Goal: Task Accomplishment & Management: Manage account settings

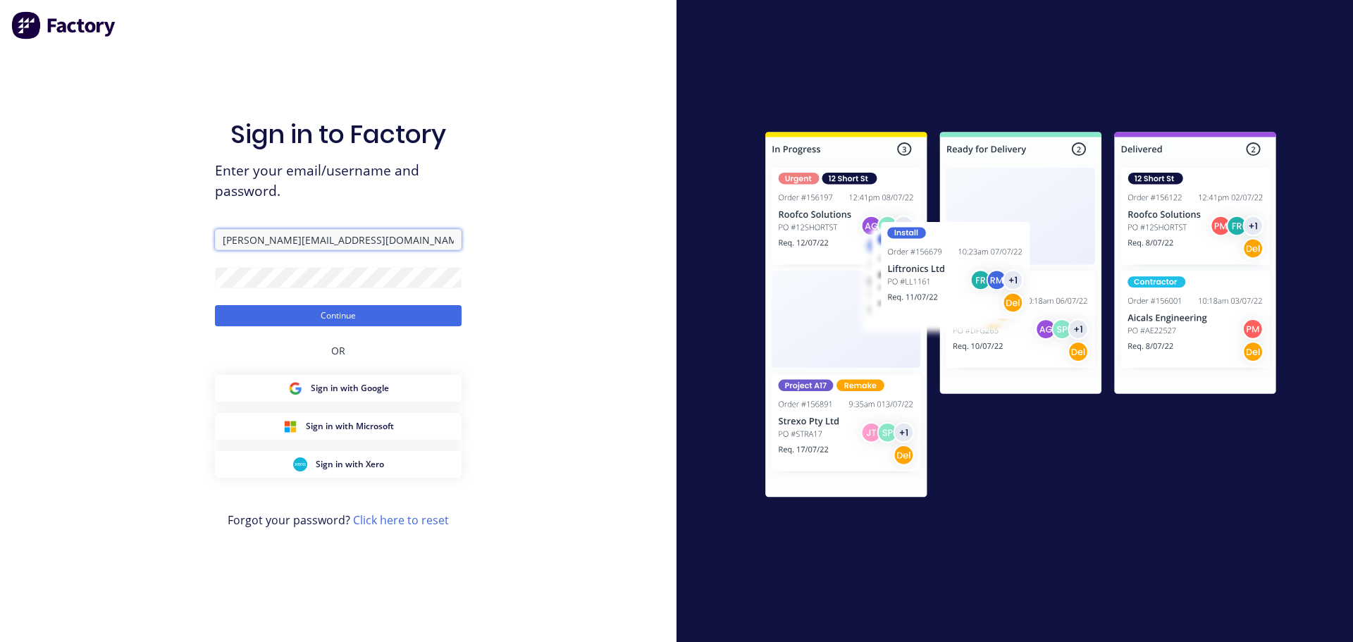
drag, startPoint x: 382, startPoint y: 245, endPoint x: 109, endPoint y: 232, distance: 273.8
click at [116, 233] on div "Sign in to Factory Enter your email/username and password. [PERSON_NAME][EMAIL_…" at bounding box center [338, 321] width 677 height 642
type input "[PERSON_NAME][EMAIL_ADDRESS][DOMAIN_NAME]"
click at [89, 255] on div "Sign in to Factory Enter your email/username and password. [PERSON_NAME][EMAIL_…" at bounding box center [338, 321] width 677 height 642
click at [215, 305] on button "Continue" at bounding box center [338, 315] width 247 height 21
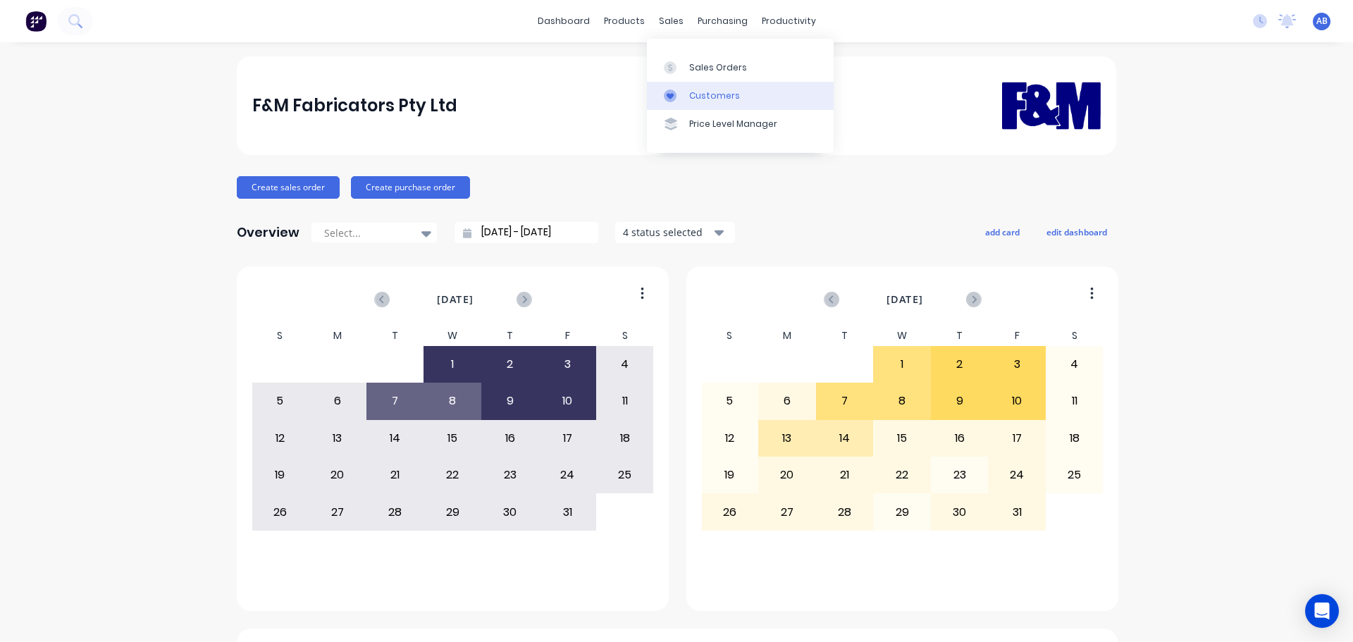
drag, startPoint x: 716, startPoint y: 93, endPoint x: 706, endPoint y: 97, distance: 11.1
click at [716, 93] on div "Customers" at bounding box center [714, 96] width 51 height 13
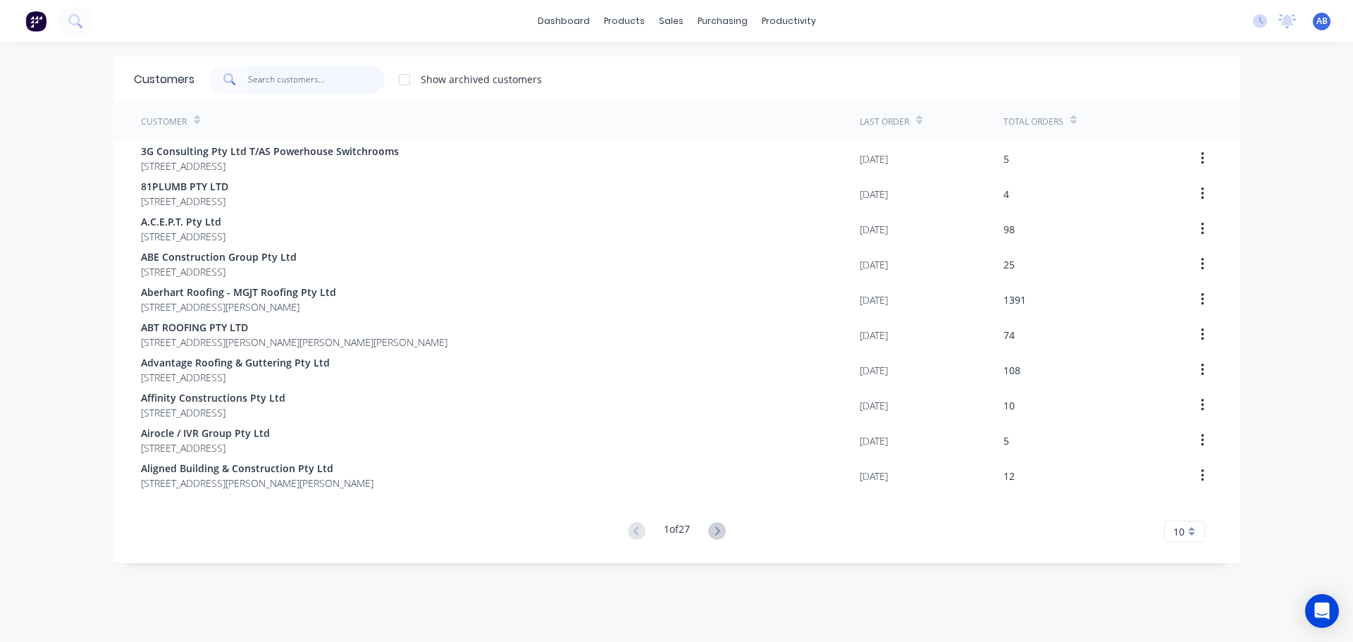
click at [305, 79] on input "text" at bounding box center [316, 80] width 137 height 28
drag, startPoint x: 342, startPoint y: 74, endPoint x: 504, endPoint y: 91, distance: 163.0
click at [347, 73] on input "text" at bounding box center [316, 80] width 137 height 28
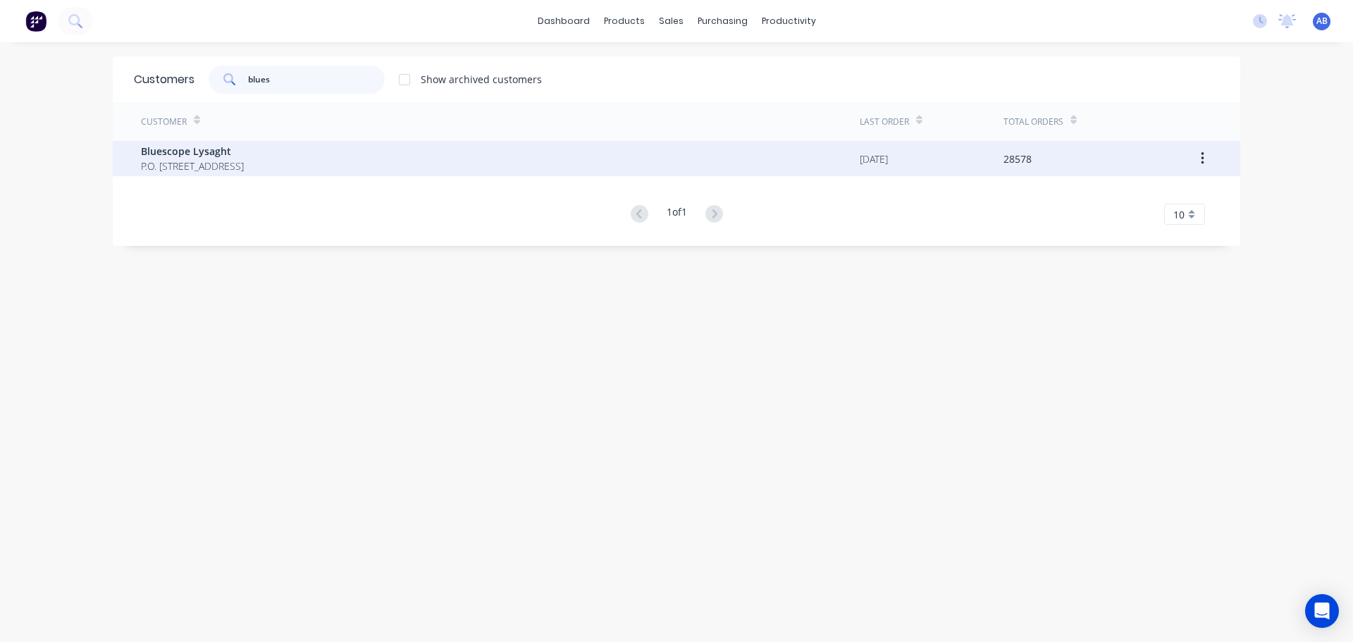
type input "blues"
click at [190, 155] on span "Bluescope Lysaght" at bounding box center [192, 151] width 103 height 15
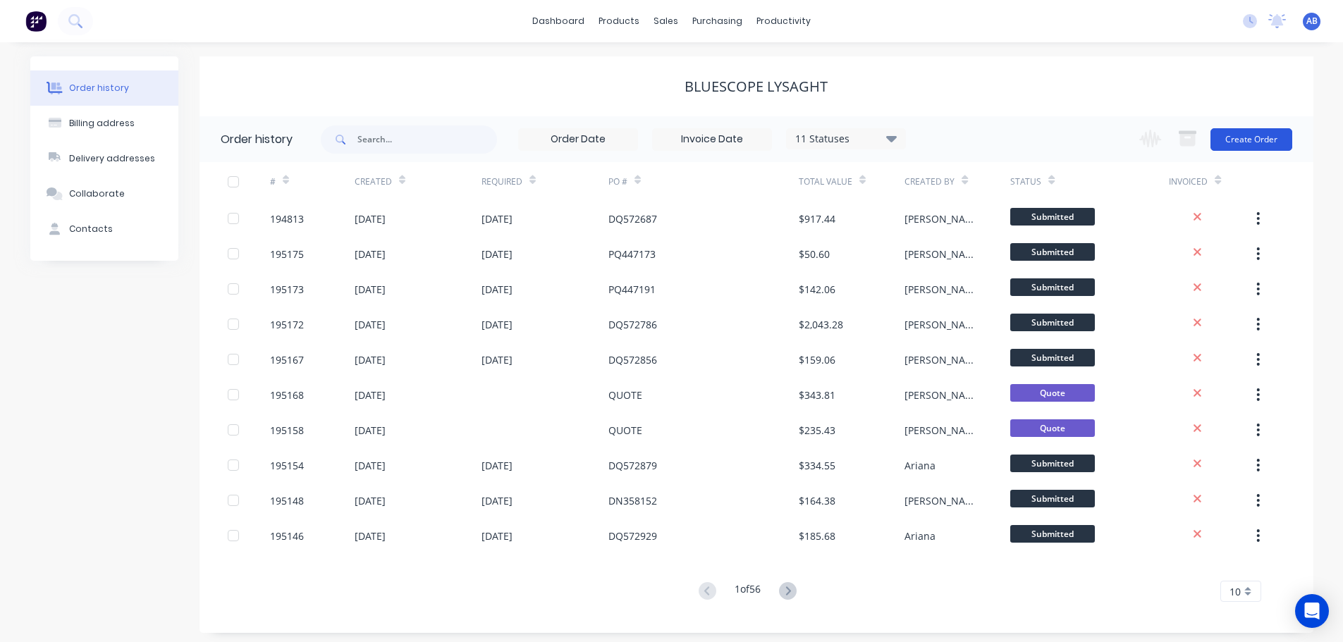
click at [1248, 142] on button "Create Order" at bounding box center [1251, 139] width 82 height 23
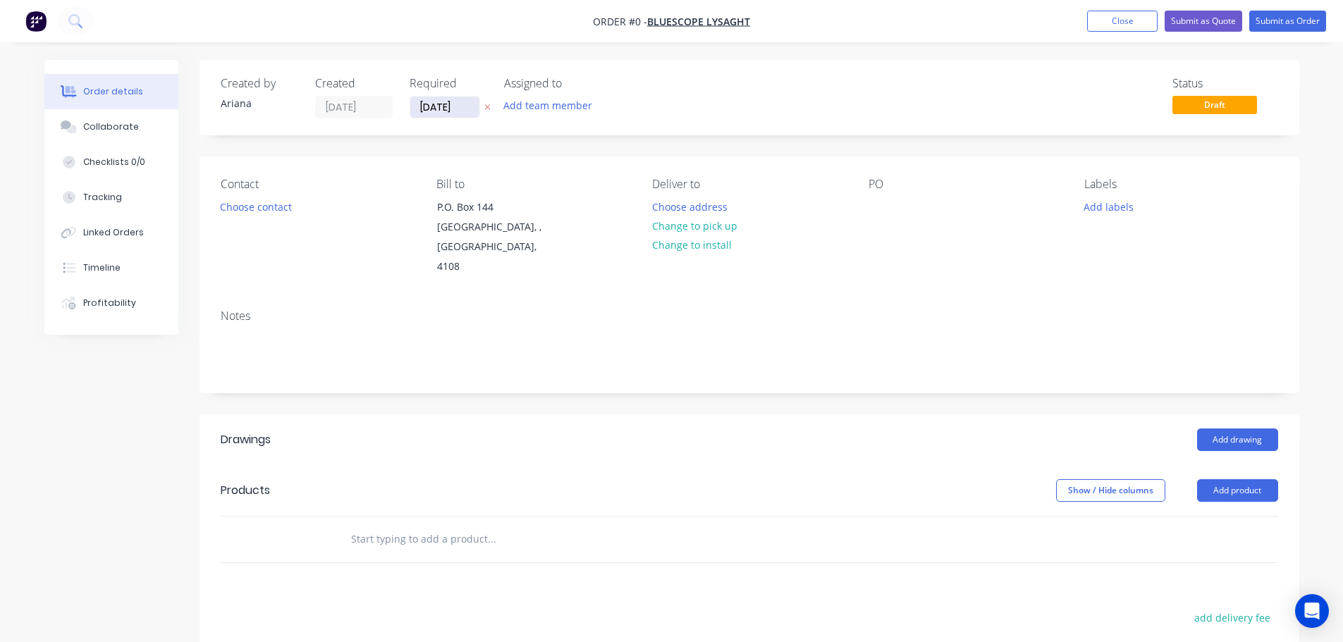
click at [442, 106] on input "[DATE]" at bounding box center [444, 107] width 69 height 21
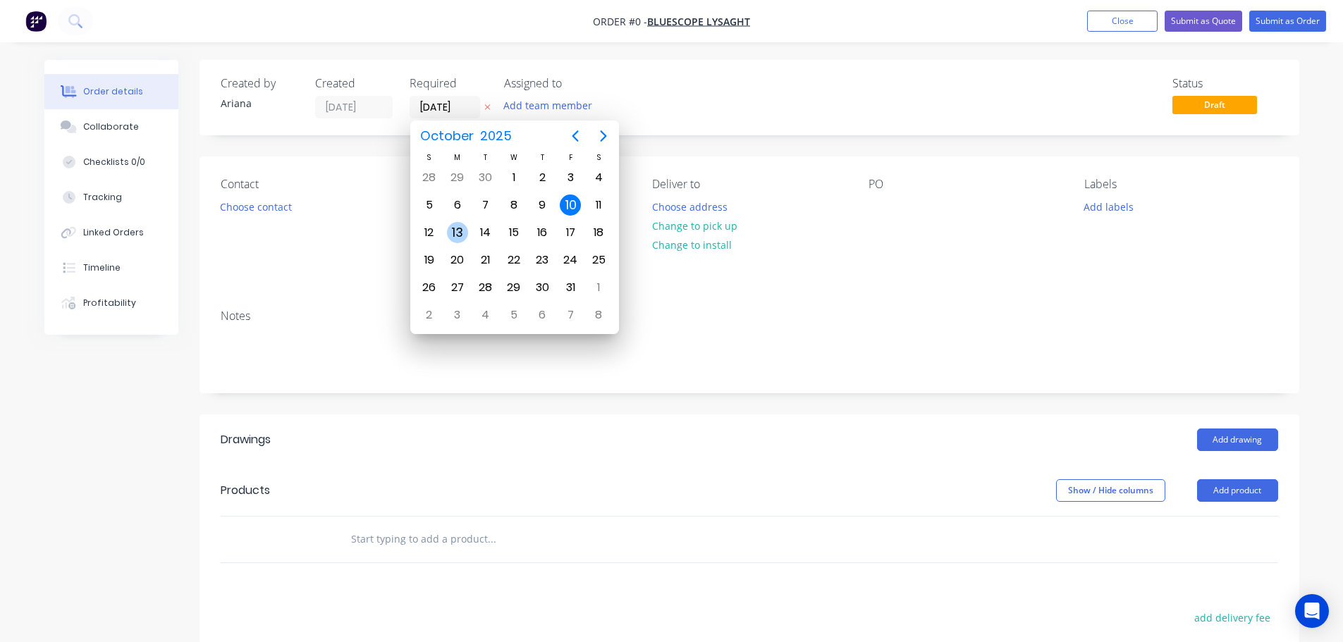
click at [458, 231] on div "13" at bounding box center [457, 232] width 21 height 21
type input "[DATE]"
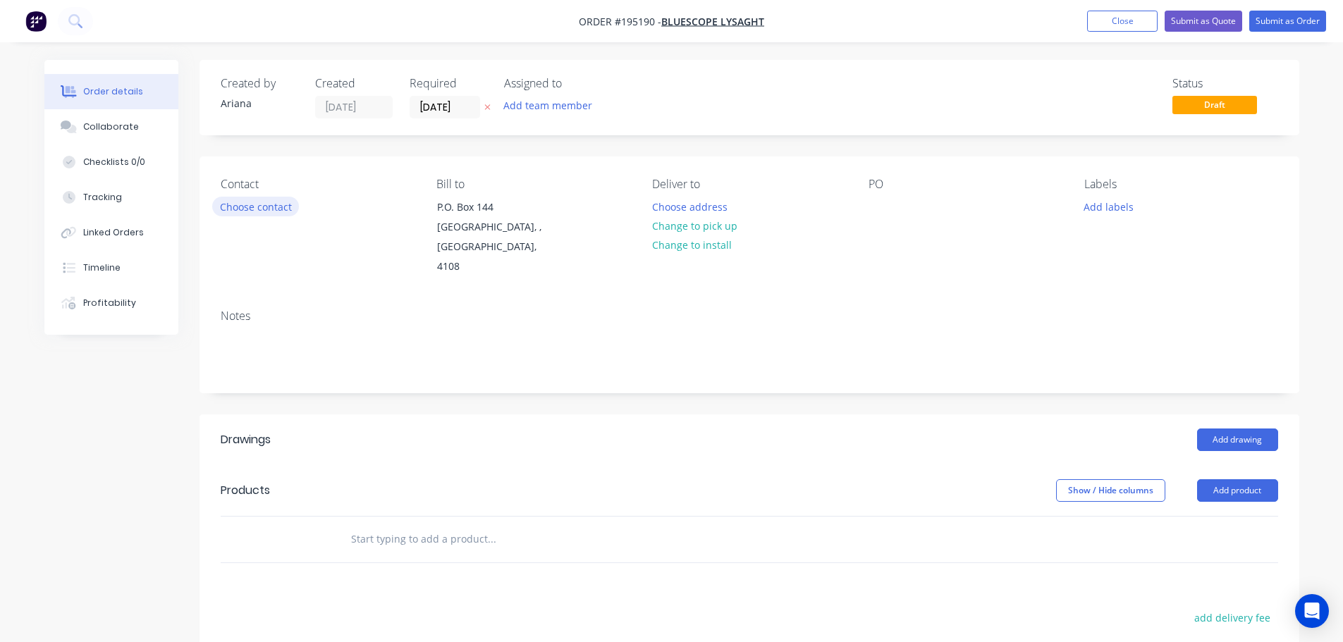
click at [257, 209] on button "Choose contact" at bounding box center [255, 206] width 87 height 19
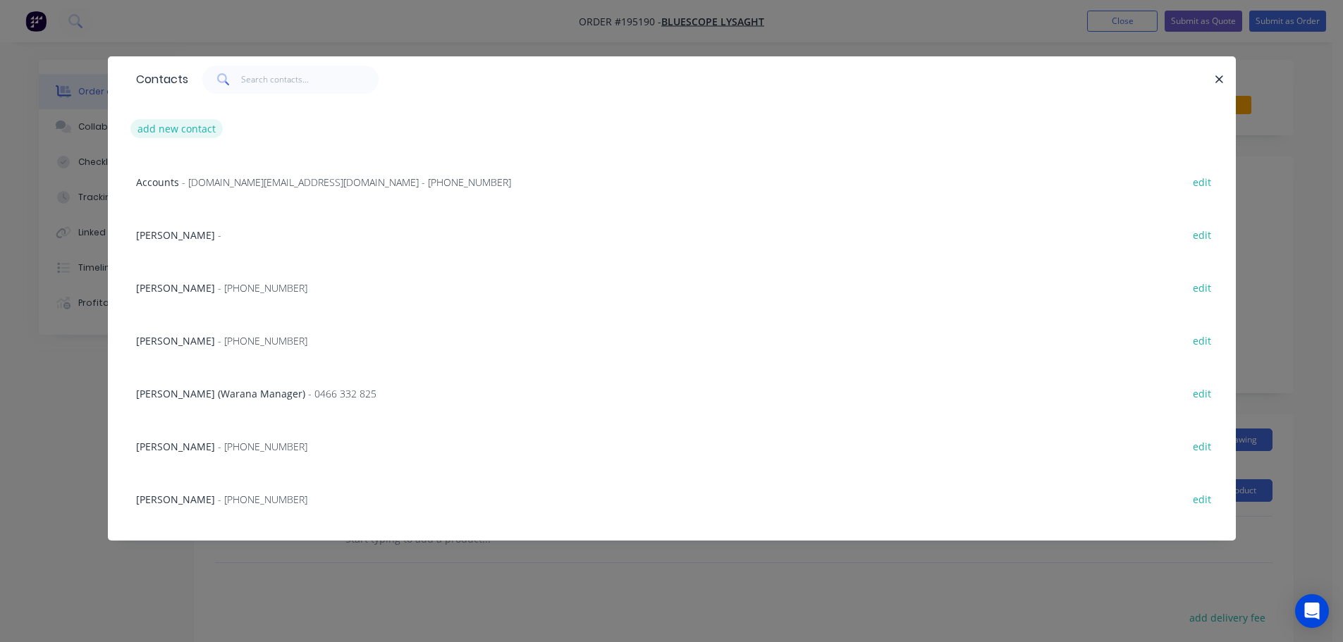
click at [171, 129] on button "add new contact" at bounding box center [176, 128] width 93 height 19
select select "AU"
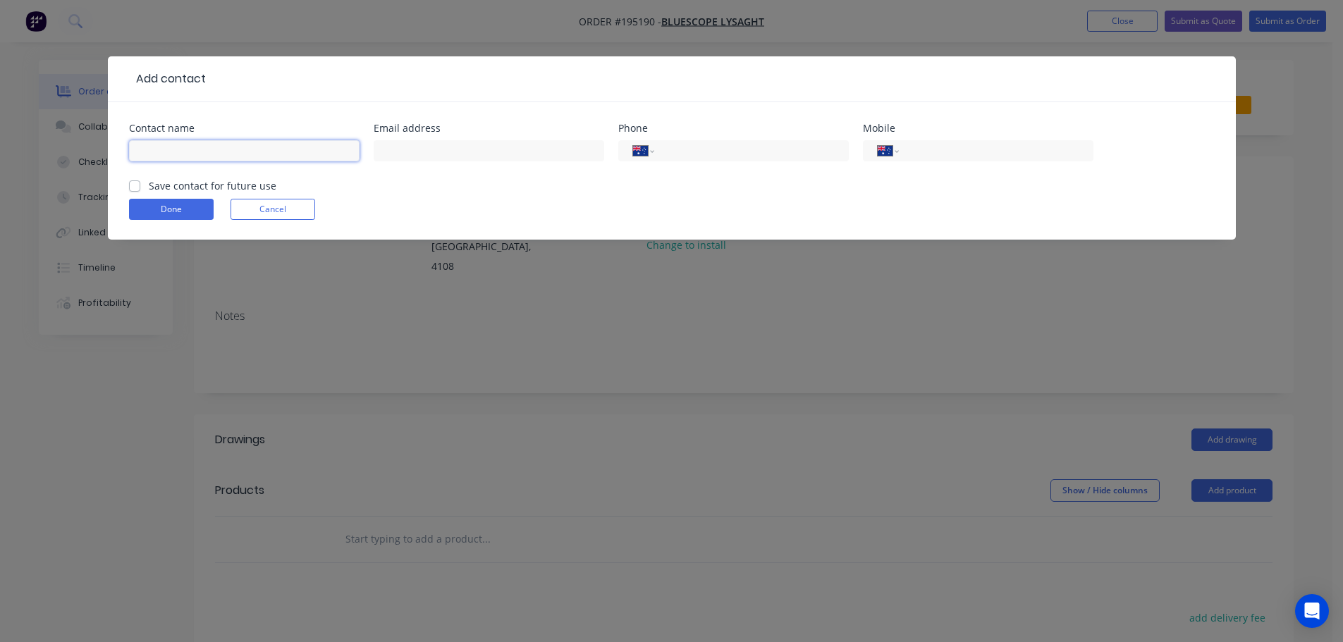
click at [178, 154] on input "text" at bounding box center [244, 150] width 231 height 21
type input "COL"
click at [936, 147] on input "tel" at bounding box center [993, 151] width 169 height 16
type input "0410 413 852"
click at [167, 207] on button "Done" at bounding box center [171, 209] width 85 height 21
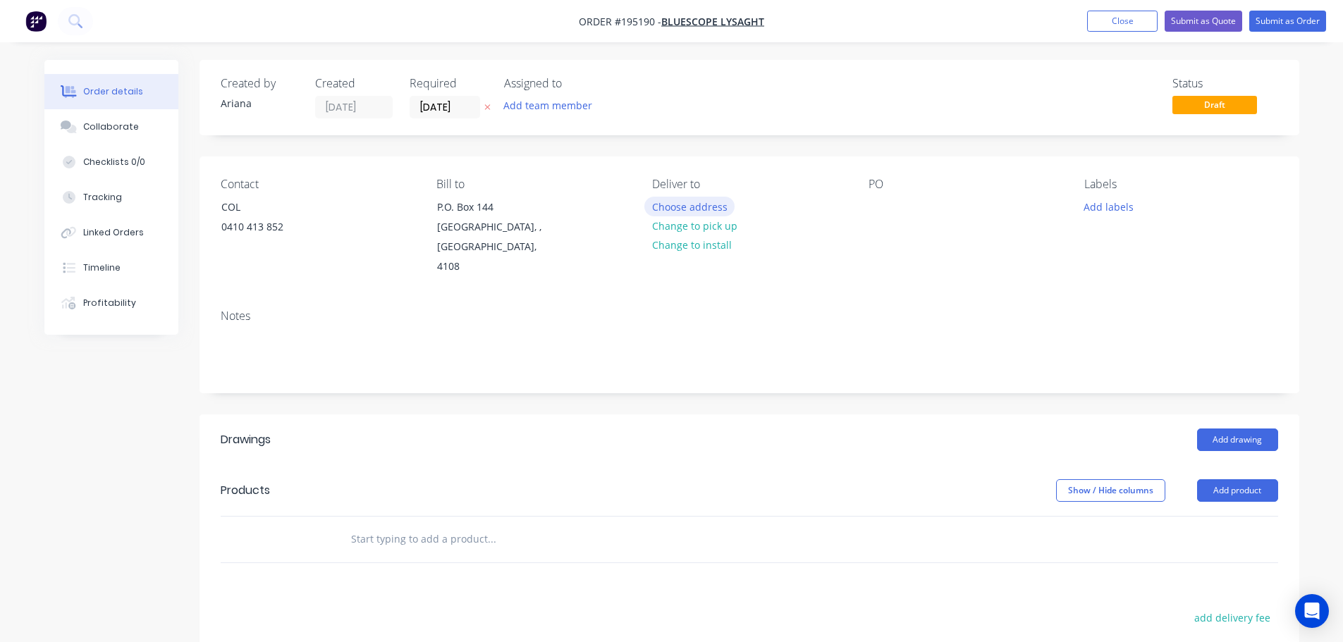
click at [692, 205] on button "Choose address" at bounding box center [689, 206] width 90 height 19
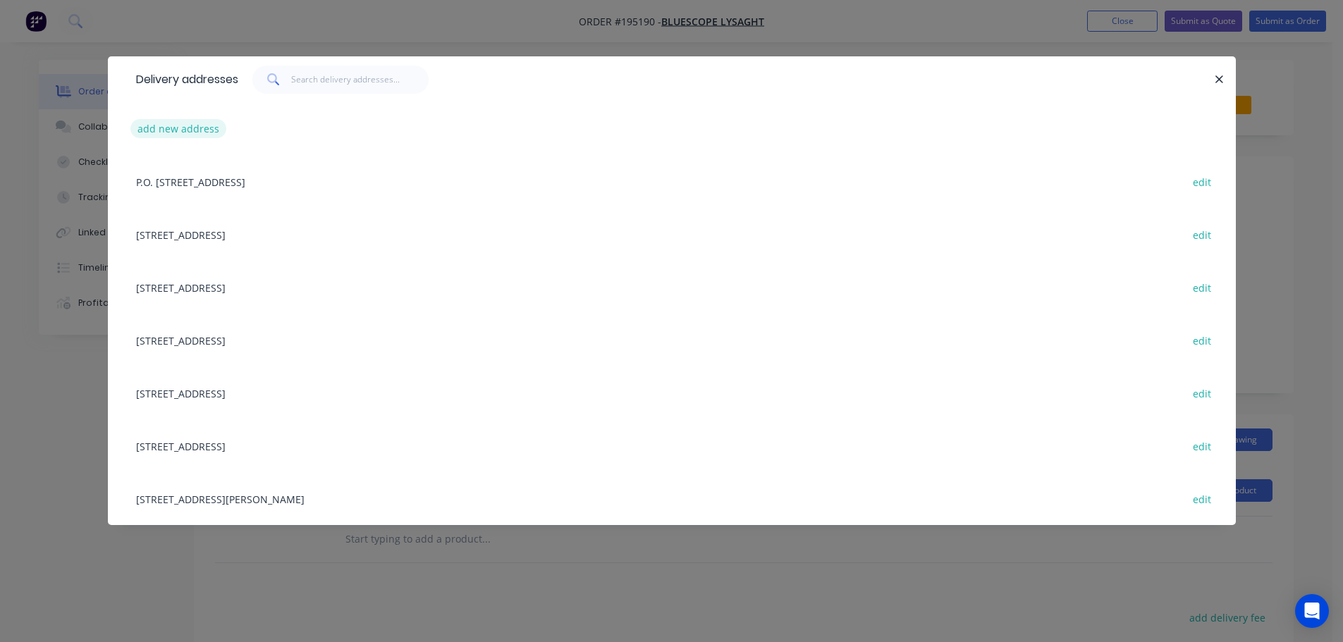
click at [168, 125] on button "add new address" at bounding box center [178, 128] width 97 height 19
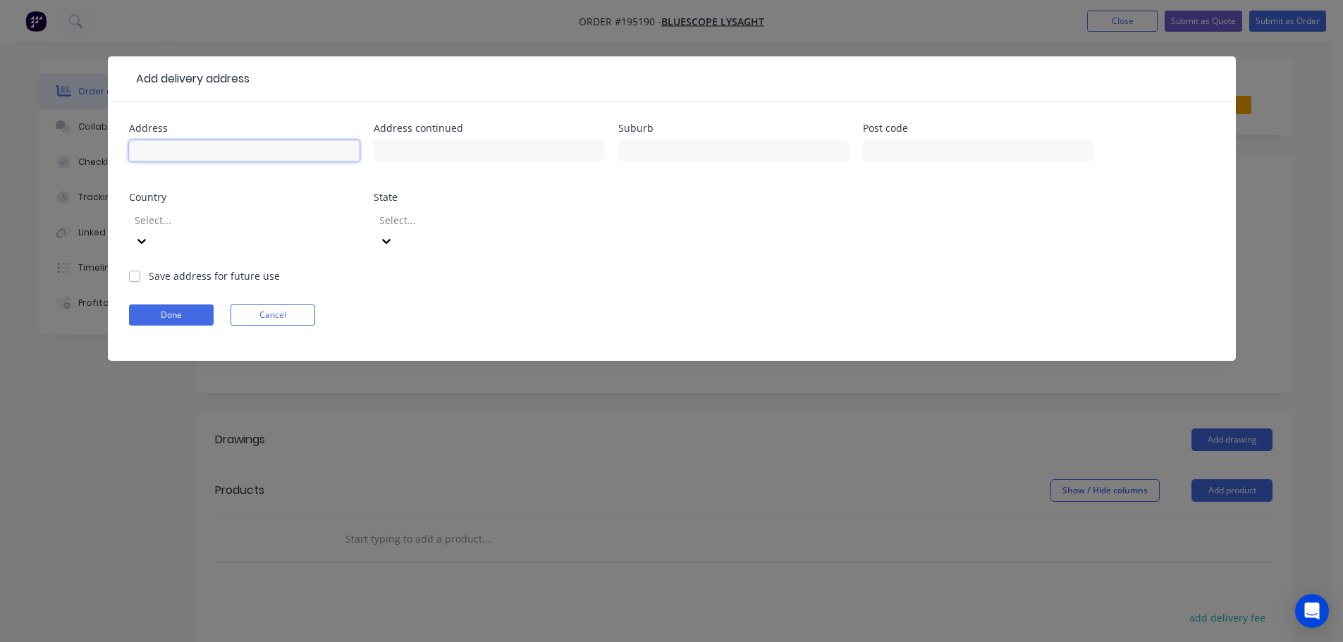
click at [173, 156] on input "text" at bounding box center [244, 150] width 231 height 21
type input "544 COOLAMON SCENIC DR"
type input "COORABELL"
type input "2479"
click at [773, 246] on div "Address [STREET_ADDRESS] Address continued Suburb COORABELL Post code 2479 Coun…" at bounding box center [672, 195] width 1086 height 145
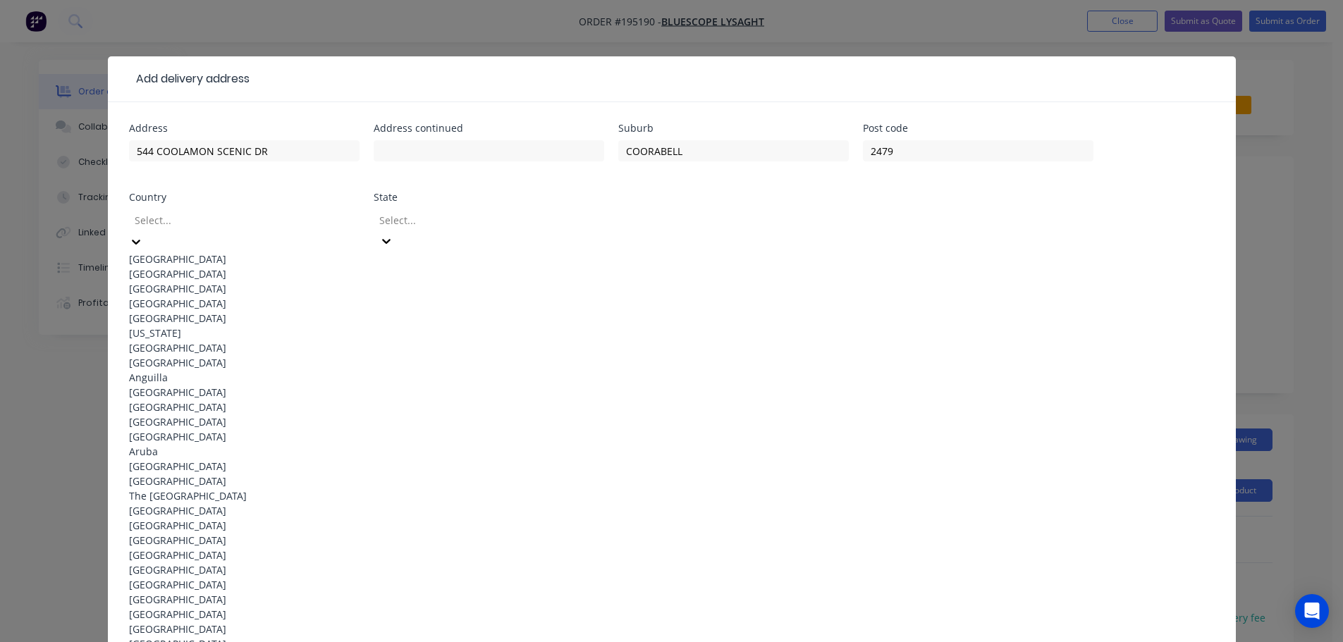
drag, startPoint x: 346, startPoint y: 223, endPoint x: 273, endPoint y: 261, distance: 82.6
click at [140, 240] on icon at bounding box center [136, 242] width 8 height 5
click at [228, 254] on div "[GEOGRAPHIC_DATA]" at bounding box center [244, 259] width 231 height 15
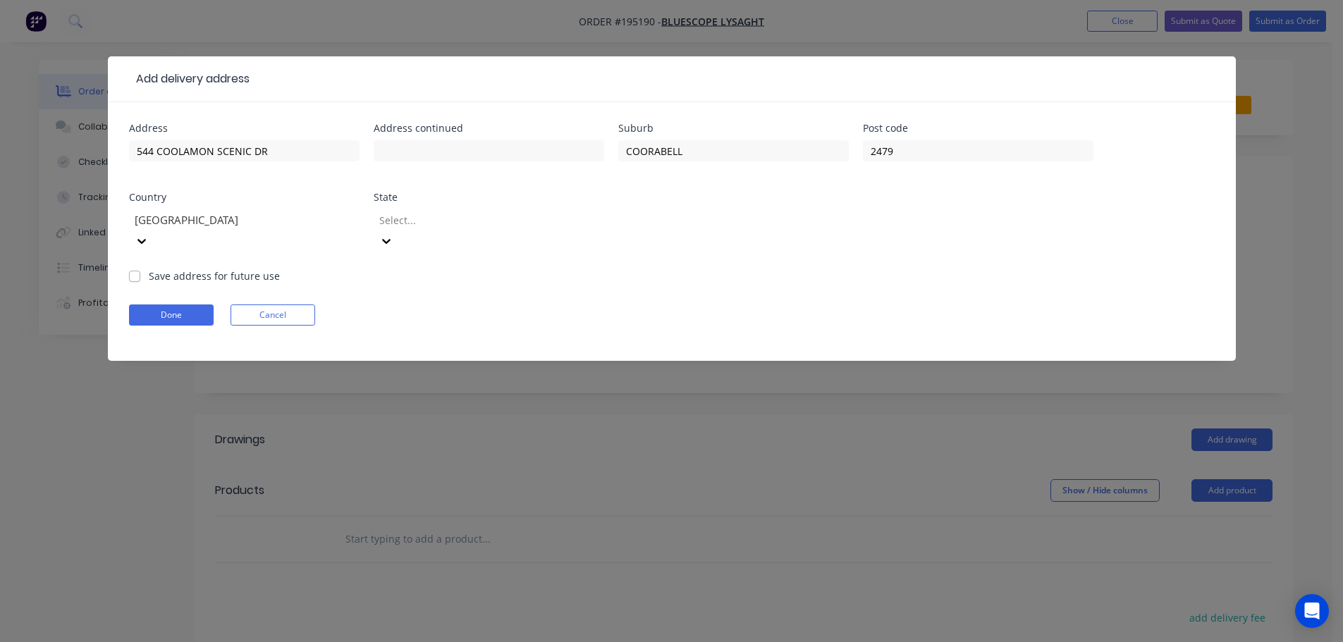
click at [393, 234] on icon at bounding box center [386, 241] width 14 height 14
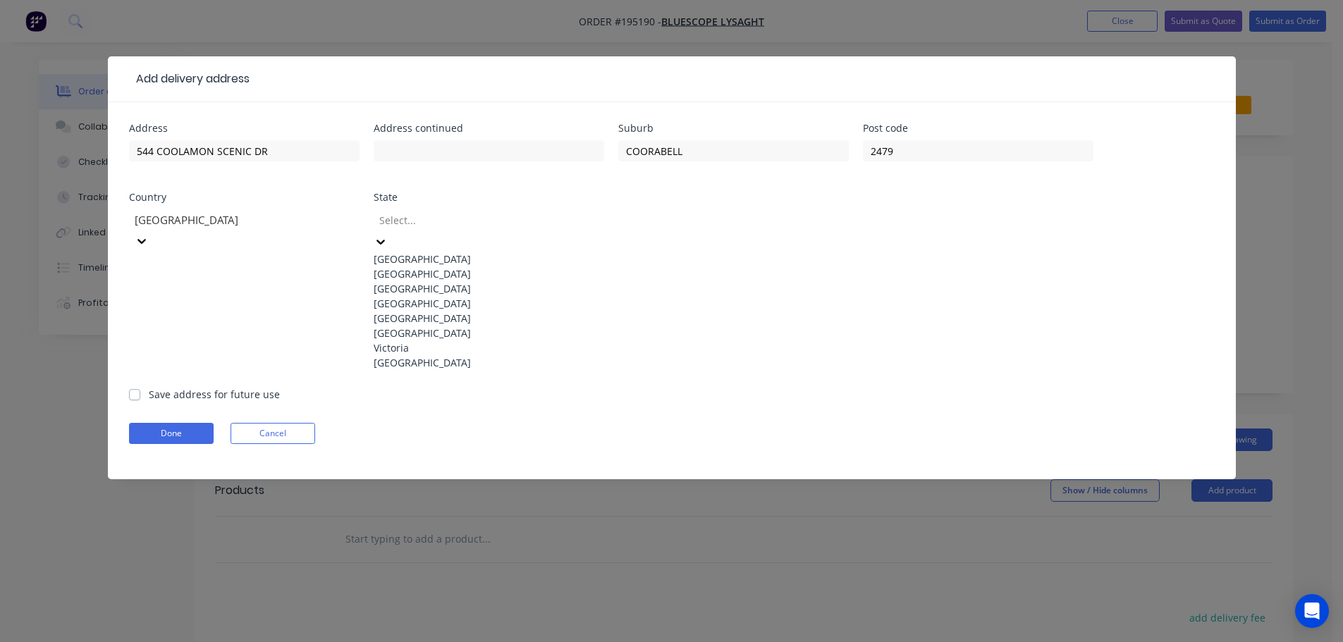
click at [433, 276] on div "[GEOGRAPHIC_DATA]" at bounding box center [489, 273] width 231 height 15
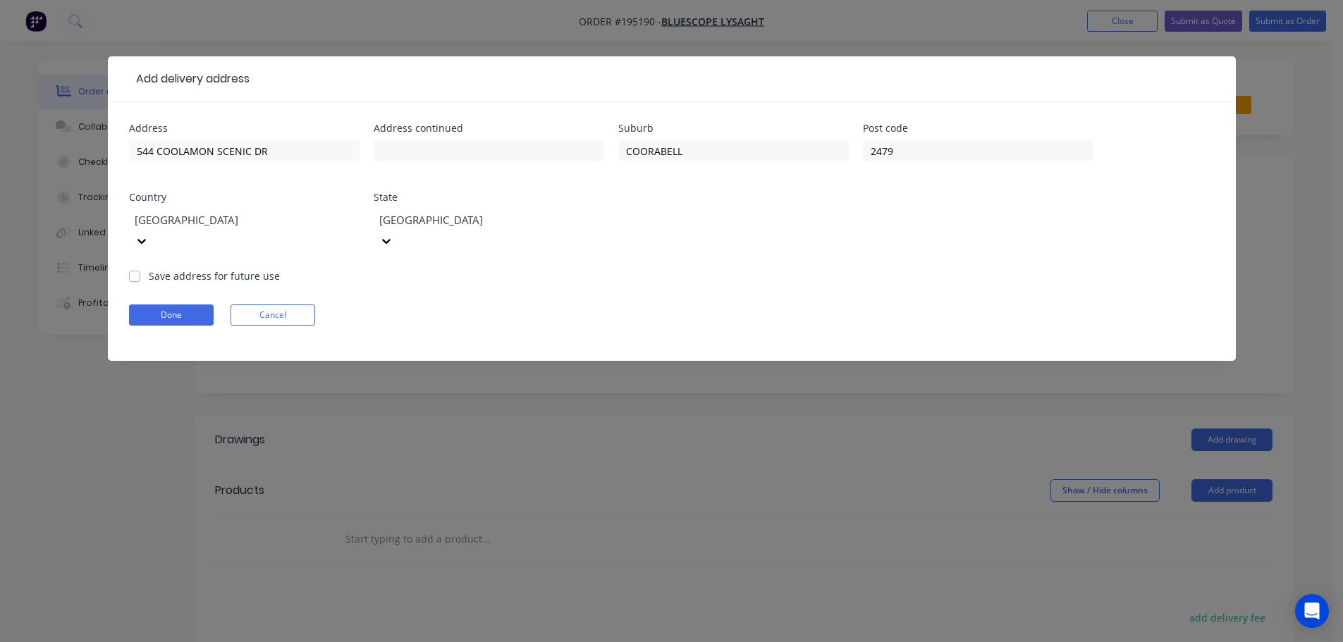
click at [792, 252] on form "Address [STREET_ADDRESS] Address continued Suburb COORABELL Post code [GEOGRAPH…" at bounding box center [672, 242] width 1086 height 238
click at [178, 305] on button "Done" at bounding box center [171, 315] width 85 height 21
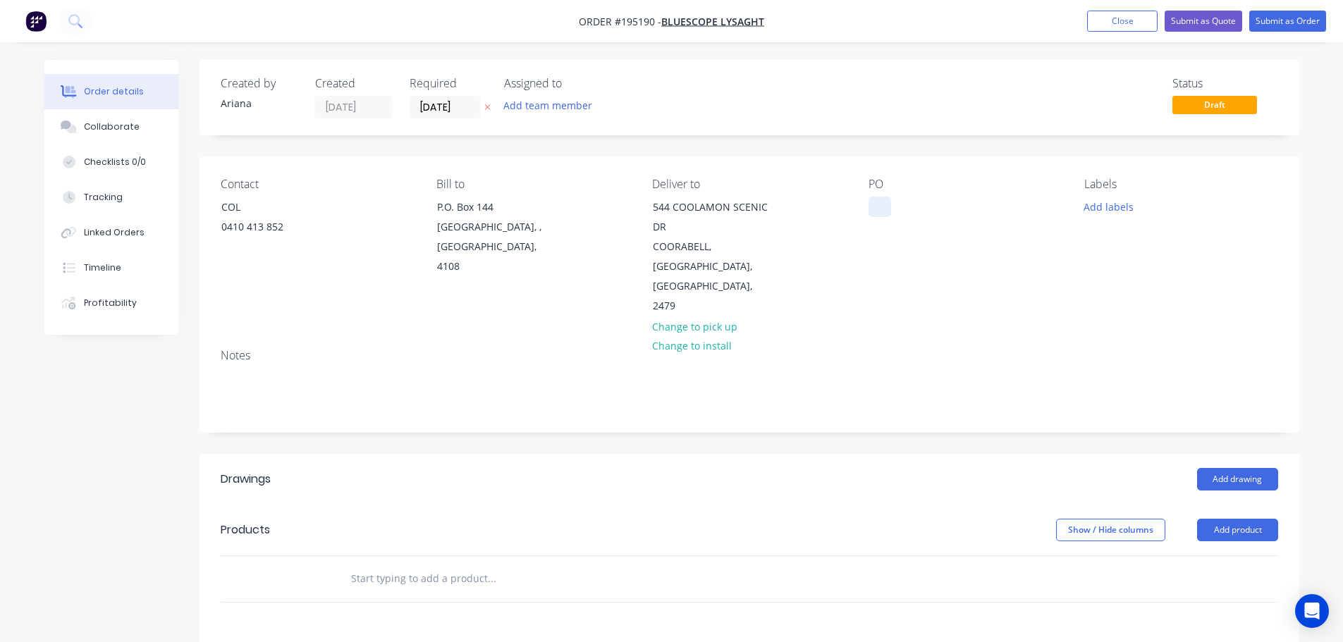
click at [879, 207] on div at bounding box center [879, 207] width 23 height 20
click at [986, 244] on div "PO DQ572939" at bounding box center [964, 247] width 193 height 139
click at [1226, 519] on button "Add product" at bounding box center [1237, 530] width 81 height 23
click at [1212, 555] on div "Product catalogue" at bounding box center [1211, 565] width 109 height 20
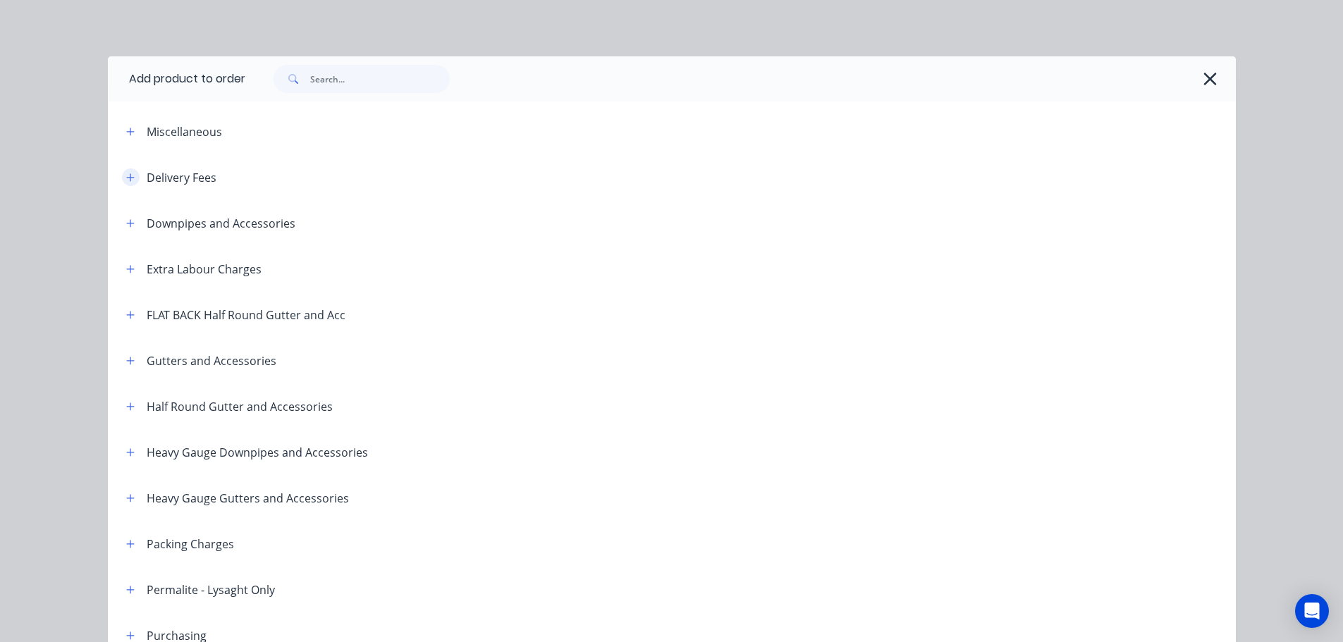
click at [126, 169] on button "button" at bounding box center [131, 177] width 18 height 18
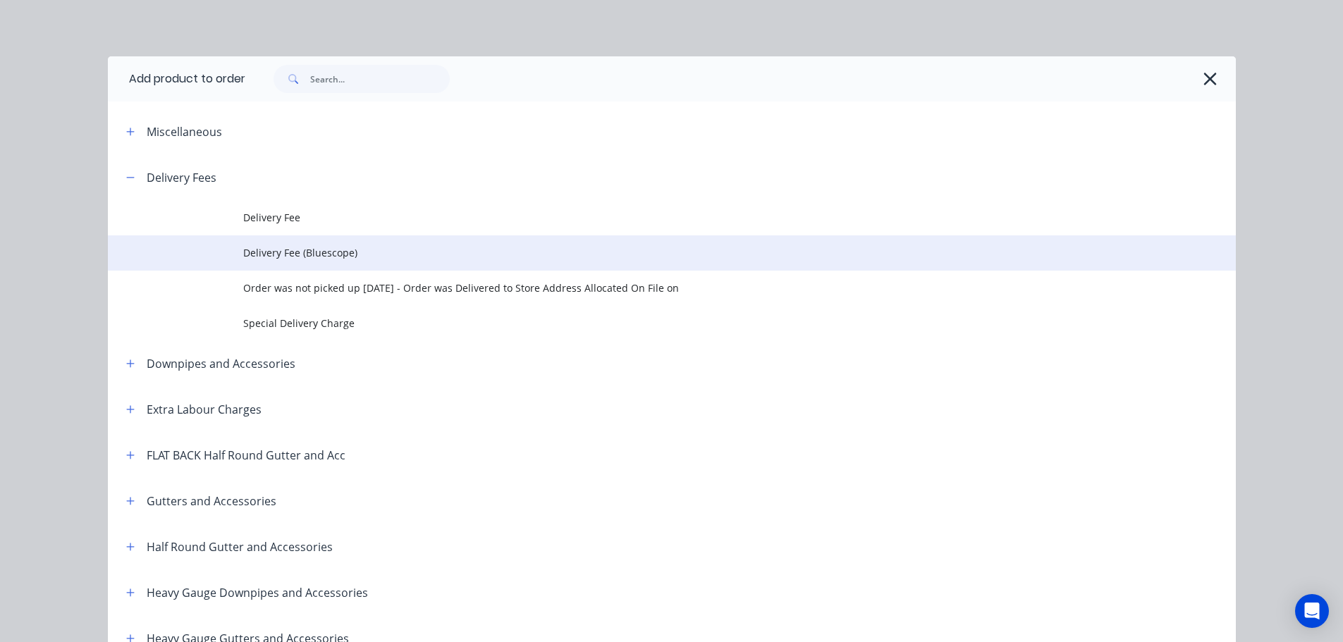
click at [338, 254] on span "Delivery Fee (Bluescope)" at bounding box center [640, 252] width 794 height 15
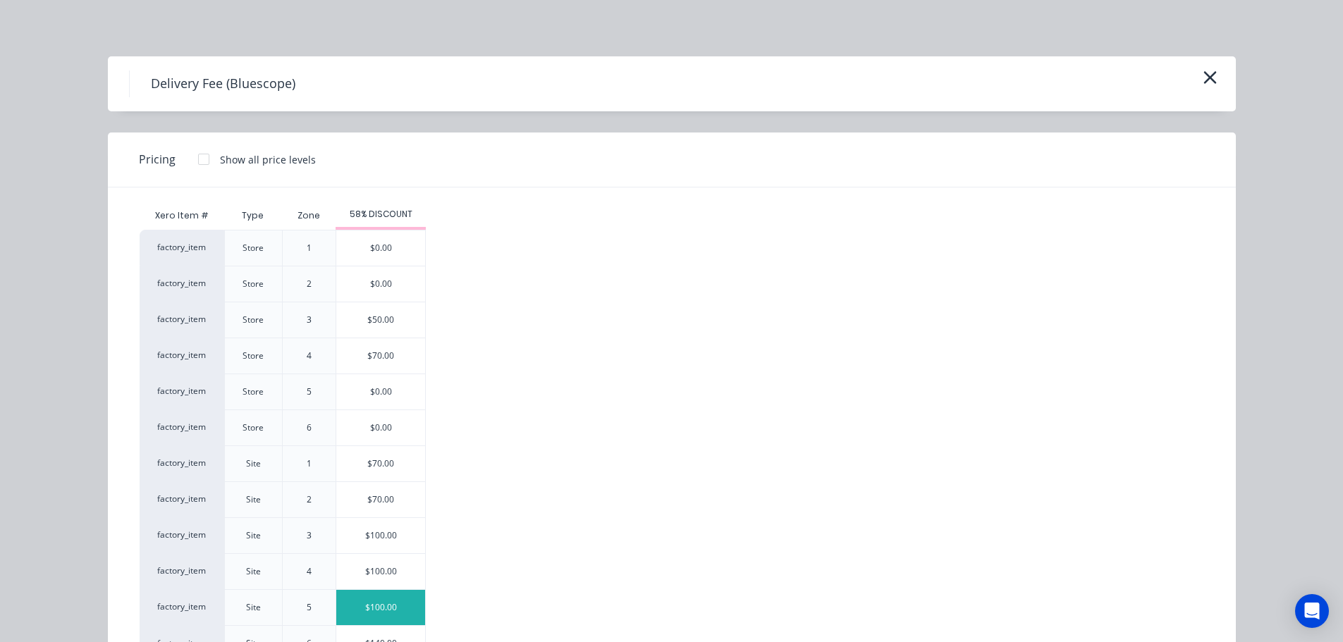
click at [374, 601] on div "$100.00" at bounding box center [380, 607] width 89 height 35
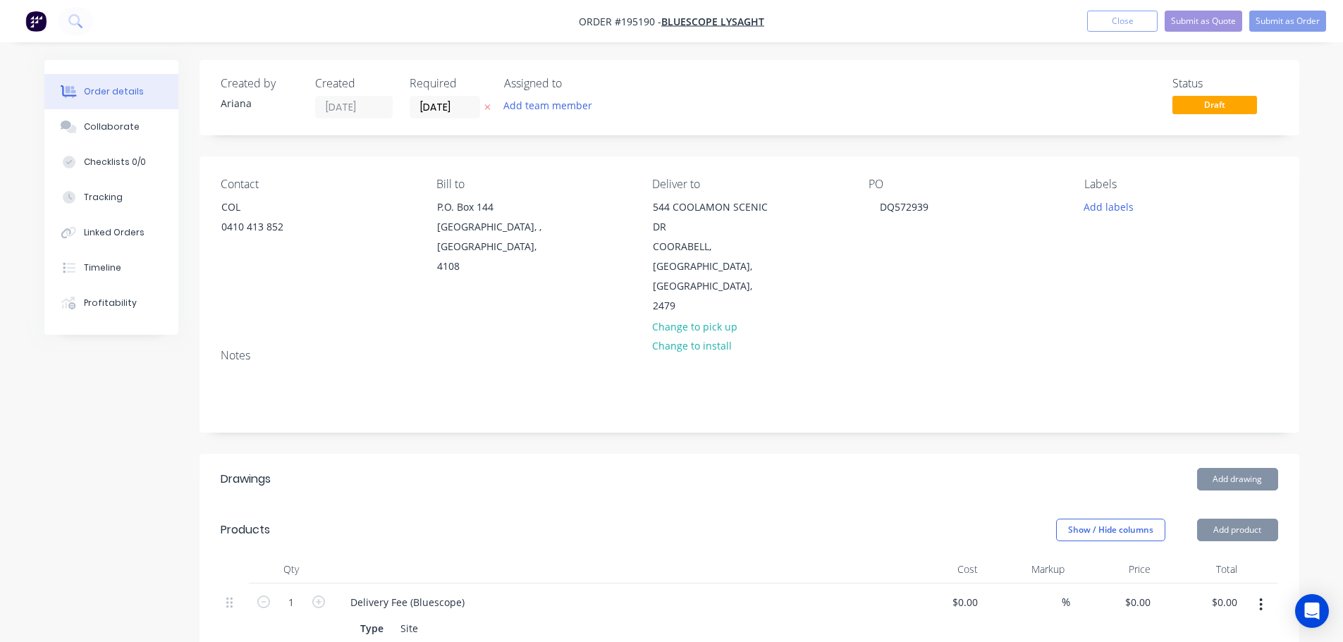
type input "$100.00"
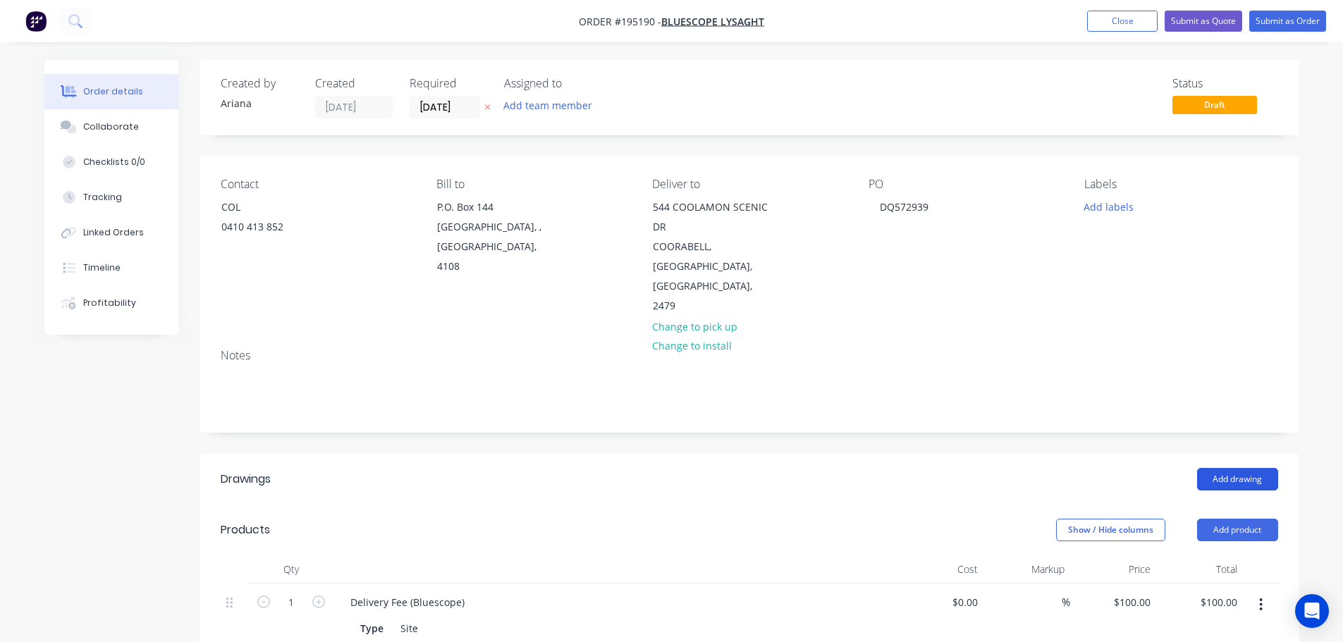
click at [1241, 468] on button "Add drawing" at bounding box center [1237, 479] width 81 height 23
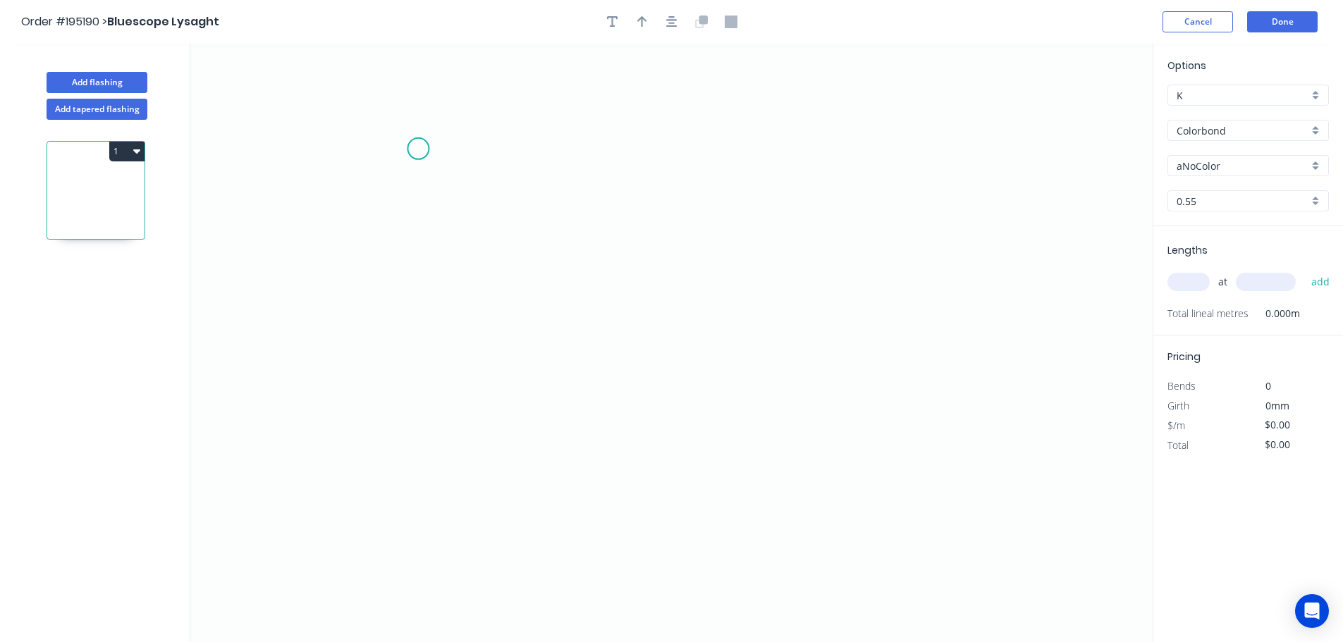
click at [418, 149] on icon "0" at bounding box center [671, 343] width 962 height 598
click at [423, 343] on icon "0" at bounding box center [671, 343] width 962 height 598
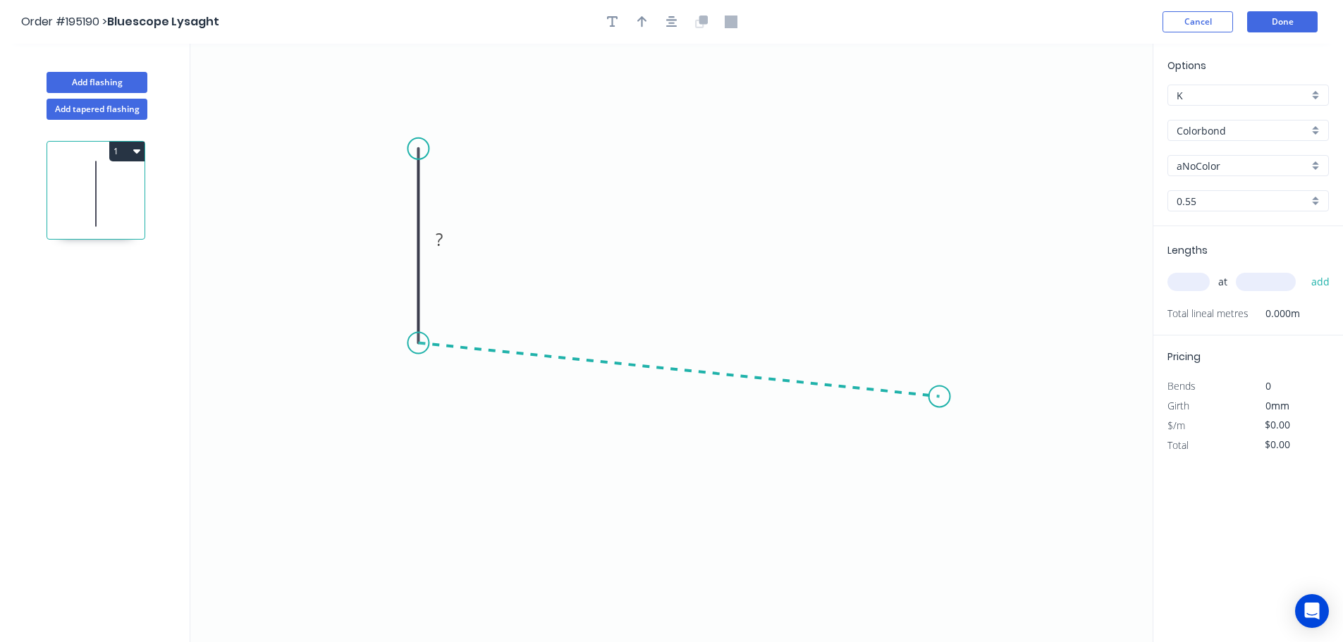
click at [940, 397] on icon "0 ?" at bounding box center [671, 343] width 962 height 598
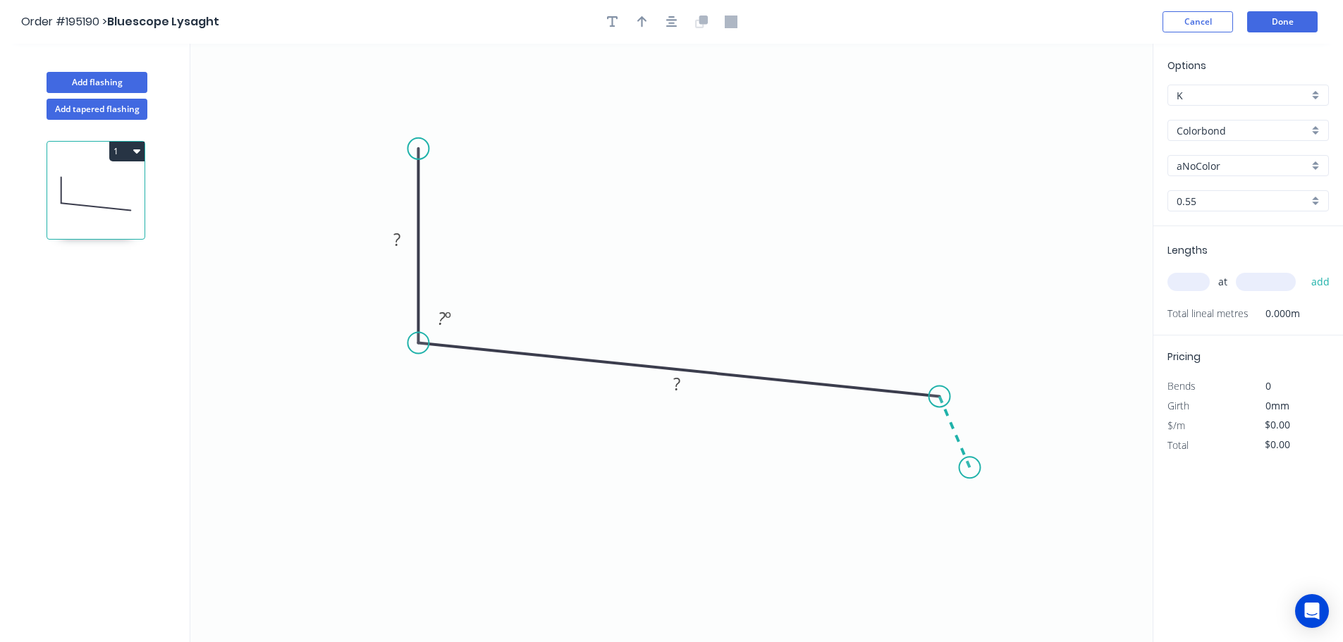
click at [970, 468] on icon "0 ? ? ? º" at bounding box center [671, 343] width 962 height 598
click at [970, 468] on circle at bounding box center [969, 467] width 21 height 21
click at [928, 465] on div "Hide angle" at bounding box center [985, 467] width 142 height 29
click at [396, 235] on tspan "?" at bounding box center [396, 239] width 7 height 23
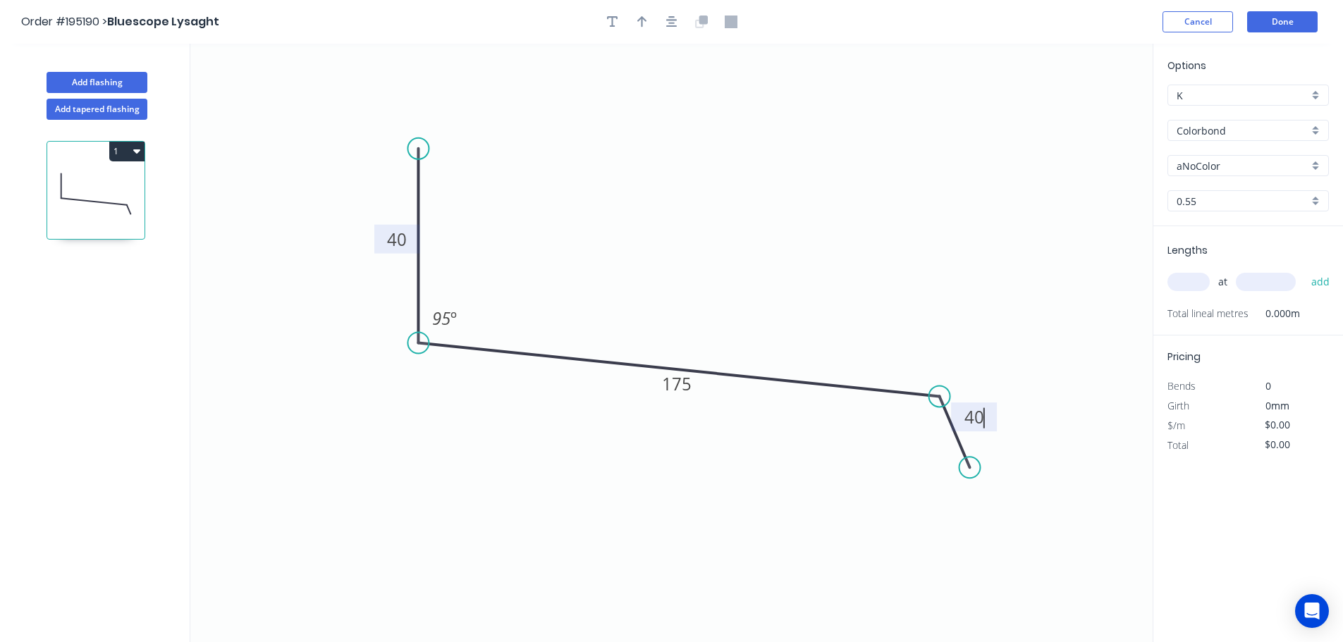
click at [675, 167] on icon "0 40 175 40 95 º" at bounding box center [671, 343] width 962 height 598
type input "$9.38"
click at [637, 18] on icon "button" at bounding box center [642, 22] width 10 height 13
drag, startPoint x: 1083, startPoint y: 109, endPoint x: 696, endPoint y: 206, distance: 399.7
click at [696, 206] on icon at bounding box center [695, 189] width 13 height 45
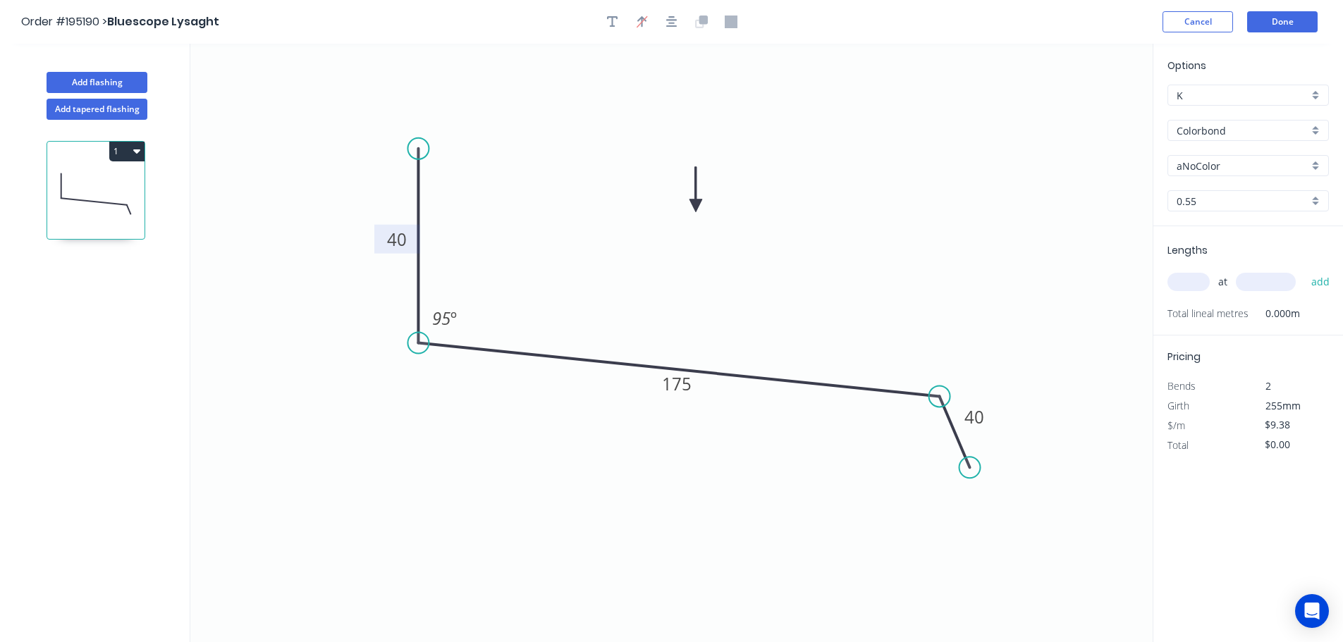
click at [1320, 163] on div "aNoColor" at bounding box center [1247, 165] width 161 height 21
click at [1265, 226] on div "Jasper" at bounding box center [1248, 223] width 160 height 25
type input "Jasper"
click at [1194, 281] on input "text" at bounding box center [1188, 282] width 42 height 18
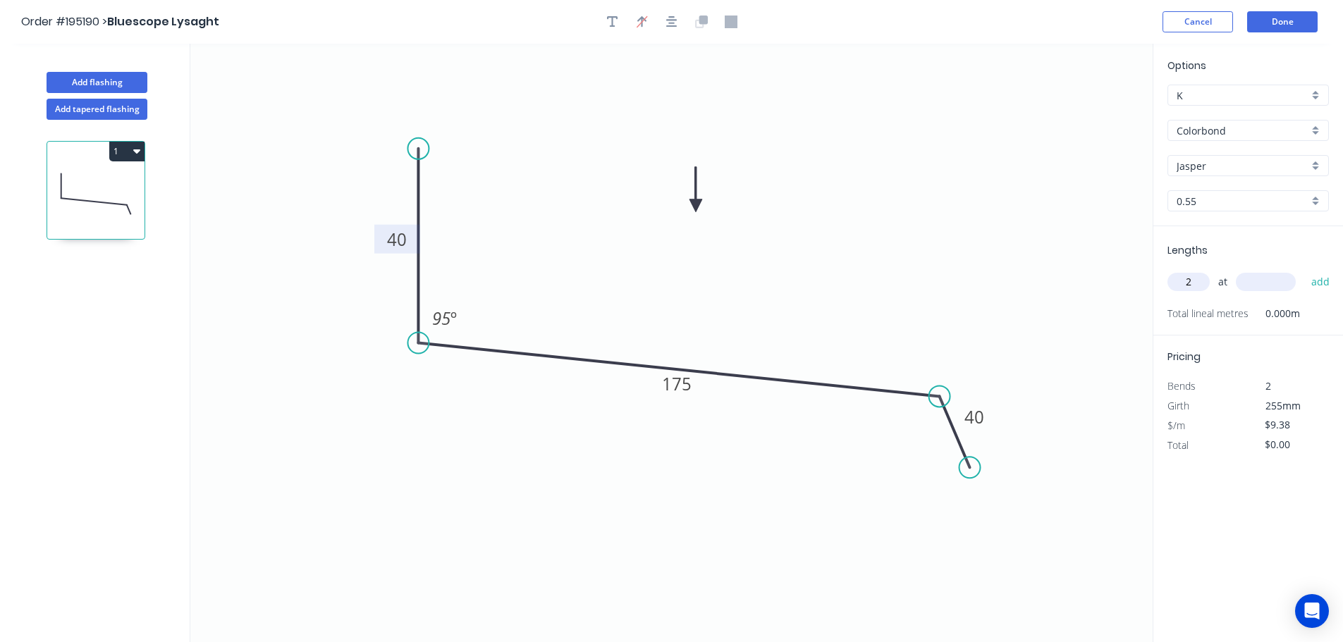
type input "2"
type input "4000"
click at [1304, 270] on button "add" at bounding box center [1320, 282] width 33 height 24
type input "$75.04"
click at [104, 83] on button "Add flashing" at bounding box center [97, 82] width 101 height 21
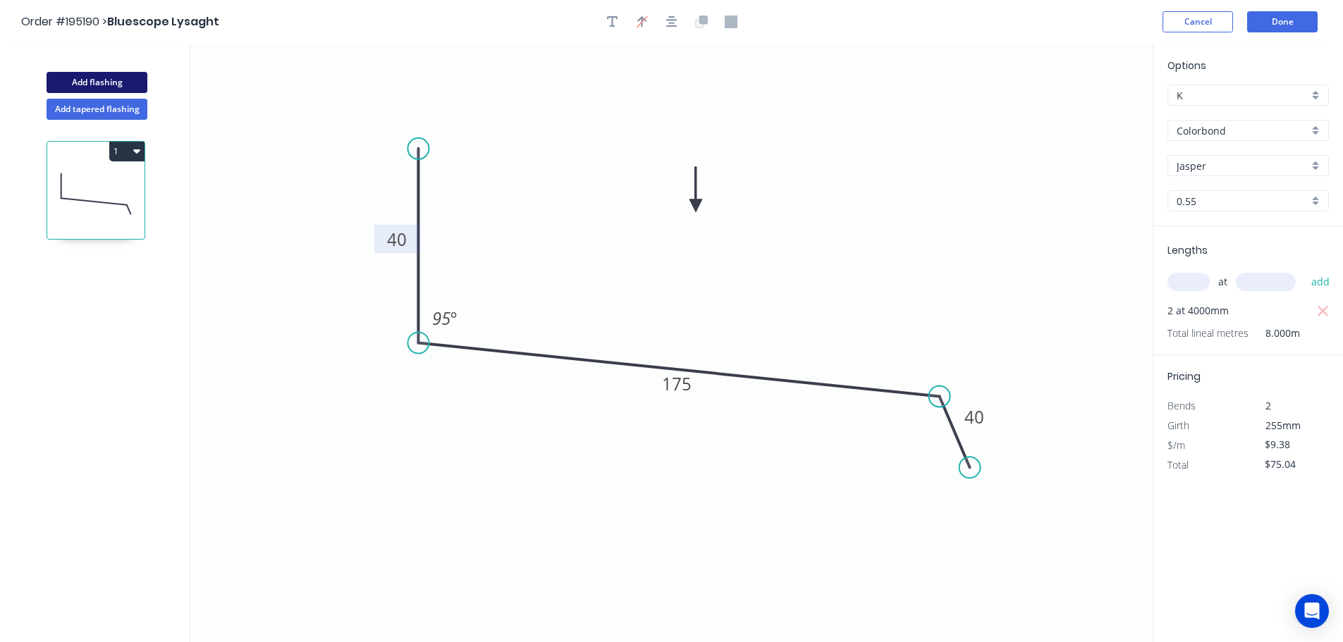
type input "$0.00"
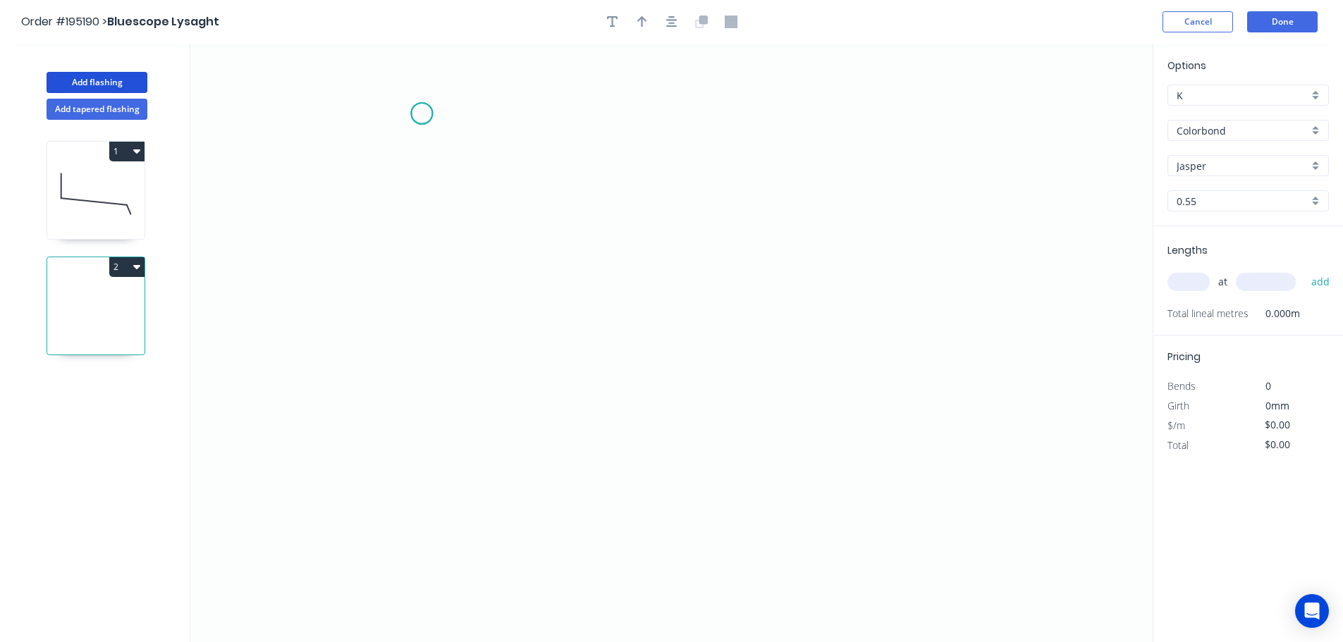
click at [422, 113] on icon "0" at bounding box center [671, 343] width 962 height 598
click at [419, 414] on icon "0" at bounding box center [671, 343] width 962 height 598
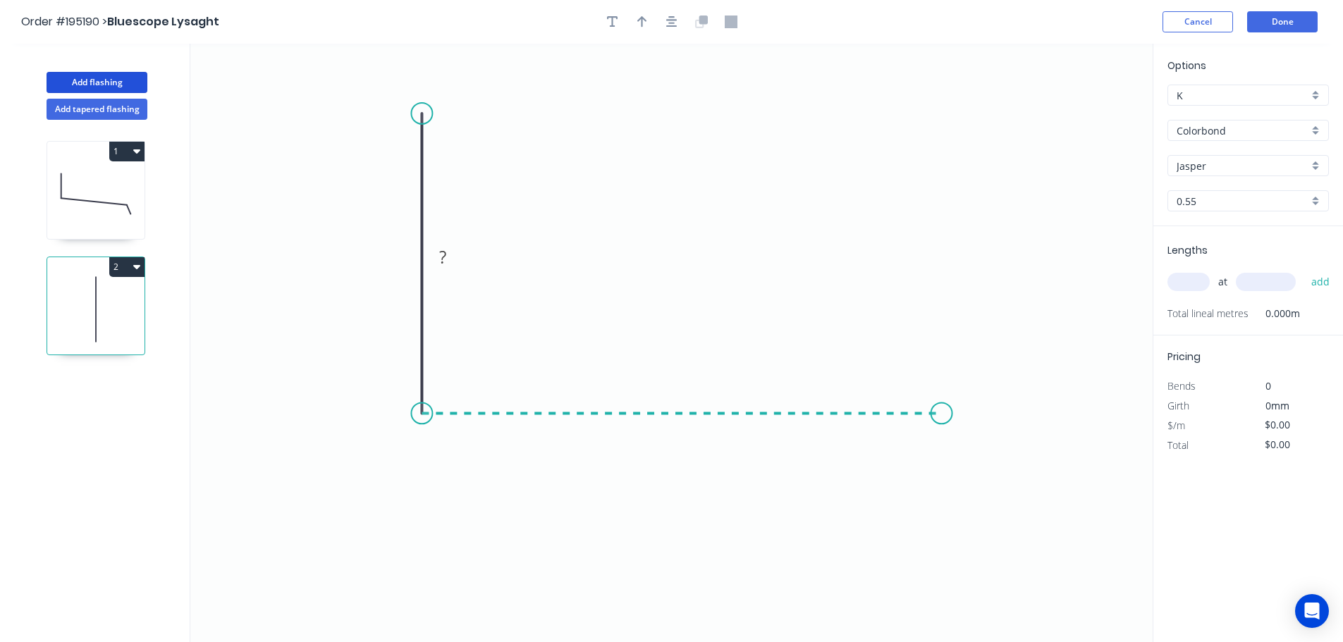
click at [942, 400] on icon "0 ?" at bounding box center [671, 343] width 962 height 598
click at [985, 472] on icon "0 ? ?" at bounding box center [671, 343] width 962 height 598
click at [985, 472] on circle at bounding box center [984, 471] width 21 height 21
click at [987, 468] on circle at bounding box center [984, 471] width 21 height 21
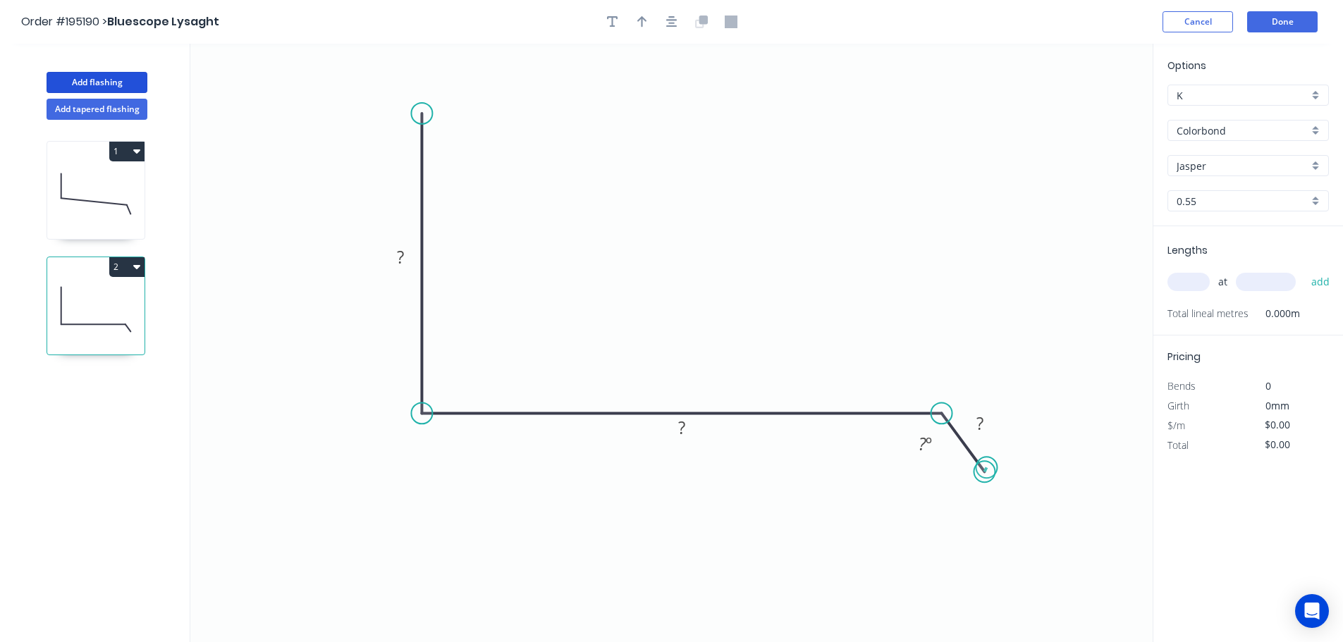
click at [987, 468] on circle at bounding box center [984, 471] width 21 height 21
click at [956, 484] on div "Hide angle" at bounding box center [990, 487] width 142 height 29
click at [404, 256] on tspan "?" at bounding box center [400, 256] width 7 height 23
click at [714, 209] on icon "0 190 280 30" at bounding box center [671, 343] width 962 height 598
type input "$13.06"
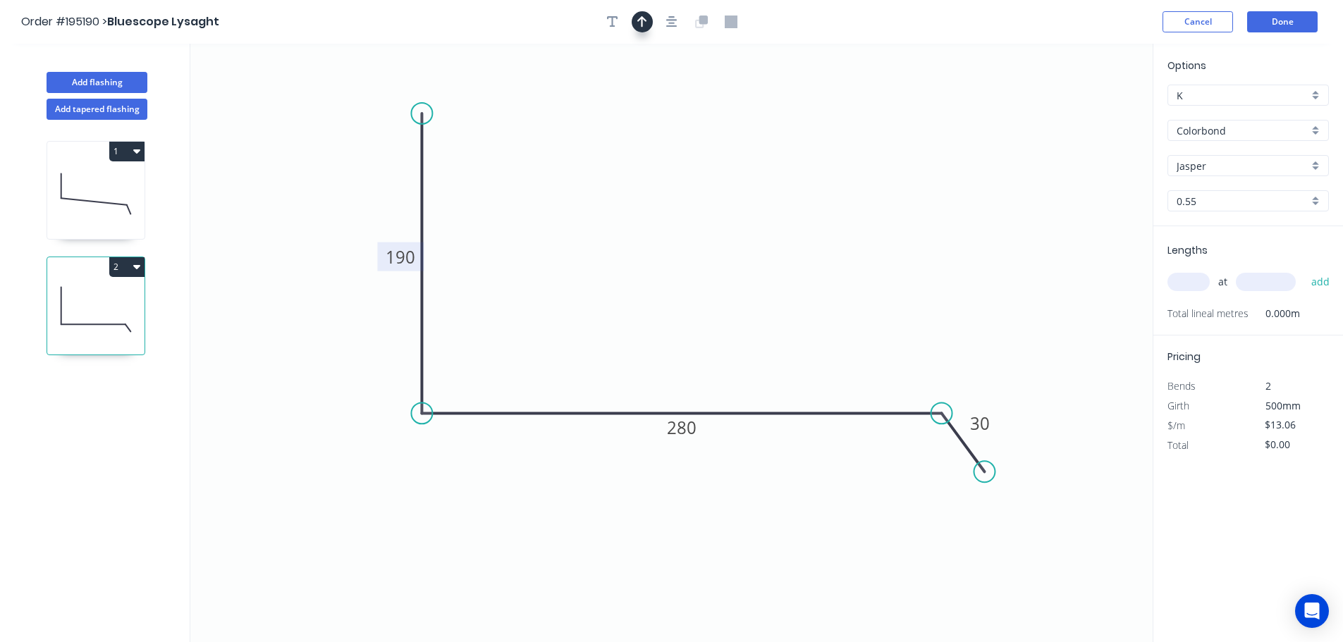
click at [643, 18] on icon "button" at bounding box center [642, 21] width 10 height 11
drag, startPoint x: 1079, startPoint y: 111, endPoint x: 695, endPoint y: 204, distance: 394.6
click at [695, 204] on icon at bounding box center [695, 187] width 13 height 45
click at [1195, 280] on input "text" at bounding box center [1188, 282] width 42 height 18
type input "4"
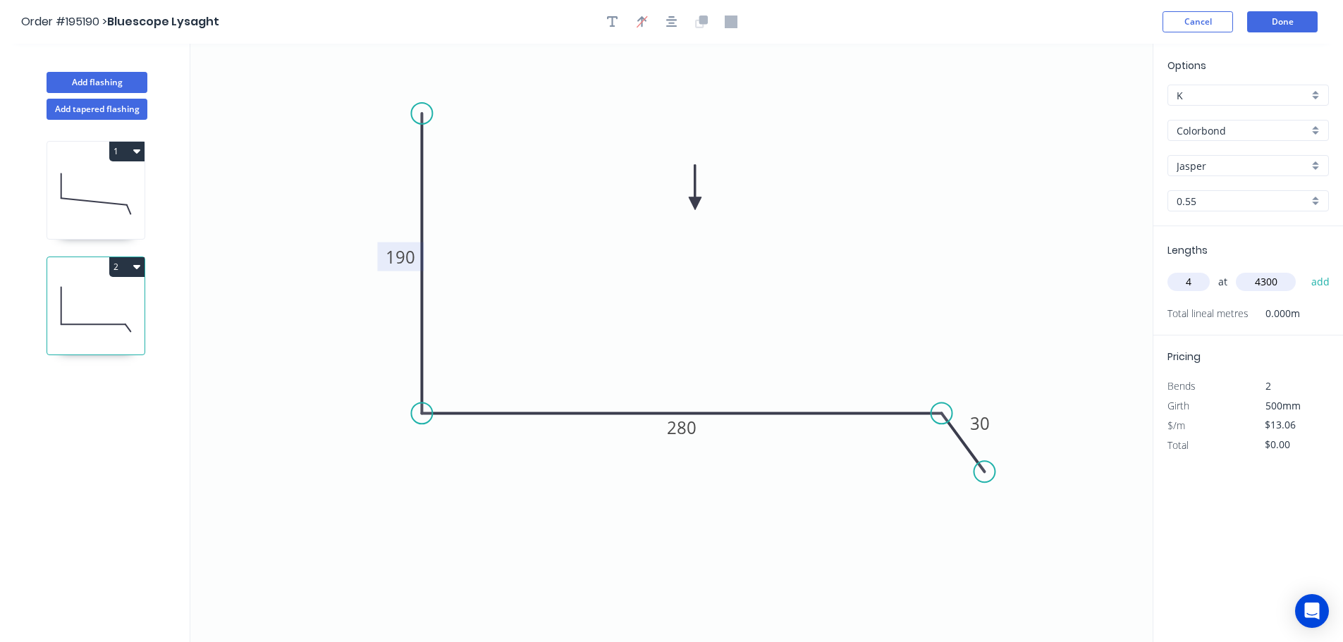
type input "4300"
click at [1304, 270] on button "add" at bounding box center [1320, 282] width 33 height 24
type input "$224.63"
click at [100, 78] on button "Add flashing" at bounding box center [97, 82] width 101 height 21
type input "$0.00"
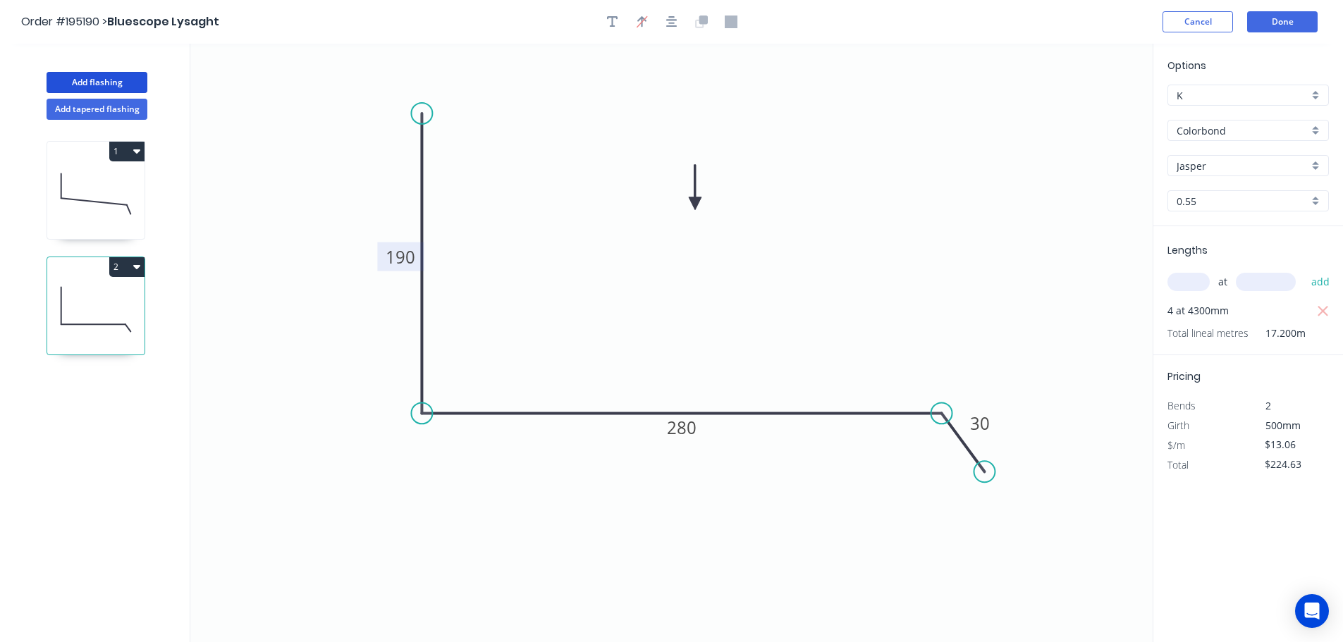
type input "$0.00"
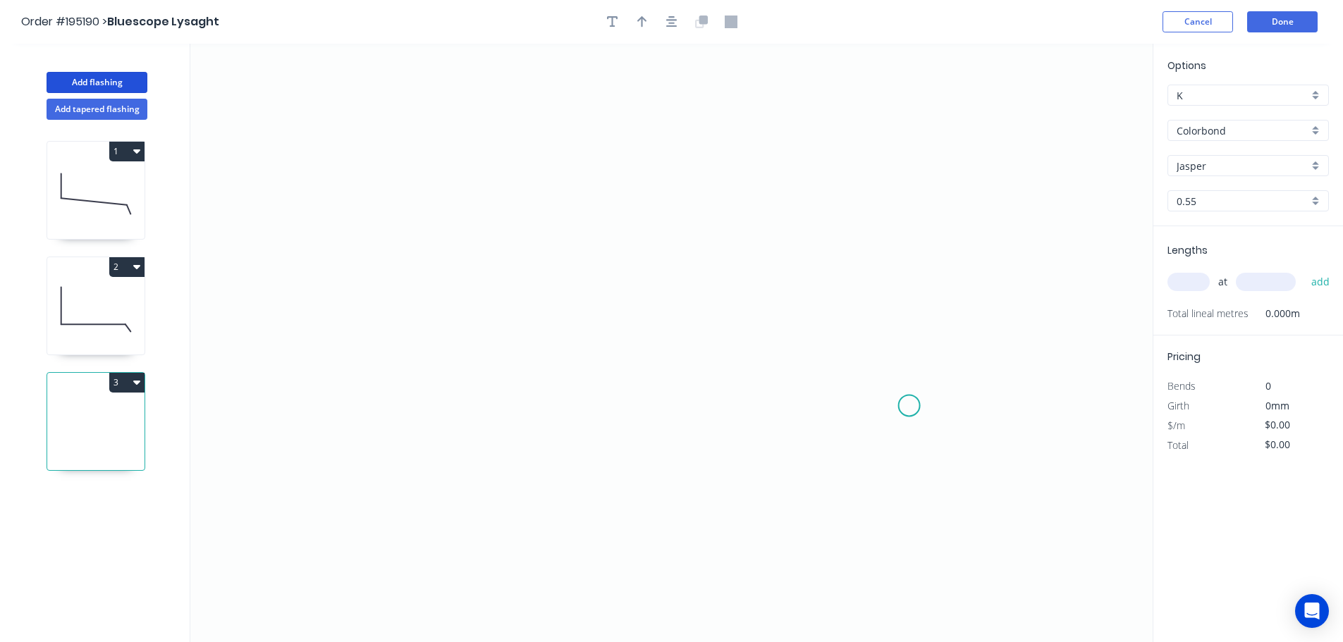
click at [909, 406] on icon "0" at bounding box center [671, 343] width 962 height 598
click at [930, 221] on icon at bounding box center [919, 313] width 20 height 185
click at [443, 192] on icon "0 ?" at bounding box center [671, 343] width 962 height 598
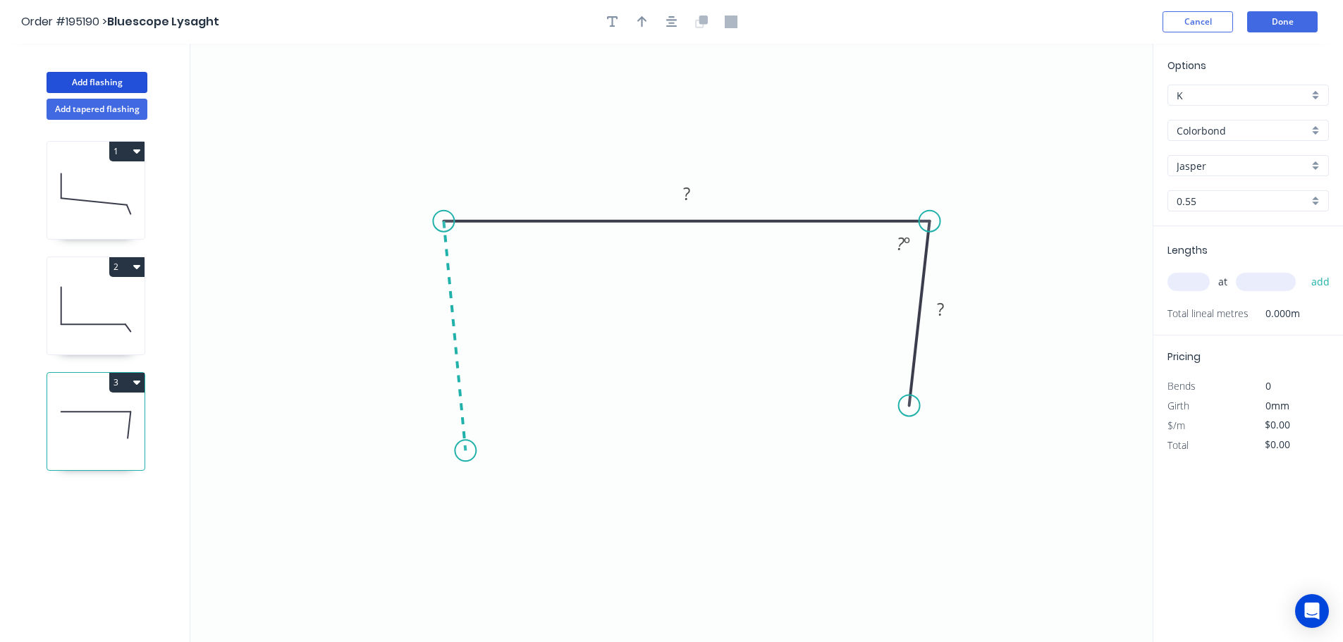
click at [465, 451] on icon "0 ? ? ? º" at bounding box center [671, 343] width 962 height 598
click at [436, 508] on icon "0 ? ? ? ? º ? º" at bounding box center [671, 343] width 962 height 598
click at [436, 508] on circle at bounding box center [436, 506] width 21 height 21
drag, startPoint x: 436, startPoint y: 508, endPoint x: 425, endPoint y: 500, distance: 13.7
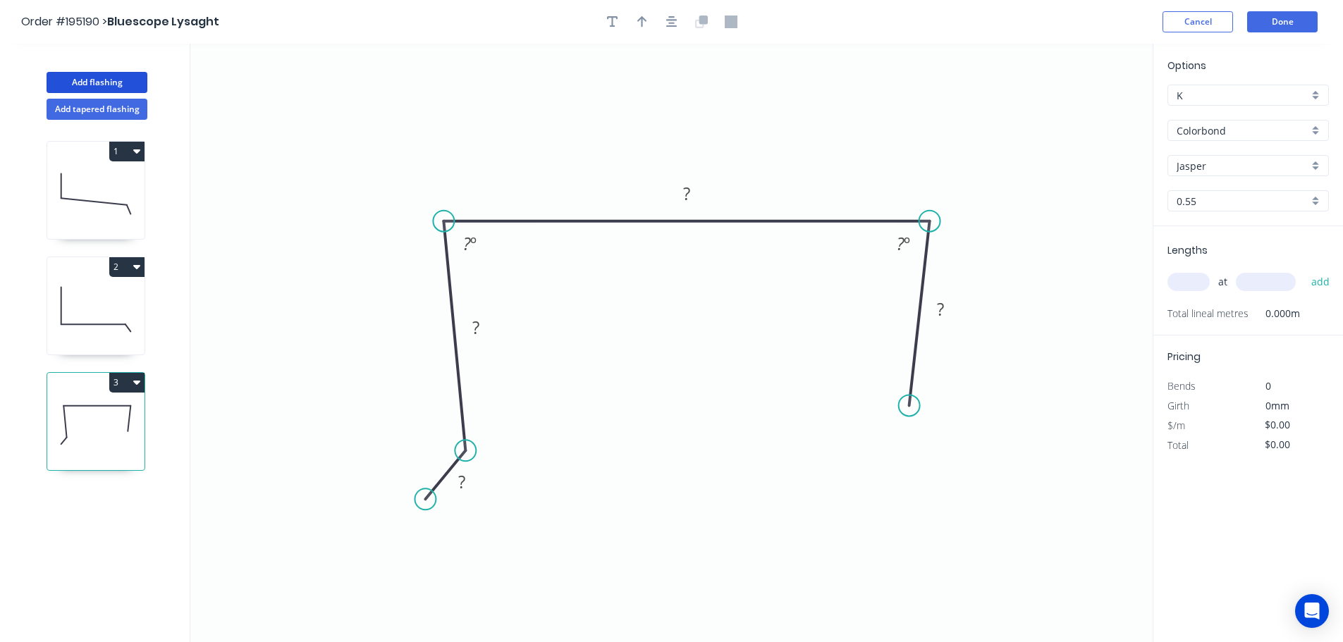
click at [425, 500] on circle at bounding box center [424, 499] width 21 height 21
click at [480, 533] on icon "0 ? ? ? ? ? º ? º" at bounding box center [671, 343] width 962 height 598
click at [480, 533] on circle at bounding box center [479, 532] width 21 height 21
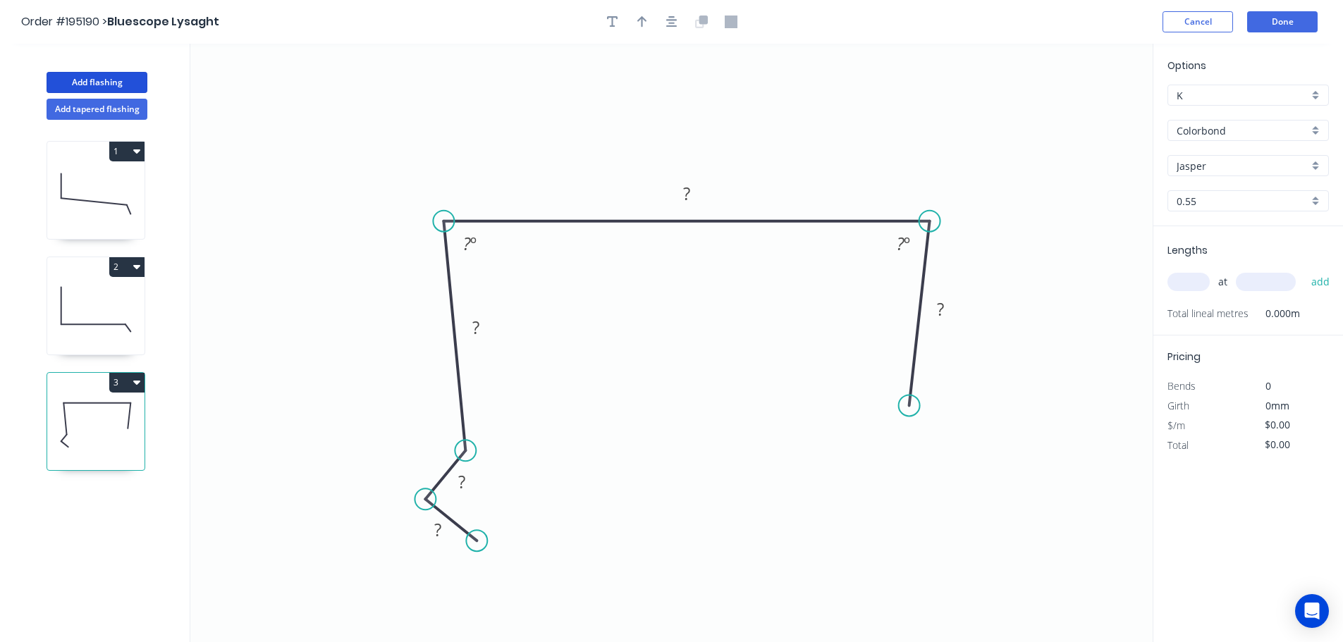
drag, startPoint x: 480, startPoint y: 533, endPoint x: 477, endPoint y: 541, distance: 9.2
click at [477, 541] on circle at bounding box center [476, 540] width 21 height 21
drag, startPoint x: 477, startPoint y: 486, endPoint x: 444, endPoint y: 451, distance: 47.9
click at [444, 451] on rect at bounding box center [430, 447] width 46 height 29
drag, startPoint x: 425, startPoint y: 544, endPoint x: 417, endPoint y: 551, distance: 11.0
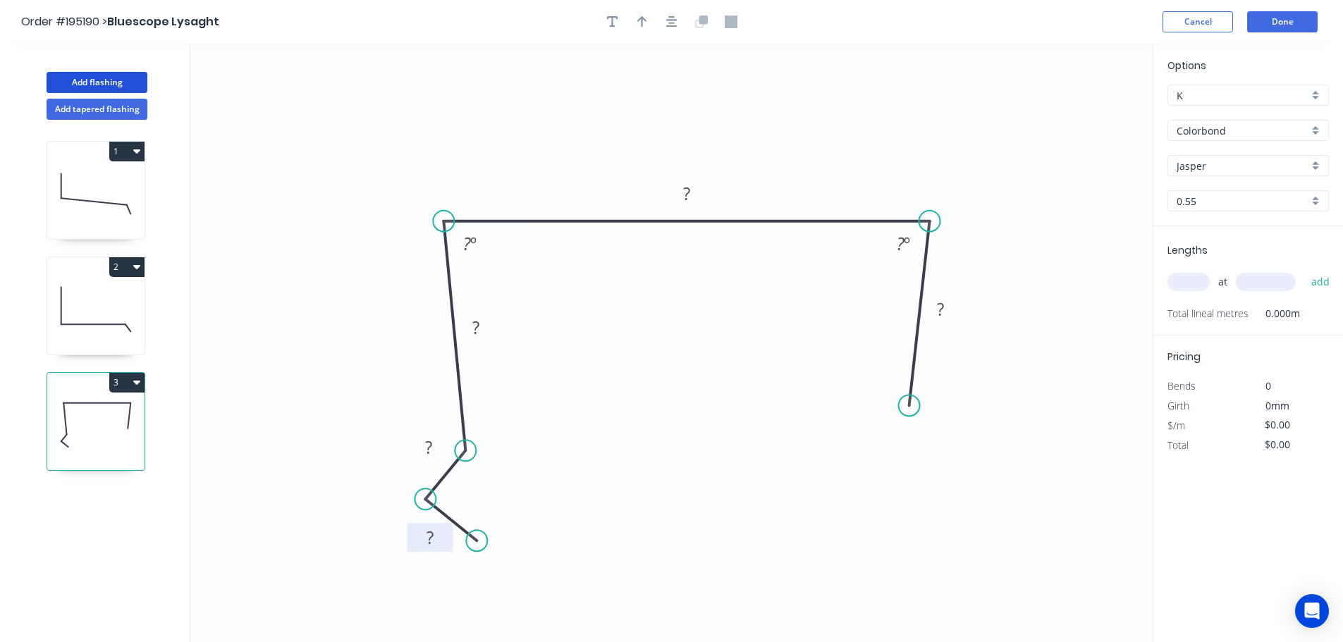
click at [417, 551] on rect at bounding box center [430, 537] width 46 height 29
click at [950, 453] on div "Crush & Fold" at bounding box center [980, 452] width 142 height 29
click at [930, 467] on div "Flip bend" at bounding box center [981, 454] width 142 height 29
click at [952, 386] on tspan "10" at bounding box center [950, 383] width 20 height 23
click at [1028, 429] on icon "0 ? ? ? ? CF 15 ? ? º ? º" at bounding box center [671, 343] width 962 height 598
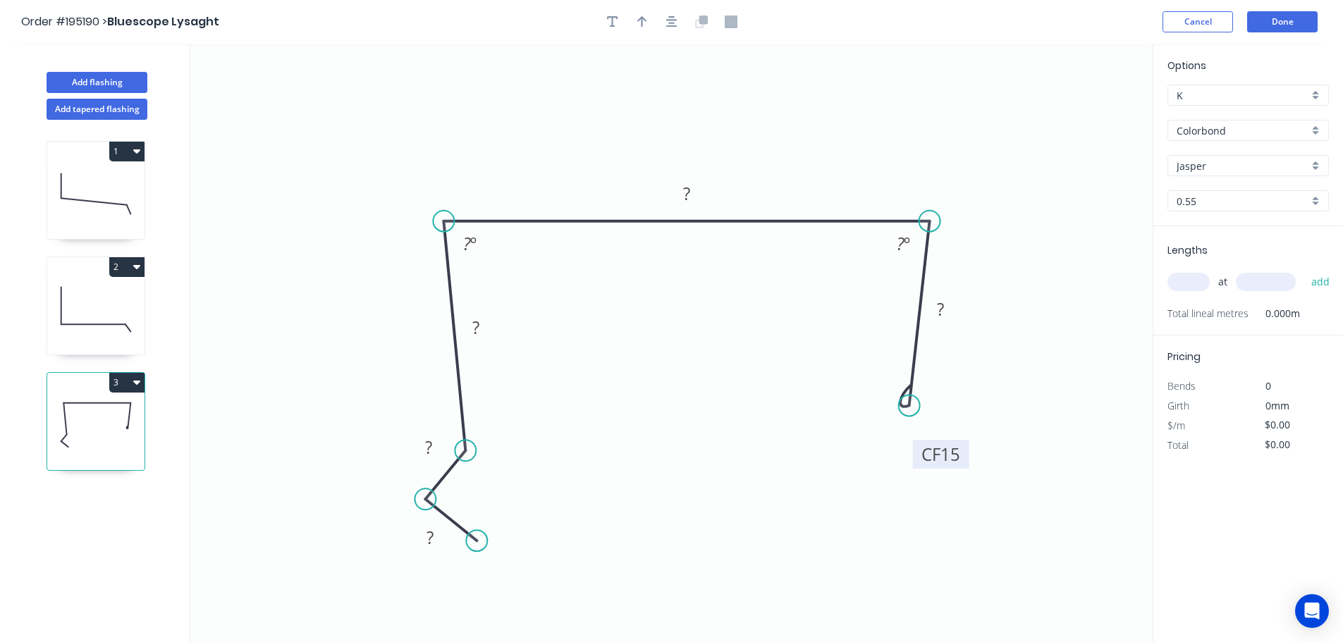
drag, startPoint x: 966, startPoint y: 386, endPoint x: 966, endPoint y: 463, distance: 77.5
click at [966, 463] on rect at bounding box center [941, 454] width 56 height 29
click at [433, 536] on tspan "?" at bounding box center [429, 537] width 7 height 23
click at [767, 370] on icon "0 15 15 40 146 CF 15 50 86 º 86 º" at bounding box center [671, 343] width 962 height 598
type input "$12.26"
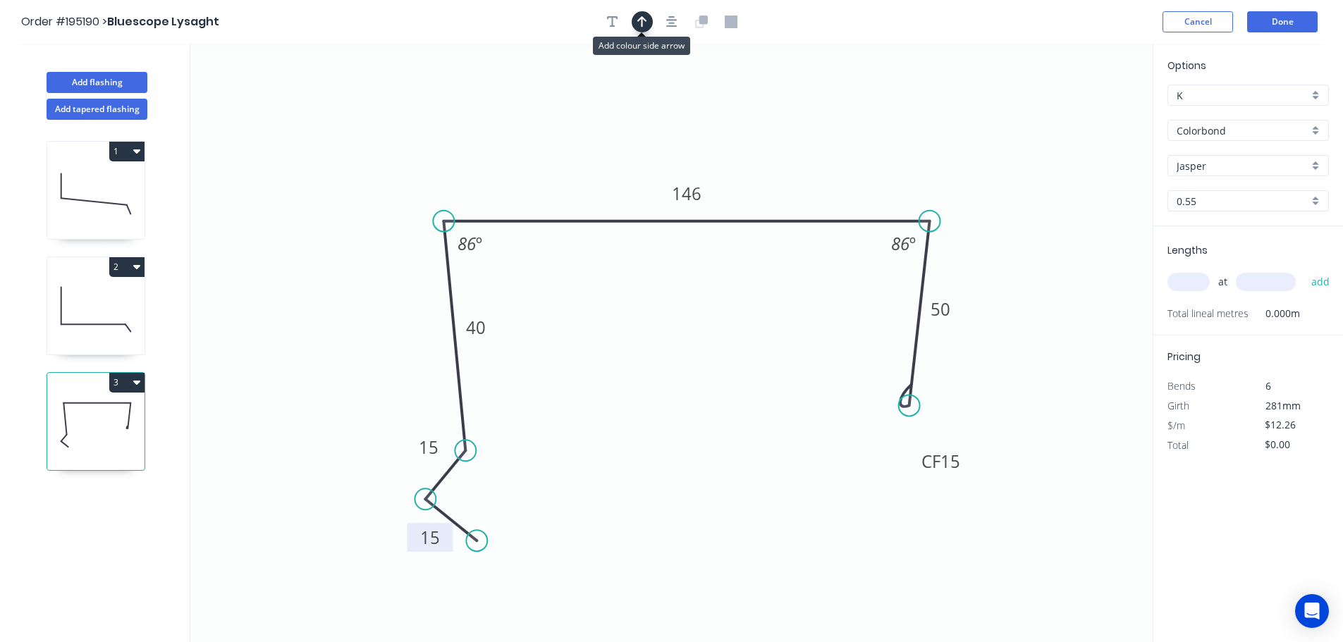
click at [643, 20] on icon "button" at bounding box center [642, 22] width 10 height 13
drag, startPoint x: 1083, startPoint y: 112, endPoint x: 784, endPoint y: 133, distance: 299.6
click at [784, 133] on icon at bounding box center [784, 116] width 13 height 45
click at [1189, 278] on input "text" at bounding box center [1188, 282] width 42 height 18
type input "4"
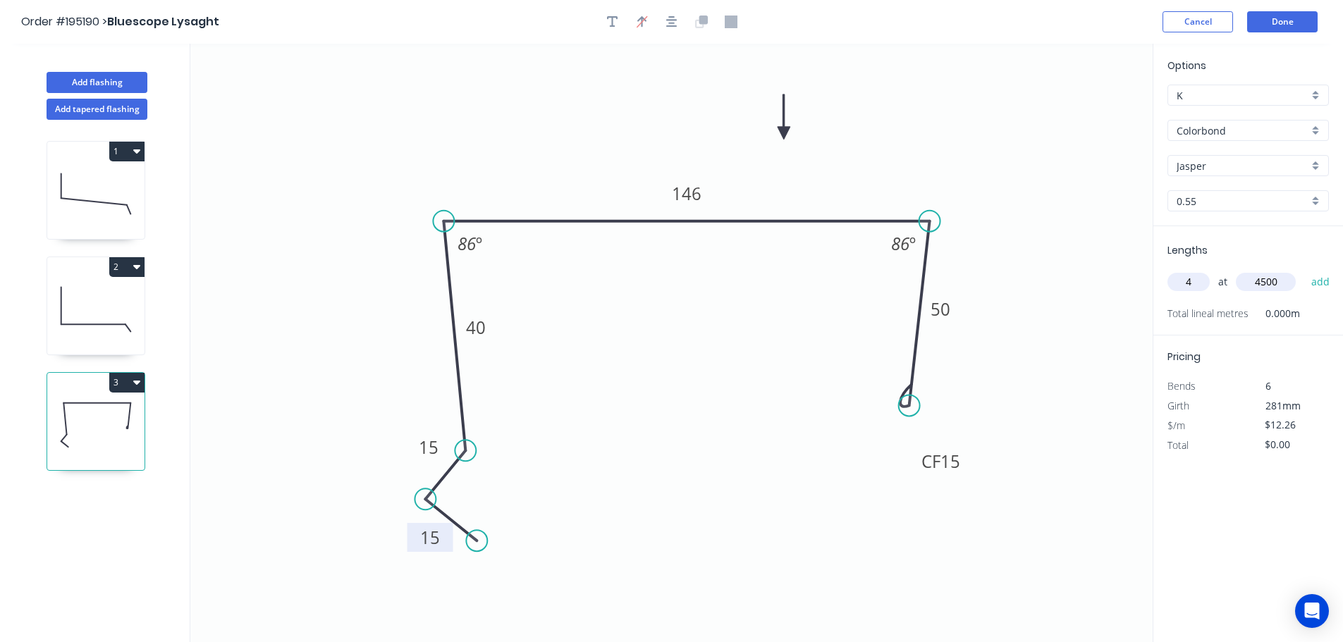
type input "4500"
click at [1304, 270] on button "add" at bounding box center [1320, 282] width 33 height 24
type input "$220.68"
type input "1"
type input "7700"
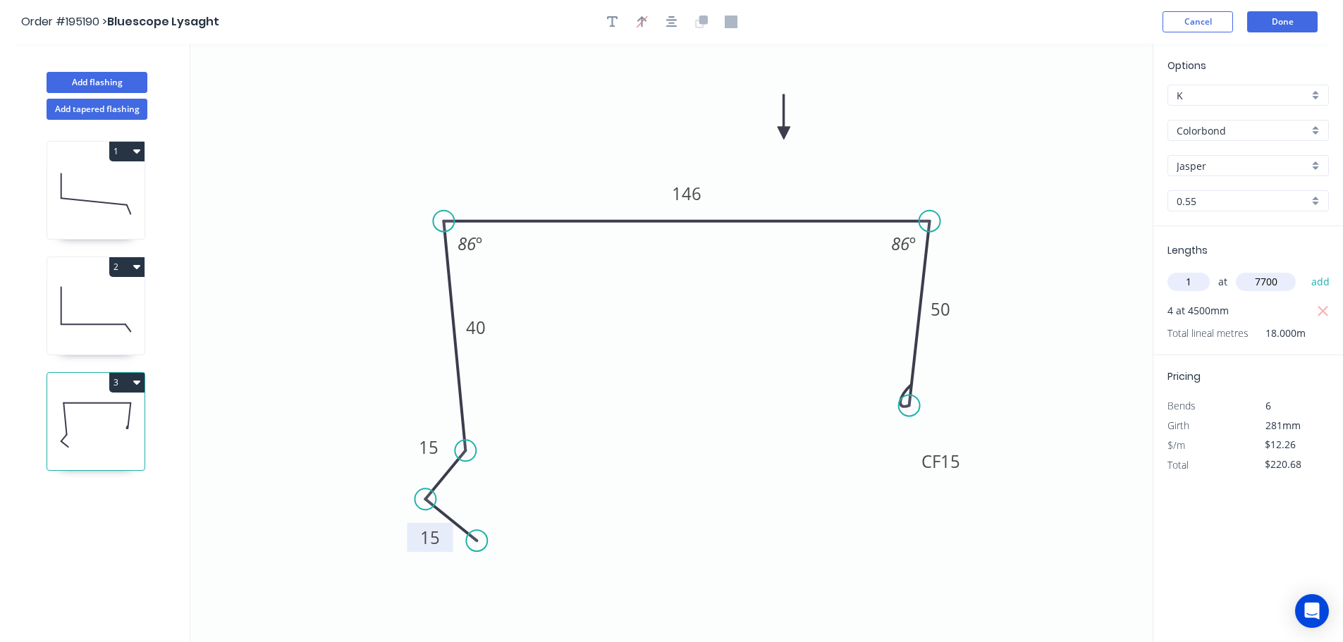
click at [1304, 270] on button "add" at bounding box center [1320, 282] width 33 height 24
type input "$315.08"
click at [1284, 21] on button "Done" at bounding box center [1282, 21] width 70 height 21
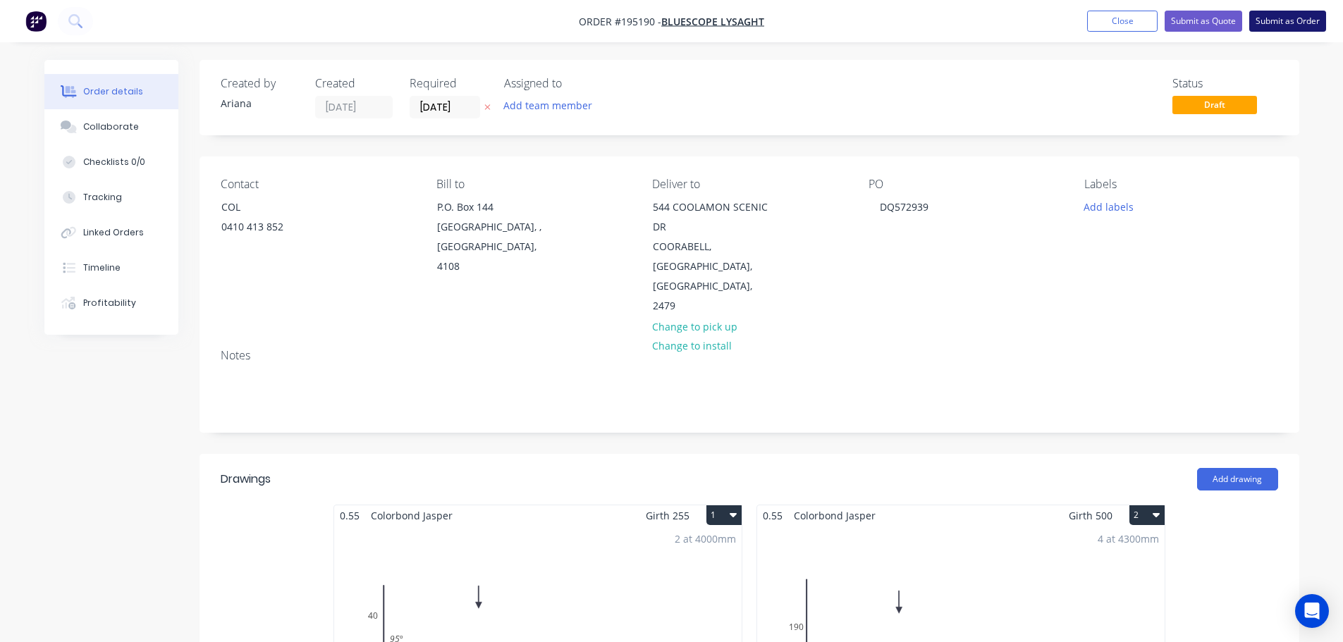
click at [1285, 19] on button "Submit as Order" at bounding box center [1287, 21] width 77 height 21
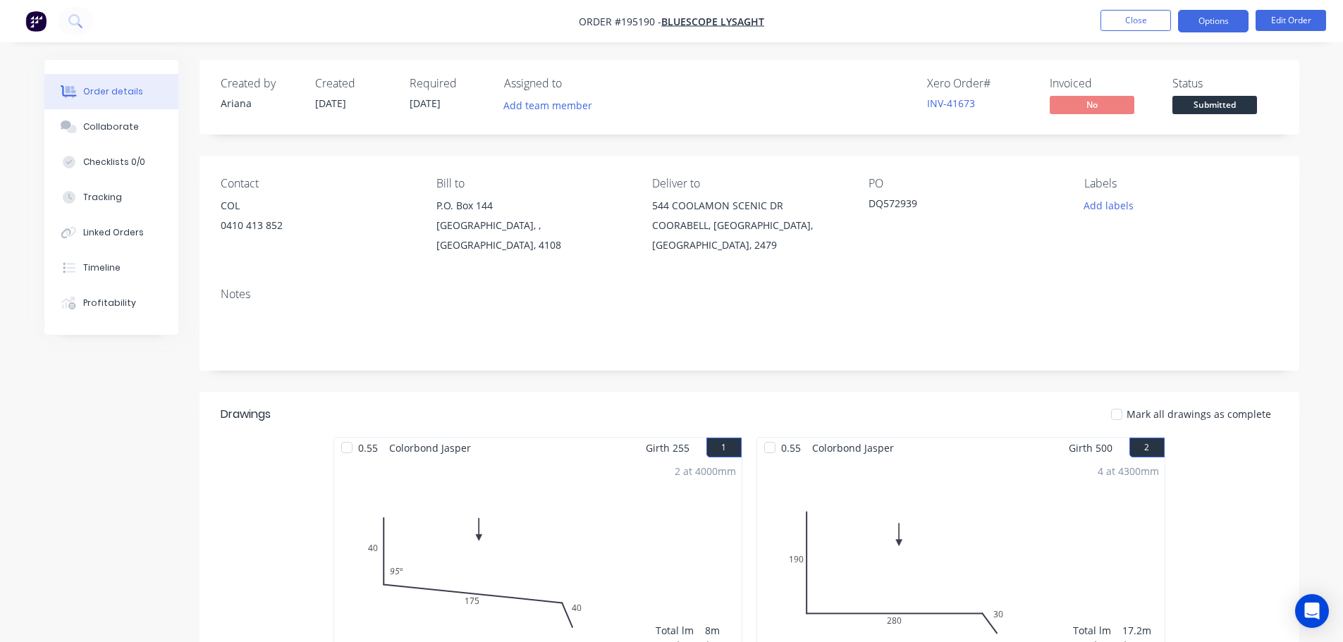
click at [1225, 21] on button "Options" at bounding box center [1213, 21] width 70 height 23
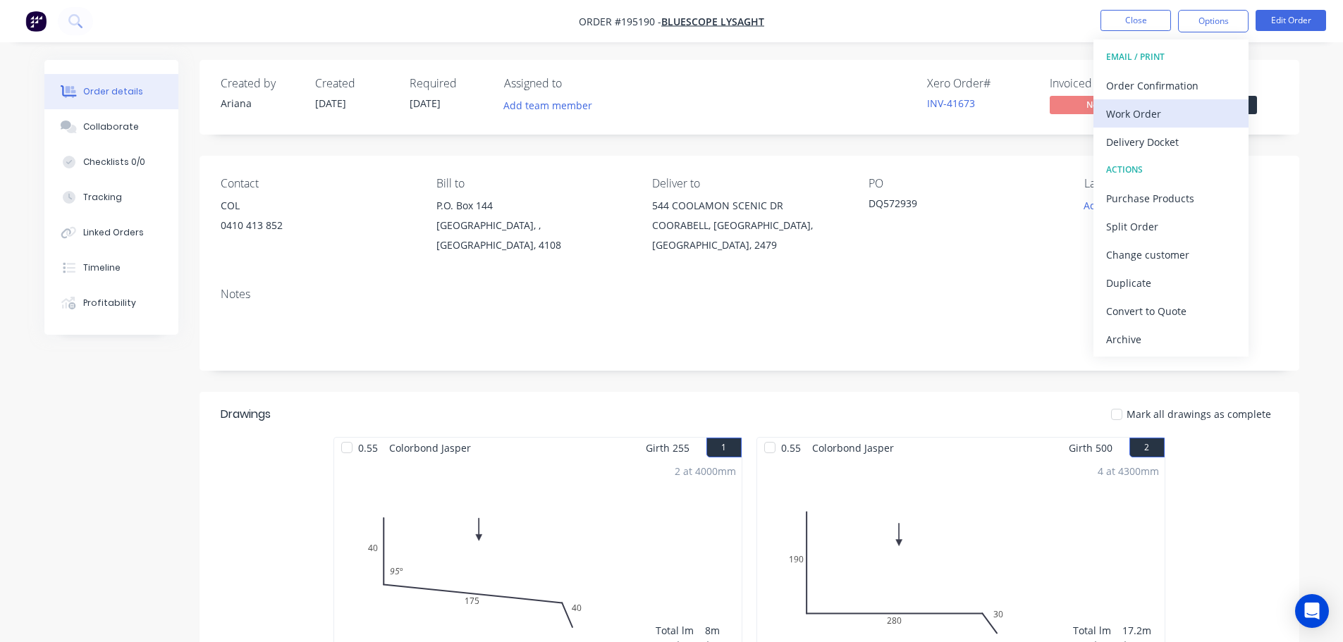
click at [1150, 111] on div "Work Order" at bounding box center [1171, 114] width 130 height 20
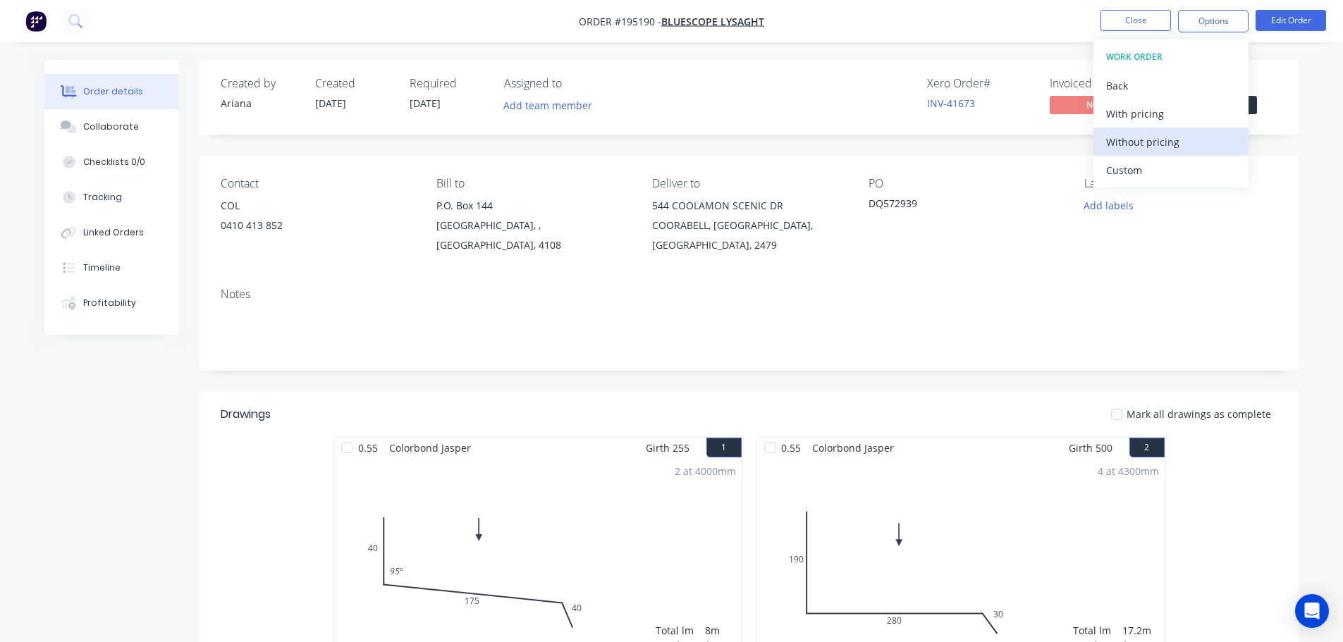
click at [1114, 137] on div "Without pricing" at bounding box center [1171, 142] width 130 height 20
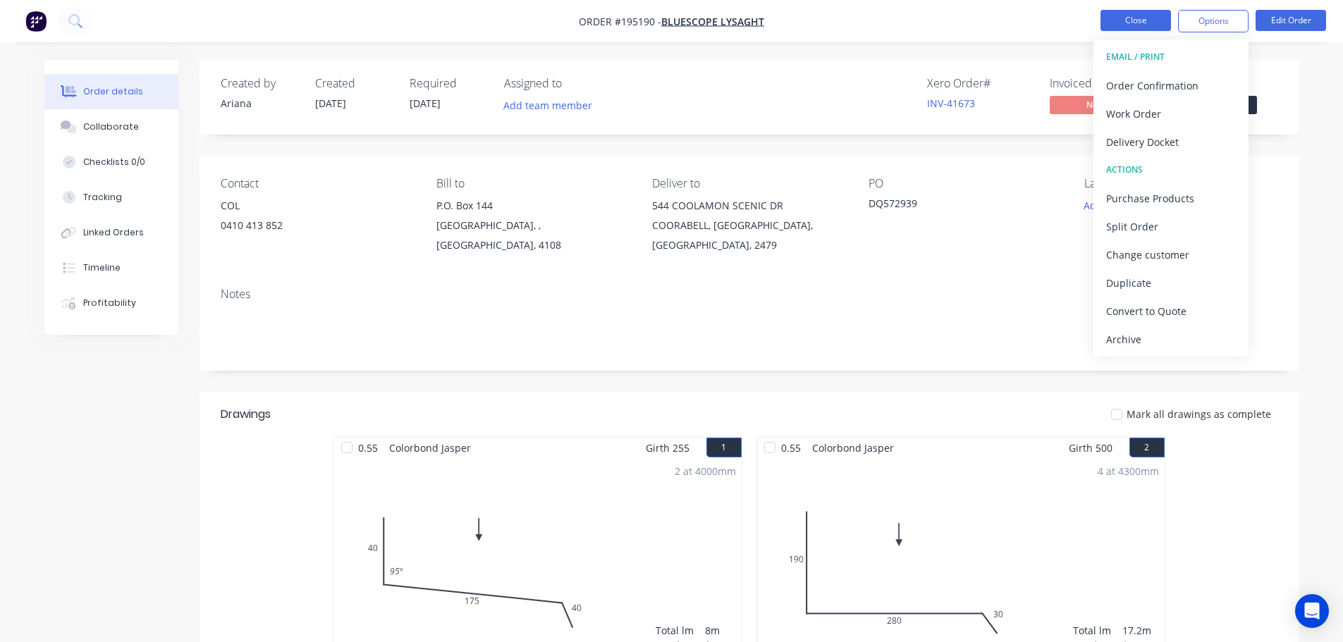
click at [1127, 14] on button "Close" at bounding box center [1135, 20] width 70 height 21
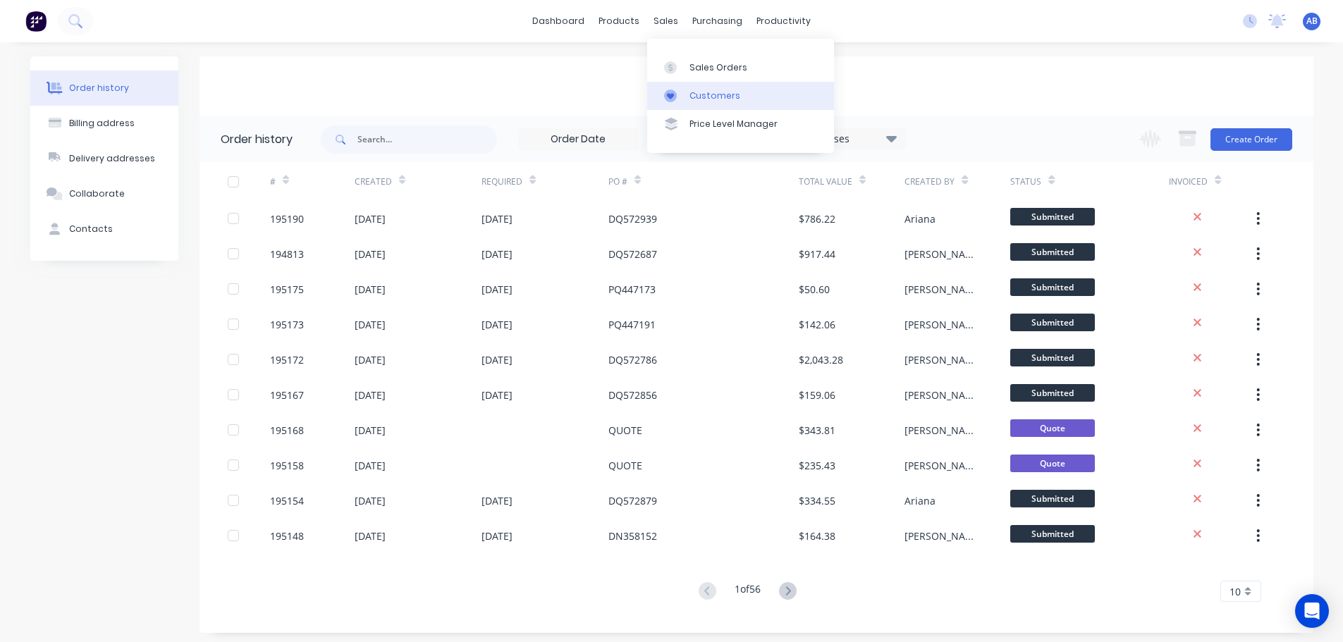
click at [718, 90] on div "Customers" at bounding box center [714, 96] width 51 height 13
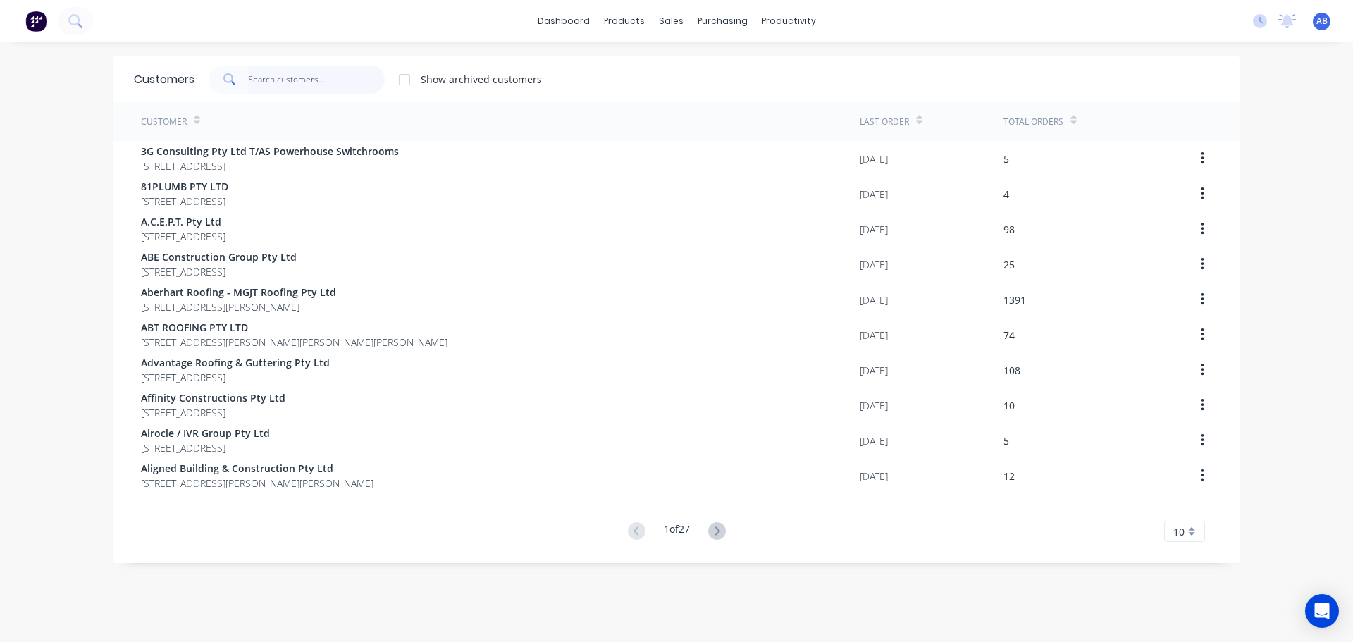
drag, startPoint x: 348, startPoint y: 80, endPoint x: 589, endPoint y: 98, distance: 241.8
click at [349, 79] on input "text" at bounding box center [316, 80] width 137 height 28
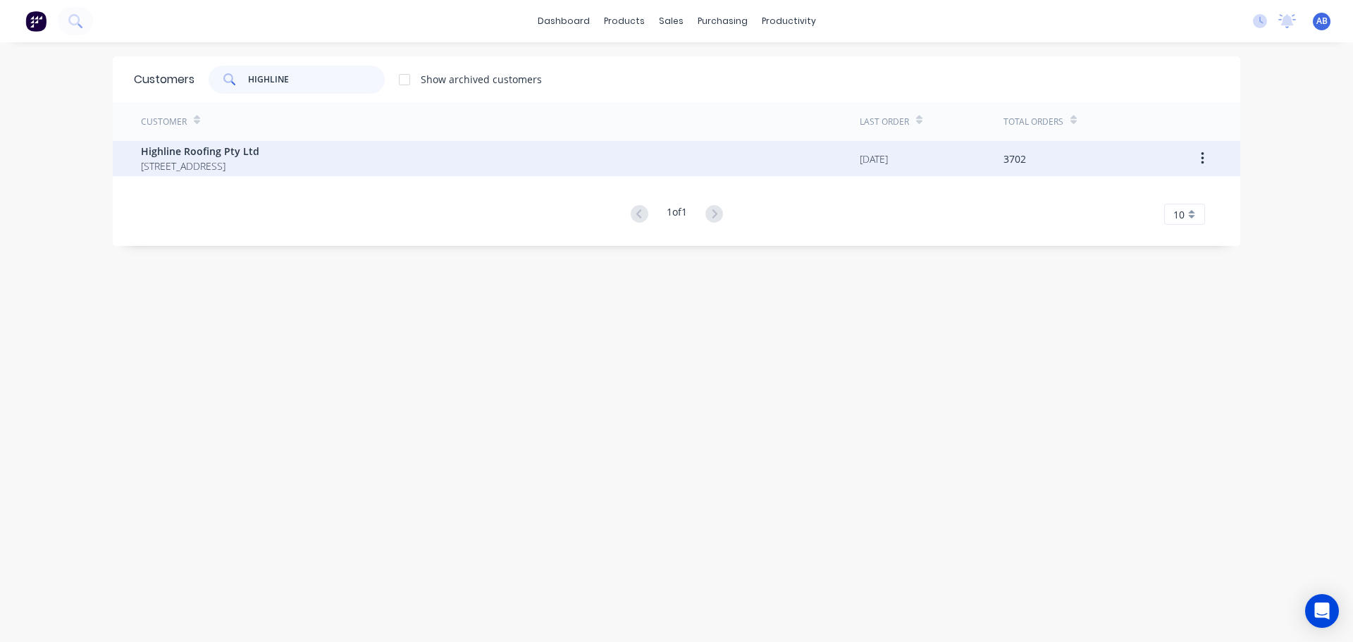
type input "HIGHLINE"
click at [243, 158] on div "Highline Roofing Pty Ltd [STREET_ADDRESS]" at bounding box center [200, 159] width 118 height 30
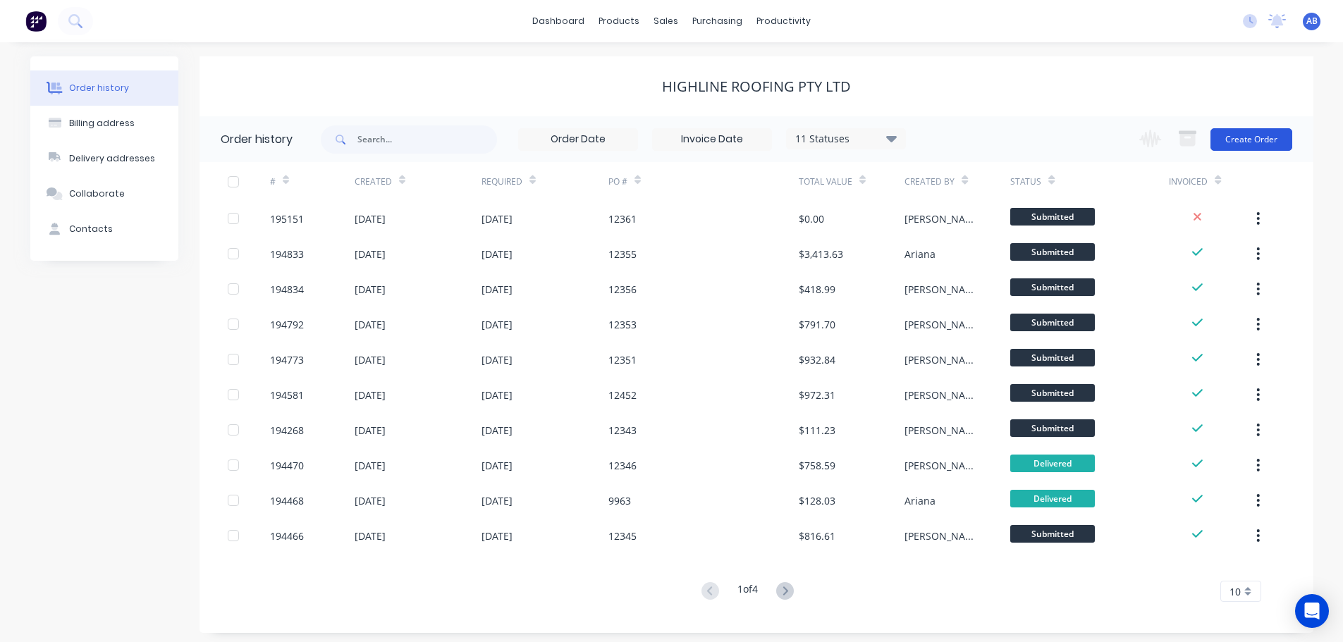
click at [1263, 135] on button "Create Order" at bounding box center [1251, 139] width 82 height 23
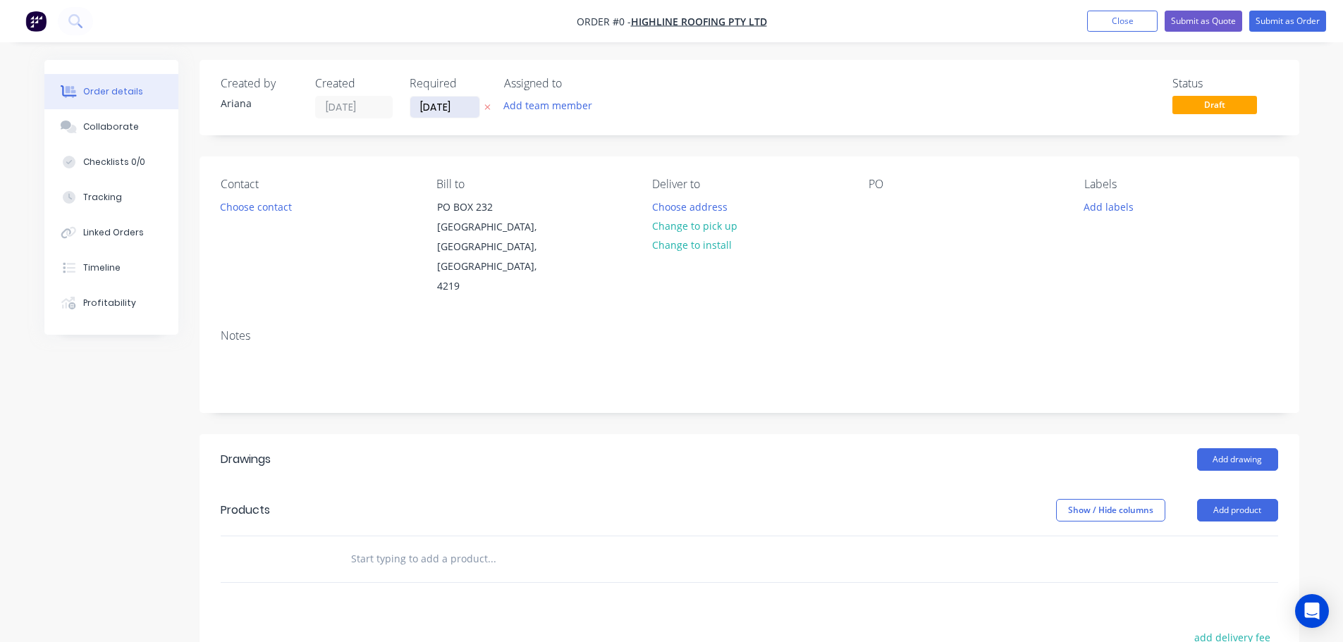
click at [439, 106] on input "[DATE]" at bounding box center [444, 107] width 69 height 21
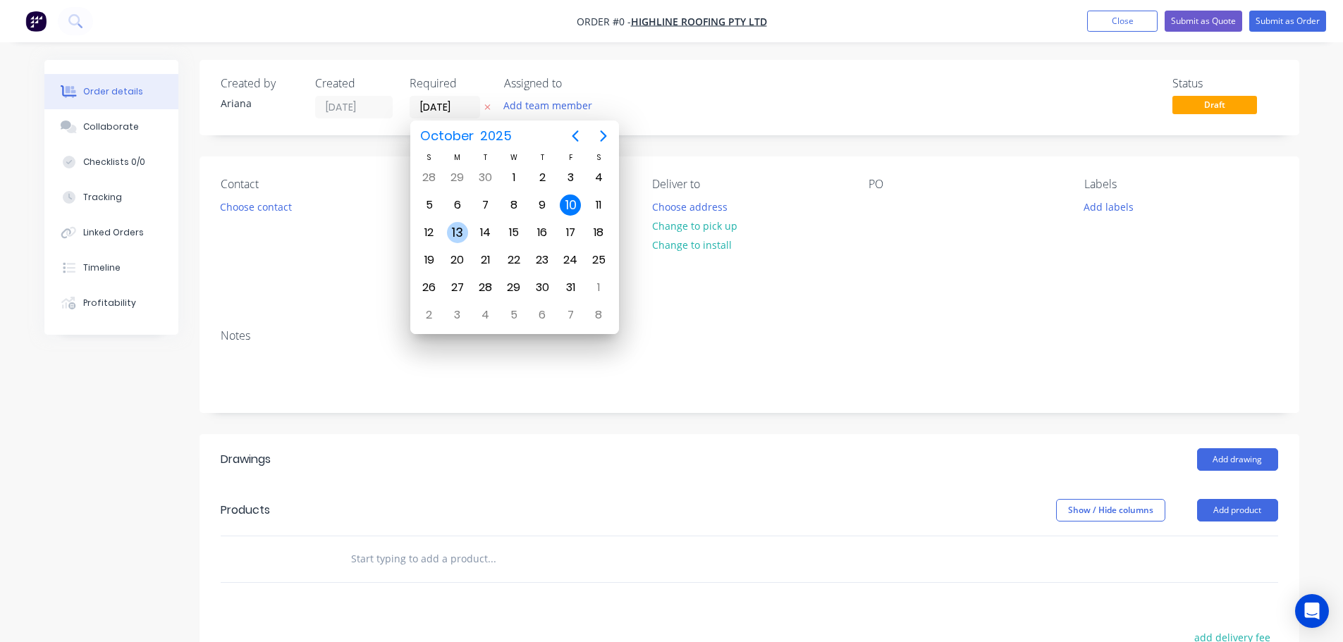
click at [453, 231] on div "13" at bounding box center [457, 232] width 21 height 21
type input "[DATE]"
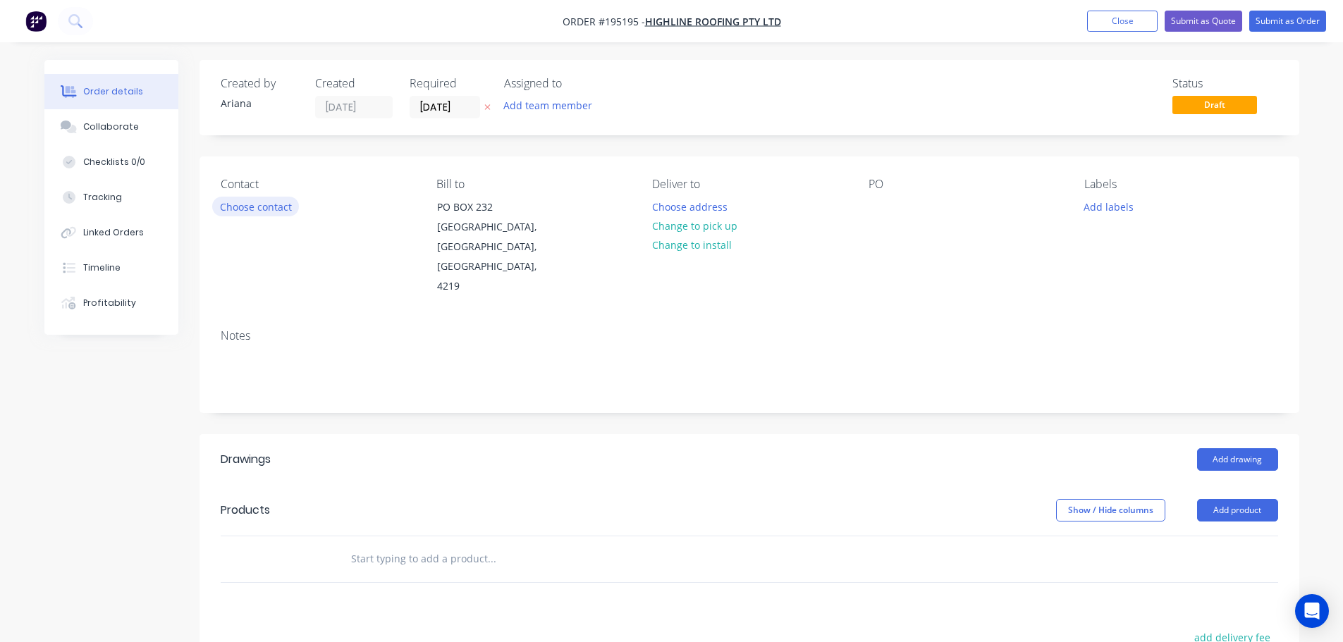
click at [253, 207] on button "Choose contact" at bounding box center [255, 206] width 87 height 19
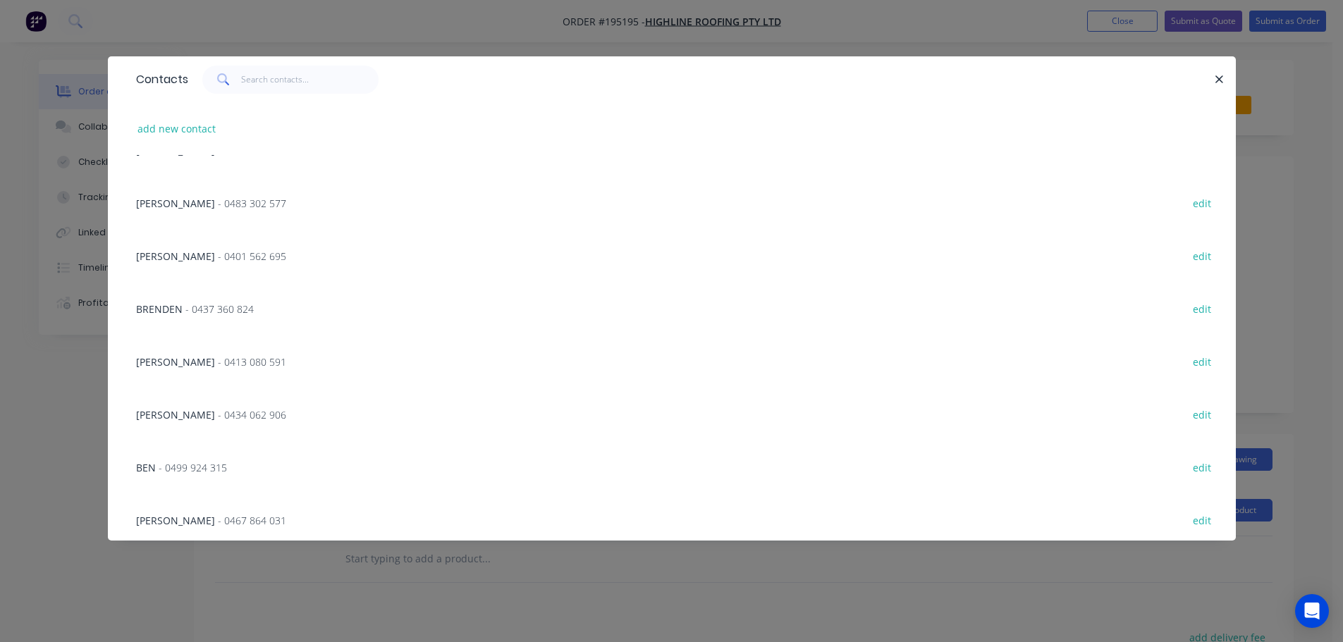
scroll to position [355, 0]
click at [160, 457] on span "- 0499 924 315" at bounding box center [193, 461] width 68 height 13
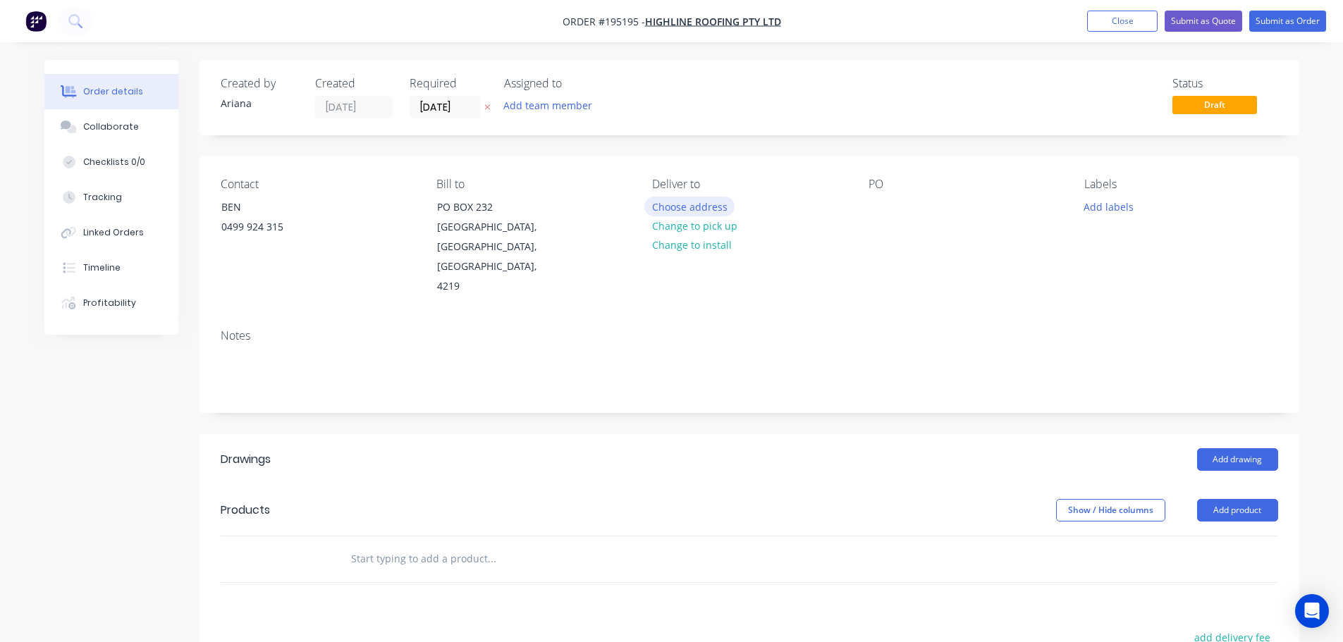
click at [705, 207] on button "Choose address" at bounding box center [689, 206] width 90 height 19
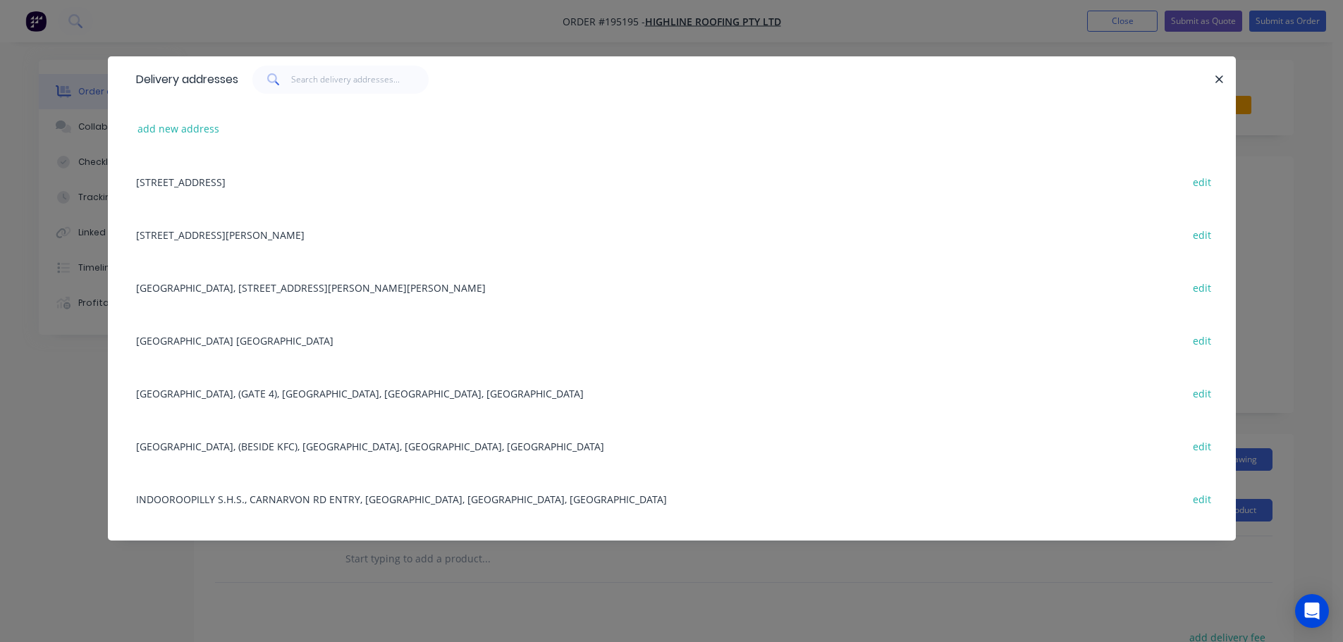
click at [264, 234] on div "[STREET_ADDRESS][PERSON_NAME] edit" at bounding box center [672, 234] width 1086 height 53
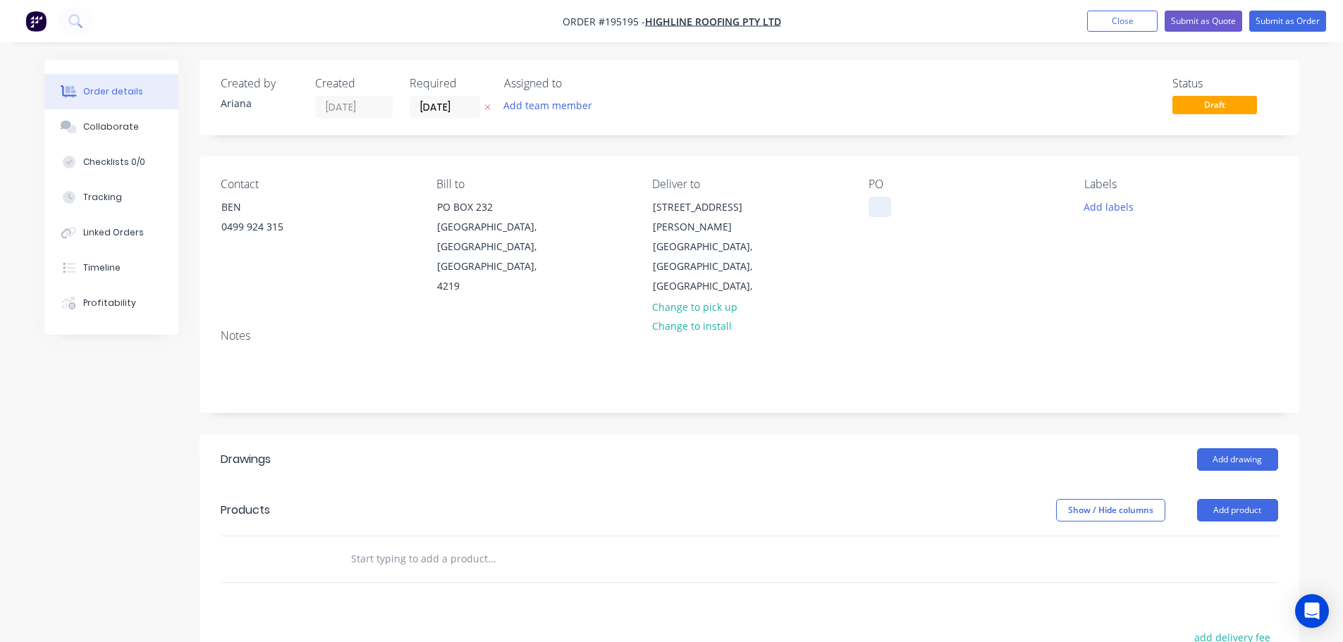
click at [874, 209] on div at bounding box center [879, 207] width 23 height 20
click at [995, 225] on div "PO 12453" at bounding box center [964, 237] width 193 height 119
click at [1093, 205] on button "Add labels" at bounding box center [1108, 206] width 65 height 19
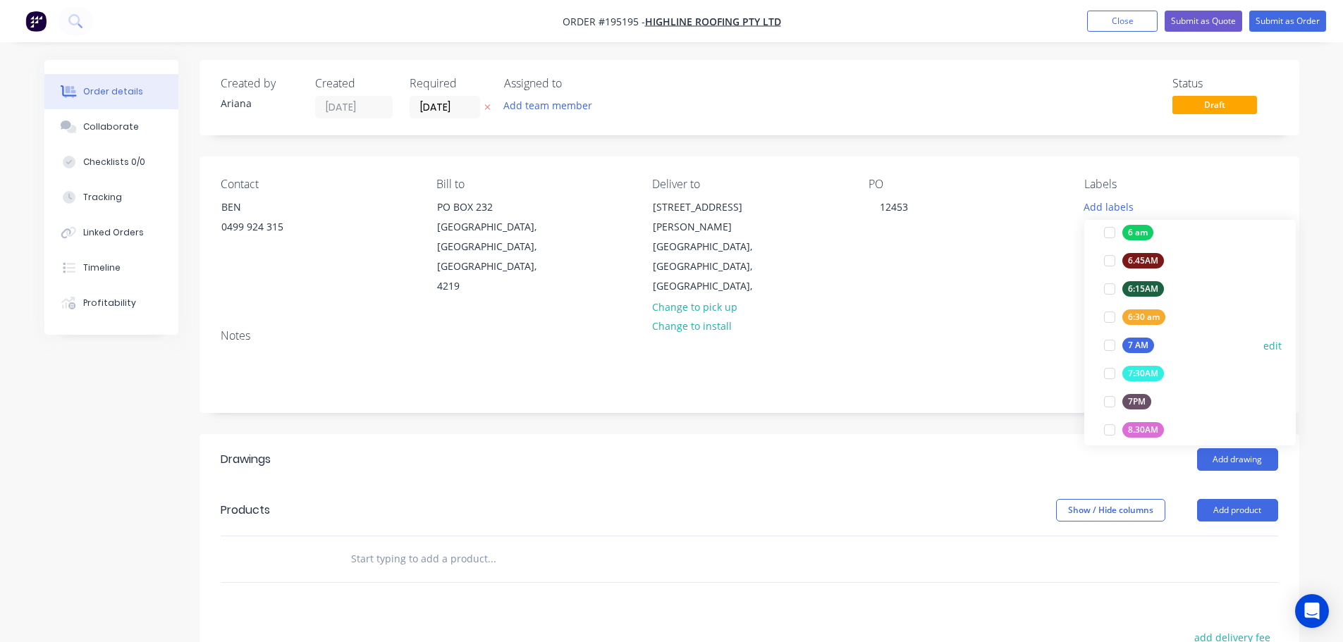
click at [1110, 343] on div at bounding box center [1109, 345] width 28 height 28
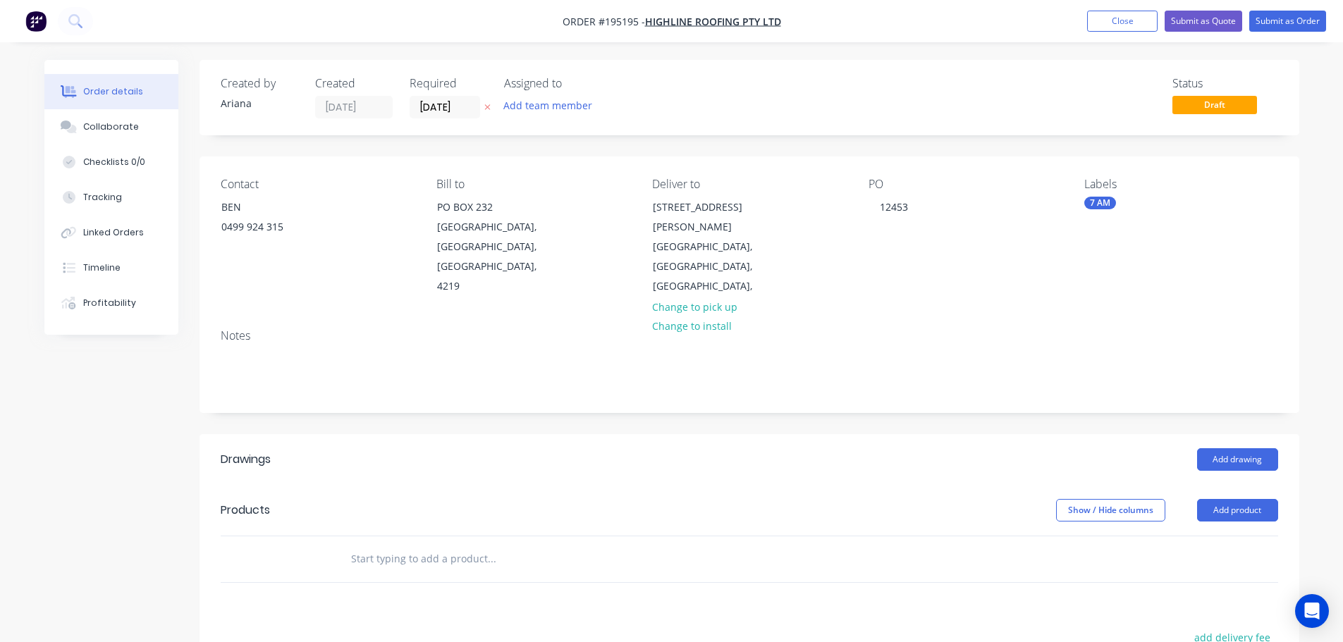
click at [950, 275] on div "PO 12453" at bounding box center [964, 237] width 193 height 119
click at [1215, 448] on button "Add drawing" at bounding box center [1237, 459] width 81 height 23
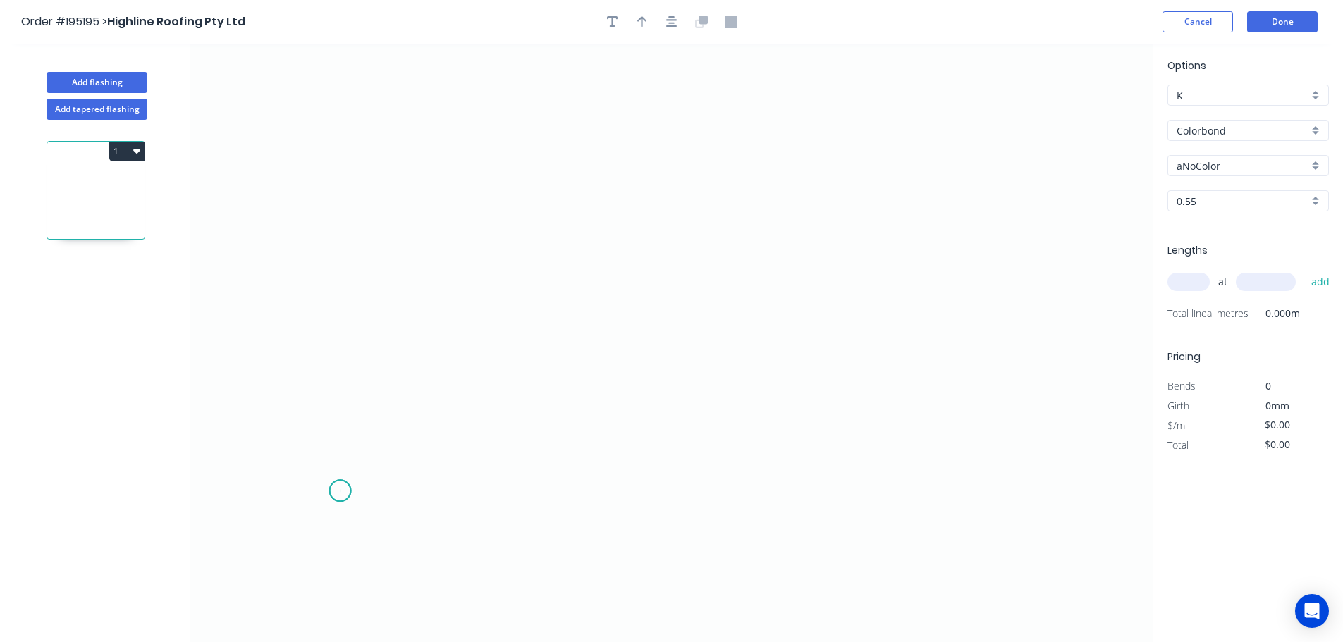
click at [340, 491] on icon "0" at bounding box center [671, 343] width 962 height 598
click at [401, 426] on icon "0" at bounding box center [671, 343] width 962 height 598
click at [405, 166] on icon "0 ?" at bounding box center [671, 343] width 962 height 598
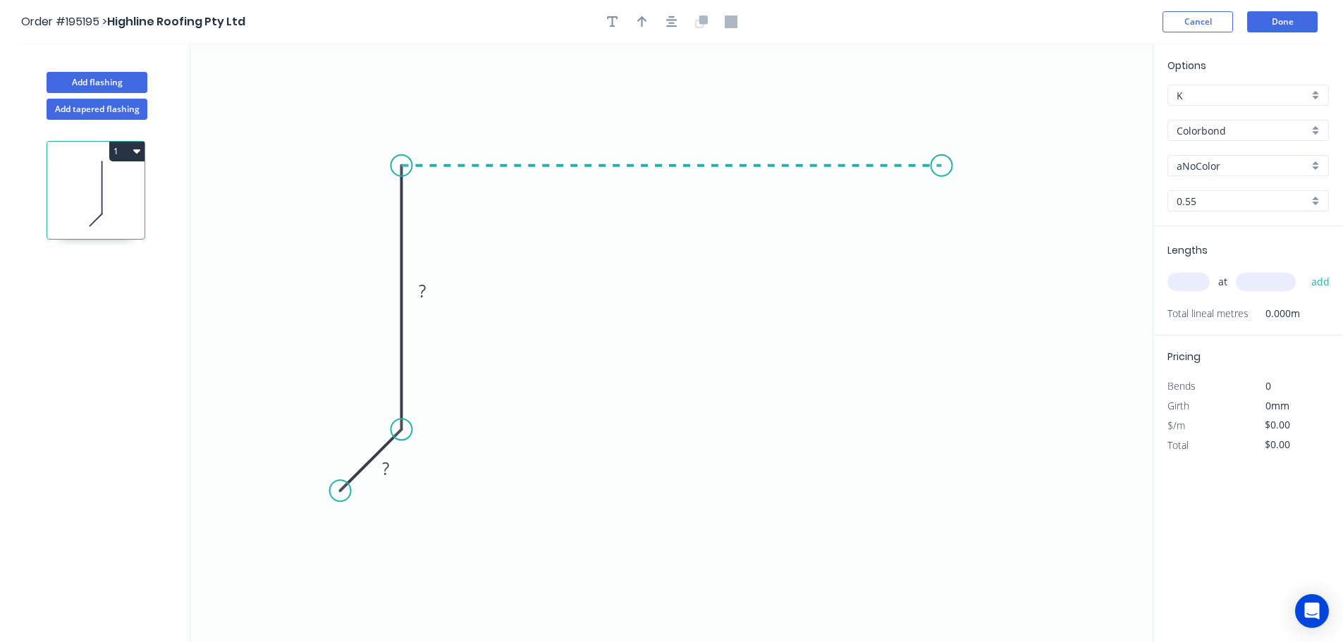
click at [942, 176] on icon "0 ? ?" at bounding box center [671, 343] width 962 height 598
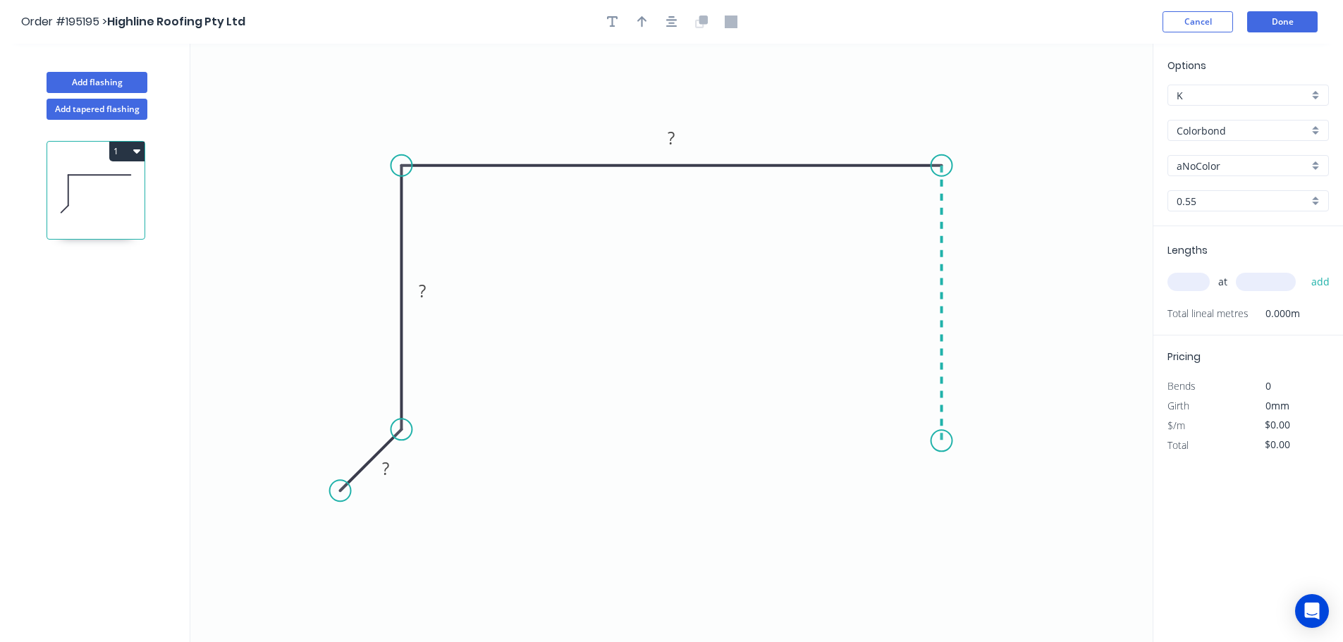
click at [937, 441] on icon "0 ? ? ?" at bounding box center [671, 343] width 962 height 598
click at [996, 498] on icon "0 ? ? ? ?" at bounding box center [671, 343] width 962 height 598
click at [996, 498] on circle at bounding box center [995, 494] width 21 height 21
click at [389, 472] on tspan "?" at bounding box center [385, 468] width 7 height 23
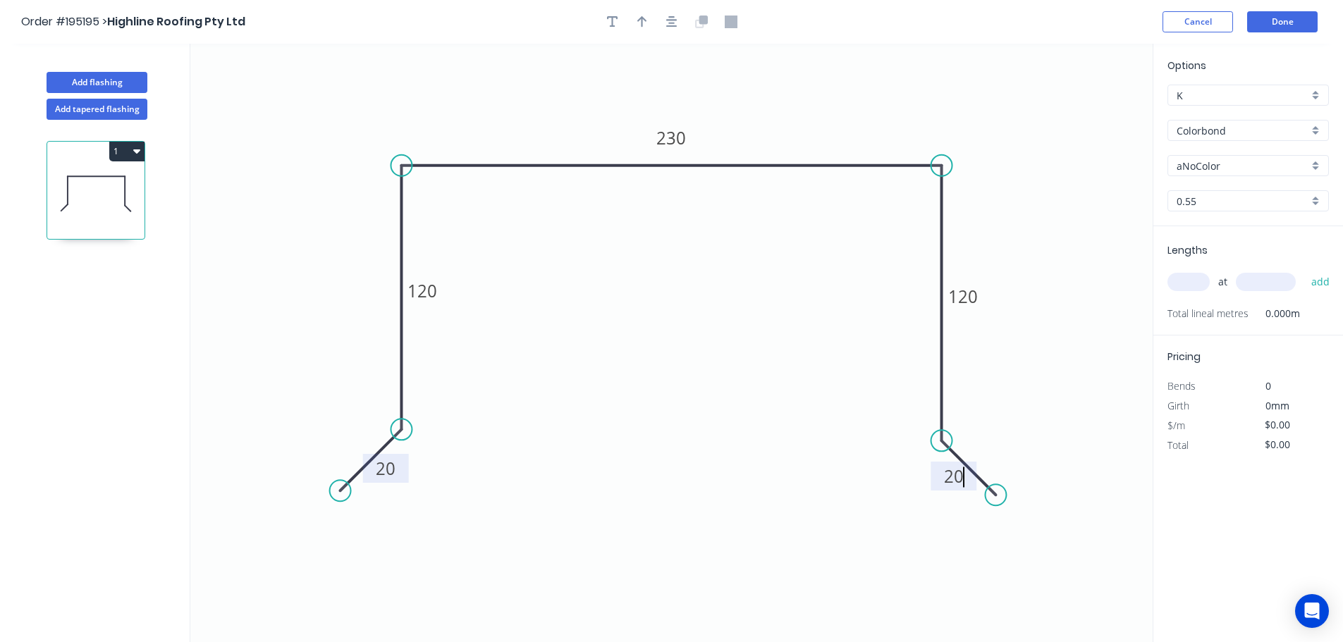
click at [479, 450] on icon "0 20 120 230 120 20" at bounding box center [671, 343] width 962 height 598
type input "$16.35"
click at [422, 465] on div "Show angle" at bounding box center [467, 471] width 142 height 29
click at [369, 410] on tspan "º" at bounding box center [372, 414] width 6 height 23
click at [684, 434] on icon "0 20 120 230 120 20 135 º" at bounding box center [671, 343] width 962 height 598
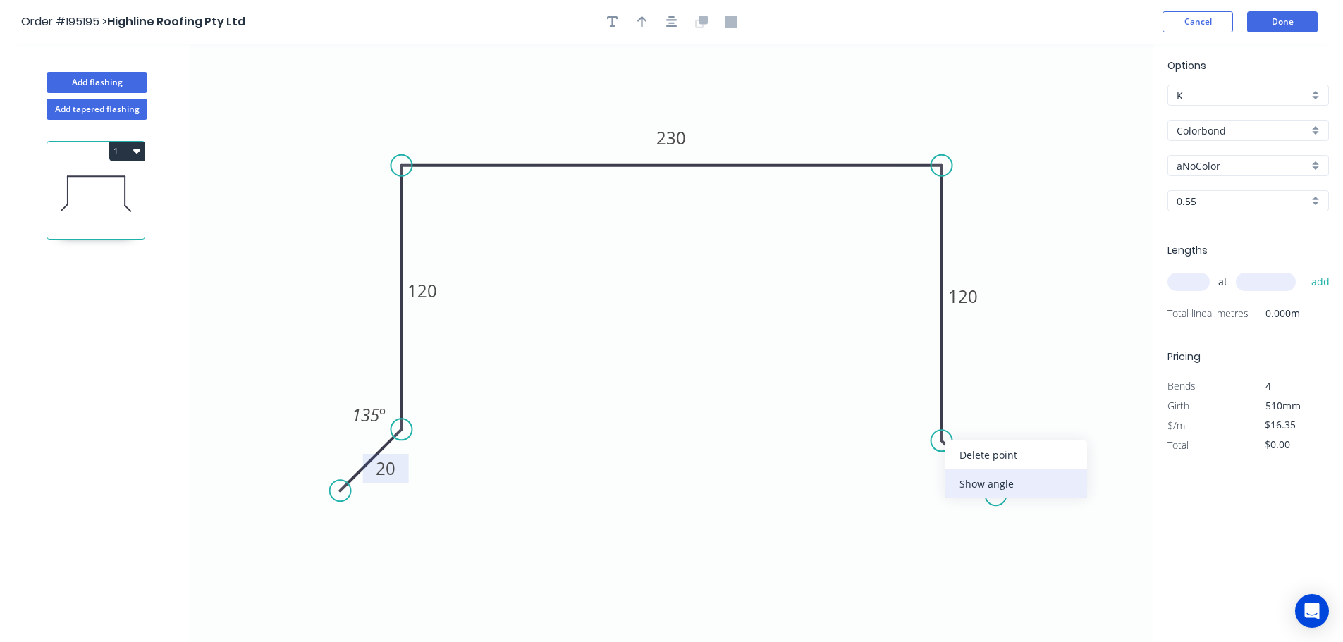
click at [971, 485] on div "Show angle" at bounding box center [1016, 483] width 142 height 29
click at [975, 421] on tspan "º" at bounding box center [977, 425] width 6 height 23
click at [827, 403] on icon "0 20 120 230 120 20 135 º 135 º" at bounding box center [671, 343] width 962 height 598
click at [639, 12] on button "button" at bounding box center [642, 21] width 21 height 21
drag, startPoint x: 1083, startPoint y: 113, endPoint x: 782, endPoint y: 109, distance: 300.3
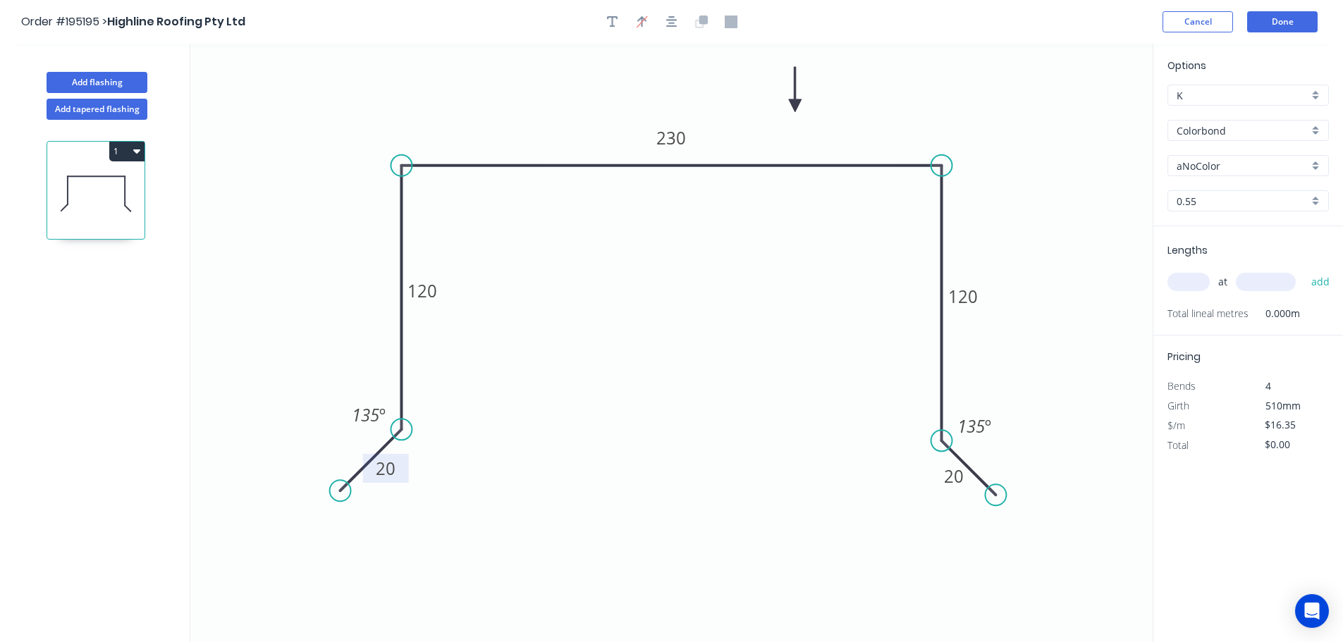
click at [789, 109] on icon at bounding box center [795, 89] width 13 height 45
click at [1316, 127] on div "Colorbond" at bounding box center [1247, 130] width 161 height 21
click at [1266, 226] on div "Galvabond" at bounding box center [1248, 227] width 160 height 25
type input "Galvabond"
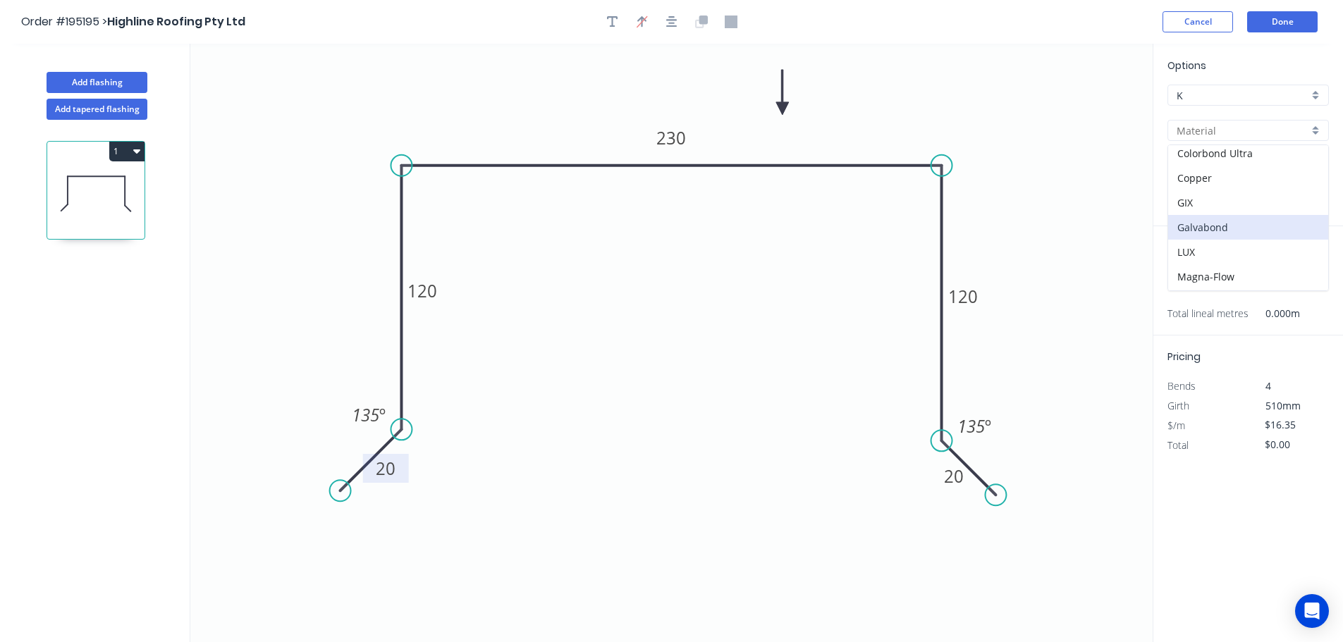
type input "Galvabond"
type input "$17.06"
click at [1315, 199] on div "0.55" at bounding box center [1247, 200] width 161 height 21
click at [1199, 346] on div "2.0" at bounding box center [1248, 351] width 160 height 25
type input "2.0"
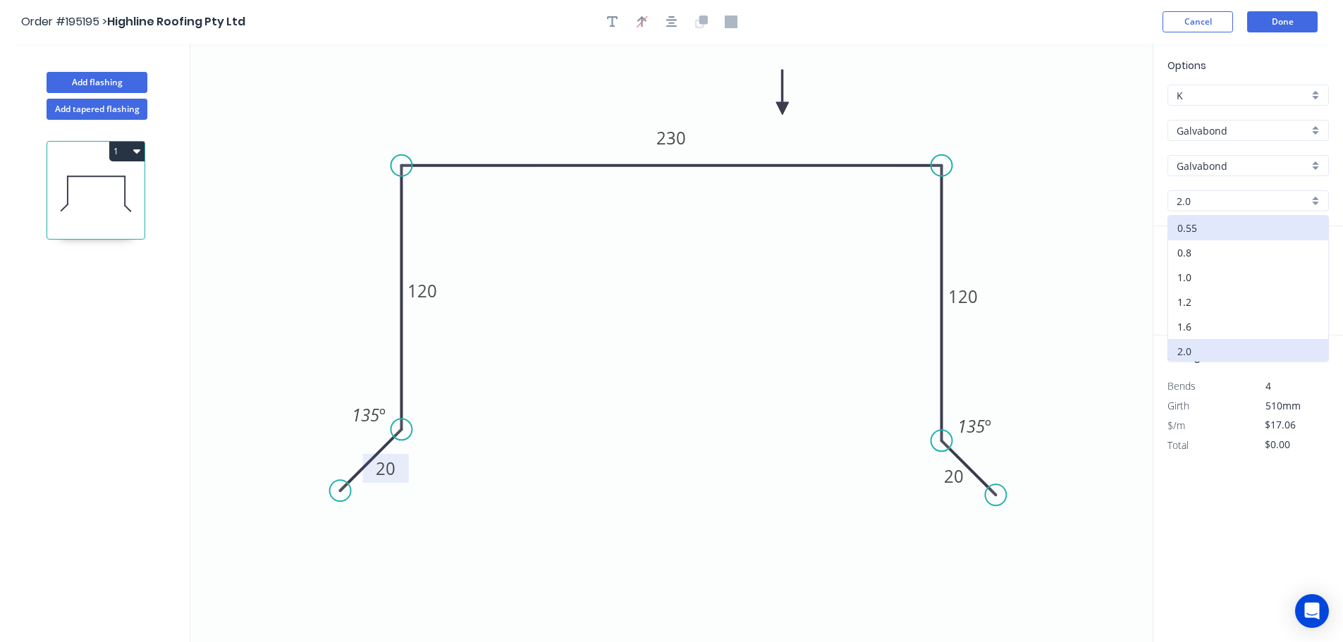
type input "$48.58"
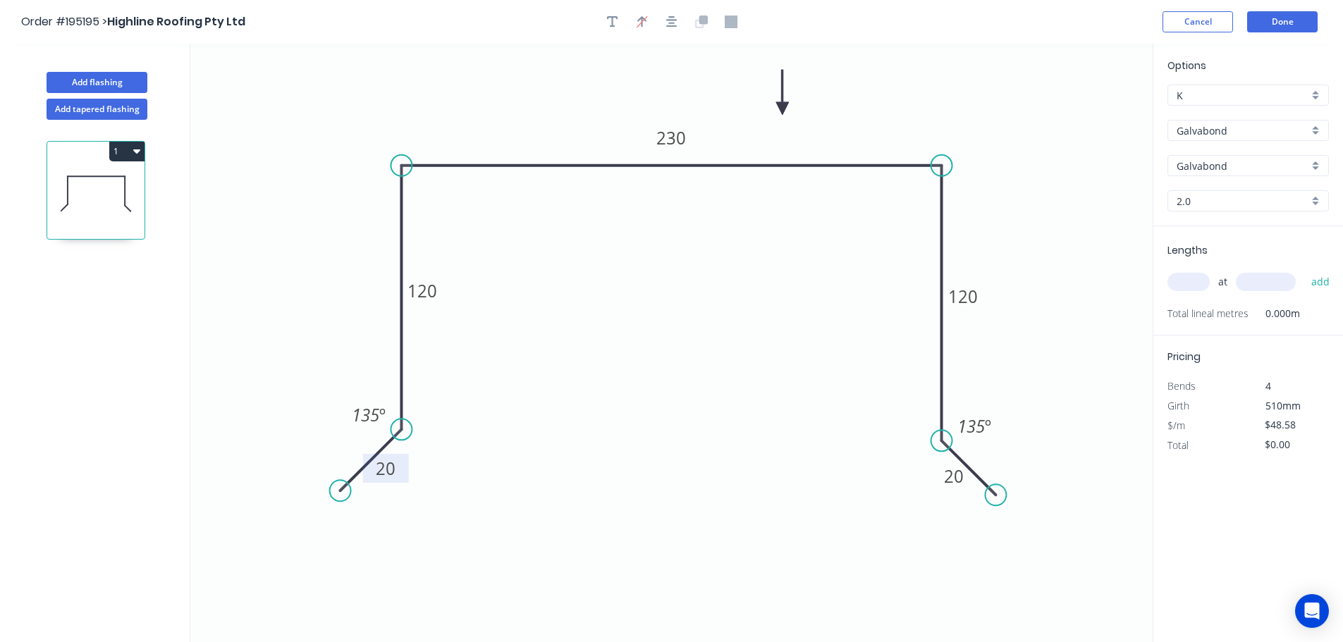
click at [1196, 276] on input "text" at bounding box center [1188, 282] width 42 height 18
type input "1"
type input "5650"
click at [1304, 270] on button "add" at bounding box center [1320, 282] width 33 height 24
type input "$274.48"
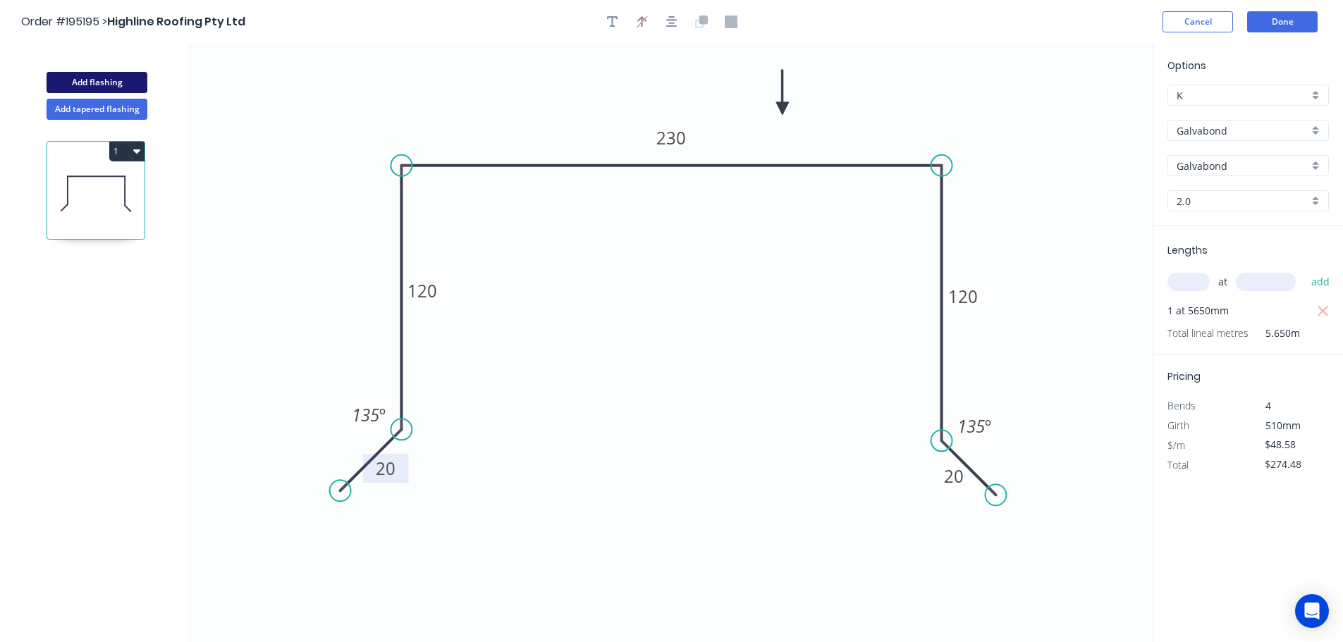
click at [85, 83] on button "Add flashing" at bounding box center [97, 82] width 101 height 21
type input "$0.00"
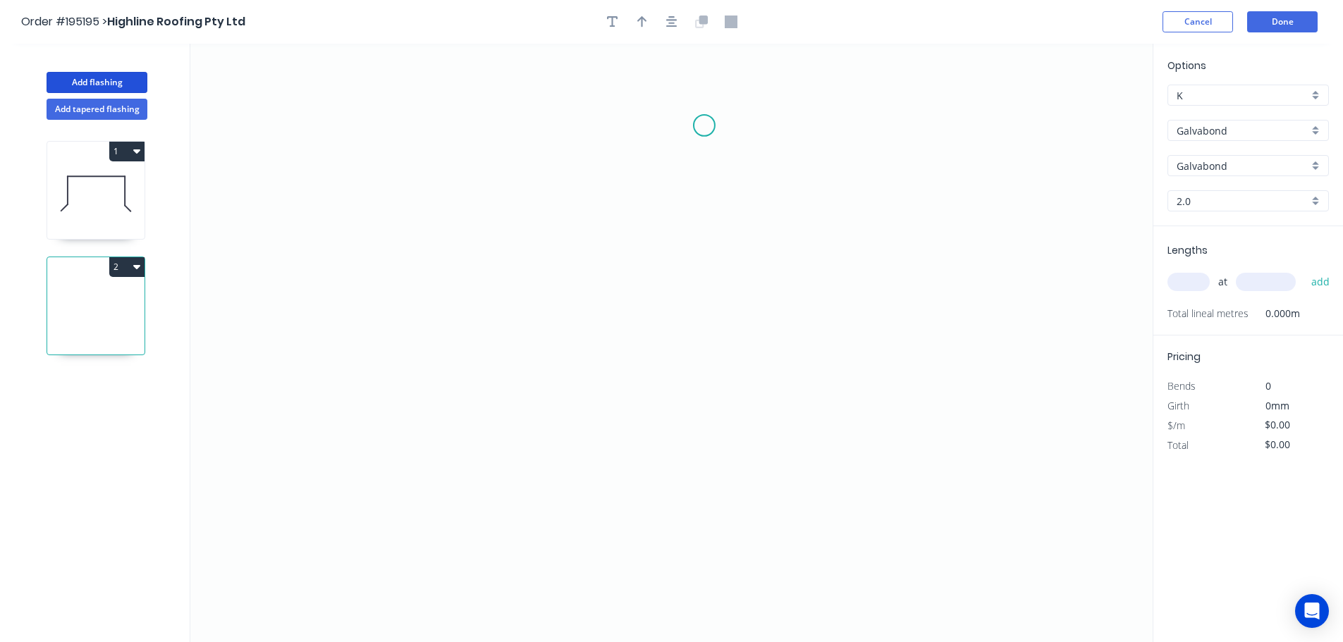
click at [704, 125] on icon "0" at bounding box center [671, 343] width 962 height 598
click at [530, 116] on icon "0" at bounding box center [671, 343] width 962 height 598
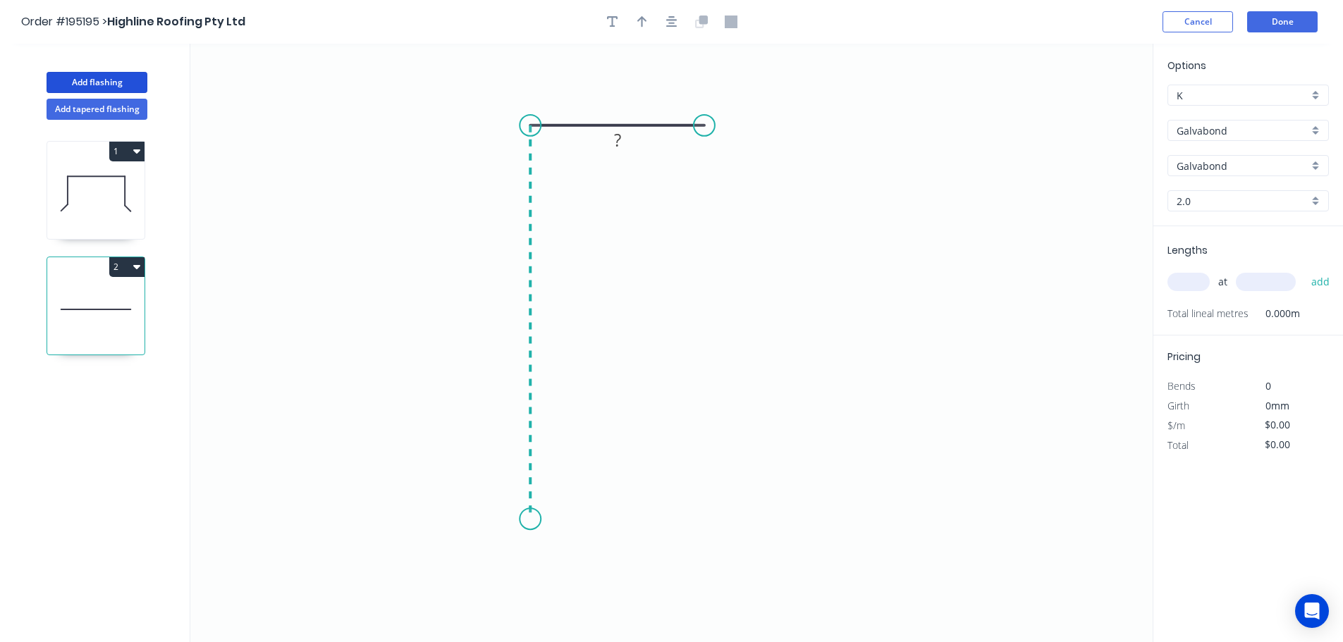
click at [558, 520] on icon "0 ?" at bounding box center [671, 343] width 962 height 598
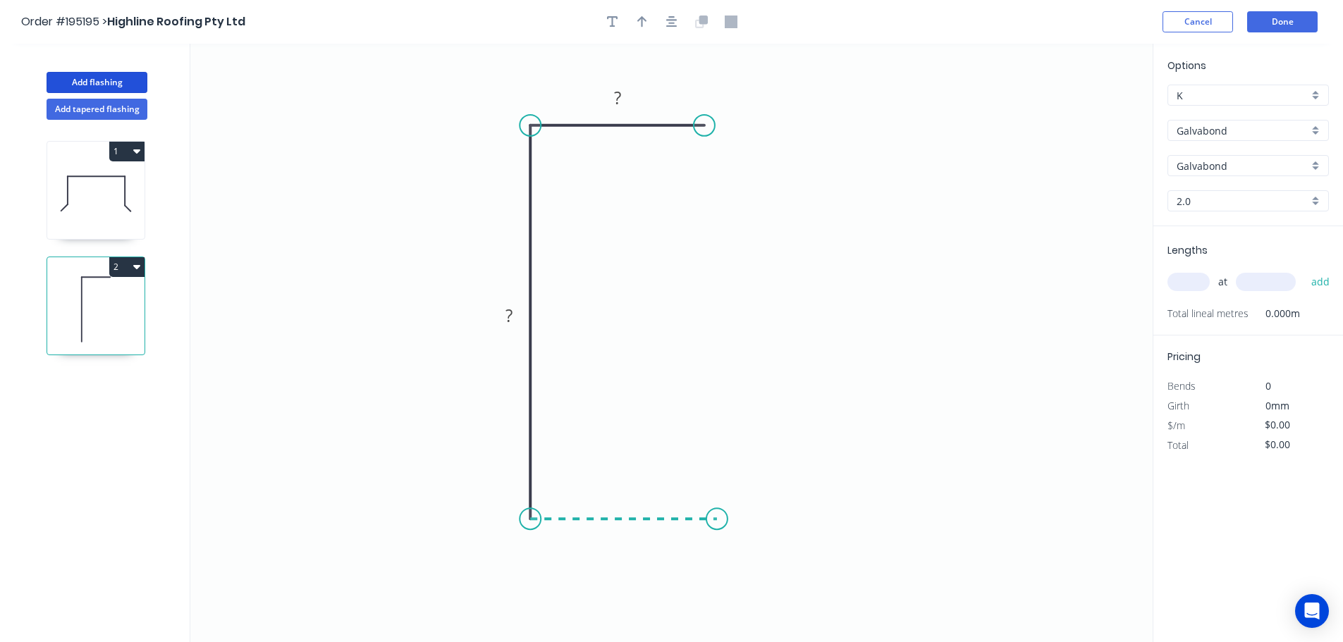
click at [717, 524] on icon "0 ? ?" at bounding box center [671, 343] width 962 height 598
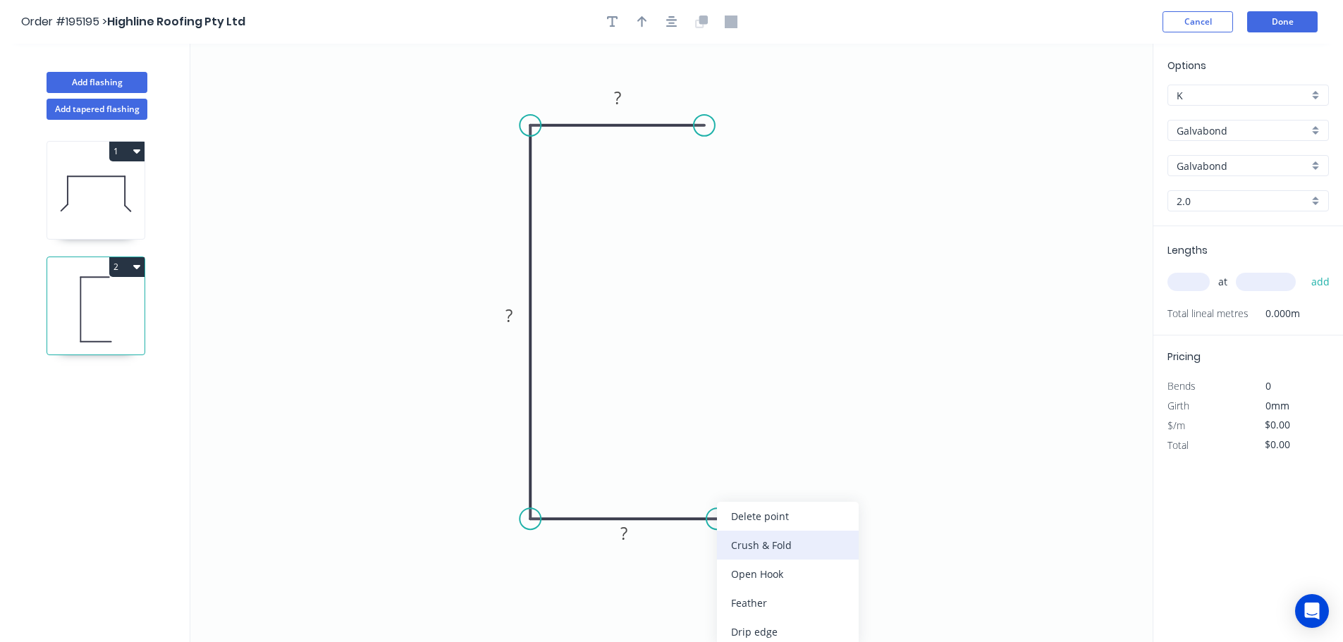
click at [804, 544] on div "Crush & Fold" at bounding box center [788, 545] width 142 height 29
click at [711, 547] on tspan "10" at bounding box center [708, 542] width 20 height 23
click at [788, 556] on icon "0 ? ? CF 15 ?" at bounding box center [671, 343] width 962 height 598
drag, startPoint x: 723, startPoint y: 551, endPoint x: 842, endPoint y: 509, distance: 126.4
click at [842, 509] on rect at bounding box center [817, 501] width 56 height 29
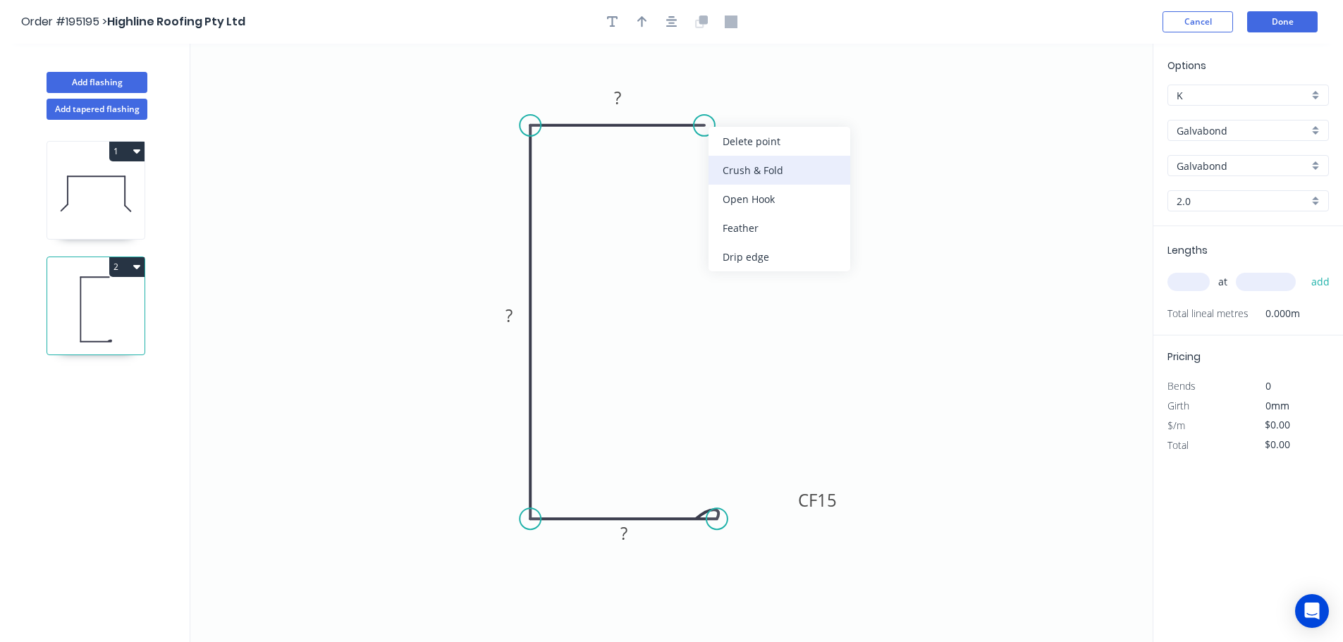
click at [727, 168] on div "Crush & Fold" at bounding box center [779, 170] width 142 height 29
click at [723, 160] on div "Flip bend" at bounding box center [774, 167] width 142 height 29
click at [735, 145] on tspan "10" at bounding box center [733, 148] width 20 height 23
click at [770, 144] on icon "0 CF 15 ? ? CF 15 ?" at bounding box center [671, 343] width 962 height 598
drag, startPoint x: 749, startPoint y: 152, endPoint x: 818, endPoint y: 165, distance: 70.4
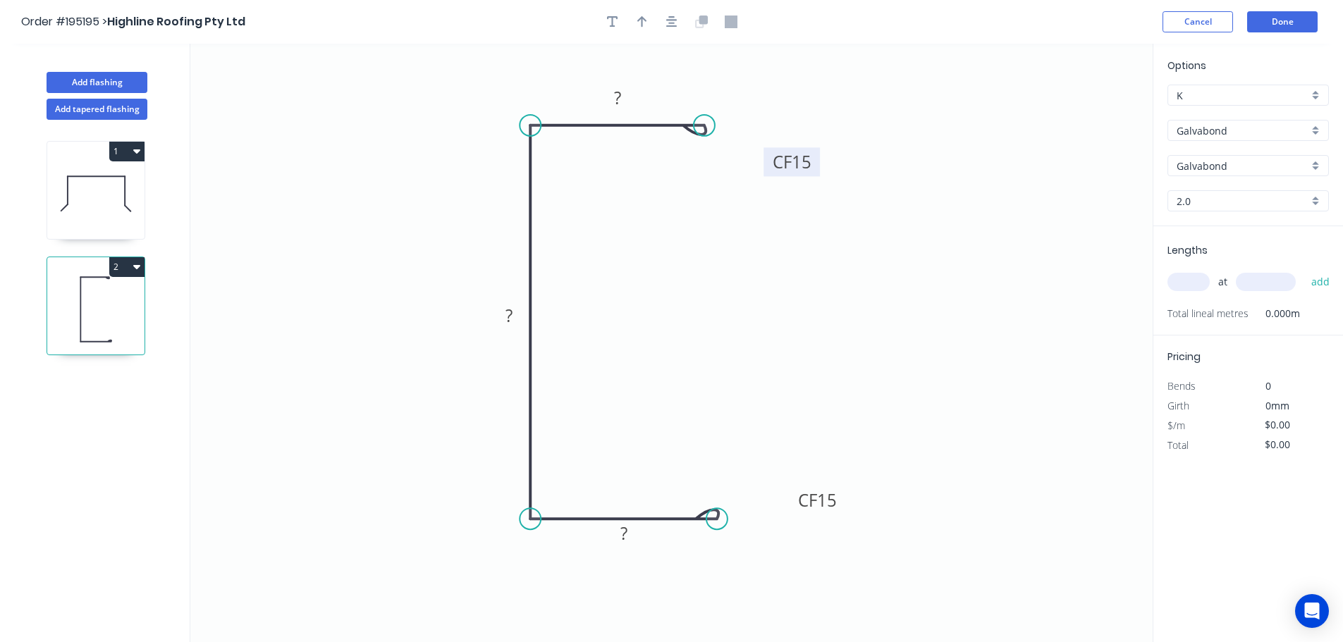
click at [818, 165] on rect at bounding box center [791, 161] width 56 height 29
click at [620, 101] on tspan "?" at bounding box center [617, 97] width 7 height 23
click at [767, 243] on icon "0 CF 15 50 240 CF 15 50" at bounding box center [671, 343] width 962 height 598
type input "$37.83"
click at [640, 21] on icon "button" at bounding box center [642, 22] width 10 height 13
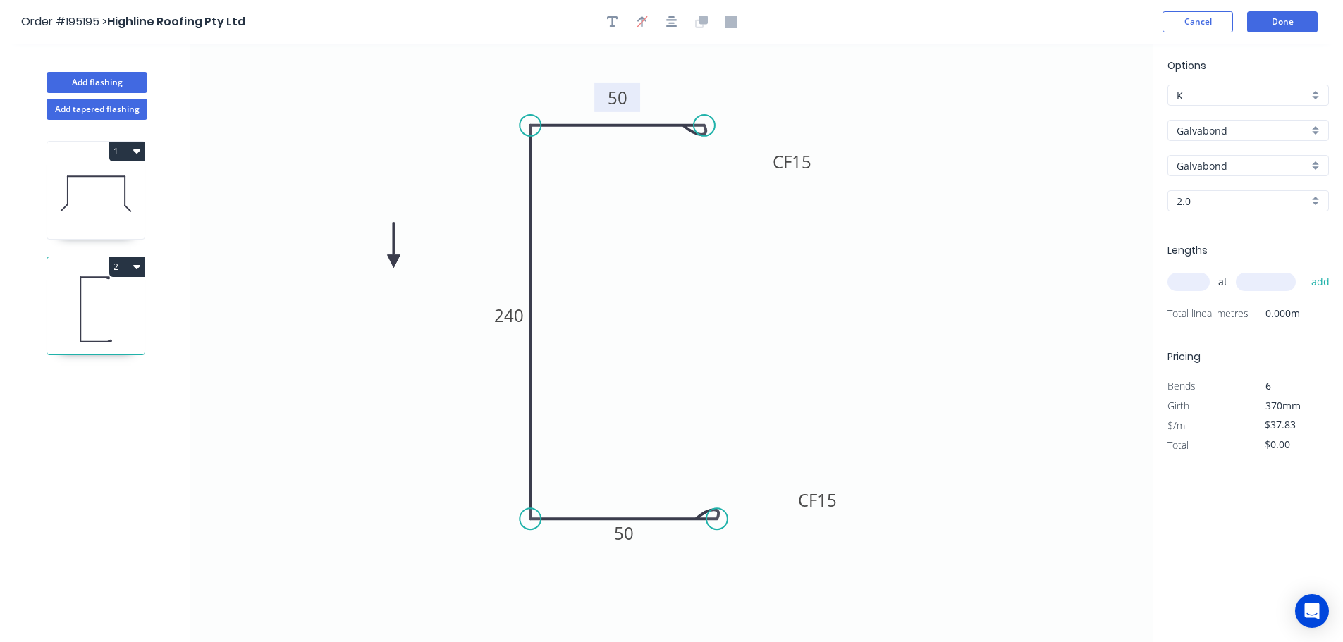
drag, startPoint x: 1083, startPoint y: 111, endPoint x: 376, endPoint y: 264, distance: 723.4
click at [387, 264] on icon at bounding box center [393, 245] width 13 height 45
click at [376, 264] on icon at bounding box center [377, 248] width 13 height 45
click at [376, 264] on icon at bounding box center [388, 252] width 41 height 41
click at [376, 264] on icon at bounding box center [393, 264] width 45 height 13
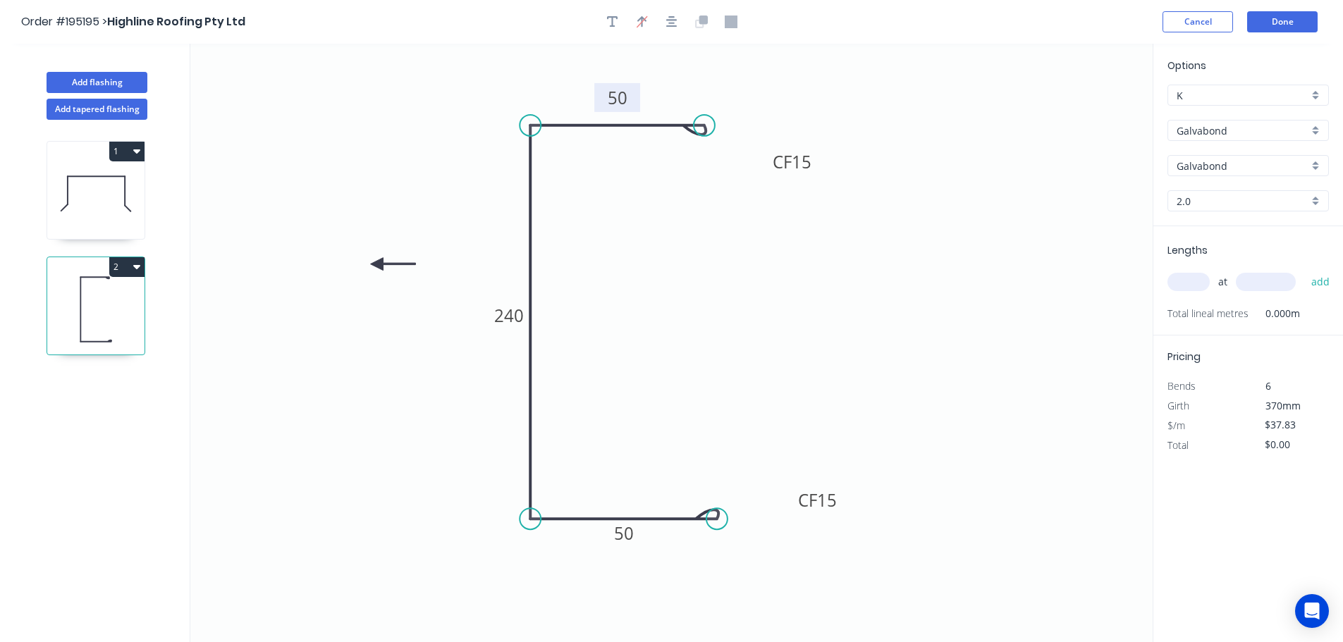
click at [376, 264] on icon at bounding box center [393, 264] width 45 height 13
click at [376, 264] on icon at bounding box center [377, 280] width 13 height 45
click at [376, 264] on icon at bounding box center [365, 275] width 41 height 41
click at [1318, 128] on div "Galvabond" at bounding box center [1247, 130] width 161 height 21
click at [1236, 152] on div "Colorbond" at bounding box center [1248, 157] width 160 height 25
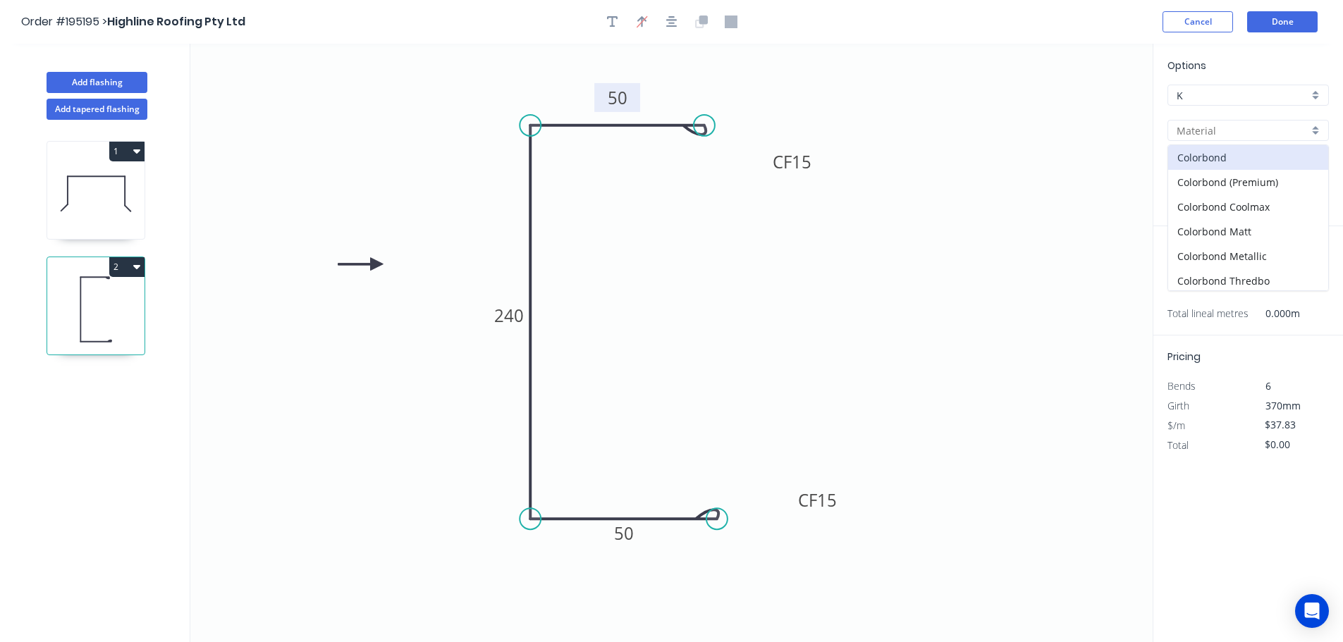
type input "Colorbond"
type input "aNoColor"
type input "0.55"
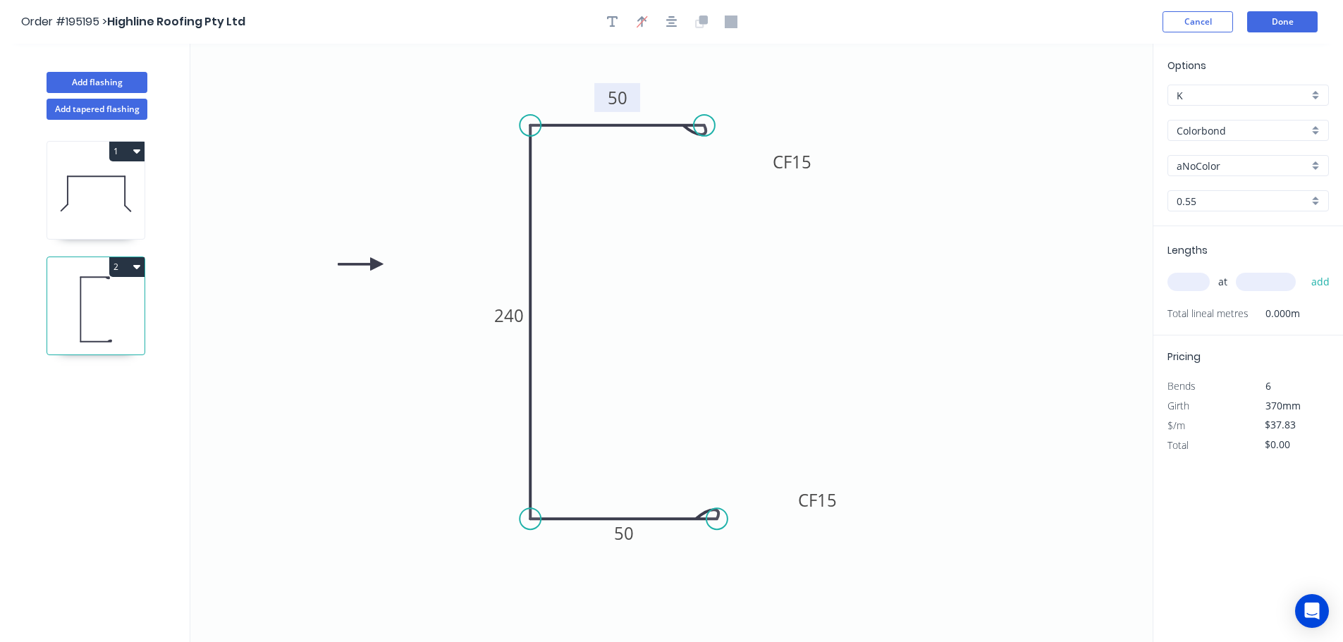
type input "$14.10"
click at [1316, 164] on div "aNoColor" at bounding box center [1247, 165] width 161 height 21
click at [1245, 253] on div "[PERSON_NAME]" at bounding box center [1248, 254] width 160 height 25
type input "[PERSON_NAME]"
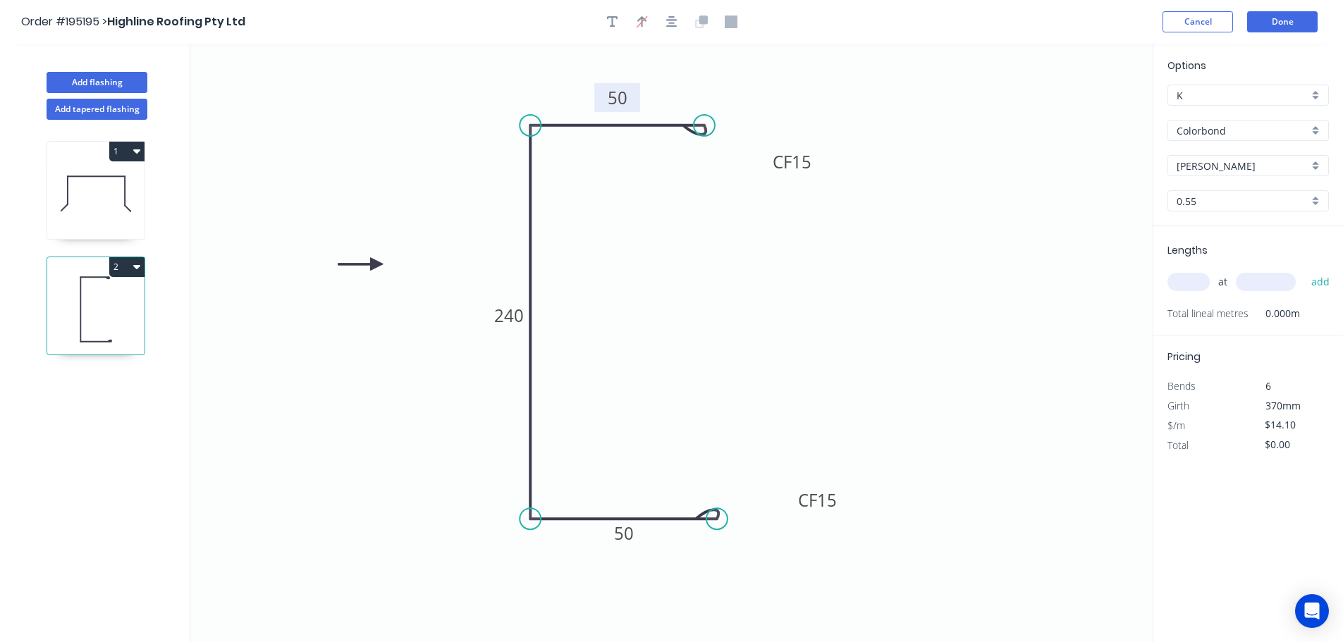
click at [1201, 282] on input "text" at bounding box center [1188, 282] width 42 height 18
type input "4"
type input "2500"
click at [1304, 270] on button "add" at bounding box center [1320, 282] width 33 height 24
type input "$141.00"
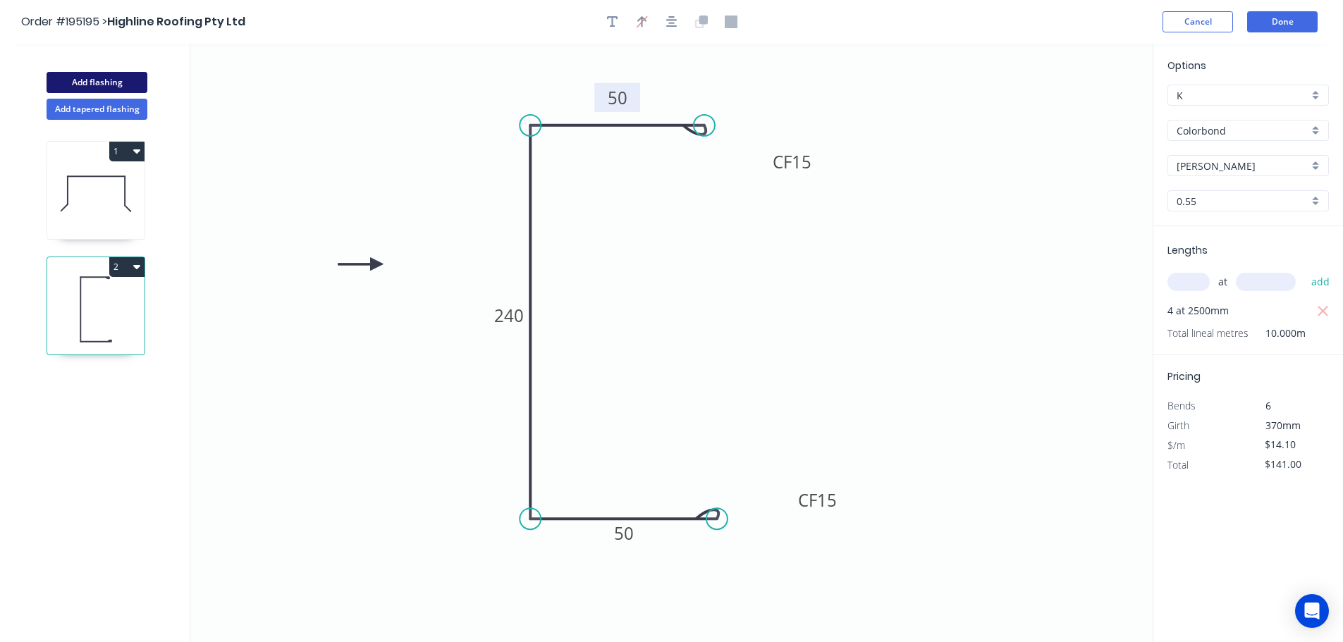
click at [78, 77] on button "Add flashing" at bounding box center [97, 82] width 101 height 21
type input "$0.00"
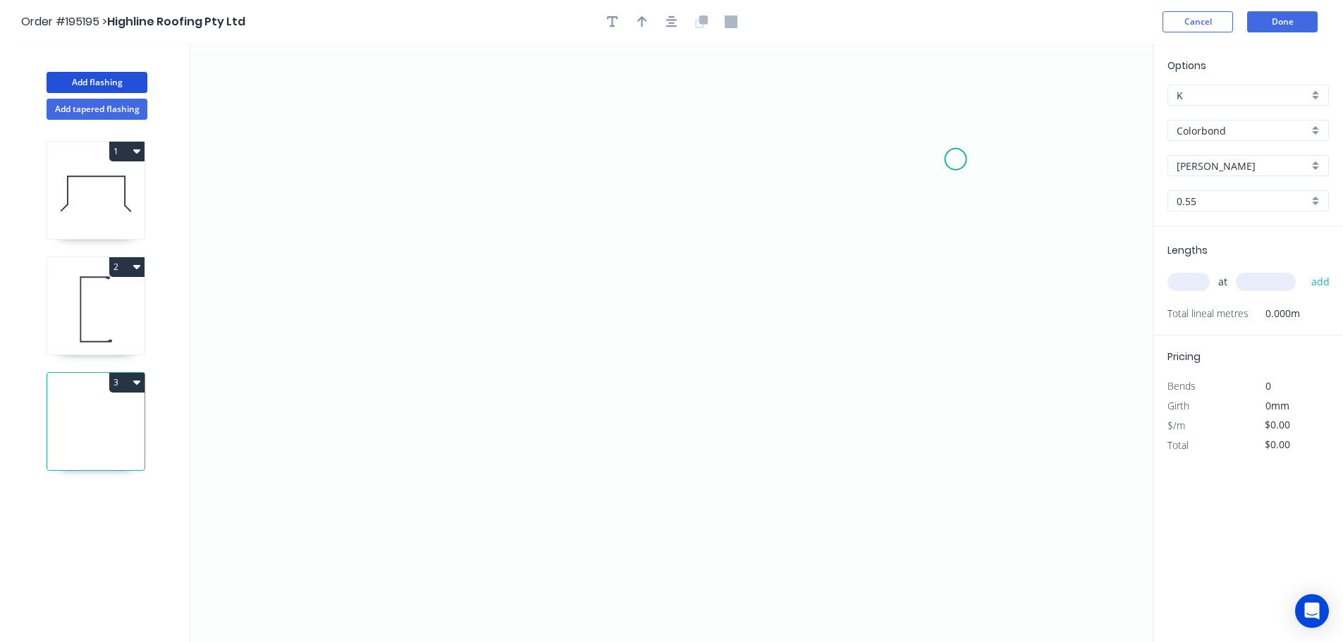
click at [956, 159] on icon "0" at bounding box center [671, 343] width 962 height 598
click at [425, 173] on icon "0" at bounding box center [671, 343] width 962 height 598
click at [428, 314] on icon "0 ?" at bounding box center [671, 343] width 962 height 598
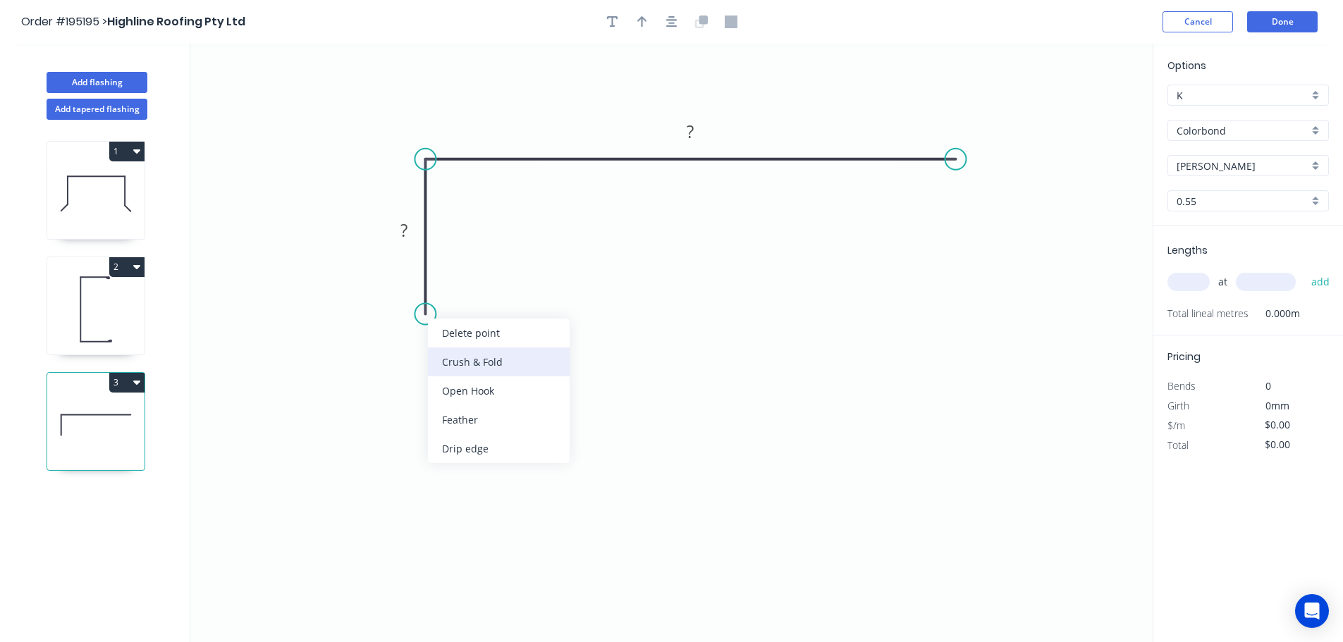
click at [501, 354] on div "Crush & Fold" at bounding box center [499, 362] width 142 height 29
click at [405, 289] on tspan "10" at bounding box center [405, 288] width 20 height 23
click at [628, 317] on icon "0 CF 15 ? ?" at bounding box center [671, 343] width 962 height 598
drag, startPoint x: 374, startPoint y: 295, endPoint x: 439, endPoint y: 403, distance: 126.8
click at [439, 403] on rect at bounding box center [461, 397] width 56 height 29
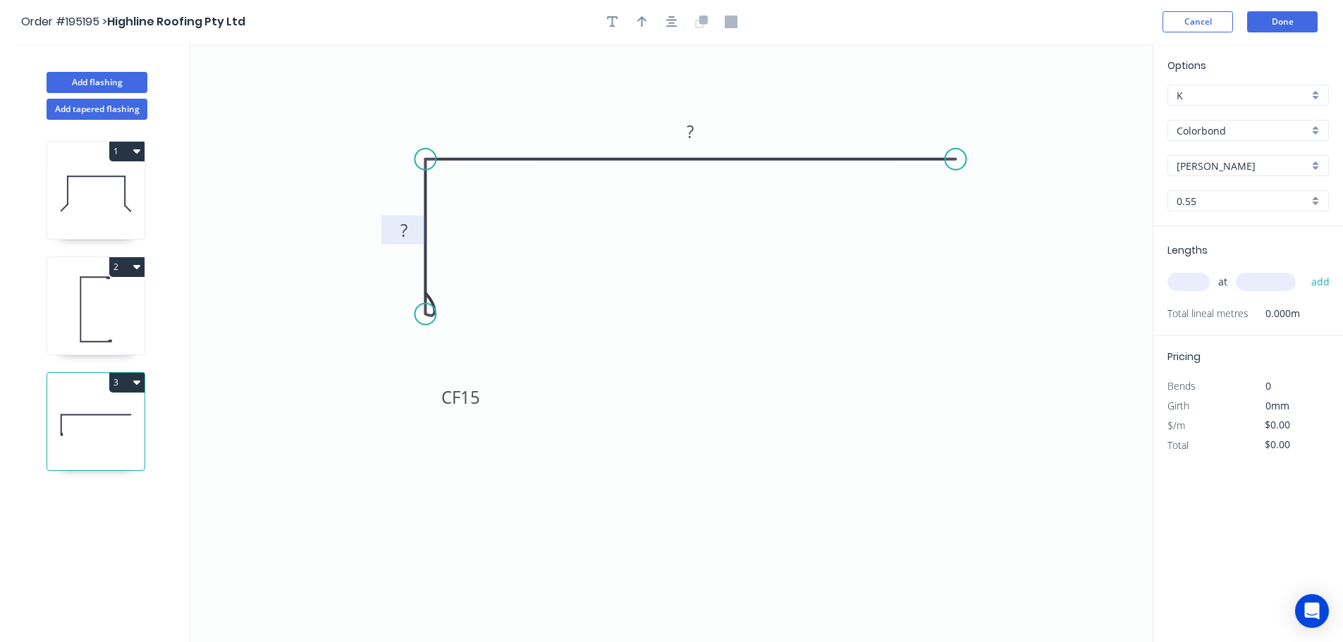
click at [406, 228] on tspan "?" at bounding box center [403, 230] width 7 height 23
click at [591, 223] on icon "0 CF 15 40 120" at bounding box center [671, 343] width 962 height 598
type input "$8.25"
click at [637, 17] on icon "button" at bounding box center [642, 22] width 10 height 13
drag, startPoint x: 1081, startPoint y: 111, endPoint x: 823, endPoint y: 106, distance: 257.4
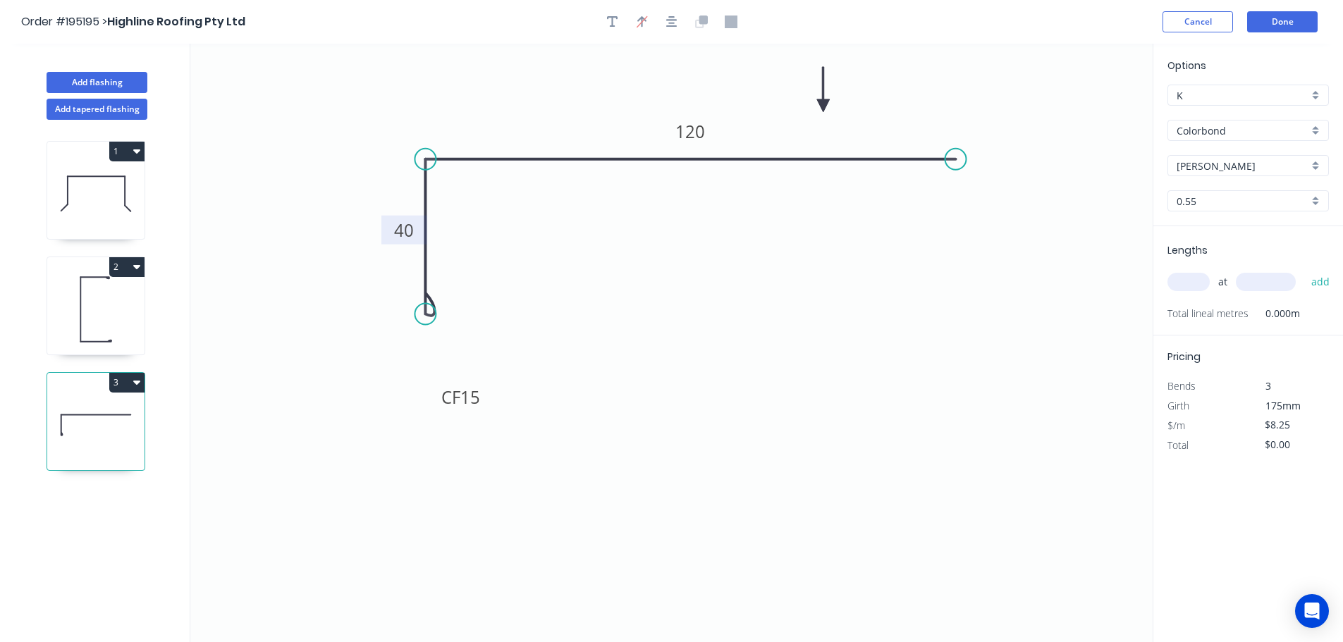
click at [823, 106] on icon at bounding box center [823, 89] width 13 height 45
click at [1315, 163] on div "[PERSON_NAME]" at bounding box center [1247, 165] width 161 height 21
click at [1231, 316] on div "Deep Ocean" at bounding box center [1248, 316] width 160 height 25
type input "Deep Ocean"
click at [1187, 282] on input "text" at bounding box center [1188, 282] width 42 height 18
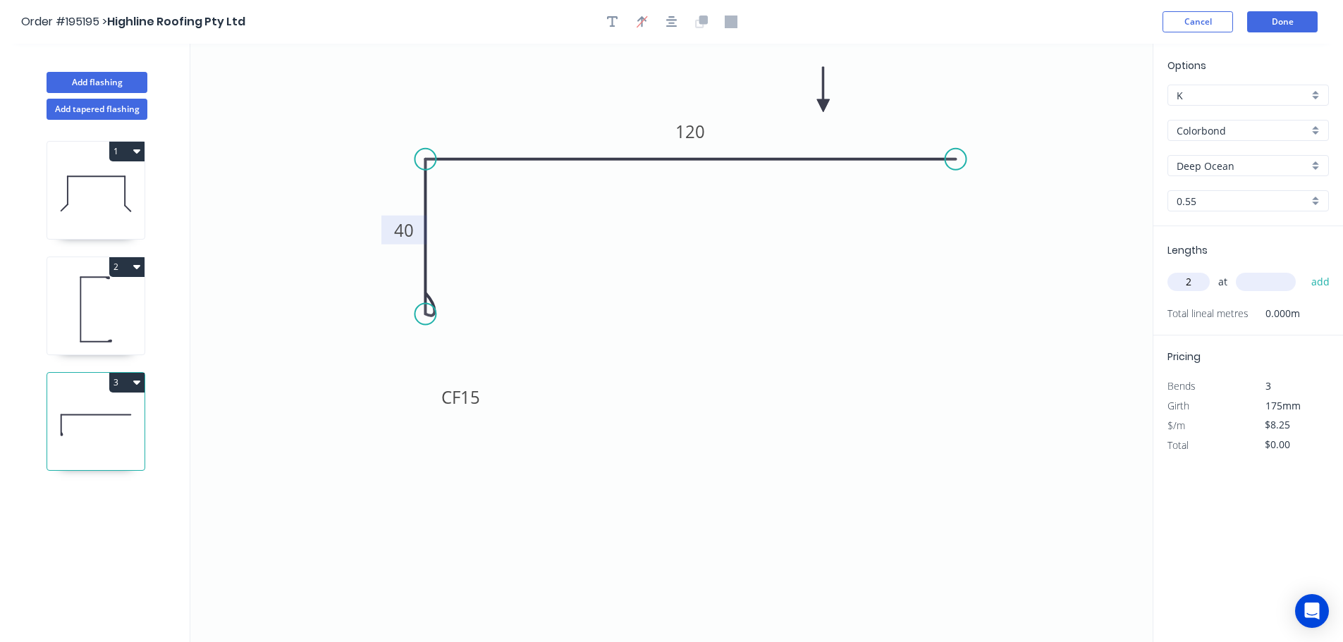
type input "2"
click at [1272, 281] on input "text" at bounding box center [1266, 282] width 60 height 18
type input "2500"
click at [1304, 270] on button "add" at bounding box center [1320, 282] width 33 height 24
type input "$41.25"
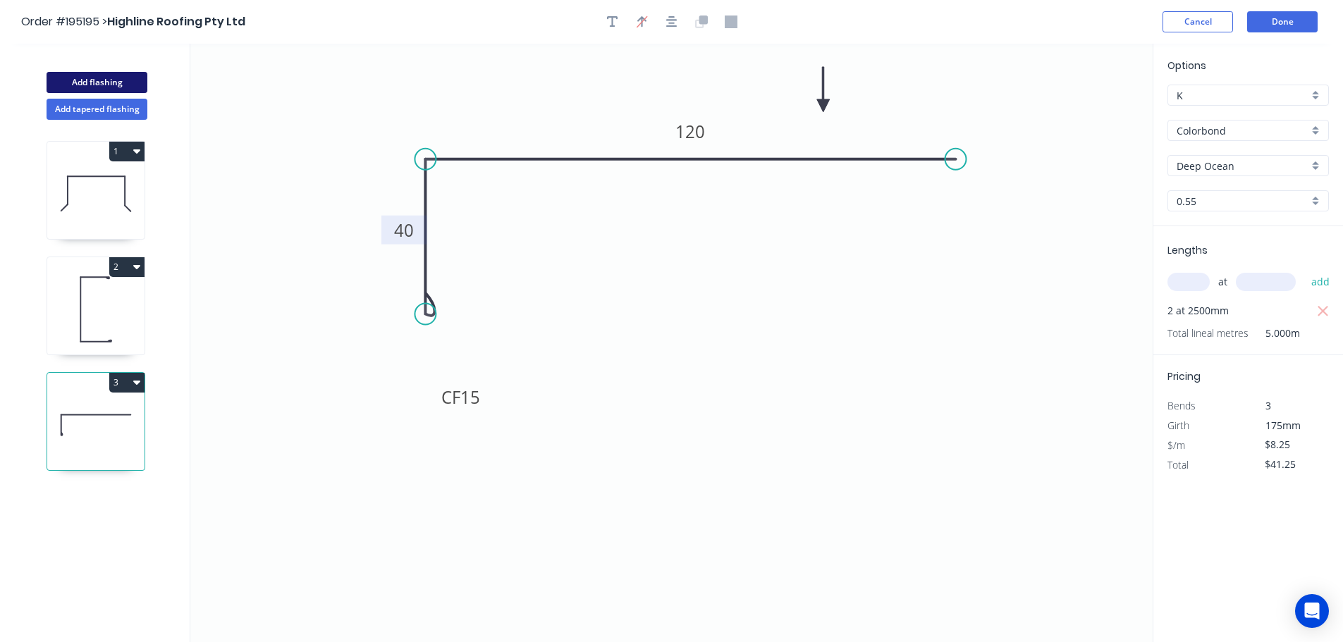
click at [92, 78] on button "Add flashing" at bounding box center [97, 82] width 101 height 21
type input "$0.00"
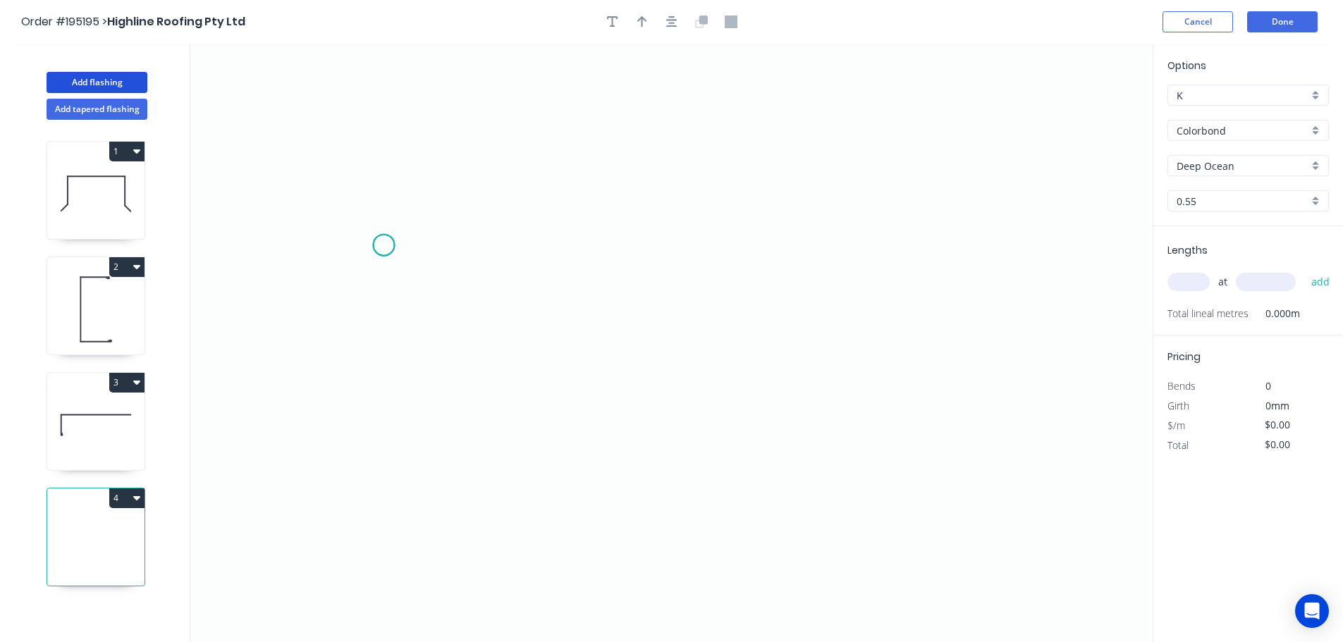
click at [383, 245] on icon "0" at bounding box center [671, 343] width 962 height 598
click at [451, 178] on icon "0" at bounding box center [671, 343] width 962 height 598
click at [830, 163] on icon "0 ?" at bounding box center [671, 343] width 962 height 598
click at [825, 275] on icon "0 ? ?" at bounding box center [671, 343] width 962 height 598
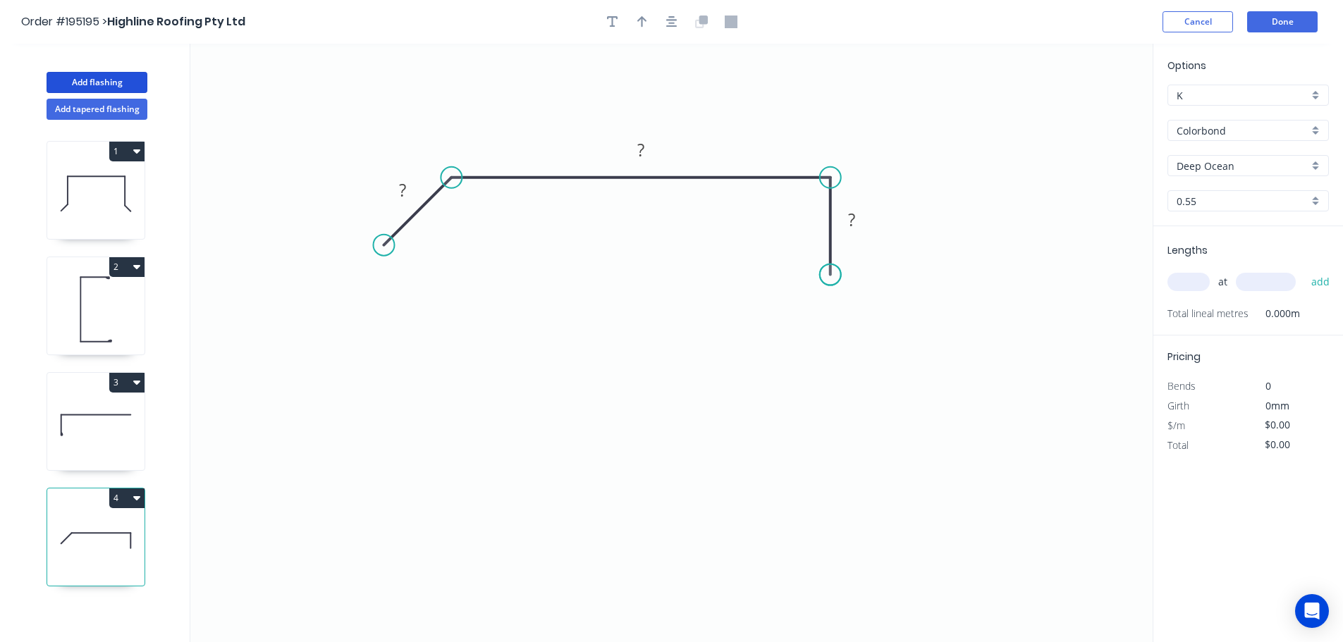
click at [825, 275] on circle at bounding box center [830, 274] width 21 height 21
click at [431, 292] on div "Crush & Fold" at bounding box center [454, 290] width 142 height 29
click at [388, 202] on rect at bounding box center [403, 190] width 46 height 29
click at [348, 201] on icon "0 CF 10 ? ? ?" at bounding box center [671, 343] width 962 height 598
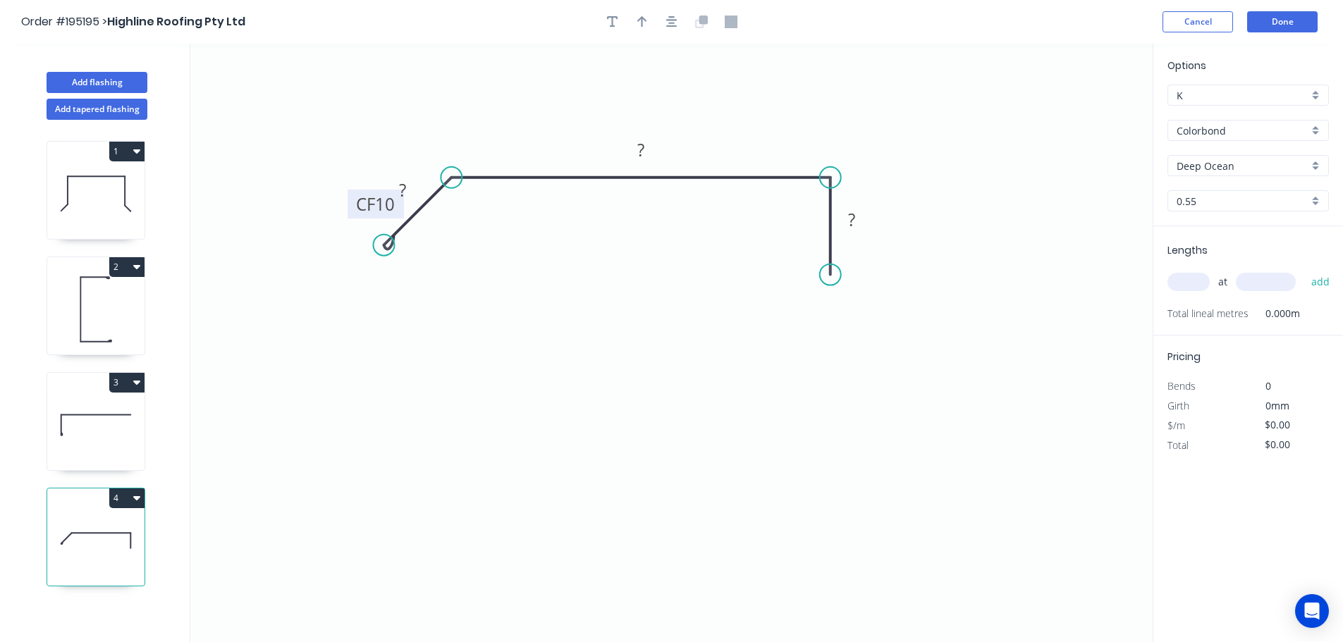
click at [356, 201] on tspan "CF" at bounding box center [365, 203] width 19 height 23
drag, startPoint x: 352, startPoint y: 203, endPoint x: 302, endPoint y: 295, distance: 104.4
click at [302, 295] on rect at bounding box center [328, 293] width 56 height 29
click at [339, 292] on tspan "10" at bounding box center [335, 295] width 20 height 23
click at [403, 269] on icon "0 CF 15 ? ? ?" at bounding box center [671, 343] width 962 height 598
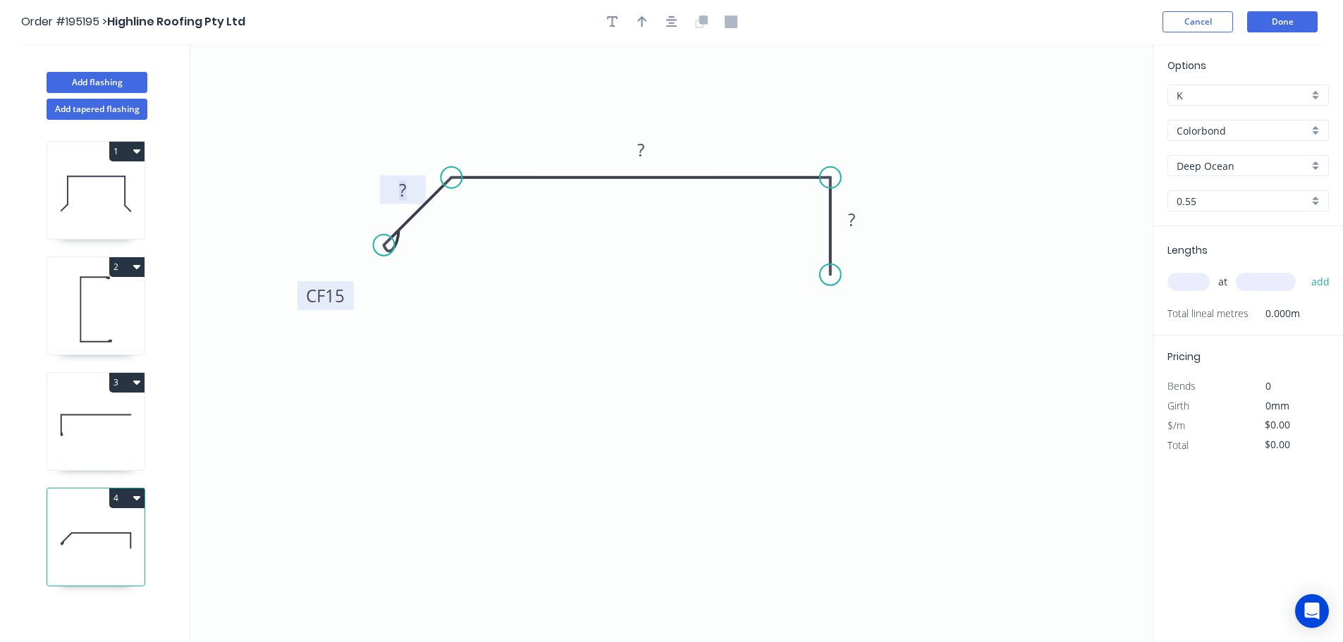
click at [405, 186] on tspan "?" at bounding box center [402, 189] width 7 height 23
click at [656, 271] on icon "0 CF 15 15 55 10" at bounding box center [671, 343] width 962 height 598
type input "$7.13"
click at [644, 24] on icon "button" at bounding box center [642, 22] width 10 height 13
drag, startPoint x: 1081, startPoint y: 111, endPoint x: 725, endPoint y: 125, distance: 356.3
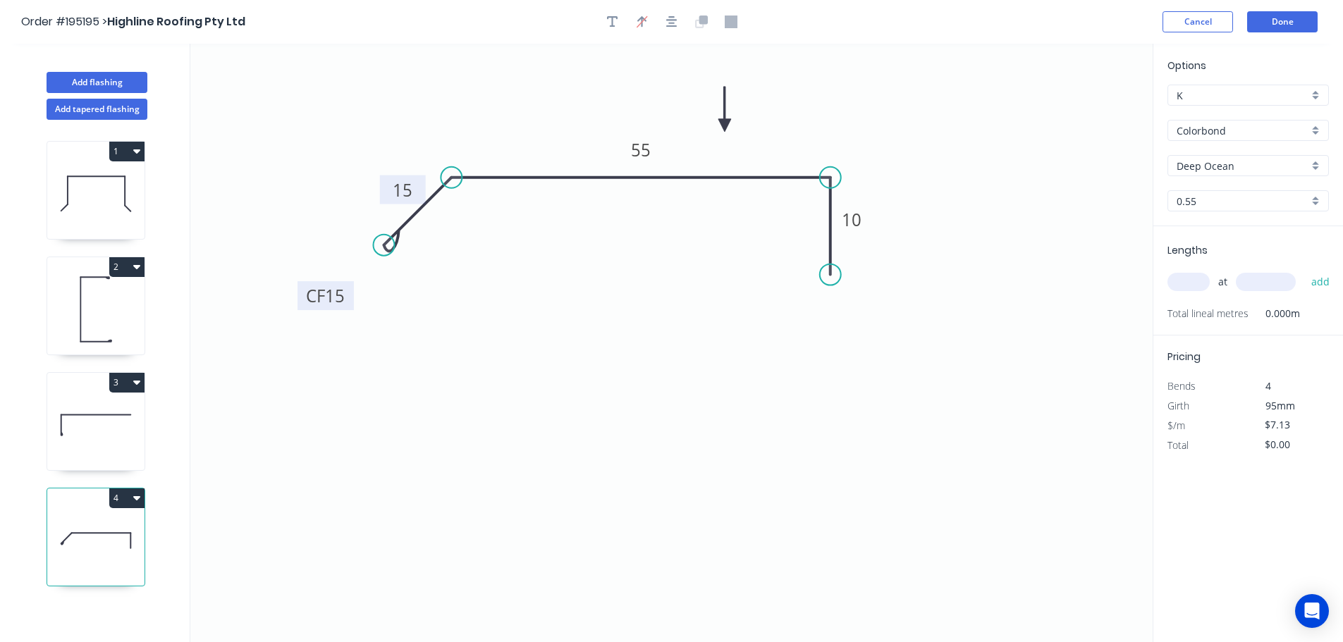
click at [725, 125] on icon at bounding box center [724, 109] width 13 height 45
click at [1200, 279] on input "text" at bounding box center [1188, 282] width 42 height 18
type input "4"
type input "1200"
click at [1304, 270] on button "add" at bounding box center [1320, 282] width 33 height 24
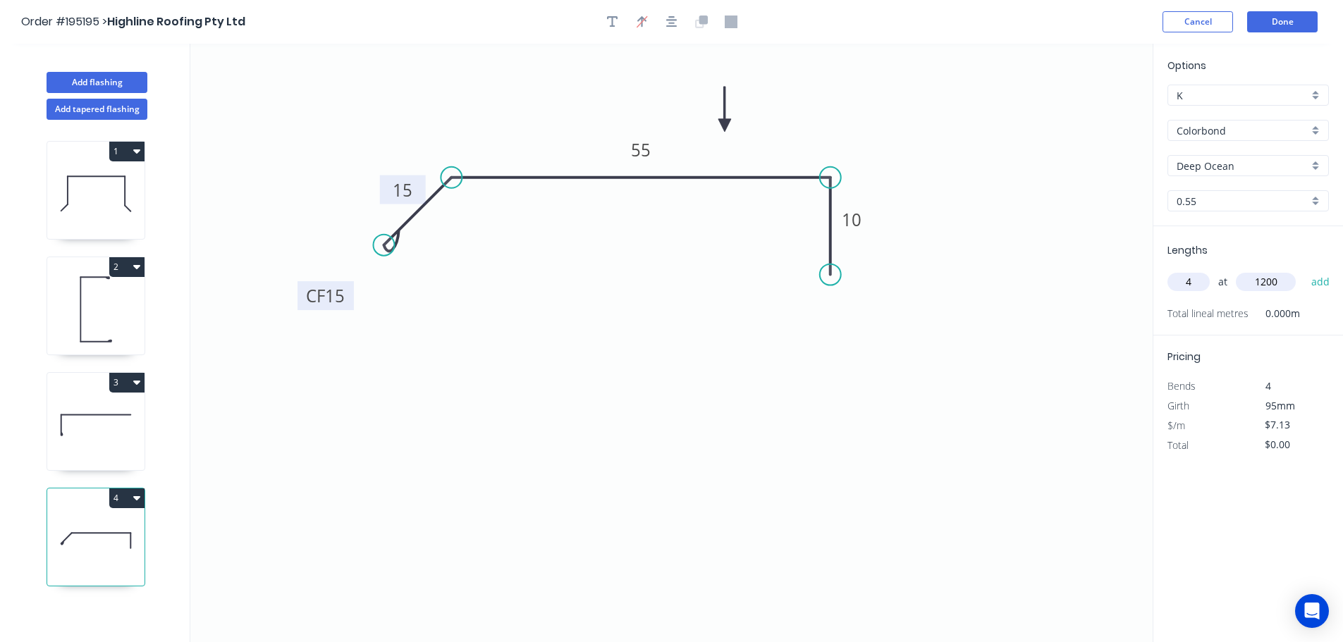
type input "$34.22"
type input "4"
type input "2500"
click at [1304, 270] on button "add" at bounding box center [1320, 282] width 33 height 24
type input "$105.52"
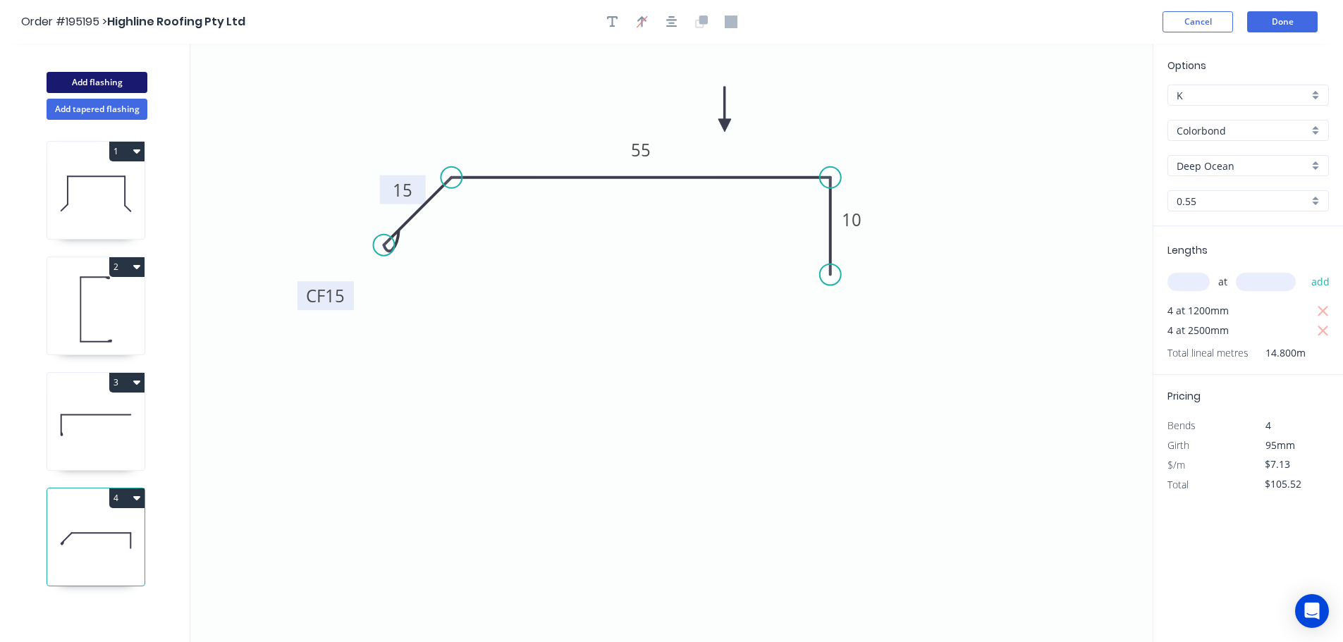
click at [105, 78] on button "Add flashing" at bounding box center [97, 82] width 101 height 21
type input "$0.00"
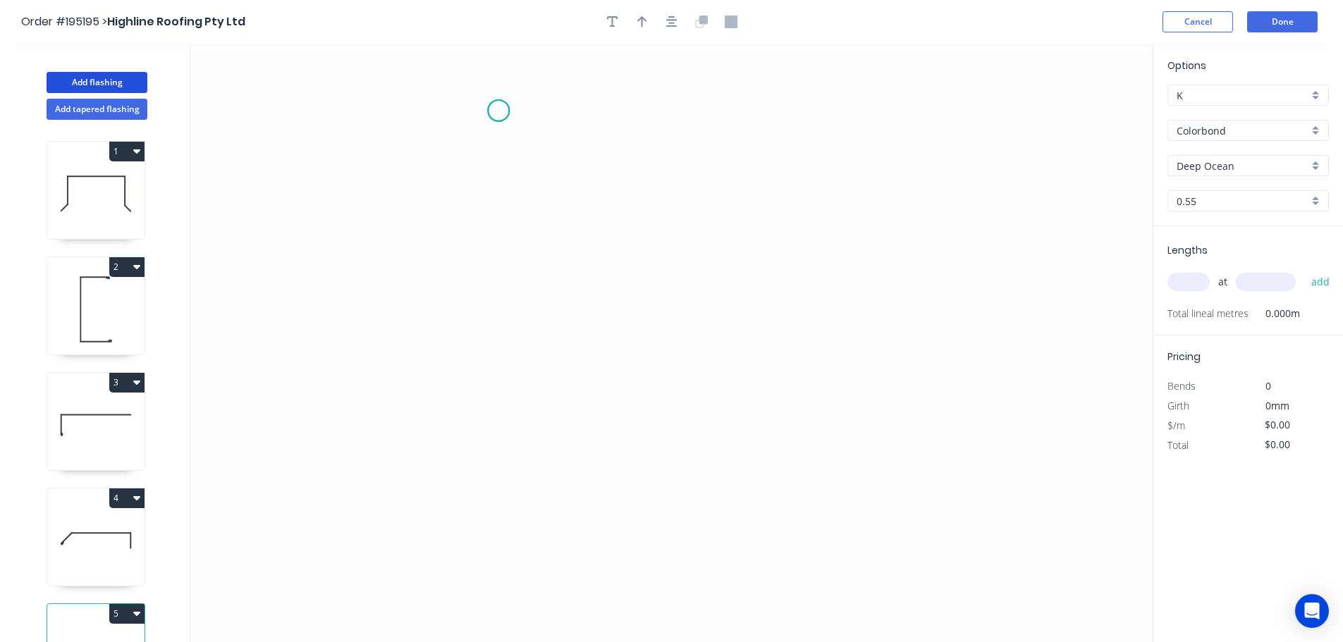
click at [498, 111] on icon "0" at bounding box center [671, 343] width 962 height 598
click at [507, 337] on icon "0" at bounding box center [671, 343] width 962 height 598
click at [796, 342] on icon "0 ?" at bounding box center [671, 343] width 962 height 598
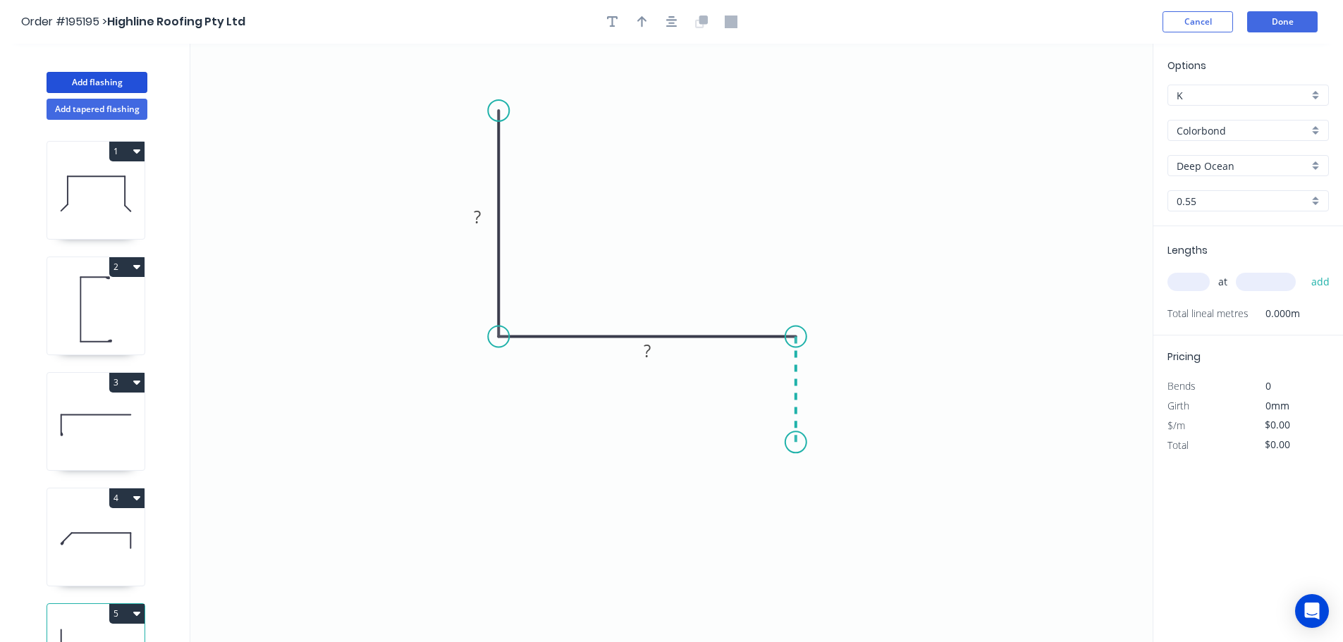
click at [797, 443] on icon "0 ? ?" at bounding box center [671, 343] width 962 height 598
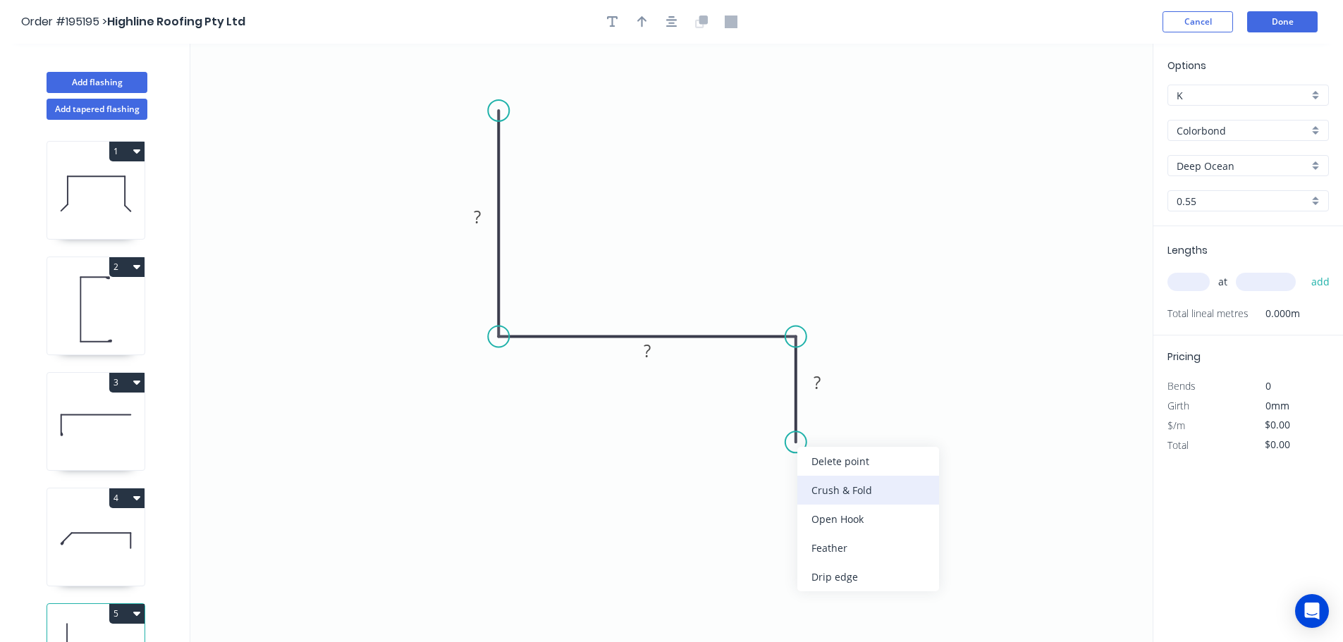
click at [867, 488] on div "Crush & Fold" at bounding box center [868, 490] width 142 height 29
click at [778, 418] on tspan "10" at bounding box center [776, 416] width 20 height 23
click at [940, 460] on icon "0 ? ? CF 15 ?" at bounding box center [671, 343] width 962 height 598
drag, startPoint x: 739, startPoint y: 416, endPoint x: 856, endPoint y: 501, distance: 144.4
click at [856, 501] on rect at bounding box center [882, 501] width 56 height 29
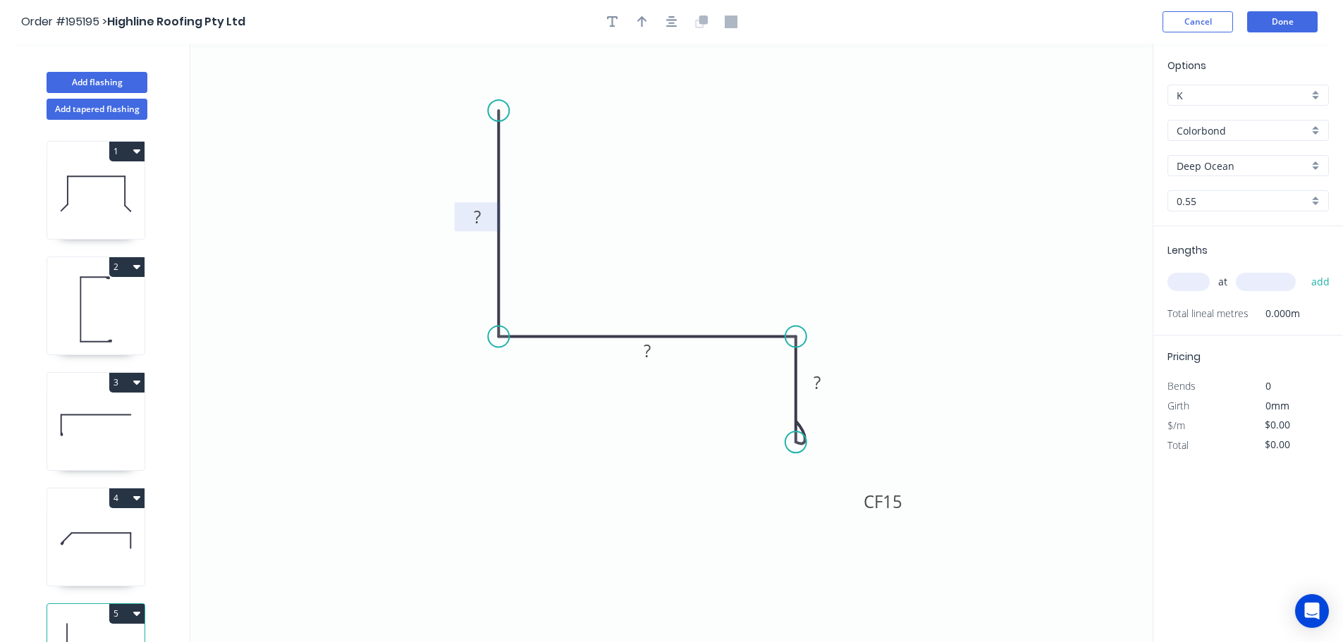
click at [481, 216] on rect at bounding box center [477, 218] width 28 height 20
click at [771, 173] on icon "0 50 50 CF 15 20" at bounding box center [671, 343] width 962 height 598
type input "$8.97"
click at [641, 19] on icon "button" at bounding box center [642, 21] width 10 height 11
drag, startPoint x: 1081, startPoint y: 111, endPoint x: 508, endPoint y: 450, distance: 665.9
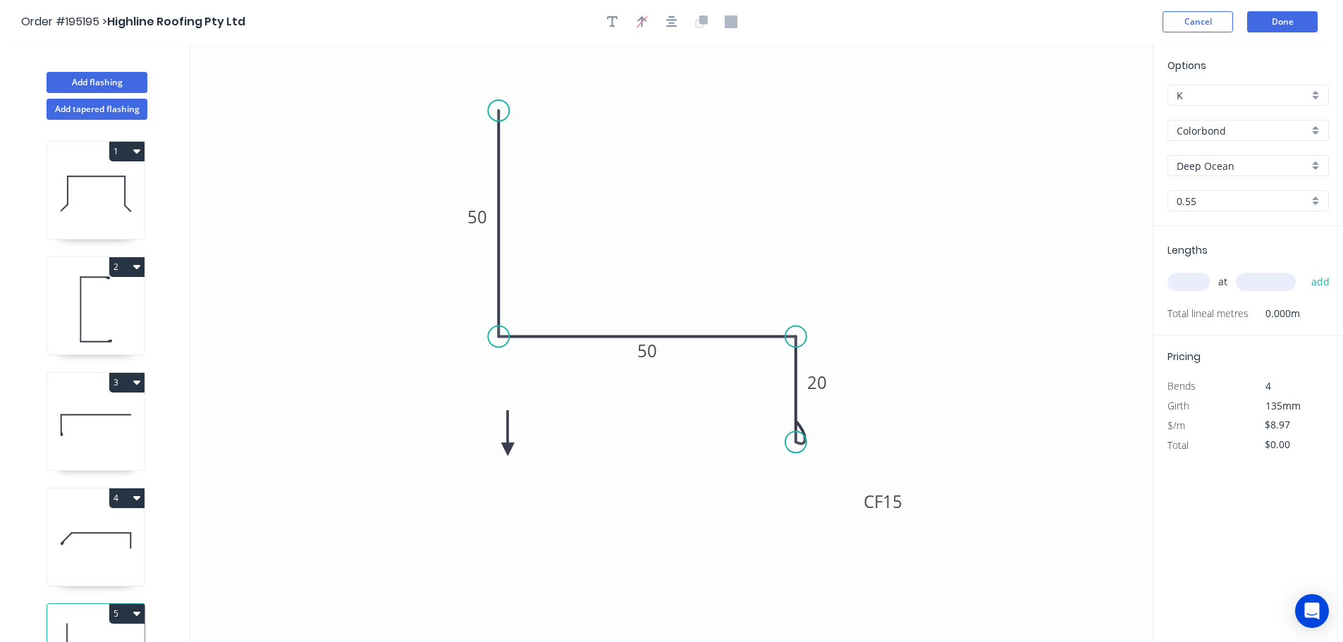
click at [508, 450] on icon at bounding box center [507, 432] width 13 height 45
click at [508, 450] on icon at bounding box center [519, 437] width 41 height 41
click at [508, 450] on icon at bounding box center [523, 449] width 45 height 13
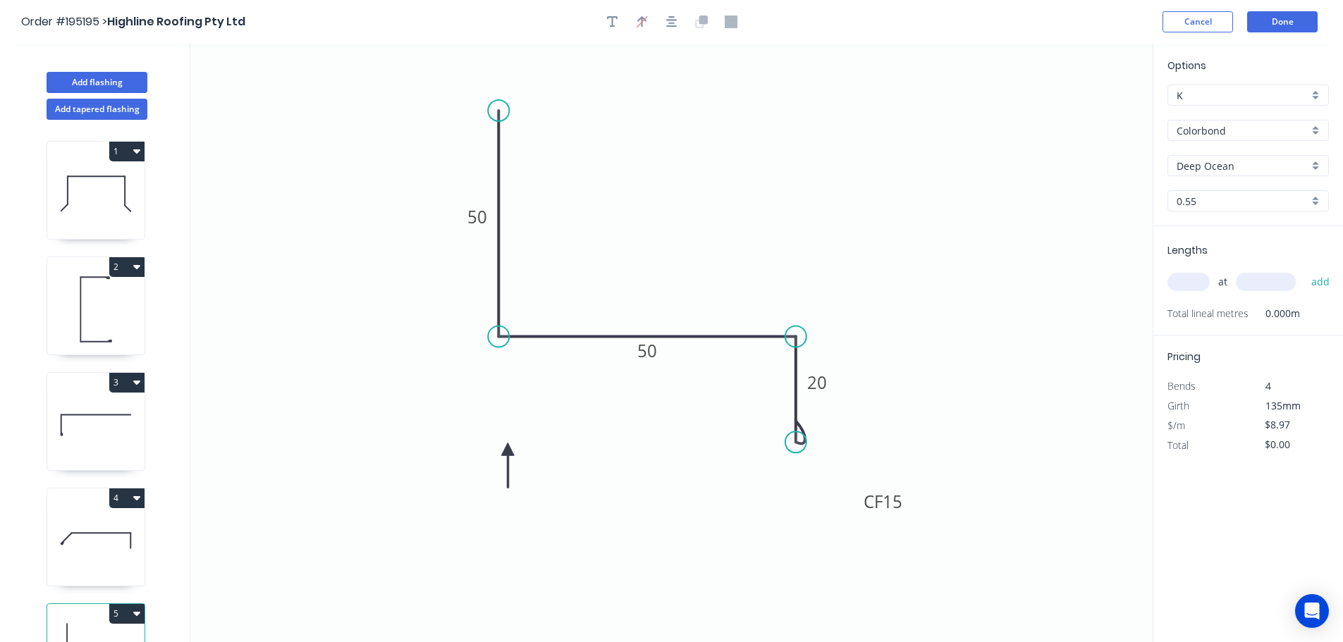
click at [508, 450] on icon at bounding box center [507, 465] width 13 height 45
click at [1318, 161] on div "Deep Ocean" at bounding box center [1247, 165] width 161 height 21
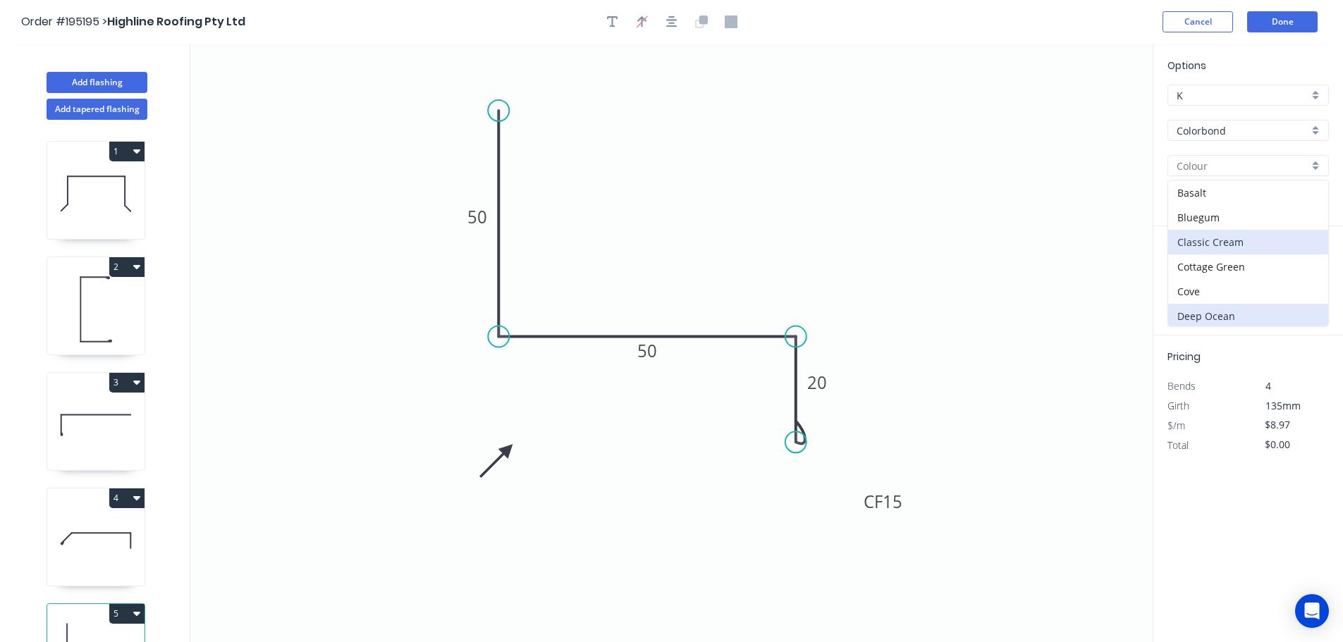
scroll to position [546, 0]
click at [1241, 196] on div "Surfmist" at bounding box center [1248, 190] width 160 height 25
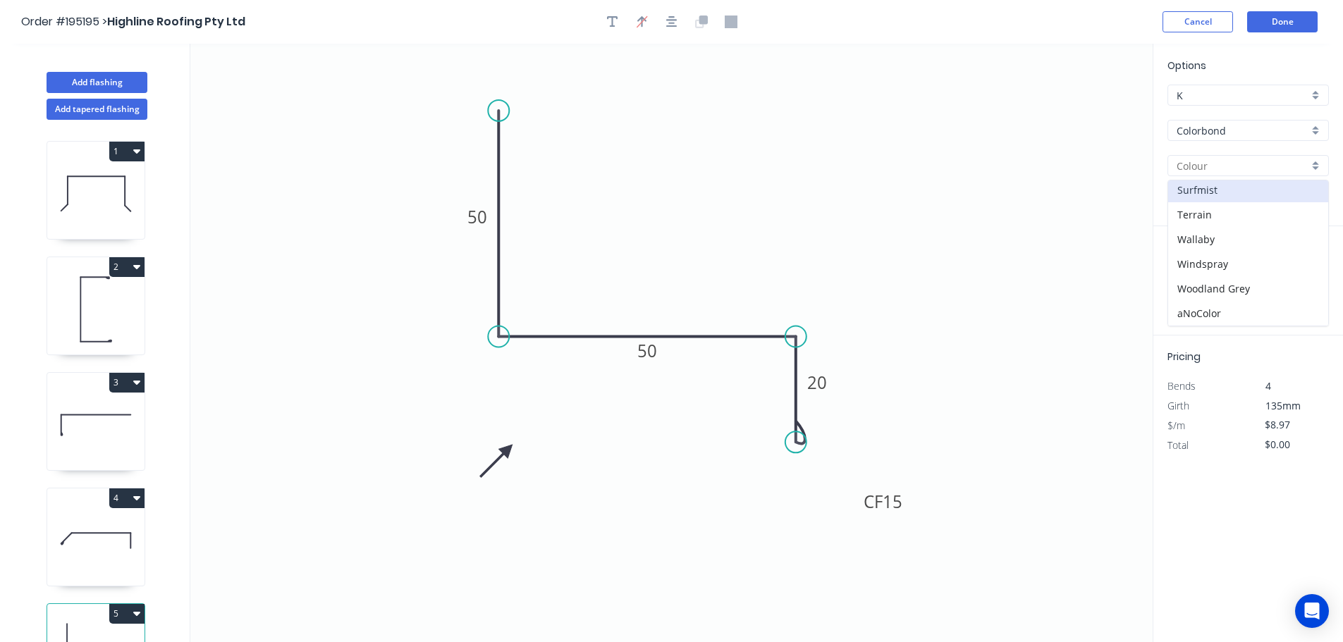
type input "Surfmist"
click at [1194, 283] on input "text" at bounding box center [1188, 282] width 42 height 18
type input "2"
type input "3000"
click at [1304, 270] on button "add" at bounding box center [1320, 282] width 33 height 24
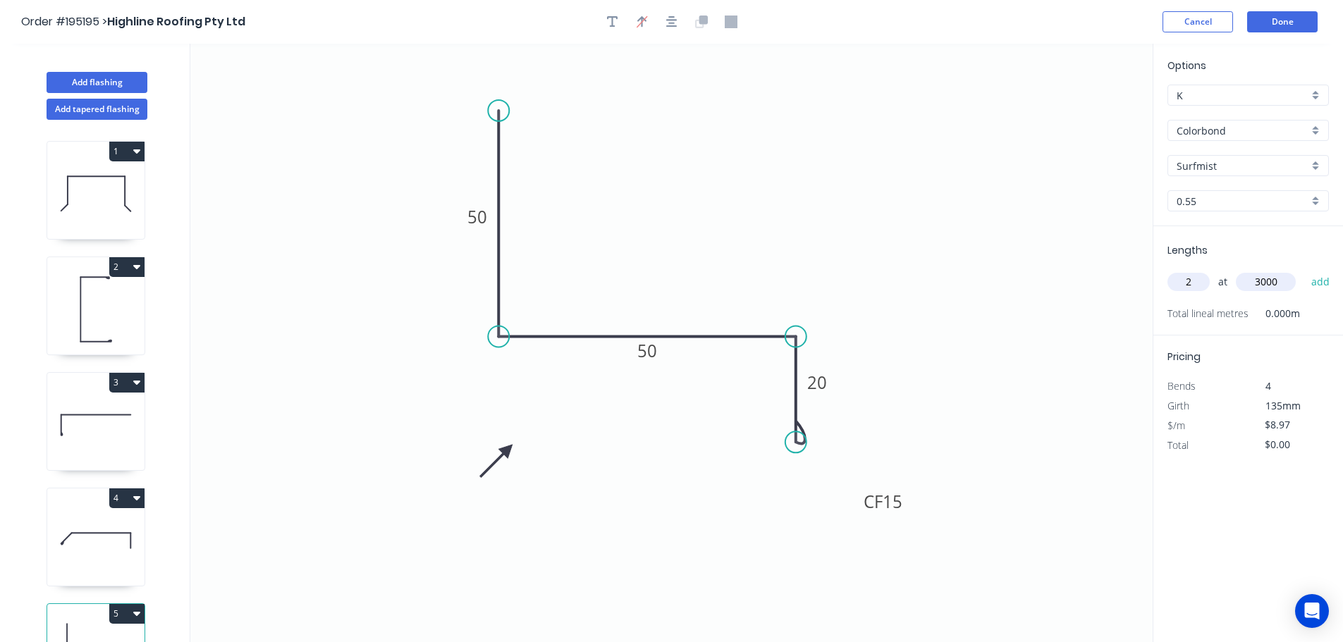
type input "$53.82"
click at [85, 79] on button "Add flashing" at bounding box center [97, 82] width 101 height 21
type input "$0.00"
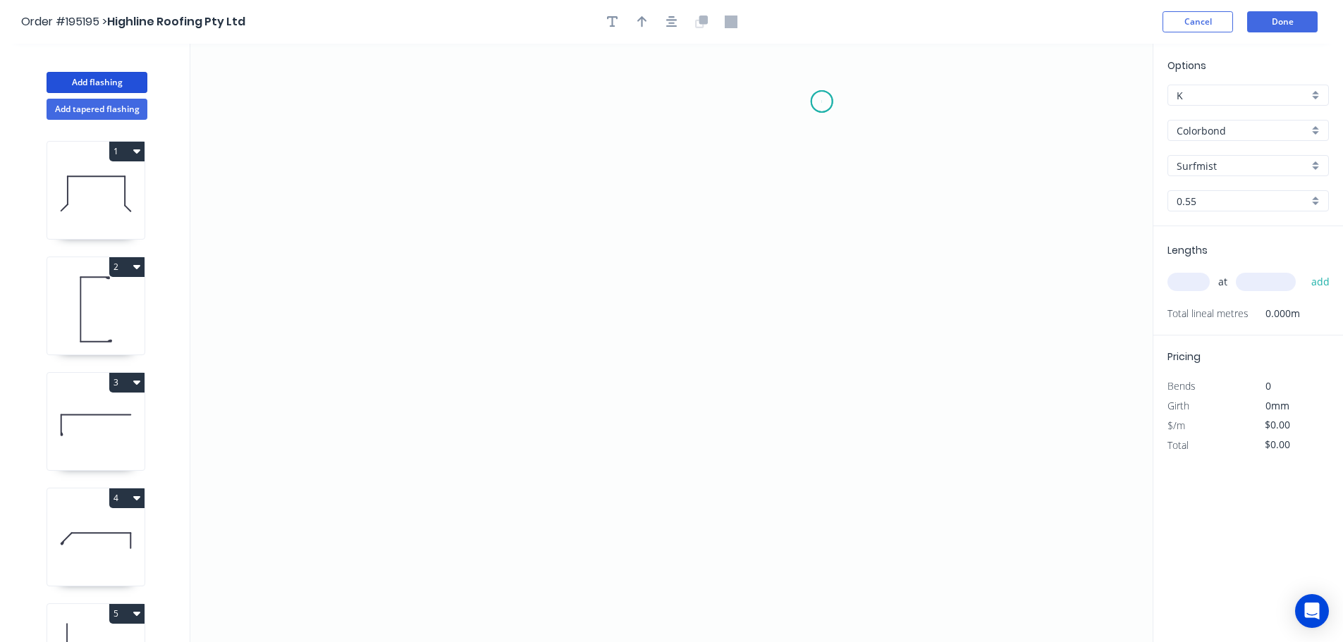
click at [822, 102] on icon "0" at bounding box center [671, 343] width 962 height 598
click at [491, 147] on icon "0" at bounding box center [671, 343] width 962 height 598
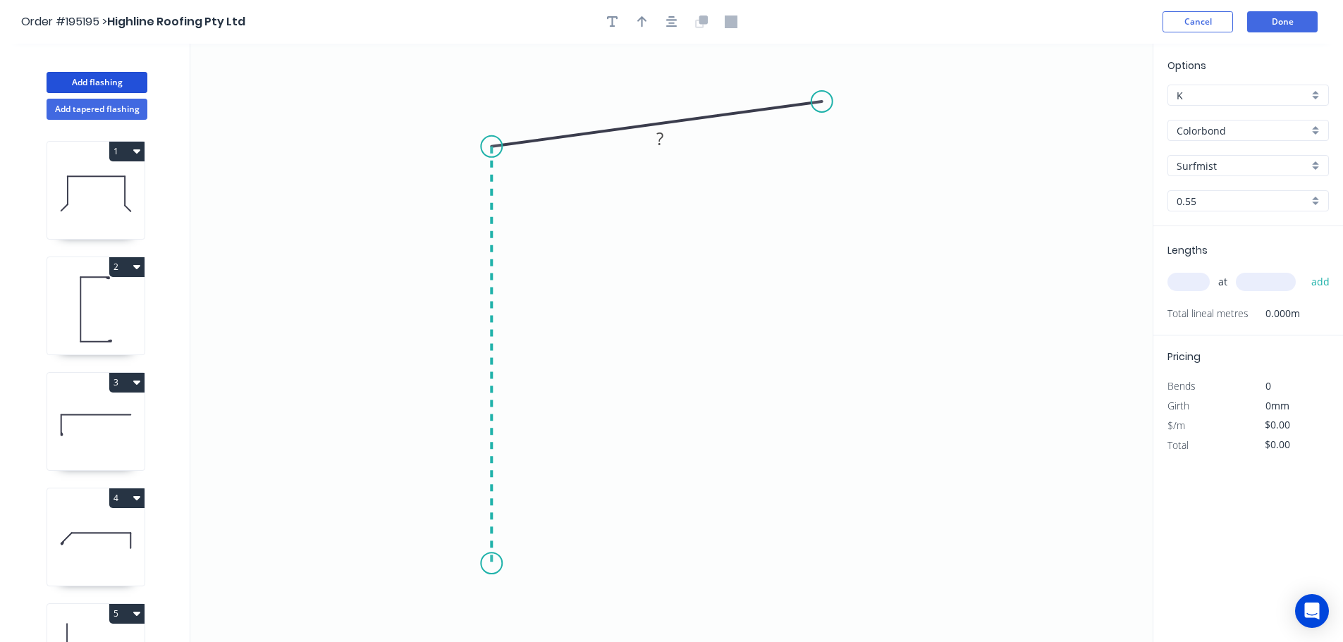
click at [514, 564] on icon "0 ?" at bounding box center [671, 343] width 962 height 598
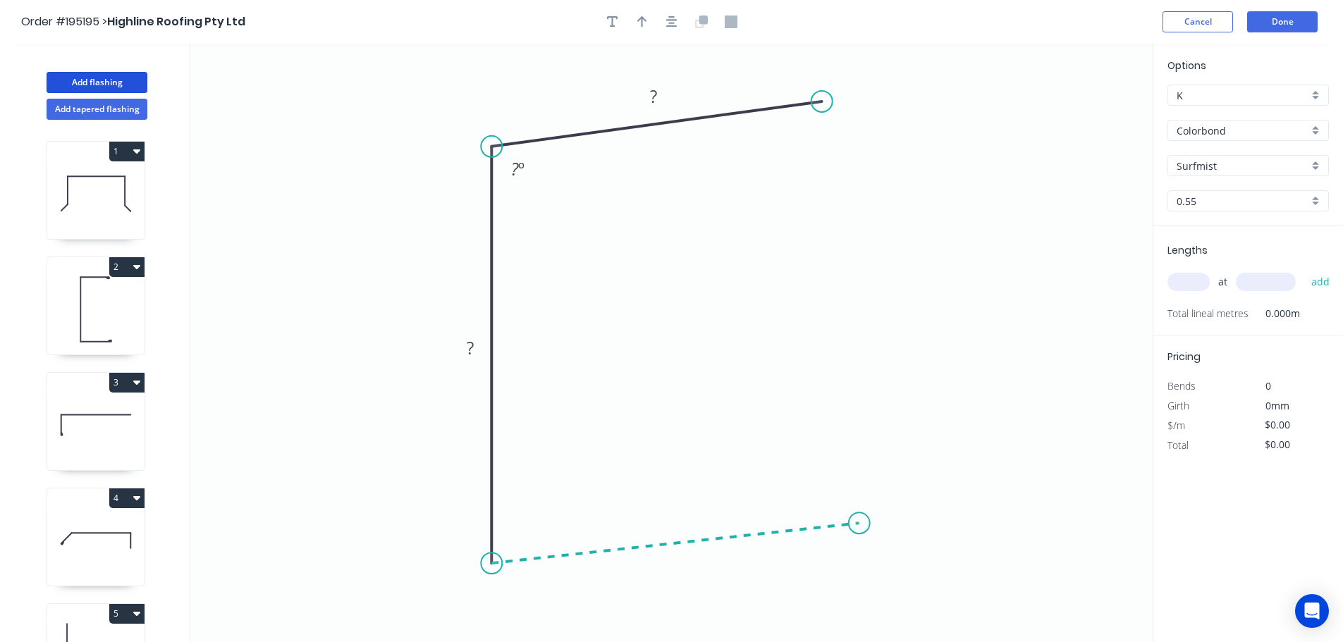
click at [859, 524] on icon "0 ? ? ? º" at bounding box center [671, 343] width 962 height 598
click at [859, 524] on circle at bounding box center [859, 522] width 21 height 21
click at [656, 95] on tspan "?" at bounding box center [653, 96] width 7 height 23
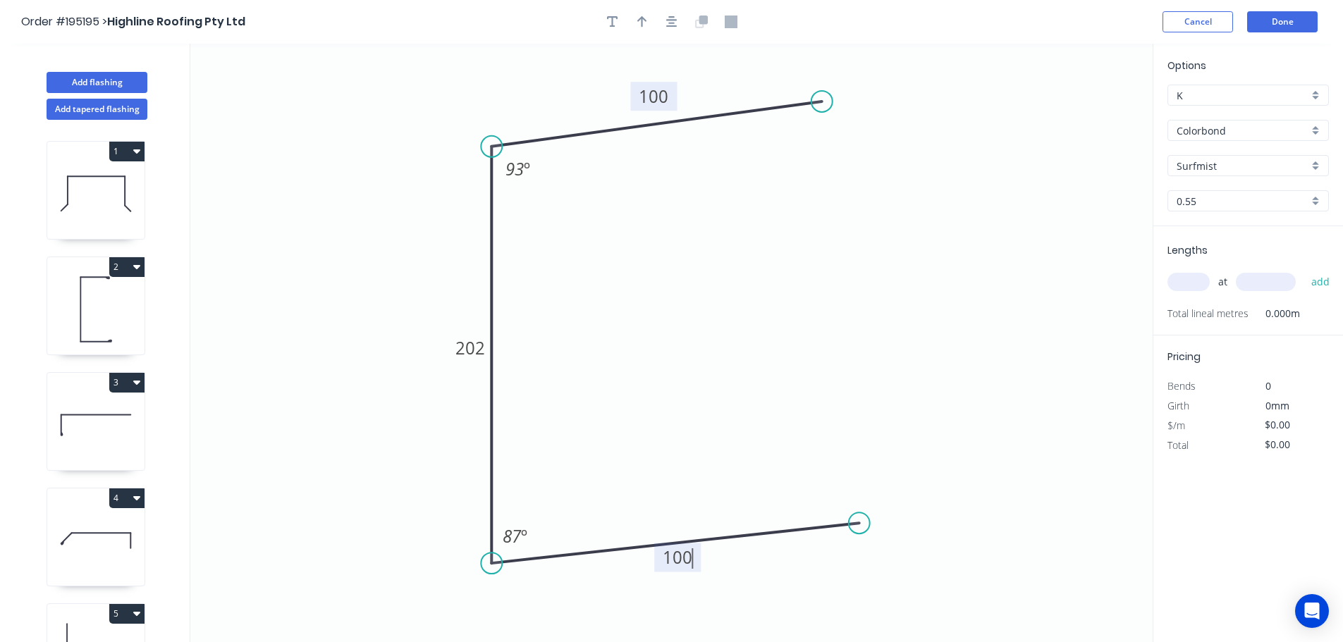
click at [741, 205] on icon "0 100 202 100 93 º 87 º" at bounding box center [671, 343] width 962 height 598
type input "$13.06"
click at [640, 19] on icon "button" at bounding box center [642, 21] width 10 height 11
drag, startPoint x: 1079, startPoint y: 110, endPoint x: 362, endPoint y: 293, distance: 740.7
click at [362, 293] on icon at bounding box center [363, 276] width 13 height 45
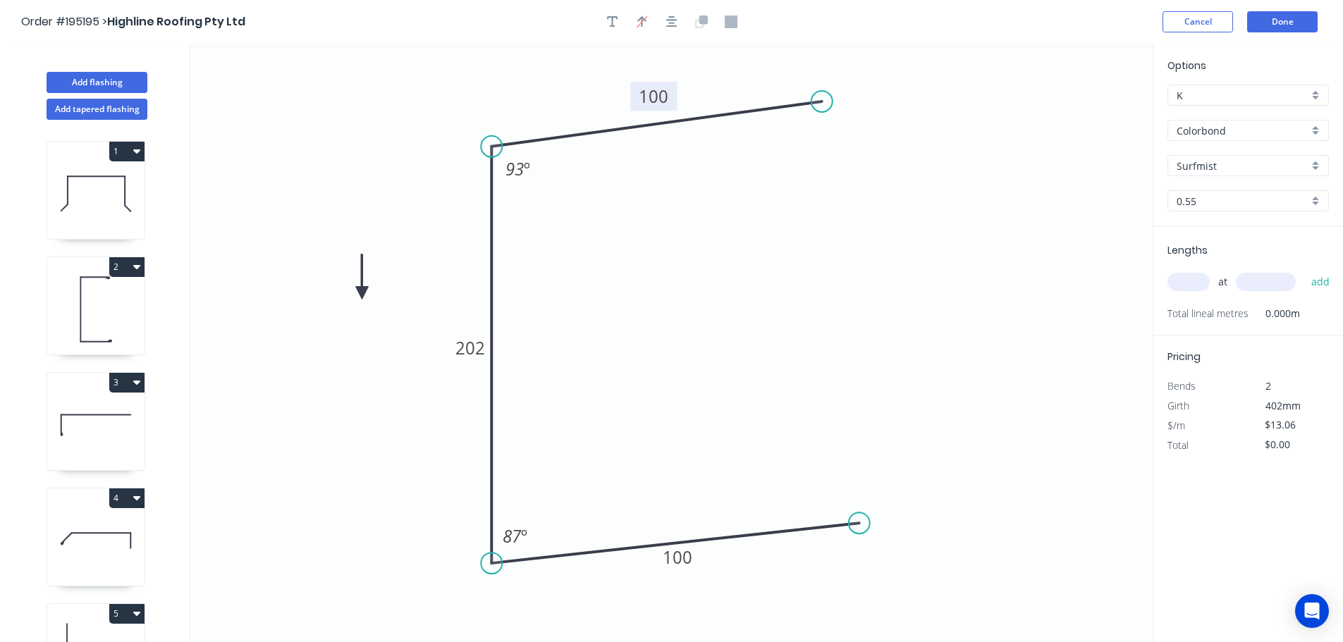
click at [362, 293] on icon at bounding box center [362, 276] width 13 height 45
click at [362, 293] on icon at bounding box center [373, 281] width 41 height 41
click at [362, 293] on icon at bounding box center [373, 304] width 41 height 41
click at [362, 293] on icon at bounding box center [362, 309] width 13 height 45
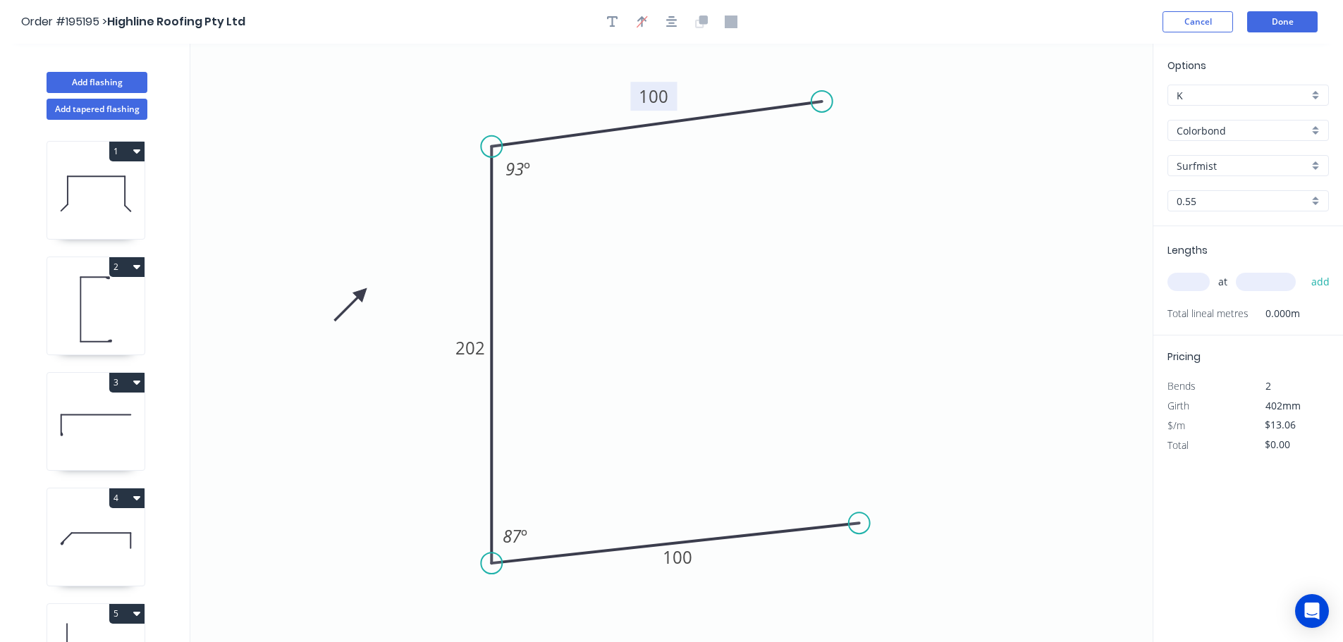
click at [362, 293] on icon at bounding box center [350, 304] width 41 height 41
click at [1316, 130] on div "Colorbond" at bounding box center [1247, 130] width 161 height 21
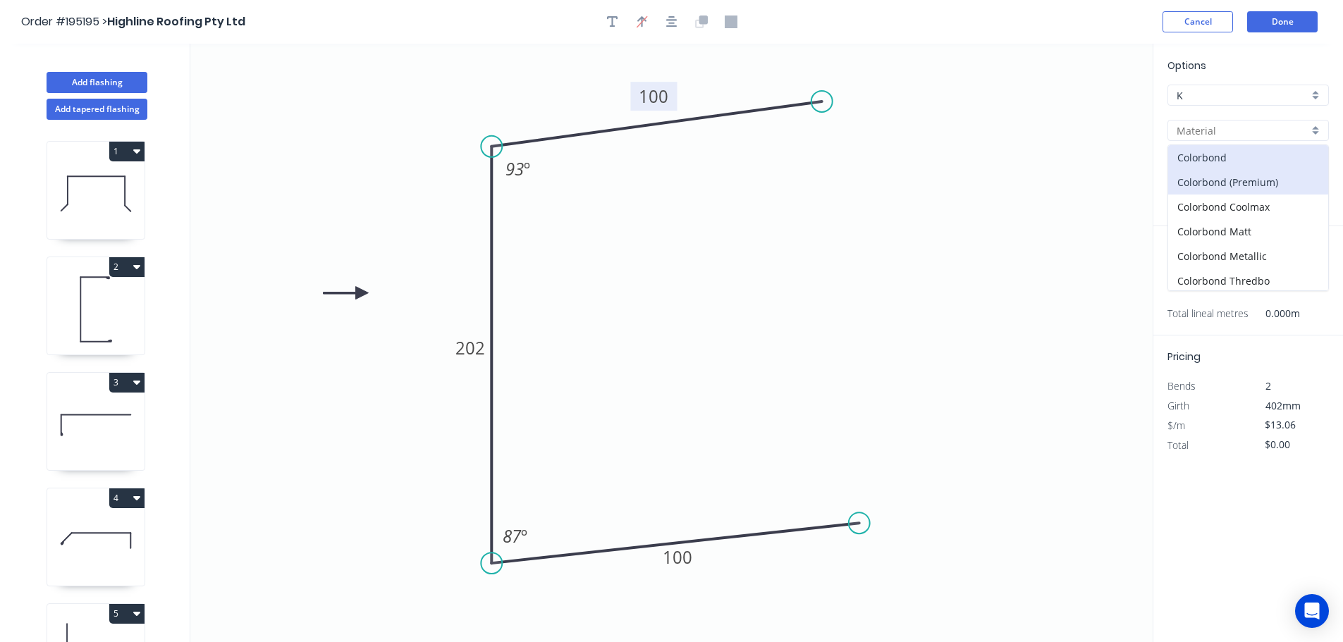
scroll to position [324, 0]
click at [1246, 245] on div "Zincalume" at bounding box center [1248, 253] width 160 height 25
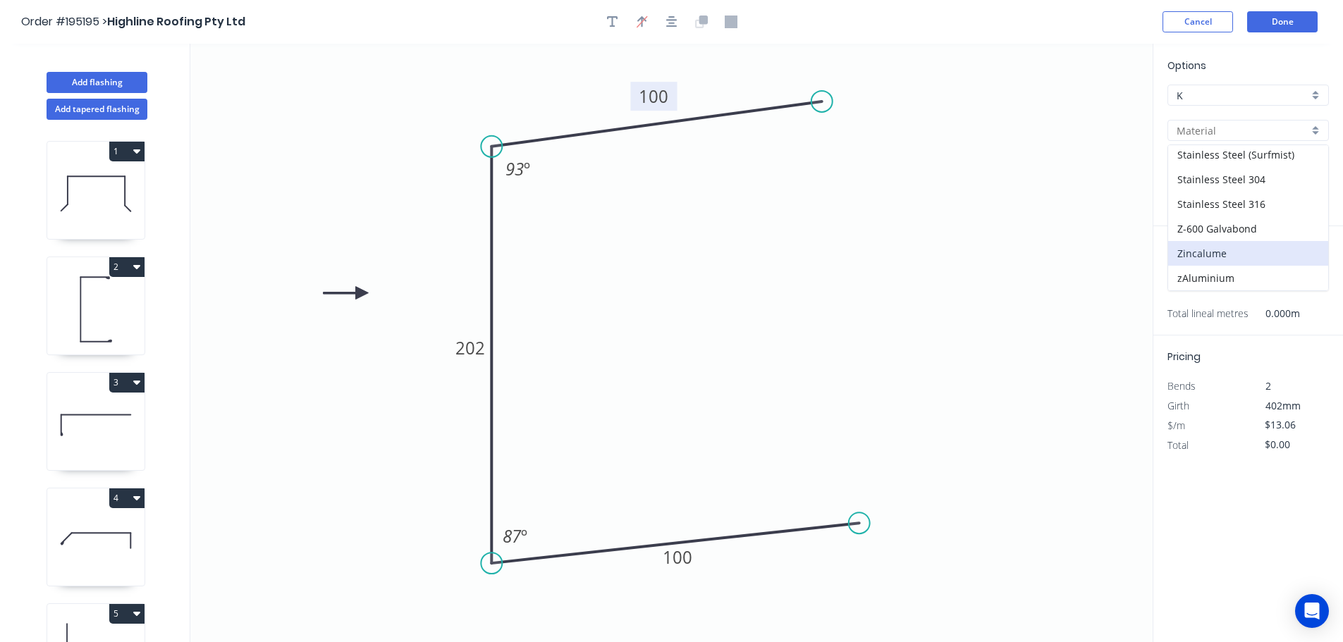
type input "Zincalume"
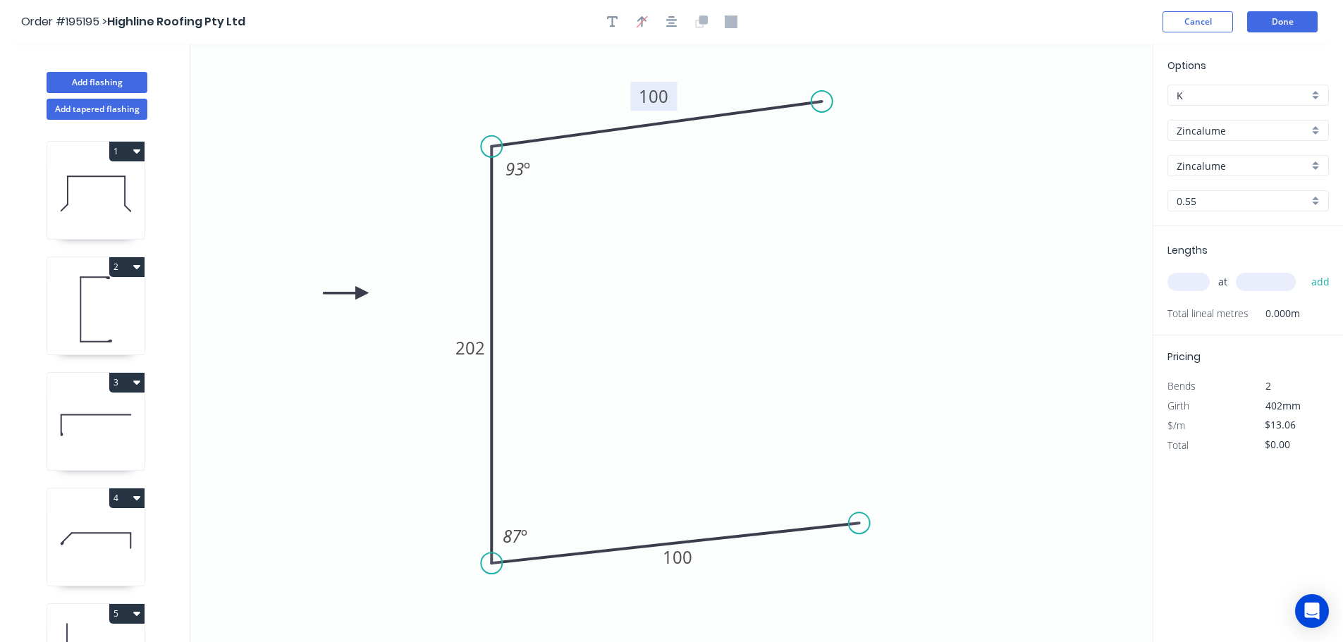
type input "$11.95"
click at [1320, 202] on div "0.55" at bounding box center [1247, 200] width 161 height 21
click at [1246, 254] on div "0.8" at bounding box center [1248, 252] width 160 height 25
type input "0.8"
type input "$18.81"
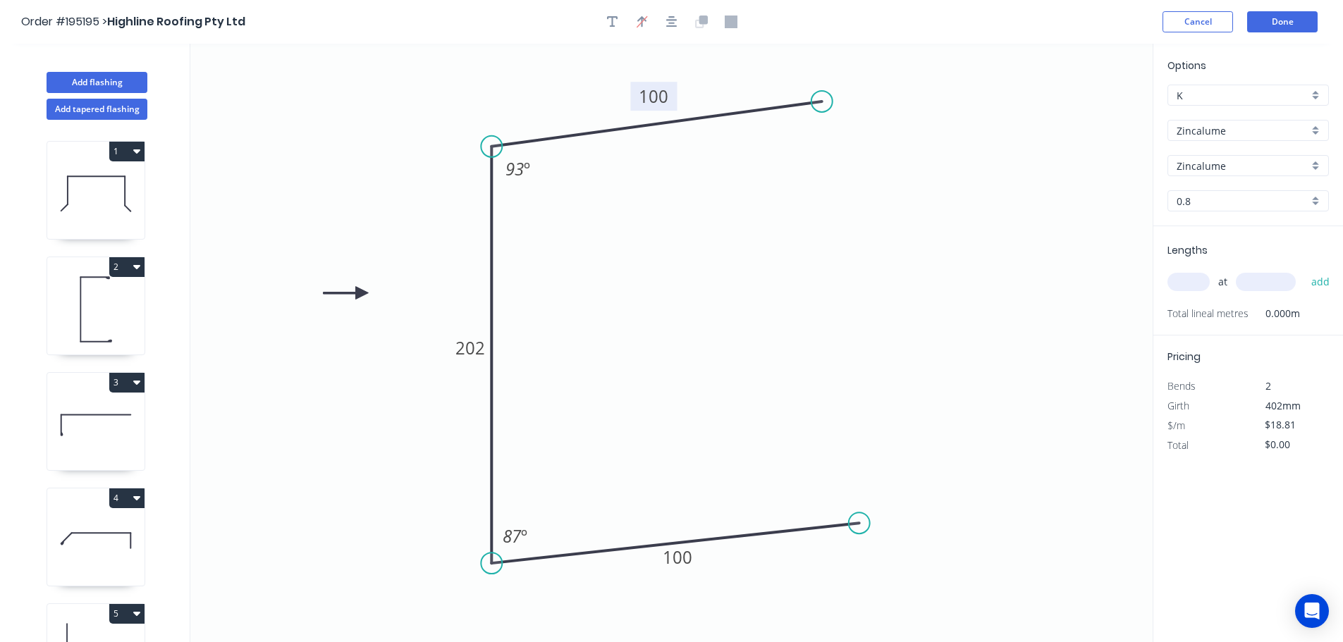
click at [1201, 278] on input "text" at bounding box center [1188, 282] width 42 height 18
type input "10"
type input "5400"
click at [1304, 270] on button "add" at bounding box center [1320, 282] width 33 height 24
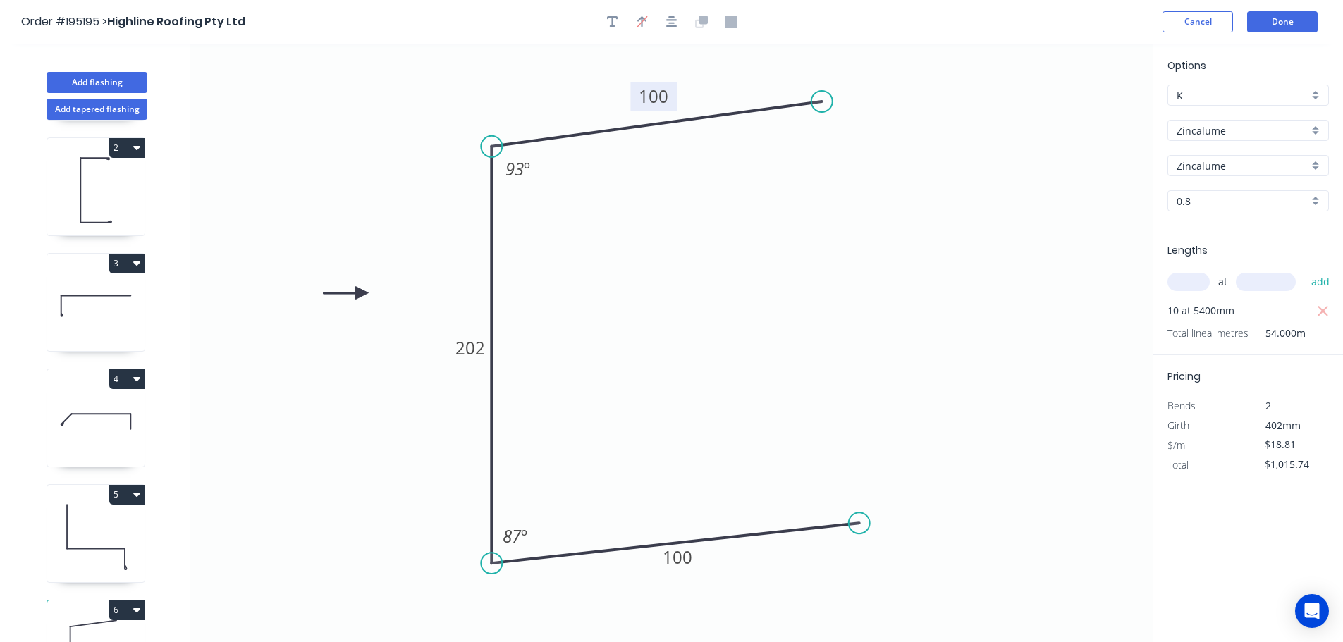
scroll to position [177, 0]
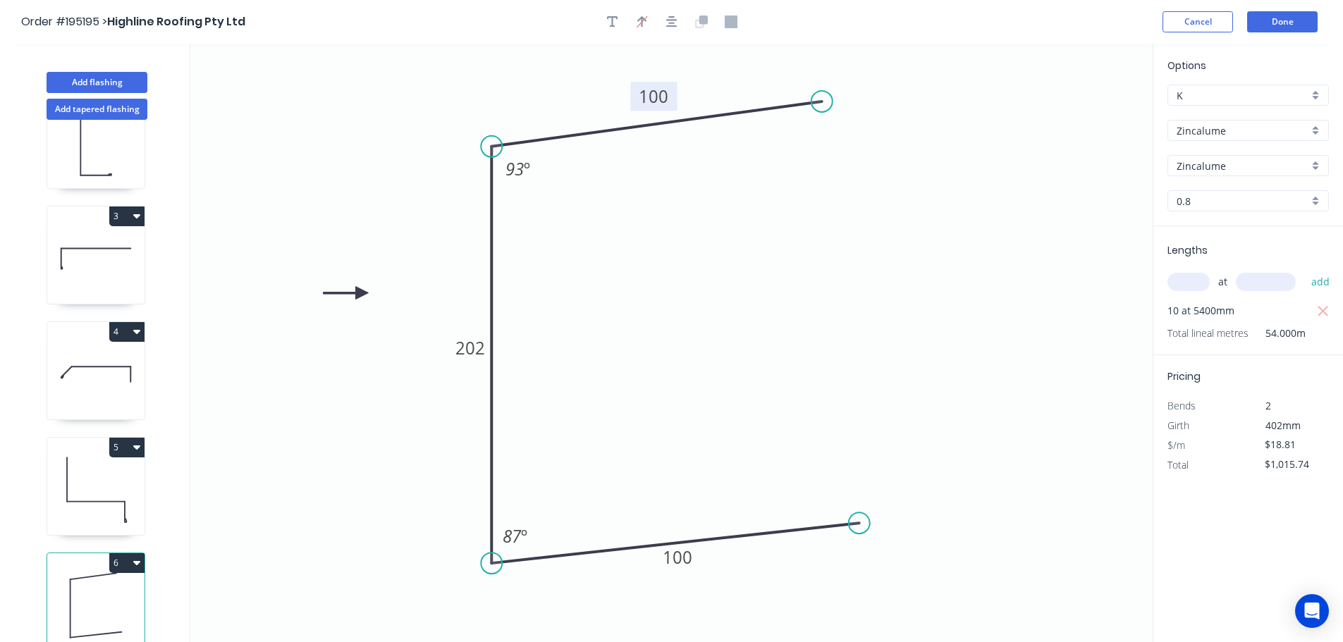
drag, startPoint x: 126, startPoint y: 552, endPoint x: 120, endPoint y: 557, distance: 8.0
click at [125, 553] on button "6" at bounding box center [126, 563] width 35 height 20
click at [97, 588] on div "Duplicate" at bounding box center [77, 598] width 109 height 20
type input "$0.00"
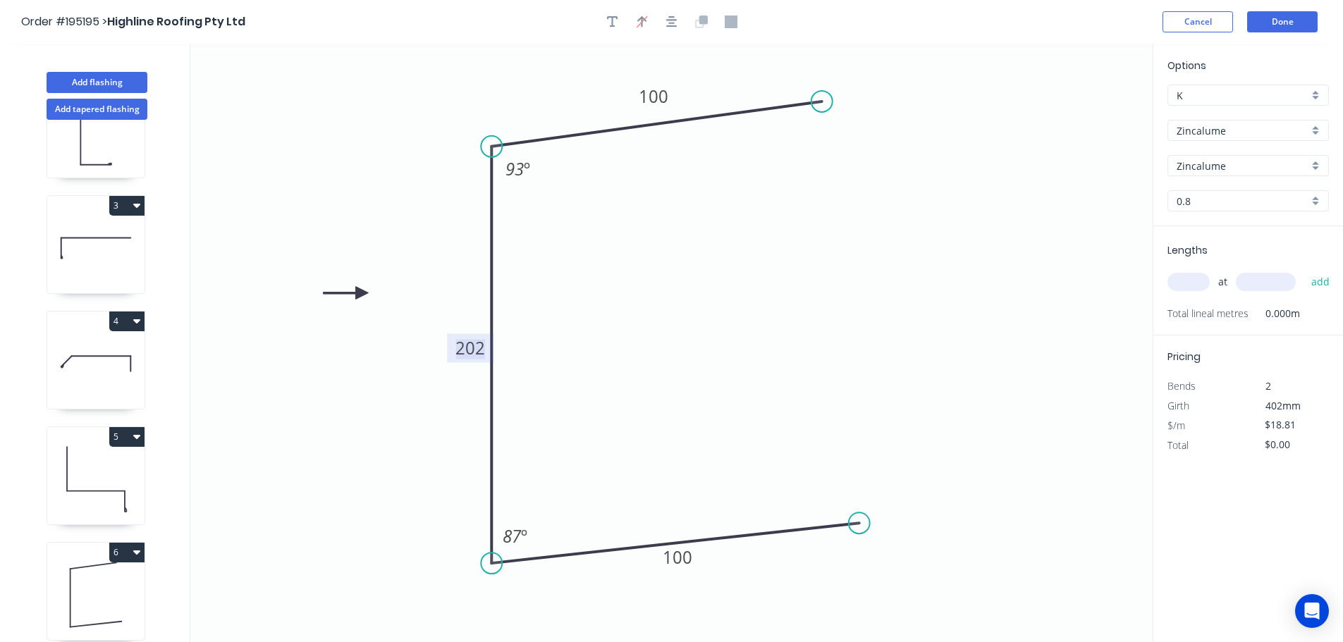
click at [480, 345] on tspan "202" at bounding box center [470, 347] width 30 height 23
click at [565, 343] on icon "0 100 252 100 93 º 87 º" at bounding box center [671, 343] width 962 height 598
click at [1191, 281] on input "text" at bounding box center [1188, 282] width 42 height 18
type input "4"
type input "5000"
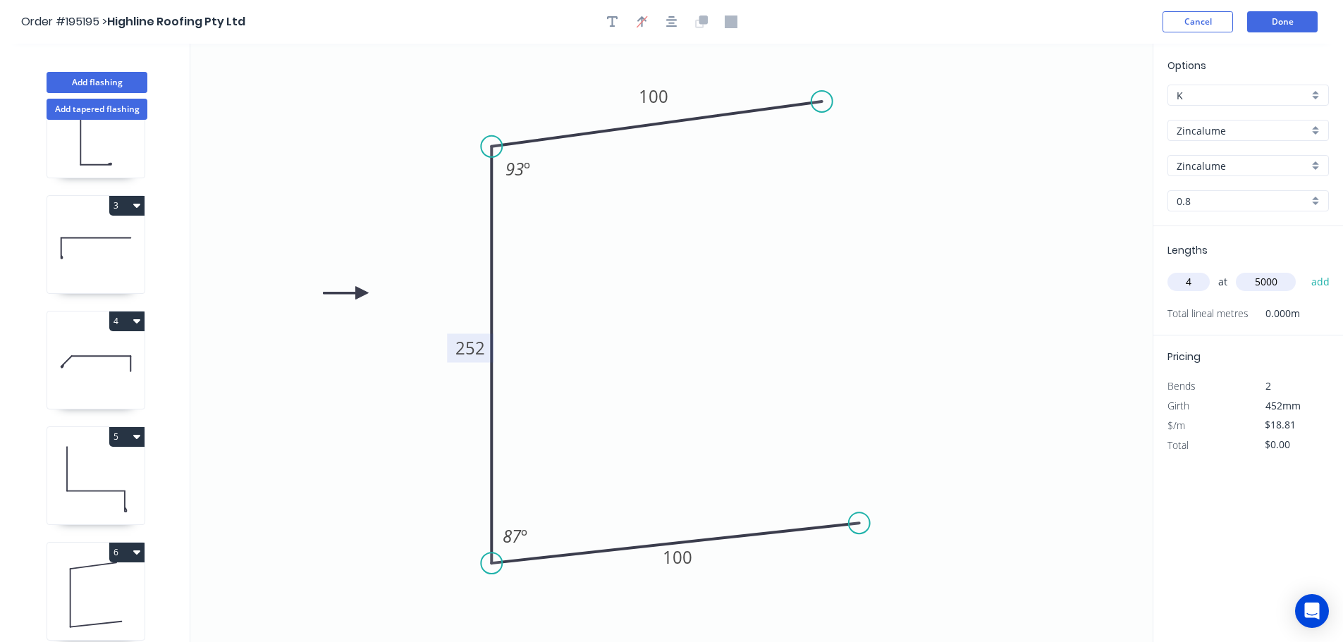
click at [1304, 270] on button "add" at bounding box center [1320, 282] width 33 height 24
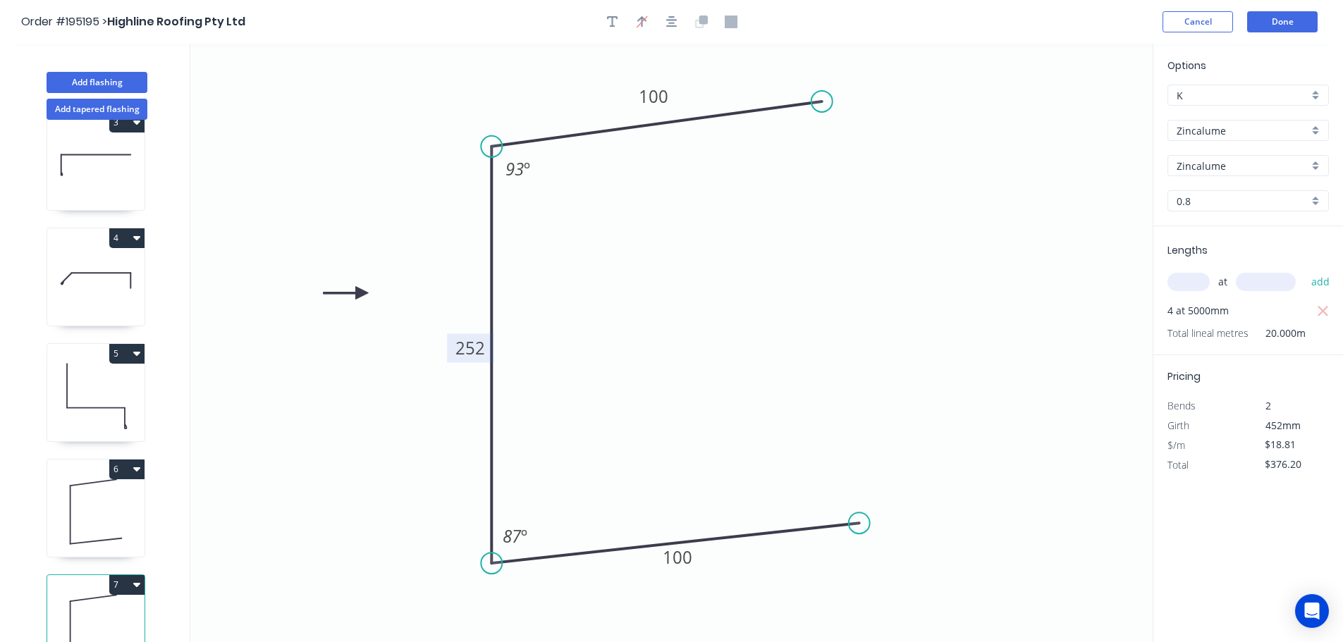
scroll to position [293, 0]
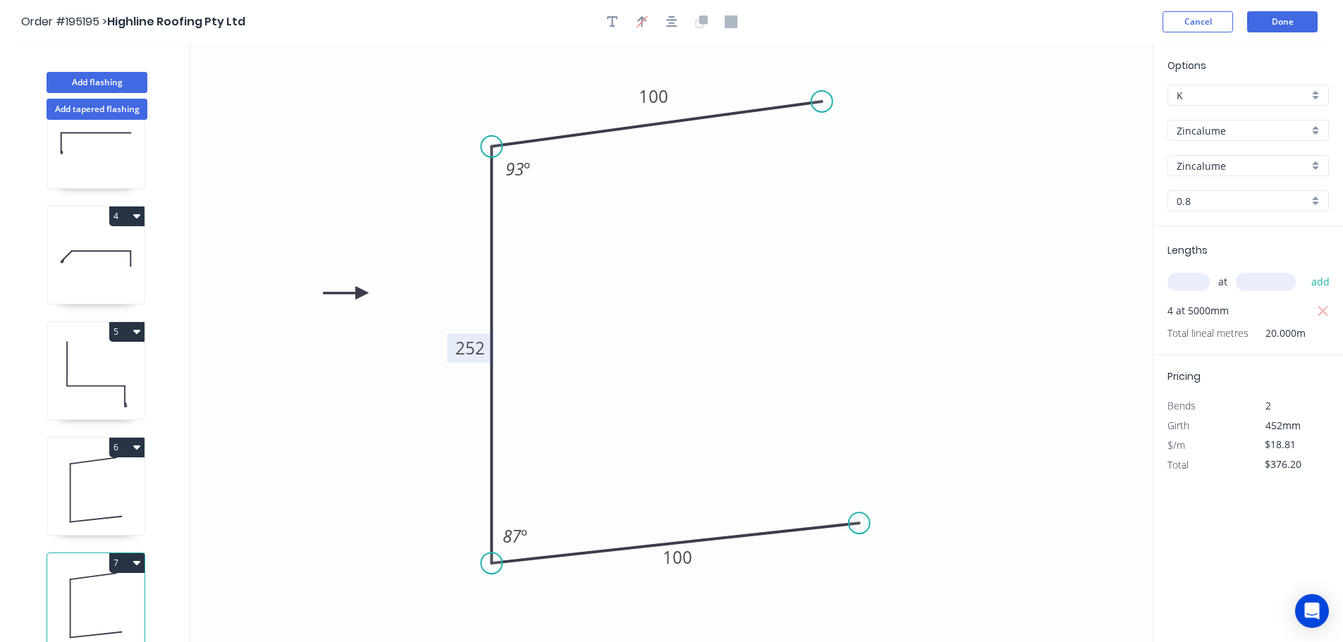
click at [104, 486] on icon at bounding box center [95, 490] width 97 height 90
click at [97, 573] on icon at bounding box center [93, 576] width 46 height 6
type input "$376.20"
drag, startPoint x: 106, startPoint y: 78, endPoint x: 187, endPoint y: 97, distance: 83.4
click at [107, 78] on button "Add flashing" at bounding box center [97, 82] width 101 height 21
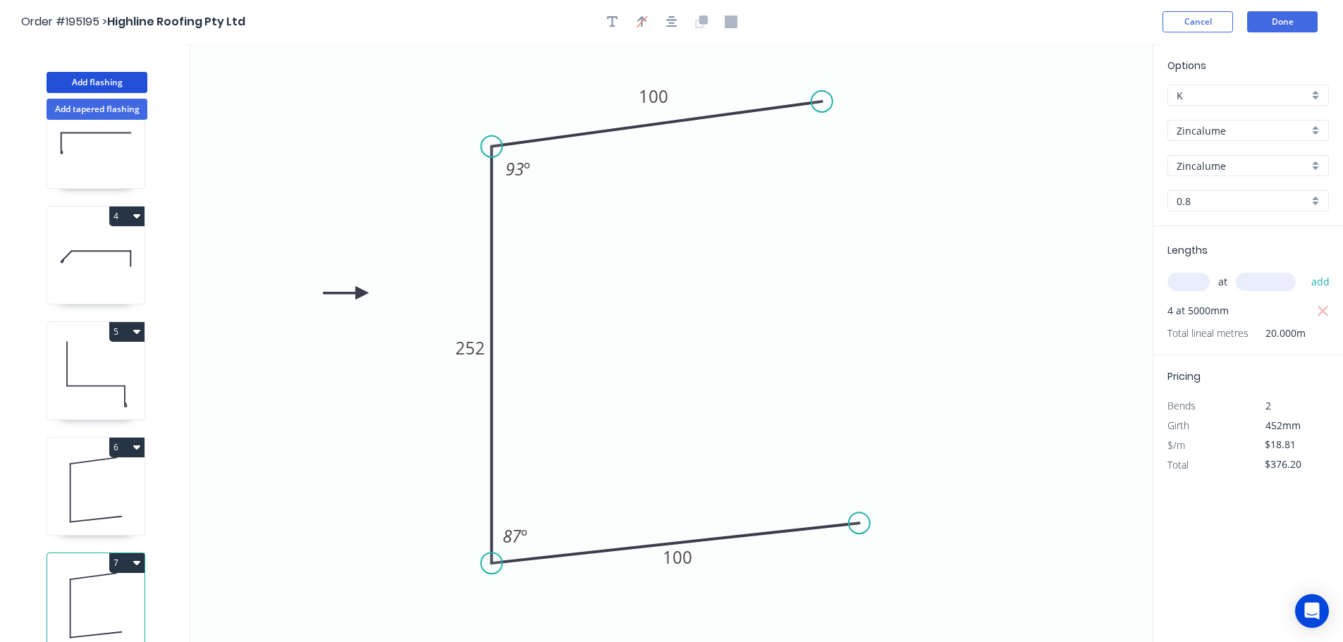
type input "$0.00"
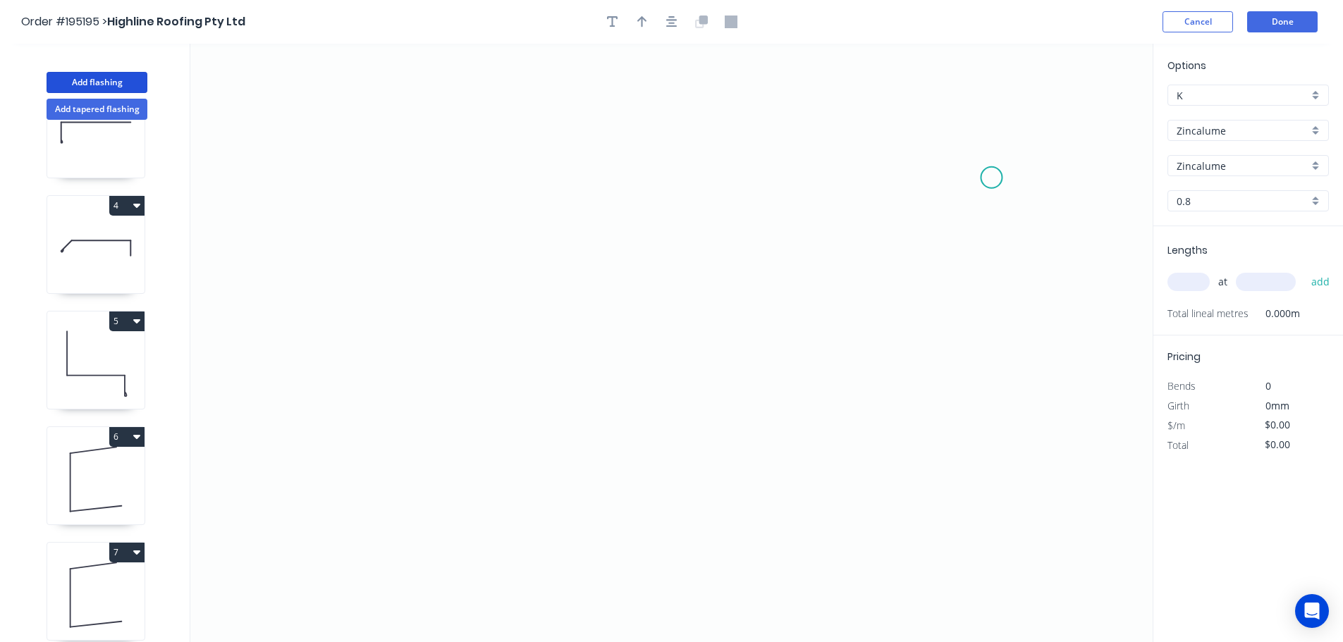
click at [992, 178] on icon "0" at bounding box center [671, 343] width 962 height 598
click at [947, 118] on icon at bounding box center [969, 148] width 45 height 60
click at [405, 98] on icon "0 ?" at bounding box center [671, 343] width 962 height 598
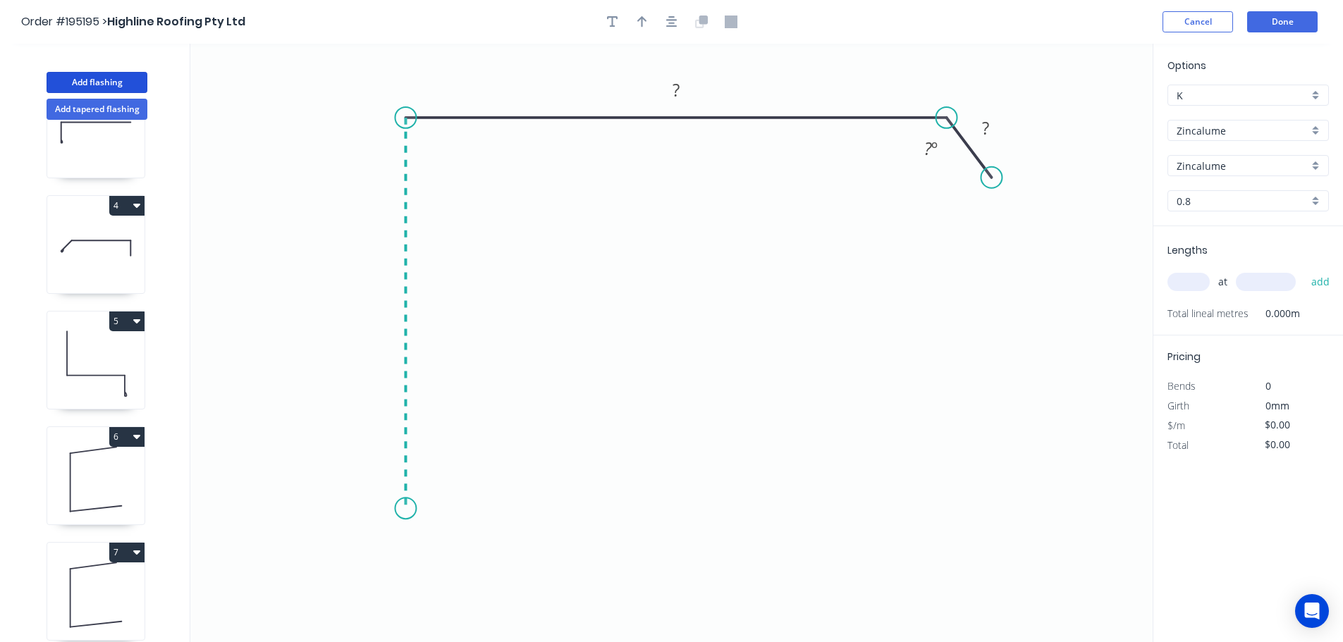
click at [403, 509] on icon "0 ? ? ? º" at bounding box center [671, 343] width 962 height 598
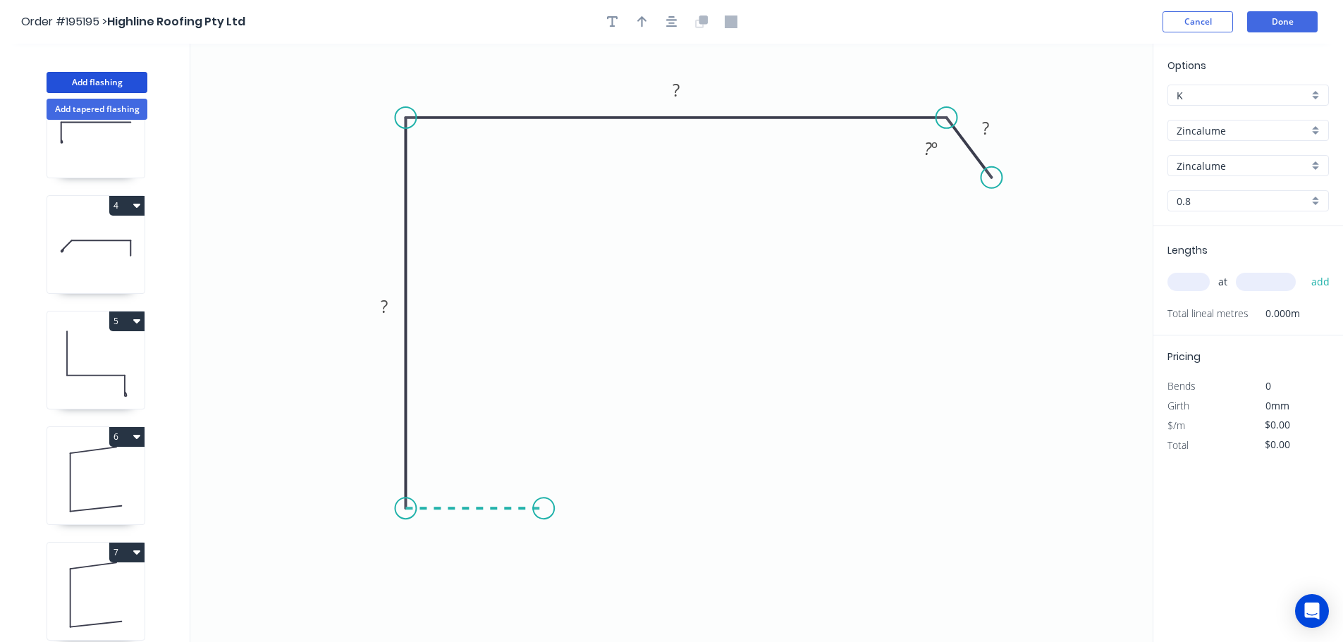
click at [544, 508] on icon "0 ? ? ? ? º" at bounding box center [671, 343] width 962 height 598
click at [543, 386] on icon "0 ? ? ? ? ? º" at bounding box center [671, 343] width 962 height 598
click at [730, 382] on icon "0 ? ? ? ? ? ? º" at bounding box center [671, 343] width 962 height 598
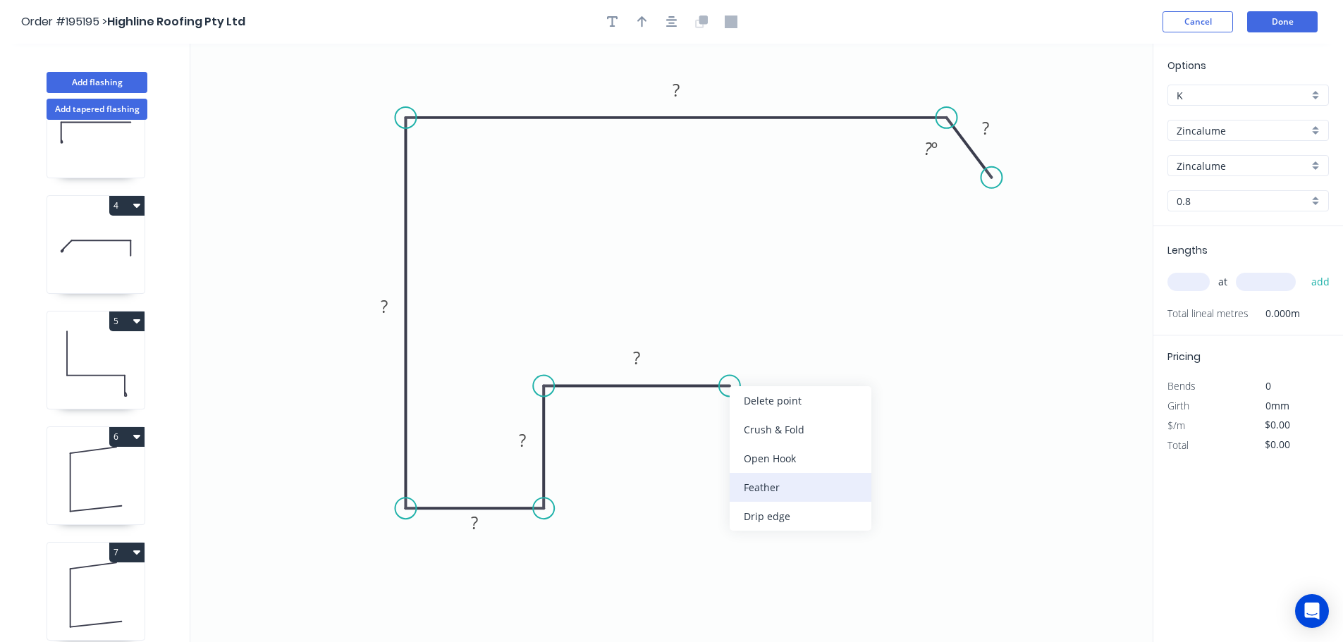
click at [800, 491] on div "Feather" at bounding box center [801, 487] width 142 height 29
click at [769, 428] on div "Flip bend" at bounding box center [803, 428] width 142 height 29
click at [719, 346] on tspan "15" at bounding box center [720, 349] width 20 height 23
click at [787, 359] on icon "0 FE 10 ? ? ? ? ? ? ? º" at bounding box center [671, 343] width 962 height 598
drag, startPoint x: 735, startPoint y: 344, endPoint x: 815, endPoint y: 340, distance: 80.4
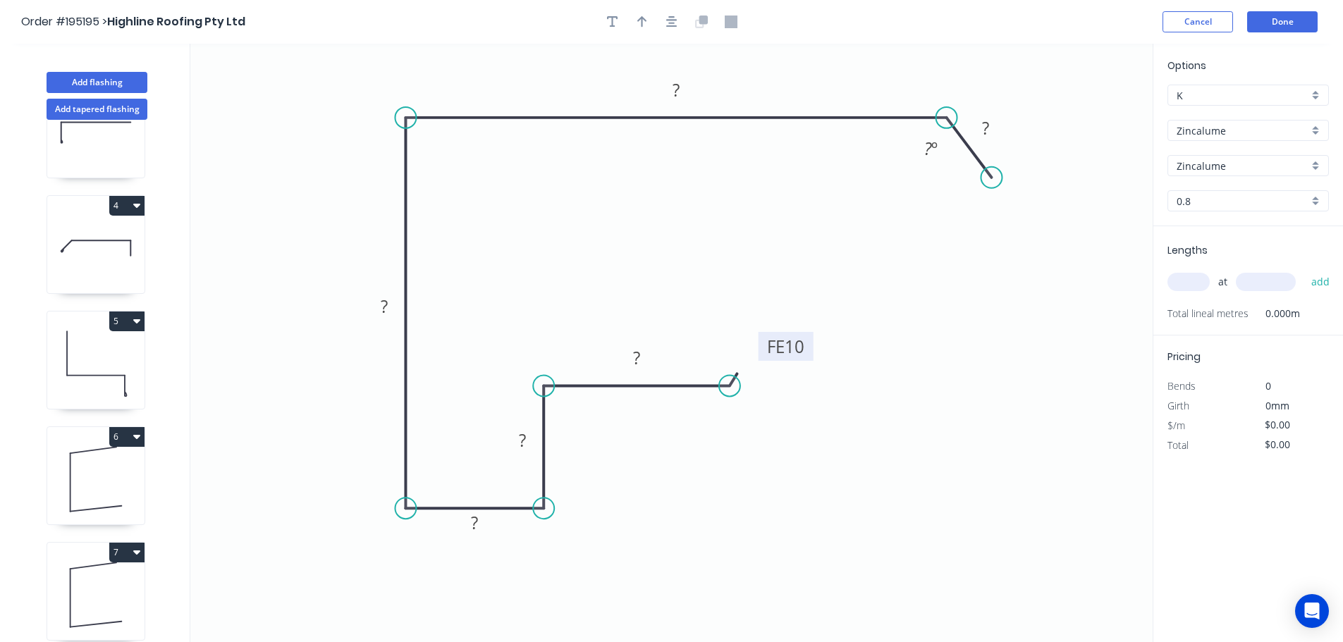
click at [813, 340] on rect at bounding box center [786, 346] width 55 height 29
click at [641, 355] on rect at bounding box center [636, 359] width 28 height 20
click at [1021, 308] on icon "0 FE 10 50 40 40 175 280 30 ? º" at bounding box center [671, 343] width 962 height 598
type input "$30.73"
click at [963, 193] on div "Hide angle" at bounding box center [999, 190] width 142 height 29
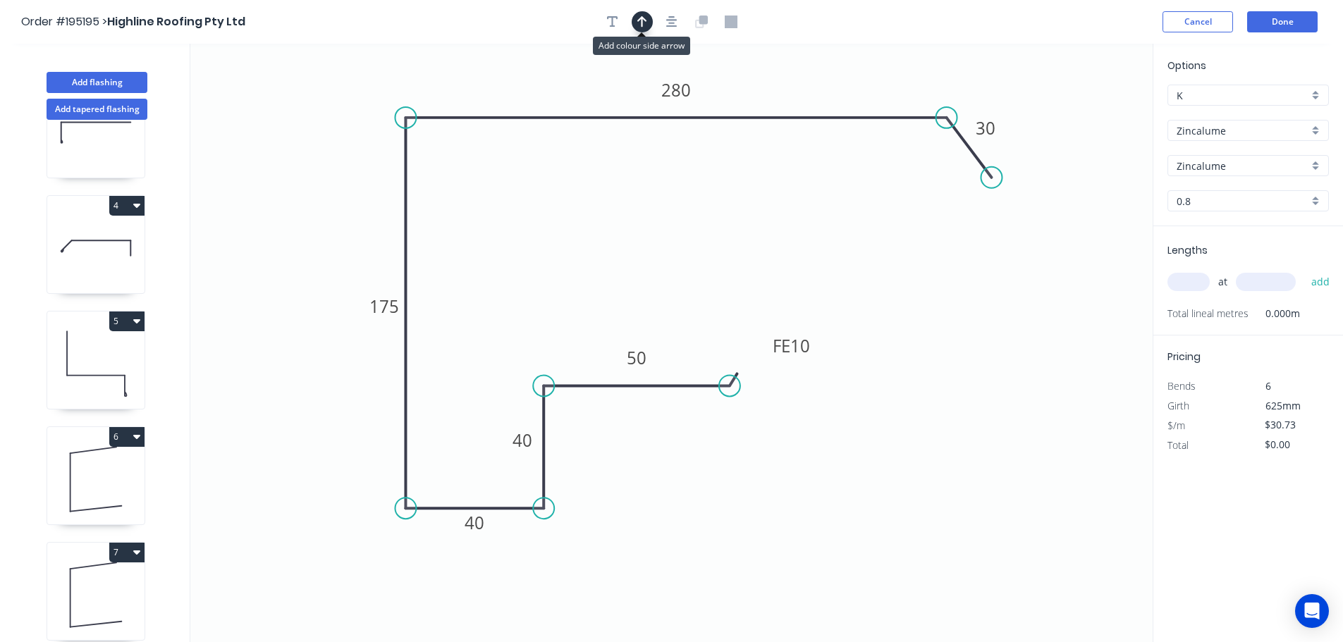
click at [642, 16] on icon "button" at bounding box center [642, 21] width 10 height 11
drag, startPoint x: 1079, startPoint y: 110, endPoint x: 804, endPoint y: 75, distance: 277.8
click at [804, 75] on icon at bounding box center [803, 59] width 13 height 45
click at [1320, 128] on div "Zincalume" at bounding box center [1247, 130] width 161 height 21
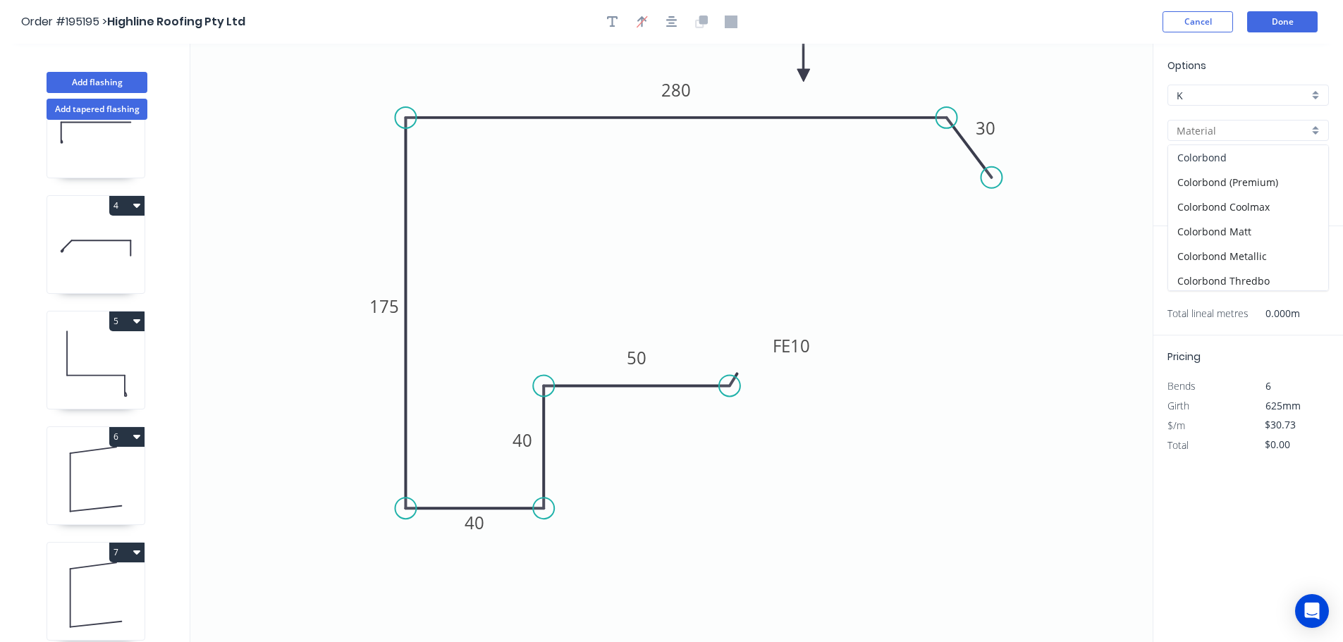
click at [1233, 154] on div "Colorbond" at bounding box center [1248, 157] width 160 height 25
type input "Colorbond"
type input "aNoColor"
type input "0.55"
type input "$21.48"
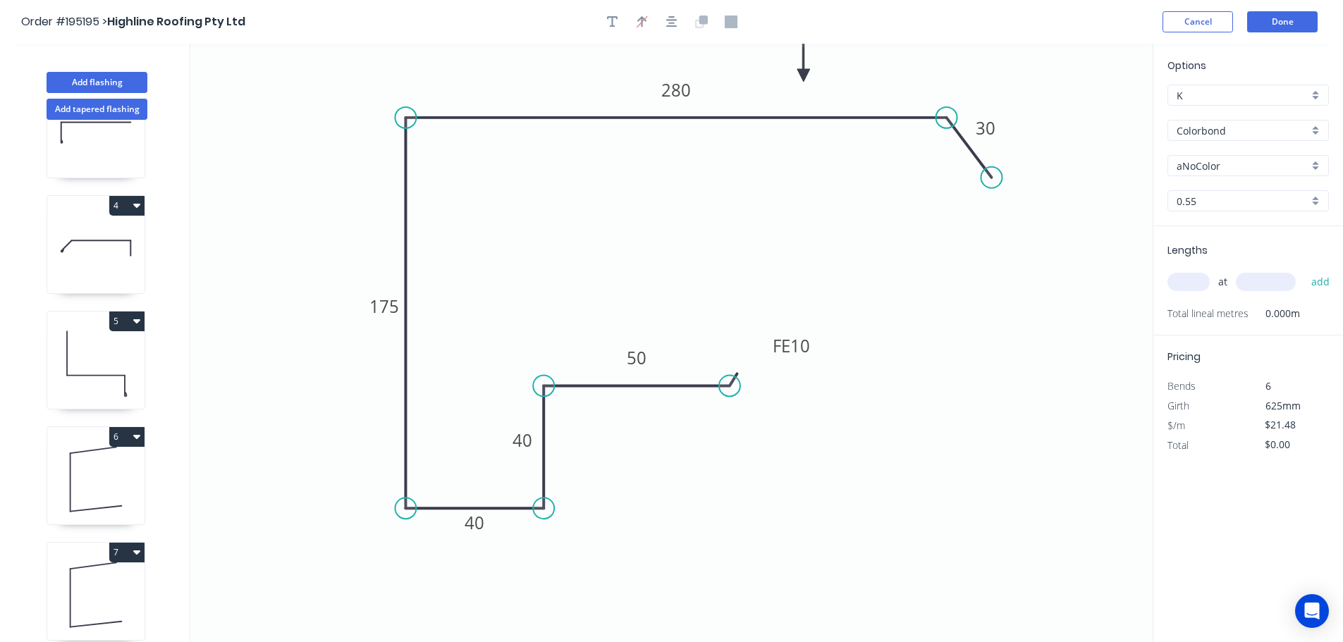
click at [1315, 162] on div "aNoColor" at bounding box center [1247, 165] width 161 height 21
click at [1267, 187] on div "Surfmist" at bounding box center [1248, 190] width 160 height 25
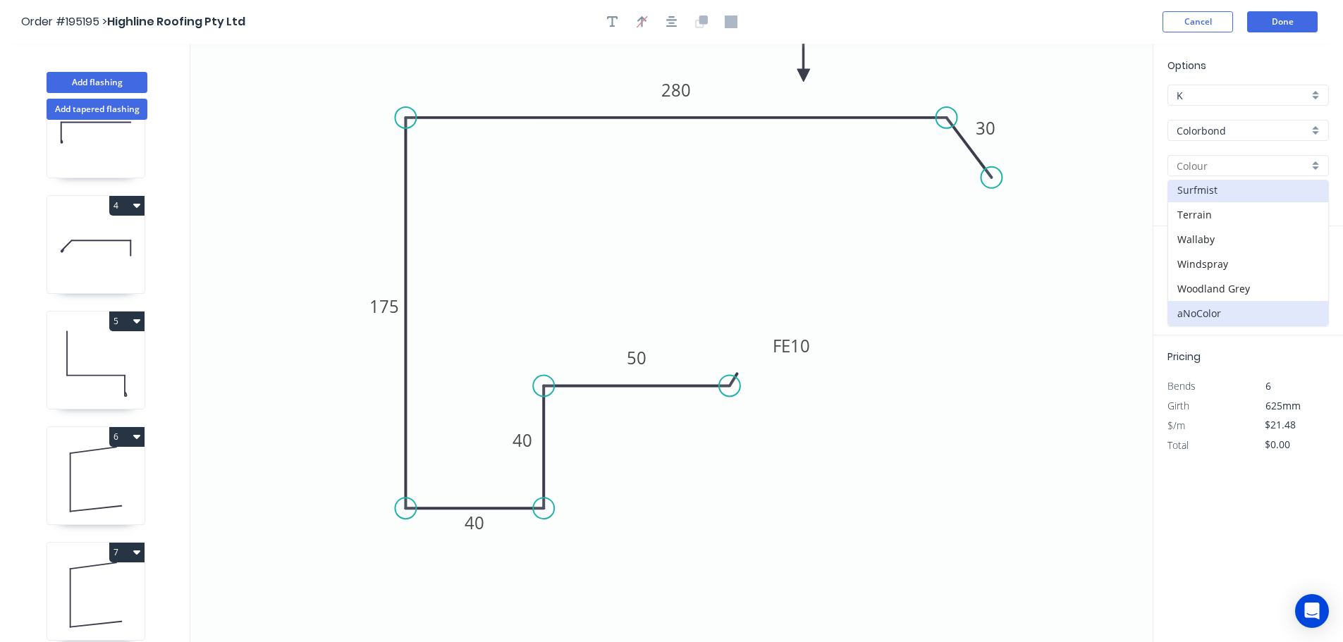
type input "Surfmist"
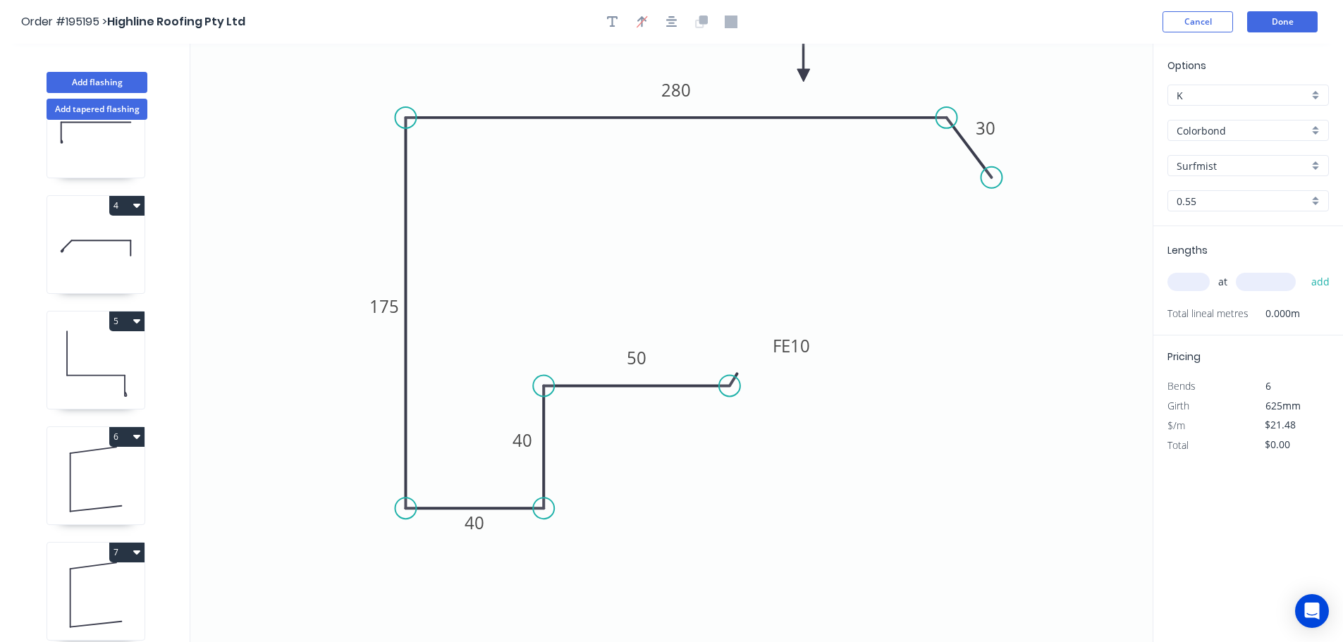
drag, startPoint x: 1195, startPoint y: 280, endPoint x: 1217, endPoint y: 261, distance: 29.5
click at [1196, 279] on input "text" at bounding box center [1188, 282] width 42 height 18
type input "3"
type input "3300"
click at [1304, 270] on button "add" at bounding box center [1320, 282] width 33 height 24
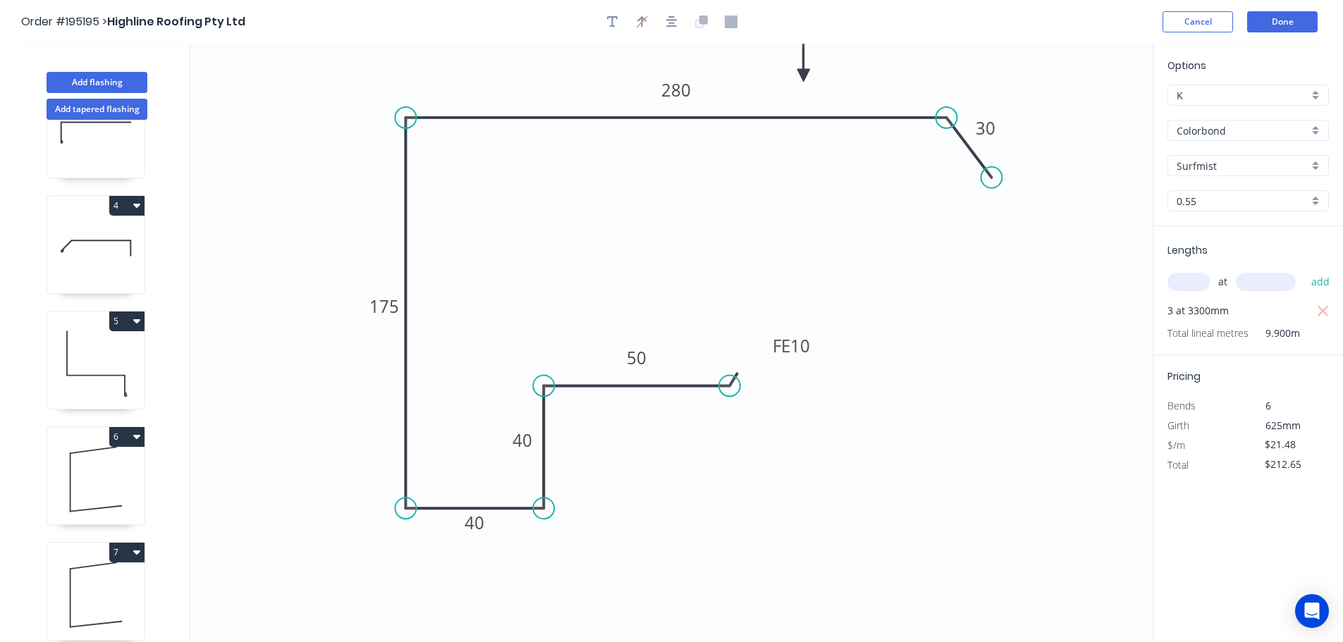
scroll to position [408, 0]
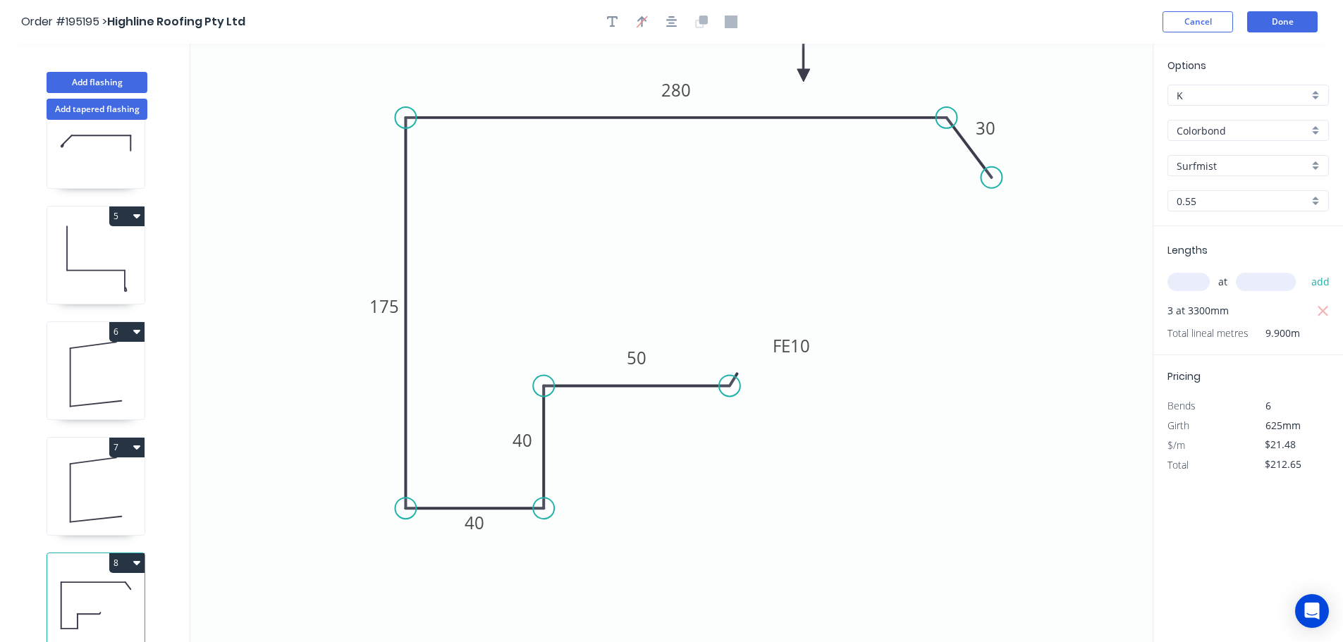
click at [122, 553] on button "8" at bounding box center [126, 563] width 35 height 20
click at [97, 588] on div "Duplicate" at bounding box center [77, 598] width 109 height 20
type input "$0.00"
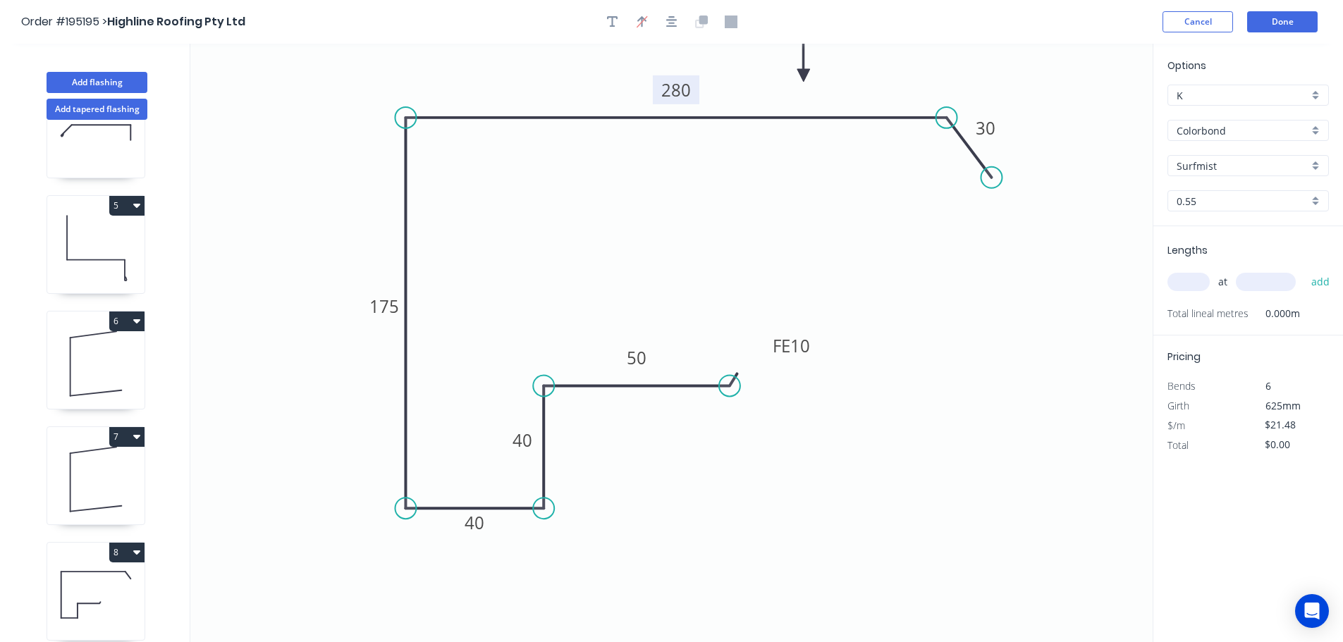
click at [683, 88] on tspan "280" at bounding box center [676, 89] width 30 height 23
click at [710, 157] on icon "0 FE 10 50 40 40 175 230 30" at bounding box center [671, 343] width 962 height 598
type input "$17.79"
click at [1198, 278] on input "text" at bounding box center [1188, 282] width 42 height 18
type input "1"
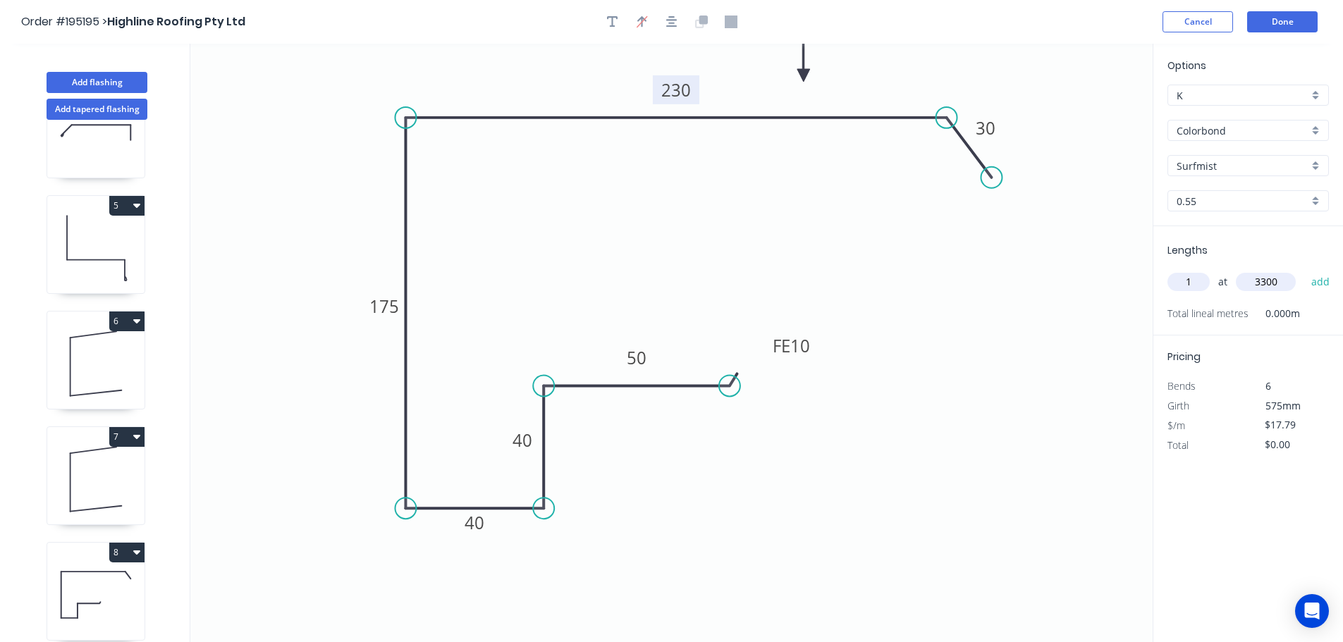
type input "3300"
click at [1304, 270] on button "add" at bounding box center [1320, 282] width 33 height 24
type input "$58.71"
click at [92, 80] on button "Add flashing" at bounding box center [97, 82] width 101 height 21
type input "$0.00"
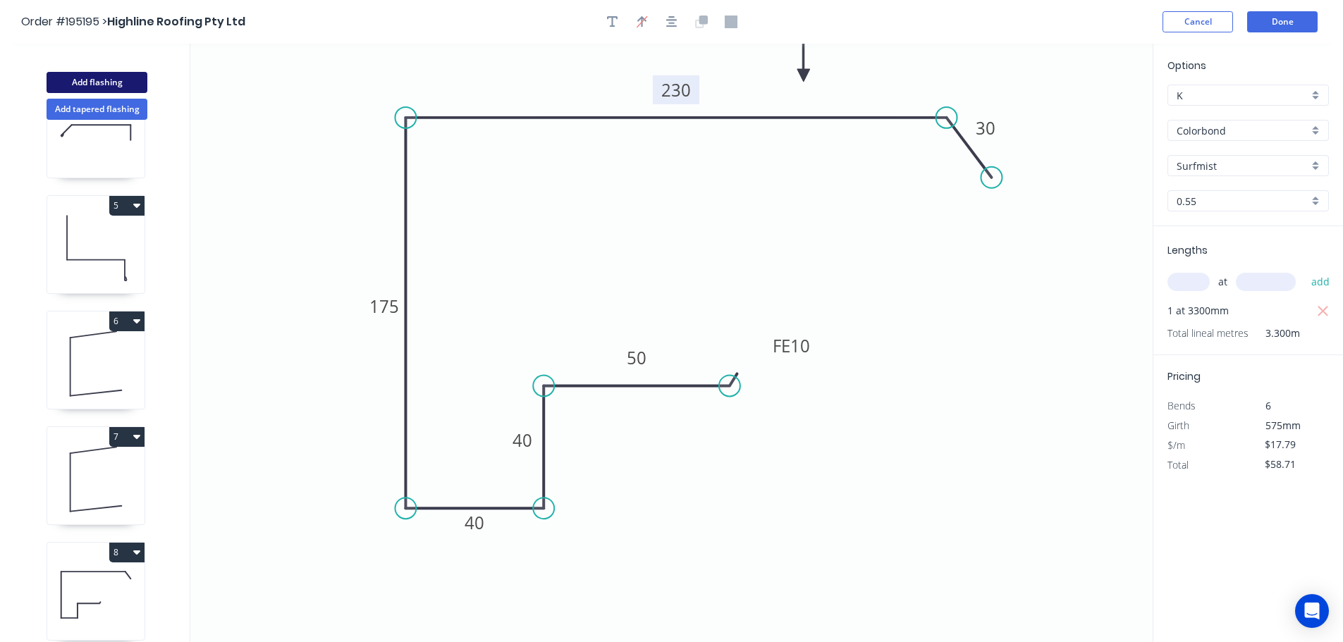
type input "$0.00"
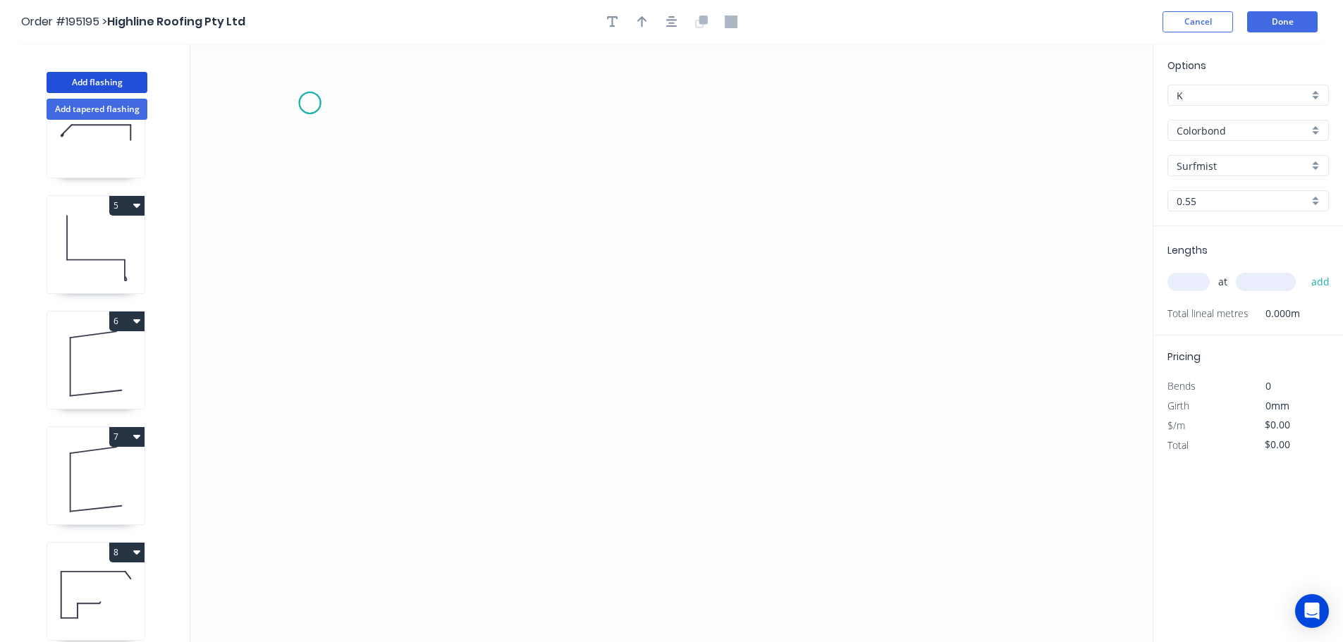
click at [309, 103] on icon "0" at bounding box center [671, 343] width 962 height 598
click at [403, 105] on icon "0" at bounding box center [671, 343] width 962 height 598
click at [413, 496] on icon "0 ?" at bounding box center [671, 343] width 962 height 598
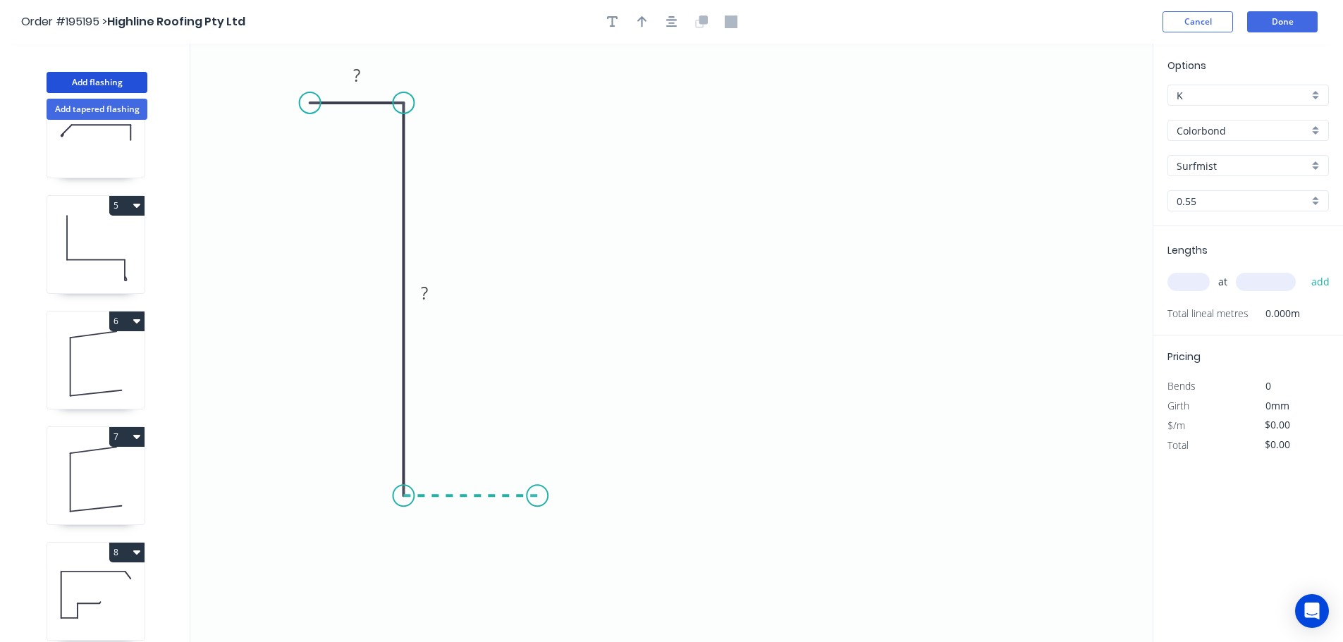
click at [537, 498] on icon "0 ? ?" at bounding box center [671, 343] width 962 height 598
click at [540, 367] on icon "0 ? ? ?" at bounding box center [671, 343] width 962 height 598
click at [747, 368] on icon "0 ? ? ? ?" at bounding box center [671, 343] width 962 height 598
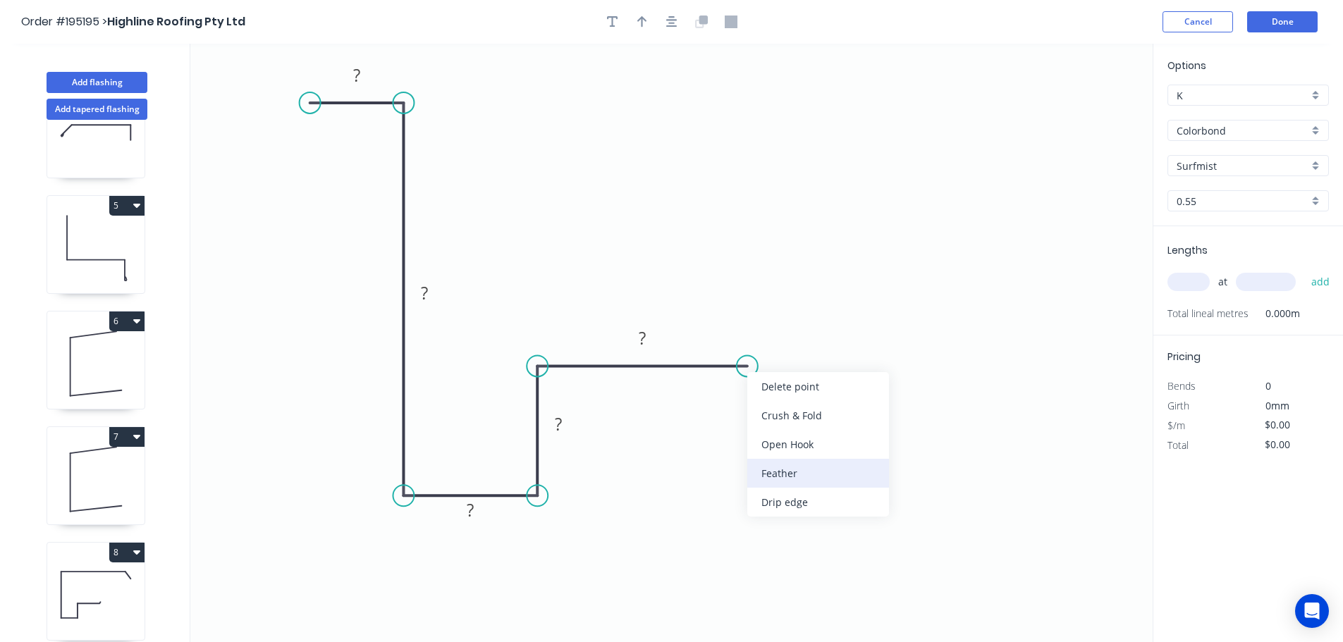
click at [806, 470] on div "Feather" at bounding box center [818, 473] width 142 height 29
click at [766, 398] on div "Flip bend" at bounding box center [818, 409] width 142 height 29
click at [740, 331] on tspan "15" at bounding box center [737, 329] width 20 height 23
click at [845, 331] on icon "0 ? ? ? ? FE 10 ?" at bounding box center [671, 343] width 962 height 598
drag, startPoint x: 751, startPoint y: 326, endPoint x: 843, endPoint y: 318, distance: 92.0
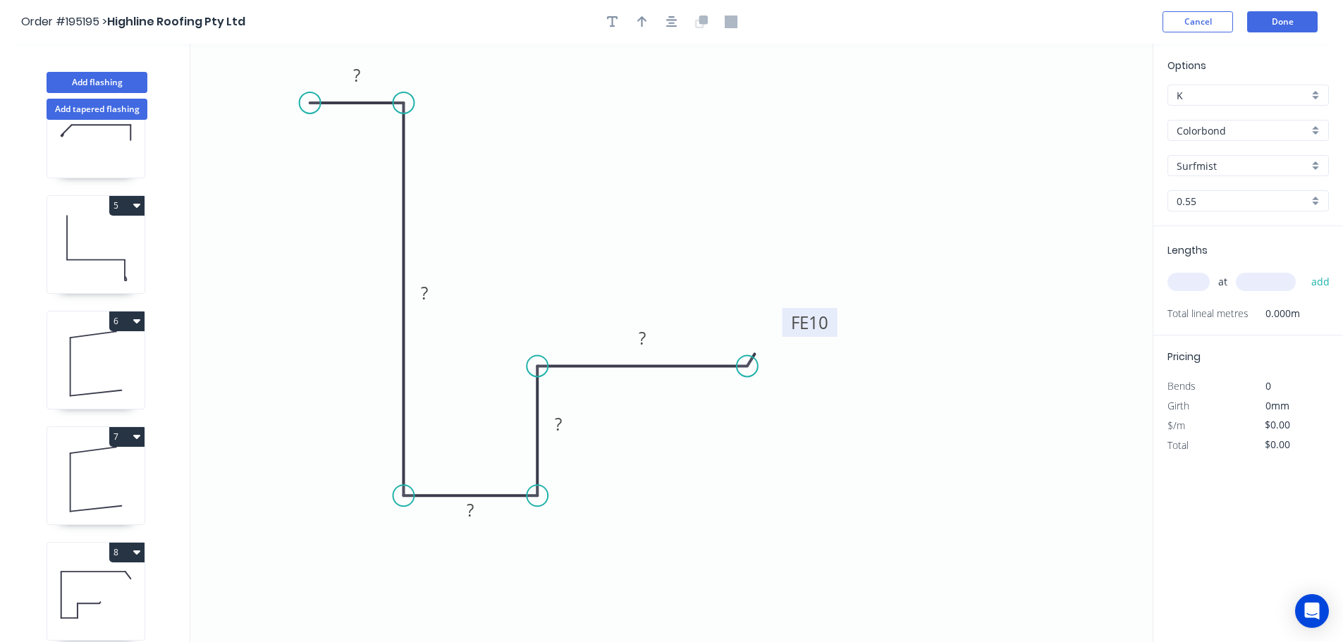
click at [837, 318] on rect at bounding box center [809, 322] width 55 height 29
click at [360, 74] on tspan "?" at bounding box center [356, 74] width 7 height 23
click at [702, 450] on icon "0 20 140 40 40 FE 10 50" at bounding box center [671, 343] width 962 height 598
type input "$11.54"
click at [641, 19] on icon "button" at bounding box center [642, 21] width 10 height 11
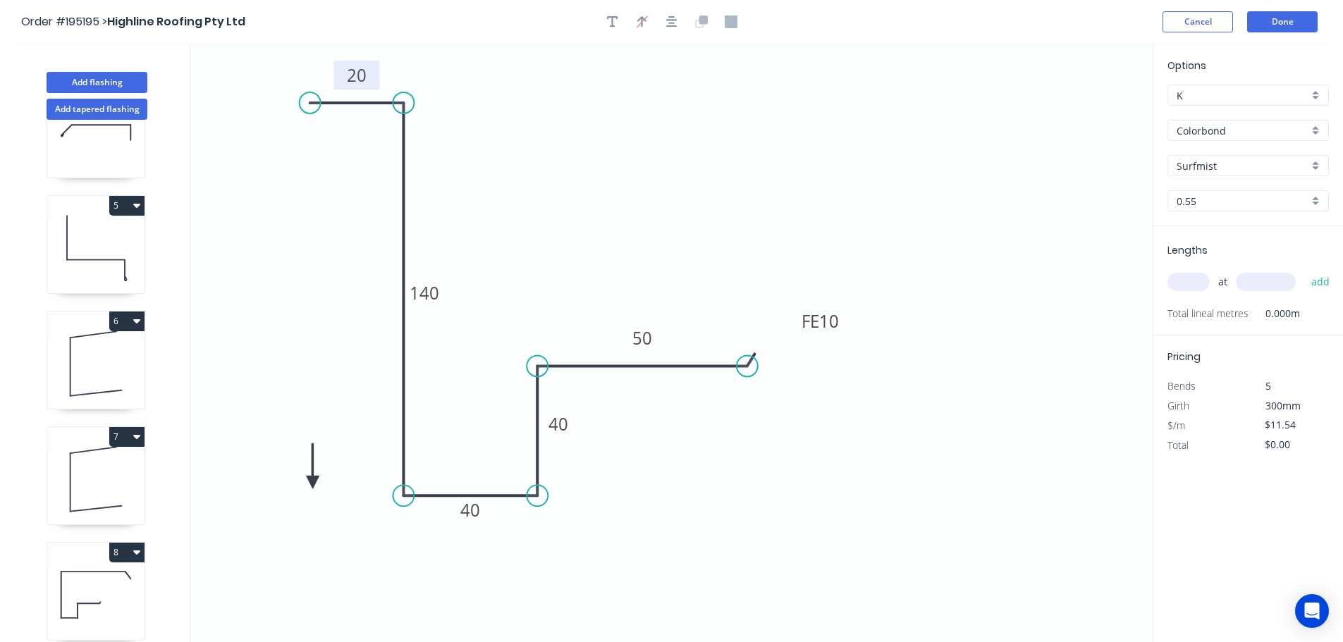
drag, startPoint x: 1081, startPoint y: 113, endPoint x: 312, endPoint y: 483, distance: 853.5
click at [312, 483] on icon at bounding box center [313, 465] width 13 height 45
click at [312, 483] on icon at bounding box center [329, 482] width 45 height 13
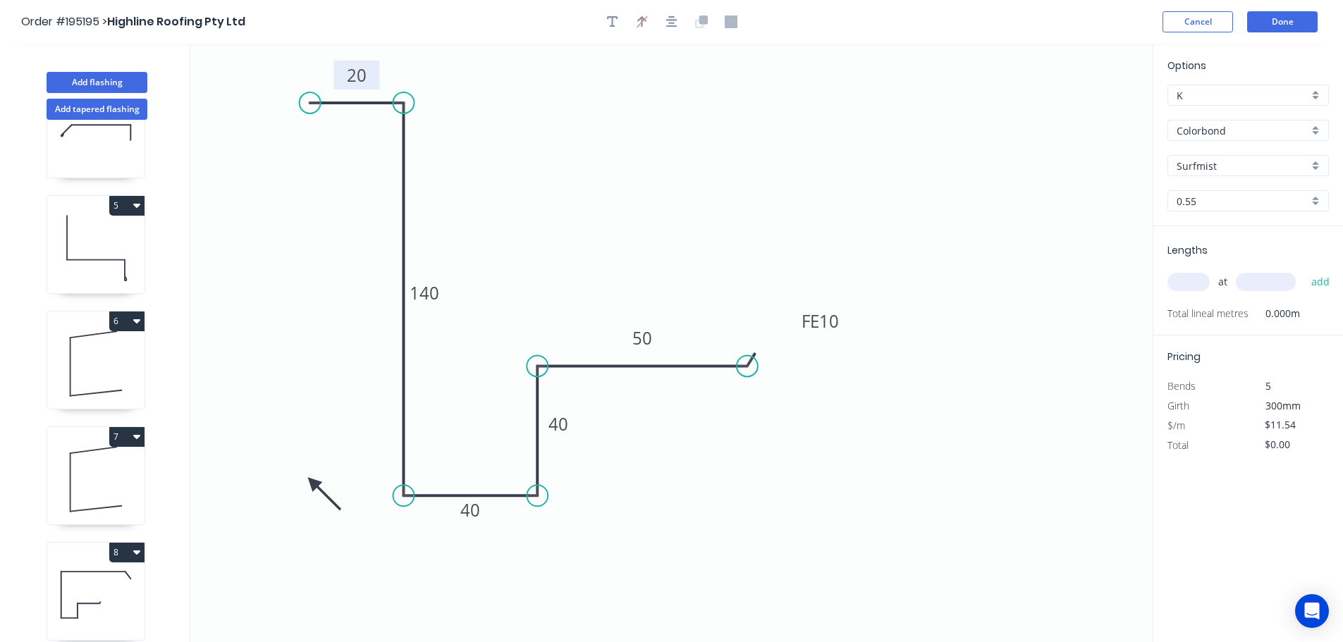
click at [312, 483] on icon at bounding box center [324, 494] width 41 height 41
click at [312, 483] on icon at bounding box center [313, 498] width 13 height 45
click at [1197, 283] on input "text" at bounding box center [1188, 282] width 42 height 18
type input "1"
type input "1000"
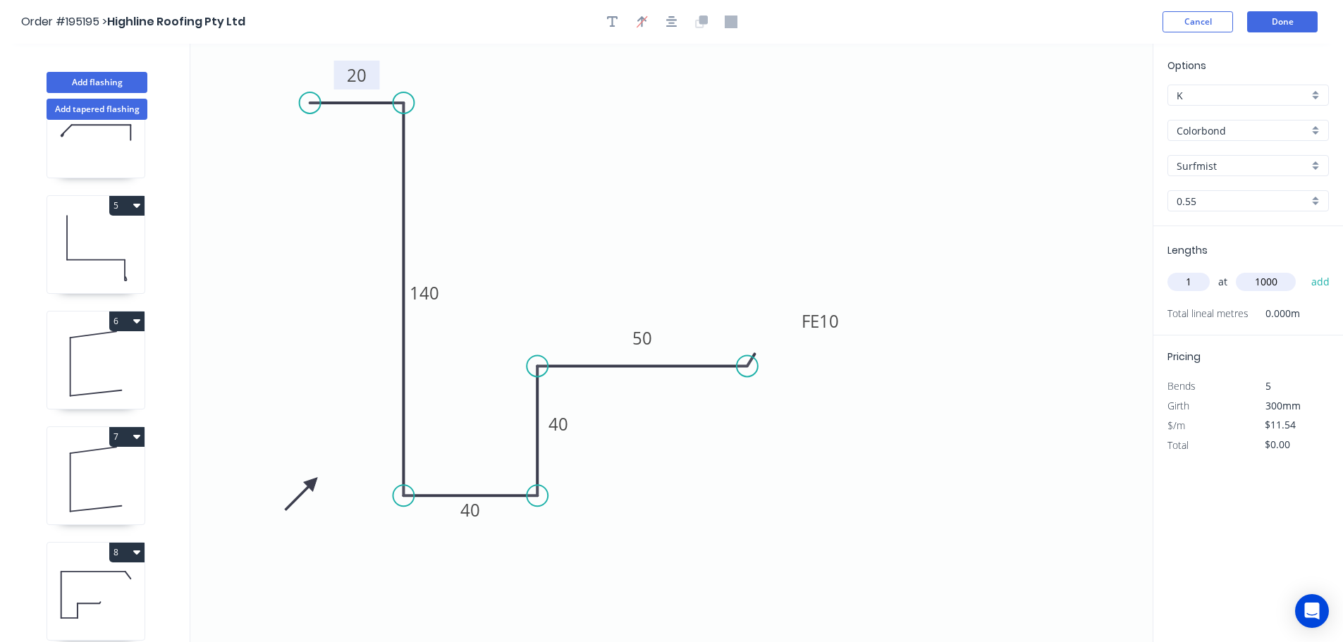
click at [1304, 270] on button "add" at bounding box center [1320, 282] width 33 height 24
type input "$11.54"
type input "2"
type input "3200"
click at [1304, 270] on button "add" at bounding box center [1320, 282] width 33 height 24
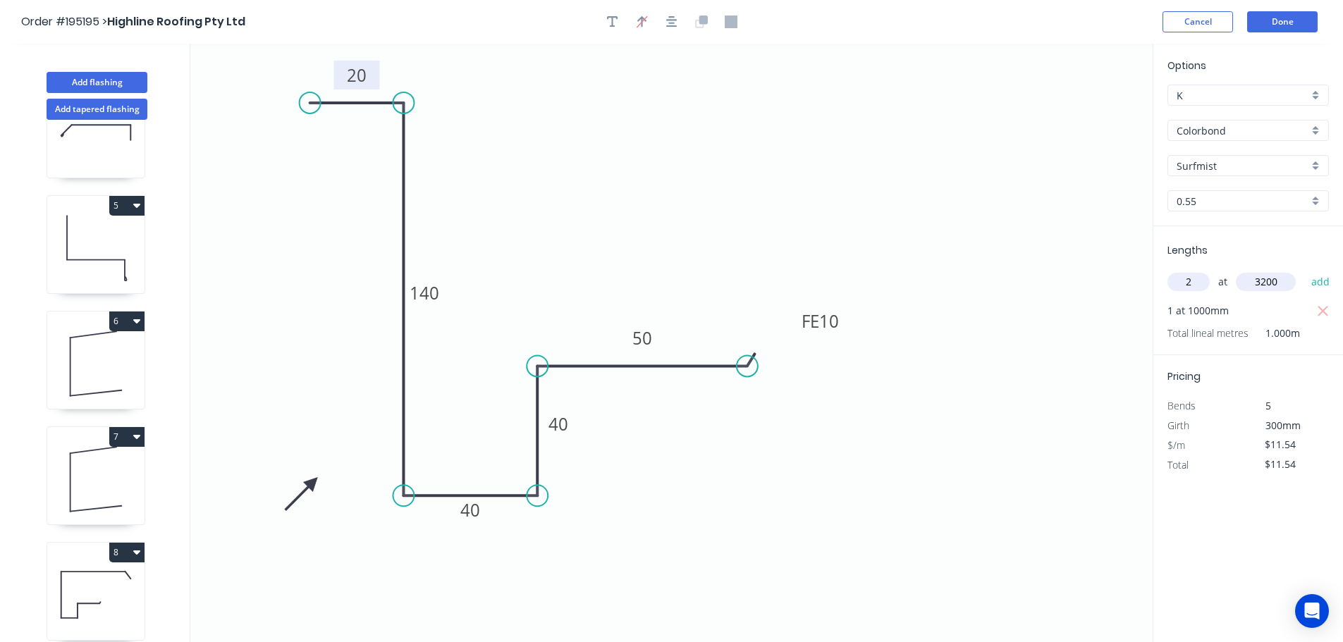
type input "$85.40"
click at [99, 77] on button "Add flashing" at bounding box center [97, 82] width 101 height 21
type input "$0.00"
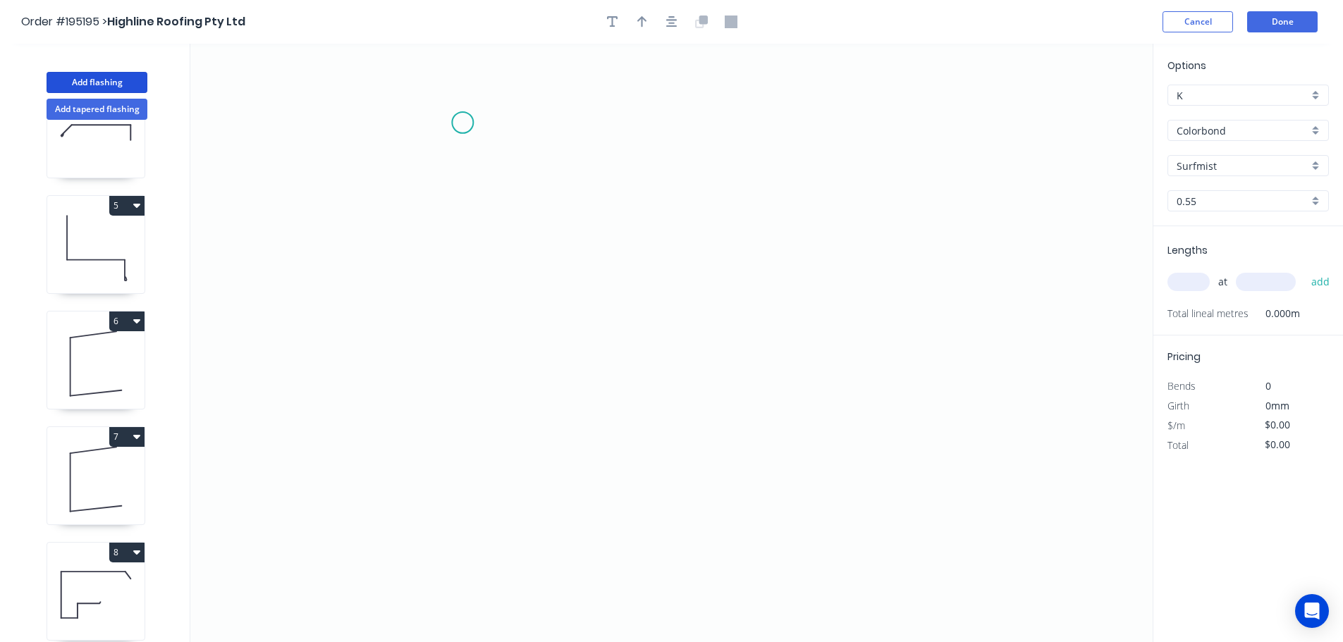
click at [462, 123] on icon "0" at bounding box center [671, 343] width 962 height 598
click at [450, 422] on icon "0" at bounding box center [671, 343] width 962 height 598
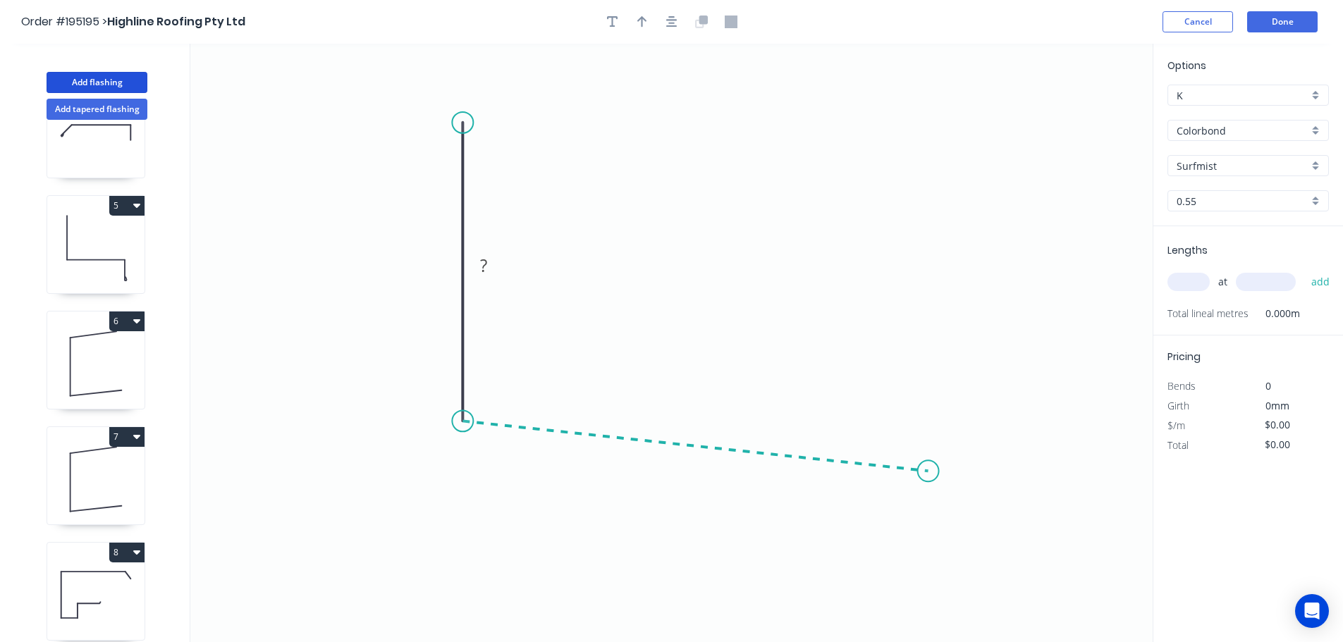
click at [928, 472] on icon "0 ?" at bounding box center [671, 343] width 962 height 598
click at [967, 533] on icon "0 ? ? ? º" at bounding box center [671, 343] width 962 height 598
click at [967, 533] on circle at bounding box center [967, 532] width 21 height 21
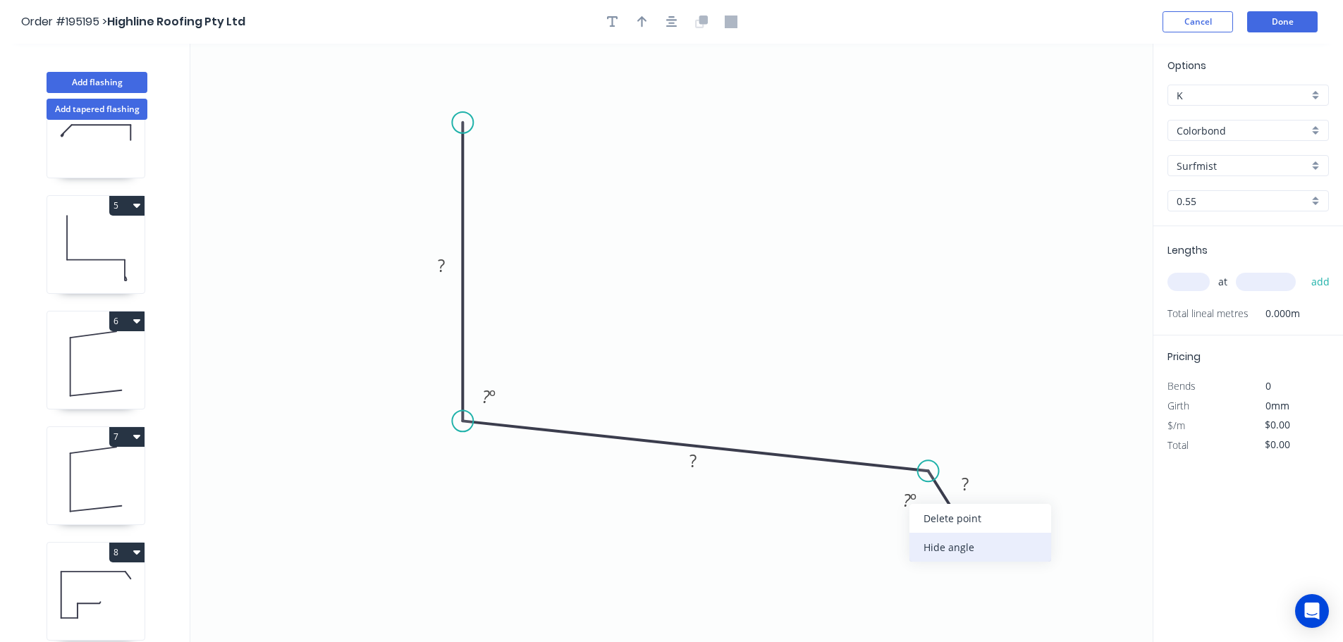
click at [952, 554] on div "Hide angle" at bounding box center [980, 547] width 142 height 29
click at [443, 260] on tspan "?" at bounding box center [441, 265] width 7 height 23
click at [627, 266] on icon "0 100 250 30 93 º" at bounding box center [671, 343] width 962 height 598
type input "$11.22"
click at [637, 16] on icon "button" at bounding box center [642, 22] width 10 height 13
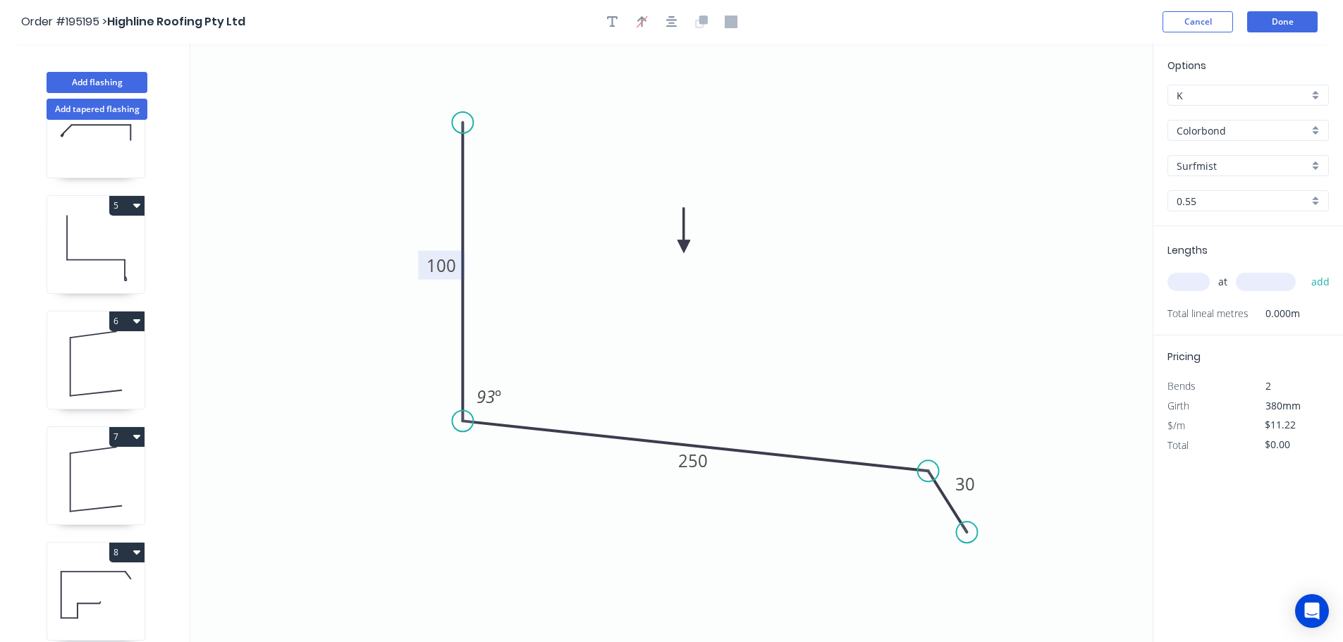
drag, startPoint x: 1081, startPoint y: 111, endPoint x: 684, endPoint y: 247, distance: 419.8
click at [684, 247] on icon at bounding box center [683, 230] width 13 height 45
click at [1198, 281] on input "text" at bounding box center [1188, 282] width 42 height 18
type input "1"
type input "1000"
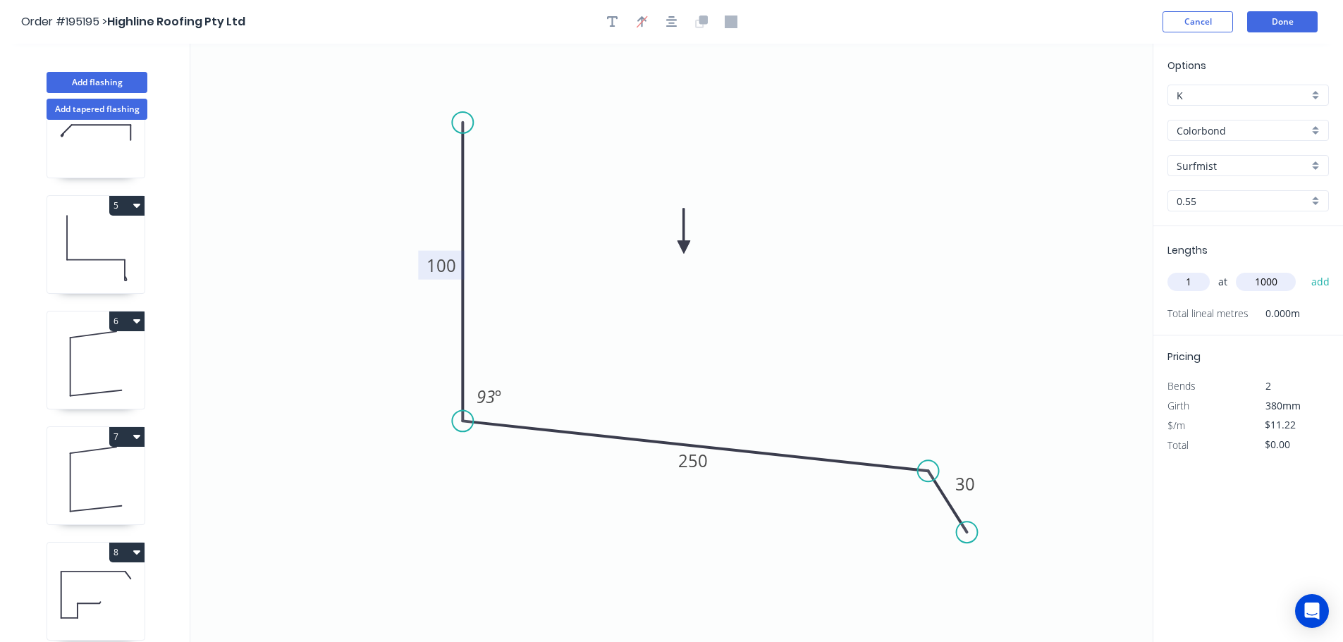
click at [1304, 270] on button "add" at bounding box center [1320, 282] width 33 height 24
type input "$11.22"
type input "1"
type input "2900"
click at [1304, 270] on button "add" at bounding box center [1320, 282] width 33 height 24
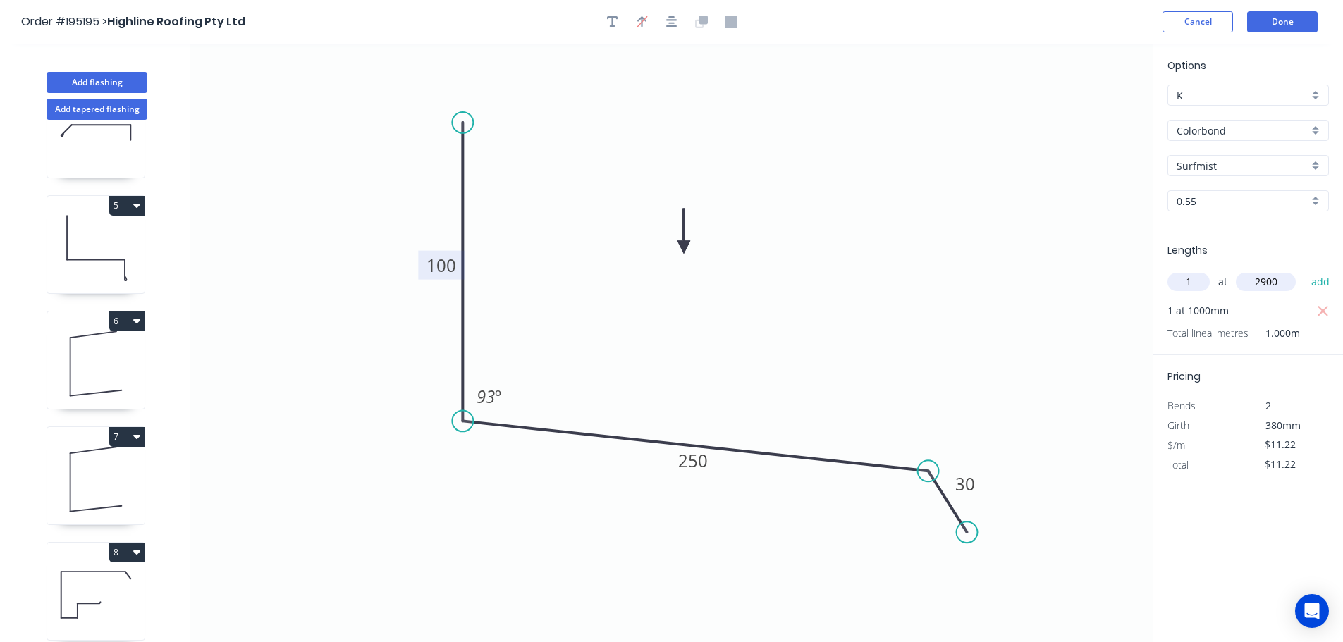
type input "$43.76"
drag, startPoint x: 85, startPoint y: 80, endPoint x: 133, endPoint y: 90, distance: 48.4
click at [86, 79] on button "Add flashing" at bounding box center [97, 82] width 101 height 21
type input "$0.00"
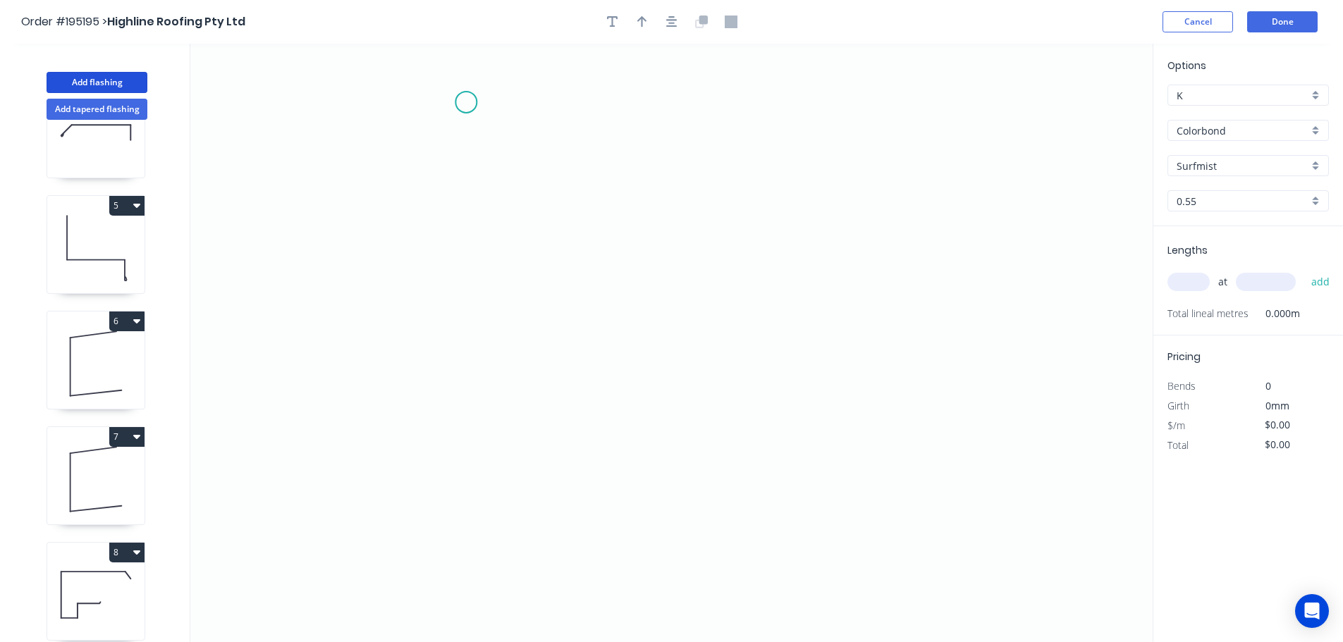
click at [466, 102] on icon "0" at bounding box center [671, 343] width 962 height 598
click at [416, 151] on icon "0" at bounding box center [671, 343] width 962 height 598
click at [417, 437] on icon "0 ?" at bounding box center [671, 343] width 962 height 598
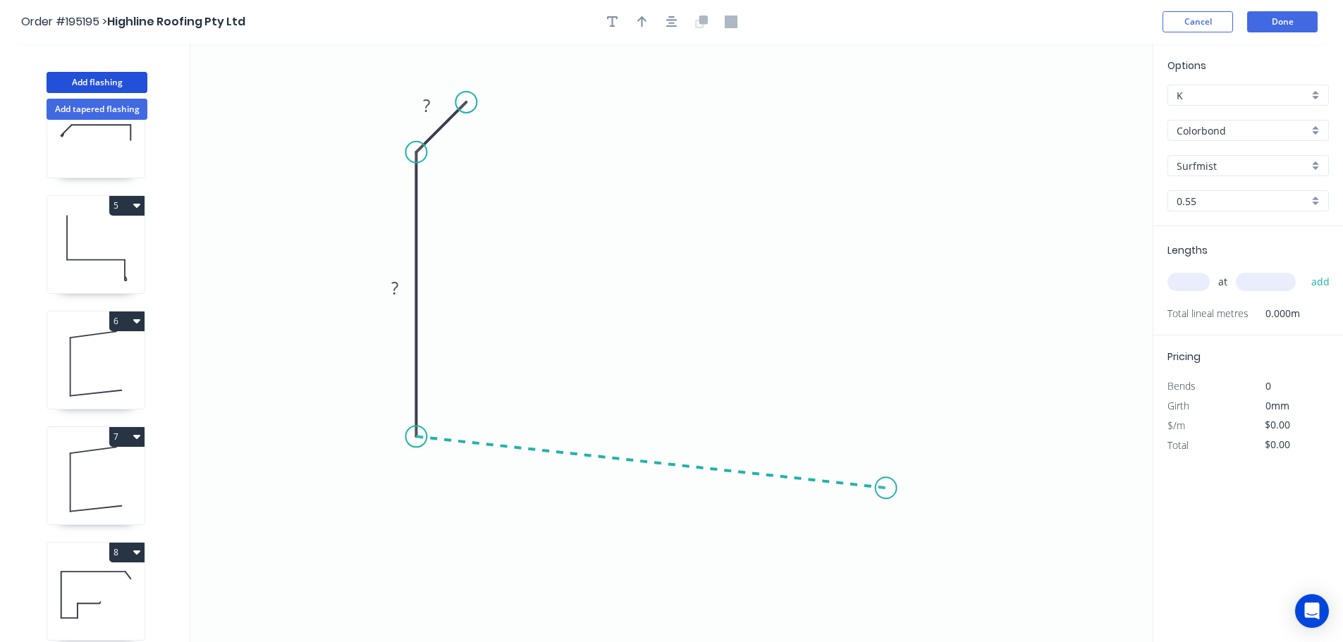
click at [886, 489] on icon "0 ? ?" at bounding box center [671, 343] width 962 height 598
click at [914, 559] on icon "0 ? ? ? ? º" at bounding box center [671, 343] width 962 height 598
click at [914, 560] on circle at bounding box center [913, 558] width 21 height 21
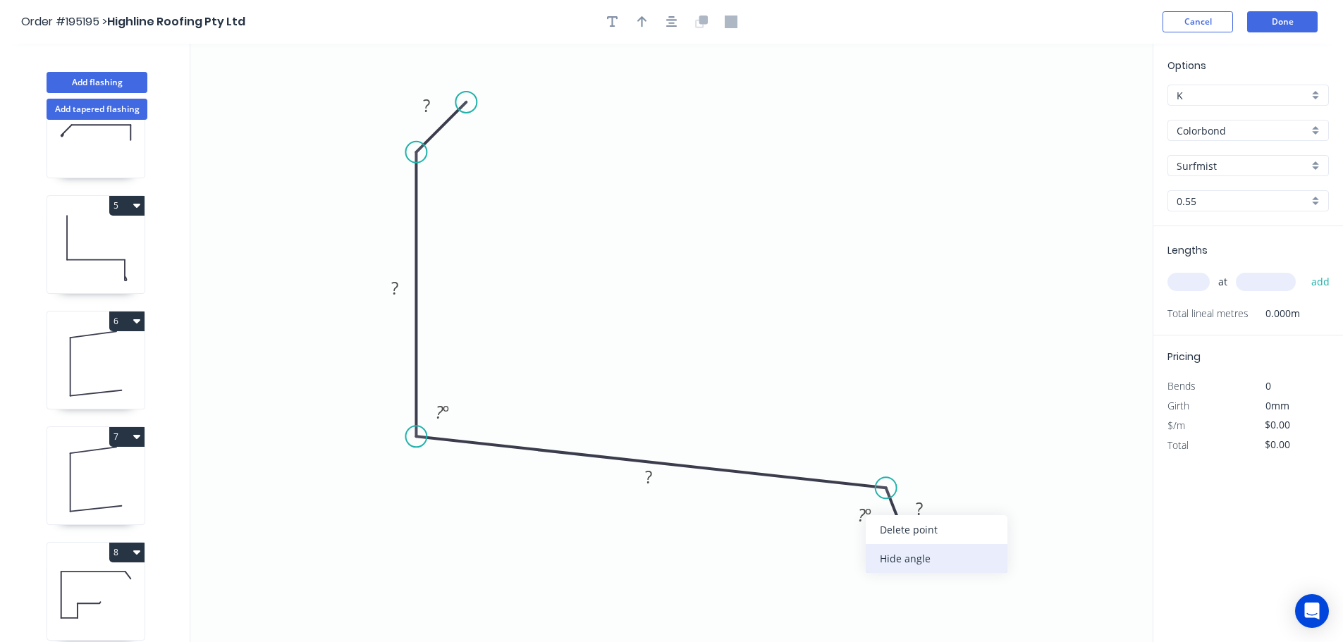
click at [892, 559] on div "Hide angle" at bounding box center [937, 558] width 142 height 29
click at [427, 100] on tspan "?" at bounding box center [426, 105] width 7 height 23
click at [563, 149] on icon "0 15 100 250 30 93 º" at bounding box center [671, 343] width 962 height 598
type input "$11.94"
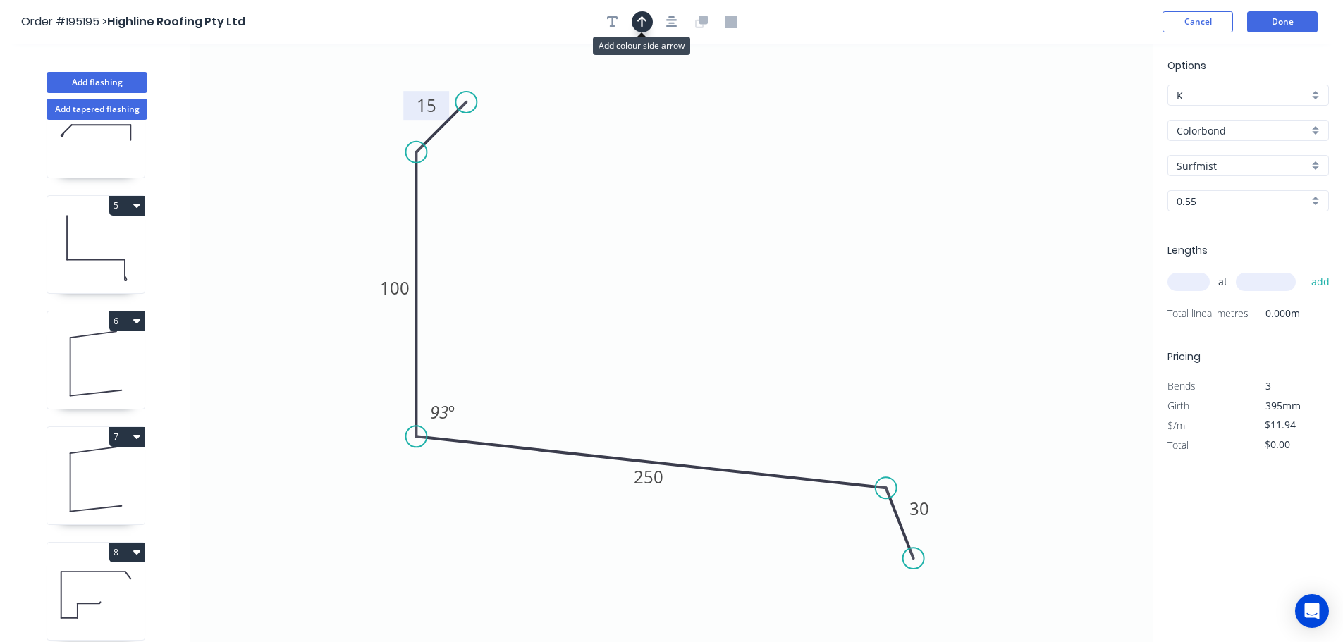
click at [641, 23] on icon "button" at bounding box center [642, 21] width 10 height 11
drag, startPoint x: 1086, startPoint y: 111, endPoint x: 663, endPoint y: 212, distance: 435.0
click at [663, 212] on icon at bounding box center [663, 195] width 13 height 45
click at [1187, 280] on input "text" at bounding box center [1188, 282] width 42 height 18
type input "1"
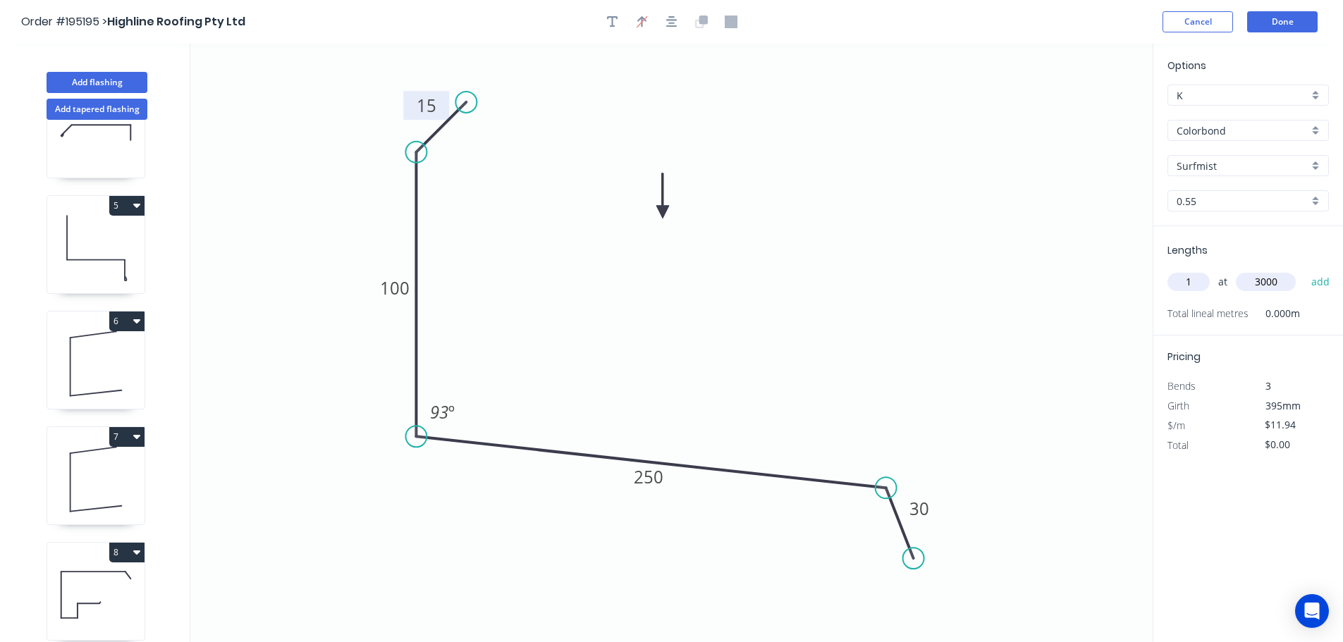
type input "3000"
click at [1304, 270] on button "add" at bounding box center [1320, 282] width 33 height 24
type input "$35.82"
click at [115, 78] on button "Add flashing" at bounding box center [97, 82] width 101 height 21
type input "$0.00"
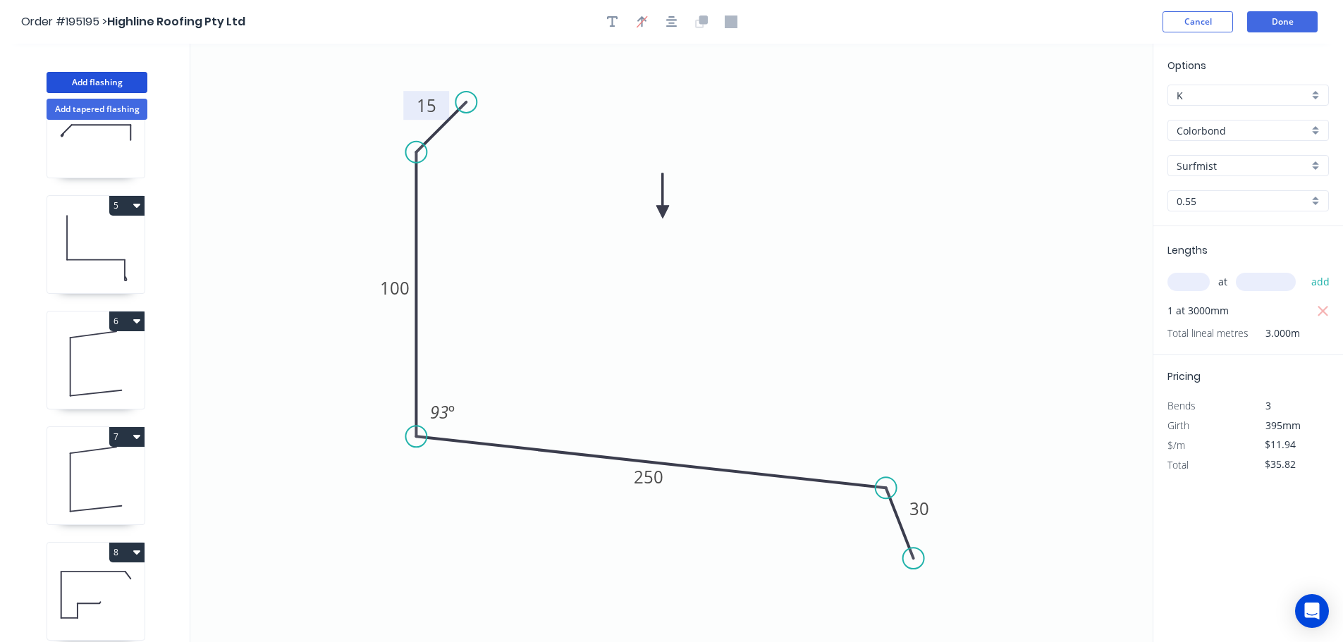
type input "$0.00"
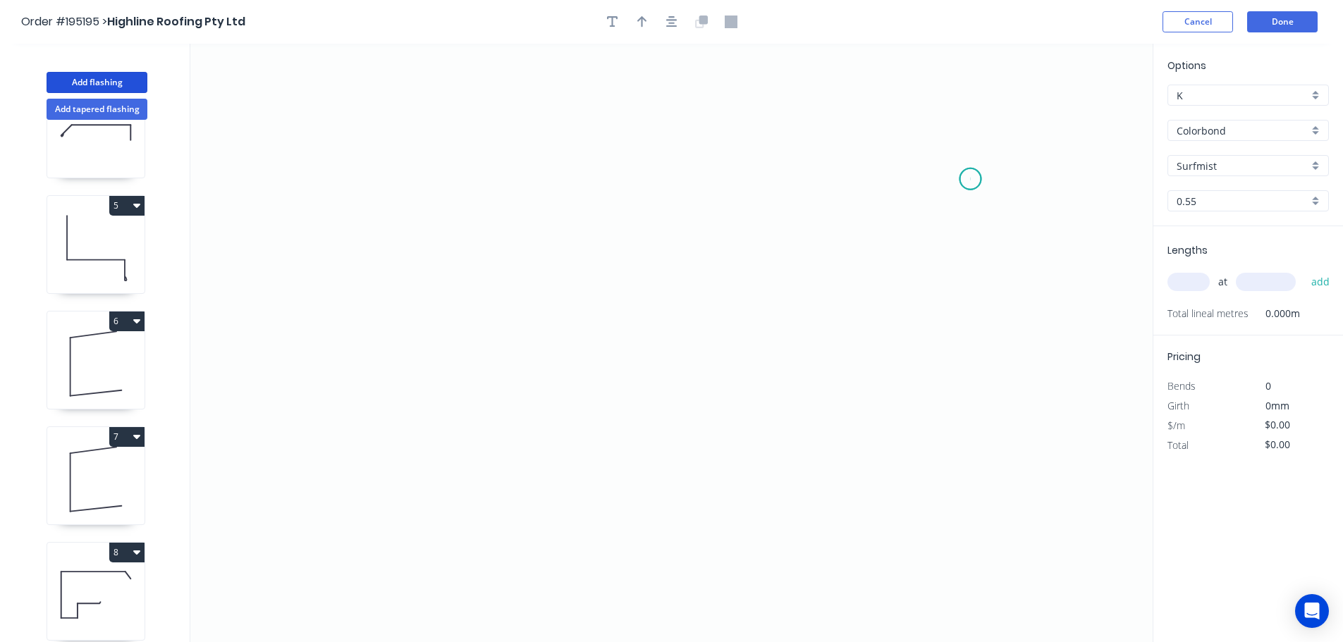
click at [971, 179] on icon "0" at bounding box center [671, 343] width 962 height 598
click at [926, 116] on icon at bounding box center [948, 147] width 44 height 63
click at [434, 121] on icon "0 ?" at bounding box center [671, 343] width 962 height 598
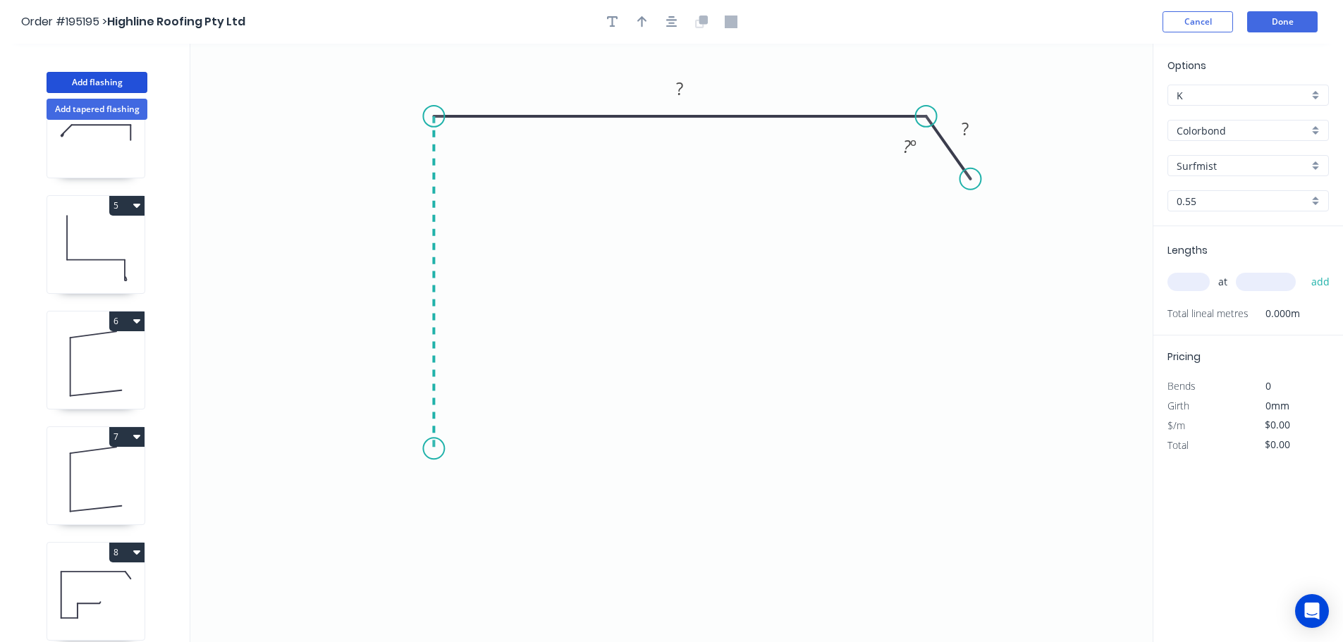
click at [422, 449] on icon "0 ? ? ? º" at bounding box center [671, 343] width 962 height 598
click at [563, 452] on icon "0 ? ? ? ? º" at bounding box center [671, 343] width 962 height 598
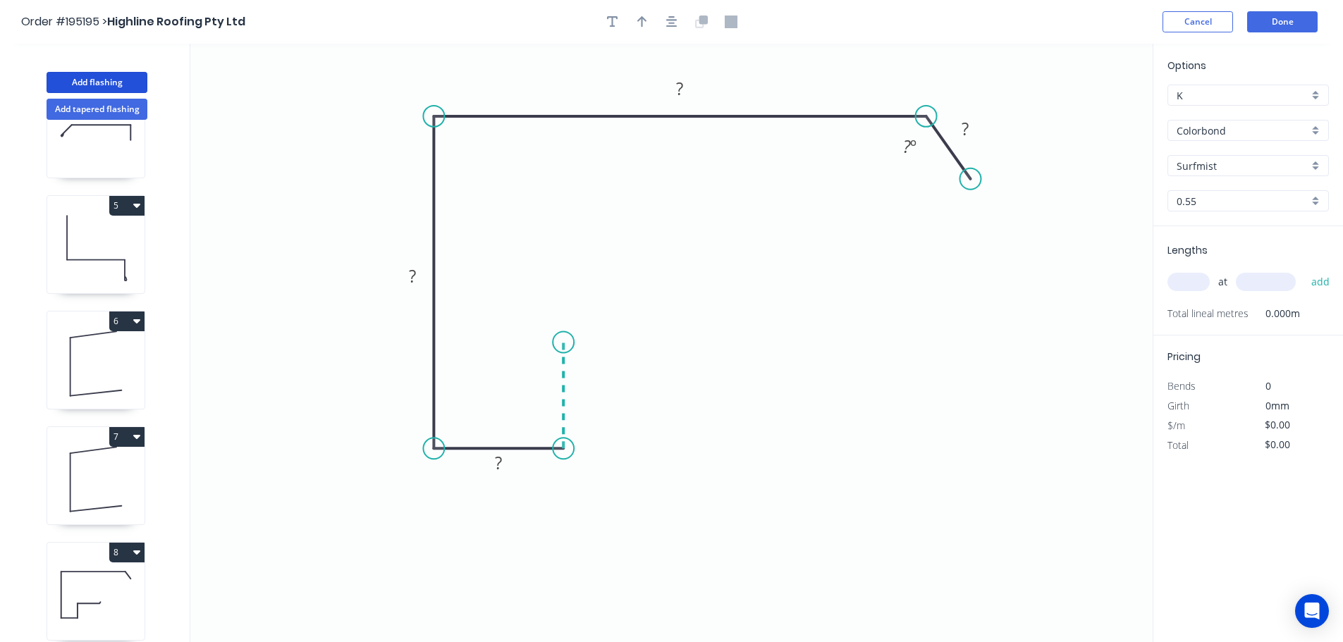
click at [565, 343] on icon "0 ? ? ? ? ? º" at bounding box center [671, 343] width 962 height 598
click at [751, 345] on icon "0 ? ? ? ? ? ? º" at bounding box center [671, 343] width 962 height 598
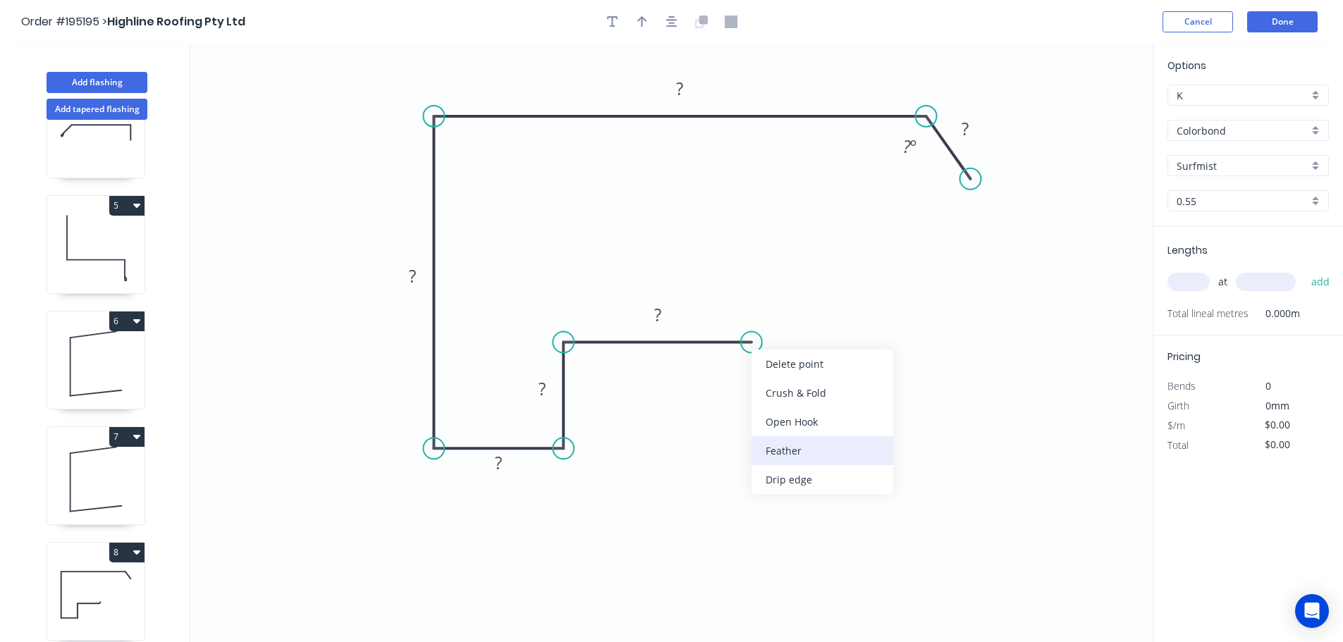
click at [802, 447] on div "Feather" at bounding box center [822, 450] width 142 height 29
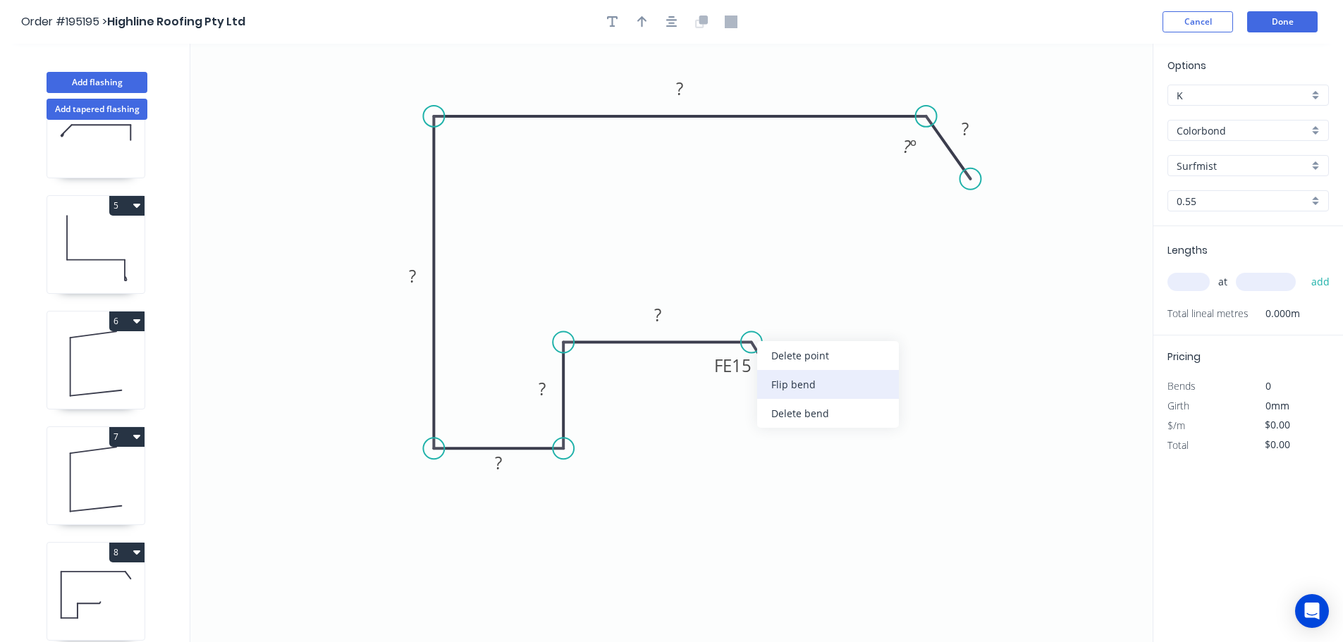
click at [783, 384] on div "Flip bend" at bounding box center [828, 384] width 142 height 29
click at [743, 302] on tspan "15" at bounding box center [742, 305] width 20 height 23
click at [885, 297] on icon "0 FE 10 ? ? ? ? ? ? ? º" at bounding box center [671, 343] width 962 height 598
drag, startPoint x: 753, startPoint y: 301, endPoint x: 836, endPoint y: 298, distance: 83.2
click at [836, 298] on rect at bounding box center [816, 302] width 55 height 29
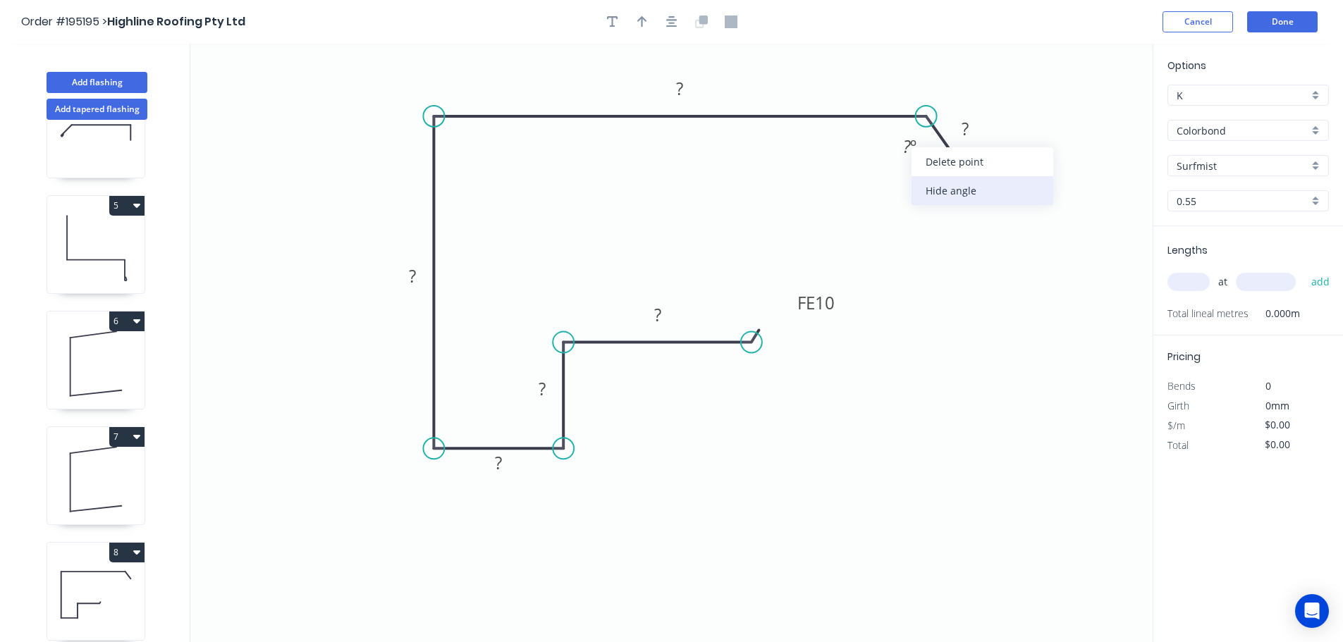
click at [945, 188] on div "Hide angle" at bounding box center [982, 190] width 142 height 29
drag, startPoint x: 660, startPoint y: 310, endPoint x: 748, endPoint y: 318, distance: 88.5
click at [660, 309] on tspan "?" at bounding box center [657, 314] width 7 height 23
click at [914, 343] on icon "0 FE 10 50 40 40 178 250 30" at bounding box center [671, 343] width 962 height 598
type input "$17.79"
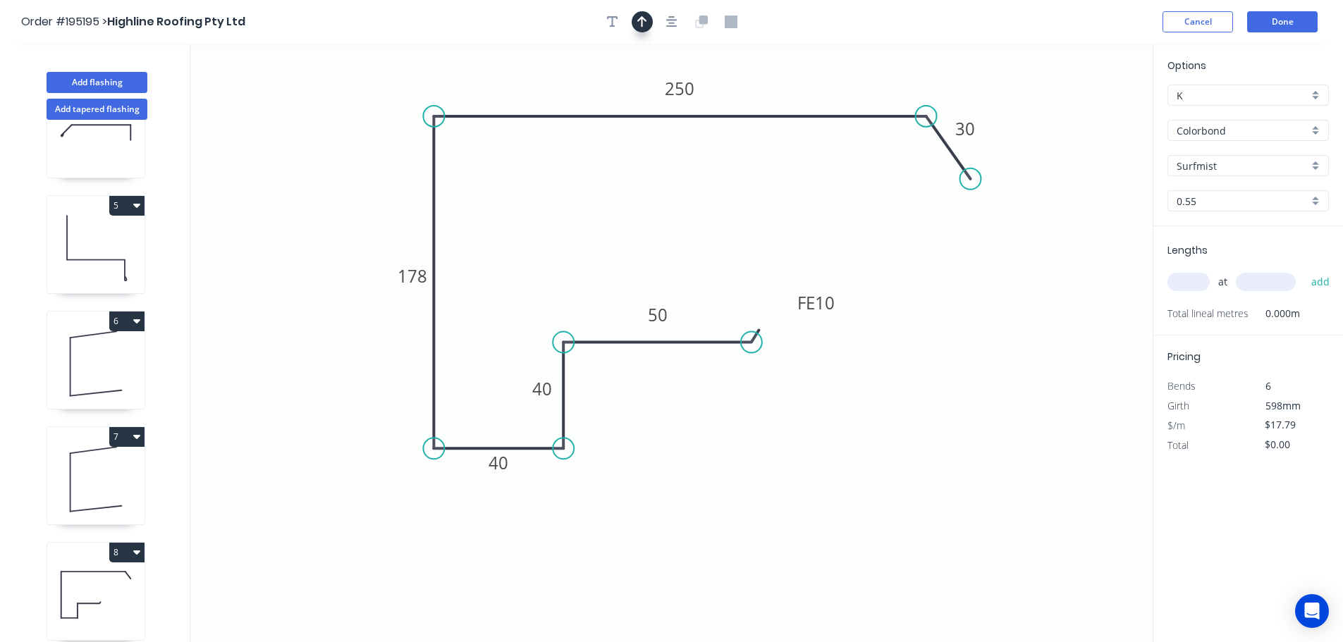
click at [639, 18] on icon "button" at bounding box center [642, 22] width 10 height 13
drag, startPoint x: 1086, startPoint y: 109, endPoint x: 799, endPoint y: 73, distance: 288.5
click at [799, 73] on icon at bounding box center [799, 57] width 13 height 45
click at [1184, 276] on input "text" at bounding box center [1188, 282] width 42 height 18
type input "1"
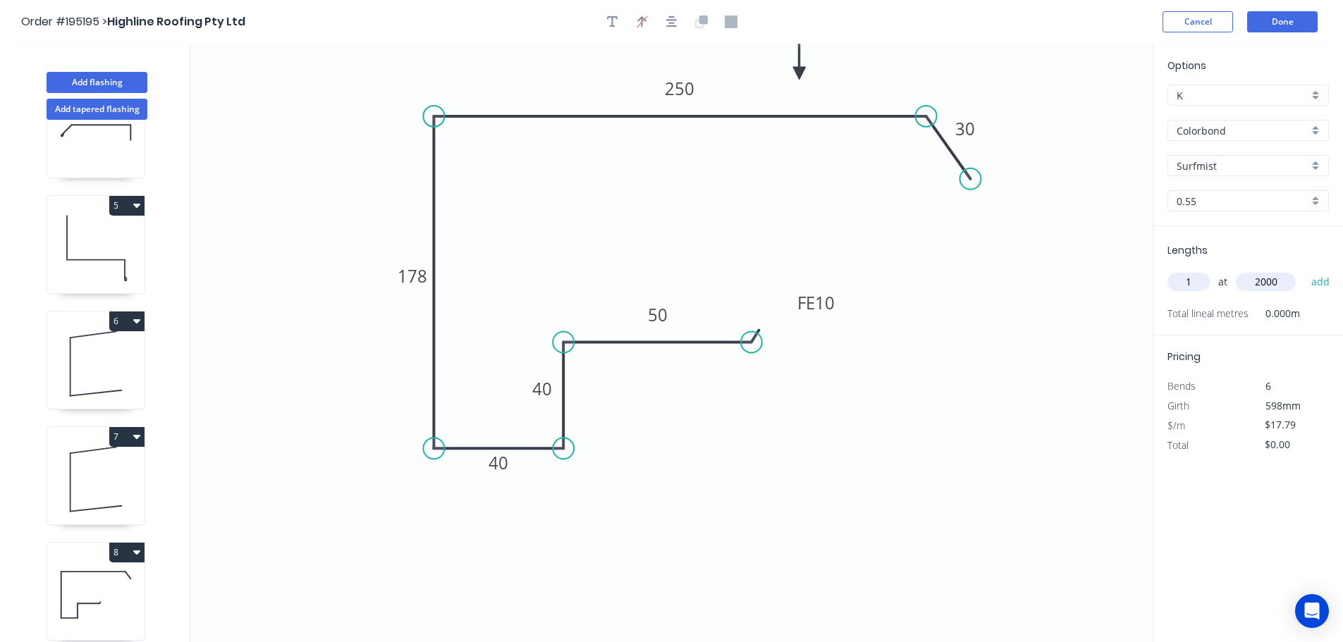
type input "2000"
click at [1304, 270] on button "add" at bounding box center [1320, 282] width 33 height 24
type input "$35.58"
type input "1"
type input "3500"
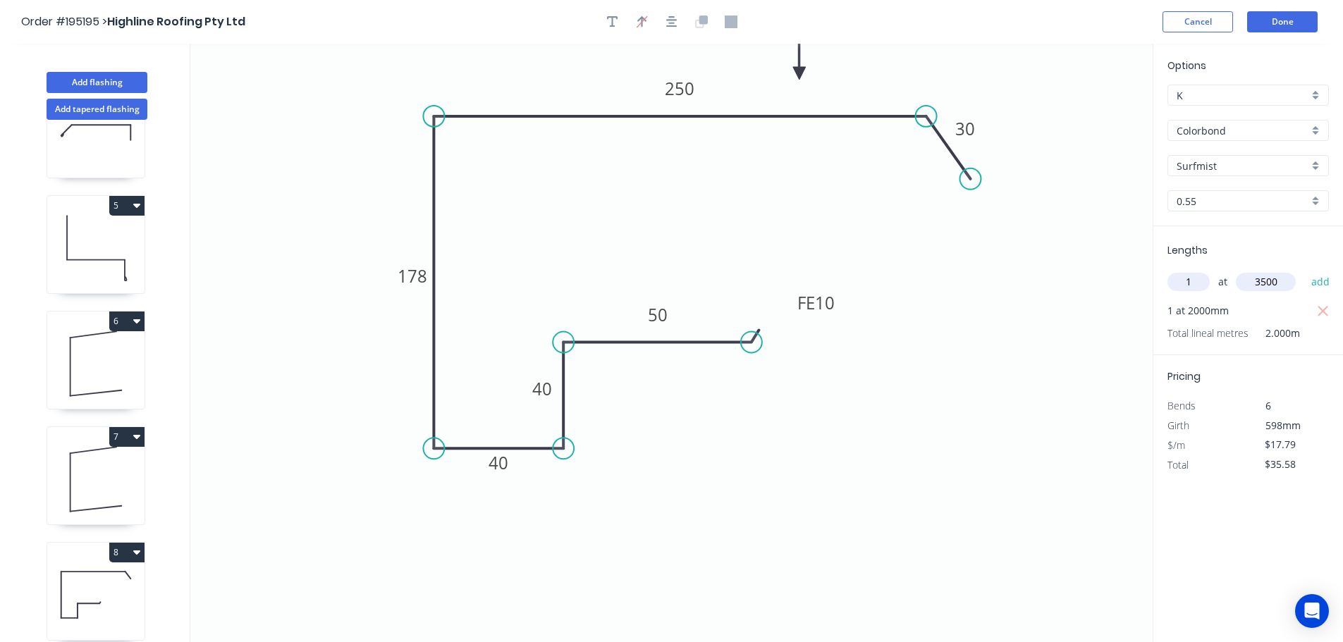
click at [1304, 270] on button "add" at bounding box center [1320, 282] width 33 height 24
type input "$97.85"
click at [97, 76] on button "Add flashing" at bounding box center [97, 82] width 101 height 21
type input "$0.00"
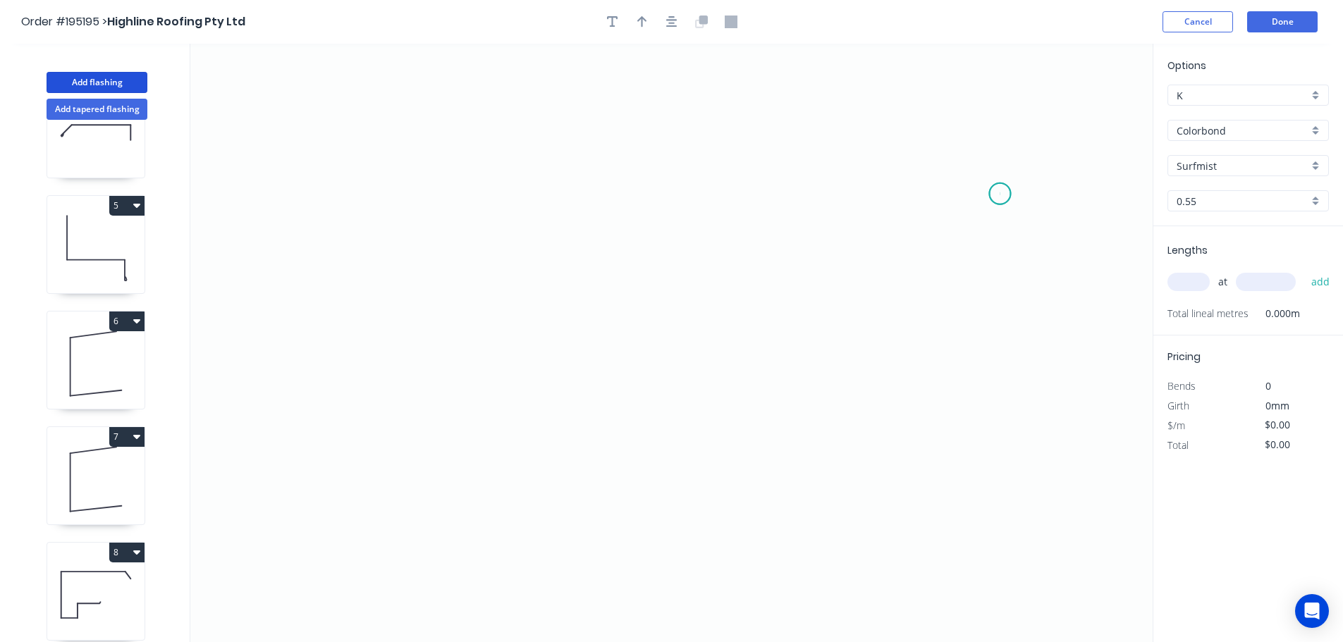
click at [1000, 194] on icon "0" at bounding box center [671, 343] width 962 height 598
click at [958, 130] on icon at bounding box center [979, 161] width 42 height 63
click at [407, 121] on icon "0 ?" at bounding box center [671, 343] width 962 height 598
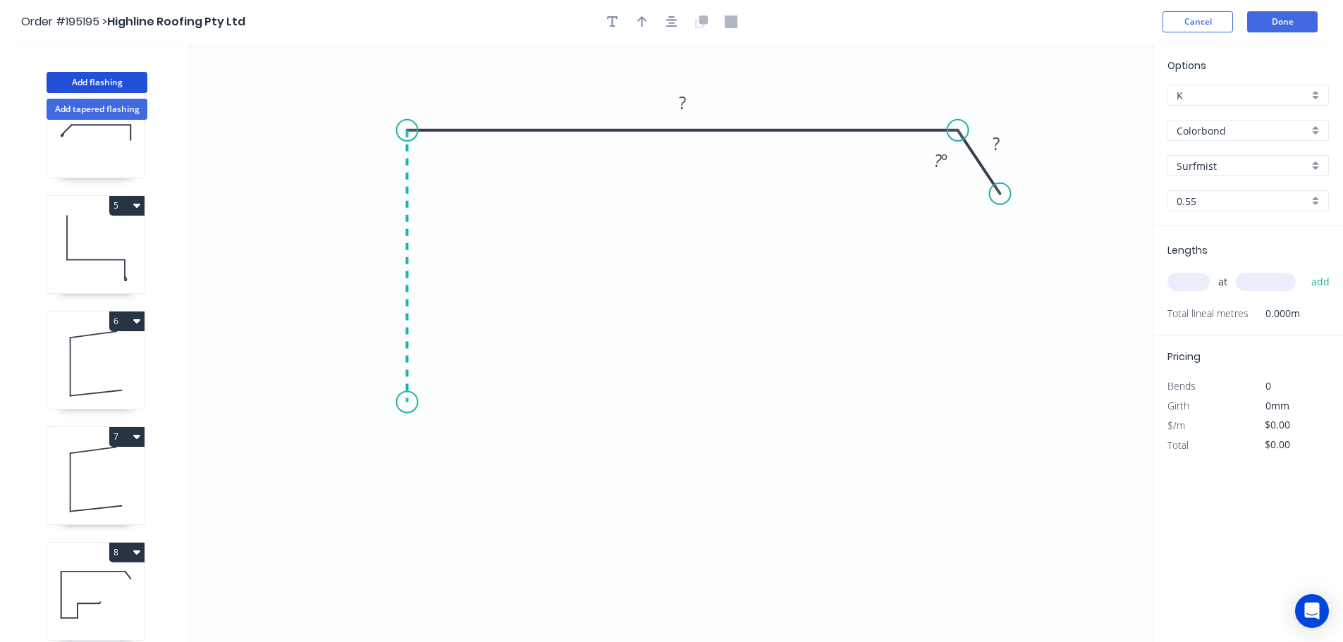
click at [398, 403] on icon "0 ? ? ? º" at bounding box center [671, 343] width 962 height 598
click at [369, 441] on icon "0 ? ? ? ? º" at bounding box center [671, 343] width 962 height 598
click at [407, 481] on icon "0 ? ? ? ? ? º" at bounding box center [671, 343] width 962 height 598
click at [407, 481] on circle at bounding box center [406, 476] width 21 height 21
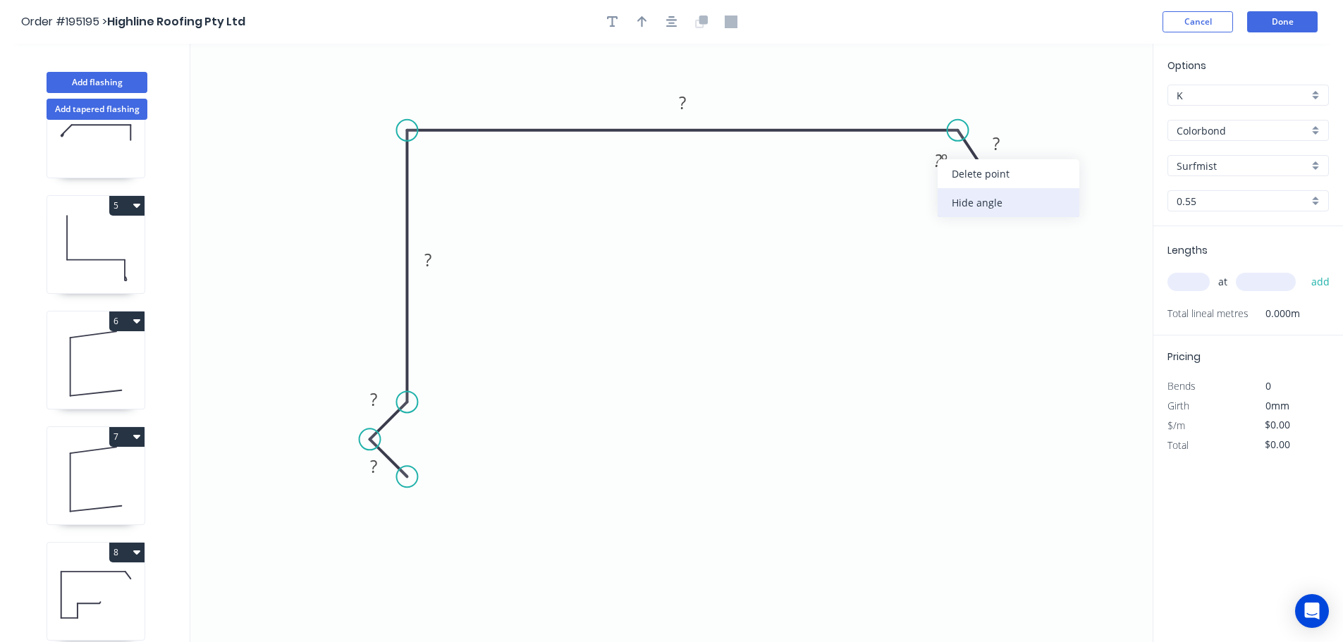
click at [988, 209] on div "Hide angle" at bounding box center [1009, 202] width 142 height 29
click at [378, 467] on rect at bounding box center [374, 468] width 28 height 20
click at [925, 388] on icon "0 15 15 100 400 28" at bounding box center [671, 343] width 962 height 598
type input "$16.35"
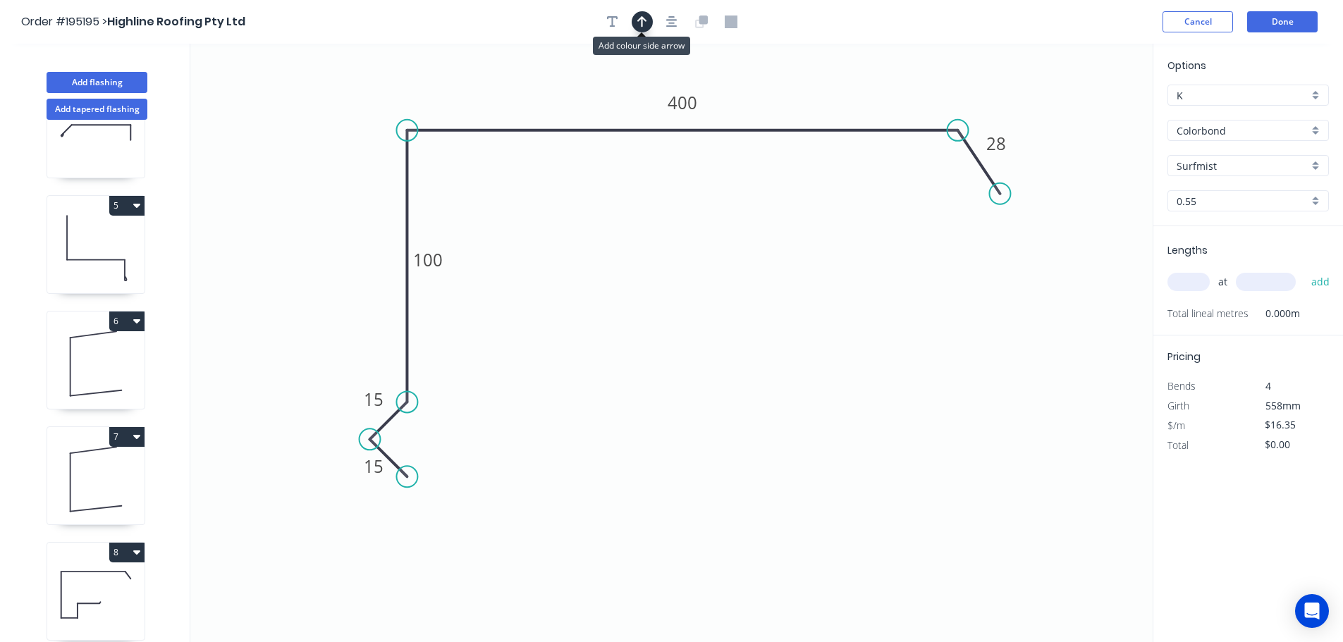
click at [637, 17] on icon "button" at bounding box center [642, 22] width 10 height 13
drag, startPoint x: 1085, startPoint y: 112, endPoint x: 815, endPoint y: 83, distance: 271.5
click at [815, 83] on icon at bounding box center [817, 66] width 13 height 45
click at [1193, 276] on input "text" at bounding box center [1188, 282] width 42 height 18
type input "1"
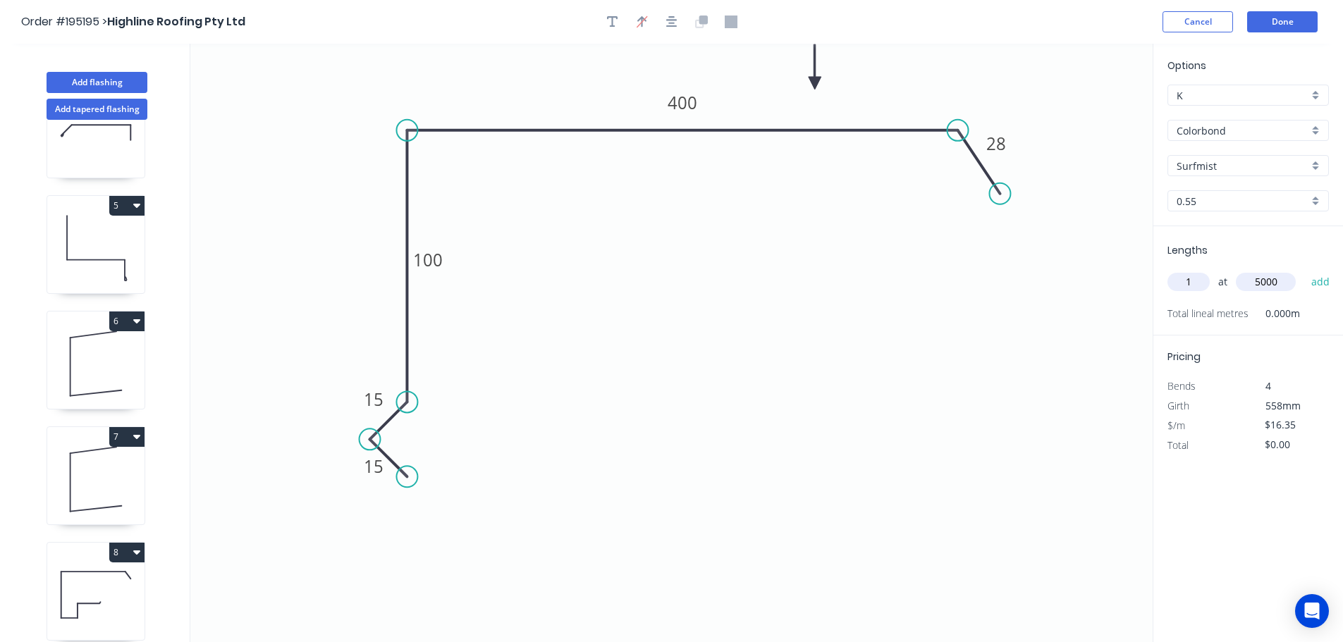
type input "5000"
click at [1304, 270] on button "add" at bounding box center [1320, 282] width 33 height 24
type input "$81.75"
drag, startPoint x: 97, startPoint y: 80, endPoint x: 106, endPoint y: 80, distance: 9.2
click at [98, 80] on button "Add flashing" at bounding box center [97, 82] width 101 height 21
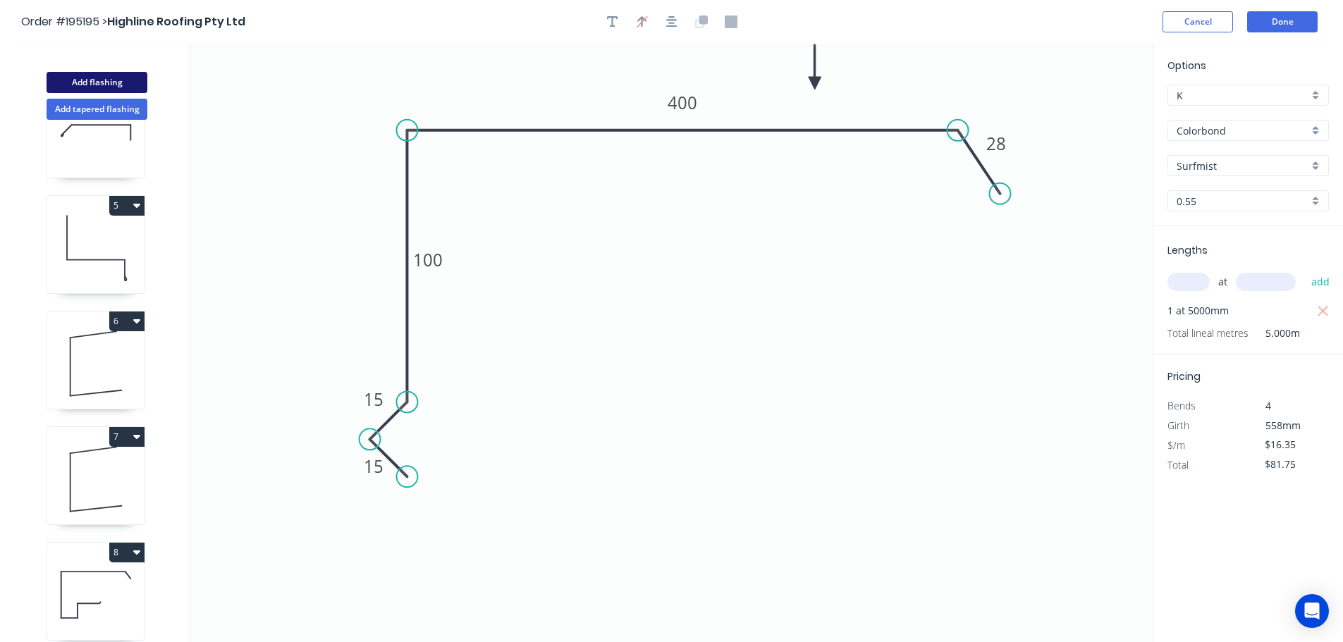
type input "$0.00"
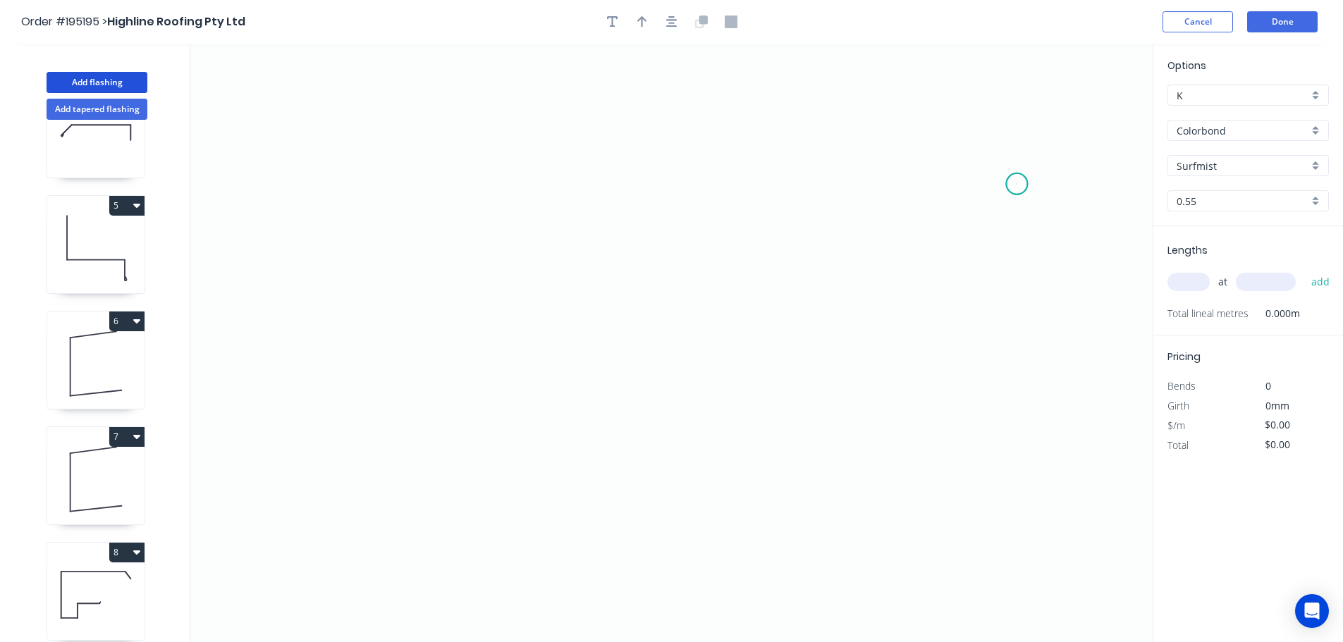
click at [1017, 183] on icon "0" at bounding box center [671, 343] width 962 height 598
click at [974, 124] on icon at bounding box center [995, 154] width 44 height 60
click at [462, 137] on icon "0 ?" at bounding box center [671, 343] width 962 height 598
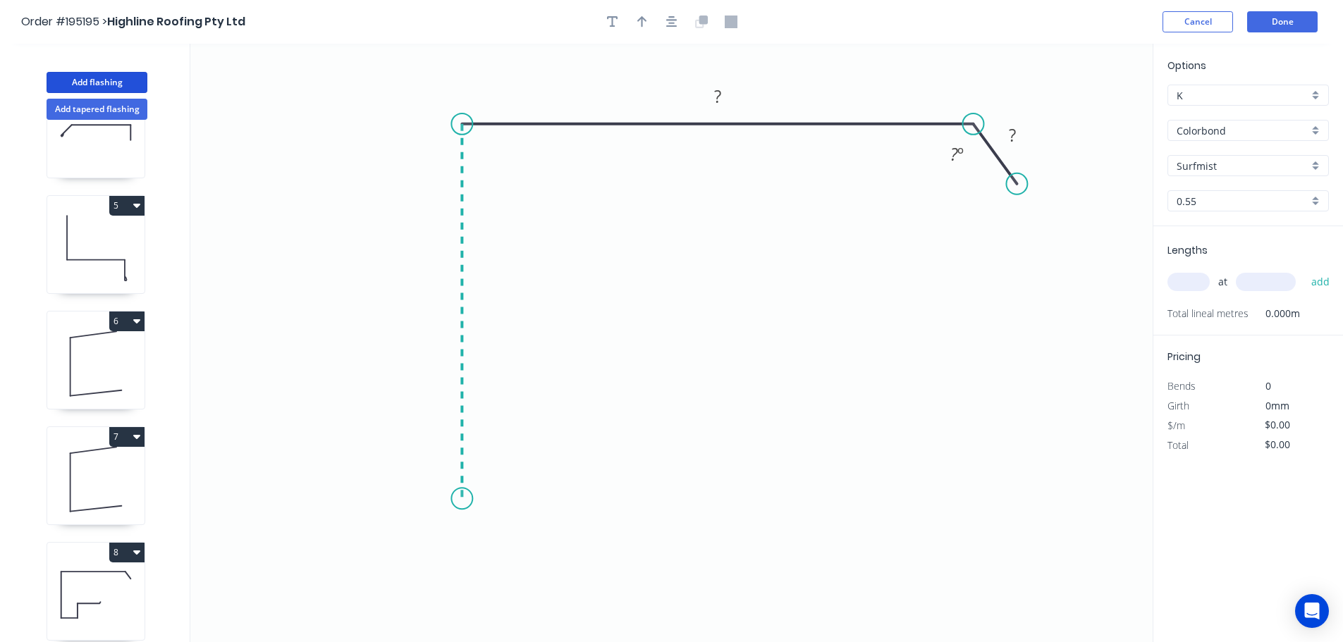
click at [461, 499] on icon "0 ? ? ? º" at bounding box center [671, 343] width 962 height 598
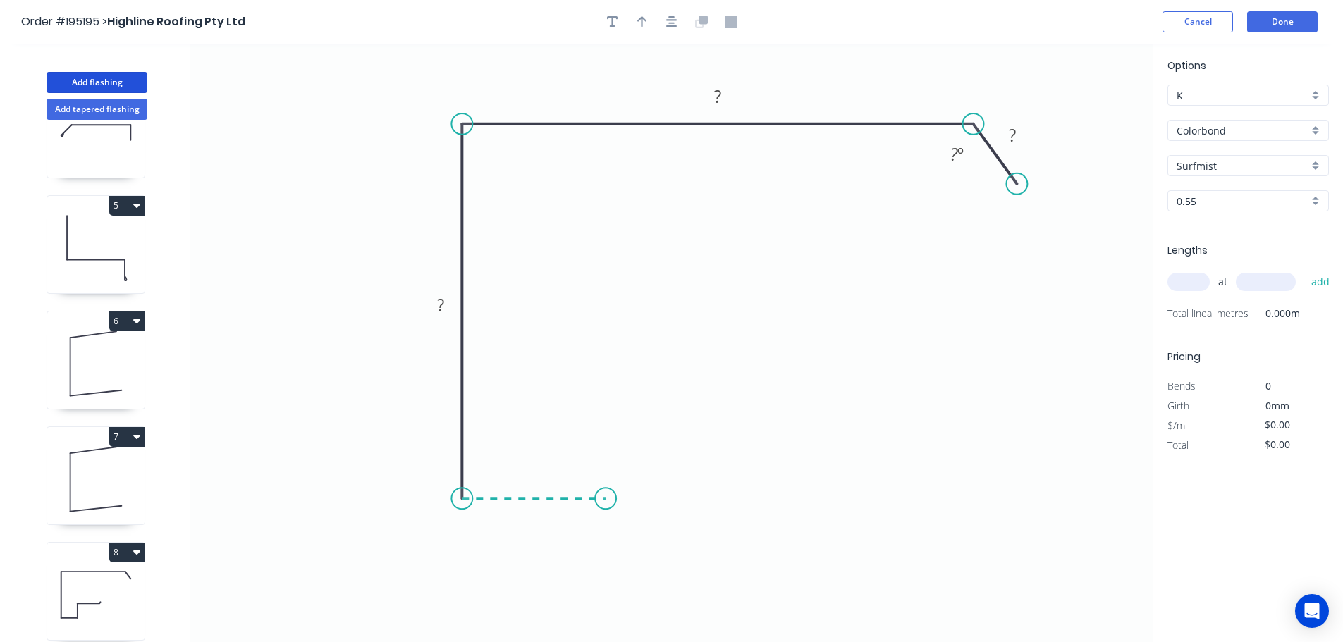
click at [606, 493] on icon "0 ? ? ? ? º" at bounding box center [671, 343] width 962 height 598
click at [606, 405] on icon "0 ? ? ? ? ? º" at bounding box center [671, 343] width 962 height 598
click at [888, 401] on icon "0 ? ? ? ? ? ? º" at bounding box center [671, 343] width 962 height 598
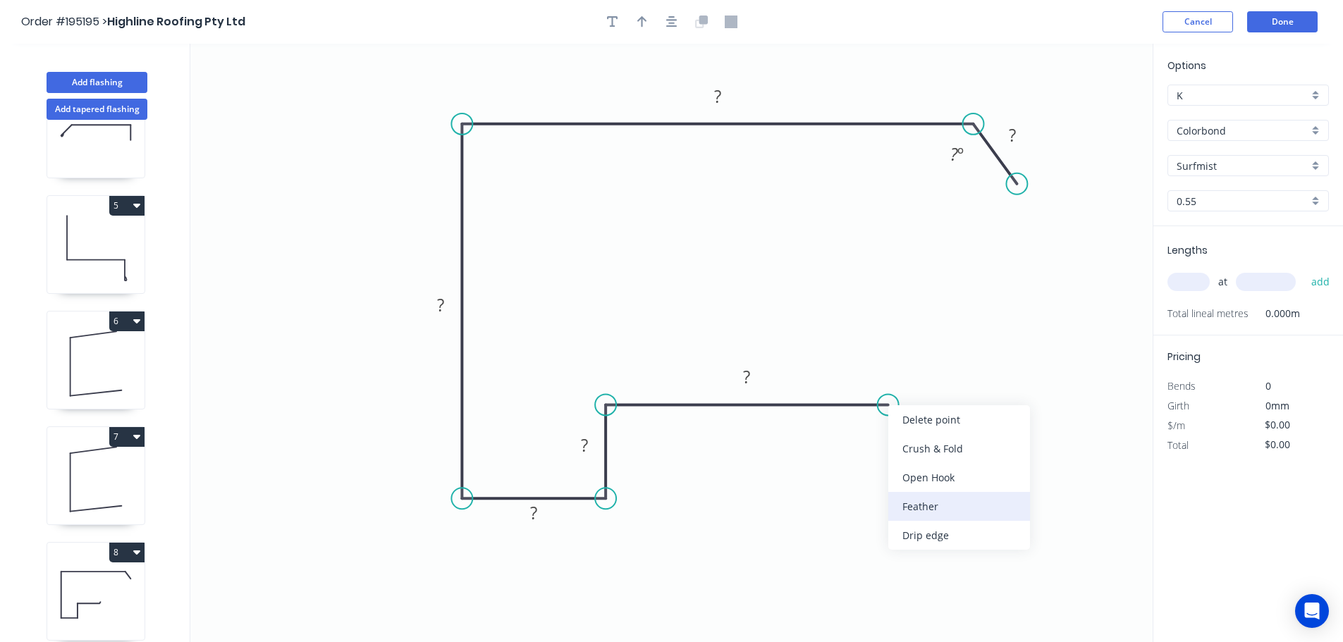
click at [962, 515] on div "Feather" at bounding box center [959, 506] width 142 height 29
click at [910, 436] on div "Flip bend" at bounding box center [959, 446] width 142 height 29
click at [881, 367] on tspan "15" at bounding box center [878, 368] width 20 height 23
click at [972, 395] on icon "0 FE 10 ? ? ? ? ? ? ? º" at bounding box center [671, 343] width 962 height 598
drag, startPoint x: 895, startPoint y: 370, endPoint x: 963, endPoint y: 352, distance: 70.6
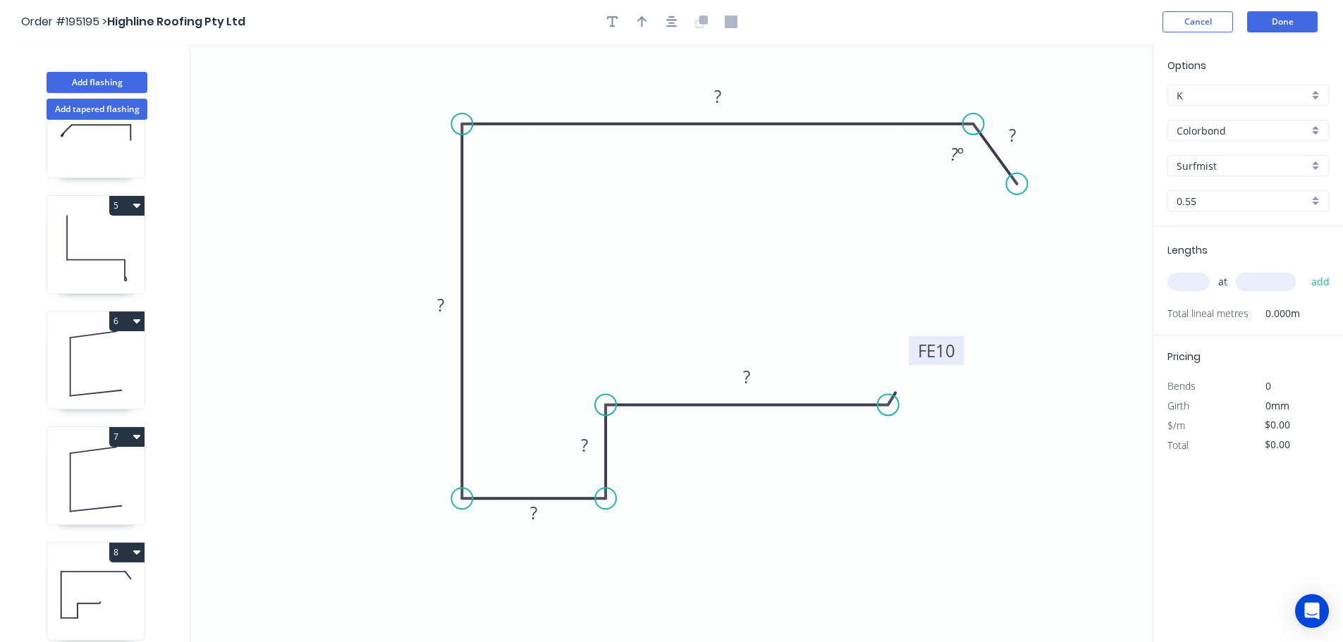
click at [963, 352] on rect at bounding box center [936, 350] width 55 height 29
click at [990, 194] on div "Hide angle" at bounding box center [1031, 194] width 142 height 29
drag, startPoint x: 751, startPoint y: 369, endPoint x: 753, endPoint y: 362, distance: 7.2
click at [751, 369] on rect at bounding box center [746, 378] width 28 height 20
click at [968, 216] on icon "0 FE 10 80 15 40 230 270 30" at bounding box center [671, 343] width 962 height 598
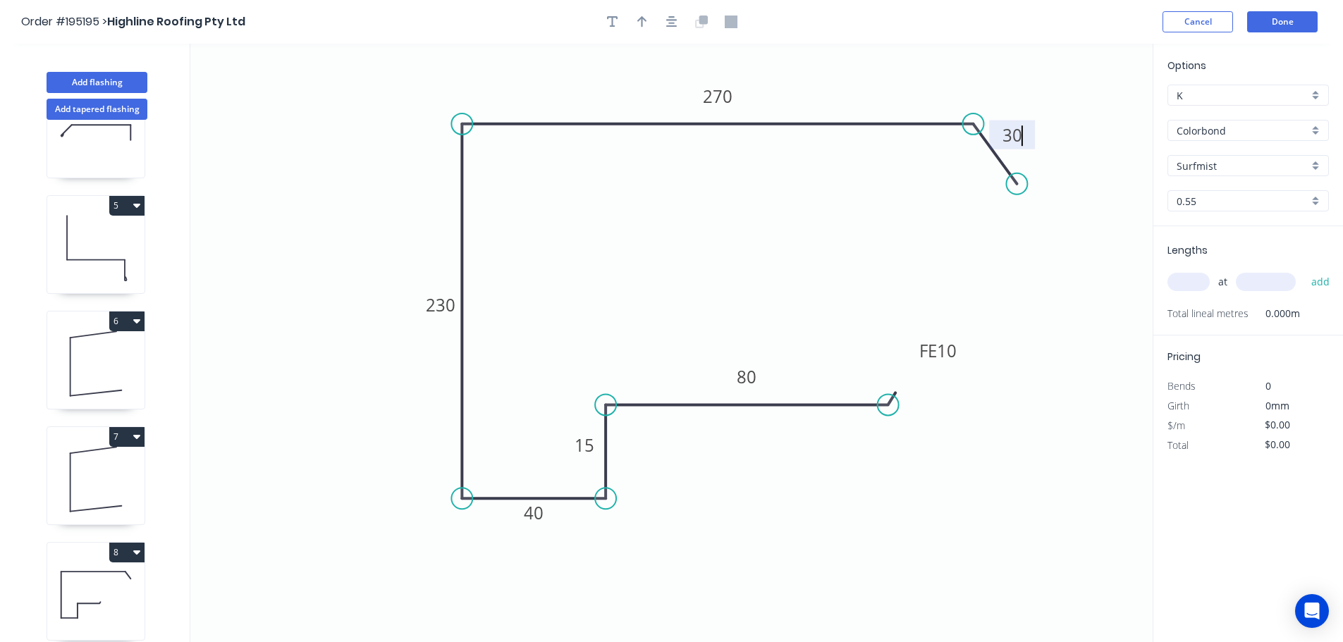
type input "$21.48"
click at [640, 16] on icon "button" at bounding box center [642, 22] width 10 height 13
click at [1064, 110] on icon "0 FE 10 80 15 40 230 270 30" at bounding box center [671, 343] width 962 height 598
drag, startPoint x: 1083, startPoint y: 110, endPoint x: 846, endPoint y: 82, distance: 238.4
click at [846, 82] on icon at bounding box center [846, 66] width 13 height 45
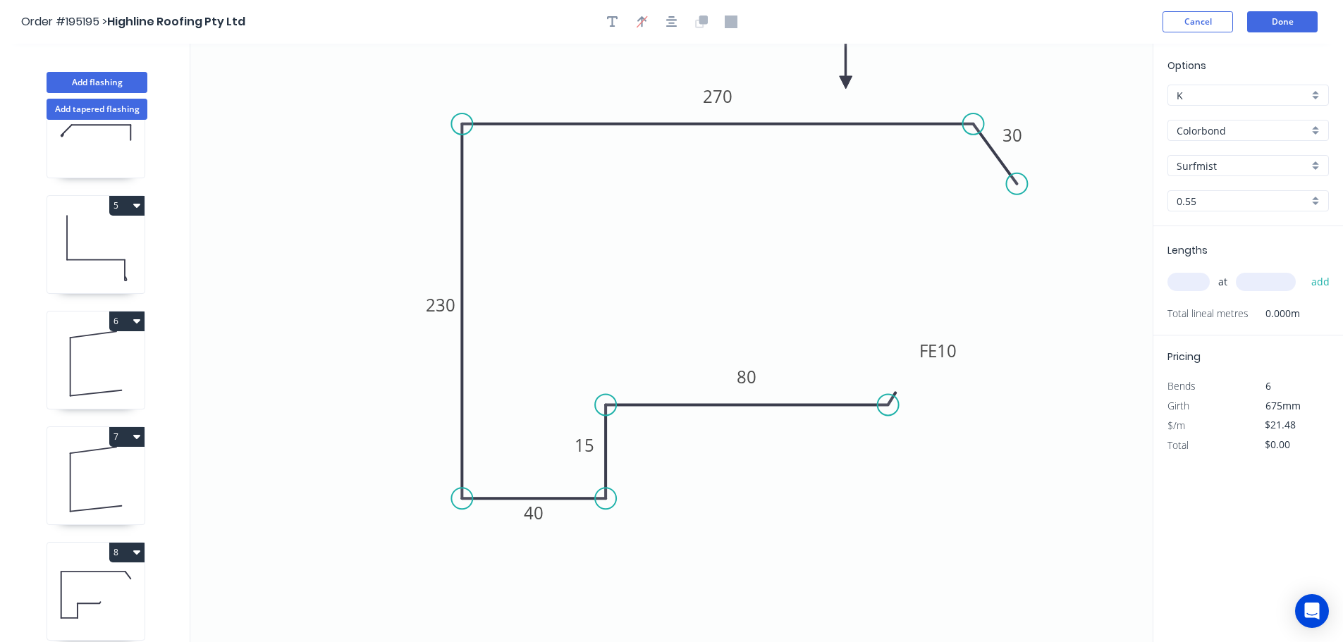
click at [1196, 285] on input "text" at bounding box center [1188, 282] width 42 height 18
type input "1"
type input "1200"
click at [1304, 270] on button "add" at bounding box center [1320, 282] width 33 height 24
type input "$25.78"
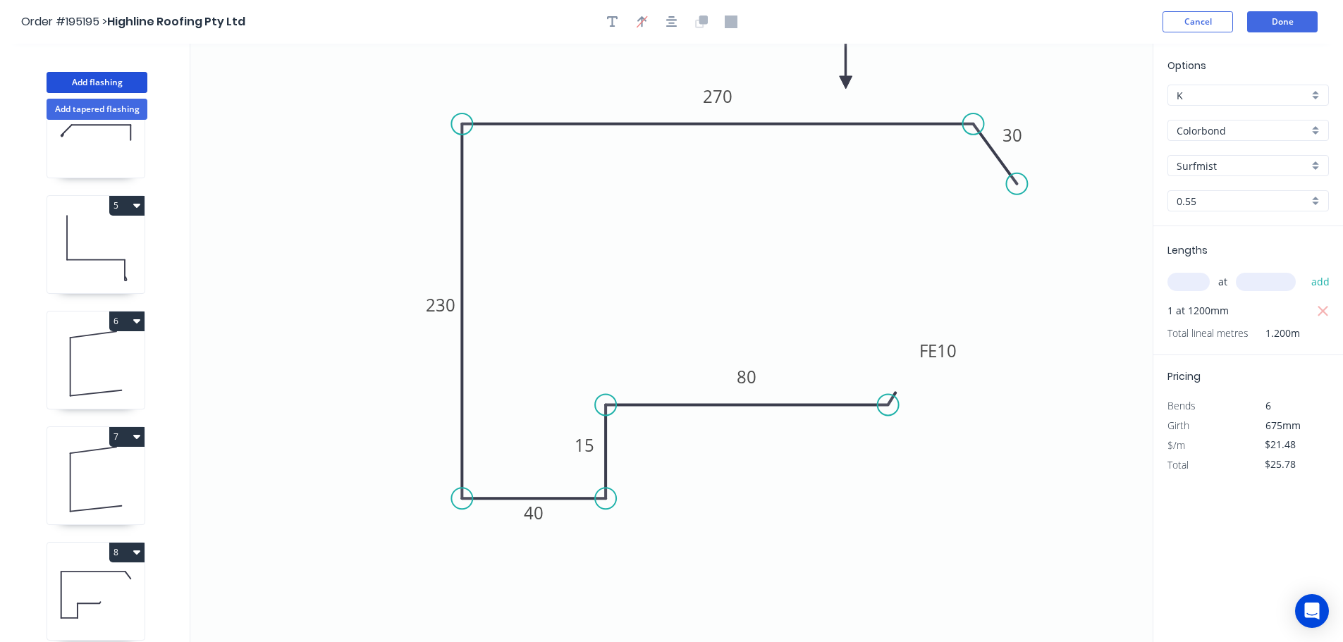
drag, startPoint x: 99, startPoint y: 72, endPoint x: 147, endPoint y: 102, distance: 56.3
click at [101, 72] on button "Add flashing" at bounding box center [97, 82] width 101 height 21
type input "$0.00"
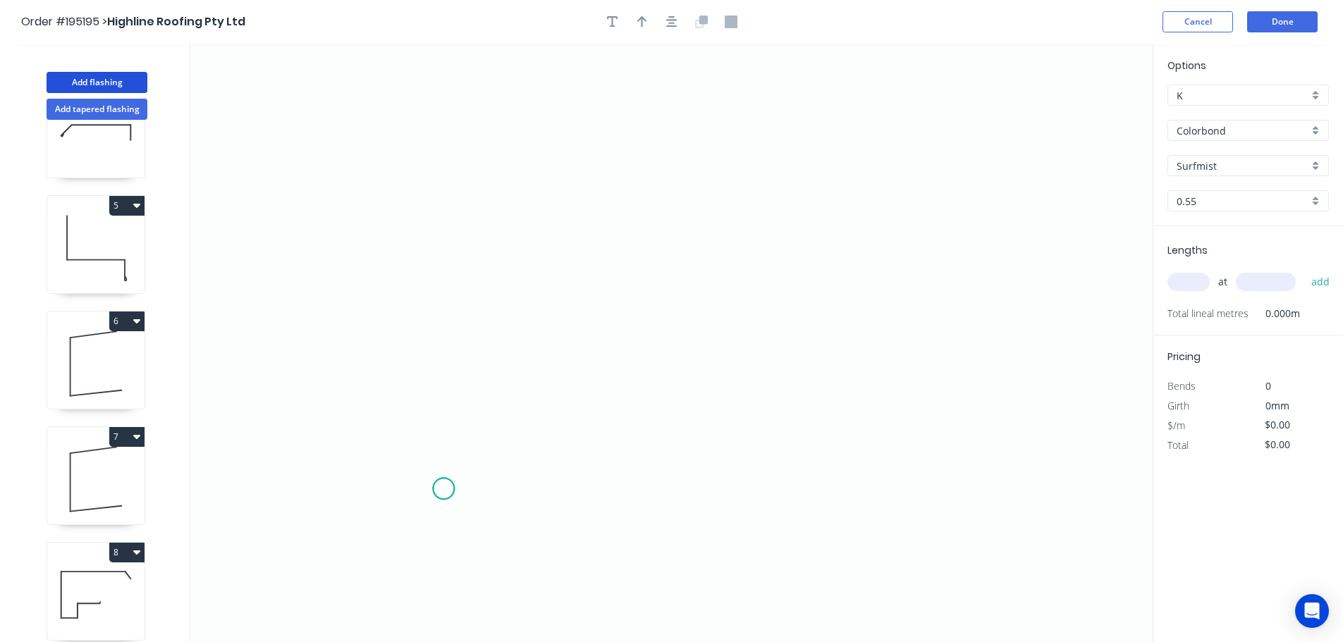
click at [443, 489] on icon "0" at bounding box center [671, 343] width 962 height 598
click at [447, 140] on icon "0" at bounding box center [671, 343] width 962 height 598
click at [582, 133] on icon "0 ?" at bounding box center [671, 343] width 962 height 598
click at [579, 320] on icon "0 ? ?" at bounding box center [671, 343] width 962 height 598
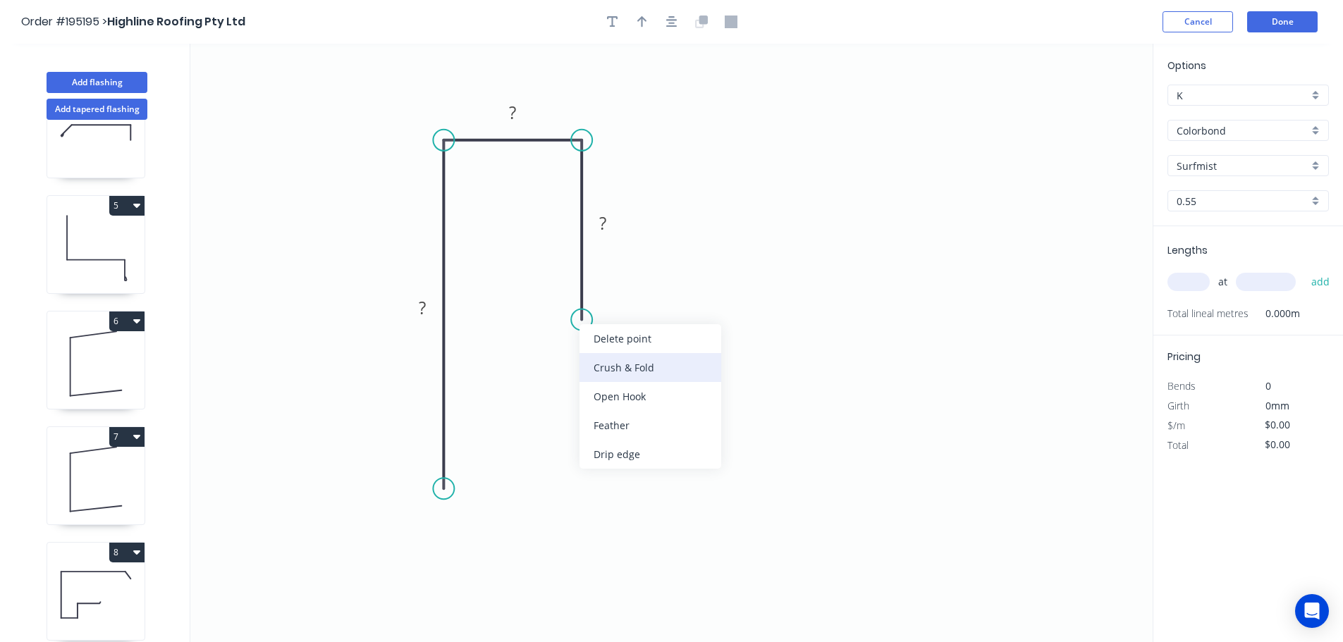
click at [613, 361] on div "Crush & Fold" at bounding box center [650, 367] width 142 height 29
click at [601, 358] on div "Flip bend" at bounding box center [655, 364] width 142 height 29
click at [621, 293] on tspan "10" at bounding box center [621, 294] width 20 height 23
click at [653, 293] on icon "0 ? ? CF 15 ?" at bounding box center [671, 343] width 962 height 598
drag, startPoint x: 639, startPoint y: 296, endPoint x: 658, endPoint y: 378, distance: 84.0
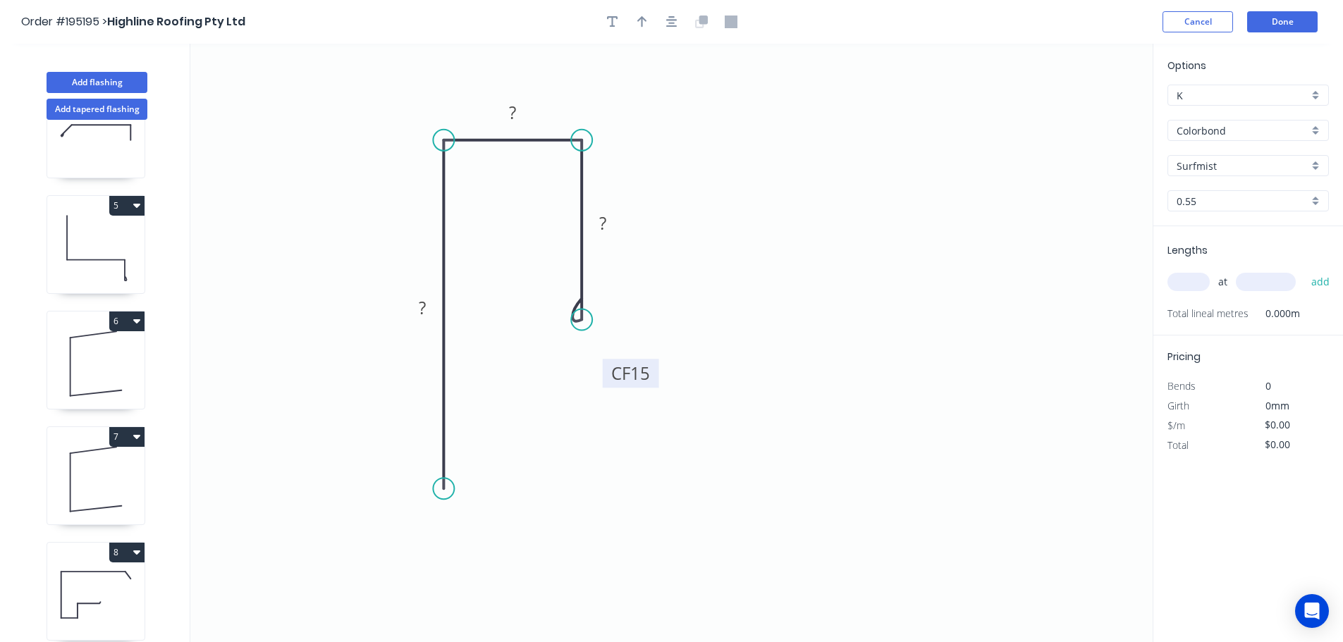
click at [658, 377] on rect at bounding box center [631, 373] width 56 height 29
click at [424, 306] on tspan "?" at bounding box center [422, 307] width 7 height 23
click at [756, 277] on icon "0 100 19 CF 15 60" at bounding box center [671, 343] width 962 height 598
click at [640, 18] on icon "button" at bounding box center [642, 21] width 10 height 11
drag, startPoint x: 1083, startPoint y: 112, endPoint x: 680, endPoint y: 122, distance: 403.3
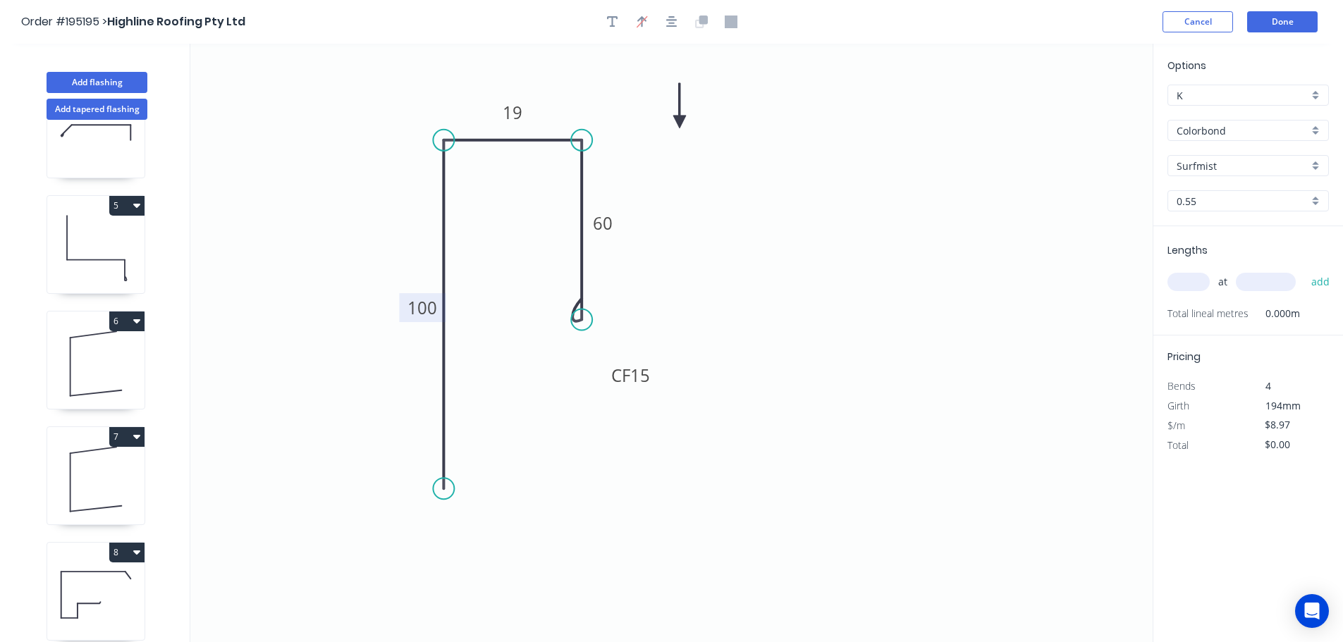
click at [680, 122] on icon at bounding box center [679, 105] width 13 height 45
click at [1314, 166] on div "Surfmist" at bounding box center [1247, 165] width 161 height 21
click at [1239, 319] on div "Deep Ocean" at bounding box center [1248, 316] width 160 height 25
click at [1201, 279] on input "text" at bounding box center [1188, 282] width 42 height 18
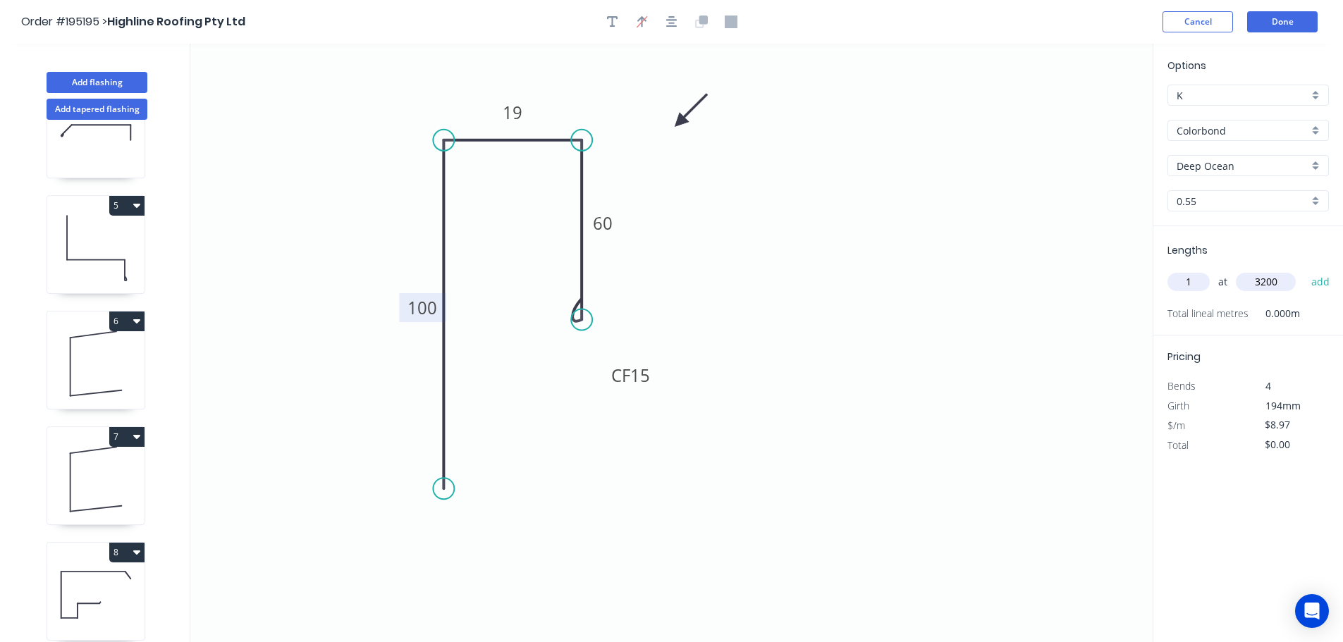
click at [1304, 270] on button "add" at bounding box center [1320, 282] width 33 height 24
click at [1285, 20] on button "Done" at bounding box center [1282, 21] width 70 height 21
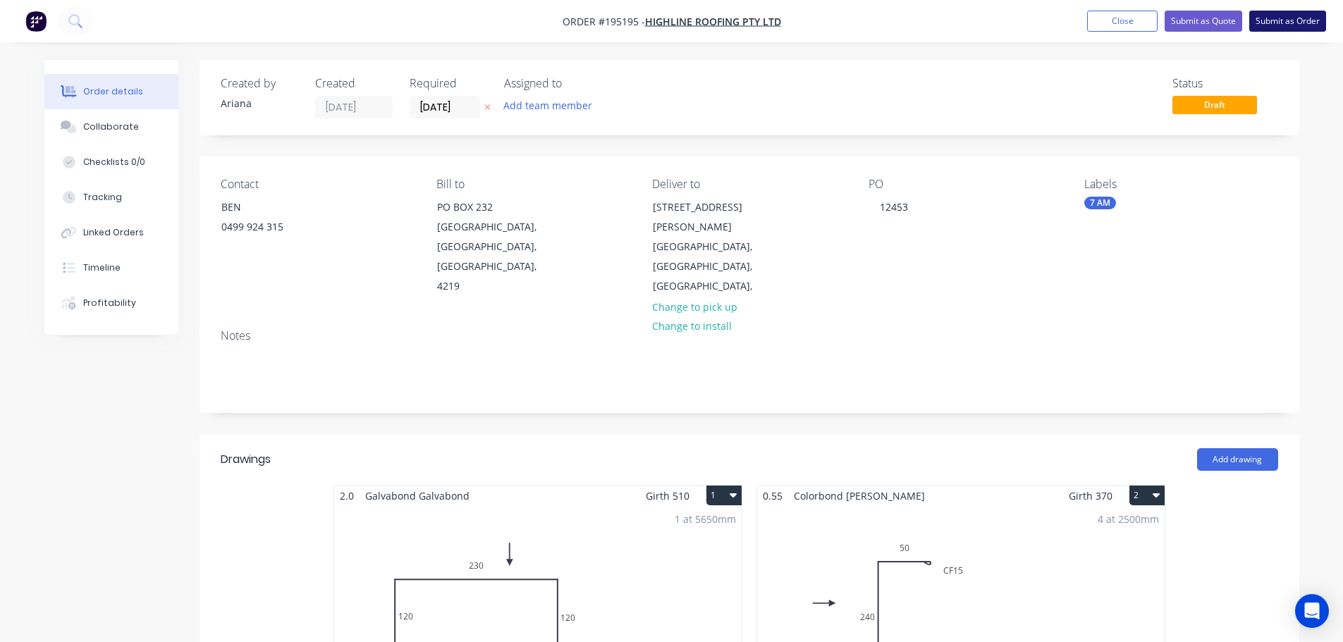
click at [1277, 23] on button "Submit as Order" at bounding box center [1287, 21] width 77 height 21
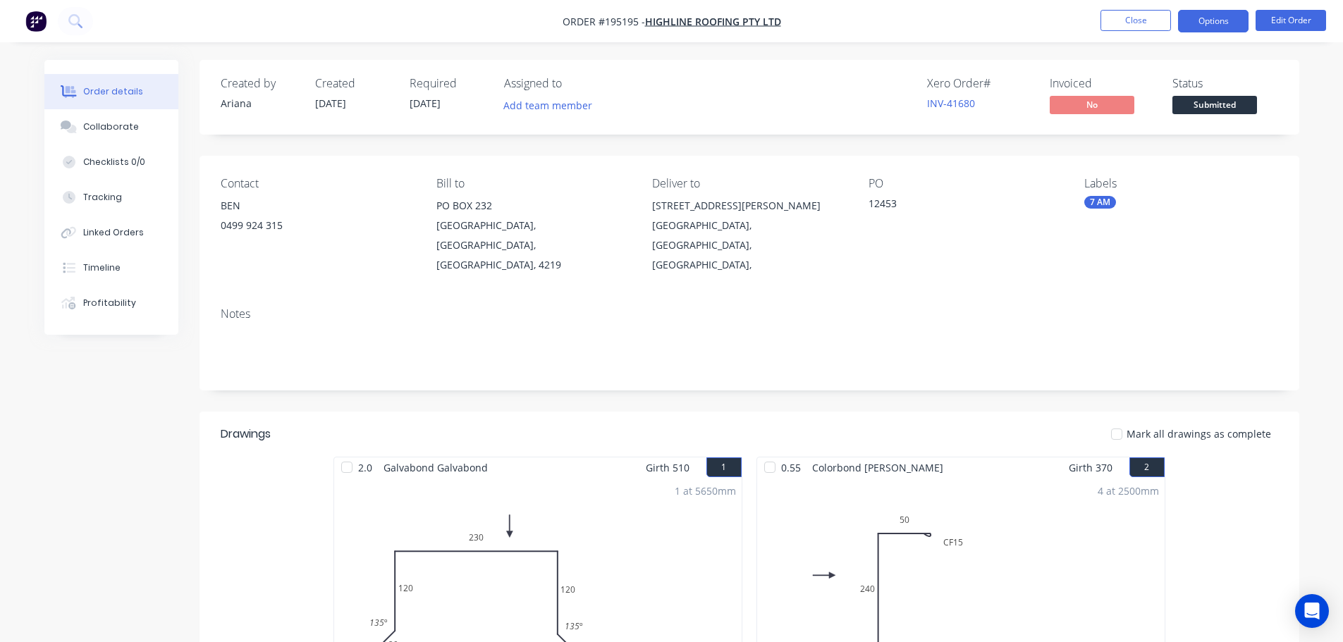
click at [1210, 23] on button "Options" at bounding box center [1213, 21] width 70 height 23
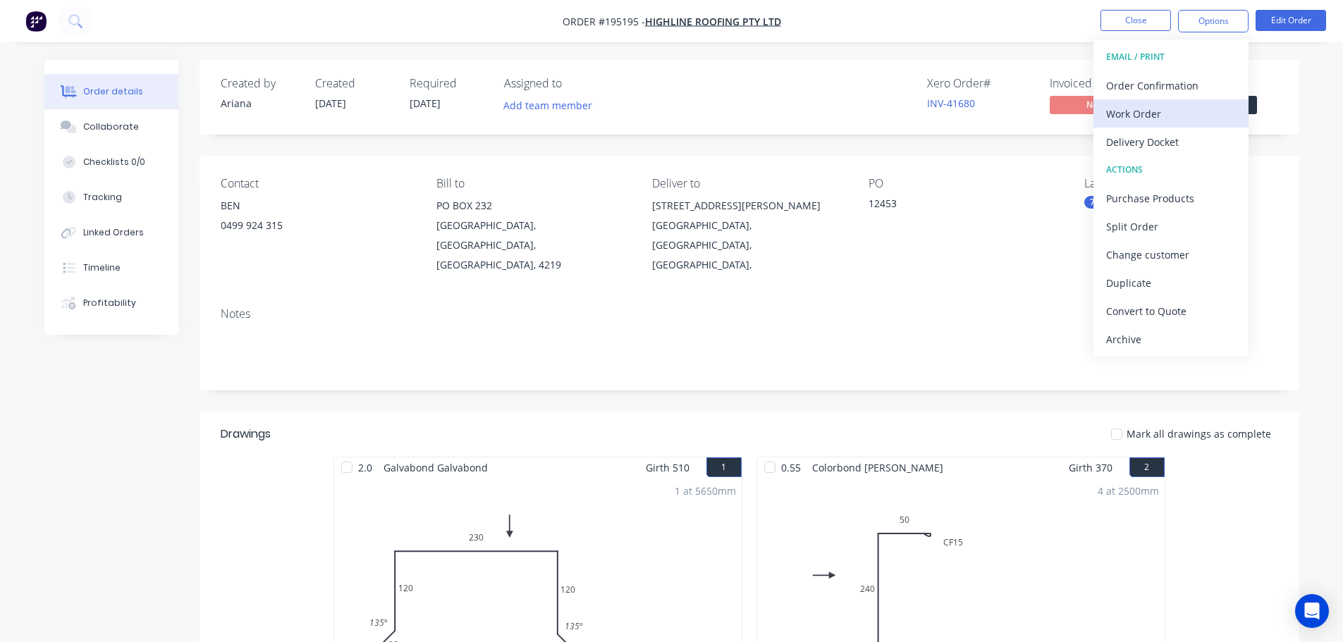
click at [1168, 109] on div "Work Order" at bounding box center [1171, 114] width 130 height 20
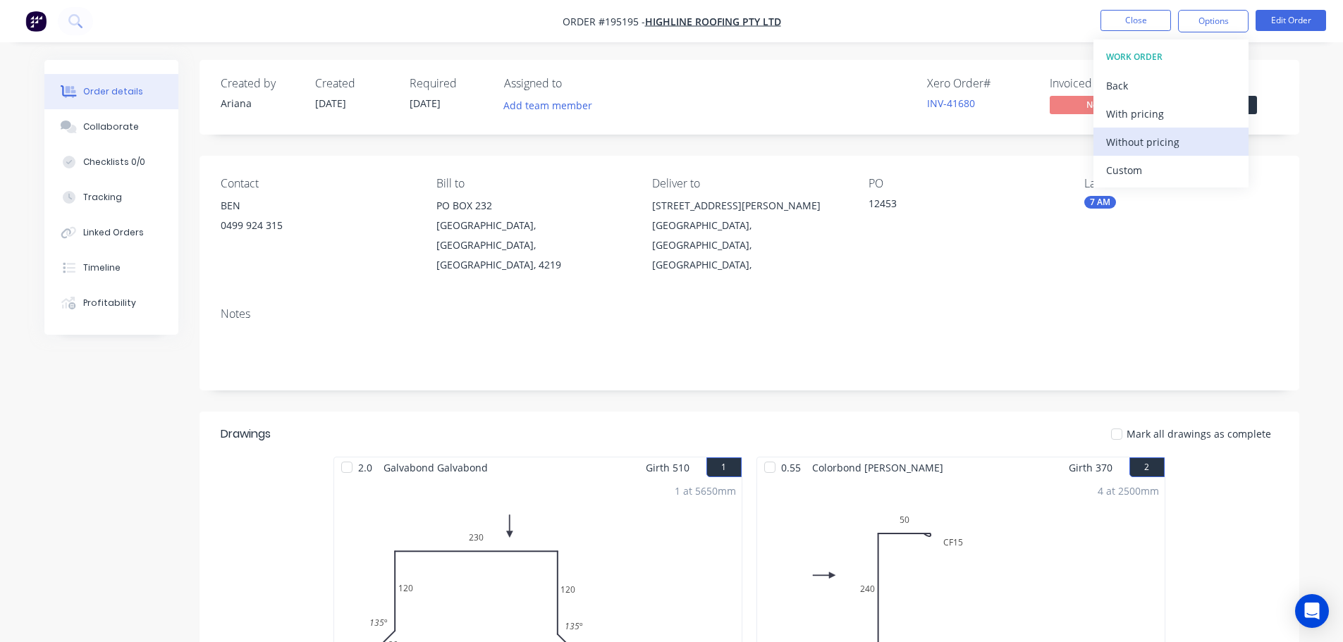
click at [1152, 138] on div "Without pricing" at bounding box center [1171, 142] width 130 height 20
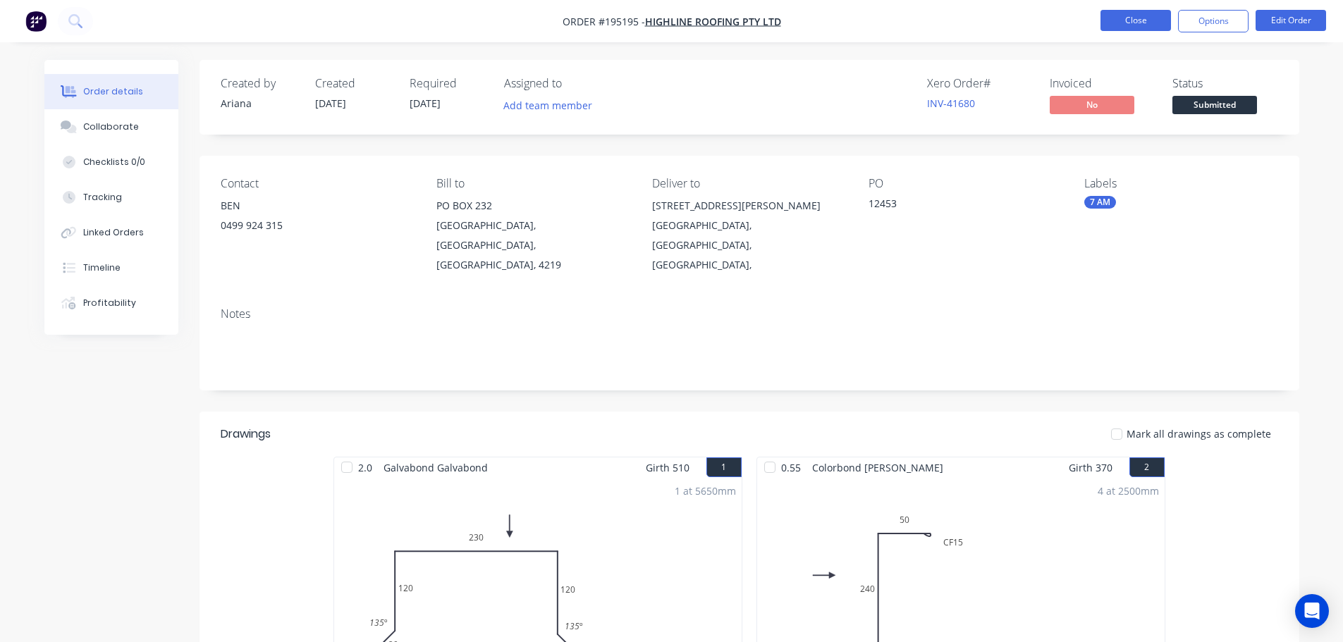
click at [1122, 24] on button "Close" at bounding box center [1135, 20] width 70 height 21
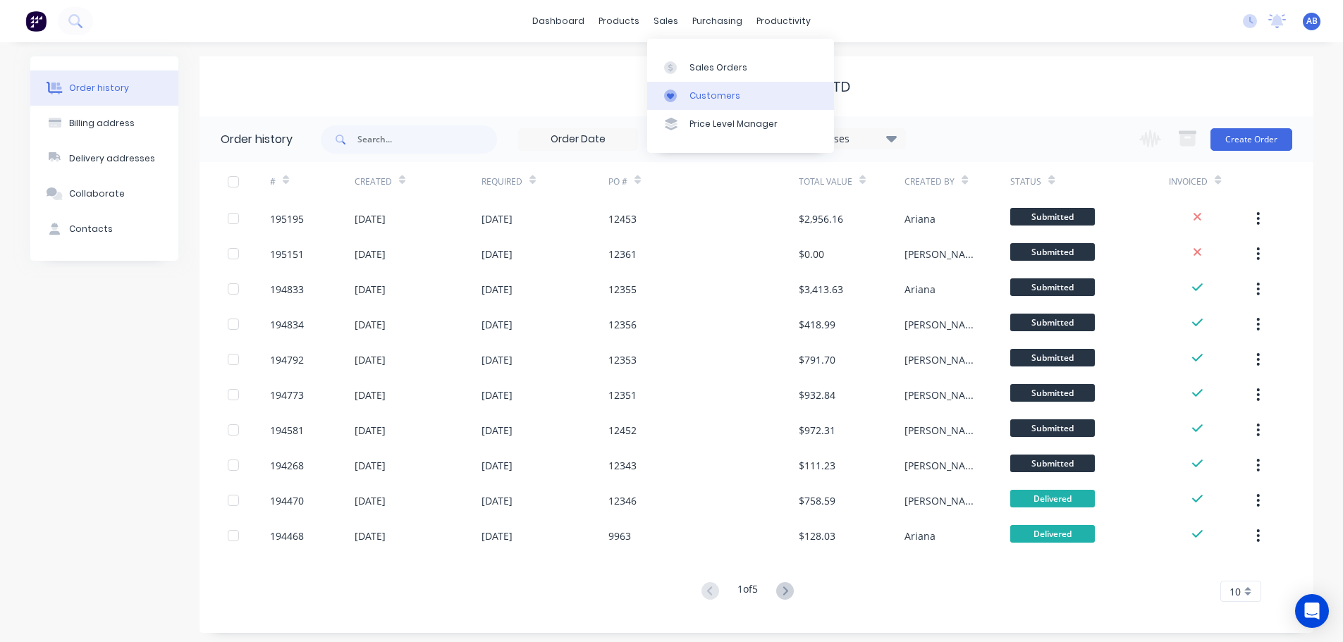
click at [725, 92] on div "Customers" at bounding box center [714, 96] width 51 height 13
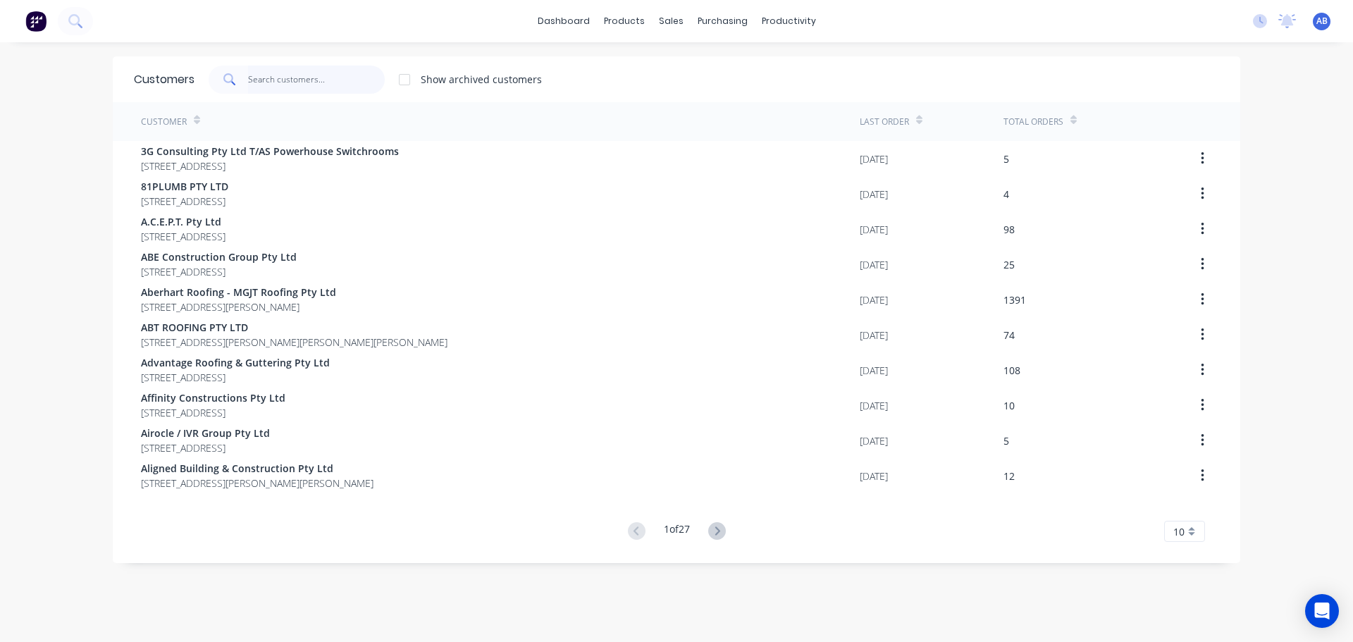
drag, startPoint x: 326, startPoint y: 76, endPoint x: 661, endPoint y: 97, distance: 334.8
click at [329, 76] on input "text" at bounding box center [316, 80] width 137 height 28
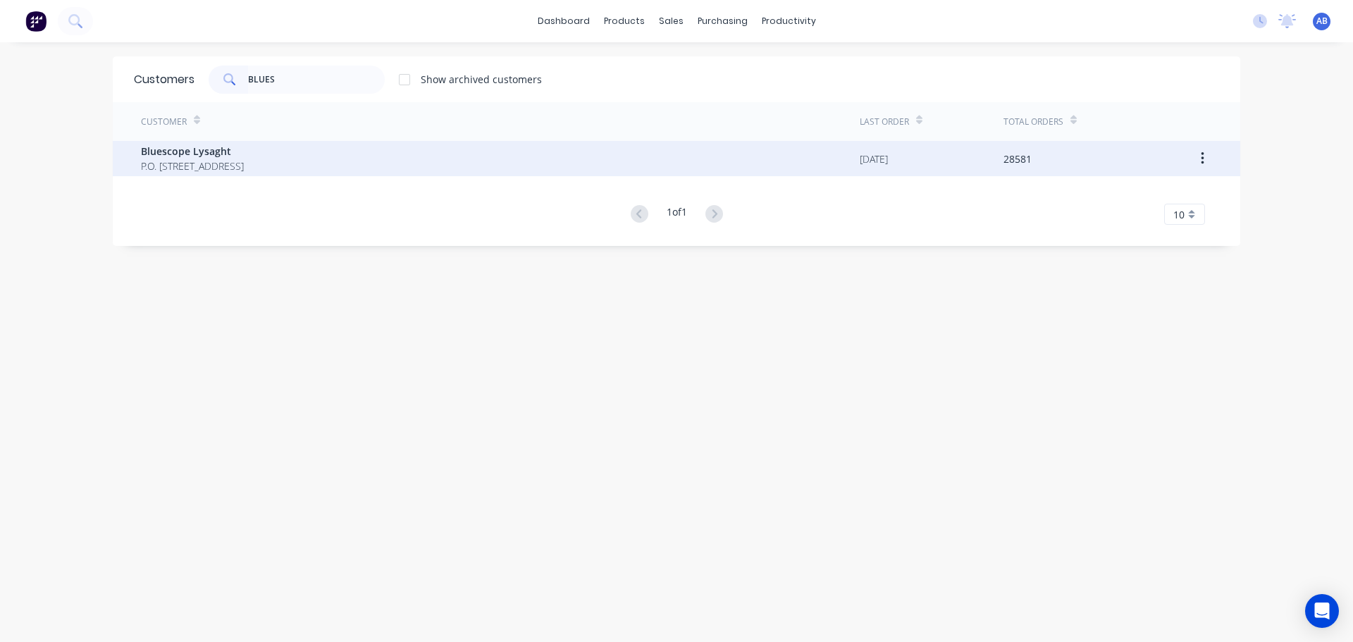
click at [185, 161] on span "P.O. [STREET_ADDRESS]" at bounding box center [192, 166] width 103 height 15
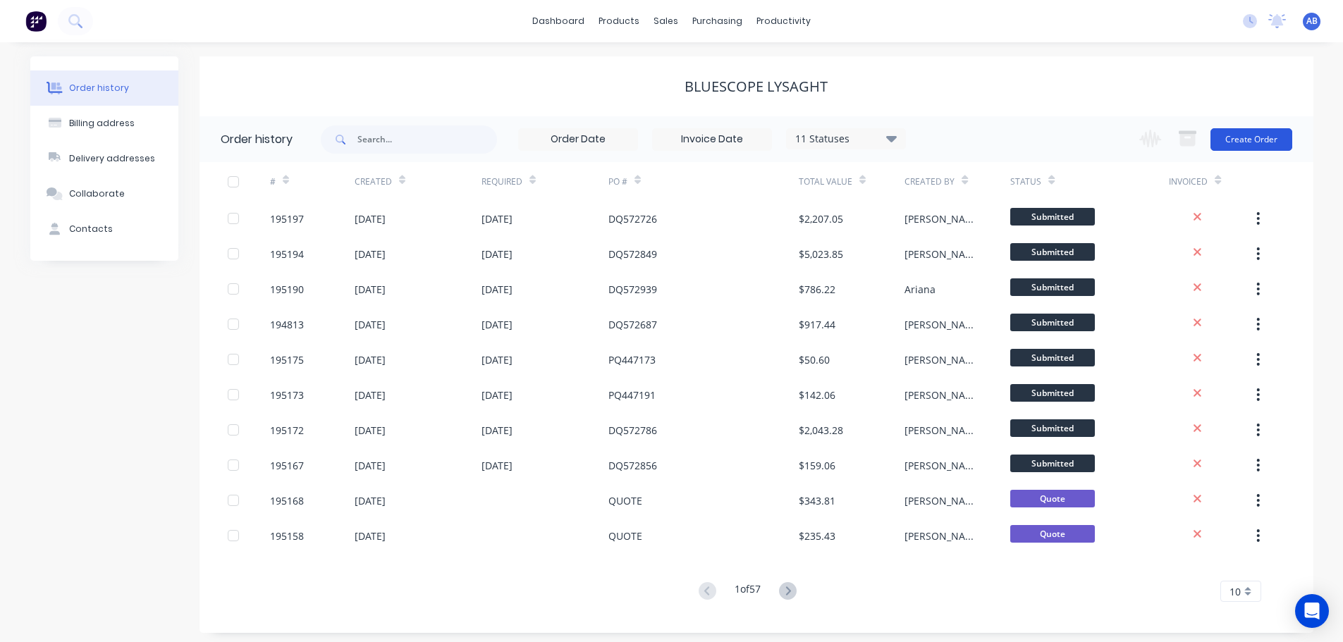
click at [1263, 139] on button "Create Order" at bounding box center [1251, 139] width 82 height 23
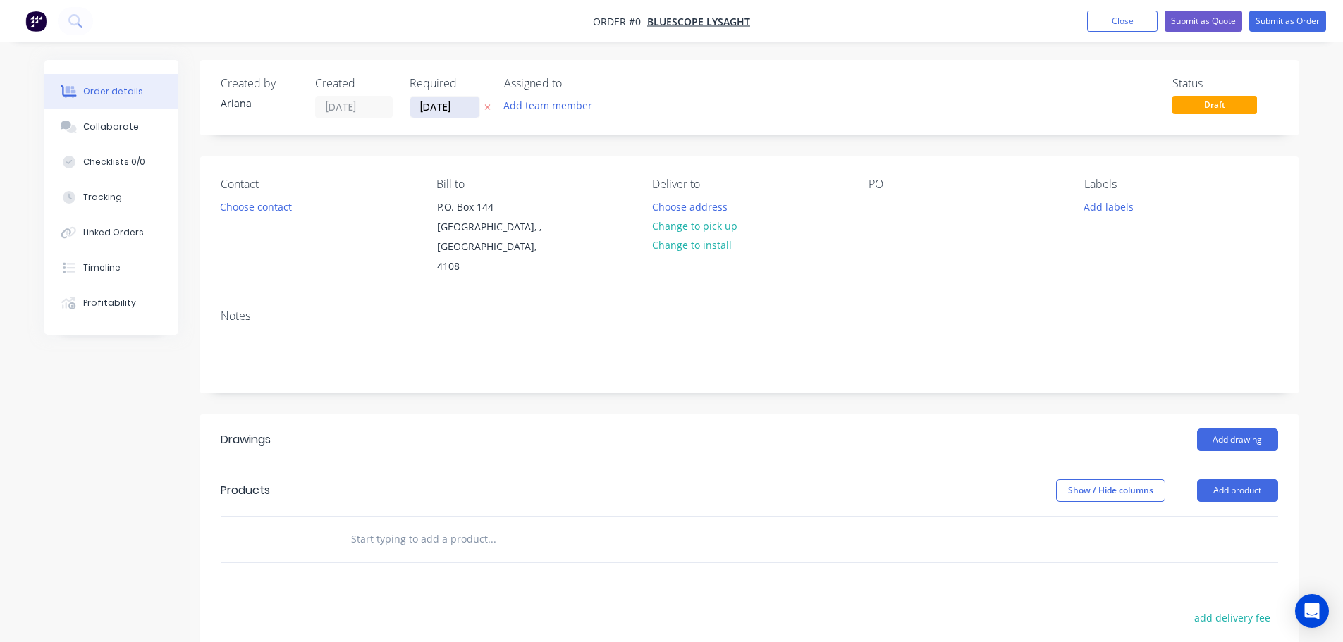
click at [448, 107] on input "[DATE]" at bounding box center [444, 107] width 69 height 21
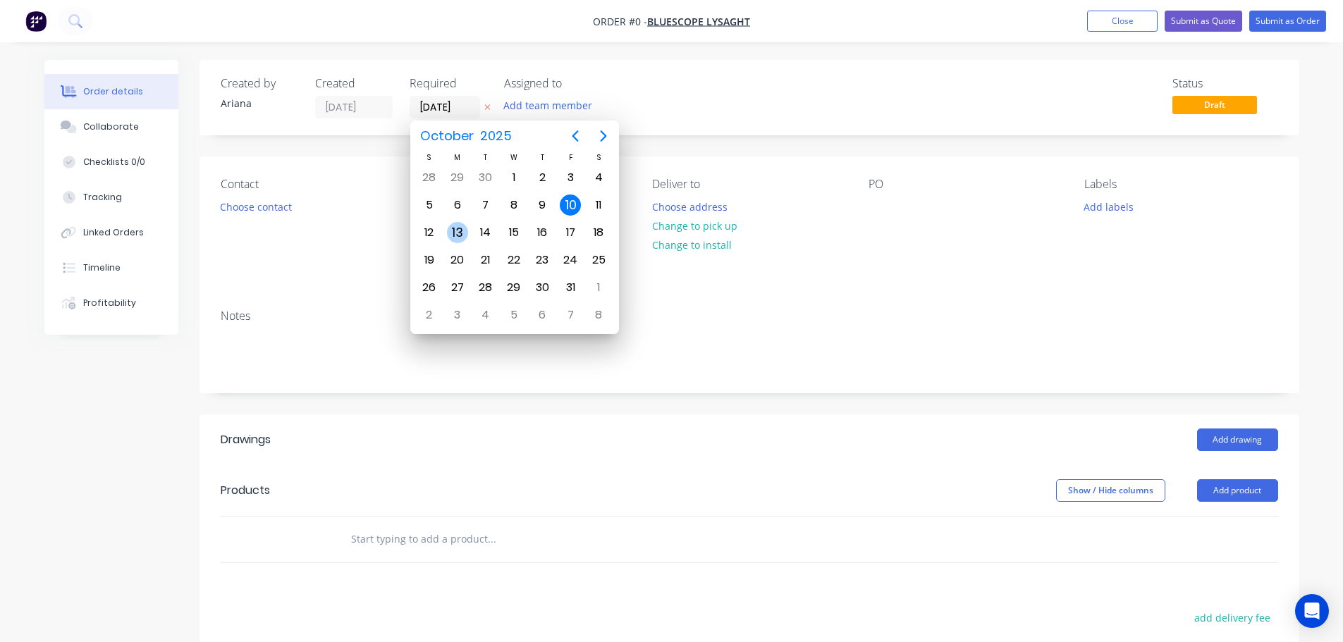
click at [462, 223] on div "13" at bounding box center [457, 232] width 21 height 21
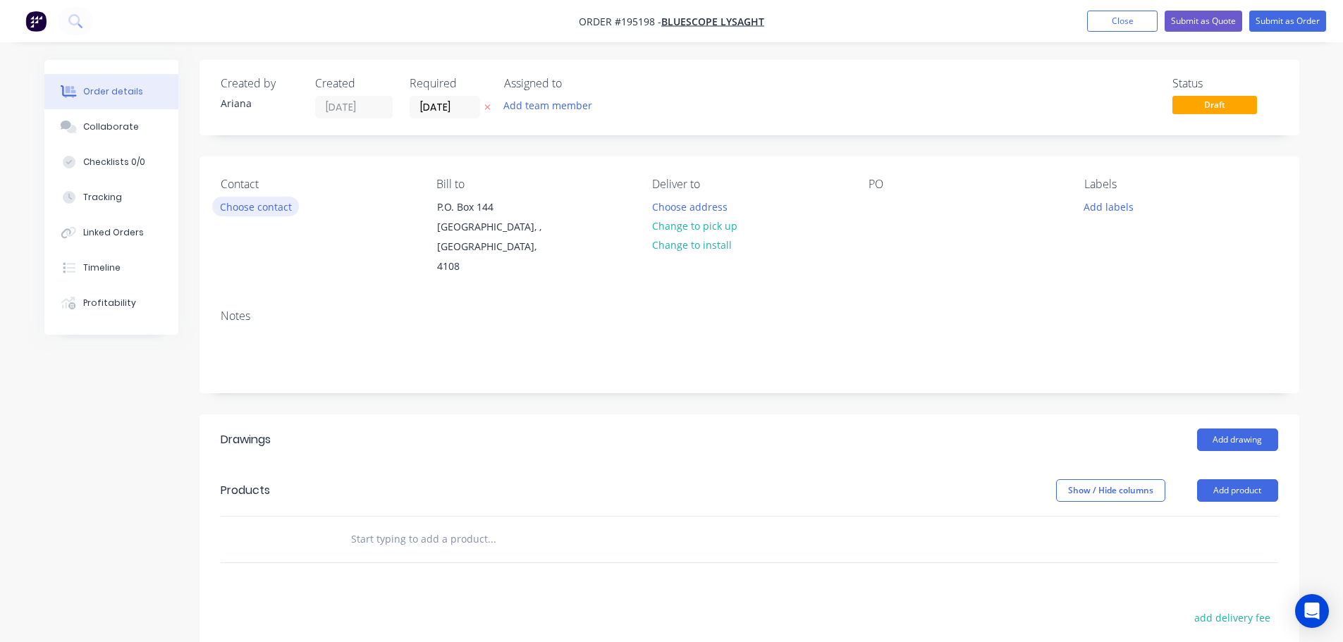
click at [262, 209] on button "Choose contact" at bounding box center [255, 206] width 87 height 19
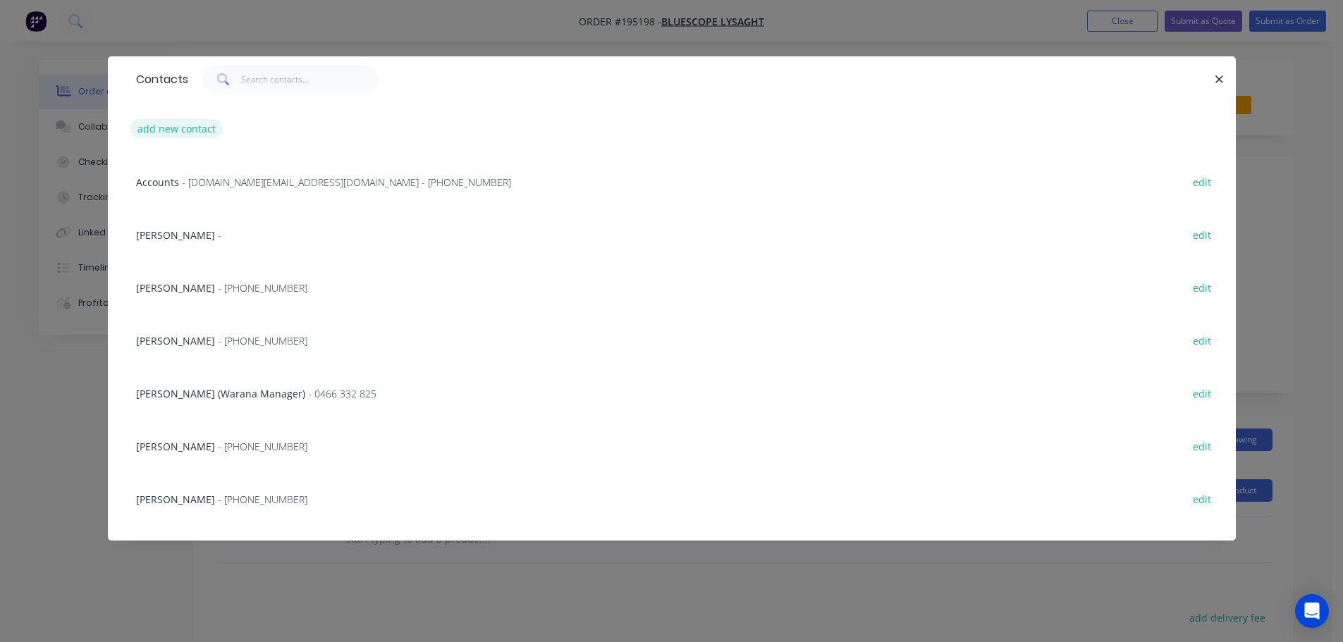
click at [180, 129] on button "add new contact" at bounding box center [176, 128] width 93 height 19
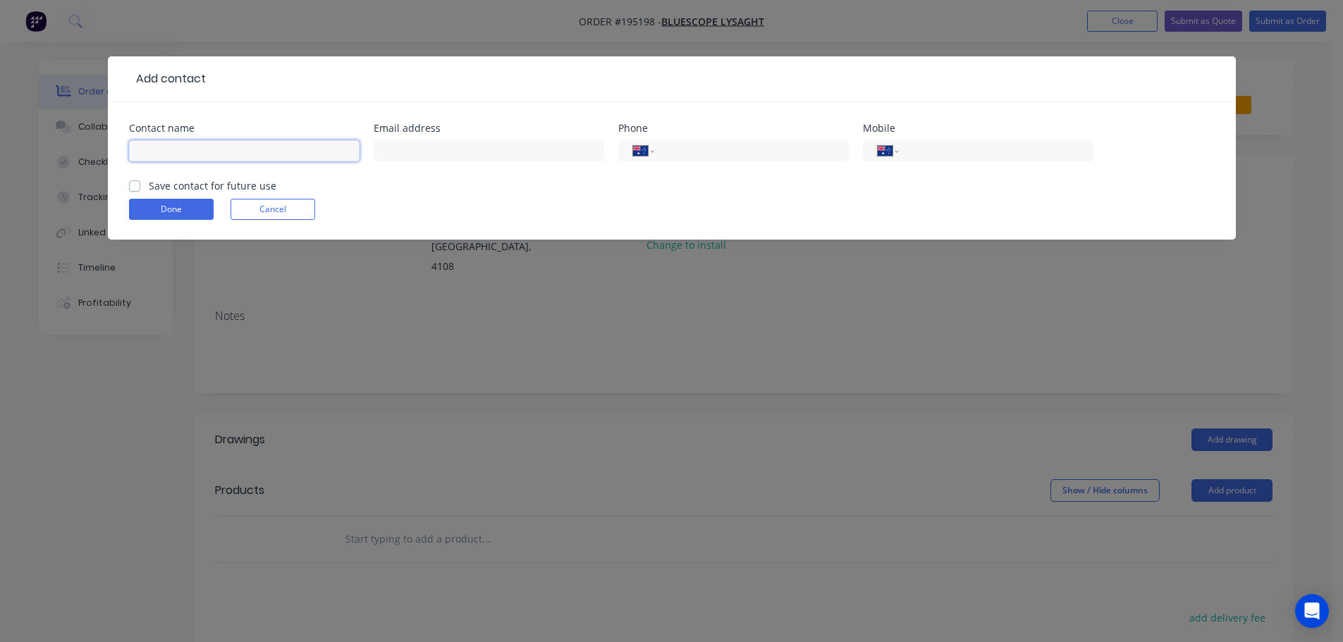
click at [178, 147] on input "text" at bounding box center [244, 150] width 231 height 21
click at [936, 149] on input "tel" at bounding box center [993, 151] width 169 height 16
click at [190, 212] on button "Done" at bounding box center [171, 209] width 85 height 21
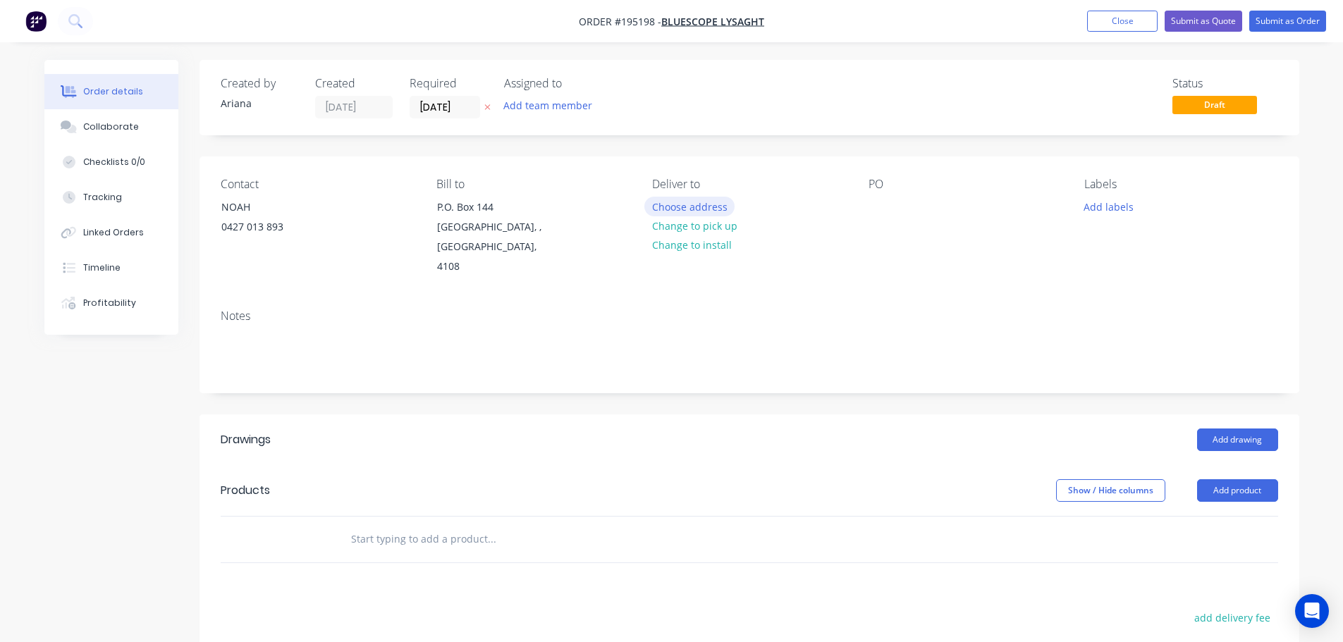
click at [694, 202] on button "Choose address" at bounding box center [689, 206] width 90 height 19
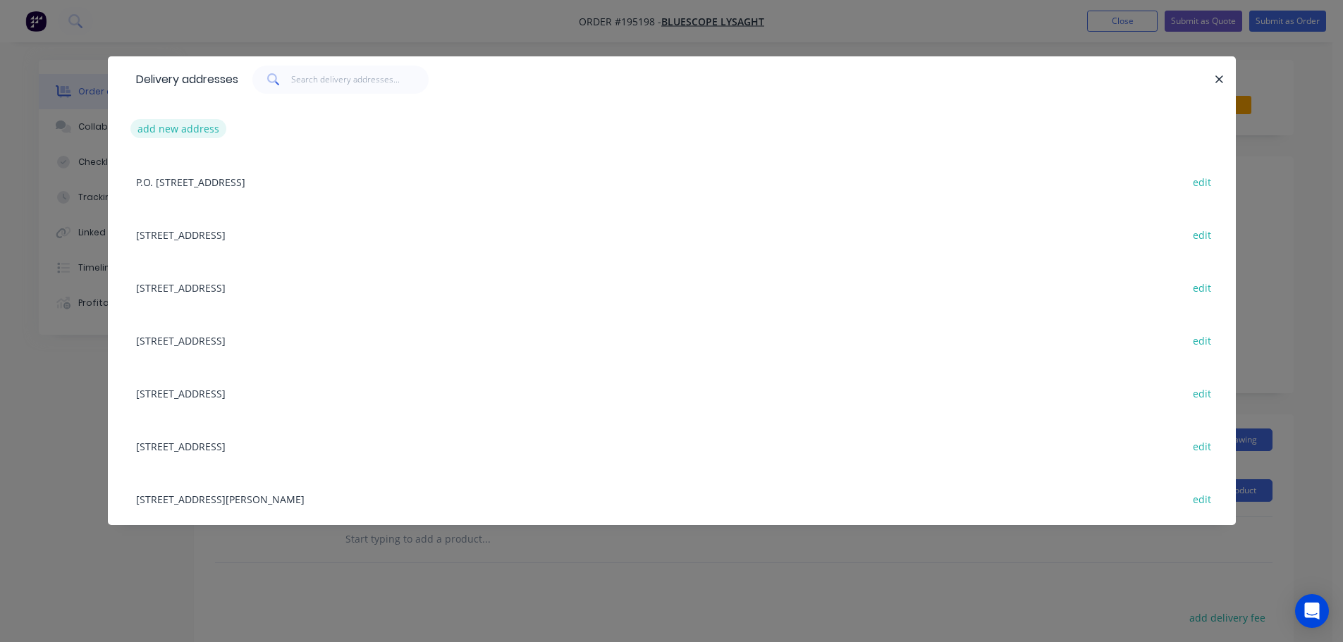
click at [174, 133] on button "add new address" at bounding box center [178, 128] width 97 height 19
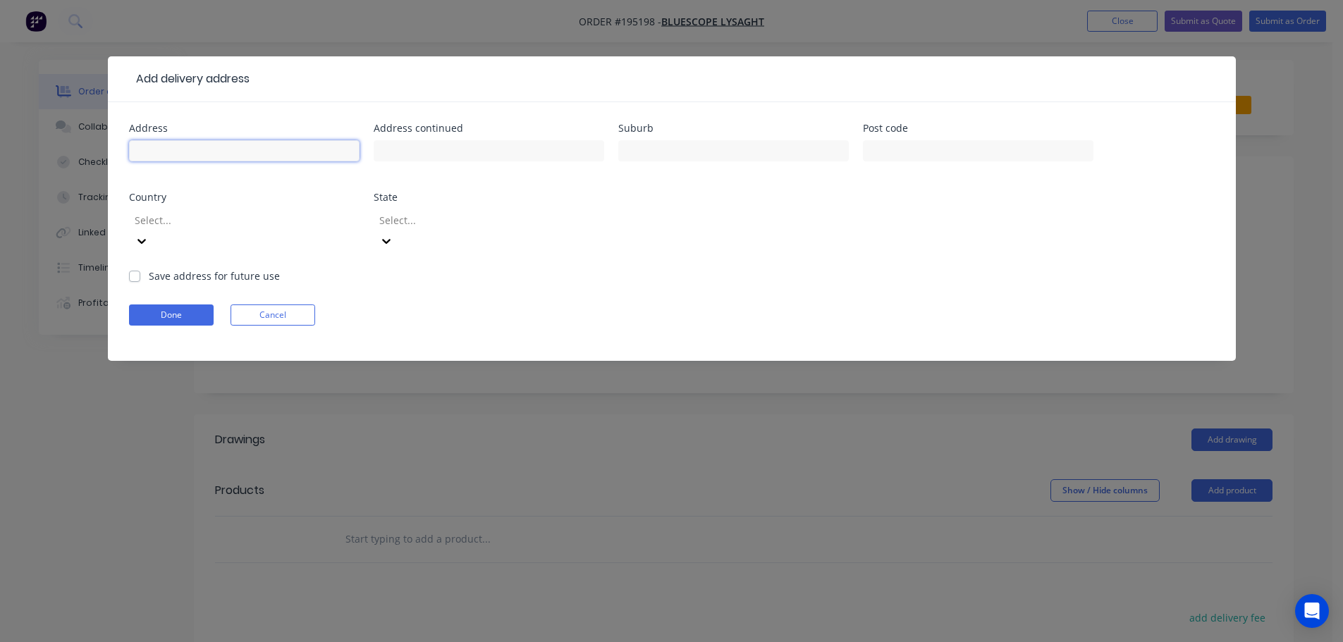
click at [176, 150] on input "text" at bounding box center [244, 150] width 231 height 21
click at [900, 147] on input "text" at bounding box center [978, 150] width 231 height 21
click at [888, 226] on div "Address [STREET_ADDRESS] Address continued Suburb TALLEBUDGERA Post code 4228 C…" at bounding box center [672, 195] width 1086 height 145
click at [149, 234] on icon at bounding box center [142, 241] width 14 height 14
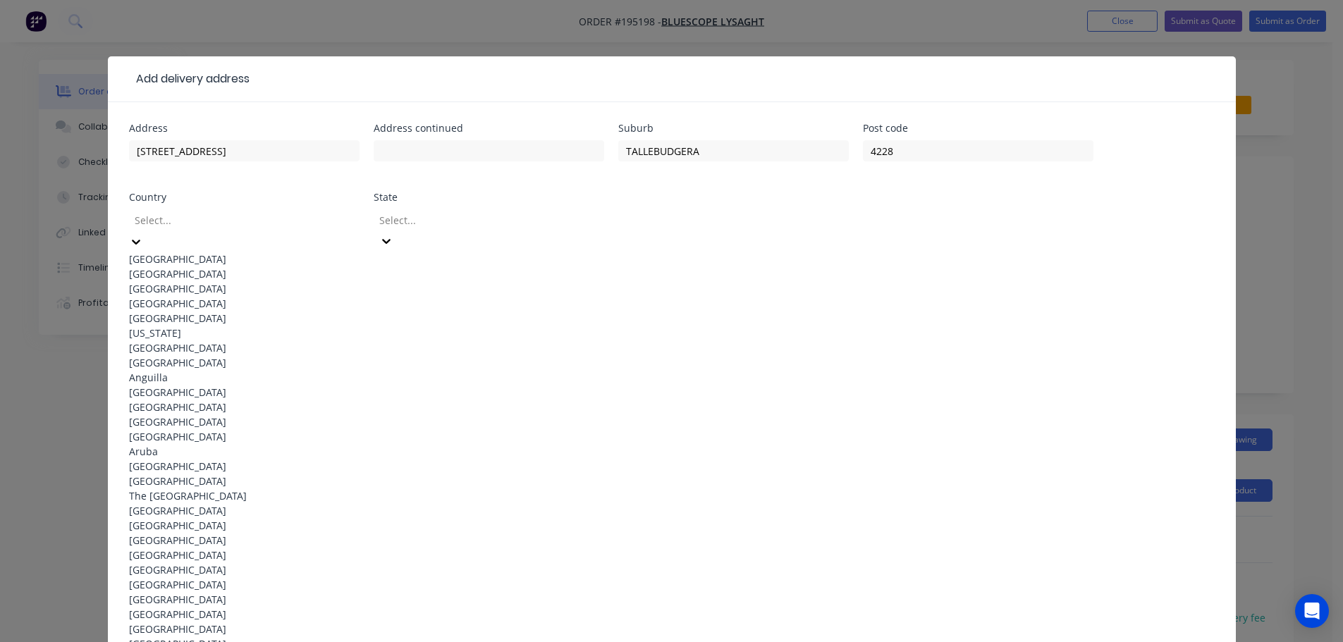
click at [194, 255] on div "[GEOGRAPHIC_DATA]" at bounding box center [244, 259] width 231 height 15
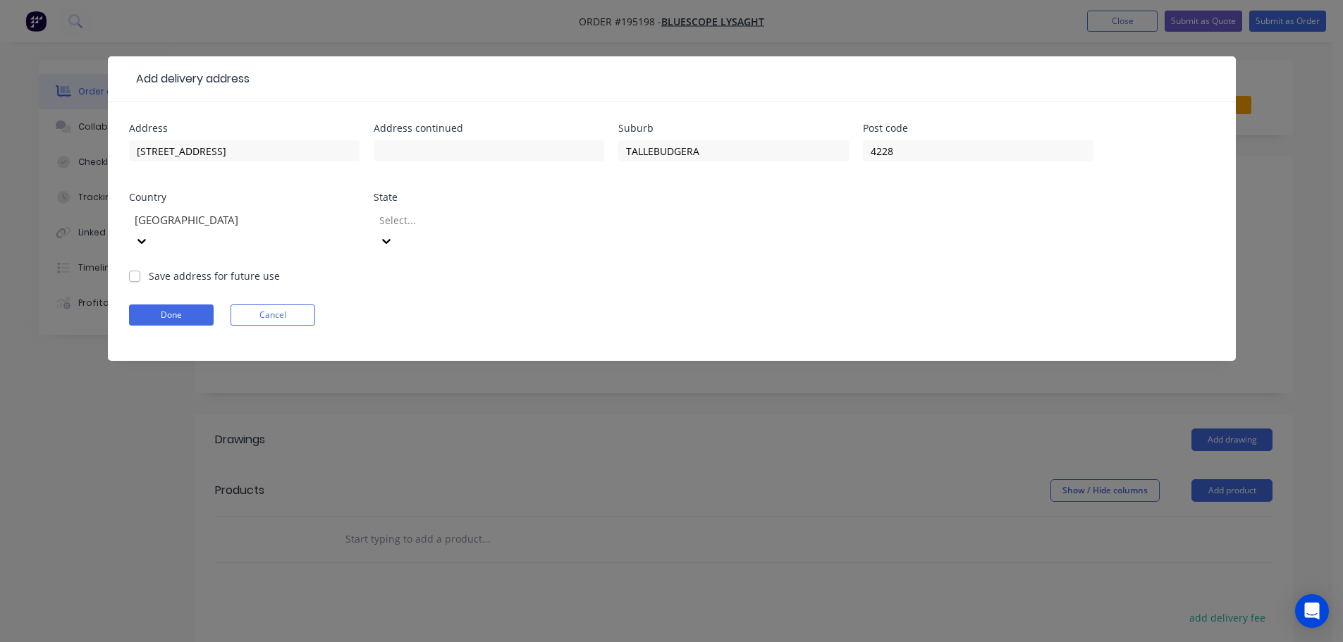
click at [393, 234] on icon at bounding box center [386, 241] width 14 height 14
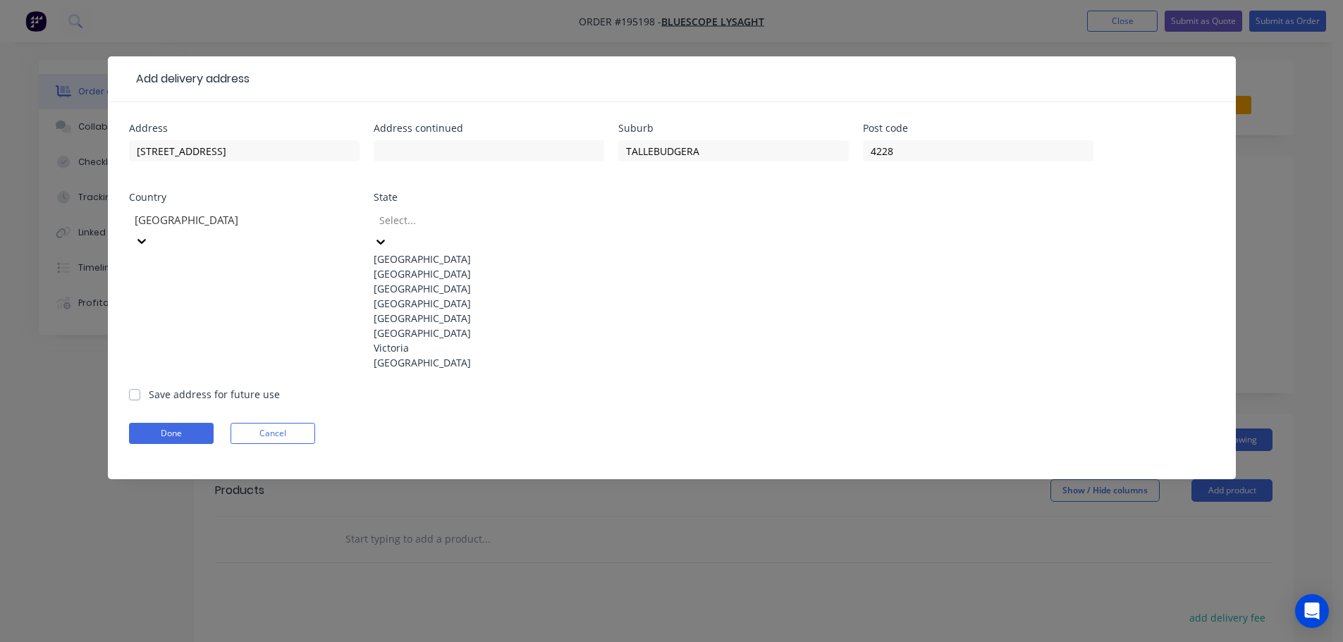
click at [407, 311] on div "[GEOGRAPHIC_DATA]" at bounding box center [489, 303] width 231 height 15
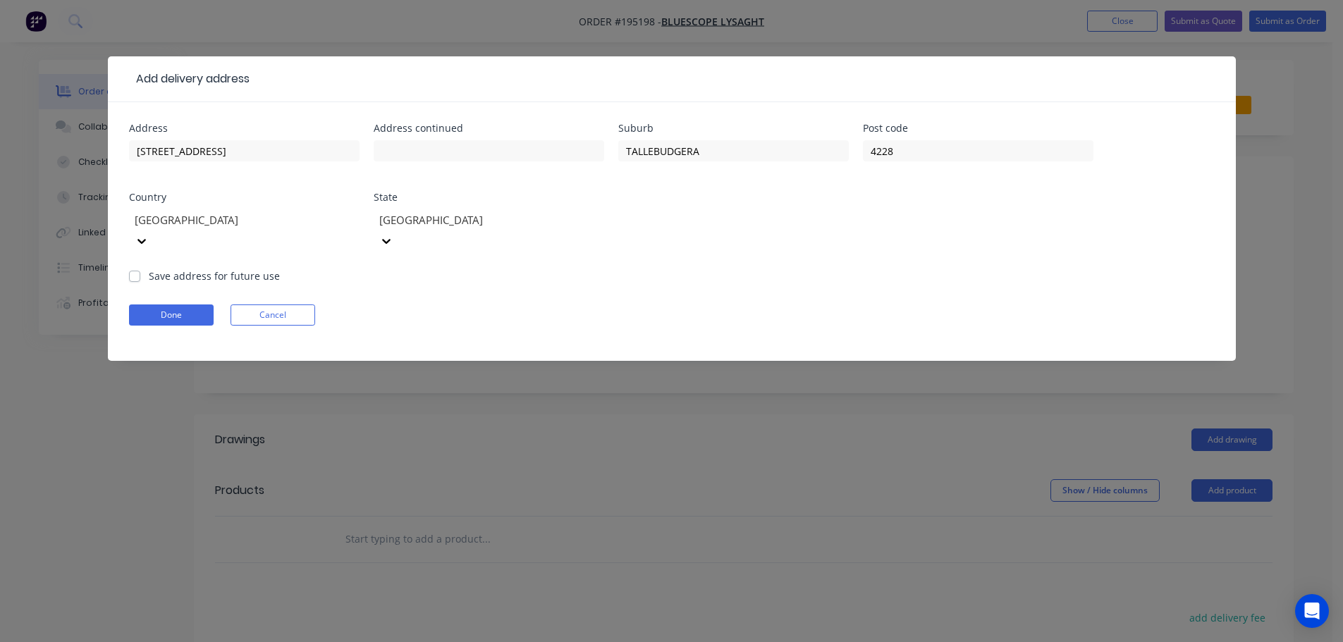
click at [808, 274] on form "Address [STREET_ADDRESS] Save address for future use Done Cancel" at bounding box center [672, 242] width 1086 height 238
click at [185, 305] on button "Done" at bounding box center [171, 315] width 85 height 21
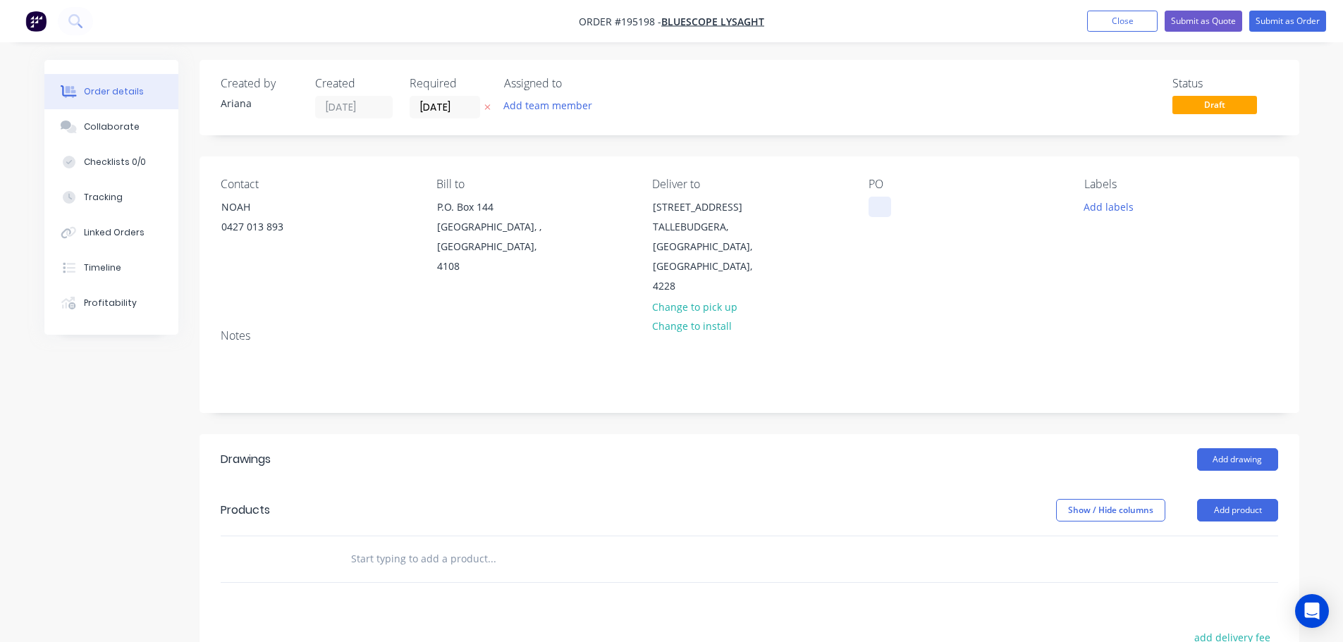
click at [882, 204] on div at bounding box center [879, 207] width 23 height 20
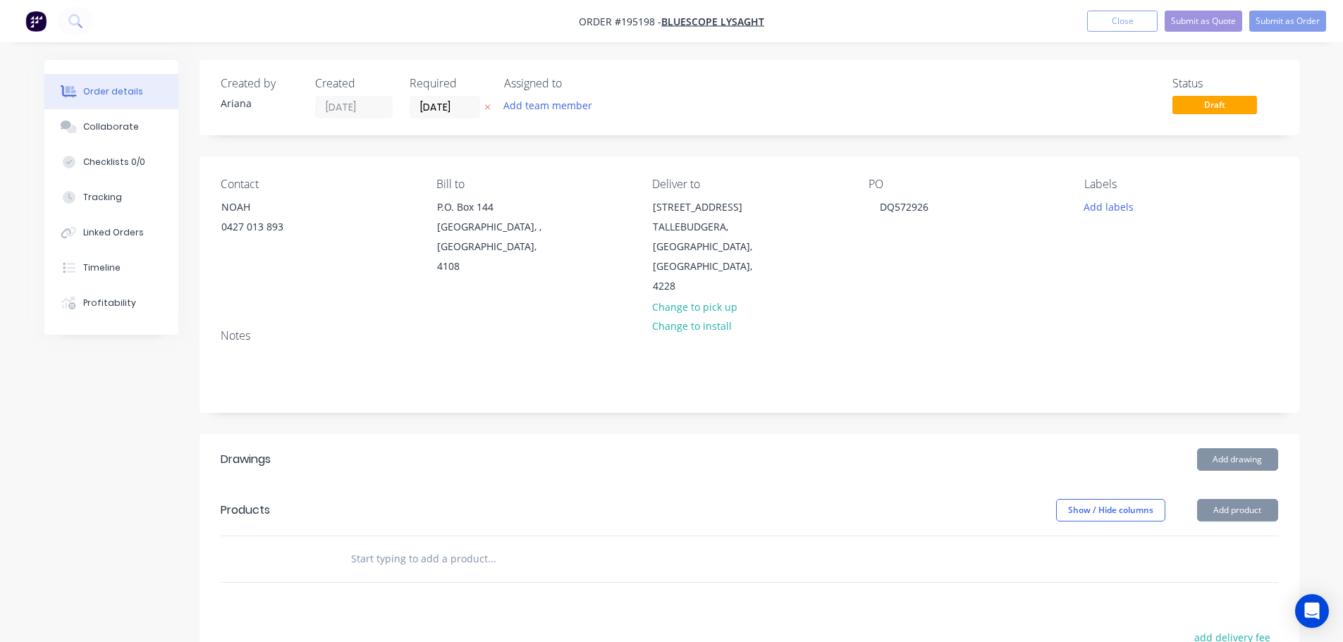
click at [1040, 276] on div "PO DQ572926" at bounding box center [964, 237] width 193 height 119
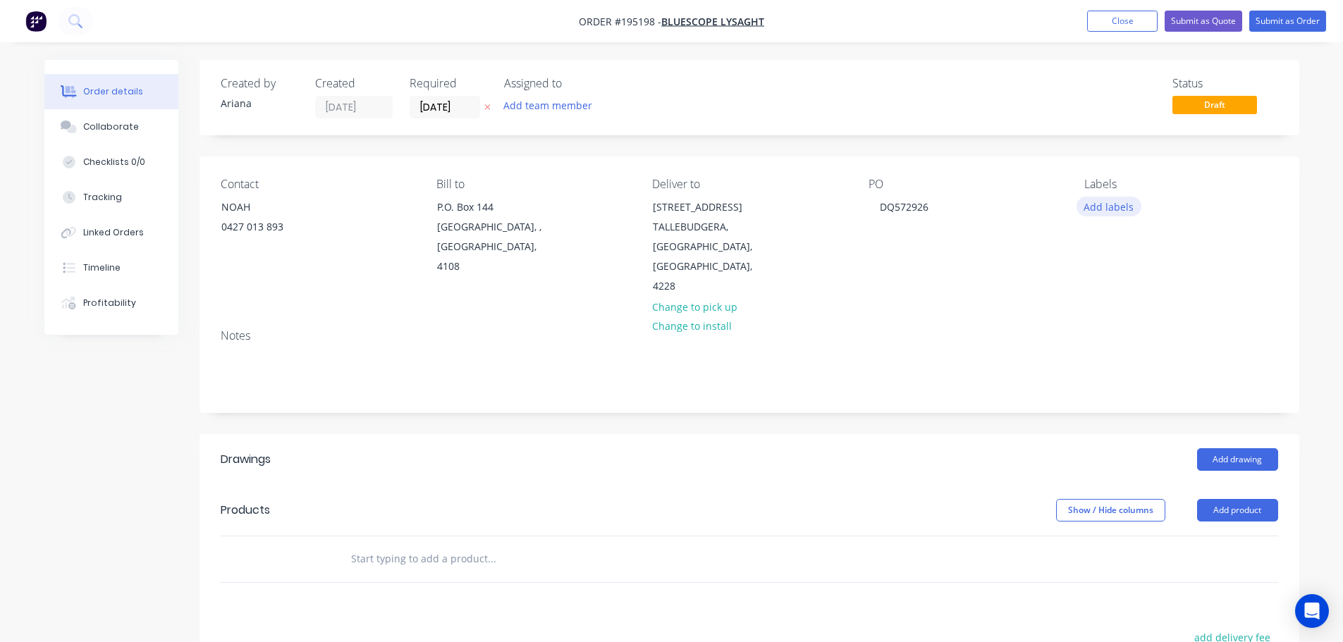
click at [1113, 207] on button "Add labels" at bounding box center [1108, 206] width 65 height 19
click at [1102, 310] on div at bounding box center [1109, 311] width 28 height 28
click at [961, 289] on div "Contact [PERSON_NAME] [PHONE_NUMBER] Bill to P.O. [GEOGRAPHIC_DATA], 4108 Deliv…" at bounding box center [749, 236] width 1100 height 161
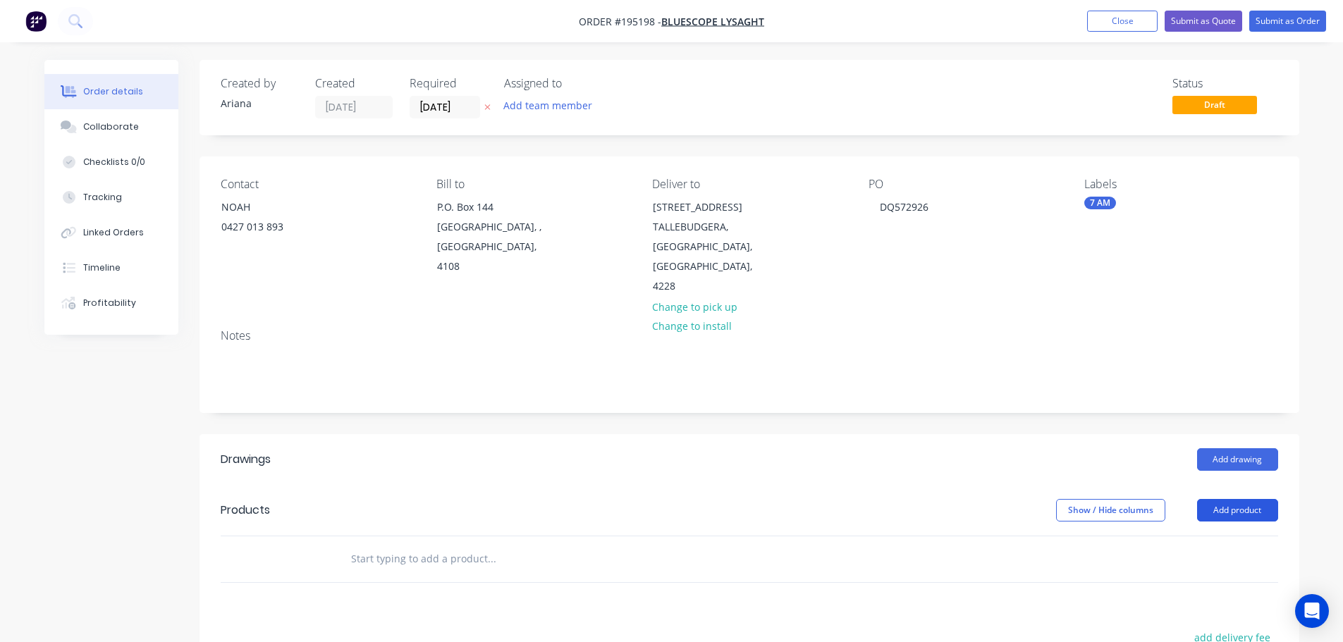
click at [1232, 499] on button "Add product" at bounding box center [1237, 510] width 81 height 23
click at [1212, 536] on div "Product catalogue" at bounding box center [1211, 546] width 109 height 20
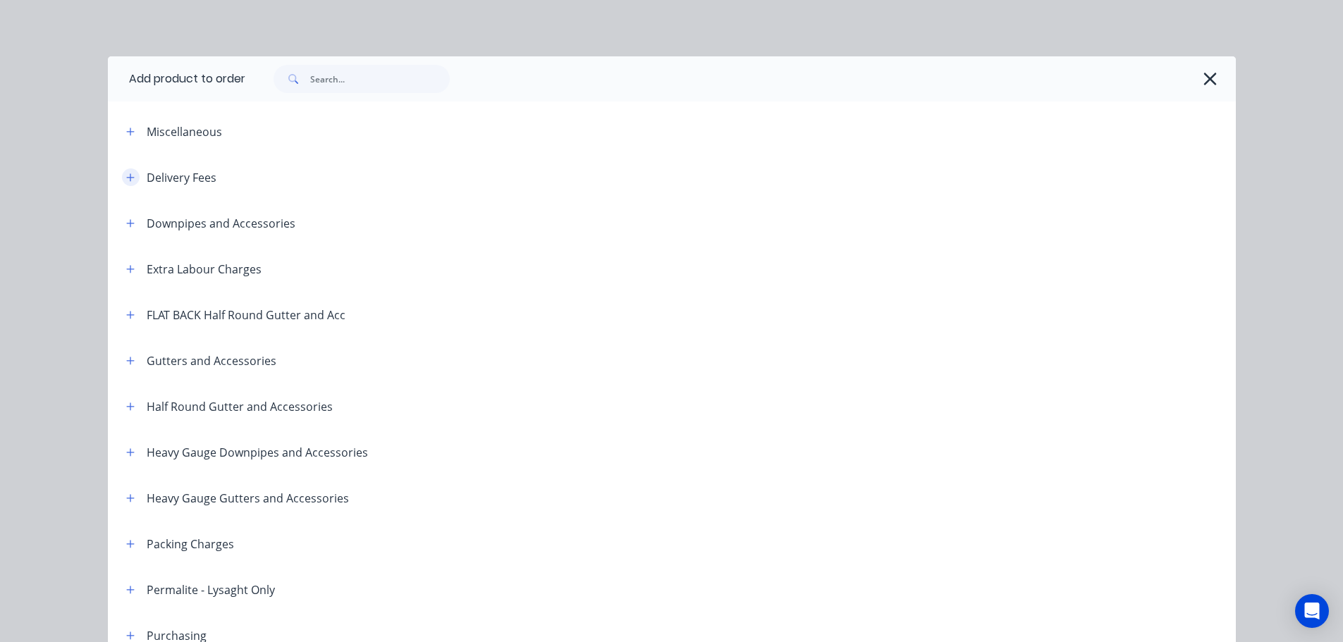
click at [126, 176] on icon "button" at bounding box center [130, 178] width 8 height 10
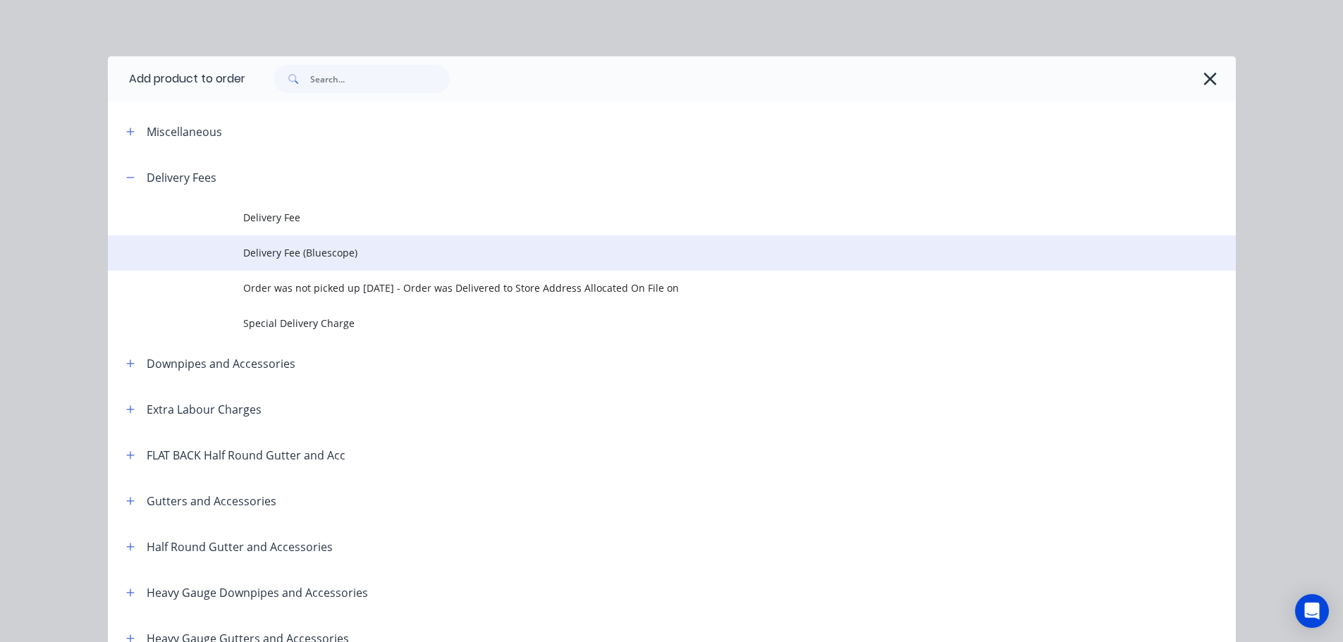
click at [330, 256] on span "Delivery Fee (Bluescope)" at bounding box center [640, 252] width 794 height 15
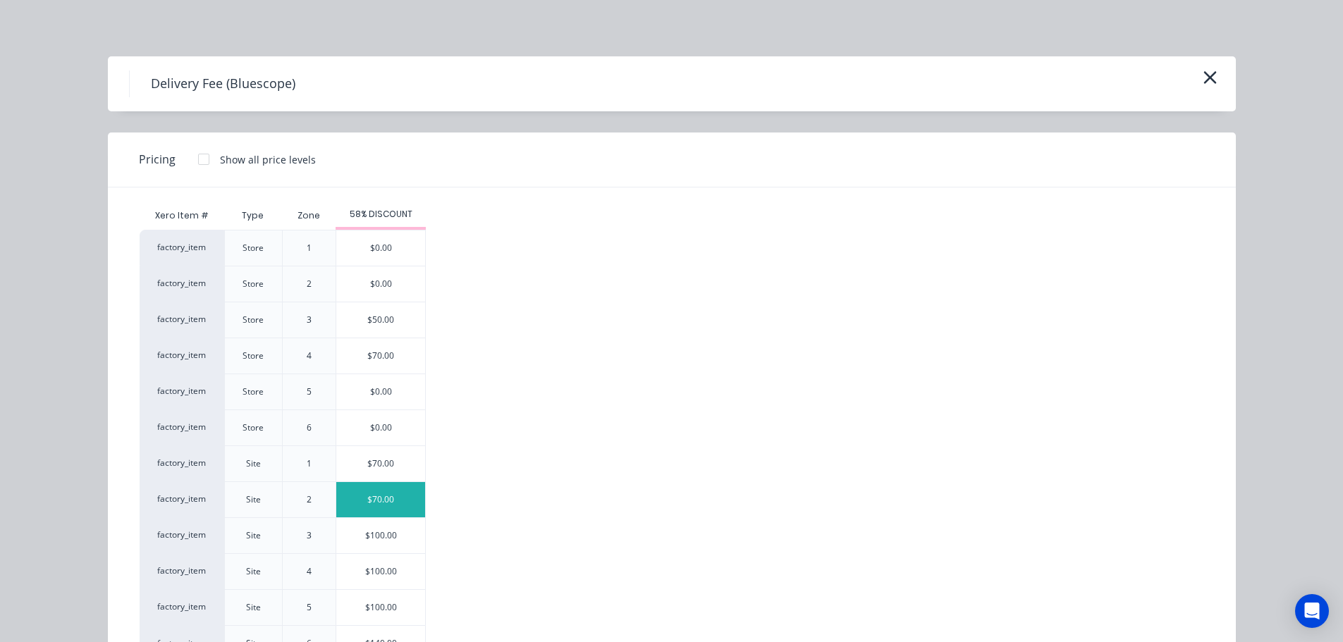
click at [375, 501] on div "$70.00" at bounding box center [380, 499] width 89 height 35
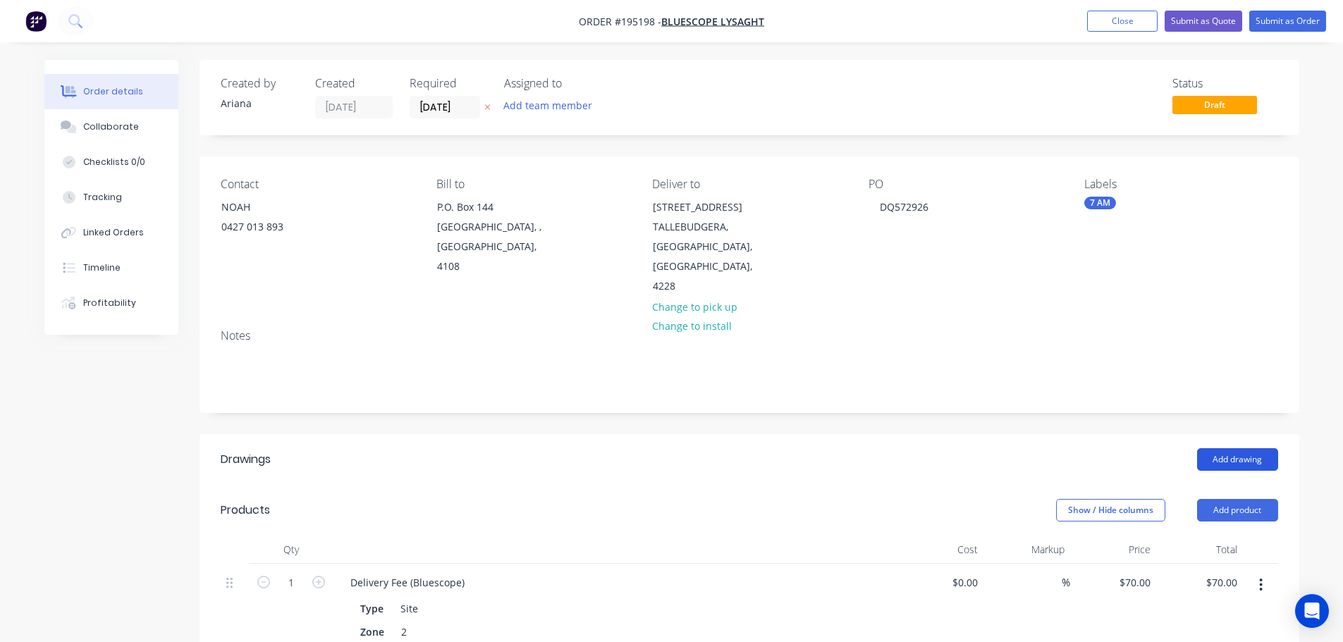
click at [1255, 448] on button "Add drawing" at bounding box center [1237, 459] width 81 height 23
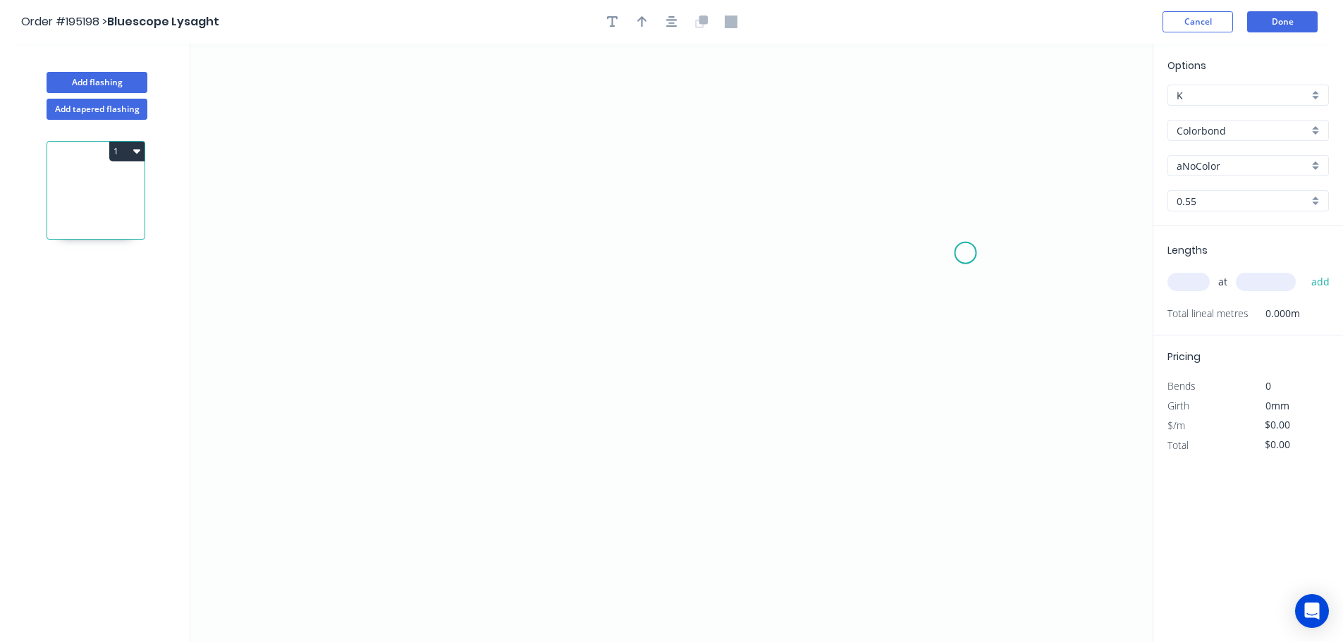
click at [966, 253] on icon "0" at bounding box center [671, 343] width 962 height 598
click at [973, 123] on icon "0" at bounding box center [671, 343] width 962 height 598
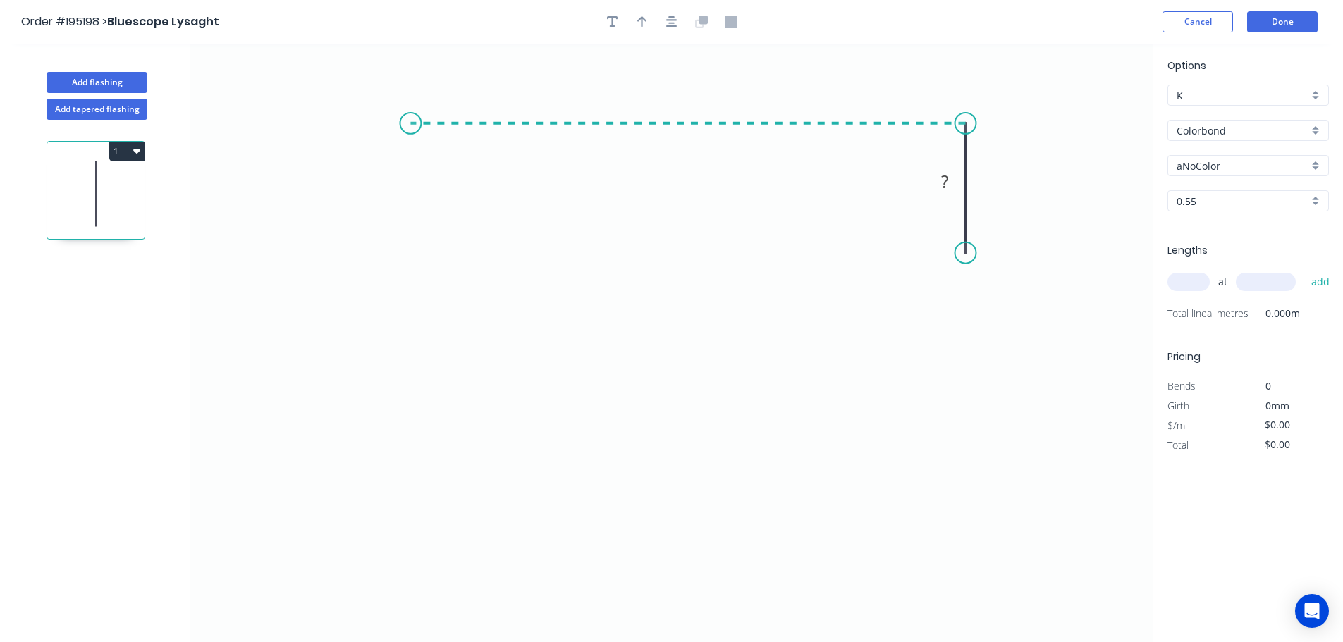
click at [410, 121] on icon "0 ?" at bounding box center [671, 343] width 962 height 598
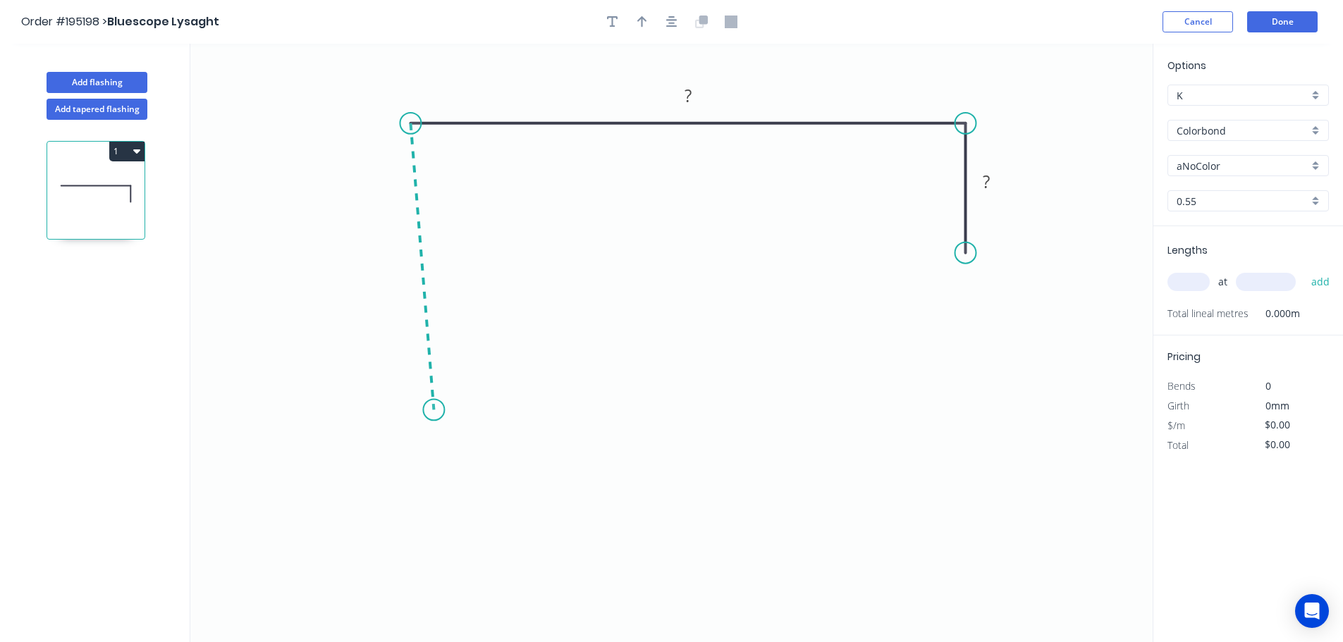
click at [434, 410] on icon "0 ? ?" at bounding box center [671, 343] width 962 height 598
click at [483, 362] on icon "0 ? ? ? ? º" at bounding box center [671, 343] width 962 height 598
click at [483, 362] on circle at bounding box center [482, 360] width 21 height 21
drag, startPoint x: 483, startPoint y: 362, endPoint x: 481, endPoint y: 353, distance: 9.4
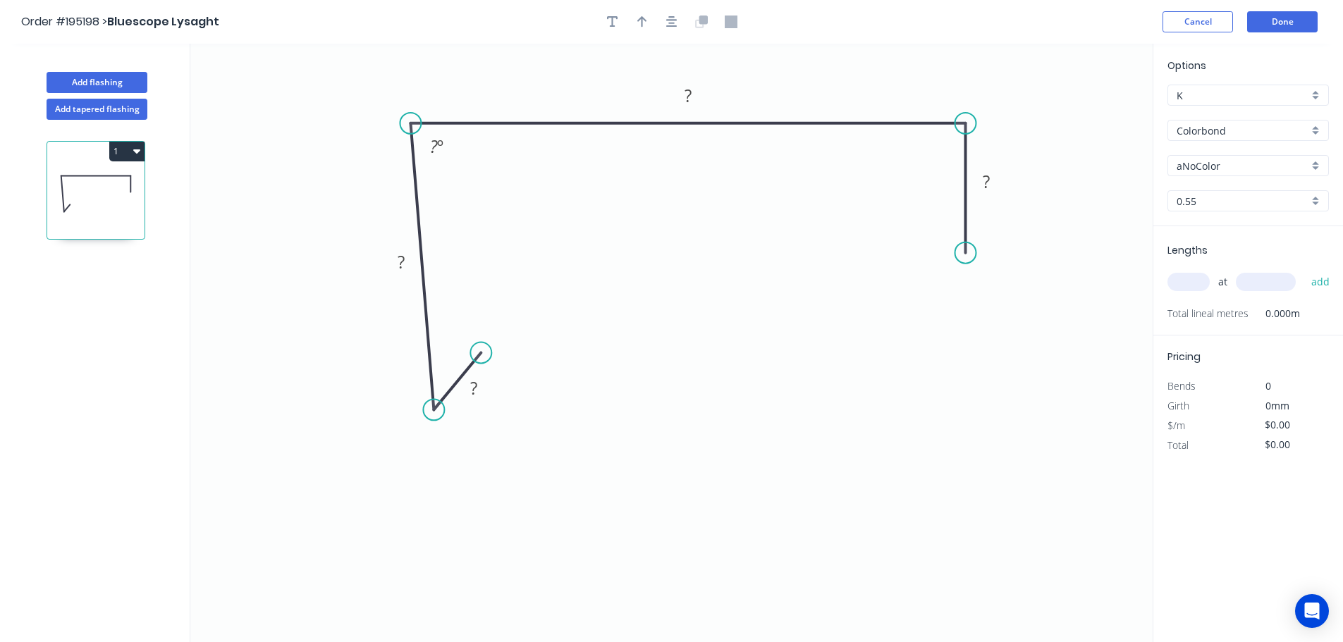
click at [481, 353] on circle at bounding box center [480, 353] width 21 height 21
click at [474, 387] on tspan "?" at bounding box center [473, 387] width 7 height 23
click at [1000, 293] on div "Crush & Fold" at bounding box center [1035, 297] width 142 height 29
click at [986, 307] on div "Flip bend" at bounding box center [1033, 295] width 142 height 29
click at [945, 267] on tspan "10" at bounding box center [945, 264] width 20 height 23
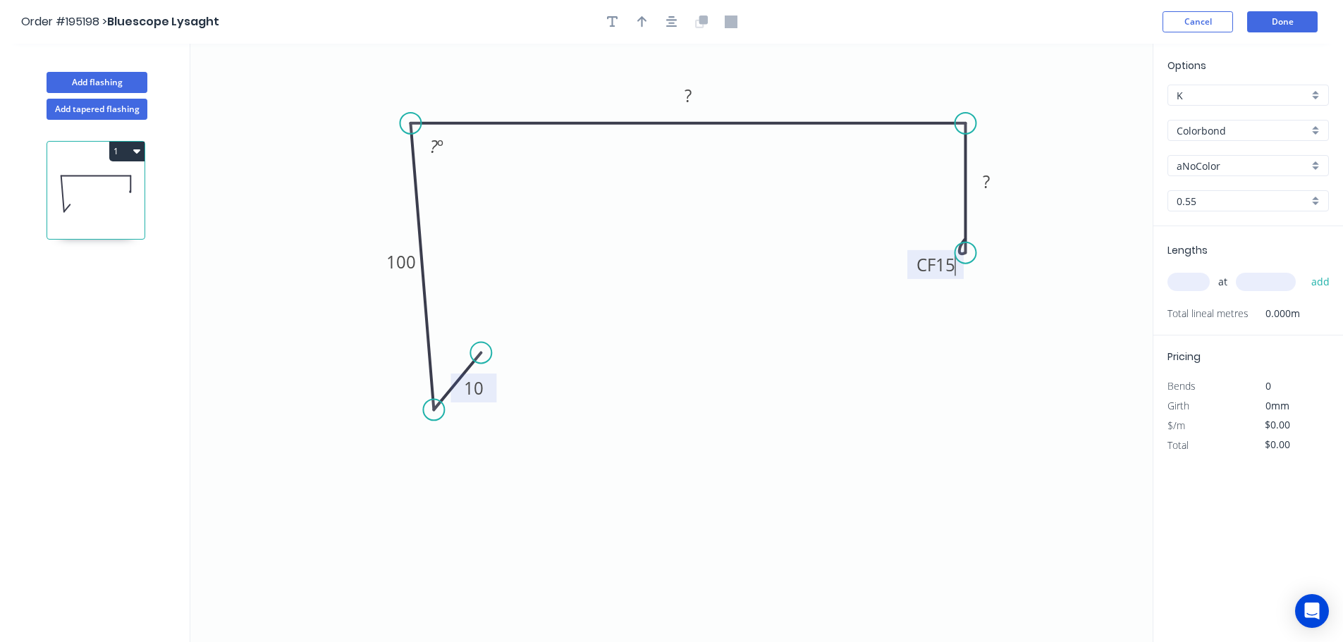
click at [985, 302] on icon "0 10 100 ? CF 15 ? ? º" at bounding box center [671, 343] width 962 height 598
drag, startPoint x: 911, startPoint y: 266, endPoint x: 875, endPoint y: 300, distance: 49.9
click at [875, 300] on rect at bounding box center [899, 298] width 56 height 29
click at [437, 142] on tspan "º" at bounding box center [440, 146] width 6 height 23
click at [703, 173] on icon "0 10 100 350 CF 15 40 87 º" at bounding box center [671, 343] width 962 height 598
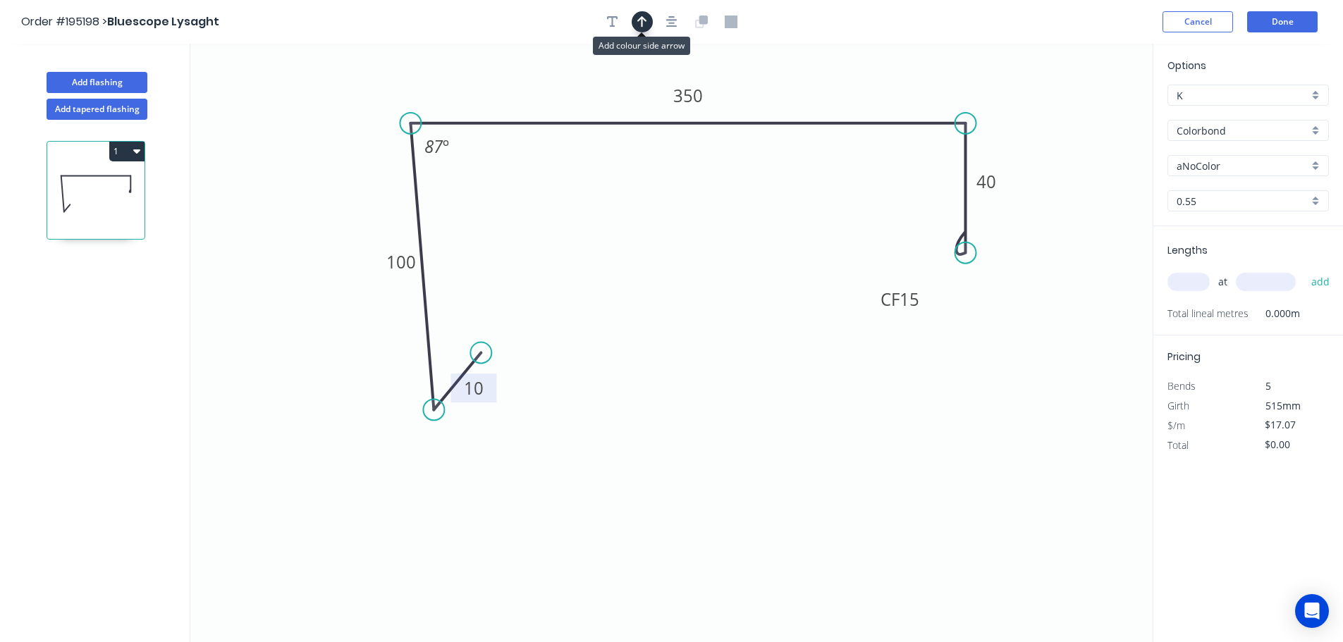
click at [640, 16] on icon "button" at bounding box center [642, 22] width 10 height 13
drag, startPoint x: 1083, startPoint y: 113, endPoint x: 798, endPoint y: 81, distance: 286.6
click at [798, 81] on icon at bounding box center [798, 64] width 13 height 45
click at [1314, 164] on div "aNoColor" at bounding box center [1247, 165] width 161 height 21
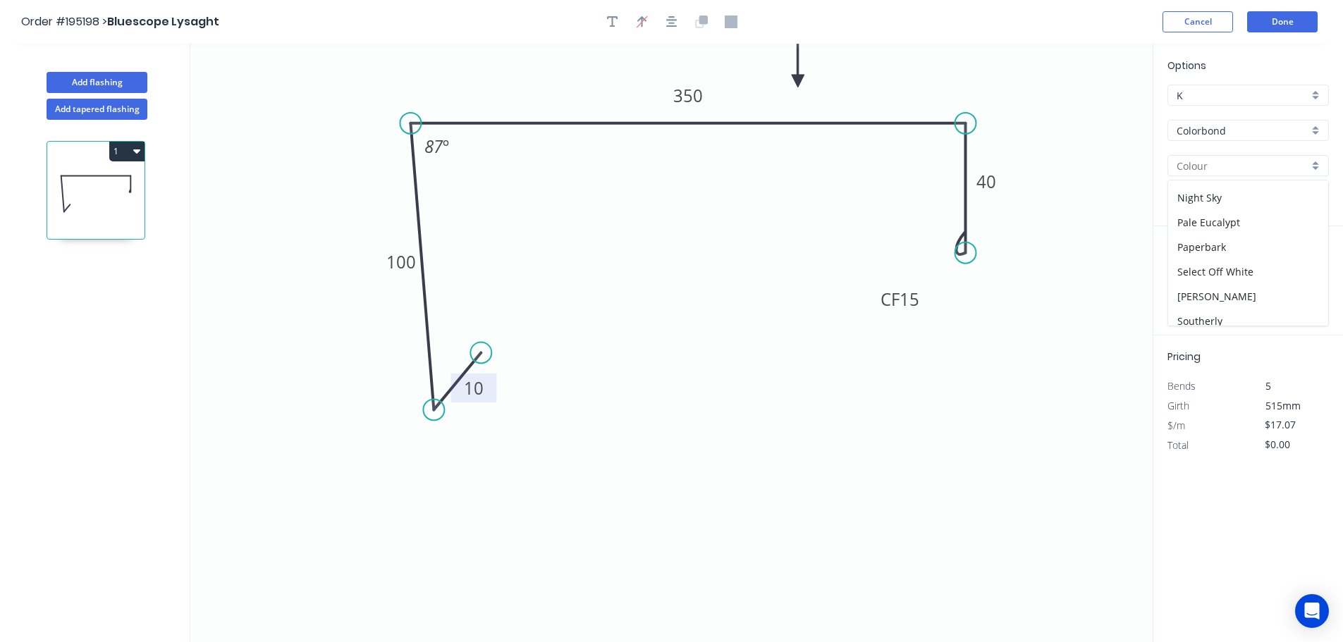
scroll to position [546, 0]
click at [1236, 288] on div "Woodland Grey" at bounding box center [1248, 288] width 160 height 25
click at [1188, 278] on input "text" at bounding box center [1188, 282] width 42 height 18
click at [1304, 270] on button "add" at bounding box center [1320, 282] width 33 height 24
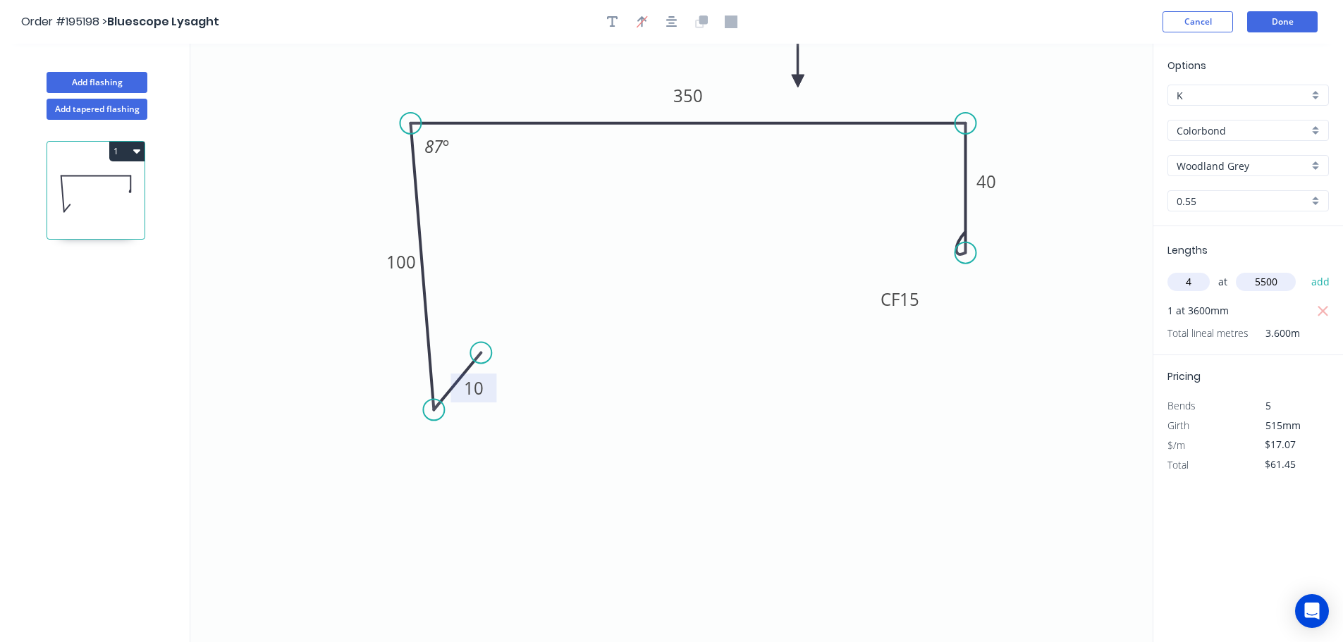
click at [1304, 270] on button "add" at bounding box center [1320, 282] width 33 height 24
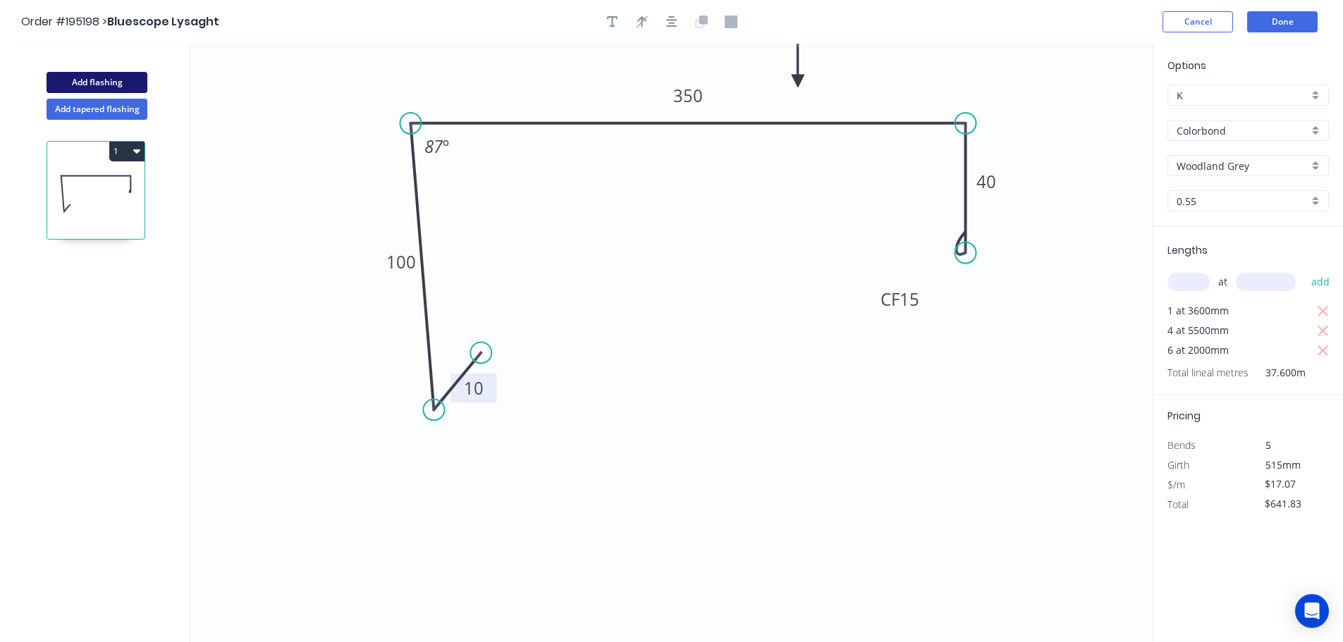
click at [90, 75] on button "Add flashing" at bounding box center [97, 82] width 101 height 21
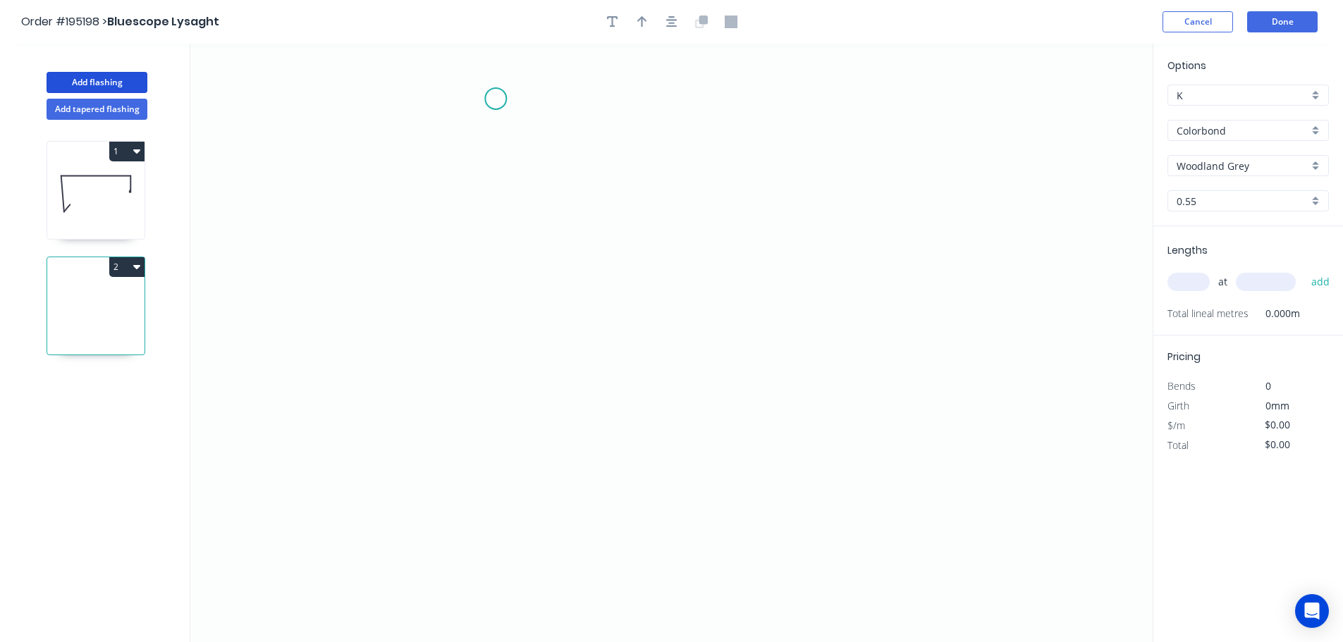
click at [496, 99] on icon "0" at bounding box center [671, 343] width 962 height 598
click at [488, 422] on icon "0" at bounding box center [671, 343] width 962 height 598
click at [793, 469] on icon "0 ?" at bounding box center [671, 343] width 962 height 598
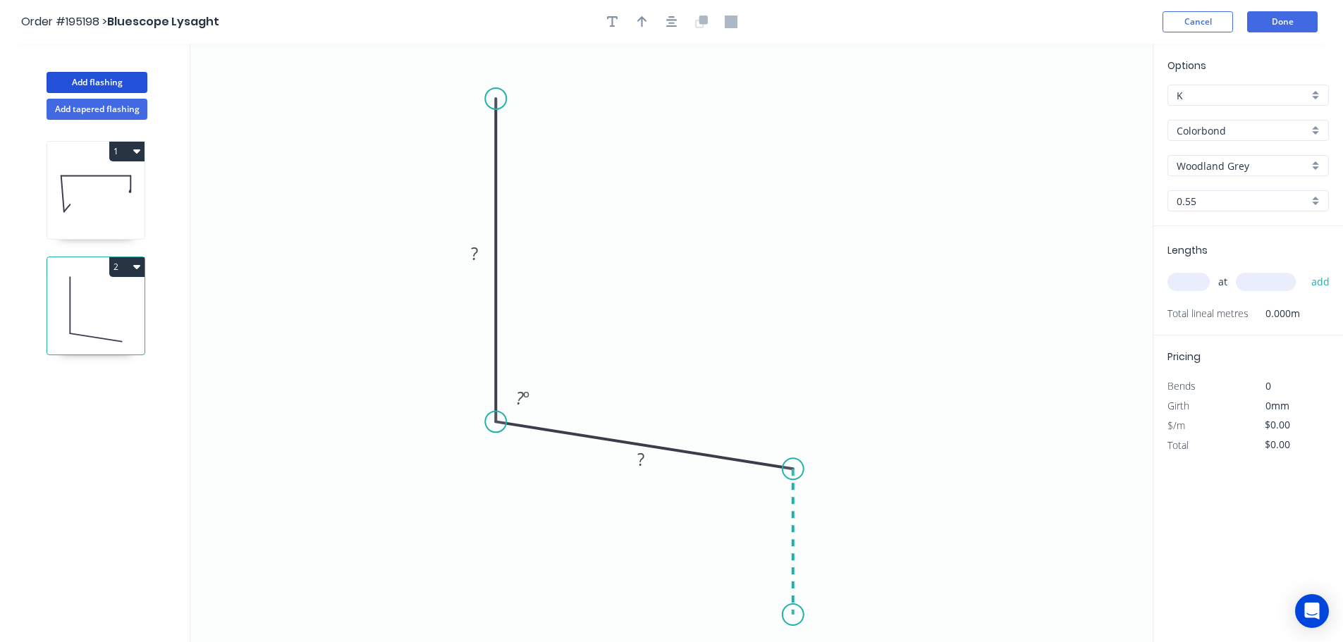
click at [789, 615] on icon "0 ? ? ? º" at bounding box center [671, 343] width 962 height 598
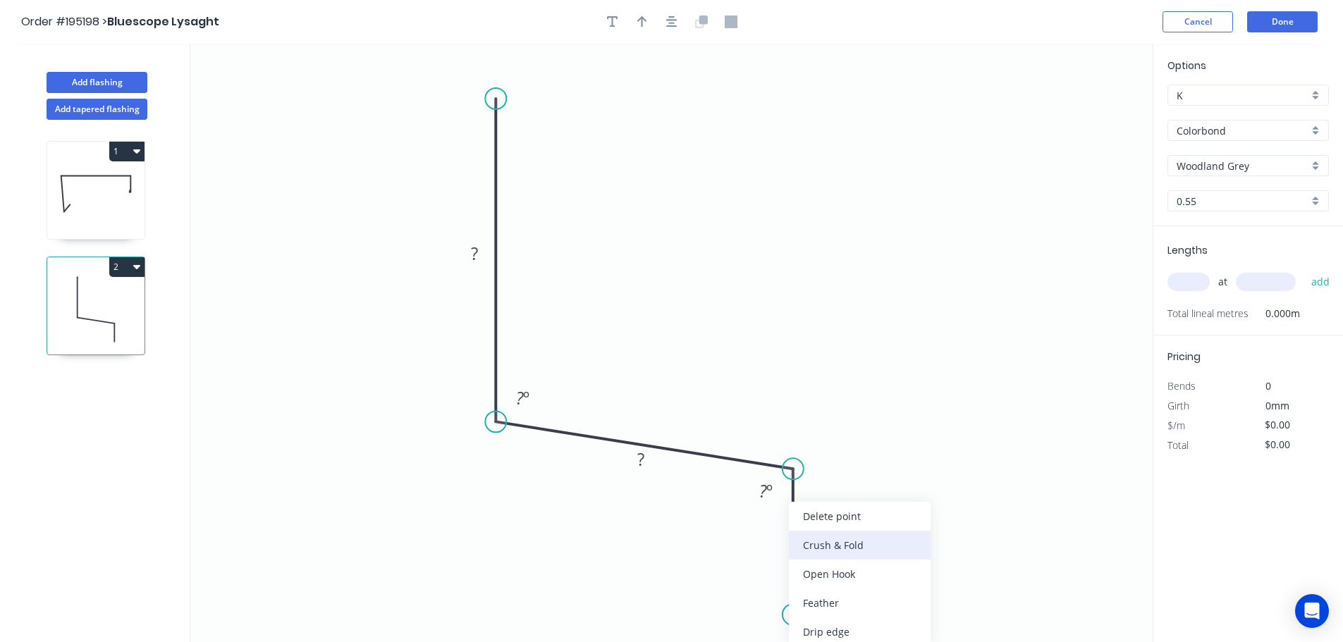
click at [859, 546] on div "Crush & Fold" at bounding box center [860, 545] width 142 height 29
click at [868, 606] on div "Flip bend" at bounding box center [863, 603] width 142 height 29
click at [836, 588] on tspan "10" at bounding box center [833, 589] width 20 height 23
click at [879, 558] on icon "0 ? ? CF 15 ? ? º ? º" at bounding box center [671, 343] width 962 height 598
drag, startPoint x: 849, startPoint y: 594, endPoint x: 723, endPoint y: 620, distance: 128.7
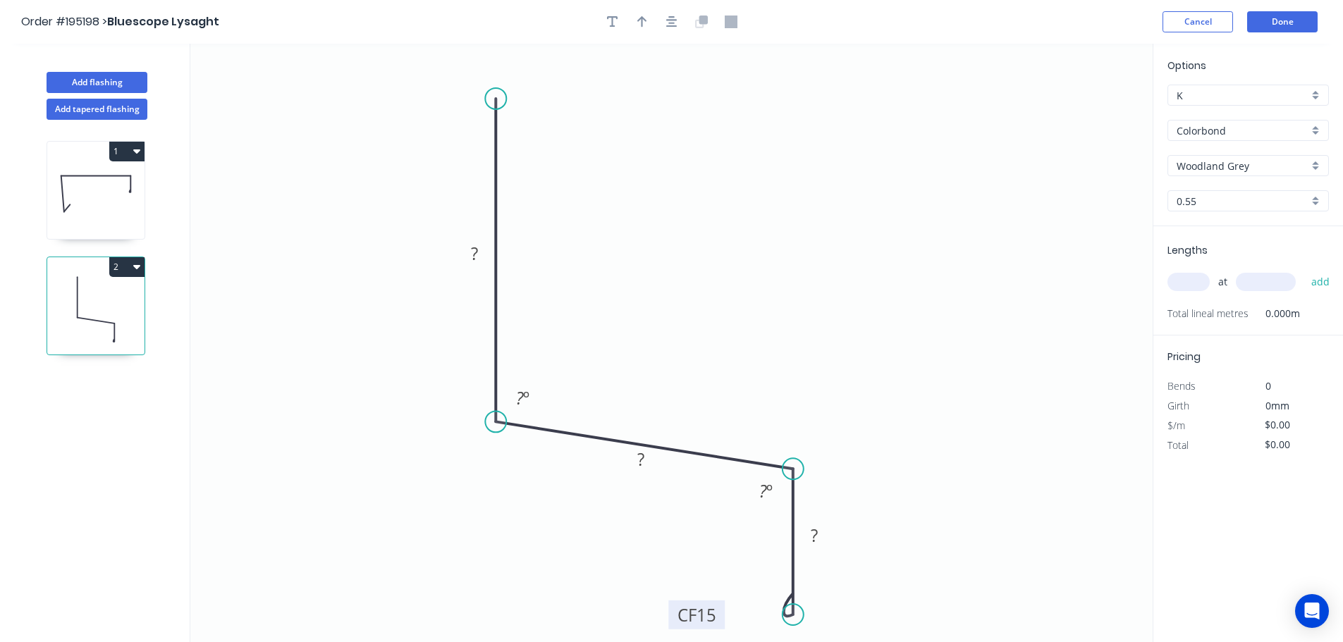
click at [723, 620] on rect at bounding box center [696, 615] width 56 height 29
click at [478, 250] on tspan "?" at bounding box center [474, 253] width 7 height 23
click at [814, 209] on icon "0 400 90 CF 15 50 125 º 125 º" at bounding box center [671, 343] width 962 height 598
click at [639, 22] on icon "button" at bounding box center [642, 22] width 10 height 13
drag, startPoint x: 1087, startPoint y: 113, endPoint x: 918, endPoint y: 140, distance: 171.3
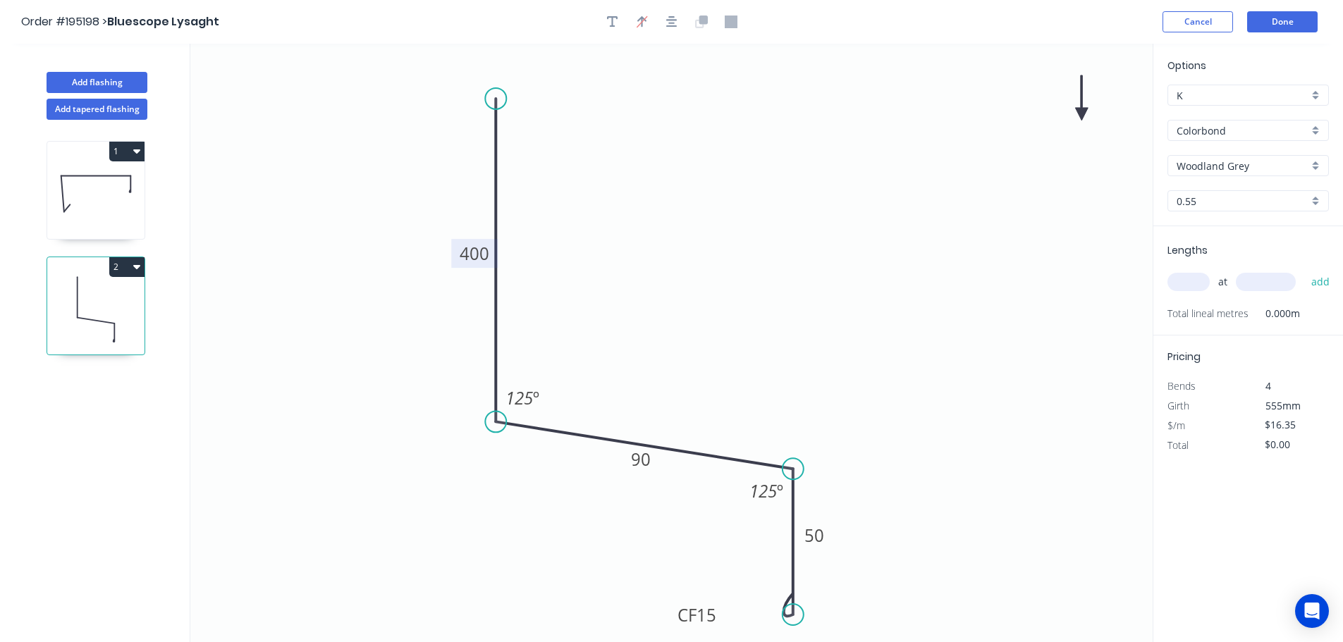
click at [918, 140] on icon "0 400 90 CF 15 50 125 º 125 º" at bounding box center [671, 343] width 962 height 598
drag, startPoint x: 1081, startPoint y: 110, endPoint x: 665, endPoint y: 249, distance: 438.5
click at [665, 249] on icon at bounding box center [664, 230] width 13 height 45
click at [1193, 281] on input "text" at bounding box center [1188, 282] width 42 height 18
click at [1304, 270] on button "add" at bounding box center [1320, 282] width 33 height 24
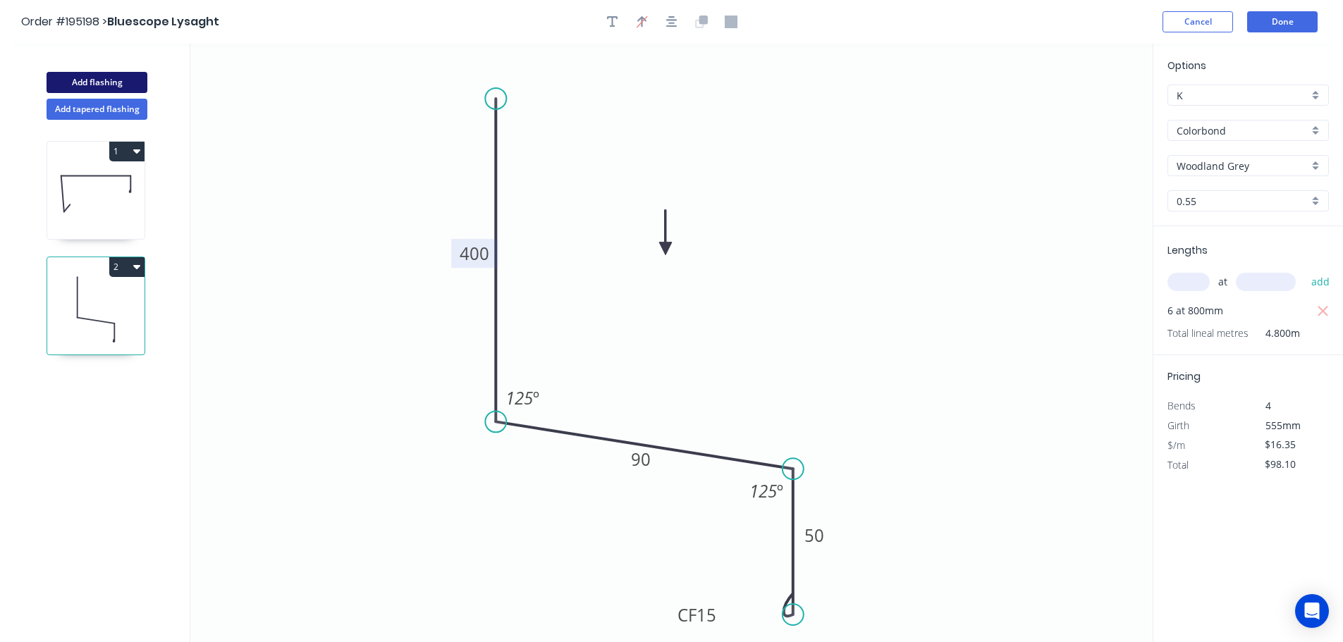
click at [102, 80] on button "Add flashing" at bounding box center [97, 82] width 101 height 21
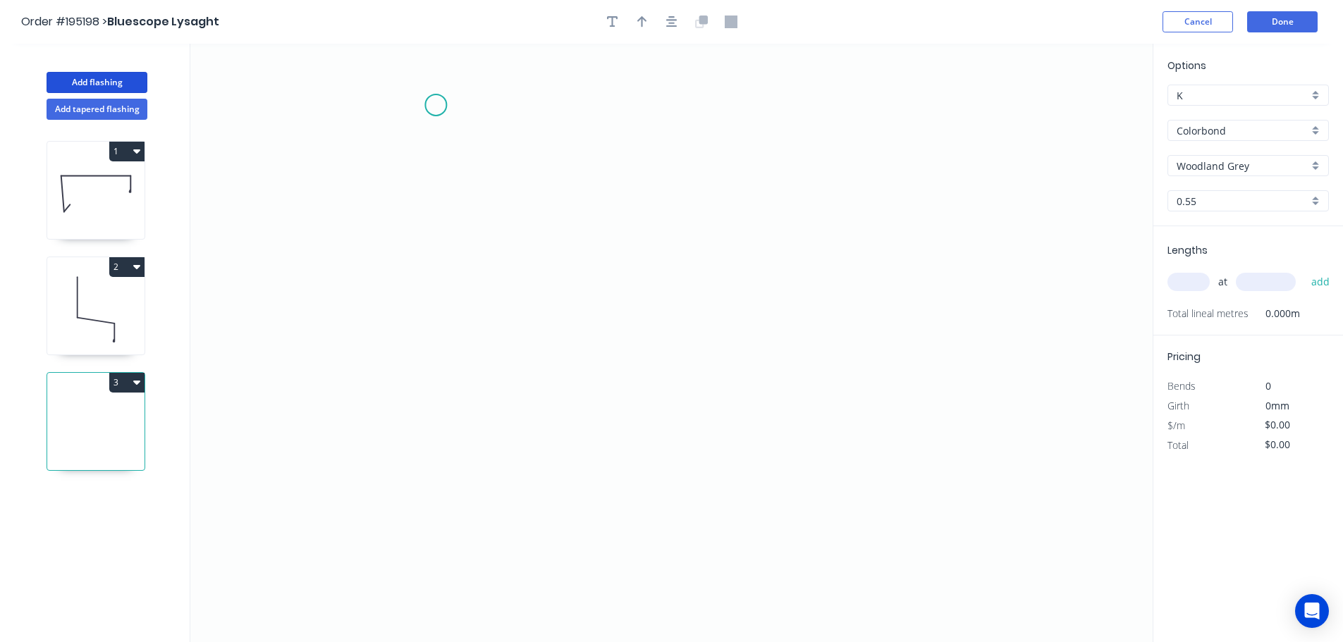
click at [436, 105] on icon "0" at bounding box center [671, 343] width 962 height 598
click at [515, 374] on icon "0" at bounding box center [671, 343] width 962 height 598
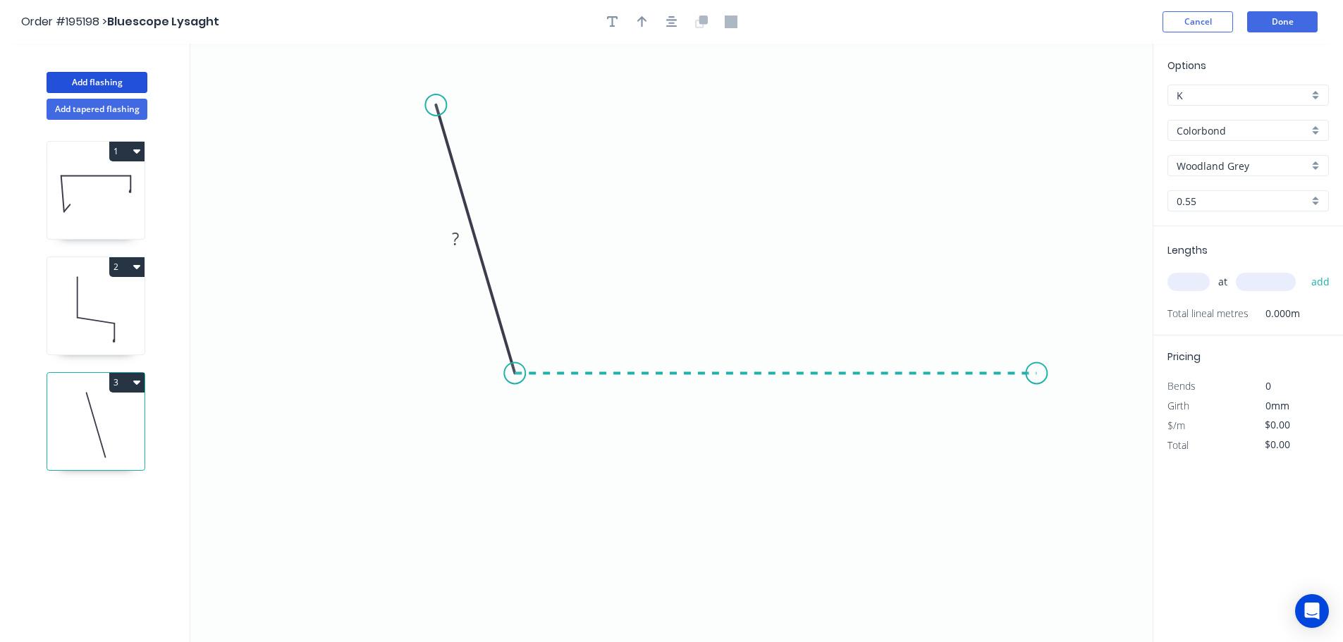
click at [1037, 360] on icon "0 ?" at bounding box center [671, 343] width 962 height 598
click at [1043, 494] on icon "0 ? ? ? º" at bounding box center [671, 343] width 962 height 598
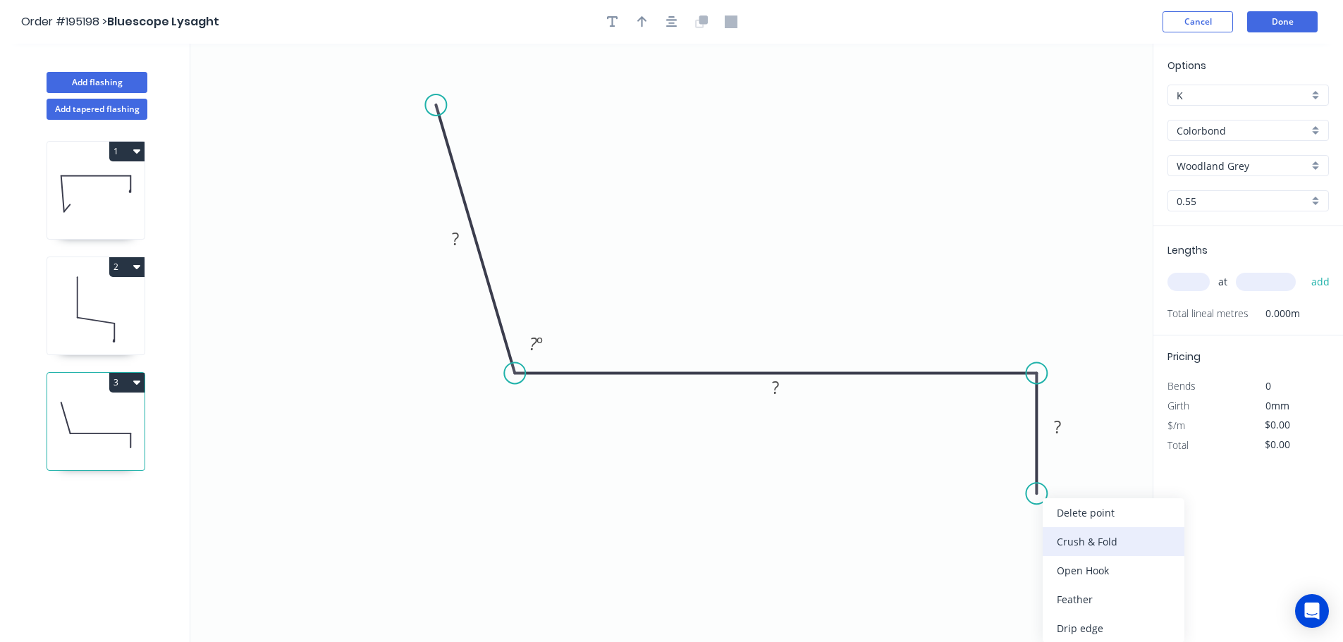
click at [1099, 539] on div "Crush & Fold" at bounding box center [1114, 541] width 142 height 29
click at [1064, 532] on div "Flip bend" at bounding box center [1111, 536] width 142 height 29
click at [1075, 465] on tspan "10" at bounding box center [1076, 468] width 20 height 23
click at [1122, 450] on icon "0 ? ? CF 15 ? ? º" at bounding box center [671, 343] width 962 height 598
drag, startPoint x: 1088, startPoint y: 474, endPoint x: 1108, endPoint y: 554, distance: 82.2
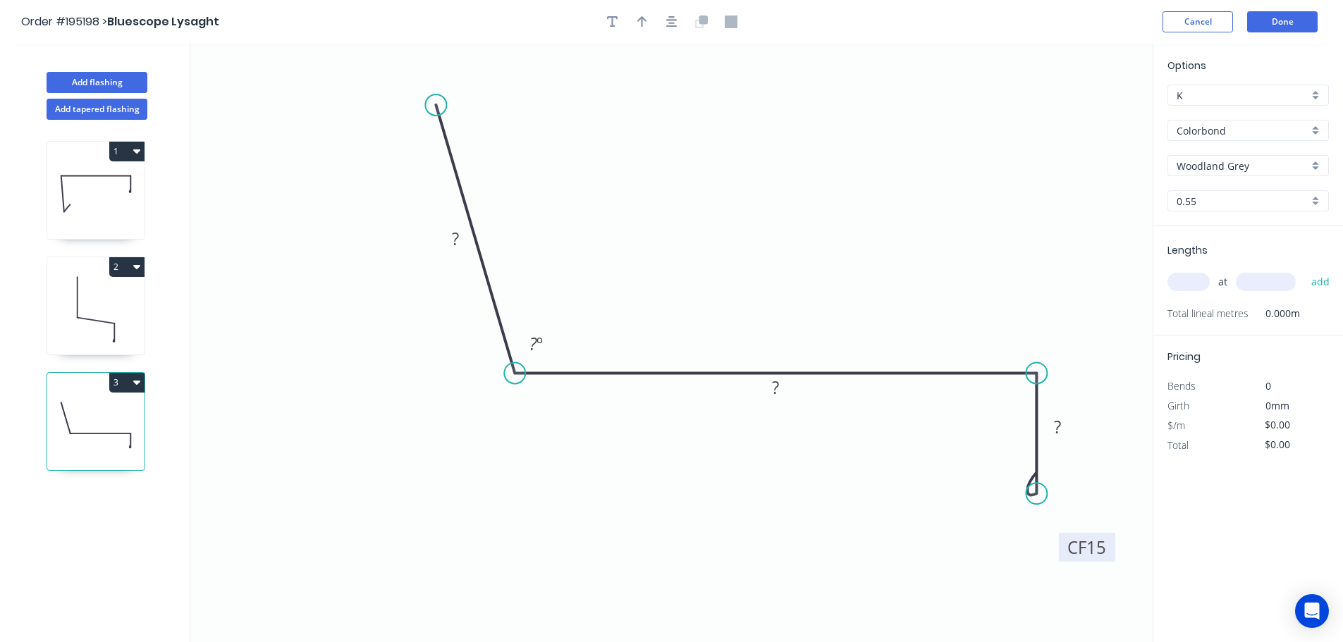
click at [1108, 554] on rect at bounding box center [1087, 547] width 56 height 29
click at [460, 237] on rect at bounding box center [455, 240] width 28 height 20
click at [652, 224] on icon "0 100 250 CF 15 40 125 º" at bounding box center [671, 343] width 962 height 598
click at [639, 16] on icon "button" at bounding box center [642, 22] width 10 height 13
drag, startPoint x: 1082, startPoint y: 110, endPoint x: 754, endPoint y: 174, distance: 334.0
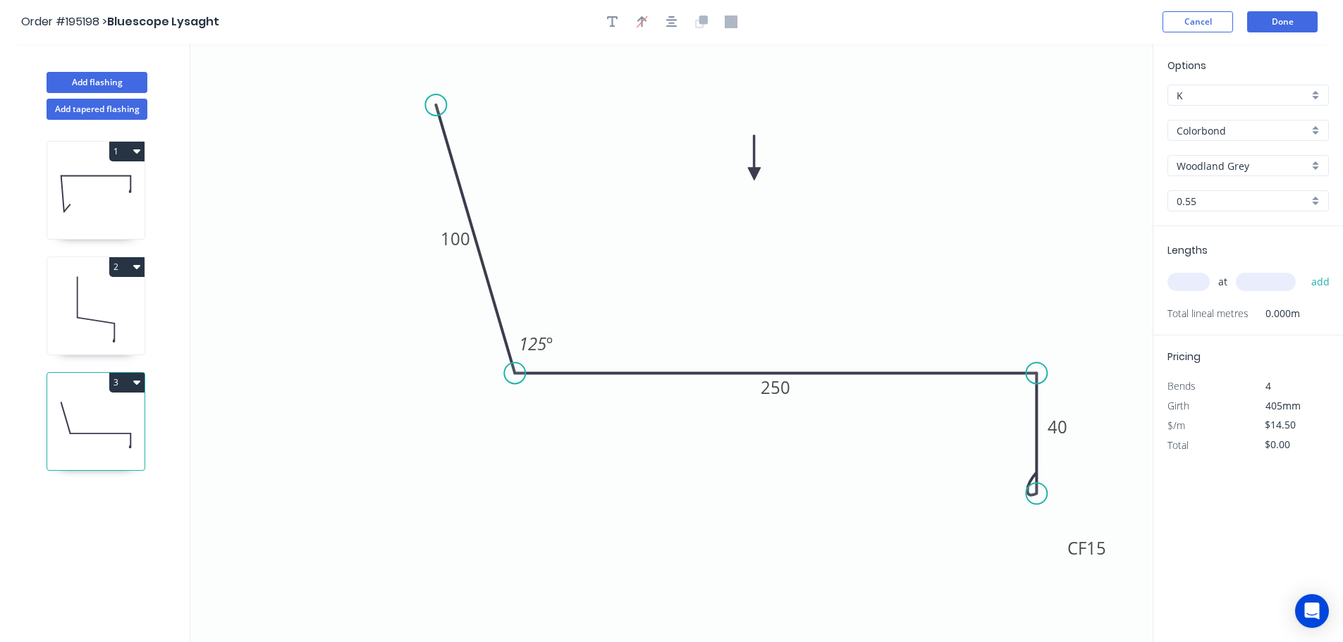
click at [754, 174] on icon at bounding box center [754, 157] width 13 height 45
click at [1195, 281] on input "text" at bounding box center [1188, 282] width 42 height 18
click at [1304, 270] on button "add" at bounding box center [1320, 282] width 33 height 24
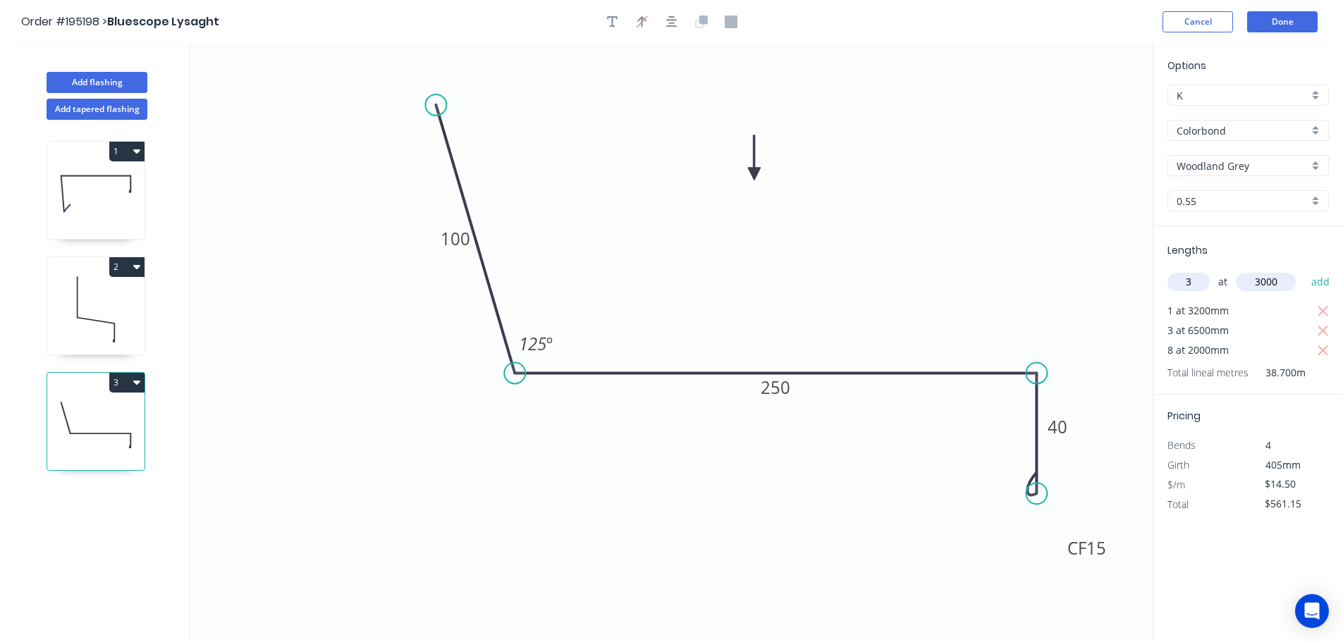
click at [1304, 270] on button "add" at bounding box center [1320, 282] width 33 height 24
click at [1100, 550] on tspan "15" at bounding box center [1096, 547] width 20 height 23
click at [1090, 493] on icon "0 100 250 CF 10 40 125 º" at bounding box center [671, 343] width 962 height 598
click at [126, 381] on button "3" at bounding box center [126, 383] width 35 height 20
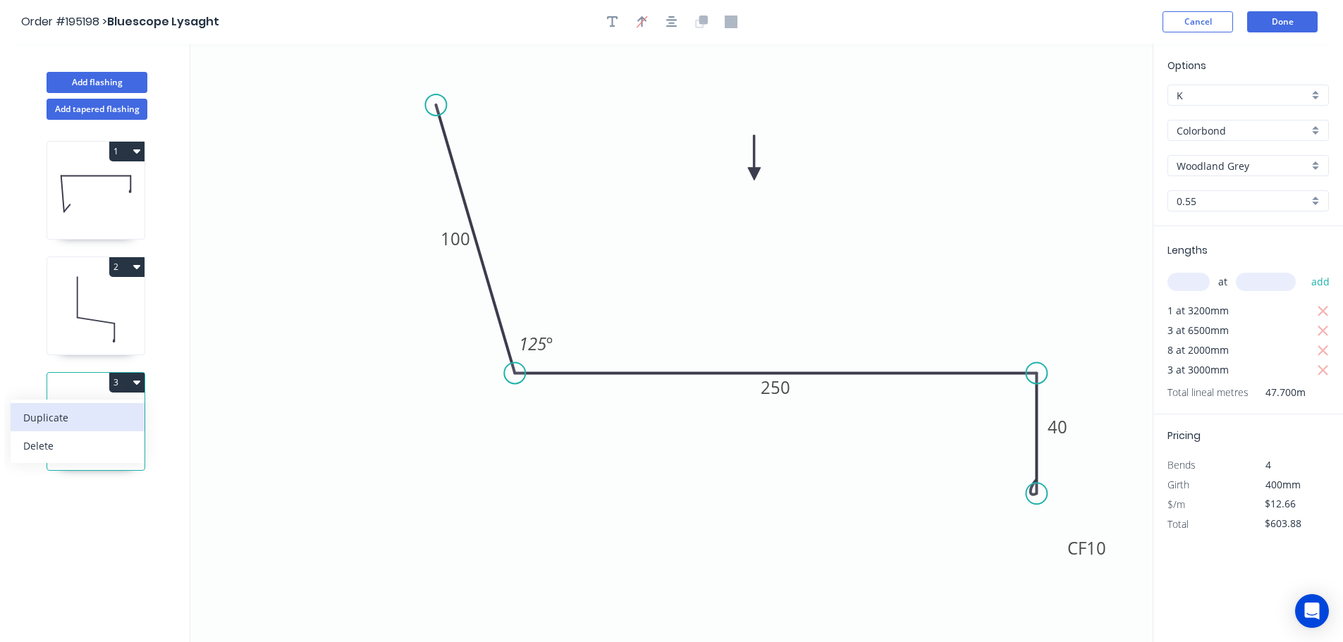
click at [82, 411] on div "Duplicate" at bounding box center [77, 417] width 109 height 20
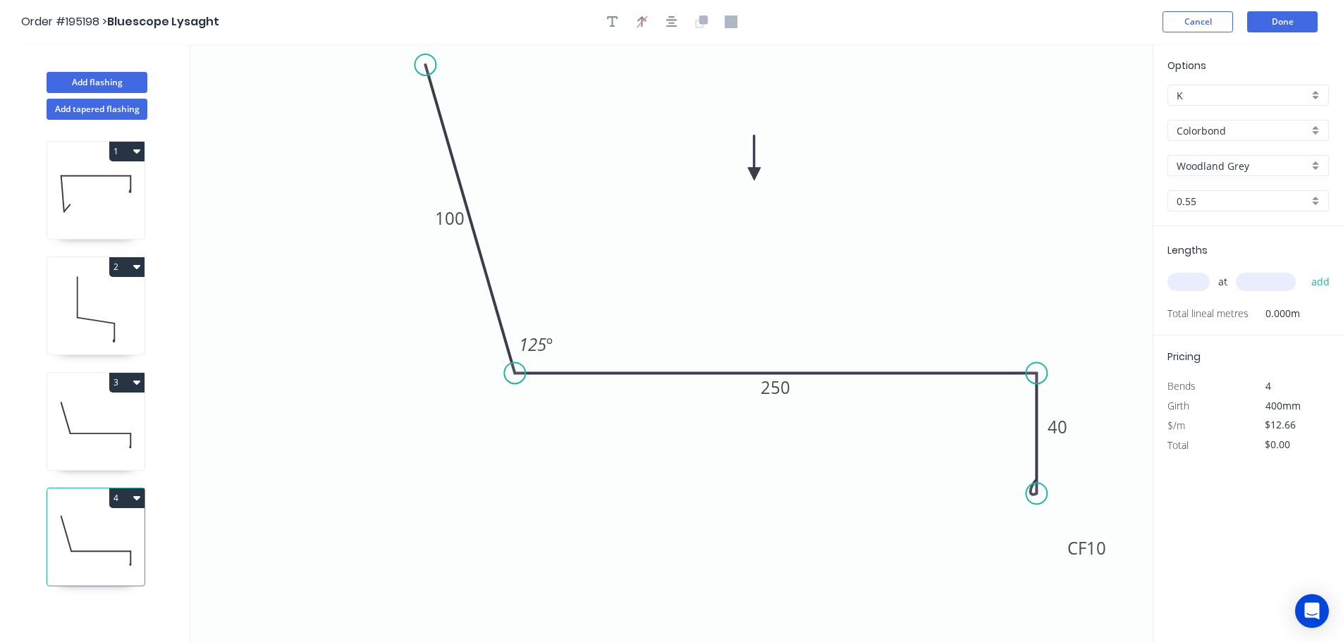
drag, startPoint x: 434, startPoint y: 103, endPoint x: 425, endPoint y: 65, distance: 39.2
click at [425, 65] on circle at bounding box center [424, 64] width 21 height 21
click at [455, 219] on tspan "100" at bounding box center [450, 218] width 30 height 23
click at [562, 221] on icon "0 400 250 CF 10 40 125 º" at bounding box center [671, 343] width 962 height 598
click at [784, 388] on tspan "250" at bounding box center [776, 387] width 30 height 23
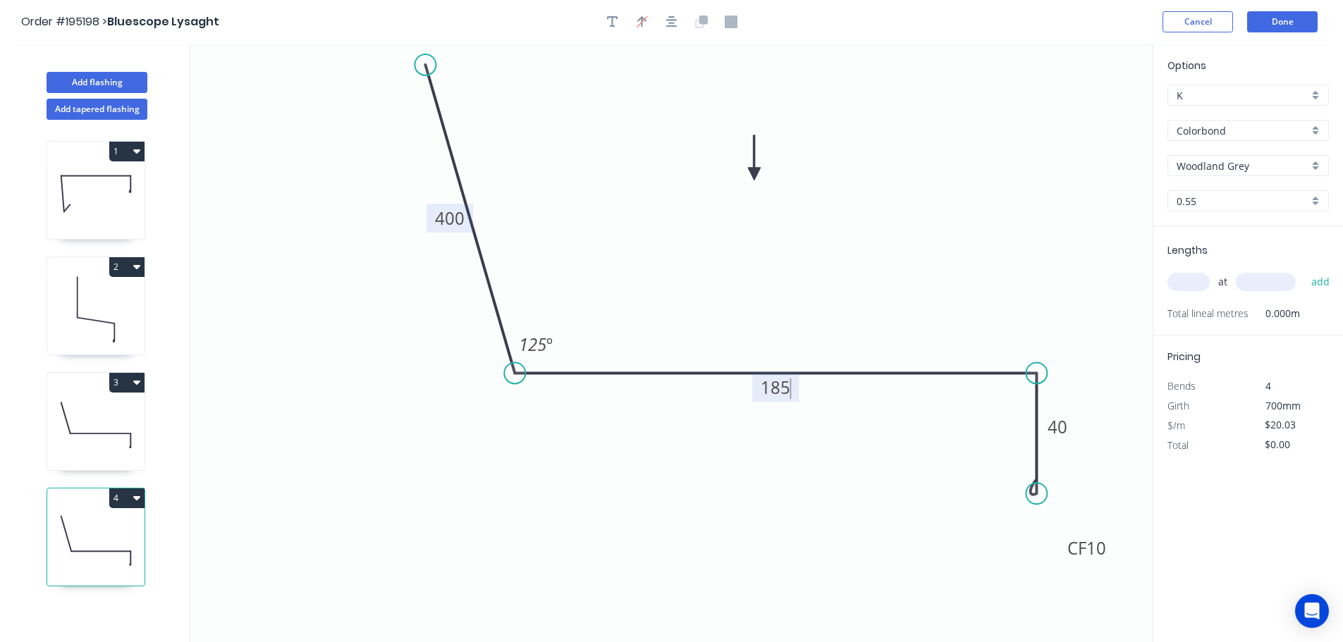
click at [794, 327] on icon "0 400 185 CF 10 40 125 º" at bounding box center [671, 343] width 962 height 598
click at [1192, 285] on input "text" at bounding box center [1188, 282] width 42 height 18
click at [1268, 281] on input "text" at bounding box center [1266, 282] width 60 height 18
click at [1304, 270] on button "add" at bounding box center [1320, 282] width 33 height 24
click at [72, 195] on icon at bounding box center [95, 194] width 97 height 90
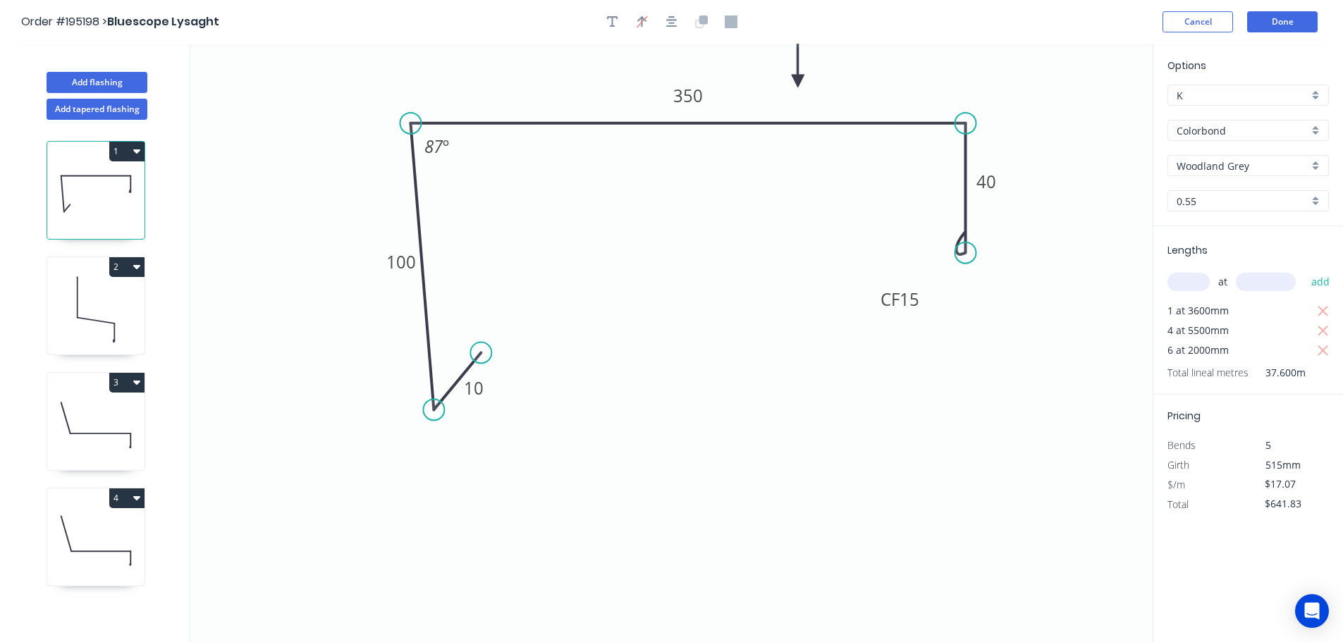
click at [132, 145] on button "1" at bounding box center [126, 152] width 35 height 20
click at [89, 177] on div "Duplicate" at bounding box center [77, 186] width 109 height 20
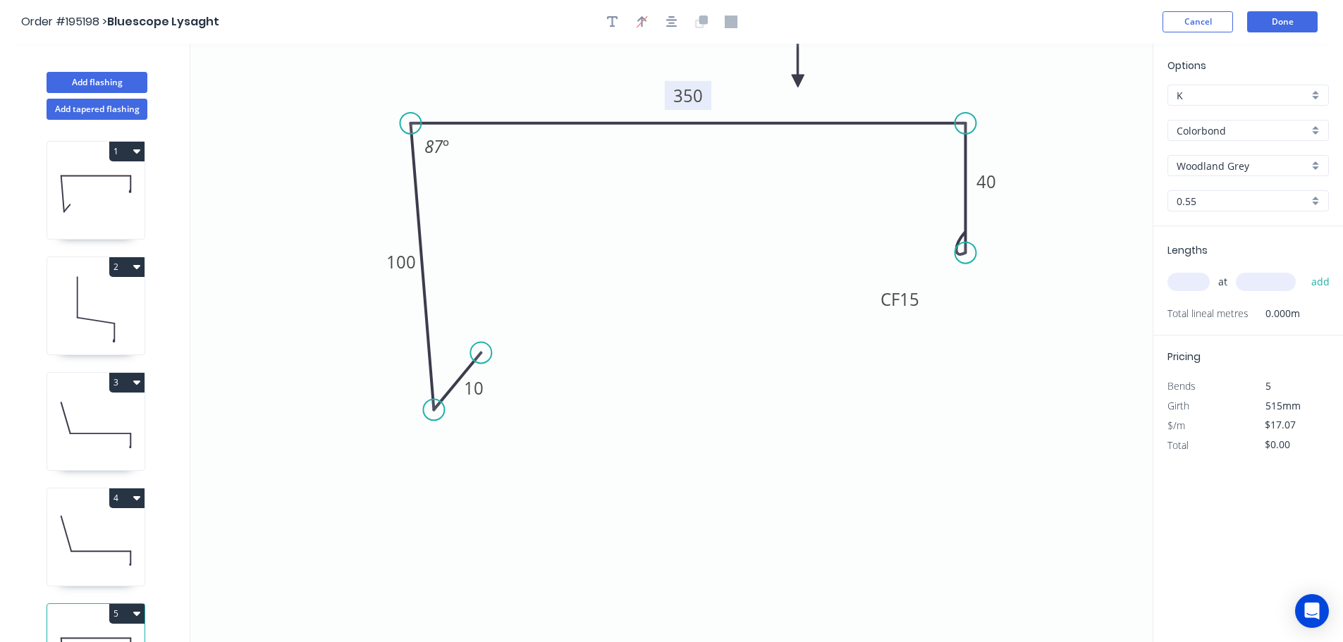
click at [695, 98] on tspan "350" at bounding box center [688, 95] width 30 height 23
click at [704, 185] on icon "0 10 100 420 CF 15 40 87 º" at bounding box center [671, 343] width 962 height 598
click at [1193, 281] on input "text" at bounding box center [1188, 282] width 42 height 18
click at [1267, 283] on input "text" at bounding box center [1266, 282] width 60 height 18
click at [1304, 270] on button "add" at bounding box center [1320, 282] width 33 height 24
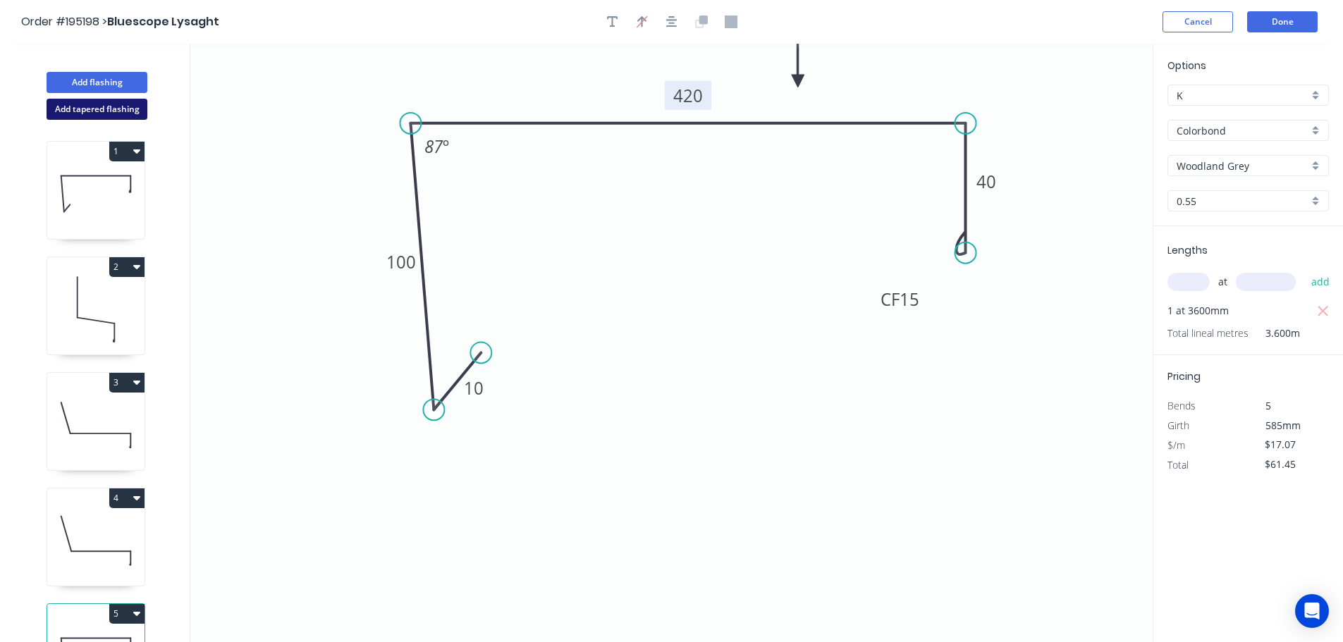
click at [103, 108] on button "Add tapered flashing" at bounding box center [97, 109] width 101 height 21
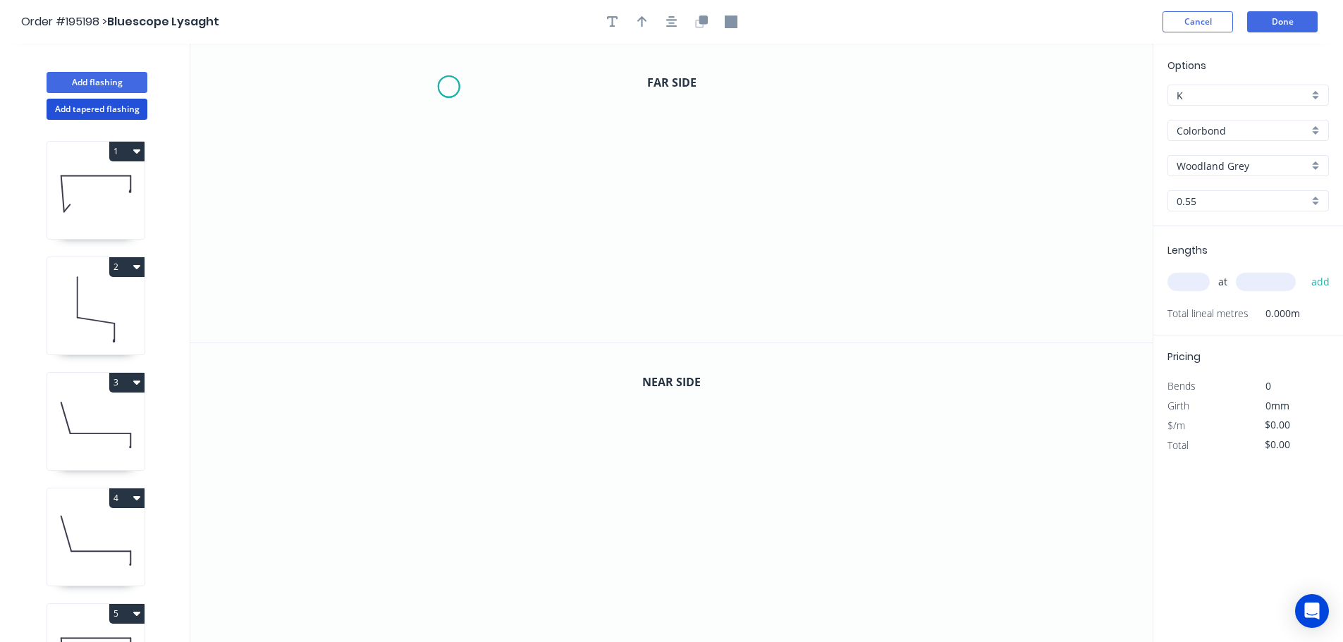
click at [448, 87] on icon "0" at bounding box center [671, 193] width 962 height 299
click at [454, 200] on icon "0" at bounding box center [671, 193] width 962 height 299
click at [909, 197] on icon "0 ?" at bounding box center [671, 193] width 962 height 299
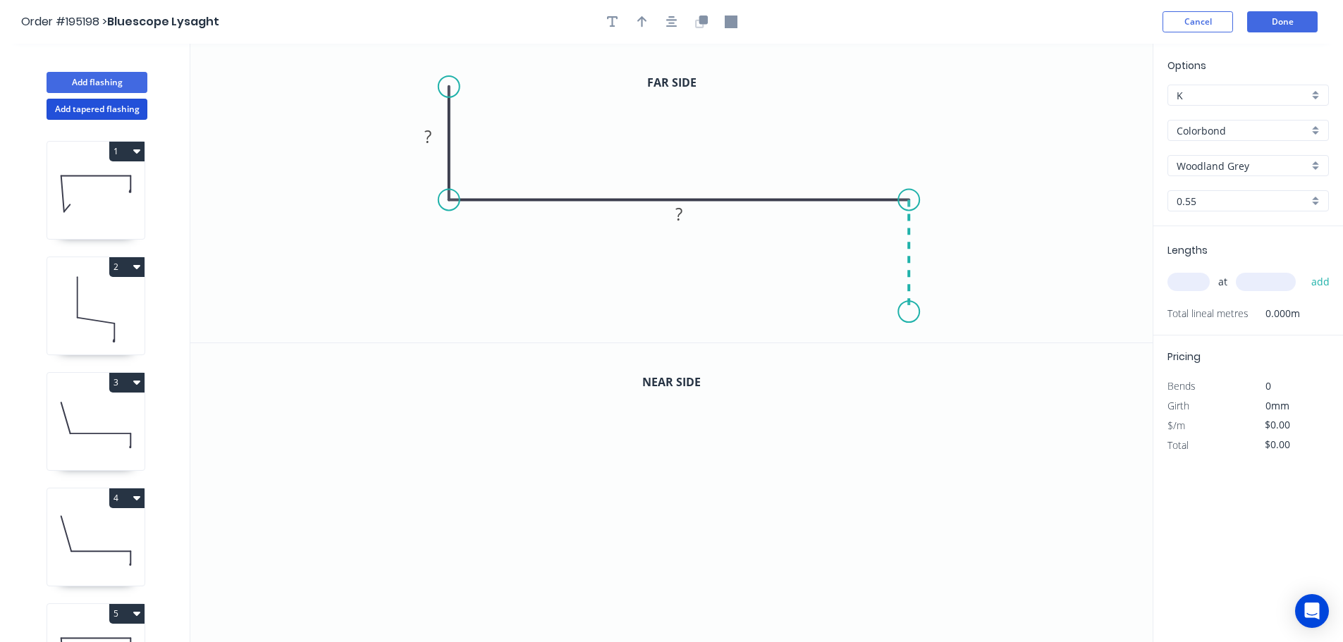
click at [904, 312] on icon "0 ? ?" at bounding box center [671, 193] width 962 height 299
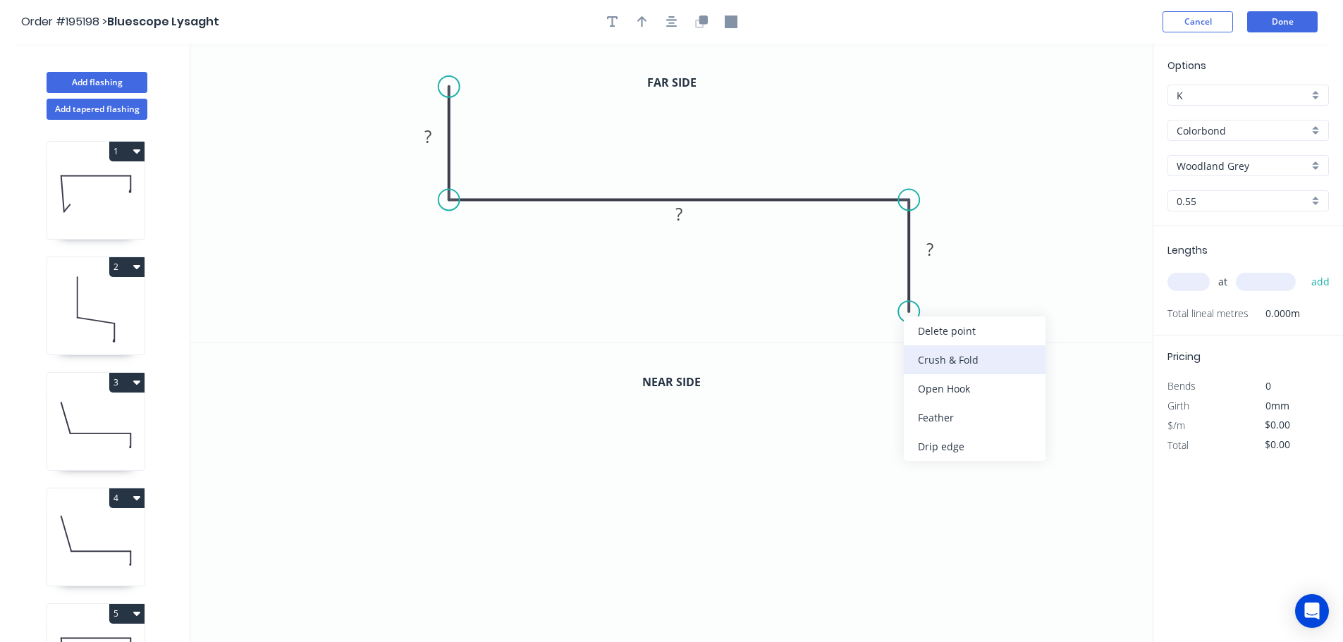
click at [959, 357] on div "Crush & Fold" at bounding box center [975, 359] width 142 height 29
click at [930, 345] on div "Flip bend" at bounding box center [981, 355] width 142 height 29
click at [950, 286] on tspan "10" at bounding box center [948, 286] width 20 height 23
click at [982, 319] on icon "0 ? ? CF 15 ?" at bounding box center [671, 193] width 962 height 299
drag, startPoint x: 962, startPoint y: 290, endPoint x: 1041, endPoint y: 317, distance: 84.3
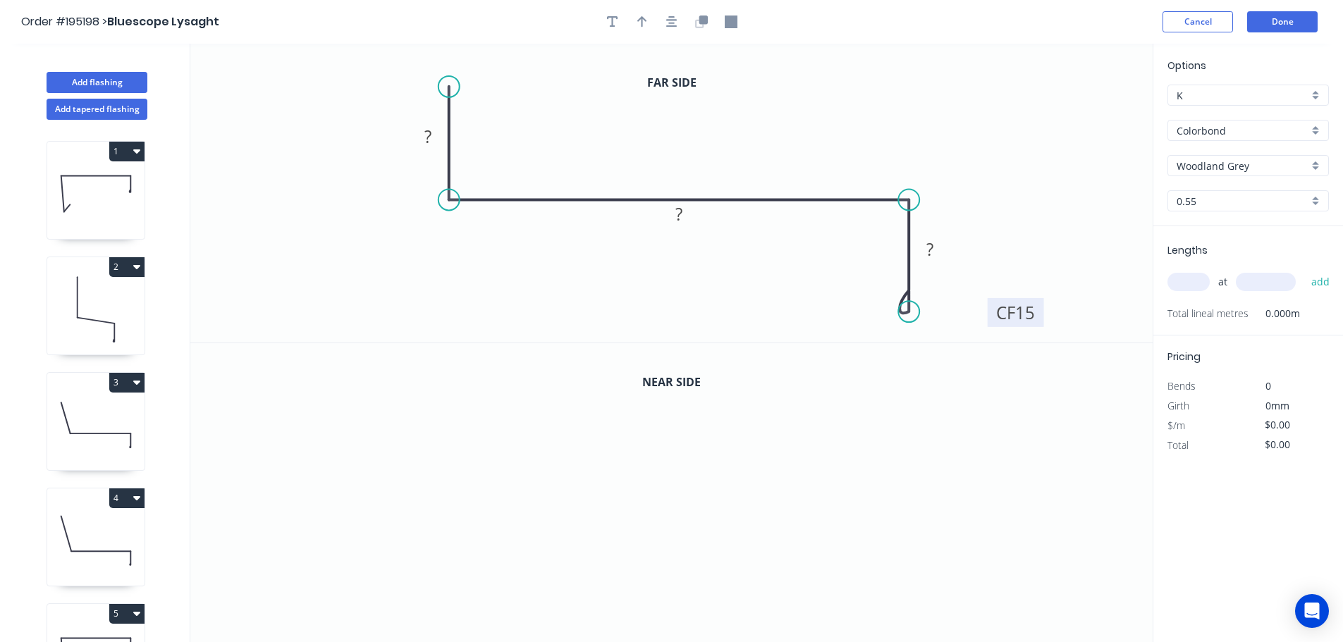
click at [1041, 317] on rect at bounding box center [1016, 312] width 56 height 29
click at [429, 136] on tspan "?" at bounding box center [427, 136] width 7 height 23
click at [732, 121] on icon "0 100 390 CF 15 40" at bounding box center [671, 193] width 962 height 299
click at [639, 19] on icon "button" at bounding box center [642, 21] width 10 height 11
drag, startPoint x: 1084, startPoint y: 109, endPoint x: 770, endPoint y: 135, distance: 315.4
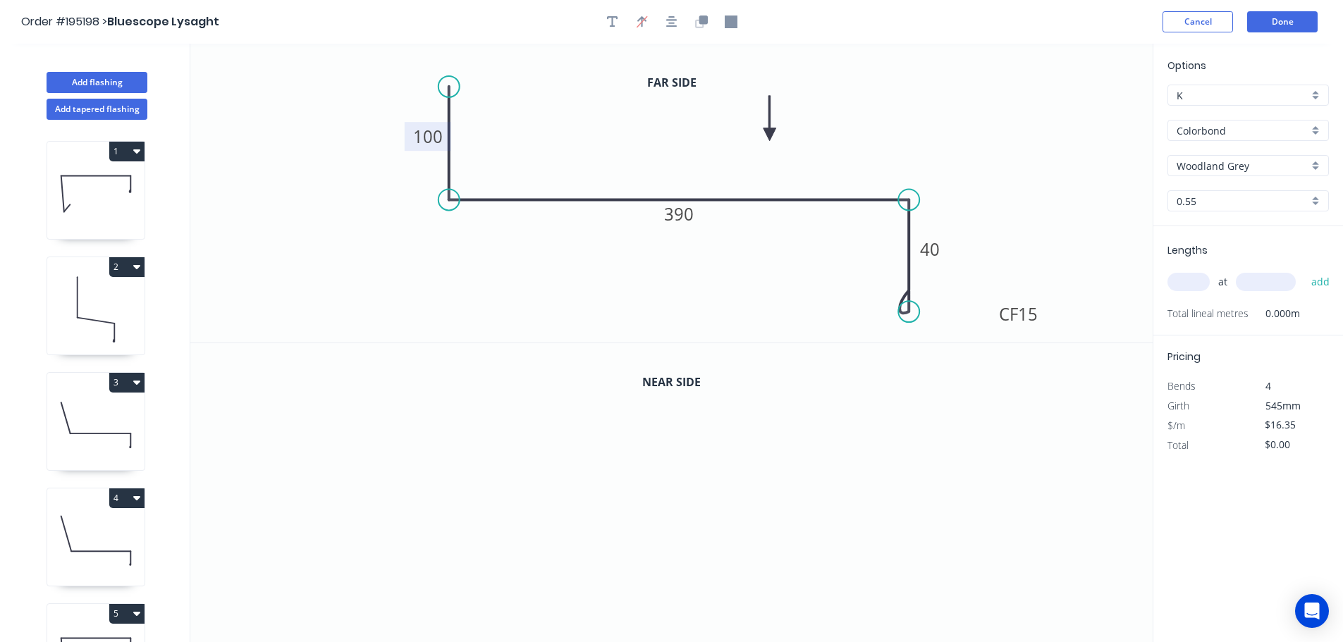
click at [770, 135] on icon at bounding box center [769, 118] width 13 height 45
click at [704, 25] on icon "button" at bounding box center [701, 22] width 13 height 13
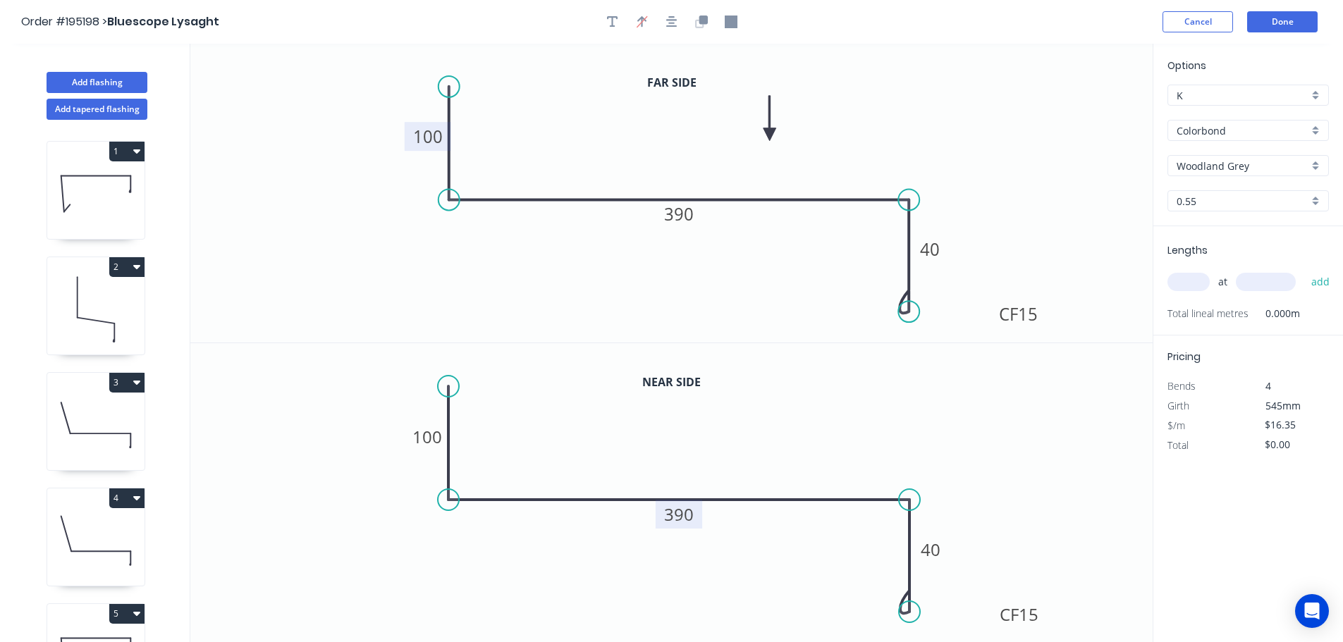
click at [685, 518] on tspan "390" at bounding box center [679, 514] width 30 height 23
click at [713, 478] on icon "0 100 420 CF 15 40" at bounding box center [671, 493] width 962 height 300
click at [1196, 274] on input "text" at bounding box center [1188, 282] width 42 height 18
click at [1304, 270] on button "add" at bounding box center [1320, 282] width 33 height 24
click at [67, 109] on button "Add tapered flashing" at bounding box center [97, 109] width 101 height 21
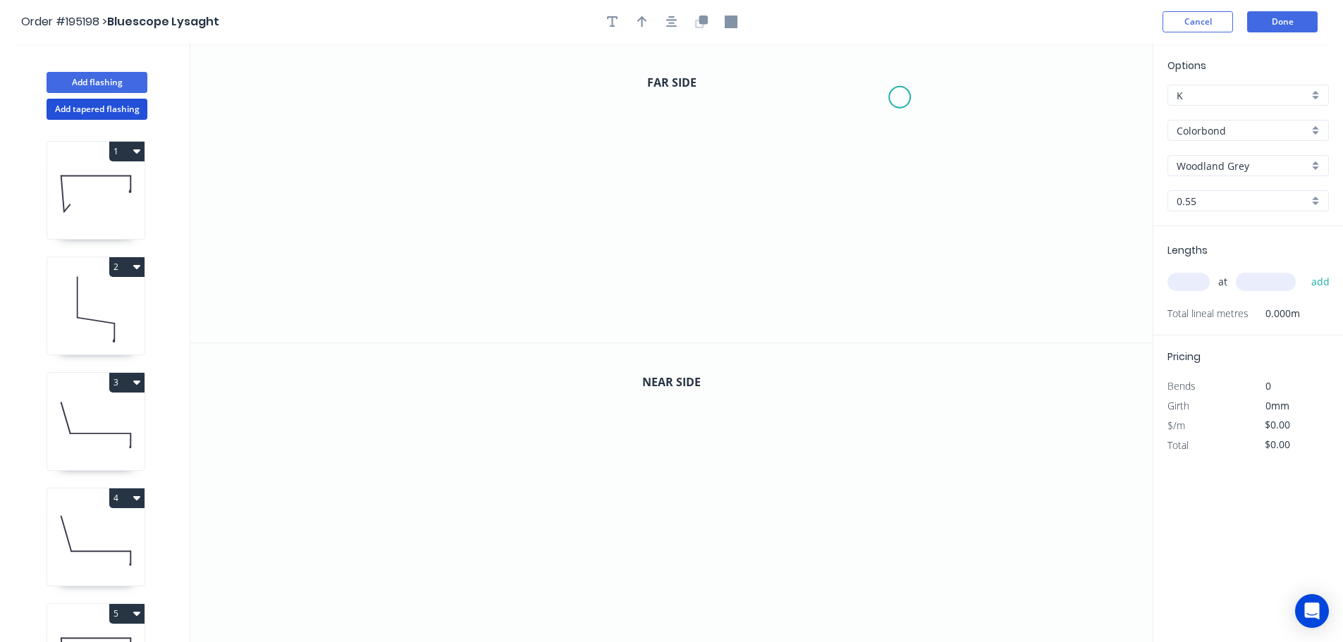
click at [900, 97] on icon "0" at bounding box center [671, 193] width 962 height 299
click at [900, 208] on icon "0" at bounding box center [671, 193] width 962 height 299
click at [477, 199] on icon "0 ?" at bounding box center [671, 193] width 962 height 299
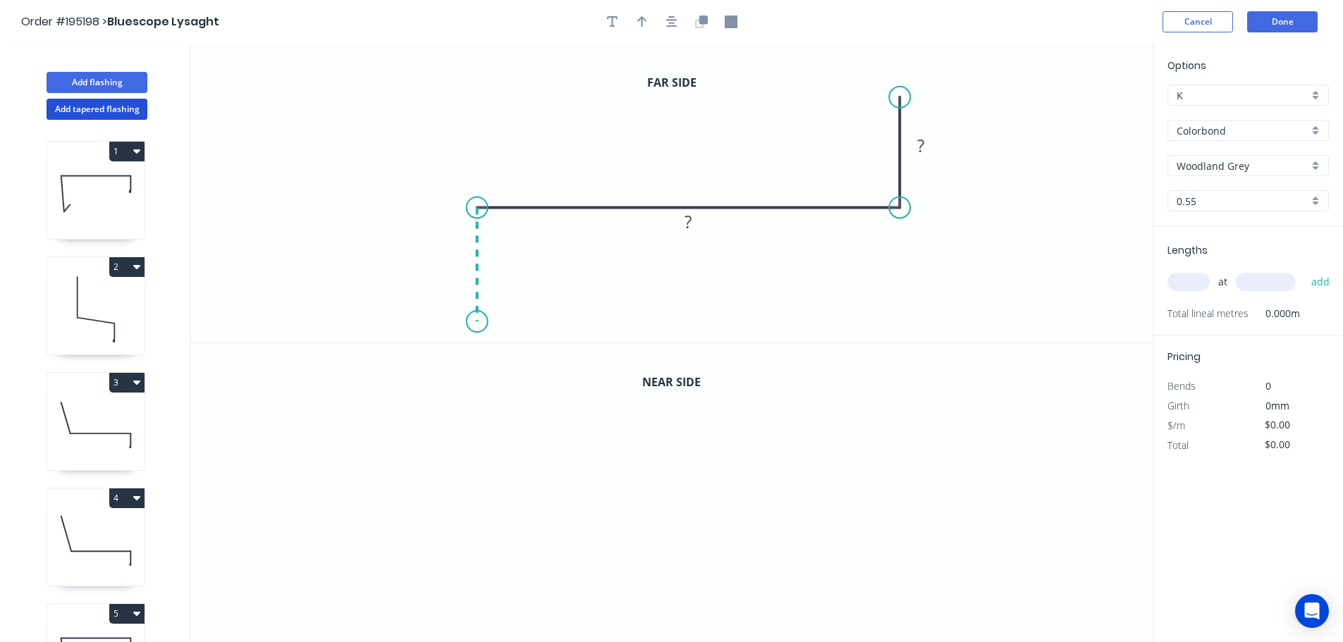
click at [477, 322] on icon "0 ? ?" at bounding box center [671, 193] width 962 height 299
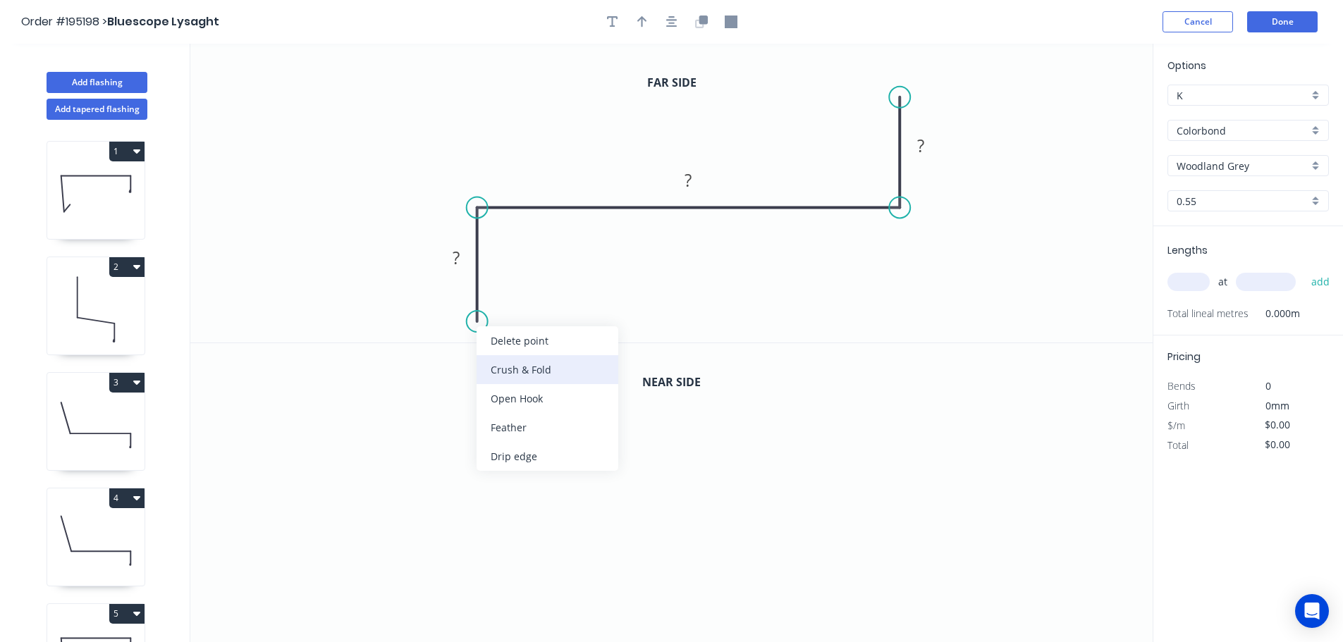
click at [534, 362] on div "Crush & Fold" at bounding box center [548, 369] width 142 height 29
click at [462, 297] on tspan "10" at bounding box center [457, 296] width 20 height 23
click at [657, 252] on icon "0 CF 15 ? ? ?" at bounding box center [671, 193] width 962 height 299
drag, startPoint x: 424, startPoint y: 303, endPoint x: 334, endPoint y: 326, distance: 93.0
click at [334, 326] on rect at bounding box center [356, 319] width 56 height 29
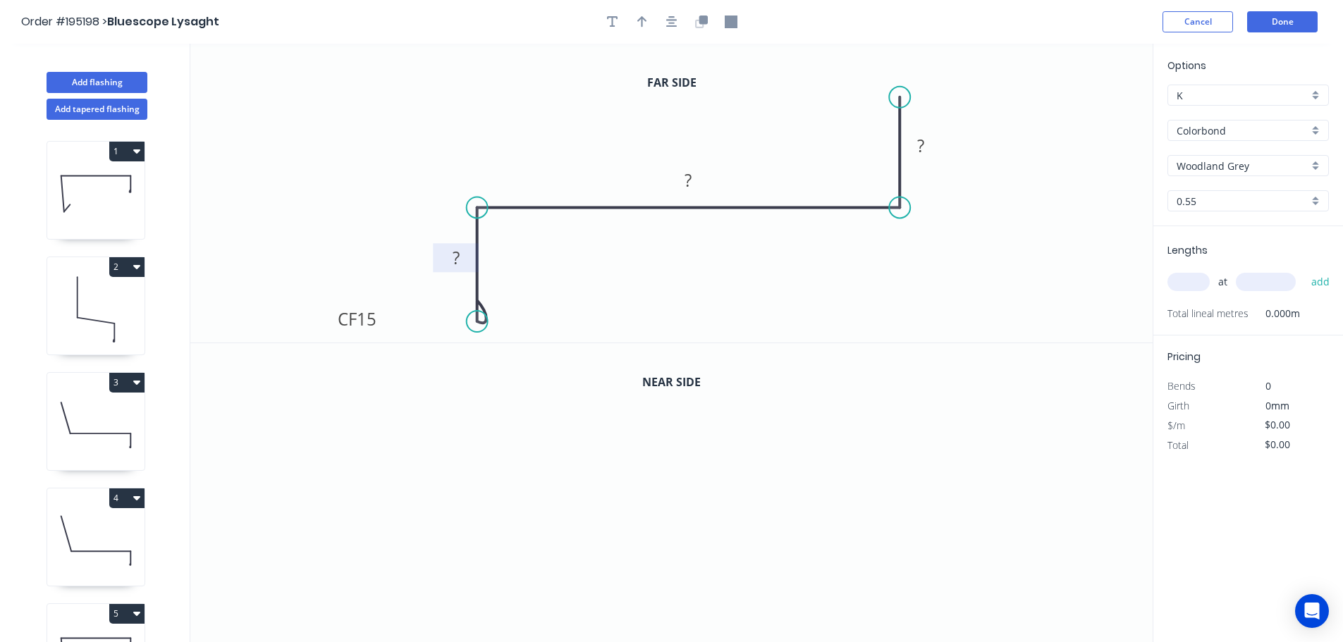
click at [458, 255] on tspan "?" at bounding box center [456, 257] width 7 height 23
click at [651, 258] on icon "0 CF 15 40 460 100" at bounding box center [671, 193] width 962 height 299
click at [641, 18] on icon "button" at bounding box center [642, 21] width 10 height 11
drag, startPoint x: 1080, startPoint y: 106, endPoint x: 587, endPoint y: 112, distance: 492.8
click at [587, 112] on icon at bounding box center [587, 95] width 13 height 45
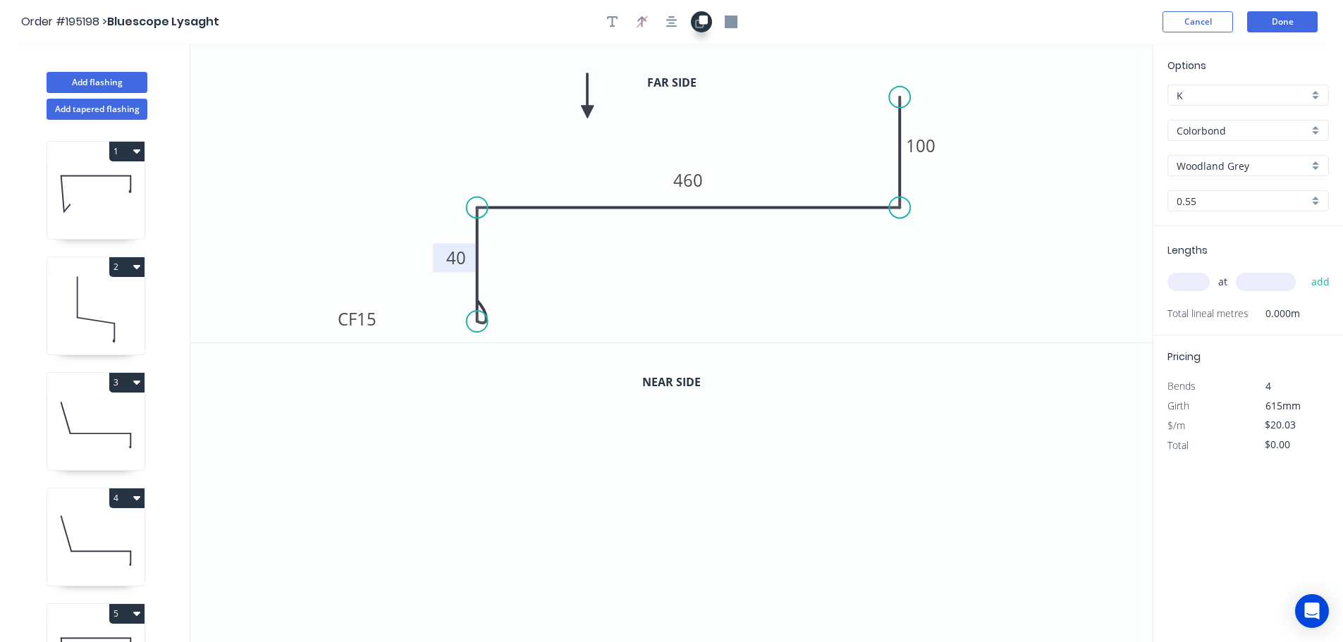
click at [705, 26] on icon "button" at bounding box center [701, 22] width 13 height 13
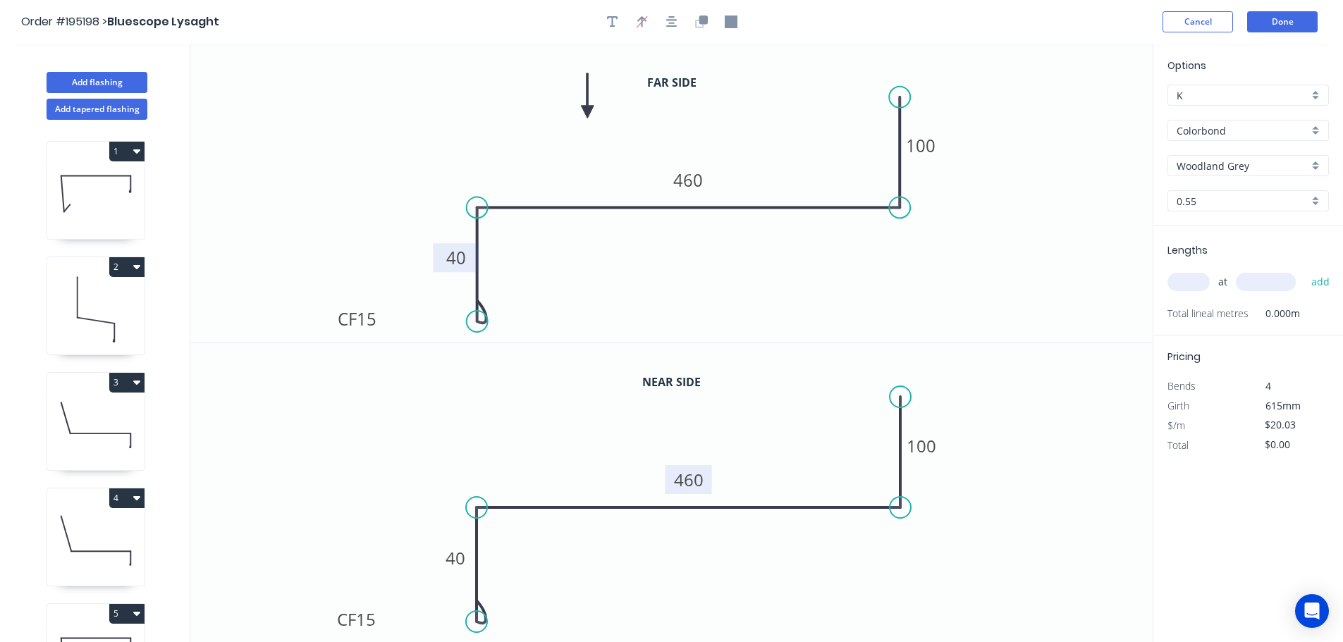
click at [696, 478] on tspan "460" at bounding box center [689, 479] width 30 height 23
click at [734, 455] on icon "0 CF 15 40 440 100" at bounding box center [671, 493] width 962 height 300
click at [1186, 278] on input "text" at bounding box center [1188, 282] width 42 height 18
click at [1304, 270] on button "add" at bounding box center [1320, 282] width 33 height 24
click at [100, 201] on icon at bounding box center [95, 194] width 97 height 90
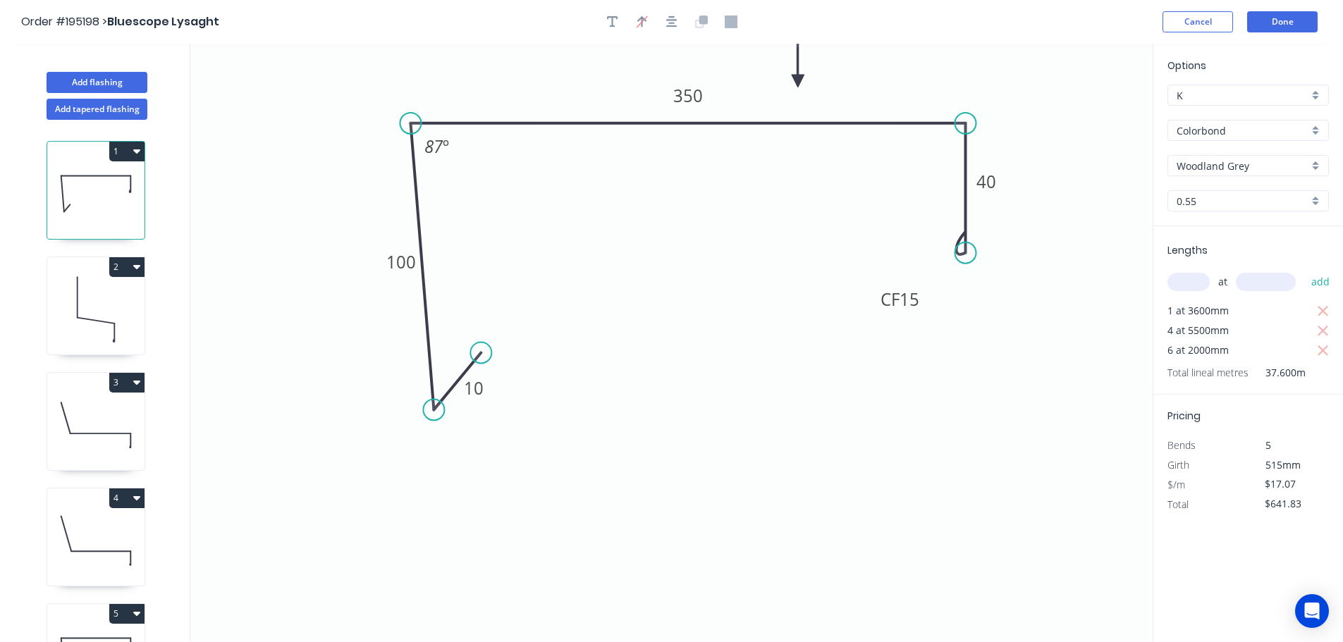
click at [126, 149] on button "1" at bounding box center [126, 152] width 35 height 20
click at [104, 177] on div "Duplicate" at bounding box center [77, 186] width 109 height 20
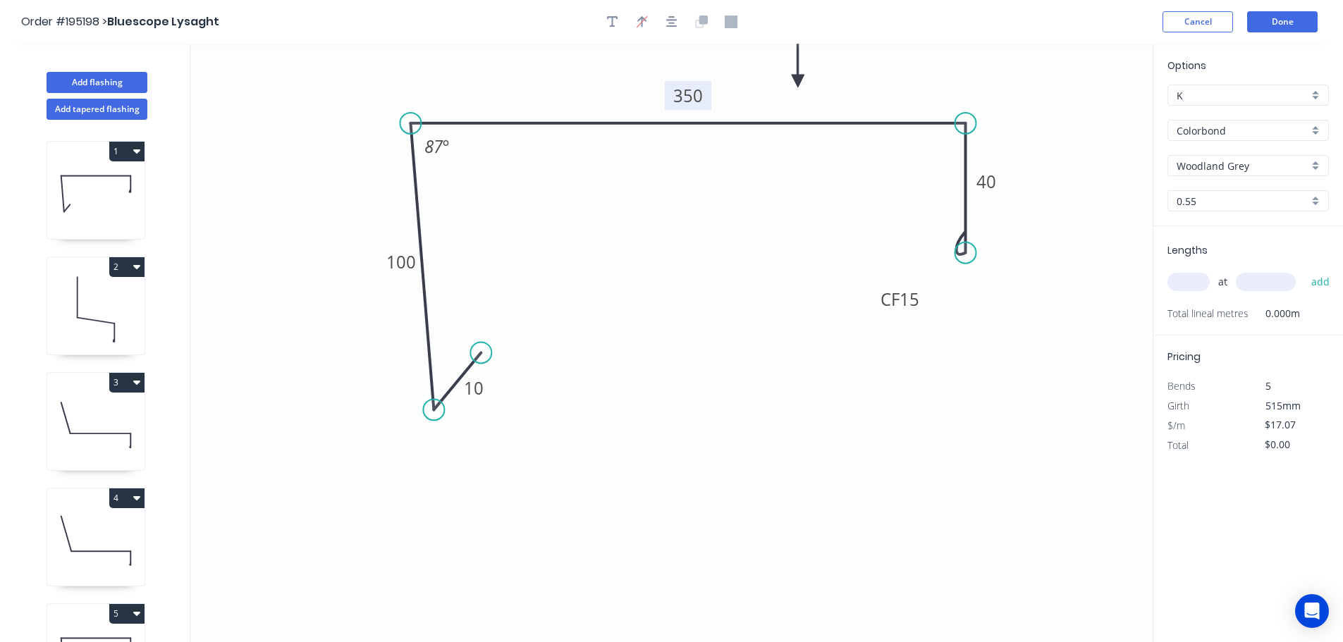
click at [694, 94] on tspan "350" at bounding box center [688, 95] width 30 height 23
click at [706, 197] on icon "0 10 100 250 CF 15 40 87 º" at bounding box center [671, 343] width 962 height 598
click at [1191, 282] on input "text" at bounding box center [1188, 282] width 42 height 18
click at [1262, 278] on input "text" at bounding box center [1266, 282] width 60 height 18
click at [1304, 270] on button "add" at bounding box center [1320, 282] width 33 height 24
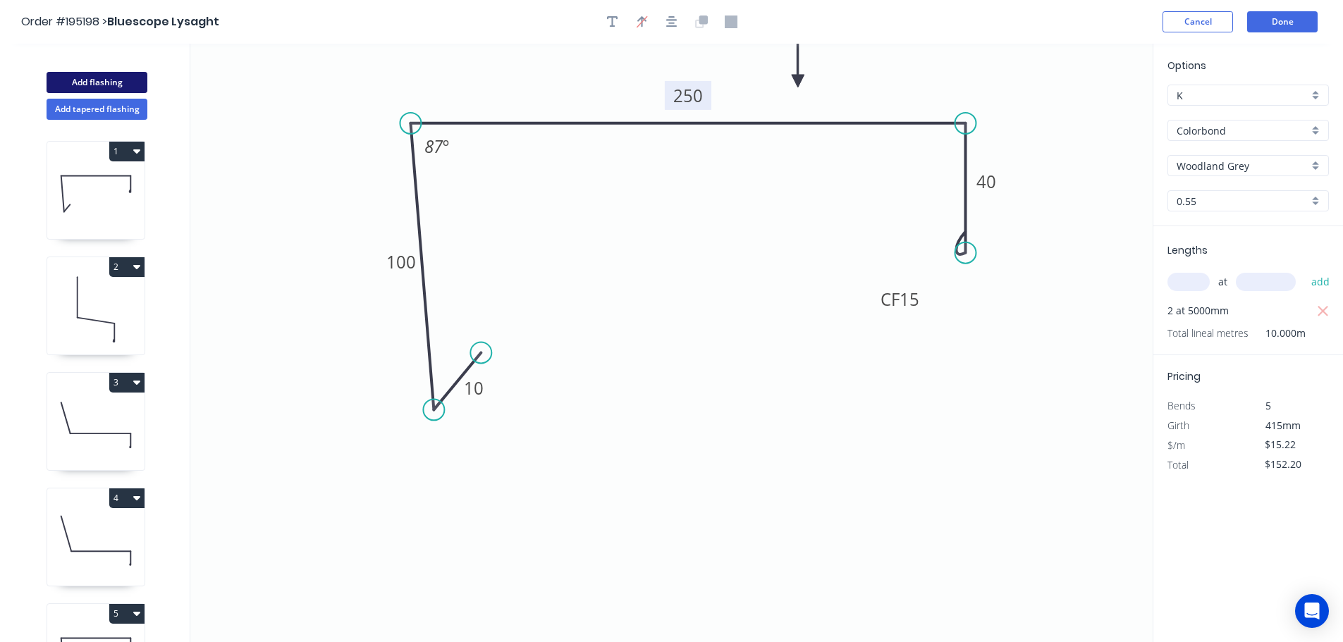
click at [94, 80] on button "Add flashing" at bounding box center [97, 82] width 101 height 21
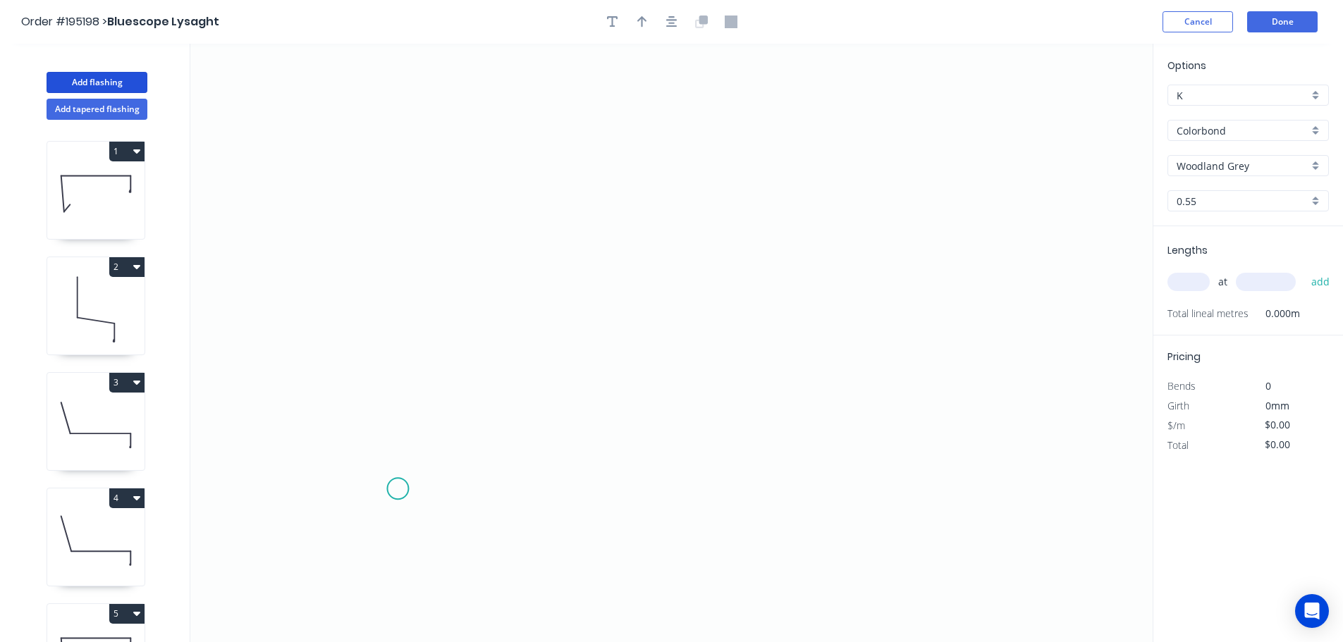
click at [398, 489] on icon "0" at bounding box center [671, 343] width 962 height 598
click at [324, 415] on icon at bounding box center [361, 451] width 74 height 74
click at [649, 208] on icon at bounding box center [486, 311] width 325 height 207
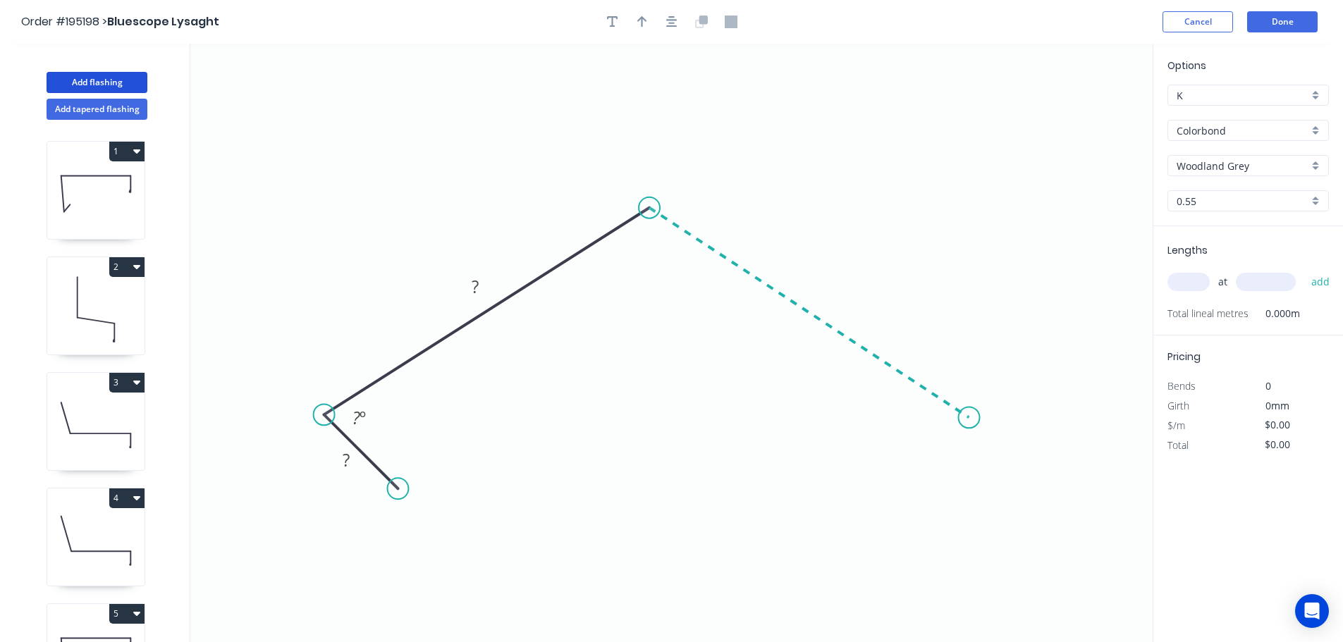
click at [969, 418] on icon "0 ? ? ? º" at bounding box center [671, 343] width 962 height 598
click at [911, 489] on icon "0 ? ? ? ? º ? º" at bounding box center [671, 343] width 962 height 598
click at [911, 489] on circle at bounding box center [910, 488] width 21 height 21
drag, startPoint x: 911, startPoint y: 489, endPoint x: 922, endPoint y: 491, distance: 11.5
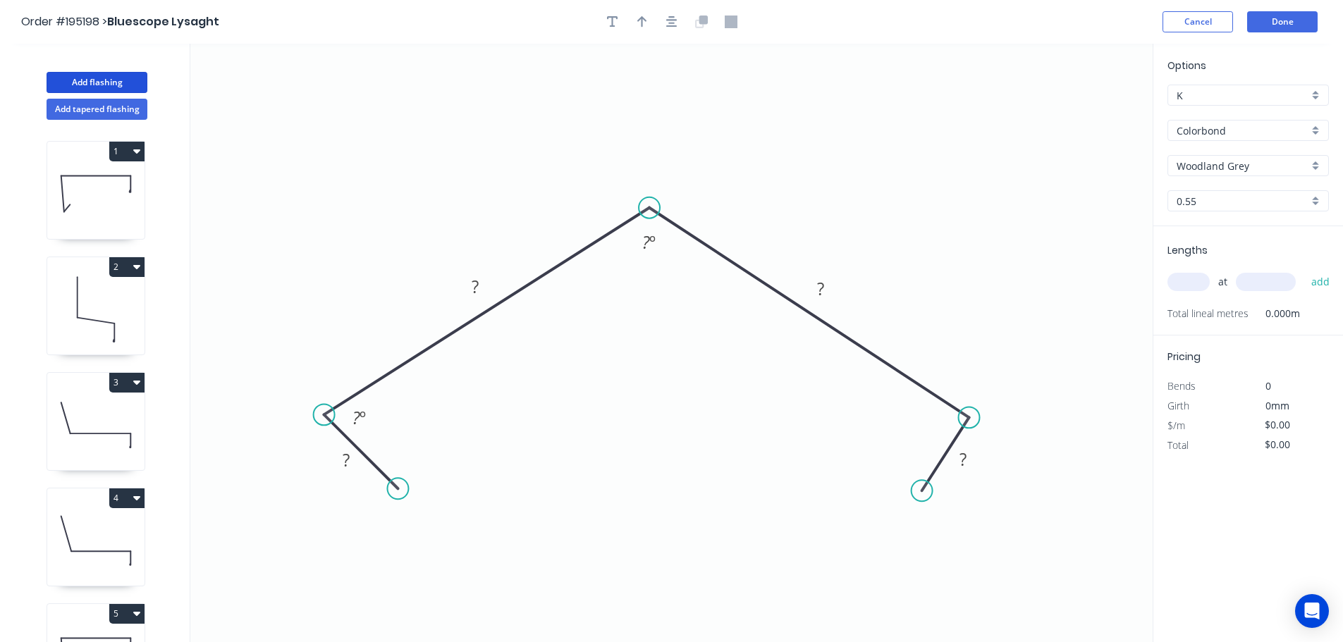
click at [922, 491] on circle at bounding box center [921, 490] width 21 height 21
click at [965, 539] on div "Crush & Fold" at bounding box center [993, 539] width 142 height 29
click at [932, 533] on div "Flip bend" at bounding box center [994, 536] width 142 height 29
click at [974, 486] on tspan "10" at bounding box center [967, 484] width 20 height 23
click at [997, 490] on icon "0 ? ? ? CF 15 ? ? º ? º" at bounding box center [671, 343] width 962 height 598
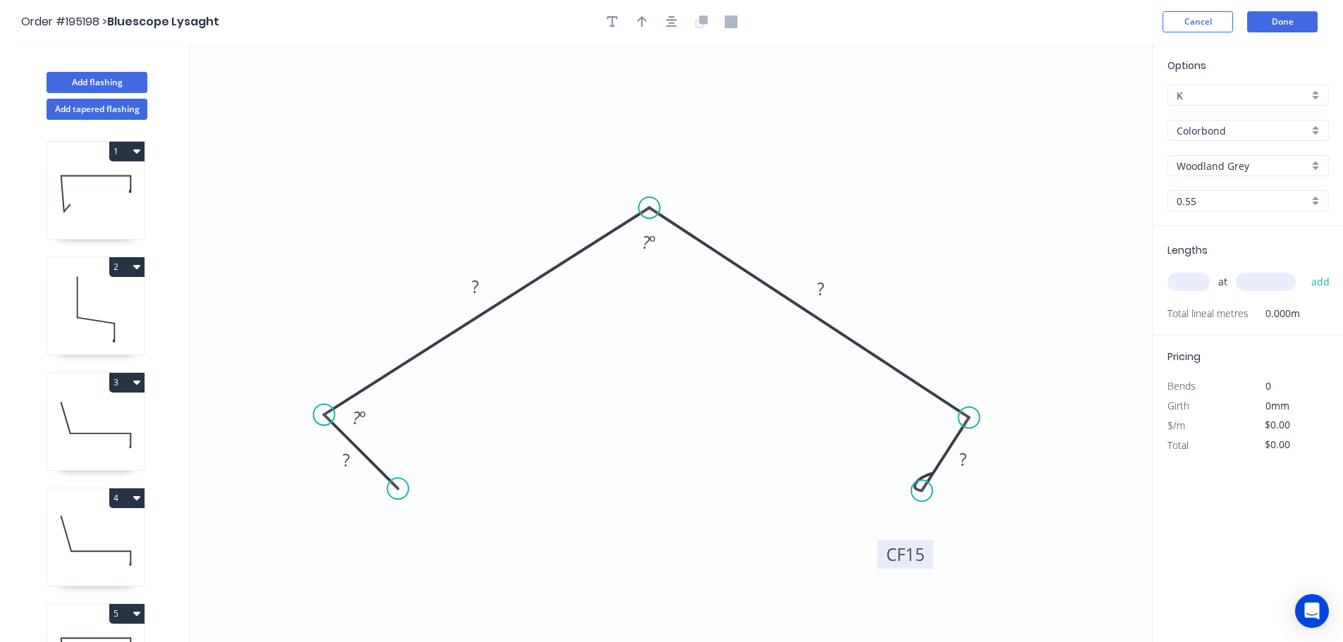
drag, startPoint x: 979, startPoint y: 491, endPoint x: 928, endPoint y: 560, distance: 86.7
click at [928, 560] on rect at bounding box center [906, 554] width 56 height 29
drag, startPoint x: 396, startPoint y: 490, endPoint x: 371, endPoint y: 492, distance: 24.8
click at [371, 492] on circle at bounding box center [372, 491] width 21 height 21
drag, startPoint x: 419, startPoint y: 537, endPoint x: 417, endPoint y: 521, distance: 16.4
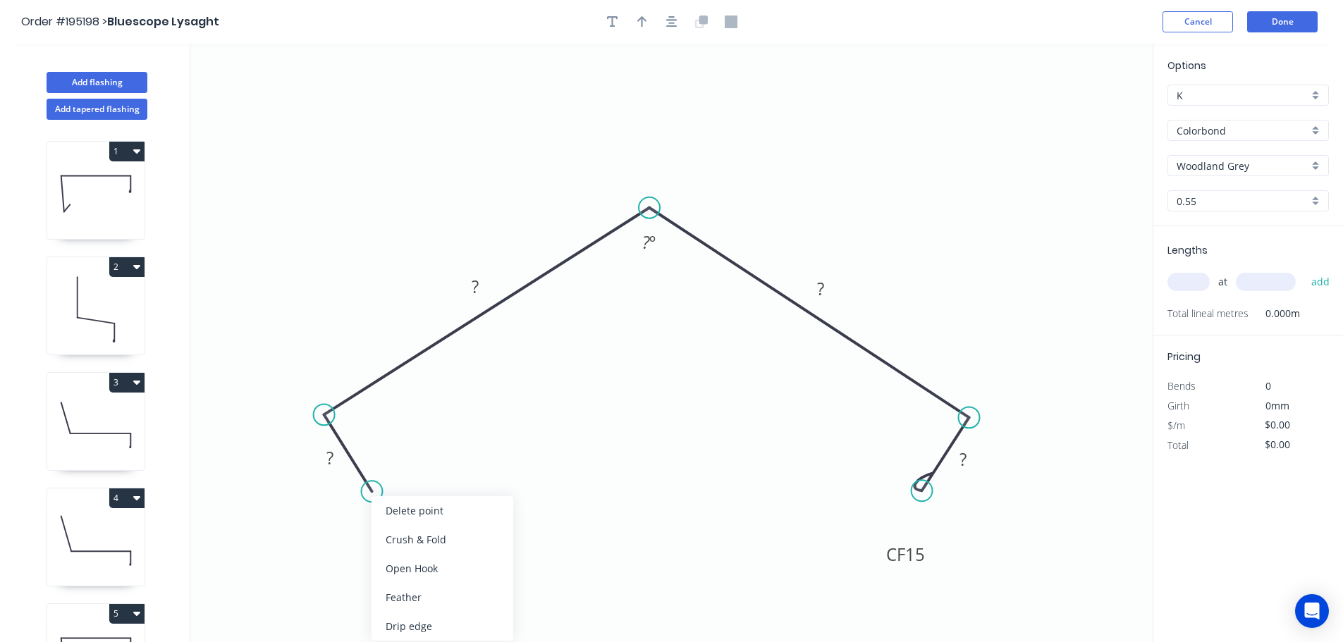
click at [419, 537] on div "Crush & Fold" at bounding box center [442, 539] width 142 height 29
click at [348, 485] on tspan "10" at bounding box center [346, 484] width 20 height 23
click at [486, 501] on icon "0 CF 15 ? ? ? CF 15 ? ? º" at bounding box center [671, 343] width 962 height 598
drag, startPoint x: 312, startPoint y: 489, endPoint x: 413, endPoint y: 543, distance: 114.8
click at [413, 543] on rect at bounding box center [438, 538] width 56 height 29
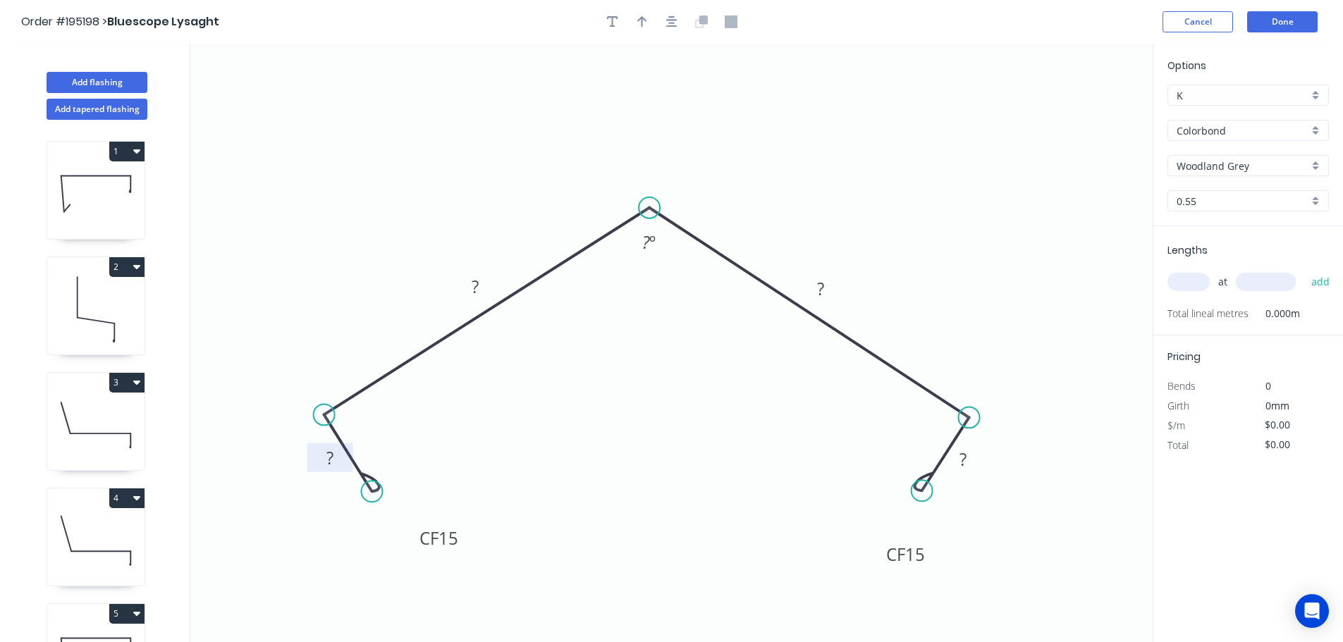
click at [331, 457] on tspan "?" at bounding box center [329, 457] width 7 height 23
click at [634, 431] on icon "0 CF 15 40 200 200 CF 15 40 110 º" at bounding box center [671, 343] width 962 height 598
click at [635, 21] on button "button" at bounding box center [642, 21] width 21 height 21
drag, startPoint x: 1081, startPoint y: 109, endPoint x: 759, endPoint y: 149, distance: 324.7
click at [759, 149] on icon at bounding box center [758, 133] width 13 height 45
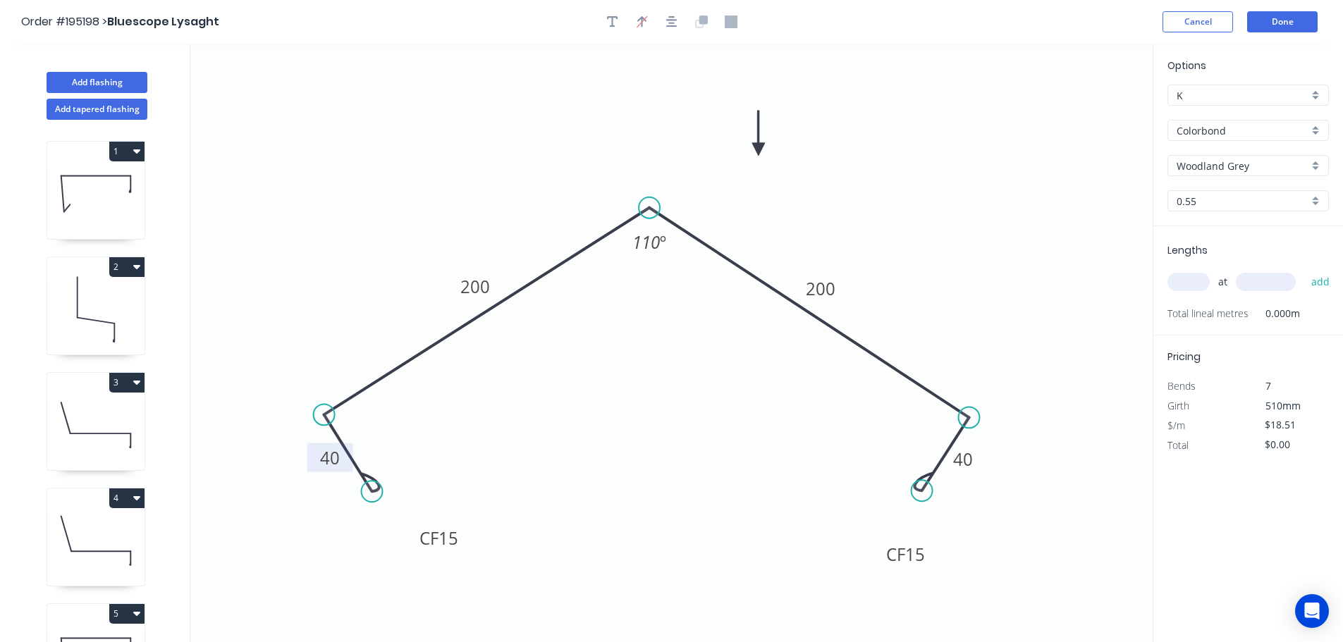
click at [1182, 276] on input "text" at bounding box center [1188, 282] width 42 height 18
click at [1260, 283] on input "text" at bounding box center [1266, 282] width 60 height 18
click at [1304, 270] on button "add" at bounding box center [1320, 282] width 33 height 24
click at [921, 552] on tspan "15" at bounding box center [915, 554] width 20 height 23
click at [1014, 520] on icon "0 CF 15 40 200 200 CF 10 40 110 º" at bounding box center [671, 343] width 962 height 598
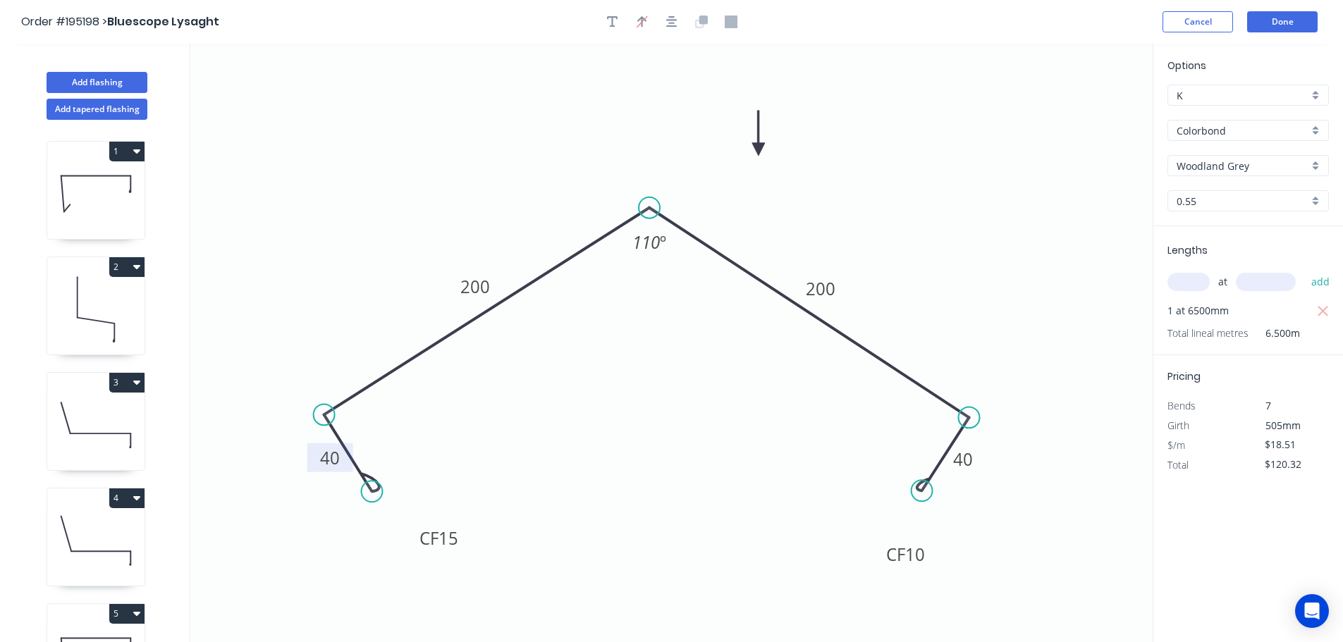
click at [453, 535] on tspan "15" at bounding box center [448, 538] width 20 height 23
click at [596, 483] on icon "0 CF 10 40 200 200 CF 10 40 110 º" at bounding box center [671, 343] width 962 height 598
click at [93, 78] on button "Add flashing" at bounding box center [97, 82] width 101 height 21
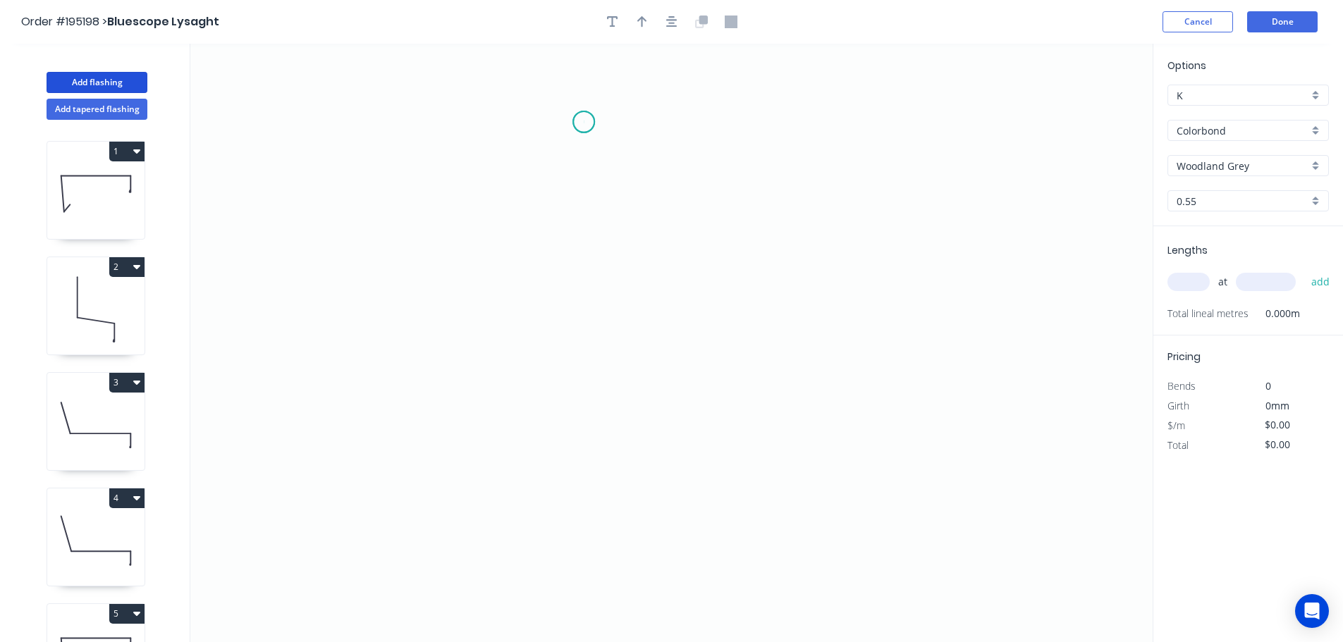
click at [584, 122] on icon "0" at bounding box center [671, 343] width 962 height 598
click at [580, 409] on icon "0" at bounding box center [671, 343] width 962 height 598
click at [637, 464] on icon "0 ?" at bounding box center [671, 343] width 962 height 598
click at [637, 464] on circle at bounding box center [636, 460] width 21 height 21
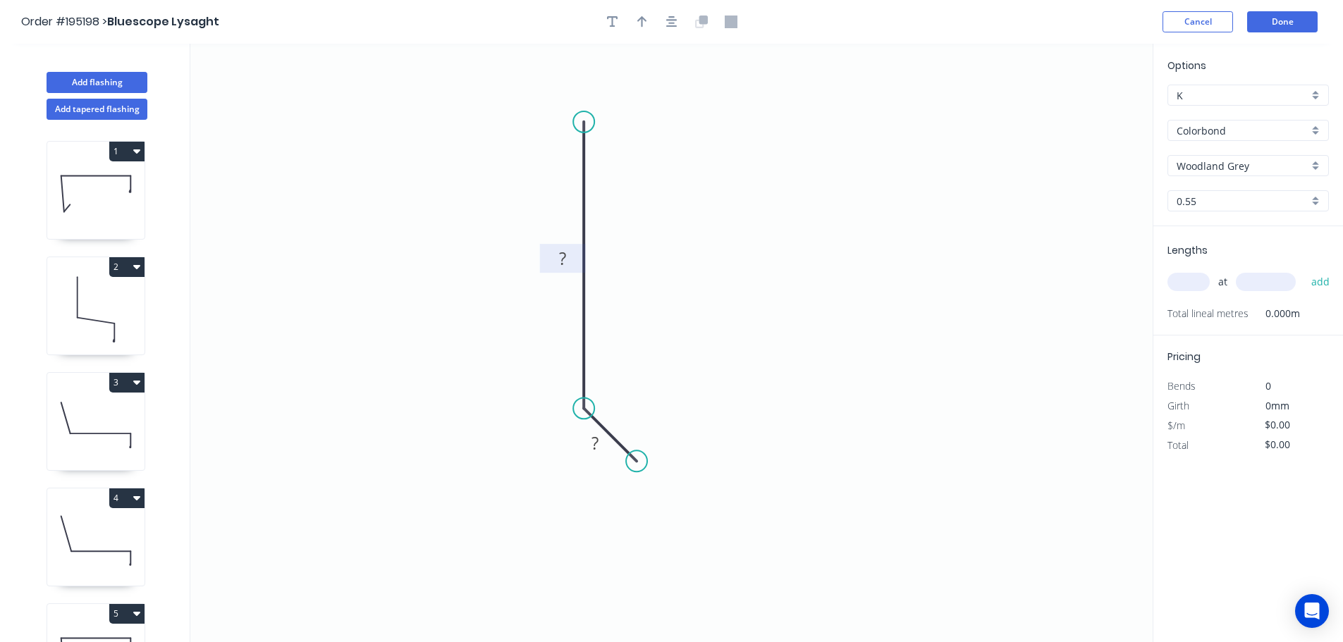
click at [567, 255] on rect at bounding box center [562, 260] width 28 height 20
click at [696, 254] on icon "0 40 ?" at bounding box center [671, 343] width 962 height 598
click at [566, 263] on tspan "40" at bounding box center [563, 258] width 20 height 23
click at [695, 274] on icon "0 60 10" at bounding box center [671, 343] width 962 height 598
click at [646, 18] on icon "button" at bounding box center [642, 22] width 10 height 13
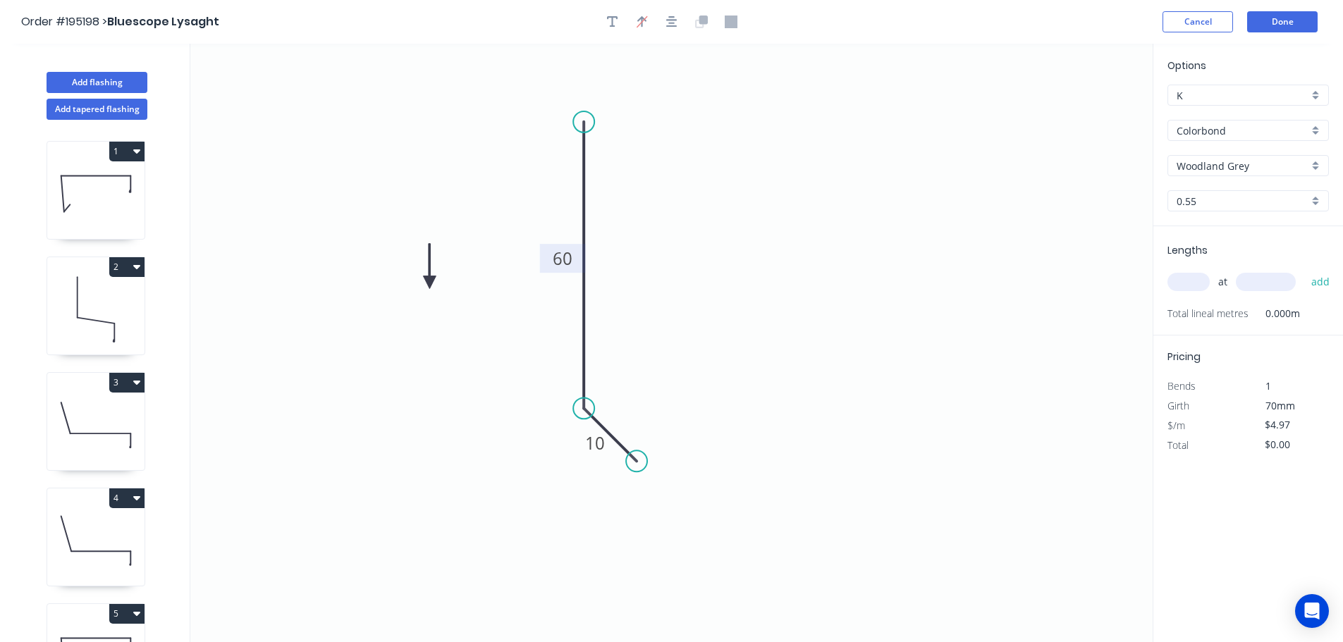
drag, startPoint x: 1082, startPoint y: 110, endPoint x: 429, endPoint y: 283, distance: 675.2
click at [429, 283] on icon at bounding box center [429, 266] width 13 height 45
click at [429, 283] on icon at bounding box center [441, 270] width 41 height 41
click at [429, 283] on icon at bounding box center [445, 282] width 45 height 13
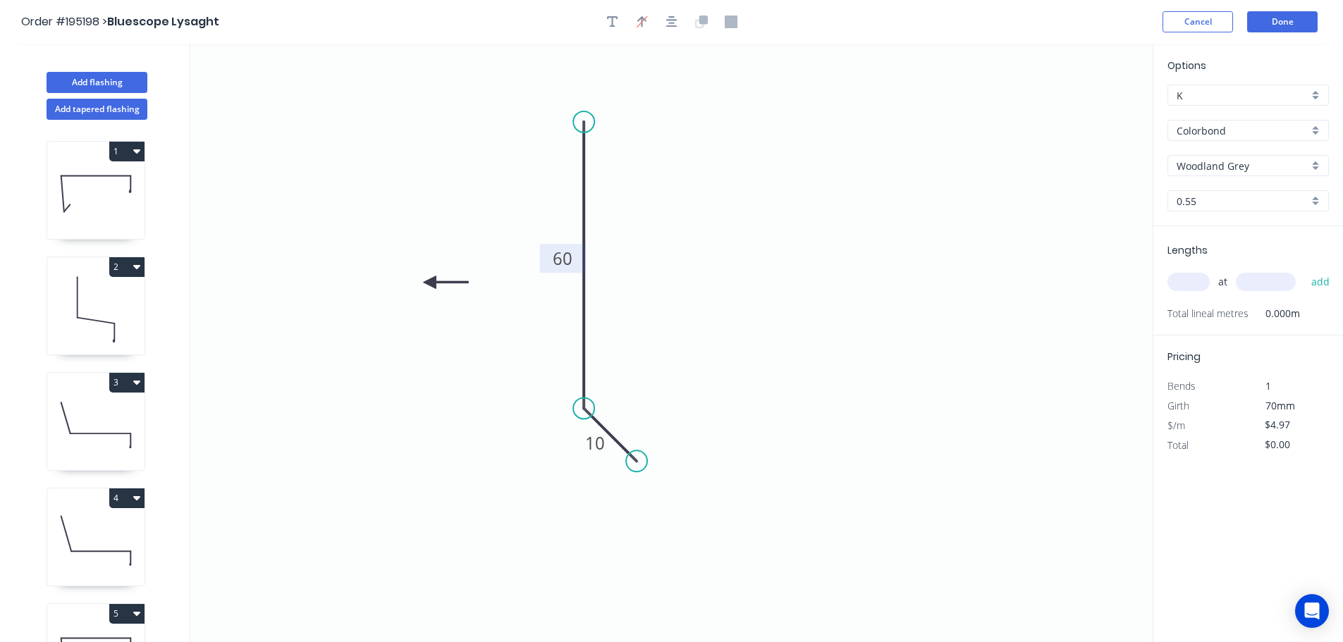
click at [429, 283] on icon at bounding box center [445, 282] width 45 height 13
click at [429, 283] on icon at bounding box center [429, 298] width 13 height 45
click at [429, 283] on icon at bounding box center [418, 294] width 41 height 41
click at [1196, 280] on input "text" at bounding box center [1188, 282] width 42 height 18
click at [1274, 278] on input "text" at bounding box center [1266, 282] width 60 height 18
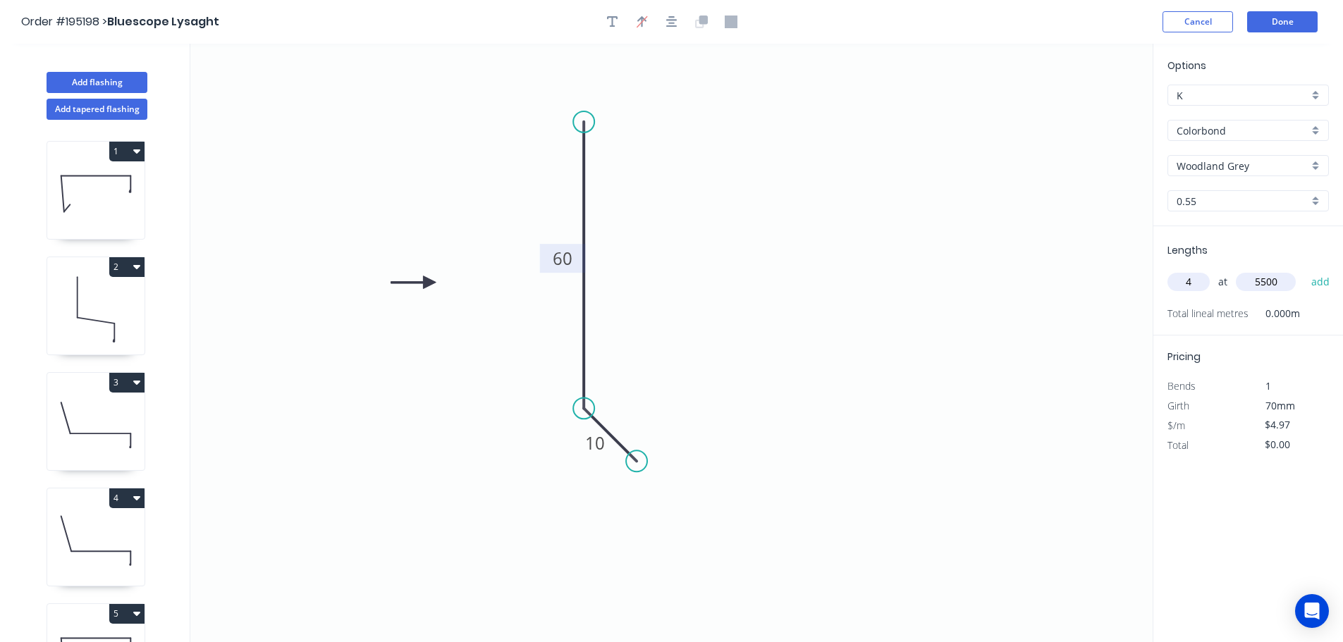
click at [1304, 270] on button "add" at bounding box center [1320, 282] width 33 height 24
click at [1274, 278] on input "text" at bounding box center [1266, 282] width 60 height 18
click at [1304, 270] on button "add" at bounding box center [1320, 282] width 33 height 24
click at [1294, 23] on button "Done" at bounding box center [1282, 21] width 70 height 21
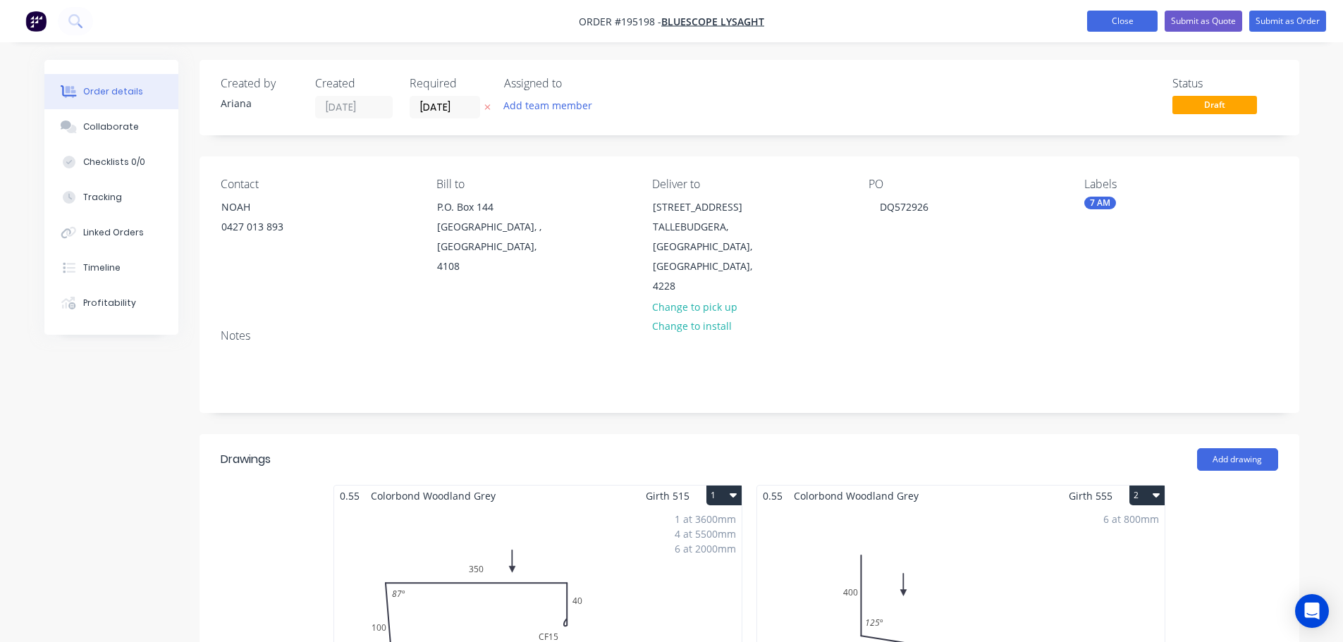
click at [1135, 20] on button "Close" at bounding box center [1122, 21] width 70 height 21
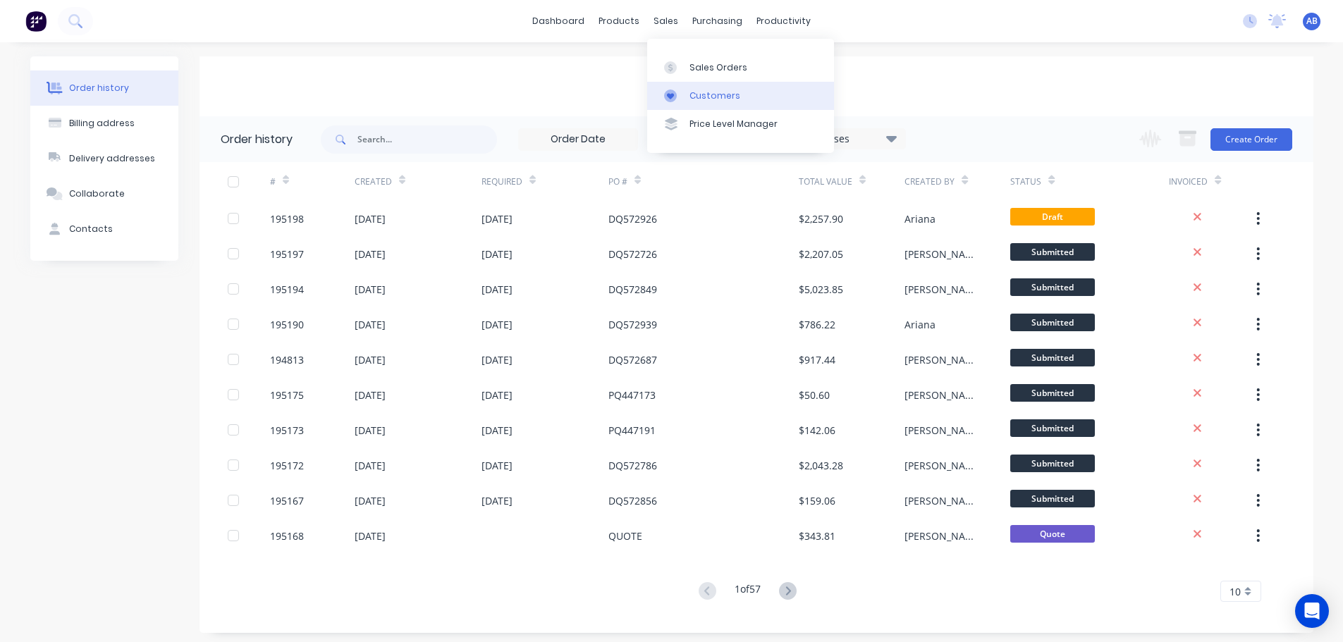
click at [692, 90] on div "Customers" at bounding box center [714, 96] width 51 height 13
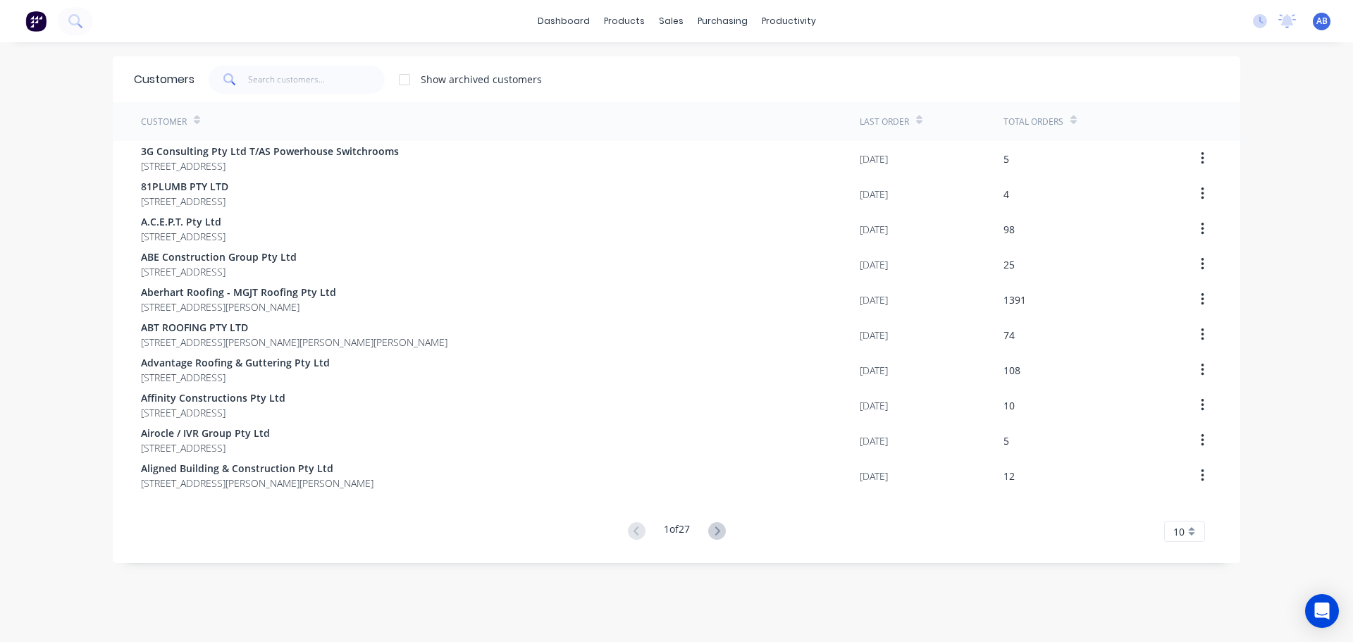
click at [861, 22] on div "dashboard products sales purchasing productivity dashboard products Product Cat…" at bounding box center [676, 21] width 1353 height 42
drag, startPoint x: 272, startPoint y: 77, endPoint x: 312, endPoint y: 70, distance: 40.0
click at [276, 77] on input "text" at bounding box center [316, 80] width 137 height 28
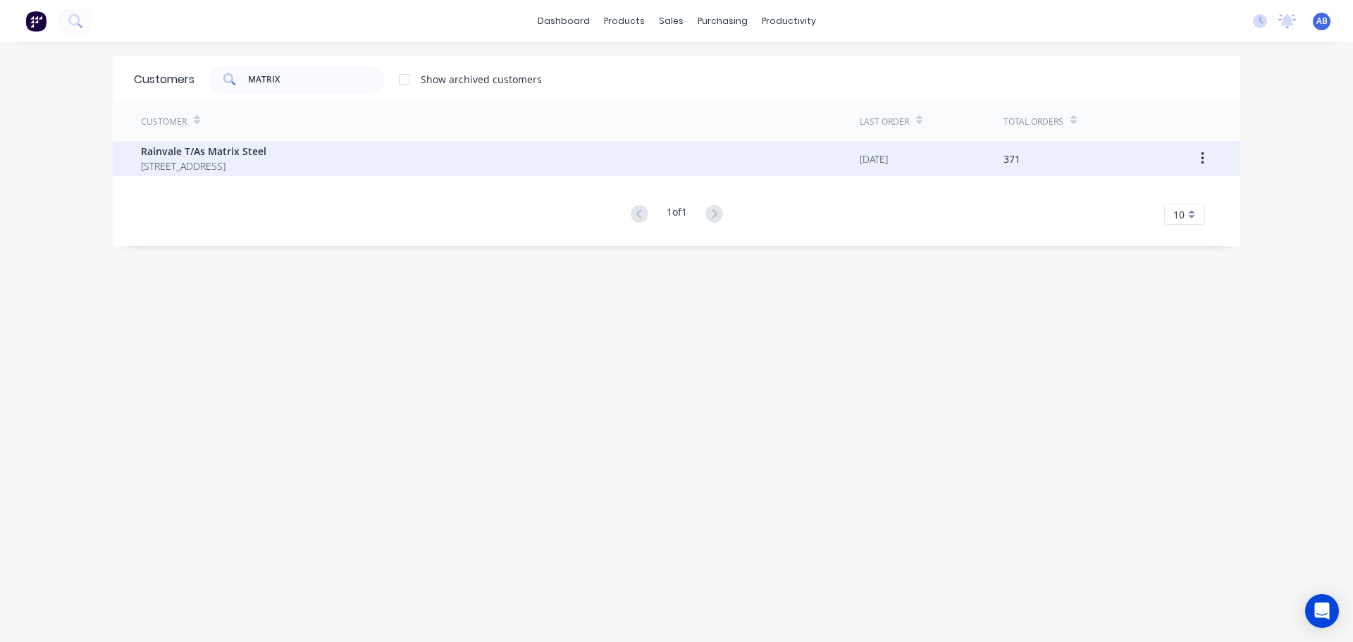
click at [207, 149] on span "Rainvale T/As Matrix Steel" at bounding box center [203, 151] width 125 height 15
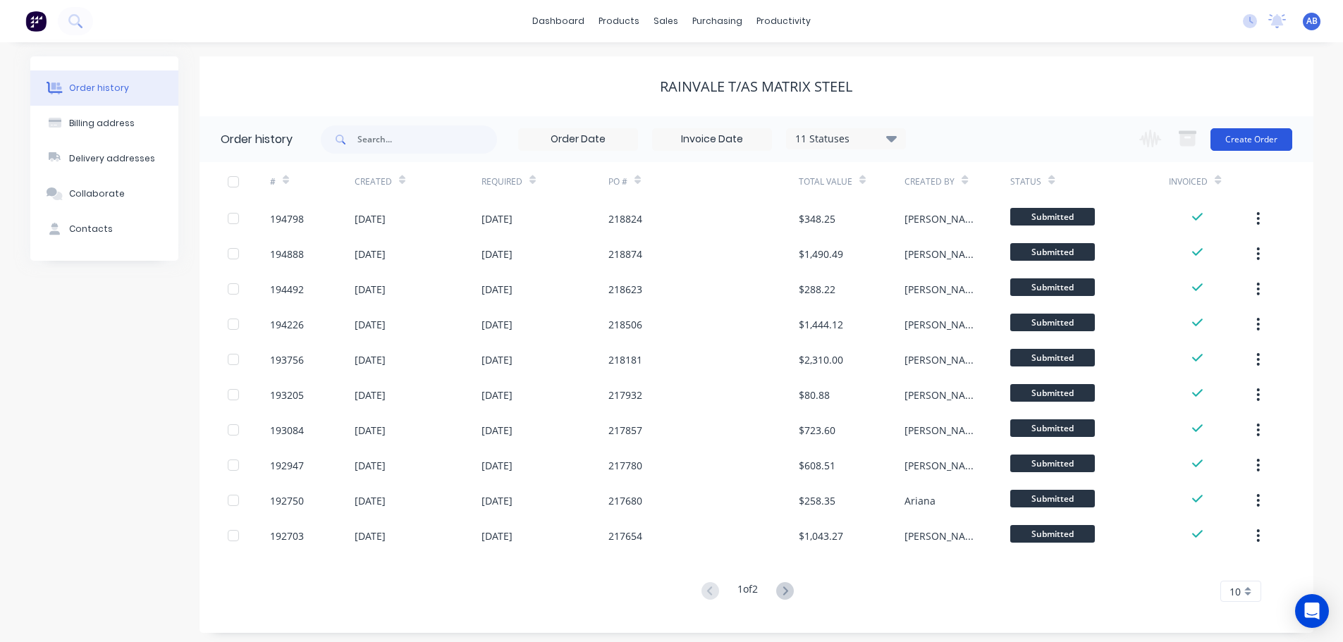
click at [1251, 138] on button "Create Order" at bounding box center [1251, 139] width 82 height 23
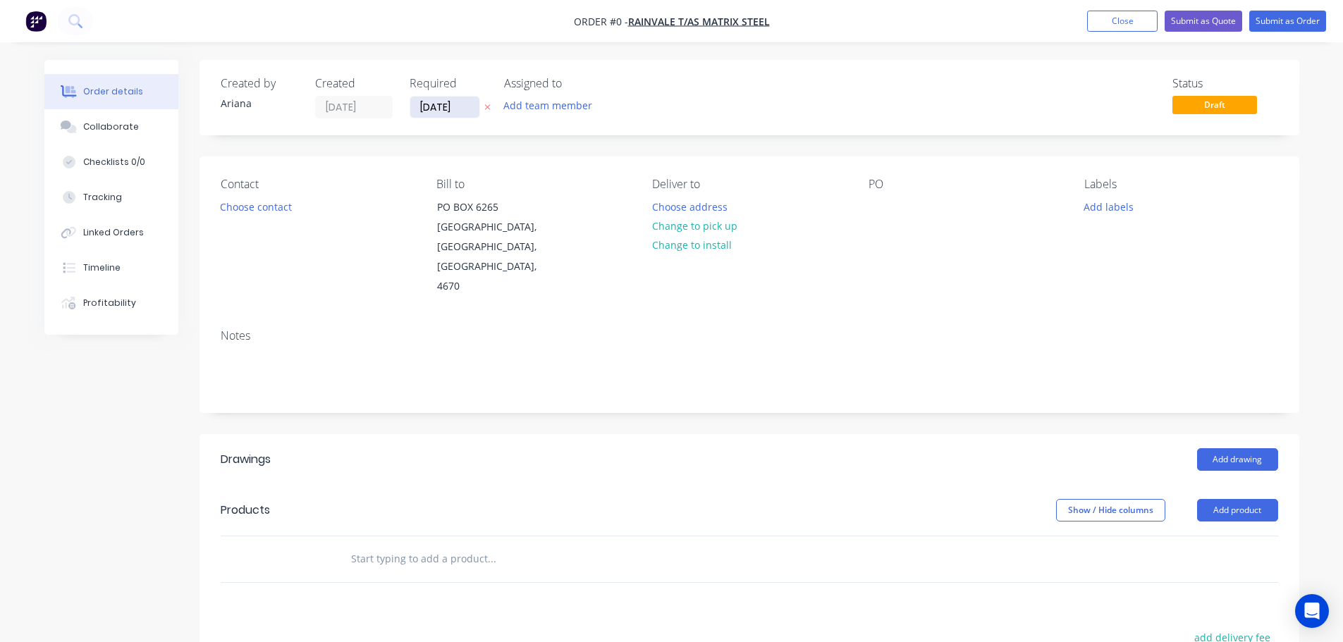
click at [450, 111] on input "[DATE]" at bounding box center [444, 107] width 69 height 21
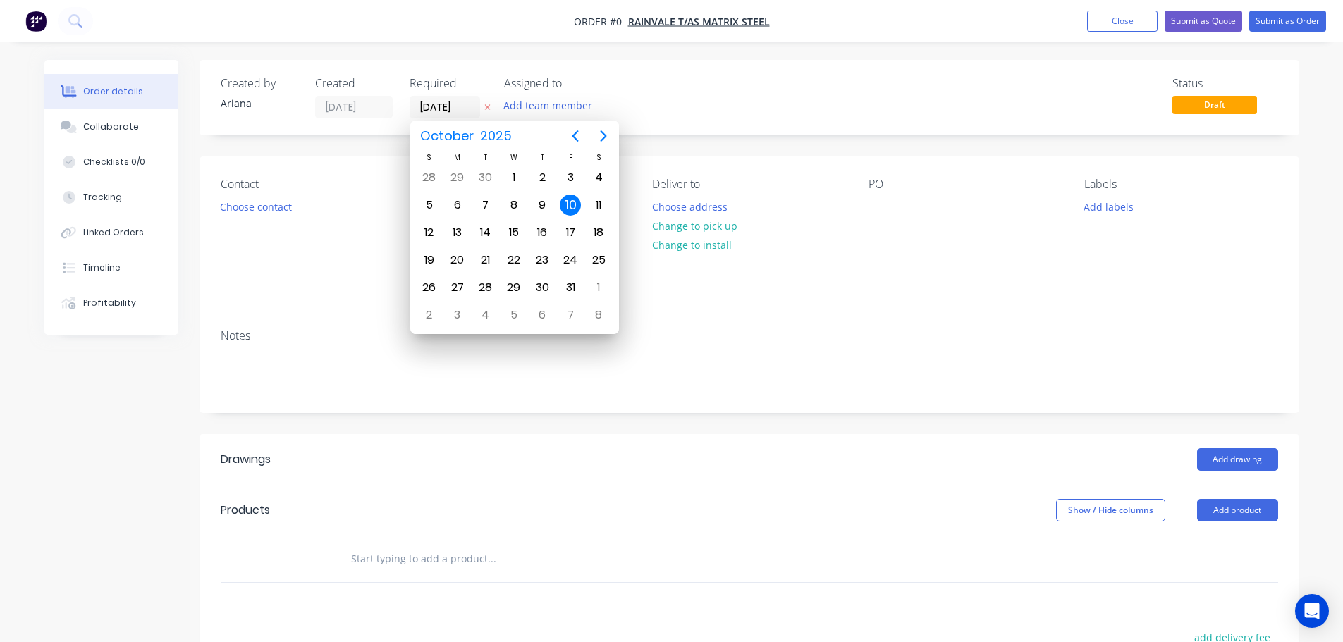
click at [780, 110] on div "Status Draft" at bounding box center [961, 98] width 633 height 42
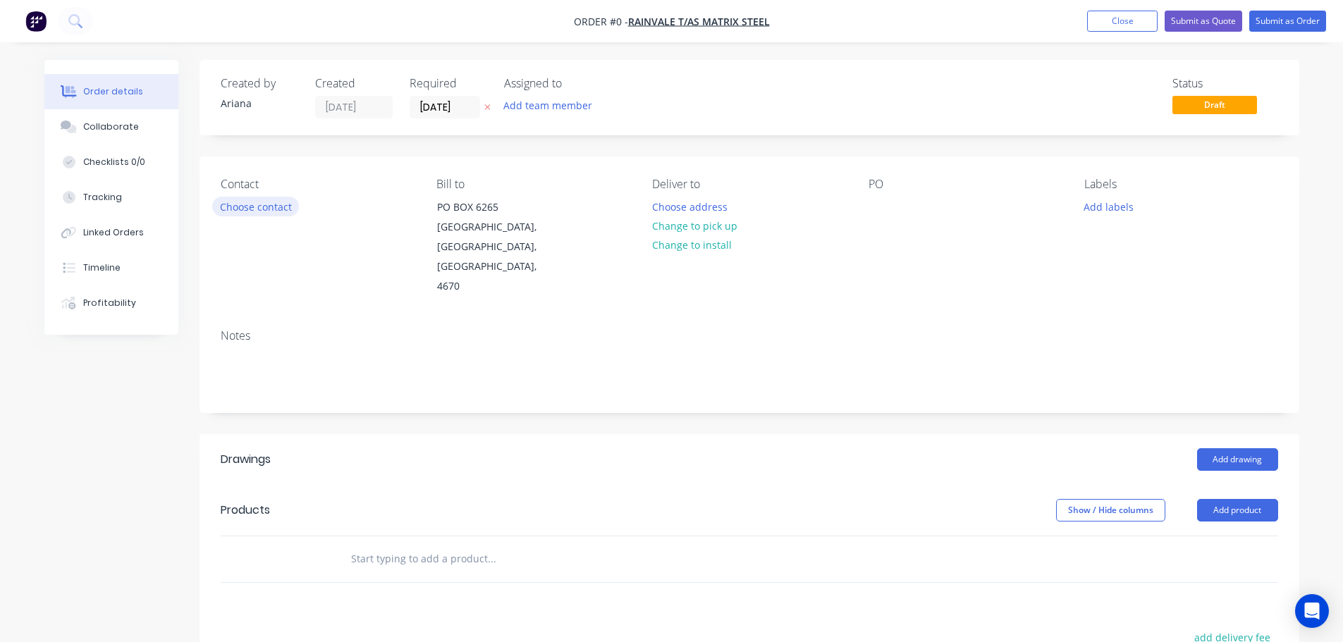
click at [252, 210] on button "Choose contact" at bounding box center [255, 206] width 87 height 19
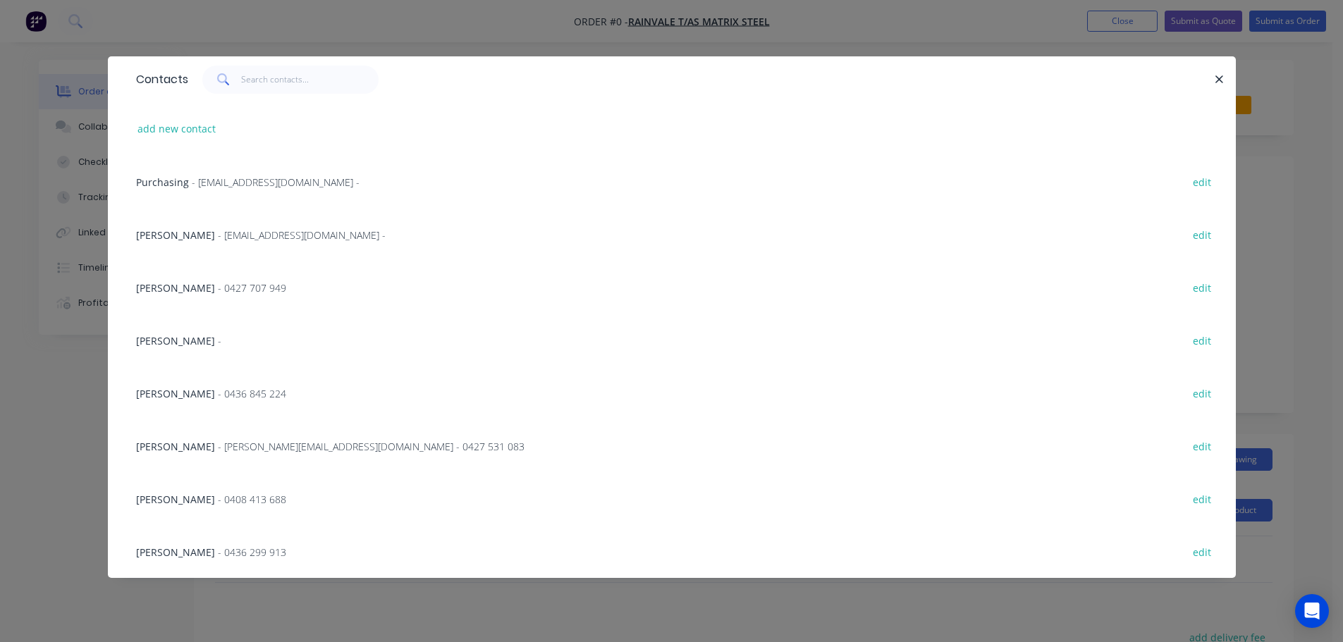
click at [309, 447] on span "- [PERSON_NAME][EMAIL_ADDRESS][DOMAIN_NAME] - 0427 531 083" at bounding box center [371, 446] width 307 height 13
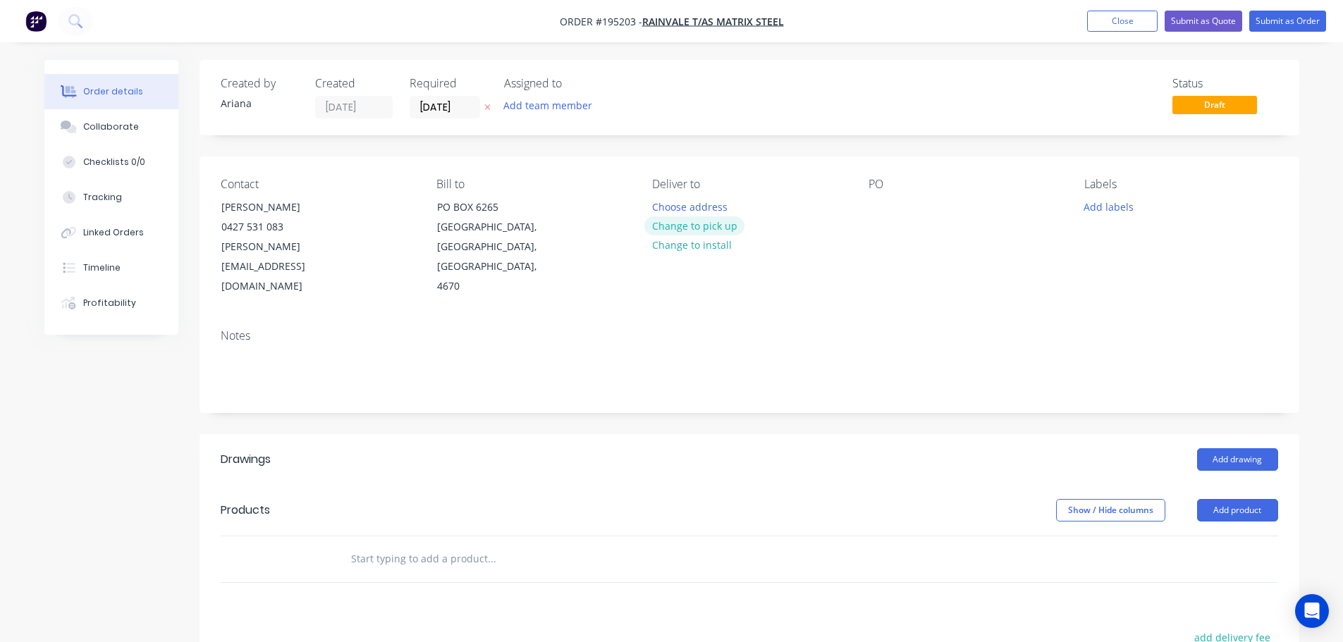
click at [693, 226] on button "Change to pick up" at bounding box center [694, 225] width 100 height 19
click at [667, 204] on div at bounding box center [663, 207] width 23 height 20
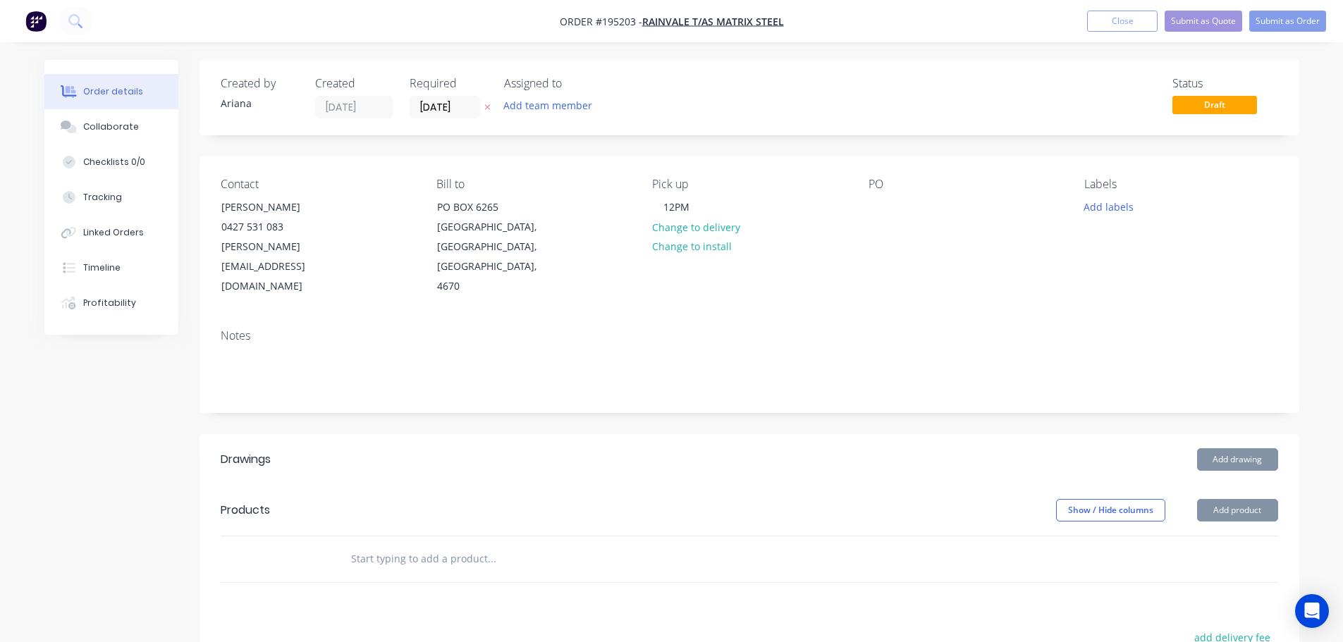
click at [864, 318] on div "Notes" at bounding box center [749, 365] width 1100 height 94
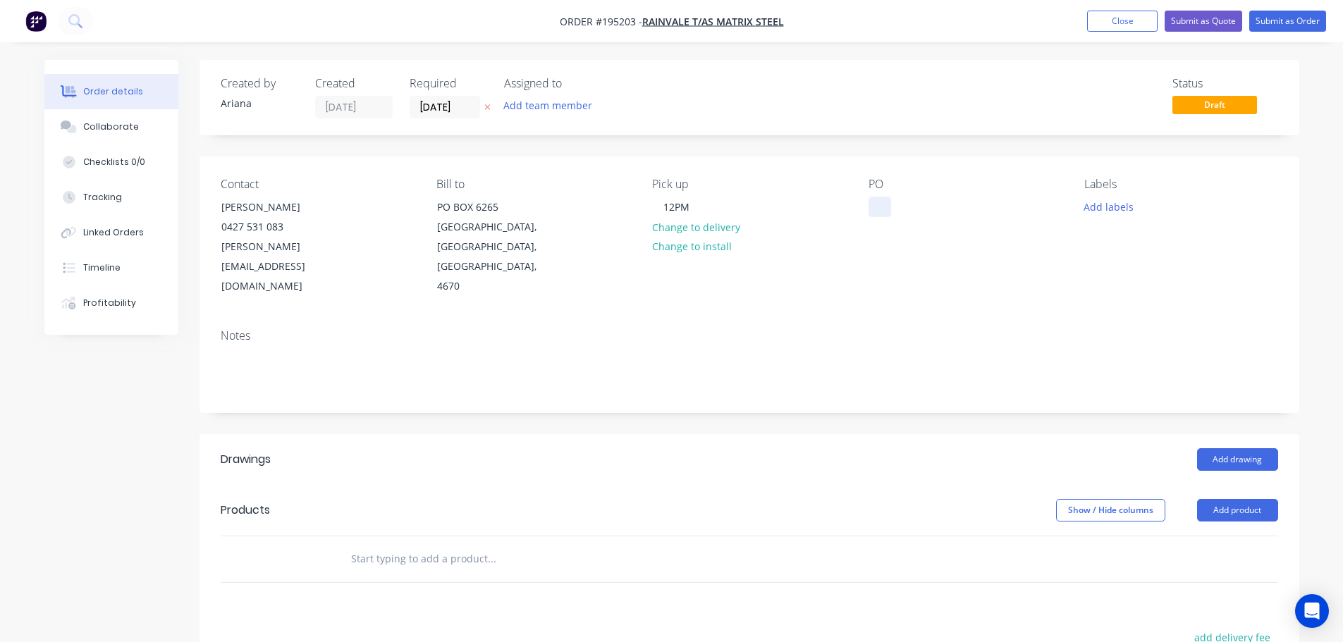
click at [879, 199] on div at bounding box center [879, 207] width 23 height 20
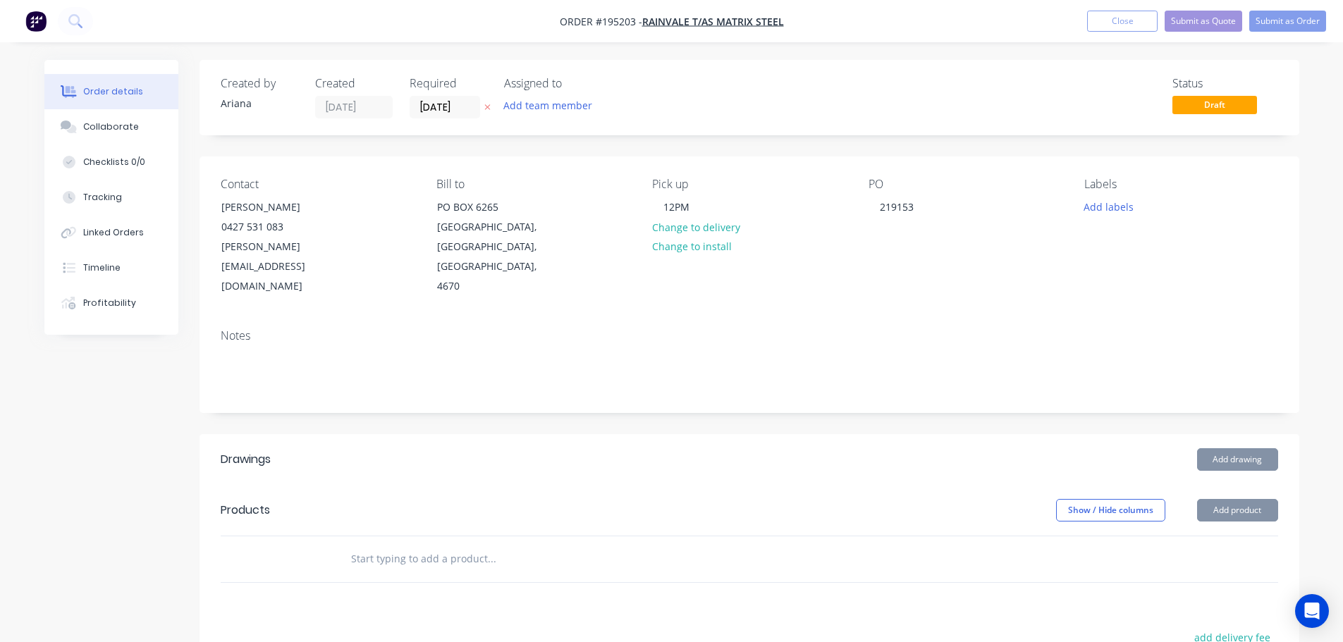
click at [1038, 260] on div "PO 219153" at bounding box center [964, 237] width 193 height 119
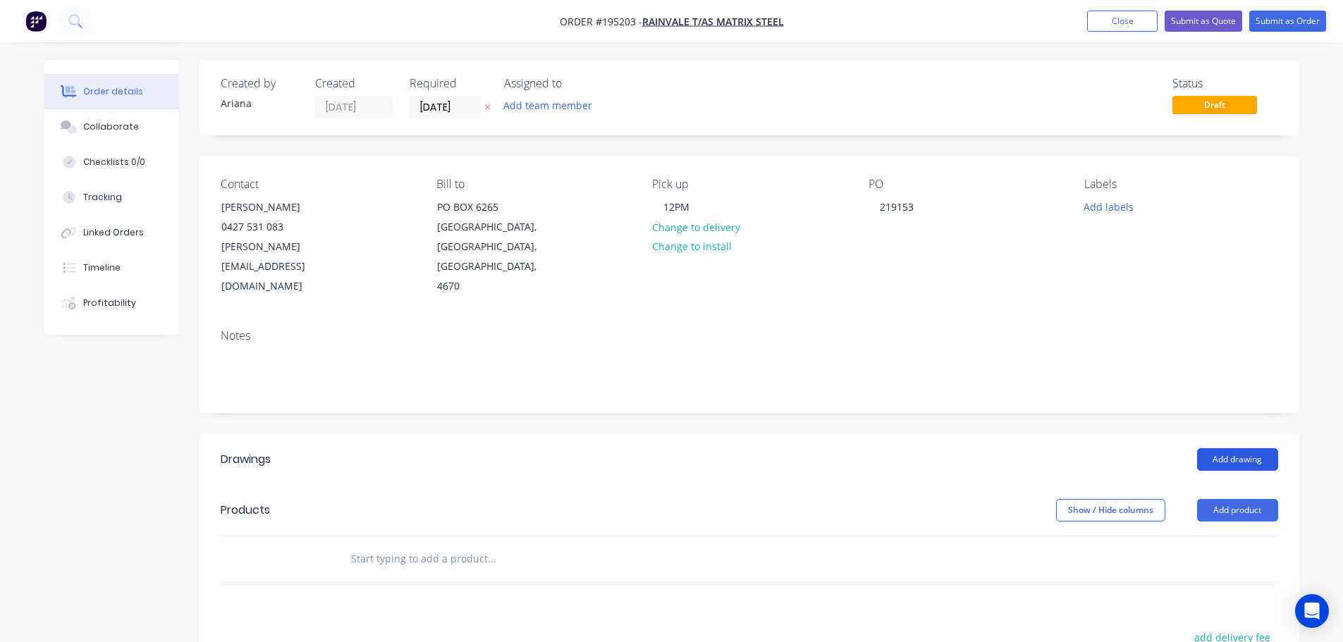
click at [1237, 448] on button "Add drawing" at bounding box center [1237, 459] width 81 height 23
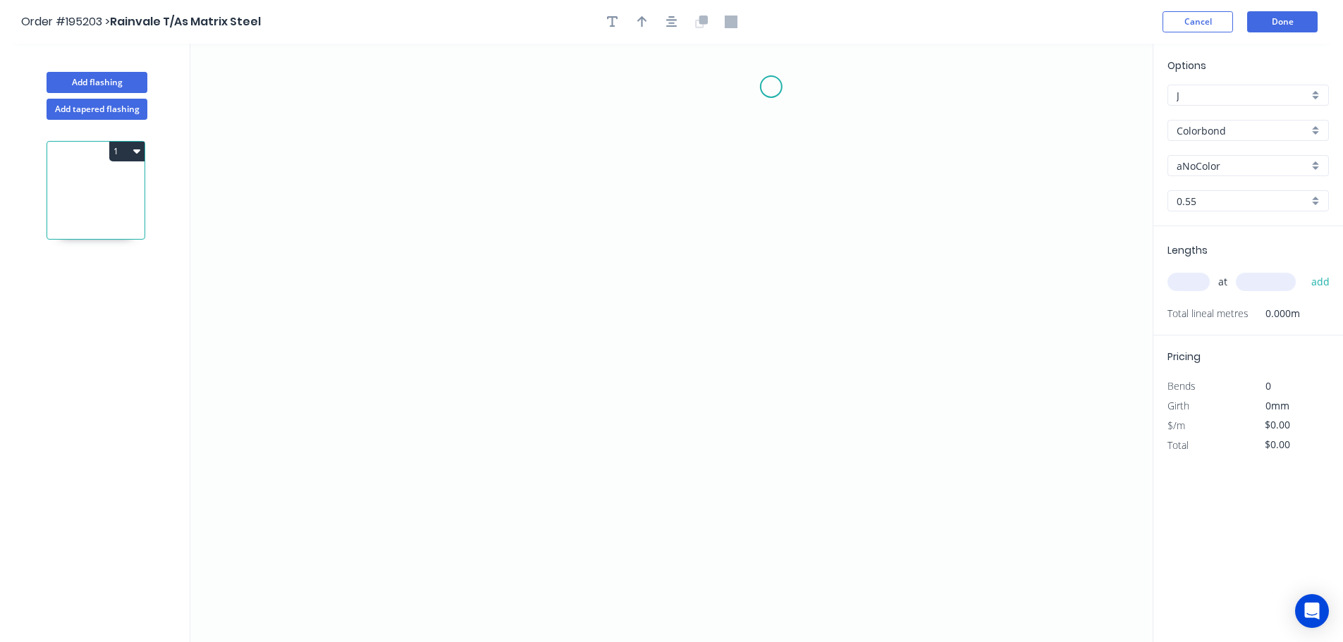
click at [771, 87] on icon "0" at bounding box center [671, 343] width 962 height 598
click at [769, 376] on icon "0" at bounding box center [671, 343] width 962 height 598
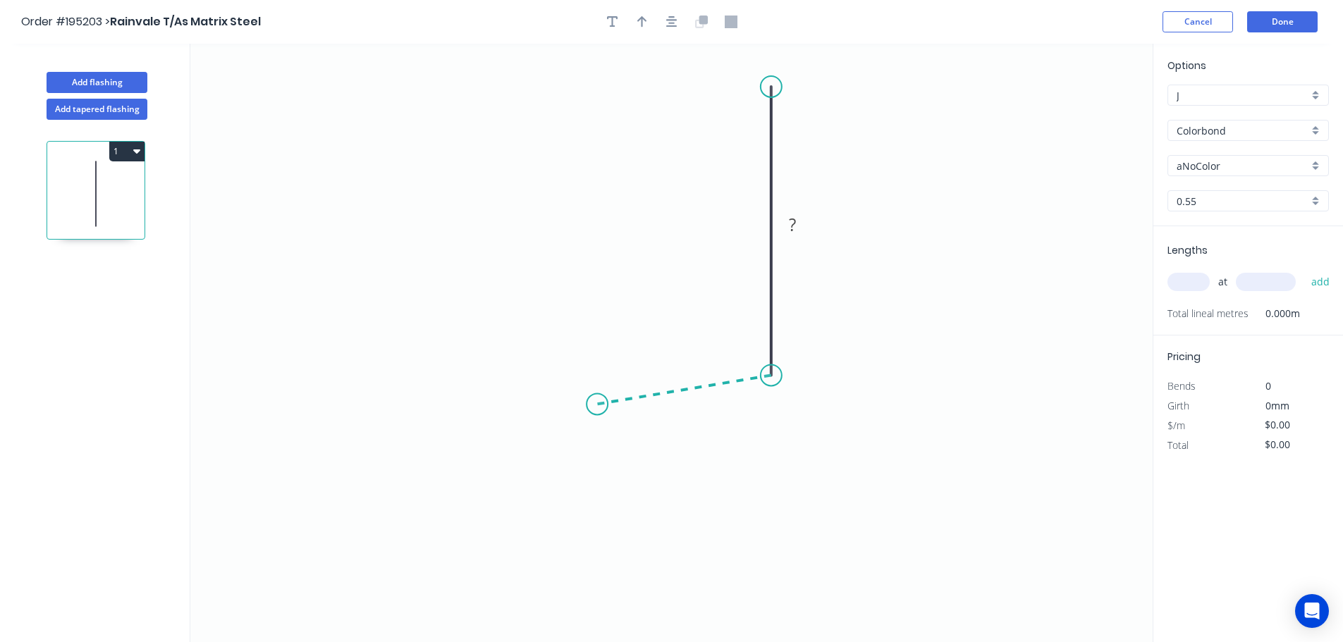
click at [597, 405] on icon "0 ?" at bounding box center [671, 343] width 962 height 598
click at [596, 579] on icon "0 ? ? ? º" at bounding box center [671, 343] width 962 height 598
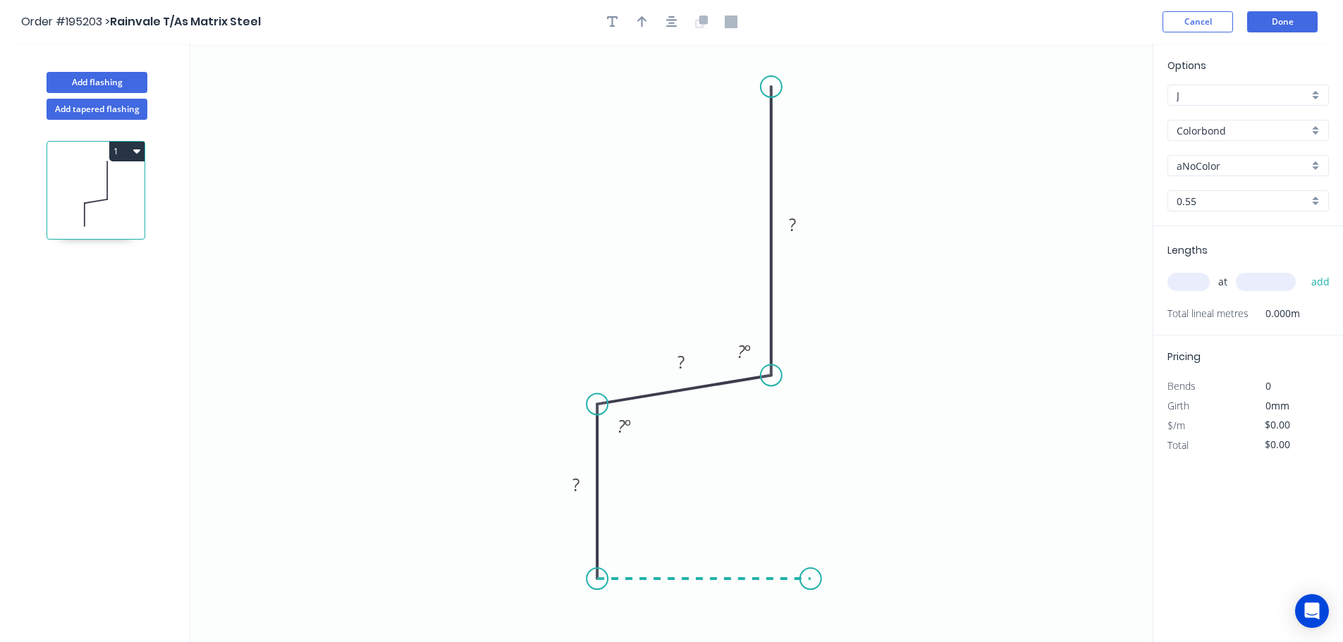
click at [811, 583] on icon "0 ? ? ? ? º ? º" at bounding box center [671, 343] width 962 height 598
click at [811, 583] on circle at bounding box center [810, 578] width 21 height 21
click at [794, 223] on tspan "?" at bounding box center [792, 224] width 7 height 23
click at [865, 202] on icon "0 100 ? ? ? ? º ? º" at bounding box center [671, 343] width 962 height 598
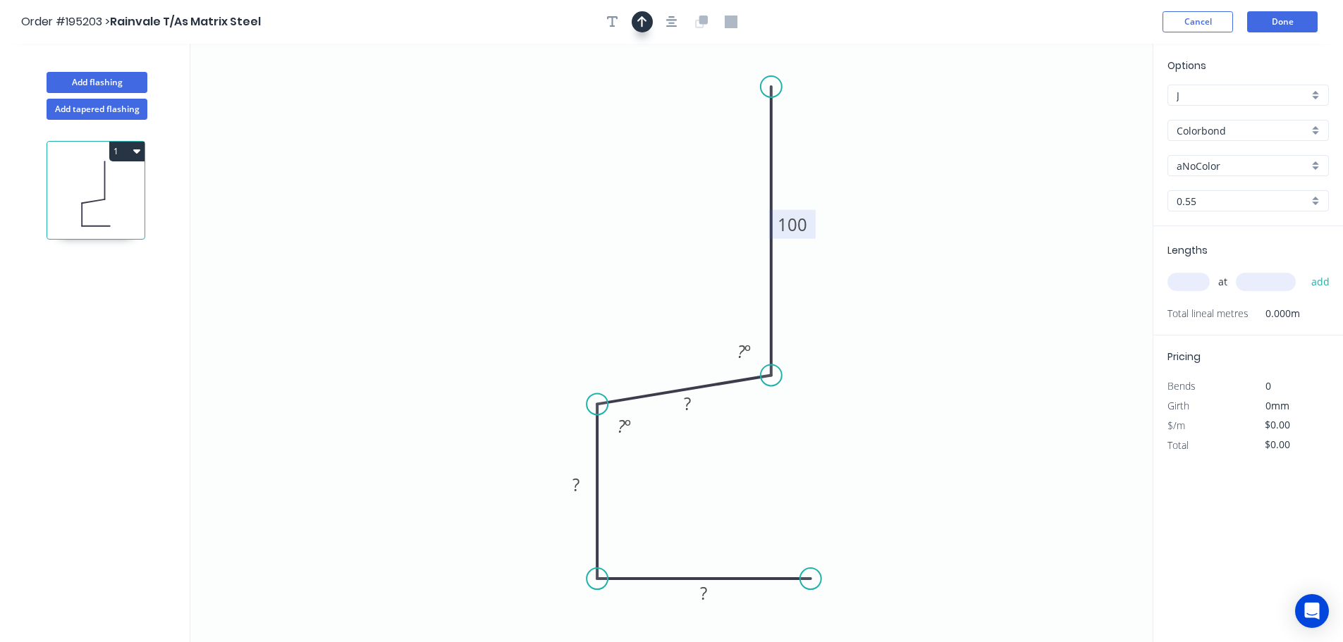
click at [644, 20] on icon "button" at bounding box center [642, 21] width 10 height 11
drag, startPoint x: 1083, startPoint y: 110, endPoint x: 581, endPoint y: 226, distance: 515.1
click at [581, 226] on icon at bounding box center [581, 209] width 13 height 45
click at [581, 226] on icon at bounding box center [592, 213] width 41 height 41
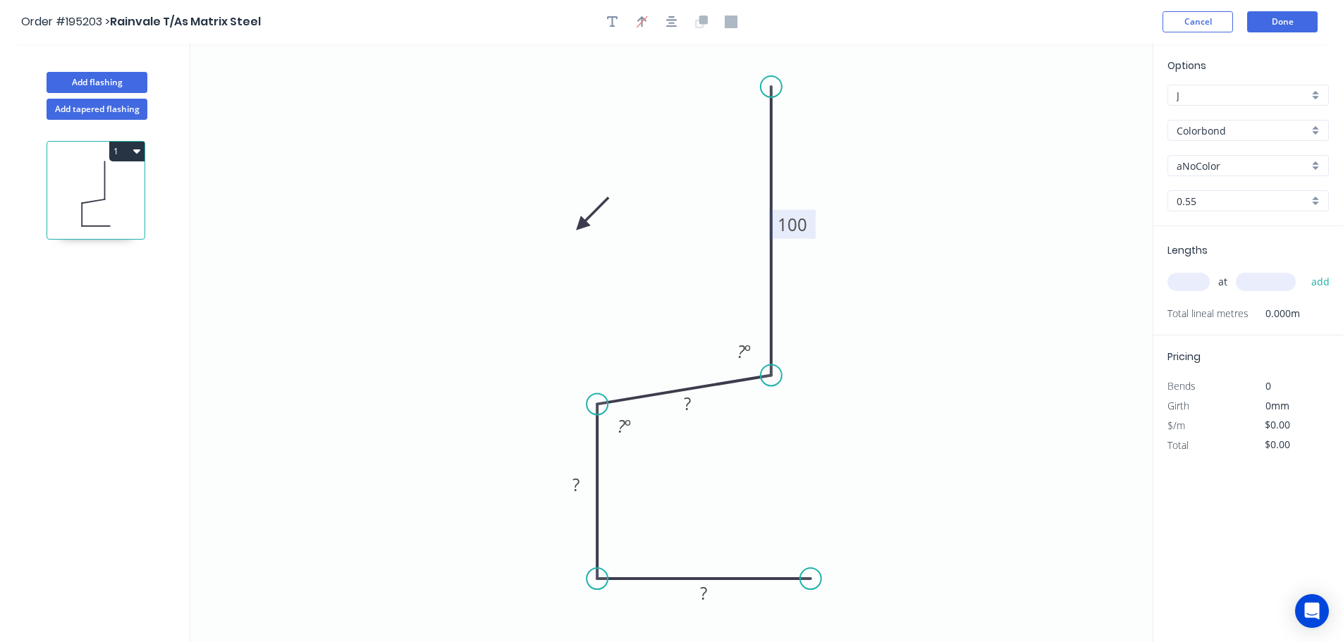
click at [581, 226] on icon at bounding box center [592, 213] width 41 height 41
click at [581, 226] on icon at bounding box center [592, 236] width 41 height 41
click at [581, 226] on icon at bounding box center [581, 241] width 13 height 45
click at [581, 226] on icon at bounding box center [569, 236] width 41 height 41
click at [581, 226] on icon at bounding box center [564, 225] width 45 height 13
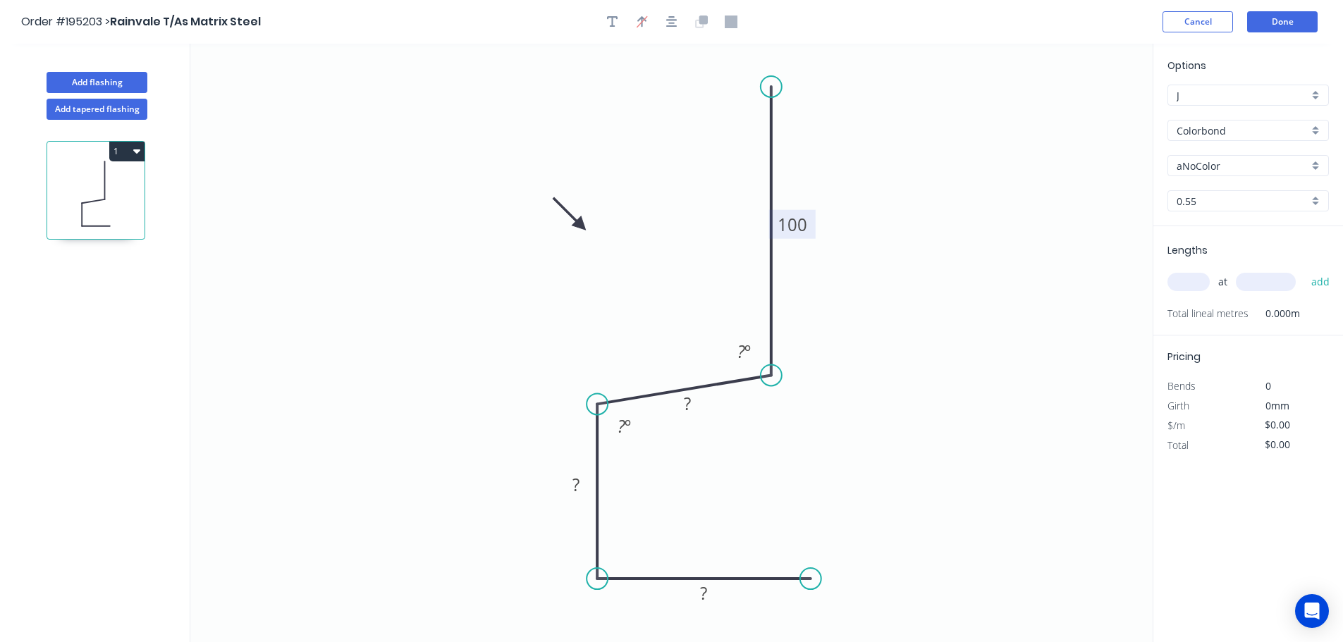
click at [1316, 166] on div "aNoColor" at bounding box center [1247, 165] width 161 height 21
click at [1261, 259] on div "Monument" at bounding box center [1248, 261] width 160 height 25
click at [1193, 282] on input "text" at bounding box center [1188, 282] width 42 height 18
click at [1304, 270] on button "add" at bounding box center [1320, 282] width 33 height 24
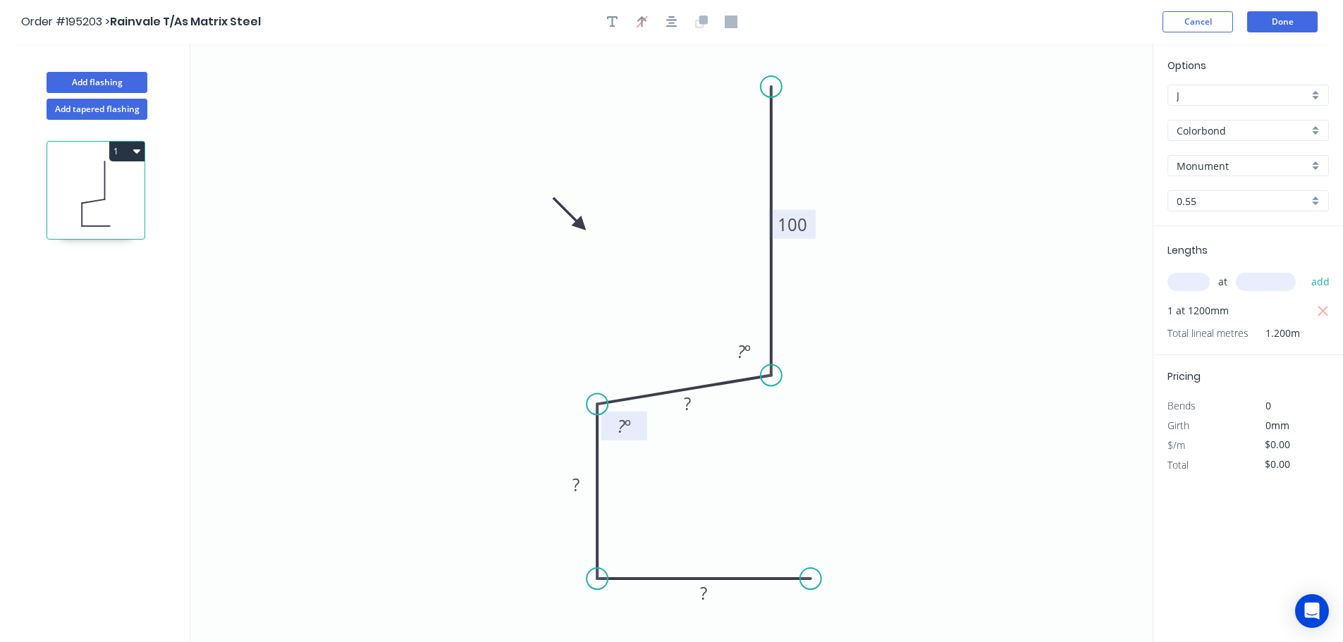
click at [625, 422] on tspan "º" at bounding box center [628, 425] width 6 height 23
click at [1282, 19] on button "Done" at bounding box center [1282, 21] width 70 height 21
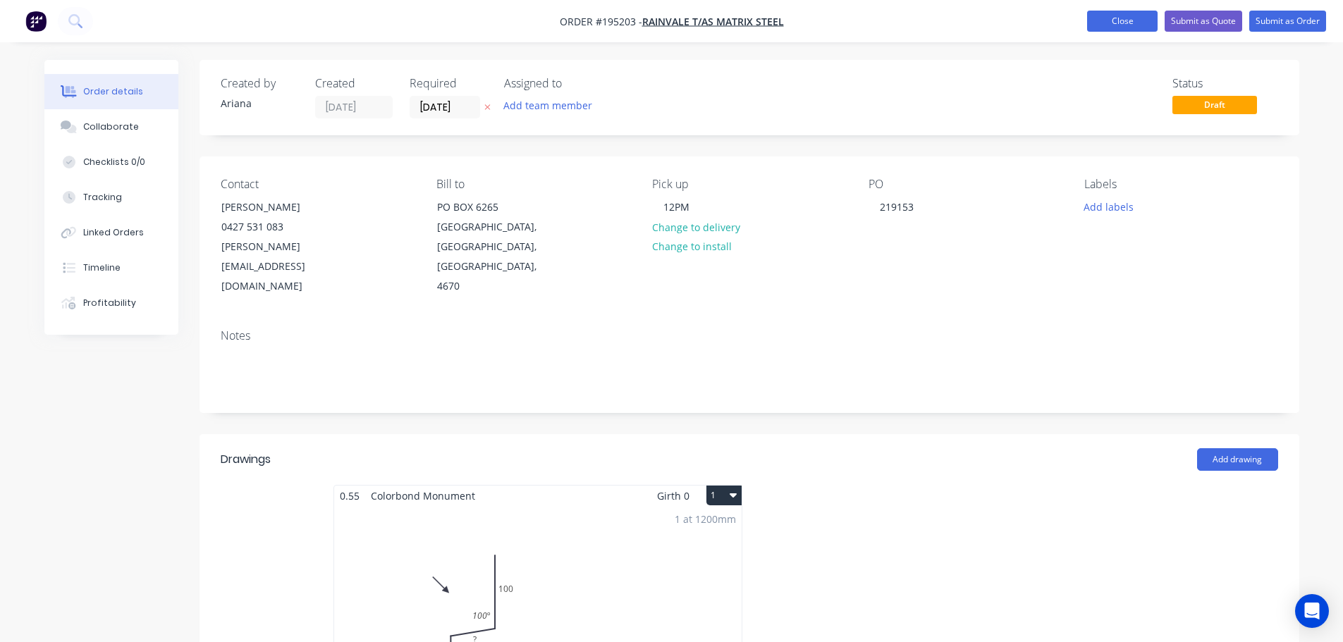
click at [1129, 19] on button "Close" at bounding box center [1122, 21] width 70 height 21
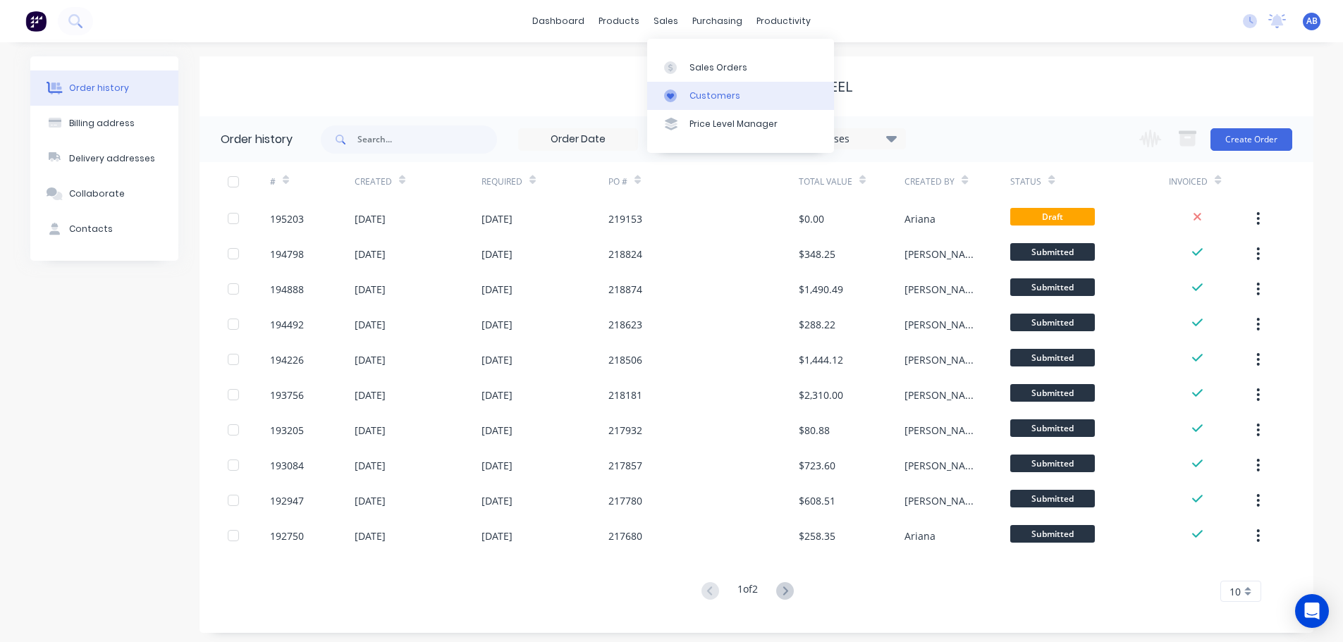
click at [712, 97] on div "Customers" at bounding box center [714, 96] width 51 height 13
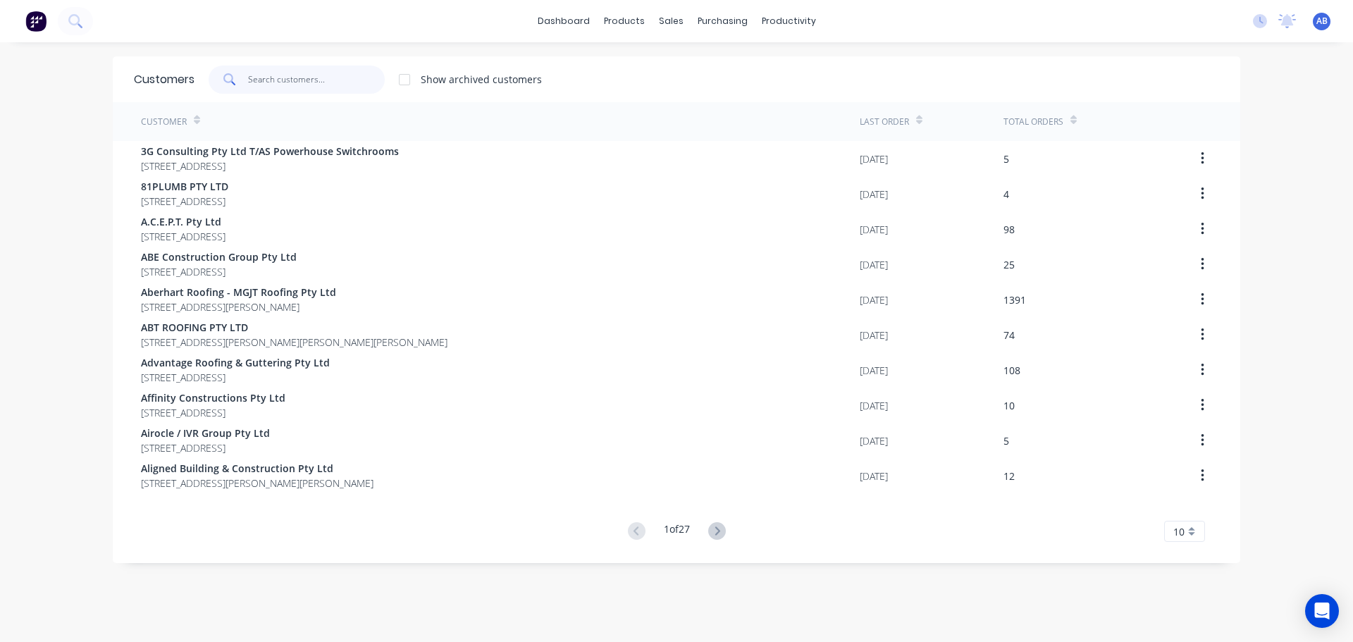
click at [355, 85] on input "text" at bounding box center [316, 80] width 137 height 28
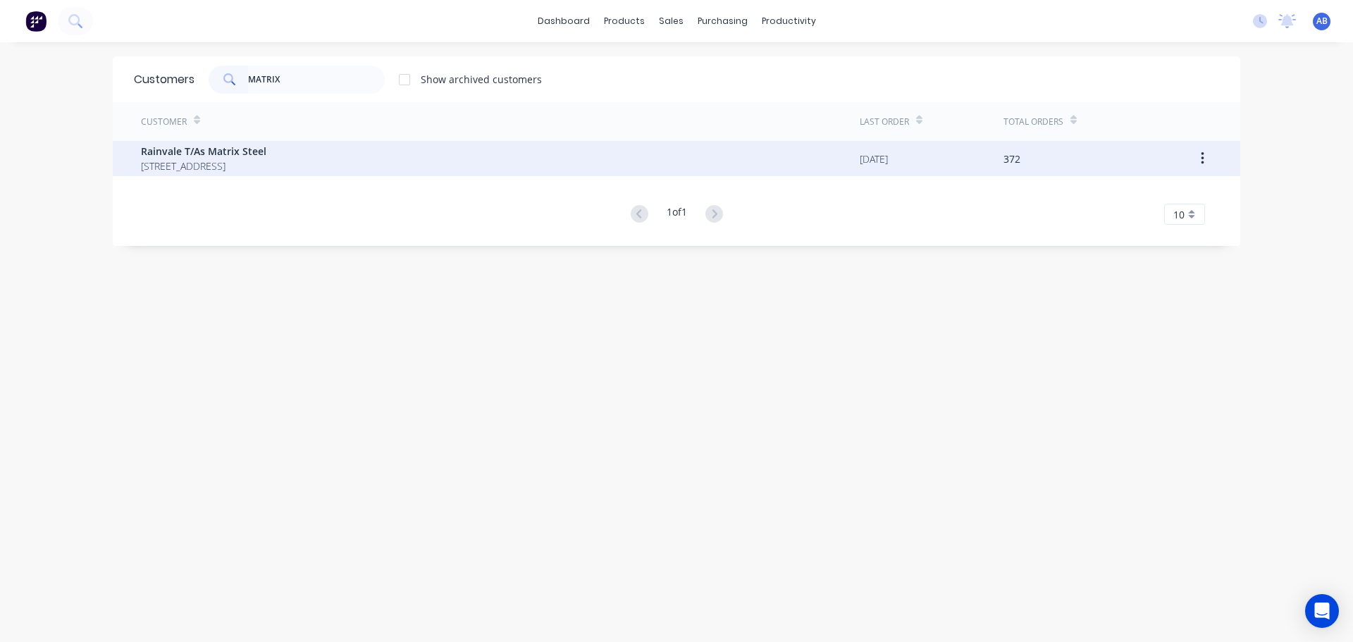
click at [266, 164] on span "[STREET_ADDRESS]" at bounding box center [203, 166] width 125 height 15
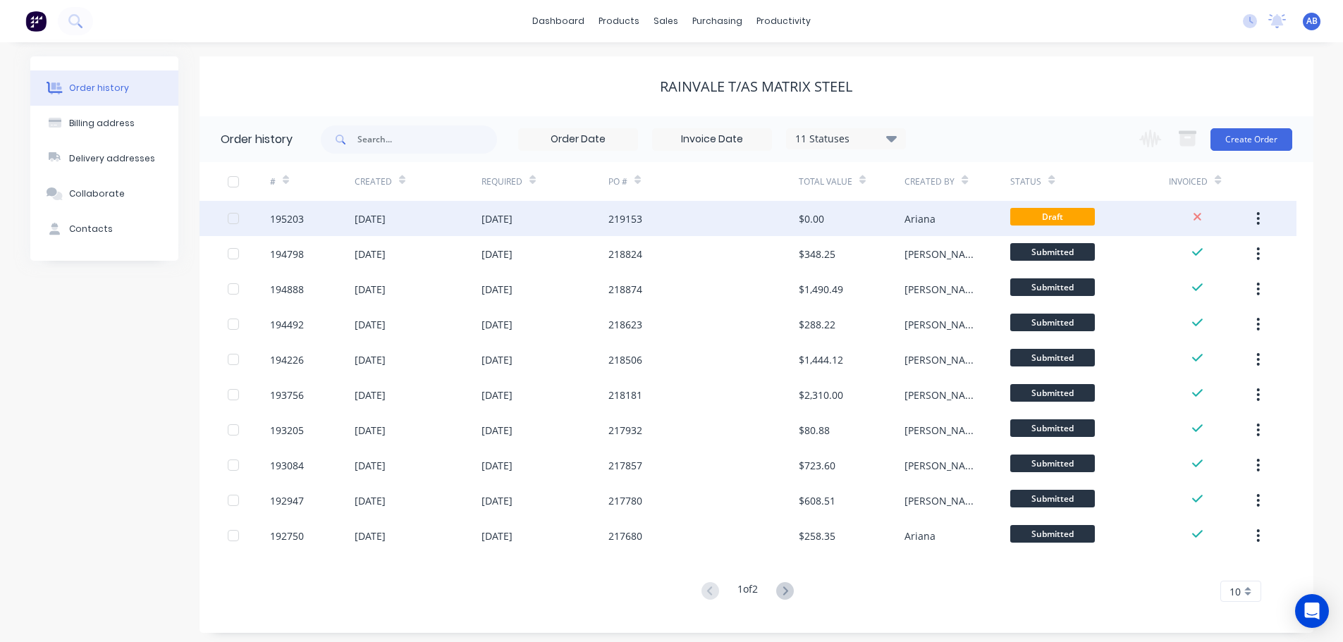
click at [670, 211] on div "219153" at bounding box center [703, 218] width 190 height 35
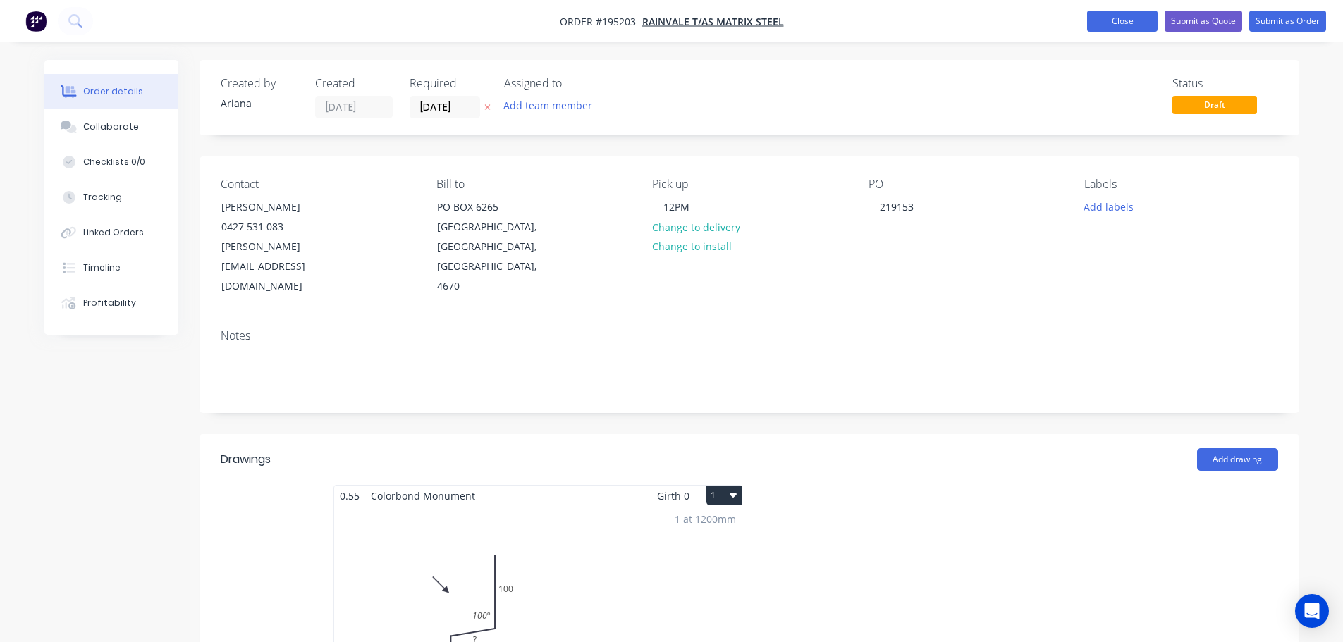
click at [1109, 14] on button "Close" at bounding box center [1122, 21] width 70 height 21
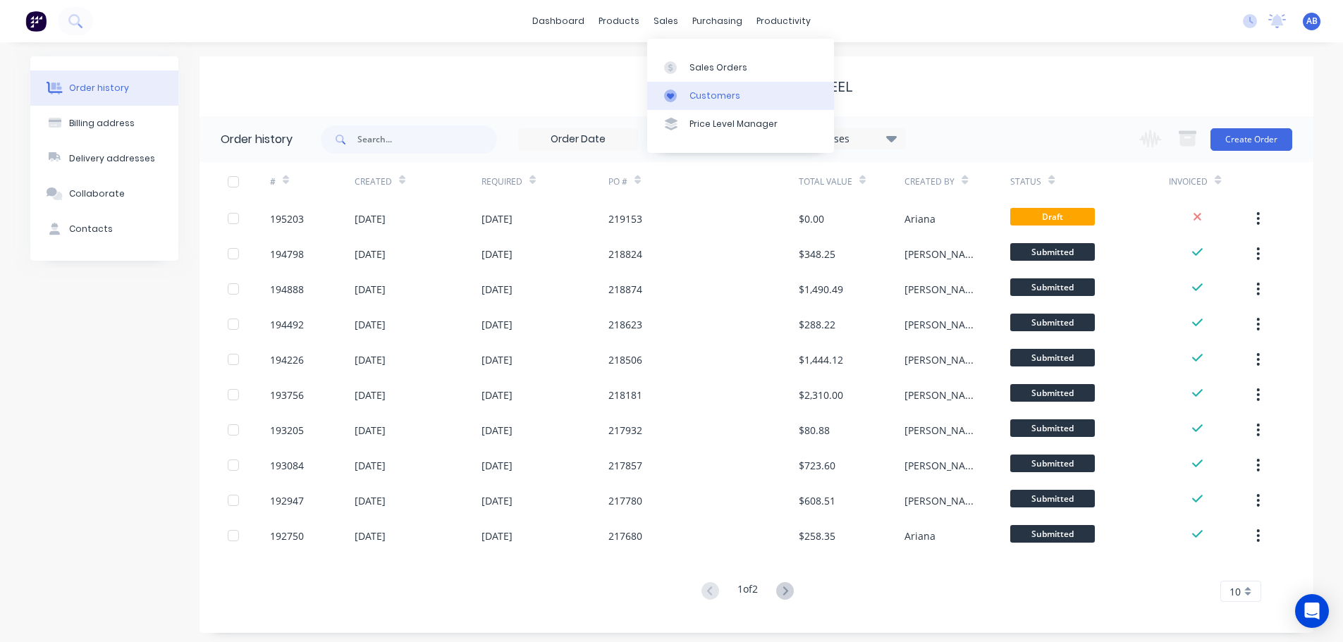
click at [713, 90] on div "Customers" at bounding box center [714, 96] width 51 height 13
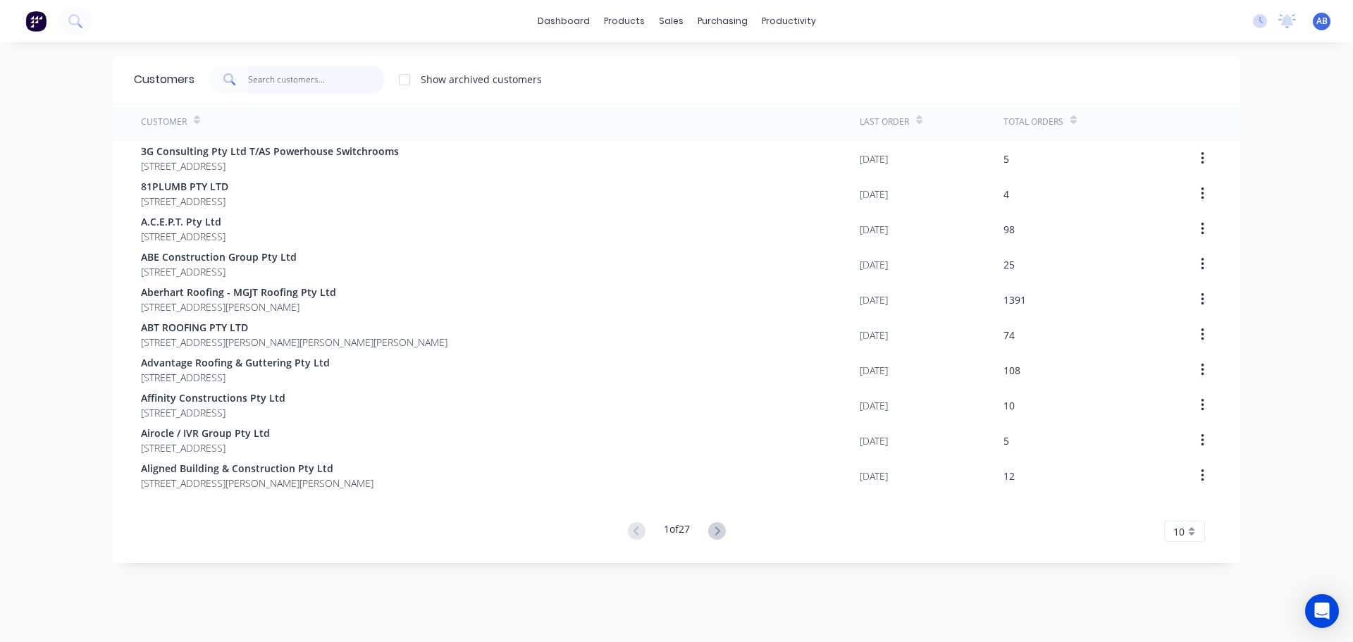
click at [356, 81] on input "text" at bounding box center [316, 80] width 137 height 28
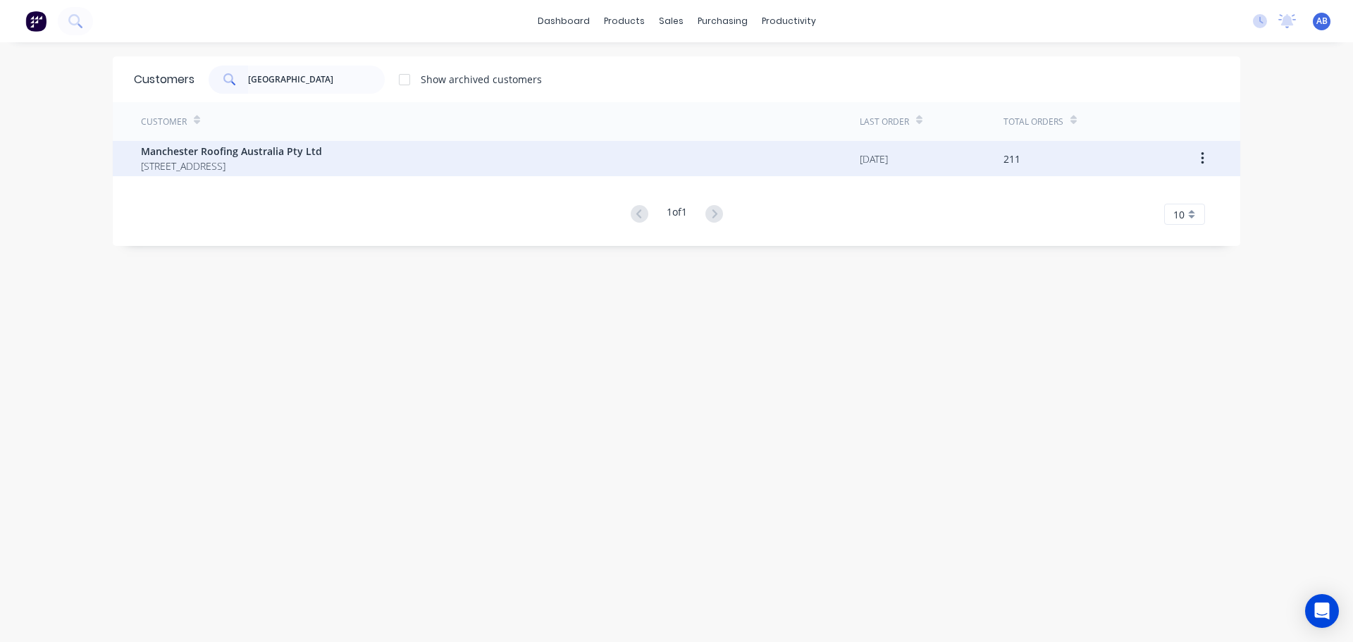
click at [208, 154] on span "Manchester Roofing Australia Pty Ltd" at bounding box center [231, 151] width 181 height 15
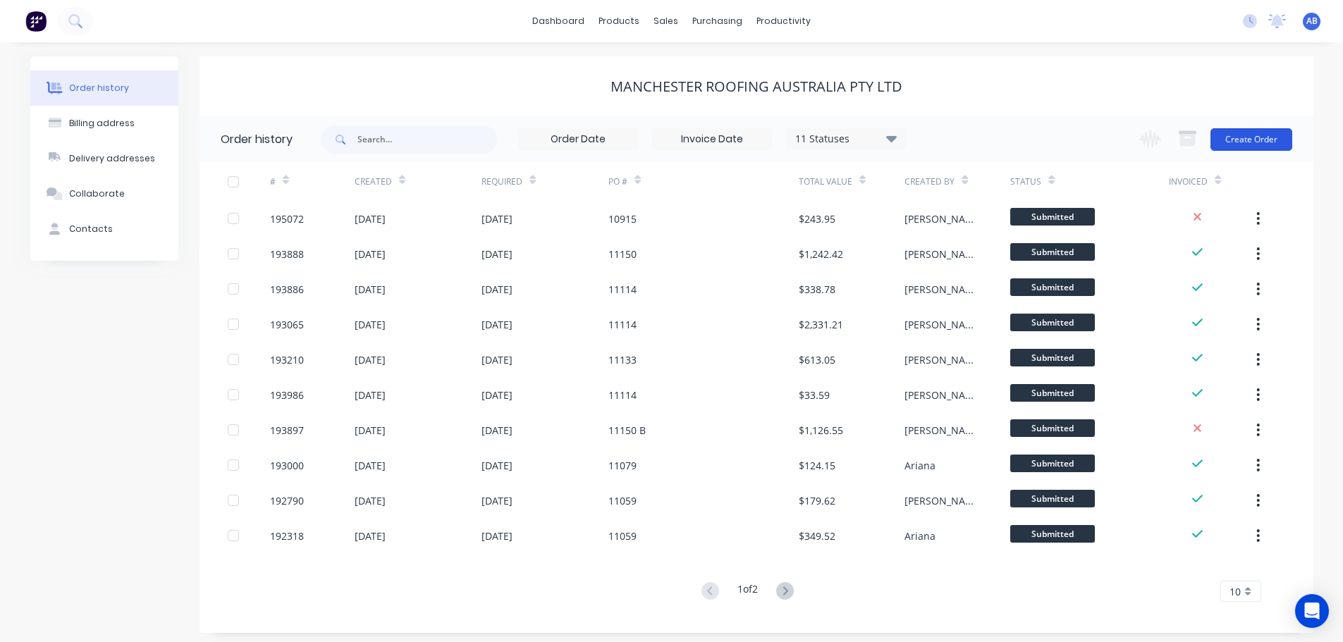
click at [1244, 130] on button "Create Order" at bounding box center [1251, 139] width 82 height 23
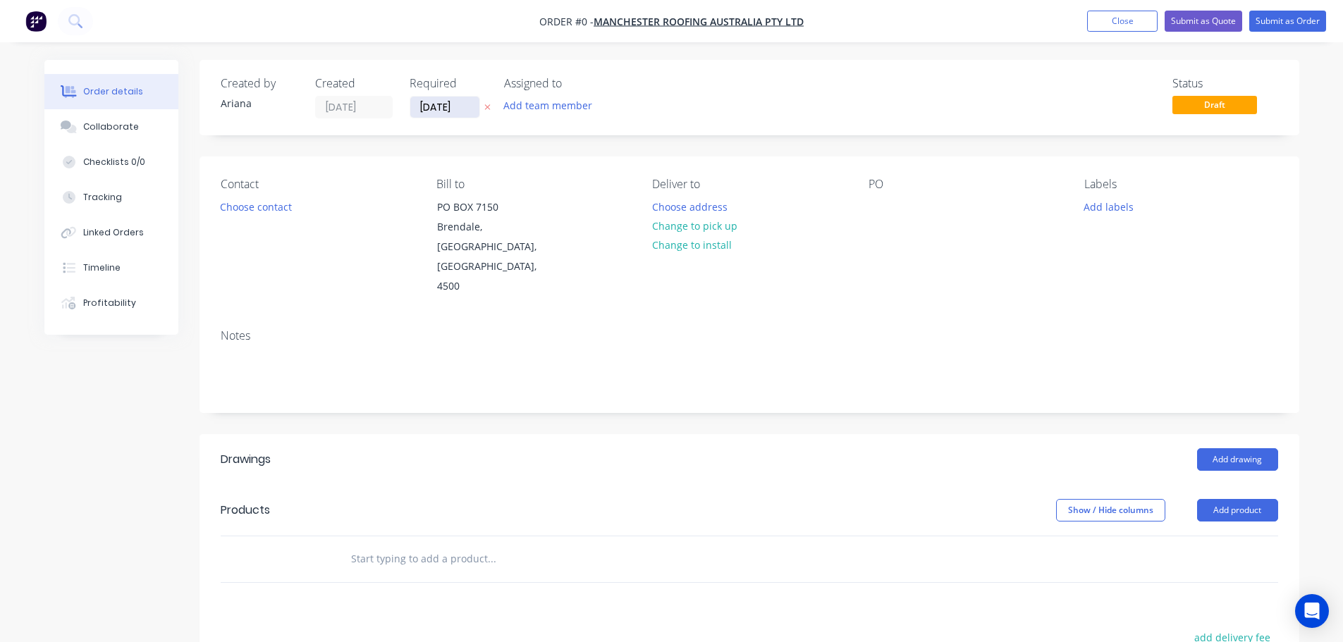
click at [436, 111] on input "[DATE]" at bounding box center [444, 107] width 69 height 21
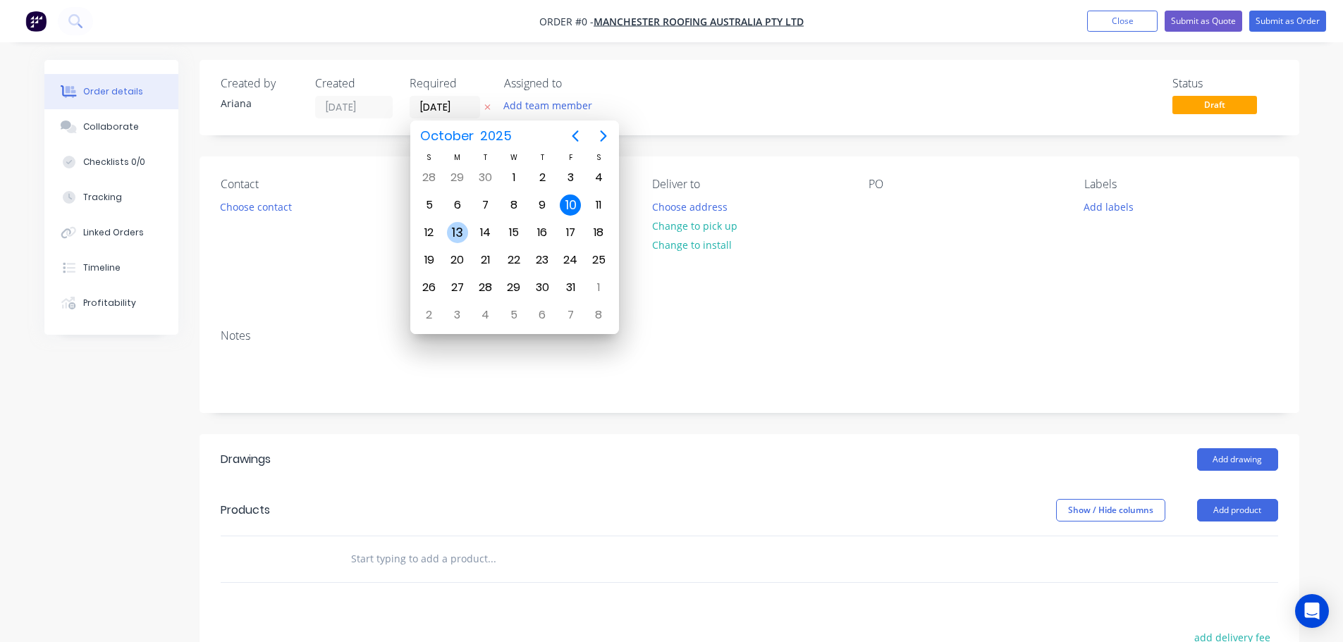
click at [458, 227] on div "13" at bounding box center [457, 232] width 21 height 21
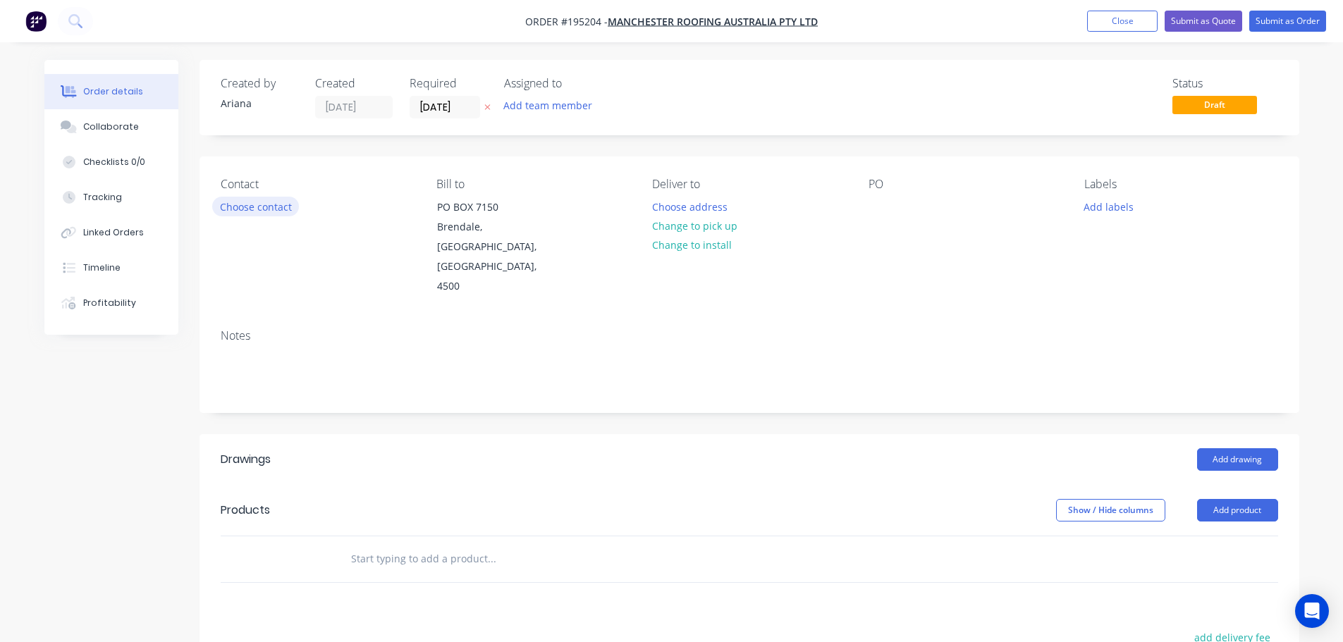
click at [262, 203] on button "Choose contact" at bounding box center [255, 206] width 87 height 19
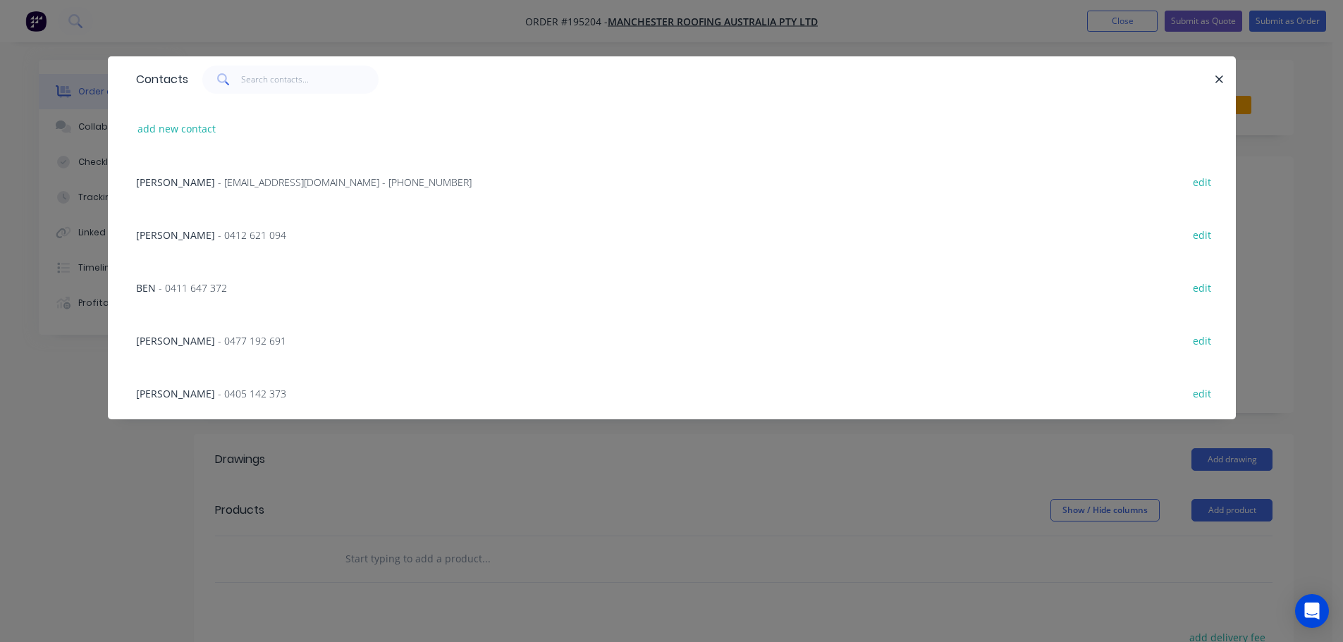
drag, startPoint x: 219, startPoint y: 180, endPoint x: 231, endPoint y: 184, distance: 12.7
click at [219, 180] on span "- [EMAIL_ADDRESS][DOMAIN_NAME] - [PHONE_NUMBER]" at bounding box center [345, 182] width 254 height 13
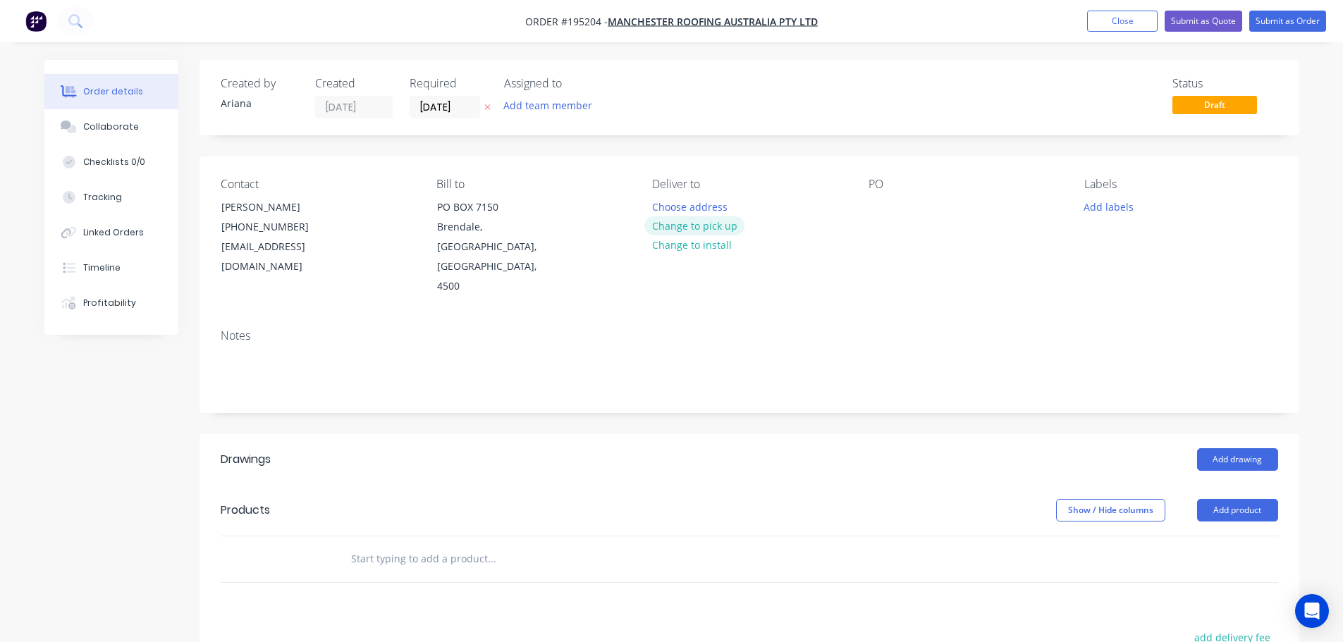
click at [680, 220] on button "Change to pick up" at bounding box center [694, 225] width 100 height 19
click at [668, 202] on div at bounding box center [663, 207] width 23 height 20
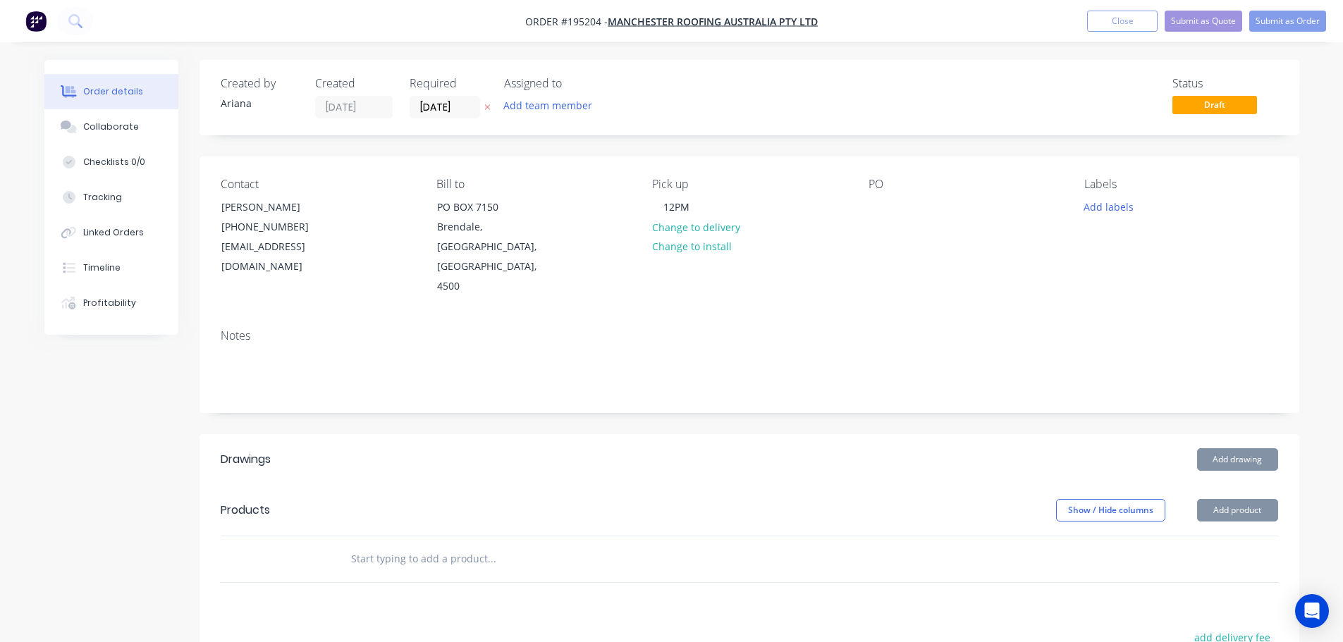
click at [978, 252] on div "PO" at bounding box center [964, 237] width 193 height 119
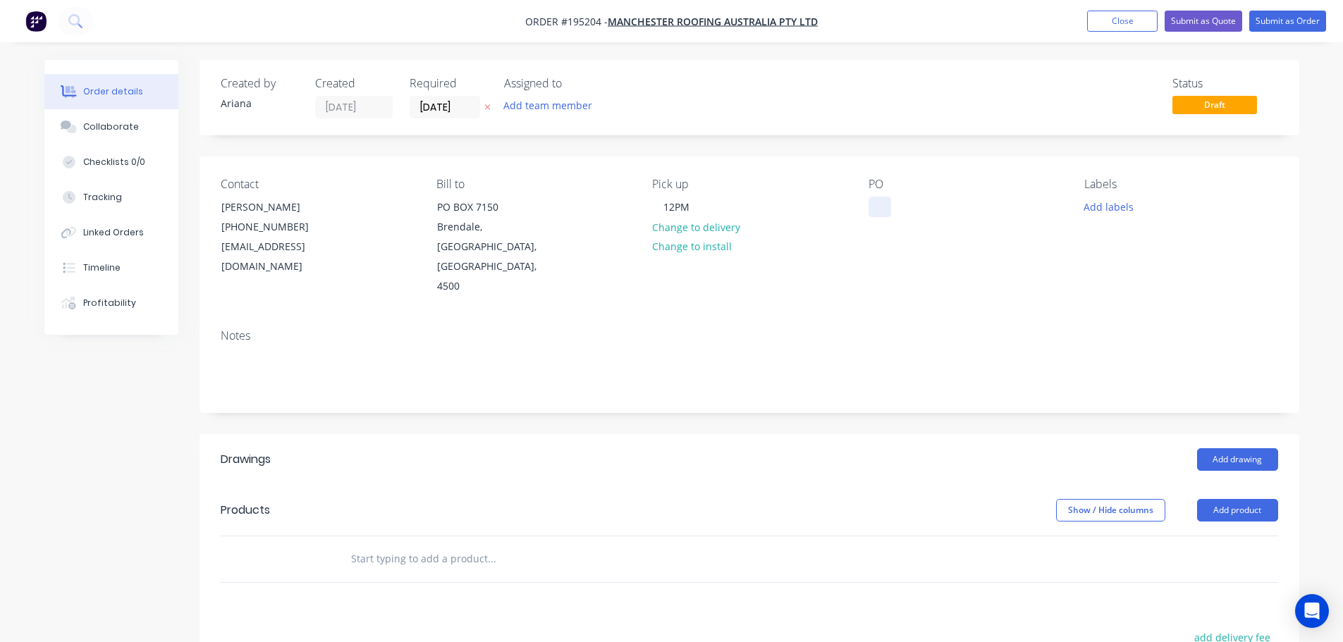
click at [878, 198] on div at bounding box center [879, 207] width 23 height 20
click at [1007, 255] on div "PO 10915" at bounding box center [964, 237] width 193 height 119
click at [1233, 448] on button "Add drawing" at bounding box center [1237, 459] width 81 height 23
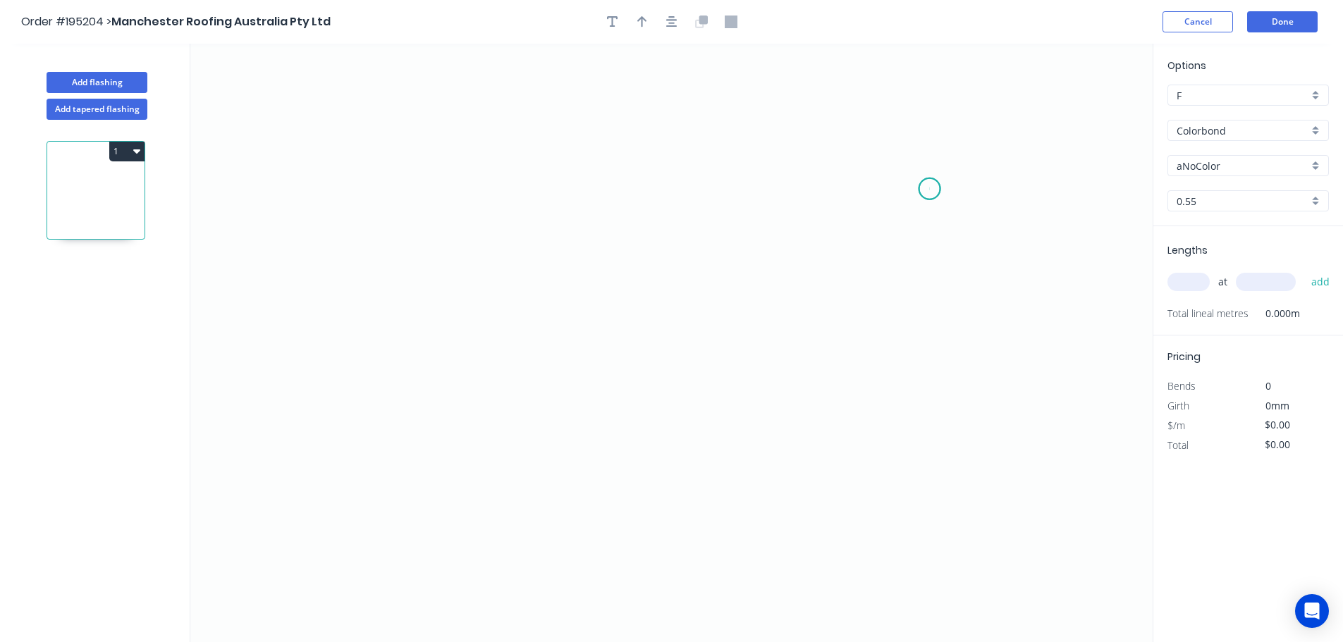
click at [930, 189] on icon "0" at bounding box center [671, 343] width 962 height 598
click at [879, 135] on icon "0" at bounding box center [671, 343] width 962 height 598
click at [503, 116] on icon "0 ?" at bounding box center [671, 343] width 962 height 598
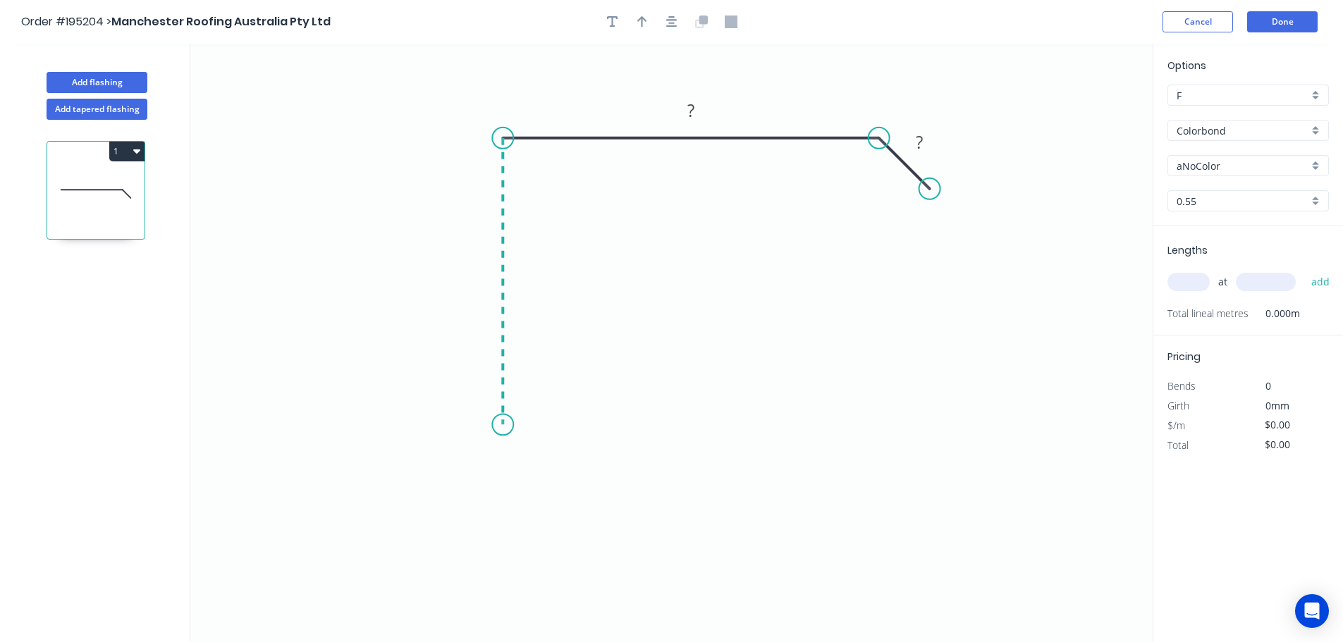
click at [489, 425] on icon "0 ? ?" at bounding box center [671, 343] width 962 height 598
click at [456, 467] on icon "0 ? ? ?" at bounding box center [671, 343] width 962 height 598
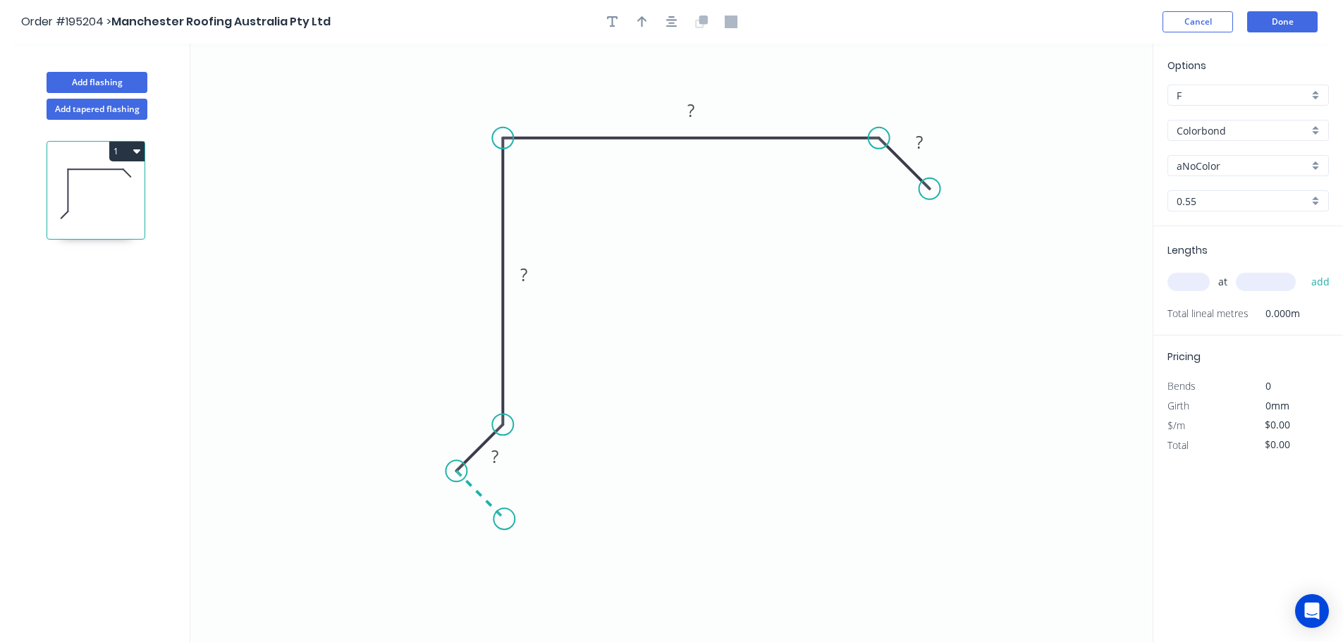
click at [504, 519] on icon "0 ? ? ? ?" at bounding box center [671, 343] width 962 height 598
click at [504, 519] on circle at bounding box center [503, 518] width 21 height 21
click at [507, 521] on circle at bounding box center [503, 518] width 21 height 21
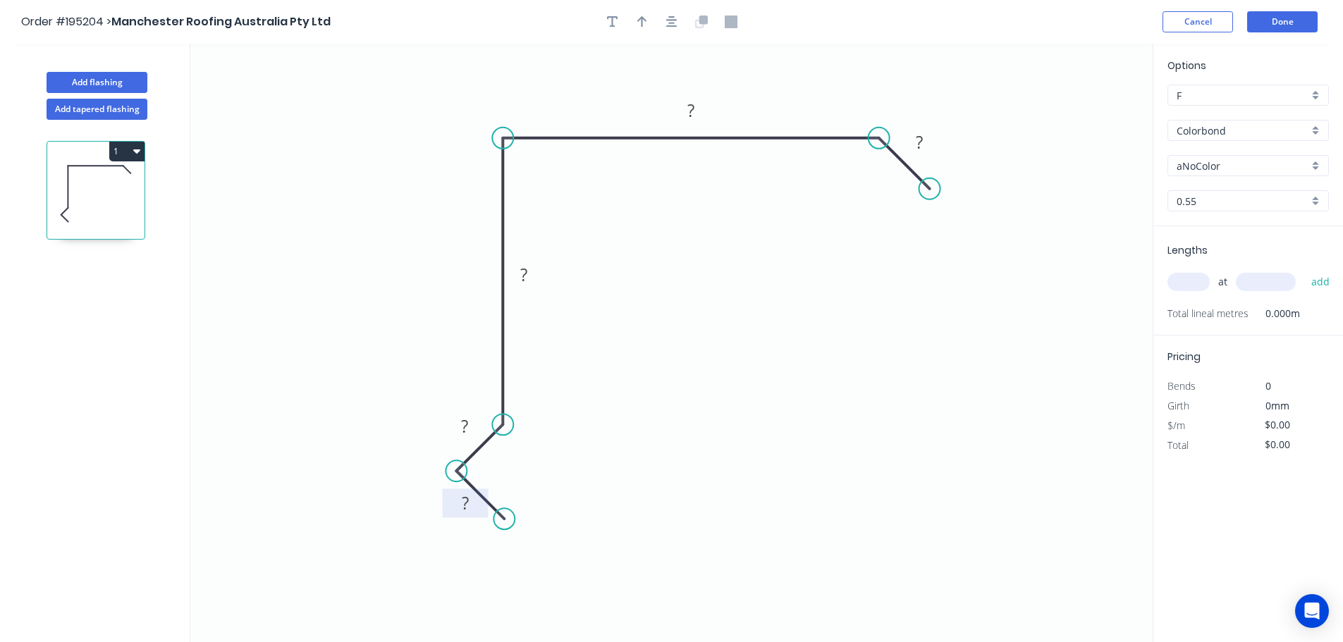
click at [467, 503] on tspan "?" at bounding box center [465, 502] width 7 height 23
click at [763, 286] on icon "0 15 15 110 175 25" at bounding box center [671, 343] width 962 height 598
click at [643, 17] on icon "button" at bounding box center [642, 21] width 10 height 11
drag, startPoint x: 1081, startPoint y: 111, endPoint x: 785, endPoint y: 80, distance: 297.0
click at [785, 80] on icon at bounding box center [785, 63] width 13 height 45
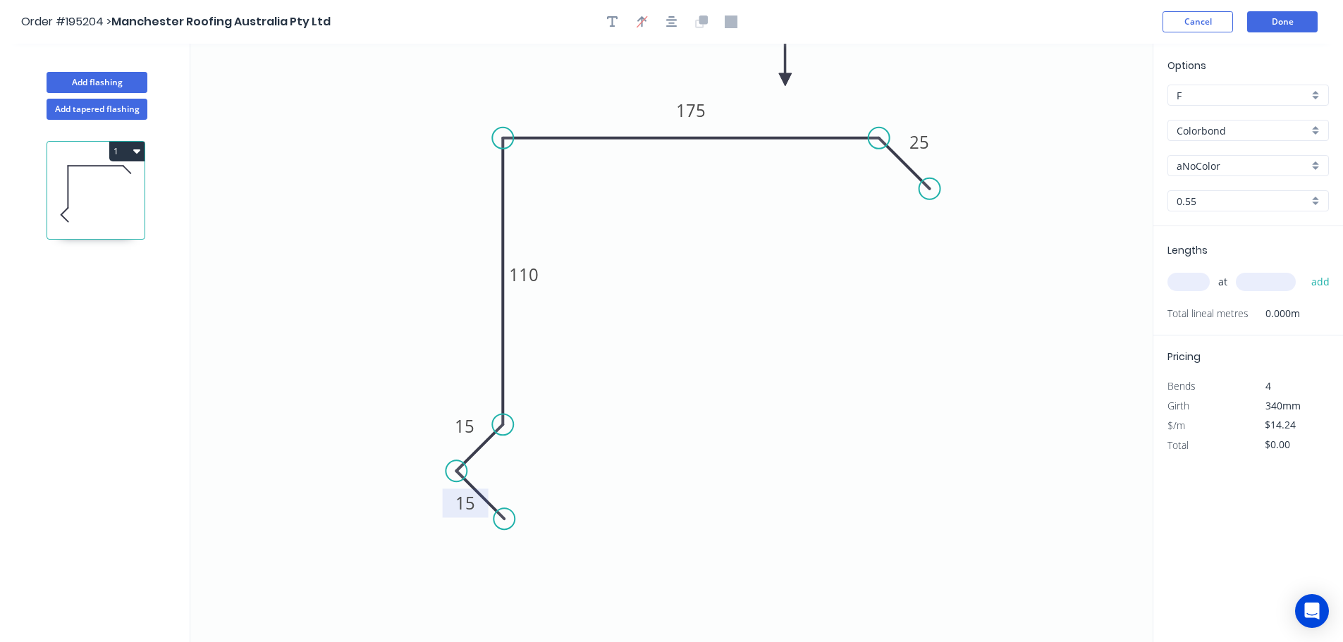
click at [1318, 163] on div "aNoColor" at bounding box center [1247, 165] width 161 height 21
click at [1212, 190] on div "Basalt" at bounding box center [1248, 192] width 160 height 25
click at [1195, 281] on input "text" at bounding box center [1188, 282] width 42 height 18
click at [1304, 270] on button "add" at bounding box center [1320, 282] width 33 height 24
click at [1270, 25] on button "Done" at bounding box center [1282, 21] width 70 height 21
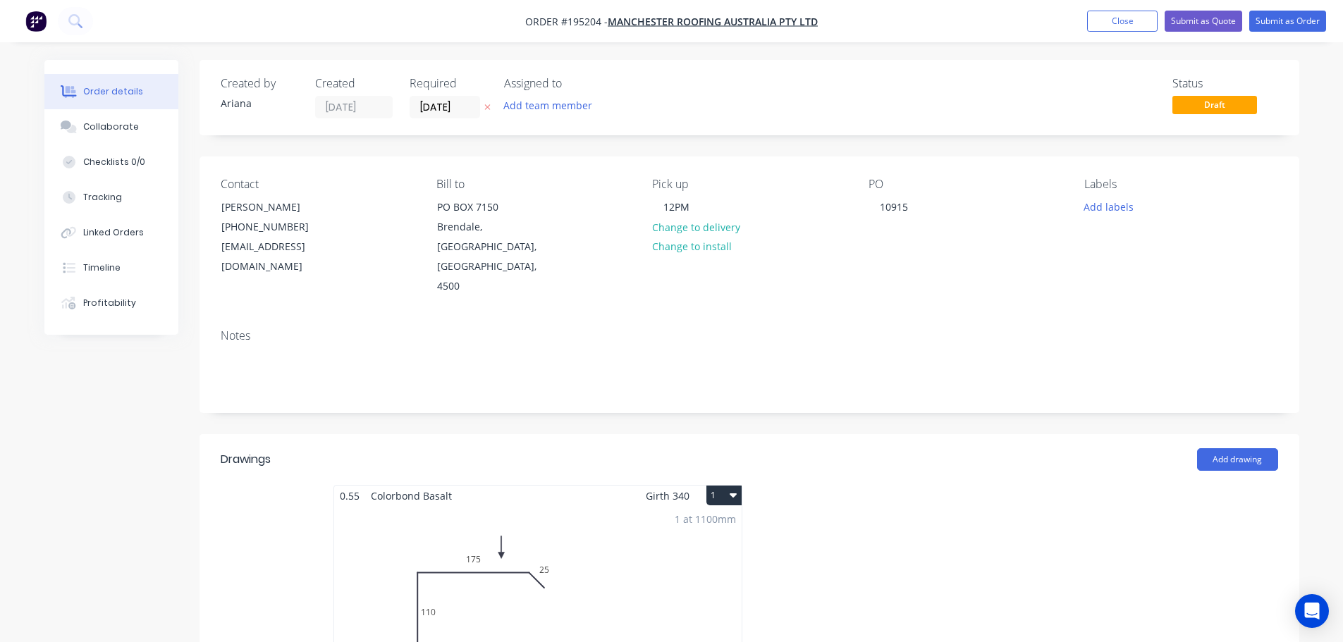
click at [722, 486] on button "1" at bounding box center [723, 496] width 35 height 20
click at [698, 520] on div "Use larger box size" at bounding box center [674, 530] width 109 height 20
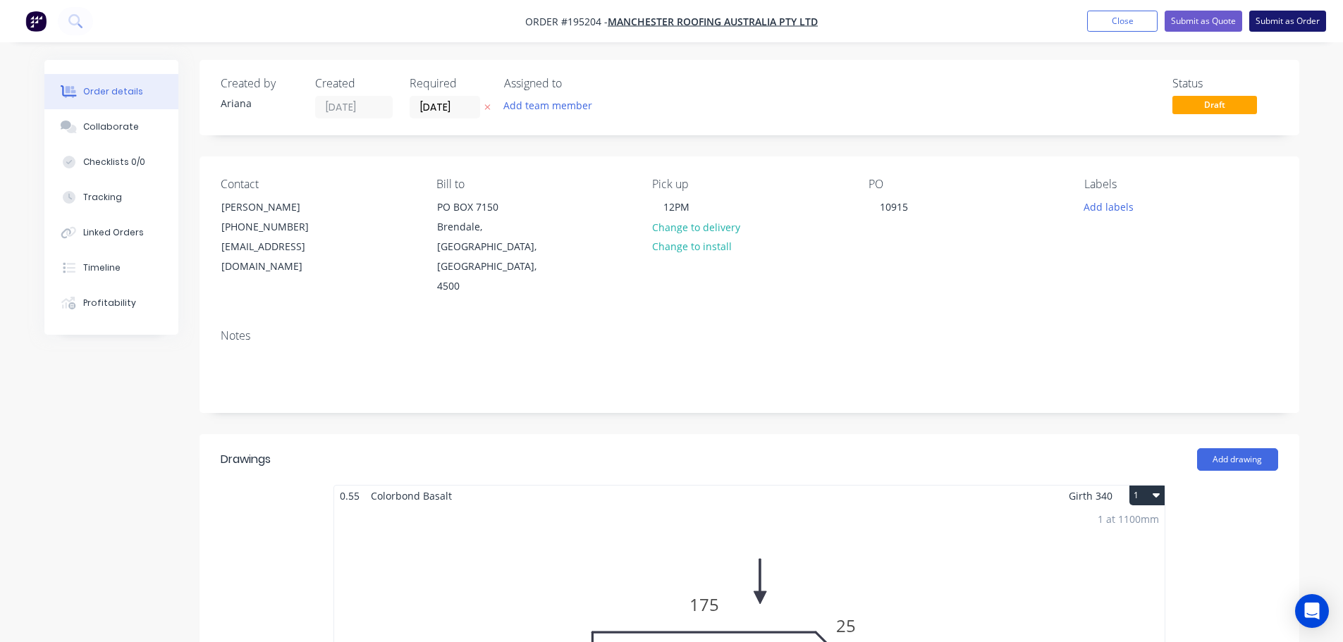
click at [1293, 20] on button "Submit as Order" at bounding box center [1287, 21] width 77 height 21
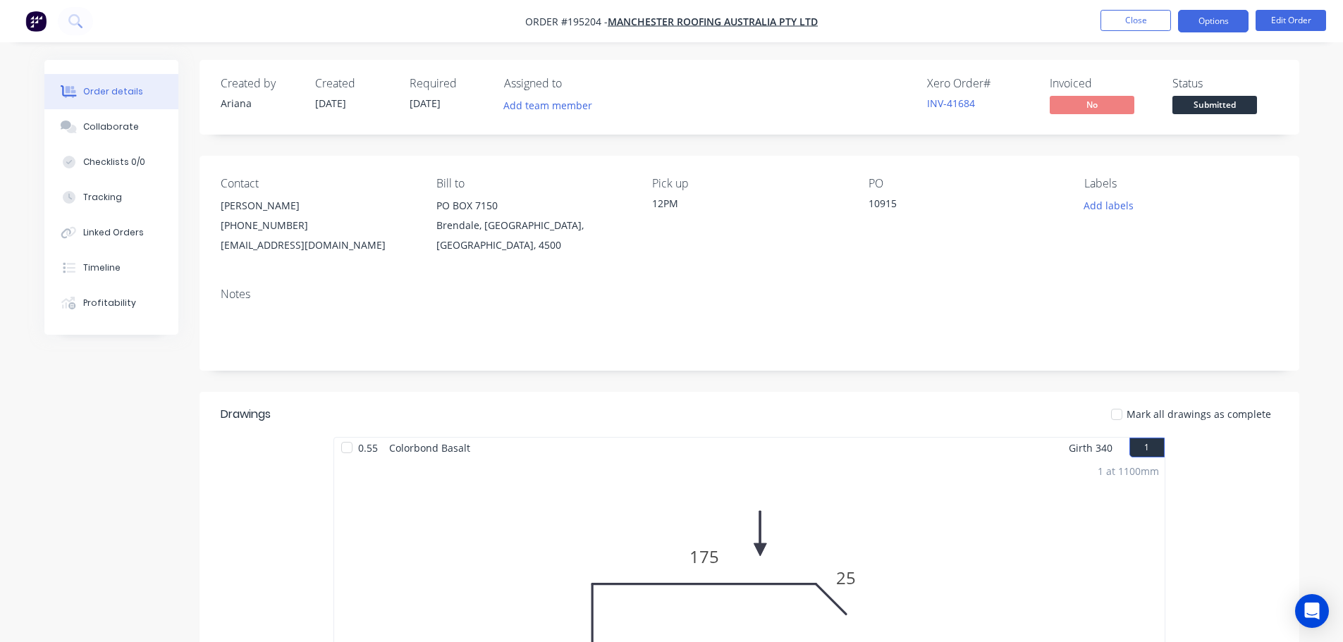
click at [1220, 19] on button "Options" at bounding box center [1213, 21] width 70 height 23
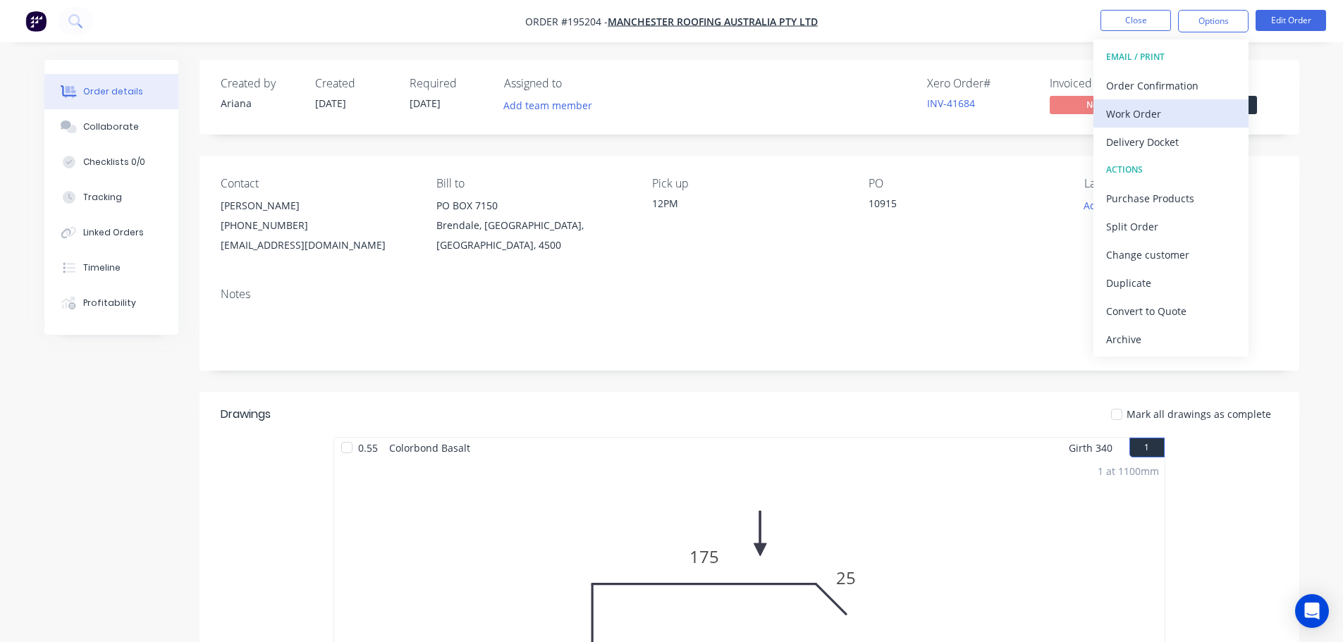
click at [1136, 113] on div "Work Order" at bounding box center [1171, 114] width 130 height 20
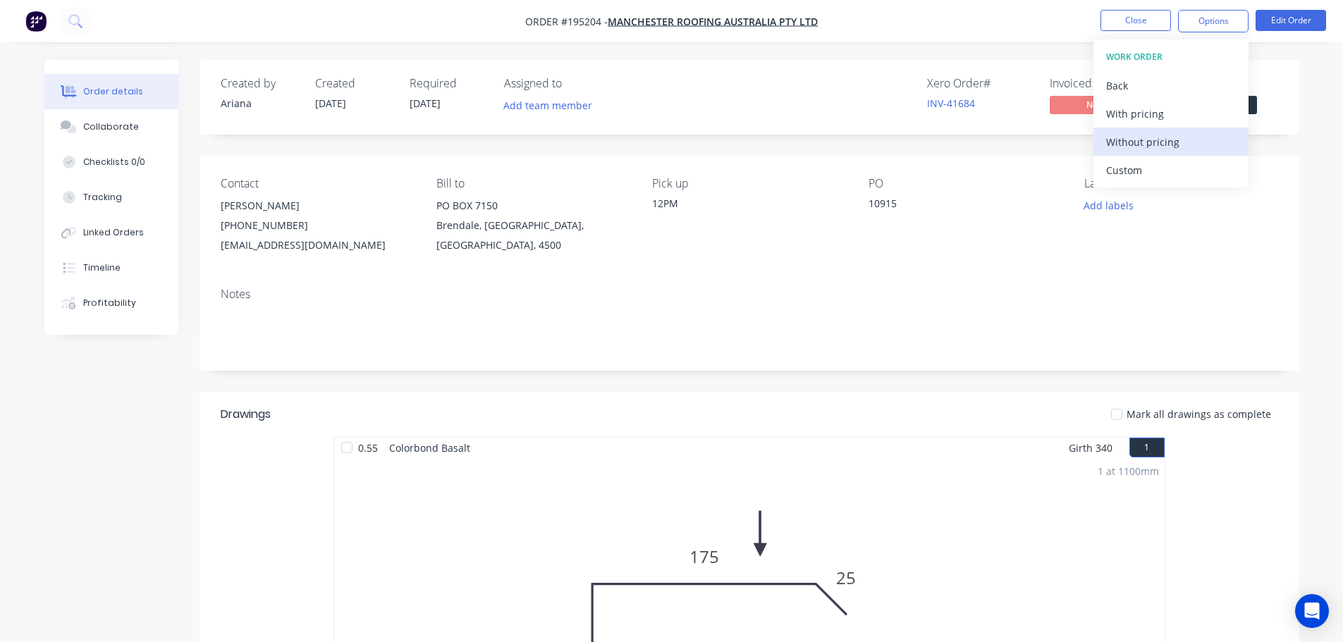
click at [1122, 141] on div "Without pricing" at bounding box center [1171, 142] width 130 height 20
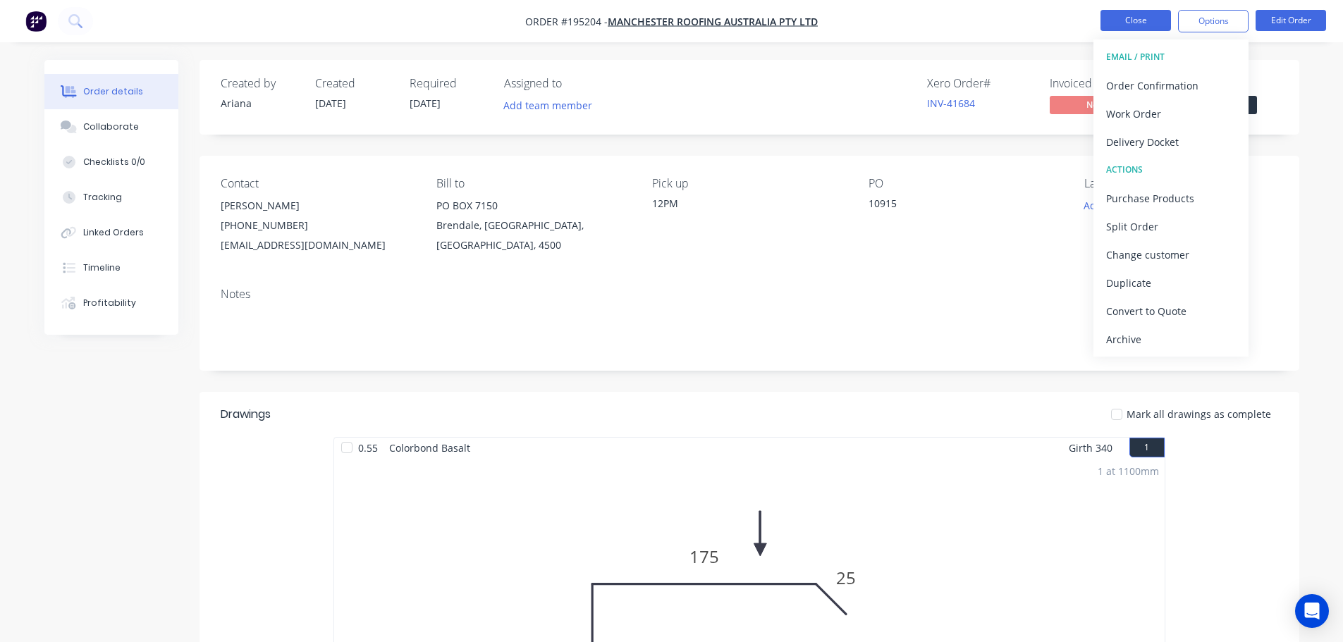
click at [1129, 19] on button "Close" at bounding box center [1135, 20] width 70 height 21
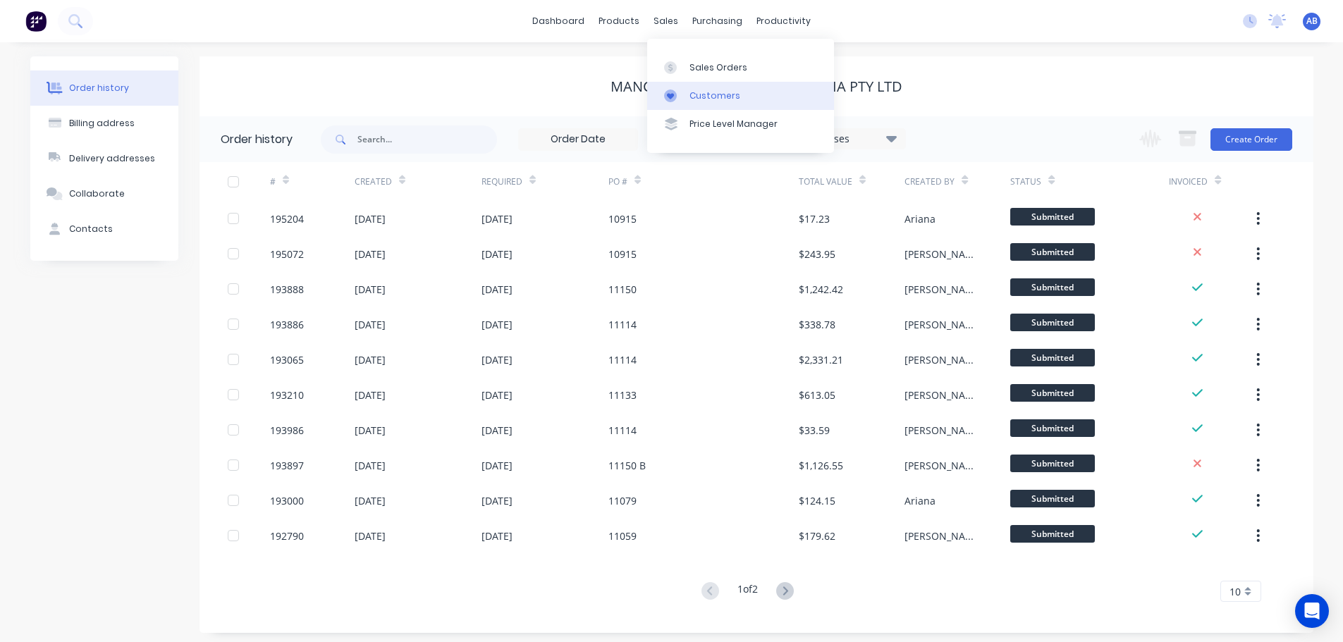
click at [701, 91] on div "Customers" at bounding box center [714, 96] width 51 height 13
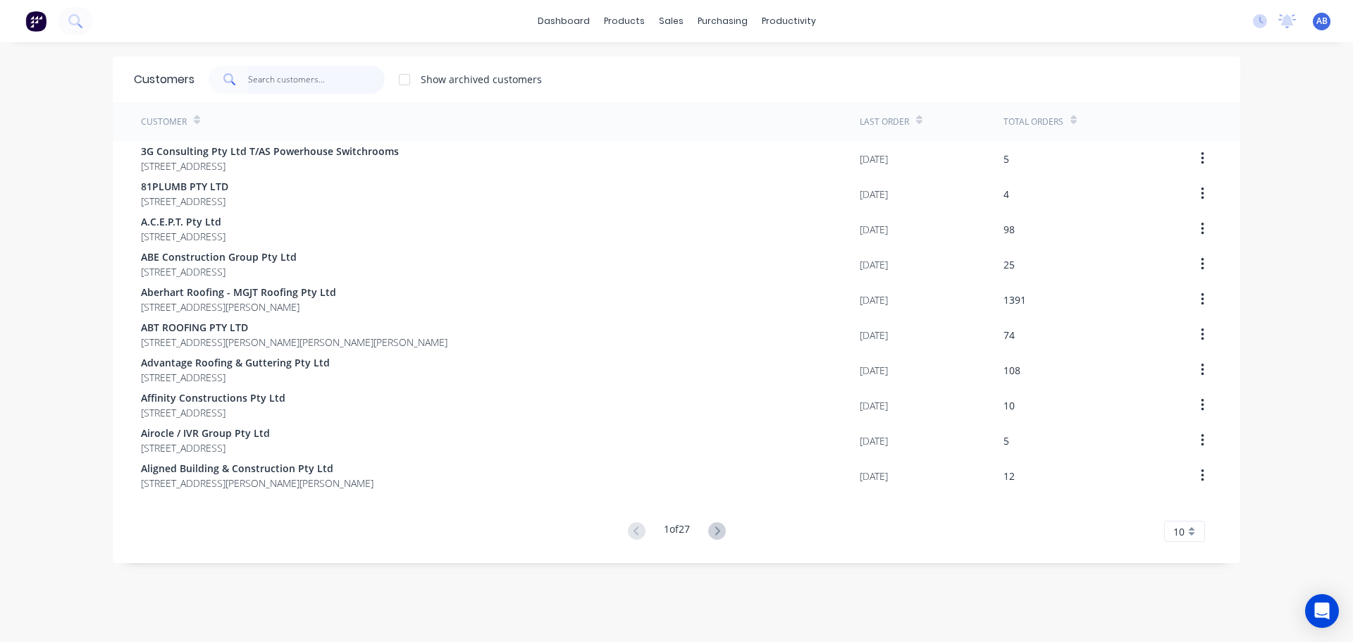
click at [352, 78] on input "text" at bounding box center [316, 80] width 137 height 28
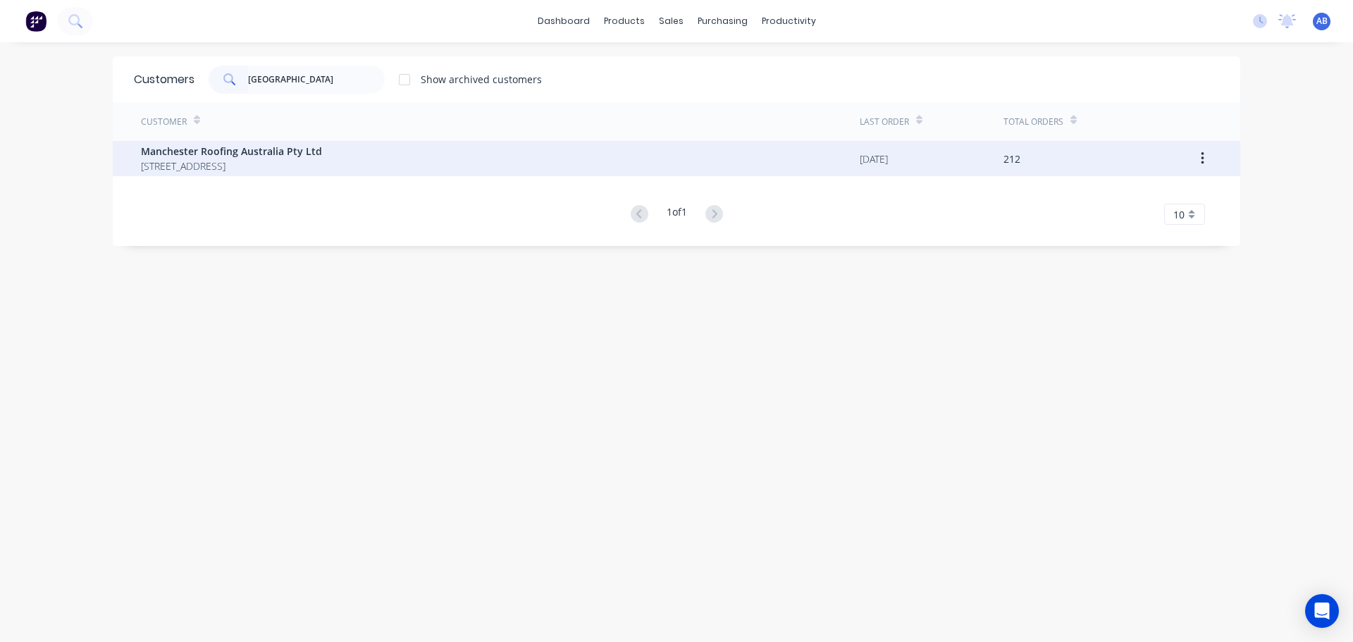
click at [281, 149] on span "Manchester Roofing Australia Pty Ltd" at bounding box center [231, 151] width 181 height 15
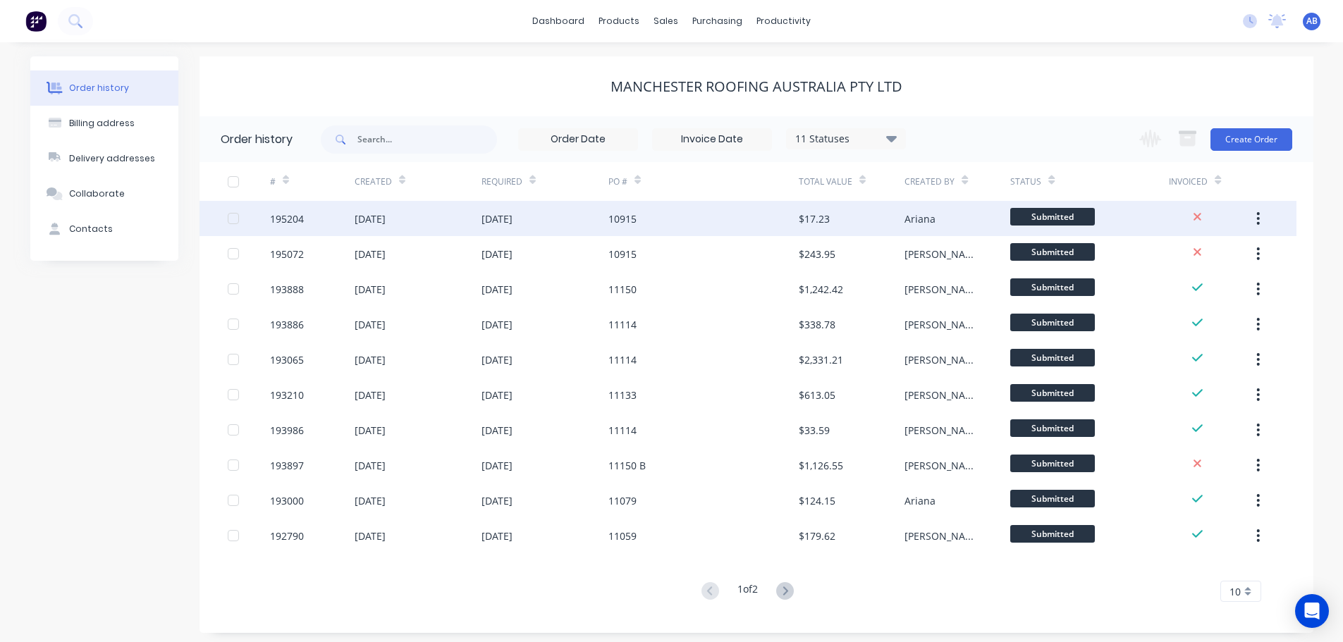
click at [542, 228] on div "[DATE]" at bounding box center [544, 218] width 127 height 35
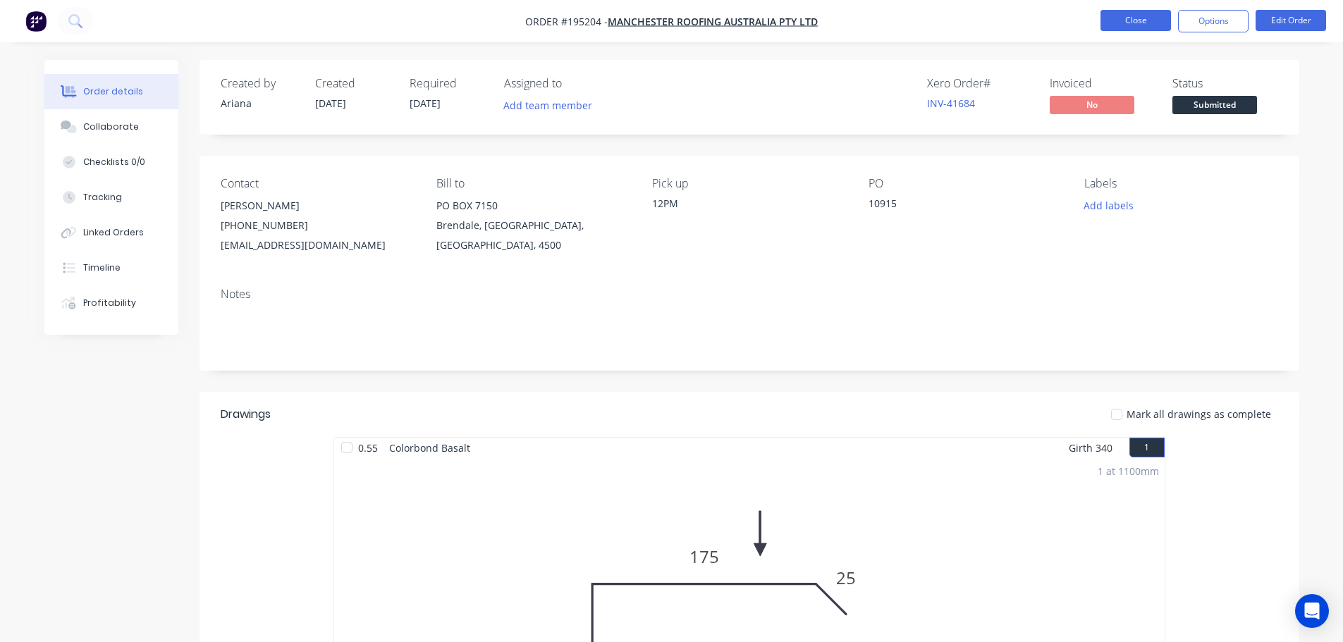
click at [1148, 16] on button "Close" at bounding box center [1135, 20] width 70 height 21
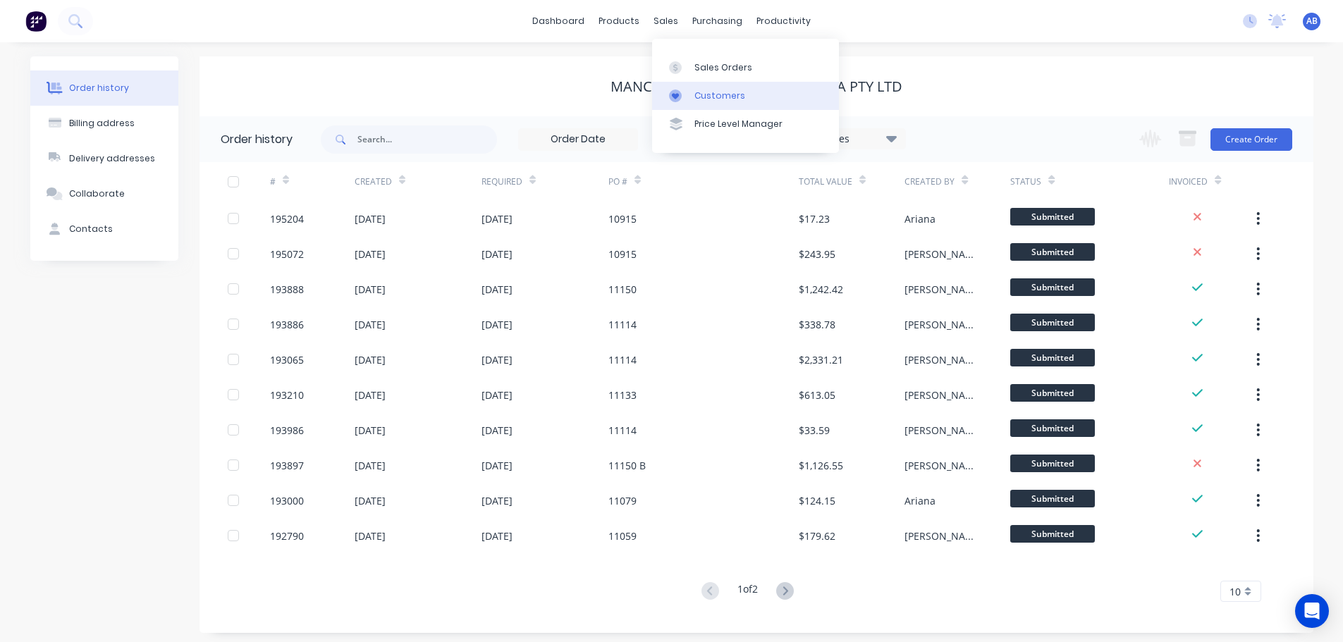
click at [704, 87] on link "Customers" at bounding box center [745, 96] width 187 height 28
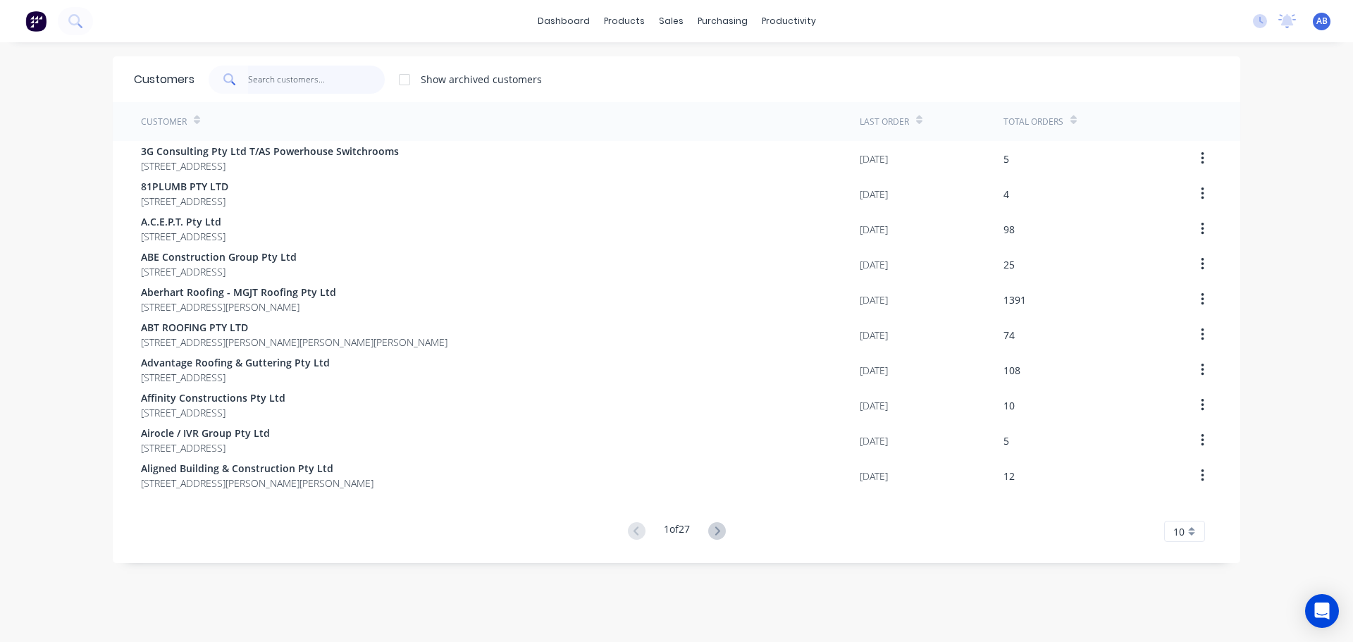
drag, startPoint x: 314, startPoint y: 77, endPoint x: 653, endPoint y: 90, distance: 338.6
click at [317, 75] on input "text" at bounding box center [316, 80] width 137 height 28
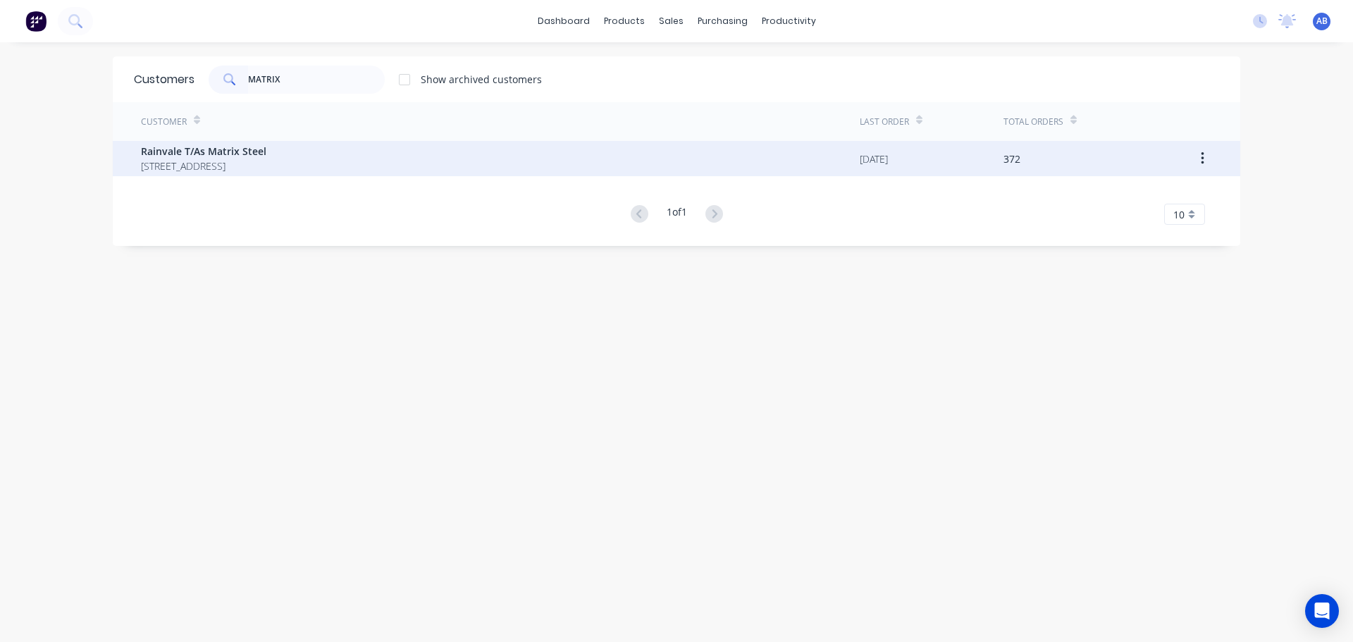
click at [266, 159] on span "[STREET_ADDRESS]" at bounding box center [203, 166] width 125 height 15
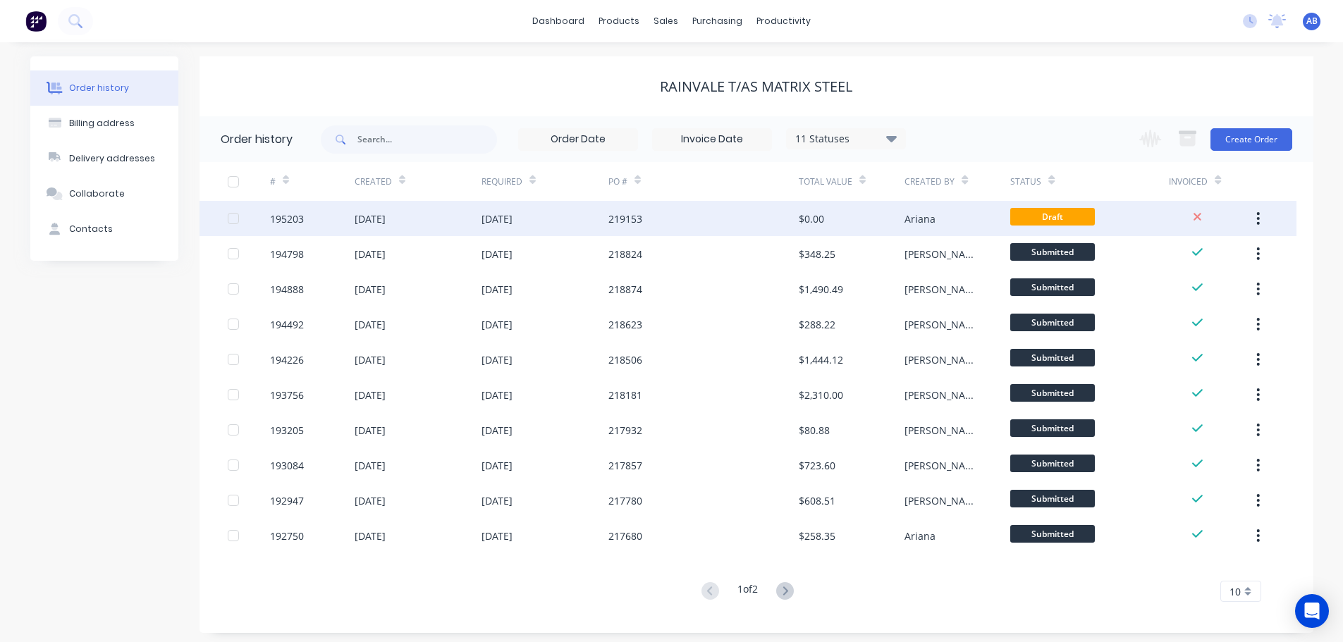
click at [658, 220] on div "219153" at bounding box center [703, 218] width 190 height 35
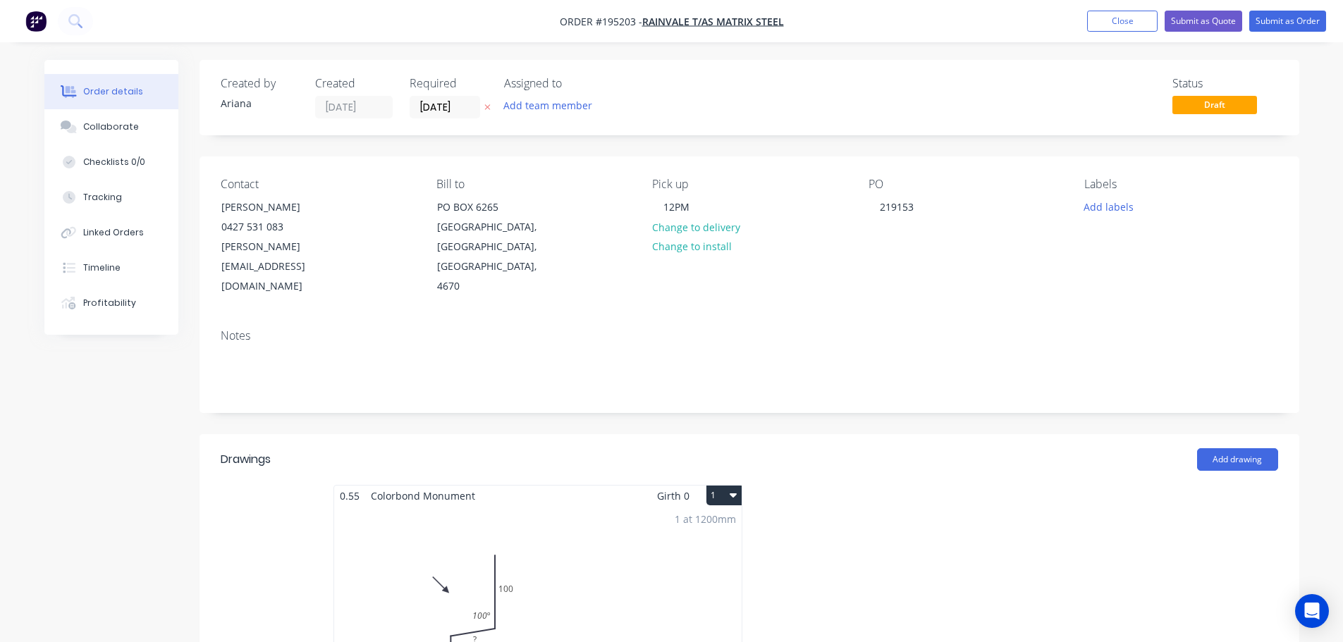
click at [633, 556] on div "1 at 1200mm Total lm $/M Total 1.2m $0.00 $0.00" at bounding box center [537, 613] width 407 height 215
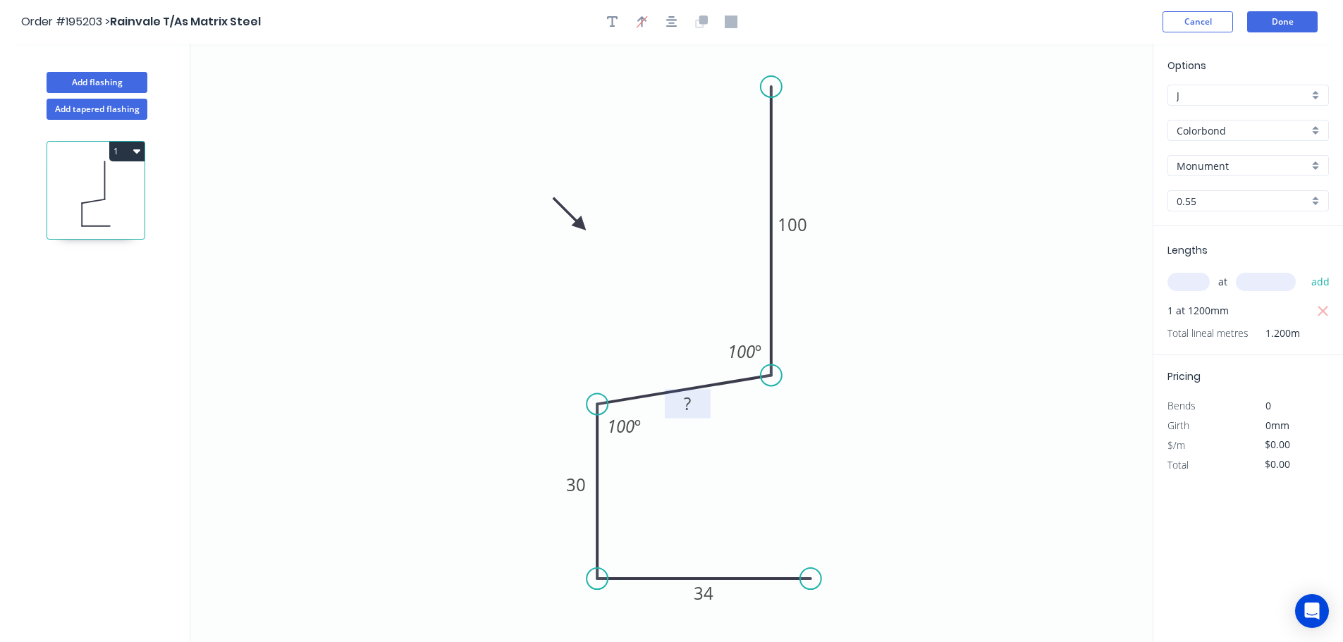
click at [689, 404] on tspan "?" at bounding box center [687, 403] width 7 height 23
click at [800, 437] on icon "0 100 15 30 34 100 º 100 º" at bounding box center [671, 343] width 962 height 598
drag, startPoint x: 706, startPoint y: 410, endPoint x: 739, endPoint y: 430, distance: 38.6
click at [739, 430] on rect at bounding box center [721, 423] width 46 height 29
click at [1285, 23] on button "Done" at bounding box center [1282, 21] width 70 height 21
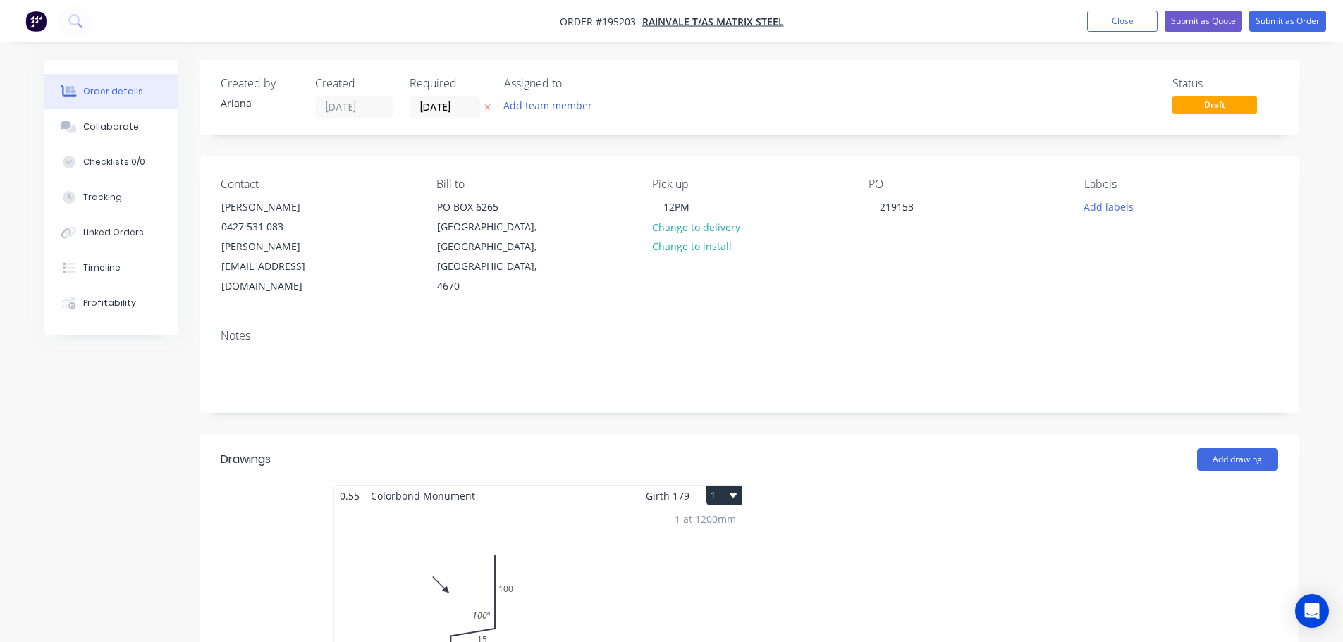
click at [735, 489] on icon "button" at bounding box center [733, 494] width 7 height 11
click at [701, 520] on div "Use larger box size" at bounding box center [674, 530] width 109 height 20
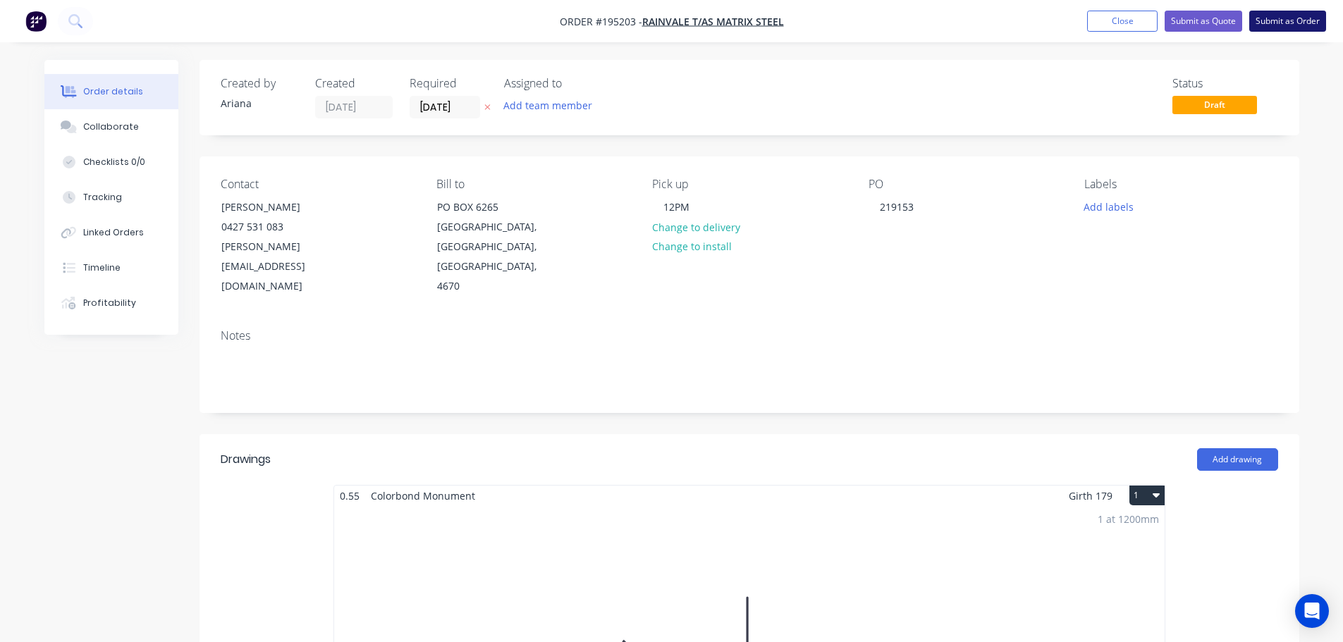
click at [1286, 13] on button "Submit as Order" at bounding box center [1287, 21] width 77 height 21
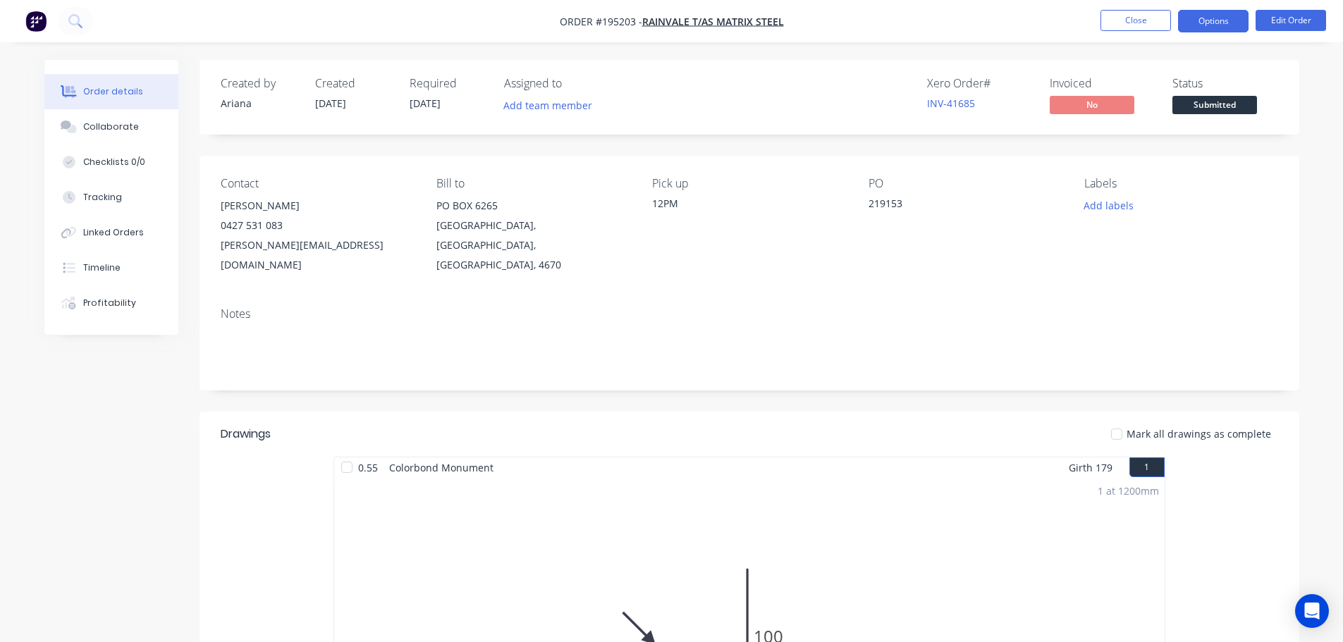
click at [1216, 19] on button "Options" at bounding box center [1213, 21] width 70 height 23
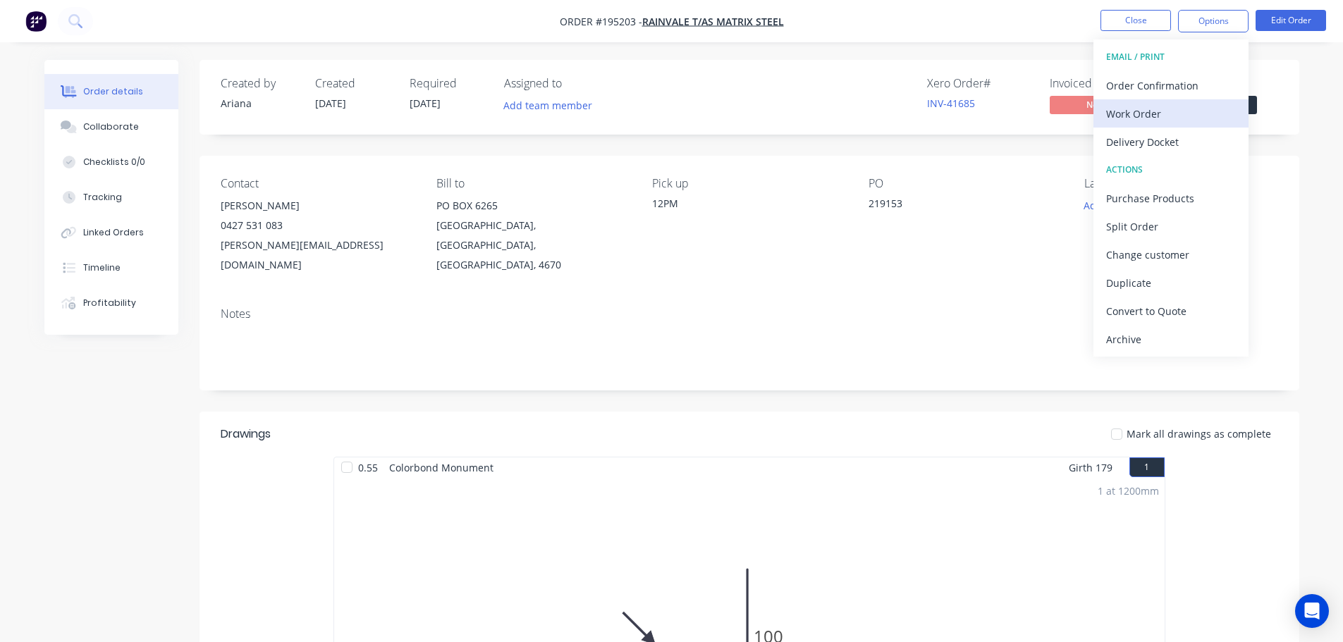
click at [1150, 113] on div "Work Order" at bounding box center [1171, 114] width 130 height 20
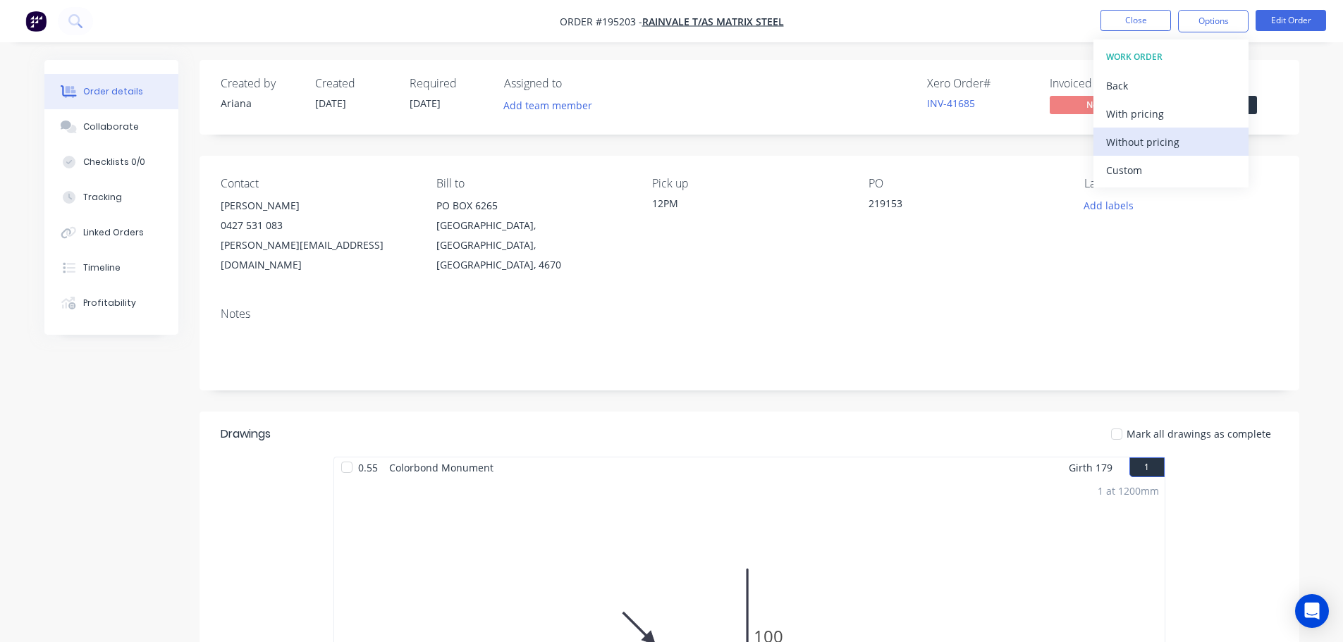
click at [1140, 137] on div "Without pricing" at bounding box center [1171, 142] width 130 height 20
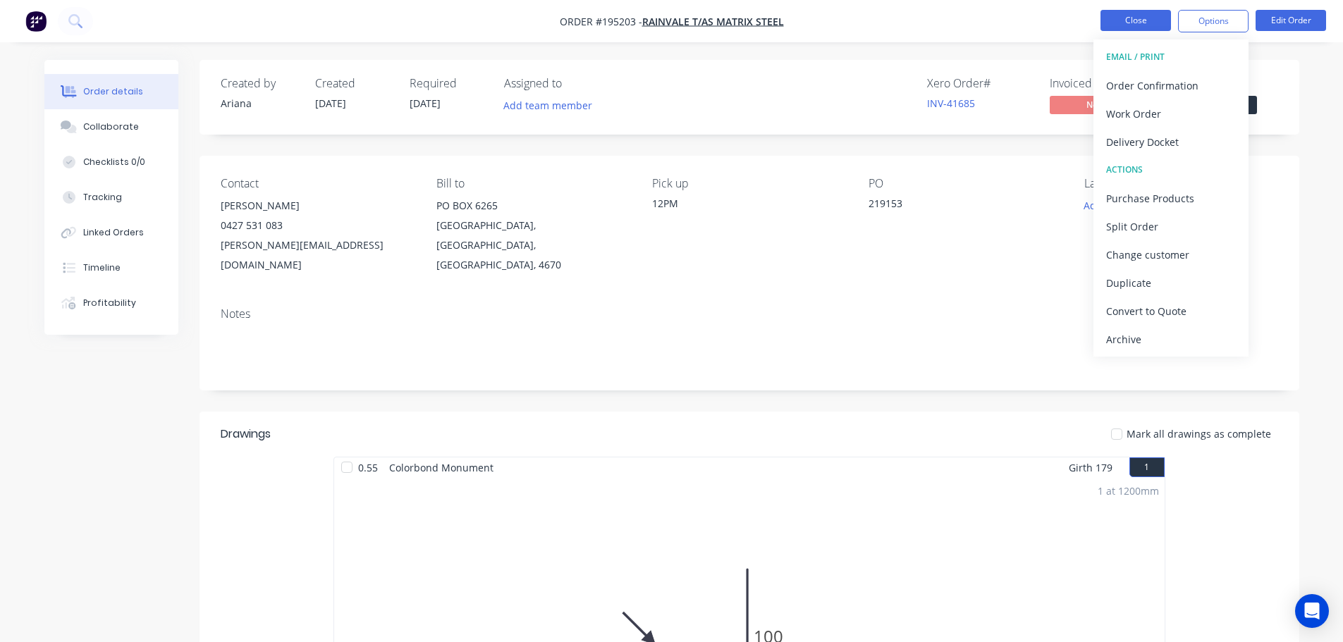
click at [1134, 20] on button "Close" at bounding box center [1135, 20] width 70 height 21
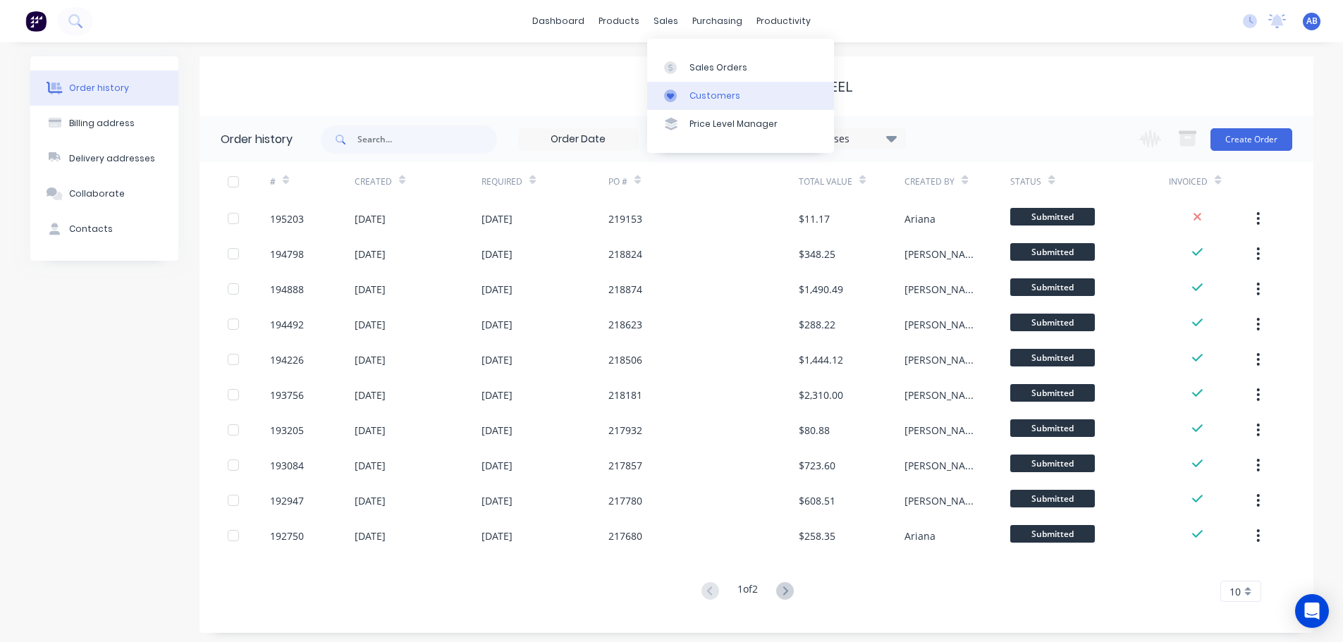
click at [705, 85] on link "Customers" at bounding box center [740, 96] width 187 height 28
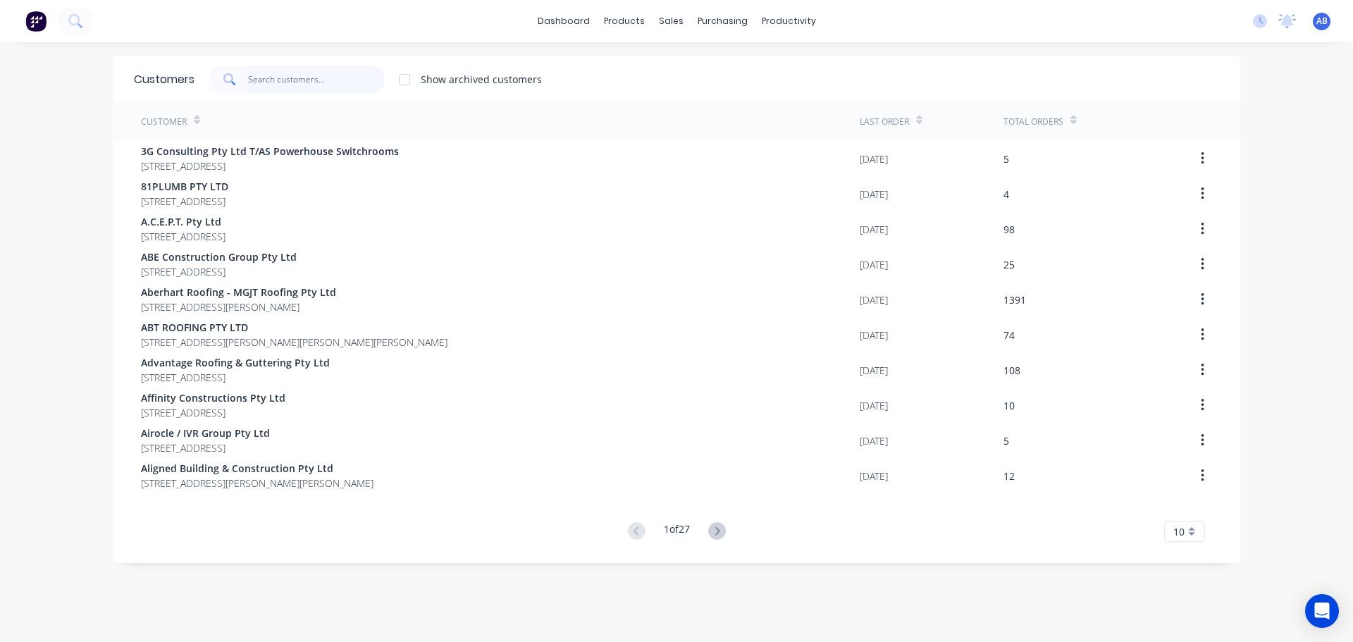
drag, startPoint x: 328, startPoint y: 80, endPoint x: 613, endPoint y: 102, distance: 285.6
click at [328, 80] on input "text" at bounding box center [316, 80] width 137 height 28
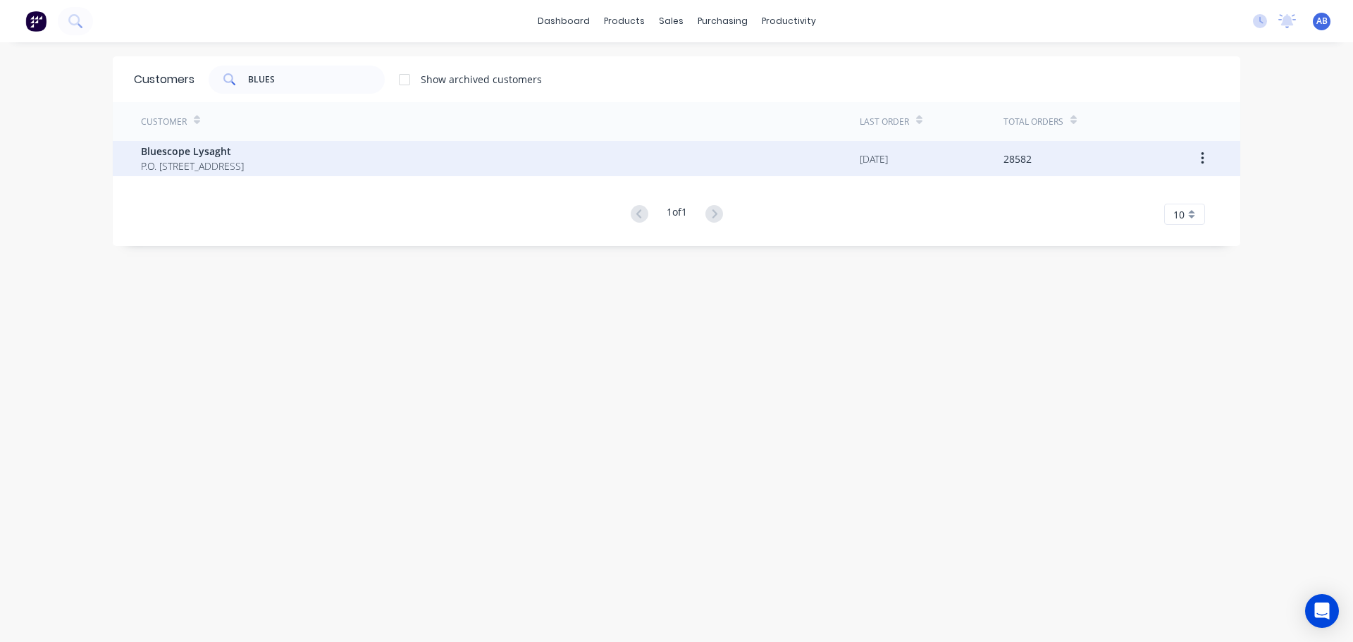
click at [319, 158] on div "Bluescope Lysaght P.O. [STREET_ADDRESS]" at bounding box center [500, 158] width 719 height 35
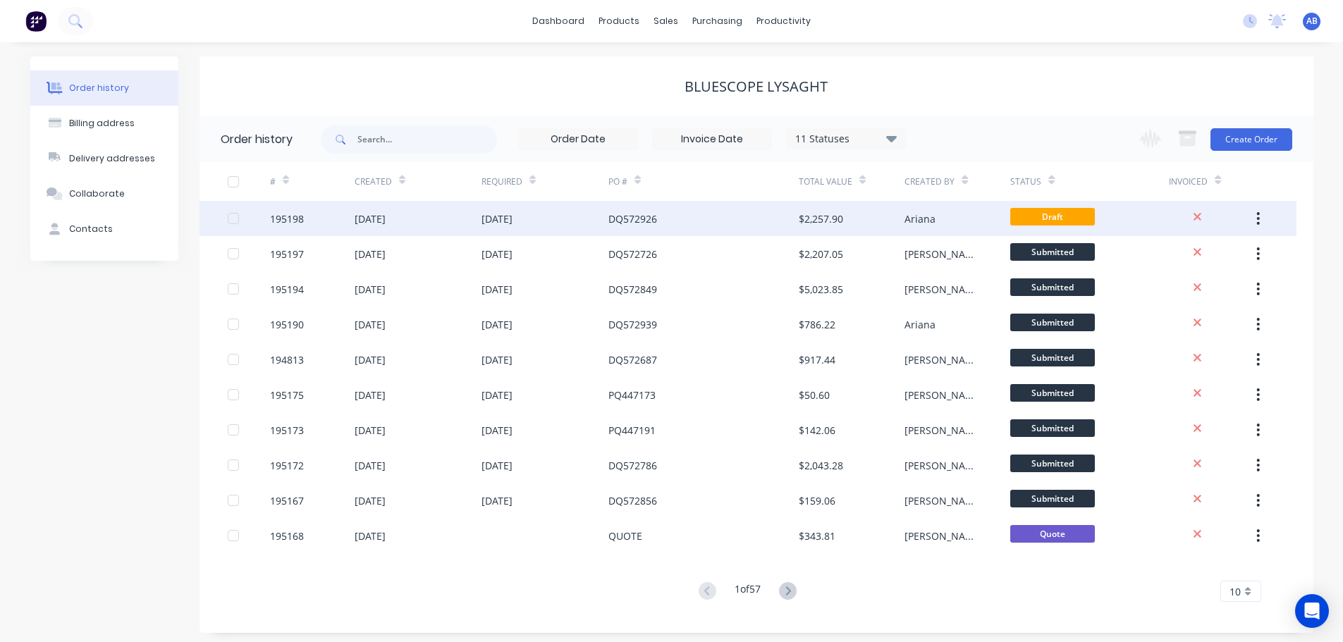
click at [669, 219] on div "DQ572926" at bounding box center [703, 218] width 190 height 35
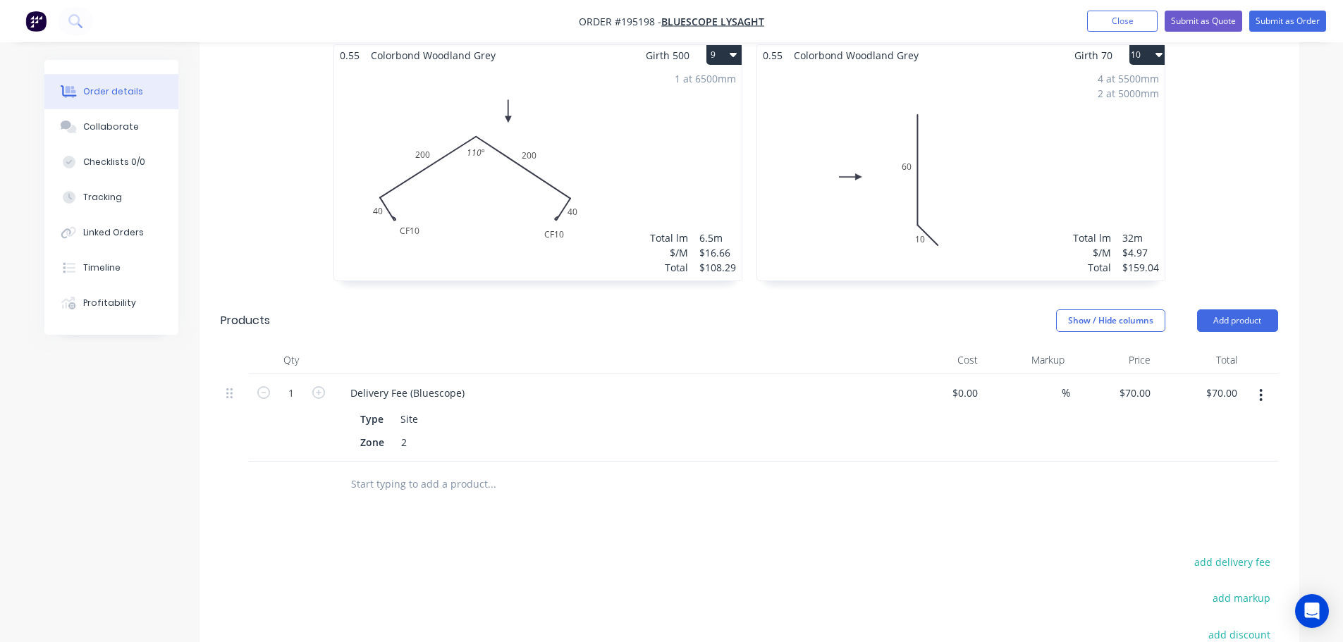
scroll to position [1645, 0]
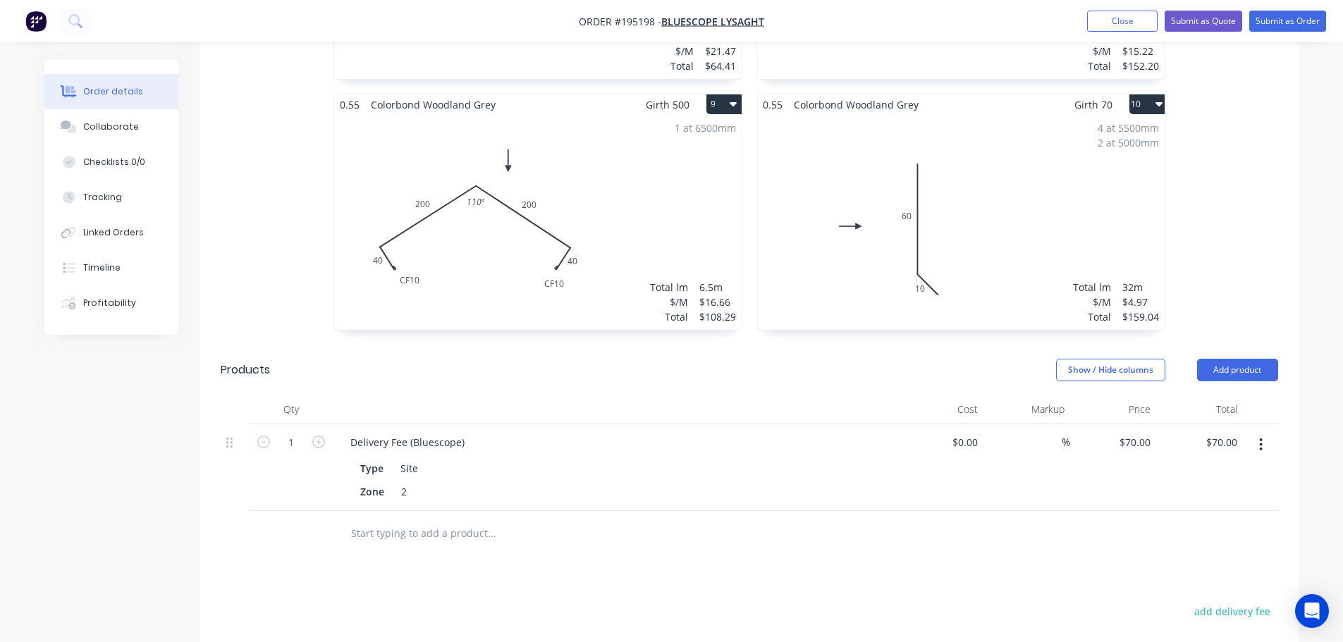
click at [1014, 235] on div "4 at 5500mm 2 at 5000mm Total lm $/M Total 32m $4.97 $159.04" at bounding box center [960, 222] width 407 height 215
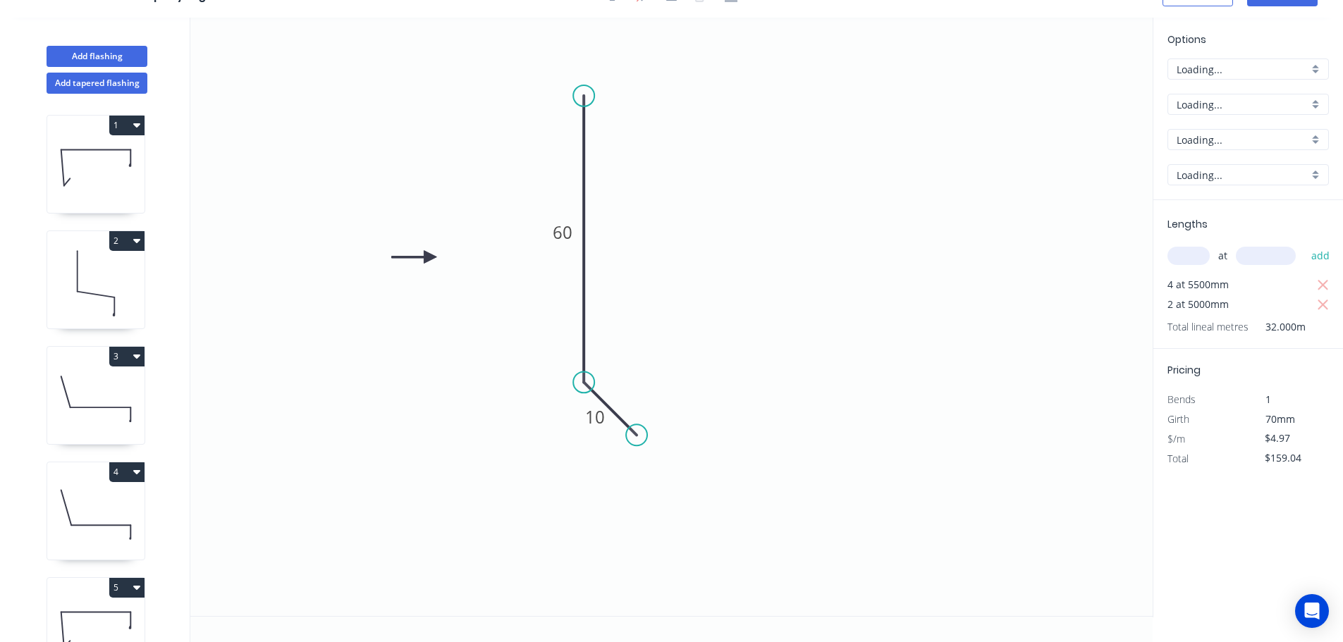
scroll to position [26, 0]
click at [674, 455] on div "Delete point" at bounding box center [710, 453] width 142 height 29
click at [646, 491] on div "Feather" at bounding box center [655, 488] width 142 height 29
drag, startPoint x: 618, startPoint y: 426, endPoint x: 625, endPoint y: 410, distance: 17.0
click at [618, 426] on div "Flip bend" at bounding box center [649, 428] width 142 height 29
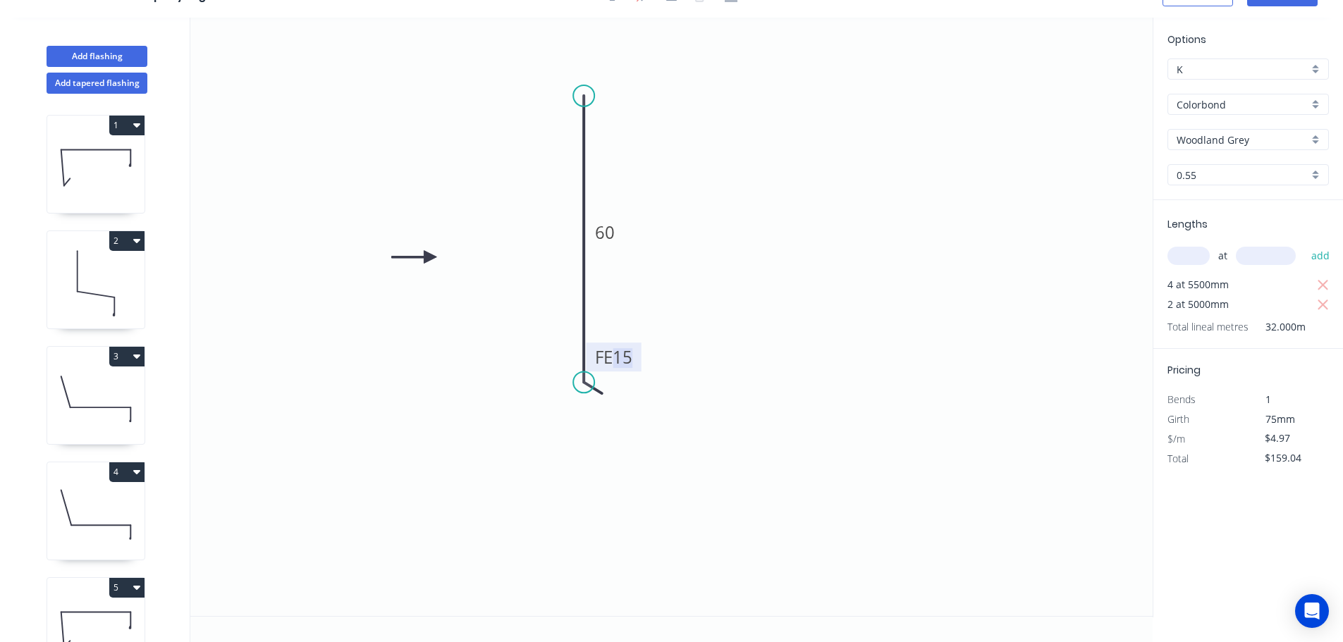
click at [626, 356] on tspan "15" at bounding box center [623, 356] width 20 height 23
click at [697, 361] on icon "0 FE 10 60" at bounding box center [671, 317] width 962 height 598
drag, startPoint x: 635, startPoint y: 357, endPoint x: 677, endPoint y: 421, distance: 75.9
click at [677, 421] on rect at bounding box center [655, 420] width 55 height 29
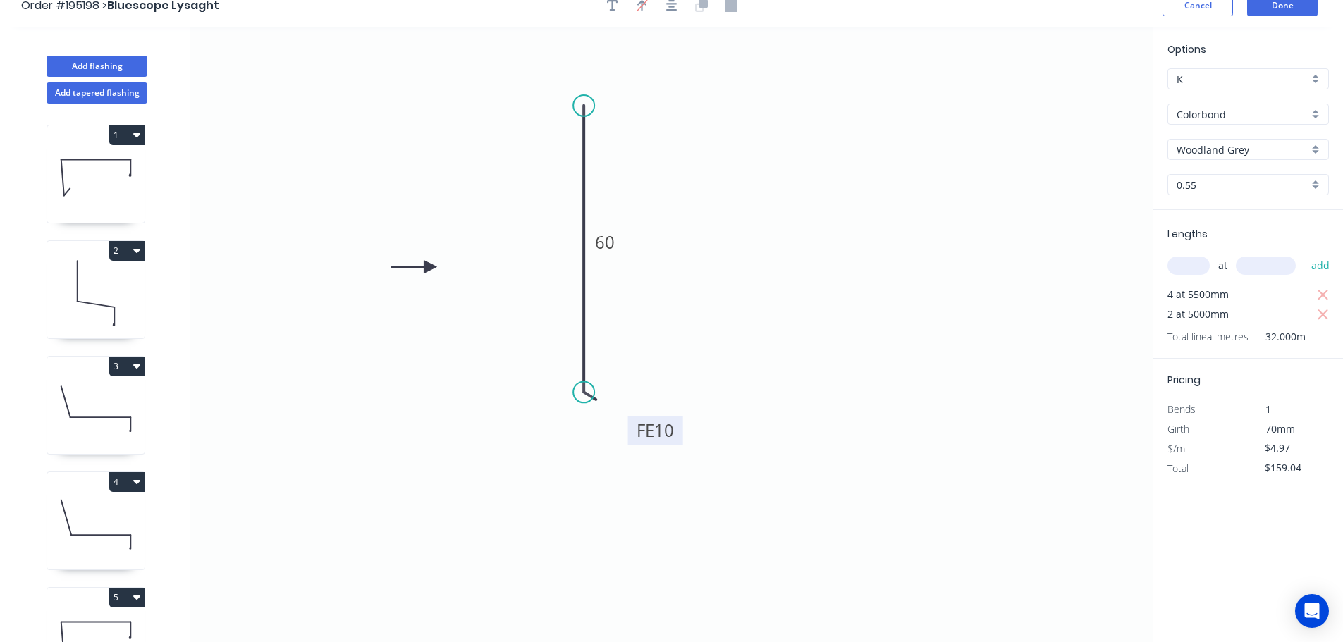
scroll to position [0, 0]
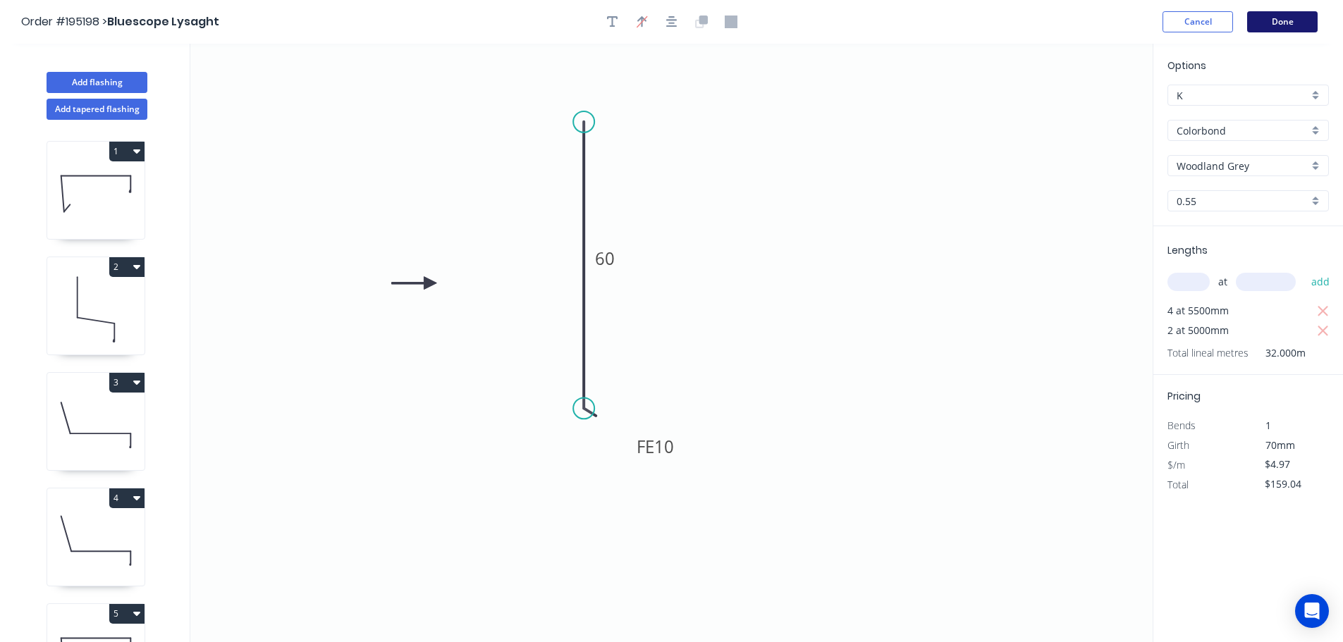
click at [1276, 17] on button "Done" at bounding box center [1282, 21] width 70 height 21
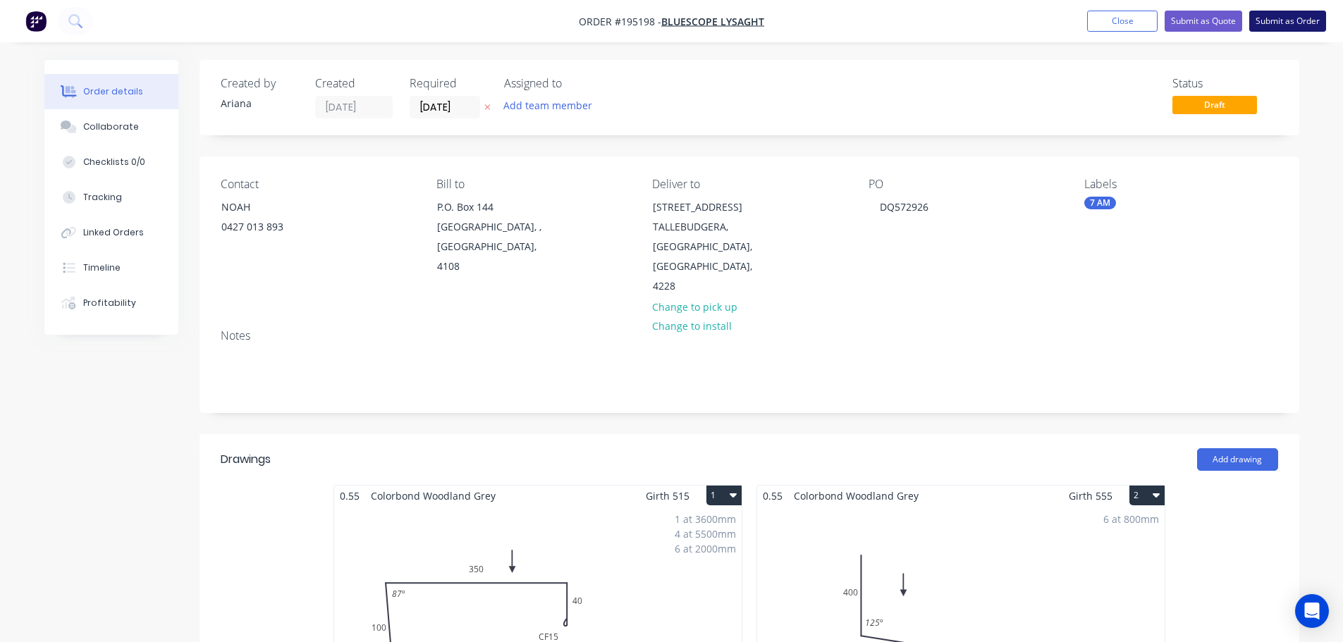
click at [1274, 17] on button "Submit as Order" at bounding box center [1287, 21] width 77 height 21
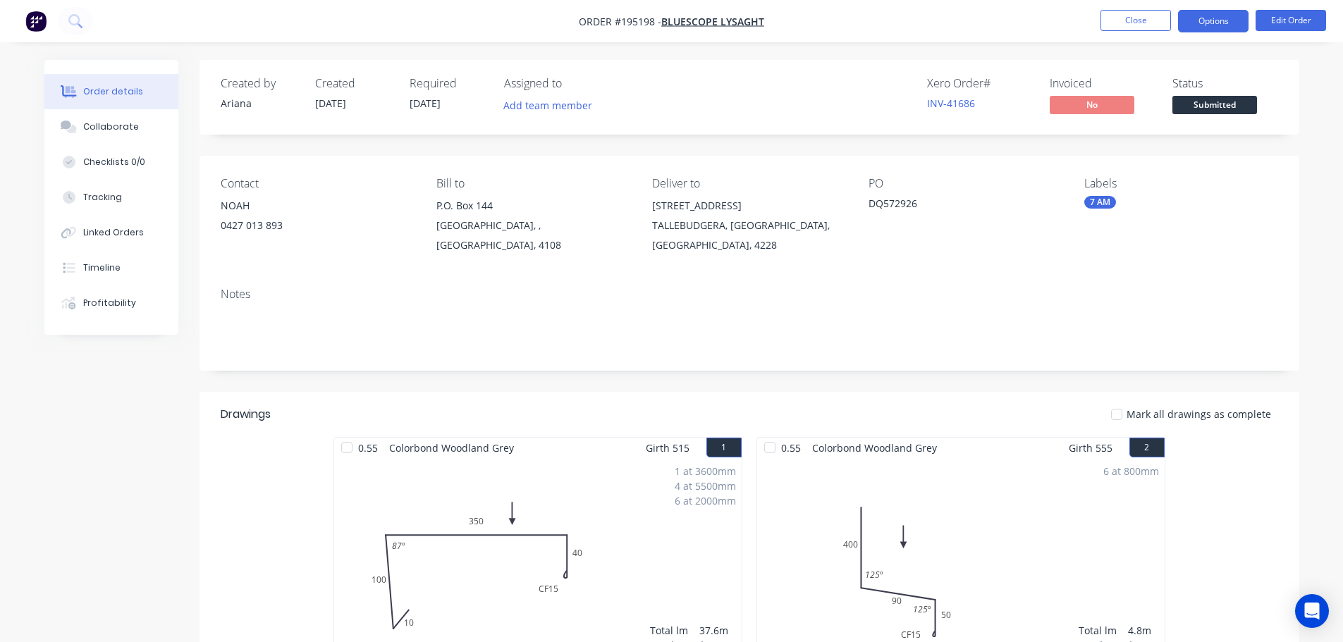
click at [1205, 18] on button "Options" at bounding box center [1213, 21] width 70 height 23
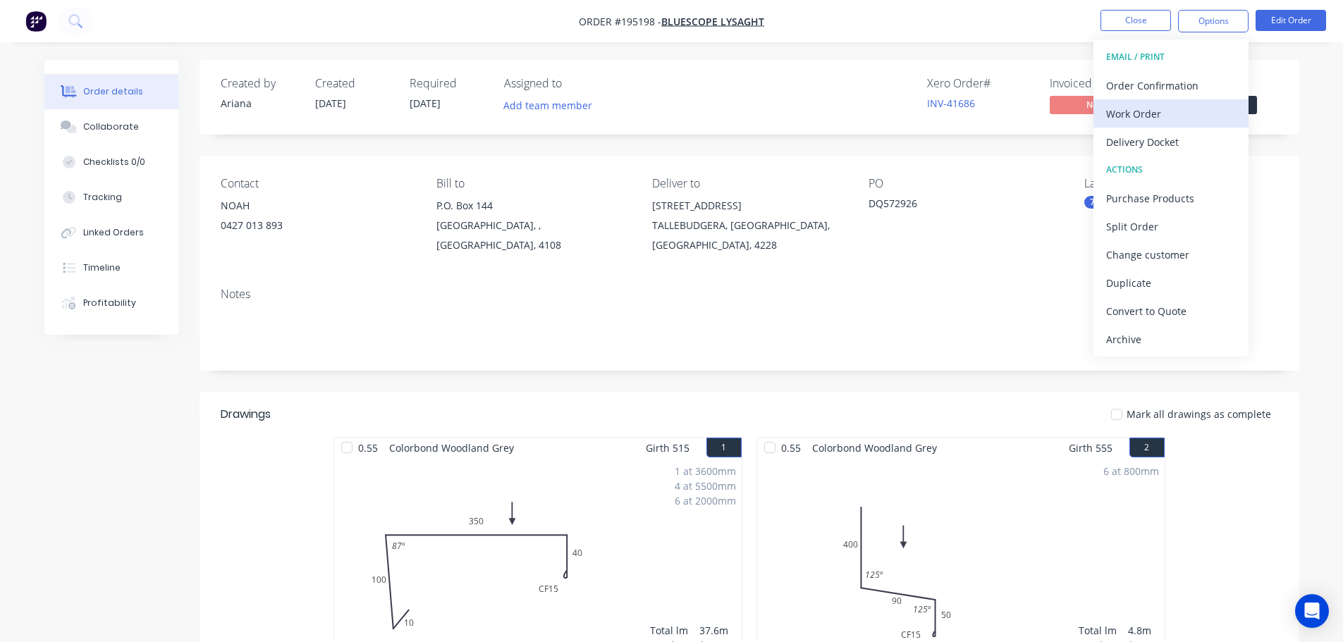
click at [1156, 113] on div "Work Order" at bounding box center [1171, 114] width 130 height 20
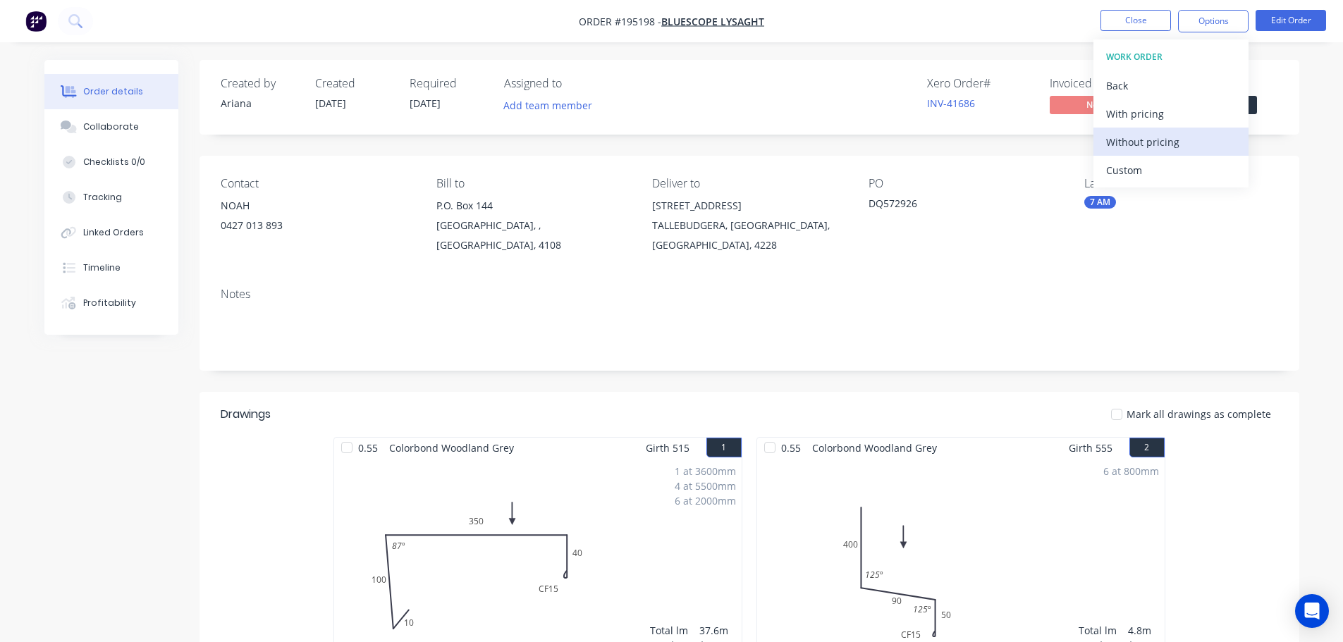
click at [1136, 140] on div "Without pricing" at bounding box center [1171, 142] width 130 height 20
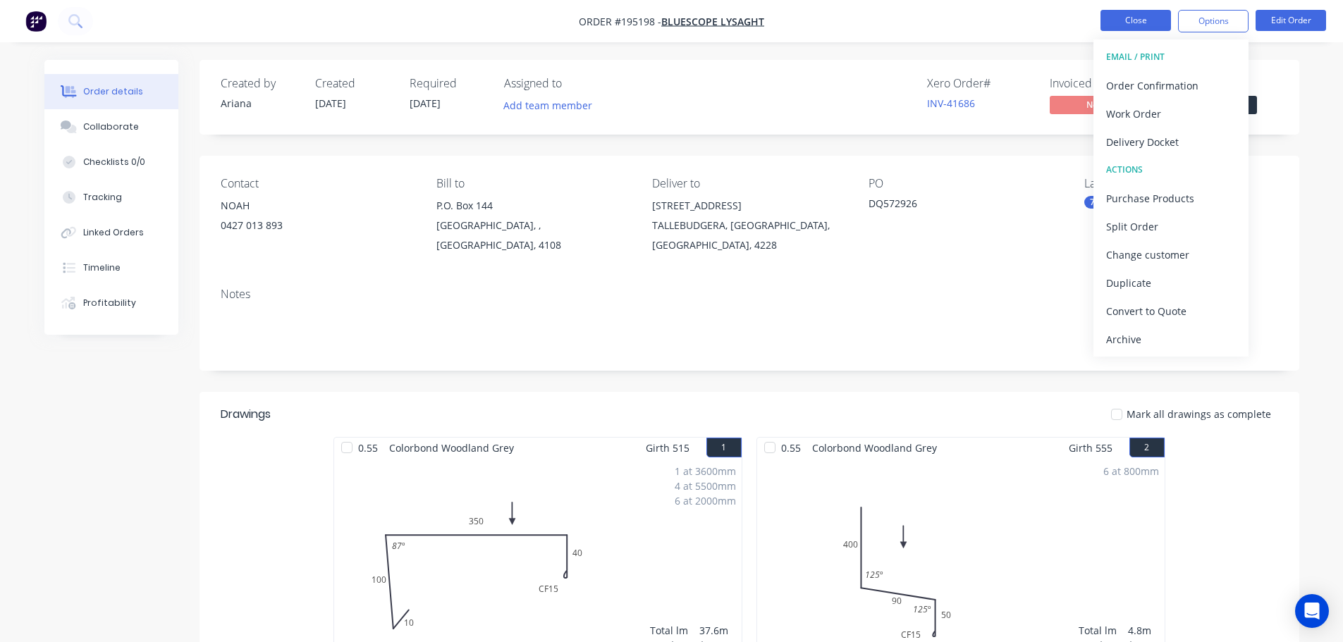
click at [1135, 16] on button "Close" at bounding box center [1135, 20] width 70 height 21
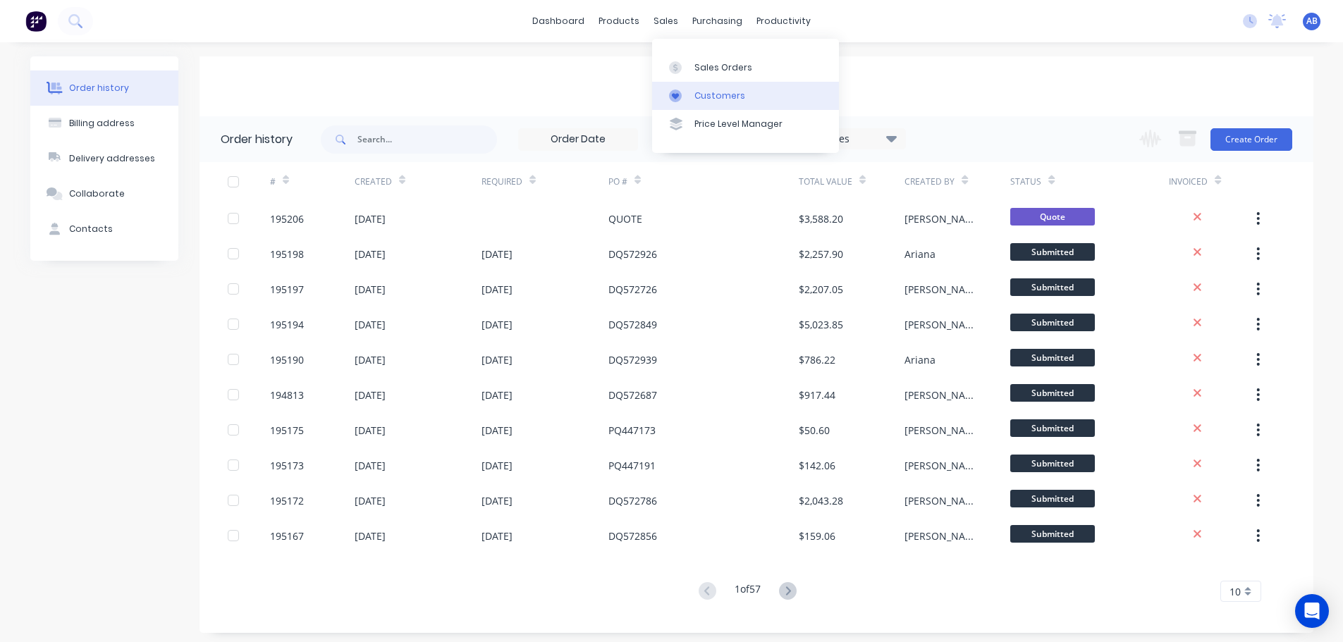
click at [704, 92] on div "Customers" at bounding box center [719, 96] width 51 height 13
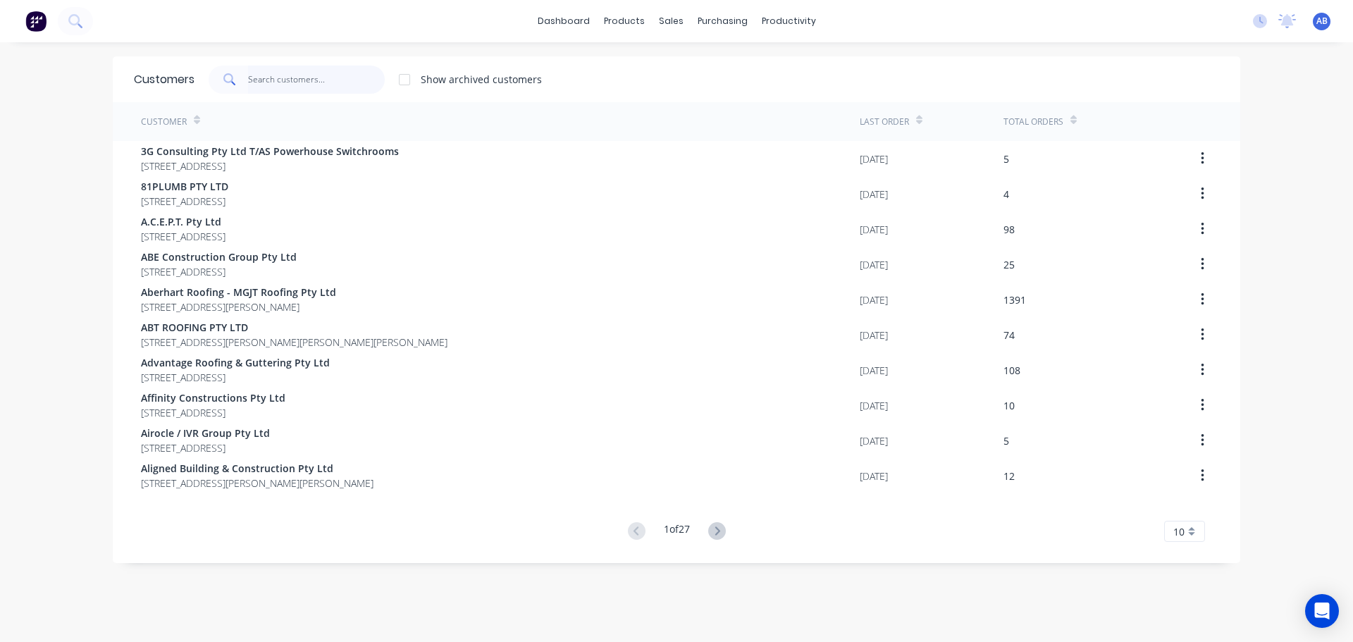
click at [331, 82] on input "text" at bounding box center [316, 80] width 137 height 28
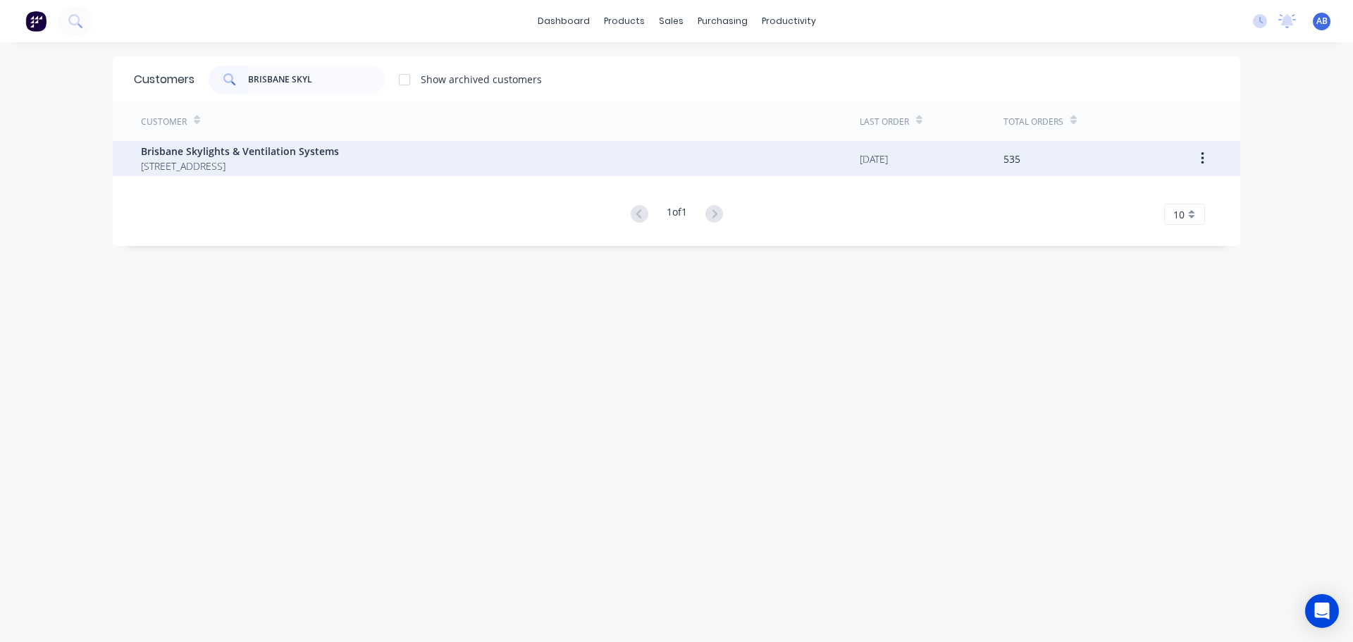
click at [330, 157] on span "Brisbane Skylights & Ventilation Systems" at bounding box center [240, 151] width 198 height 15
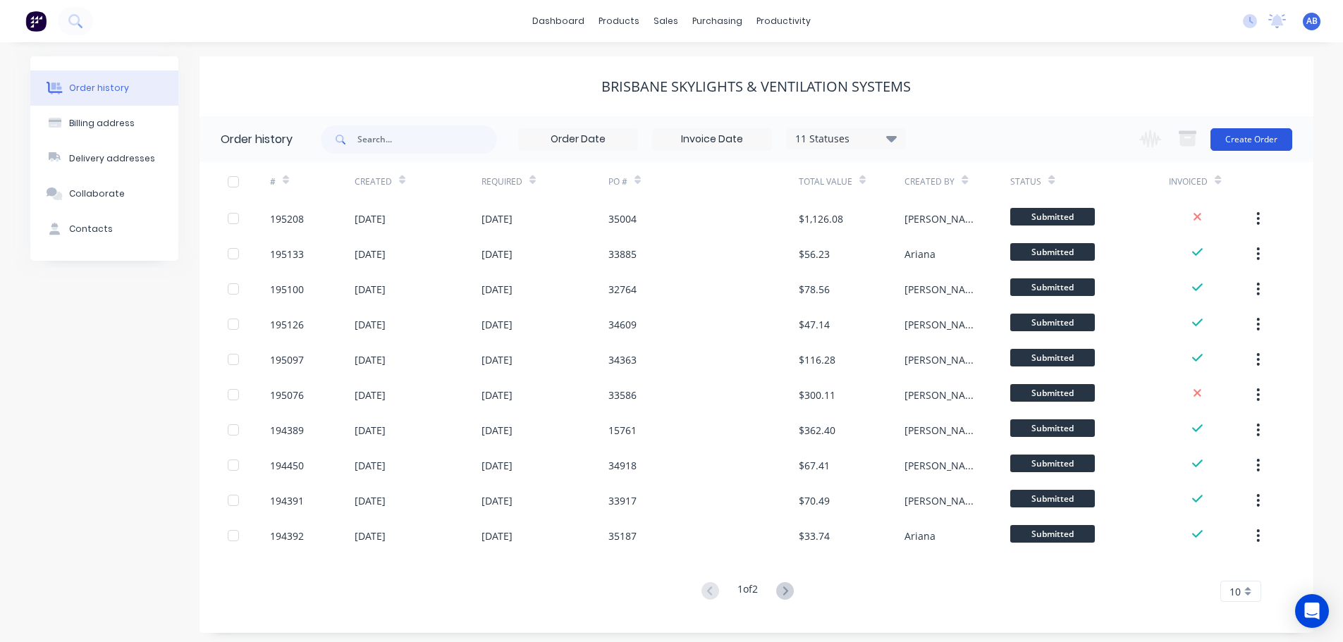
click at [1246, 138] on button "Create Order" at bounding box center [1251, 139] width 82 height 23
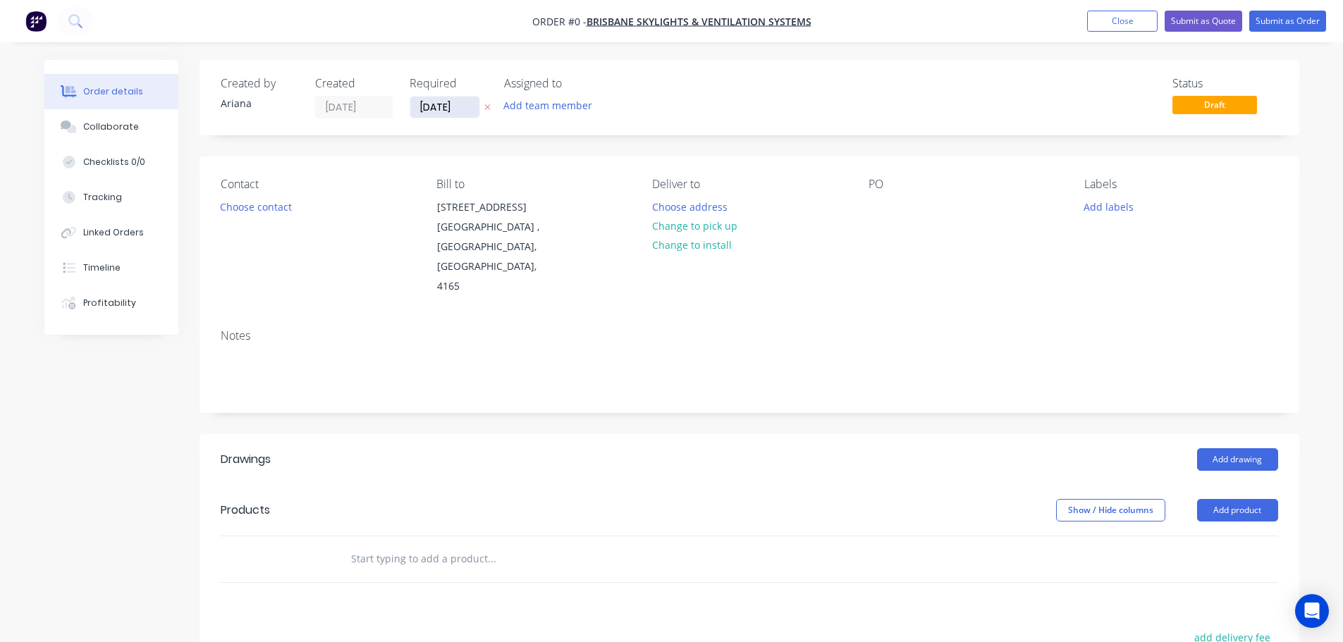
click at [448, 109] on input "[DATE]" at bounding box center [444, 107] width 69 height 21
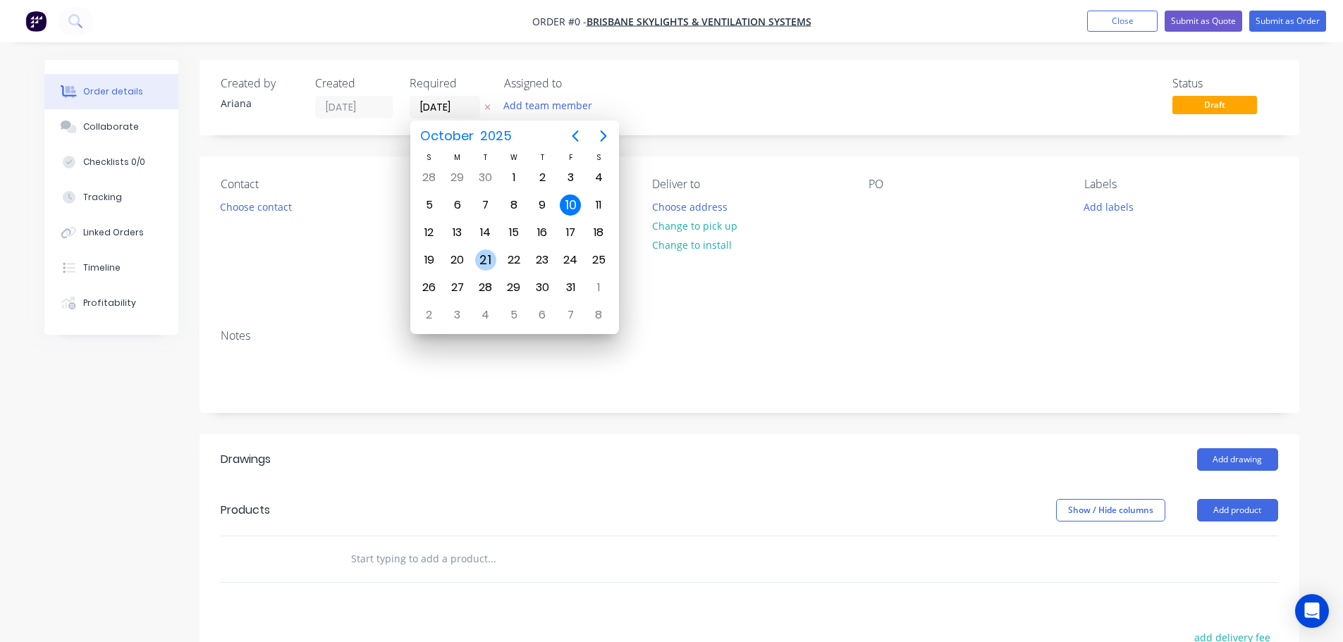
click at [486, 254] on div "21" at bounding box center [485, 260] width 21 height 21
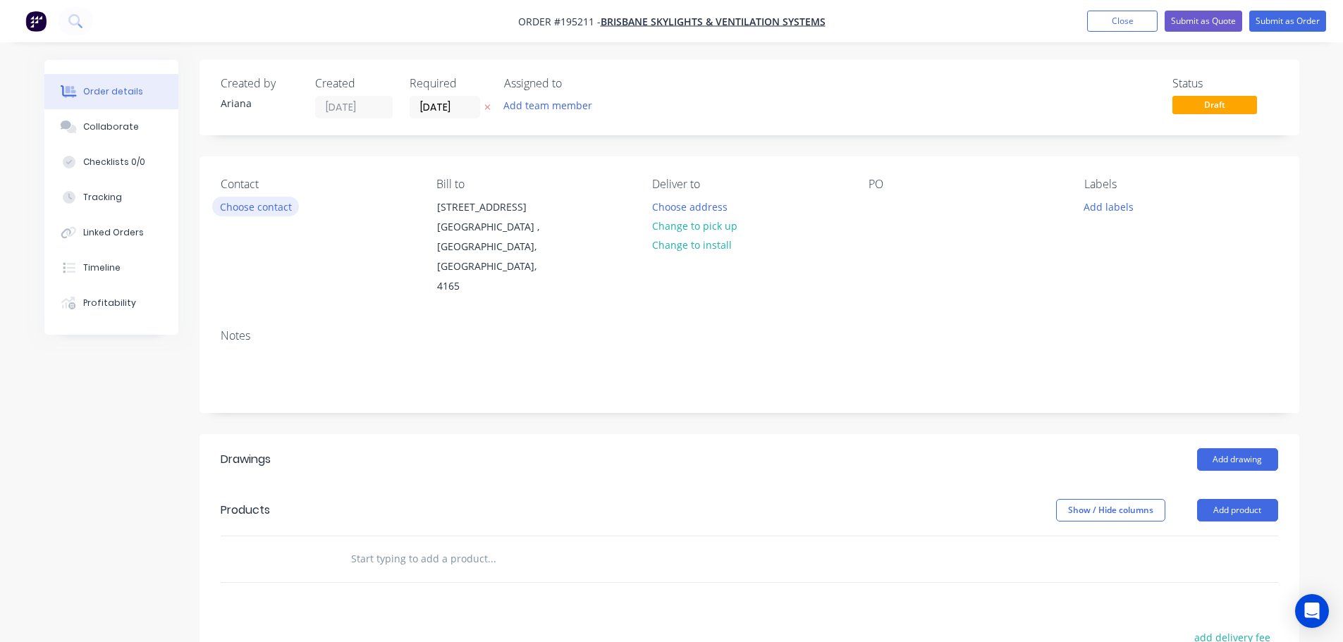
click at [252, 206] on button "Choose contact" at bounding box center [255, 206] width 87 height 19
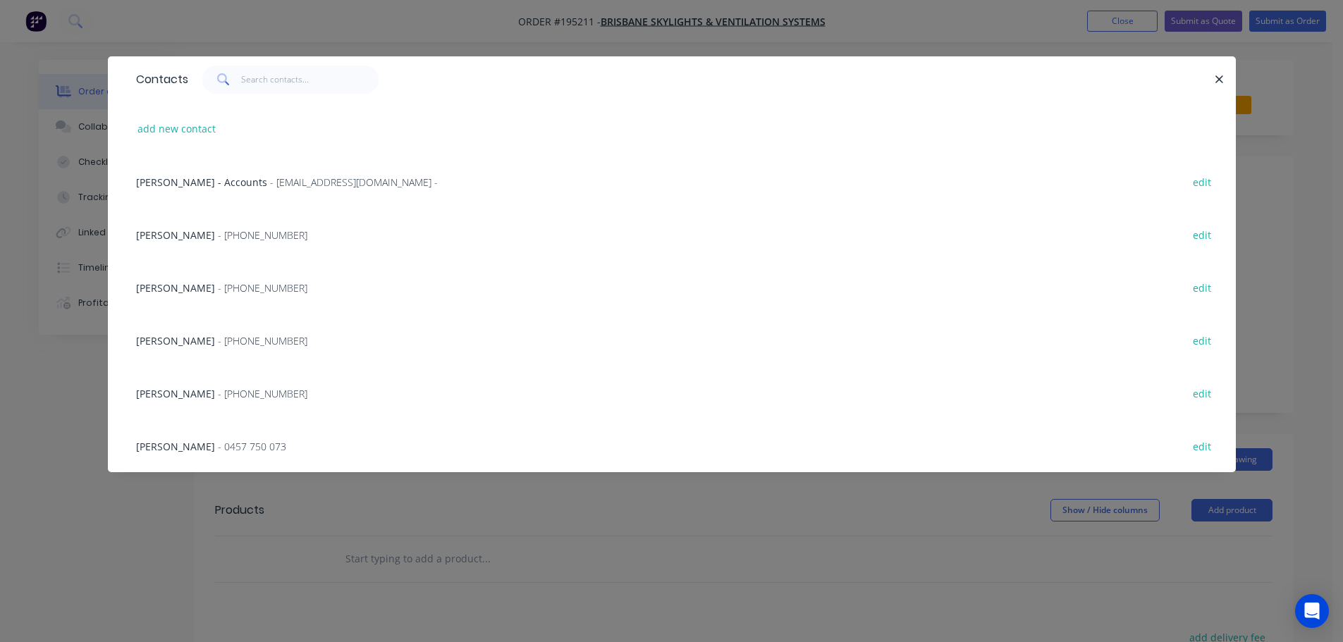
click at [152, 281] on span "[PERSON_NAME]" at bounding box center [175, 287] width 79 height 13
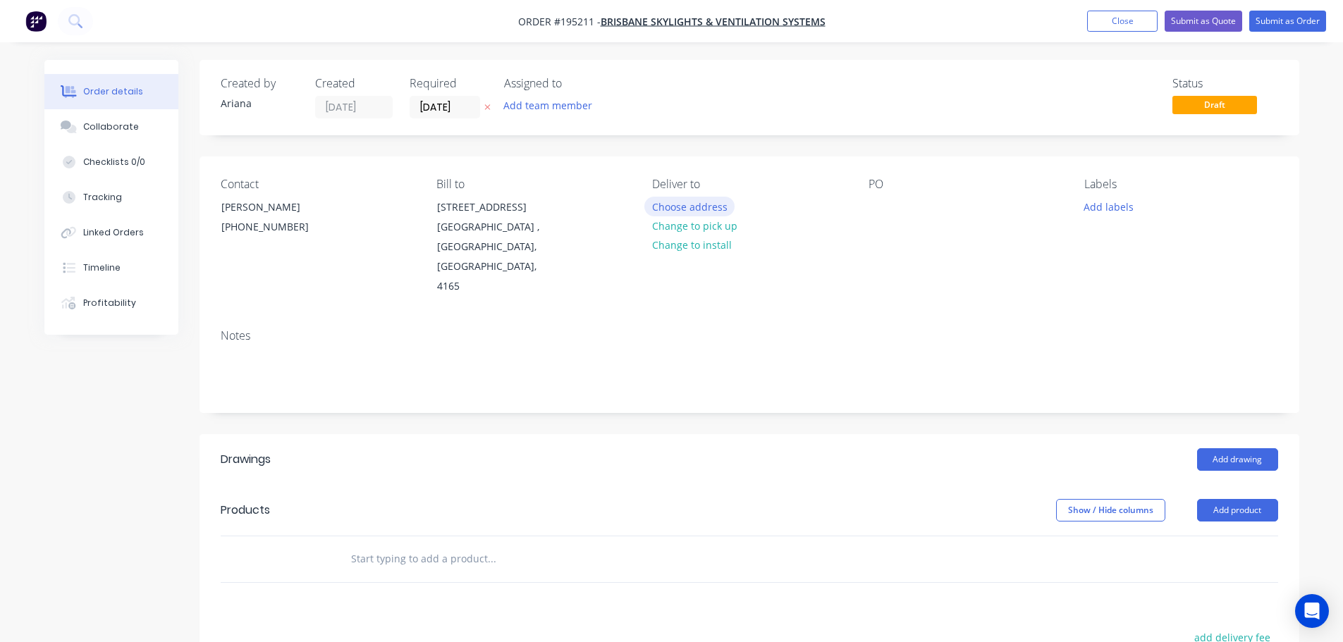
click at [708, 206] on button "Choose address" at bounding box center [689, 206] width 90 height 19
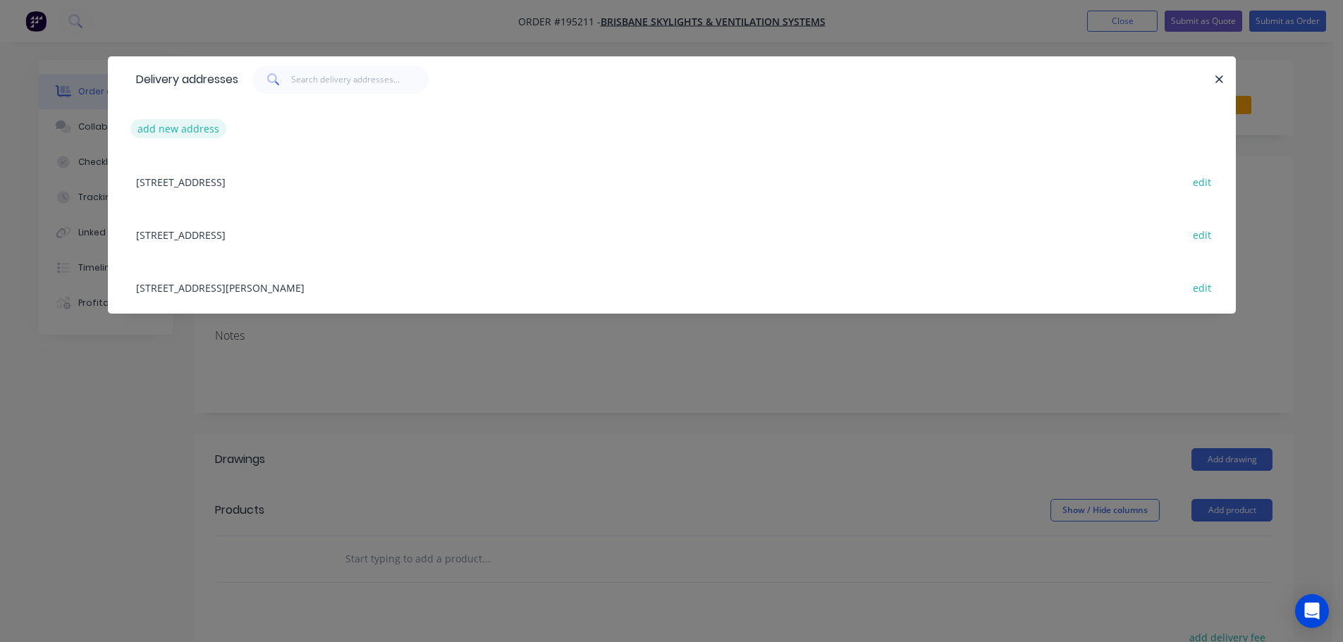
click at [171, 122] on button "add new address" at bounding box center [178, 128] width 97 height 19
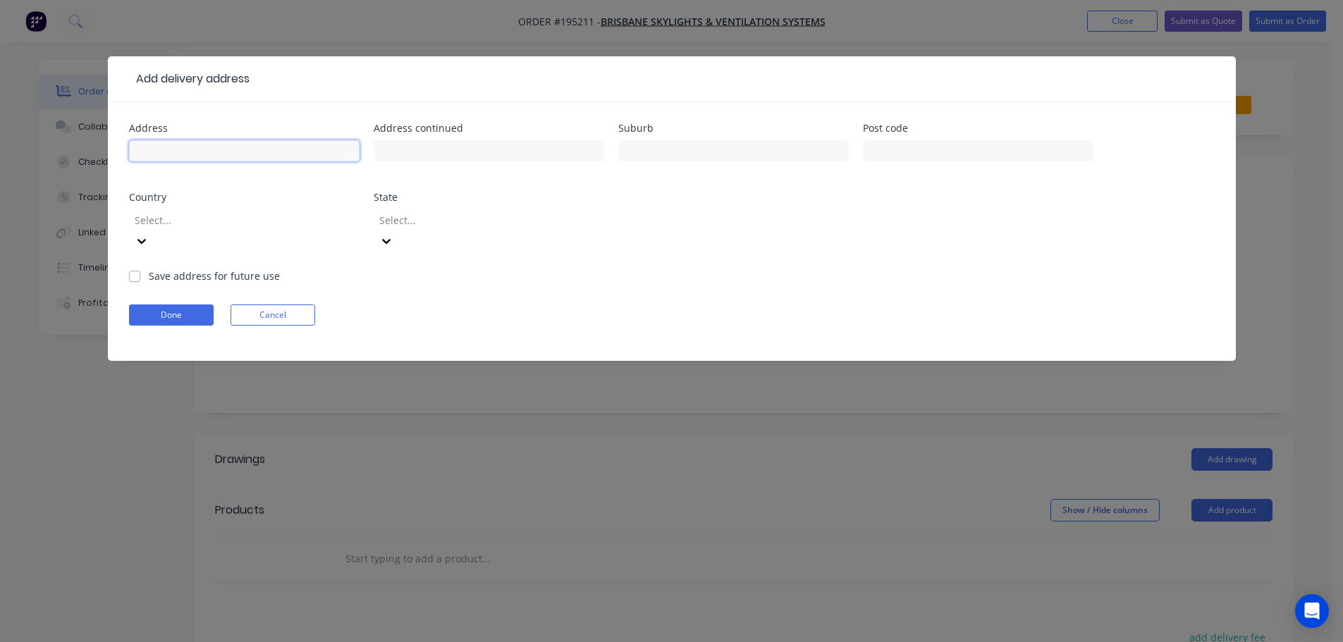
click at [161, 147] on input "text" at bounding box center [244, 150] width 231 height 21
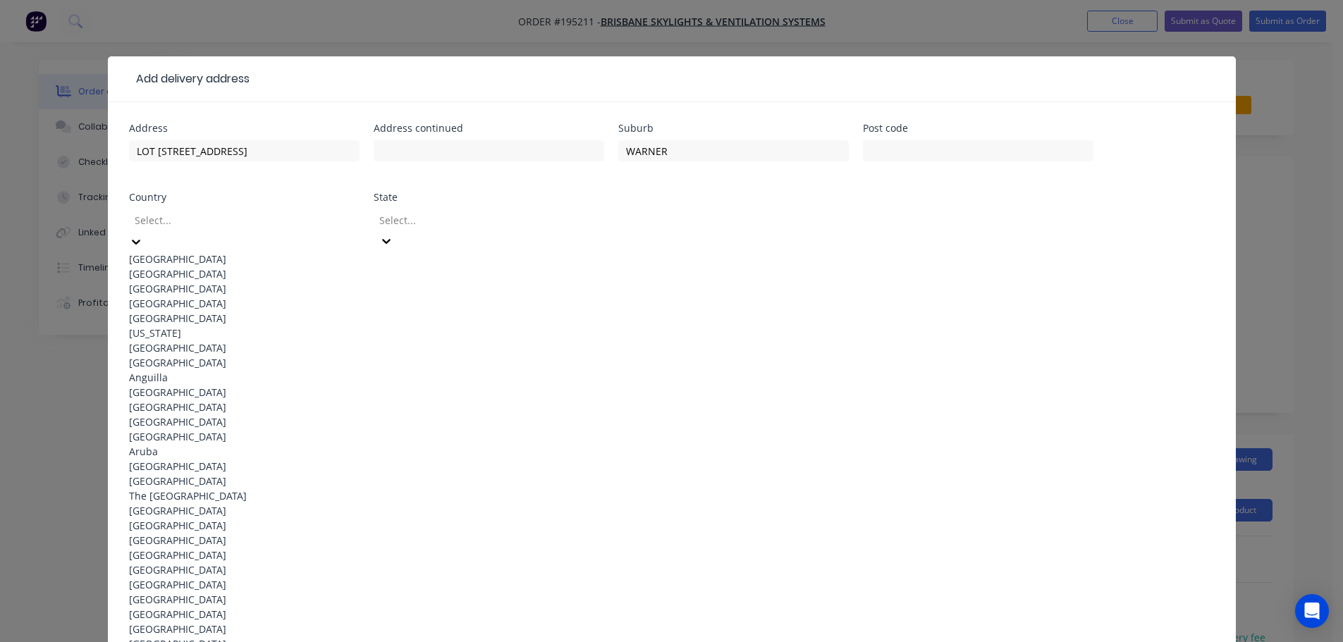
drag, startPoint x: 349, startPoint y: 219, endPoint x: 274, endPoint y: 235, distance: 77.3
click at [174, 255] on div "[GEOGRAPHIC_DATA]" at bounding box center [244, 259] width 231 height 15
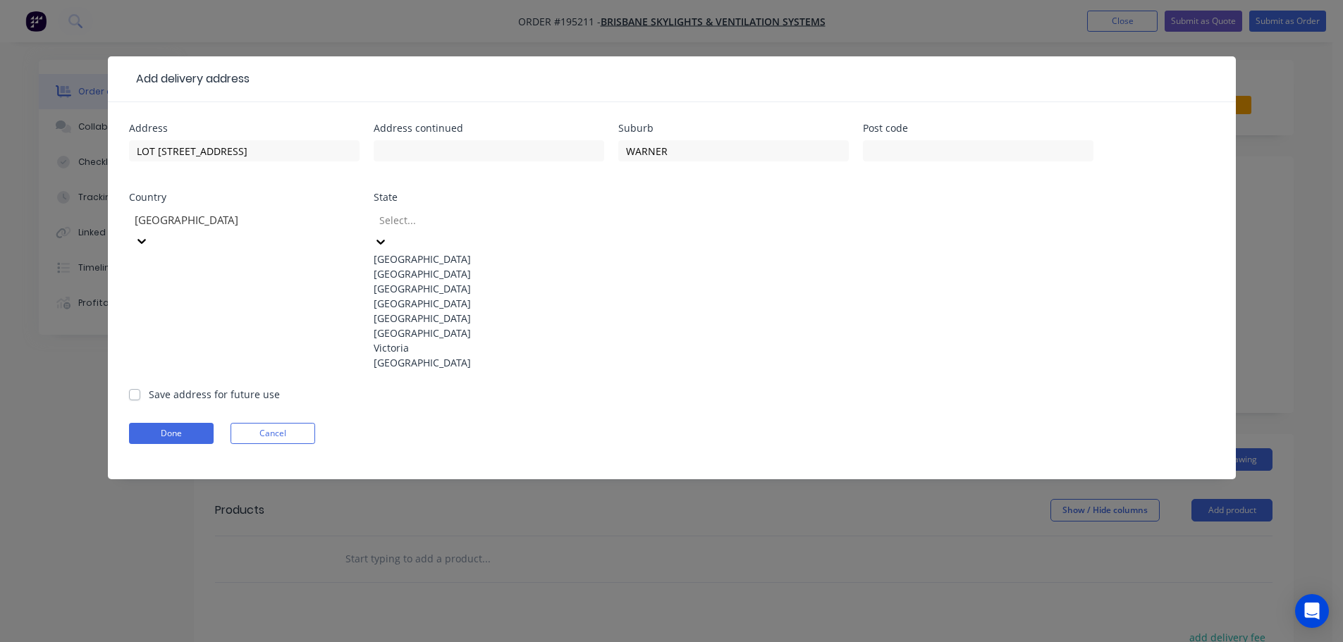
click at [388, 235] on icon at bounding box center [381, 242] width 14 height 14
click at [401, 311] on div "[GEOGRAPHIC_DATA]" at bounding box center [489, 303] width 231 height 15
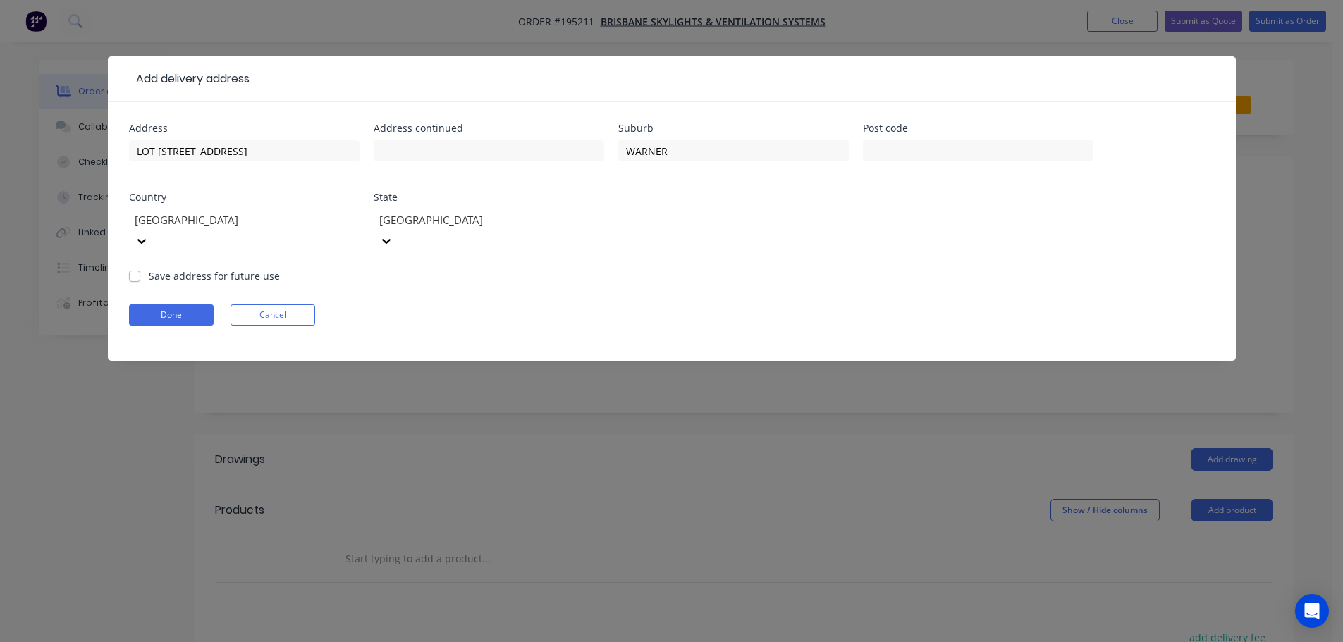
click at [763, 243] on div "Address [STREET_ADDRESS] Address continued Suburb WARNER Post code Country [GEO…" at bounding box center [672, 195] width 1086 height 145
click at [189, 305] on button "Done" at bounding box center [171, 315] width 85 height 21
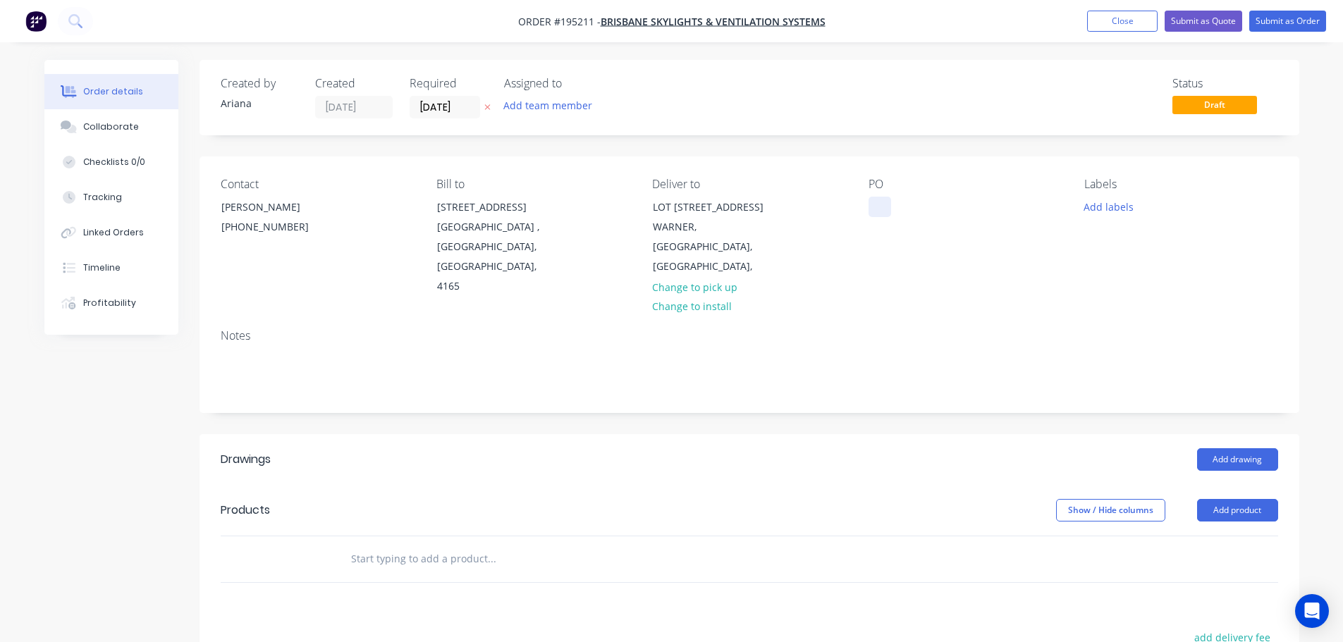
click at [876, 207] on div at bounding box center [879, 207] width 23 height 20
click at [945, 223] on div "PO 34779" at bounding box center [964, 237] width 193 height 119
click at [1215, 499] on button "Add product" at bounding box center [1237, 510] width 81 height 23
click at [1203, 536] on div "Product catalogue" at bounding box center [1211, 546] width 109 height 20
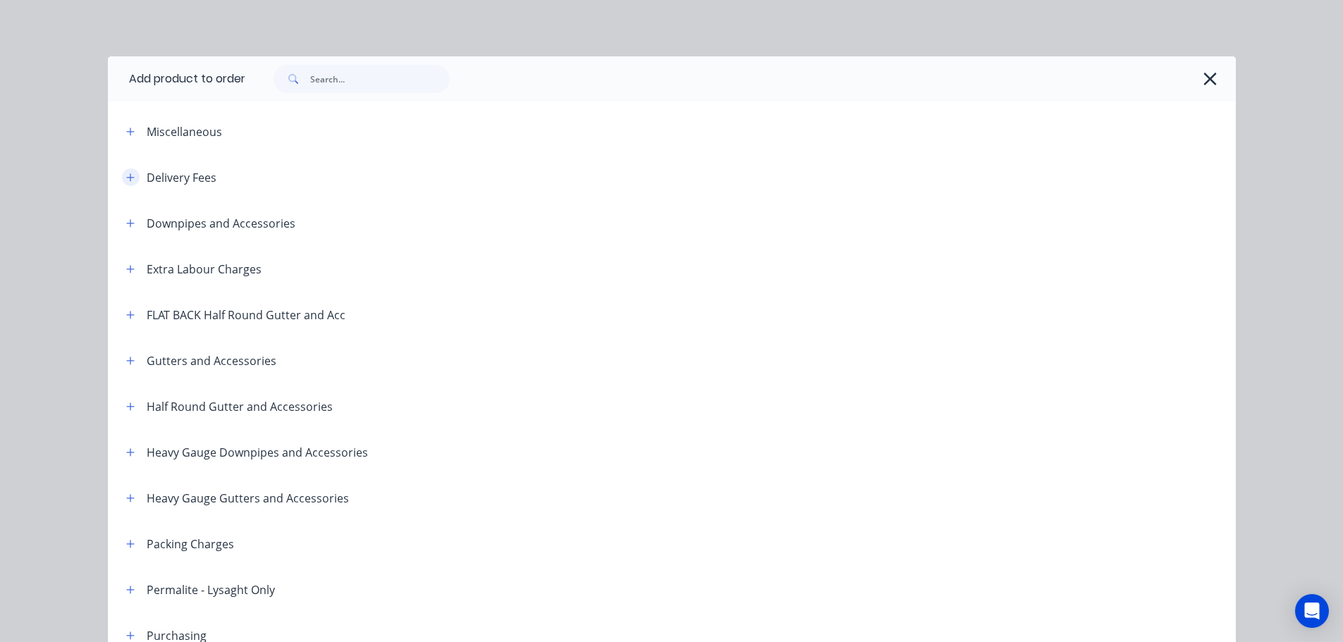
click at [126, 173] on icon "button" at bounding box center [130, 178] width 8 height 10
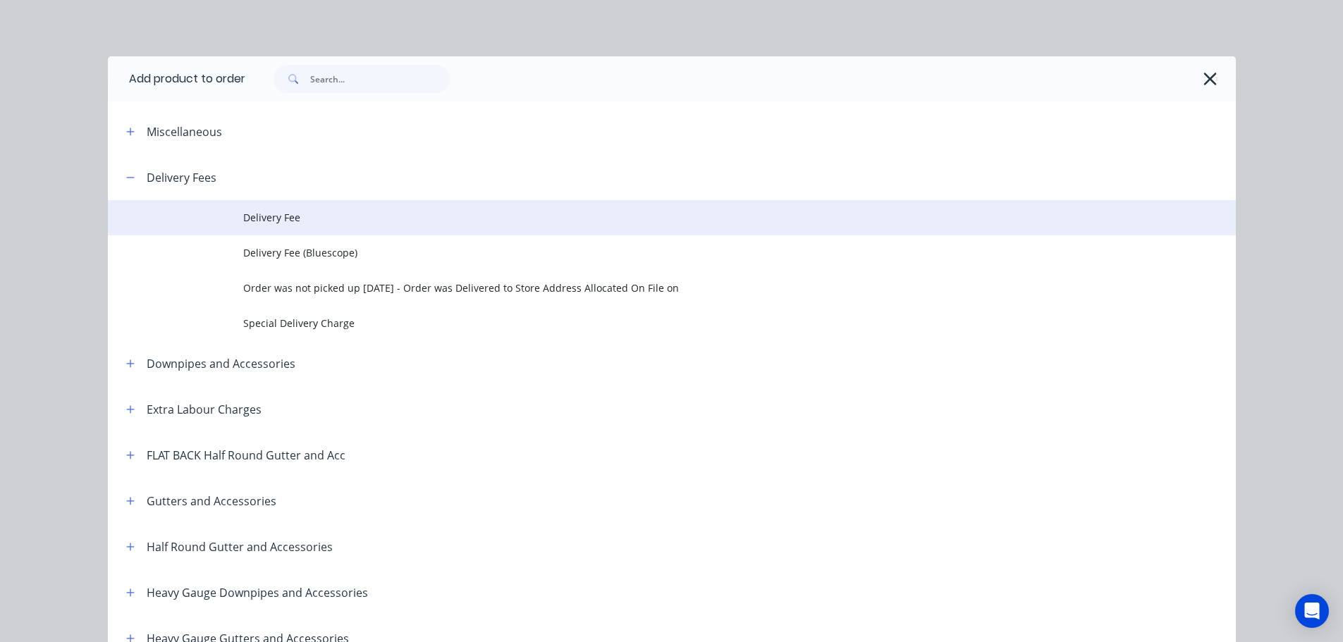
click at [306, 219] on span "Delivery Fee" at bounding box center [640, 217] width 794 height 15
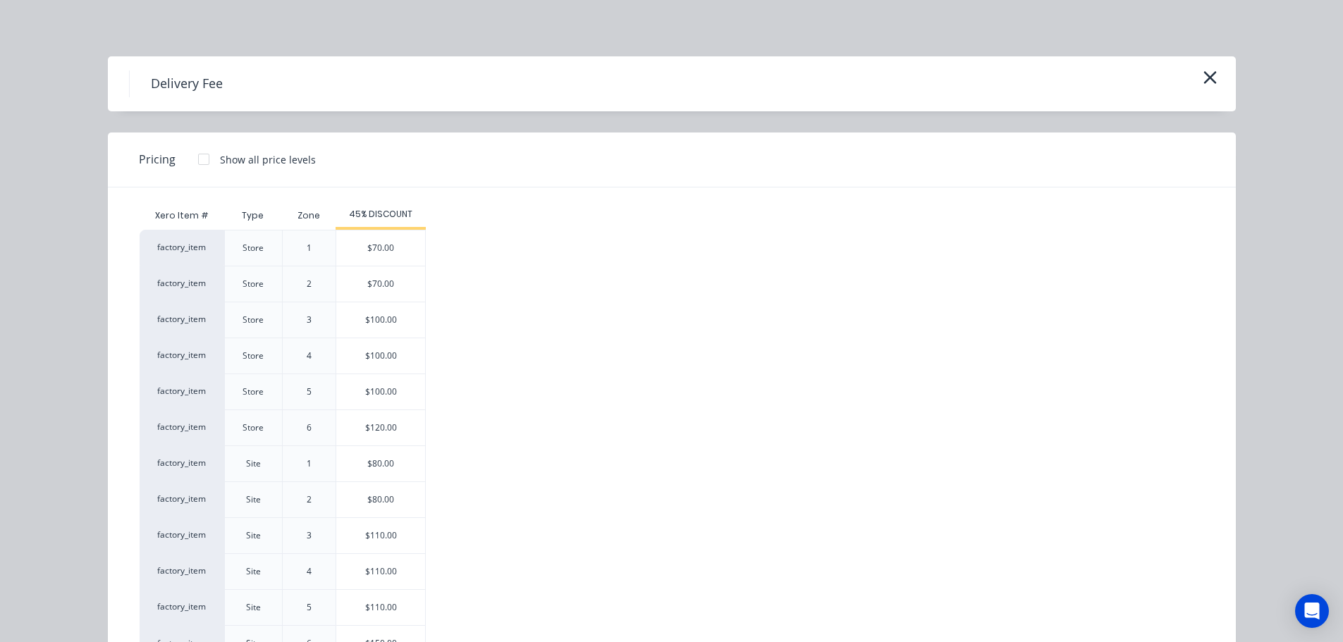
click at [368, 458] on div "$80.00" at bounding box center [380, 463] width 89 height 35
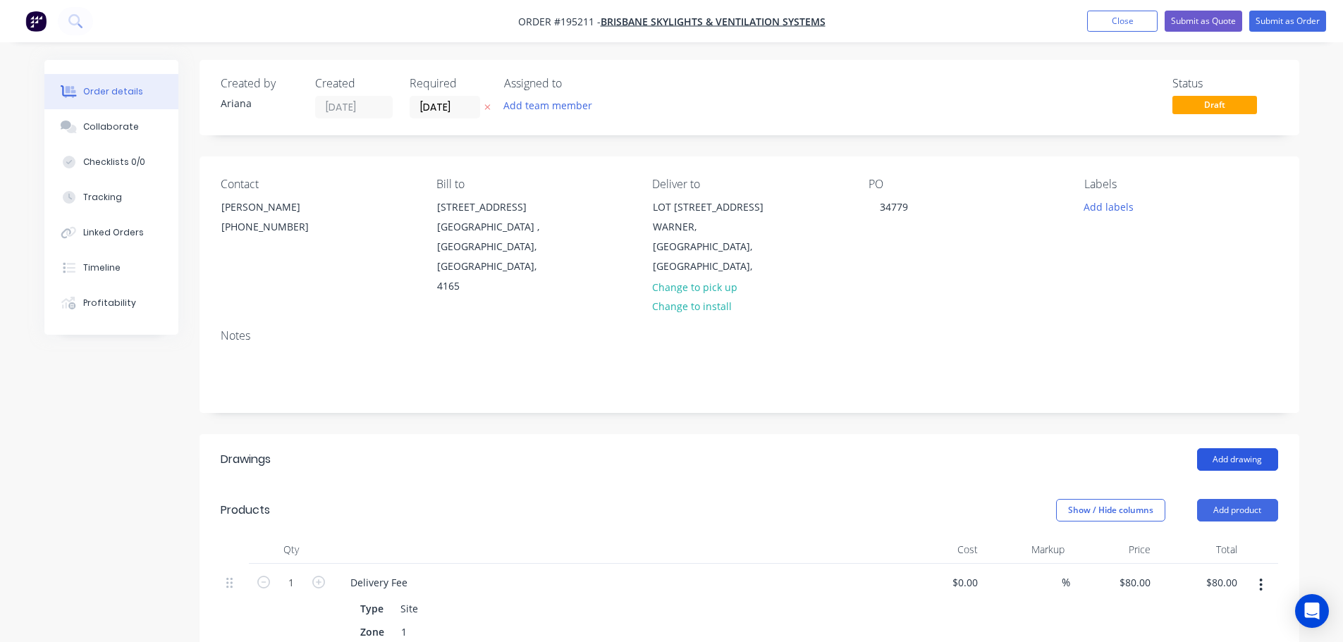
click at [1240, 448] on button "Add drawing" at bounding box center [1237, 459] width 81 height 23
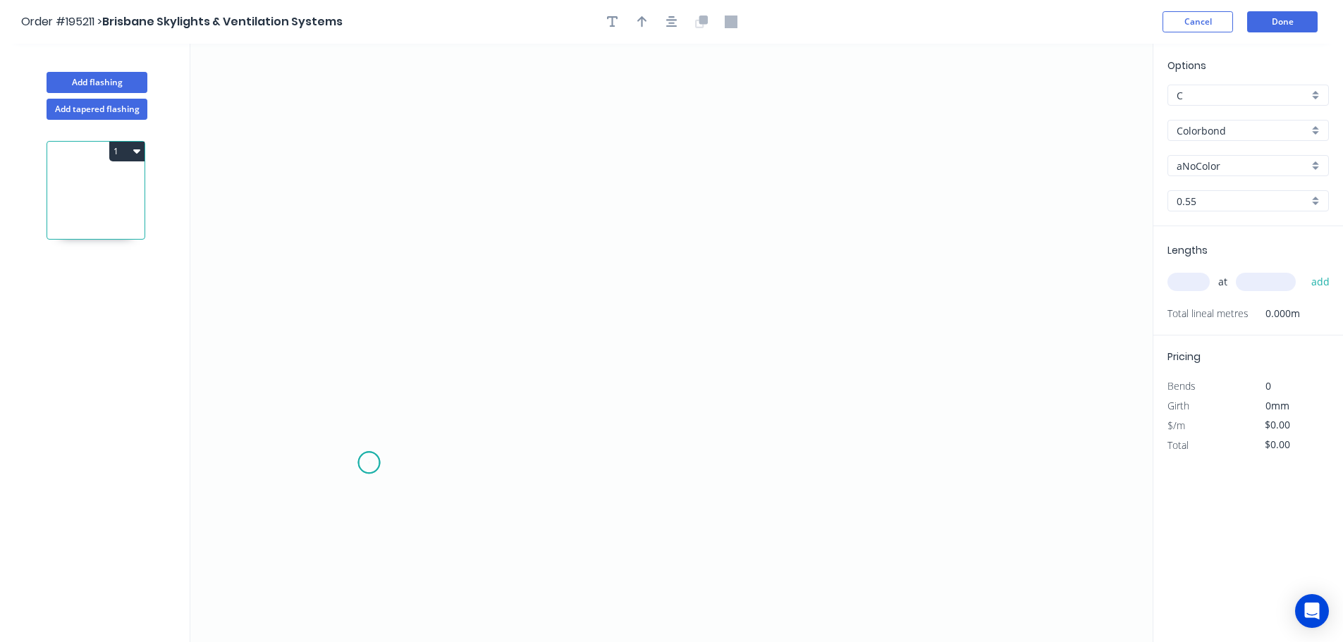
click at [369, 463] on icon "0" at bounding box center [671, 343] width 962 height 598
click at [424, 398] on icon at bounding box center [397, 430] width 56 height 65
click at [1006, 397] on icon "0 ?" at bounding box center [671, 343] width 962 height 598
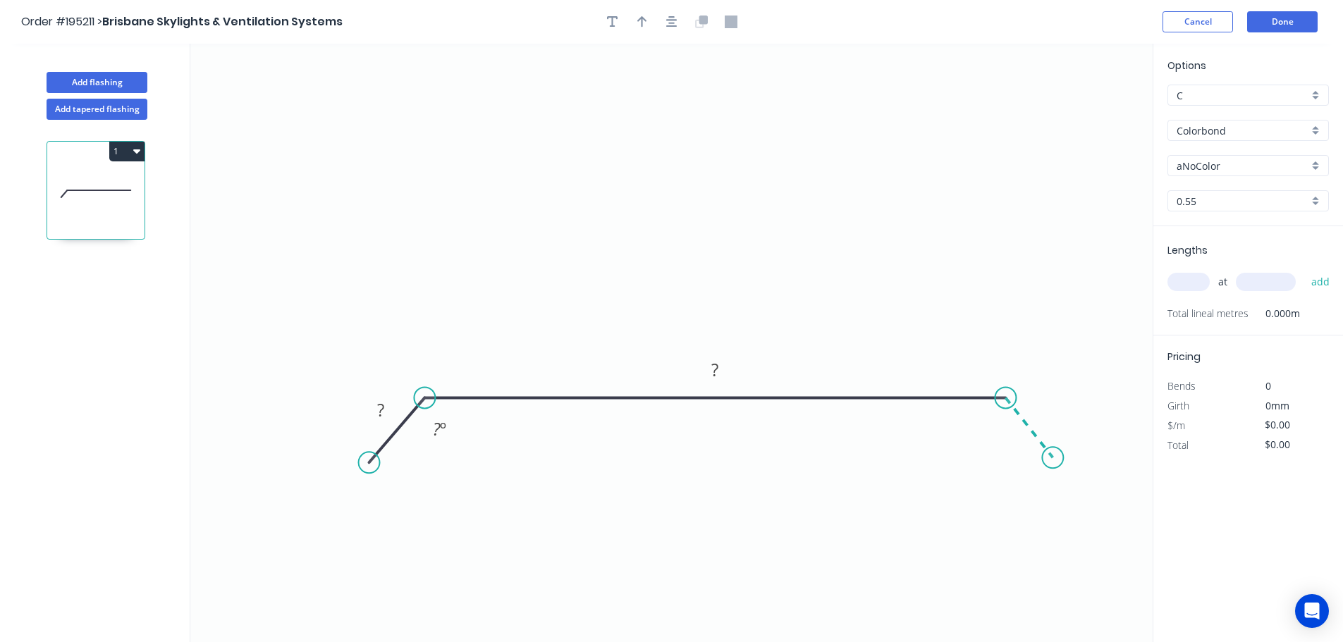
click at [1053, 458] on icon "0 ? ? ? º" at bounding box center [671, 343] width 962 height 598
click at [1053, 458] on circle at bounding box center [1052, 457] width 21 height 21
click at [382, 407] on tspan "?" at bounding box center [380, 409] width 7 height 23
click at [578, 178] on icon "0 30 810 30 135 º 135 º" at bounding box center [671, 343] width 962 height 598
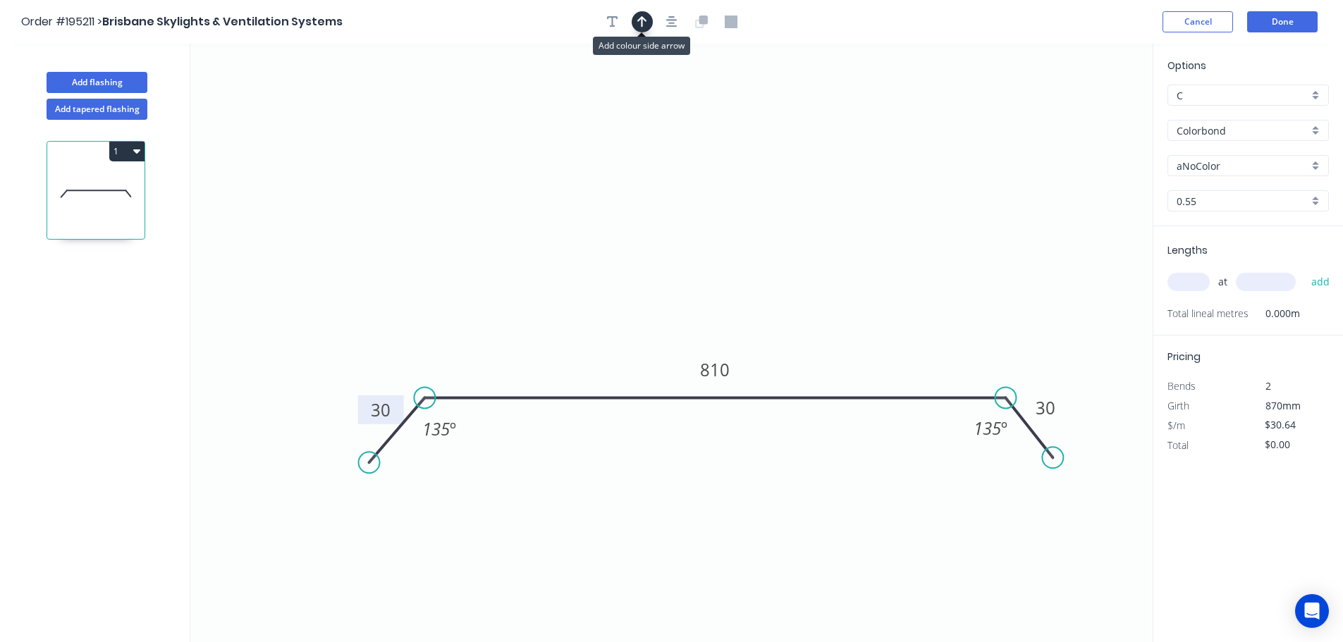
click at [638, 23] on icon "button" at bounding box center [642, 22] width 10 height 13
drag, startPoint x: 1081, startPoint y: 107, endPoint x: 803, endPoint y: 214, distance: 297.7
click at [803, 214] on icon at bounding box center [808, 195] width 13 height 45
click at [1316, 160] on div "aNoColor" at bounding box center [1247, 165] width 161 height 21
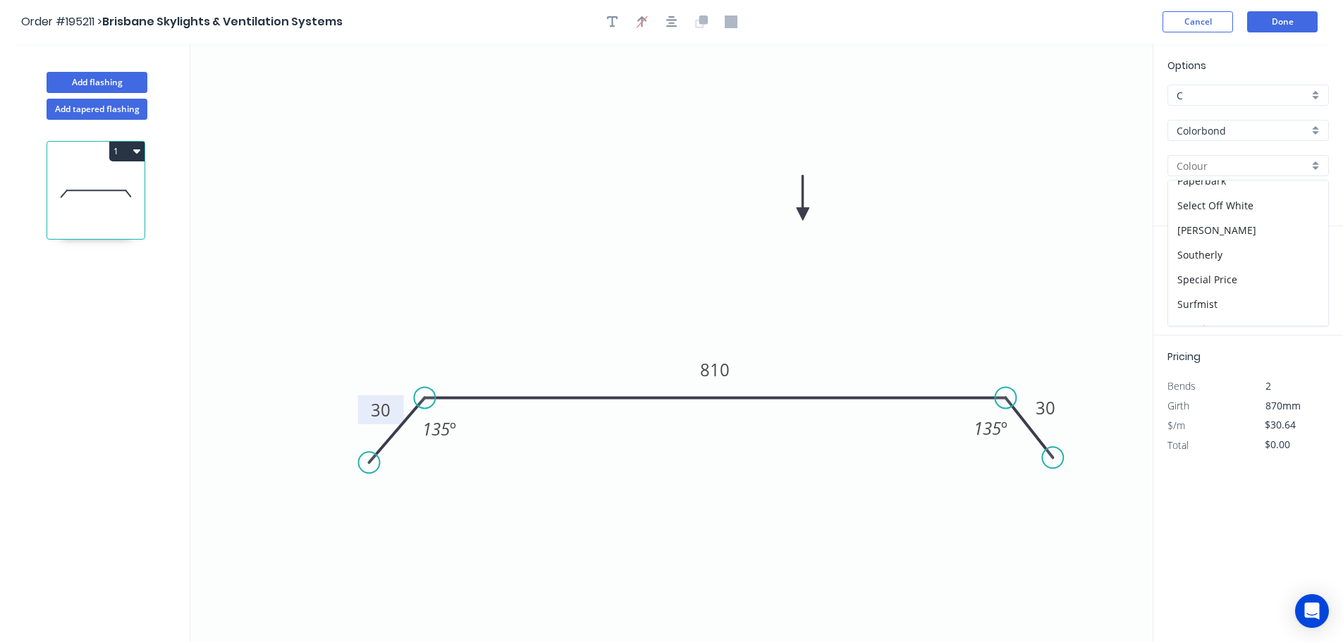
scroll to position [546, 0]
click at [1240, 195] on div "Surfmist" at bounding box center [1248, 190] width 160 height 25
click at [1199, 280] on input "text" at bounding box center [1188, 282] width 42 height 18
click at [1304, 270] on button "add" at bounding box center [1320, 282] width 33 height 24
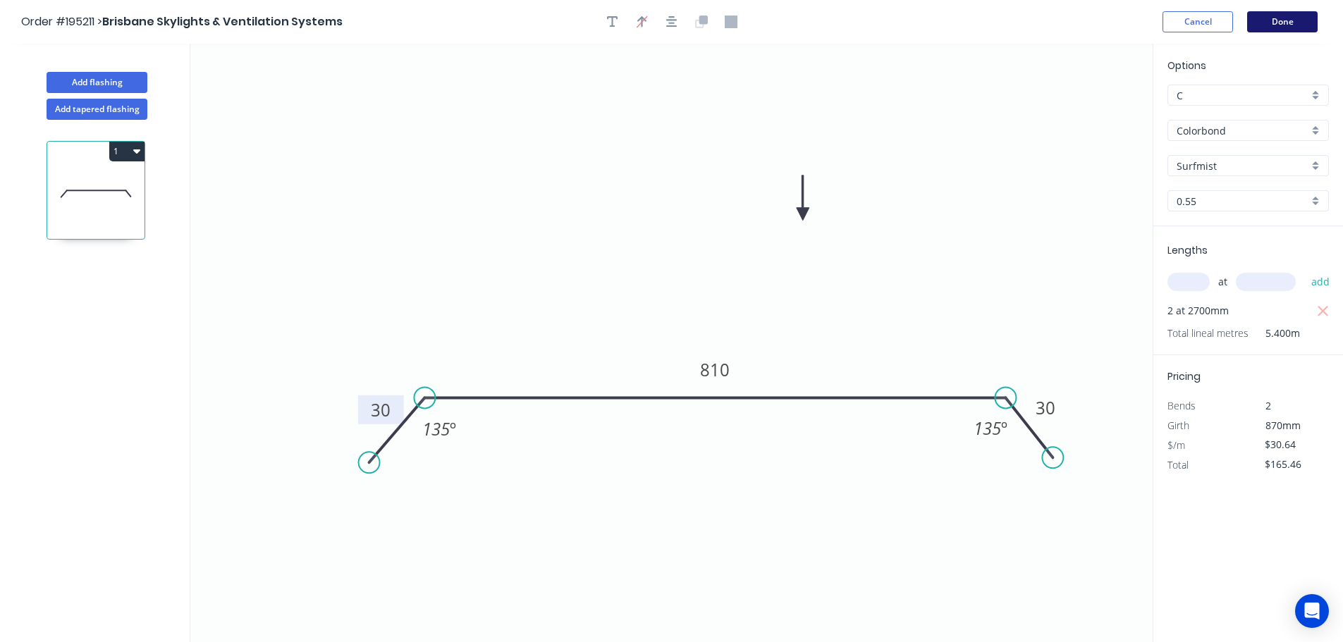
click at [1288, 22] on button "Done" at bounding box center [1282, 21] width 70 height 21
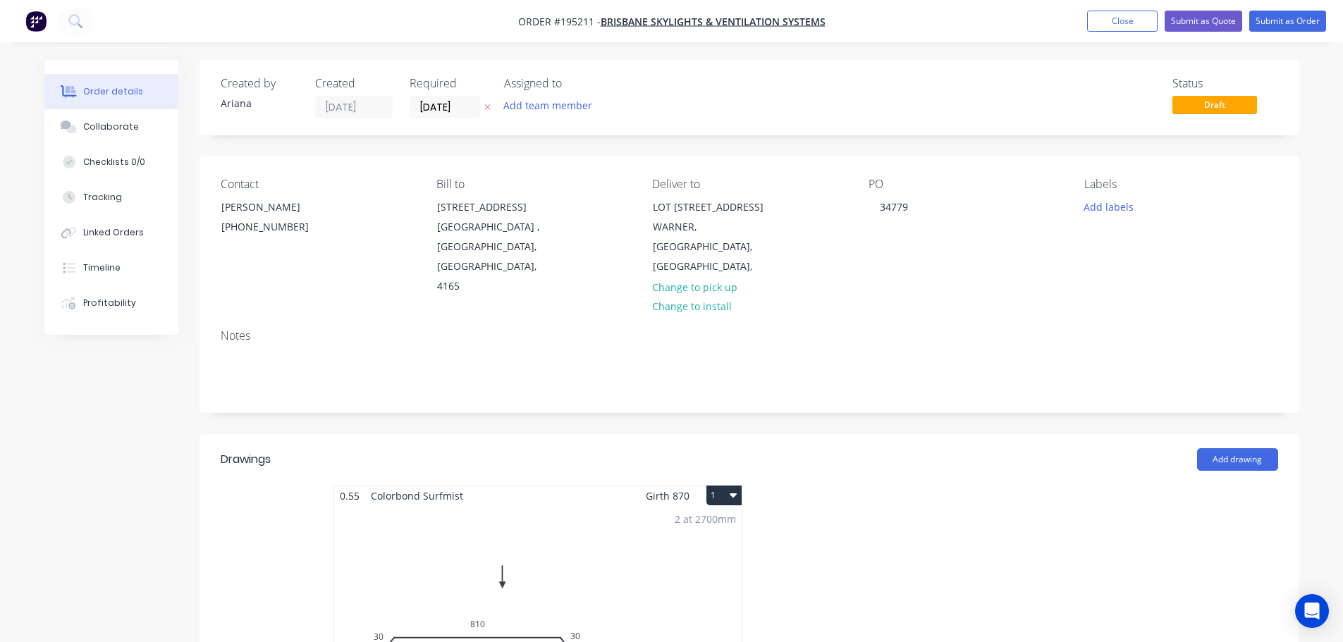
click at [728, 486] on button "1" at bounding box center [723, 496] width 35 height 20
click at [704, 520] on div "Use larger box size" at bounding box center [674, 530] width 109 height 20
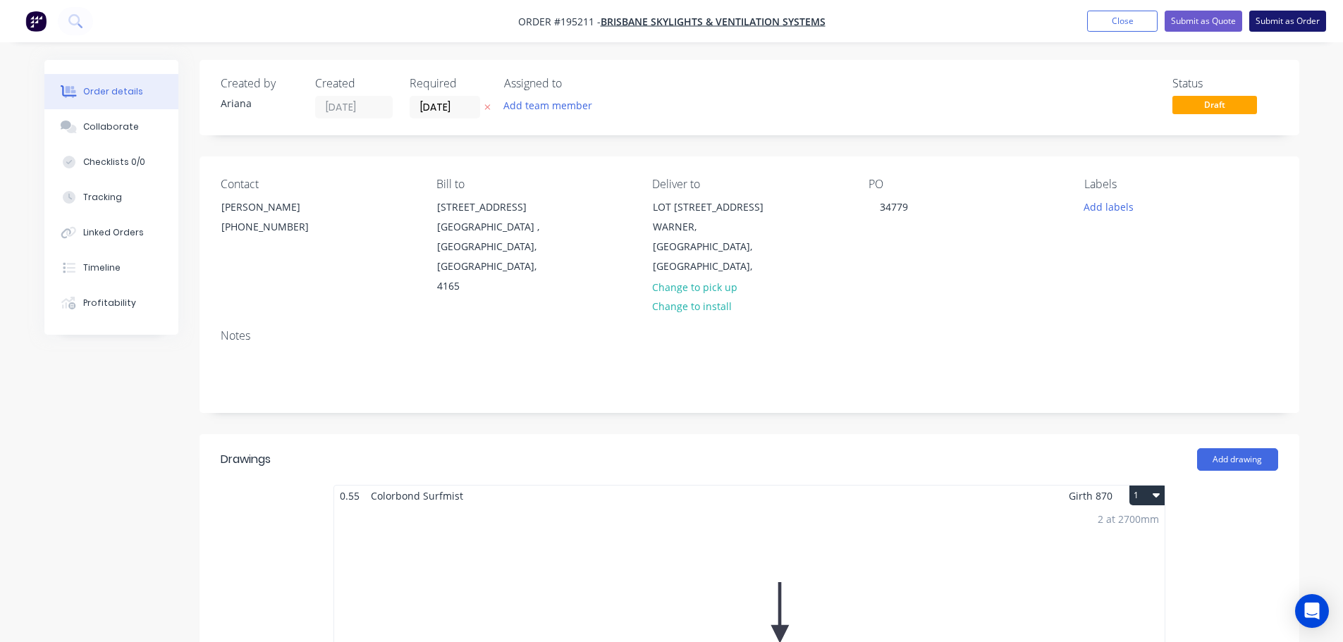
click at [1286, 25] on button "Submit as Order" at bounding box center [1287, 21] width 77 height 21
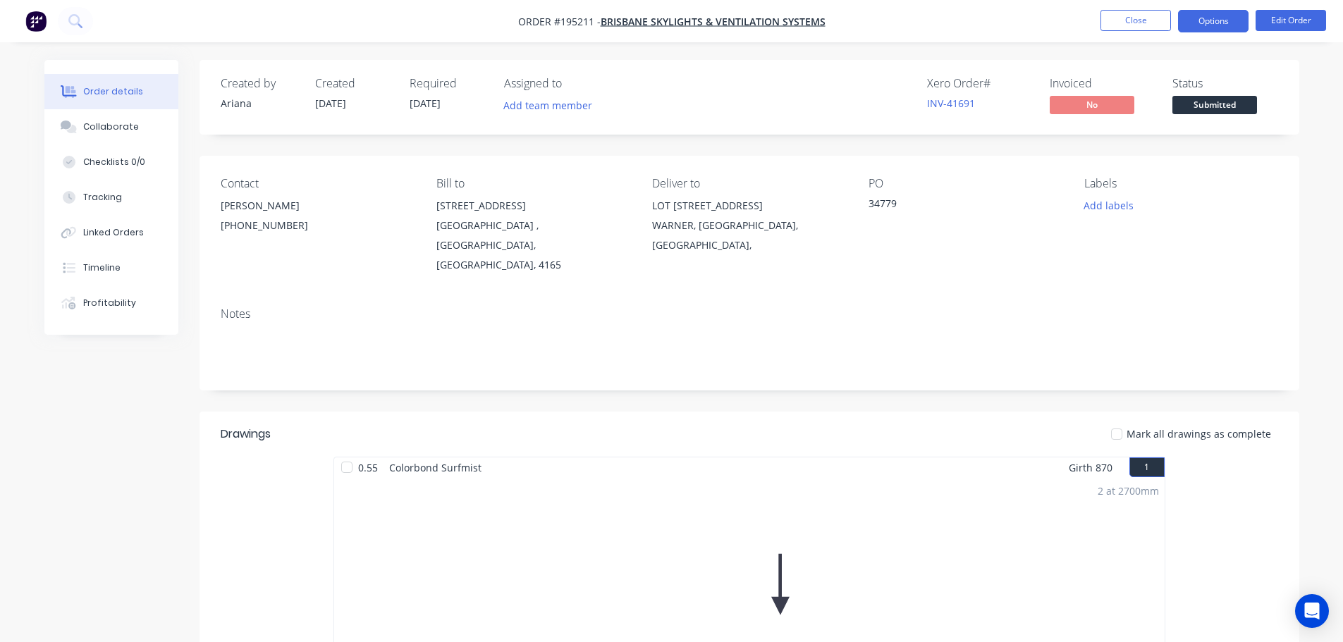
click at [1213, 20] on button "Options" at bounding box center [1213, 21] width 70 height 23
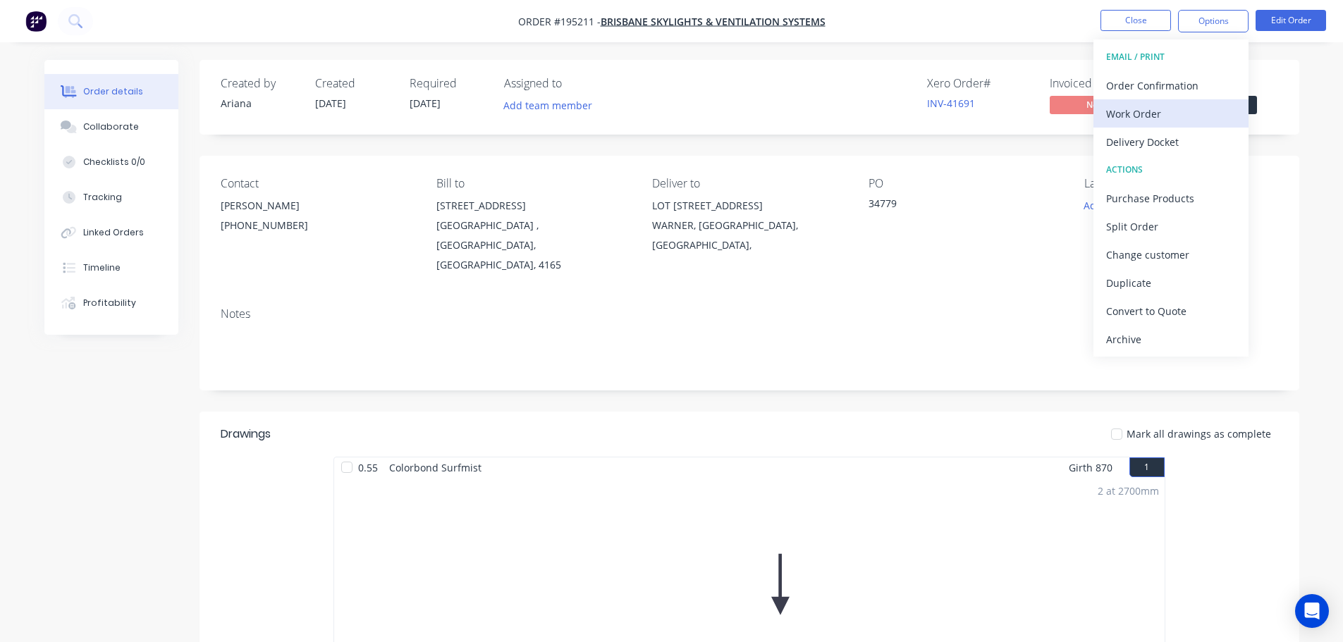
click at [1158, 107] on div "Work Order" at bounding box center [1171, 114] width 130 height 20
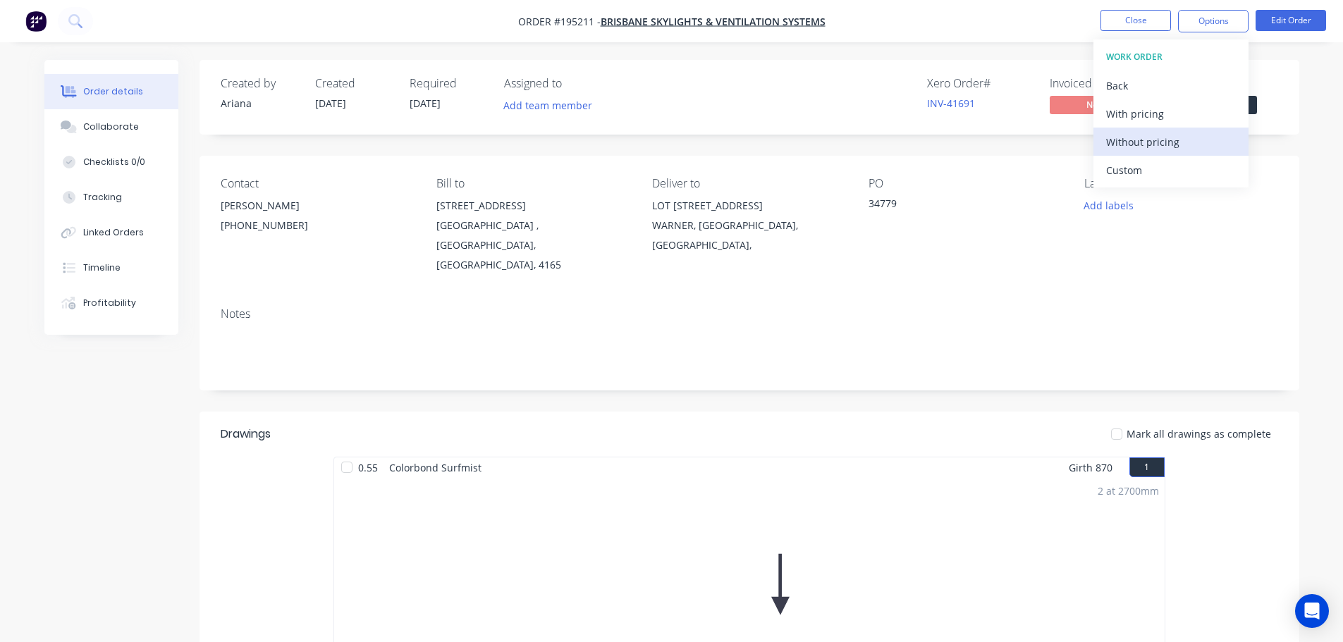
click at [1131, 142] on div "Without pricing" at bounding box center [1171, 142] width 130 height 20
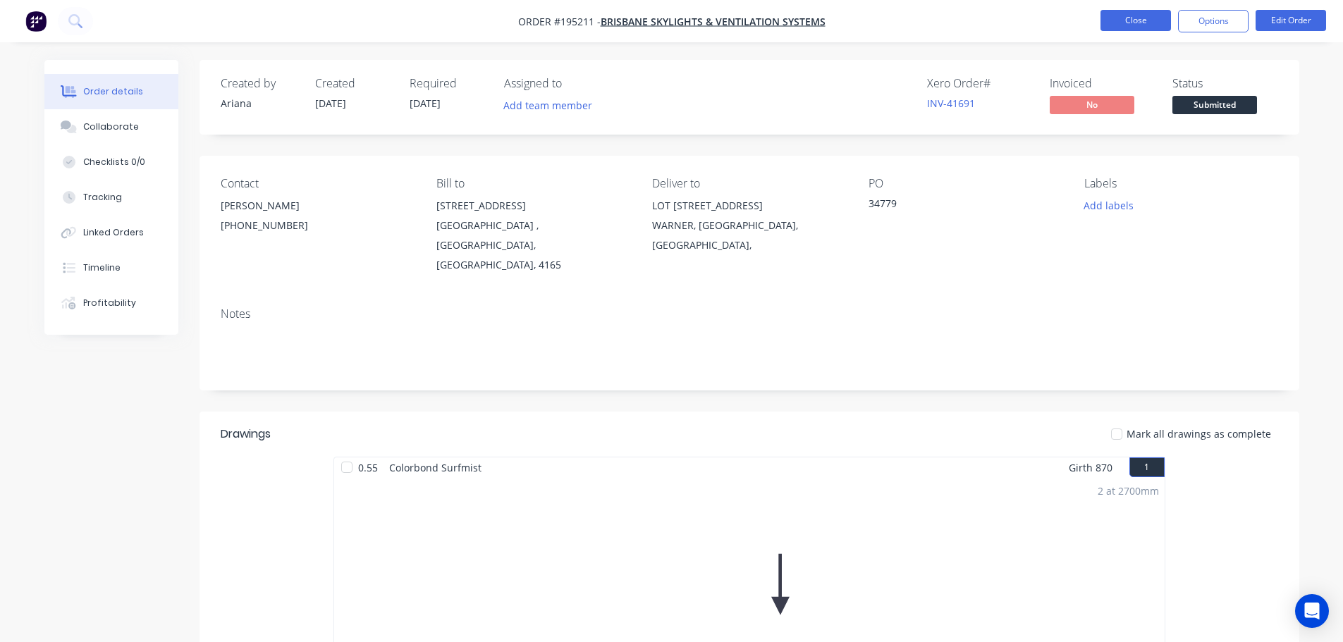
click at [1119, 22] on button "Close" at bounding box center [1135, 20] width 70 height 21
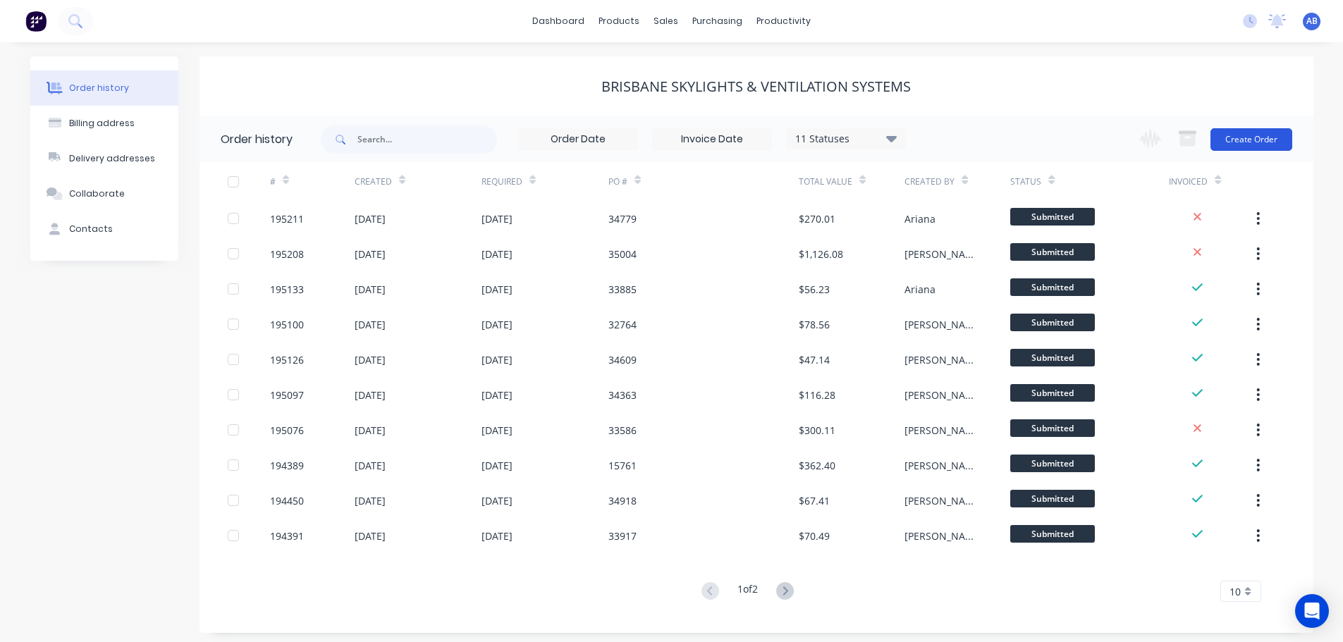
click at [1234, 137] on button "Create Order" at bounding box center [1251, 139] width 82 height 23
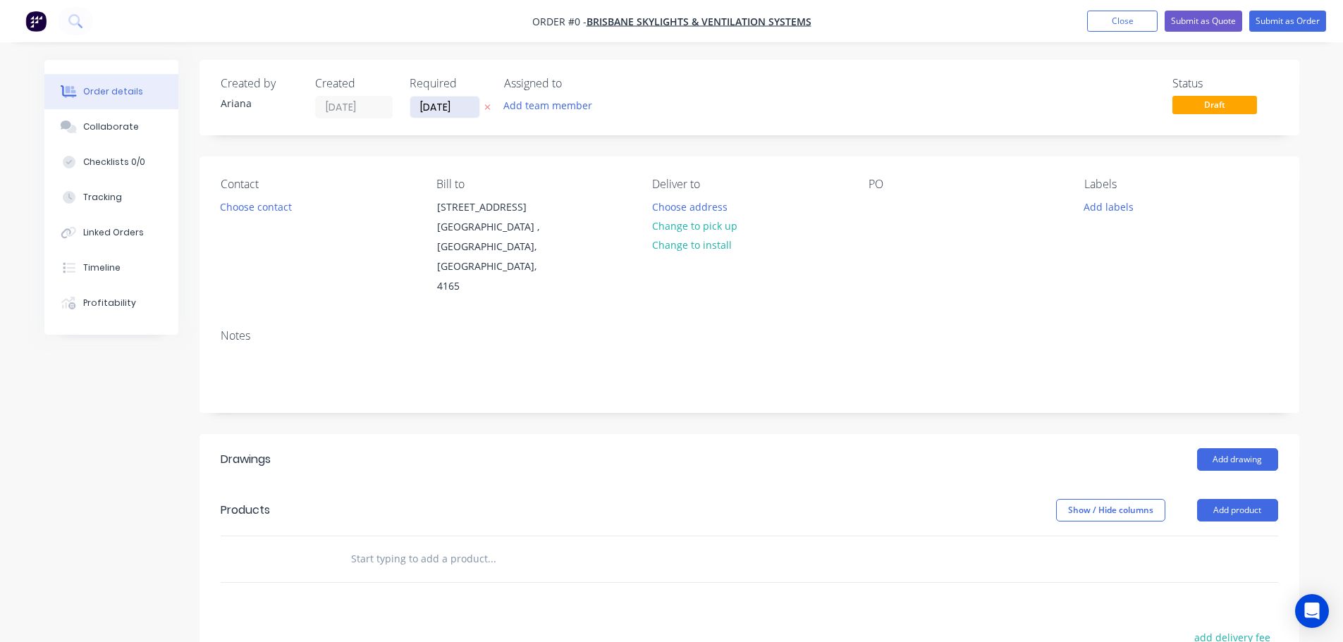
click at [451, 110] on input "[DATE]" at bounding box center [444, 107] width 69 height 21
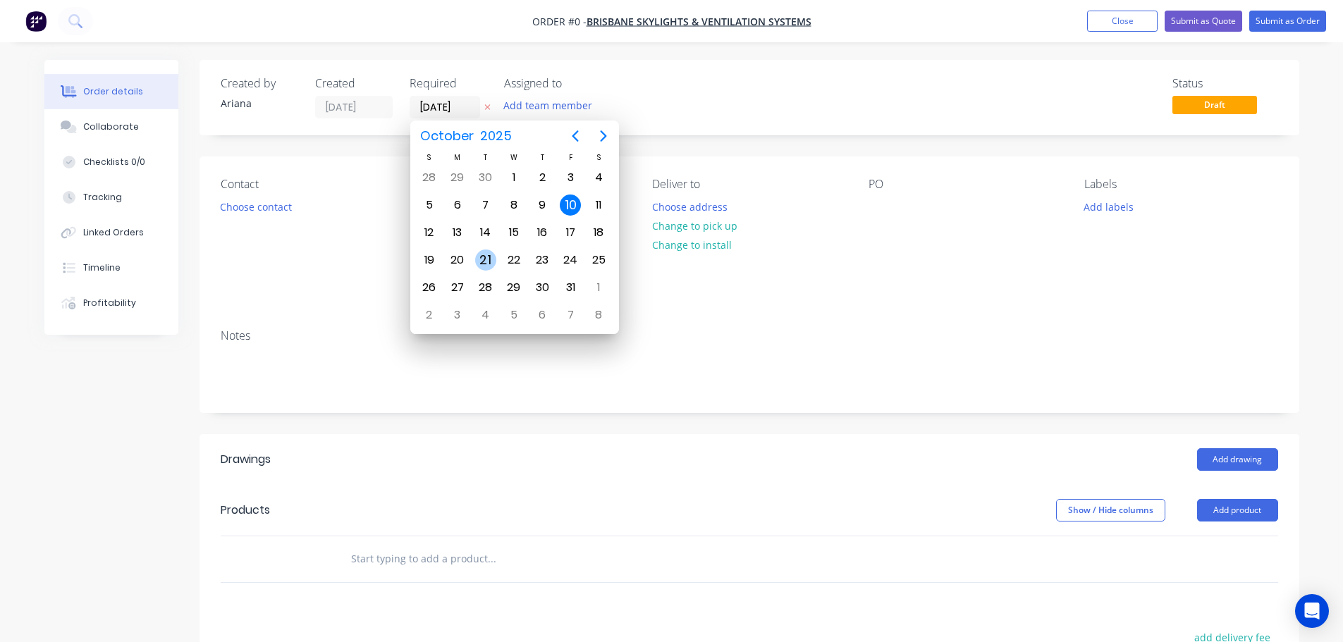
click at [484, 252] on div "21" at bounding box center [485, 260] width 21 height 21
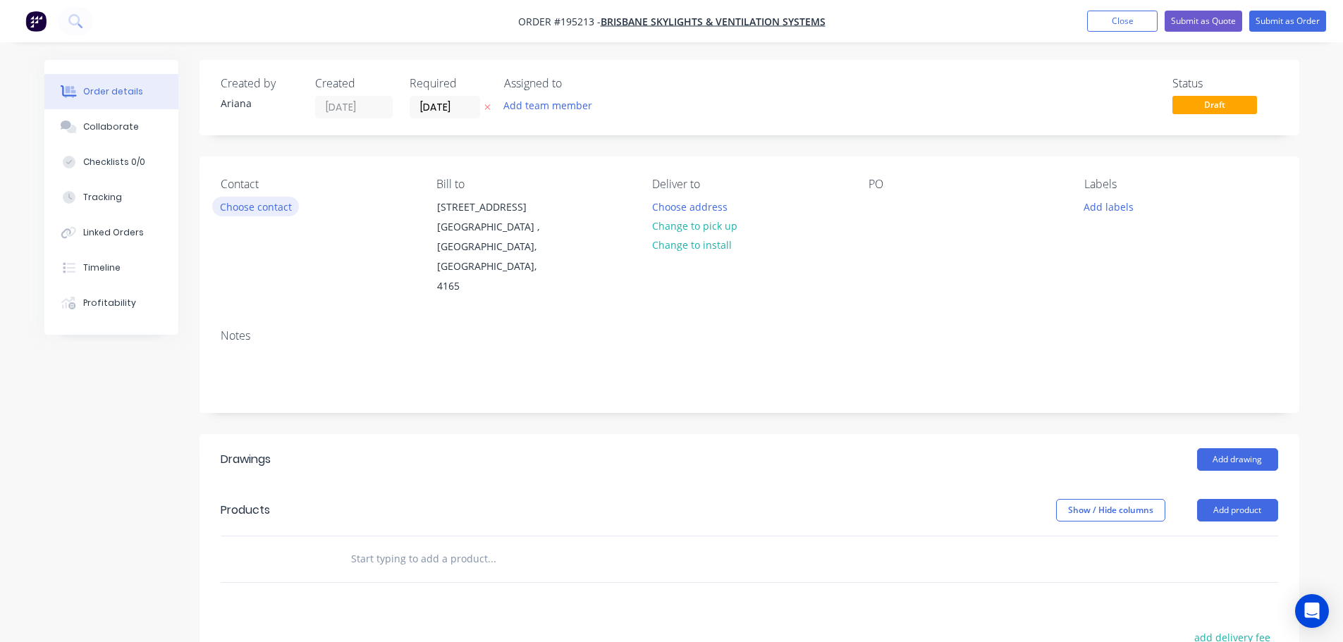
click at [270, 204] on button "Choose contact" at bounding box center [255, 206] width 87 height 19
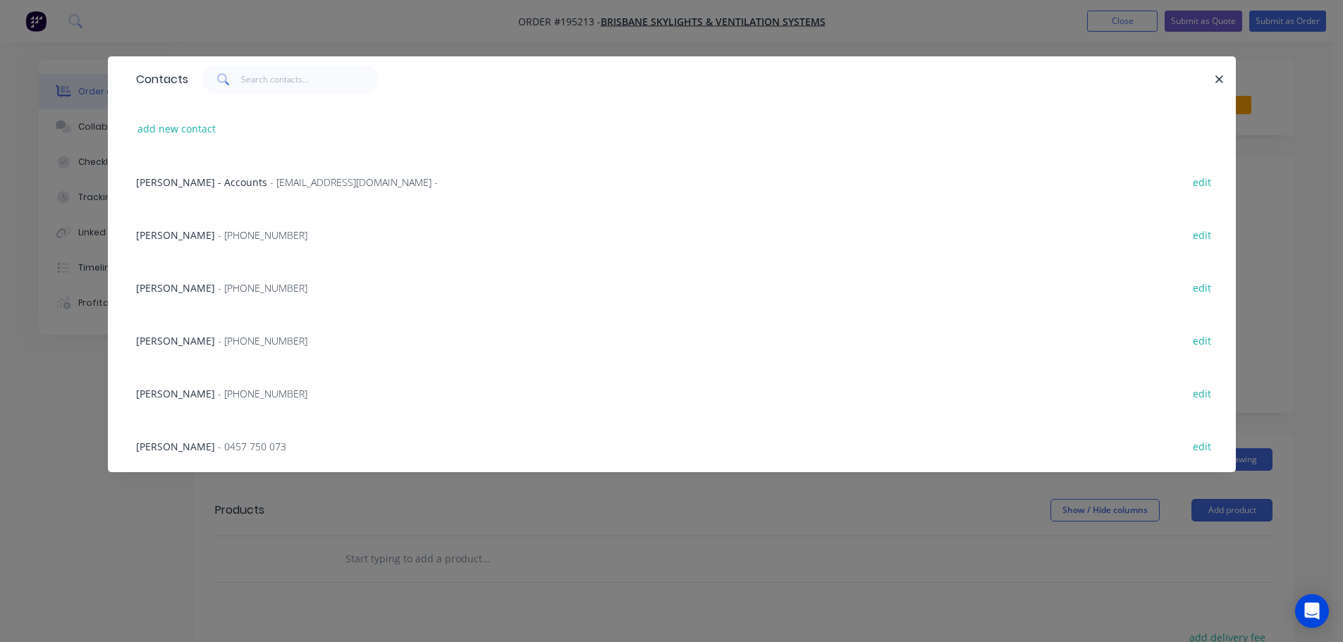
click at [270, 180] on span "- [EMAIL_ADDRESS][DOMAIN_NAME] -" at bounding box center [354, 182] width 168 height 13
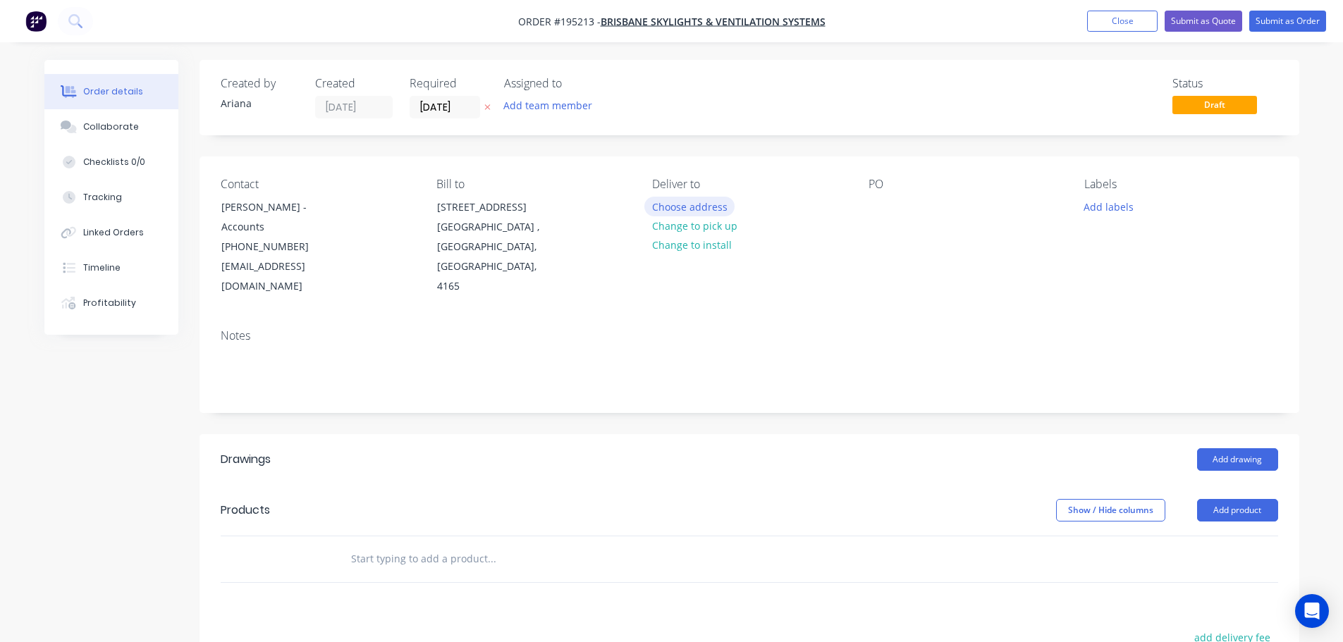
click at [684, 203] on button "Choose address" at bounding box center [689, 206] width 90 height 19
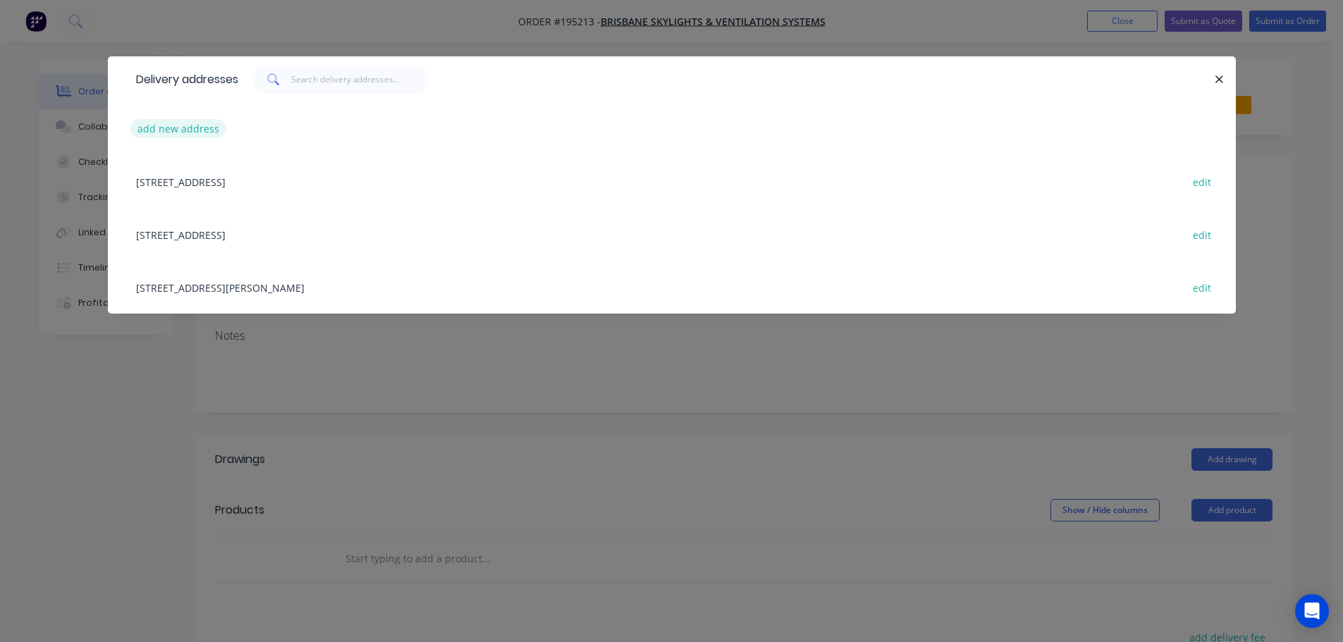
click at [168, 130] on button "add new address" at bounding box center [178, 128] width 97 height 19
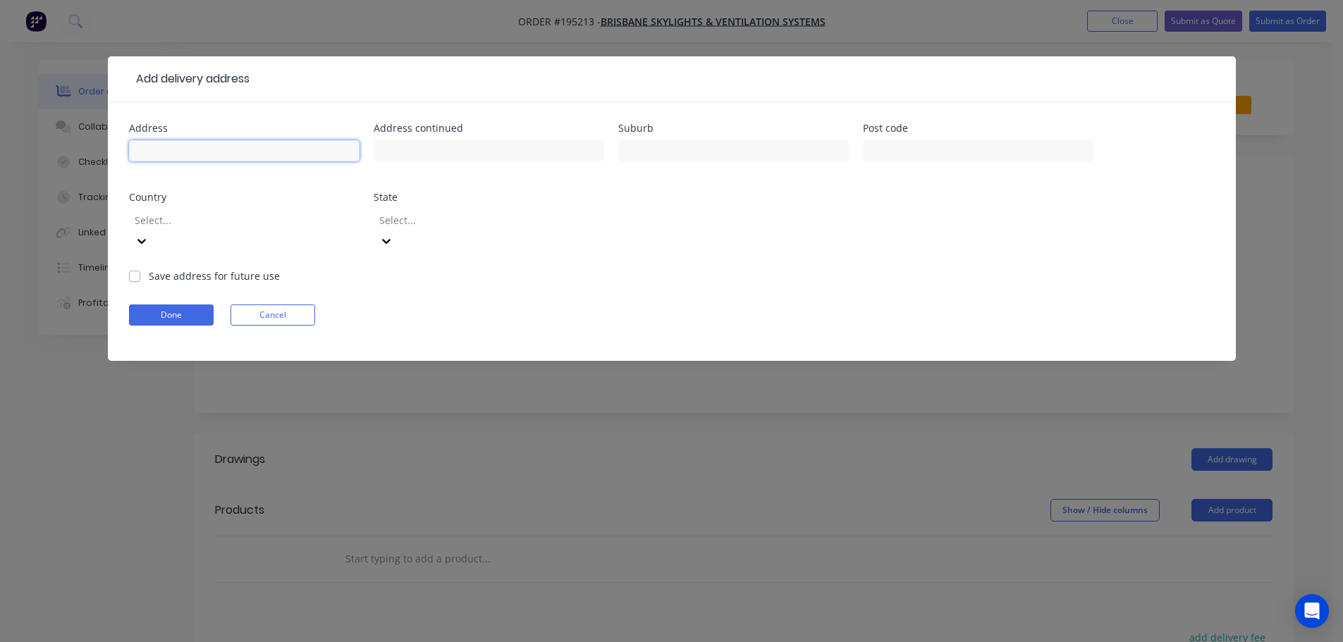
click at [145, 152] on input "text" at bounding box center [244, 150] width 231 height 21
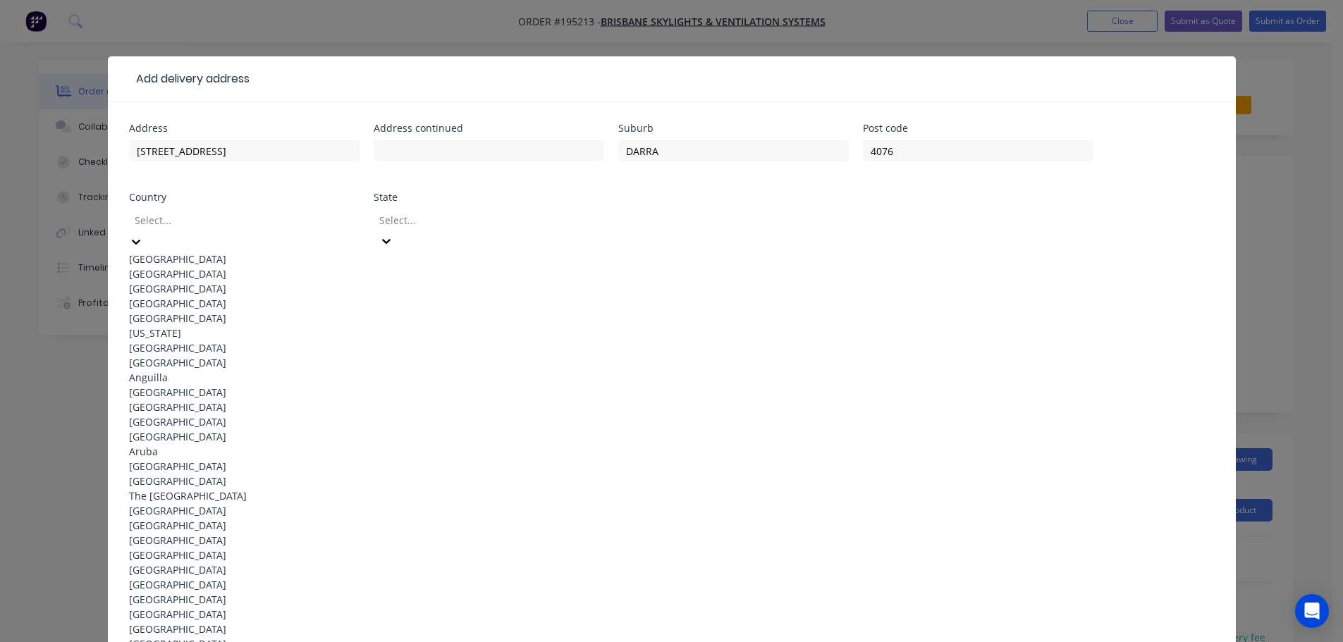
click at [217, 255] on div "[GEOGRAPHIC_DATA]" at bounding box center [244, 259] width 231 height 15
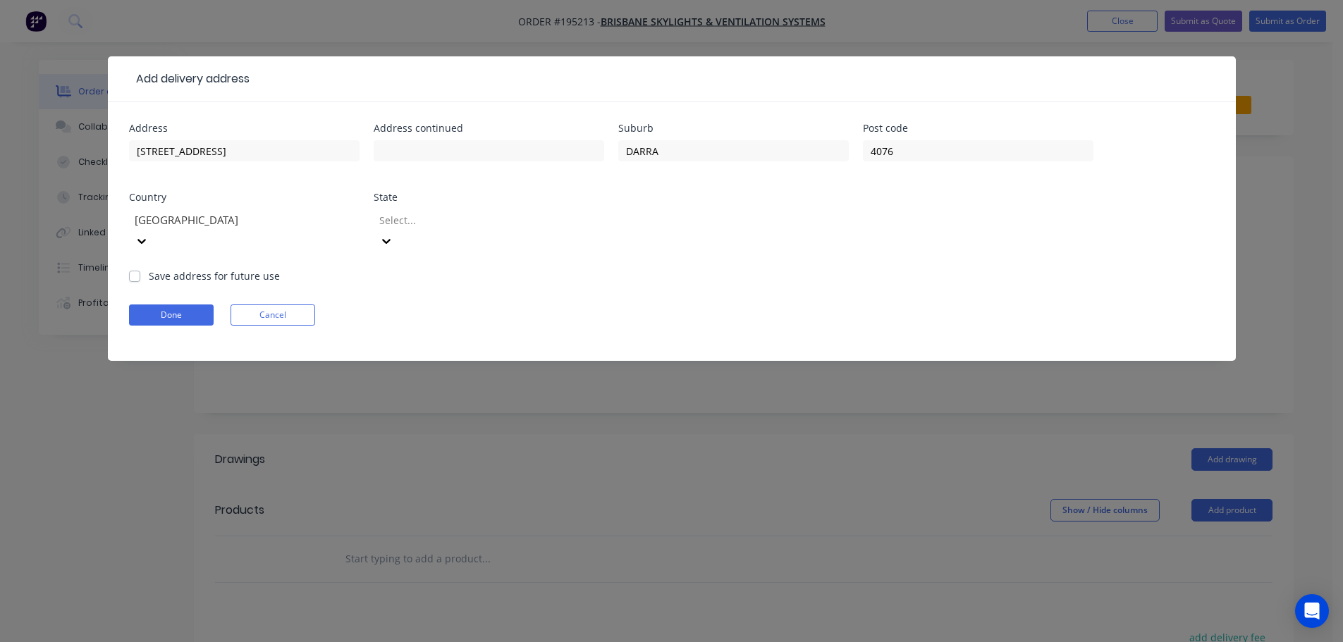
click at [399, 230] on div at bounding box center [386, 241] width 25 height 23
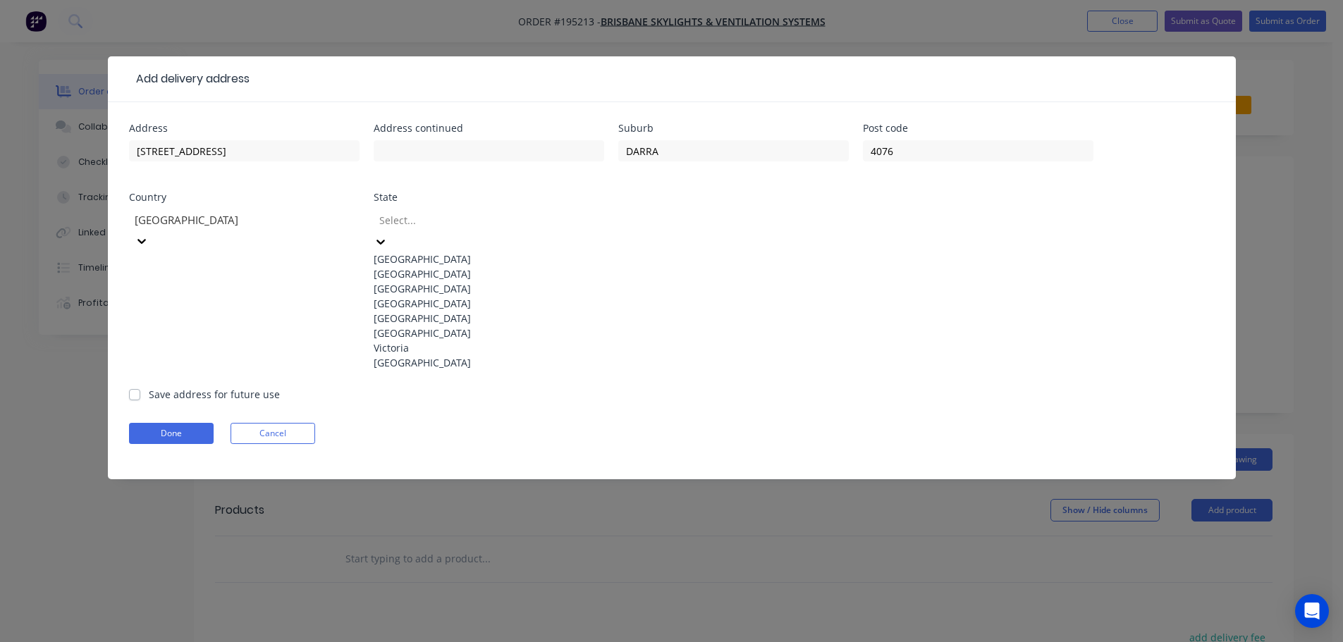
click at [409, 311] on div "[GEOGRAPHIC_DATA]" at bounding box center [489, 303] width 231 height 15
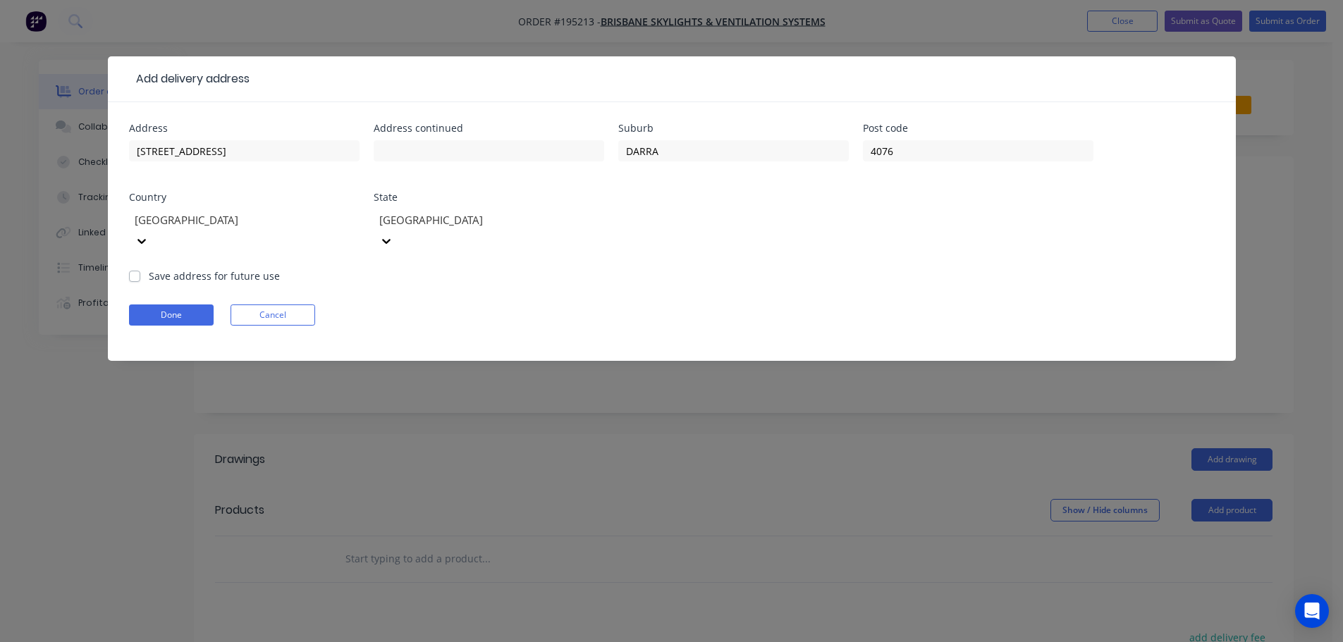
click at [663, 276] on form "Address [STREET_ADDRESS] Address continued Suburb DARRA Post code [GEOGRAPHIC_D…" at bounding box center [672, 242] width 1086 height 238
click at [174, 305] on button "Done" at bounding box center [171, 315] width 85 height 21
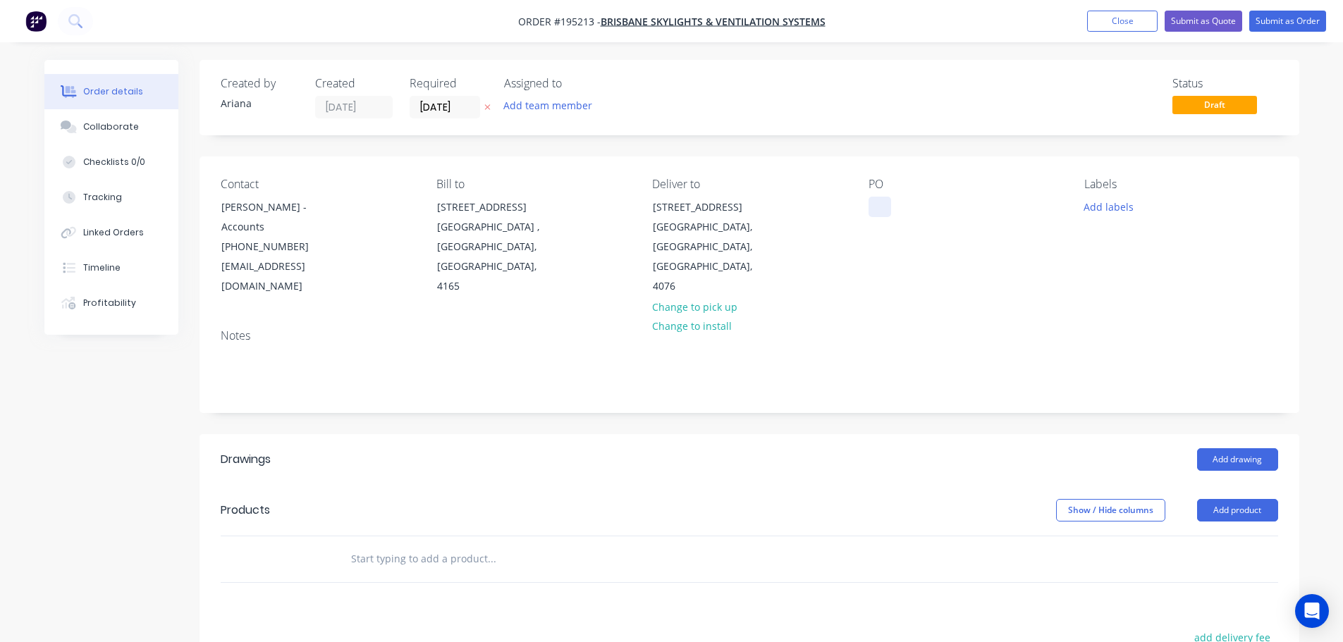
click at [879, 207] on div at bounding box center [879, 207] width 23 height 20
click at [952, 219] on div "PO 34440" at bounding box center [964, 237] width 193 height 119
click at [1245, 499] on button "Add product" at bounding box center [1237, 510] width 81 height 23
click at [1214, 536] on div "Product catalogue" at bounding box center [1211, 546] width 109 height 20
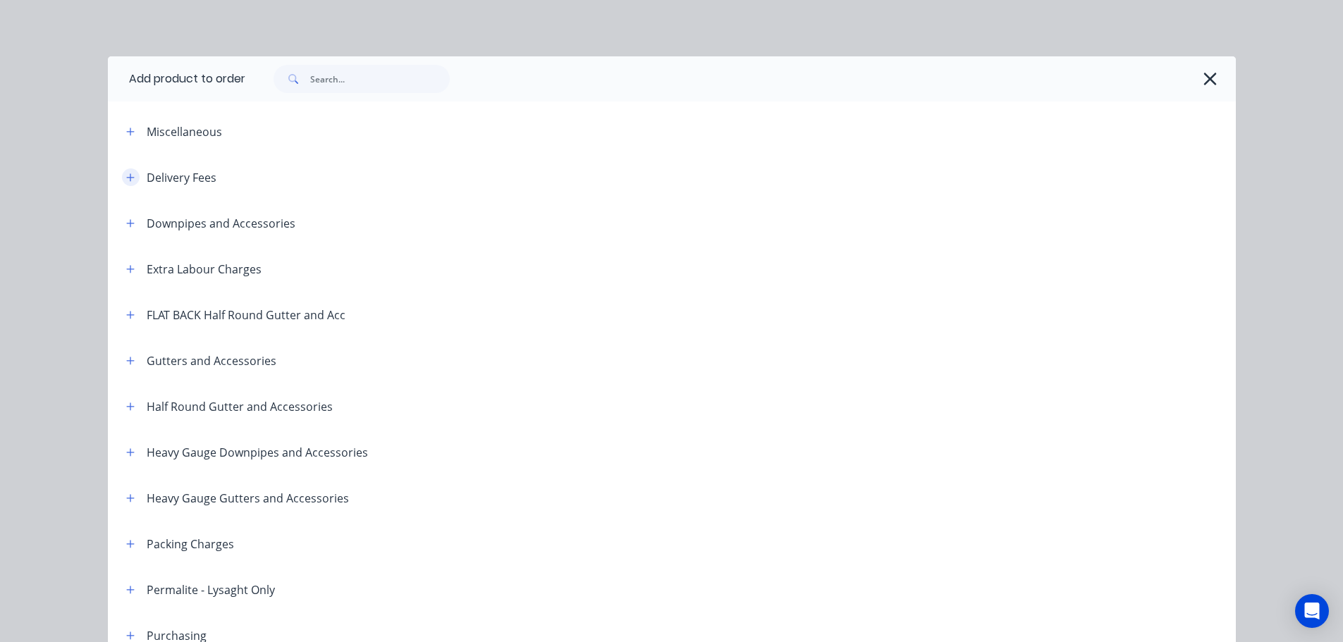
click at [126, 175] on icon "button" at bounding box center [130, 178] width 8 height 10
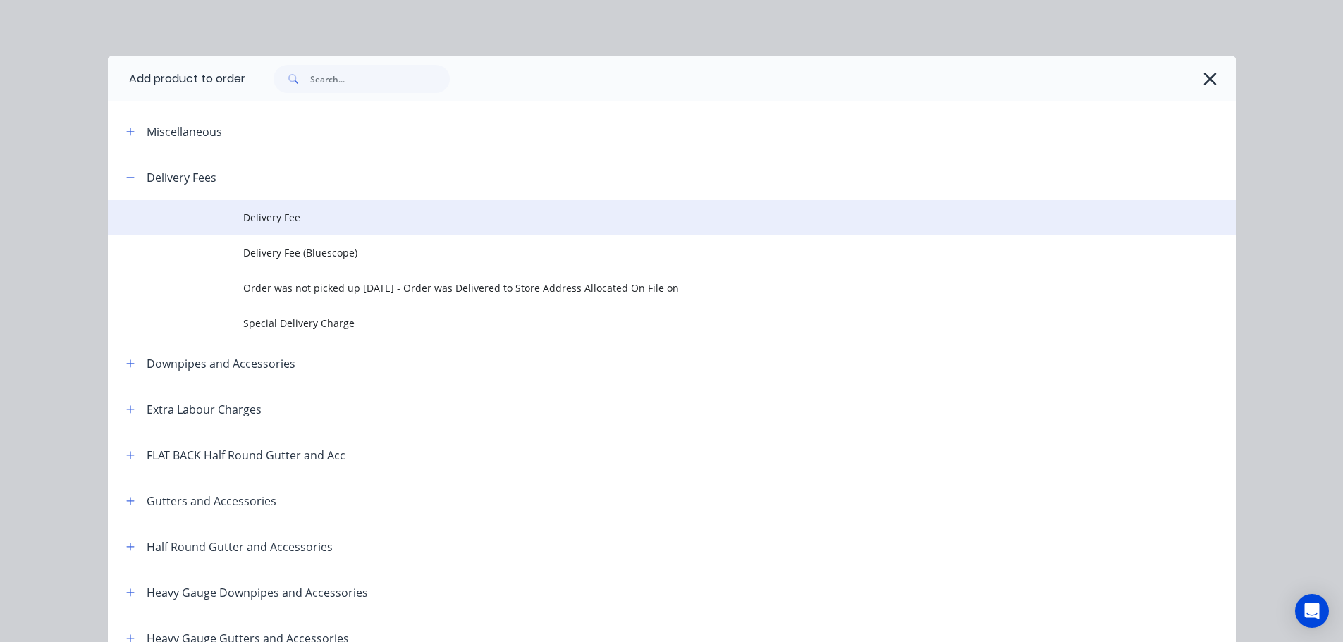
click at [288, 221] on span "Delivery Fee" at bounding box center [640, 217] width 794 height 15
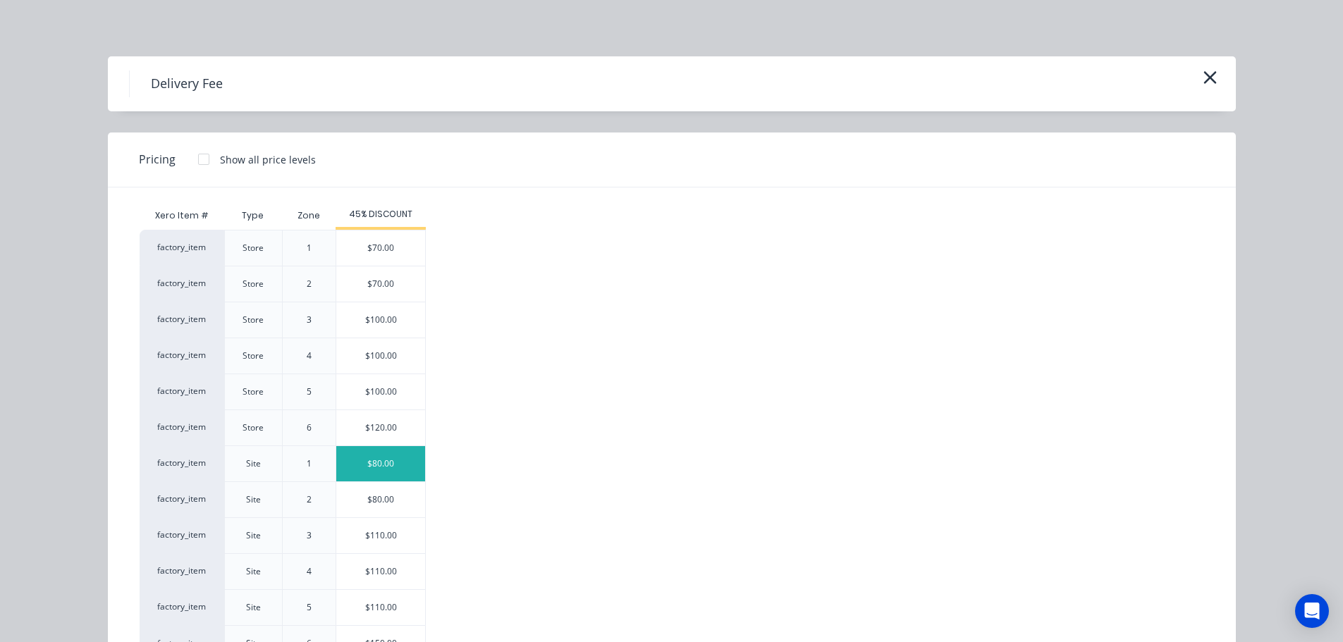
click at [364, 461] on div "$80.00" at bounding box center [380, 463] width 89 height 35
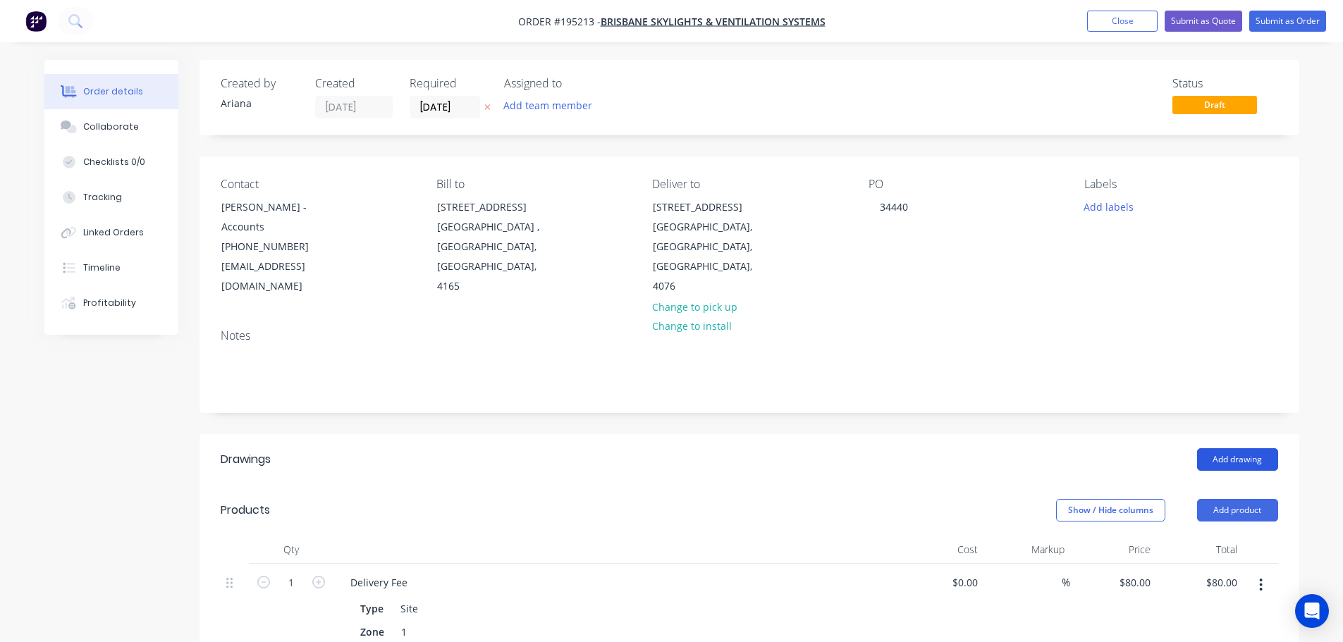
click at [1232, 448] on button "Add drawing" at bounding box center [1237, 459] width 81 height 23
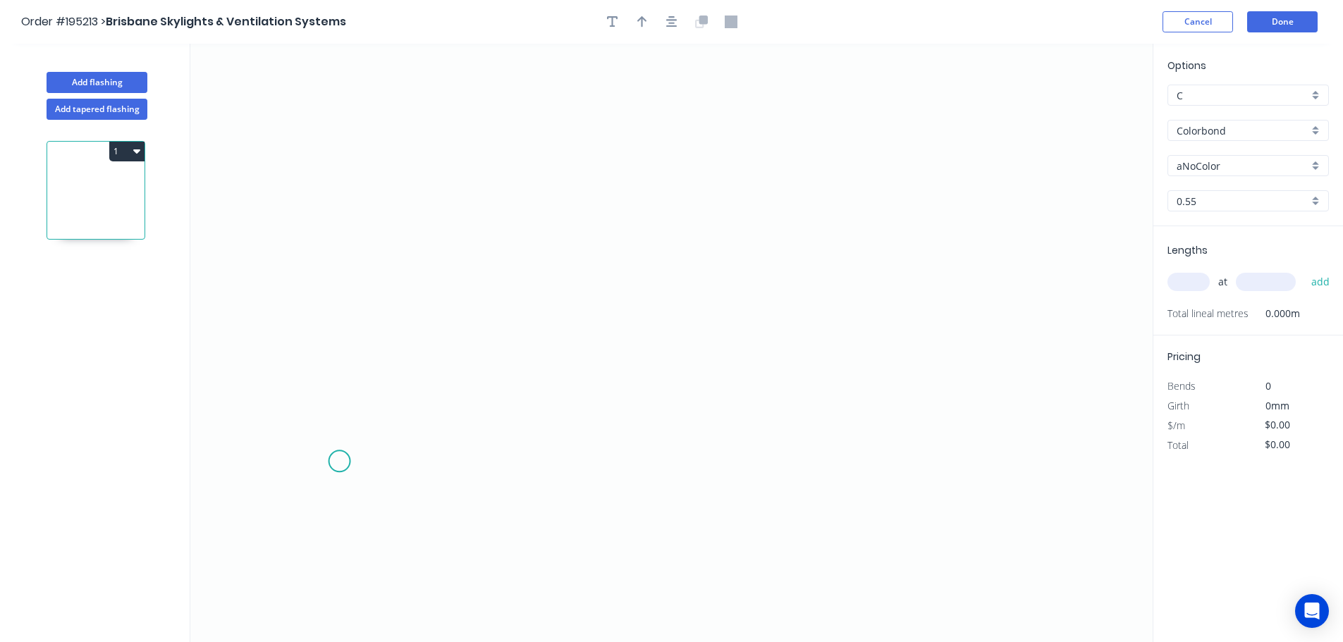
click at [339, 462] on icon "0" at bounding box center [671, 343] width 962 height 598
click at [391, 395] on icon "0" at bounding box center [671, 343] width 962 height 598
click at [991, 385] on icon "0 ?" at bounding box center [671, 343] width 962 height 598
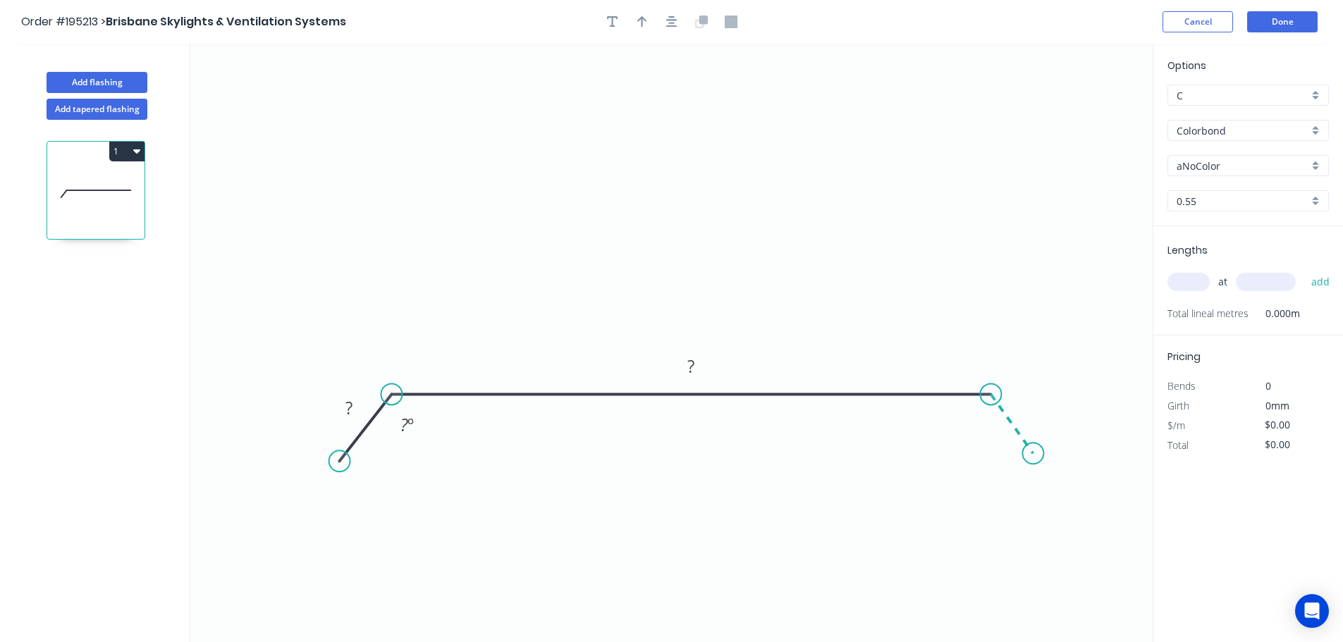
click at [1033, 454] on icon "0 ? ? ? º" at bounding box center [671, 343] width 962 height 598
click at [1033, 454] on circle at bounding box center [1032, 453] width 21 height 21
click at [350, 407] on tspan "?" at bounding box center [348, 407] width 7 height 23
click at [656, 188] on icon "0 25 630 25 135 º 135 º" at bounding box center [671, 343] width 962 height 598
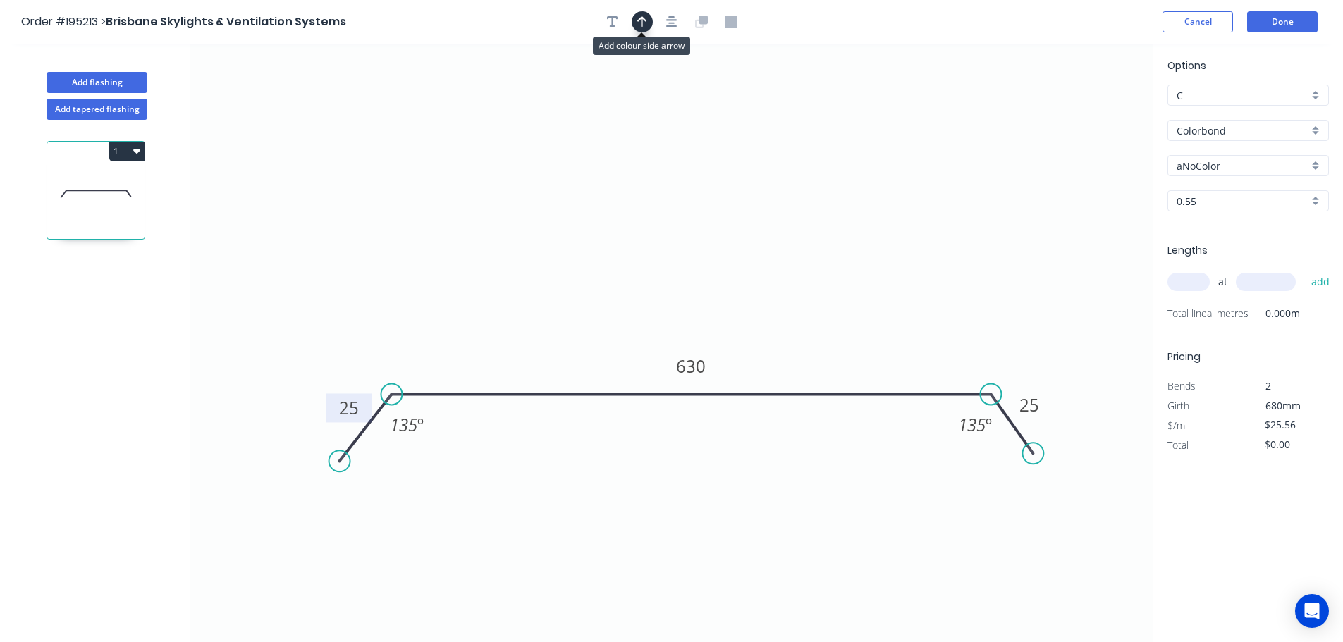
click at [643, 23] on icon "button" at bounding box center [642, 22] width 10 height 13
drag, startPoint x: 1083, startPoint y: 113, endPoint x: 766, endPoint y: 208, distance: 331.2
click at [766, 208] on icon at bounding box center [766, 190] width 13 height 45
click at [1317, 163] on div "aNoColor" at bounding box center [1247, 165] width 161 height 21
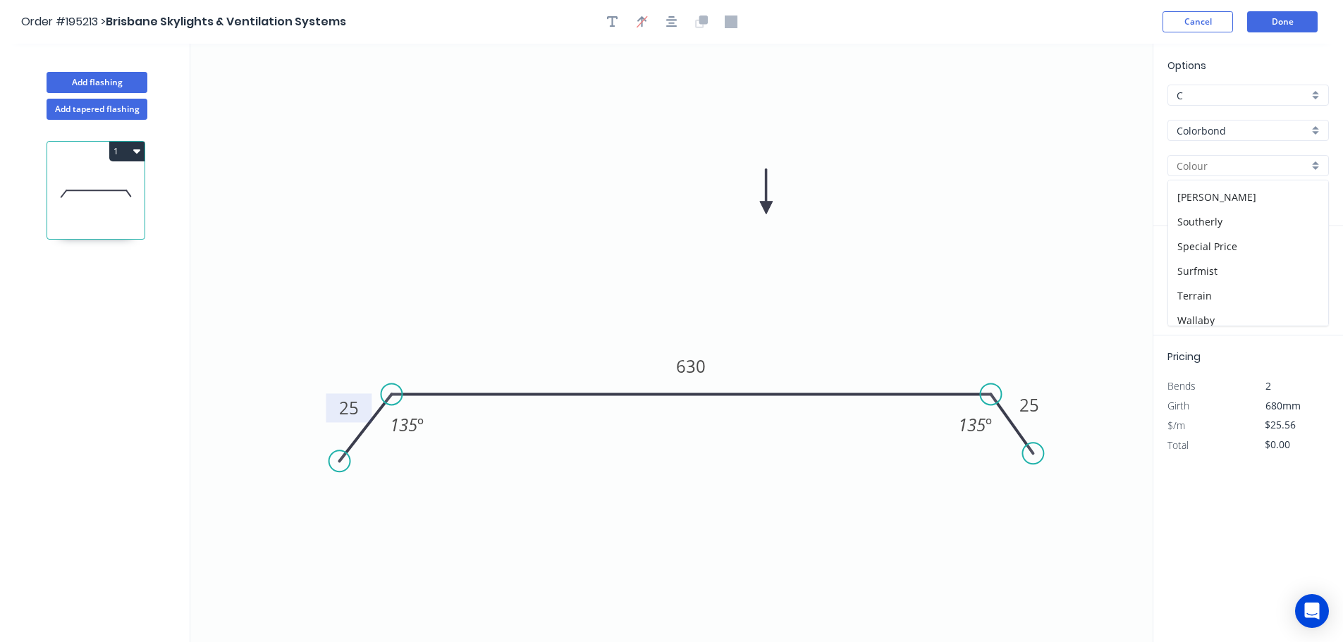
scroll to position [546, 0]
click at [1262, 197] on div "Surfmist" at bounding box center [1248, 190] width 160 height 25
click at [1191, 276] on input "text" at bounding box center [1188, 282] width 42 height 18
click at [1304, 270] on button "add" at bounding box center [1320, 282] width 33 height 24
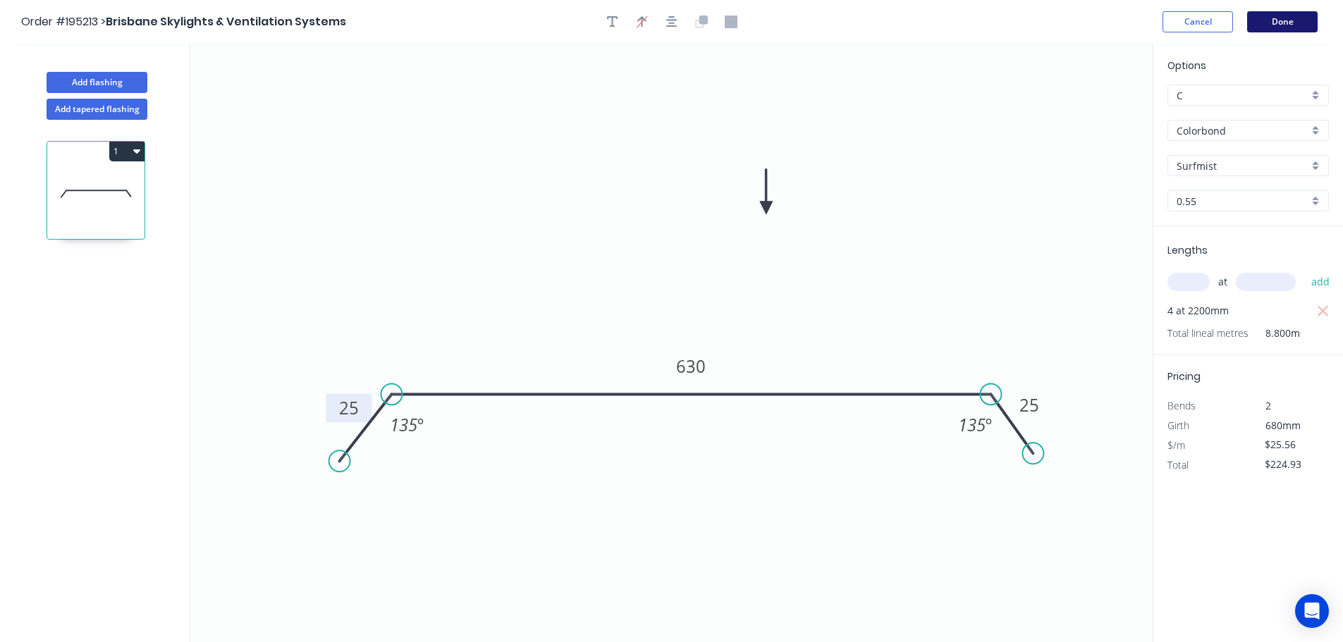
click at [1275, 23] on button "Done" at bounding box center [1282, 21] width 70 height 21
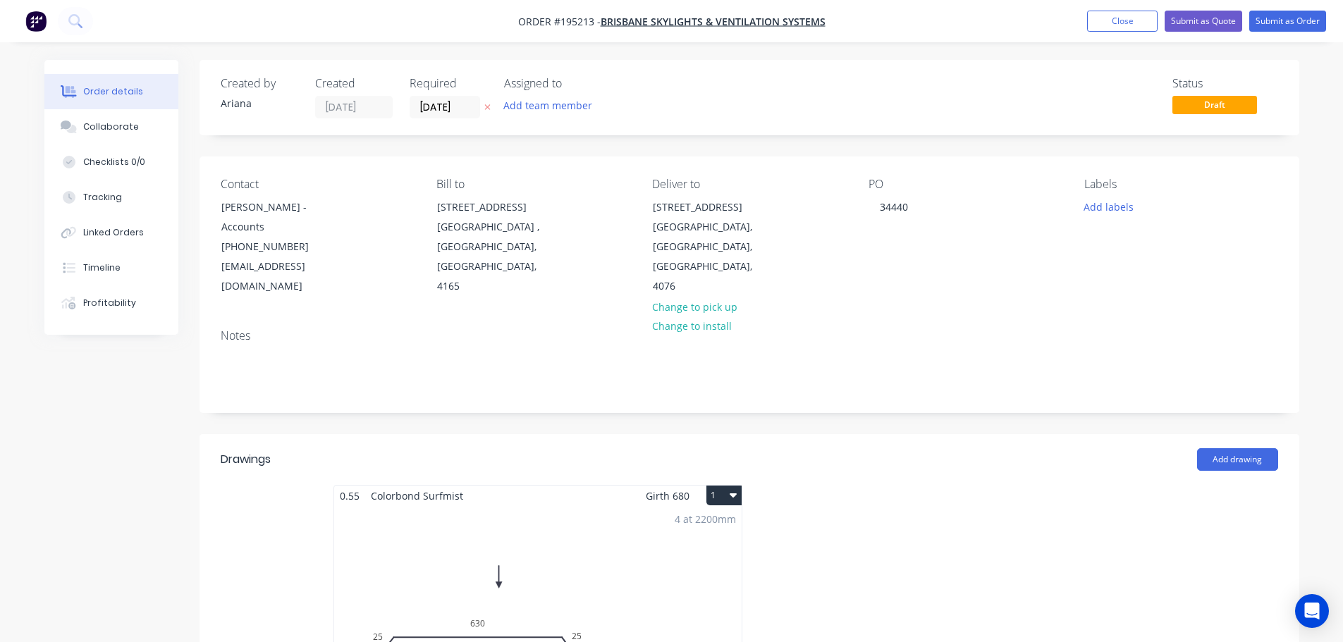
click at [735, 486] on button "1" at bounding box center [723, 496] width 35 height 20
click at [703, 520] on div "Use larger box size" at bounding box center [674, 530] width 109 height 20
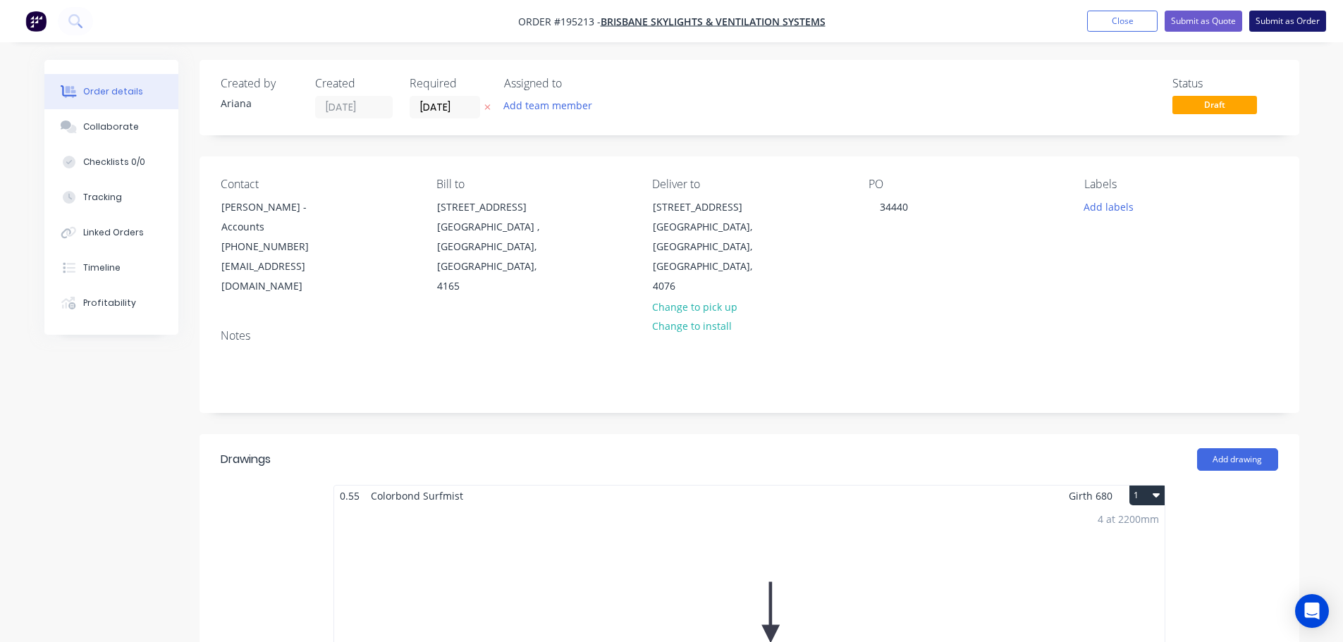
click at [1289, 18] on button "Submit as Order" at bounding box center [1287, 21] width 77 height 21
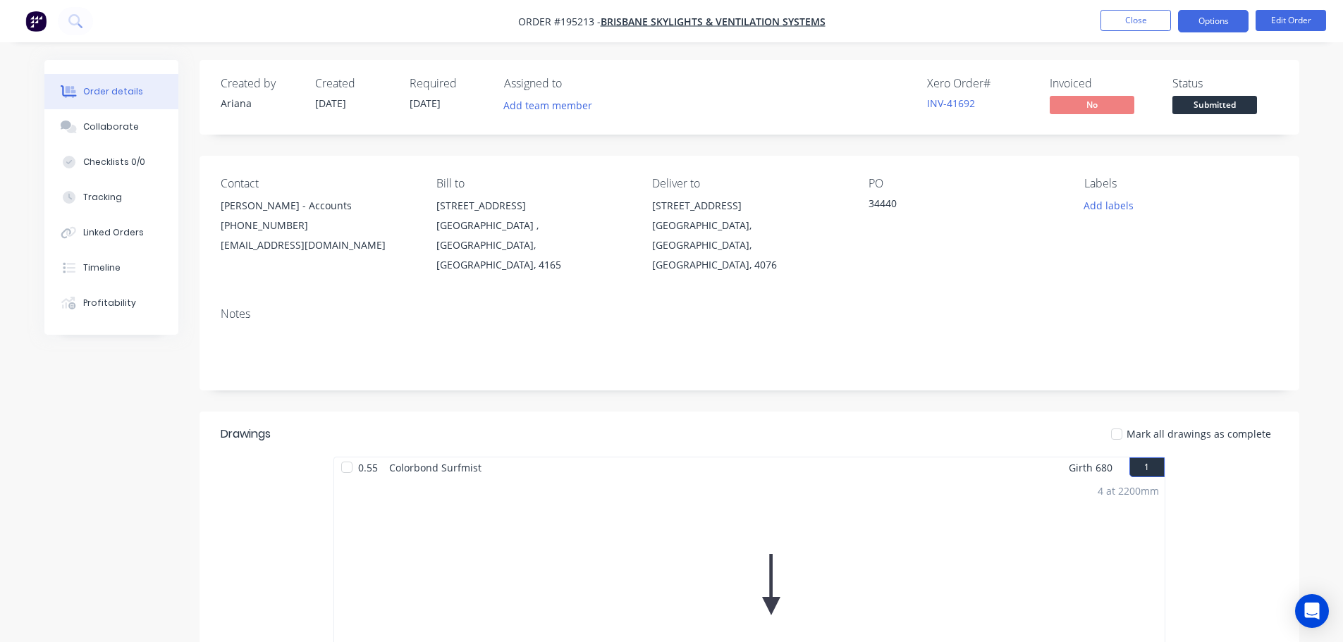
click at [1218, 21] on button "Options" at bounding box center [1213, 21] width 70 height 23
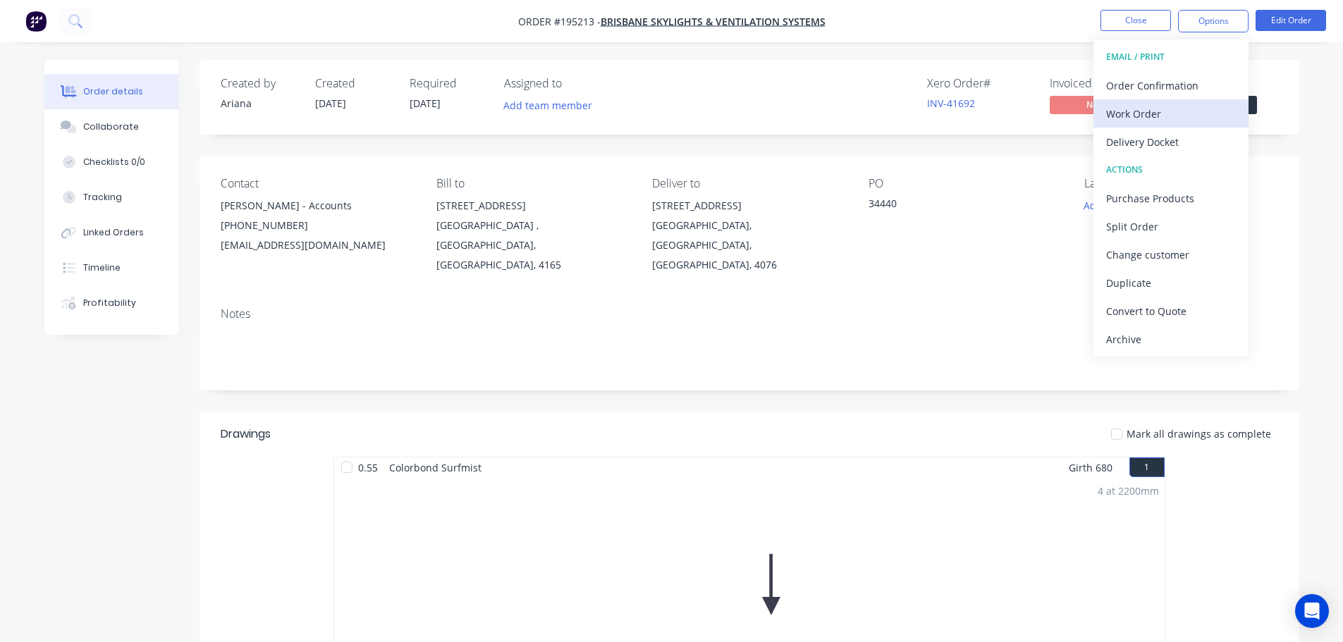
click at [1133, 109] on div "Work Order" at bounding box center [1171, 114] width 130 height 20
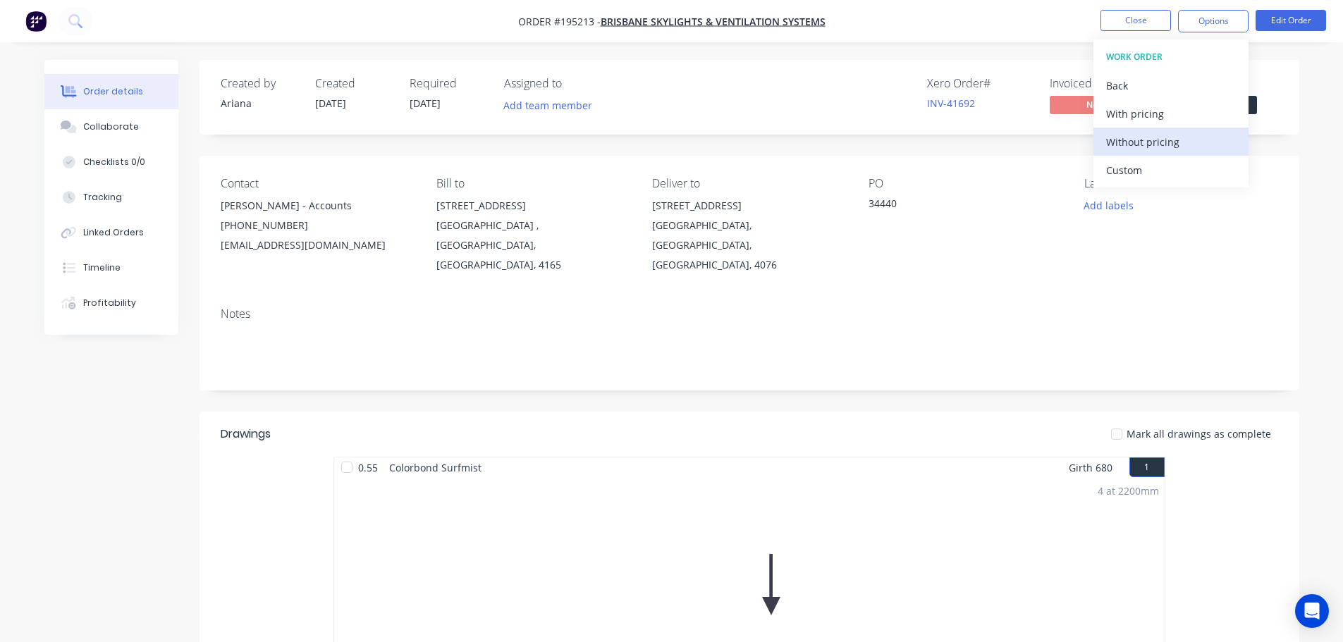
click at [1115, 136] on div "Without pricing" at bounding box center [1171, 142] width 130 height 20
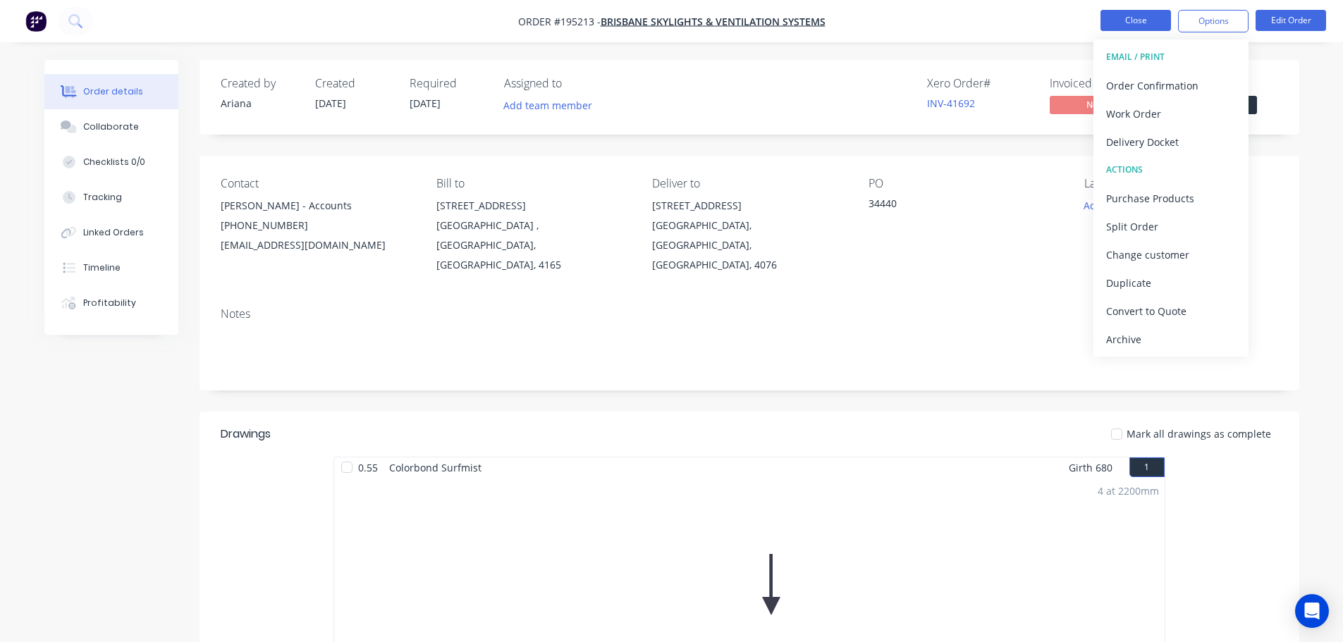
click at [1134, 19] on button "Close" at bounding box center [1135, 20] width 70 height 21
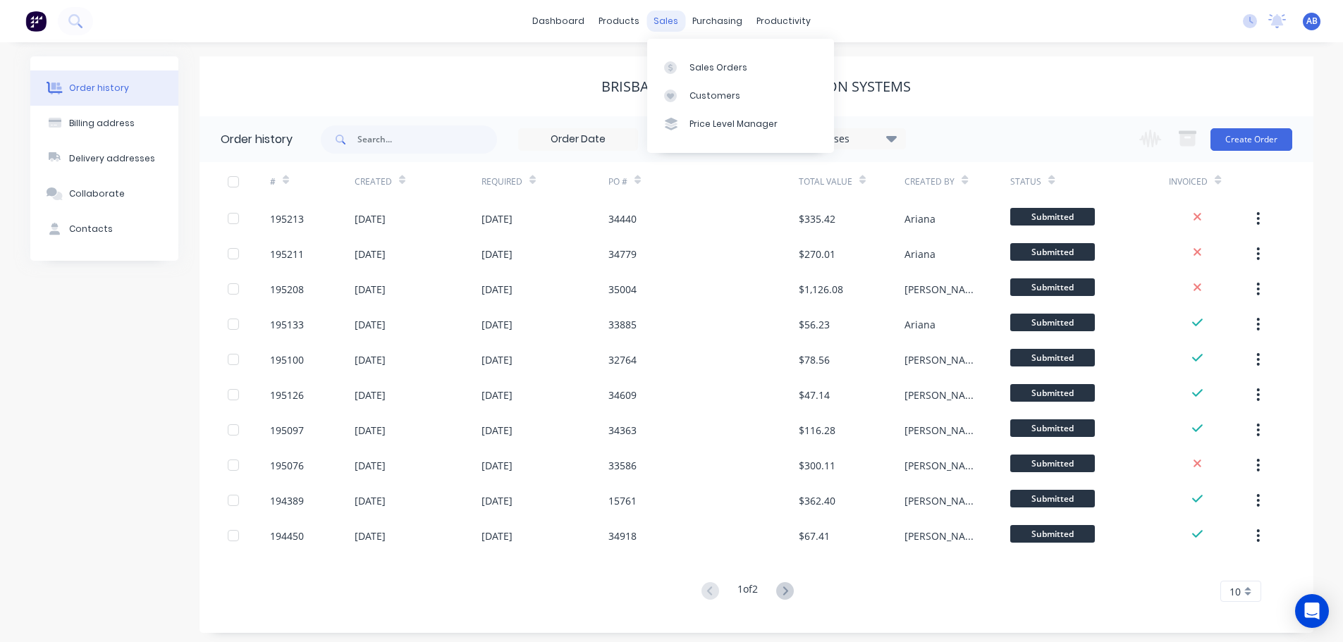
click at [660, 20] on div "sales" at bounding box center [665, 21] width 39 height 21
click at [708, 97] on div "Customers" at bounding box center [714, 96] width 51 height 13
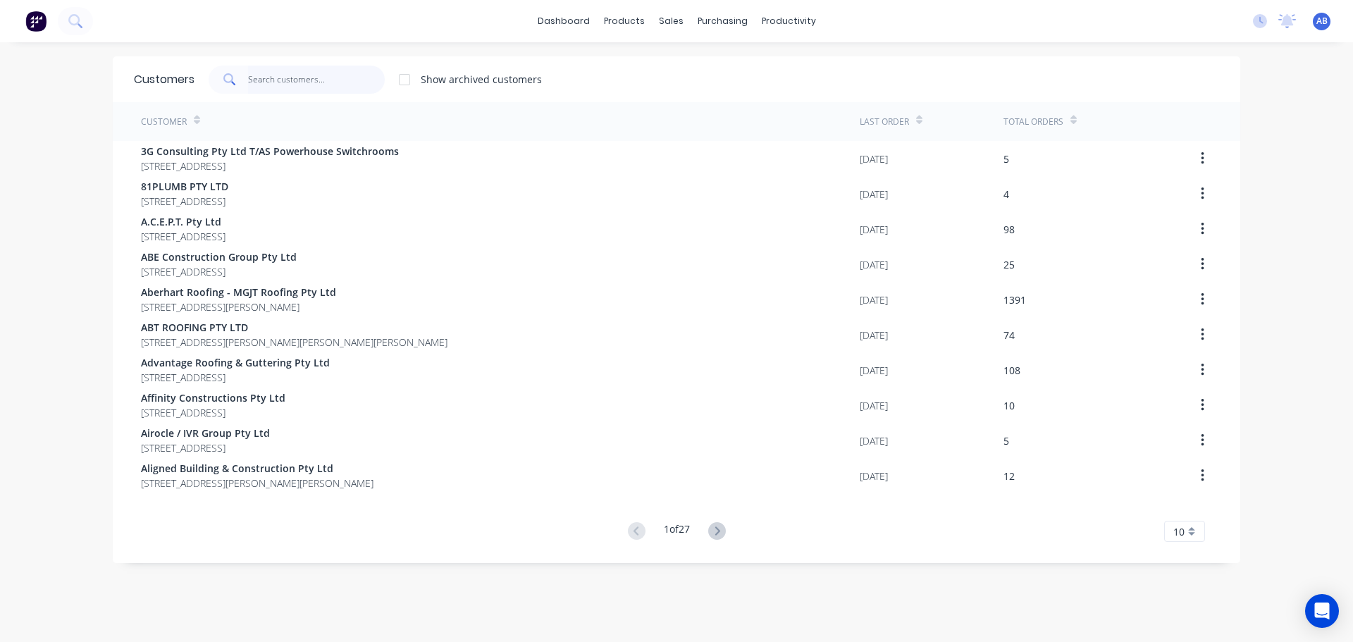
click at [330, 83] on input "text" at bounding box center [316, 80] width 137 height 28
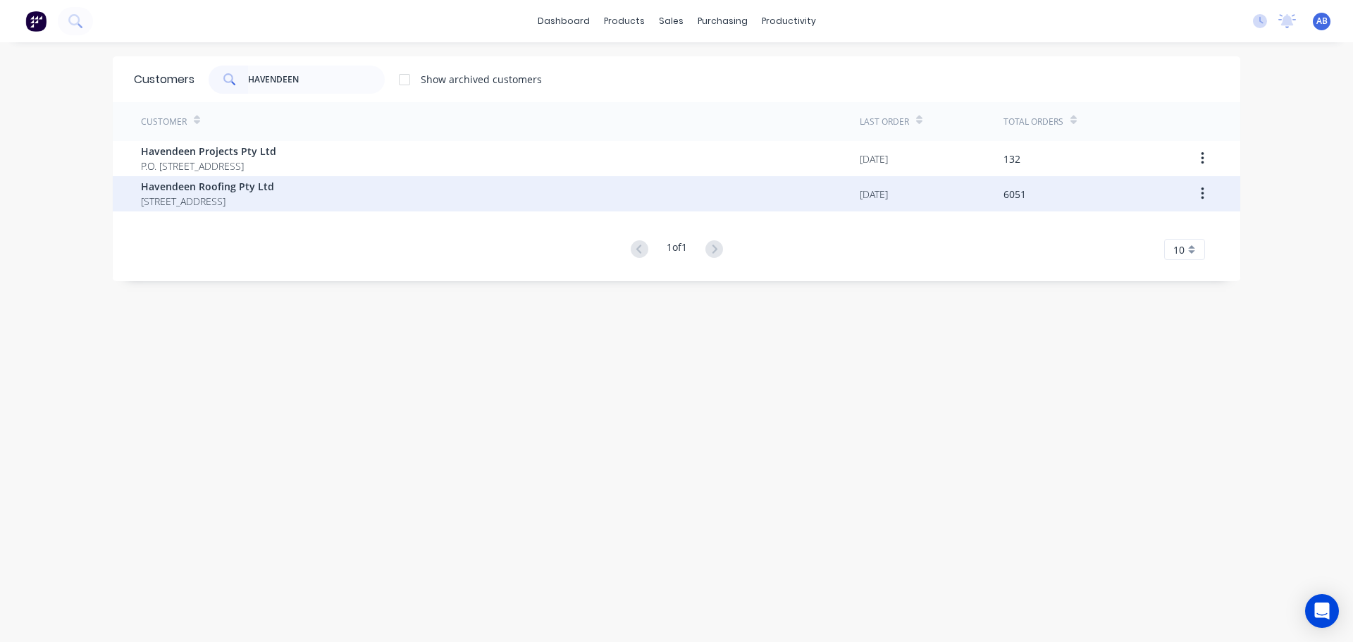
click at [267, 200] on span "[STREET_ADDRESS]" at bounding box center [207, 201] width 133 height 15
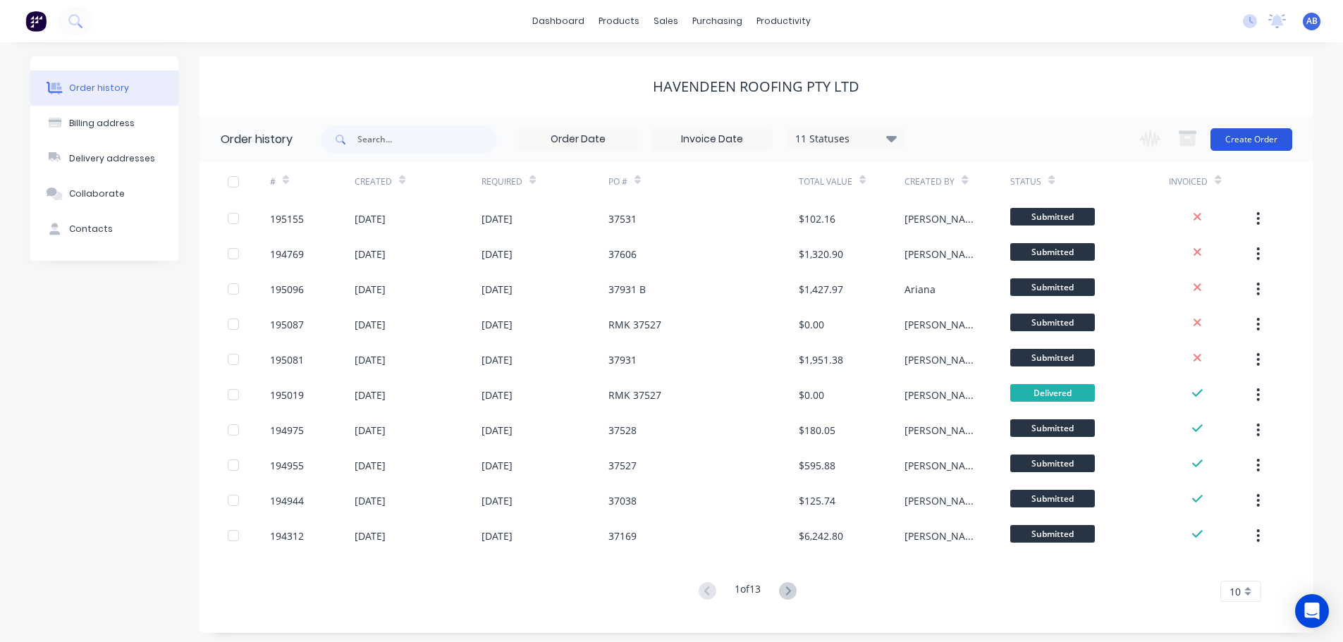
click at [1243, 133] on button "Create Order" at bounding box center [1251, 139] width 82 height 23
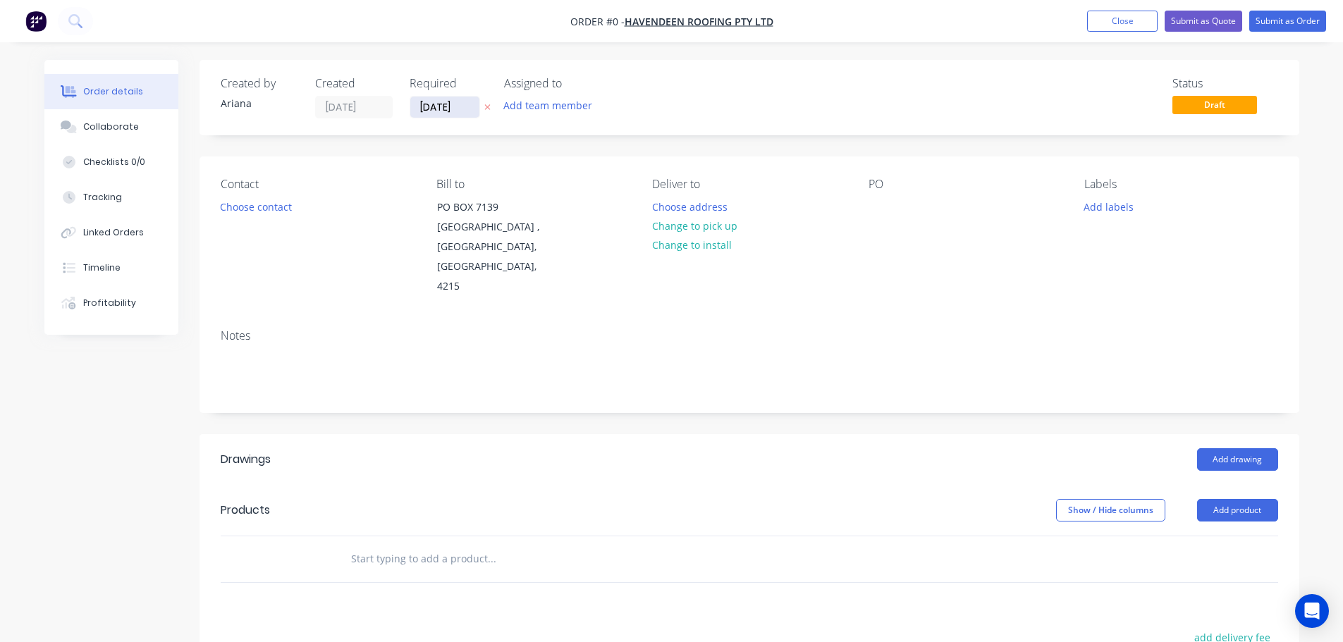
click at [446, 104] on input "[DATE]" at bounding box center [444, 107] width 69 height 21
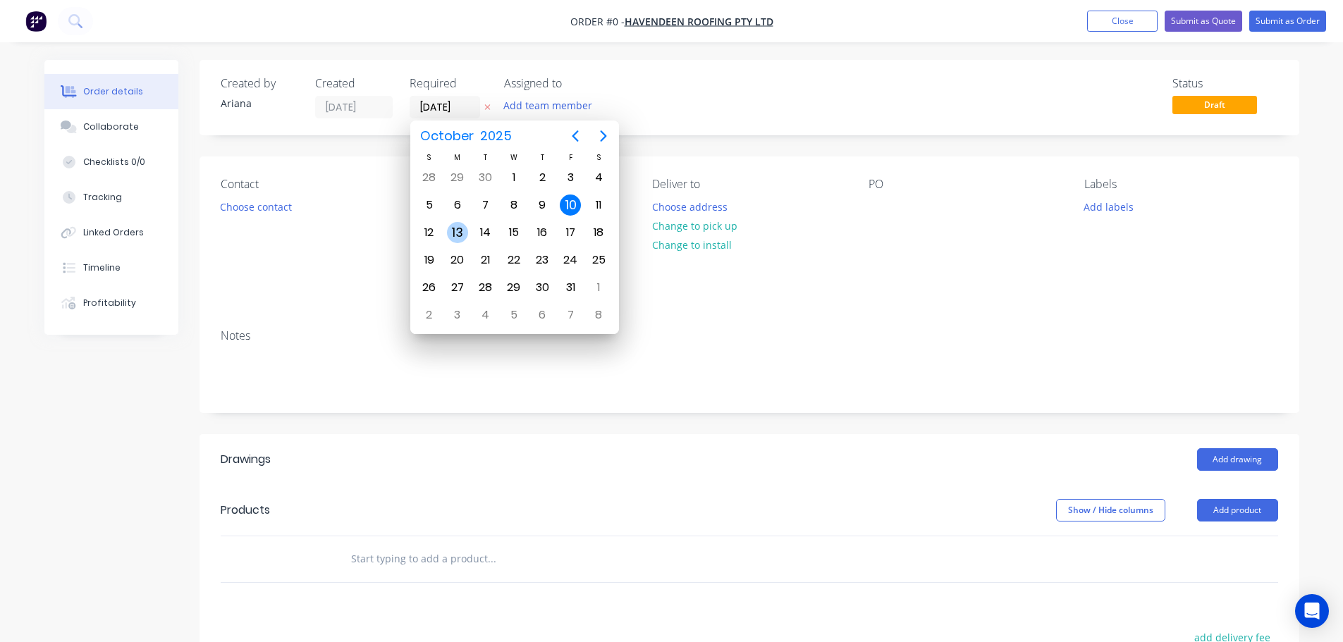
click at [459, 233] on div "13" at bounding box center [457, 232] width 21 height 21
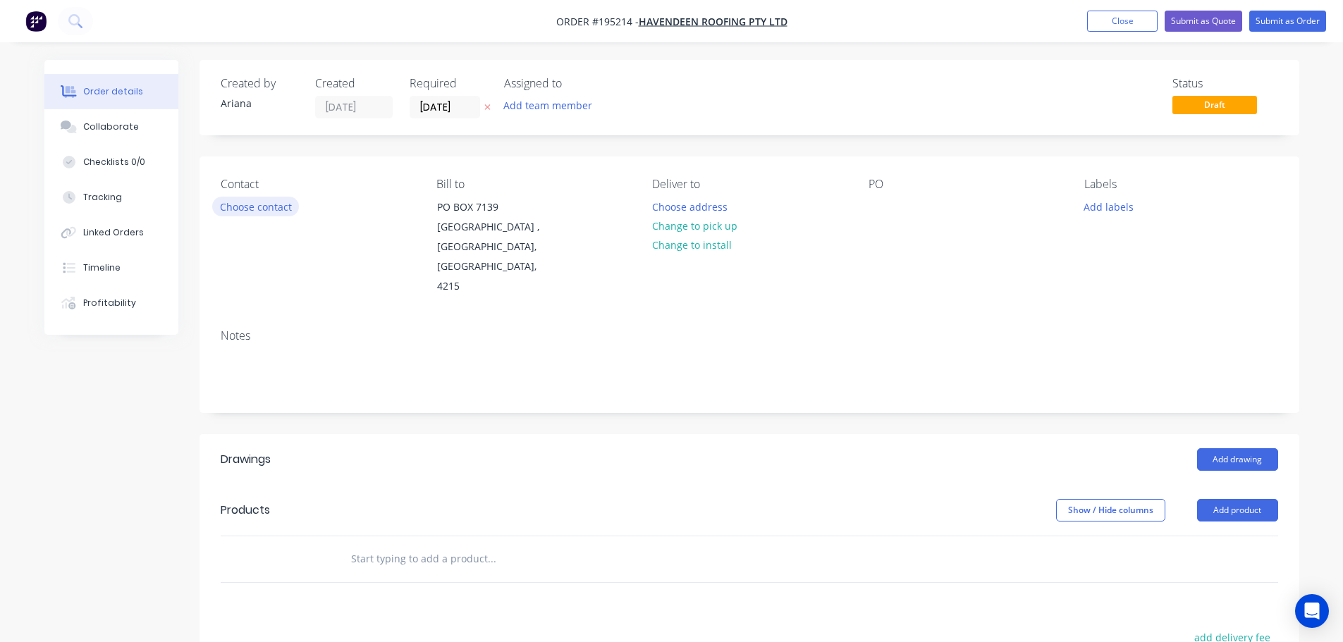
click at [266, 207] on button "Choose contact" at bounding box center [255, 206] width 87 height 19
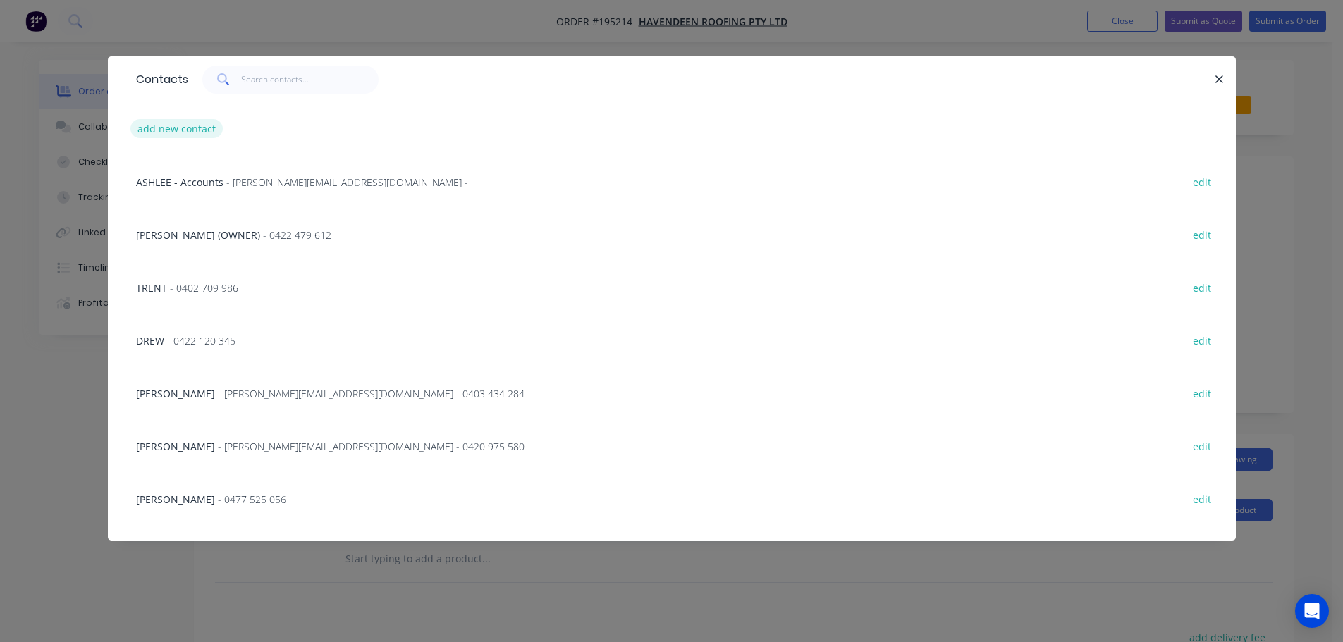
click at [183, 127] on button "add new contact" at bounding box center [176, 128] width 93 height 19
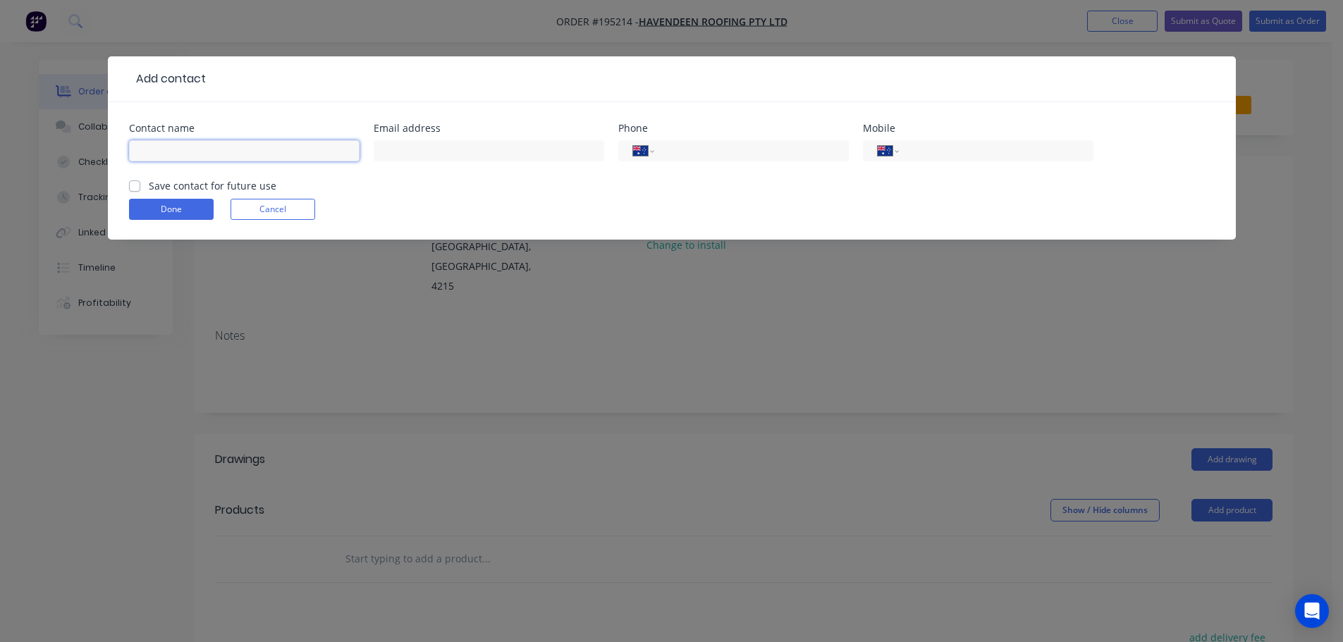
click at [171, 149] on input "text" at bounding box center [244, 150] width 231 height 21
click at [926, 147] on input "tel" at bounding box center [993, 151] width 169 height 16
click at [154, 203] on button "Done" at bounding box center [171, 209] width 85 height 21
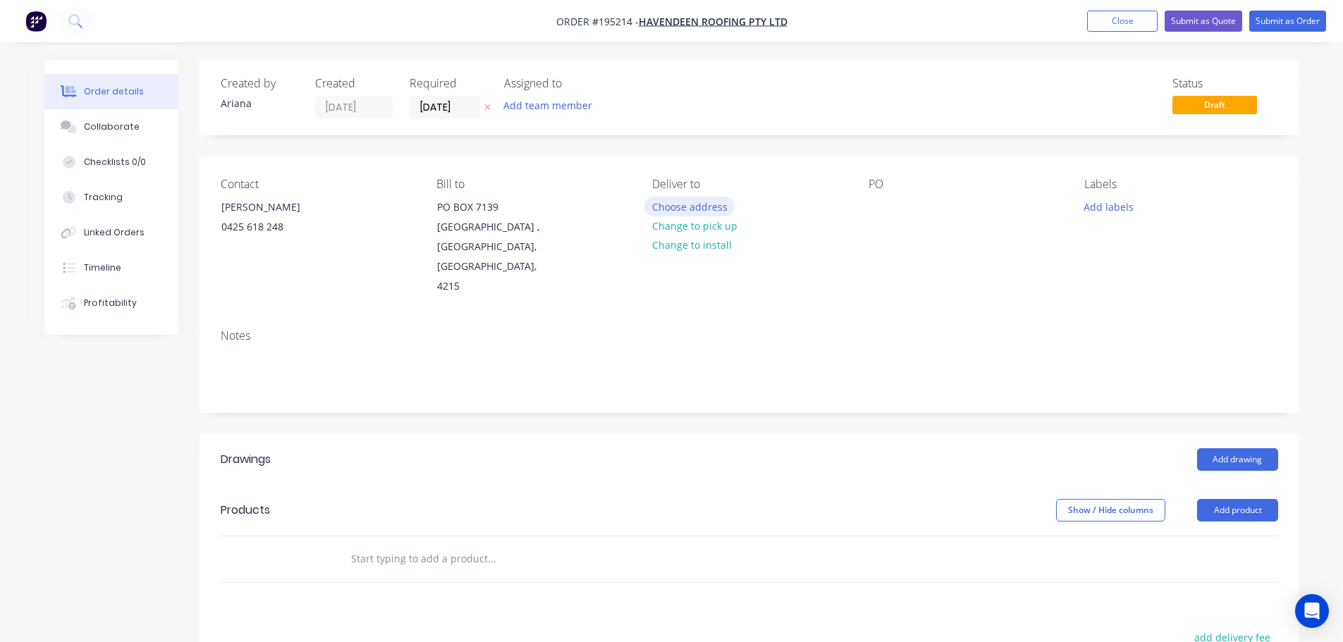
click at [685, 204] on button "Choose address" at bounding box center [689, 206] width 90 height 19
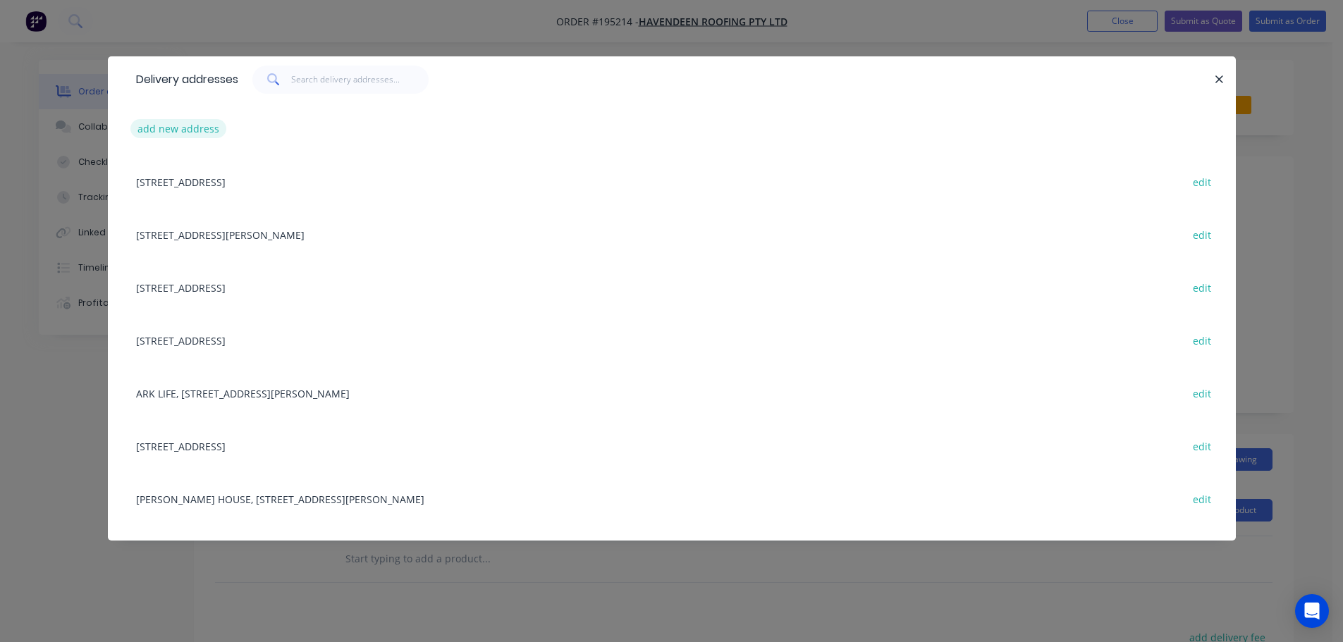
click at [179, 129] on button "add new address" at bounding box center [178, 128] width 97 height 19
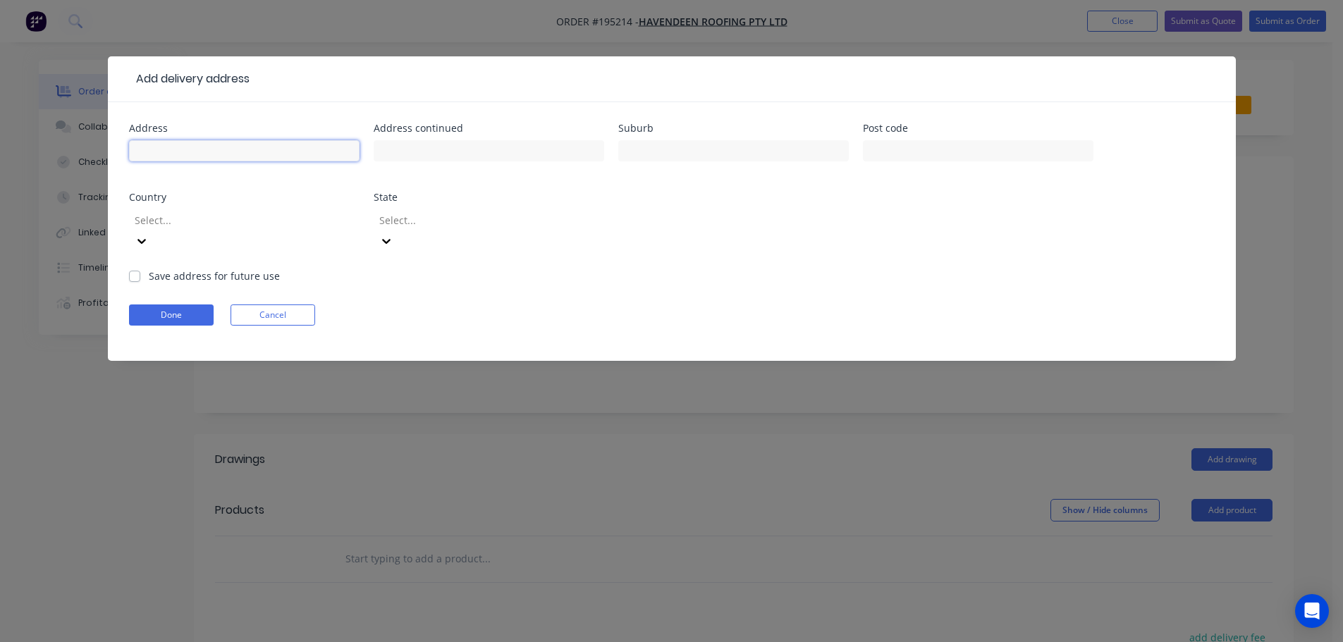
click at [178, 149] on input "text" at bounding box center [244, 150] width 231 height 21
drag, startPoint x: 978, startPoint y: 250, endPoint x: 789, endPoint y: 257, distance: 189.8
click at [978, 250] on form "Address [STREET_ADDRESS] Address continued Suburb [GEOGRAPHIC_DATA] Post code C…" at bounding box center [672, 242] width 1086 height 238
click at [146, 239] on icon at bounding box center [141, 241] width 8 height 5
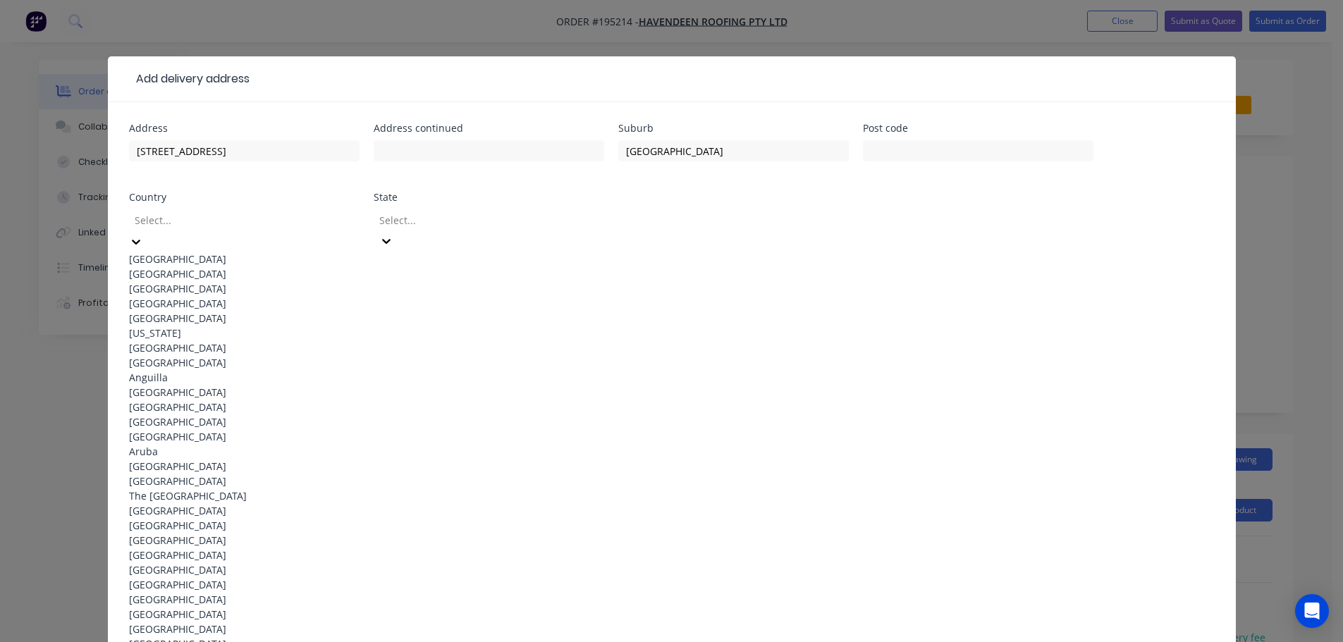
click at [229, 252] on div "[GEOGRAPHIC_DATA]" at bounding box center [244, 259] width 231 height 15
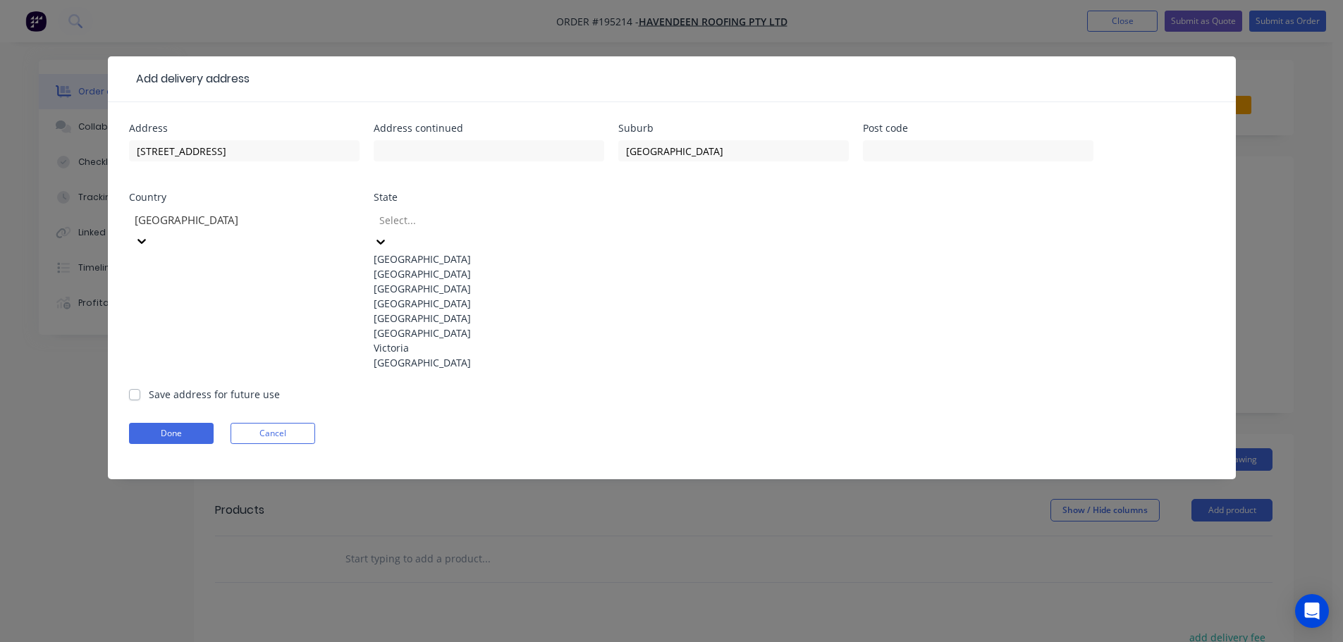
click at [388, 233] on div at bounding box center [381, 241] width 14 height 16
click at [431, 311] on div "[GEOGRAPHIC_DATA]" at bounding box center [489, 303] width 231 height 15
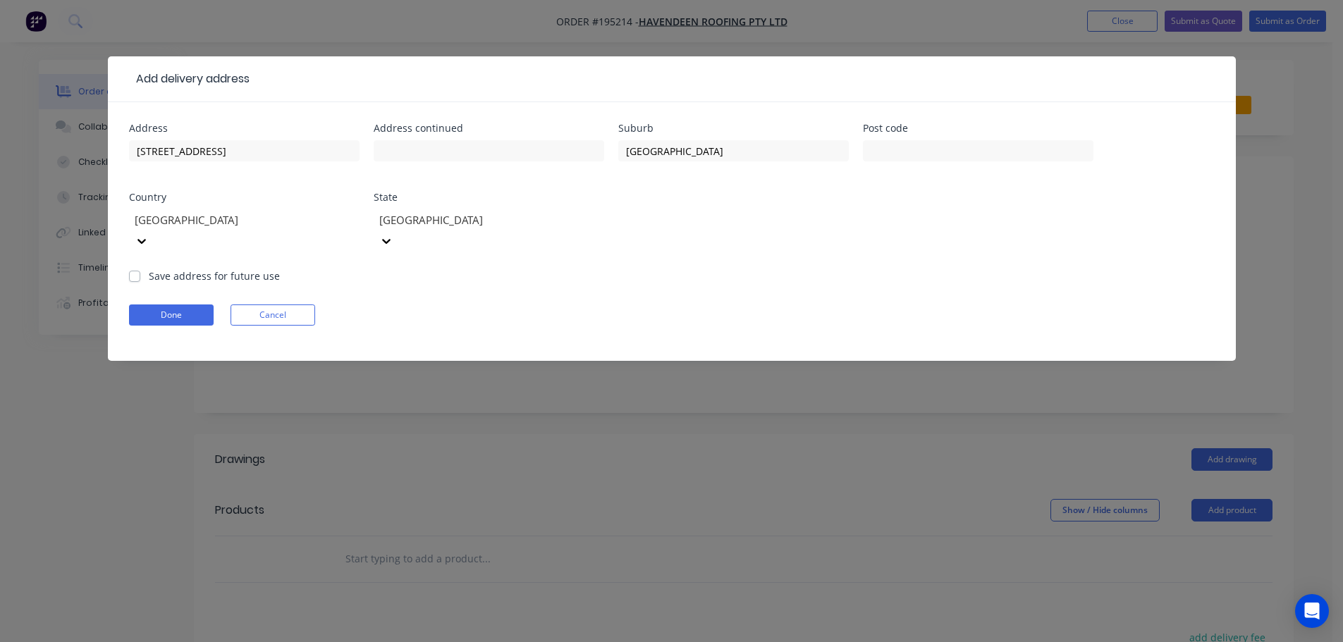
drag, startPoint x: 723, startPoint y: 262, endPoint x: 486, endPoint y: 302, distance: 240.4
click at [723, 261] on form "Address [STREET_ADDRESS] Address continued Suburb [GEOGRAPHIC_DATA] Post code C…" at bounding box center [672, 242] width 1086 height 238
click at [161, 305] on button "Done" at bounding box center [171, 315] width 85 height 21
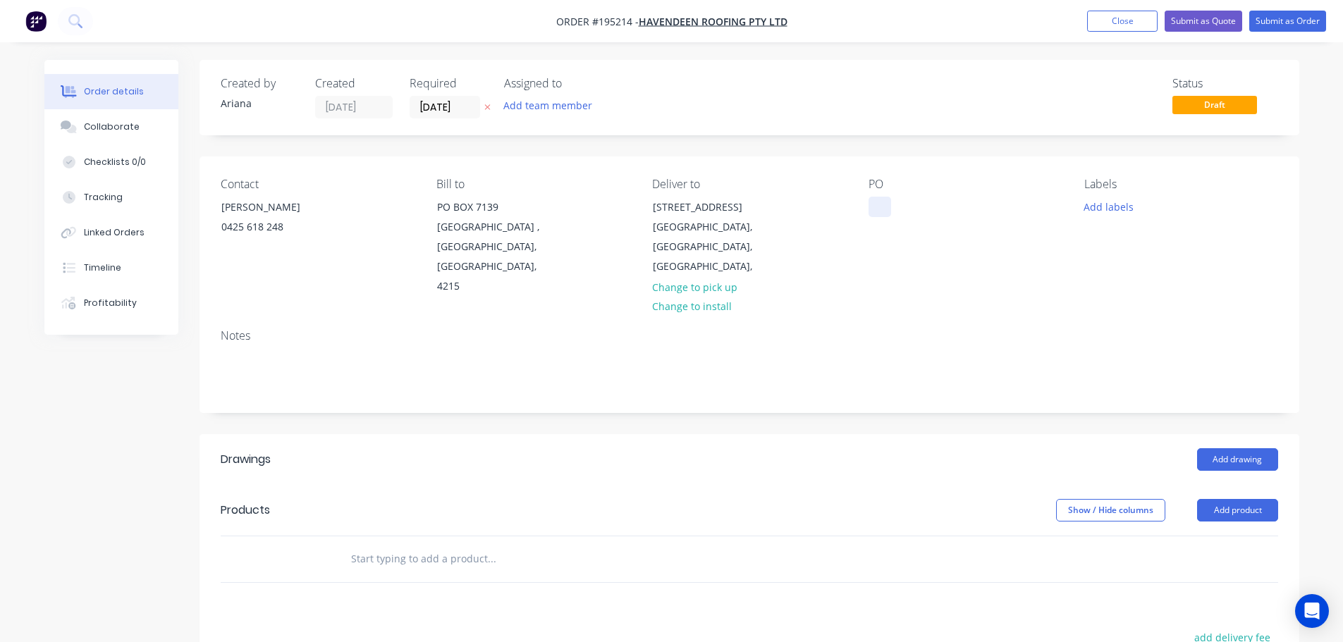
click at [875, 201] on div at bounding box center [879, 207] width 23 height 20
click at [1071, 326] on div "Notes" at bounding box center [749, 365] width 1100 height 94
click at [1115, 204] on button "Add labels" at bounding box center [1108, 206] width 65 height 19
click at [1109, 358] on div at bounding box center [1109, 357] width 28 height 28
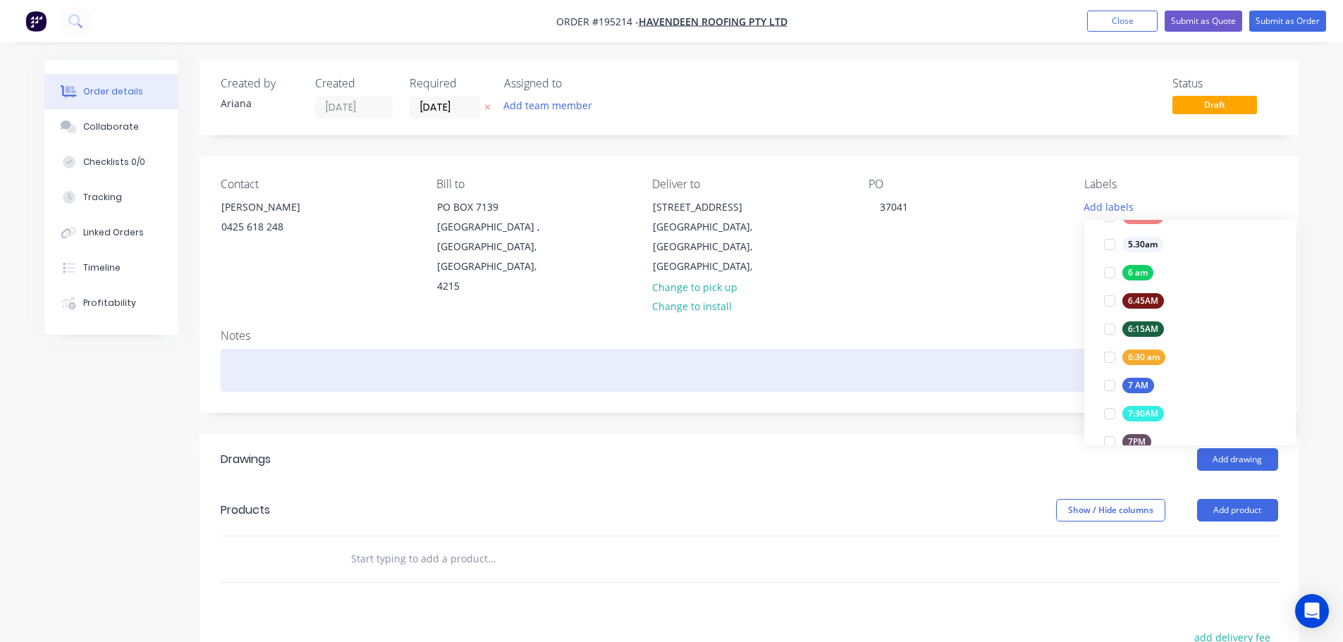
scroll to position [0, 0]
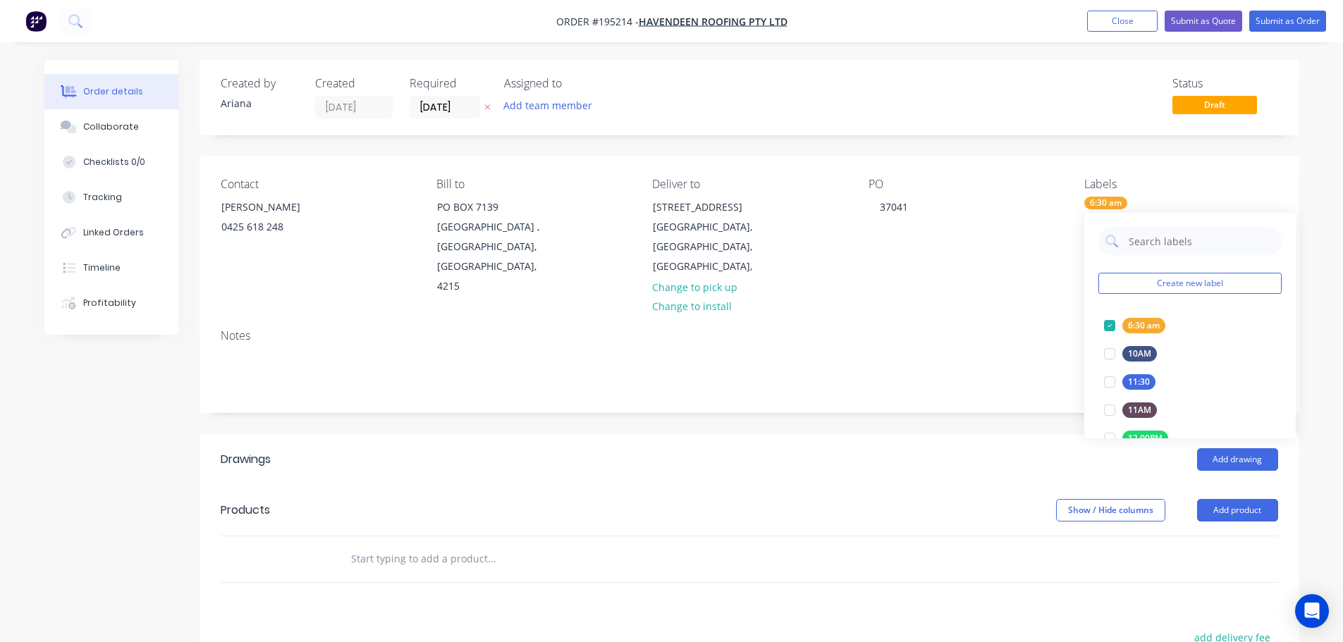
click at [992, 329] on div "Notes" at bounding box center [749, 335] width 1057 height 13
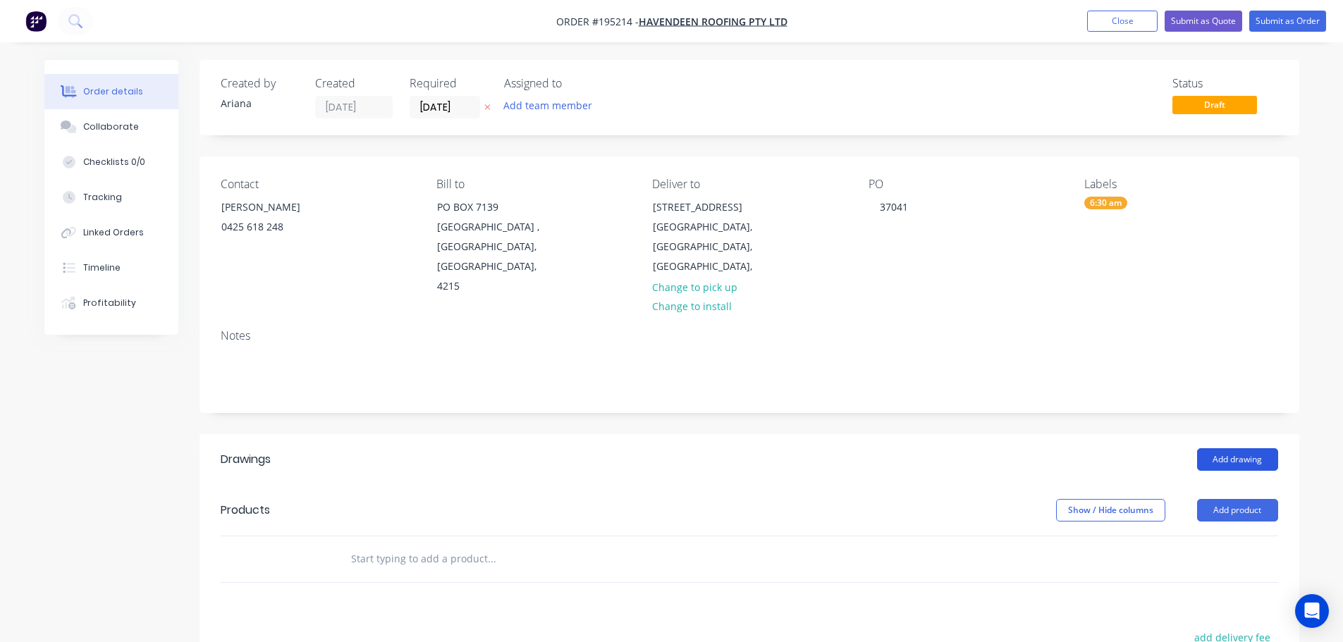
click at [1232, 448] on button "Add drawing" at bounding box center [1237, 459] width 81 height 23
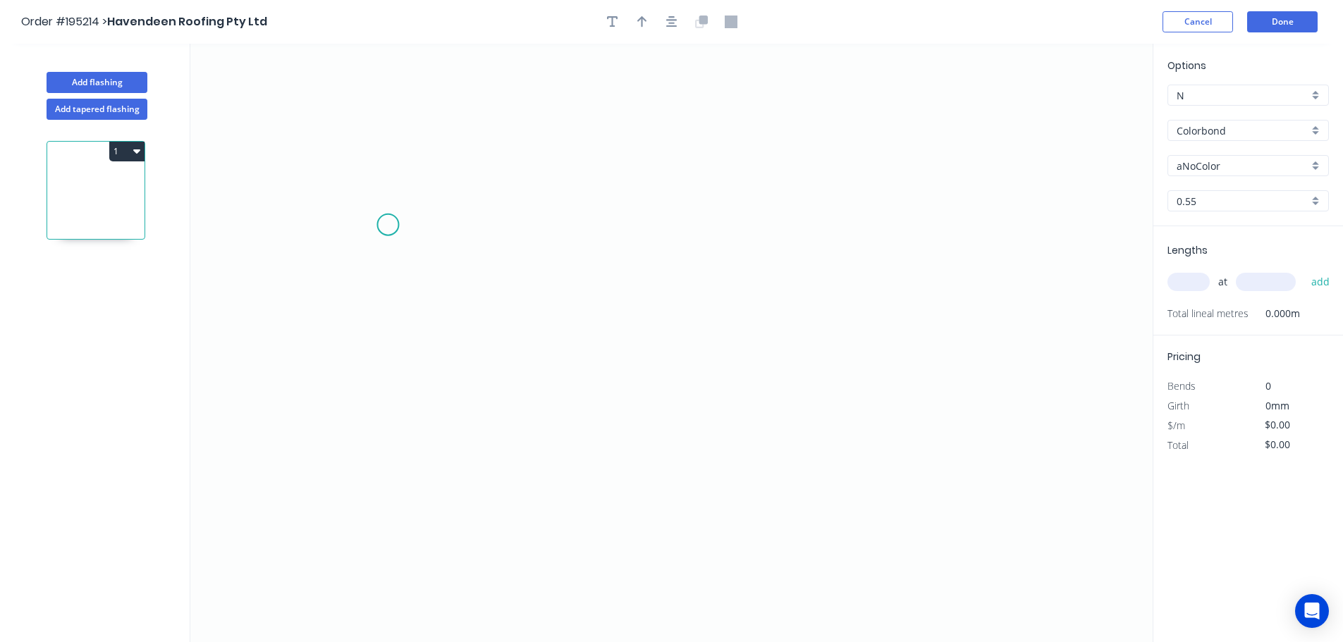
click at [388, 225] on icon "0" at bounding box center [671, 343] width 962 height 598
click at [390, 118] on icon "0" at bounding box center [671, 343] width 962 height 598
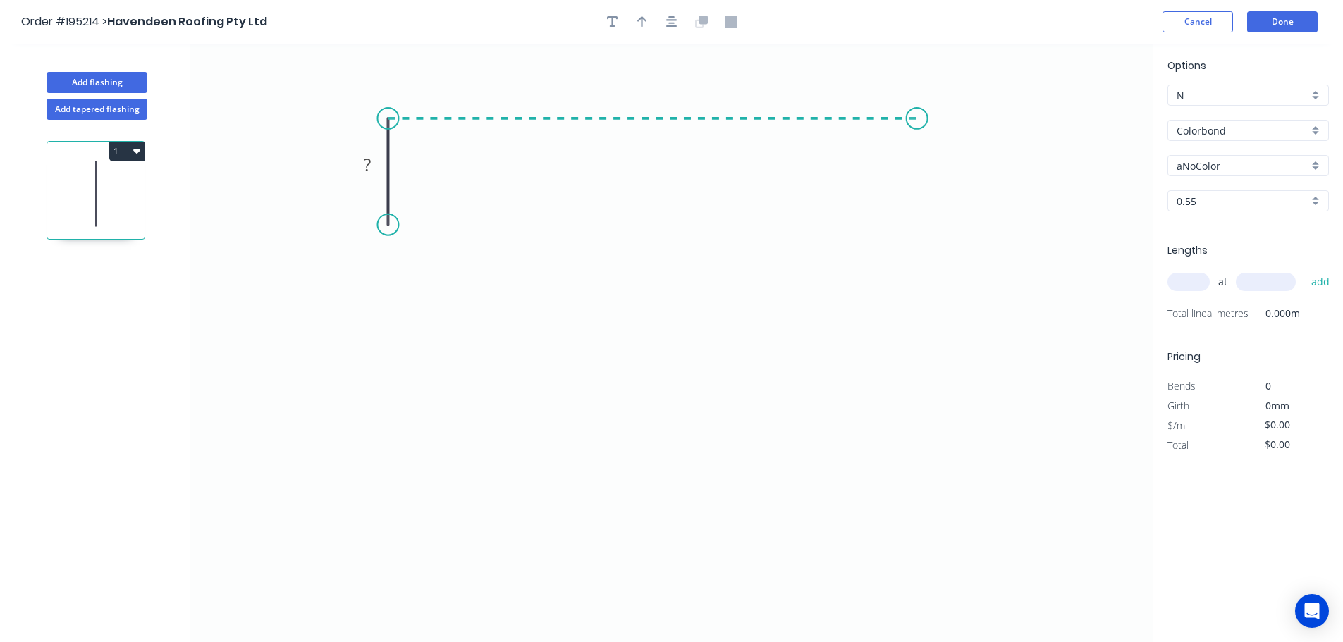
click at [917, 123] on icon "0 ?" at bounding box center [671, 343] width 962 height 598
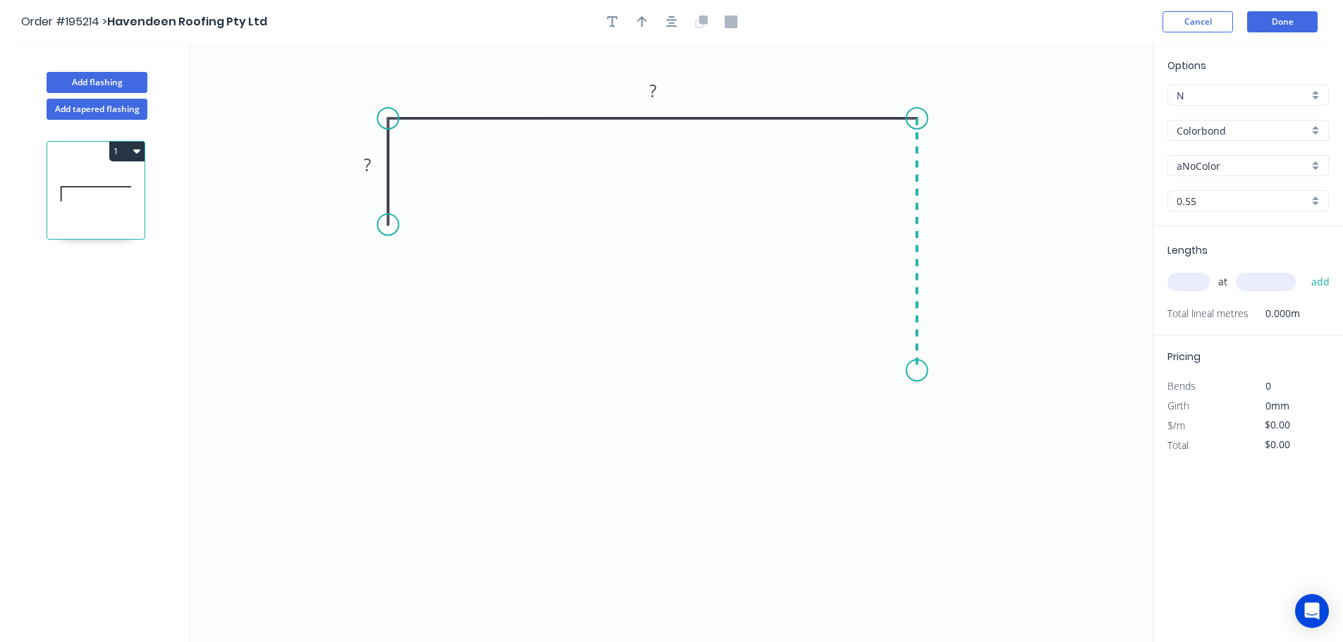
click at [912, 371] on icon "0 ? ?" at bounding box center [671, 343] width 962 height 598
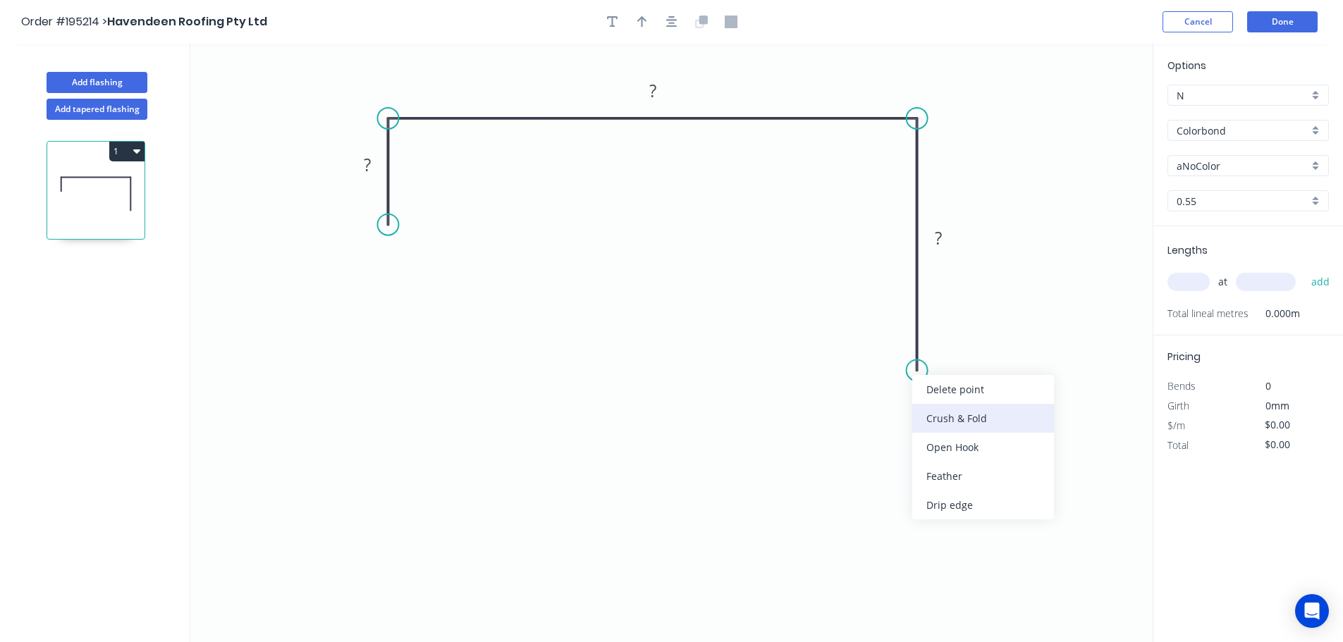
click at [946, 421] on div "Crush & Fold" at bounding box center [983, 418] width 142 height 29
click at [943, 412] on div "Flip bend" at bounding box center [992, 417] width 142 height 29
click at [961, 349] on tspan "10" at bounding box center [957, 344] width 20 height 23
click at [1004, 359] on icon "0 ? ? CF 15 ?" at bounding box center [671, 343] width 962 height 598
drag, startPoint x: 969, startPoint y: 348, endPoint x: 981, endPoint y: 440, distance: 93.1
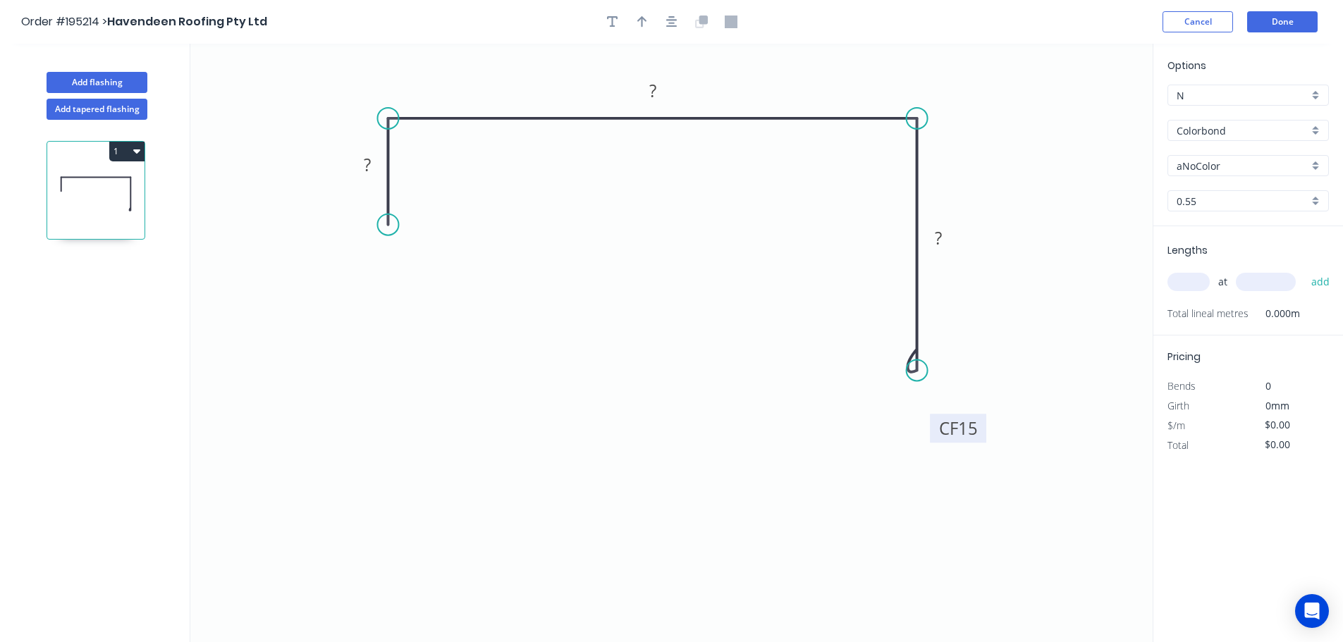
click at [981, 440] on rect at bounding box center [958, 428] width 56 height 29
click at [368, 159] on tspan "?" at bounding box center [367, 164] width 7 height 23
click at [446, 196] on icon "0 40 230 CF 15 70" at bounding box center [671, 343] width 962 height 598
click at [644, 17] on icon "button" at bounding box center [642, 22] width 10 height 13
drag, startPoint x: 937, startPoint y: 106, endPoint x: 774, endPoint y: 78, distance: 165.1
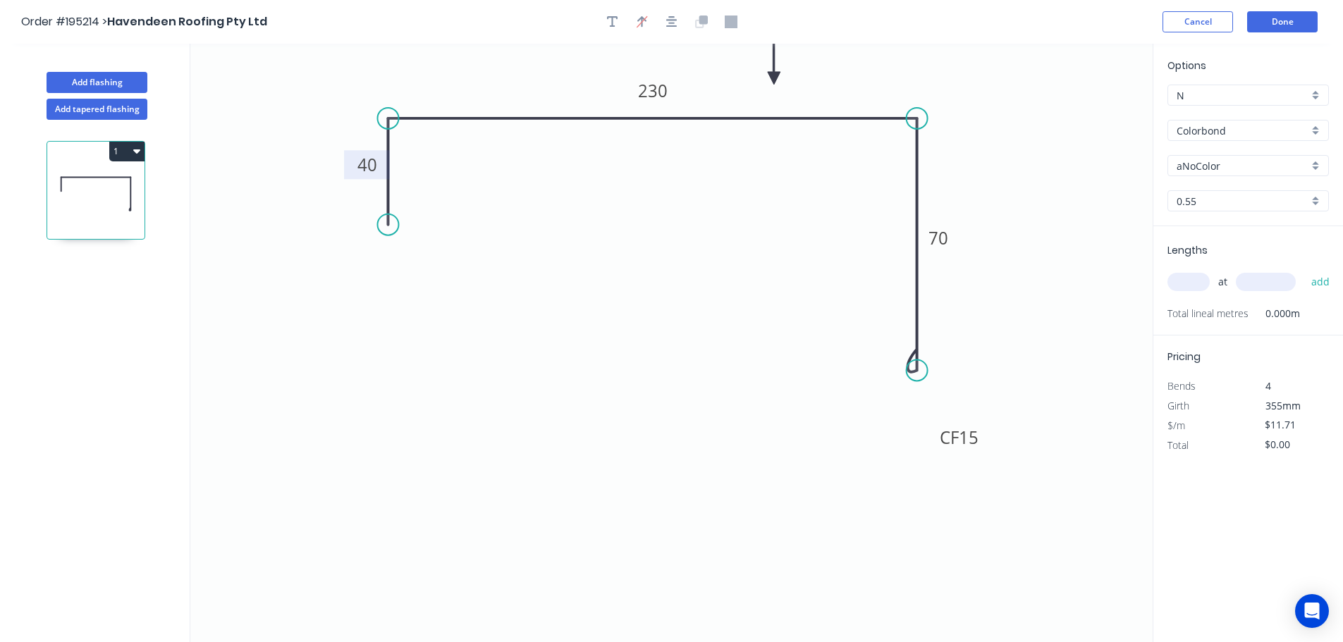
click at [774, 78] on icon at bounding box center [774, 61] width 13 height 45
click at [1315, 164] on div "aNoColor" at bounding box center [1247, 165] width 161 height 21
click at [1254, 267] on div "Night Sky" at bounding box center [1248, 262] width 160 height 25
drag, startPoint x: 1191, startPoint y: 276, endPoint x: 1210, endPoint y: 261, distance: 23.6
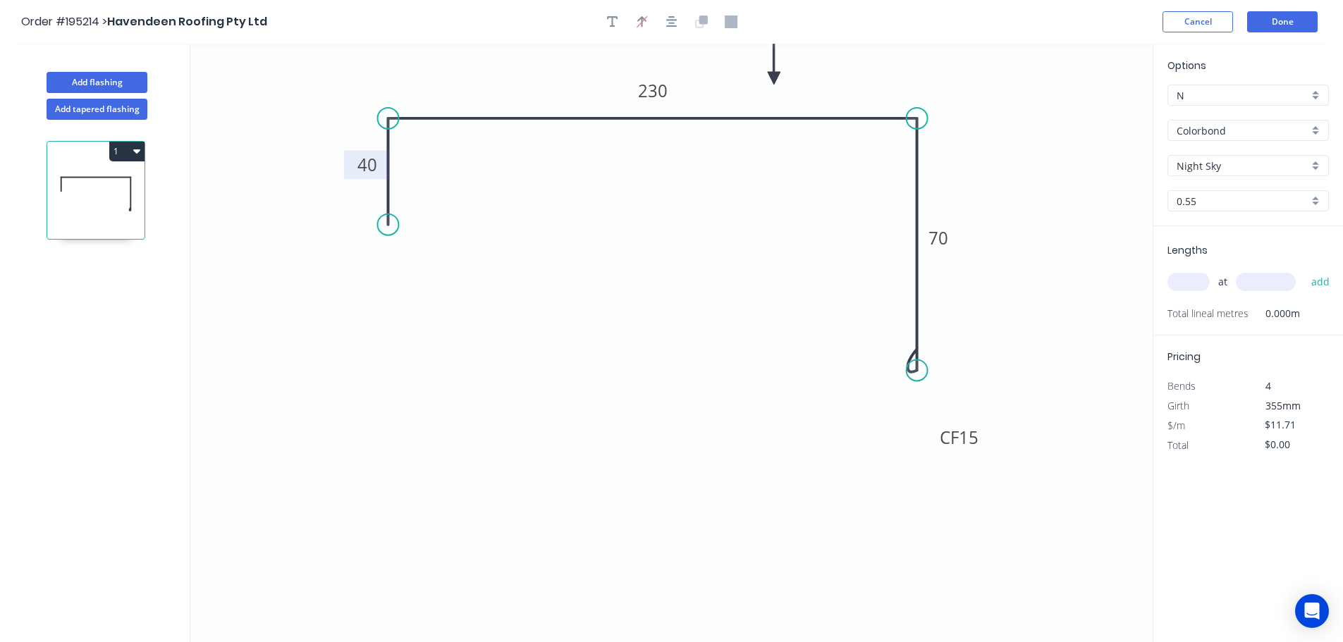
click at [1191, 275] on input "text" at bounding box center [1188, 282] width 42 height 18
click at [1304, 270] on button "add" at bounding box center [1320, 282] width 33 height 24
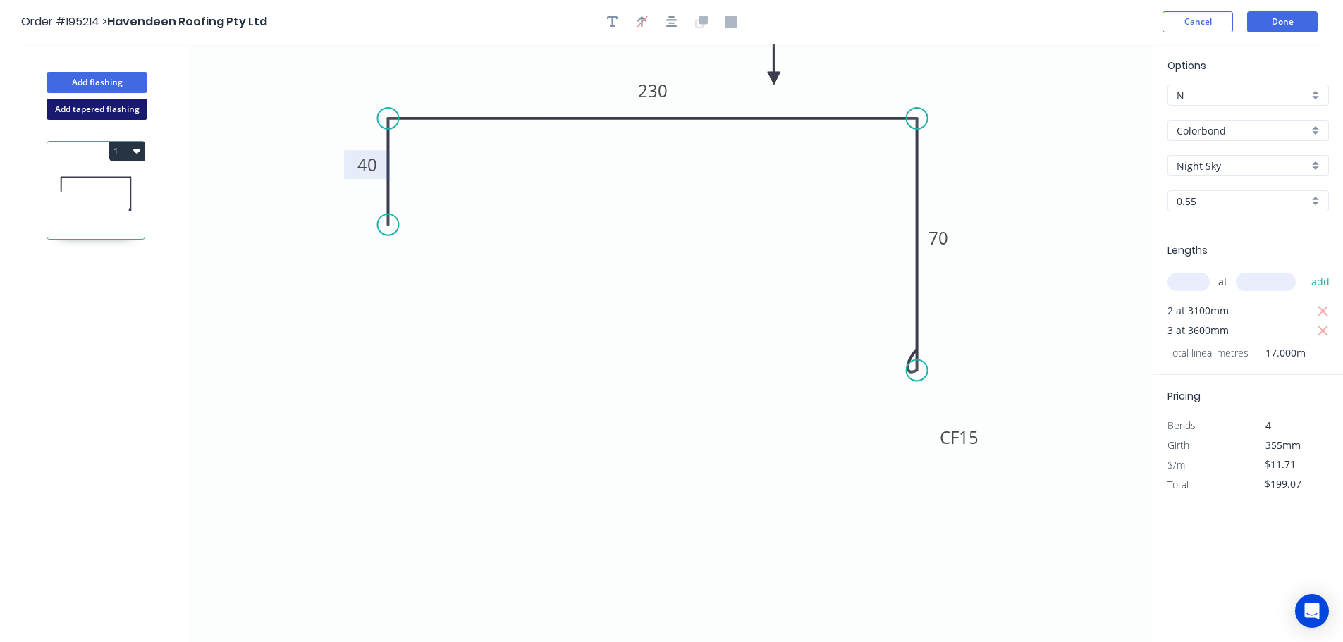
drag, startPoint x: 75, startPoint y: 106, endPoint x: 112, endPoint y: 112, distance: 37.8
click at [75, 106] on button "Add tapered flashing" at bounding box center [97, 109] width 101 height 21
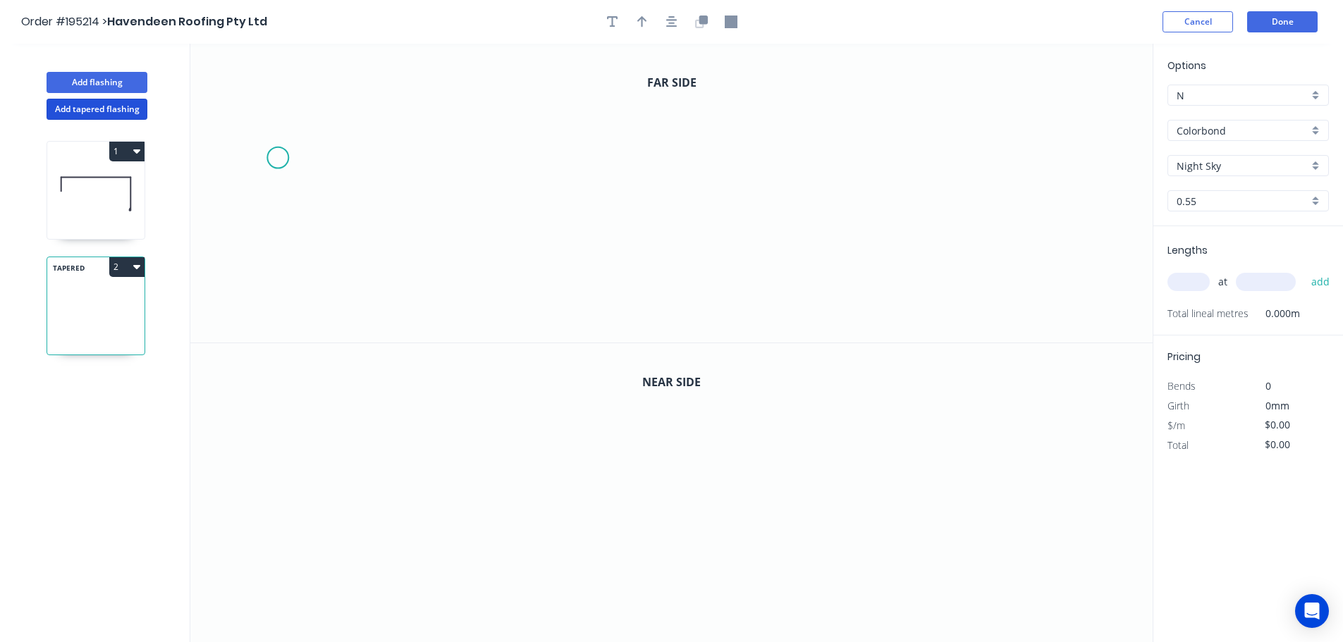
click at [277, 158] on icon "0" at bounding box center [671, 193] width 962 height 299
click at [274, 85] on icon "0" at bounding box center [671, 193] width 962 height 299
click at [637, 90] on icon "0 ?" at bounding box center [671, 193] width 962 height 299
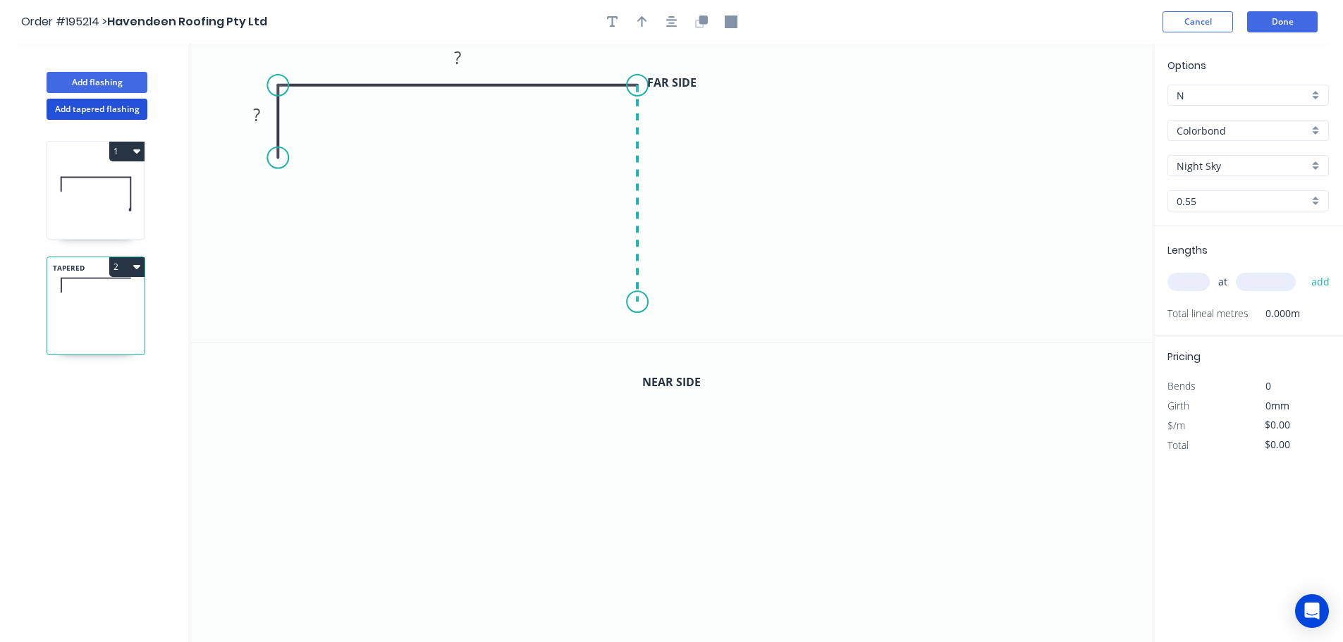
click at [634, 302] on icon "0 ? ?" at bounding box center [671, 193] width 962 height 299
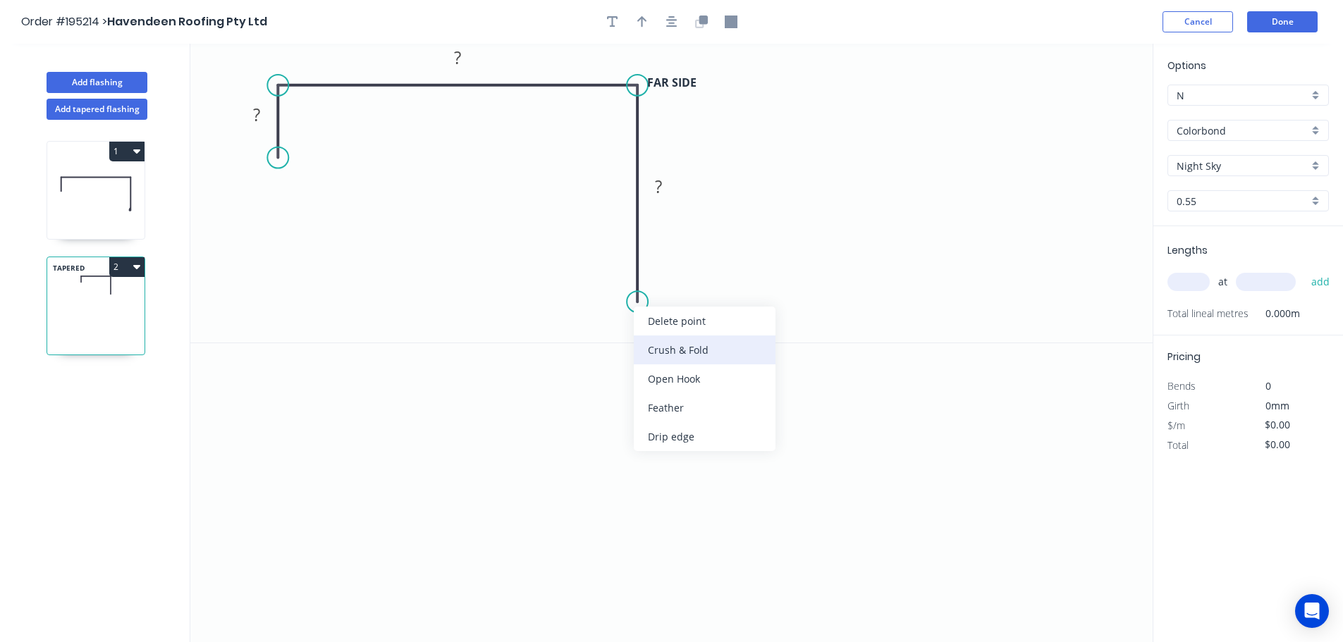
click at [686, 346] on div "Crush & Fold" at bounding box center [705, 350] width 142 height 29
click at [672, 336] on div "Flip bend" at bounding box center [708, 343] width 142 height 29
click at [682, 276] on tspan "10" at bounding box center [677, 276] width 20 height 23
click at [716, 288] on icon "0 ? ? CF 15 ?" at bounding box center [671, 193] width 962 height 299
drag, startPoint x: 689, startPoint y: 279, endPoint x: 761, endPoint y: 321, distance: 83.4
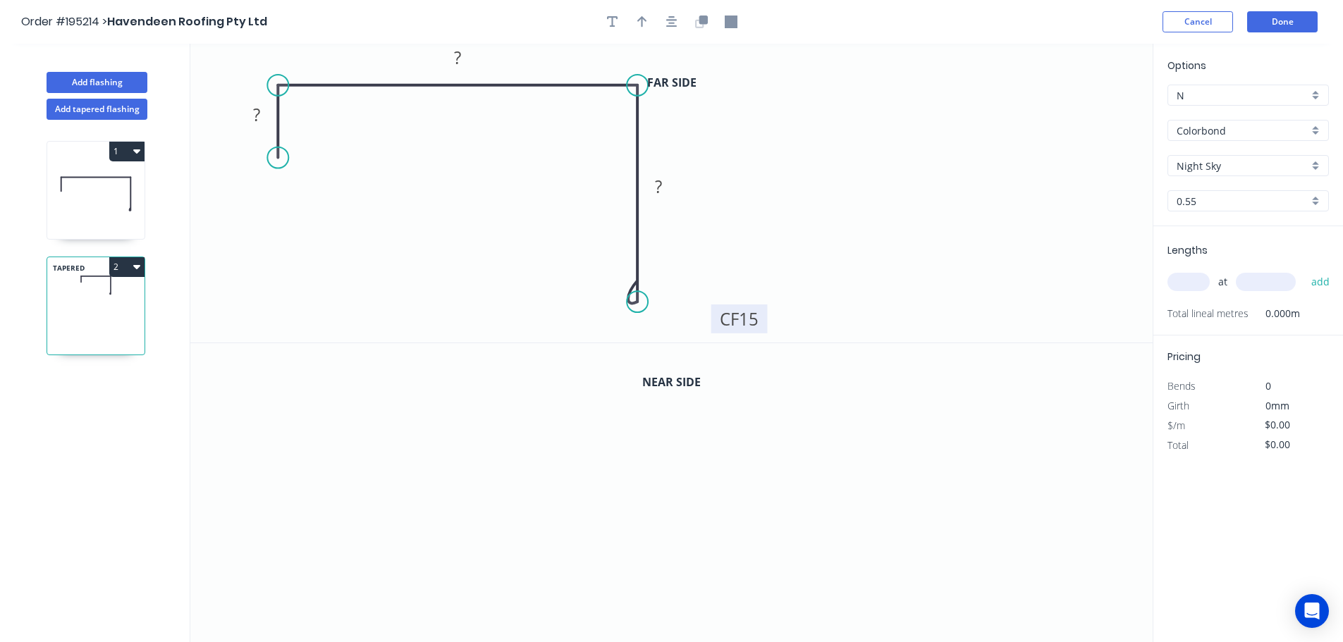
click at [761, 321] on rect at bounding box center [739, 319] width 56 height 29
click at [260, 111] on tspan "?" at bounding box center [256, 114] width 7 height 23
click at [864, 113] on icon "0 40 230 CF 15 95" at bounding box center [671, 193] width 962 height 299
click at [639, 19] on icon "button" at bounding box center [642, 21] width 10 height 11
drag, startPoint x: 1081, startPoint y: 110, endPoint x: 546, endPoint y: 61, distance: 536.5
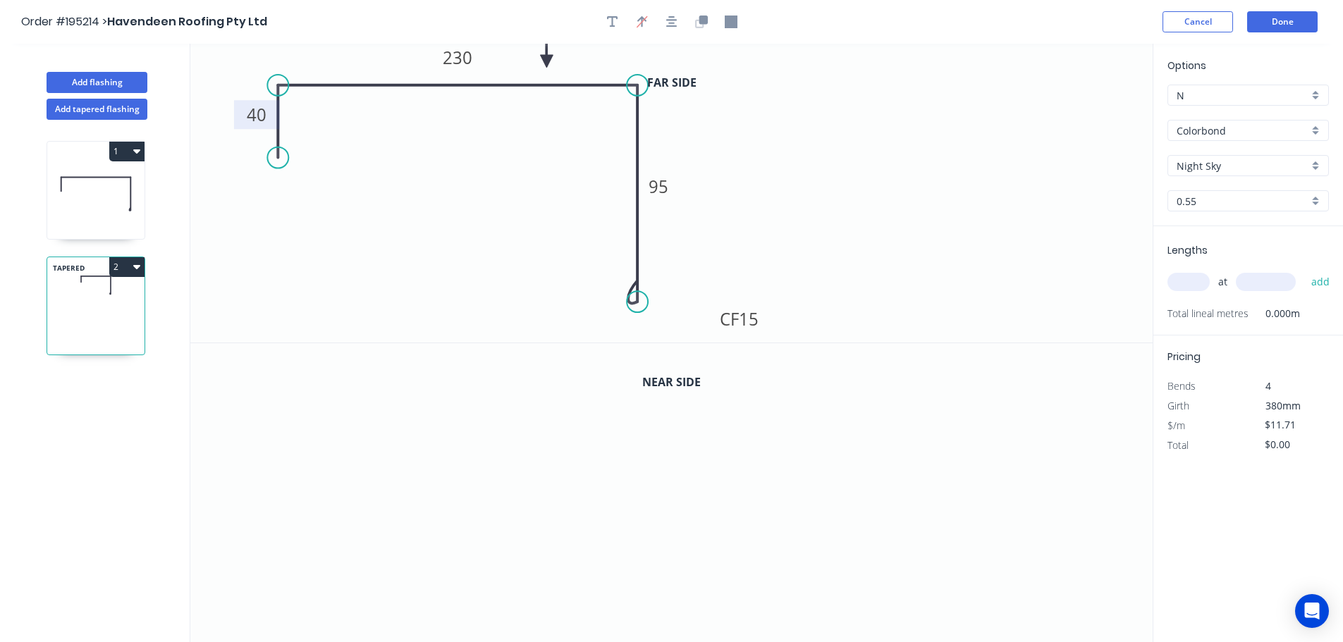
click at [546, 61] on icon at bounding box center [546, 45] width 13 height 45
click at [706, 22] on icon "button" at bounding box center [703, 20] width 8 height 8
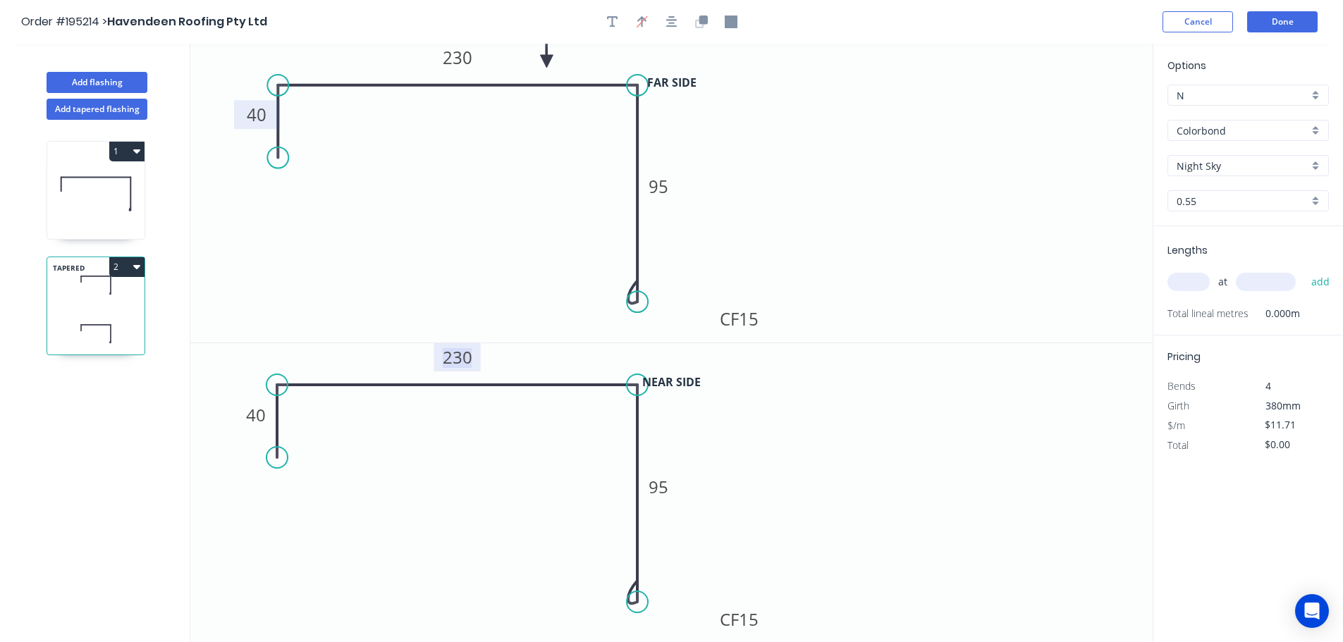
click at [464, 359] on tspan "230" at bounding box center [458, 356] width 30 height 23
click at [664, 488] on tspan "95" at bounding box center [659, 486] width 20 height 23
click at [768, 502] on icon "0 40 230 CF 15 70" at bounding box center [671, 493] width 962 height 300
click at [1198, 282] on input "text" at bounding box center [1188, 282] width 42 height 18
click at [1304, 270] on button "add" at bounding box center [1320, 282] width 33 height 24
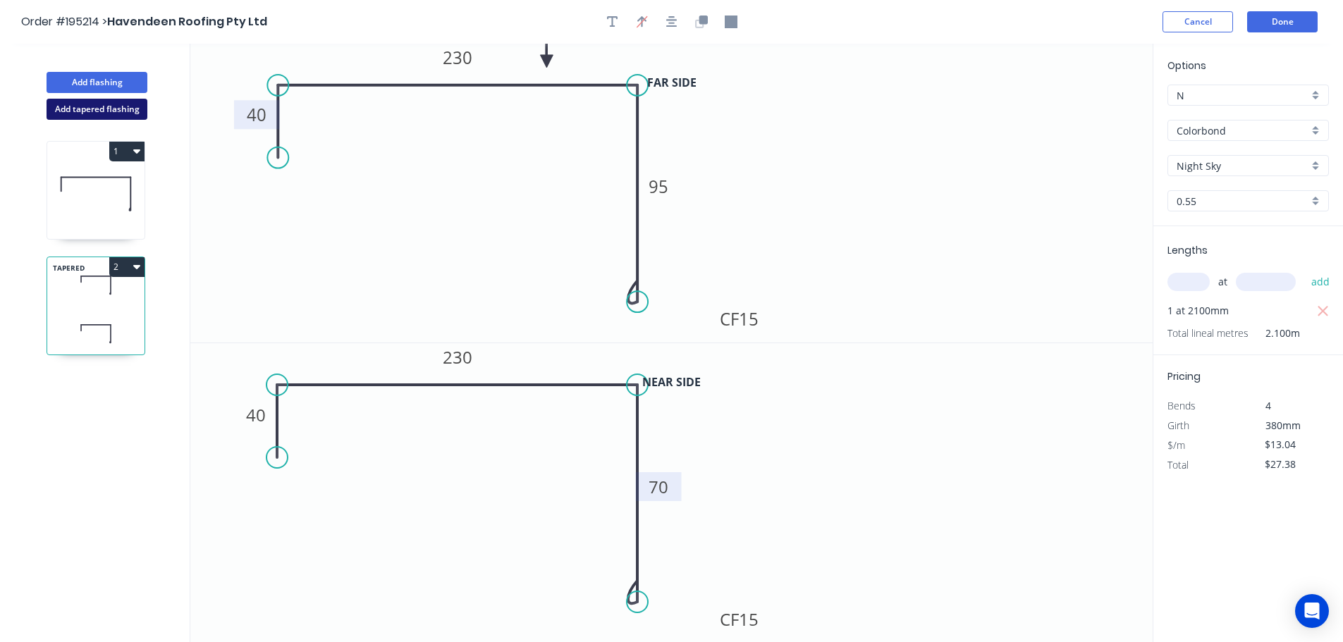
click at [100, 113] on button "Add tapered flashing" at bounding box center [97, 109] width 101 height 21
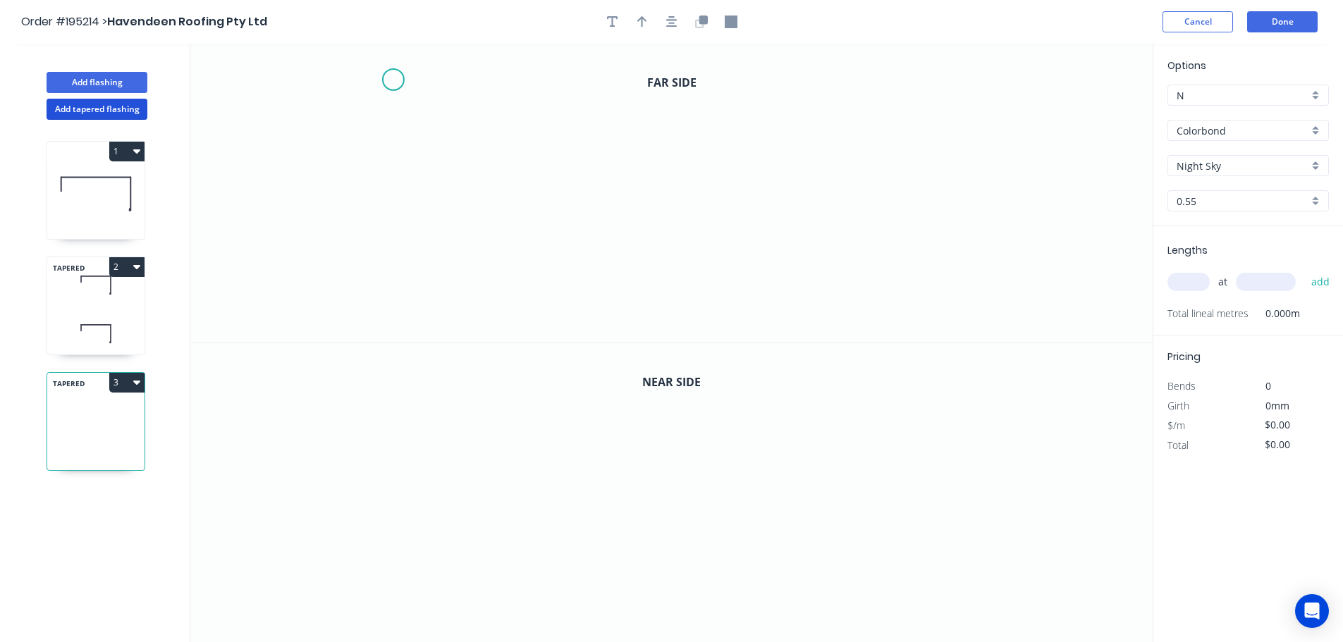
click at [393, 80] on icon "0" at bounding box center [671, 193] width 962 height 299
click at [427, 226] on icon "0" at bounding box center [671, 193] width 962 height 299
click at [940, 248] on icon "0 ?" at bounding box center [671, 193] width 962 height 299
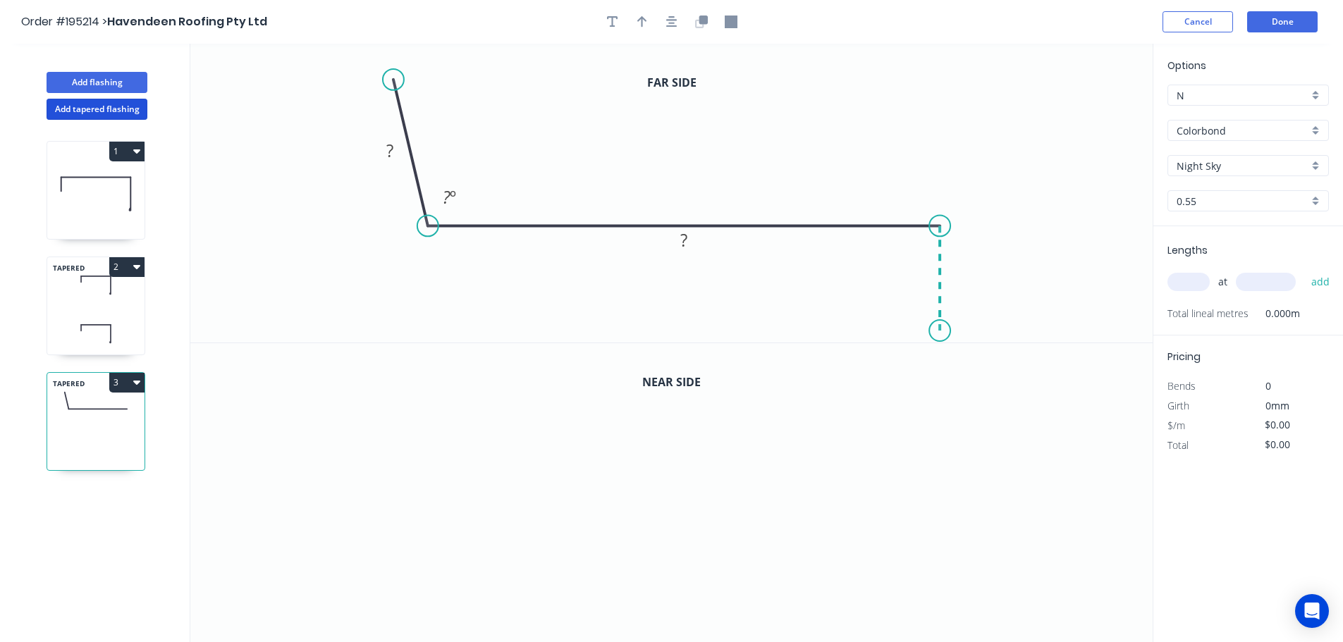
click at [947, 331] on icon "0 ? ? ? º" at bounding box center [671, 193] width 962 height 299
click at [947, 331] on circle at bounding box center [939, 330] width 21 height 21
click at [394, 152] on rect at bounding box center [390, 152] width 28 height 20
drag, startPoint x: 727, startPoint y: 173, endPoint x: 717, endPoint y: 156, distance: 20.6
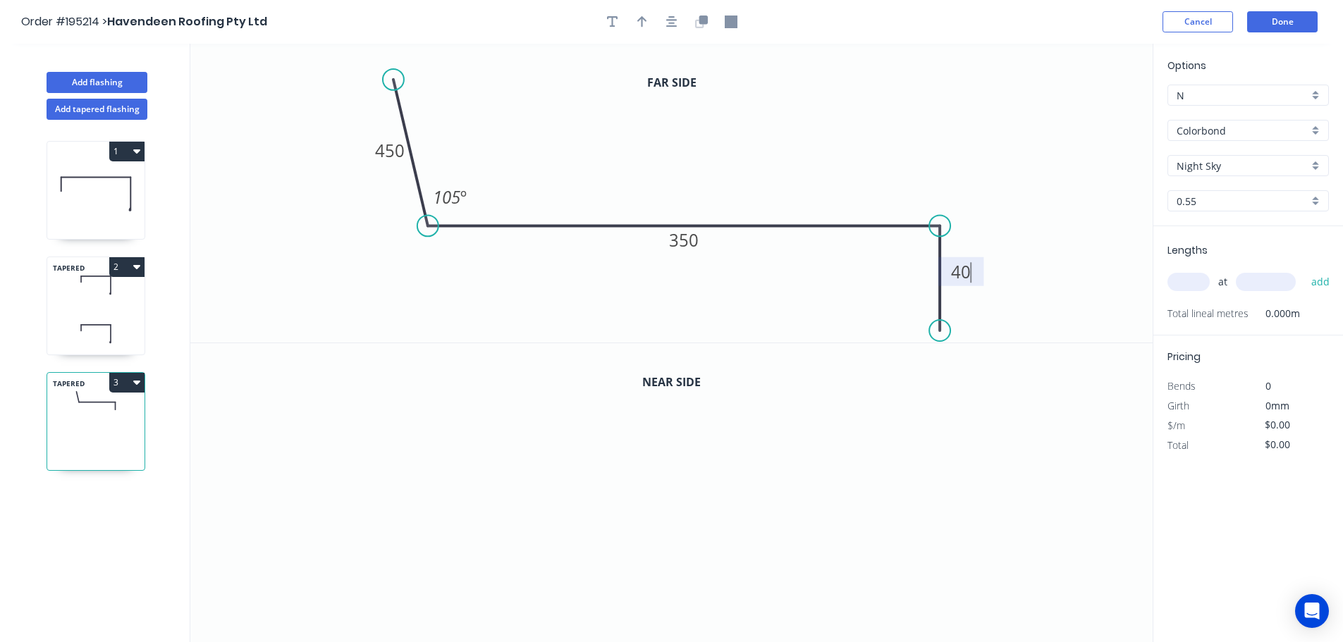
click at [727, 173] on icon "0 450 350 40 105 º" at bounding box center [671, 193] width 962 height 299
click at [638, 18] on icon "button" at bounding box center [642, 22] width 10 height 13
drag, startPoint x: 1082, startPoint y: 111, endPoint x: 751, endPoint y: 154, distance: 334.1
click at [751, 154] on icon at bounding box center [752, 137] width 13 height 45
click at [705, 22] on icon "button" at bounding box center [703, 20] width 8 height 8
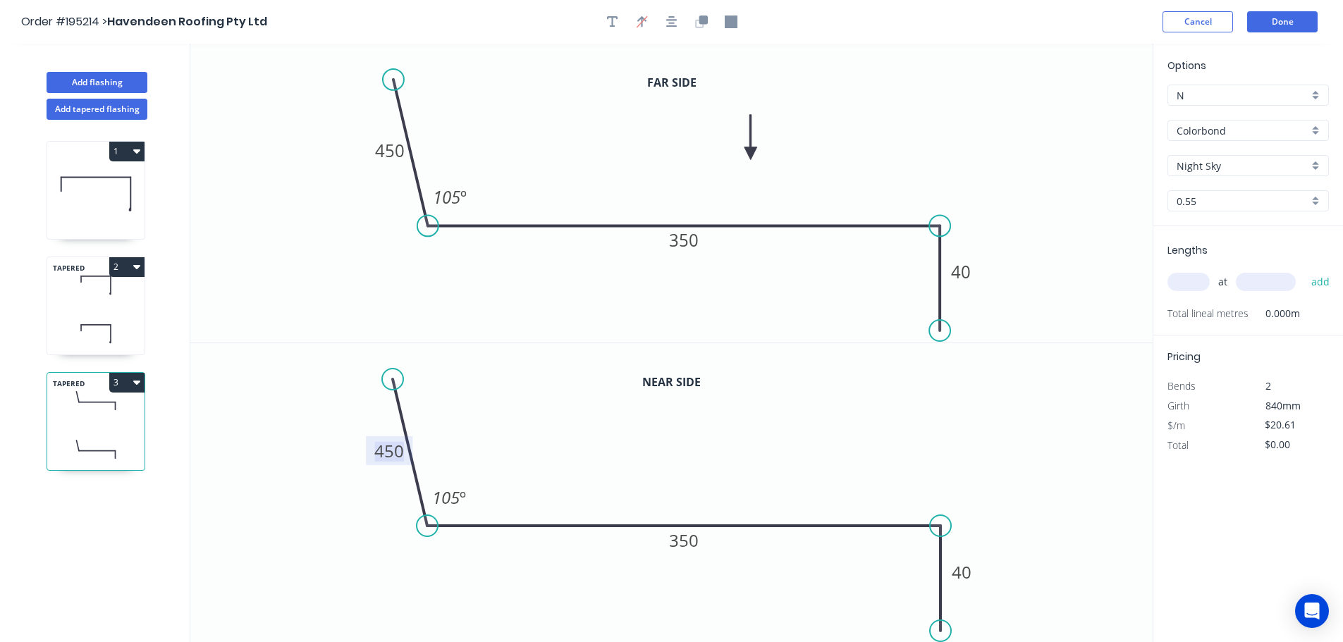
click at [394, 448] on tspan "450" at bounding box center [389, 450] width 30 height 23
click at [653, 438] on icon "0 364 350 40 105 º" at bounding box center [671, 493] width 962 height 300
click at [1193, 279] on input "text" at bounding box center [1188, 282] width 42 height 18
click at [1290, 283] on input "text" at bounding box center [1266, 282] width 60 height 18
click at [1304, 270] on button "add" at bounding box center [1320, 282] width 33 height 24
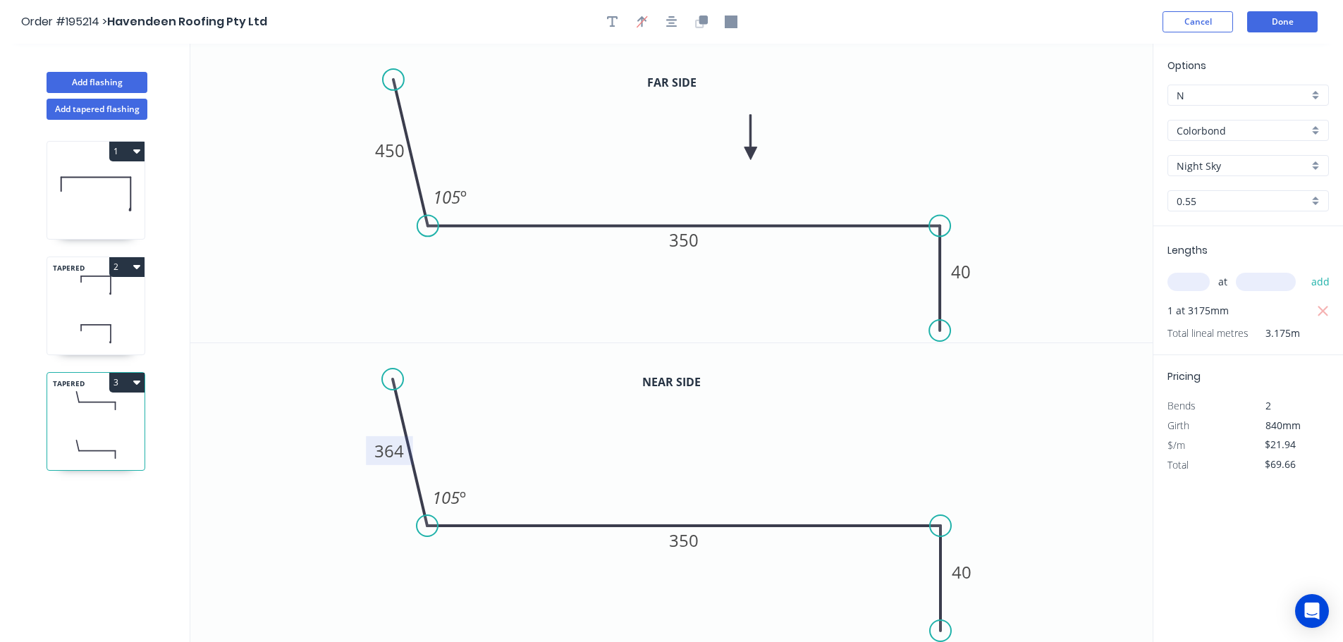
click at [1117, 265] on icon "0 450 350 40 105 º" at bounding box center [671, 193] width 962 height 299
click at [129, 380] on button "3" at bounding box center [126, 383] width 35 height 20
click at [109, 412] on div "Duplicate" at bounding box center [77, 417] width 109 height 20
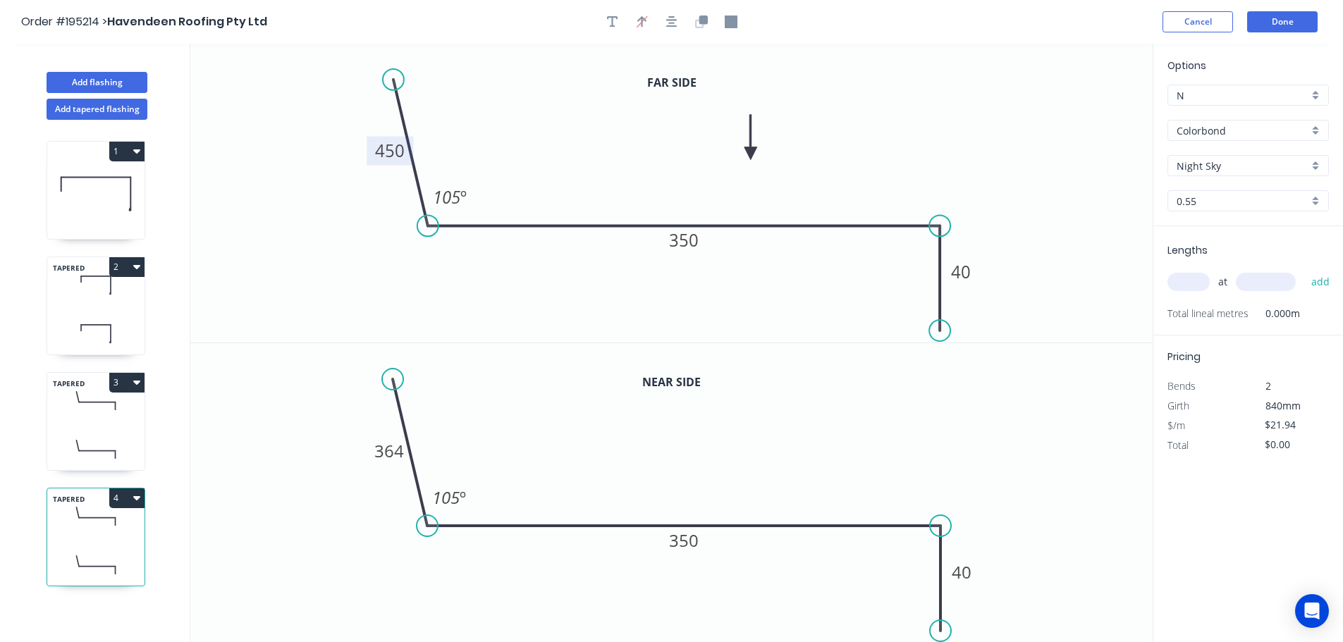
click at [395, 149] on tspan "450" at bounding box center [390, 150] width 30 height 23
click at [403, 455] on tspan "364" at bounding box center [389, 450] width 30 height 23
click at [472, 432] on icon "0 276 350 40 105 º" at bounding box center [671, 493] width 962 height 300
click at [1190, 276] on input "text" at bounding box center [1188, 282] width 42 height 18
click at [1269, 281] on input "text" at bounding box center [1266, 282] width 60 height 18
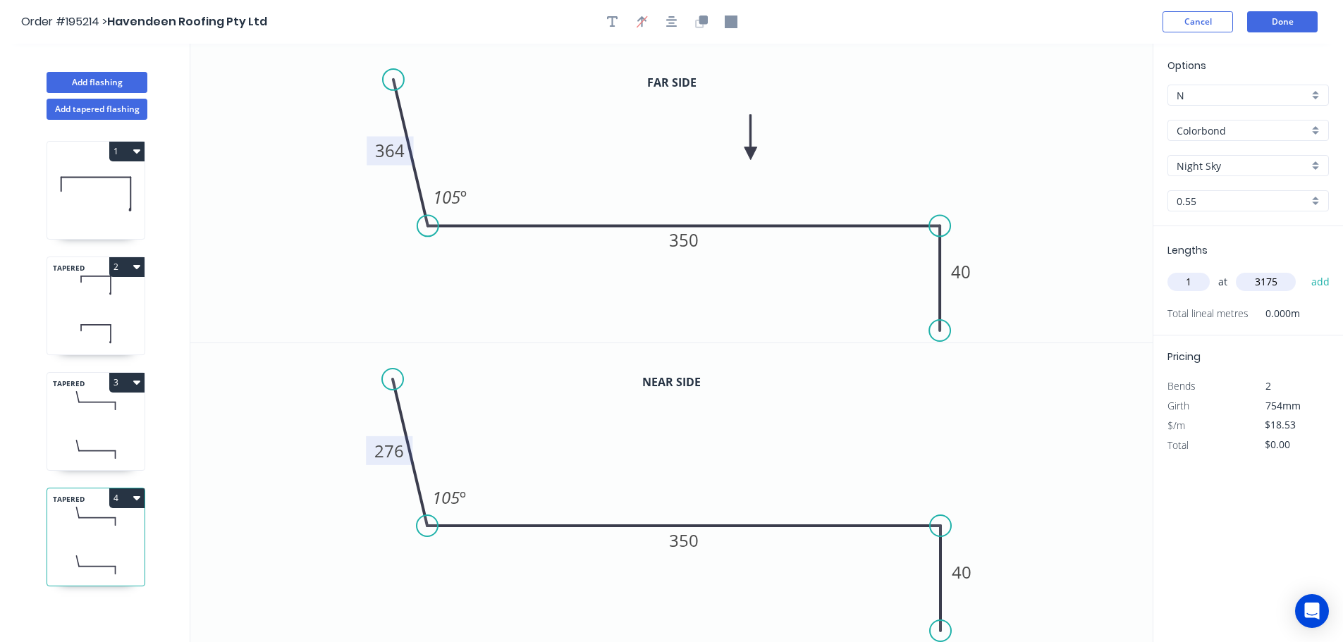
click at [1304, 270] on button "add" at bounding box center [1320, 282] width 33 height 24
click at [125, 498] on button "4" at bounding box center [126, 499] width 35 height 20
click at [98, 529] on div "Duplicate" at bounding box center [77, 533] width 109 height 20
click at [399, 151] on tspan "364" at bounding box center [390, 150] width 30 height 23
click at [393, 452] on tspan "276" at bounding box center [389, 450] width 30 height 23
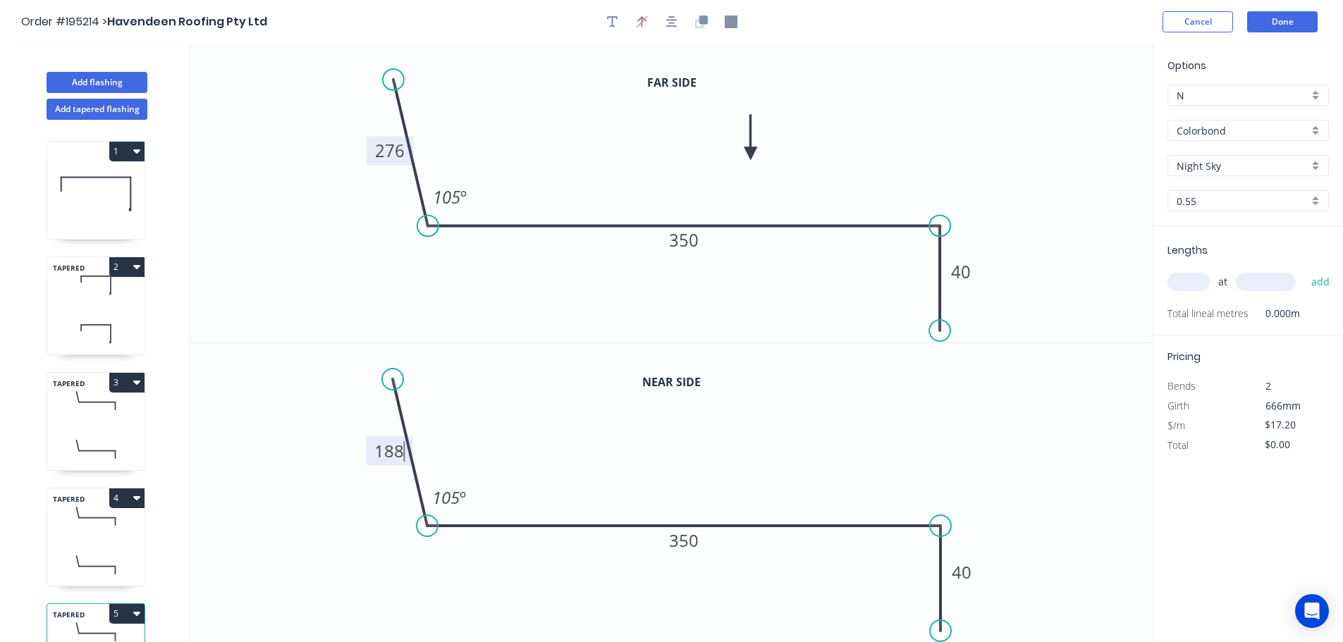
click at [507, 432] on icon "0 188 350 40 105 º" at bounding box center [671, 493] width 962 height 300
click at [1194, 281] on input "text" at bounding box center [1188, 282] width 42 height 18
click at [1275, 277] on input "text" at bounding box center [1266, 282] width 60 height 18
click at [1304, 270] on button "add" at bounding box center [1320, 282] width 33 height 24
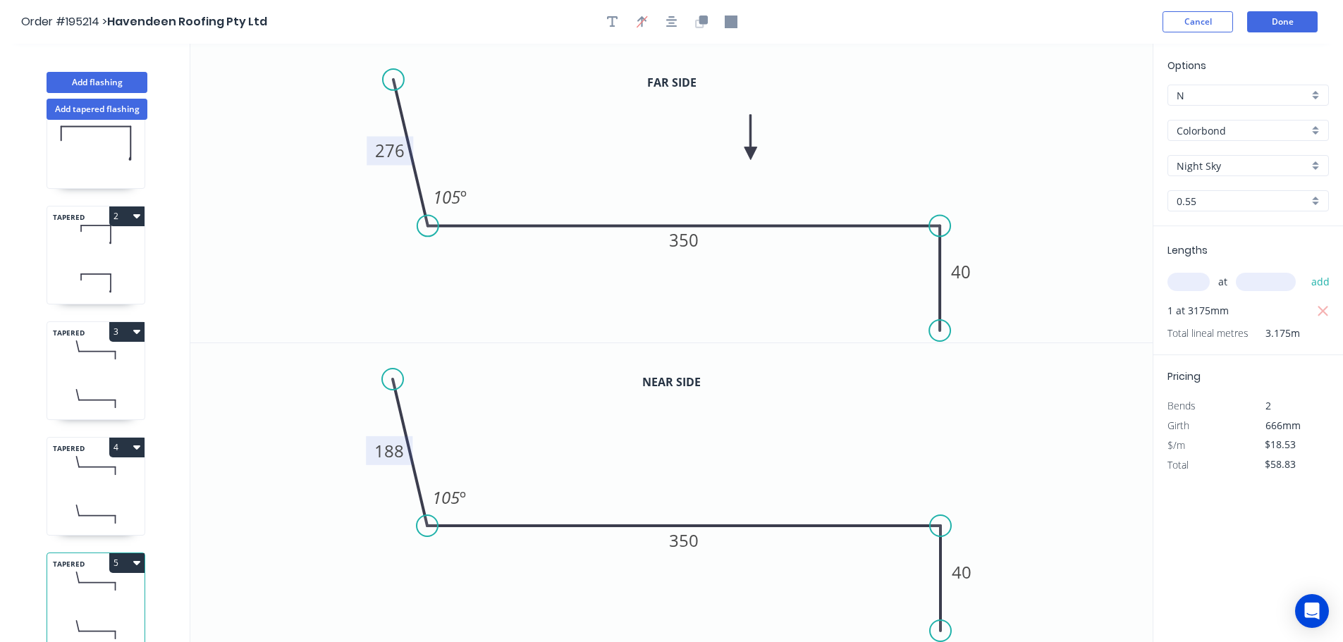
scroll to position [61, 0]
click at [121, 553] on button "5" at bounding box center [126, 563] width 35 height 20
click at [91, 588] on div "Duplicate" at bounding box center [77, 598] width 109 height 20
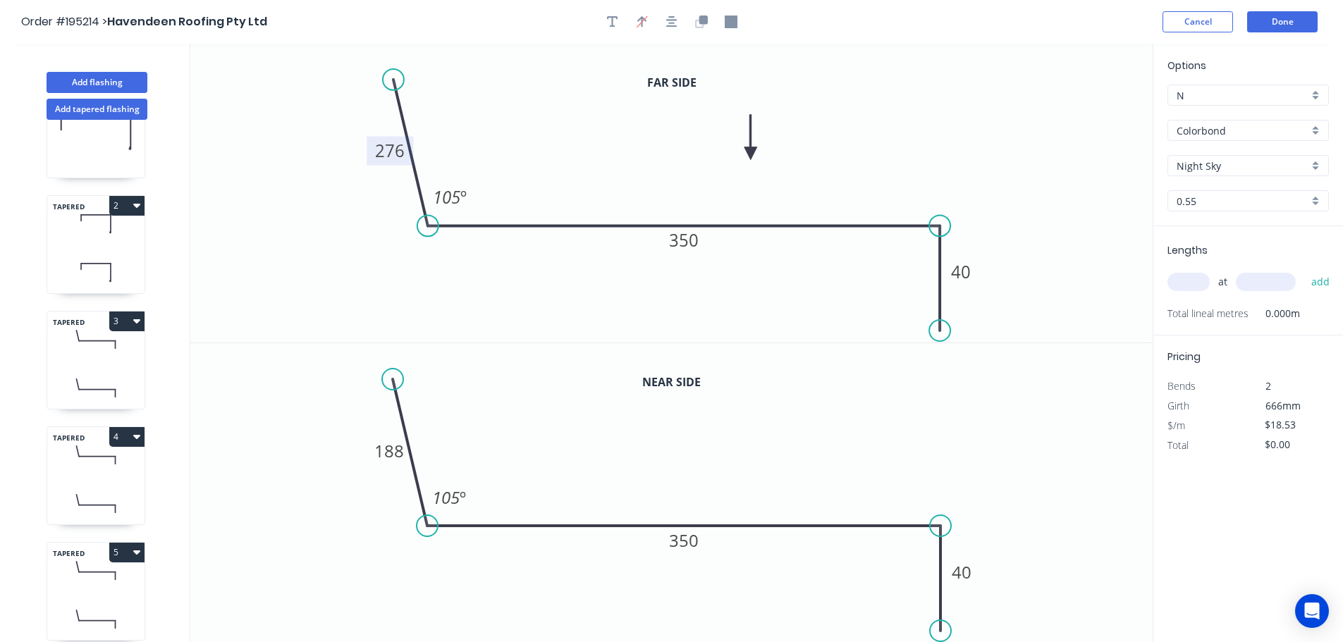
click at [398, 149] on tspan "276" at bounding box center [390, 150] width 30 height 23
click at [395, 446] on tspan "188" at bounding box center [389, 450] width 30 height 23
click at [823, 470] on icon "0 100 350 40 105 º" at bounding box center [671, 493] width 962 height 300
click at [1190, 280] on input "text" at bounding box center [1188, 282] width 42 height 18
click at [1279, 280] on input "text" at bounding box center [1266, 282] width 60 height 18
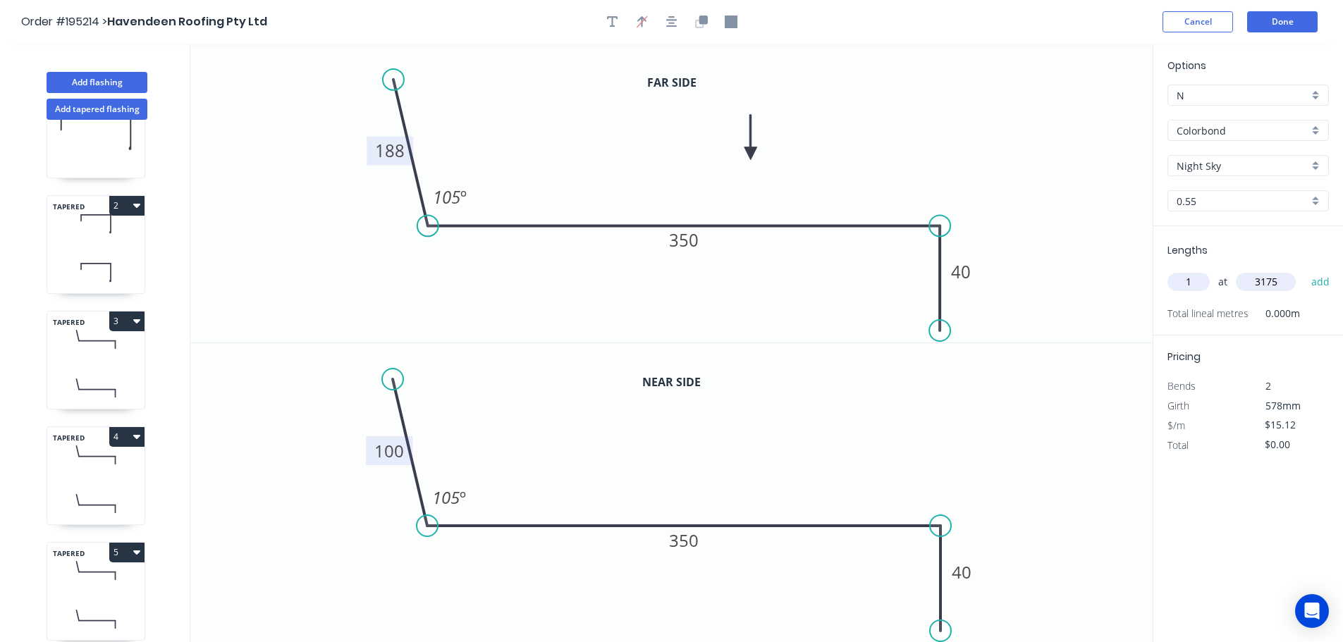
click at [1304, 270] on button "add" at bounding box center [1320, 282] width 33 height 24
click at [89, 85] on button "Add flashing" at bounding box center [97, 82] width 101 height 21
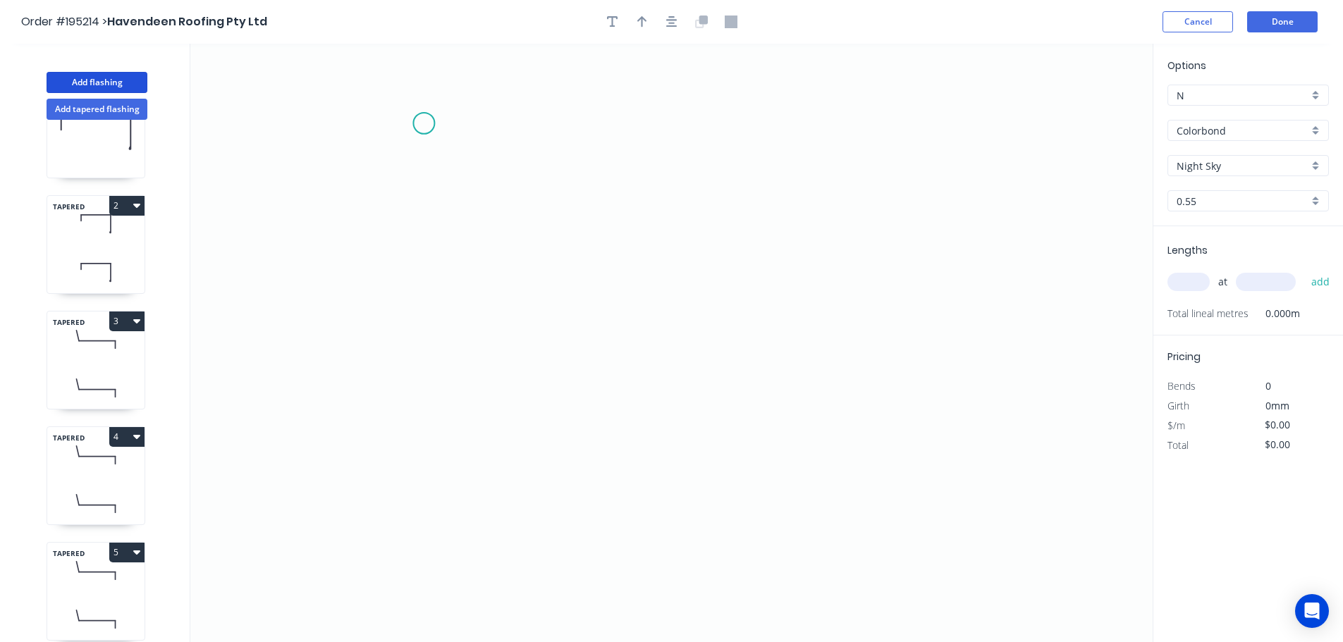
click at [424, 123] on icon "0" at bounding box center [671, 343] width 962 height 598
click at [465, 386] on icon "0" at bounding box center [671, 343] width 962 height 598
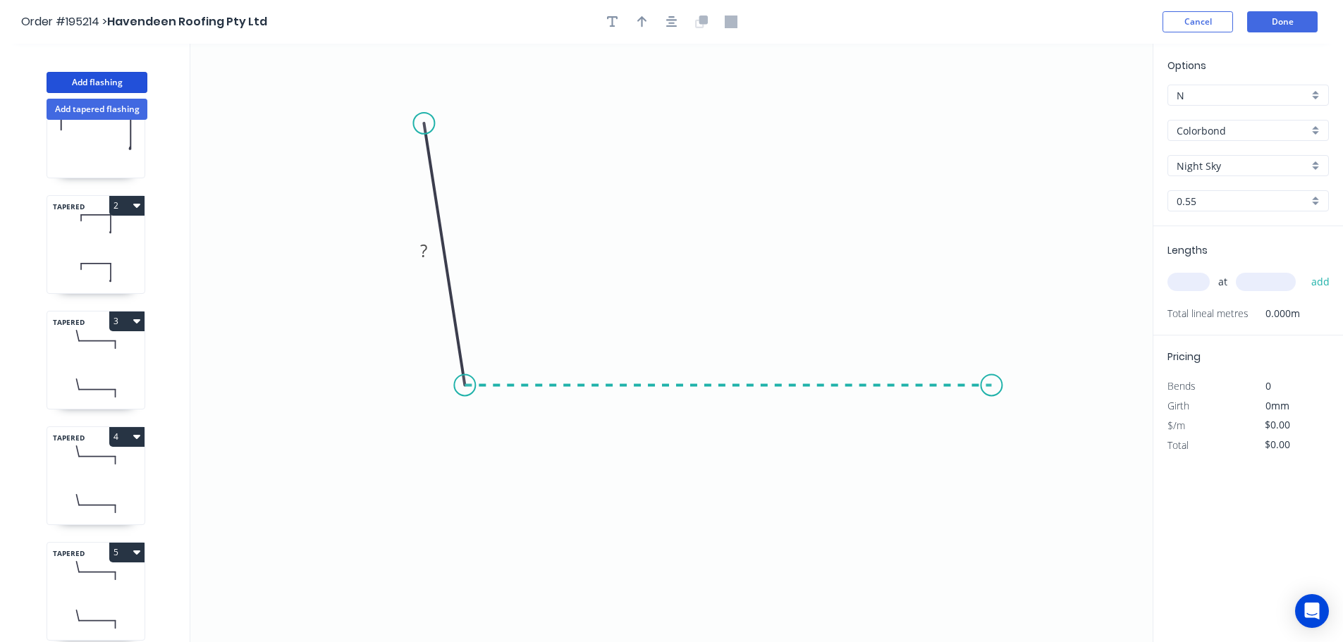
click at [992, 371] on icon "0 ?" at bounding box center [671, 343] width 962 height 598
click at [991, 513] on icon "0 ? ? ? º" at bounding box center [671, 343] width 962 height 598
click at [991, 513] on circle at bounding box center [991, 512] width 21 height 21
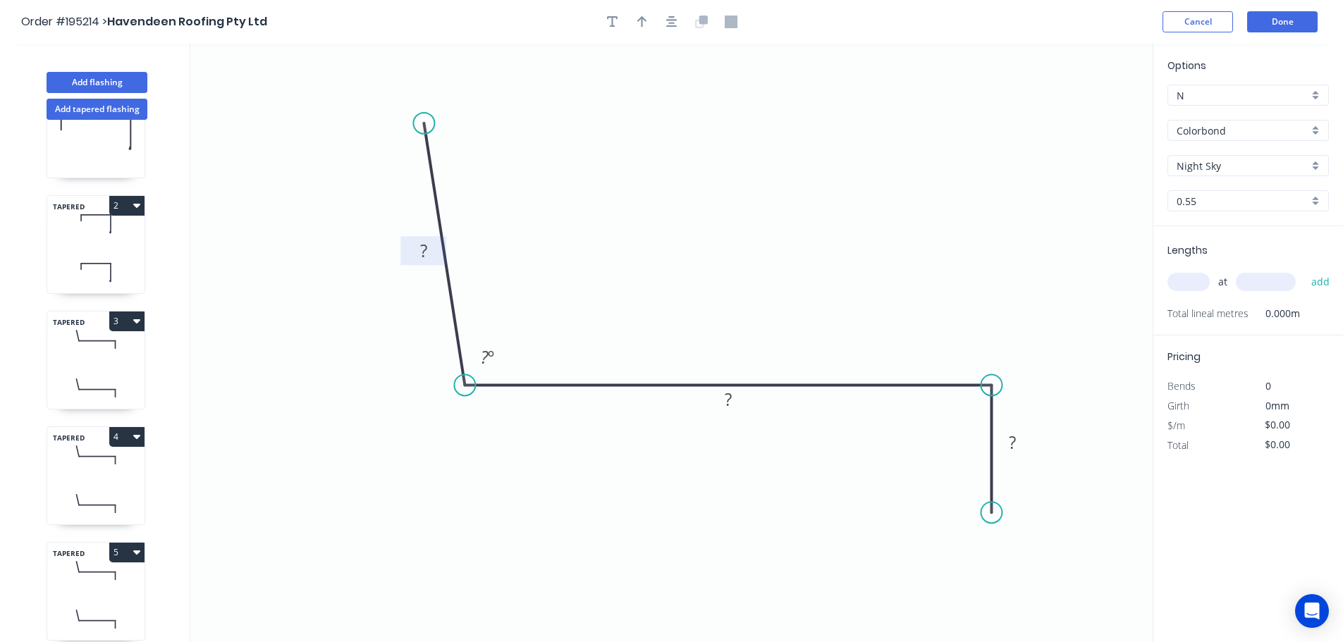
click at [426, 252] on tspan "?" at bounding box center [423, 250] width 7 height 23
click at [599, 211] on icon "0 330 350 40 105 º" at bounding box center [671, 343] width 962 height 598
click at [644, 25] on icon "button" at bounding box center [642, 22] width 10 height 13
drag, startPoint x: 1083, startPoint y: 109, endPoint x: 716, endPoint y: 203, distance: 379.0
click at [716, 203] on icon at bounding box center [715, 186] width 13 height 45
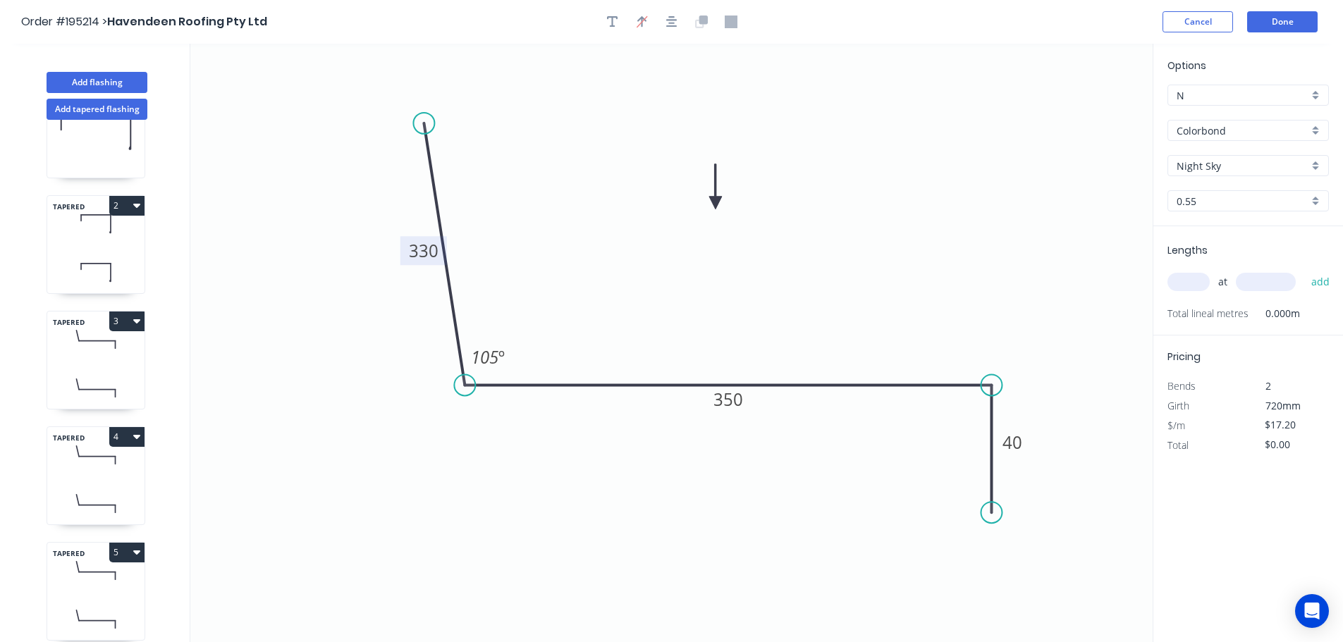
click at [1183, 286] on input "text" at bounding box center [1188, 282] width 42 height 18
click at [1273, 284] on input "text" at bounding box center [1266, 282] width 60 height 18
click at [1304, 270] on button "add" at bounding box center [1320, 282] width 33 height 24
click at [73, 81] on button "Add flashing" at bounding box center [97, 82] width 101 height 21
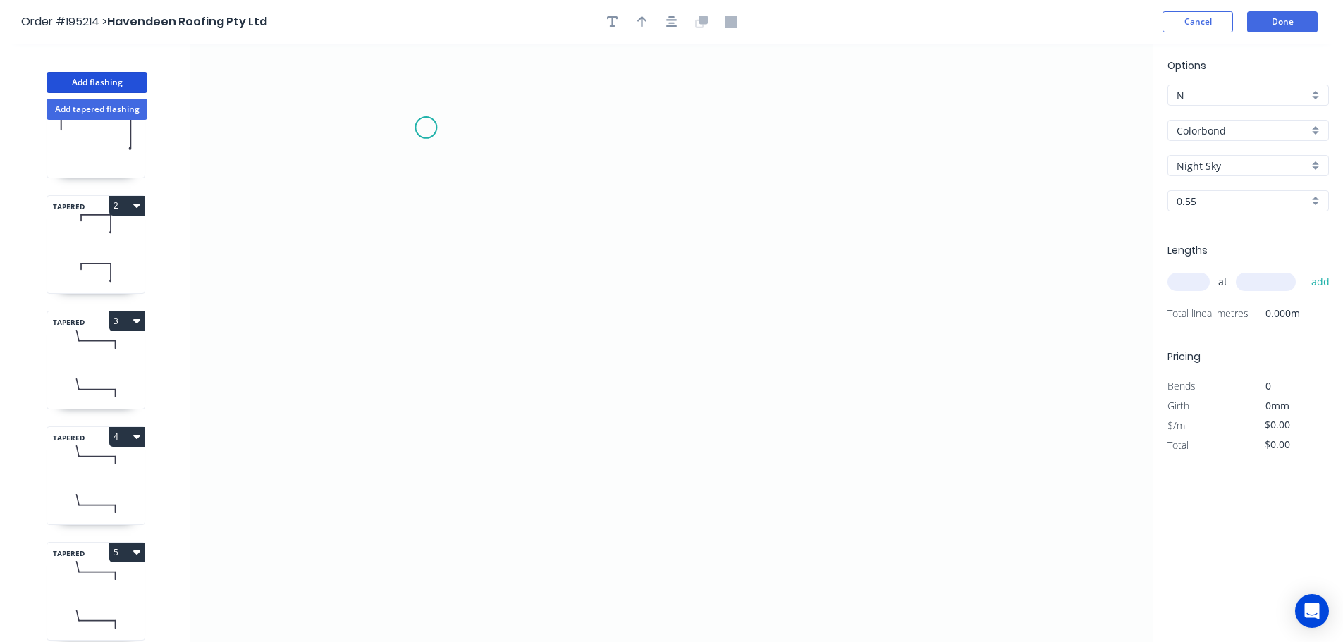
click at [426, 128] on icon "0" at bounding box center [671, 343] width 962 height 598
click at [421, 402] on icon "0" at bounding box center [671, 343] width 962 height 598
click at [789, 405] on icon "0 ?" at bounding box center [671, 343] width 962 height 598
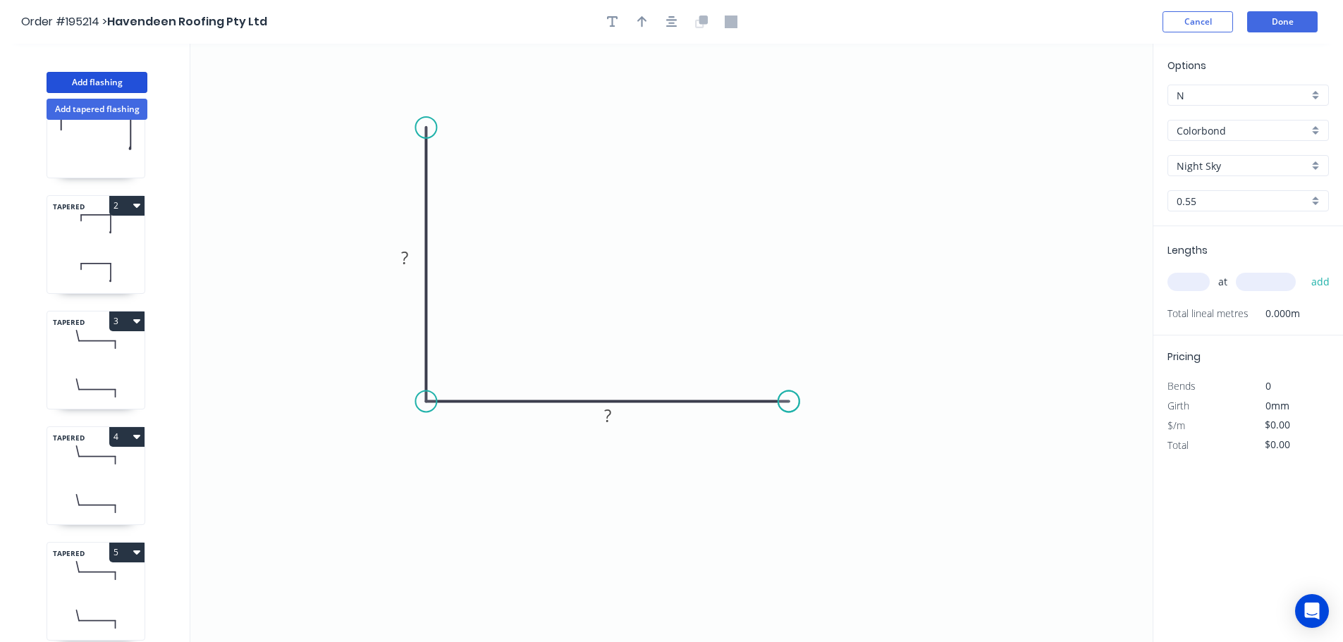
click at [789, 405] on circle at bounding box center [788, 401] width 21 height 21
click at [405, 252] on tspan "?" at bounding box center [404, 257] width 7 height 23
drag, startPoint x: 479, startPoint y: 235, endPoint x: 484, endPoint y: 231, distance: 7.5
click at [479, 235] on icon "0 100 100" at bounding box center [671, 343] width 962 height 598
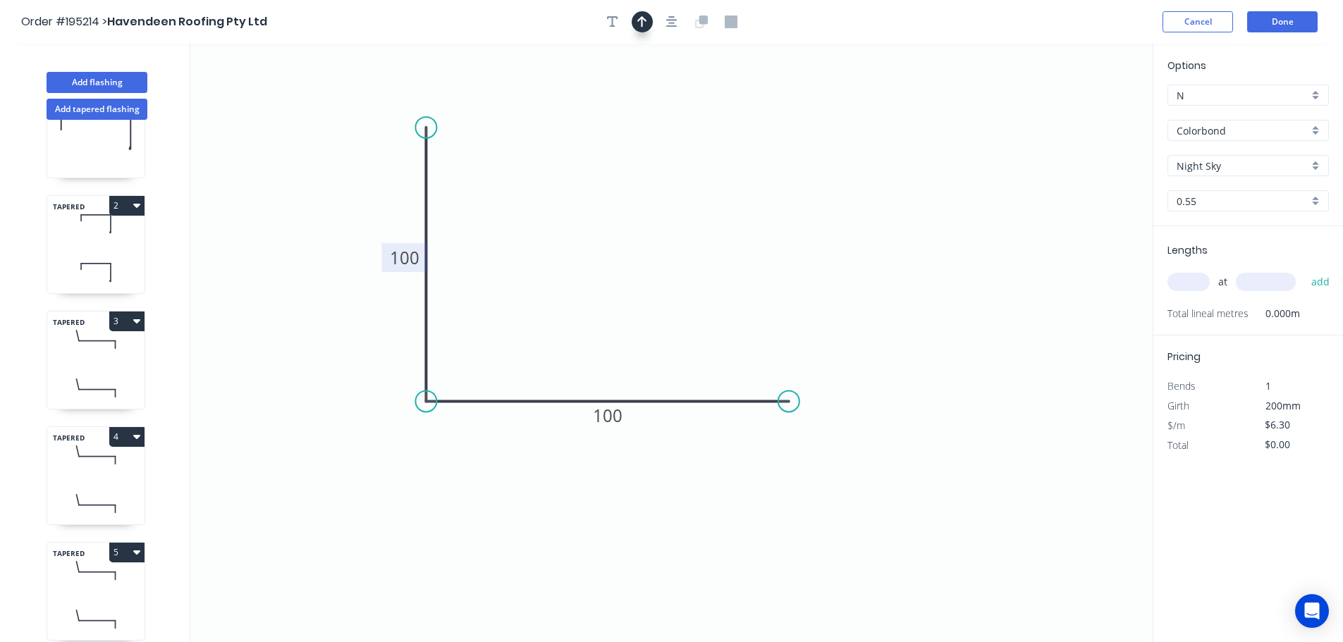
click at [644, 22] on icon "button" at bounding box center [642, 22] width 10 height 13
drag, startPoint x: 1083, startPoint y: 110, endPoint x: 626, endPoint y: 215, distance: 468.7
click at [626, 215] on icon at bounding box center [626, 198] width 13 height 45
click at [1190, 277] on input "text" at bounding box center [1188, 282] width 42 height 18
click at [1281, 282] on input "text" at bounding box center [1266, 282] width 60 height 18
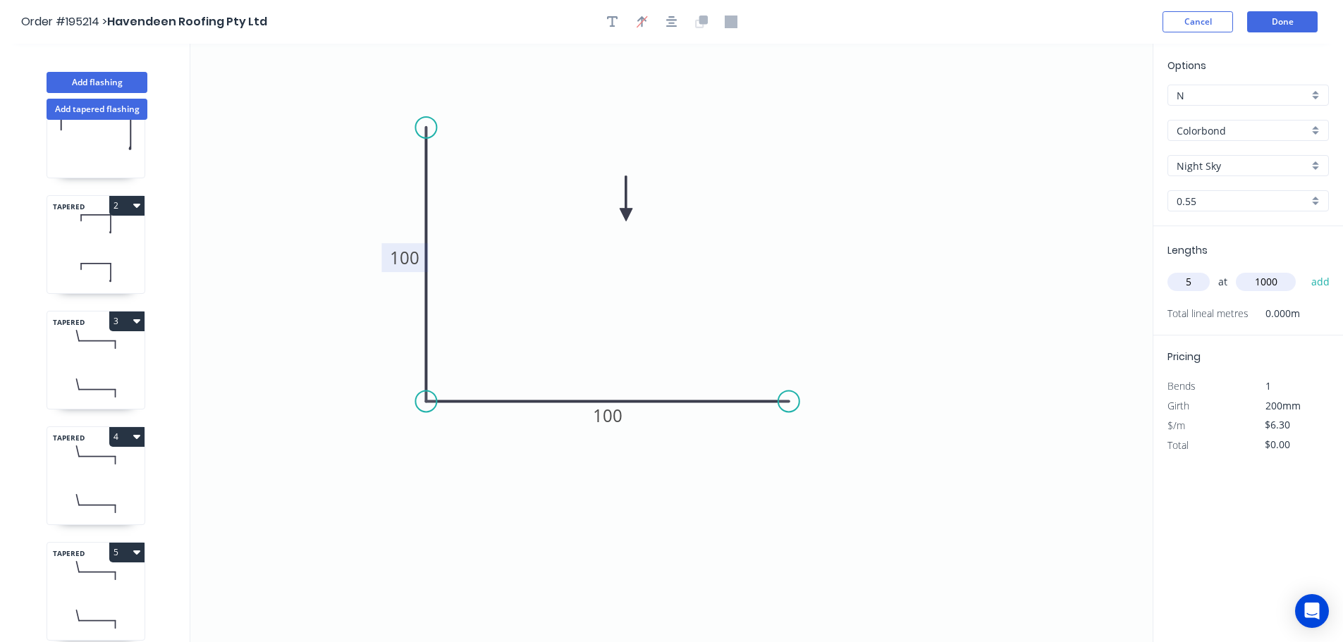
click at [1304, 270] on button "add" at bounding box center [1320, 282] width 33 height 24
click at [104, 78] on button "Add flashing" at bounding box center [97, 82] width 101 height 21
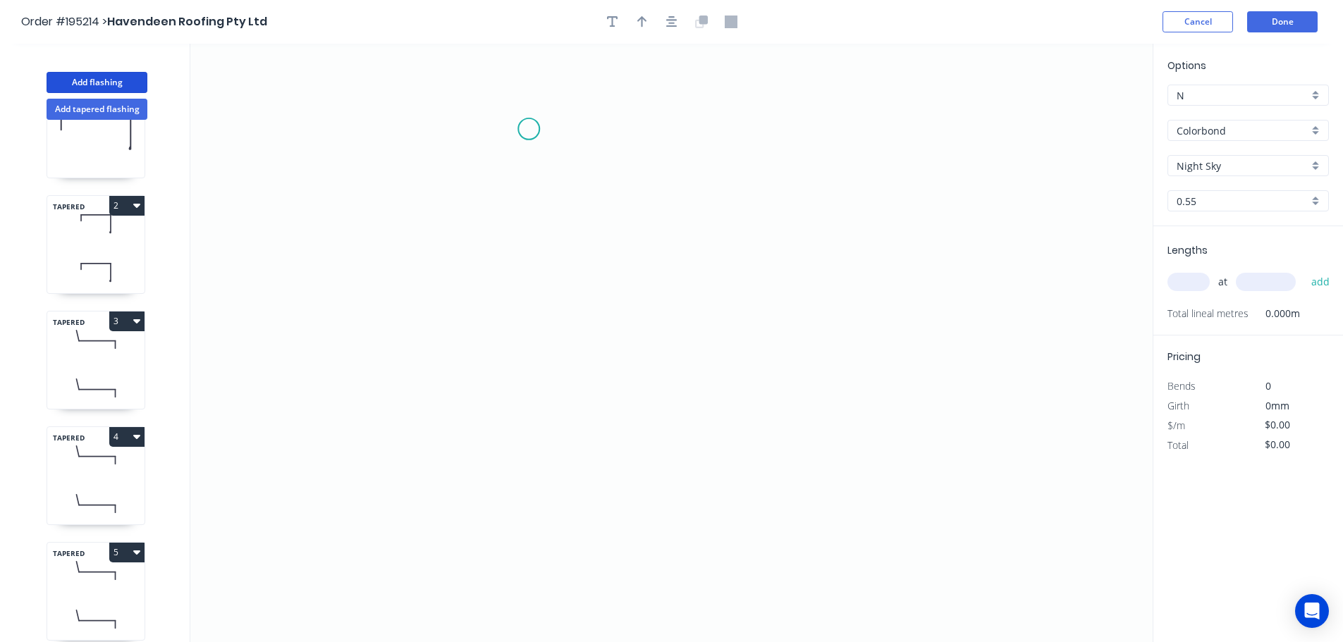
click at [529, 129] on icon "0" at bounding box center [671, 343] width 962 height 598
click at [786, 124] on icon "0" at bounding box center [671, 343] width 962 height 598
click at [792, 391] on icon "0 ?" at bounding box center [671, 343] width 962 height 598
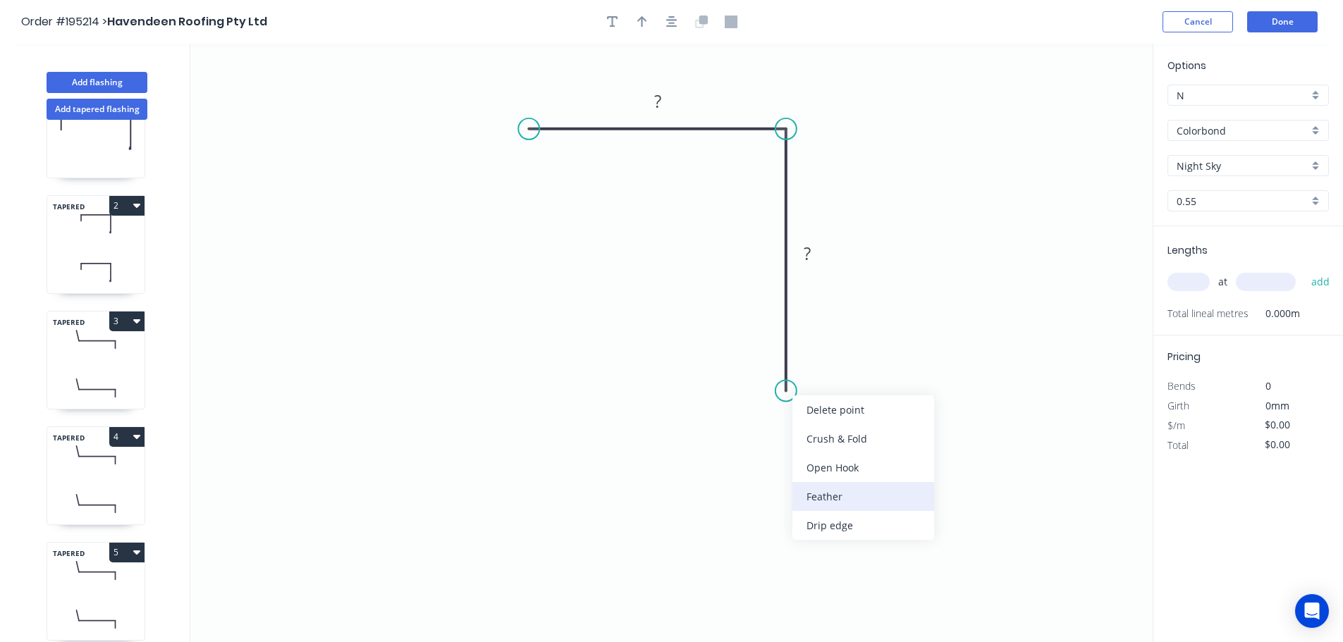
click at [826, 491] on div "Feather" at bounding box center [863, 496] width 142 height 29
click at [770, 363] on tspan "15" at bounding box center [765, 365] width 20 height 23
click at [863, 372] on icon "0 ? FE 10 ?" at bounding box center [671, 343] width 962 height 598
drag, startPoint x: 735, startPoint y: 361, endPoint x: 684, endPoint y: 420, distance: 78.0
click at [684, 420] on rect at bounding box center [707, 422] width 55 height 29
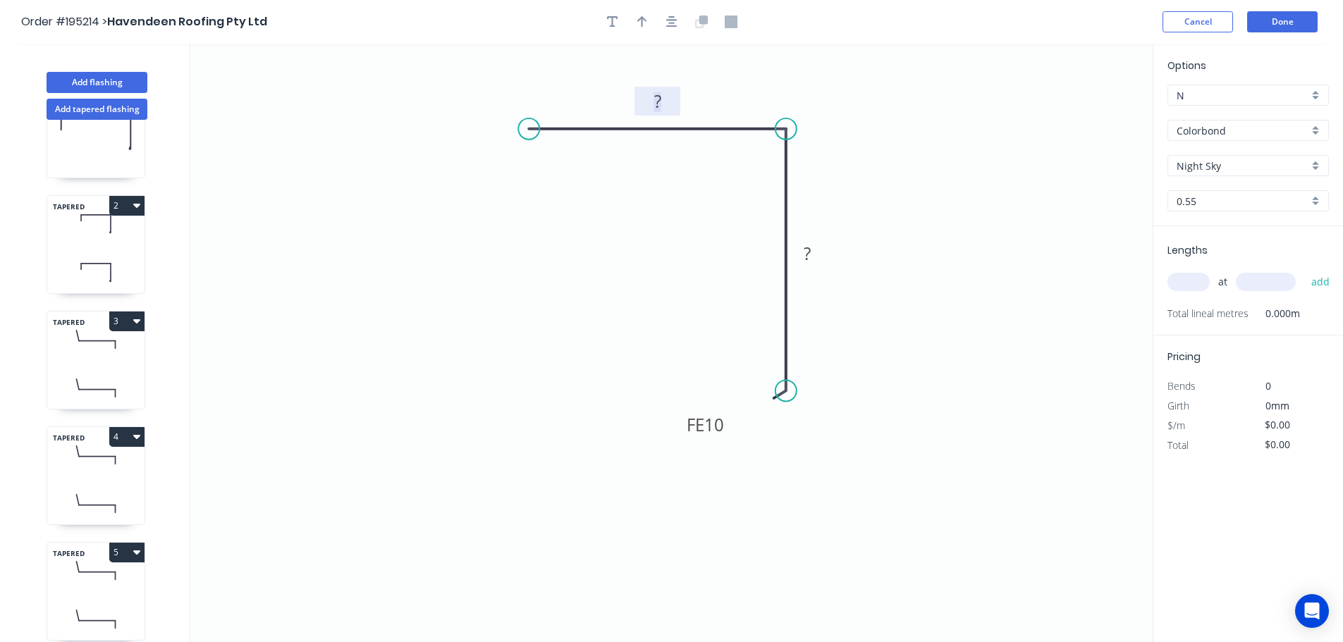
click at [656, 100] on tspan "?" at bounding box center [657, 101] width 7 height 23
click at [823, 139] on icon "0 50 FE 10 40" at bounding box center [671, 343] width 962 height 598
click at [642, 20] on icon "button" at bounding box center [642, 21] width 10 height 11
drag, startPoint x: 1080, startPoint y: 109, endPoint x: 914, endPoint y: 124, distance: 167.0
click at [914, 124] on icon at bounding box center [913, 107] width 13 height 45
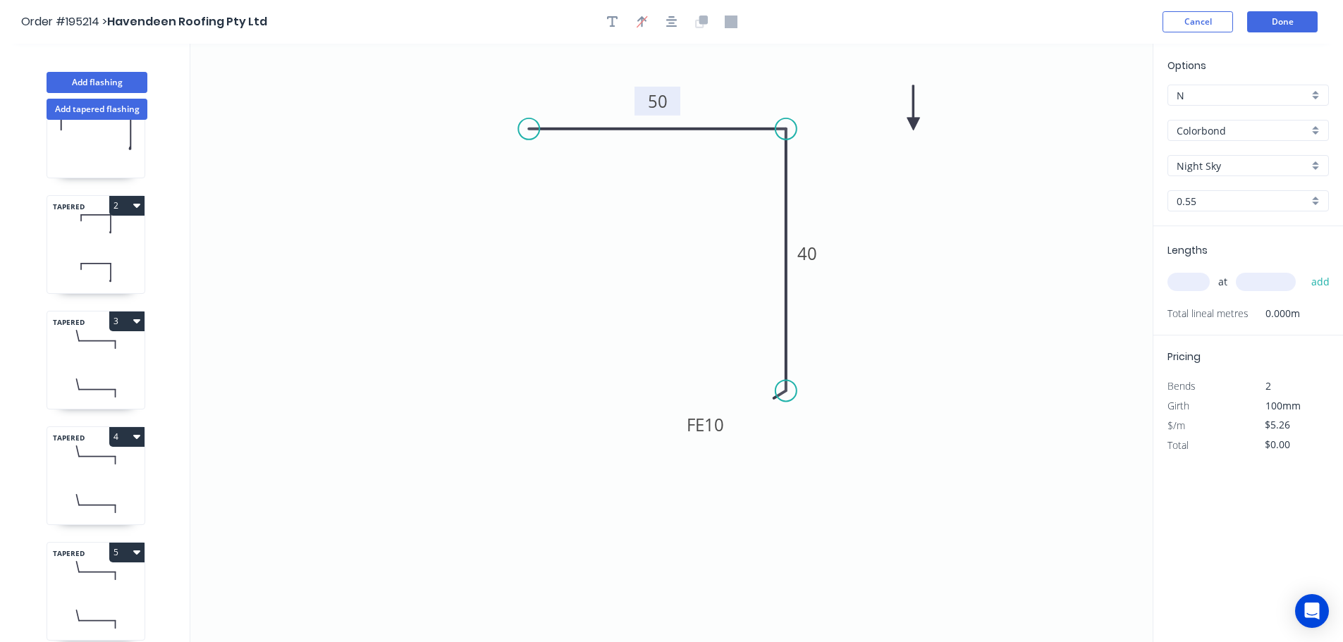
click at [914, 124] on icon at bounding box center [913, 107] width 13 height 45
click at [1199, 281] on input "text" at bounding box center [1188, 282] width 42 height 18
click at [1267, 281] on input "text" at bounding box center [1266, 282] width 60 height 18
click at [1304, 270] on button "add" at bounding box center [1320, 282] width 33 height 24
click at [1267, 281] on input "text" at bounding box center [1266, 282] width 60 height 18
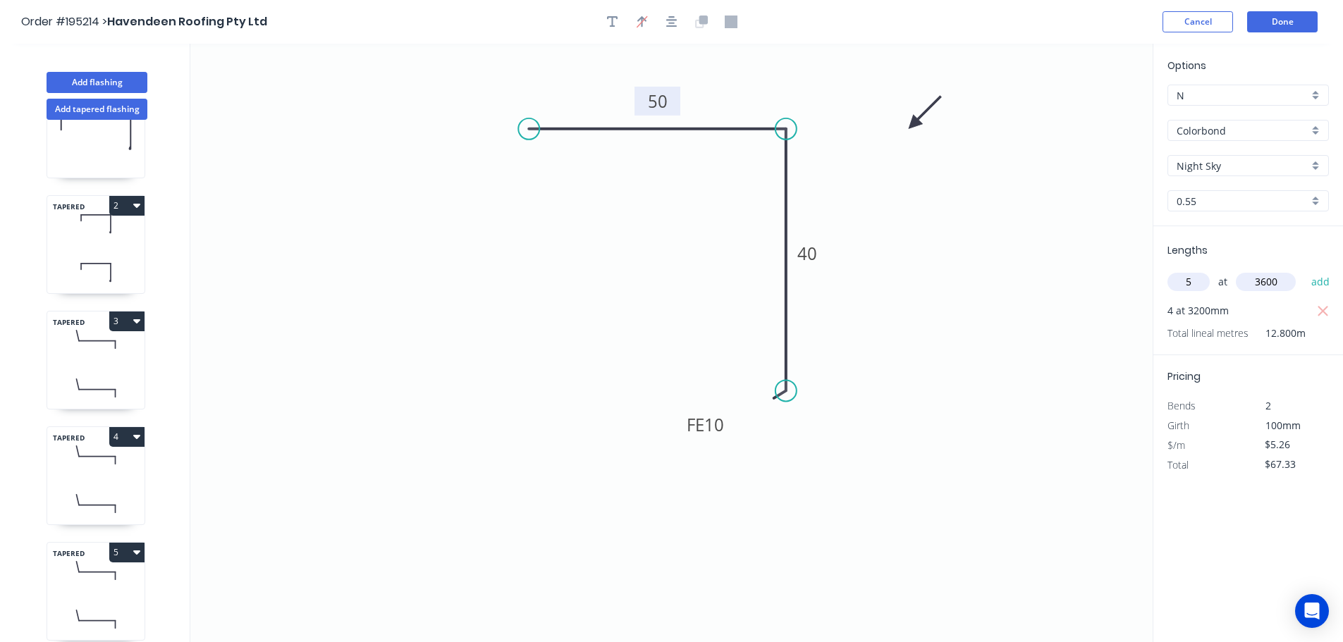
click at [1304, 270] on button "add" at bounding box center [1320, 282] width 33 height 24
click at [87, 83] on button "Add flashing" at bounding box center [97, 82] width 101 height 21
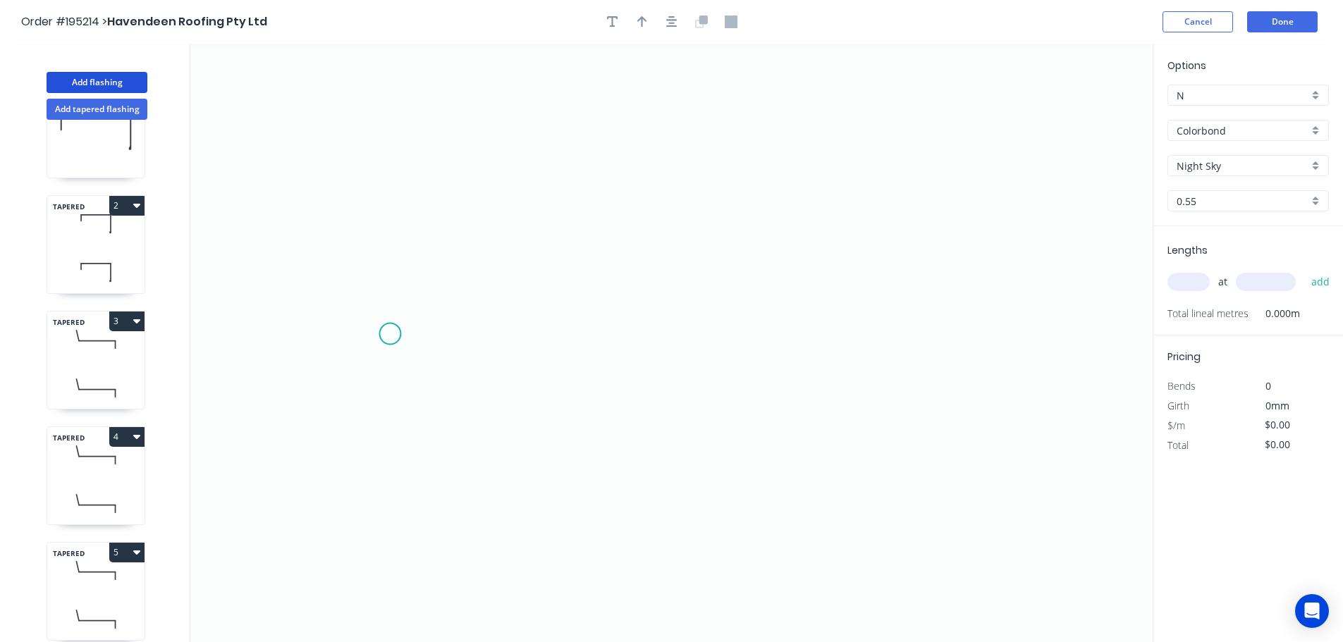
click at [390, 334] on icon "0" at bounding box center [671, 343] width 962 height 598
click at [393, 221] on icon "0" at bounding box center [671, 343] width 962 height 598
click at [971, 225] on icon "0 ?" at bounding box center [671, 343] width 962 height 598
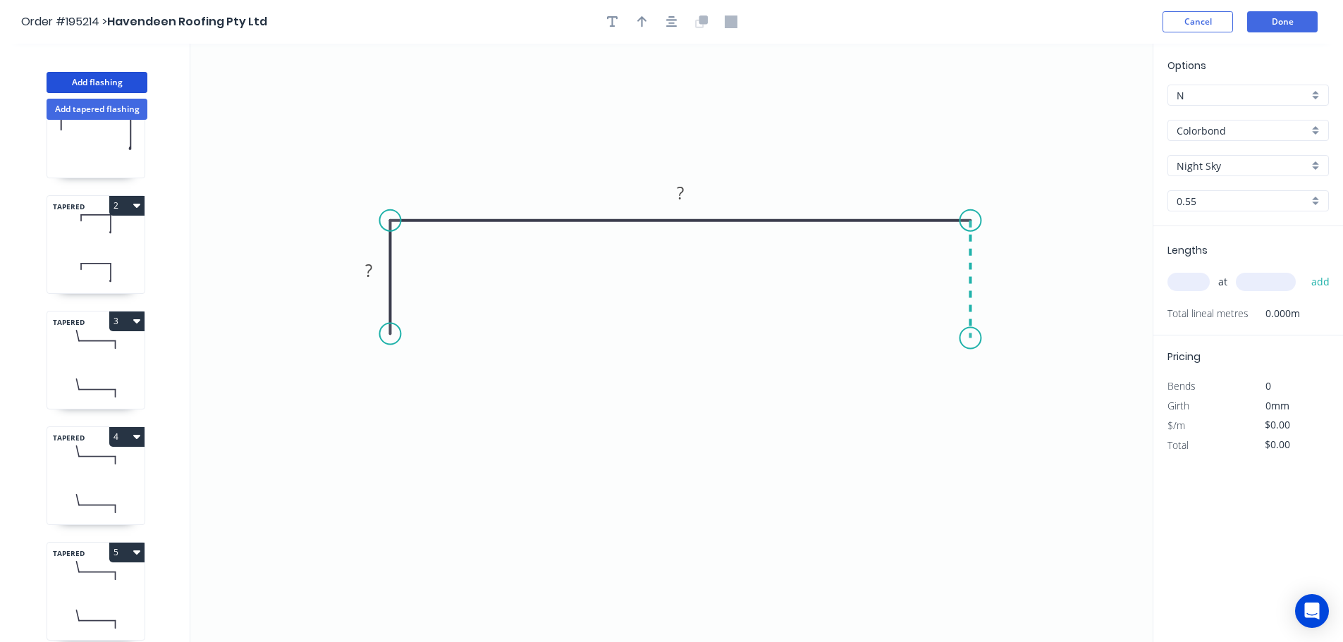
click at [972, 338] on icon "0 ? ?" at bounding box center [671, 343] width 962 height 598
click at [972, 338] on circle at bounding box center [970, 338] width 21 height 21
click at [969, 338] on circle at bounding box center [970, 338] width 21 height 21
click at [971, 331] on circle at bounding box center [970, 338] width 21 height 21
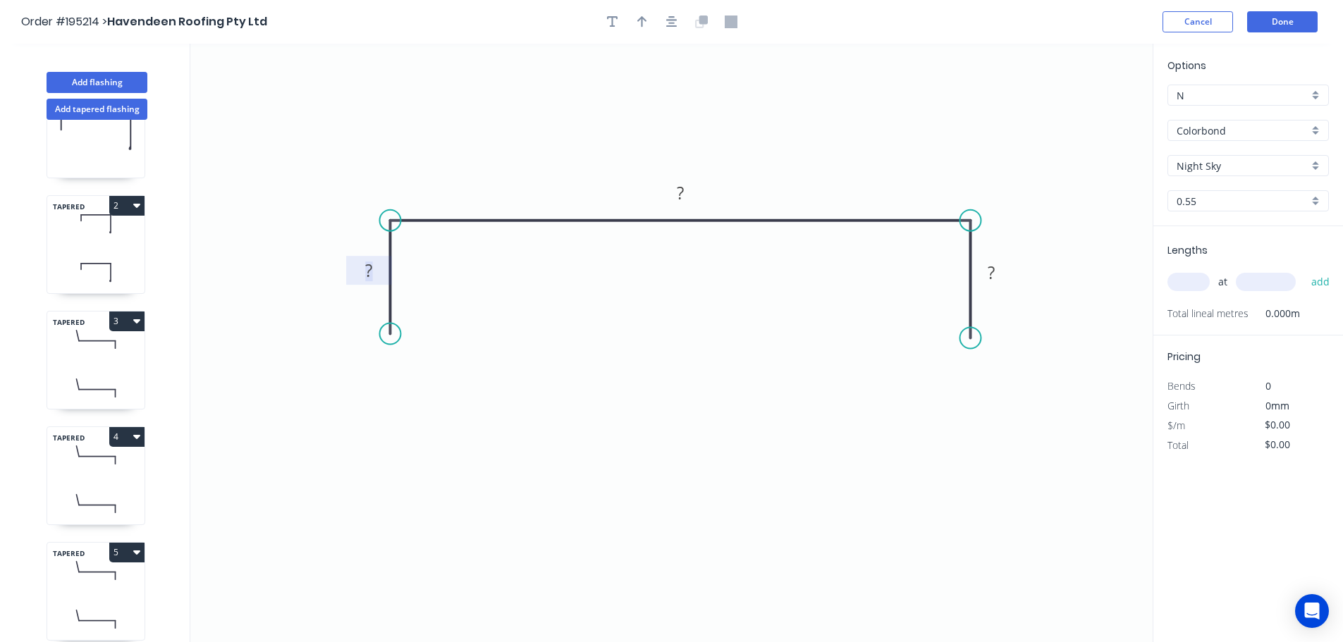
click at [377, 270] on rect at bounding box center [369, 272] width 28 height 20
click at [653, 85] on icon "0 40 530 40" at bounding box center [671, 343] width 962 height 598
click at [637, 5] on header "Order #195214 > Havendeen Roofing Pty Ltd Cancel Done" at bounding box center [671, 22] width 1343 height 44
drag, startPoint x: 638, startPoint y: 16, endPoint x: 753, endPoint y: 43, distance: 118.1
click at [639, 16] on icon "button" at bounding box center [642, 22] width 10 height 13
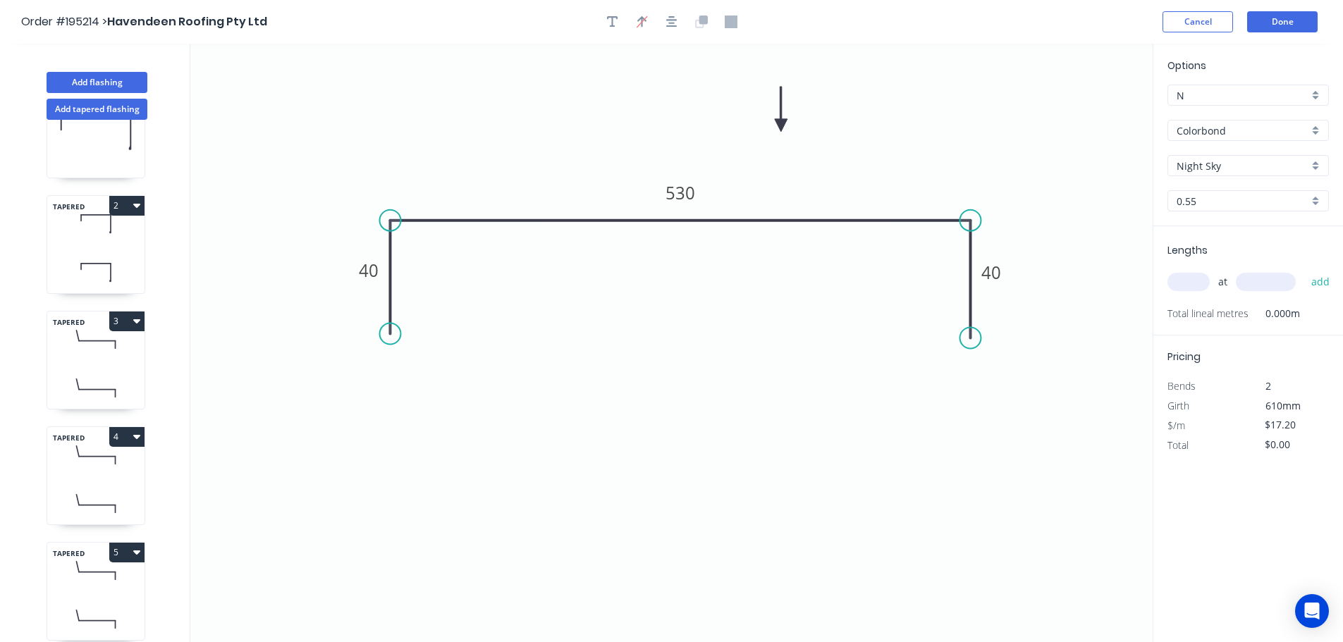
drag, startPoint x: 1083, startPoint y: 109, endPoint x: 781, endPoint y: 125, distance: 302.8
click at [781, 125] on icon at bounding box center [781, 109] width 13 height 45
click at [1199, 281] on input "text" at bounding box center [1188, 282] width 42 height 18
click at [1273, 279] on input "text" at bounding box center [1266, 282] width 60 height 18
click at [1304, 270] on button "add" at bounding box center [1320, 282] width 33 height 24
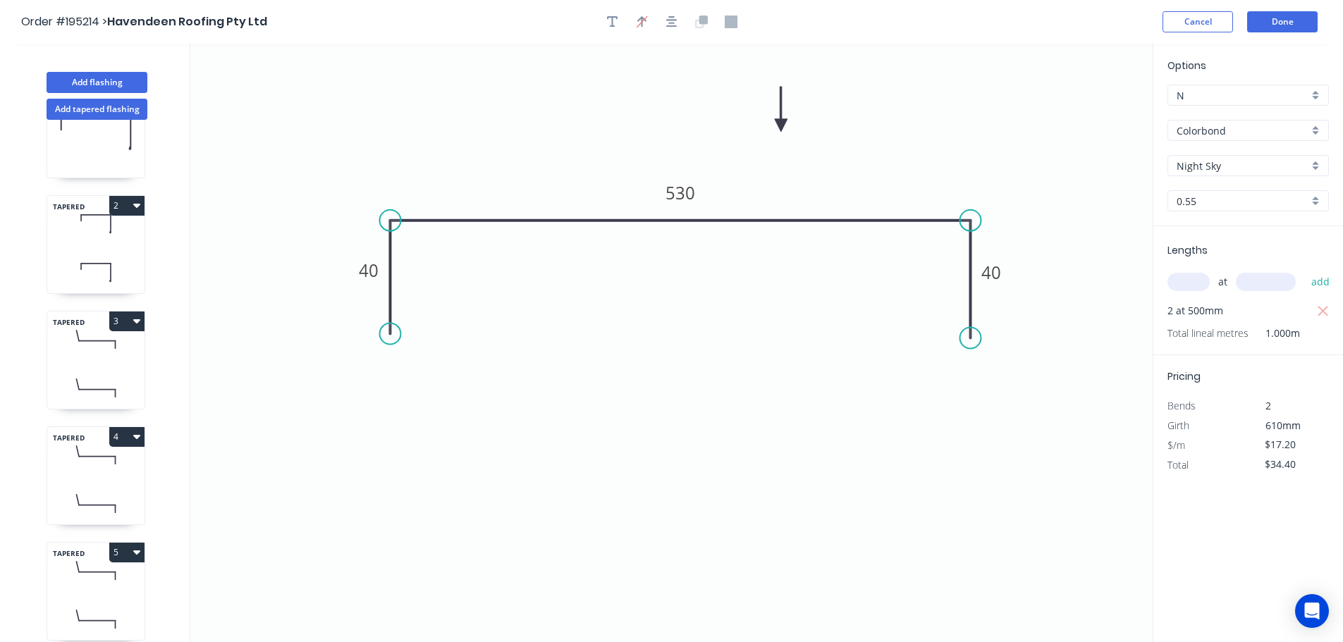
scroll to position [639, 0]
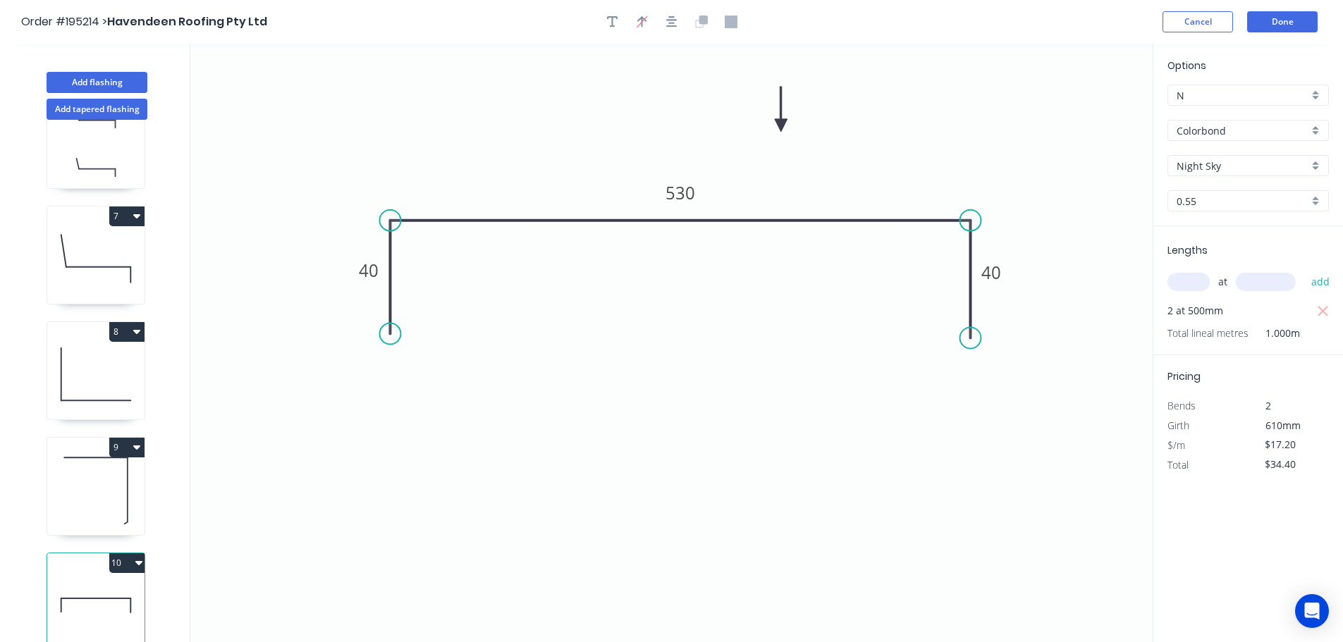
click at [121, 553] on button "10" at bounding box center [126, 563] width 35 height 20
click at [112, 588] on div "Duplicate" at bounding box center [77, 598] width 109 height 20
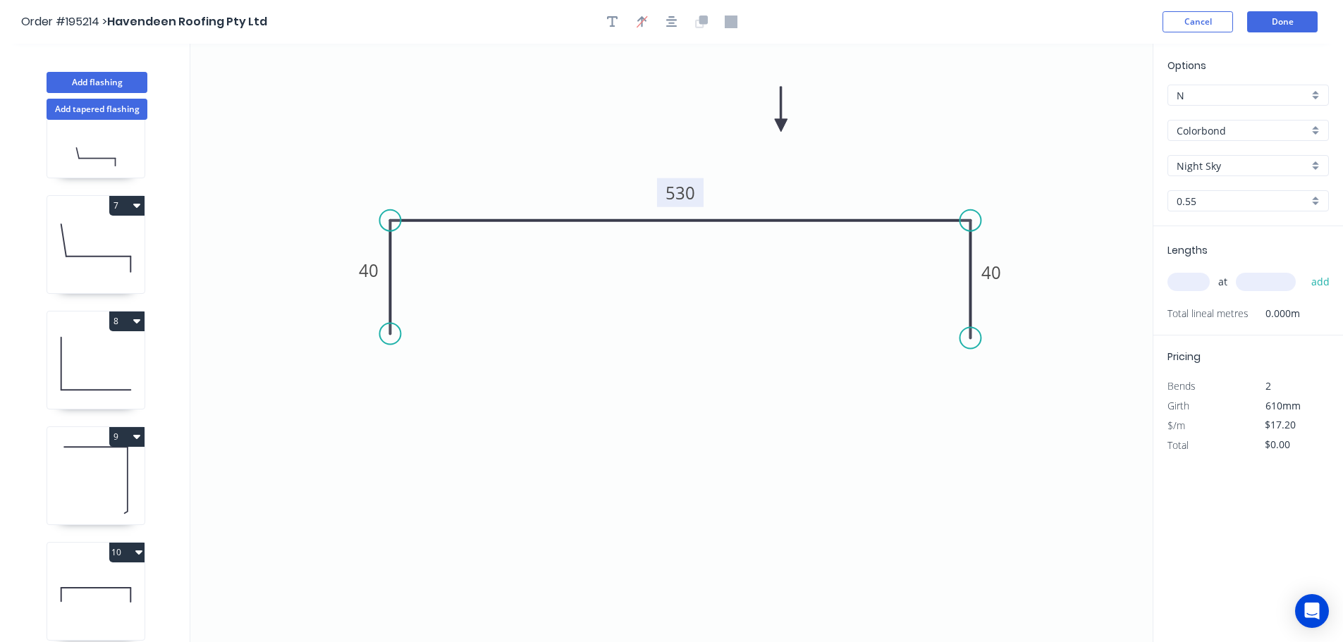
click at [685, 189] on tspan "530" at bounding box center [680, 192] width 30 height 23
click at [692, 154] on icon "0 40 300 40" at bounding box center [671, 343] width 962 height 598
click at [1186, 275] on input "text" at bounding box center [1188, 282] width 42 height 18
click at [1268, 276] on input "text" at bounding box center [1266, 282] width 60 height 18
click at [1304, 270] on button "add" at bounding box center [1320, 282] width 33 height 24
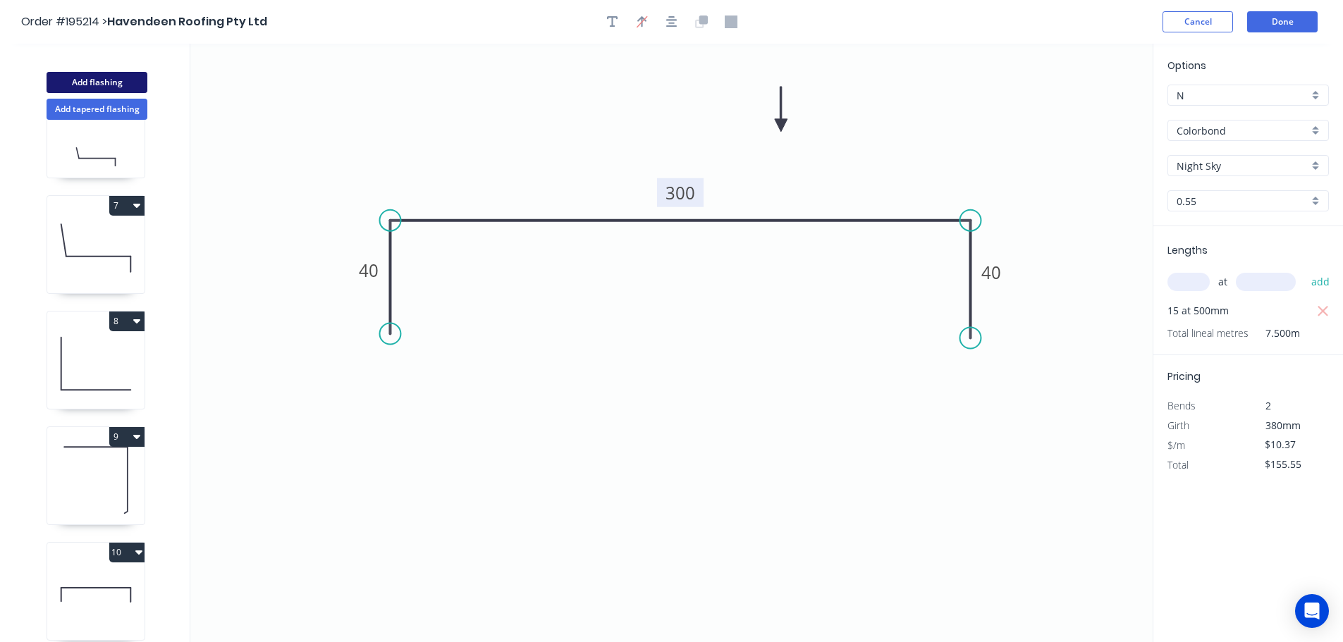
click at [91, 80] on button "Add flashing" at bounding box center [97, 82] width 101 height 21
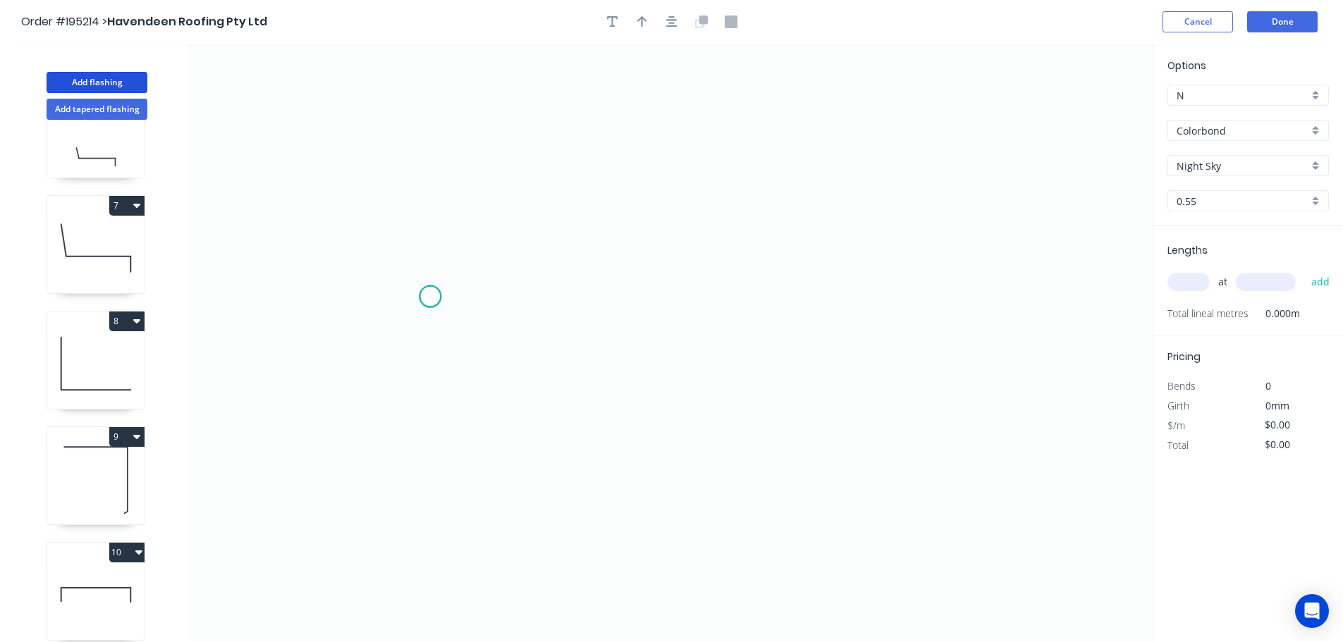
click at [430, 297] on icon "0" at bounding box center [671, 343] width 962 height 598
click at [1015, 303] on icon "0" at bounding box center [671, 343] width 962 height 598
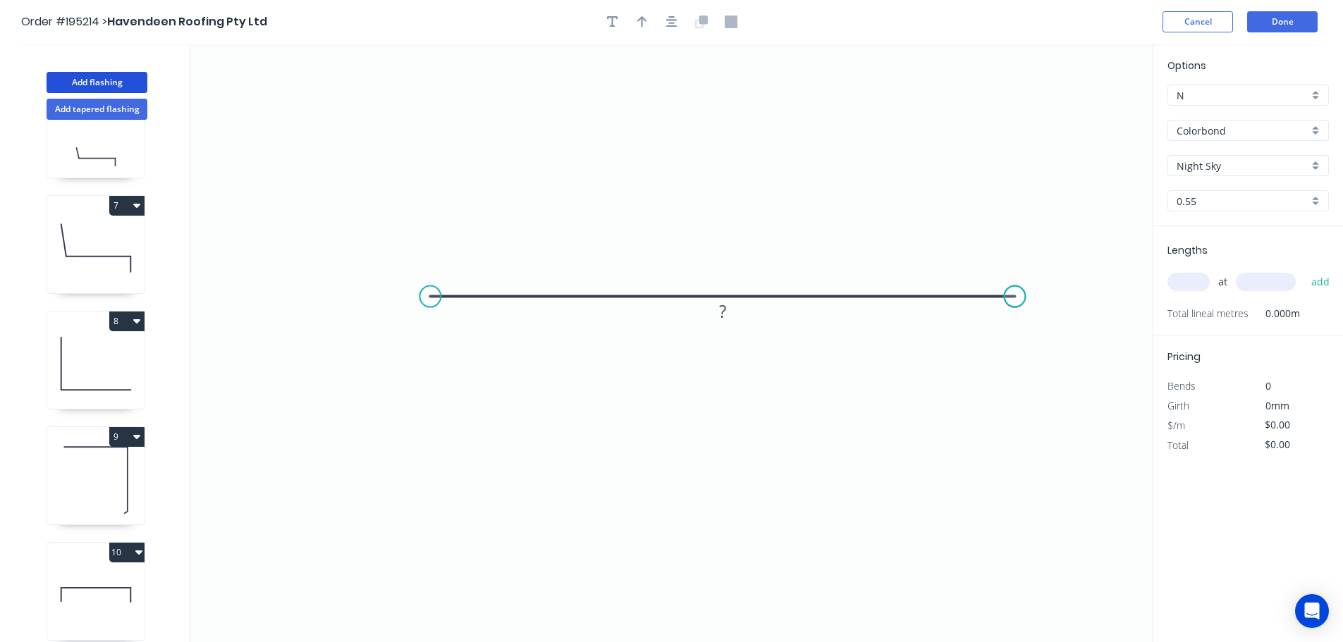
click at [1015, 303] on circle at bounding box center [1014, 296] width 21 height 21
click at [644, 18] on icon "button" at bounding box center [642, 21] width 10 height 11
drag, startPoint x: 1083, startPoint y: 112, endPoint x: 684, endPoint y: 151, distance: 400.9
click at [692, 147] on icon at bounding box center [698, 124] width 13 height 45
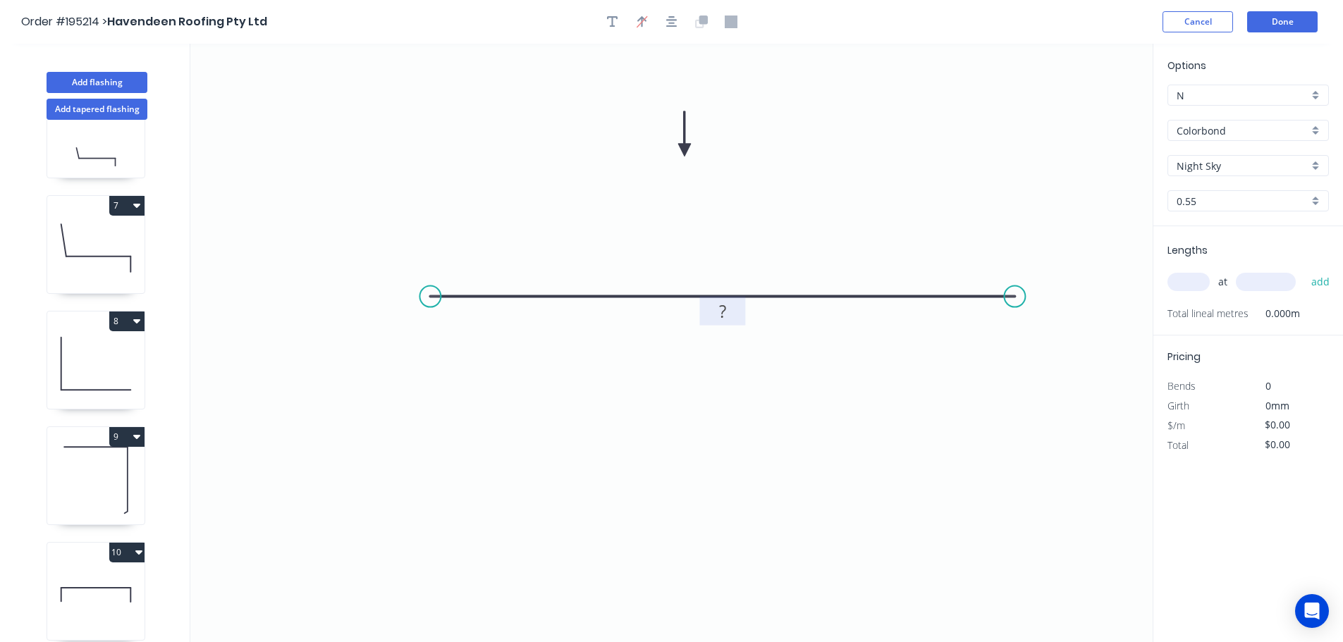
click at [721, 314] on tspan "?" at bounding box center [722, 311] width 7 height 23
click at [777, 370] on icon "0 300" at bounding box center [671, 343] width 962 height 598
click at [1194, 281] on input "text" at bounding box center [1188, 282] width 42 height 18
click at [1286, 280] on input "text" at bounding box center [1266, 282] width 60 height 18
click at [1304, 270] on button "add" at bounding box center [1320, 282] width 33 height 24
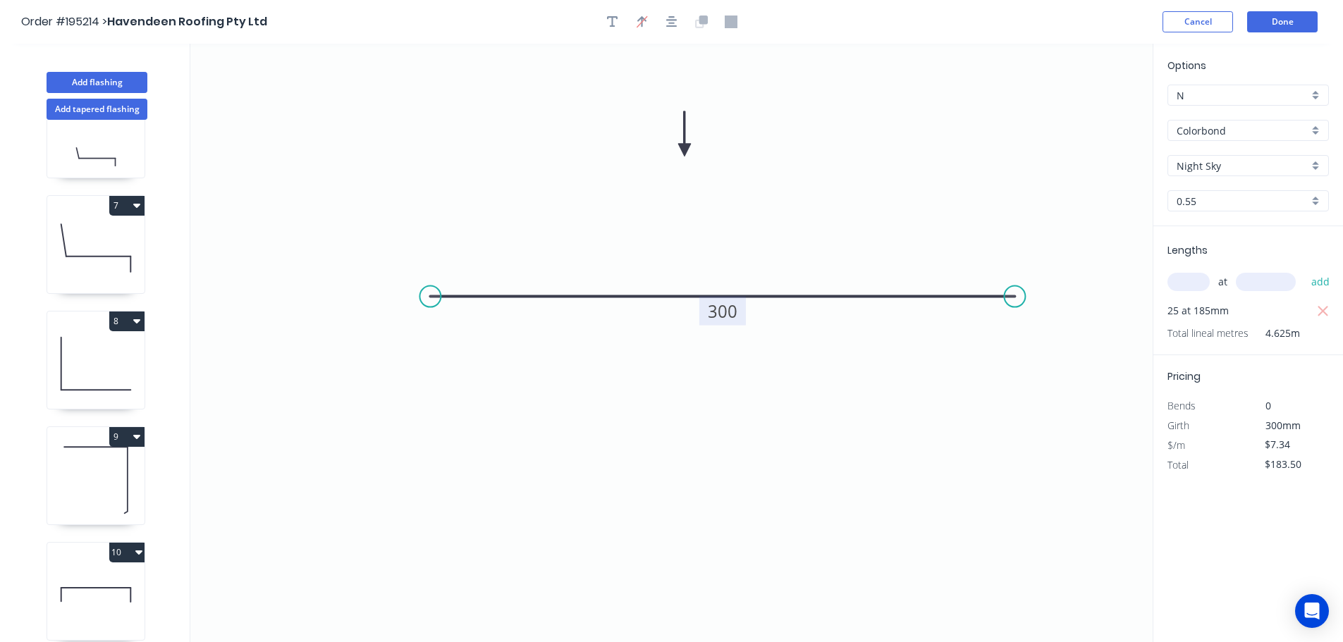
click at [729, 310] on tspan "300" at bounding box center [723, 311] width 30 height 23
click at [761, 233] on icon "0 185" at bounding box center [671, 343] width 962 height 598
click at [1325, 314] on icon "button" at bounding box center [1323, 311] width 13 height 17
click at [1198, 282] on input "text" at bounding box center [1188, 282] width 42 height 18
click at [1267, 282] on input "text" at bounding box center [1266, 282] width 60 height 18
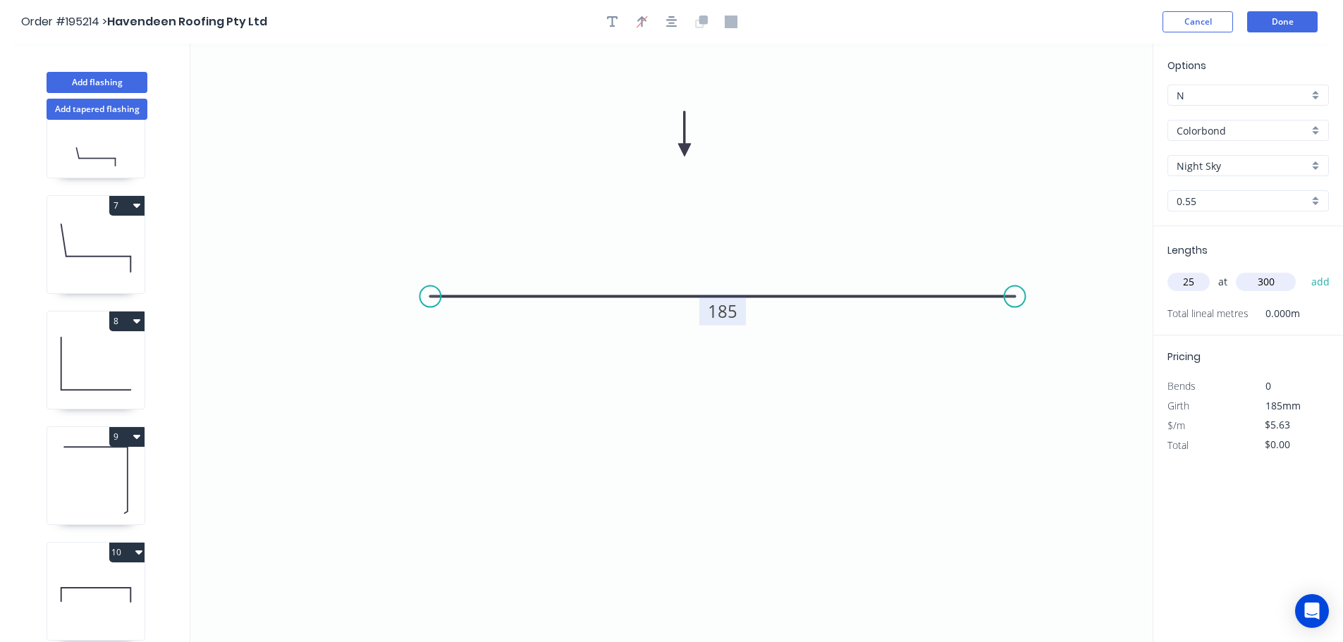
click at [1304, 270] on button "add" at bounding box center [1320, 282] width 33 height 24
click at [1289, 24] on button "Done" at bounding box center [1282, 21] width 70 height 21
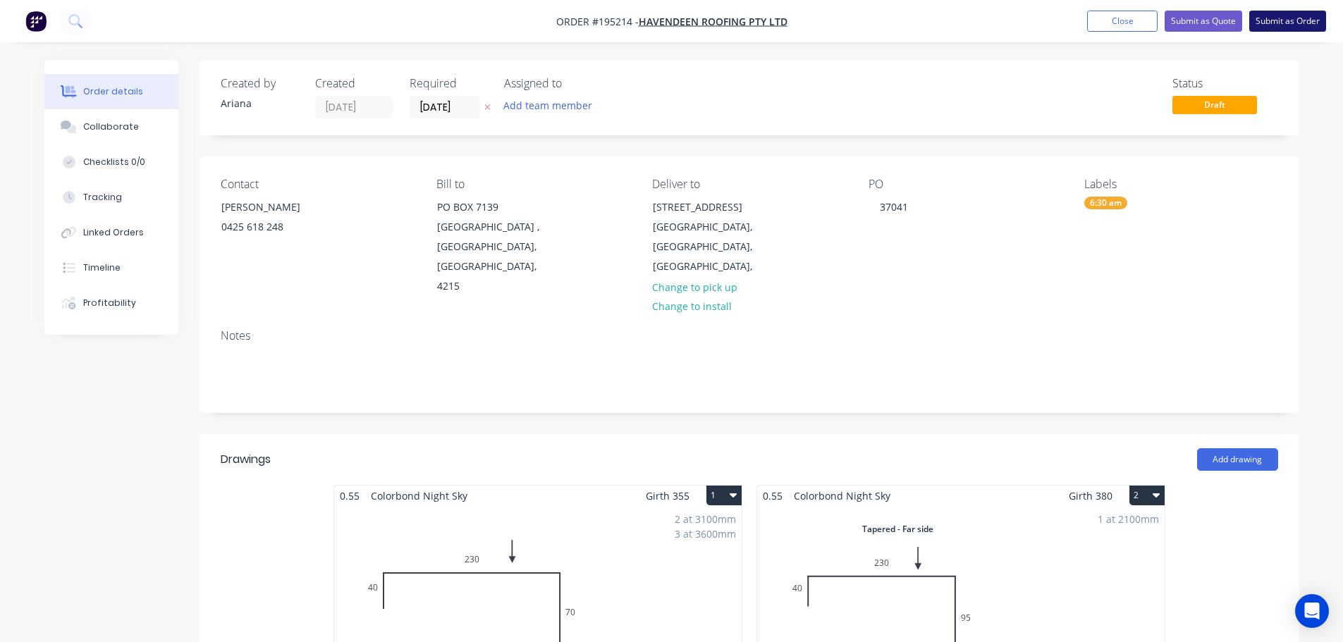
click at [1287, 21] on button "Submit as Order" at bounding box center [1287, 21] width 77 height 21
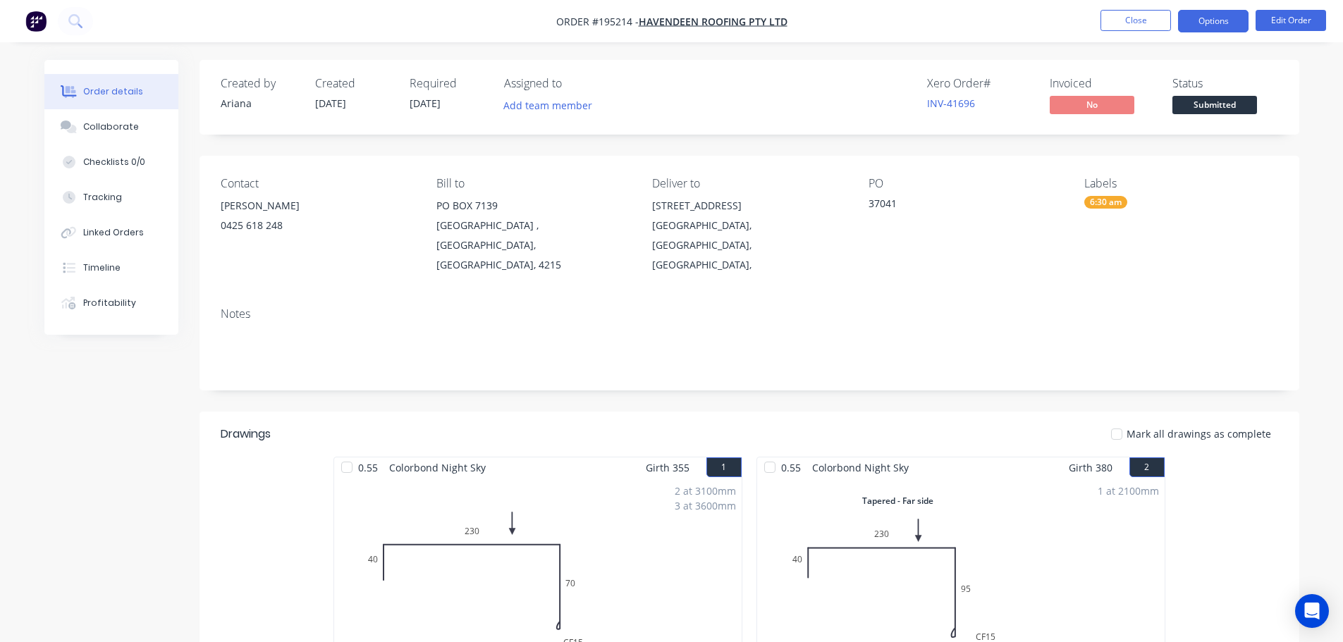
click at [1217, 20] on button "Options" at bounding box center [1213, 21] width 70 height 23
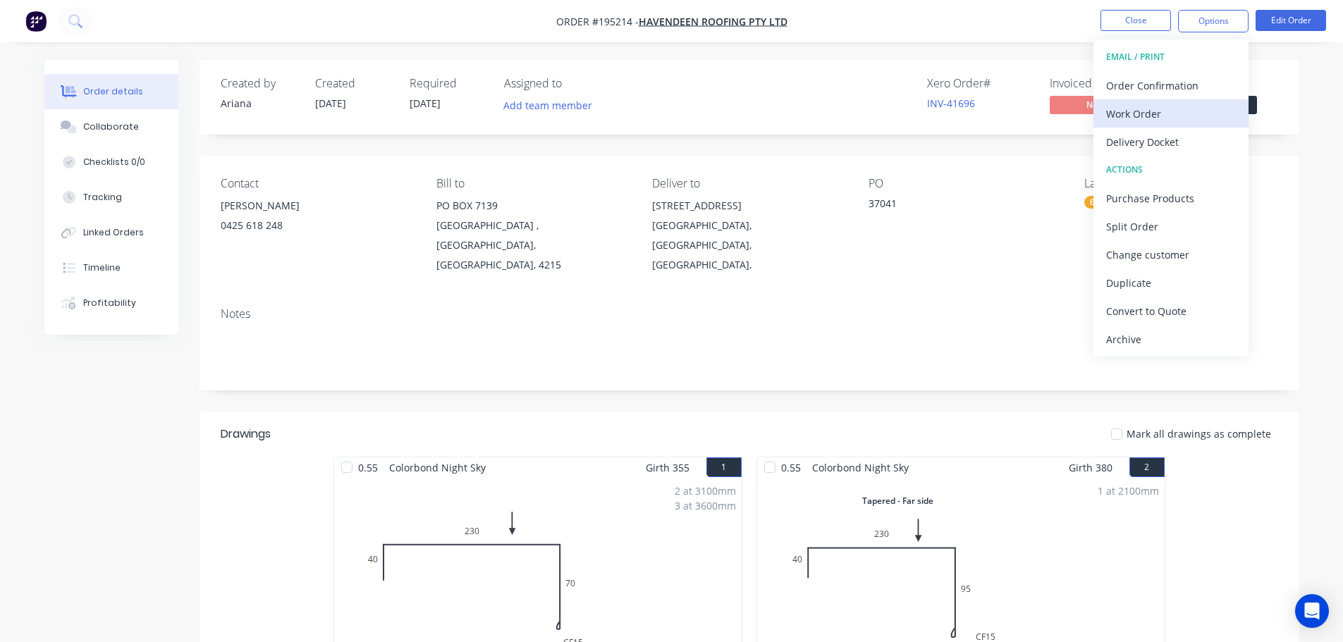
click at [1146, 109] on div "Work Order" at bounding box center [1171, 114] width 130 height 20
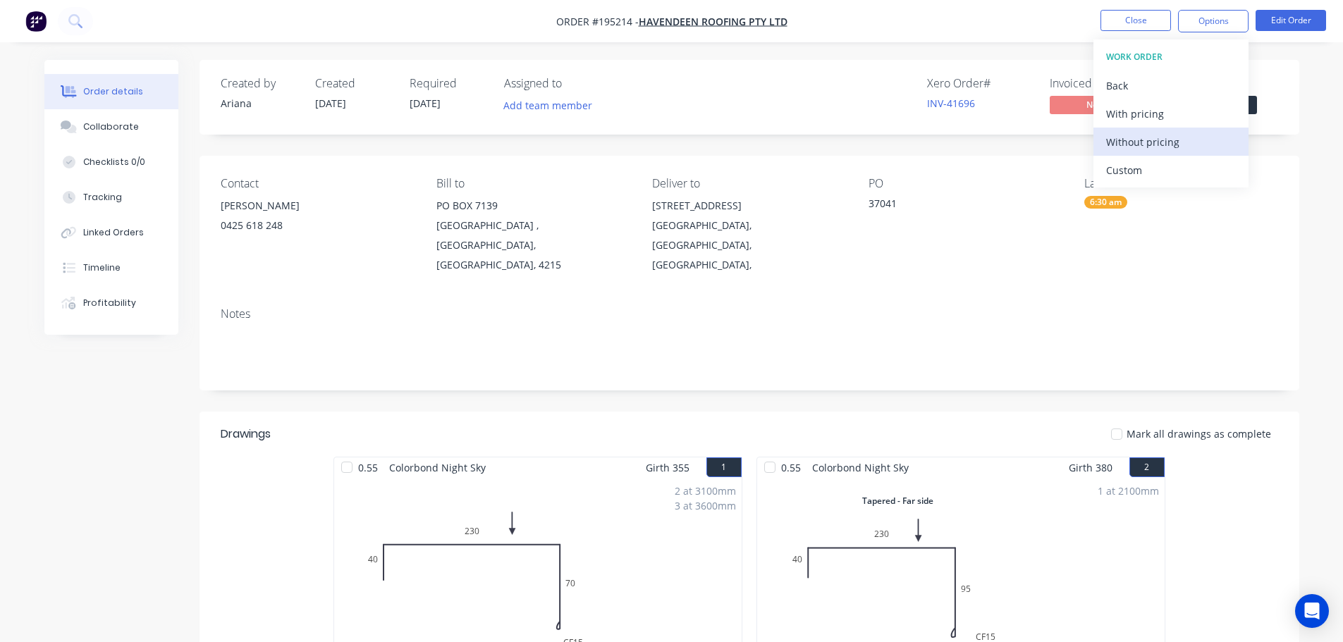
click at [1116, 142] on div "Without pricing" at bounding box center [1171, 142] width 130 height 20
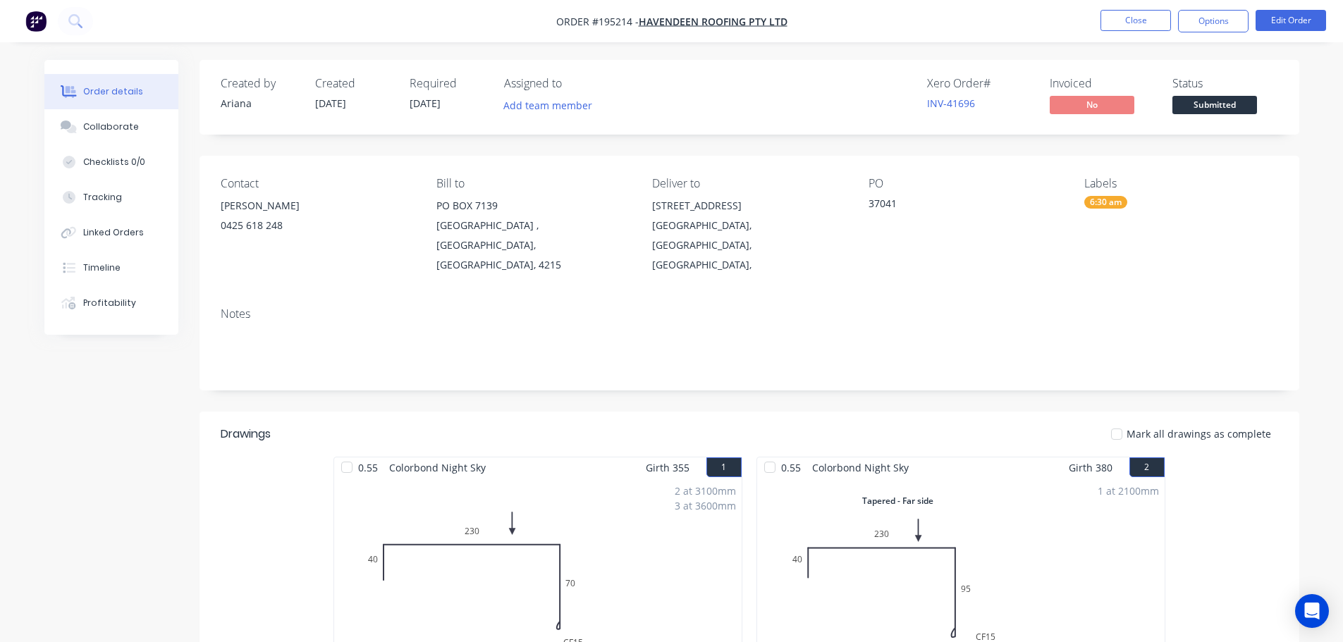
click at [868, 71] on div "Created by [PERSON_NAME] Created [DATE] Required [DATE] Assigned to Add team me…" at bounding box center [749, 97] width 1100 height 75
click at [1128, 18] on button "Close" at bounding box center [1135, 20] width 70 height 21
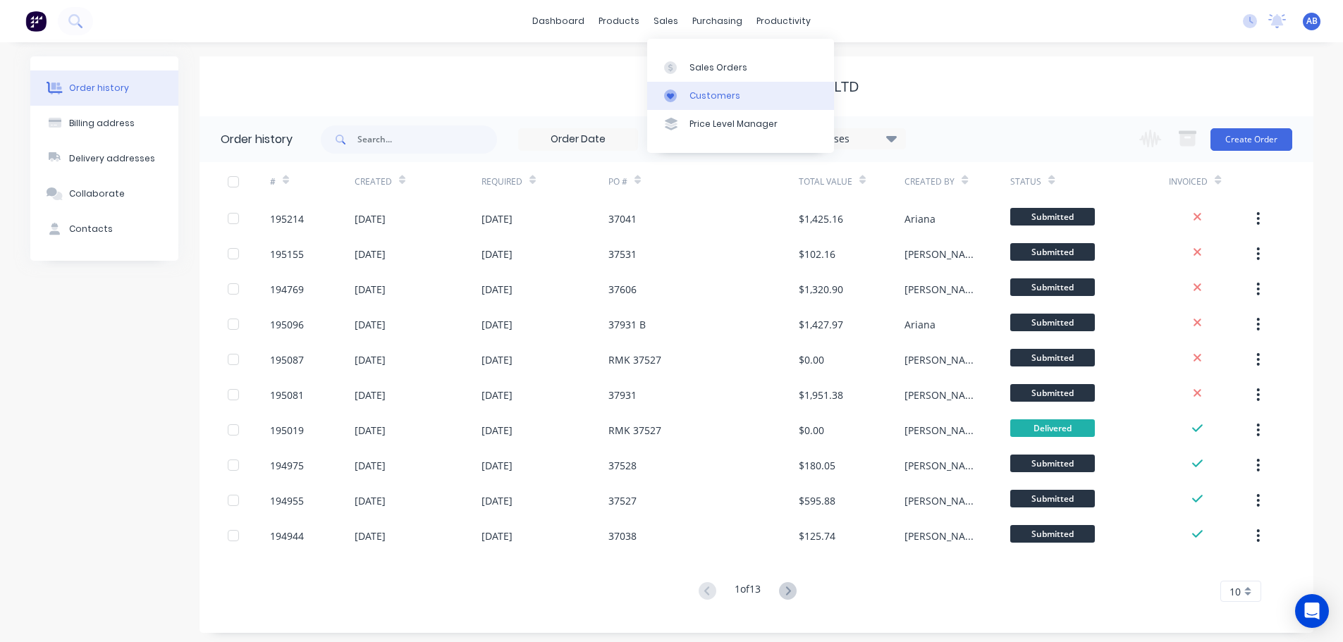
click at [709, 91] on div "Customers" at bounding box center [714, 96] width 51 height 13
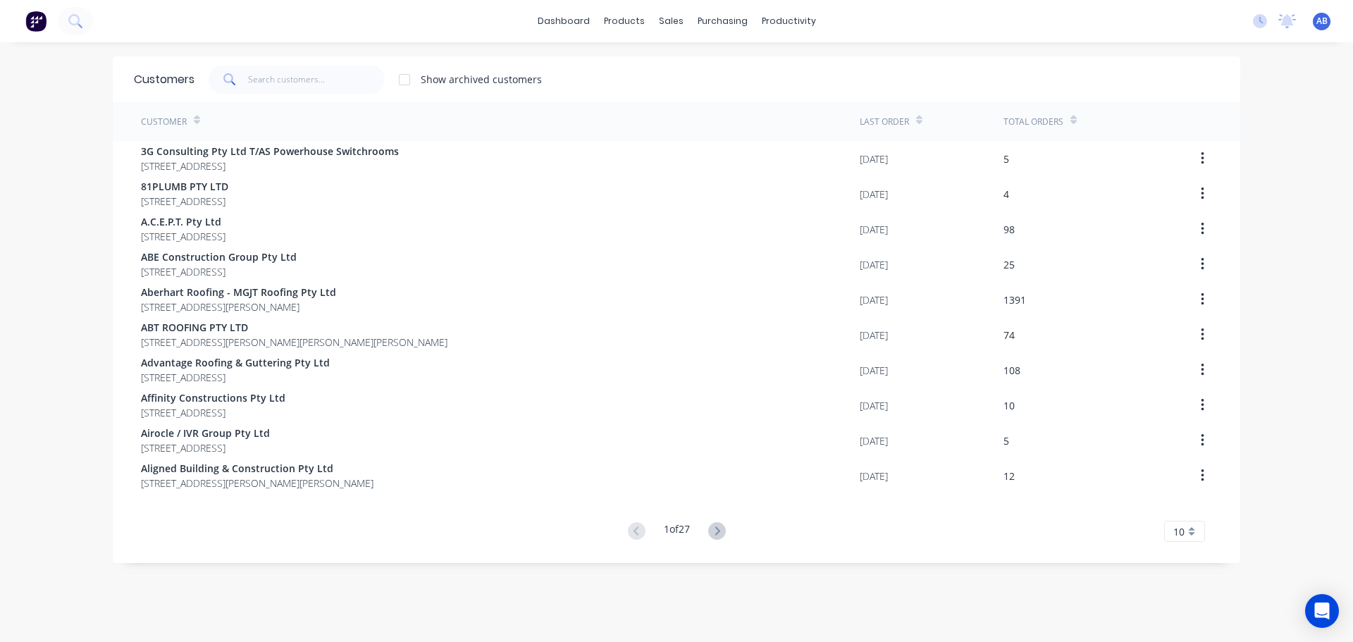
click at [849, 12] on div "dashboard products sales purchasing productivity dashboard products Product Cat…" at bounding box center [676, 21] width 1353 height 42
drag, startPoint x: 293, startPoint y: 80, endPoint x: 670, endPoint y: 77, distance: 376.4
click at [297, 78] on input "text" at bounding box center [316, 80] width 137 height 28
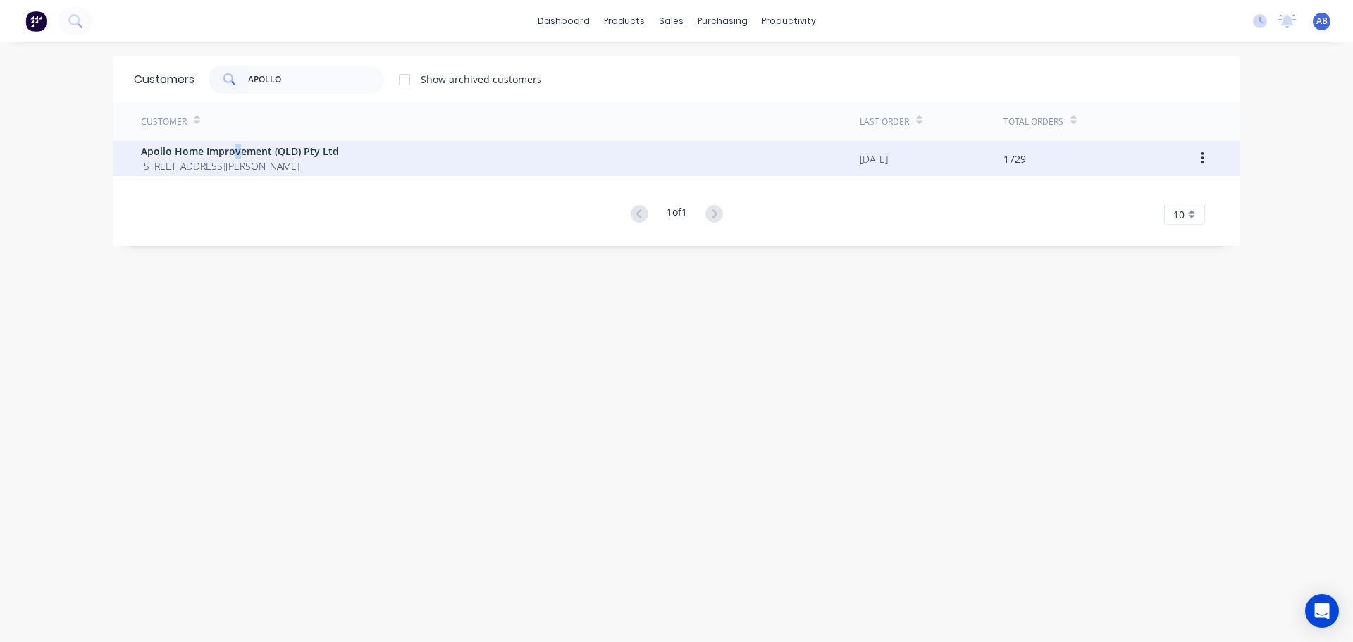
click at [231, 155] on span "Apollo Home Improvement (QLD) Pty Ltd" at bounding box center [240, 151] width 198 height 15
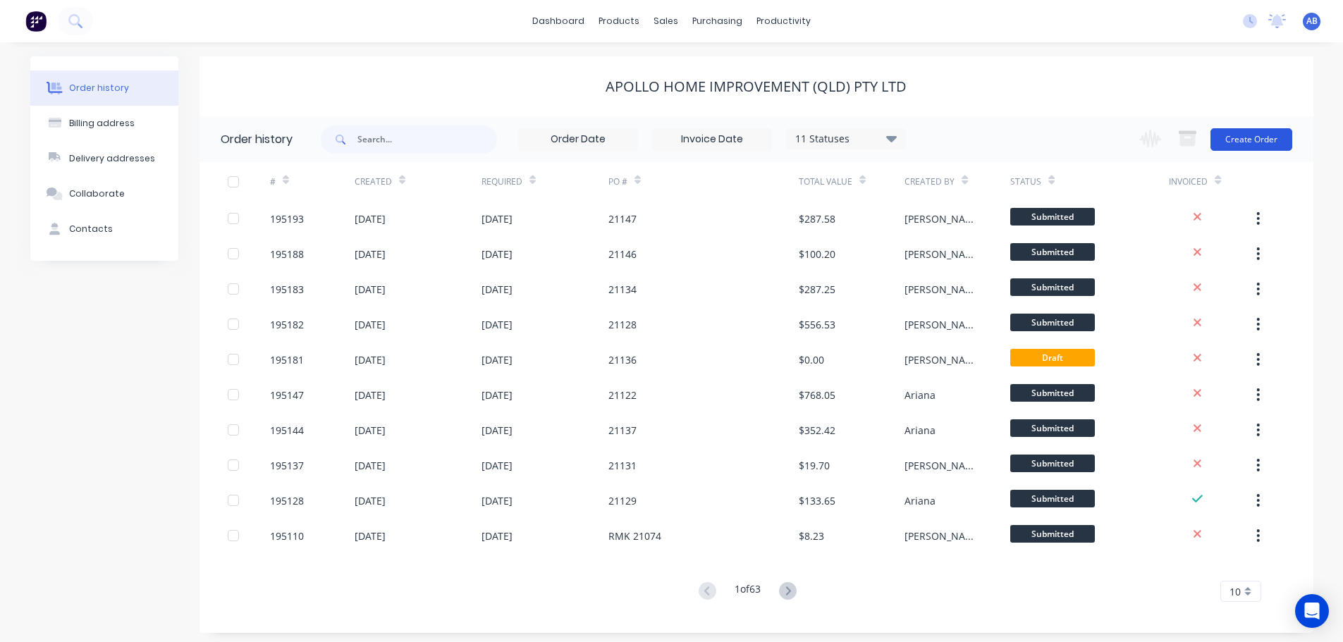
click at [1265, 140] on button "Create Order" at bounding box center [1251, 139] width 82 height 23
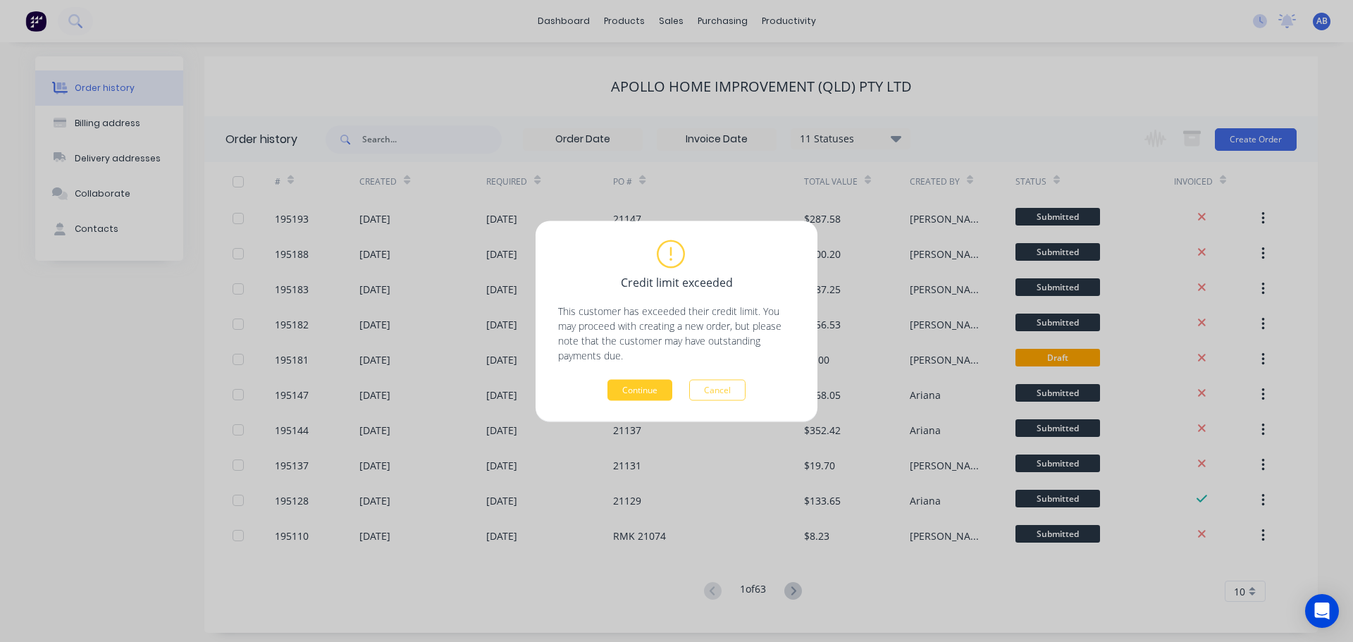
click at [653, 391] on button "Continue" at bounding box center [640, 389] width 65 height 21
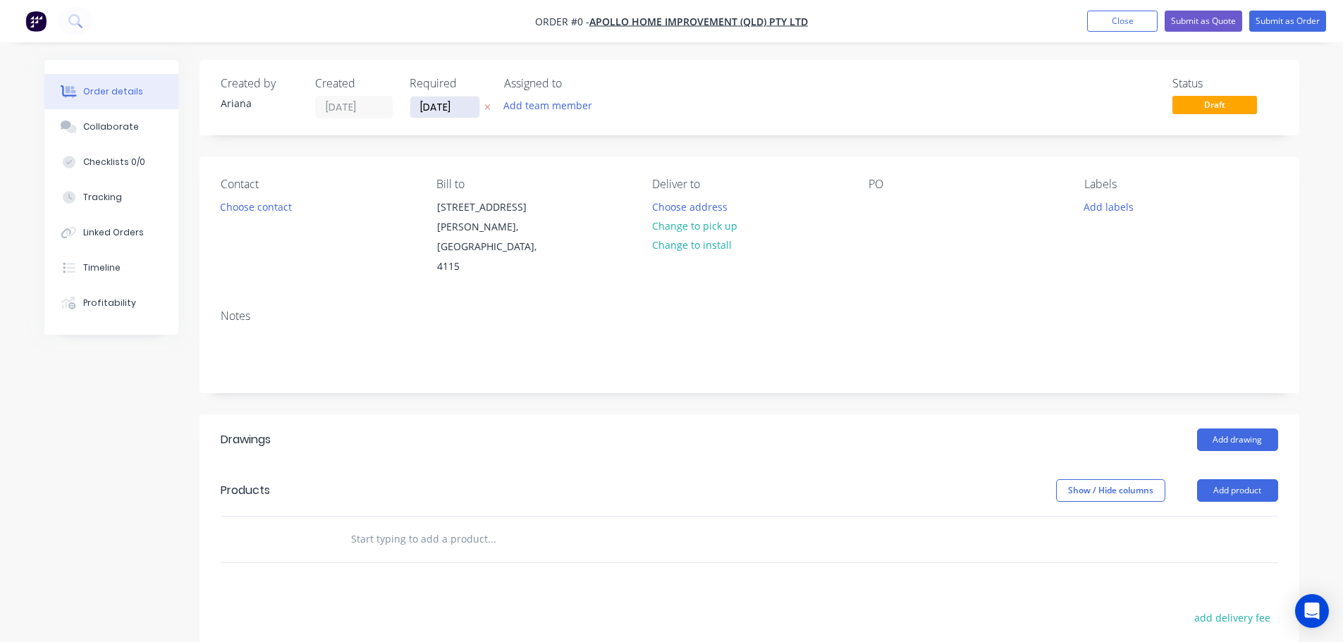
click at [439, 113] on input "[DATE]" at bounding box center [444, 107] width 69 height 21
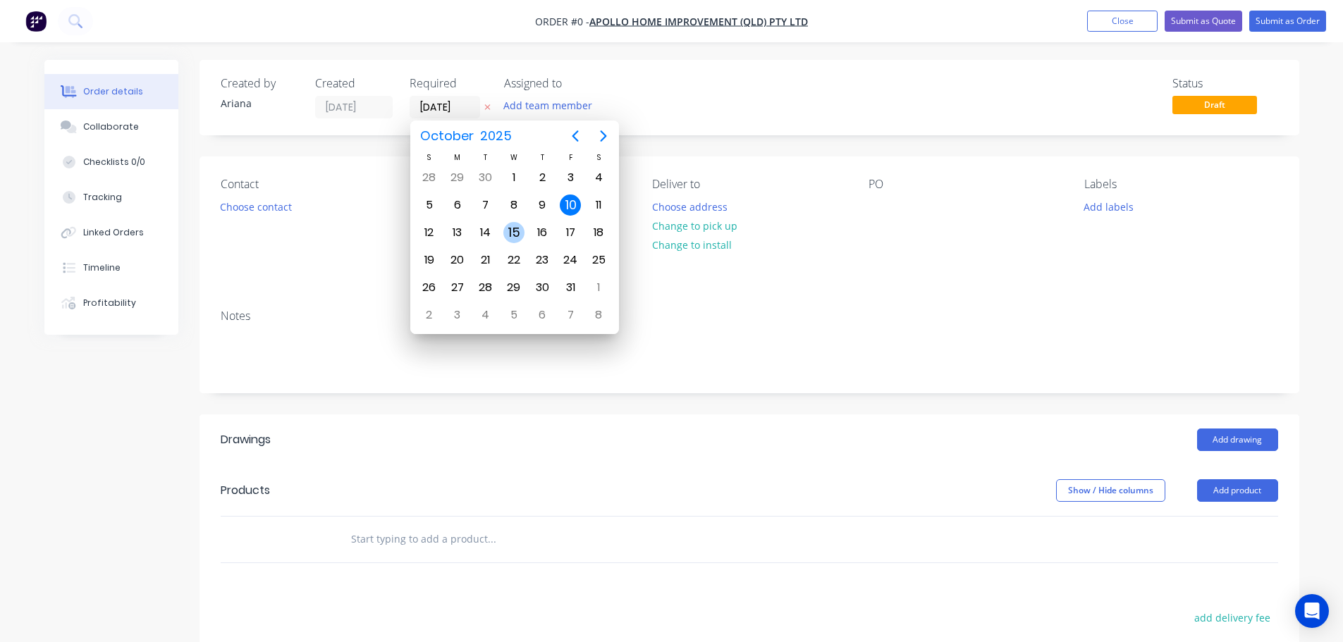
click at [511, 226] on div "15" at bounding box center [513, 232] width 21 height 21
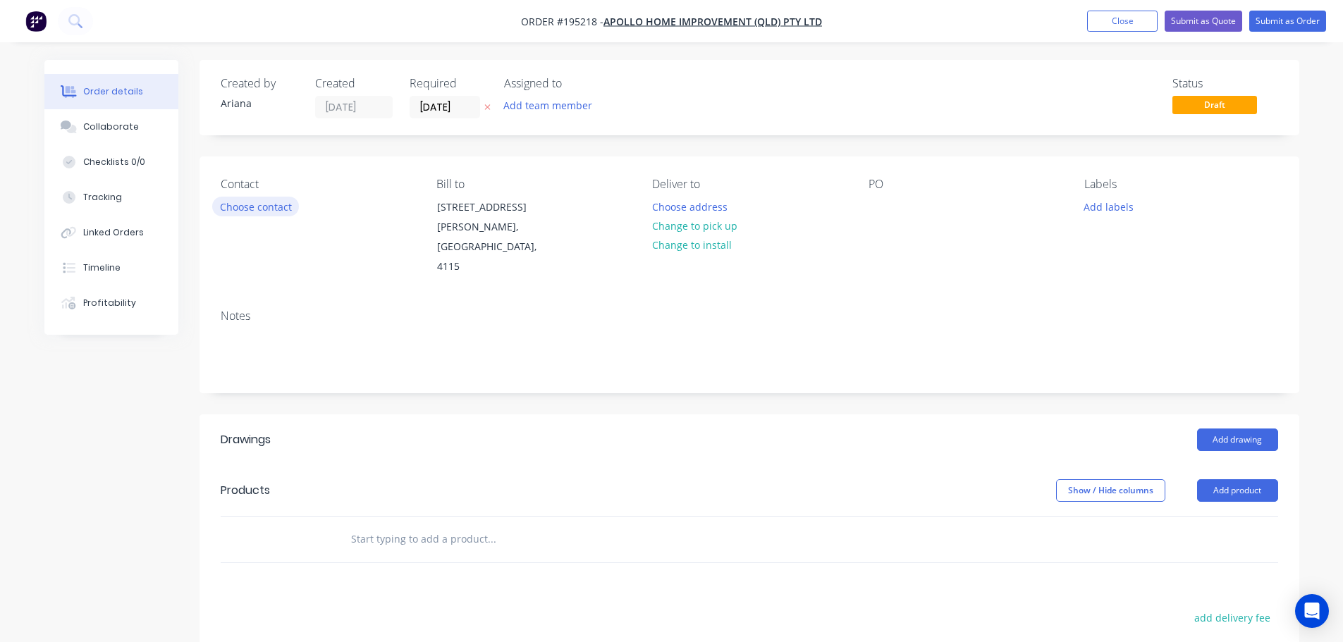
click at [264, 209] on button "Choose contact" at bounding box center [255, 206] width 87 height 19
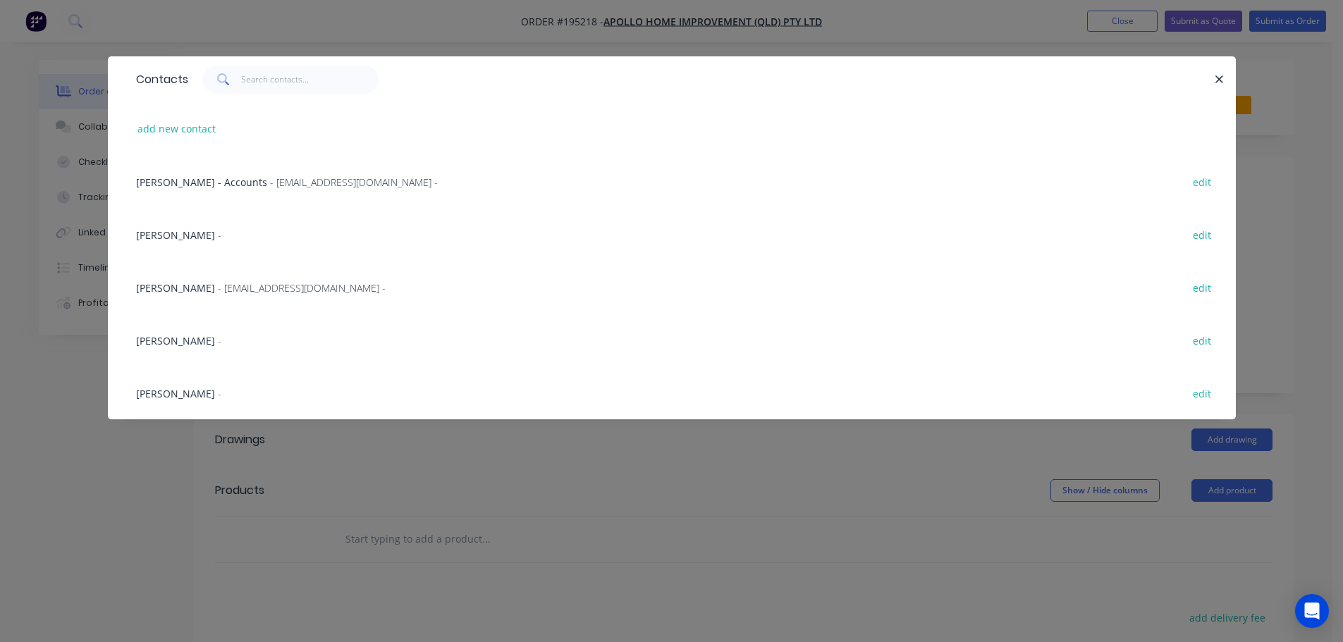
click at [218, 285] on span "- [EMAIL_ADDRESS][DOMAIN_NAME] -" at bounding box center [302, 287] width 168 height 13
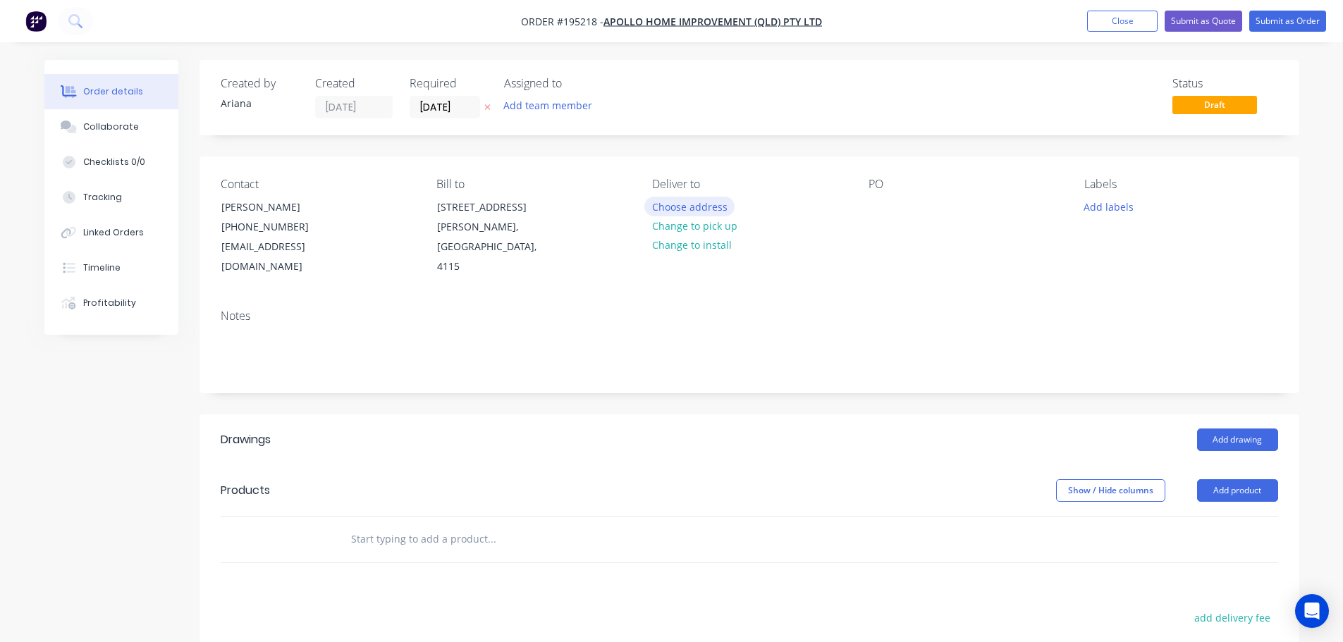
click at [682, 203] on button "Choose address" at bounding box center [689, 206] width 90 height 19
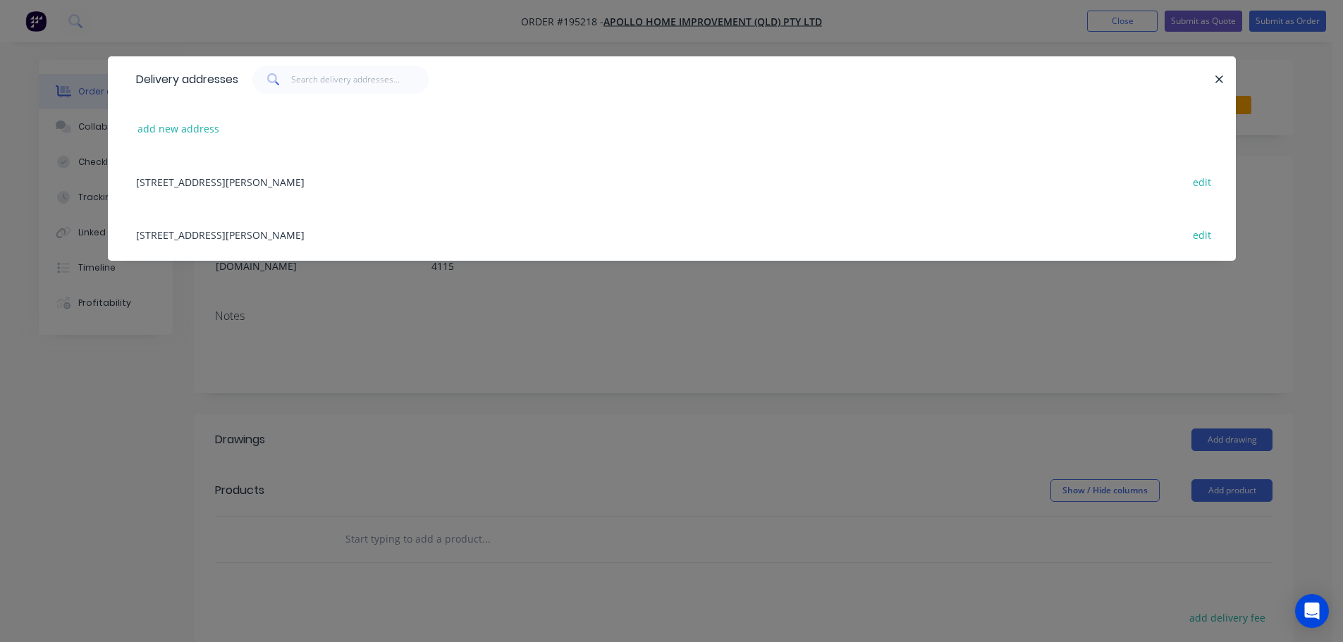
click at [311, 237] on div "[STREET_ADDRESS][PERSON_NAME] edit" at bounding box center [672, 234] width 1086 height 53
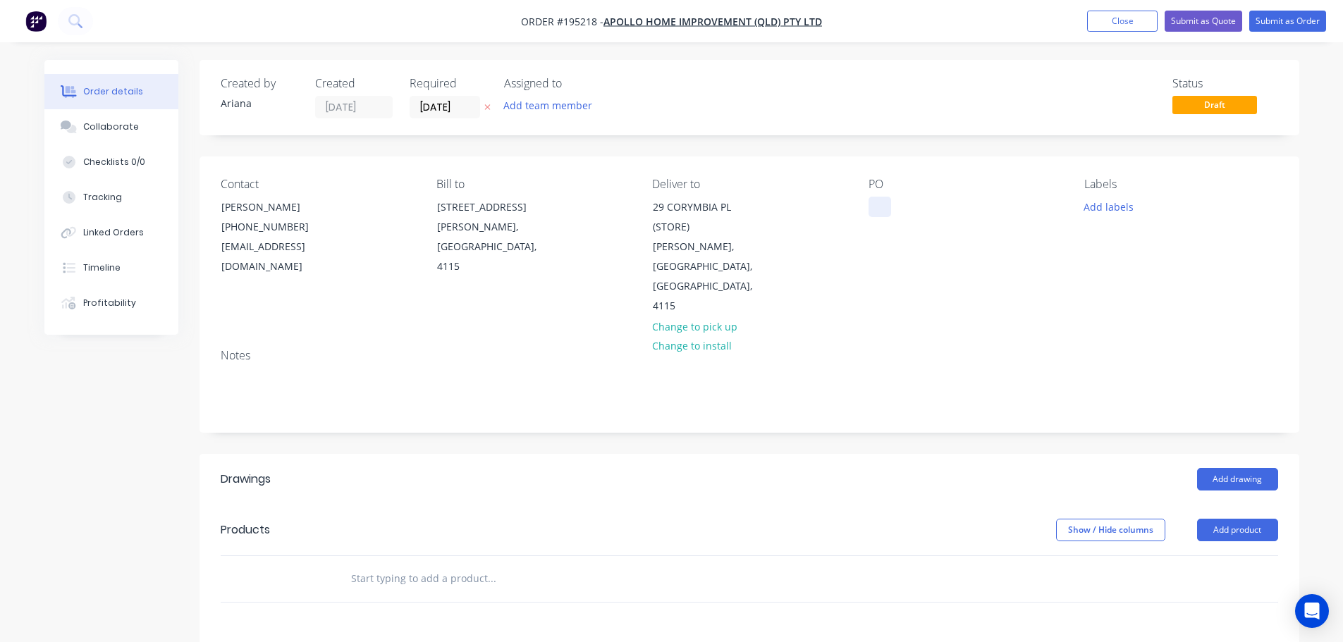
click at [882, 202] on div at bounding box center [879, 207] width 23 height 20
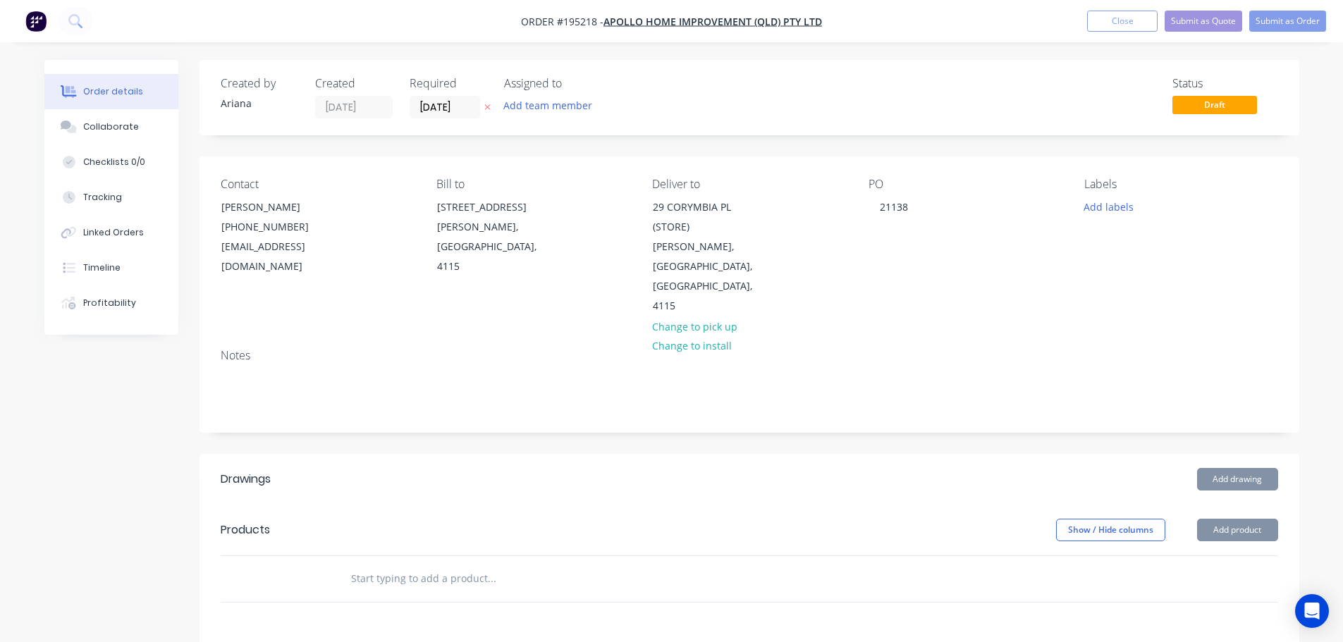
click at [1058, 295] on div "Contact [PERSON_NAME] [PHONE_NUMBER] [EMAIL_ADDRESS][DOMAIN_NAME] Bill to [STRE…" at bounding box center [749, 246] width 1100 height 181
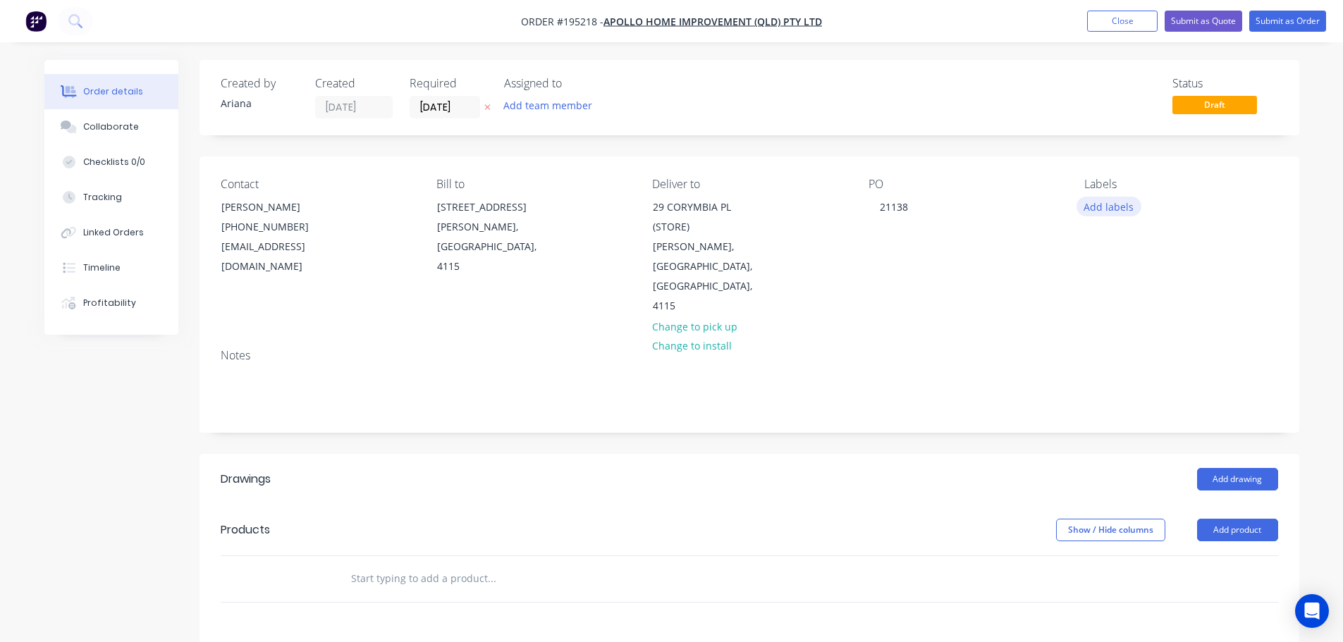
click at [1119, 199] on button "Add labels" at bounding box center [1108, 206] width 65 height 19
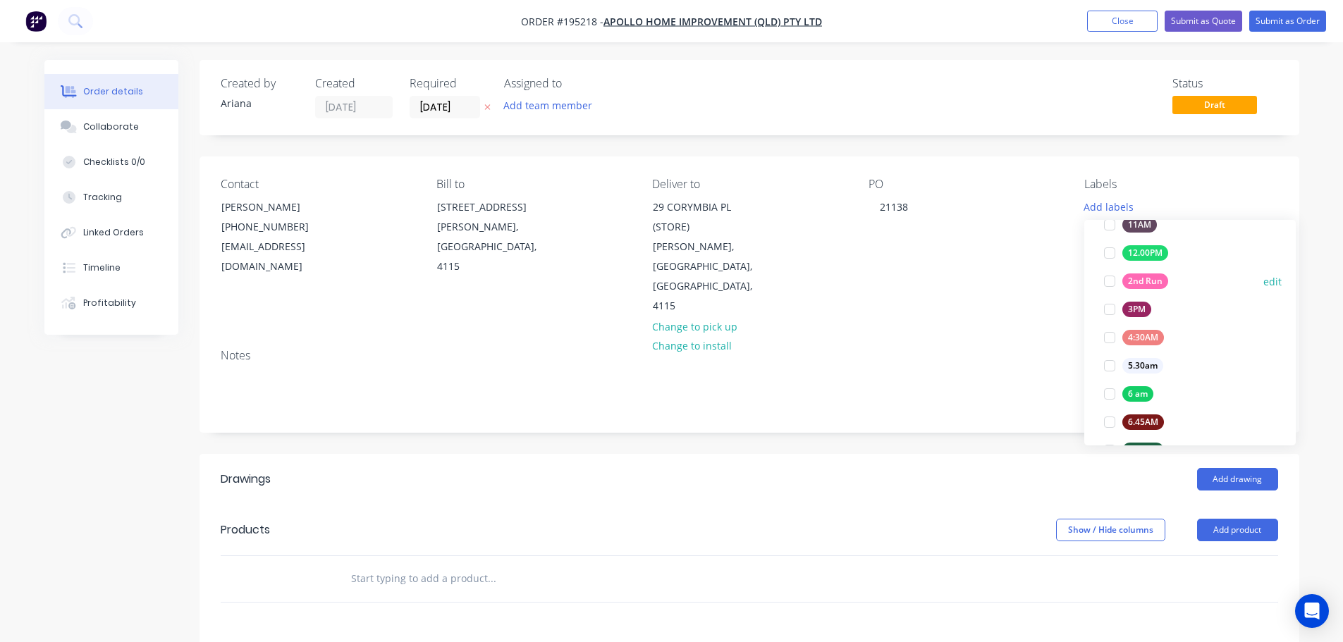
click at [1109, 277] on div at bounding box center [1109, 281] width 28 height 28
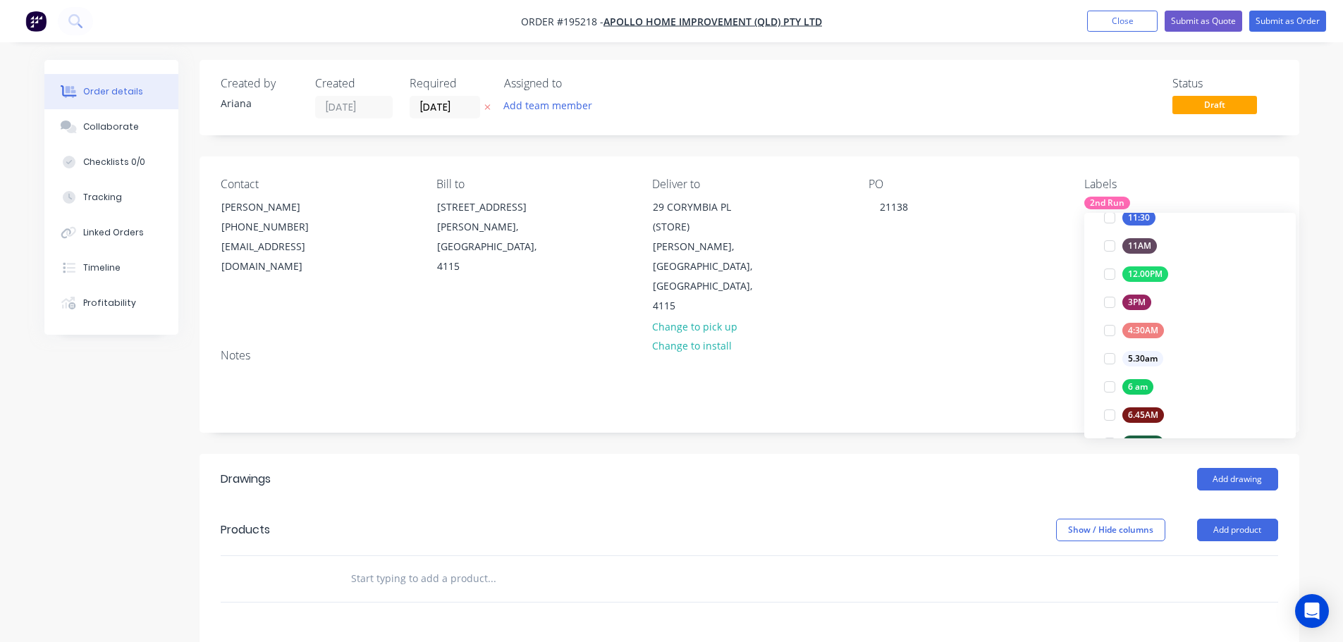
scroll to position [51, 0]
click at [1013, 338] on div "Notes" at bounding box center [749, 385] width 1100 height 94
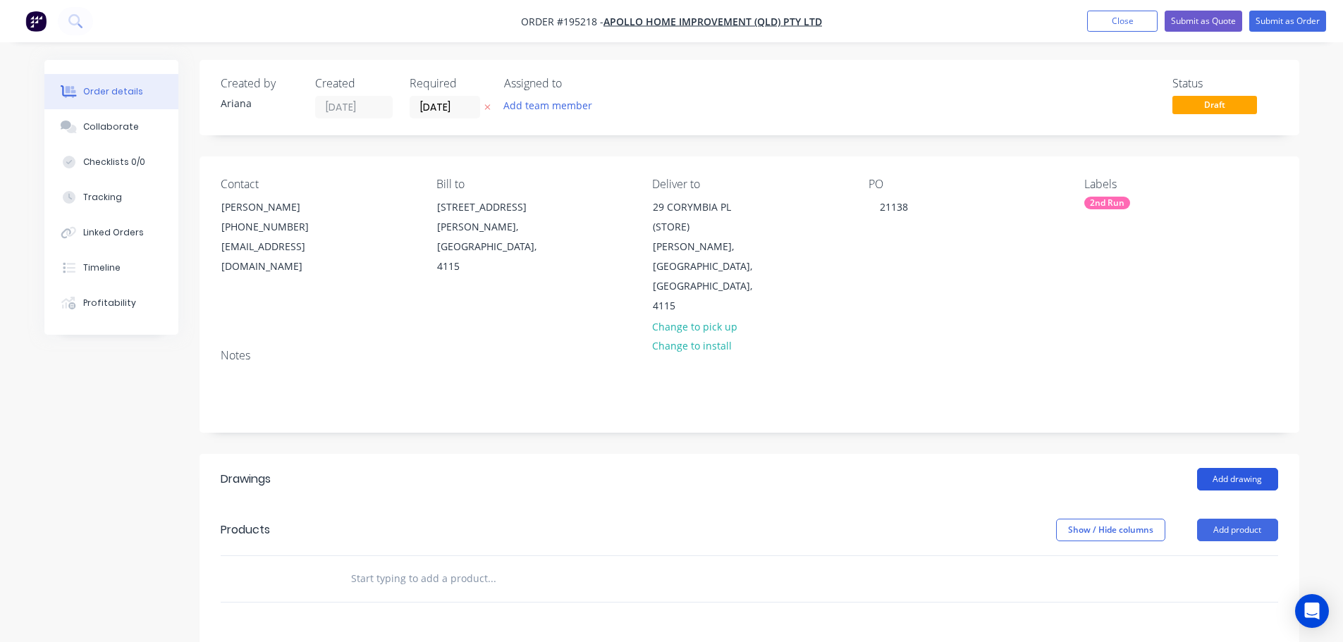
click at [1241, 468] on button "Add drawing" at bounding box center [1237, 479] width 81 height 23
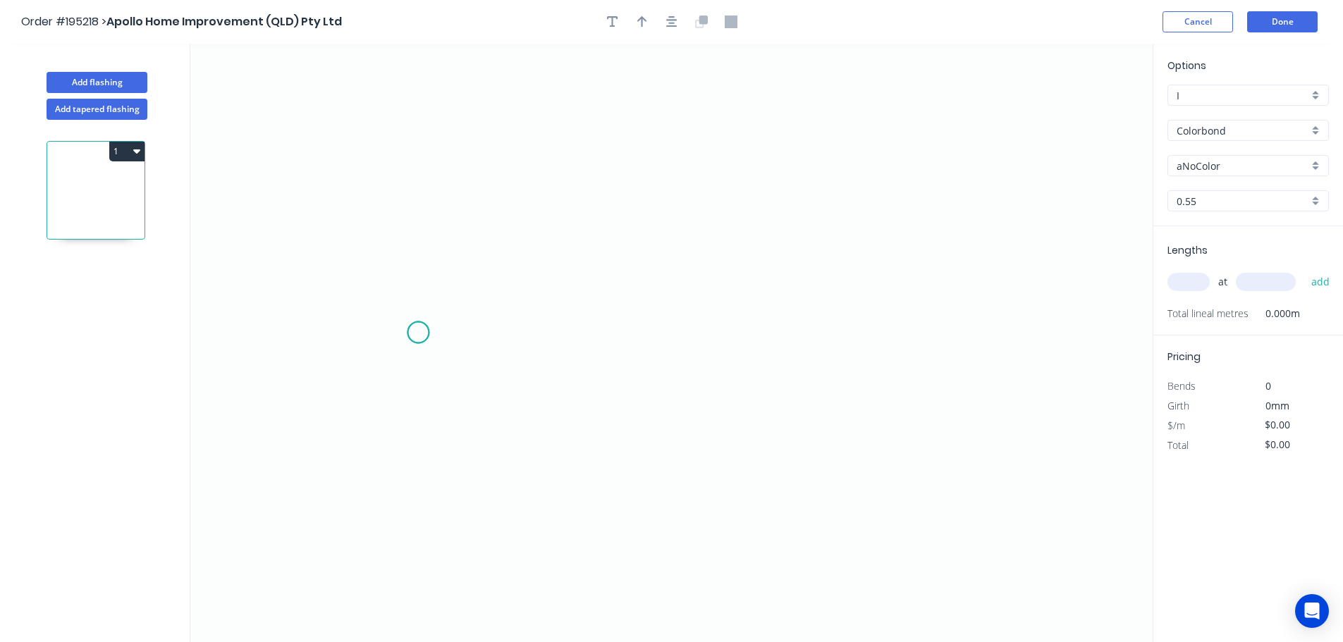
click at [418, 333] on icon "0" at bounding box center [671, 343] width 962 height 598
click at [413, 495] on icon "0" at bounding box center [671, 343] width 962 height 598
click at [806, 489] on icon "0 ?" at bounding box center [671, 343] width 962 height 598
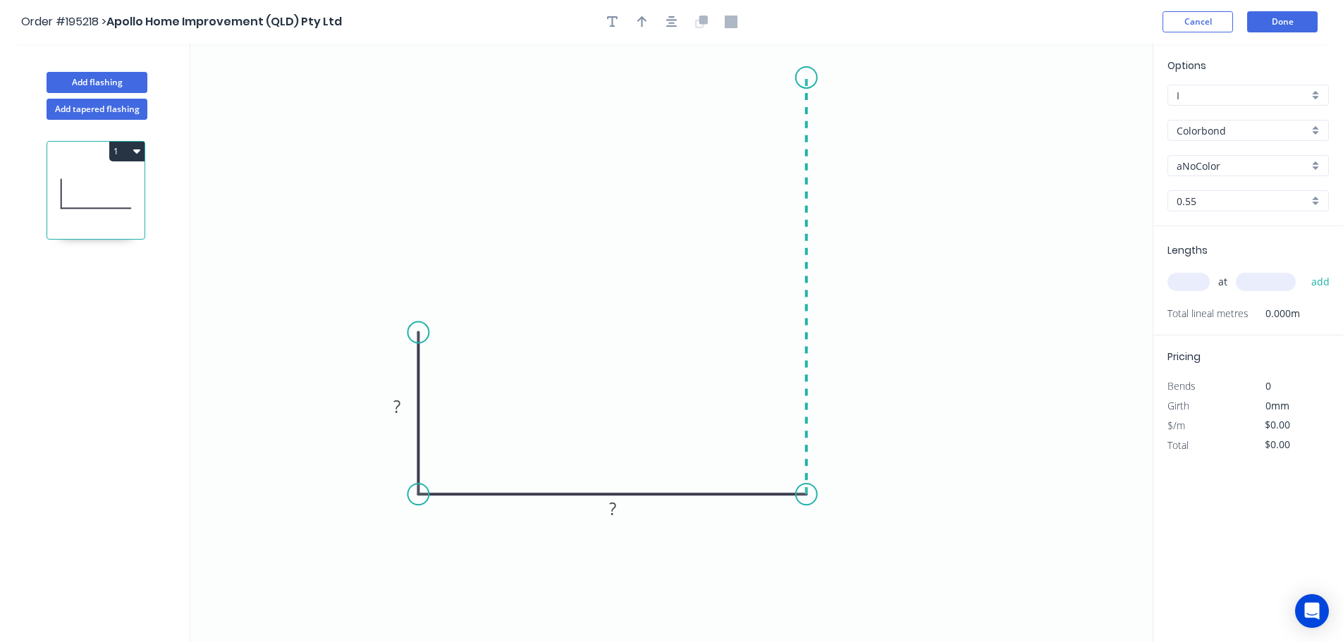
click at [799, 78] on icon "0 ? ?" at bounding box center [671, 343] width 962 height 598
click at [798, 78] on circle at bounding box center [806, 77] width 21 height 21
click at [400, 407] on tspan "?" at bounding box center [396, 406] width 7 height 23
click at [615, 508] on tspan "?" at bounding box center [612, 508] width 7 height 23
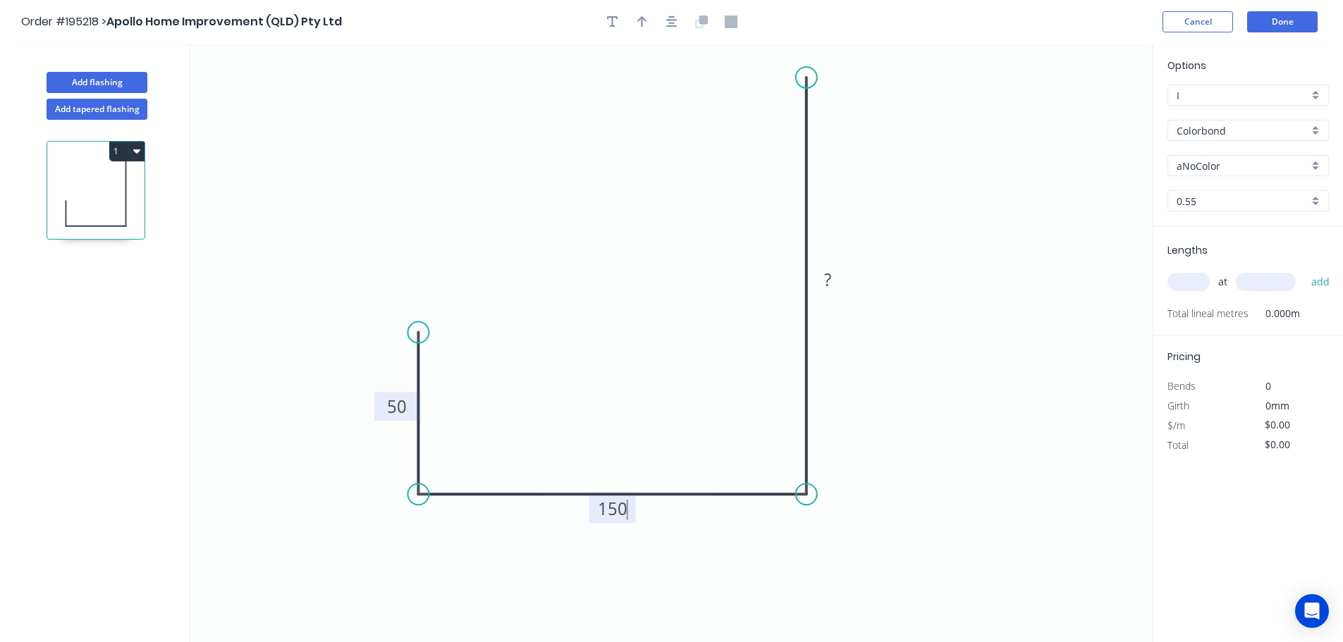
click at [933, 384] on icon "0 50 150 ?" at bounding box center [671, 343] width 962 height 598
click at [832, 271] on rect at bounding box center [827, 281] width 28 height 20
click at [910, 249] on icon "0 50 150 300" at bounding box center [671, 343] width 962 height 598
click at [639, 18] on icon "button" at bounding box center [642, 22] width 10 height 13
drag, startPoint x: 1081, startPoint y: 112, endPoint x: 595, endPoint y: 251, distance: 505.8
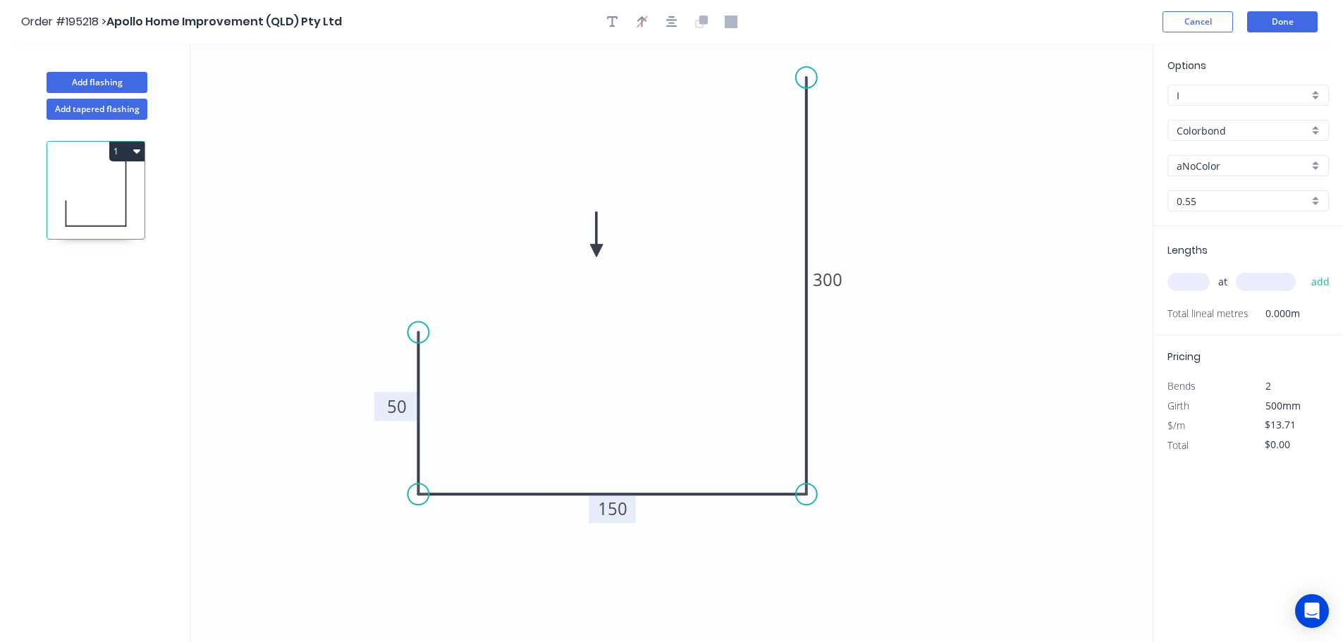
click at [595, 251] on icon at bounding box center [596, 234] width 13 height 45
click at [1318, 165] on div "aNoColor" at bounding box center [1247, 165] width 161 height 21
click at [1253, 219] on div "Ironstone" at bounding box center [1248, 219] width 160 height 25
click at [1191, 280] on input "text" at bounding box center [1188, 282] width 42 height 18
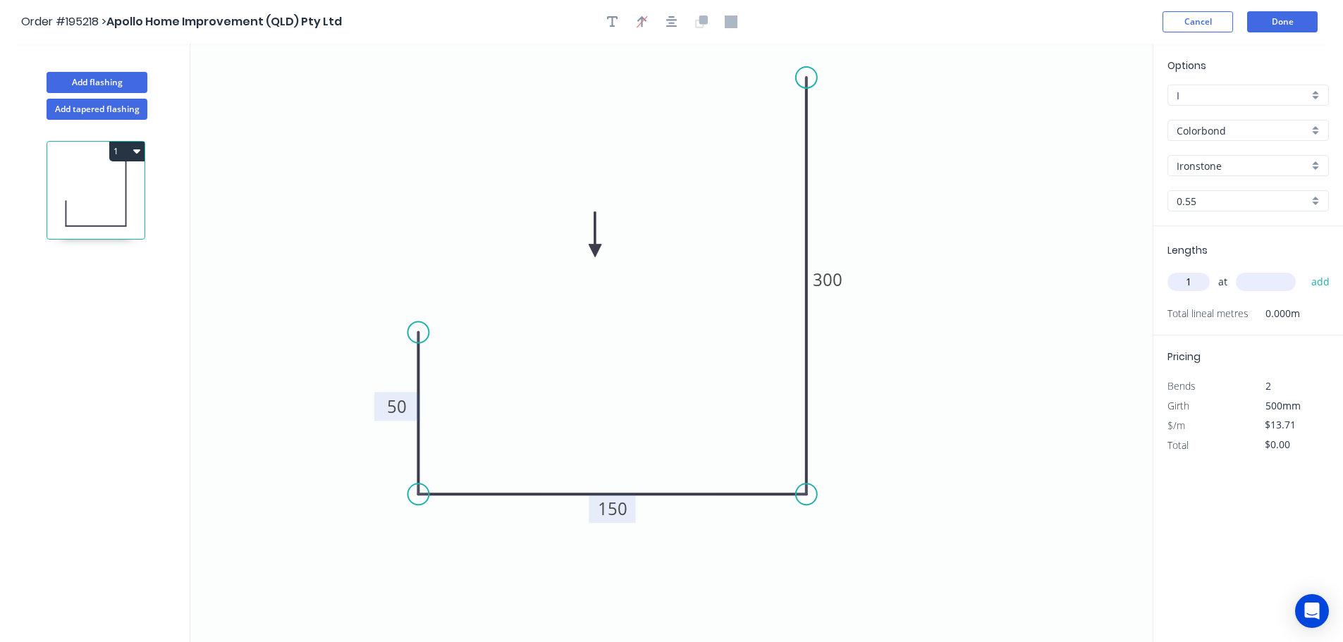
click at [1275, 285] on input "text" at bounding box center [1266, 282] width 60 height 18
click at [1304, 270] on button "add" at bounding box center [1320, 282] width 33 height 24
click at [91, 81] on button "Add flashing" at bounding box center [97, 82] width 101 height 21
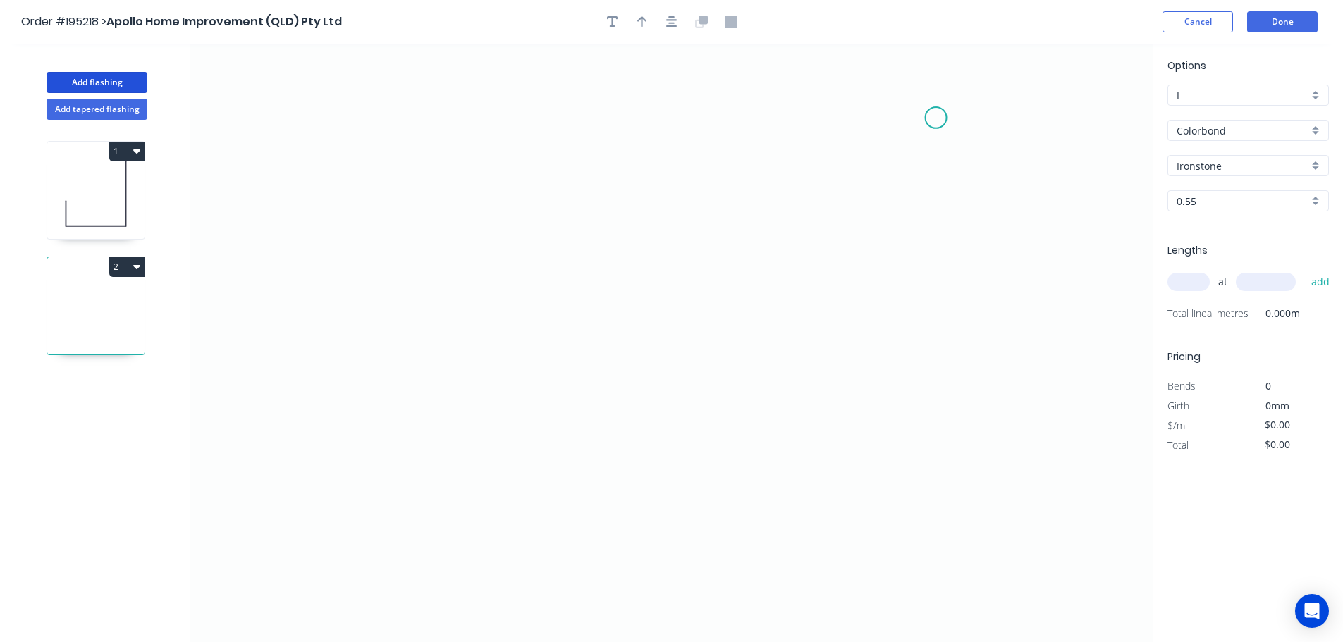
click at [936, 116] on icon "0" at bounding box center [671, 343] width 962 height 598
click at [780, 115] on icon "0" at bounding box center [671, 343] width 962 height 598
click at [771, 318] on icon "0 ?" at bounding box center [671, 343] width 962 height 598
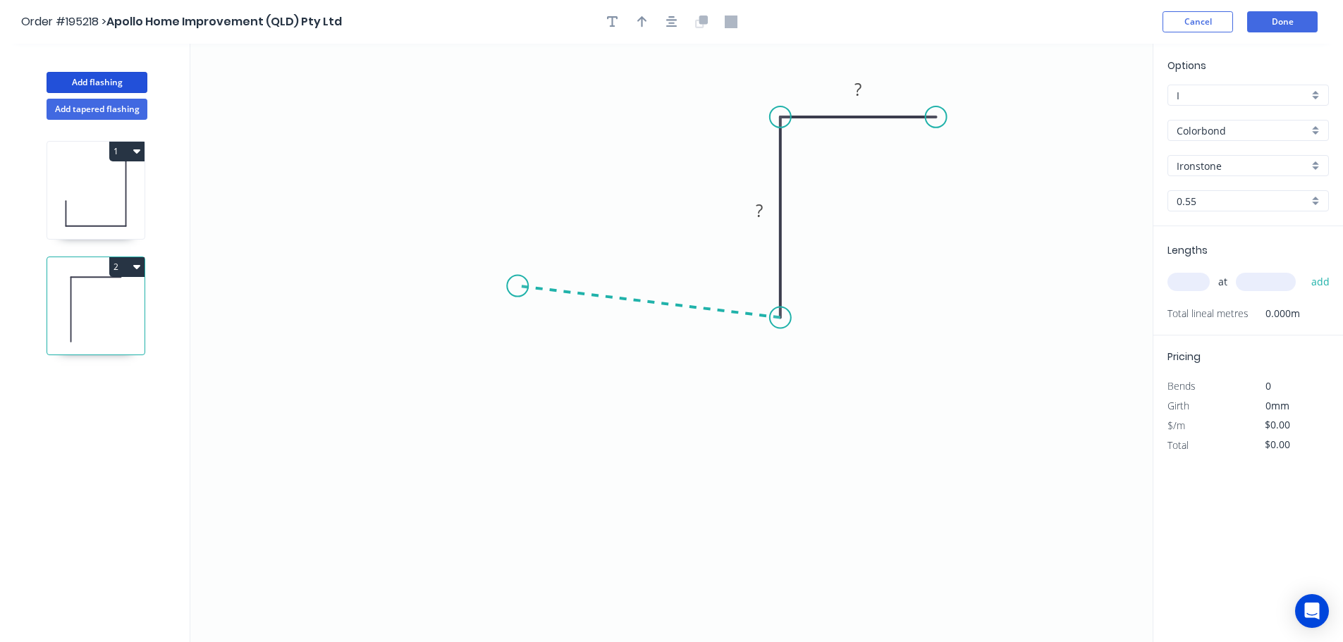
click at [517, 286] on icon "0 ? ?" at bounding box center [671, 343] width 962 height 598
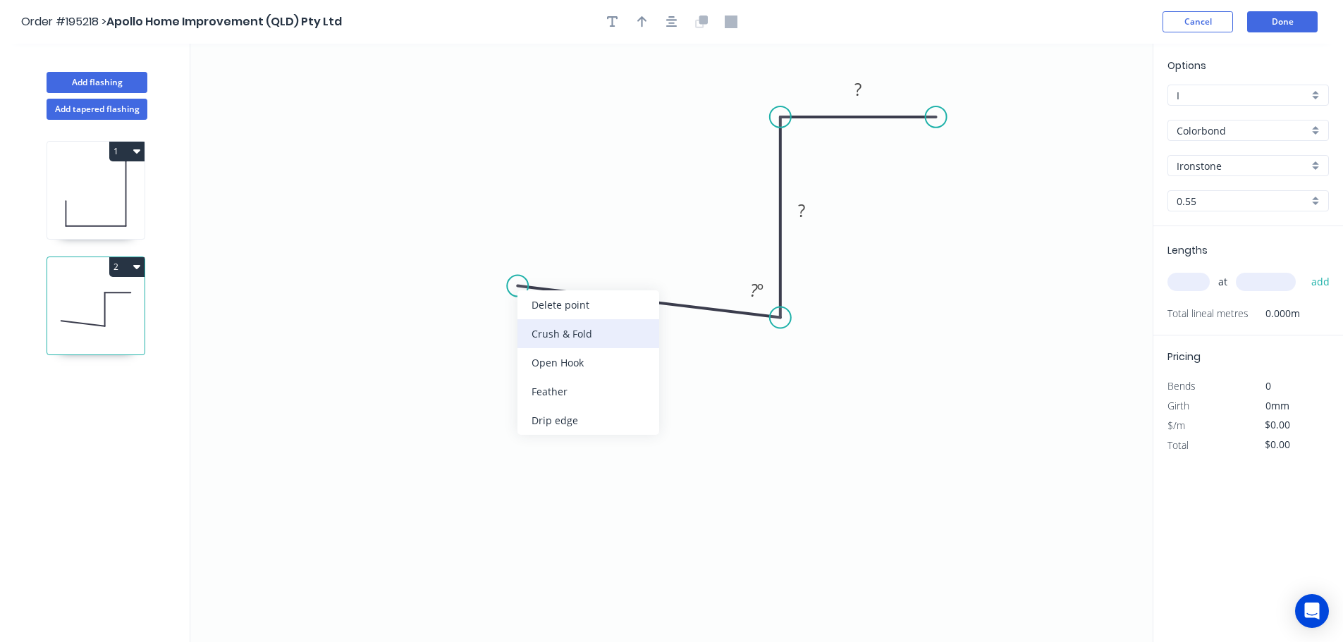
click at [535, 333] on div "Crush & Fold" at bounding box center [588, 333] width 142 height 29
click at [534, 330] on div "Flip bend" at bounding box center [591, 333] width 142 height 29
click at [544, 312] on tspan "10" at bounding box center [542, 311] width 20 height 23
click at [577, 378] on icon "0 CF 15 ? ? ? ? º" at bounding box center [671, 343] width 962 height 598
drag, startPoint x: 554, startPoint y: 317, endPoint x: 486, endPoint y: 239, distance: 102.9
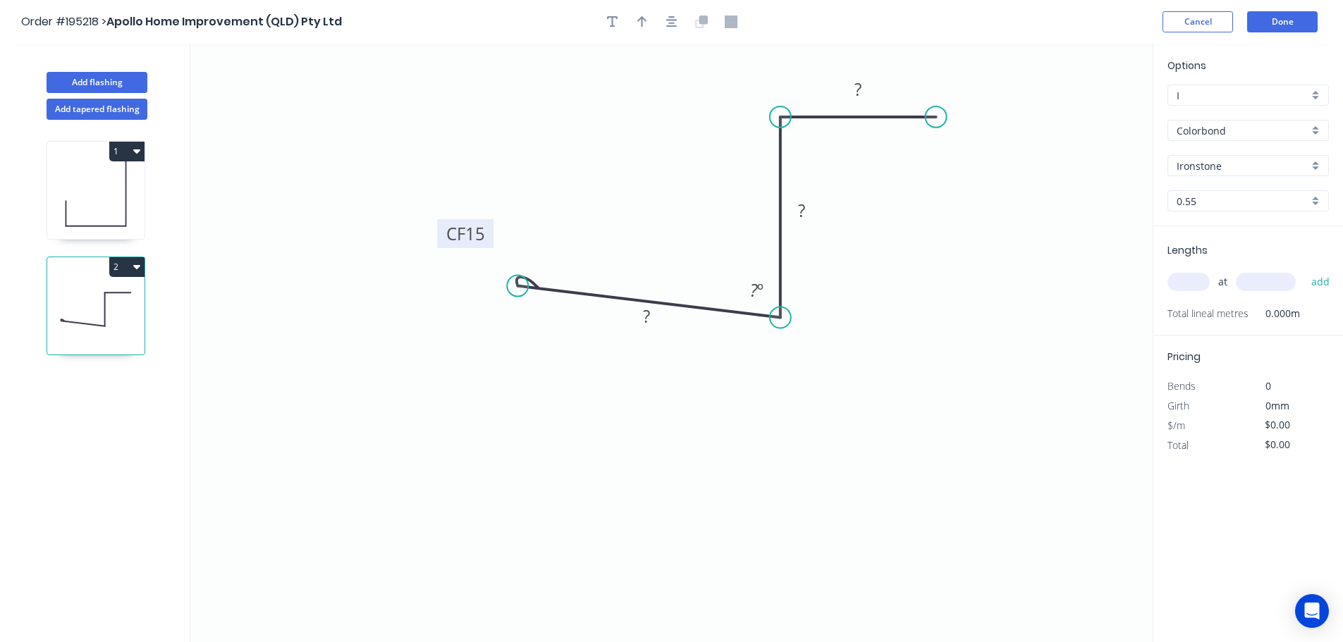
click at [486, 239] on rect at bounding box center [465, 233] width 56 height 29
click at [648, 314] on tspan "?" at bounding box center [646, 316] width 7 height 23
click at [756, 289] on tspan "?" at bounding box center [754, 289] width 8 height 23
click at [799, 207] on tspan "?" at bounding box center [801, 210] width 7 height 23
click at [833, 202] on icon "0 CF 15 50 50 ? 85 º" at bounding box center [671, 343] width 962 height 598
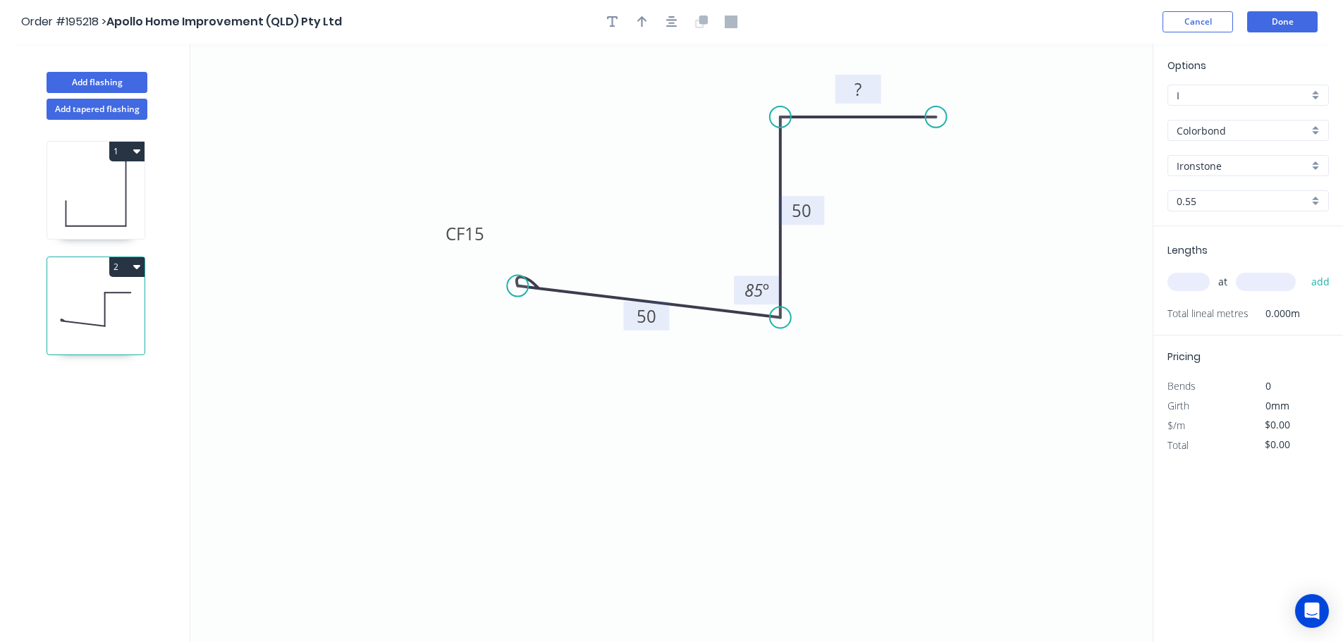
click at [858, 85] on tspan "?" at bounding box center [857, 89] width 7 height 23
click at [896, 233] on icon "0 CF 15 50 50 40 85 º" at bounding box center [671, 343] width 962 height 598
click at [640, 19] on icon "button" at bounding box center [642, 21] width 10 height 11
drag, startPoint x: 1083, startPoint y: 107, endPoint x: 1023, endPoint y: 170, distance: 86.8
click at [926, 343] on icon "0 CF 15 50 50 40 85 º" at bounding box center [671, 343] width 962 height 598
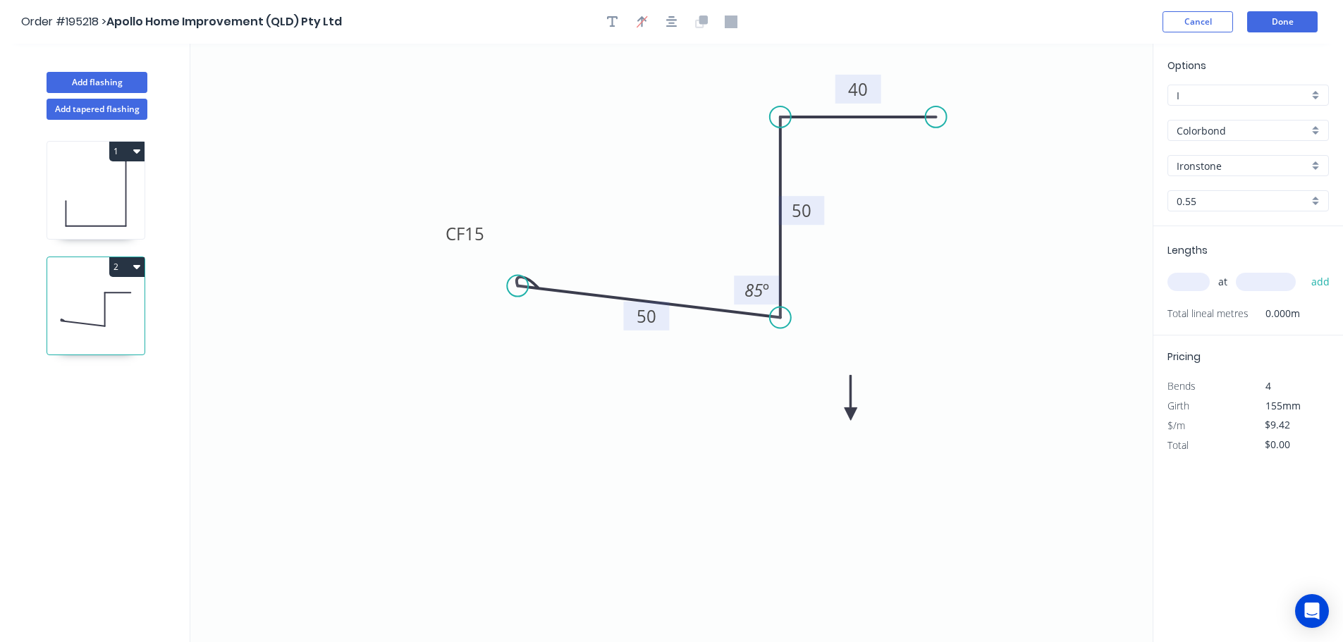
drag, startPoint x: 1082, startPoint y: 111, endPoint x: 848, endPoint y: 412, distance: 381.3
click at [848, 412] on icon at bounding box center [851, 397] width 13 height 45
click at [848, 412] on icon at bounding box center [848, 395] width 13 height 45
click at [848, 412] on icon at bounding box center [859, 400] width 41 height 41
click at [848, 412] on icon at bounding box center [864, 411] width 45 height 13
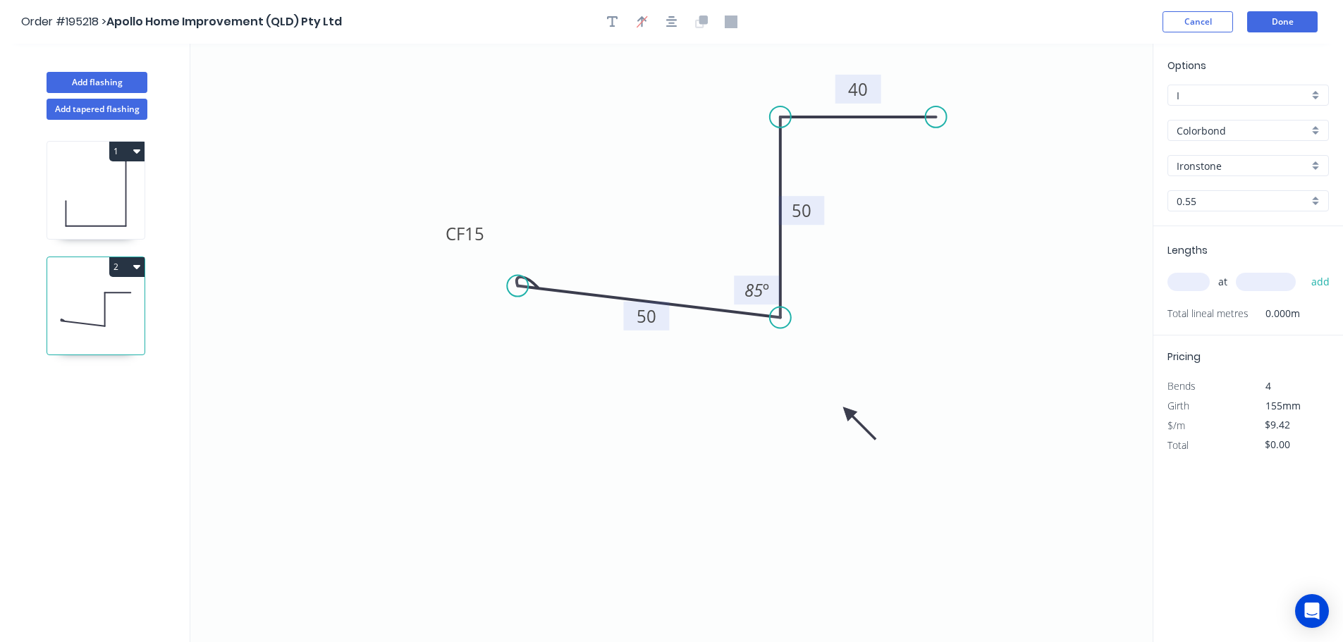
click at [1198, 281] on input "text" at bounding box center [1188, 282] width 42 height 18
click at [1260, 279] on input "text" at bounding box center [1266, 282] width 60 height 18
click at [1304, 270] on button "add" at bounding box center [1320, 282] width 33 height 24
click at [1258, 283] on input "text" at bounding box center [1266, 282] width 60 height 18
click at [1304, 270] on button "add" at bounding box center [1320, 282] width 33 height 24
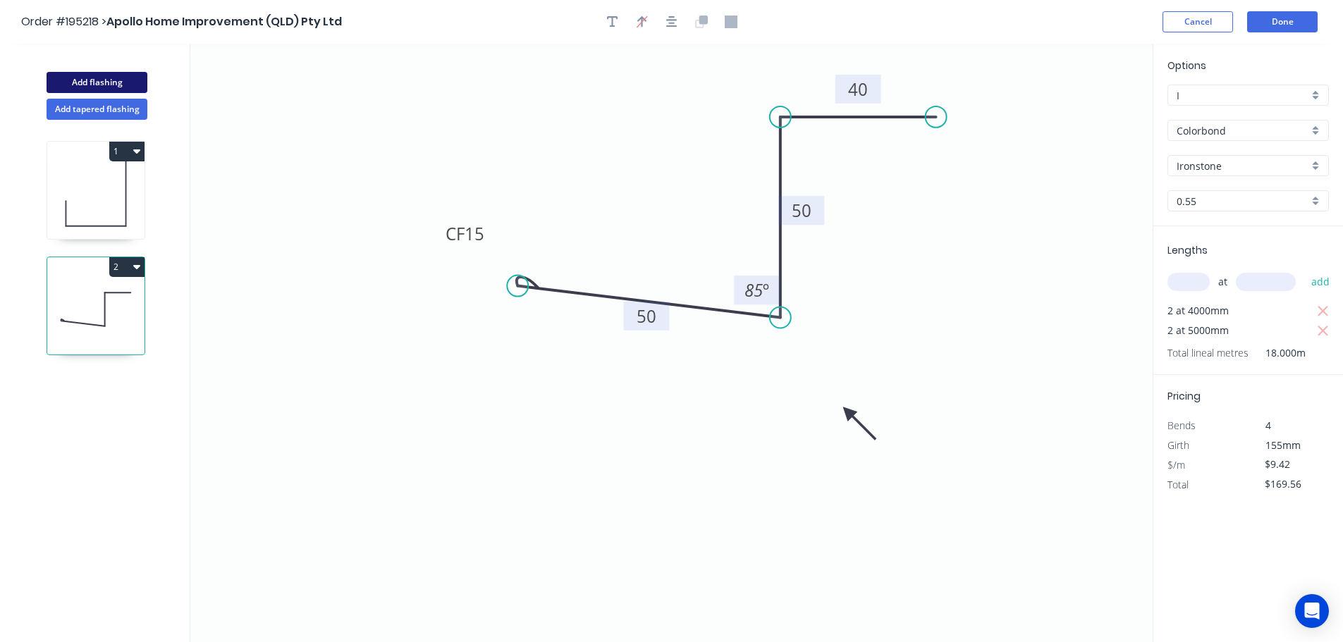
drag, startPoint x: 94, startPoint y: 80, endPoint x: 113, endPoint y: 82, distance: 19.2
click at [95, 80] on button "Add flashing" at bounding box center [97, 82] width 101 height 21
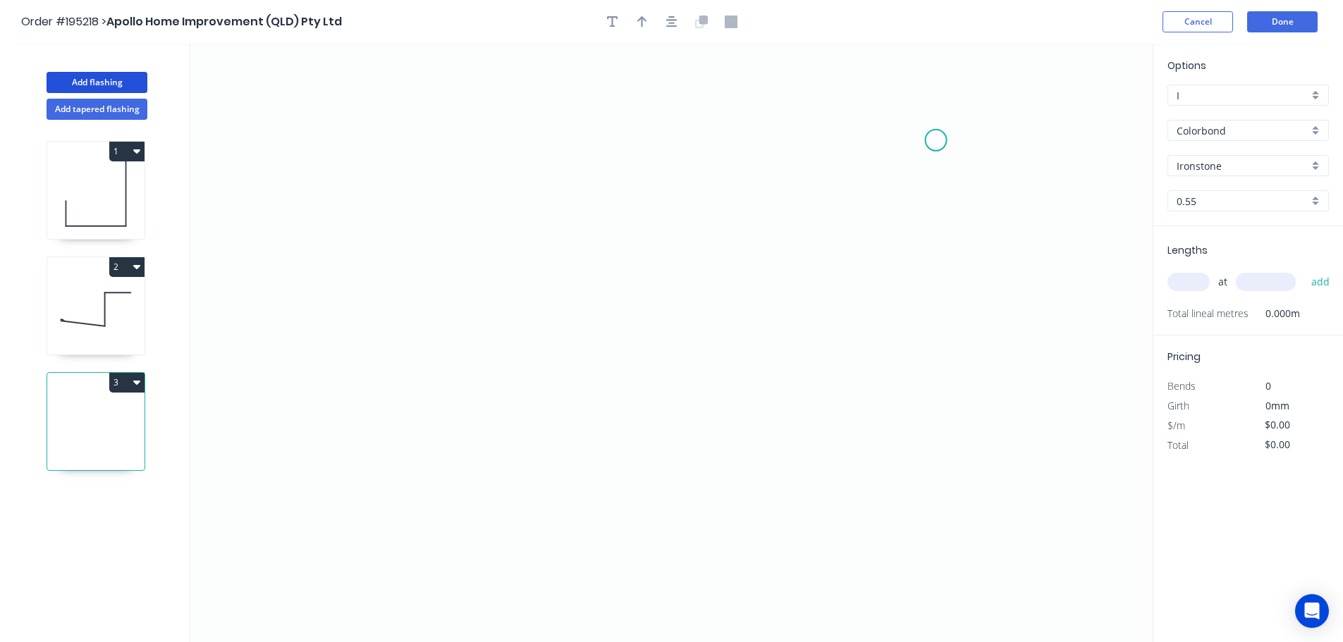
click at [936, 139] on icon "0" at bounding box center [671, 343] width 962 height 598
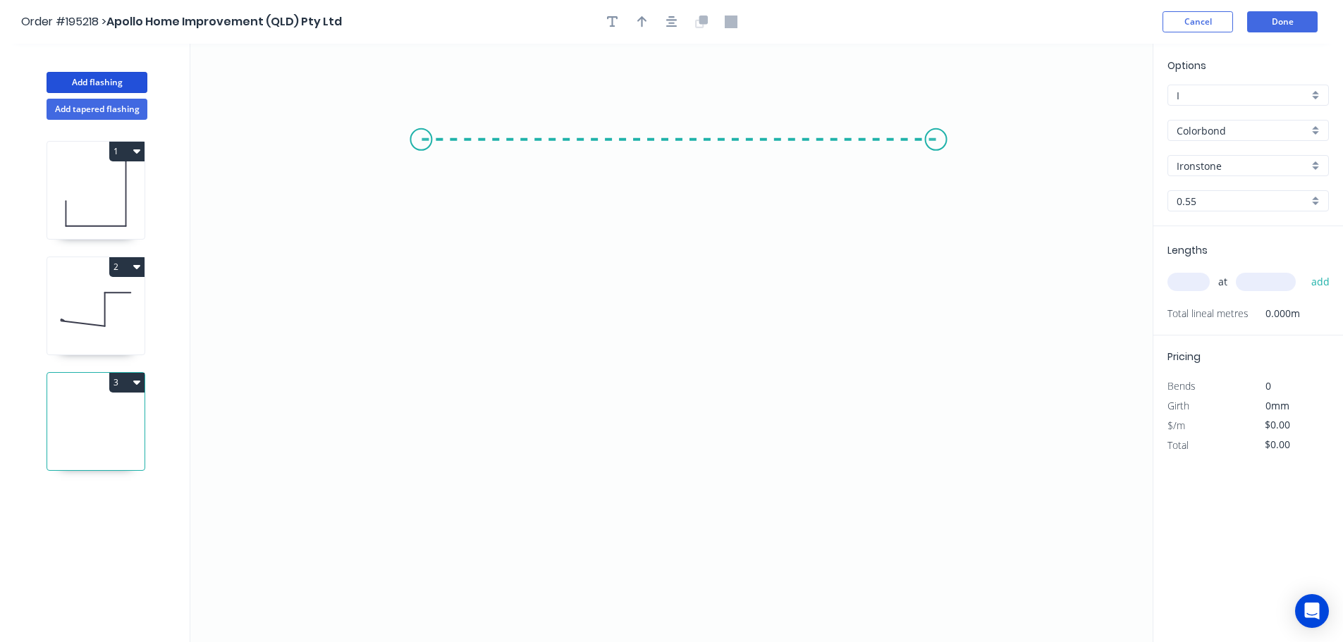
click at [421, 123] on icon "0" at bounding box center [671, 343] width 962 height 598
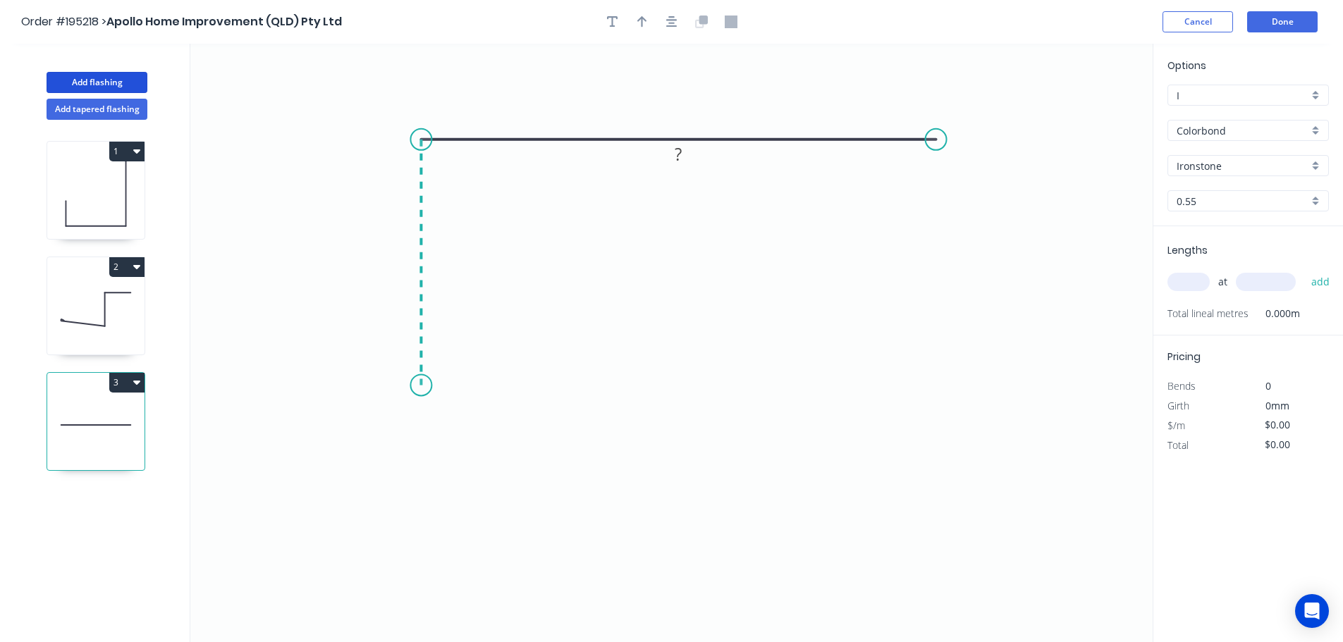
click at [407, 386] on icon "0 ?" at bounding box center [671, 343] width 962 height 598
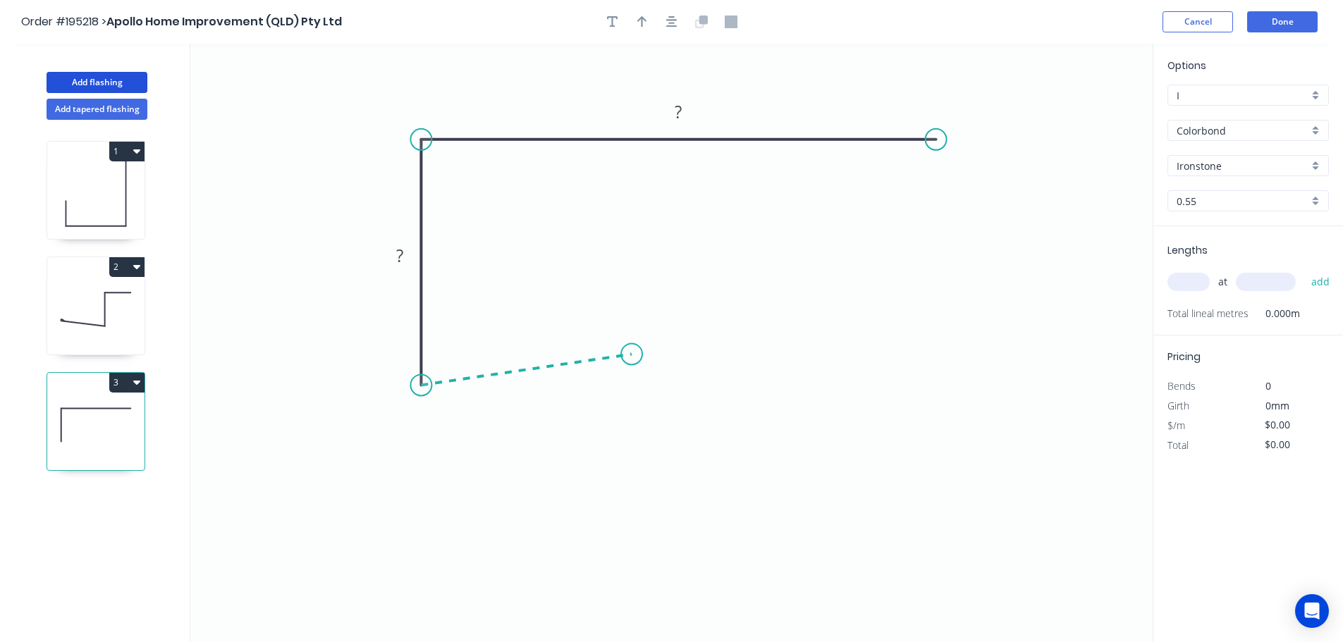
click at [632, 355] on icon at bounding box center [526, 369] width 211 height 31
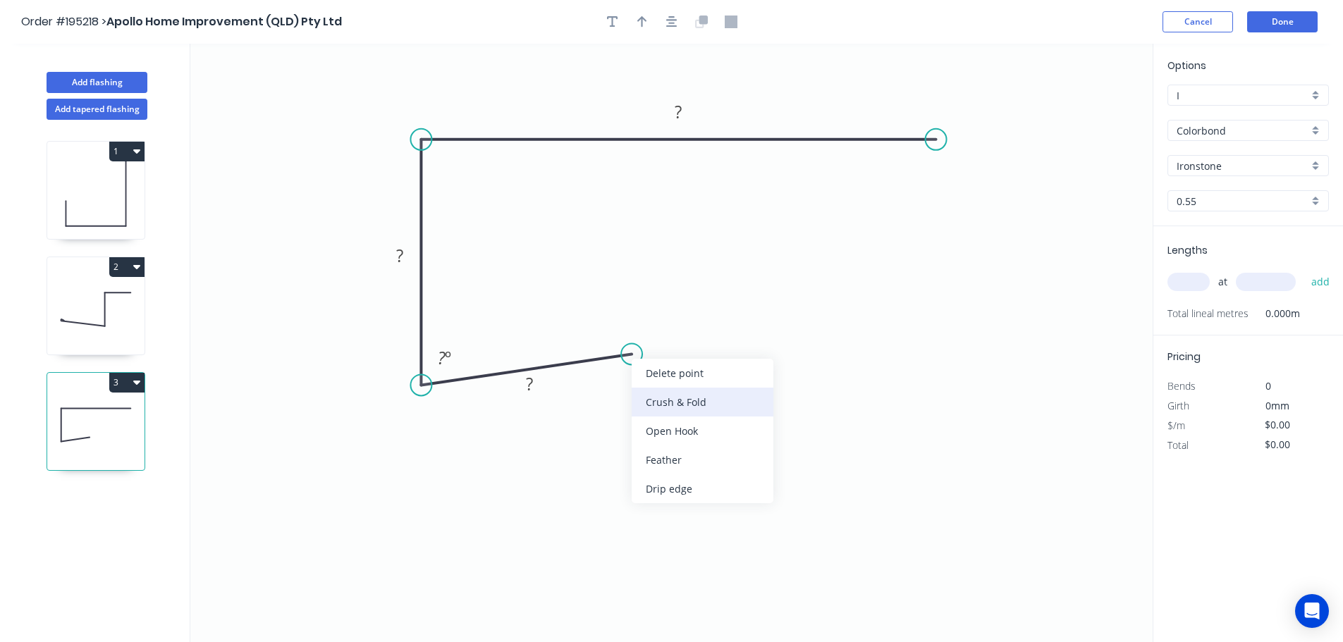
click at [705, 402] on div "Crush & Fold" at bounding box center [703, 402] width 142 height 29
click at [628, 383] on tspan "10" at bounding box center [628, 379] width 20 height 23
click at [716, 374] on icon "0 CF 15 ? ? ? ? º" at bounding box center [671, 343] width 962 height 598
drag, startPoint x: 639, startPoint y: 384, endPoint x: 719, endPoint y: 312, distance: 107.8
click at [719, 312] on rect at bounding box center [697, 307] width 56 height 29
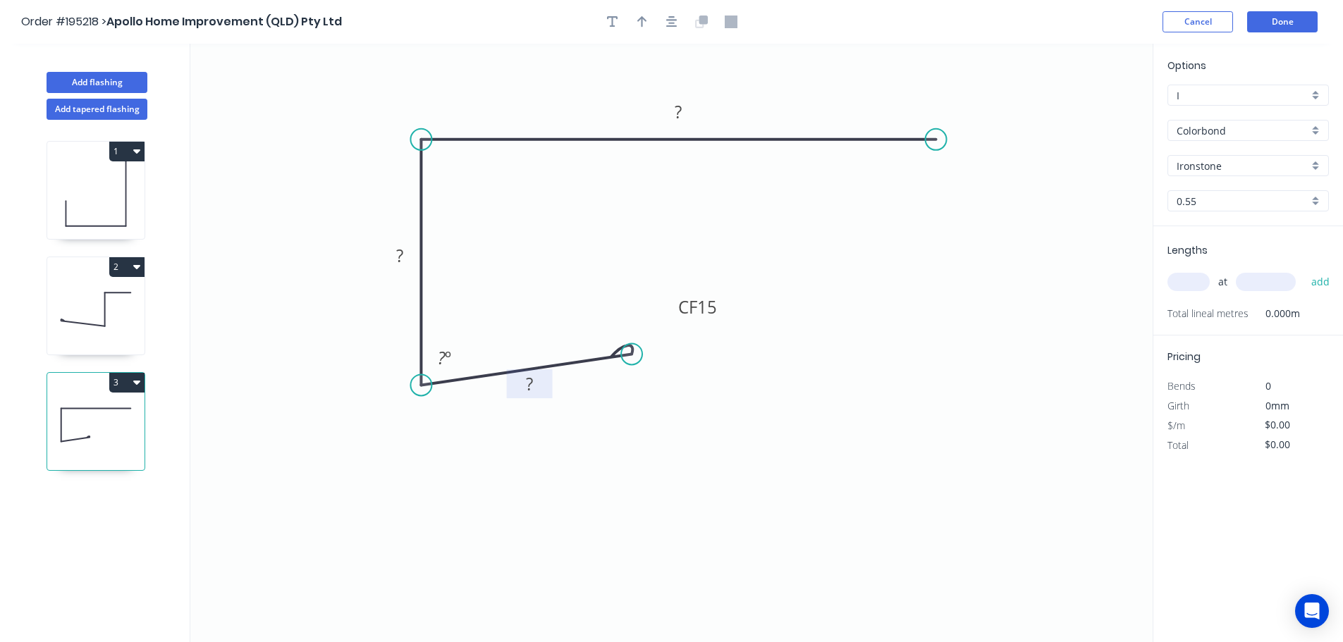
click at [530, 388] on tspan "?" at bounding box center [529, 383] width 7 height 23
click at [713, 345] on icon "0 CF 15 50 80 300 85 º" at bounding box center [671, 343] width 962 height 598
click at [642, 21] on icon "button" at bounding box center [642, 21] width 10 height 11
drag, startPoint x: 1077, startPoint y: 109, endPoint x: 783, endPoint y: 88, distance: 294.7
click at [783, 88] on icon at bounding box center [783, 71] width 13 height 45
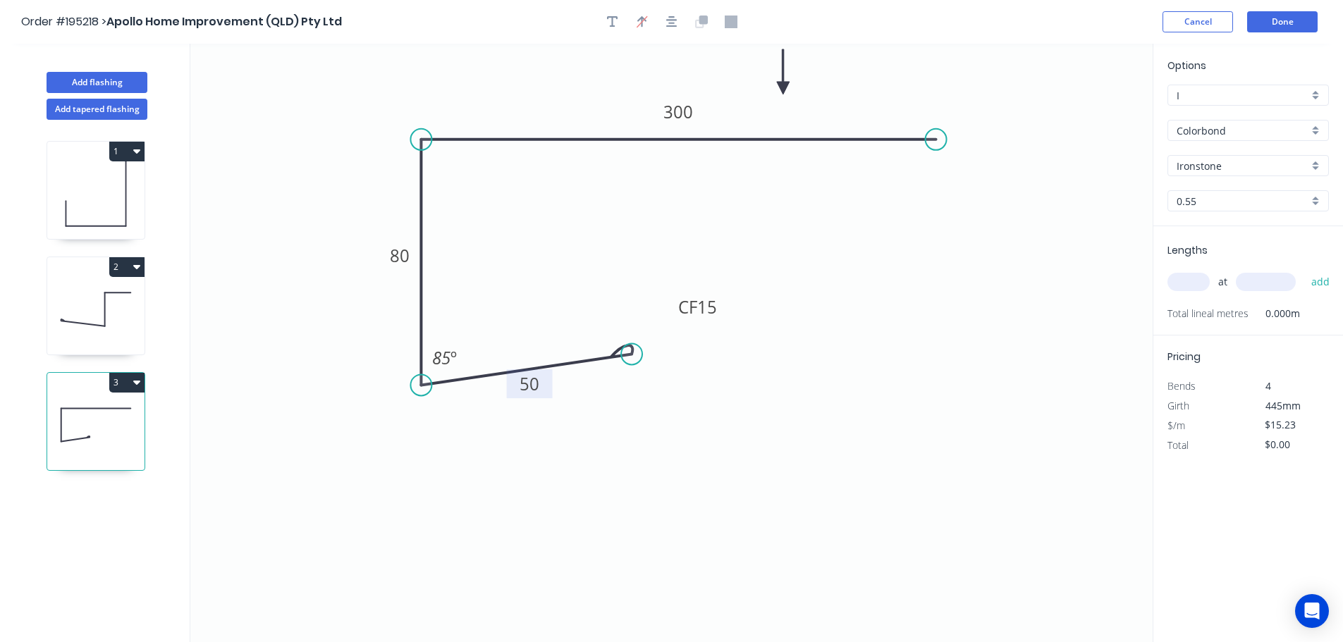
click at [1183, 276] on input "text" at bounding box center [1188, 282] width 42 height 18
click at [1304, 270] on button "add" at bounding box center [1320, 282] width 33 height 24
click at [90, 81] on button "Add flashing" at bounding box center [97, 82] width 101 height 21
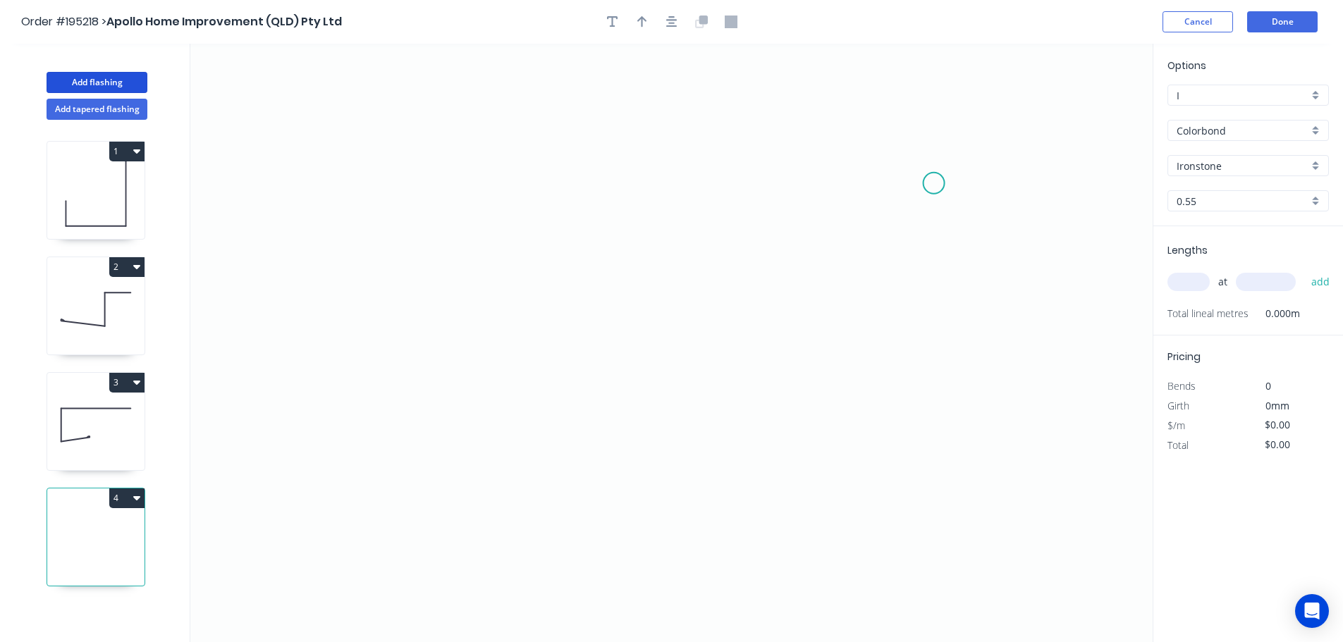
click at [934, 183] on icon "0" at bounding box center [671, 343] width 962 height 598
click at [411, 132] on icon "0" at bounding box center [671, 343] width 962 height 598
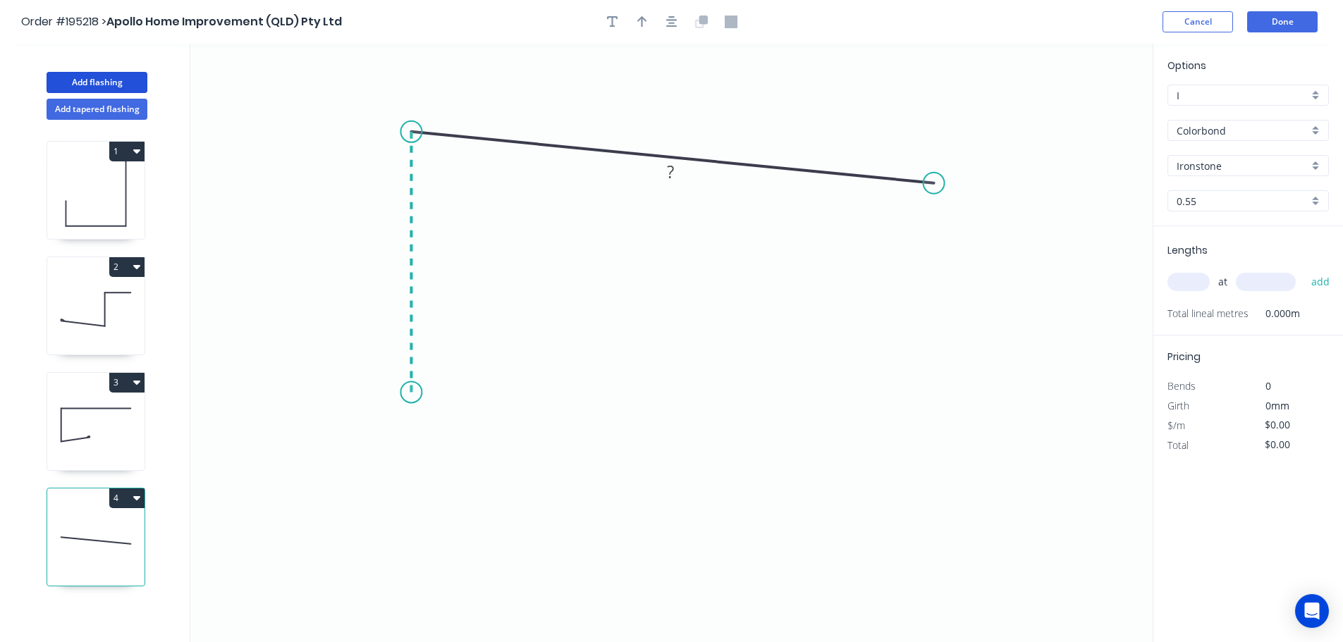
click at [417, 393] on icon "0 ?" at bounding box center [671, 343] width 962 height 598
click at [670, 424] on icon "0 ? ? ? º" at bounding box center [671, 343] width 962 height 598
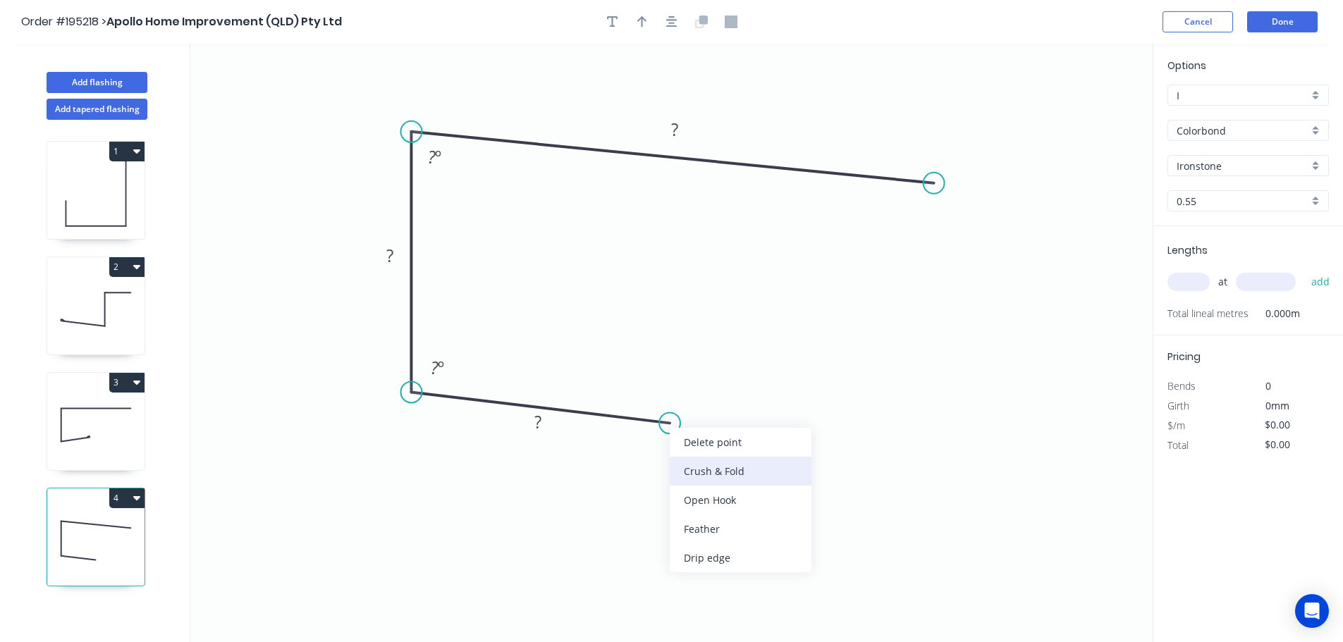
click at [747, 480] on div "Crush & Fold" at bounding box center [741, 471] width 142 height 29
click at [657, 448] on tspan "10" at bounding box center [657, 443] width 20 height 23
click at [834, 516] on icon "0 CF 20 ? ? ? ? º ? º" at bounding box center [671, 343] width 962 height 598
drag, startPoint x: 667, startPoint y: 450, endPoint x: 696, endPoint y: 445, distance: 29.3
click at [696, 445] on icon "0 CF 20 ? ? ? ? º ? º" at bounding box center [671, 343] width 962 height 598
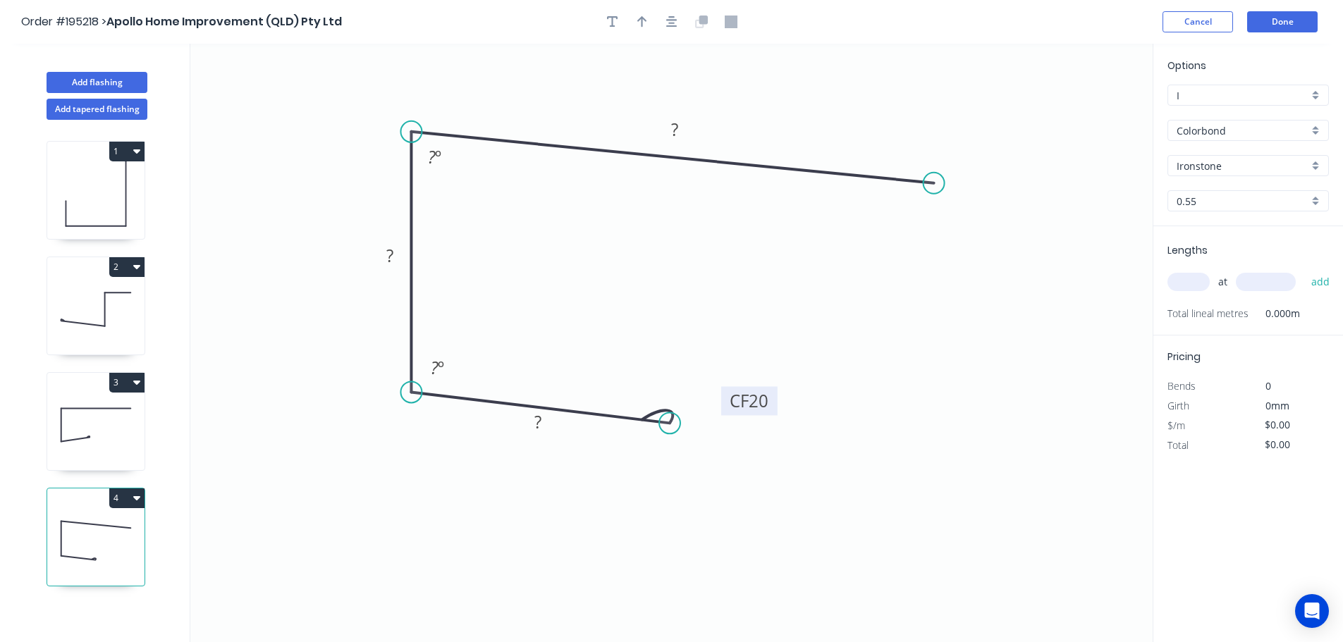
drag, startPoint x: 671, startPoint y: 450, endPoint x: 775, endPoint y: 404, distance: 113.3
click at [775, 404] on rect at bounding box center [749, 400] width 56 height 29
click at [540, 424] on tspan "?" at bounding box center [537, 421] width 7 height 23
click at [894, 351] on icon "0 CF 20 70 90 170 88 º 92 º" at bounding box center [671, 343] width 962 height 598
click at [641, 19] on icon "button" at bounding box center [642, 21] width 10 height 11
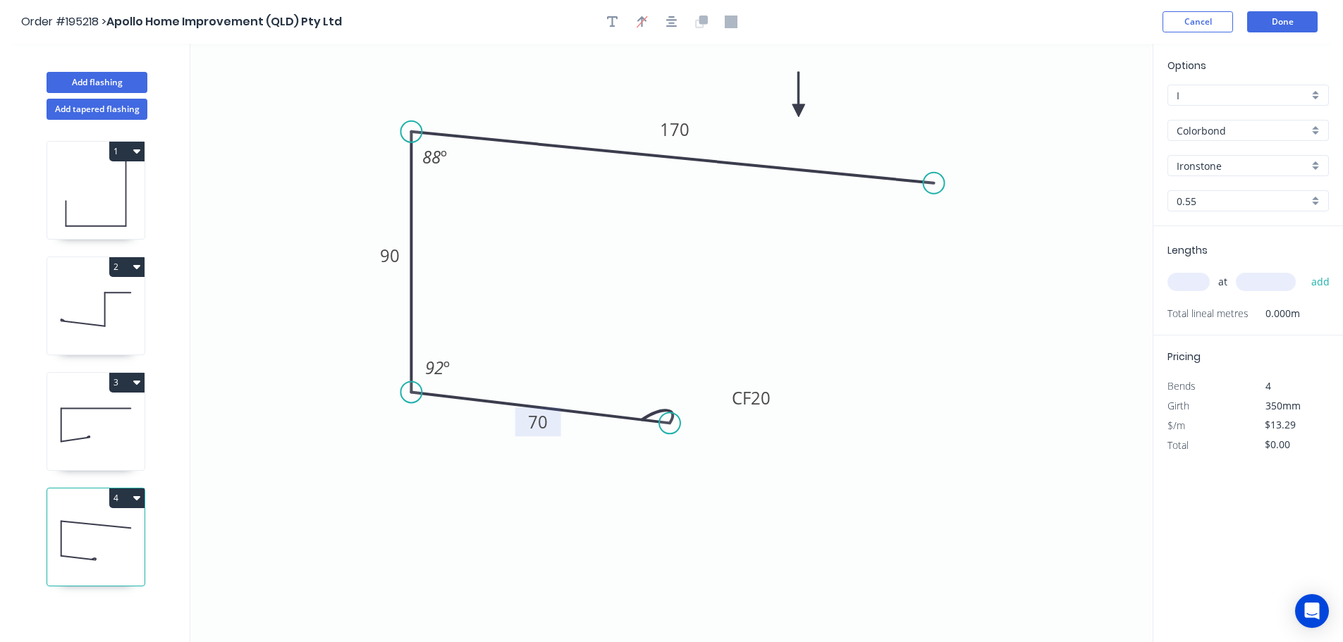
drag, startPoint x: 1082, startPoint y: 109, endPoint x: 797, endPoint y: 111, distance: 284.8
click at [797, 111] on icon at bounding box center [798, 94] width 13 height 45
click at [1315, 160] on div "Ironstone" at bounding box center [1247, 165] width 161 height 21
click at [1251, 314] on div "Dover White" at bounding box center [1248, 312] width 160 height 25
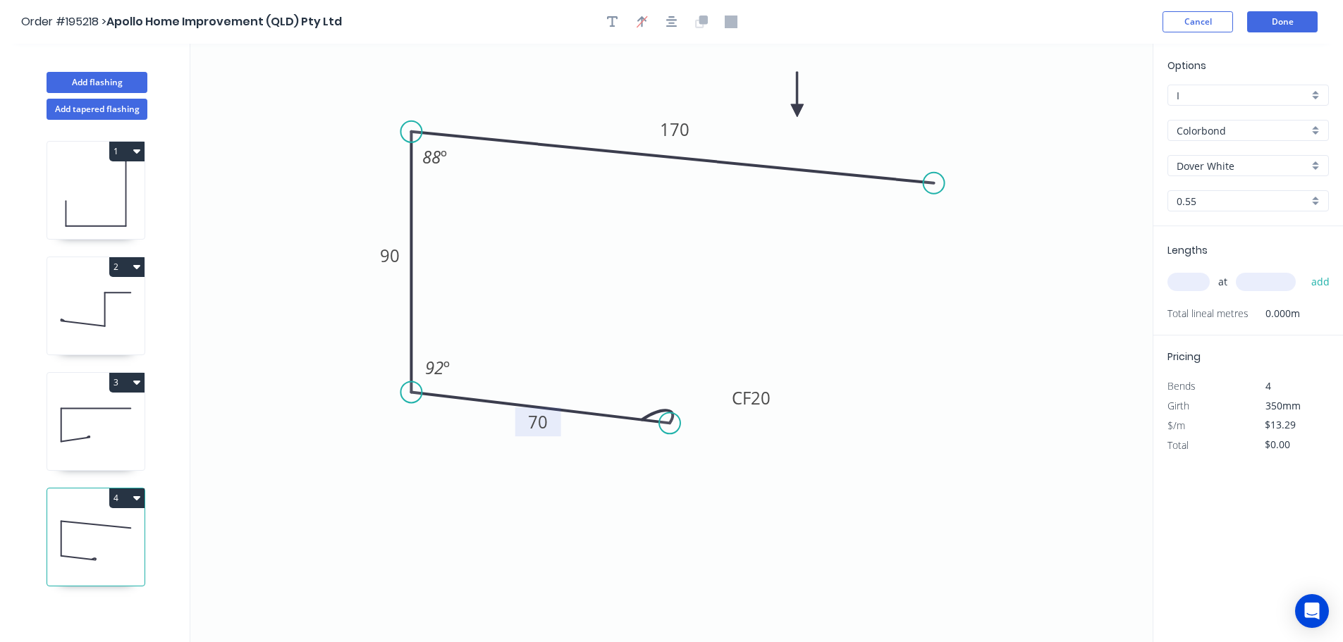
click at [1314, 201] on div "0.55" at bounding box center [1247, 200] width 161 height 21
click at [1245, 257] on div "1.0" at bounding box center [1248, 252] width 160 height 25
click at [1202, 285] on input "text" at bounding box center [1188, 282] width 42 height 18
click at [1304, 270] on button "add" at bounding box center [1320, 282] width 33 height 24
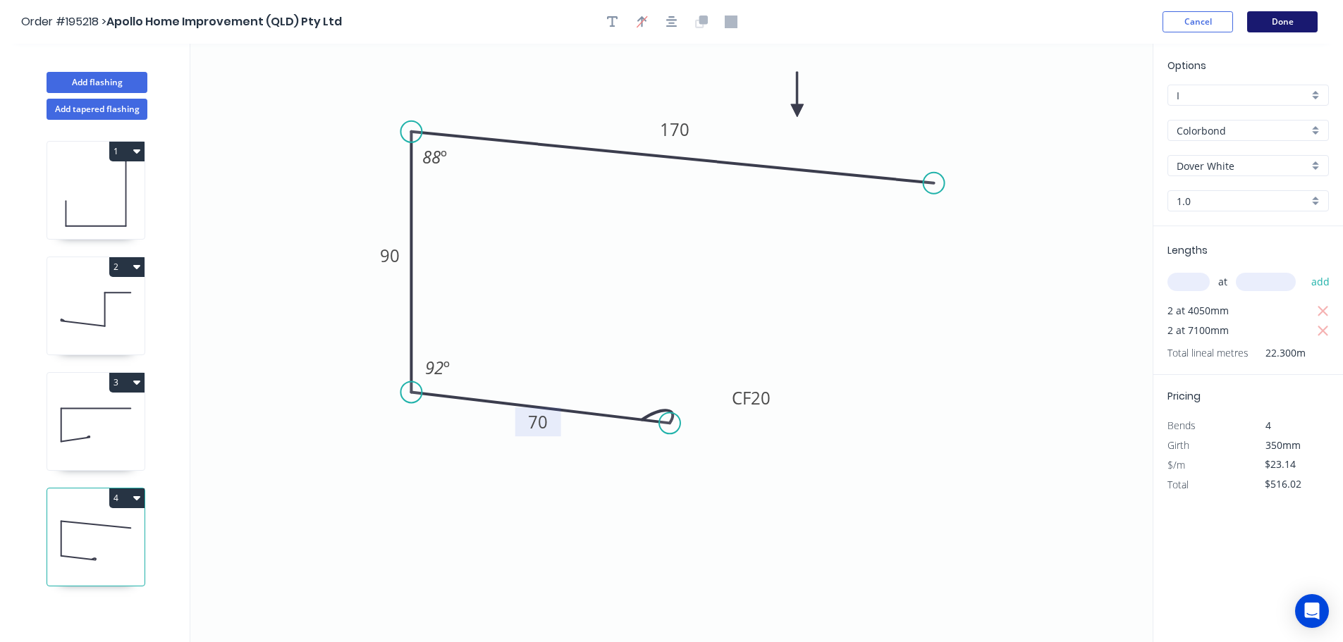
click at [1287, 23] on button "Done" at bounding box center [1282, 21] width 70 height 21
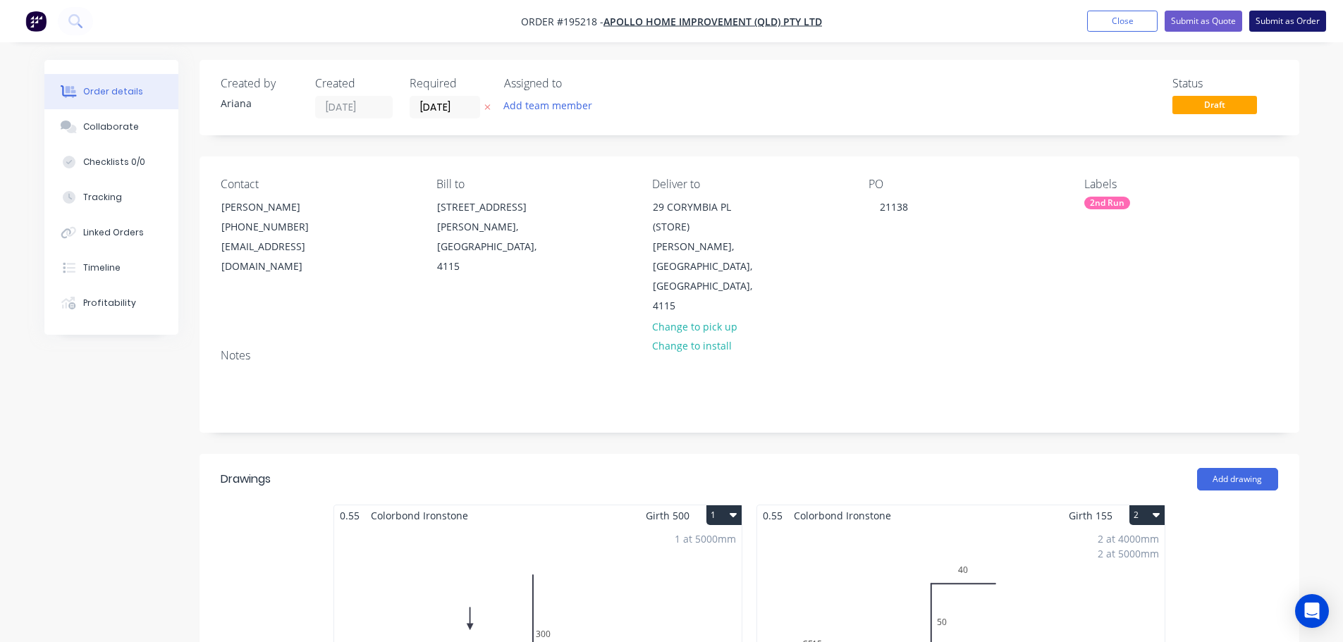
click at [1275, 23] on button "Submit as Order" at bounding box center [1287, 21] width 77 height 21
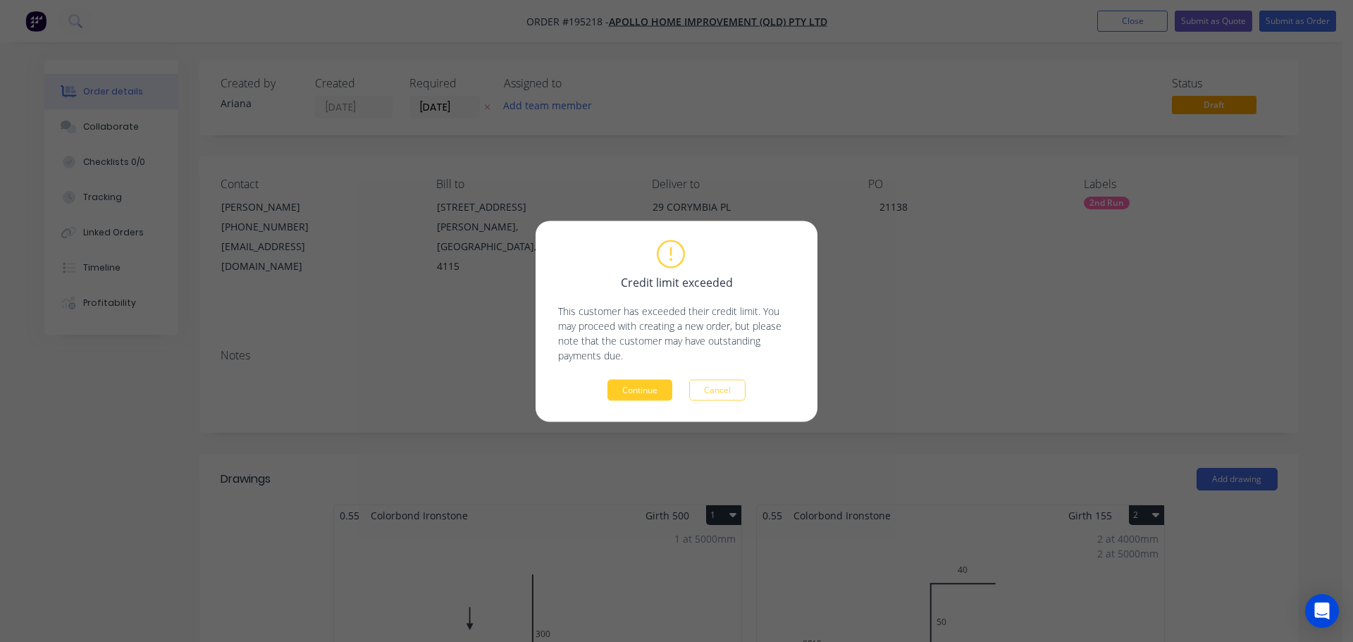
click at [645, 393] on button "Continue" at bounding box center [640, 389] width 65 height 21
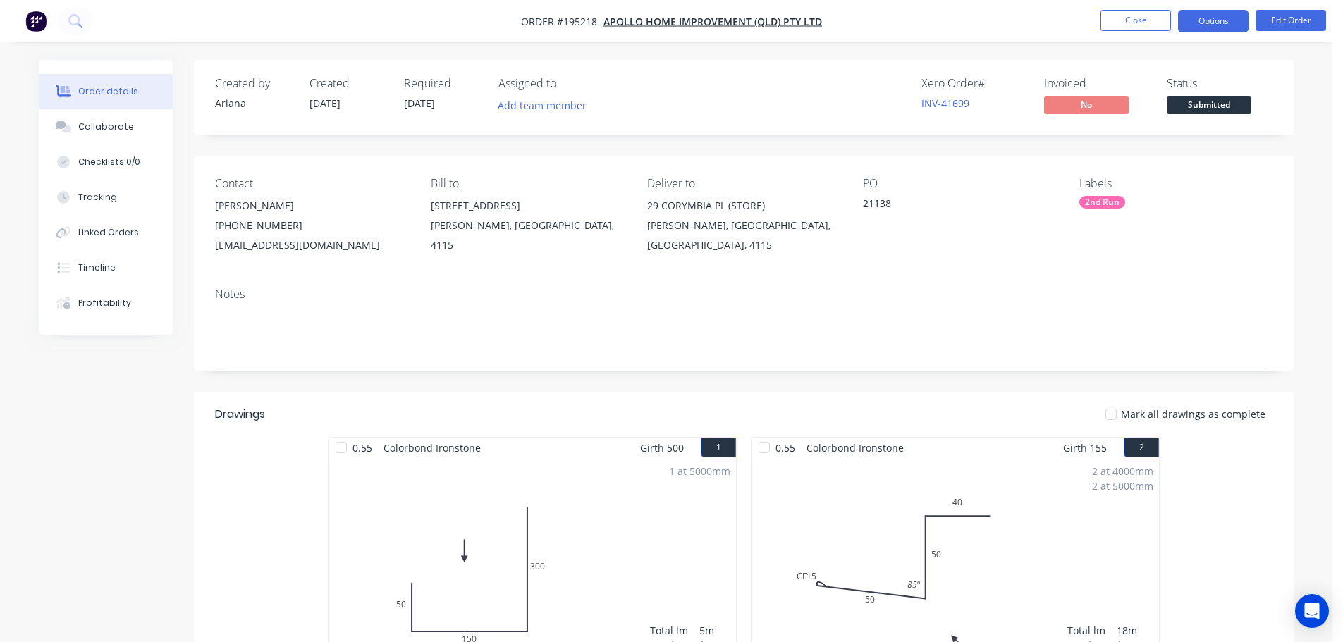
click at [1213, 23] on button "Options" at bounding box center [1213, 21] width 70 height 23
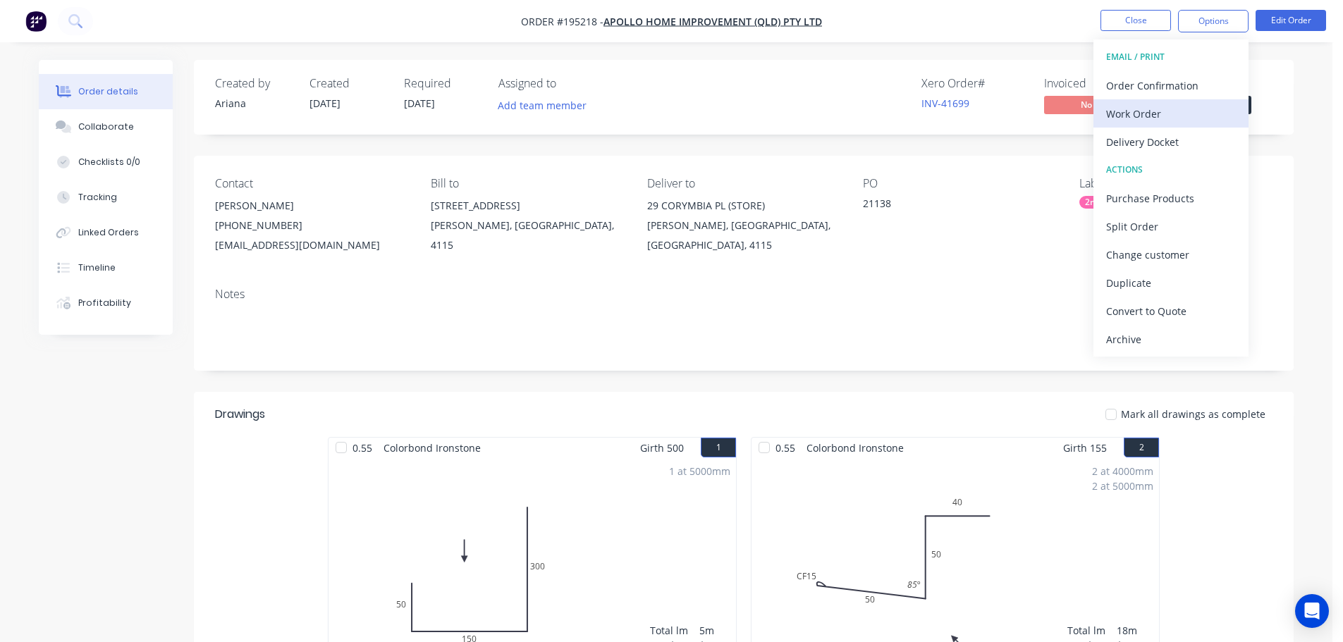
click at [1149, 111] on div "Work Order" at bounding box center [1171, 114] width 130 height 20
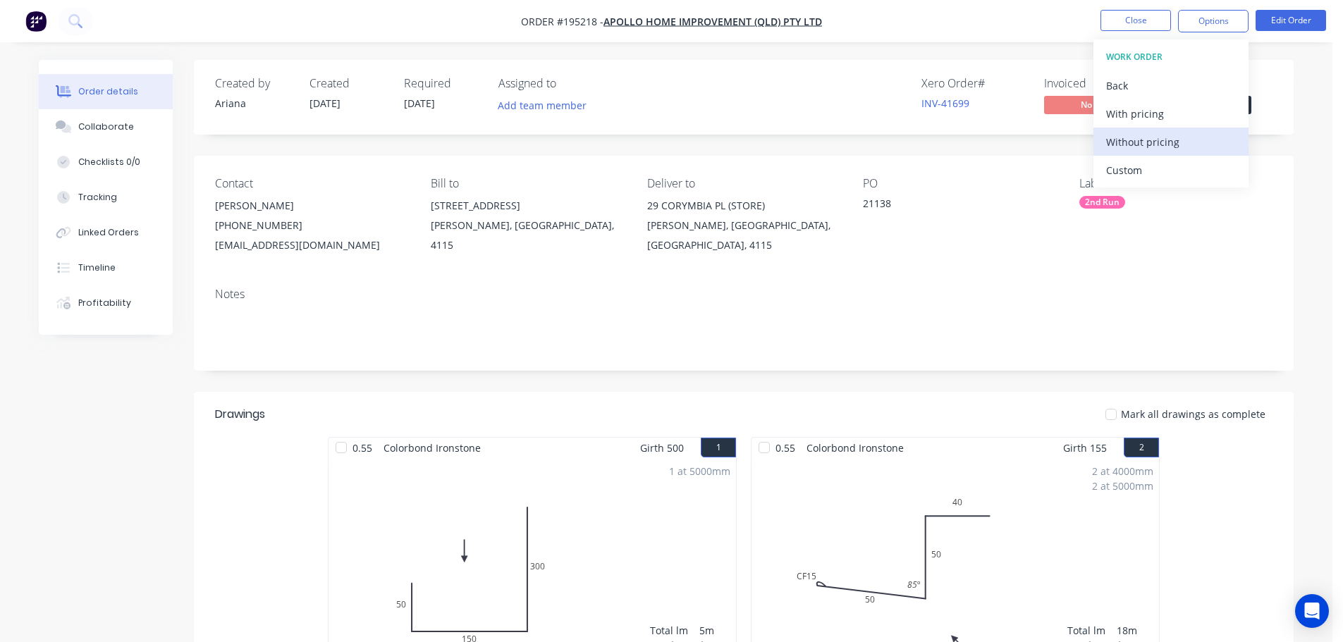
click at [1135, 140] on div "Without pricing" at bounding box center [1171, 142] width 130 height 20
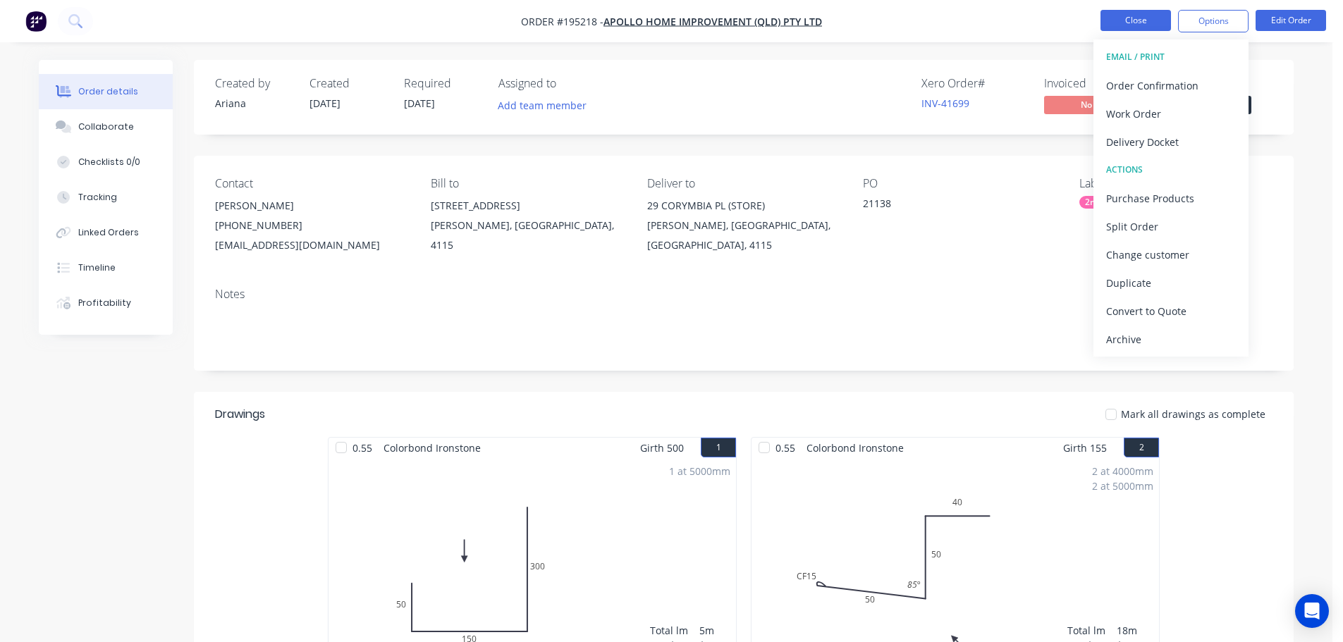
click at [1133, 23] on button "Close" at bounding box center [1135, 20] width 70 height 21
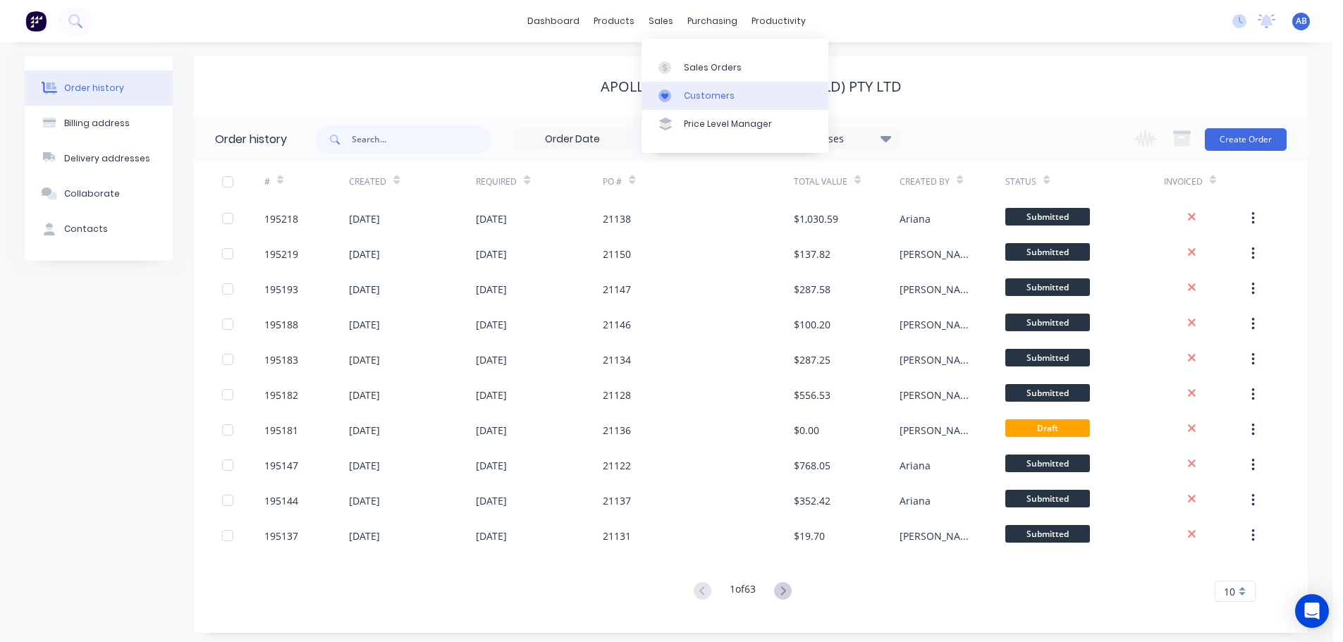
click at [692, 91] on div "Customers" at bounding box center [709, 96] width 51 height 13
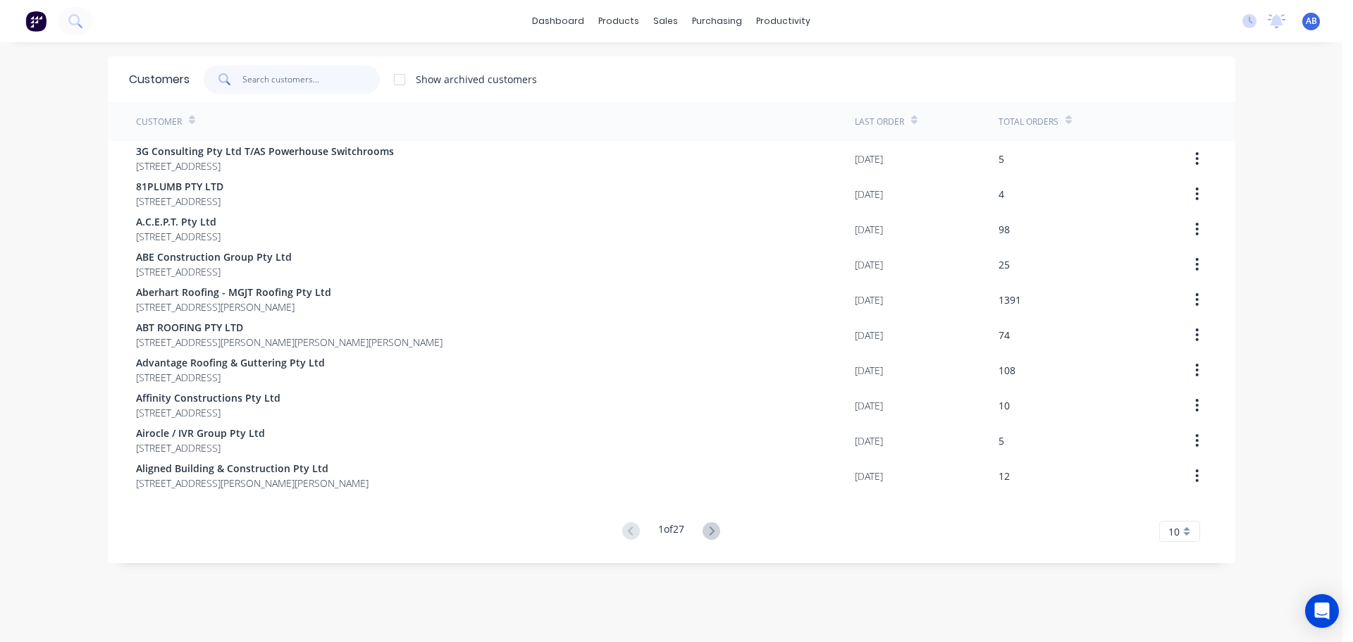
drag, startPoint x: 336, startPoint y: 83, endPoint x: 635, endPoint y: 92, distance: 299.0
click at [338, 83] on input "text" at bounding box center [310, 80] width 137 height 28
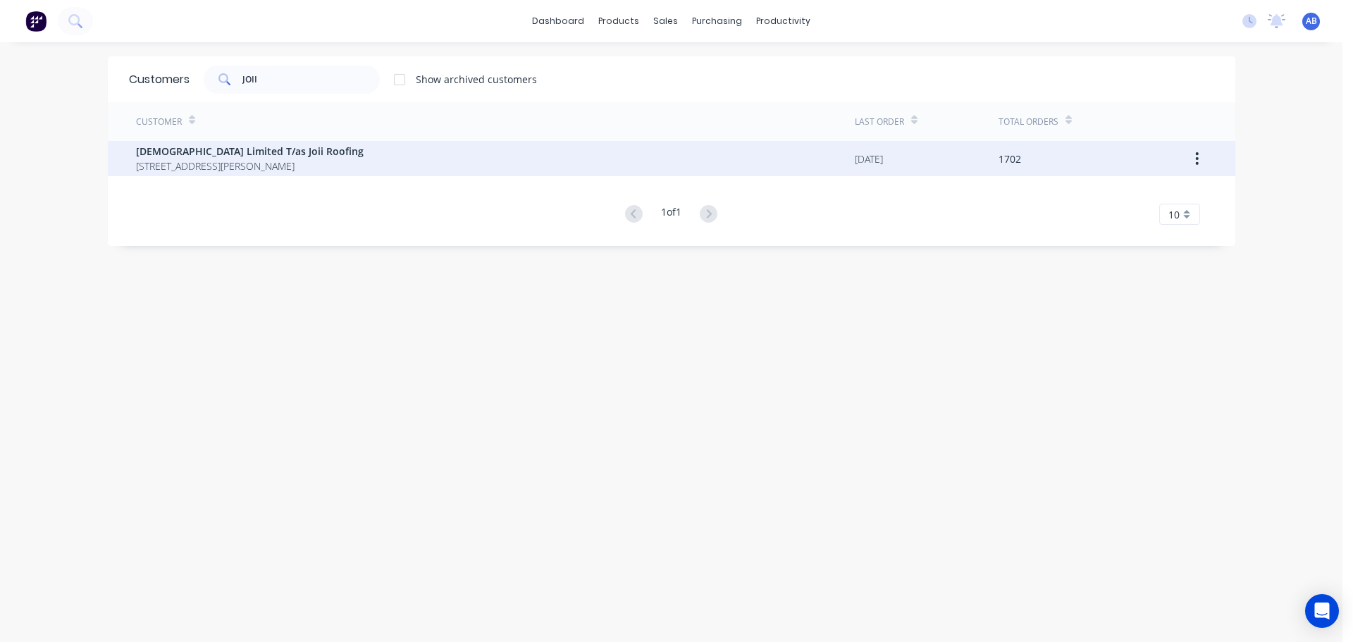
click at [254, 164] on span "[STREET_ADDRESS][PERSON_NAME]" at bounding box center [250, 166] width 228 height 15
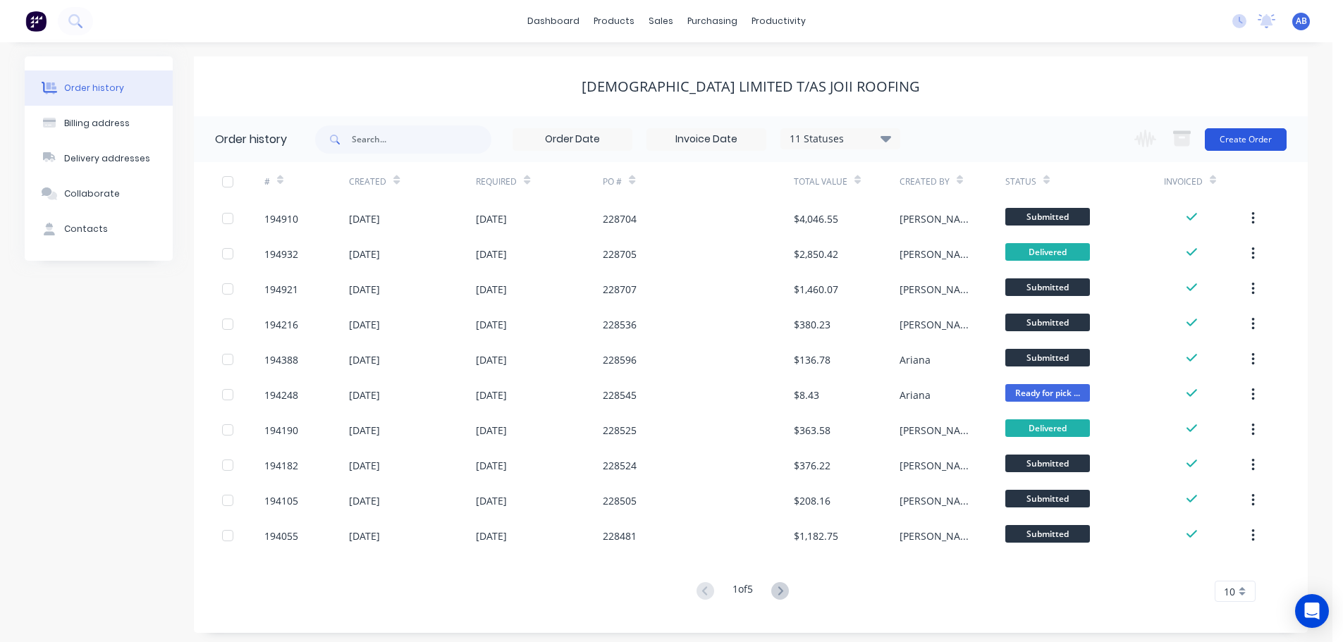
click at [1245, 142] on button "Create Order" at bounding box center [1246, 139] width 82 height 23
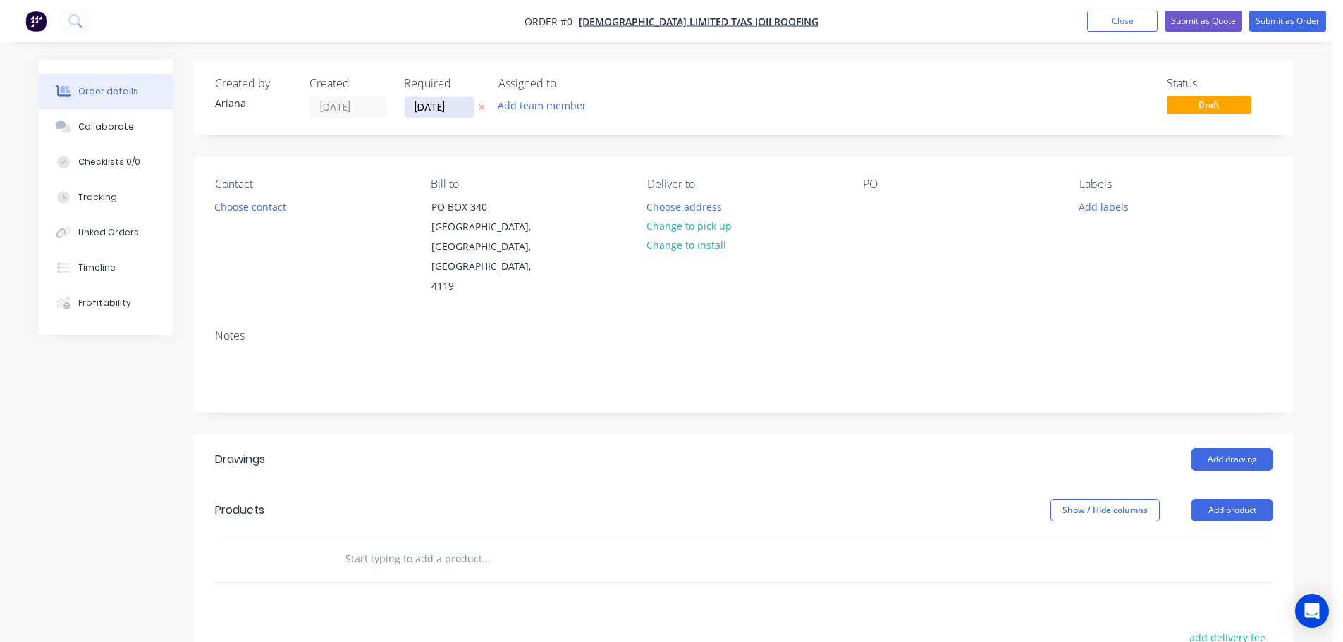
click at [437, 112] on input "[DATE]" at bounding box center [439, 107] width 69 height 21
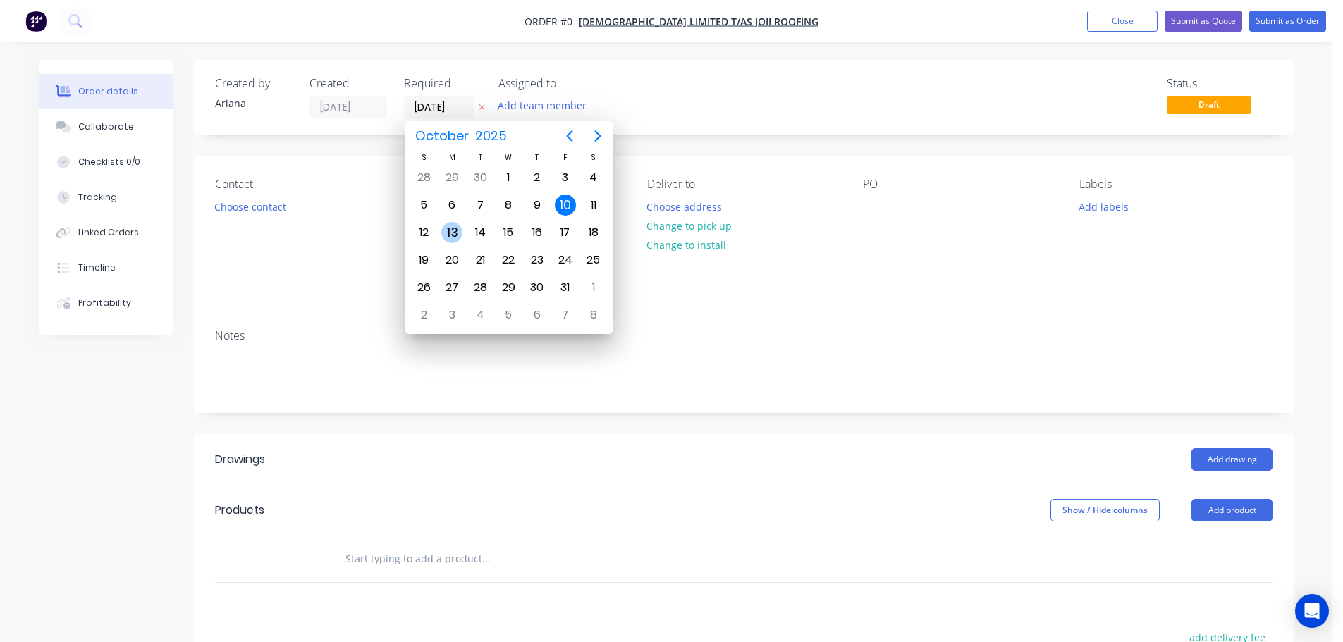
click at [450, 228] on div "13" at bounding box center [451, 232] width 21 height 21
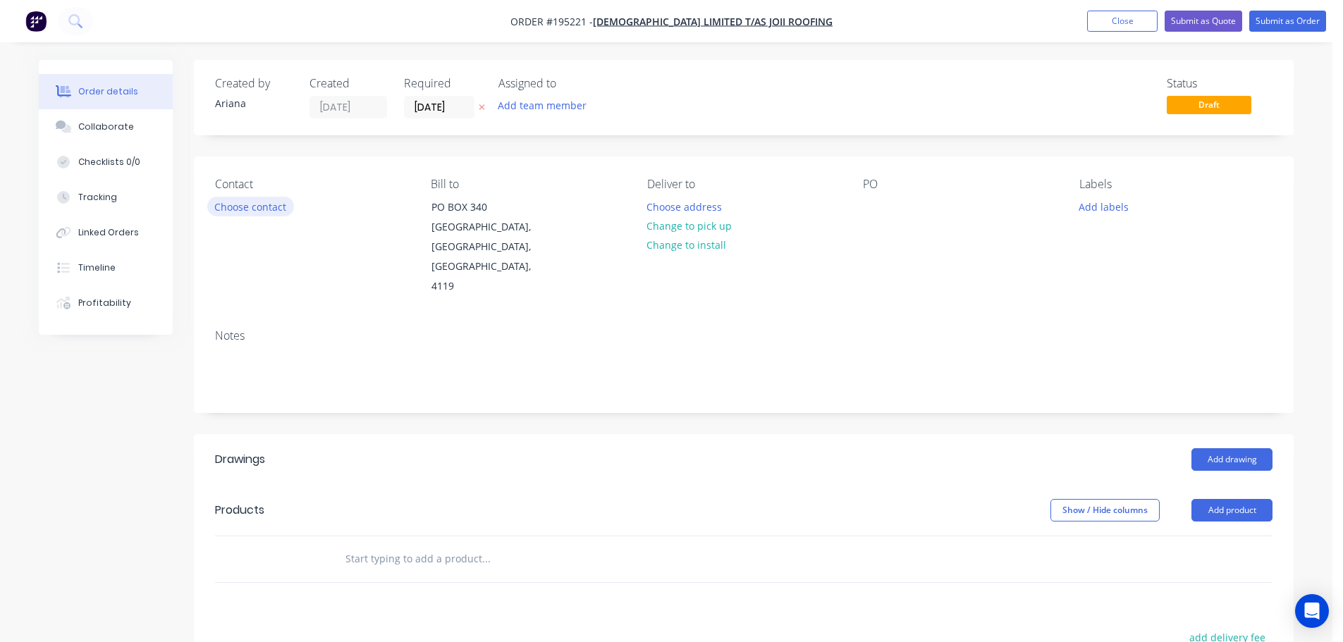
click at [259, 206] on button "Choose contact" at bounding box center [250, 206] width 87 height 19
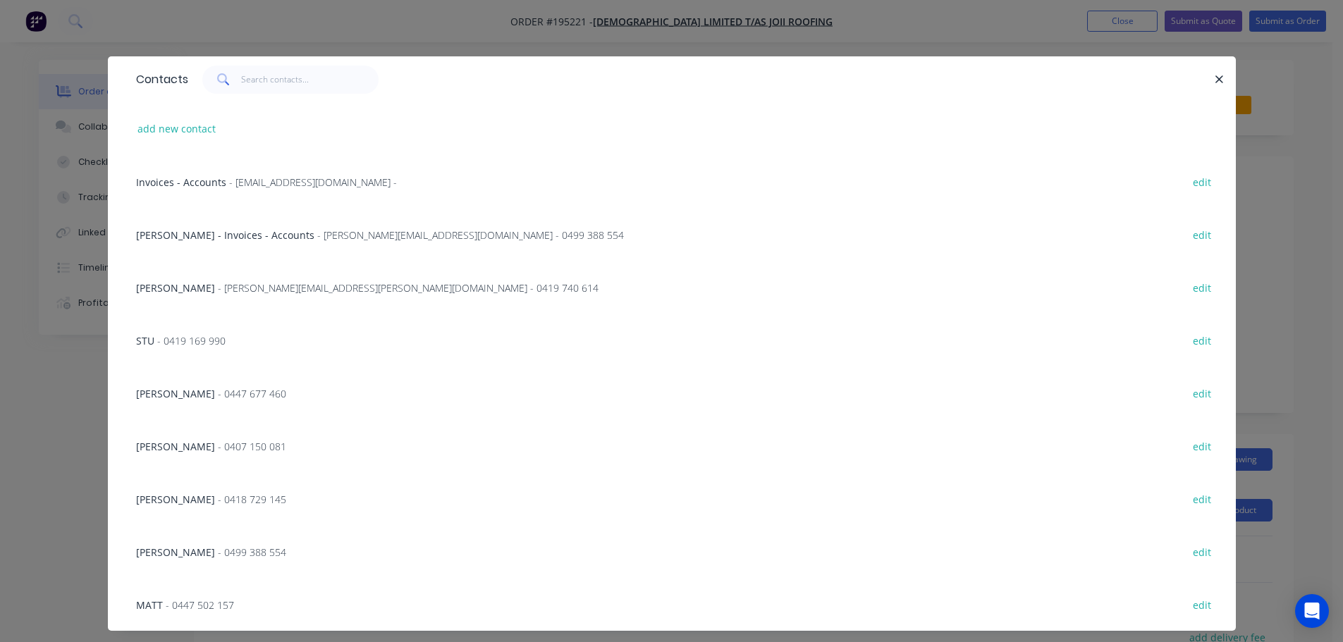
click at [148, 286] on span "[PERSON_NAME]" at bounding box center [175, 287] width 79 height 13
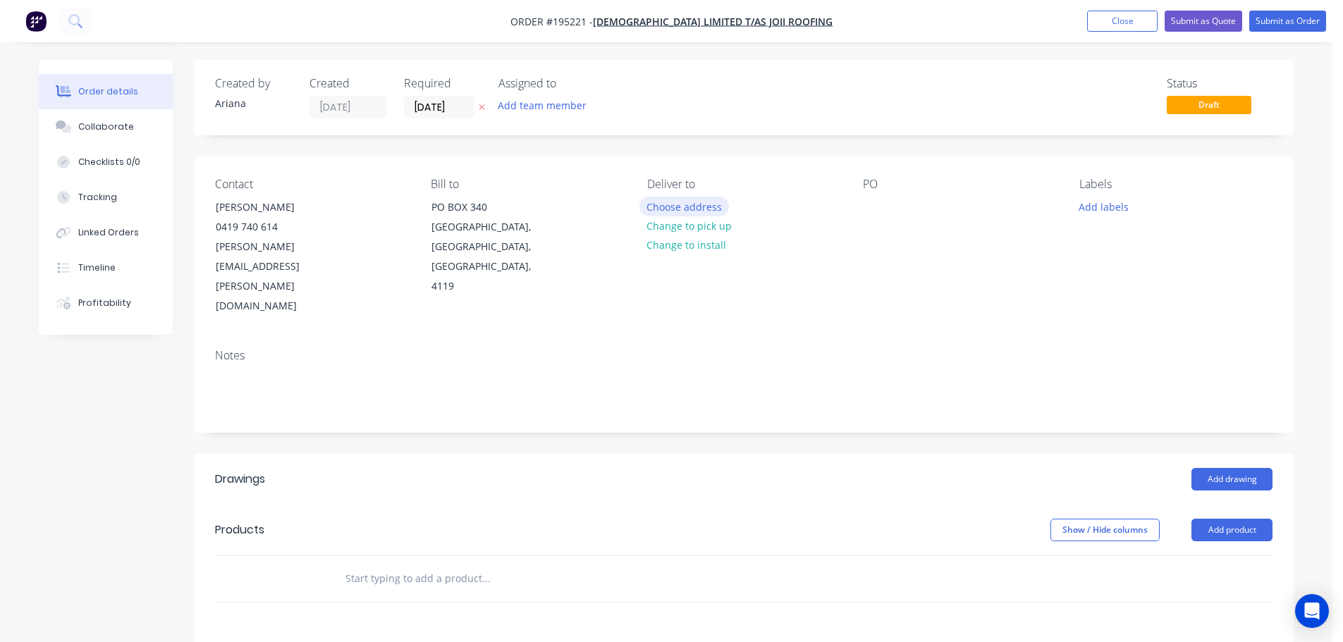
click at [673, 201] on button "Choose address" at bounding box center [684, 206] width 90 height 19
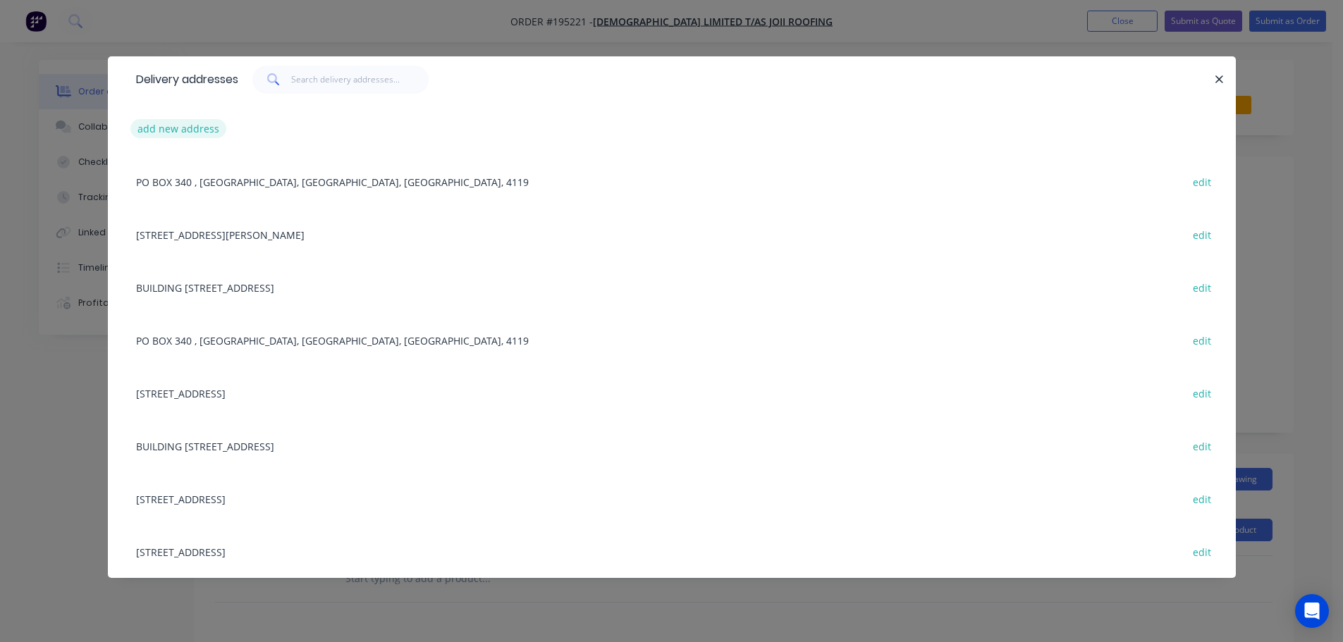
click at [173, 128] on button "add new address" at bounding box center [178, 128] width 97 height 19
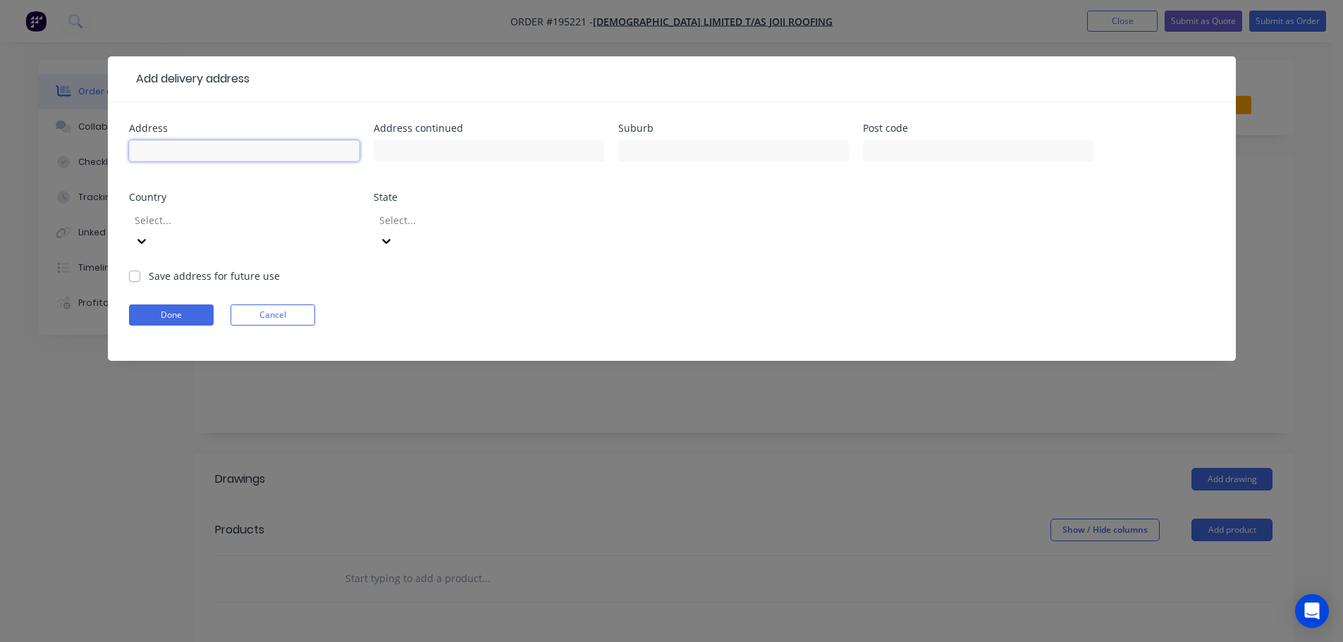
click at [154, 147] on input "text" at bounding box center [244, 150] width 231 height 21
click at [729, 221] on div "Address LOT 3357 [PERSON_NAME] DVE Address continued Suburb GREENBANK Post code…" at bounding box center [672, 195] width 1086 height 145
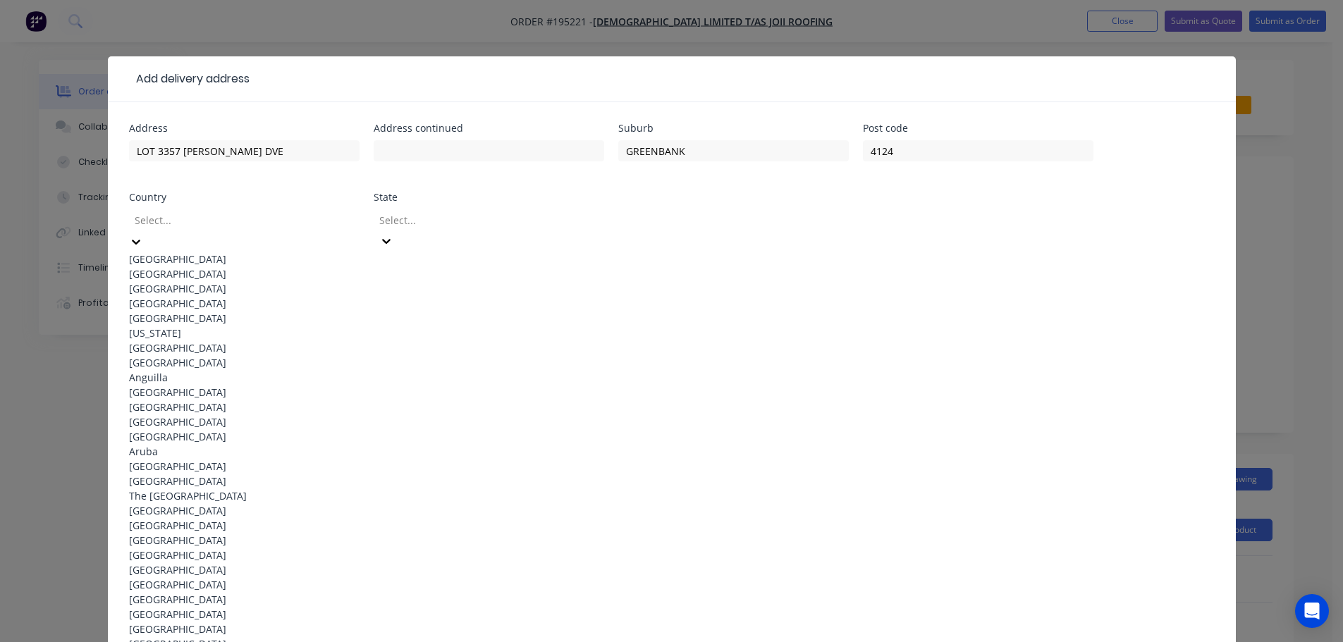
click at [143, 235] on icon at bounding box center [136, 242] width 14 height 14
click at [195, 257] on div "[GEOGRAPHIC_DATA]" at bounding box center [244, 259] width 231 height 15
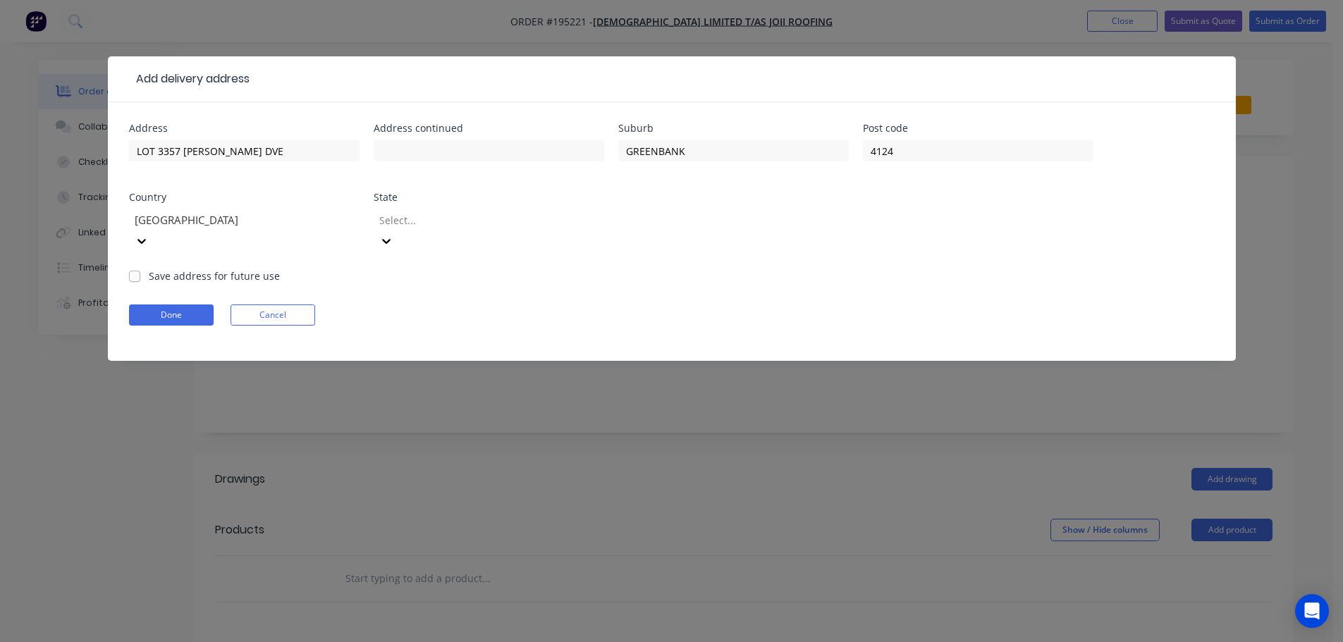
click at [393, 234] on icon at bounding box center [386, 241] width 14 height 14
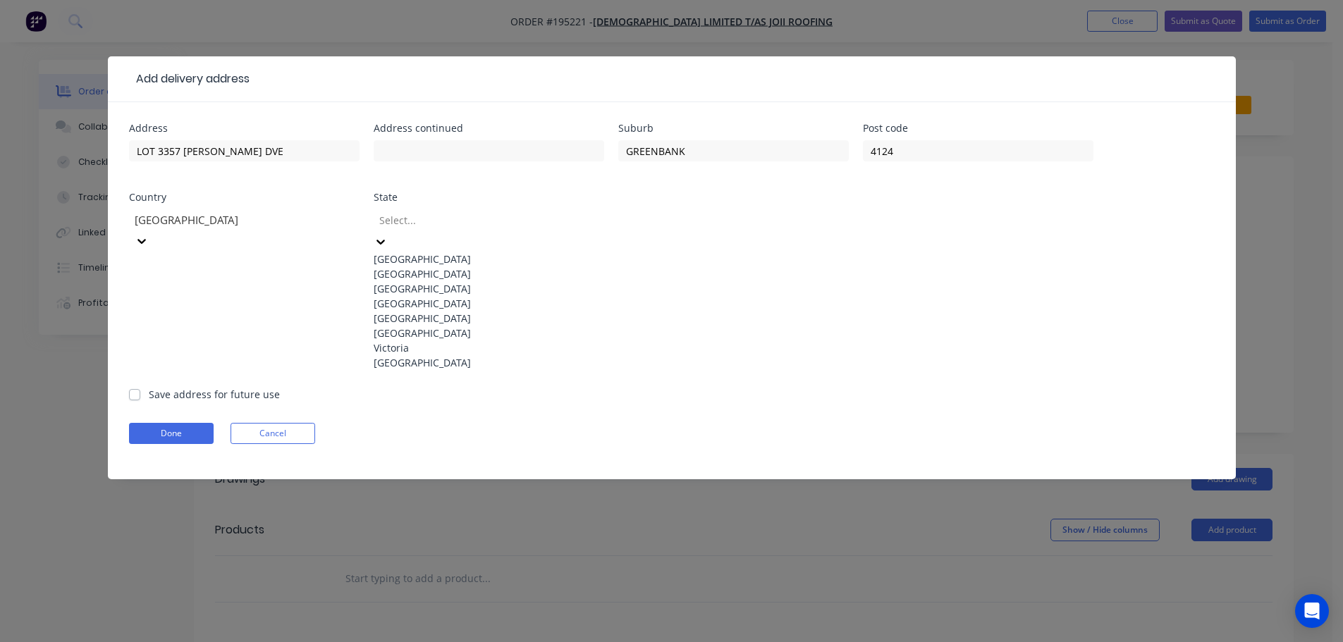
click at [420, 311] on div "[GEOGRAPHIC_DATA]" at bounding box center [489, 303] width 231 height 15
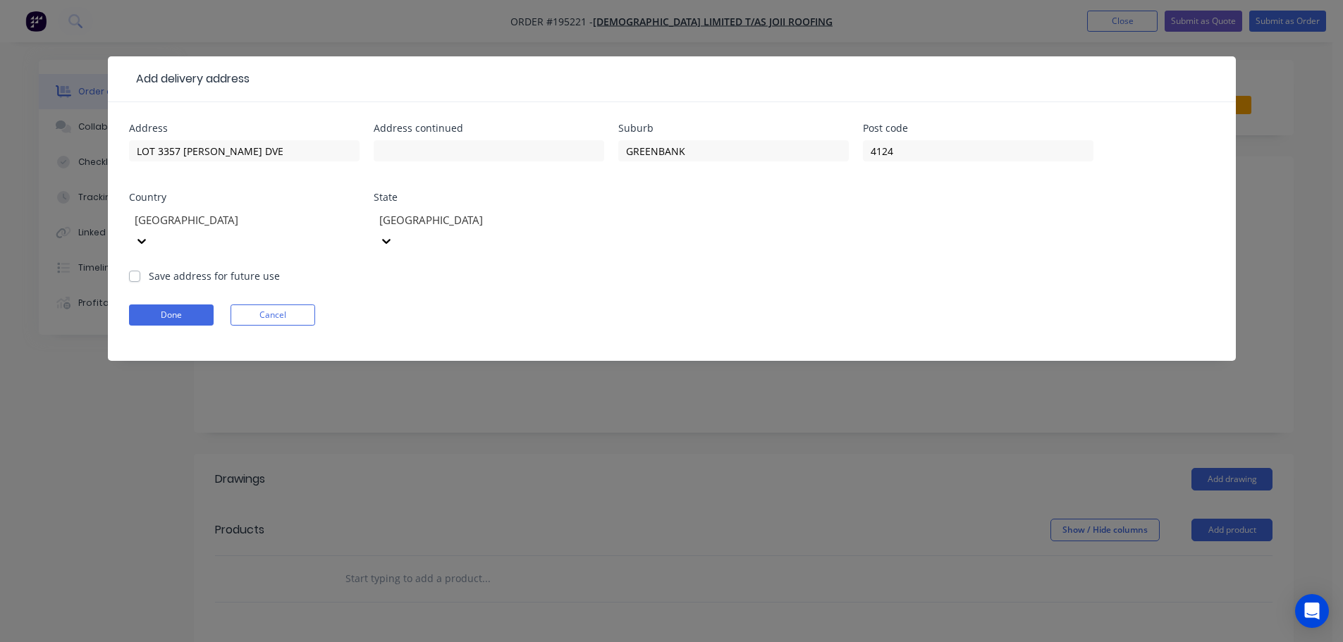
click at [841, 264] on form "Address LOT 3357 [PERSON_NAME] DVE Address continued Suburb GREENBANK Post code…" at bounding box center [672, 242] width 1086 height 238
click at [159, 305] on button "Done" at bounding box center [171, 315] width 85 height 21
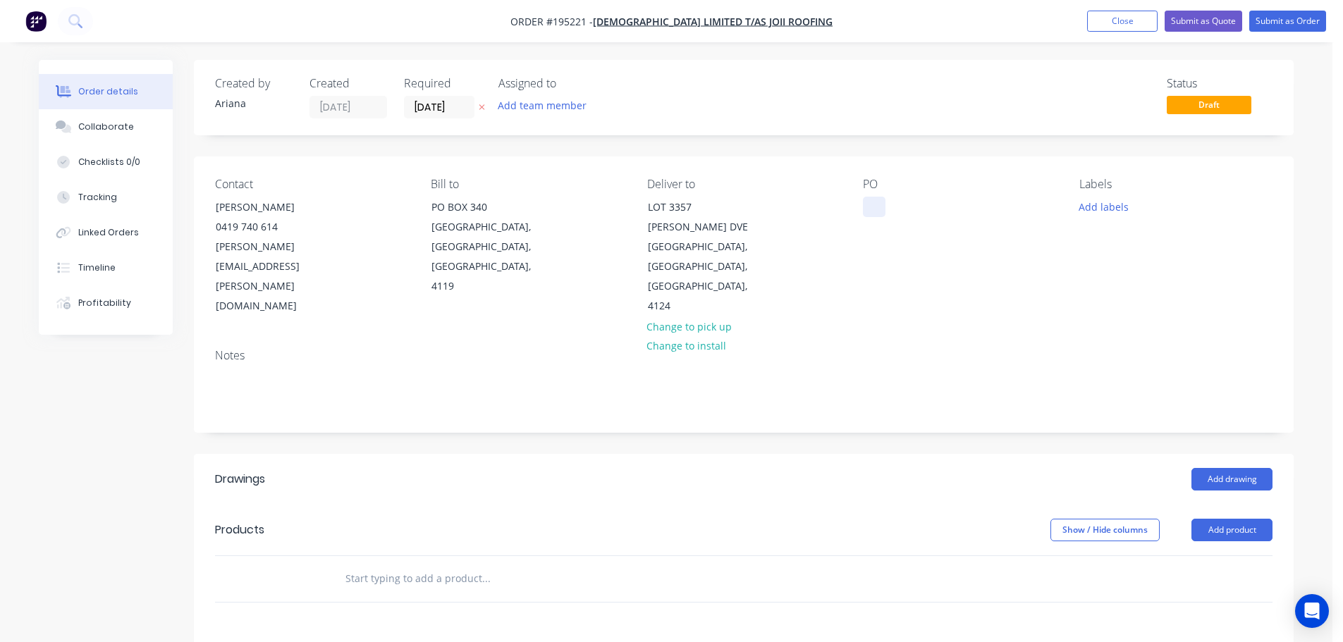
click at [869, 204] on div at bounding box center [874, 207] width 23 height 20
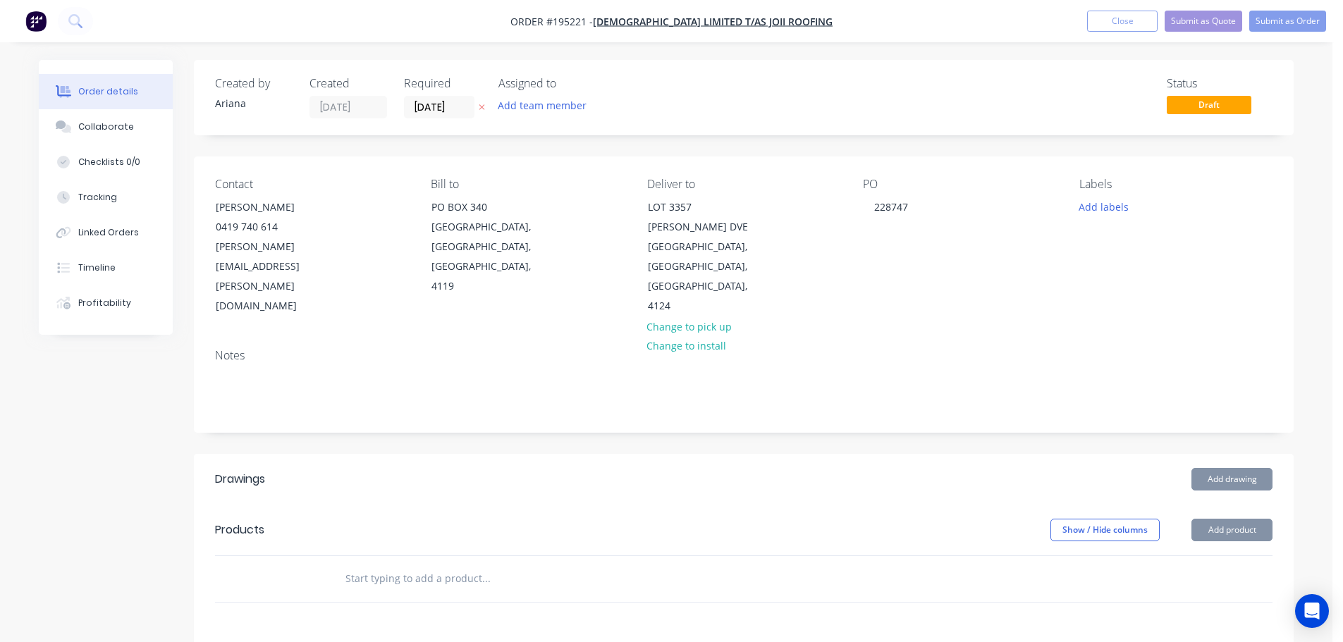
click at [1017, 274] on div "PO 228747" at bounding box center [959, 247] width 193 height 139
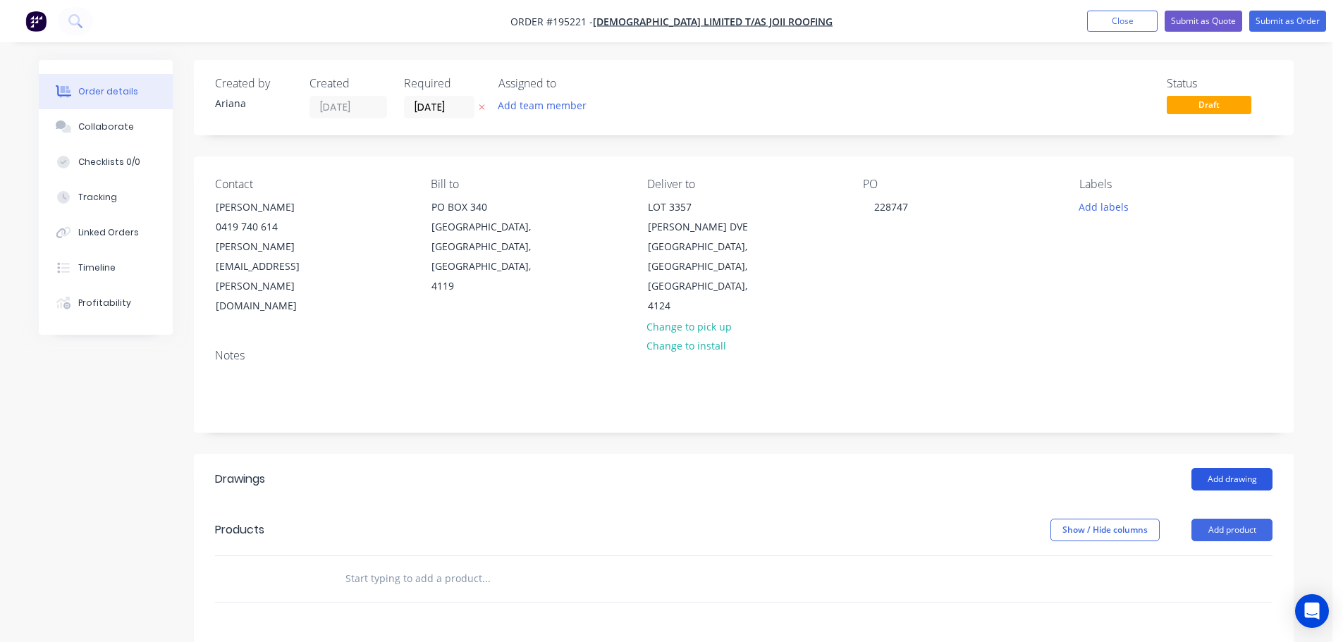
click at [1224, 468] on button "Add drawing" at bounding box center [1231, 479] width 81 height 23
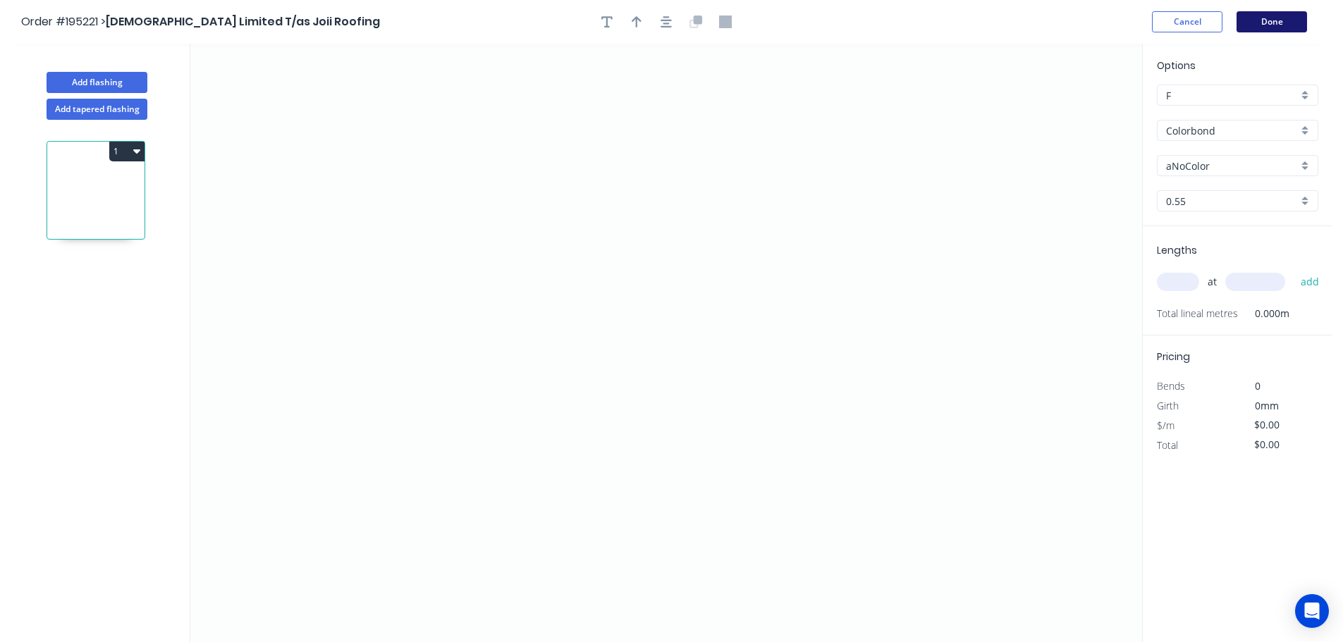
click at [1275, 25] on button "Done" at bounding box center [1271, 21] width 70 height 21
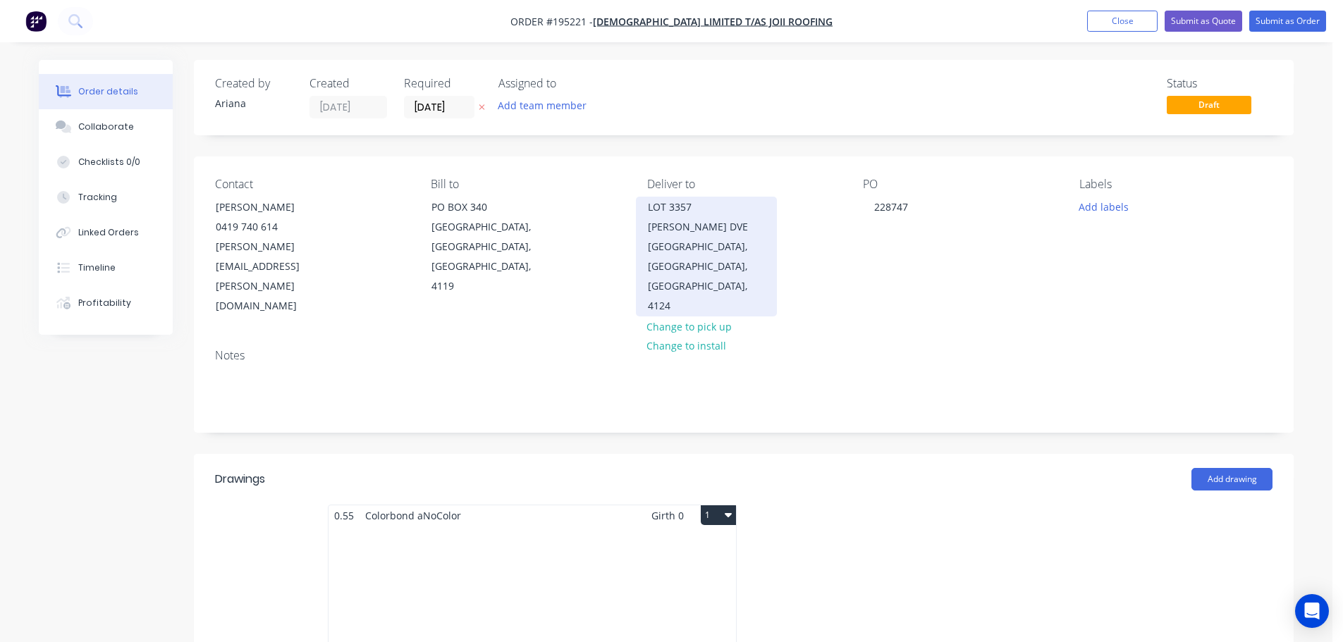
click at [703, 242] on div "[GEOGRAPHIC_DATA], [GEOGRAPHIC_DATA], [GEOGRAPHIC_DATA], 4124" at bounding box center [706, 276] width 117 height 79
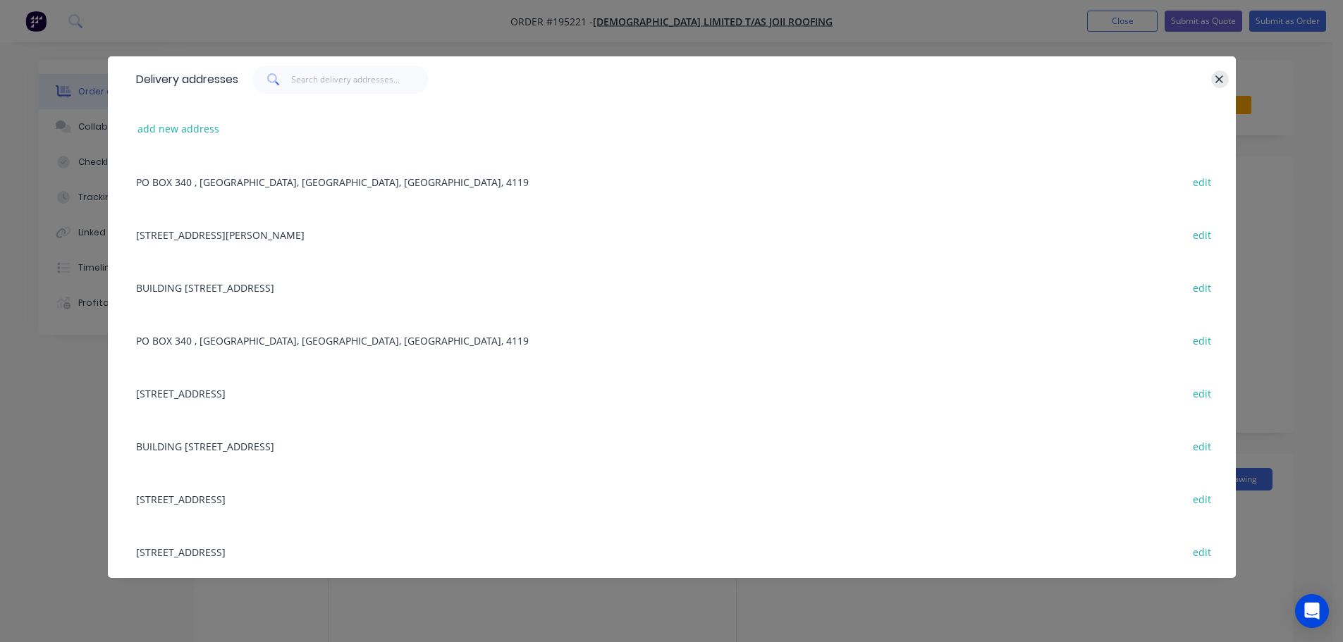
click at [1224, 77] on icon "button" at bounding box center [1219, 79] width 9 height 13
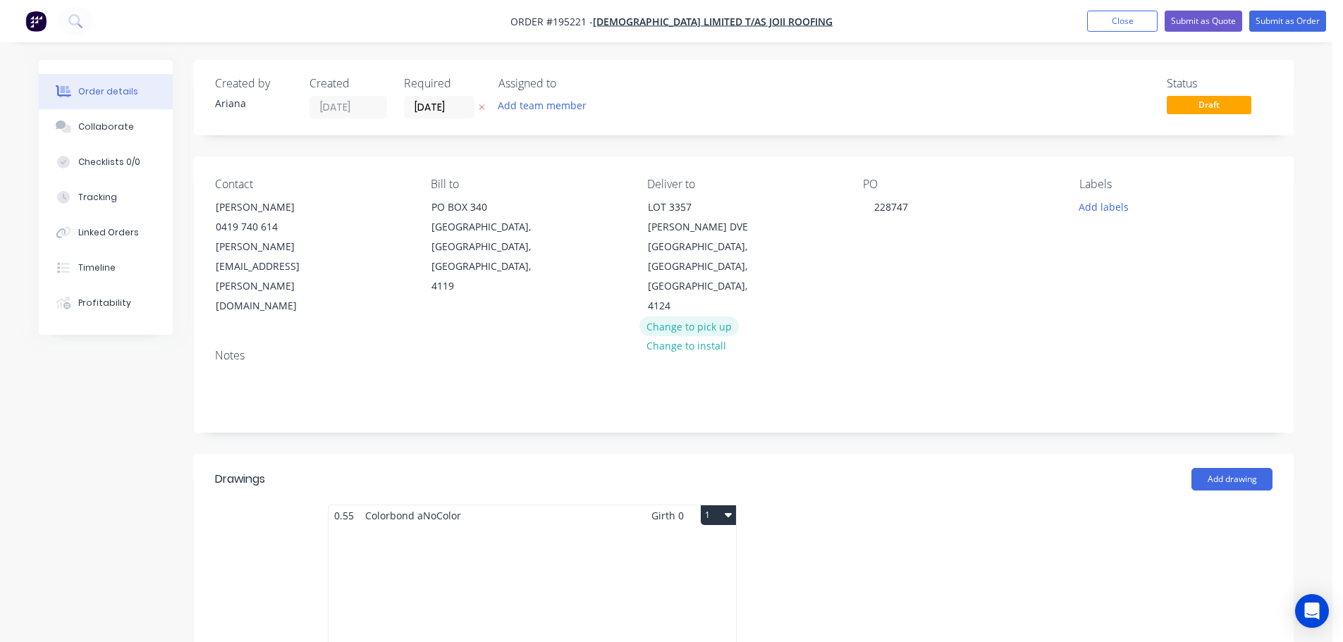
click at [681, 317] on button "Change to pick up" at bounding box center [689, 326] width 100 height 19
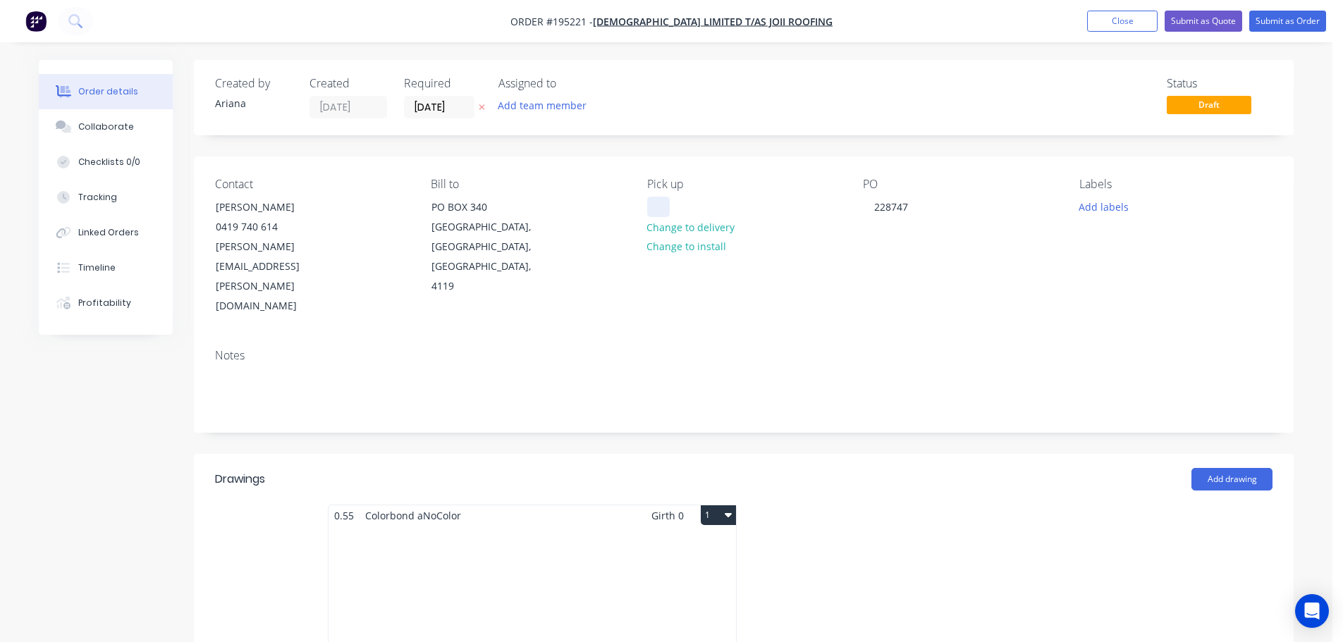
click at [664, 201] on div at bounding box center [658, 207] width 23 height 20
click at [884, 288] on div "Contact [PERSON_NAME] [PHONE_NUMBER] [PERSON_NAME][EMAIL_ADDRESS][PERSON_NAME][…" at bounding box center [744, 246] width 1100 height 181
click at [633, 548] on div "Total lm $/M Total 0m $0.00 $0.00" at bounding box center [531, 633] width 407 height 215
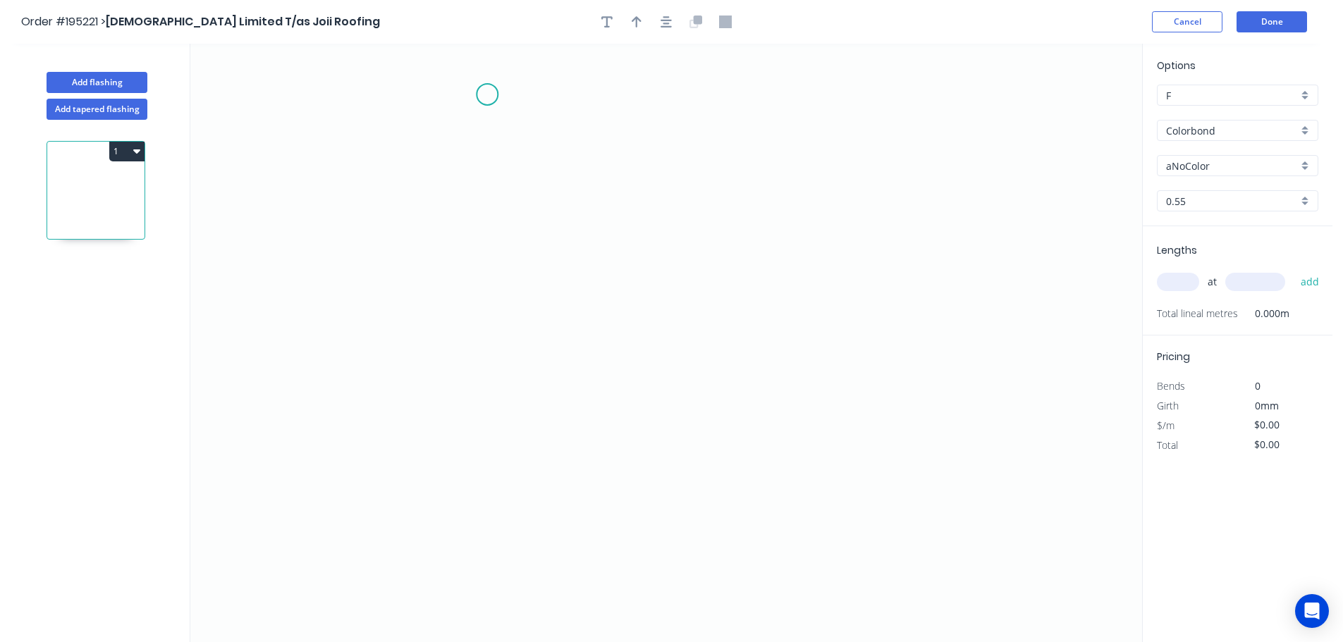
click at [487, 94] on icon "0" at bounding box center [666, 343] width 952 height 598
click at [500, 398] on icon "0" at bounding box center [666, 343] width 952 height 598
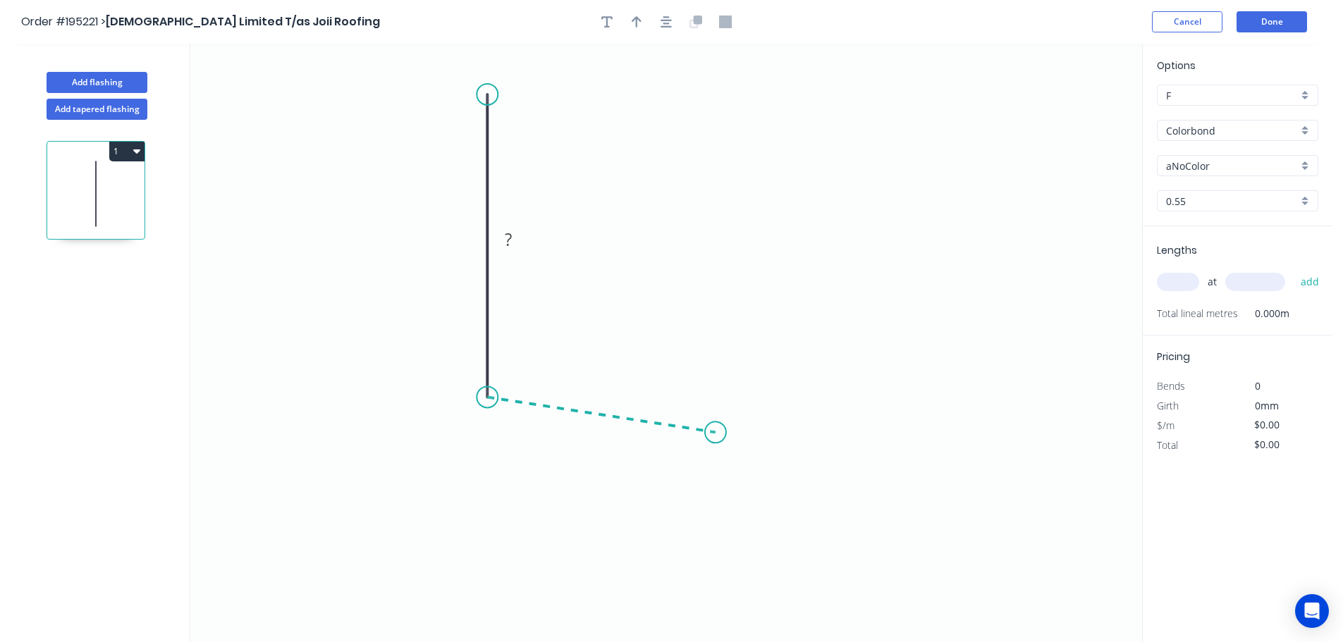
click at [716, 433] on icon "0 ?" at bounding box center [666, 343] width 952 height 598
click at [716, 588] on icon "0 ? ? ? º" at bounding box center [666, 343] width 952 height 598
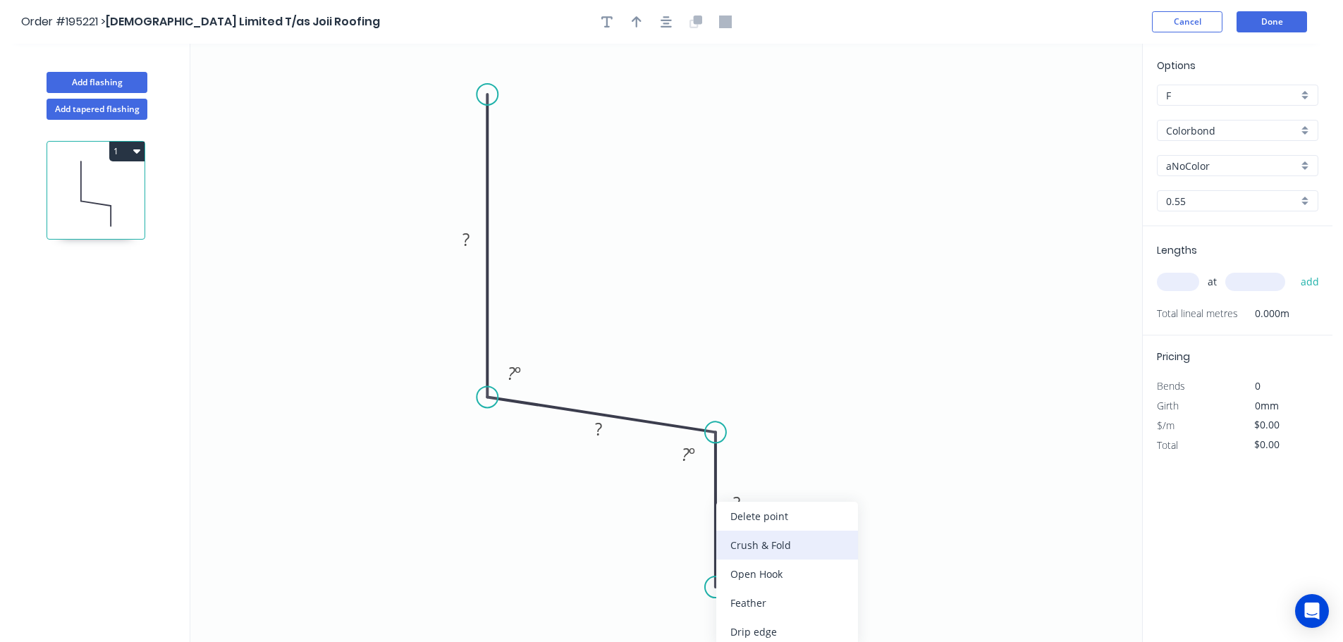
click at [793, 544] on div "Crush & Fold" at bounding box center [787, 545] width 142 height 29
click at [756, 603] on div "Flip bend" at bounding box center [786, 603] width 142 height 29
click at [756, 560] on tspan "10" at bounding box center [755, 562] width 20 height 23
click at [798, 551] on icon "0 ? ? CF 15 ? ? º ? º" at bounding box center [666, 343] width 952 height 598
drag, startPoint x: 770, startPoint y: 567, endPoint x: 653, endPoint y: 625, distance: 130.8
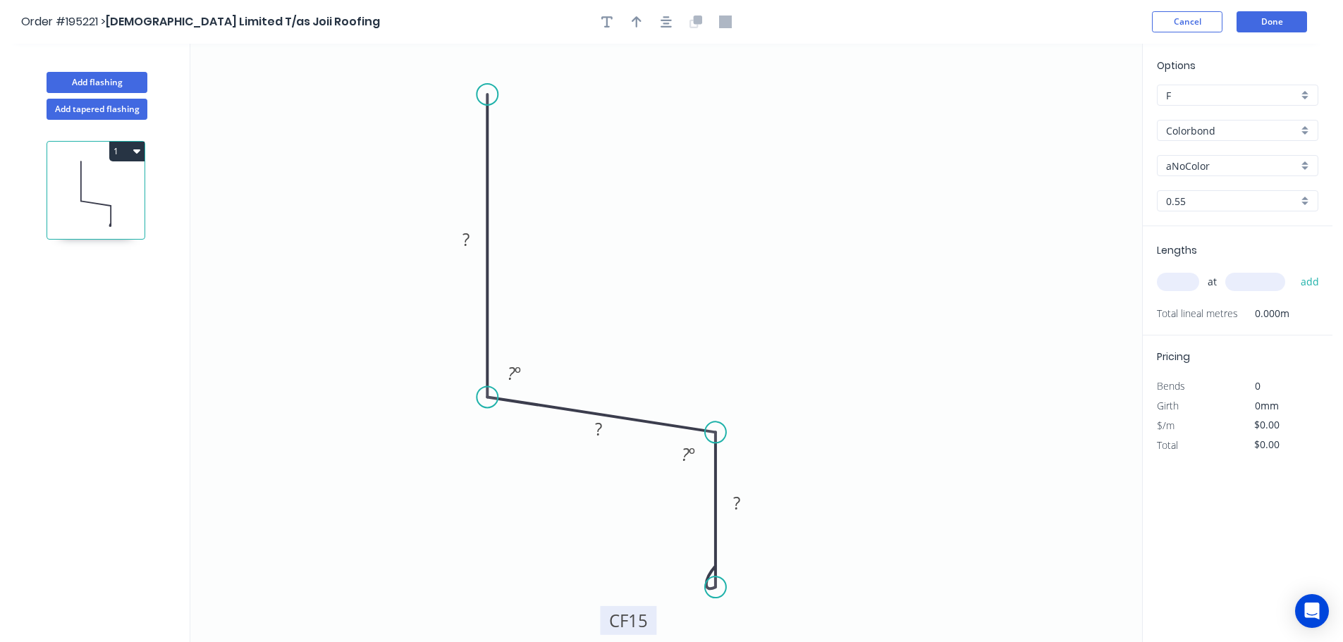
click at [653, 625] on rect at bounding box center [628, 620] width 56 height 29
click at [468, 235] on tspan "?" at bounding box center [465, 239] width 7 height 23
click at [819, 199] on icon "0 300 50 CF 15 40 93 º 91 º" at bounding box center [666, 343] width 952 height 598
click at [627, 22] on button "button" at bounding box center [636, 21] width 21 height 21
drag, startPoint x: 1071, startPoint y: 112, endPoint x: 652, endPoint y: 238, distance: 437.1
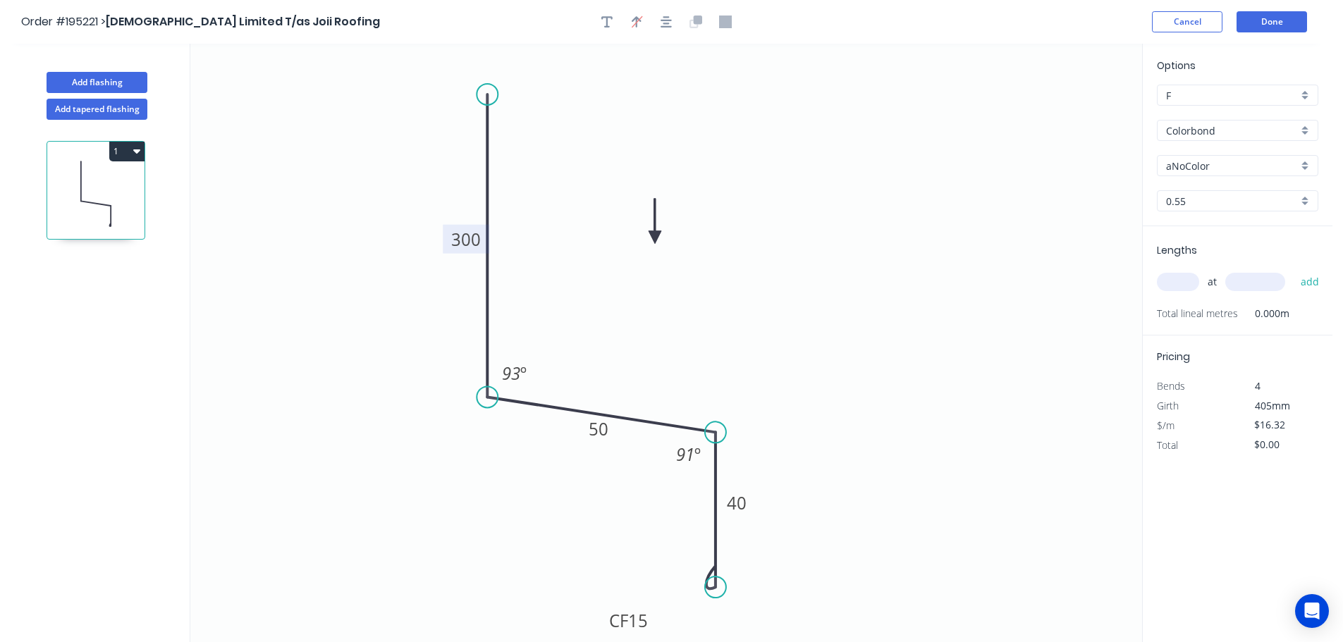
click at [652, 238] on icon at bounding box center [655, 221] width 13 height 45
click at [652, 238] on icon at bounding box center [652, 221] width 13 height 45
click at [1306, 161] on div "aNoColor" at bounding box center [1237, 165] width 161 height 21
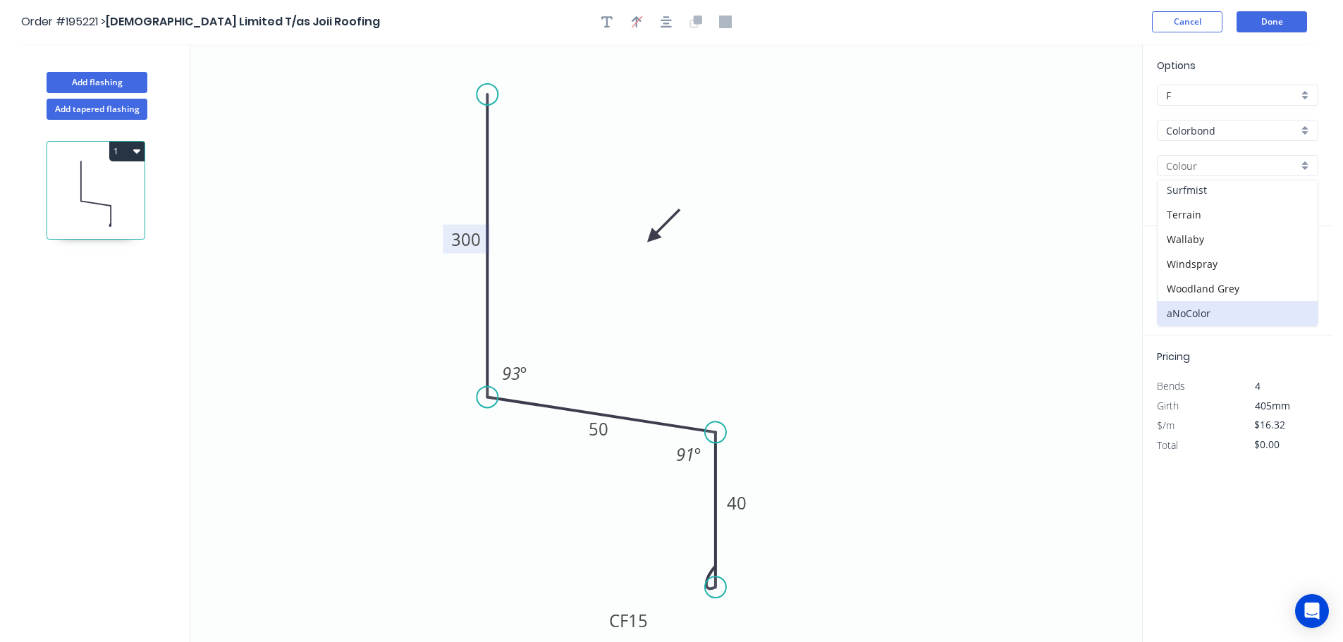
click at [1265, 195] on div "Surfmist" at bounding box center [1237, 190] width 160 height 25
drag, startPoint x: 1183, startPoint y: 280, endPoint x: 1202, endPoint y: 264, distance: 25.0
click at [1184, 279] on input "text" at bounding box center [1178, 282] width 42 height 18
click at [1294, 270] on button "add" at bounding box center [1310, 282] width 33 height 24
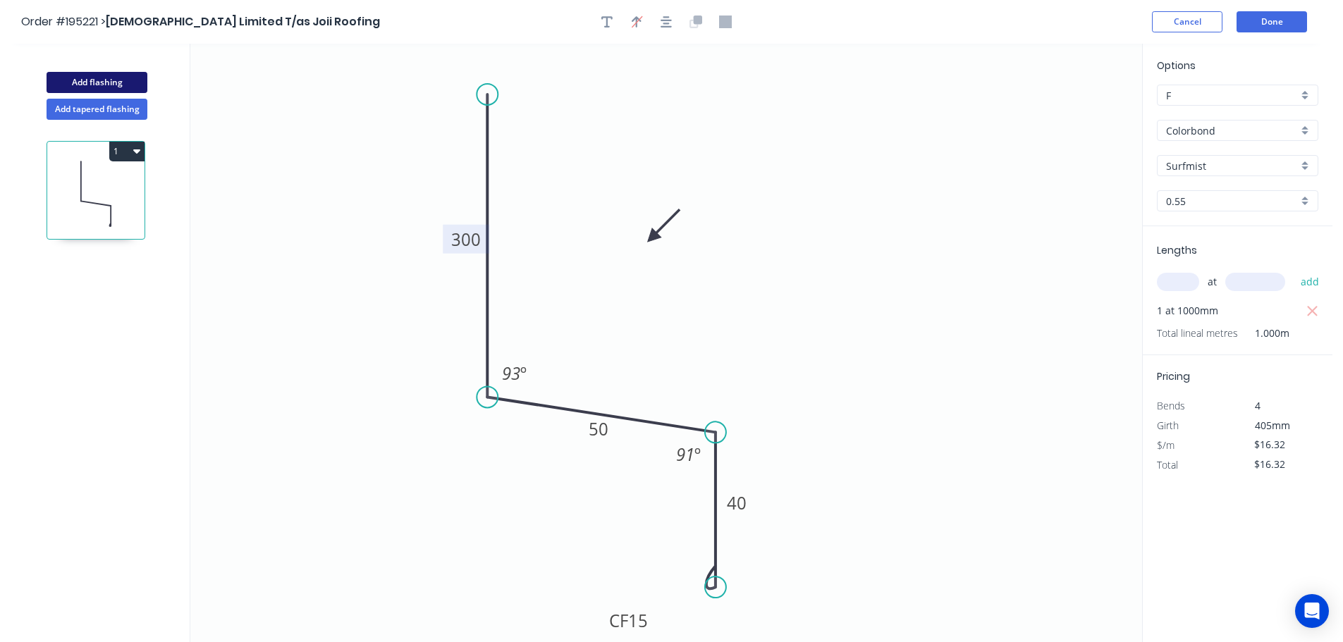
click at [97, 78] on button "Add flashing" at bounding box center [97, 82] width 101 height 21
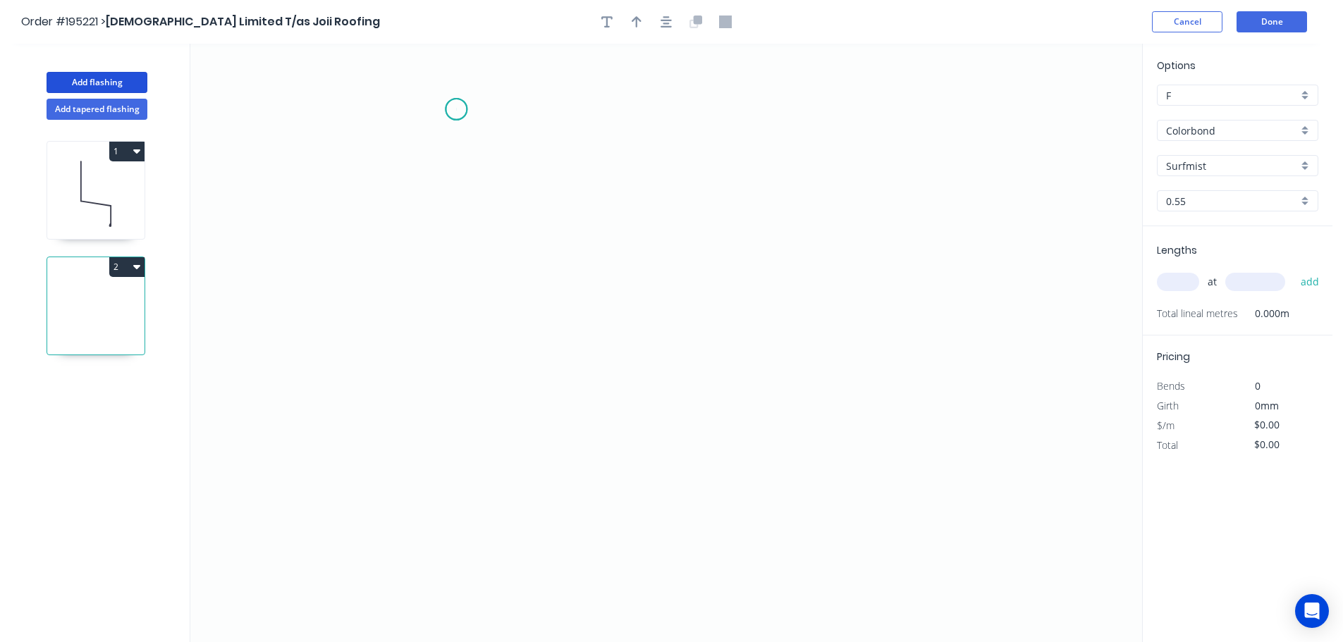
click at [456, 109] on icon "0" at bounding box center [666, 343] width 952 height 598
click at [449, 377] on icon "0" at bounding box center [666, 343] width 952 height 598
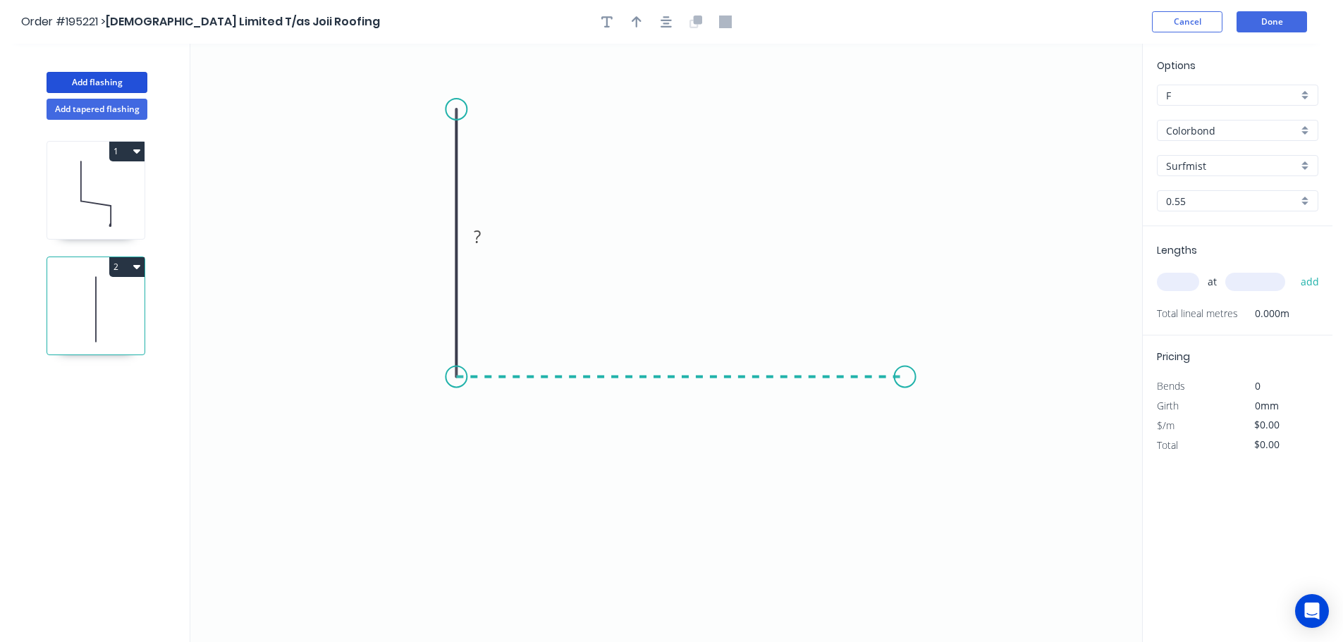
click at [905, 383] on icon "0 ?" at bounding box center [666, 343] width 952 height 598
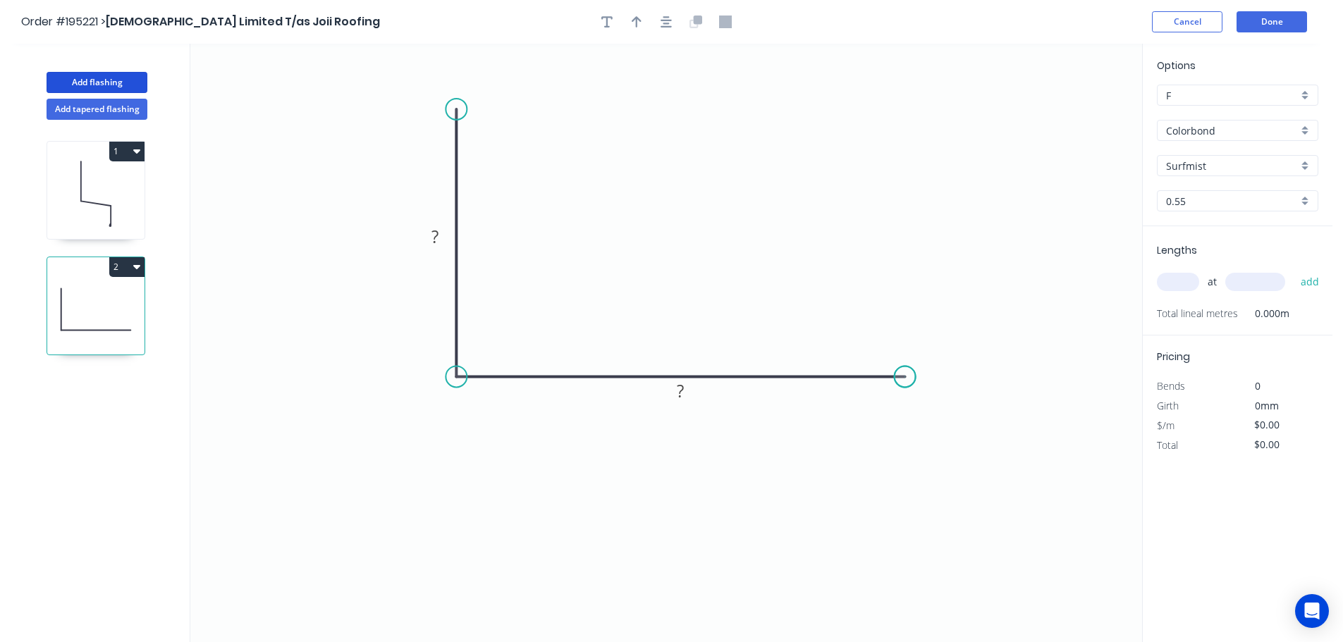
click at [905, 383] on circle at bounding box center [905, 376] width 21 height 21
click at [482, 147] on div "Crush & Fold" at bounding box center [524, 148] width 142 height 29
click at [439, 80] on tspan "10" at bounding box center [436, 84] width 20 height 23
click at [548, 62] on icon "0 CF 15 ? ?" at bounding box center [666, 343] width 952 height 598
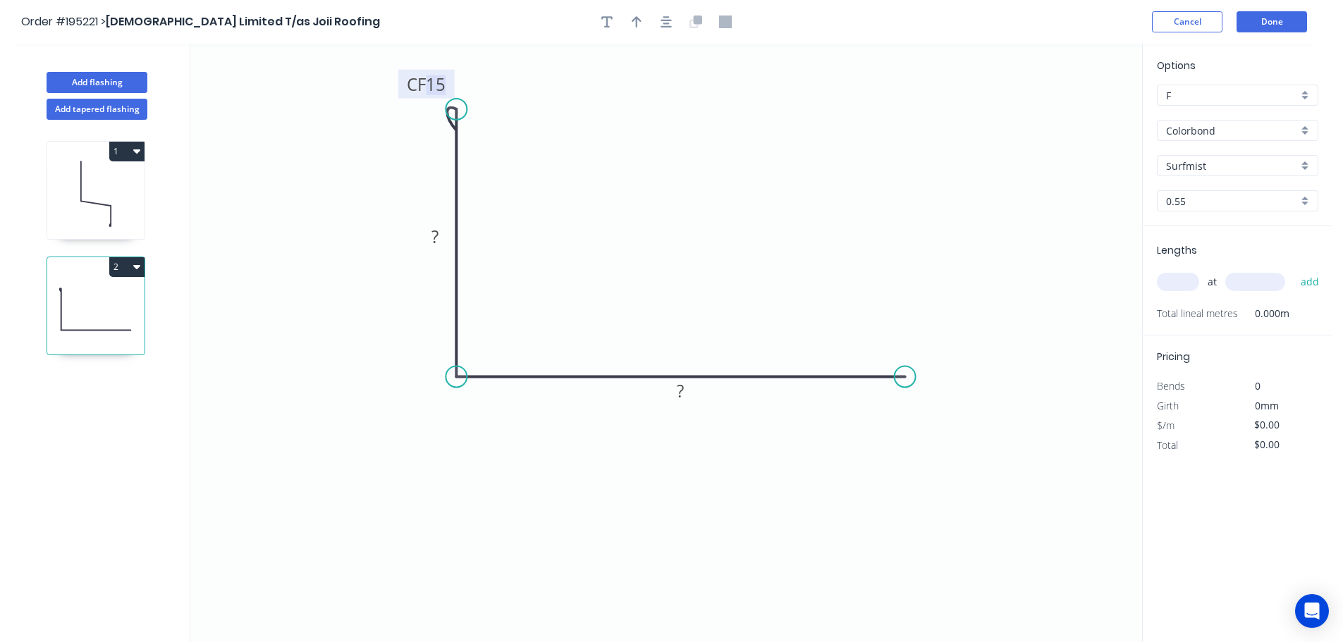
click at [443, 81] on tspan "15" at bounding box center [436, 84] width 20 height 23
drag, startPoint x: 449, startPoint y: 83, endPoint x: 403, endPoint y: 68, distance: 48.4
click at [403, 68] on rect at bounding box center [382, 68] width 56 height 29
click at [436, 235] on tspan "?" at bounding box center [434, 236] width 7 height 23
click at [683, 388] on tspan "?" at bounding box center [680, 390] width 7 height 23
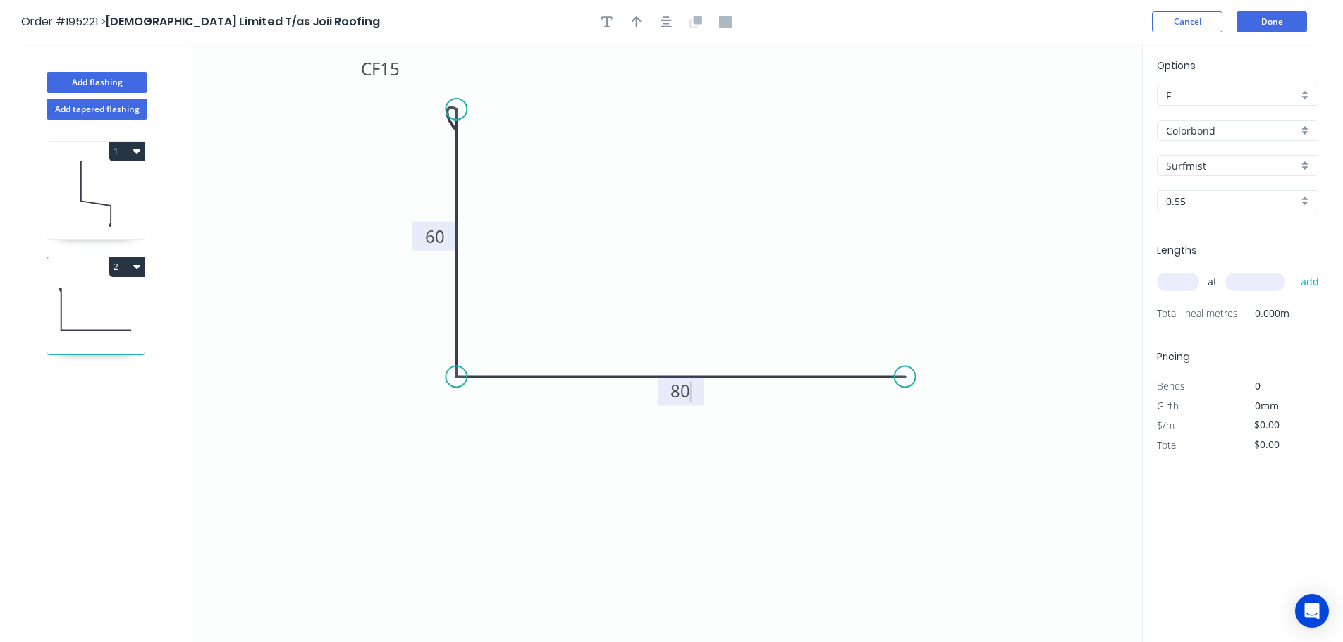
click at [697, 308] on icon "0 CF 15 60 80" at bounding box center [666, 343] width 952 height 598
click at [630, 16] on button "button" at bounding box center [636, 21] width 21 height 21
drag, startPoint x: 1070, startPoint y: 111, endPoint x: 674, endPoint y: 194, distance: 404.8
click at [674, 194] on icon at bounding box center [674, 177] width 13 height 45
click at [1191, 285] on input "text" at bounding box center [1178, 282] width 42 height 18
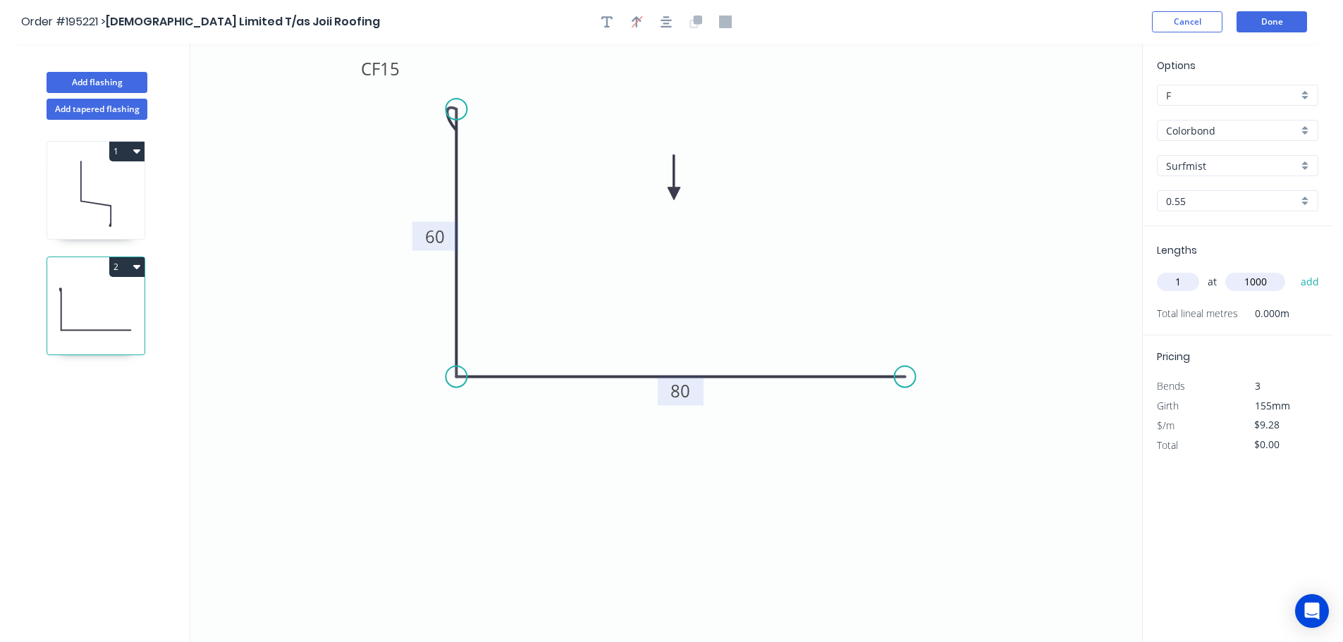
click at [1294, 270] on button "add" at bounding box center [1310, 282] width 33 height 24
click at [1284, 18] on button "Done" at bounding box center [1271, 21] width 70 height 21
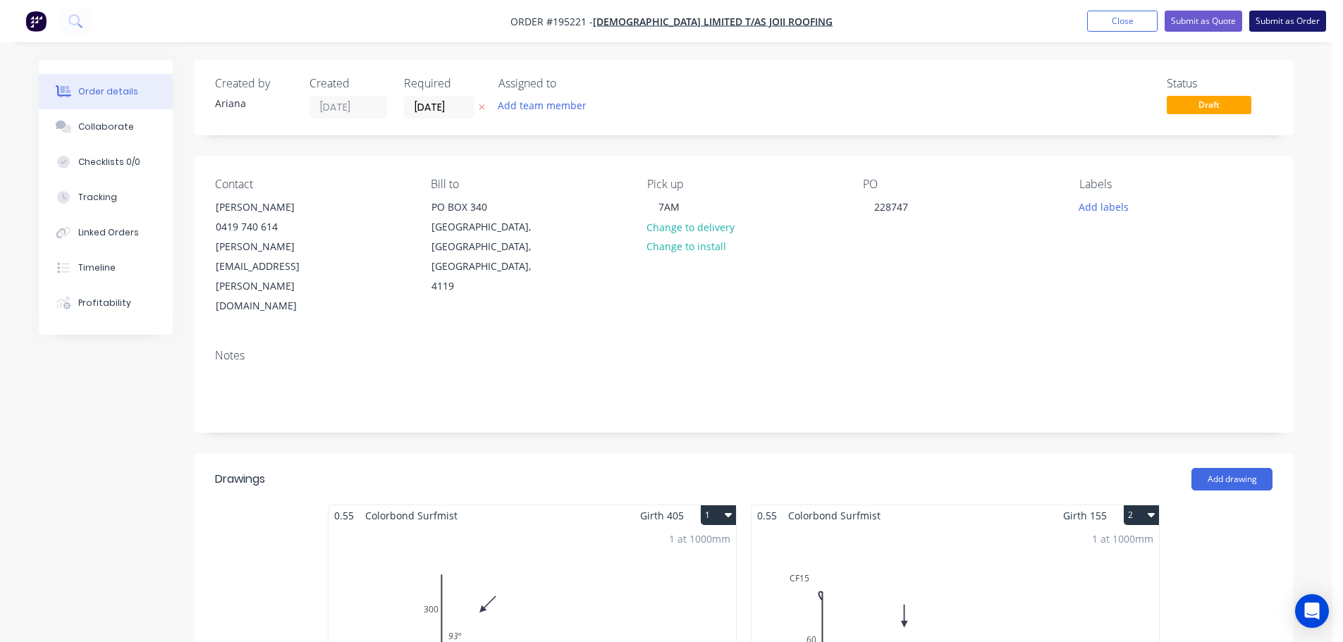
click at [1279, 23] on button "Submit as Order" at bounding box center [1287, 21] width 77 height 21
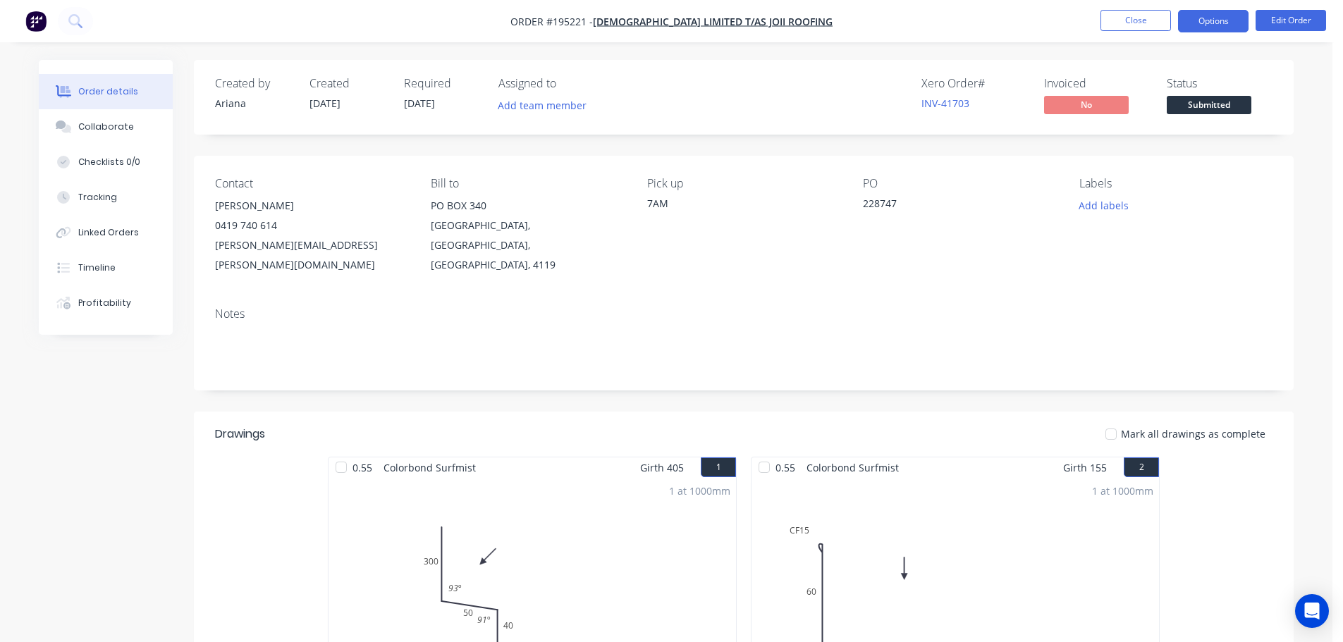
click at [1203, 23] on button "Options" at bounding box center [1213, 21] width 70 height 23
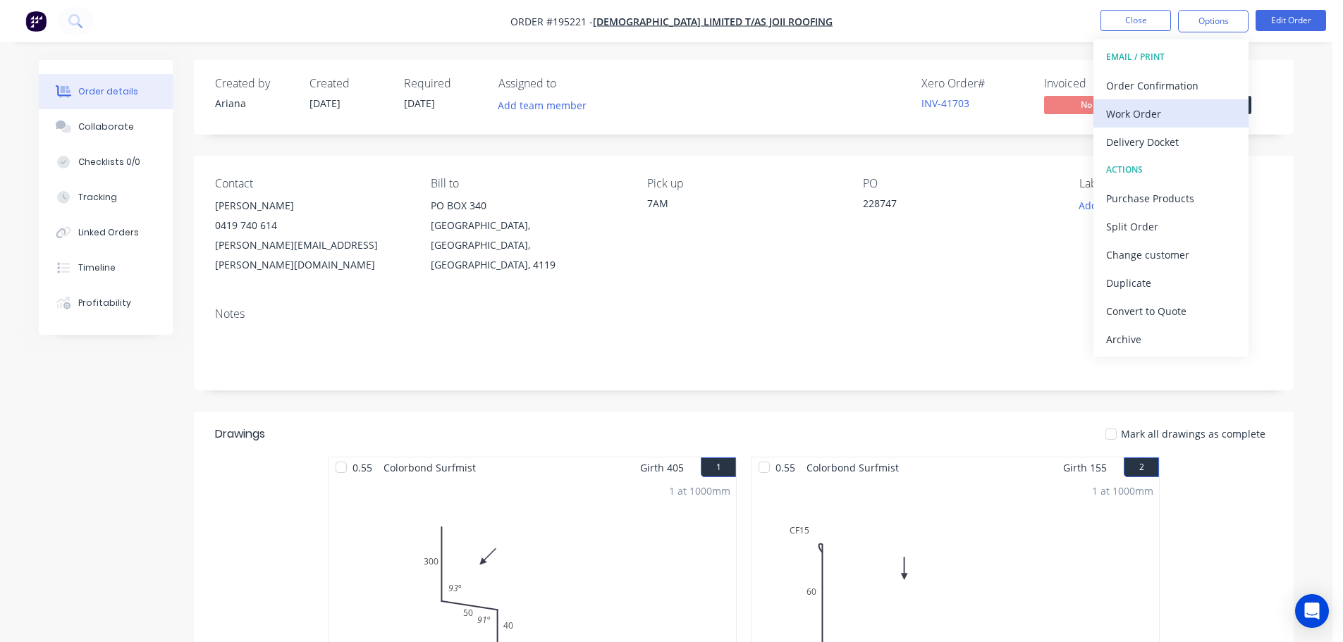
click at [1150, 110] on div "Work Order" at bounding box center [1171, 114] width 130 height 20
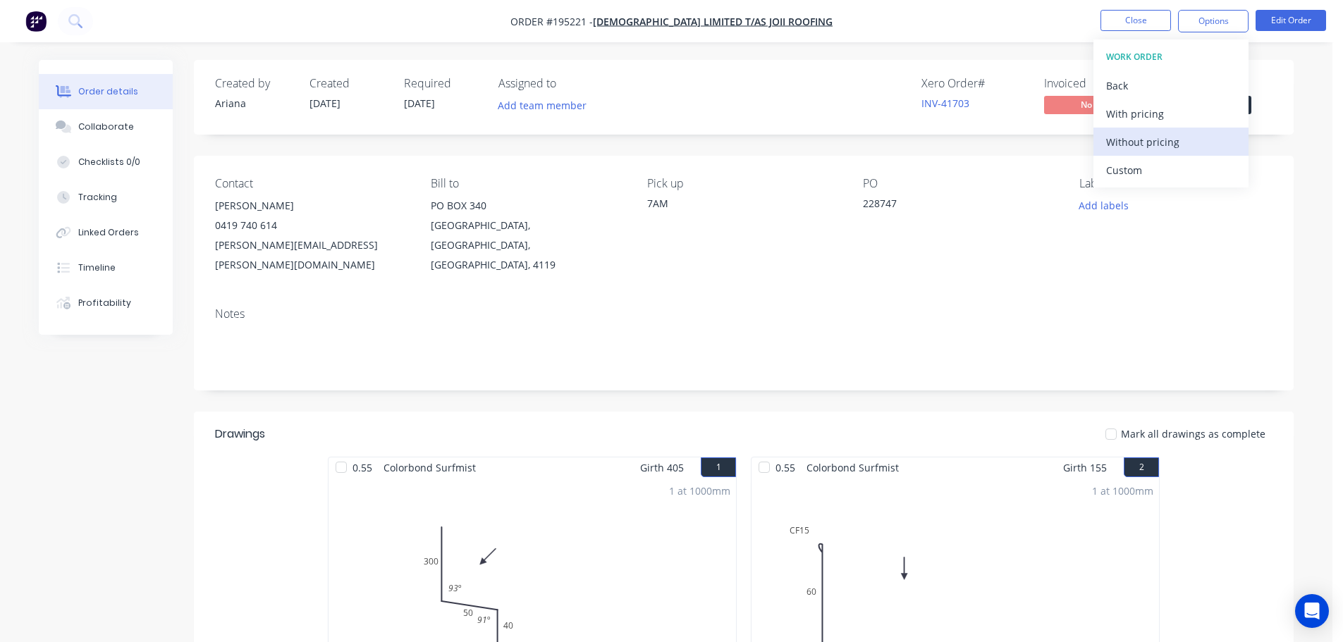
click at [1128, 140] on div "Without pricing" at bounding box center [1171, 142] width 130 height 20
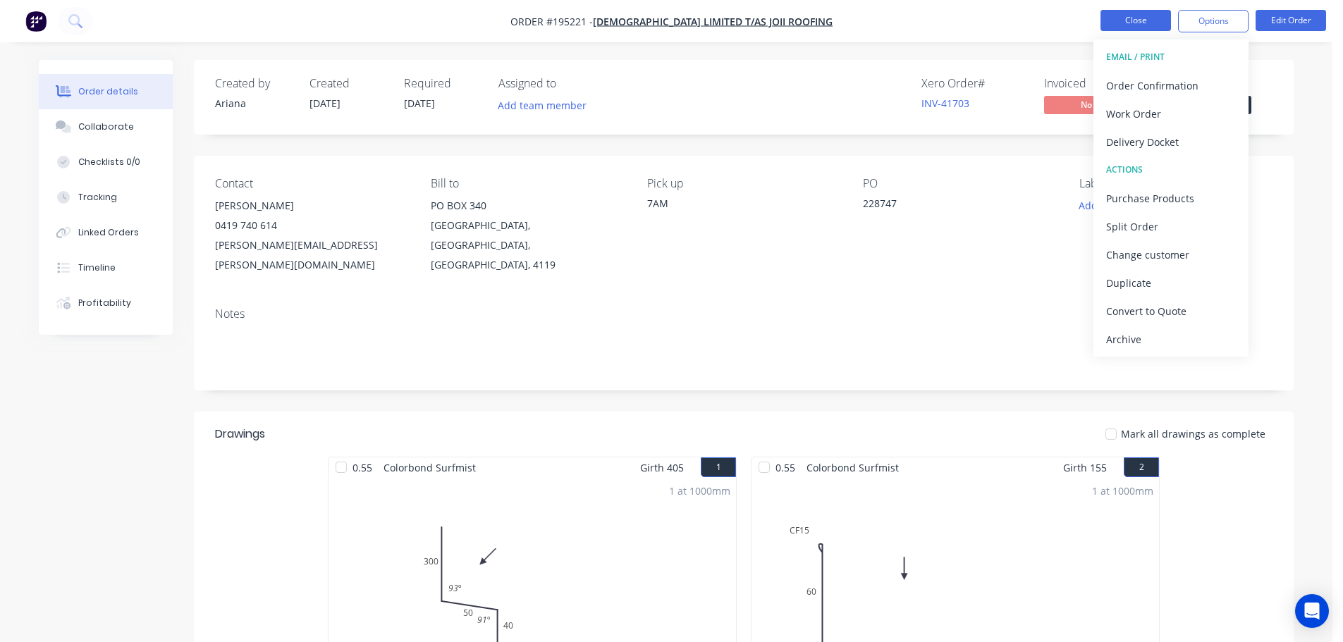
click at [1142, 19] on button "Close" at bounding box center [1135, 20] width 70 height 21
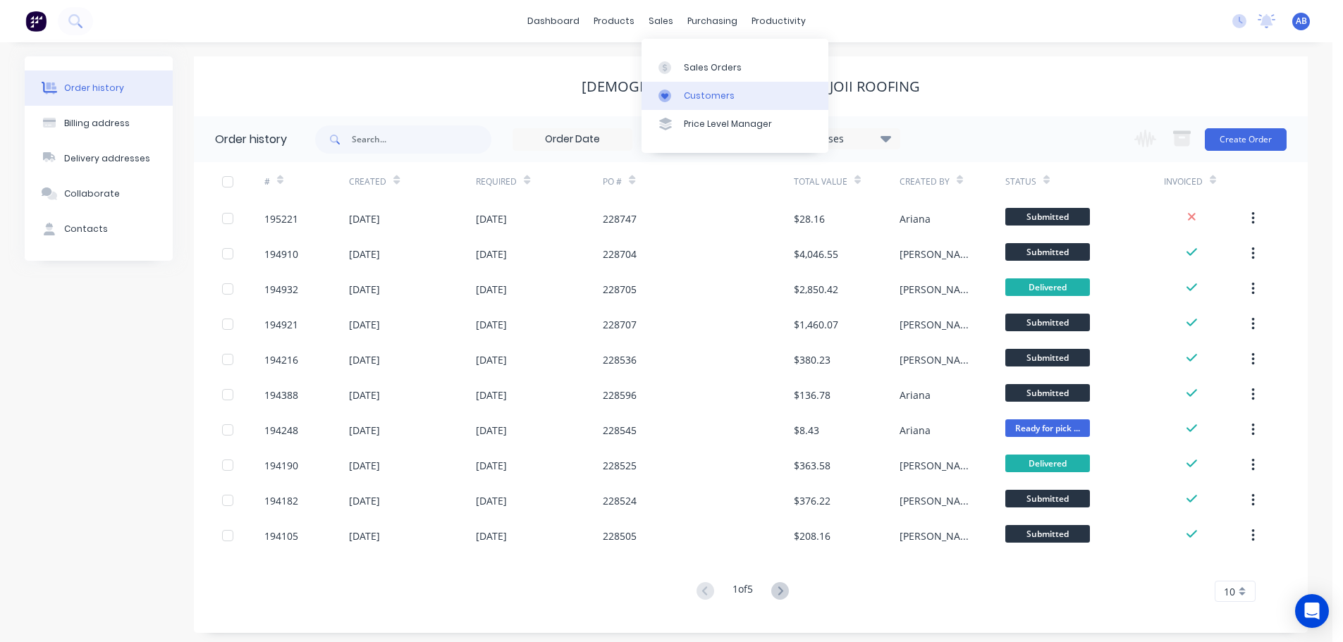
click at [705, 99] on div "Customers" at bounding box center [709, 96] width 51 height 13
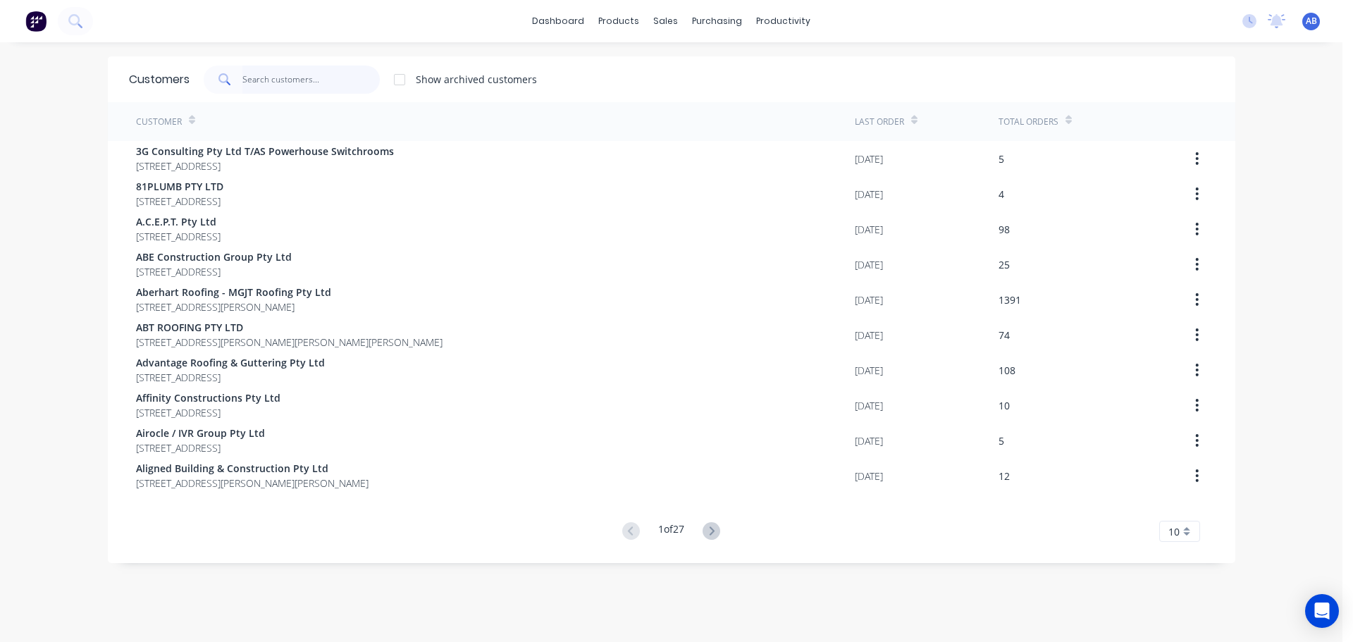
drag, startPoint x: 309, startPoint y: 72, endPoint x: 633, endPoint y: 103, distance: 325.7
click at [310, 72] on input "text" at bounding box center [310, 80] width 137 height 28
click at [298, 75] on input "text" at bounding box center [310, 80] width 137 height 28
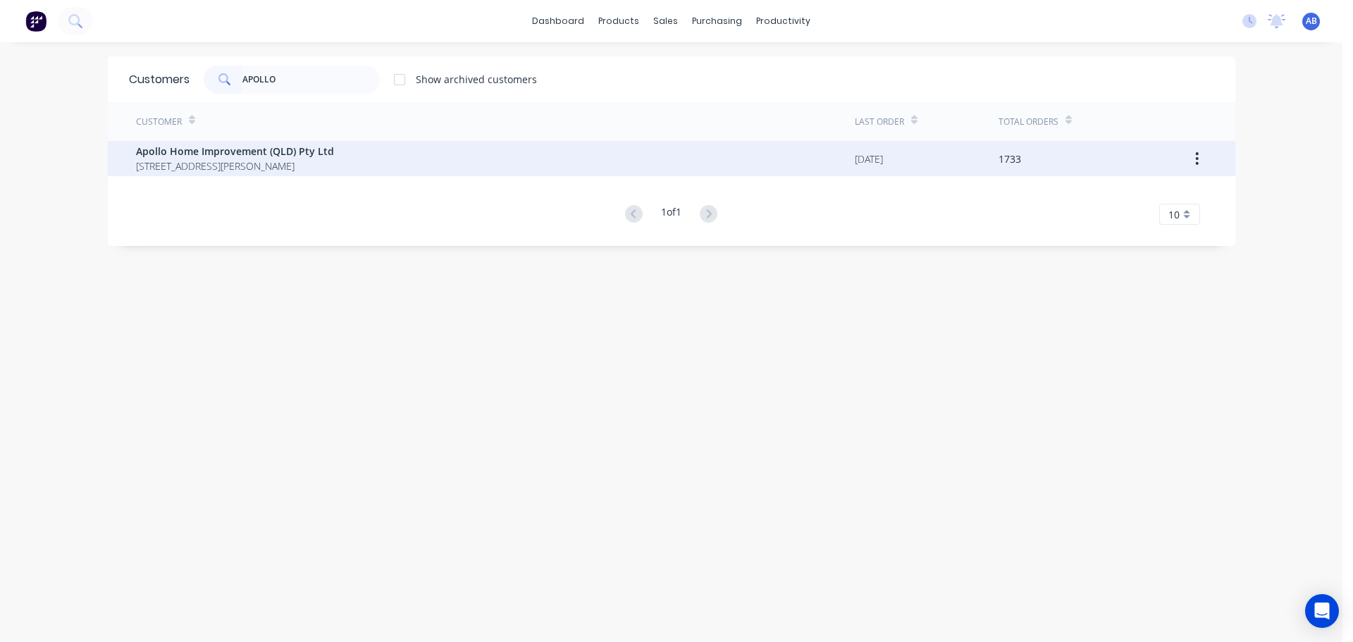
click at [330, 153] on div "Apollo Home Improvement (QLD) Pty Ltd [STREET_ADDRESS][PERSON_NAME]" at bounding box center [495, 158] width 719 height 35
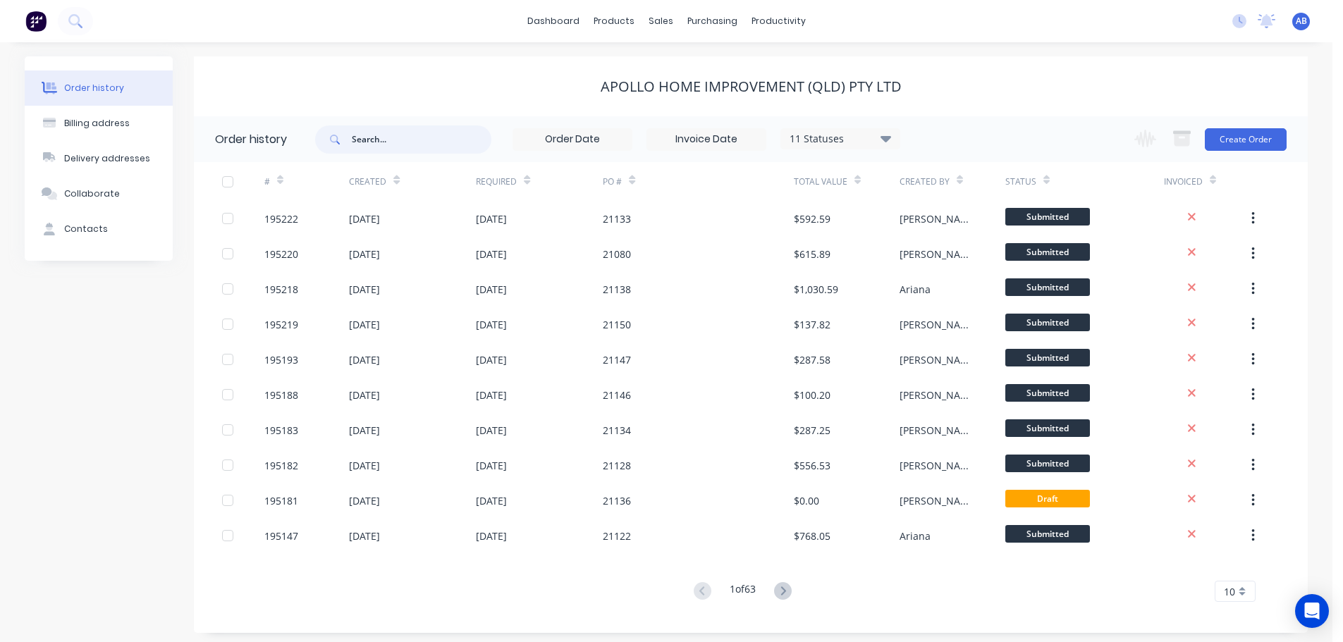
click at [379, 138] on input "text" at bounding box center [422, 139] width 140 height 28
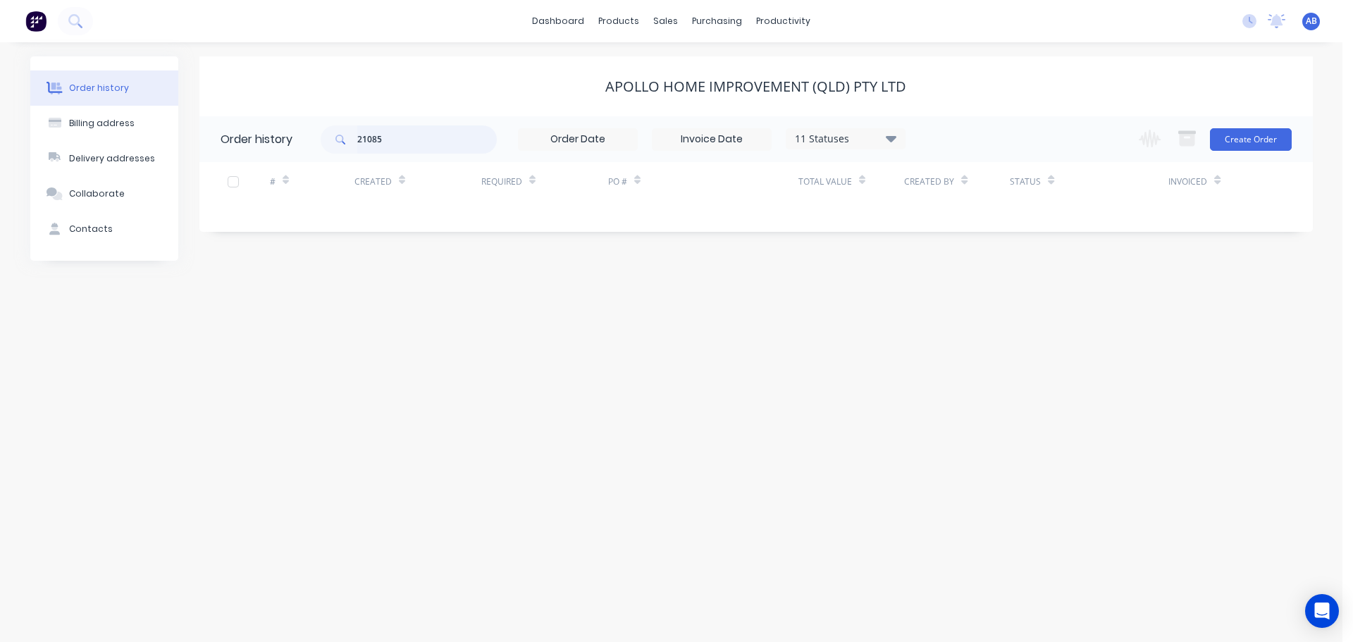
click at [438, 132] on input "21085" at bounding box center [427, 139] width 140 height 28
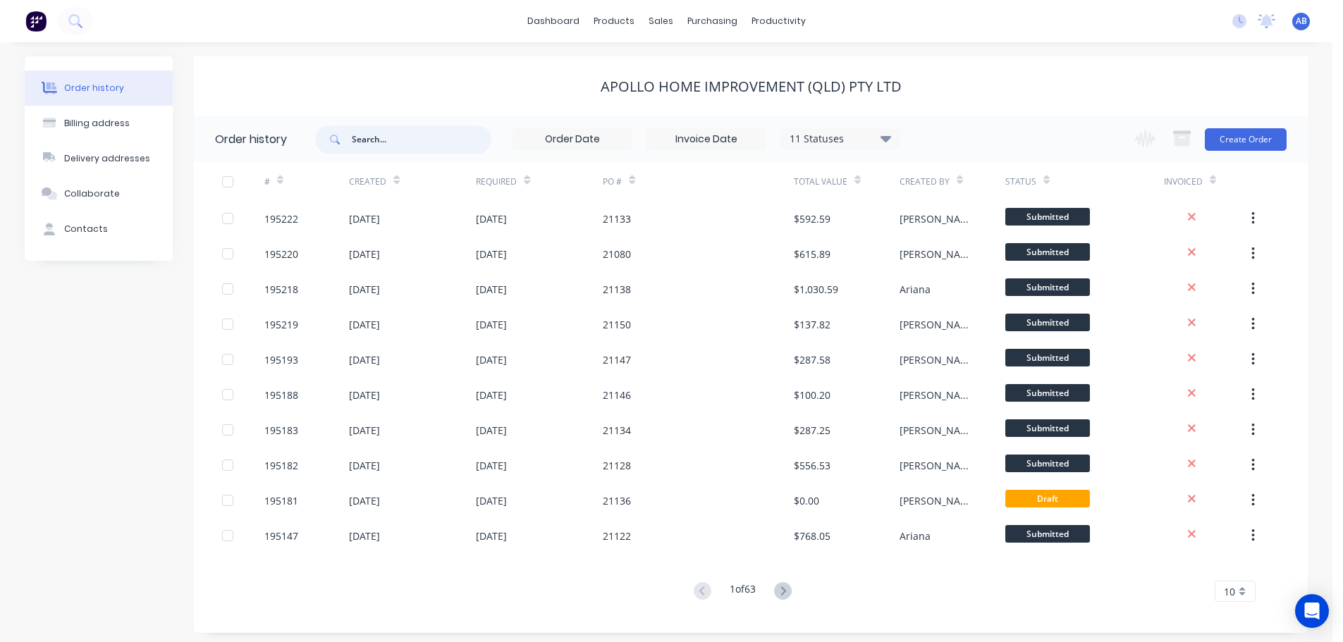
click at [388, 135] on input "text" at bounding box center [422, 139] width 140 height 28
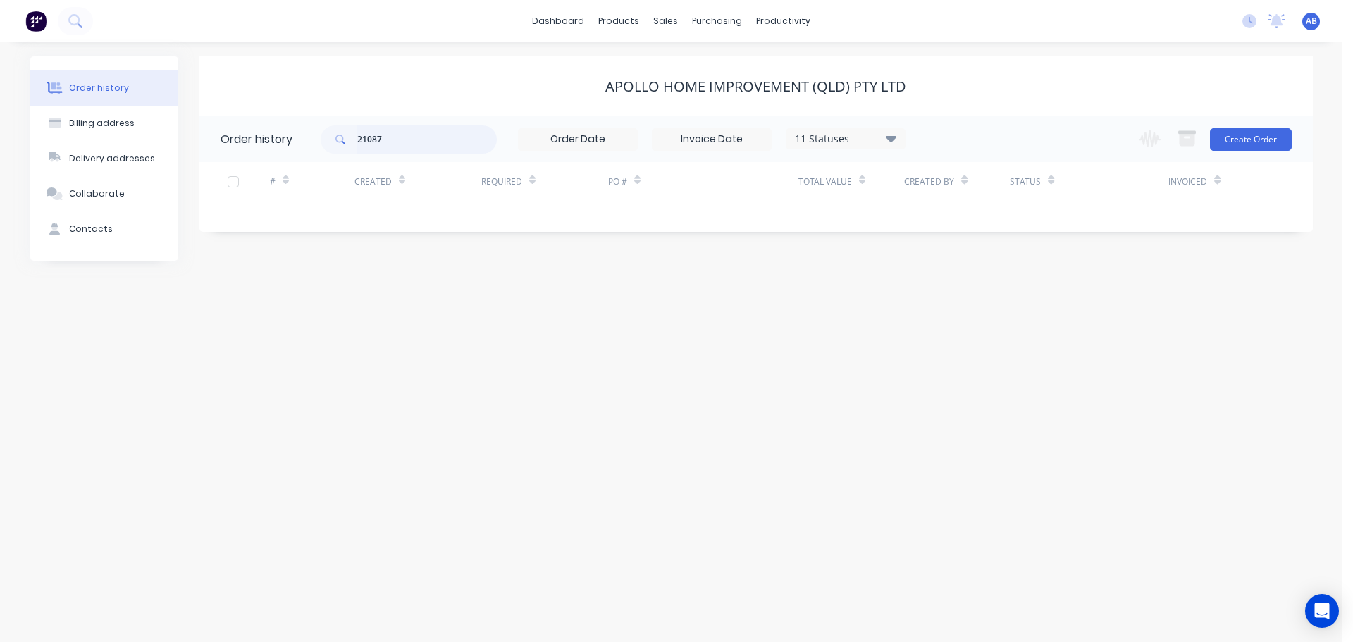
click at [435, 144] on input "21087" at bounding box center [427, 139] width 140 height 28
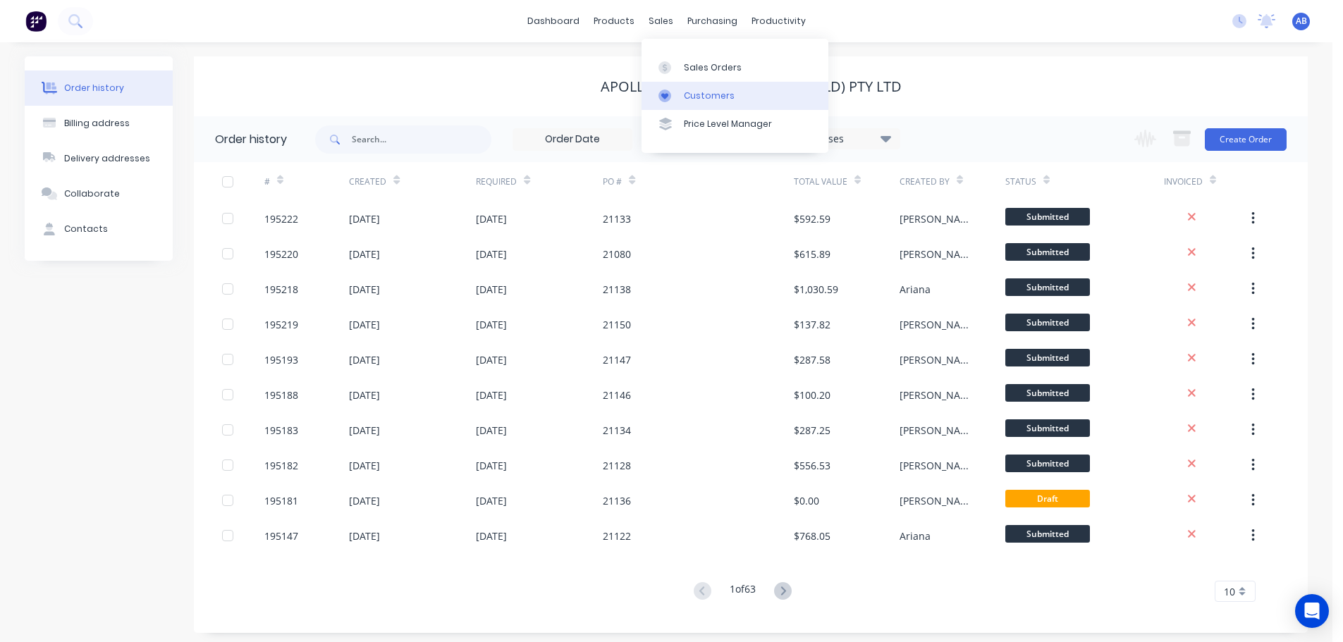
click at [696, 94] on div "Customers" at bounding box center [709, 96] width 51 height 13
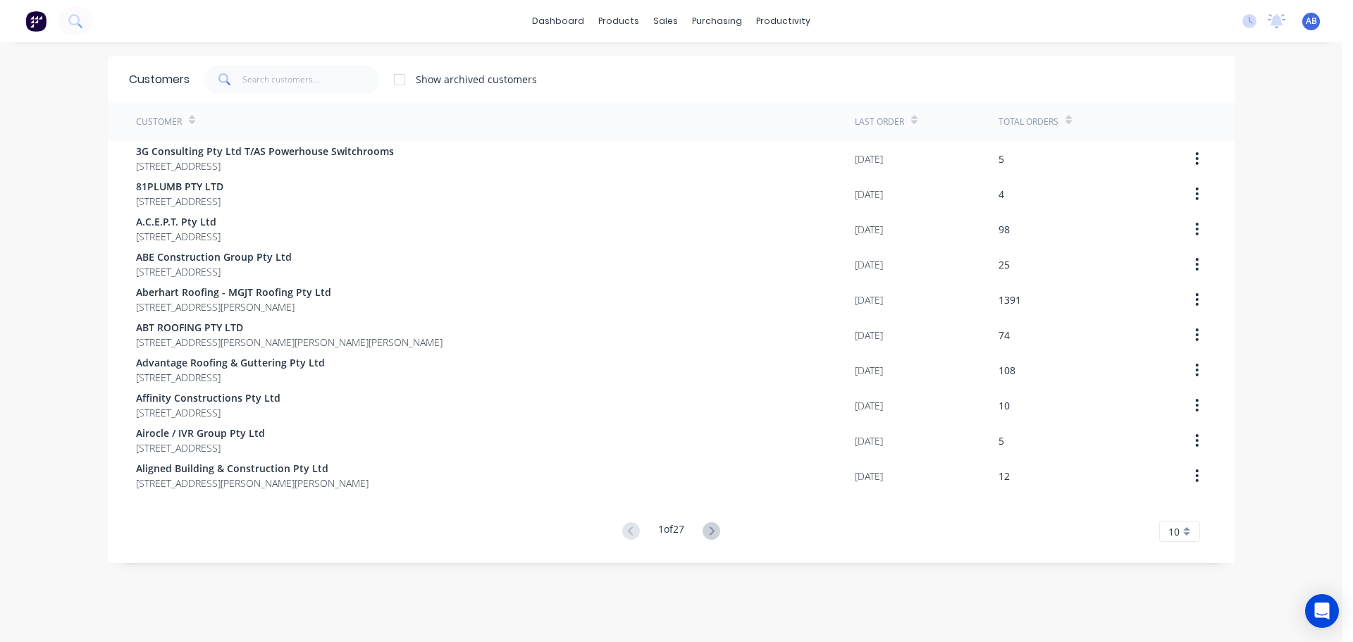
click at [909, 11] on div "dashboard products sales purchasing productivity dashboard products Product Cat…" at bounding box center [671, 21] width 1343 height 42
drag, startPoint x: 287, startPoint y: 75, endPoint x: 486, endPoint y: 85, distance: 199.0
click at [289, 74] on input "text" at bounding box center [310, 80] width 137 height 28
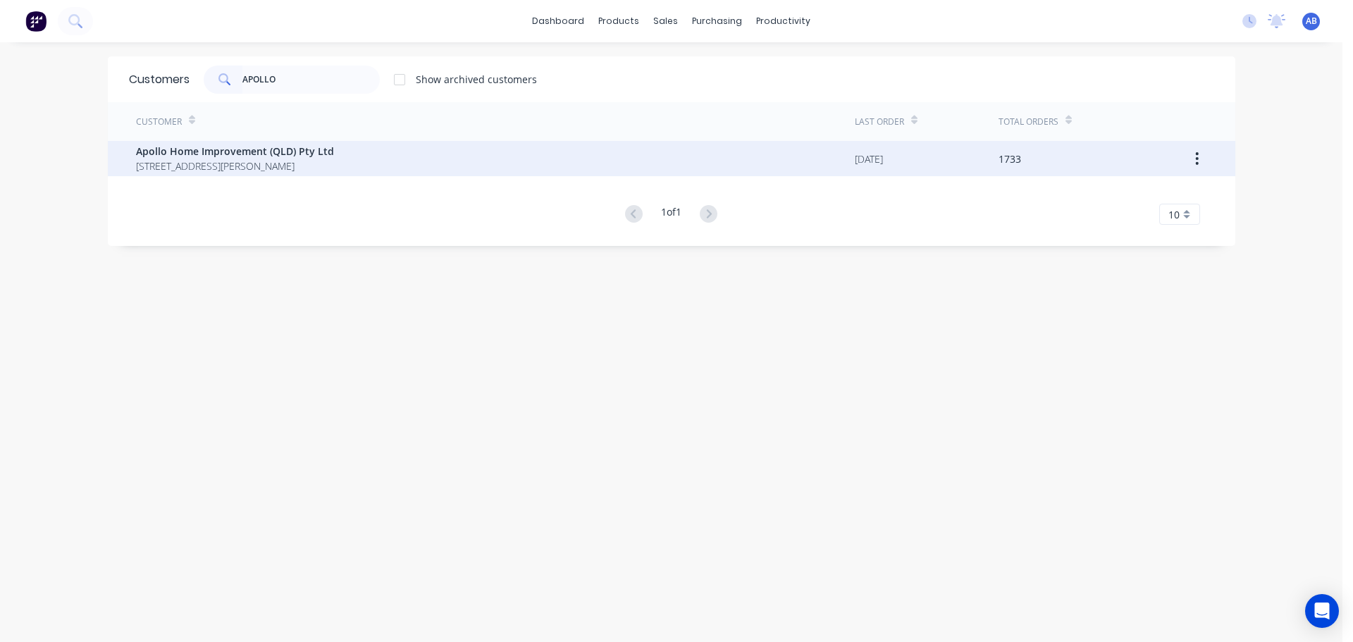
click at [300, 152] on span "Apollo Home Improvement (QLD) Pty Ltd" at bounding box center [235, 151] width 198 height 15
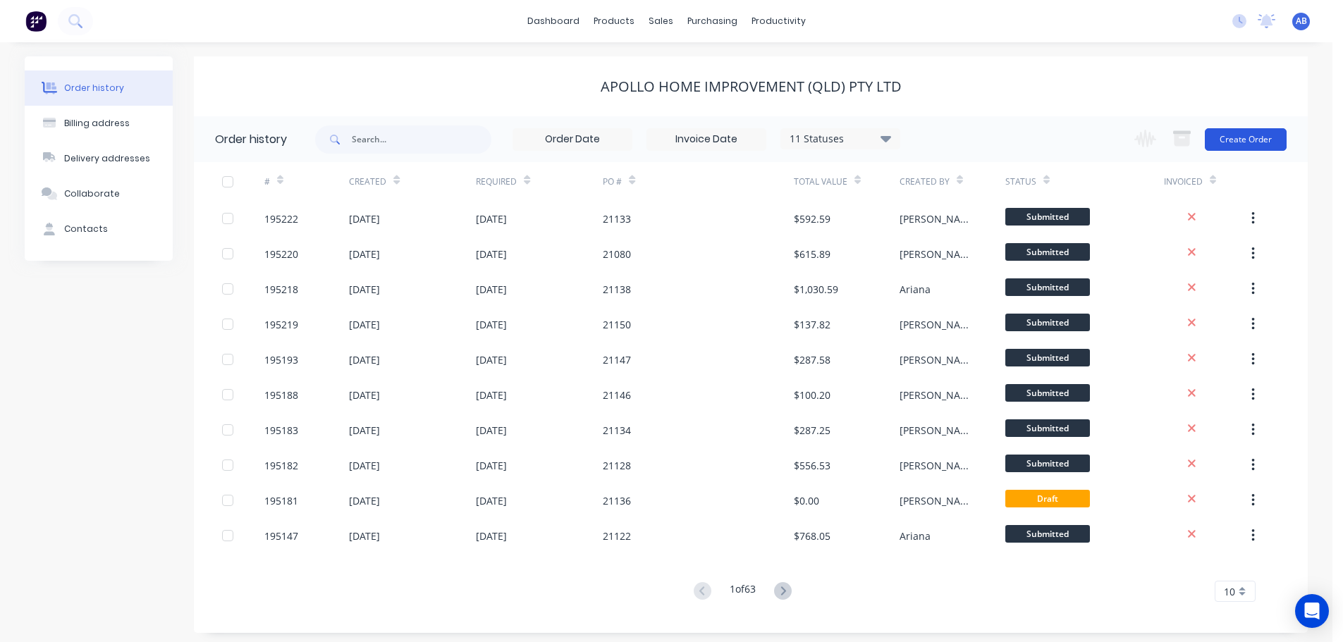
click at [1246, 135] on button "Create Order" at bounding box center [1246, 139] width 82 height 23
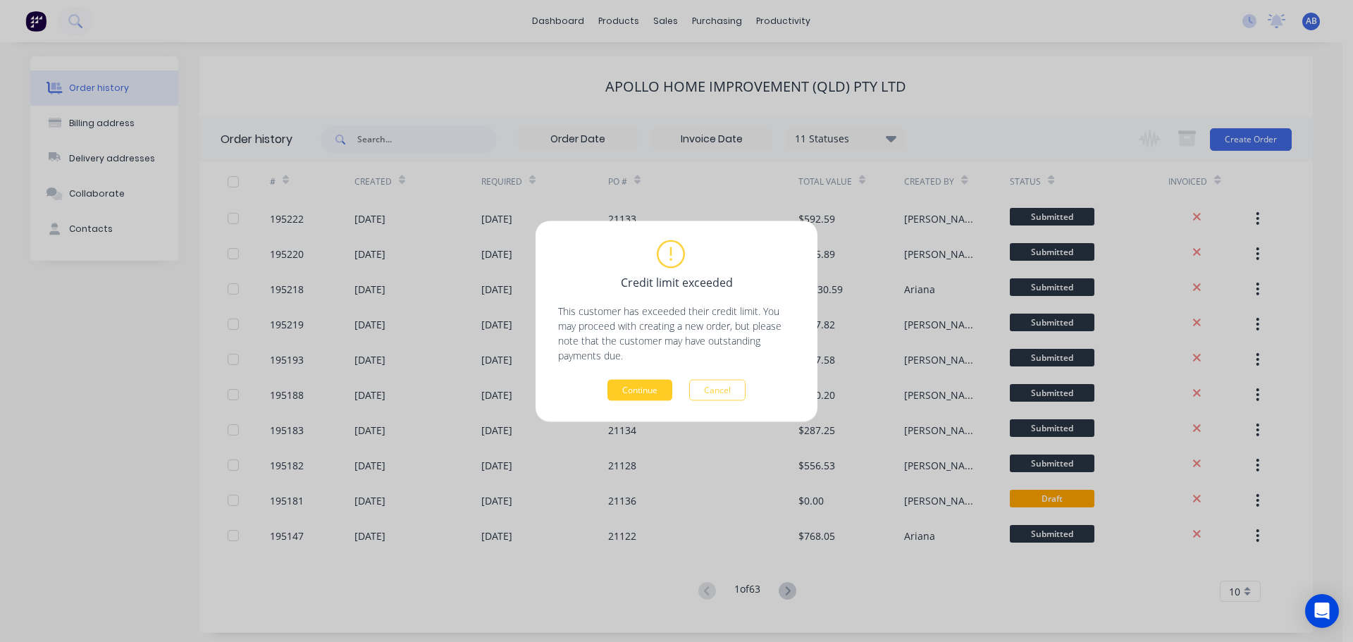
click at [644, 391] on button "Continue" at bounding box center [640, 389] width 65 height 21
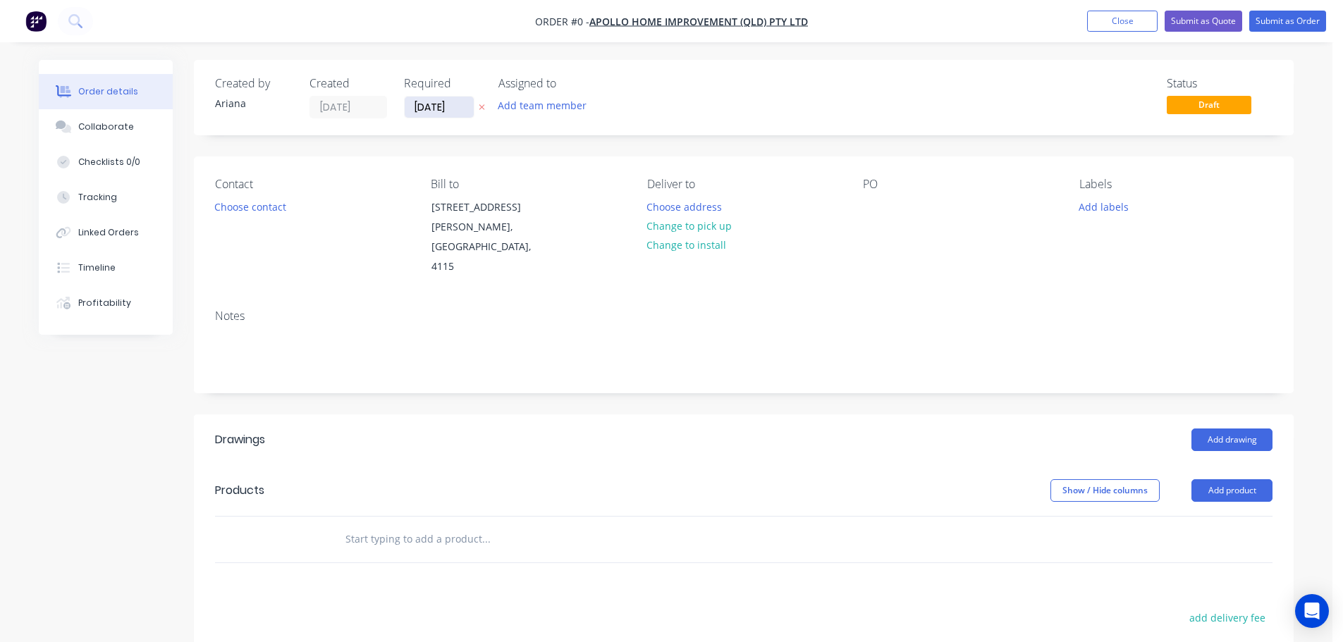
click at [436, 108] on input "[DATE]" at bounding box center [439, 107] width 69 height 21
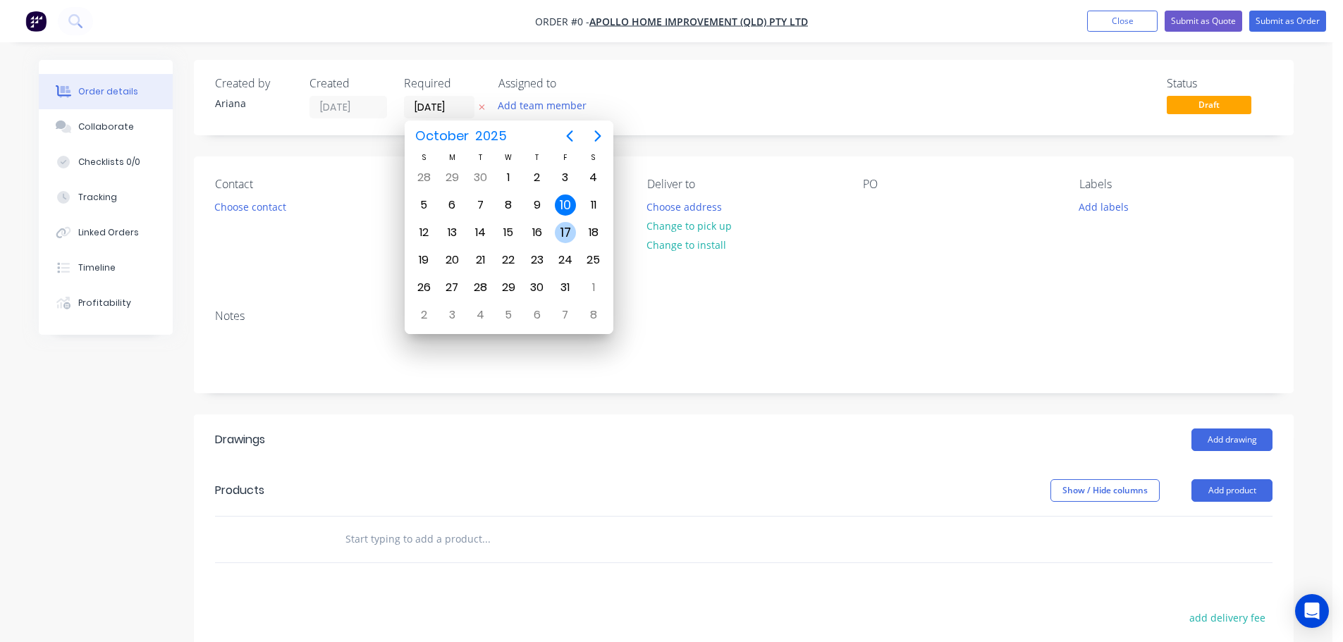
click at [565, 229] on div "17" at bounding box center [565, 232] width 21 height 21
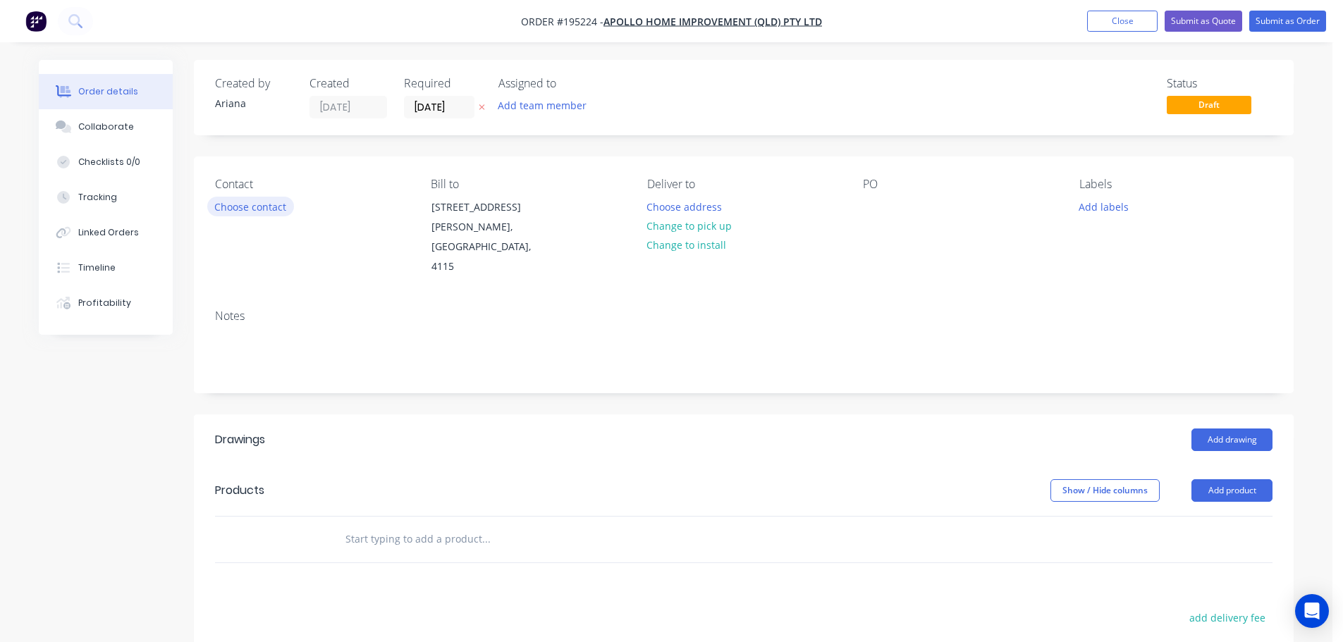
click at [245, 208] on button "Choose contact" at bounding box center [250, 206] width 87 height 19
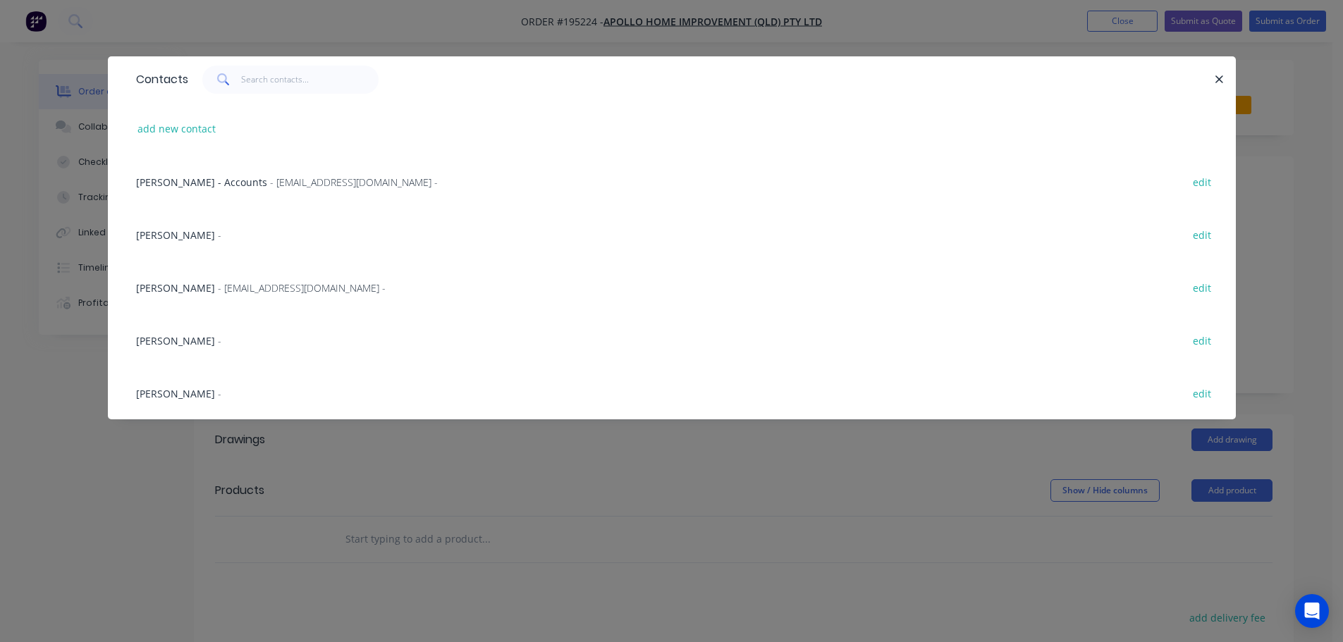
click at [179, 284] on span "[PERSON_NAME]" at bounding box center [175, 287] width 79 height 13
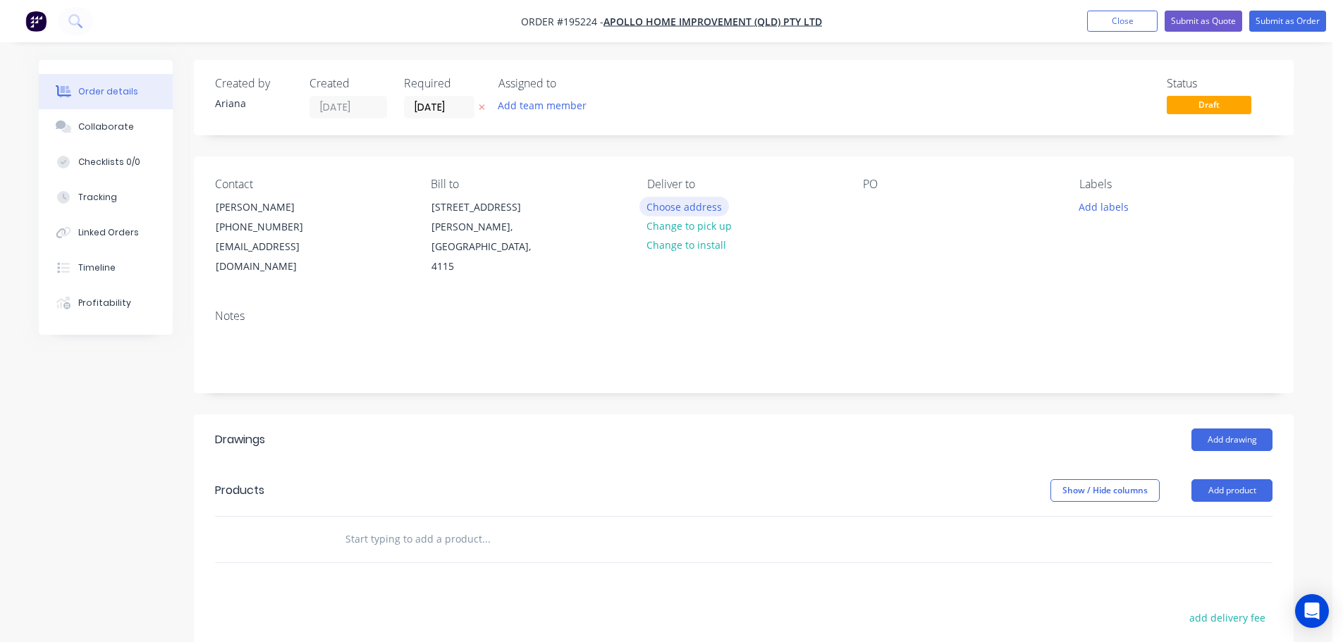
click at [682, 204] on button "Choose address" at bounding box center [684, 206] width 90 height 19
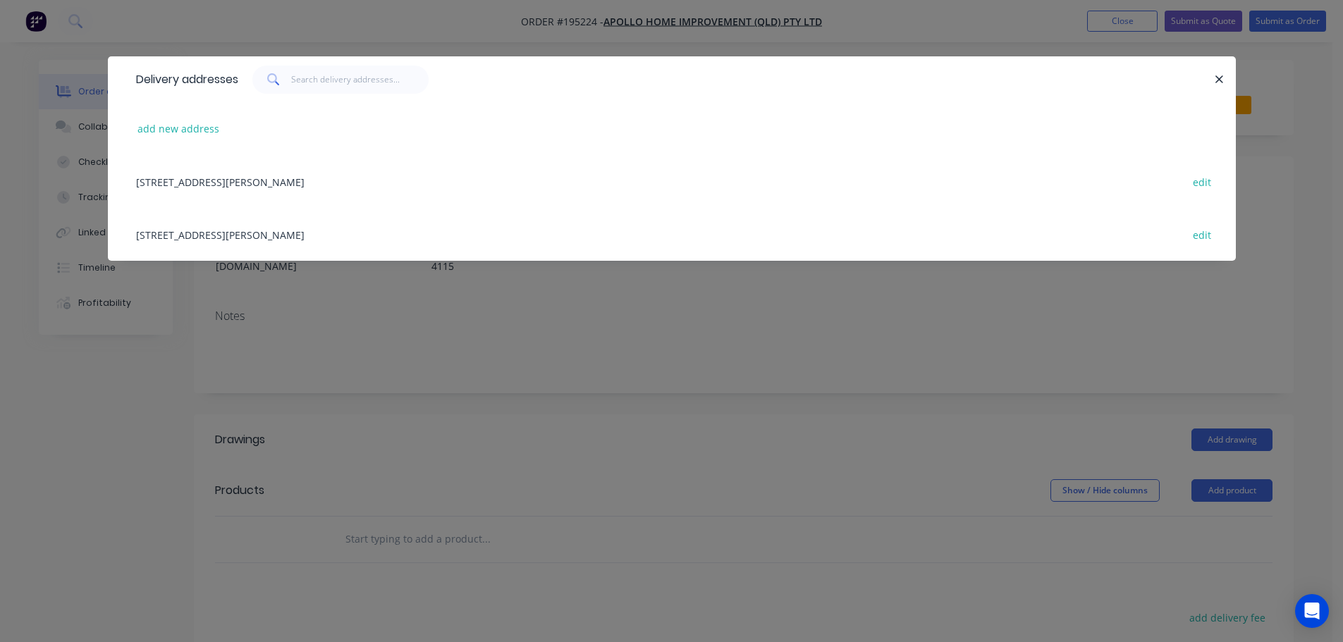
click at [238, 240] on div "[STREET_ADDRESS][PERSON_NAME] edit" at bounding box center [672, 234] width 1086 height 53
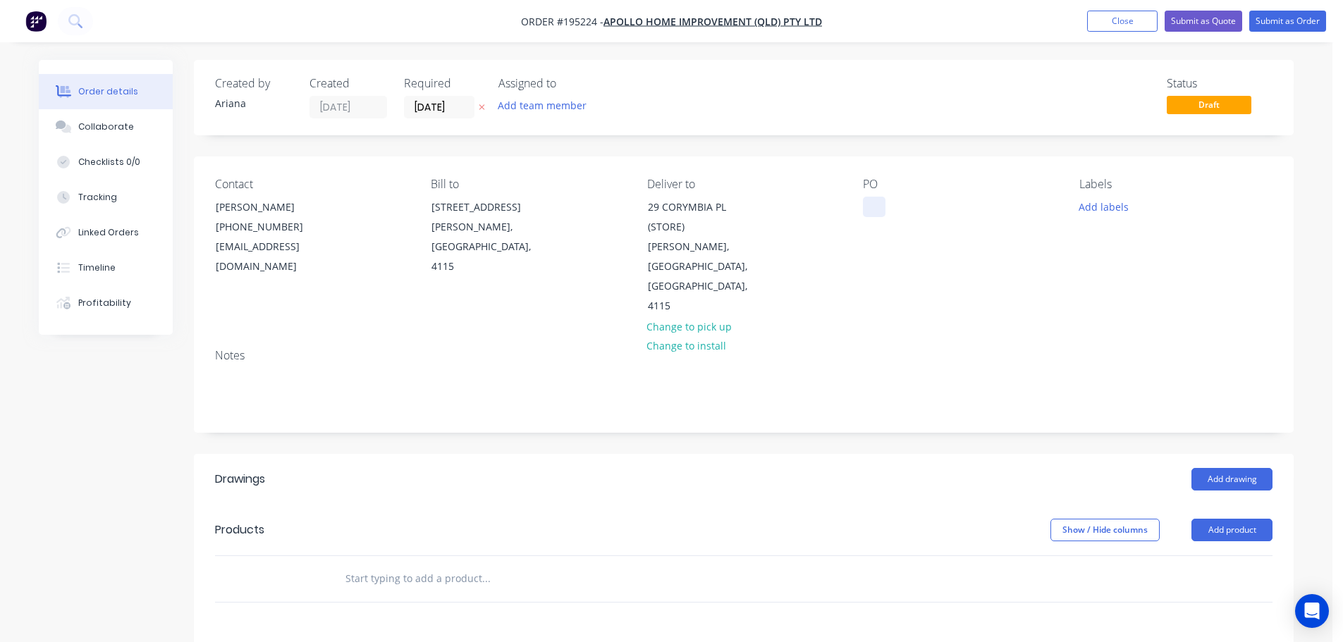
click at [873, 203] on div at bounding box center [874, 207] width 23 height 20
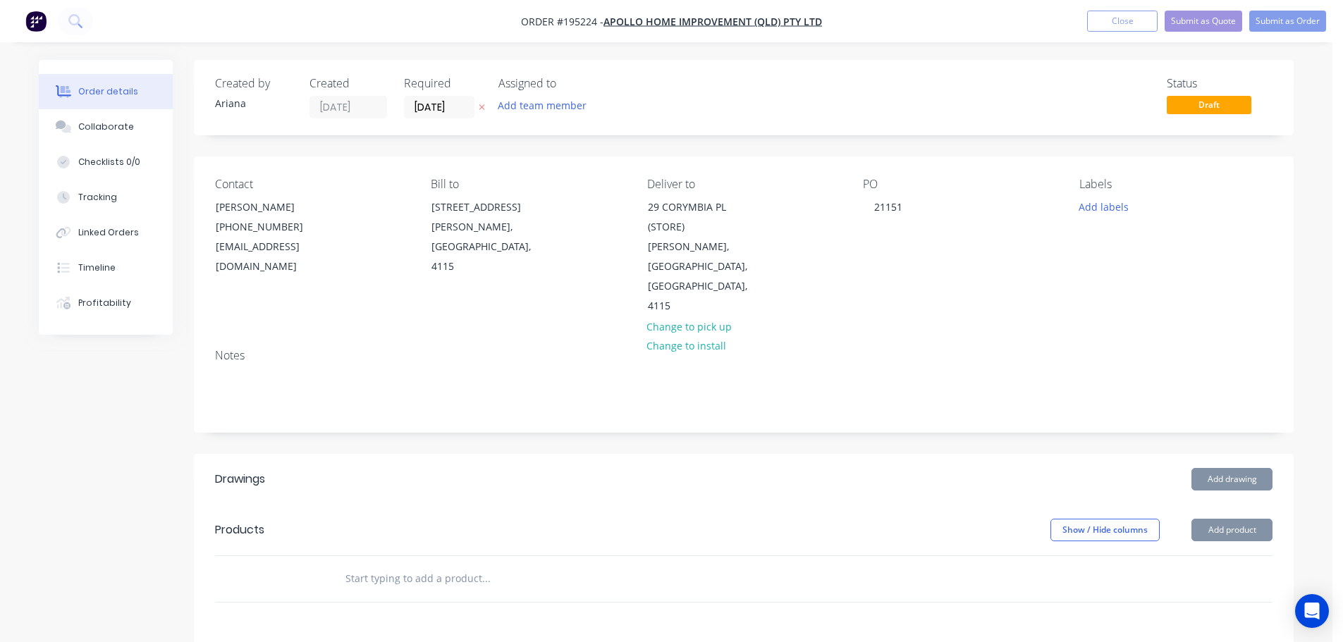
click at [1003, 254] on div "PO 21151" at bounding box center [959, 247] width 193 height 139
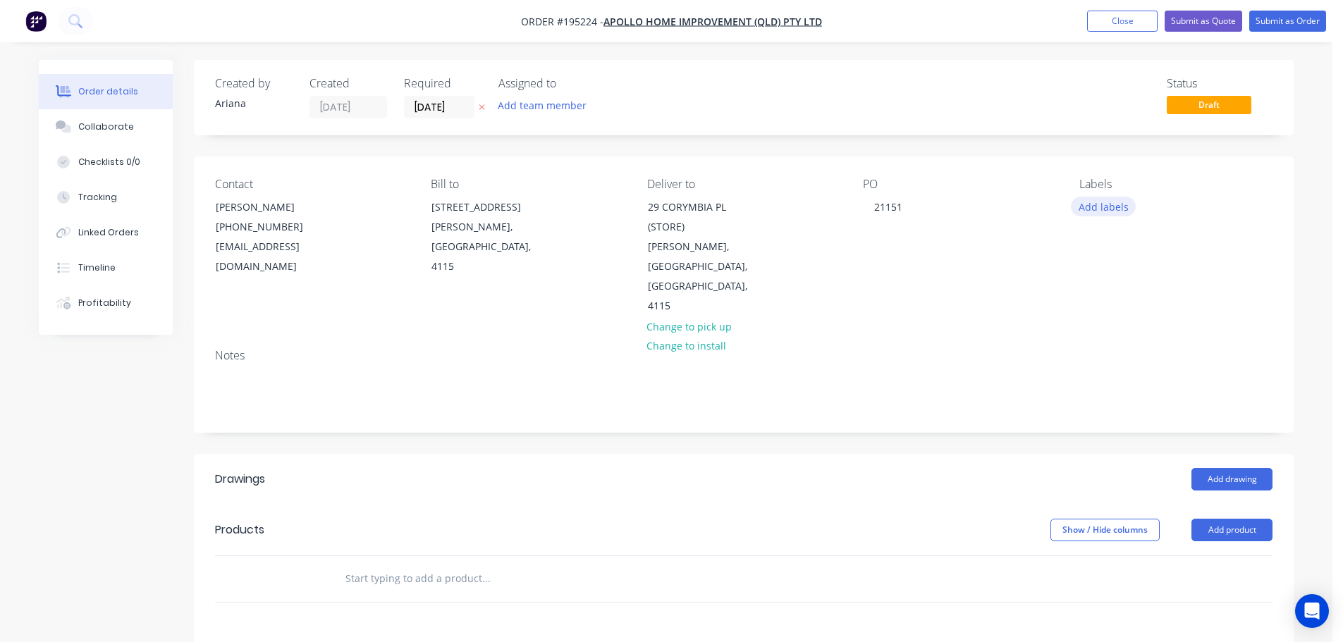
click at [1103, 202] on button "Add labels" at bounding box center [1103, 206] width 65 height 19
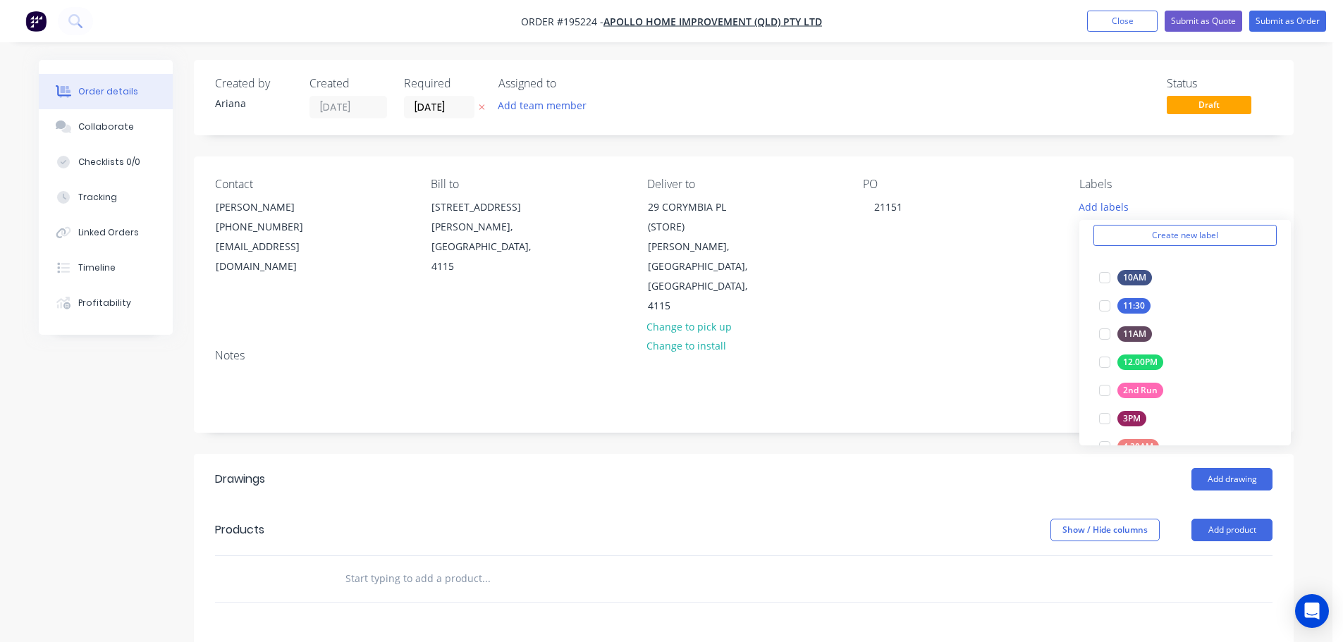
scroll to position [99, 0]
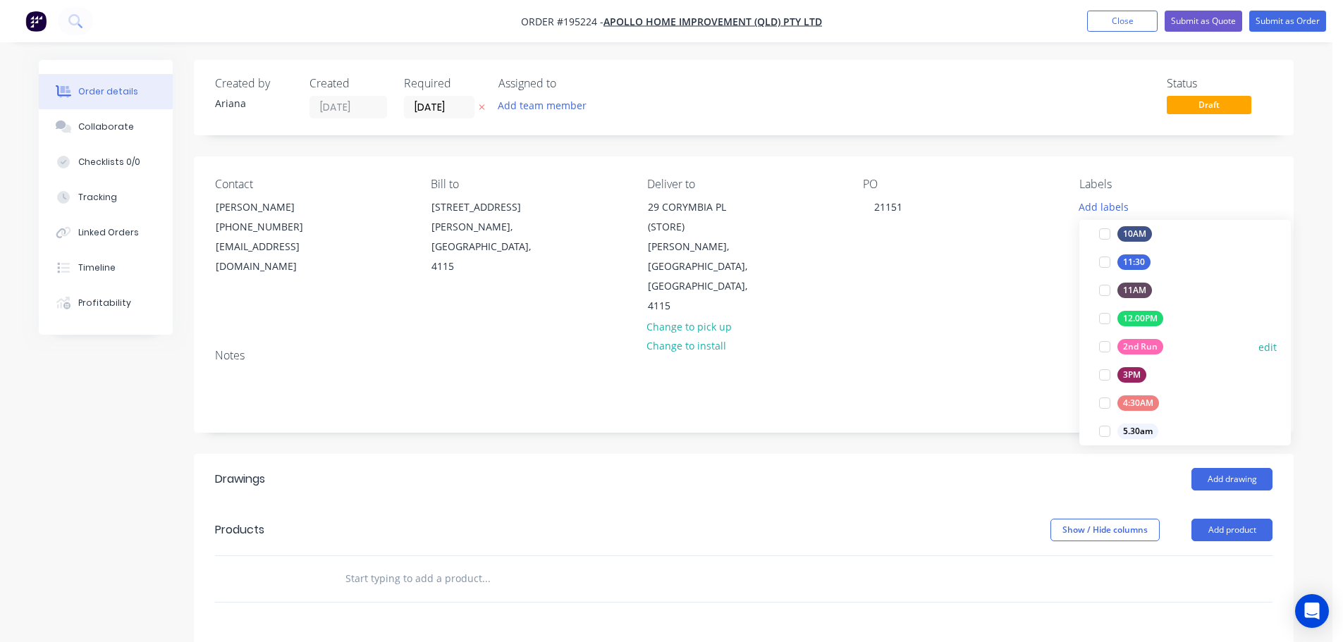
click at [1106, 342] on div at bounding box center [1105, 347] width 28 height 28
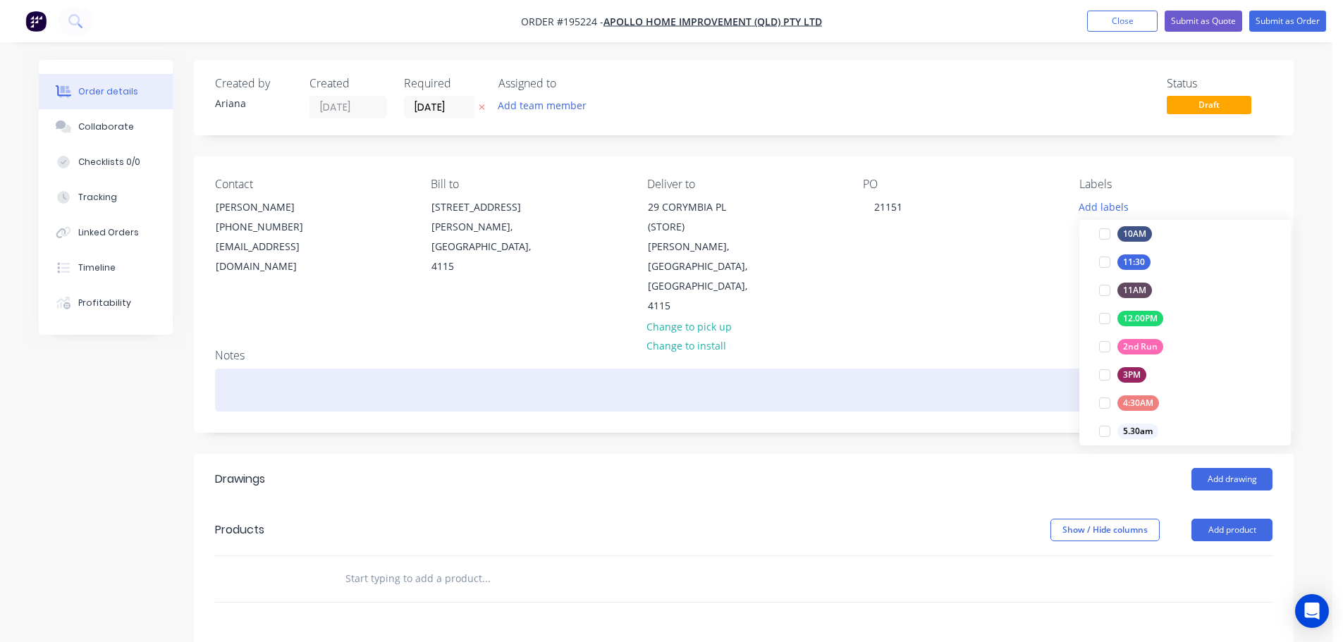
scroll to position [0, 0]
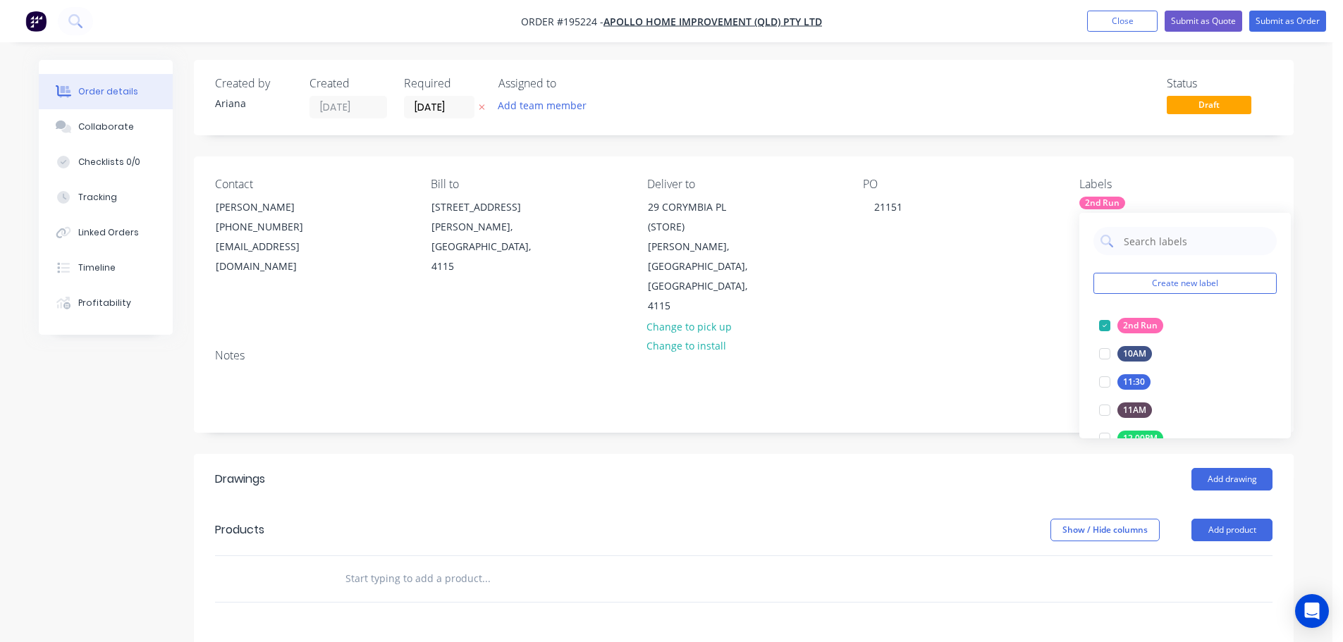
click at [962, 349] on div "Notes" at bounding box center [743, 355] width 1057 height 13
click at [382, 565] on input "text" at bounding box center [486, 579] width 282 height 28
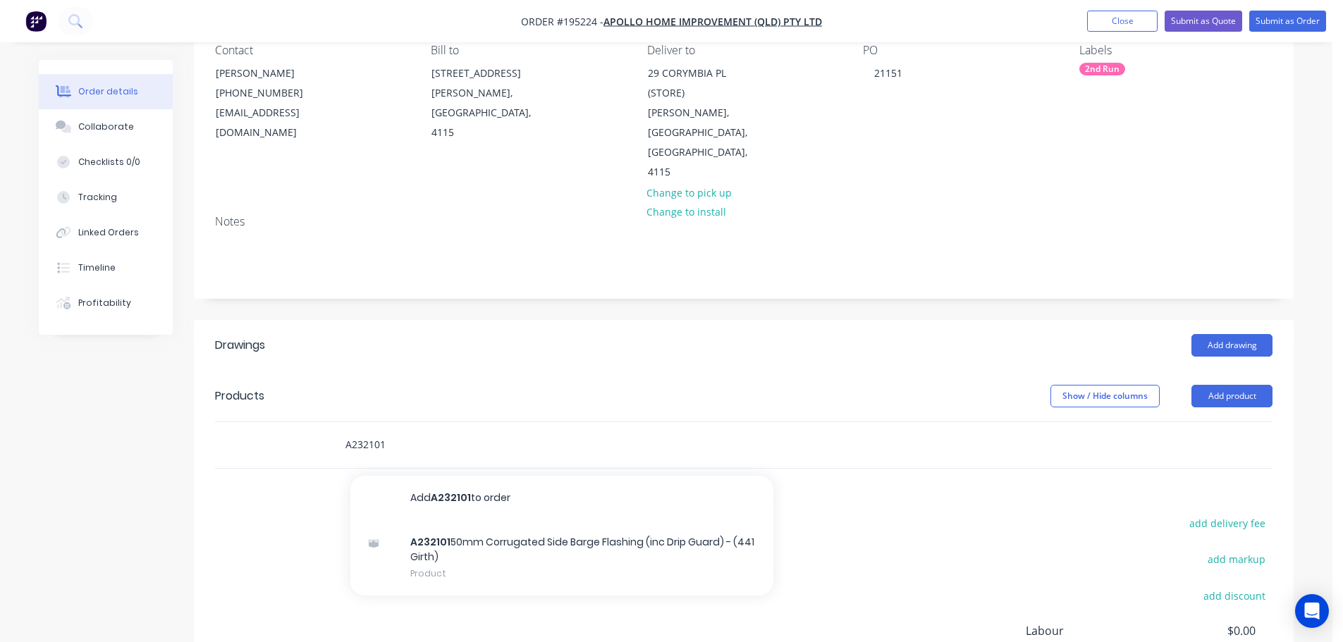
scroll to position [164, 0]
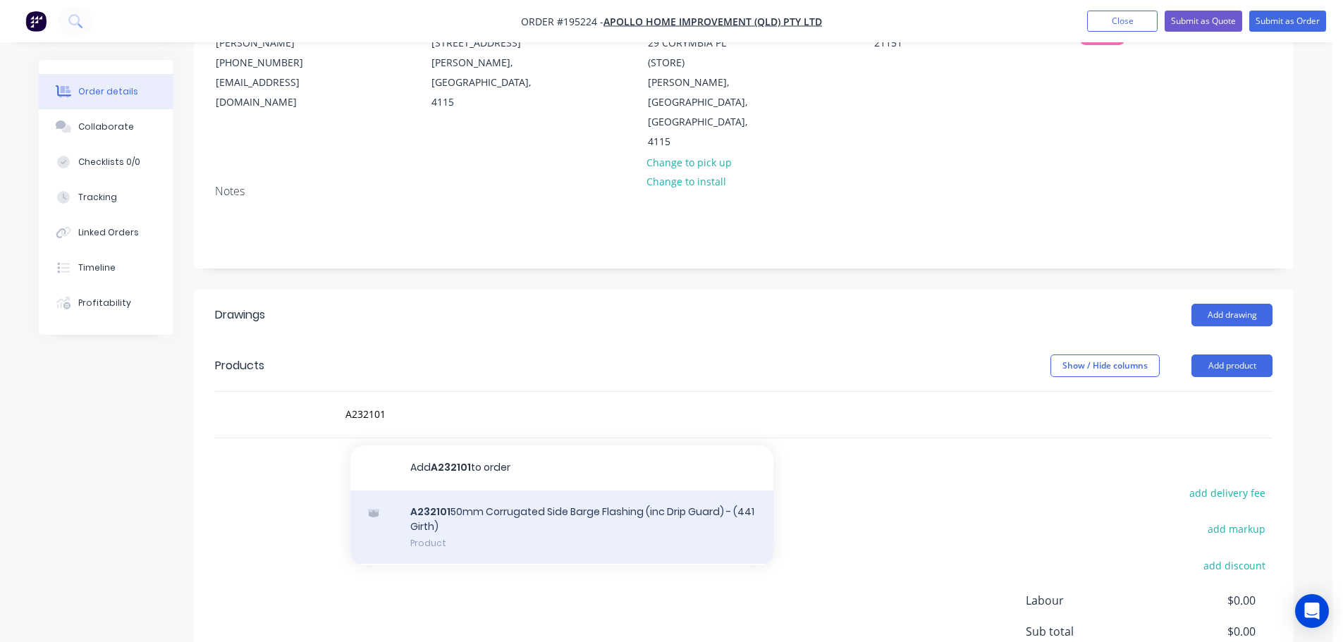
click at [539, 491] on div "A232101 50mm Corrugated Side Barge Flashing (inc Drip Guard) - (441 Girth) Prod…" at bounding box center [561, 528] width 423 height 74
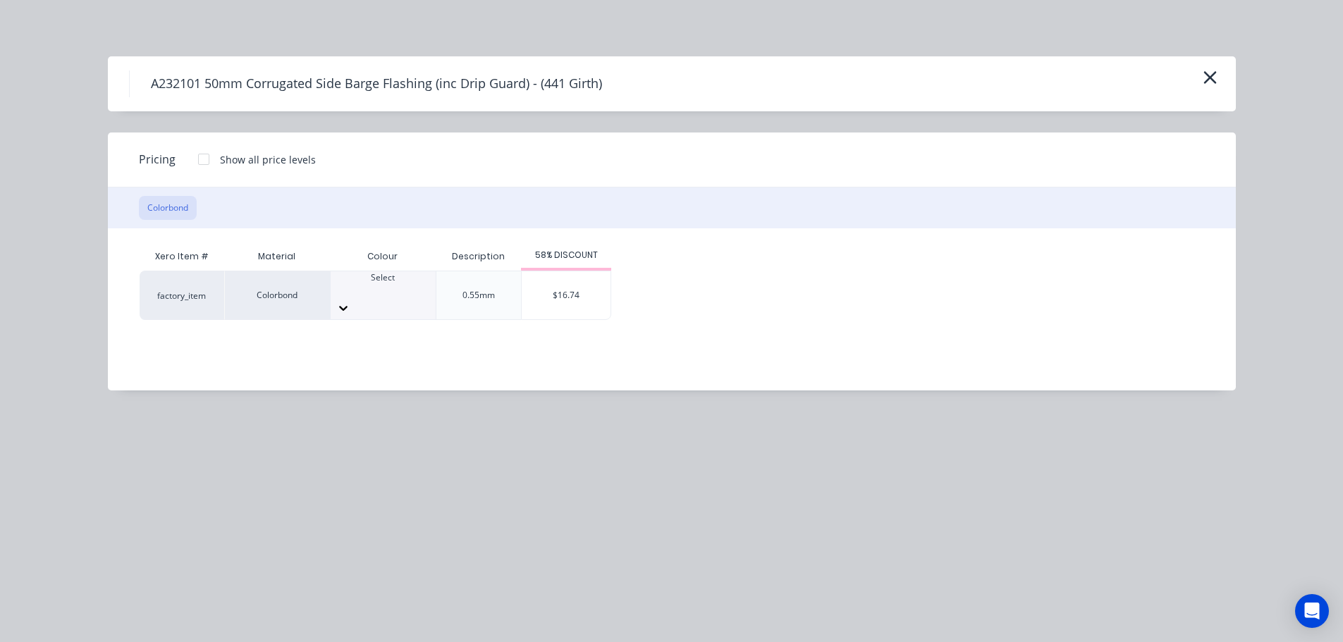
click at [386, 294] on div at bounding box center [383, 290] width 105 height 13
click at [575, 291] on div "$16.74" at bounding box center [566, 295] width 89 height 48
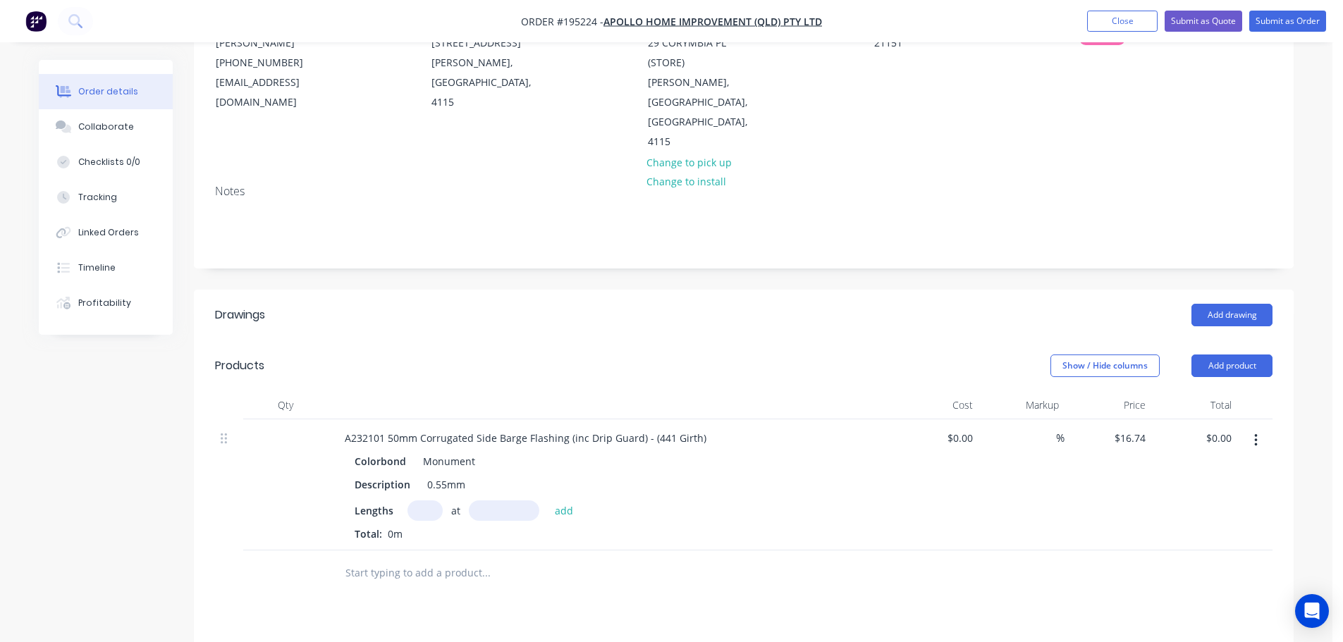
click at [431, 501] on input "text" at bounding box center [424, 511] width 35 height 20
click at [514, 501] on input "text" at bounding box center [504, 511] width 70 height 20
click at [548, 501] on button "add" at bounding box center [564, 510] width 33 height 19
click at [391, 582] on input "text" at bounding box center [486, 596] width 282 height 28
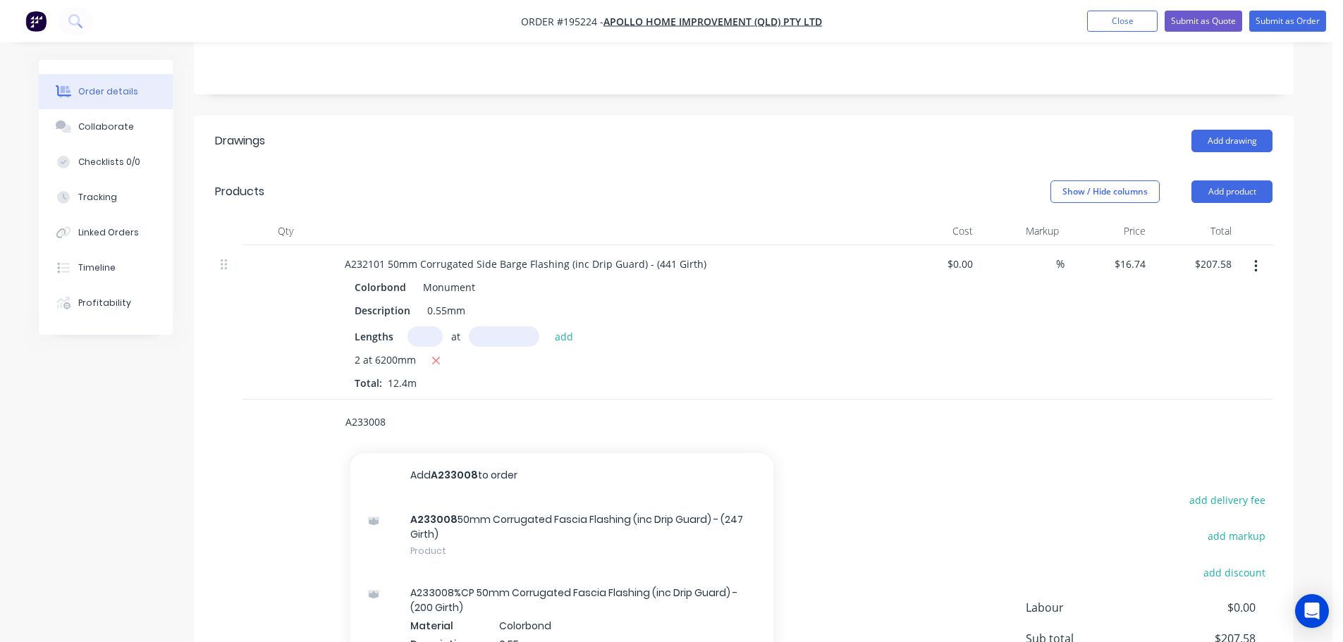
scroll to position [462, 0]
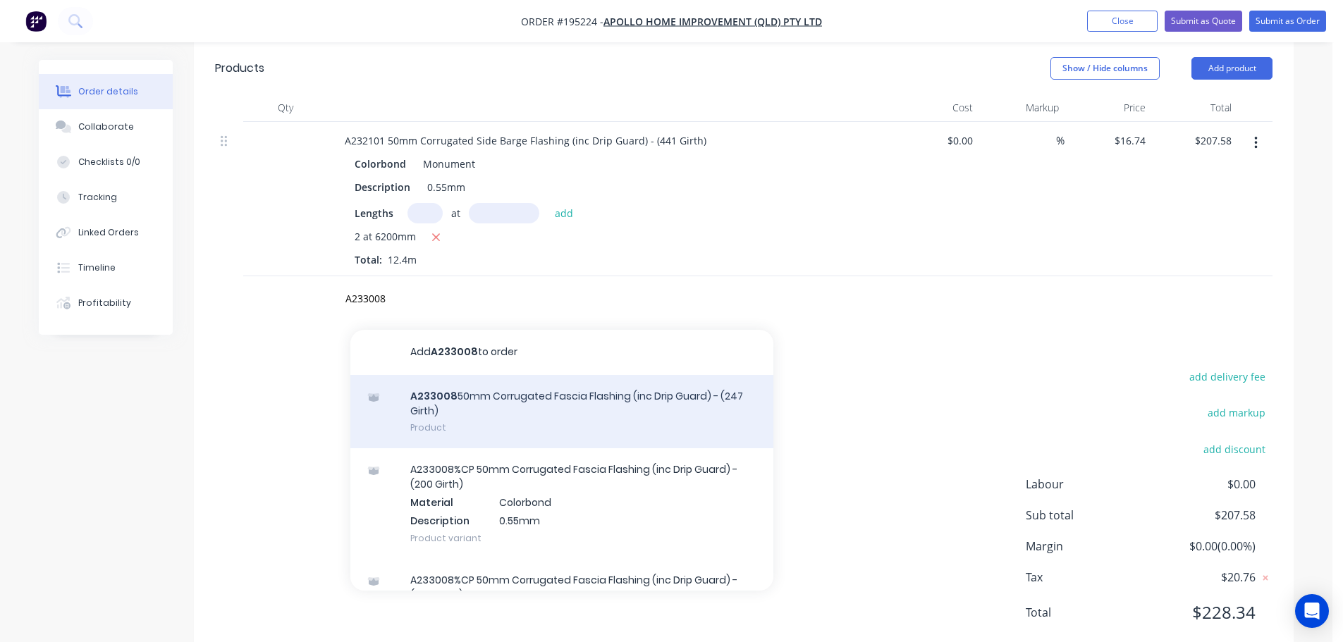
click at [576, 375] on div "A233008 50mm Corrugated Fascia Flashing (inc Drip Guard) - (247 Girth) Product" at bounding box center [561, 412] width 423 height 74
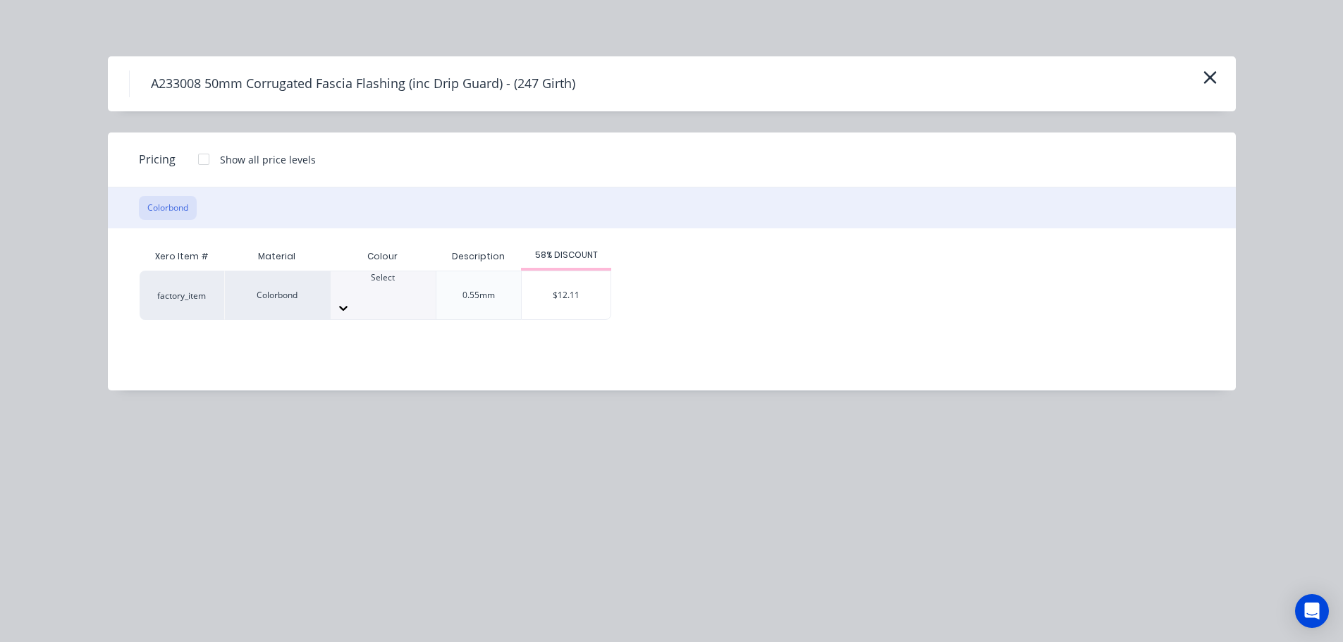
click at [402, 294] on div at bounding box center [383, 290] width 105 height 13
click at [572, 288] on div "$12.11" at bounding box center [566, 295] width 89 height 48
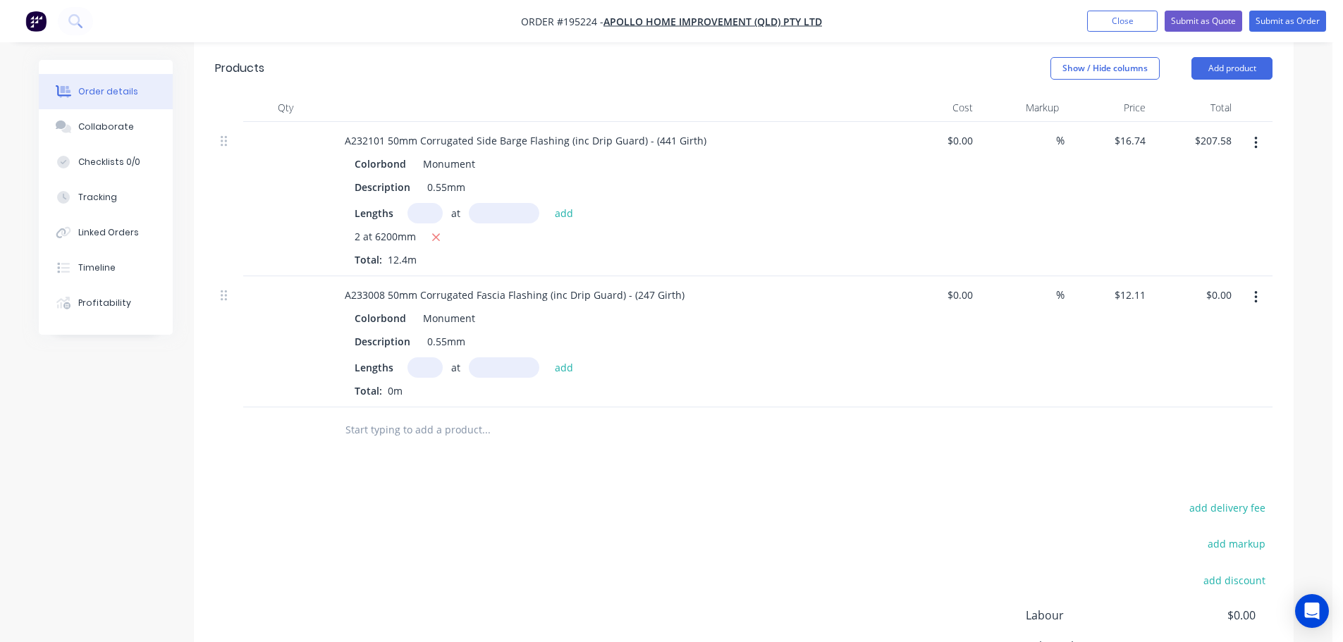
click at [426, 357] on input "text" at bounding box center [424, 367] width 35 height 20
click at [518, 357] on input "text" at bounding box center [504, 367] width 70 height 20
click at [548, 357] on button "add" at bounding box center [564, 366] width 33 height 19
click at [372, 439] on input "text" at bounding box center [486, 453] width 282 height 28
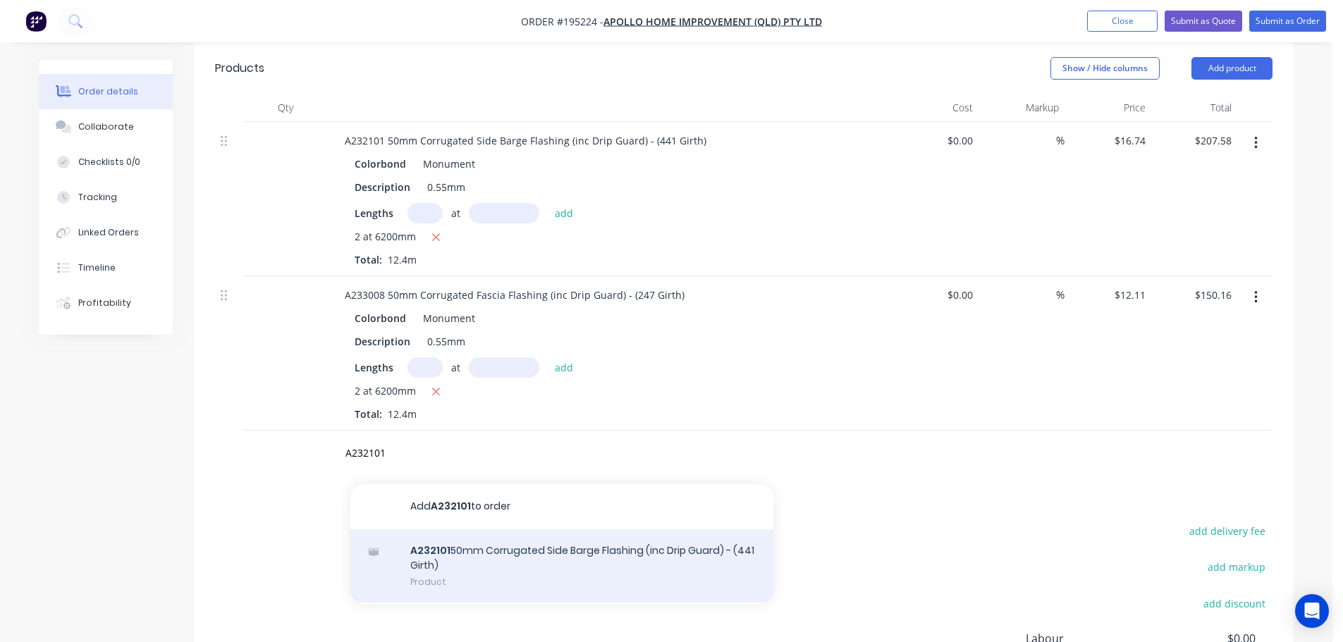
click at [554, 529] on div "A232101 50mm Corrugated Side Barge Flashing (inc Drip Guard) - (441 Girth) Prod…" at bounding box center [561, 566] width 423 height 74
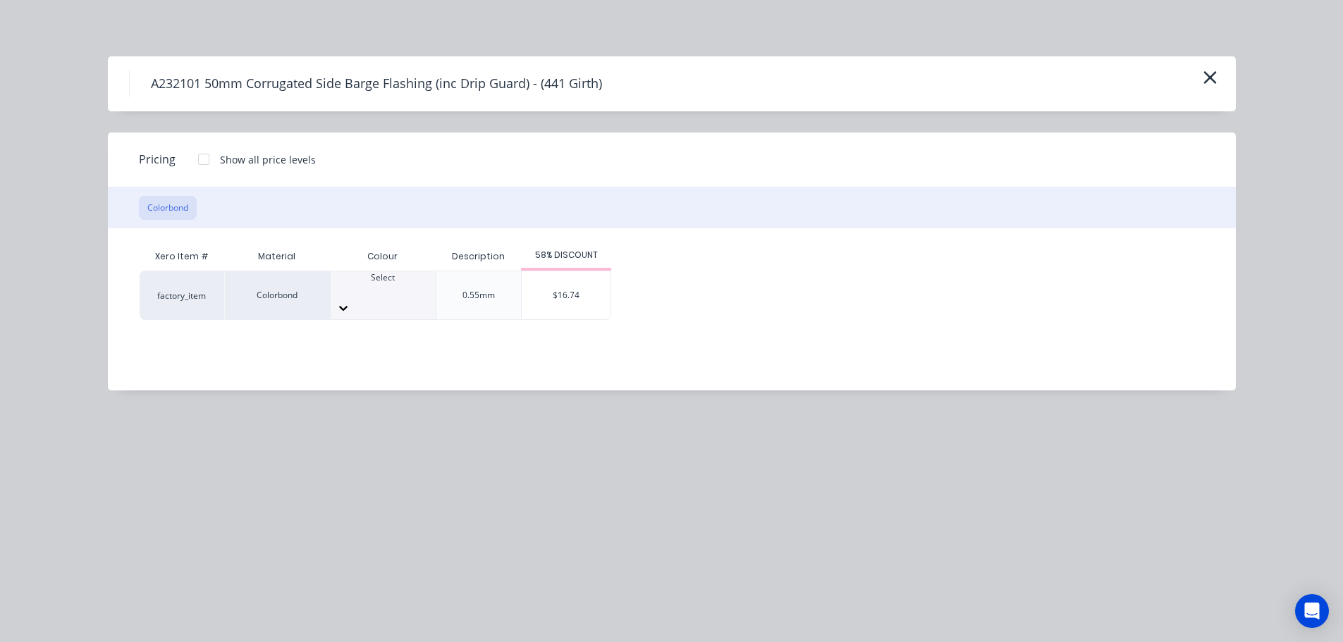
click at [348, 306] on icon at bounding box center [343, 308] width 8 height 5
click at [577, 291] on div "$16.74" at bounding box center [566, 295] width 89 height 48
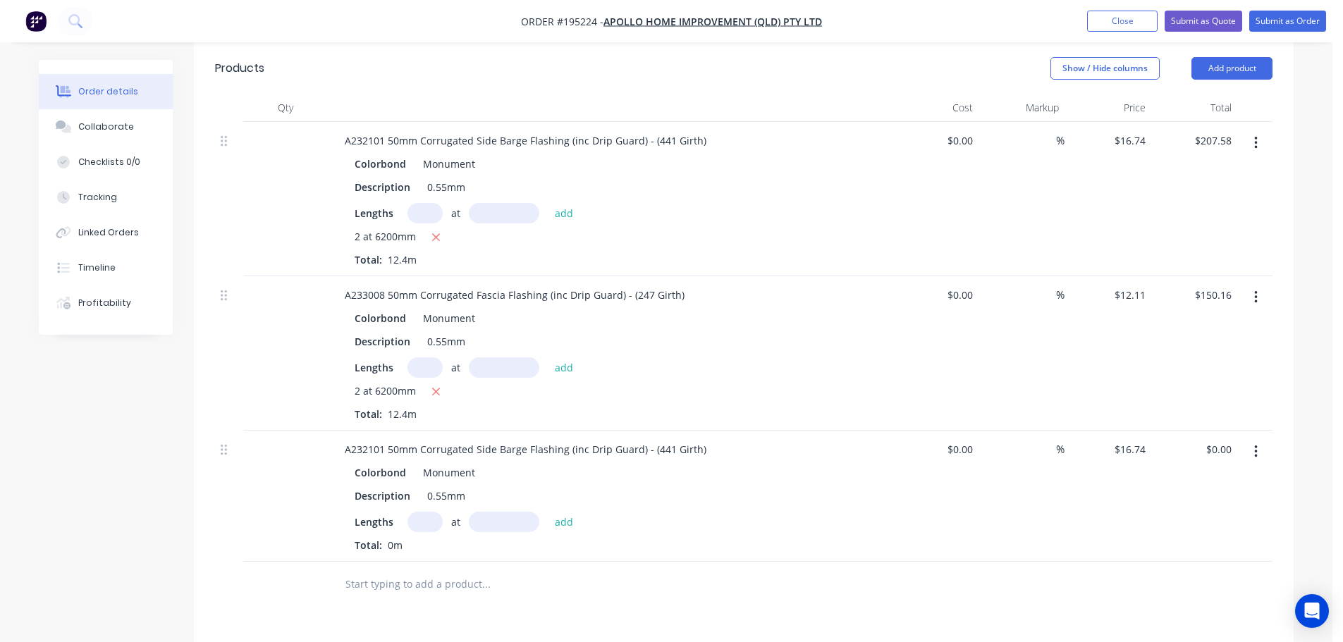
click at [430, 512] on input "text" at bounding box center [424, 522] width 35 height 20
click at [522, 512] on input "text" at bounding box center [504, 522] width 70 height 20
click at [548, 512] on button "add" at bounding box center [564, 521] width 33 height 19
click at [434, 203] on input "text" at bounding box center [424, 213] width 35 height 20
click at [508, 203] on input "text" at bounding box center [504, 213] width 70 height 20
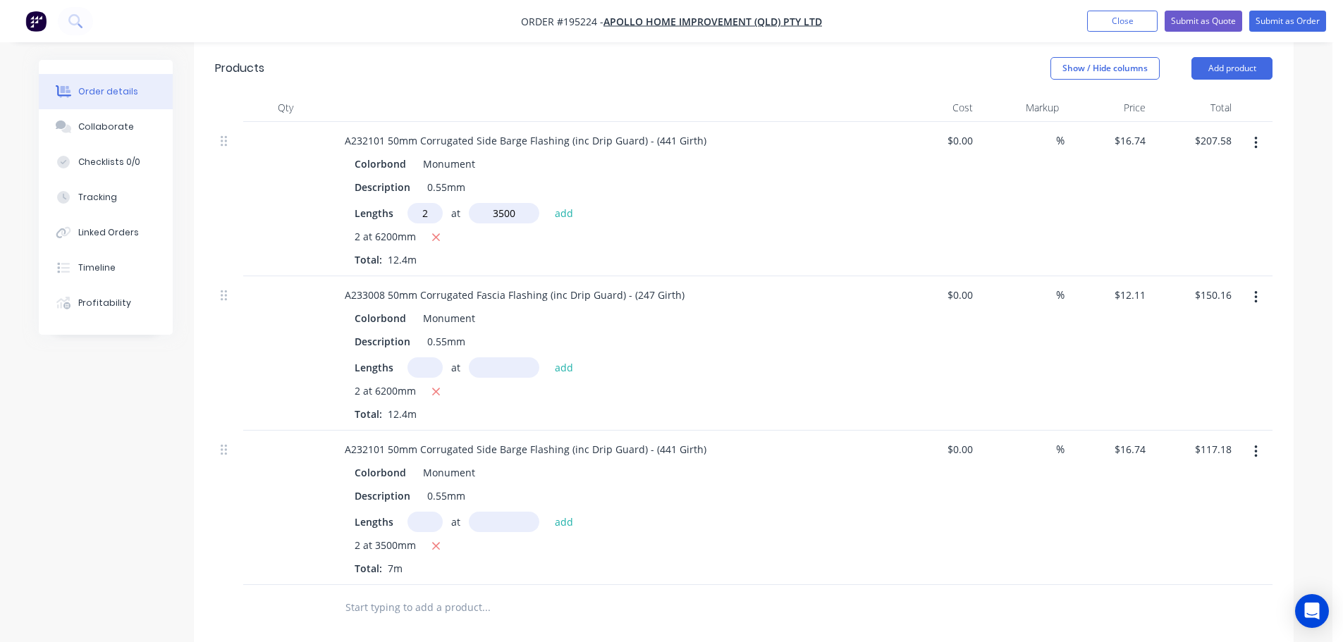
click at [548, 203] on button "add" at bounding box center [564, 212] width 33 height 19
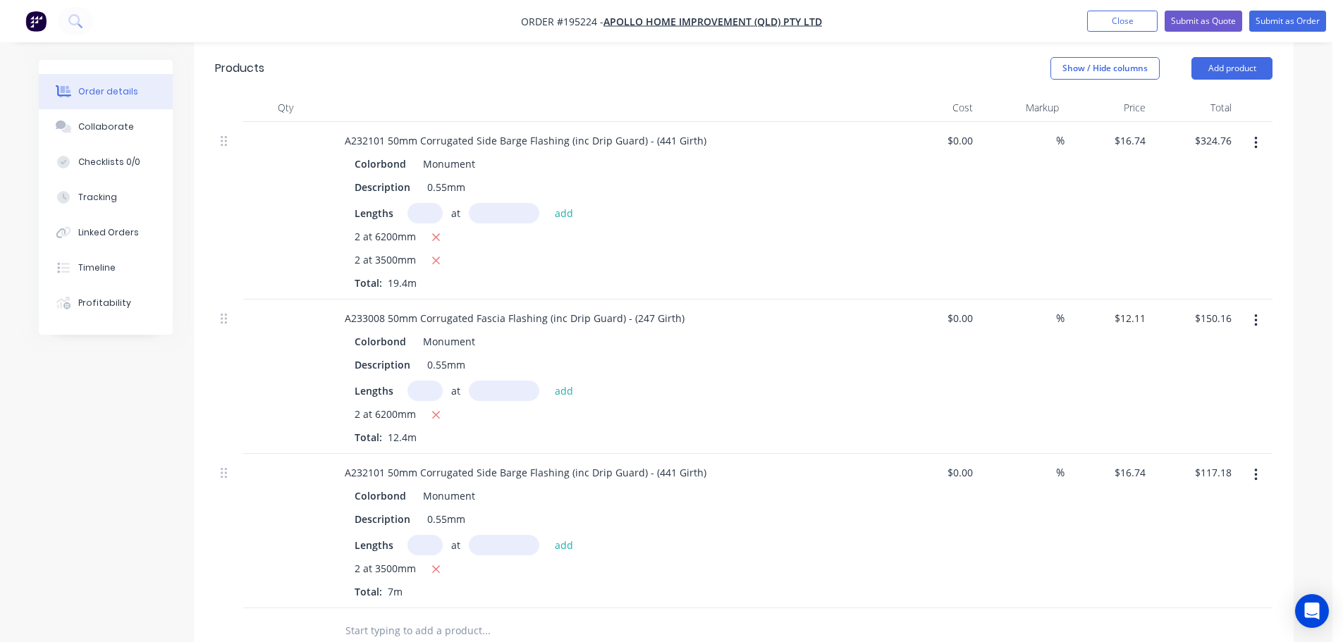
click at [1258, 462] on button "button" at bounding box center [1255, 474] width 33 height 25
click at [1179, 587] on div "Delete" at bounding box center [1205, 597] width 109 height 20
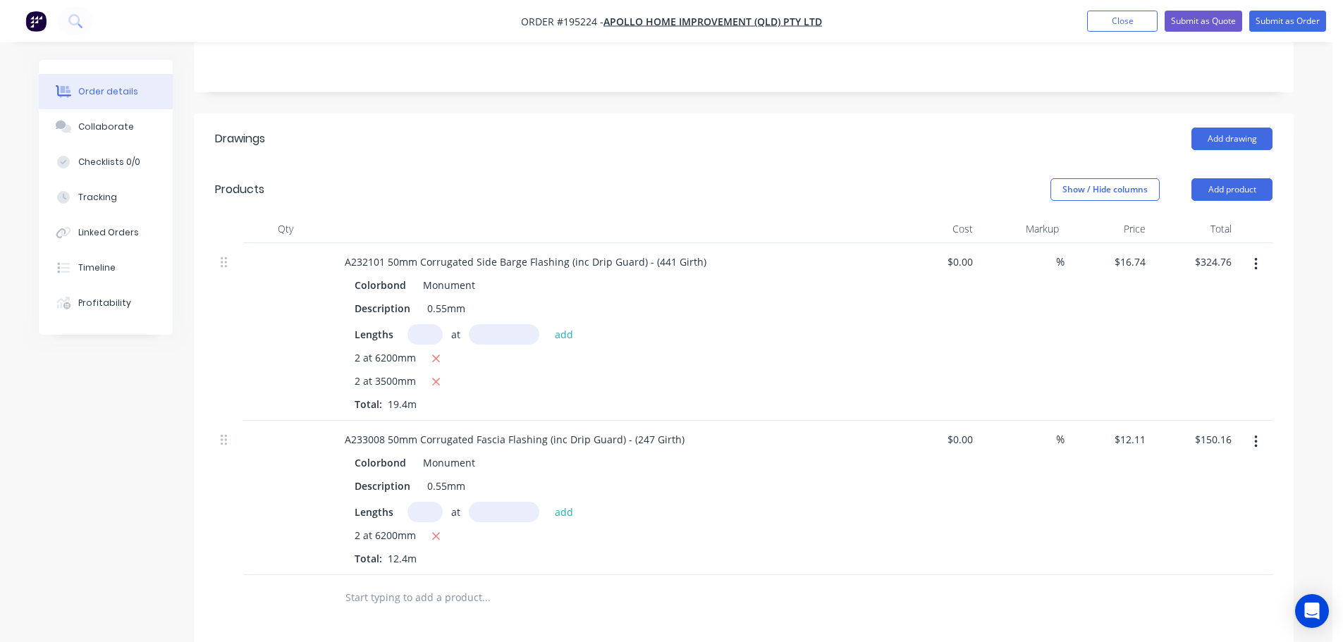
scroll to position [297, 0]
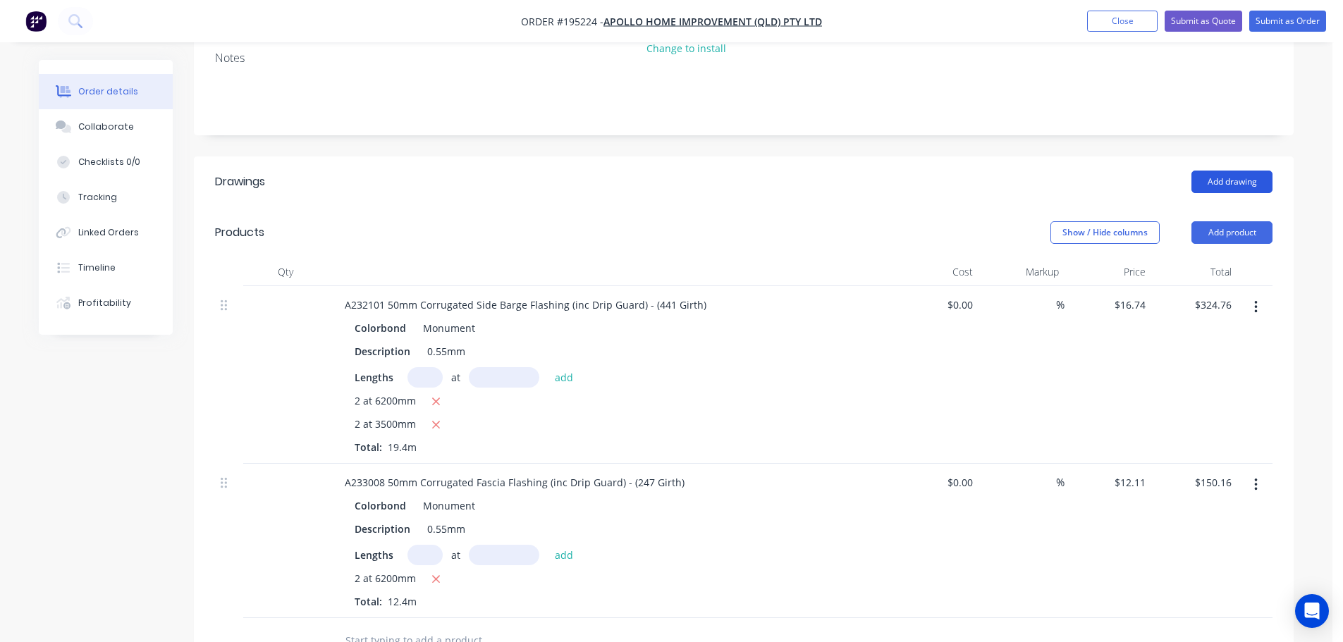
click at [1231, 171] on button "Add drawing" at bounding box center [1231, 182] width 81 height 23
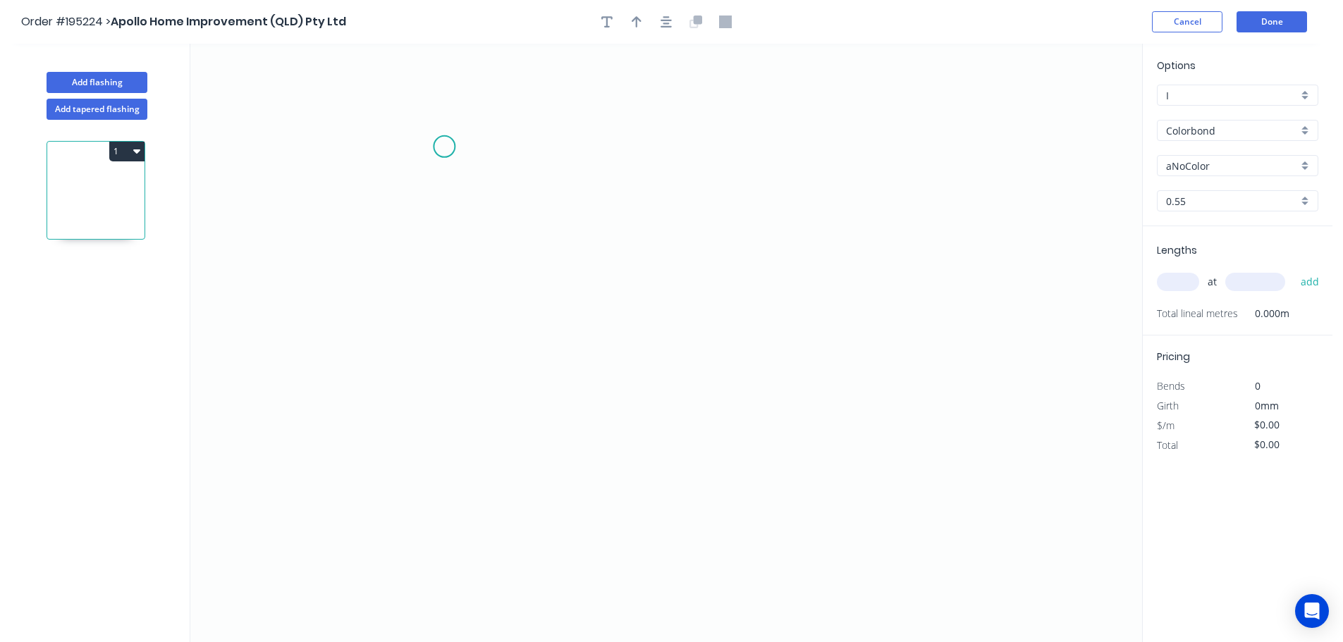
click at [444, 146] on icon "0" at bounding box center [666, 343] width 952 height 598
click at [446, 414] on icon "0" at bounding box center [666, 343] width 952 height 598
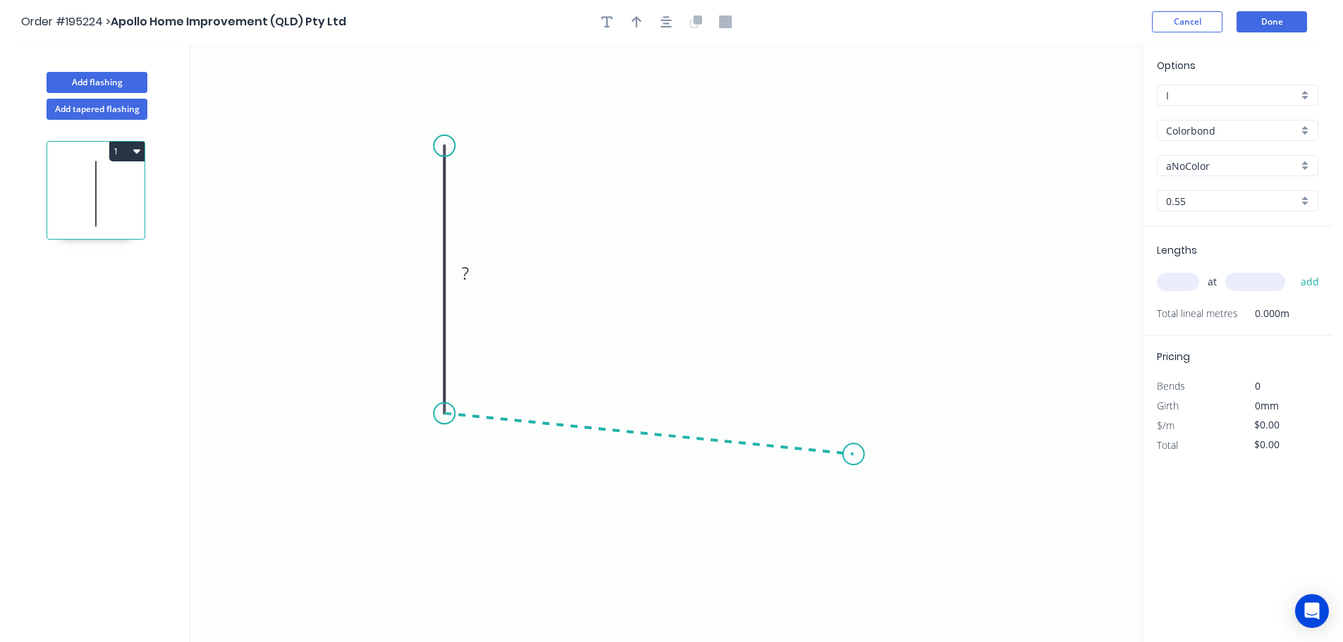
click at [854, 455] on icon "0 ?" at bounding box center [666, 343] width 952 height 598
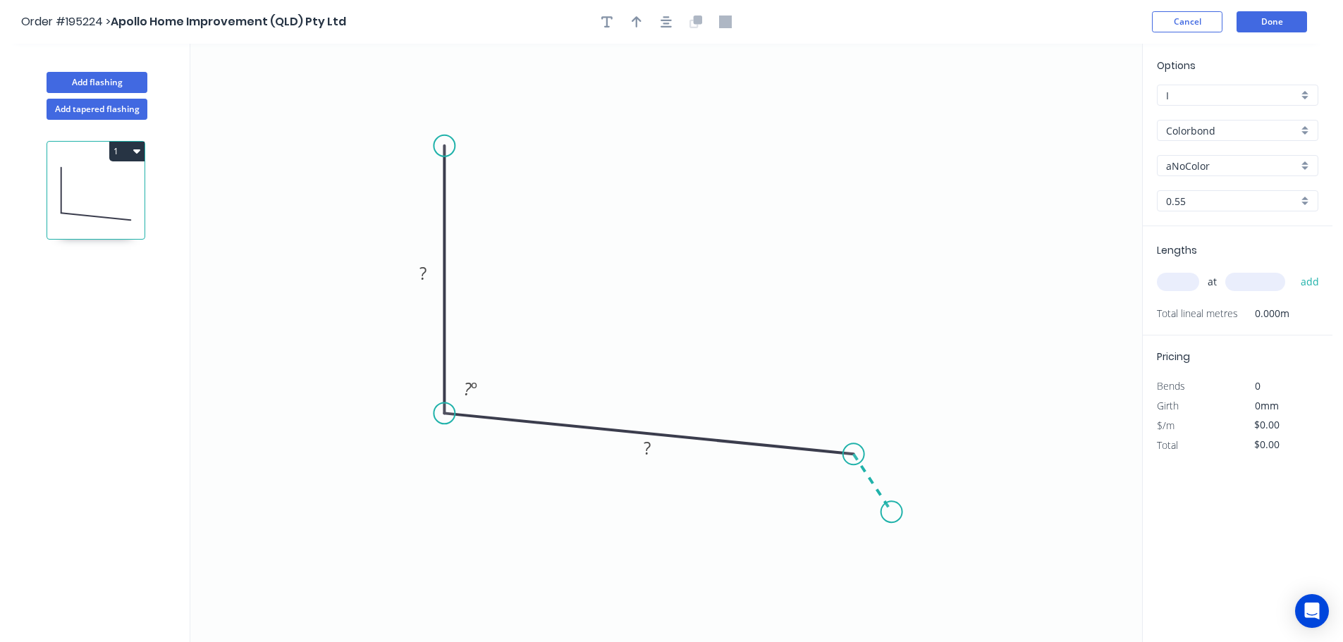
click at [892, 512] on icon "0 ? ? ? º" at bounding box center [666, 343] width 952 height 598
click at [892, 512] on circle at bounding box center [891, 511] width 21 height 21
click at [423, 274] on tspan "?" at bounding box center [422, 273] width 7 height 23
click at [656, 195] on icon "0 100 250 27 95 º 135 º" at bounding box center [666, 343] width 952 height 598
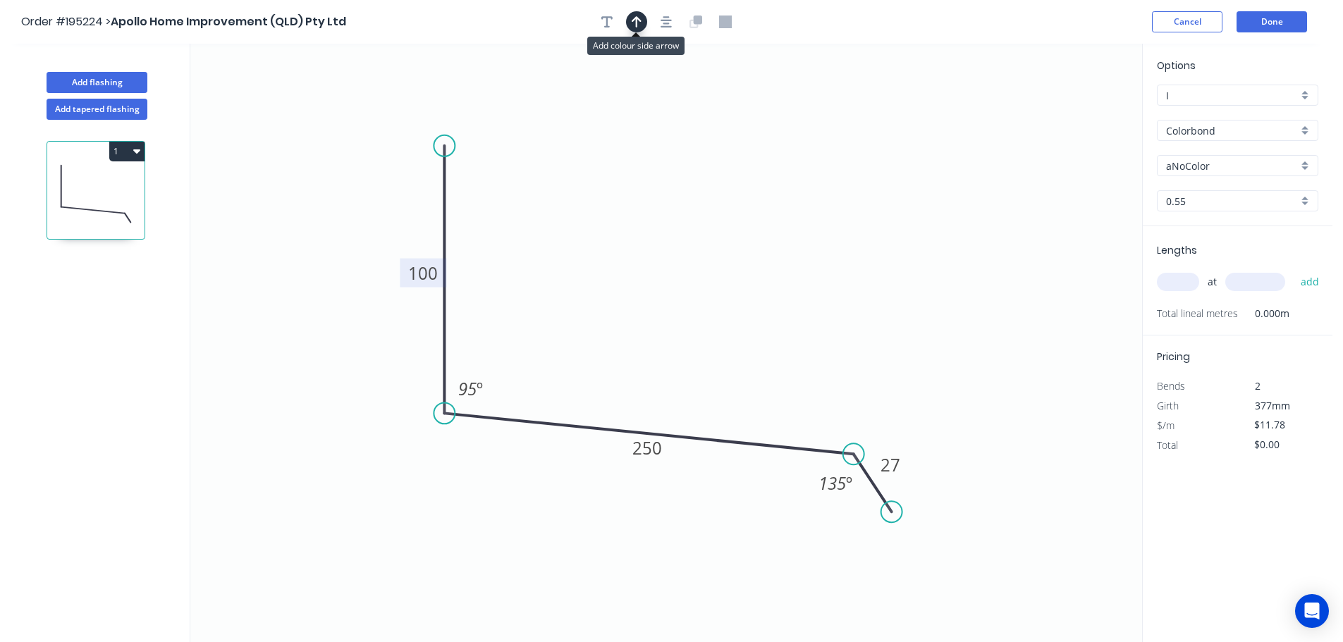
click at [636, 20] on icon "button" at bounding box center [637, 21] width 10 height 11
drag, startPoint x: 1072, startPoint y: 113, endPoint x: 652, endPoint y: 265, distance: 446.9
click at [658, 252] on icon at bounding box center [664, 229] width 13 height 45
click at [1308, 161] on div "aNoColor" at bounding box center [1237, 165] width 161 height 21
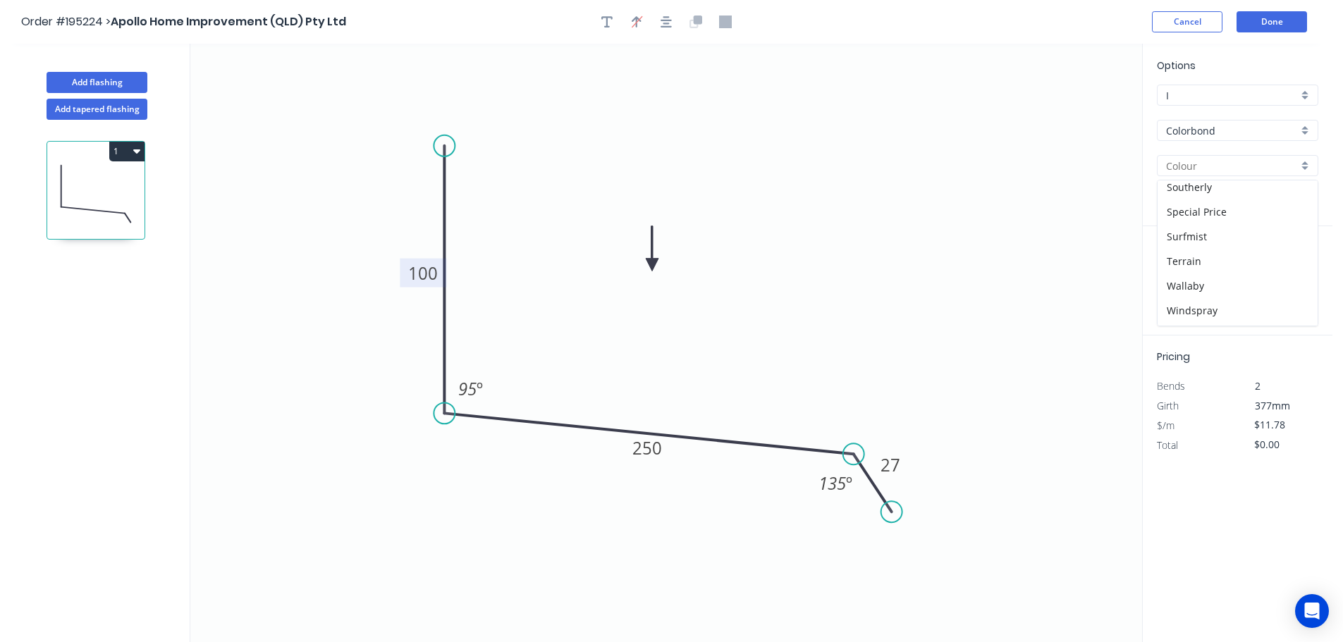
scroll to position [546, 0]
click at [1252, 198] on div "Surfmist" at bounding box center [1237, 190] width 160 height 25
click at [1189, 285] on input "text" at bounding box center [1178, 282] width 42 height 18
click at [1294, 270] on button "add" at bounding box center [1310, 282] width 33 height 24
click at [1264, 20] on button "Done" at bounding box center [1271, 21] width 70 height 21
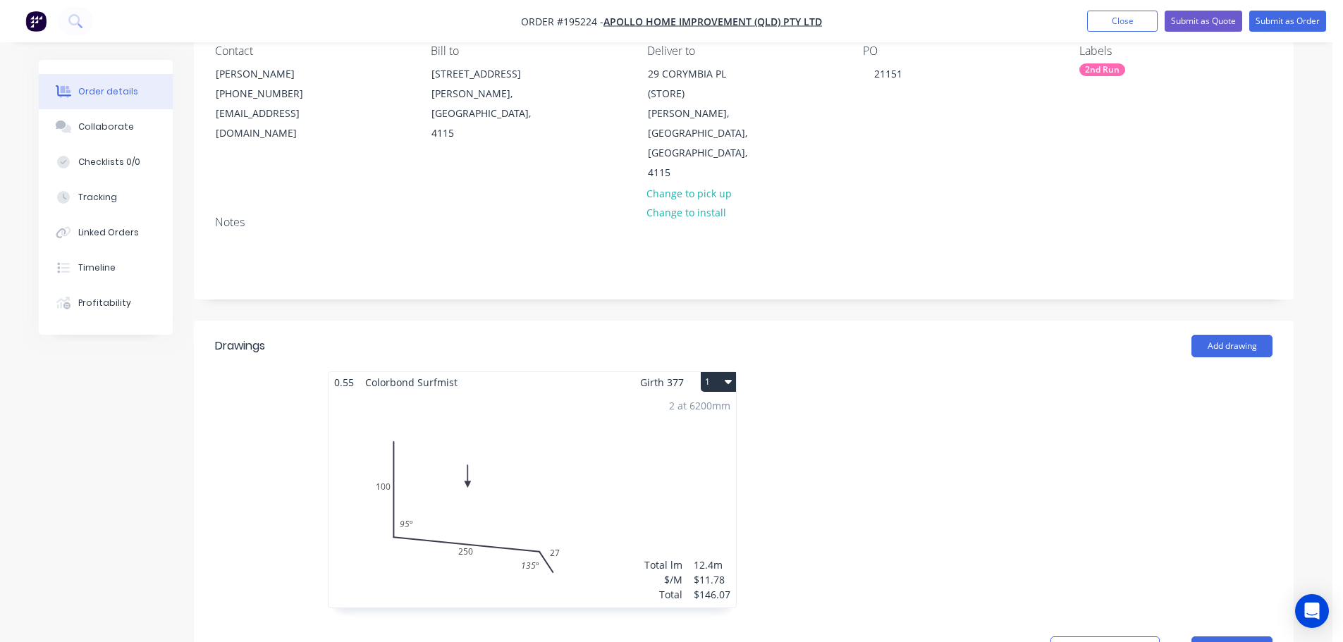
scroll to position [164, 0]
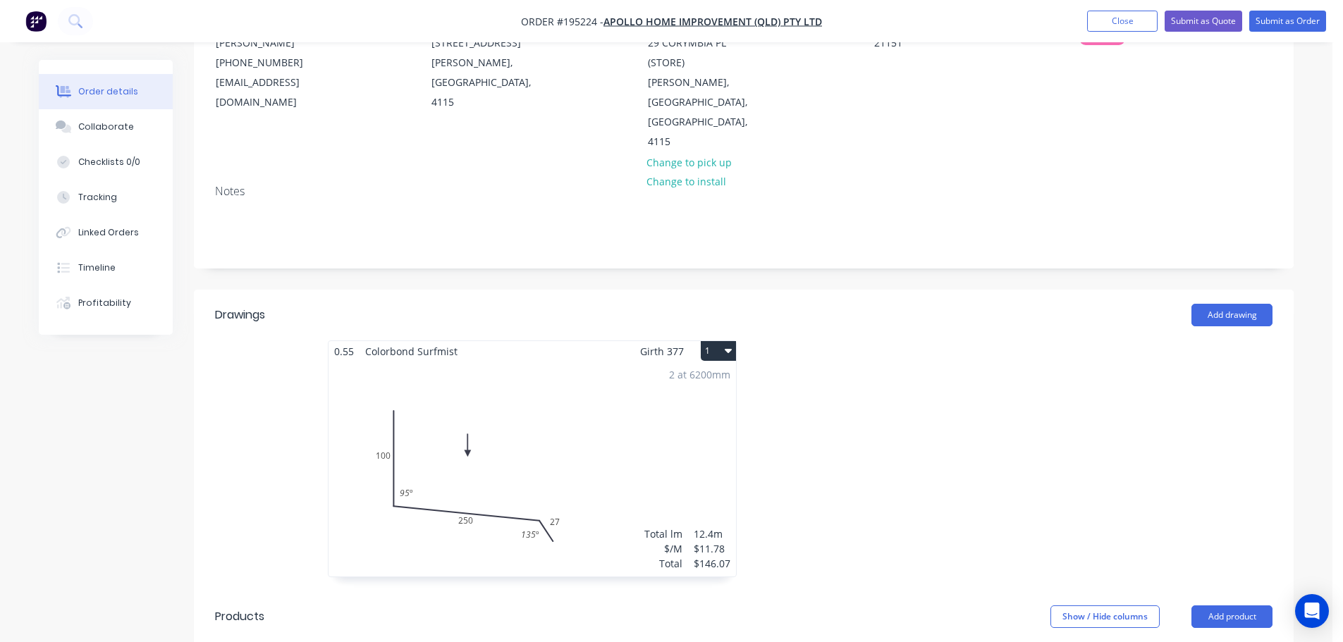
click at [709, 341] on button "1" at bounding box center [718, 351] width 35 height 20
click at [687, 375] on div "Use larger box size" at bounding box center [669, 385] width 109 height 20
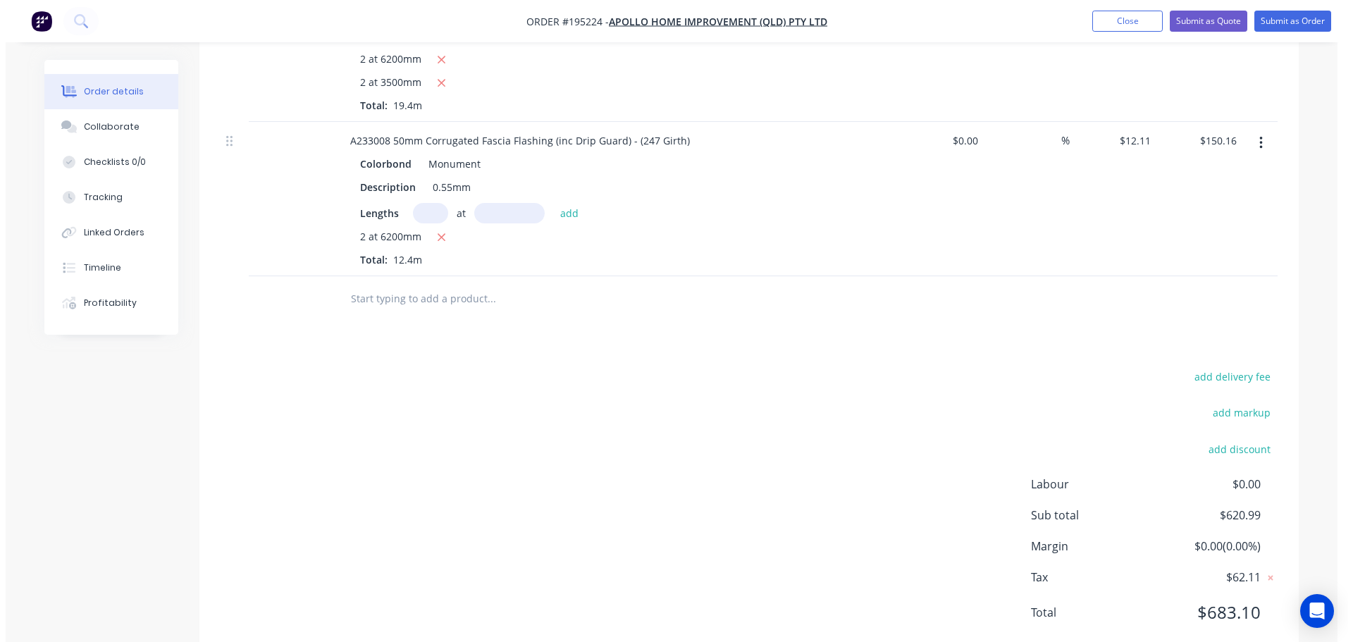
scroll to position [0, 0]
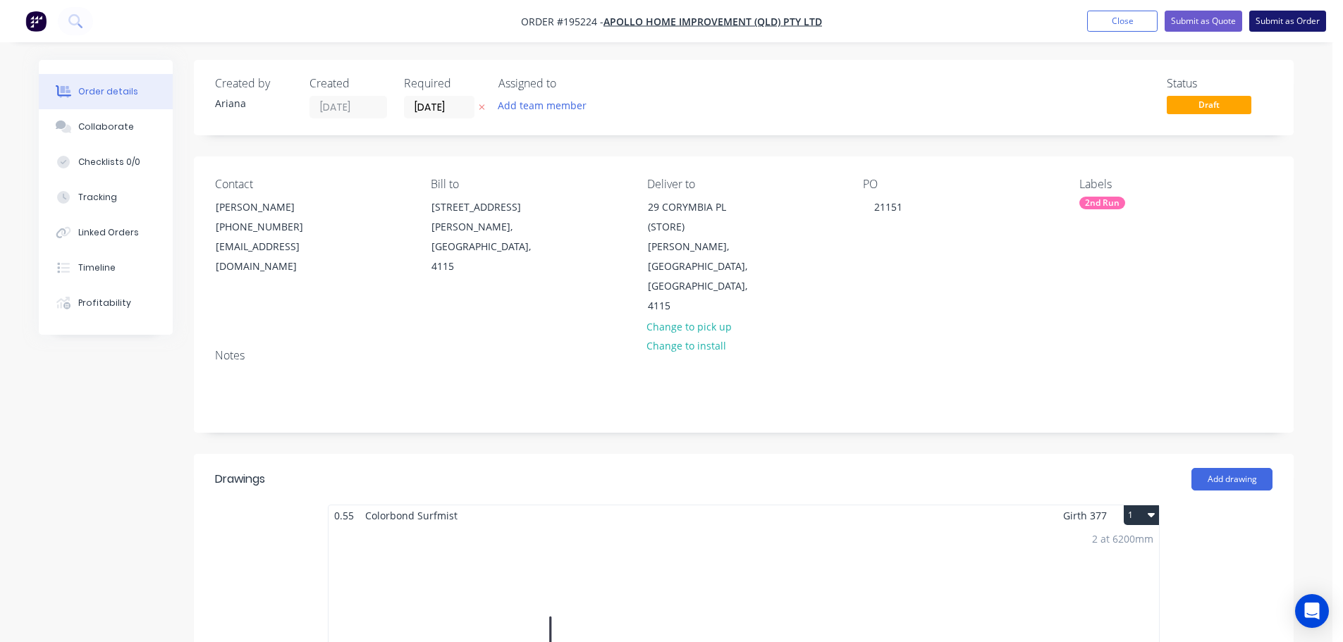
click at [1277, 17] on button "Submit as Order" at bounding box center [1287, 21] width 77 height 21
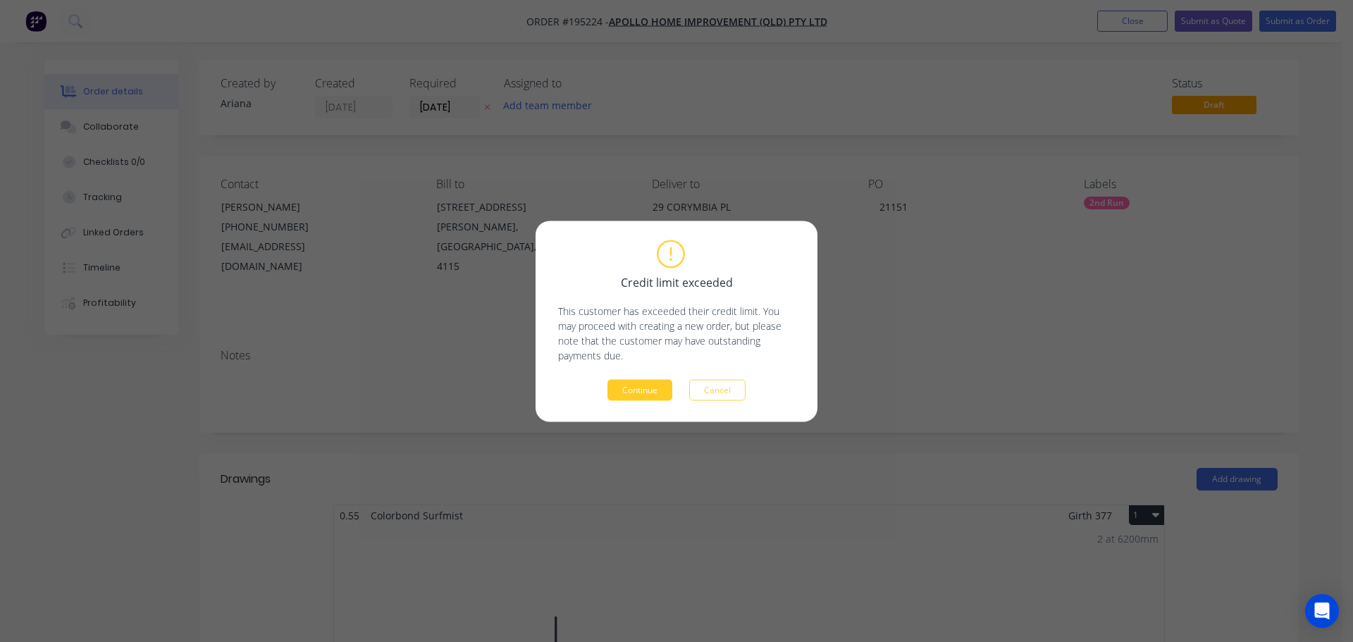
click at [647, 388] on button "Continue" at bounding box center [640, 389] width 65 height 21
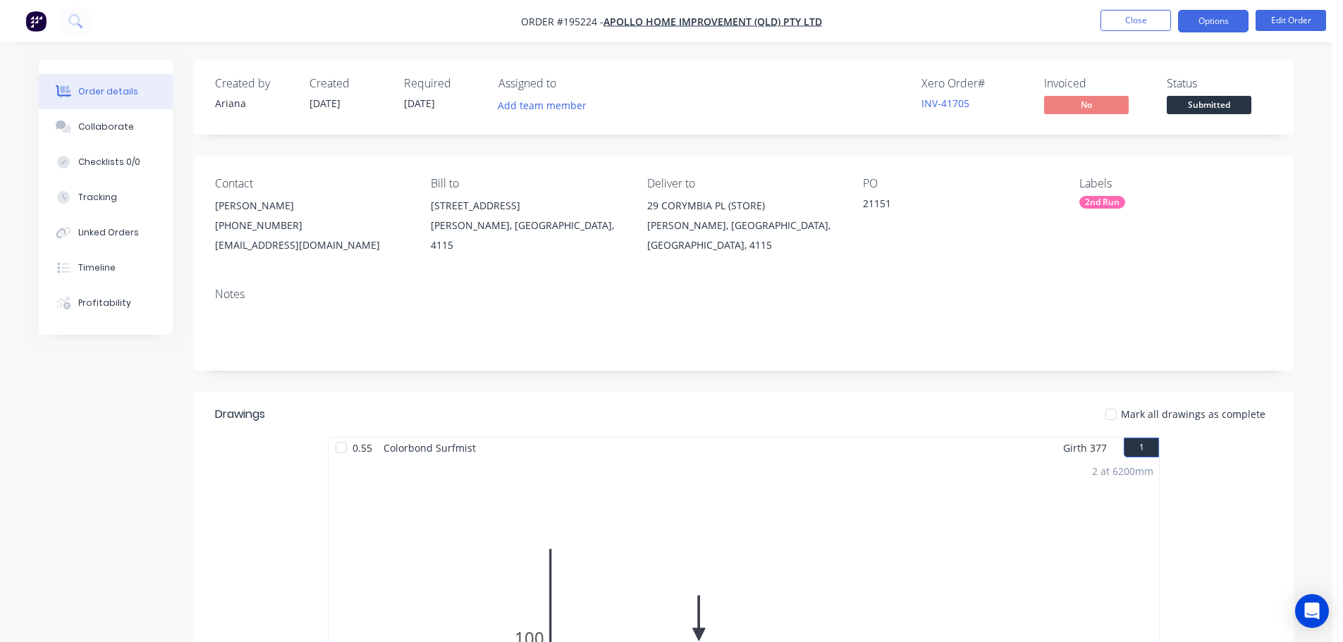
click at [1215, 23] on button "Options" at bounding box center [1213, 21] width 70 height 23
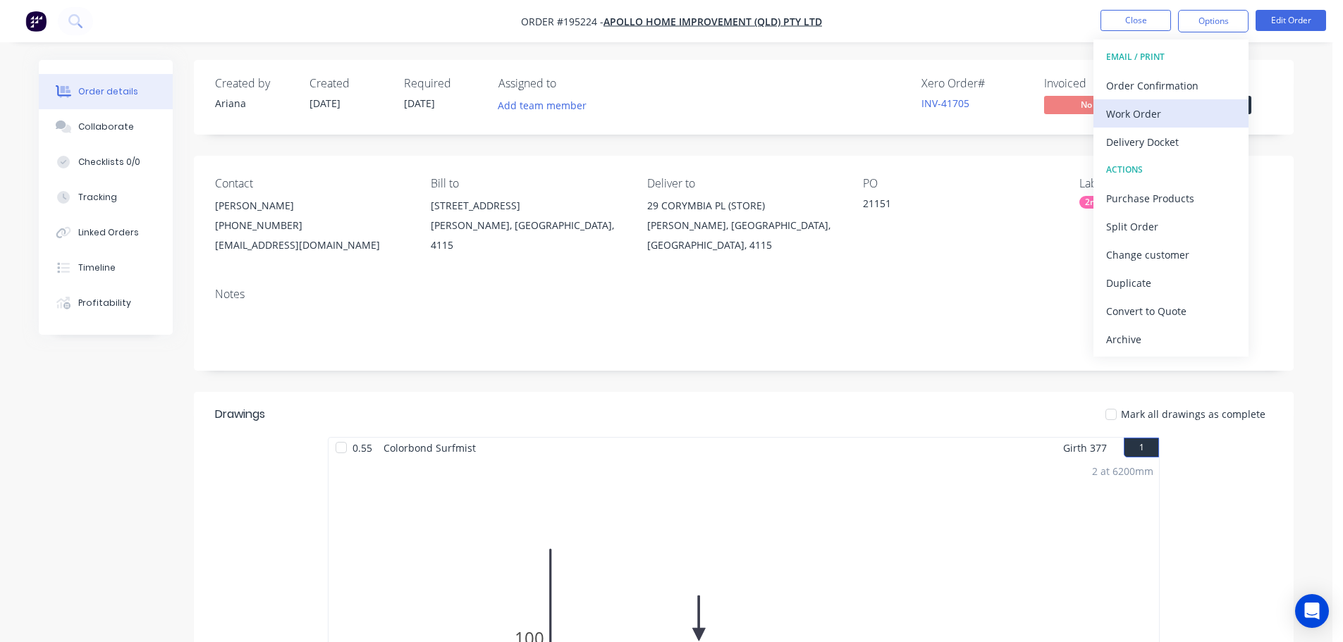
click at [1157, 112] on div "Work Order" at bounding box center [1171, 114] width 130 height 20
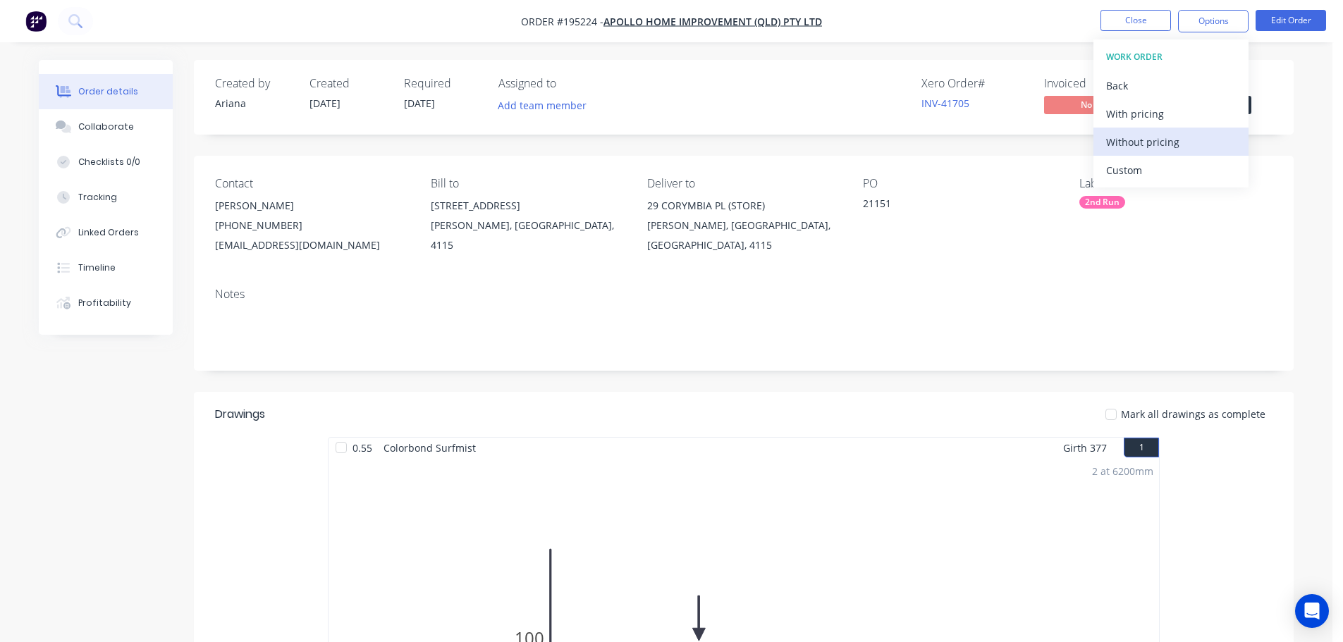
click at [1135, 140] on div "Without pricing" at bounding box center [1171, 142] width 130 height 20
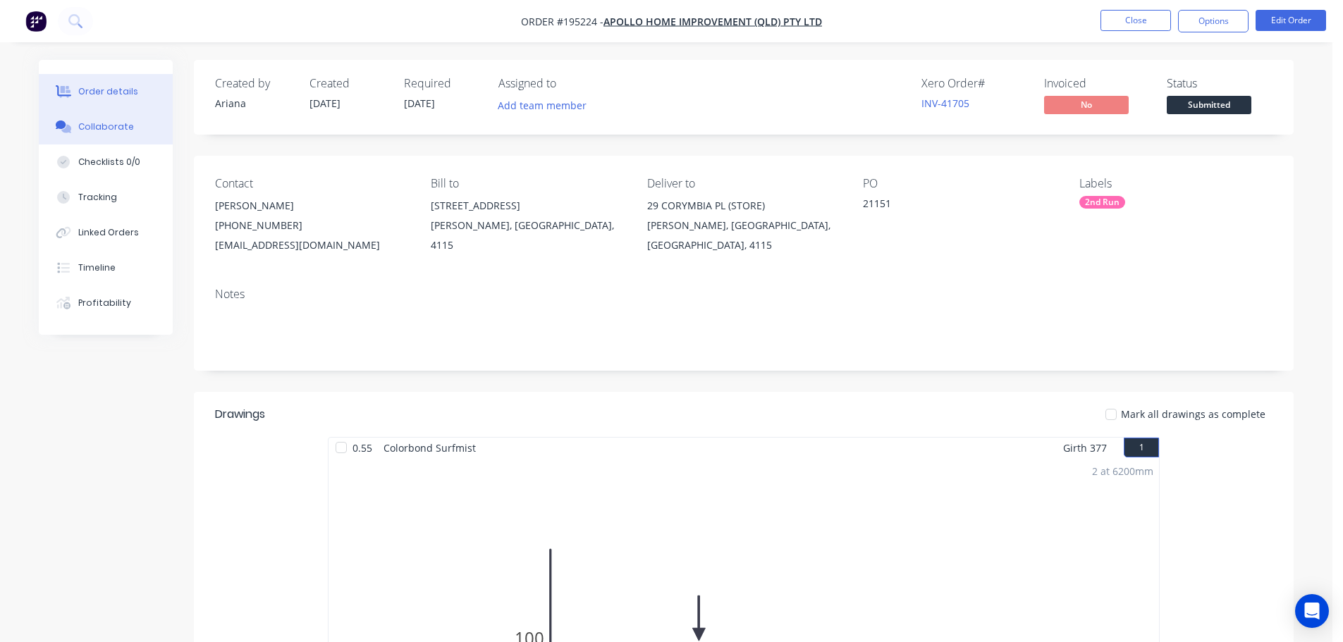
click at [93, 128] on div "Collaborate" at bounding box center [106, 127] width 56 height 13
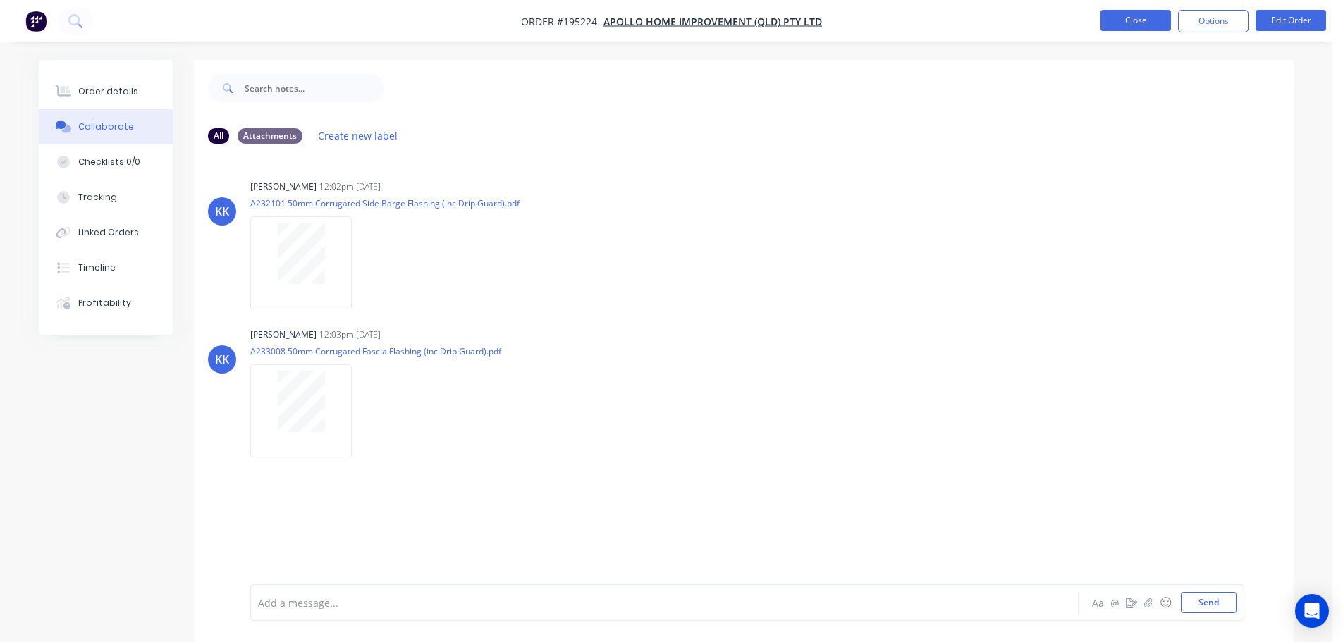
click at [1138, 21] on button "Close" at bounding box center [1135, 20] width 70 height 21
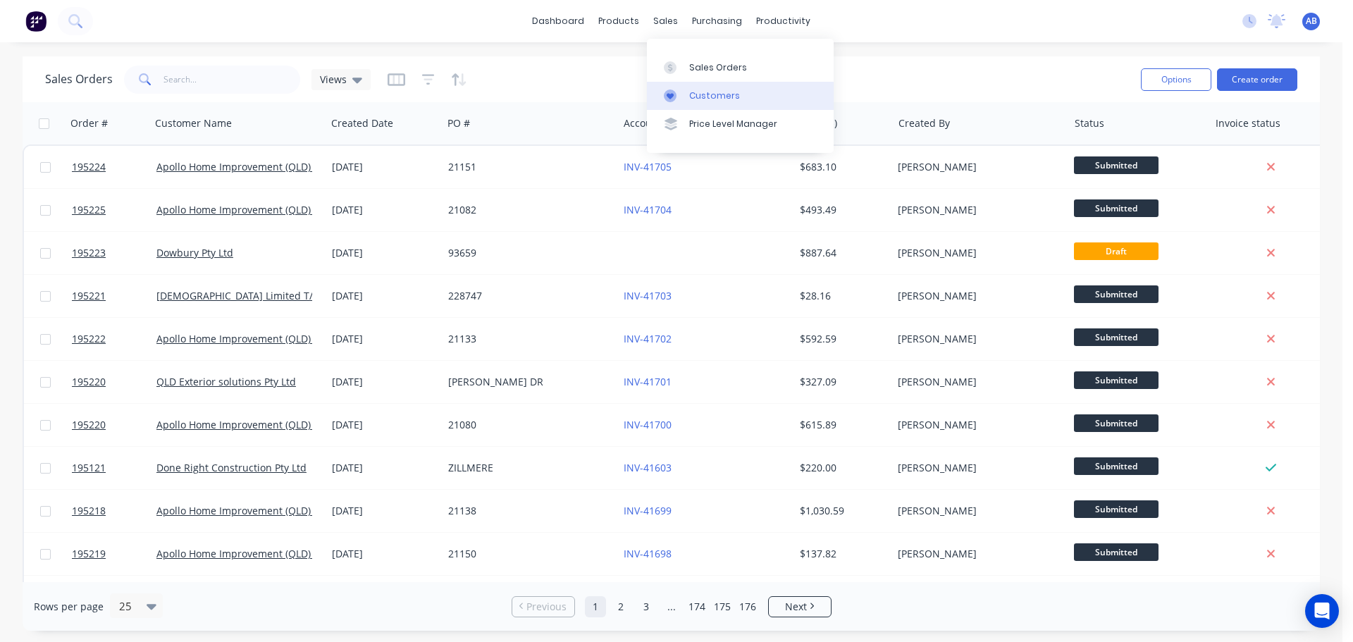
click at [711, 97] on div "Customers" at bounding box center [714, 96] width 51 height 13
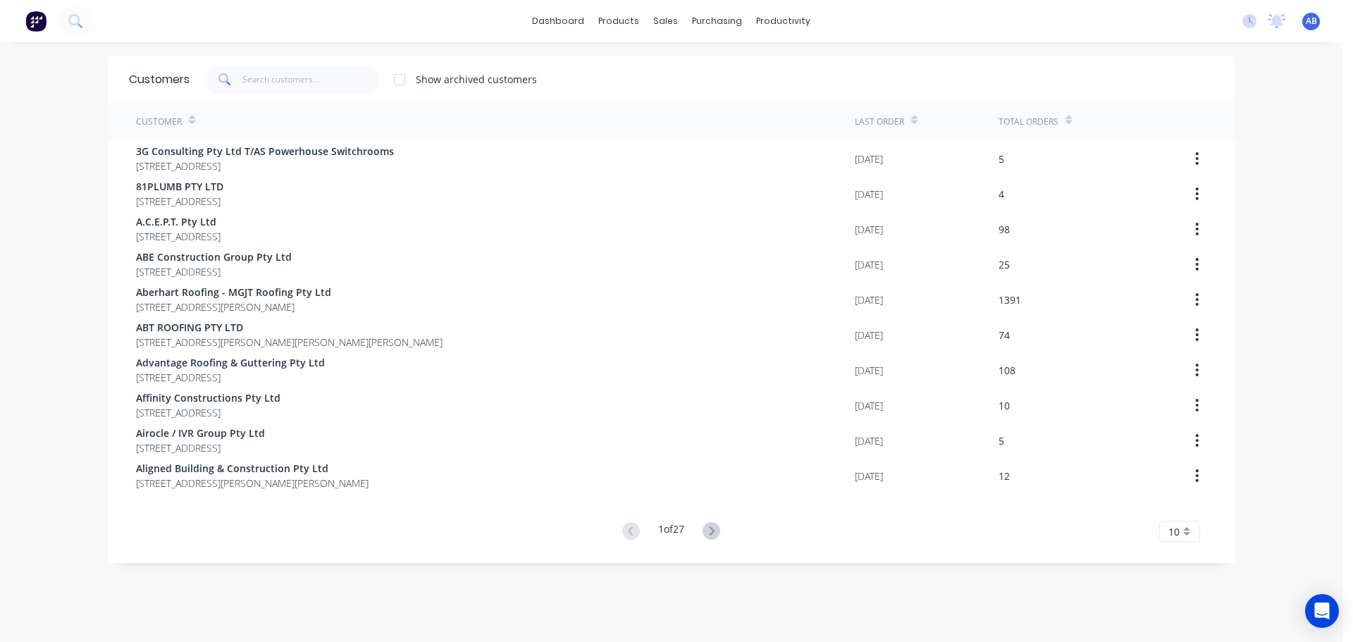
click at [939, 20] on div "dashboard products sales purchasing productivity dashboard products Product Cat…" at bounding box center [671, 21] width 1343 height 42
click at [295, 74] on input "text" at bounding box center [310, 80] width 137 height 28
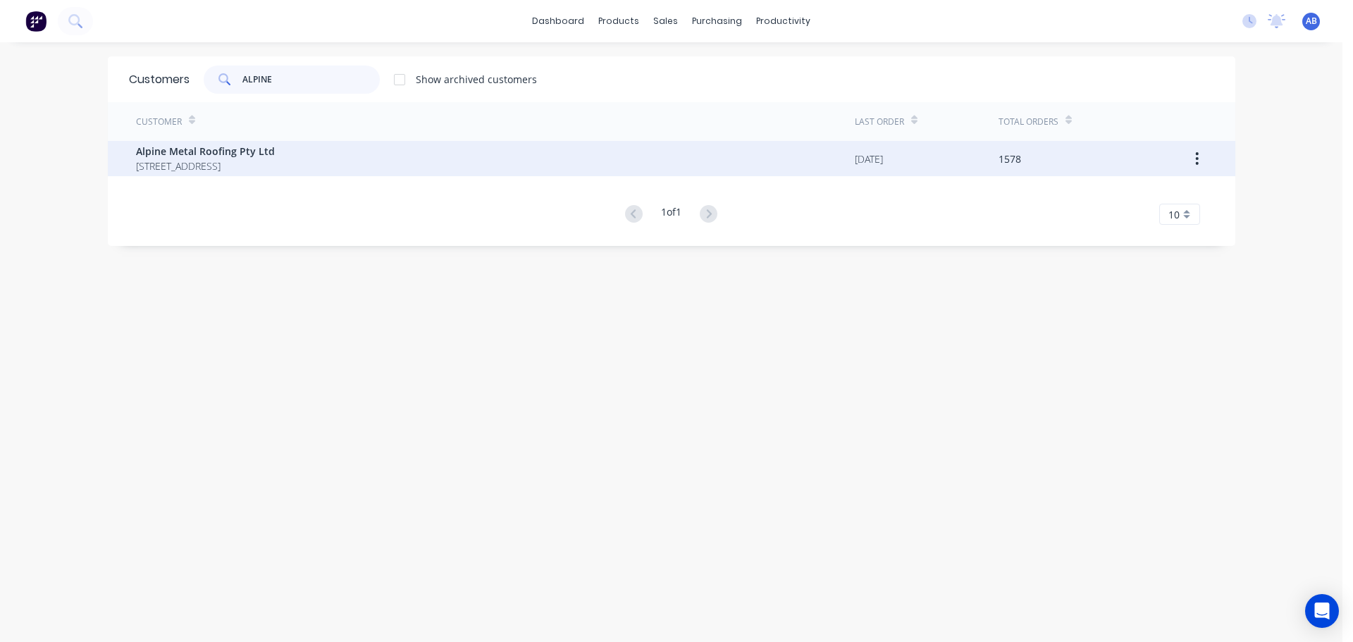
type input "ALPINE"
click at [275, 156] on span "Alpine Metal Roofing Pty Ltd" at bounding box center [205, 151] width 139 height 15
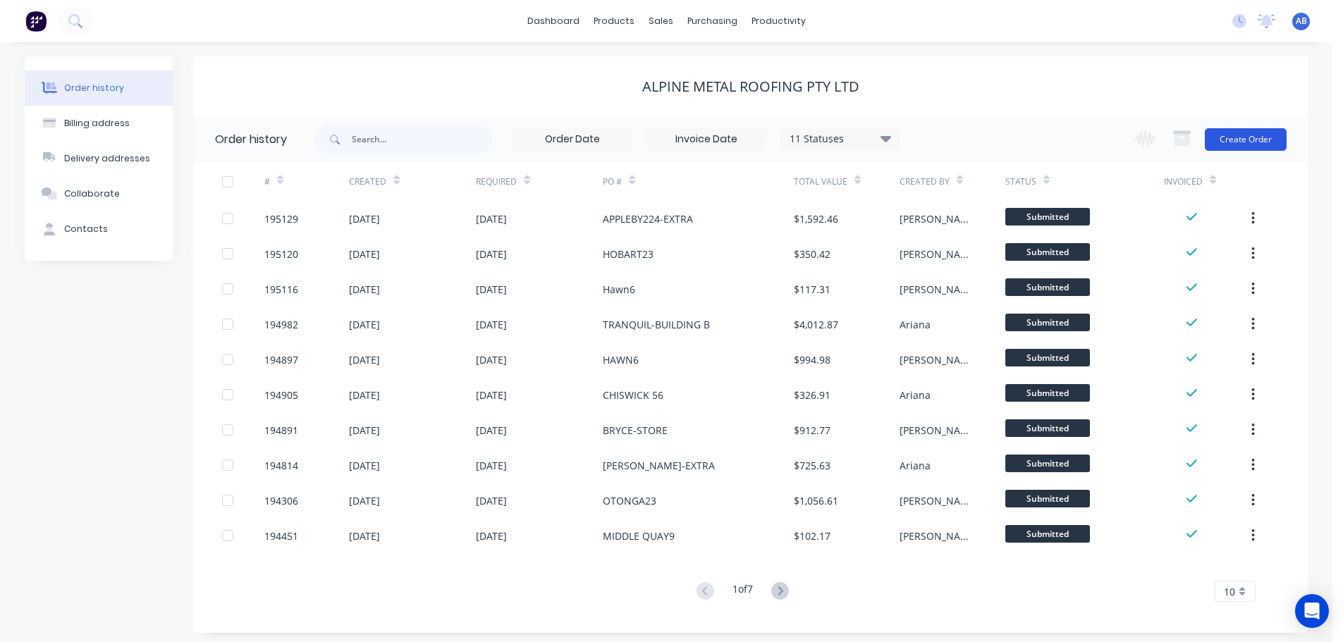
click at [1251, 135] on button "Create Order" at bounding box center [1246, 139] width 82 height 23
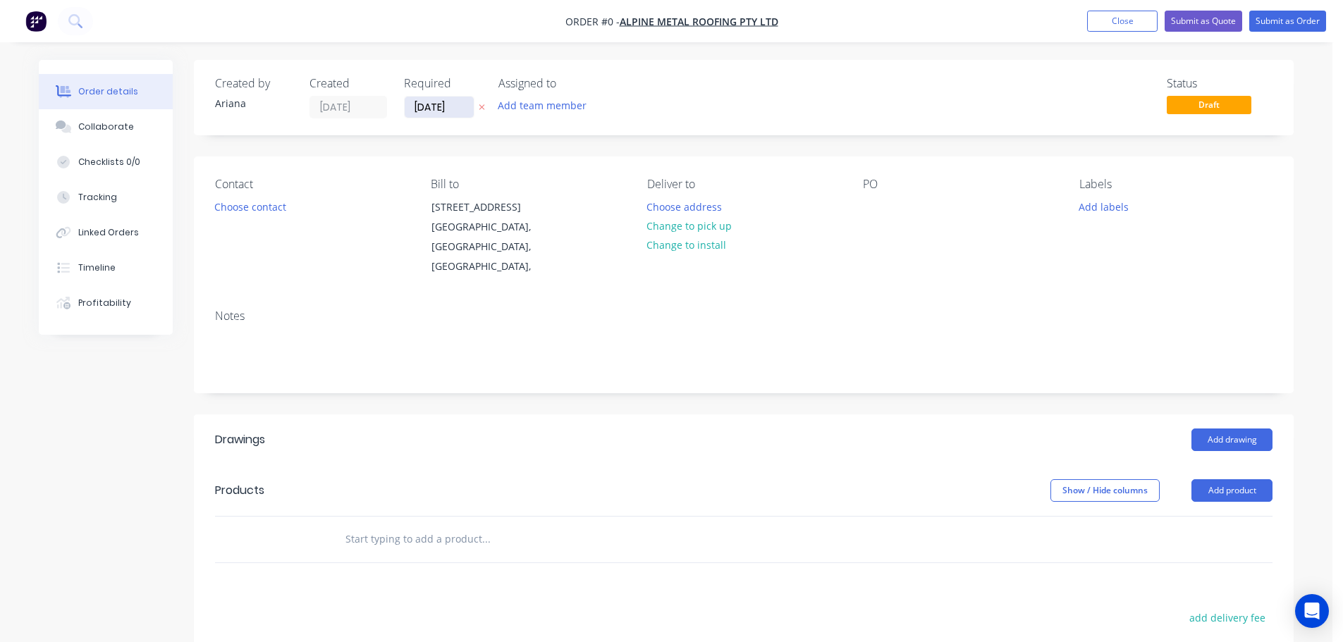
click at [429, 104] on input "[DATE]" at bounding box center [439, 107] width 69 height 21
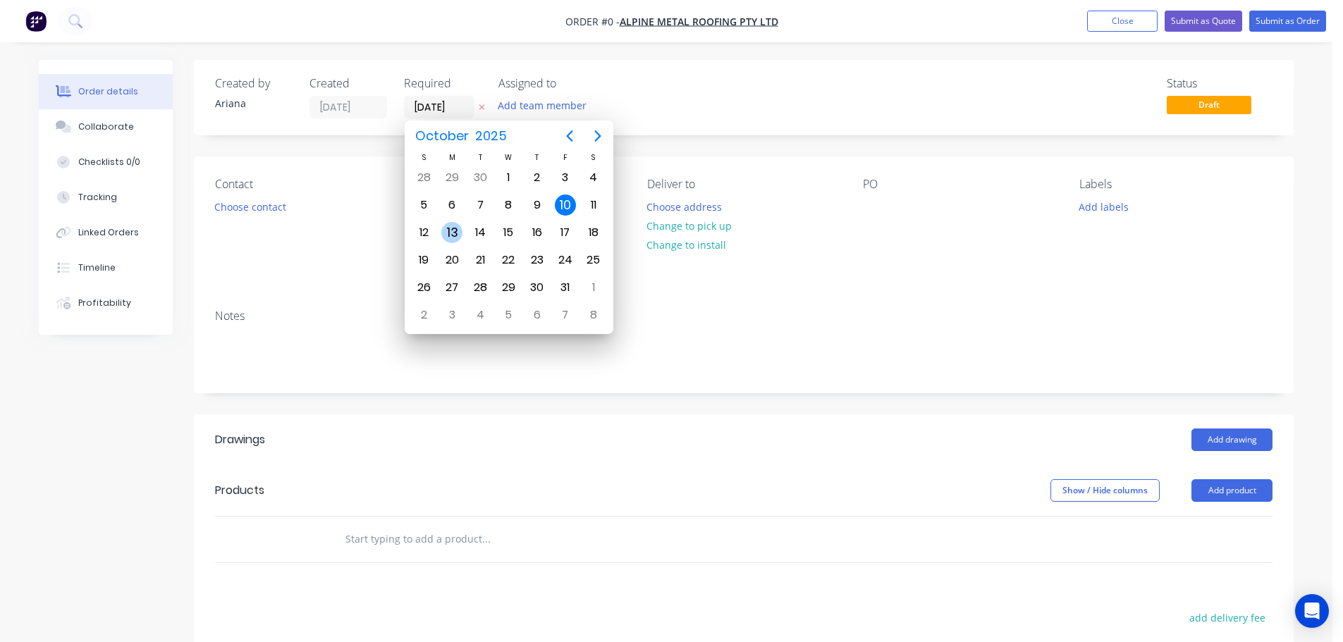
click at [449, 226] on div "13" at bounding box center [451, 232] width 21 height 21
type input "[DATE]"
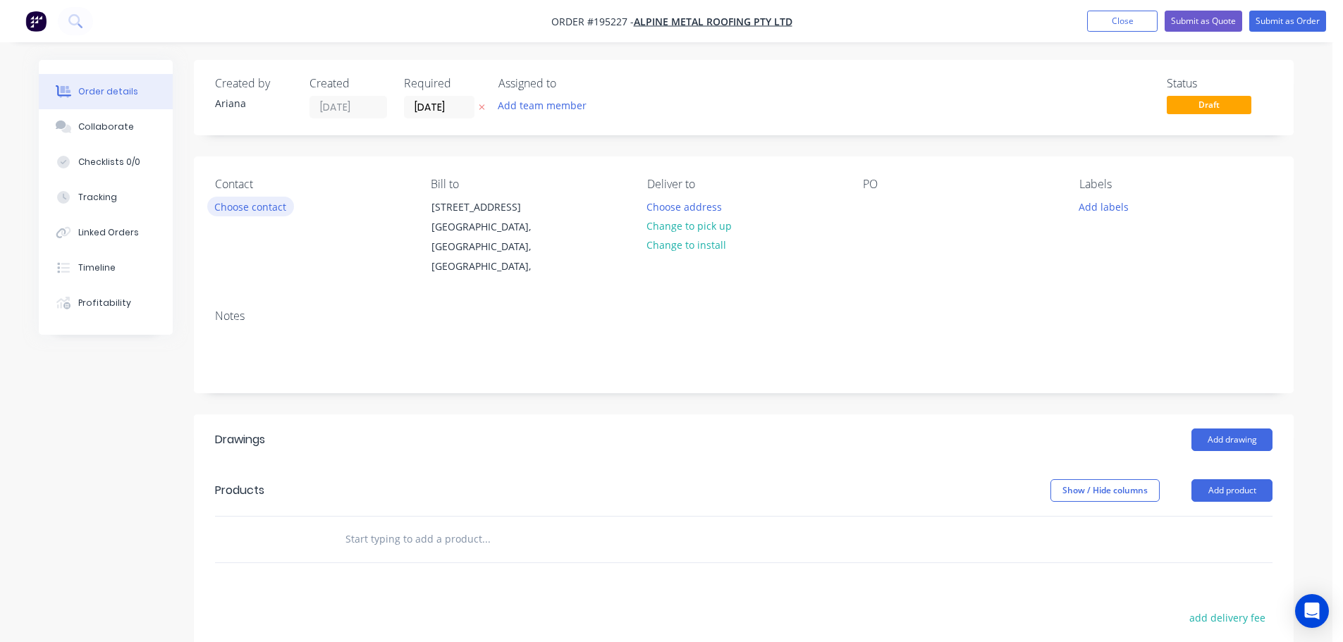
click at [253, 209] on button "Choose contact" at bounding box center [250, 206] width 87 height 19
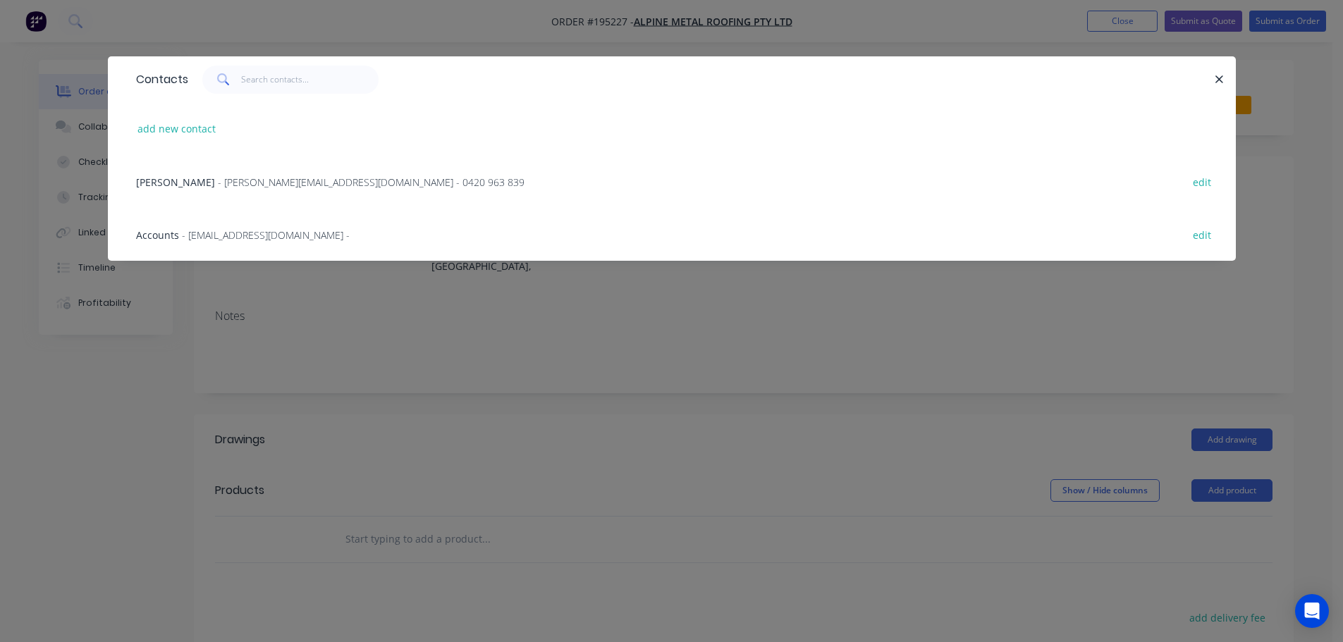
click at [186, 181] on span "Jamie Vieira" at bounding box center [175, 182] width 79 height 13
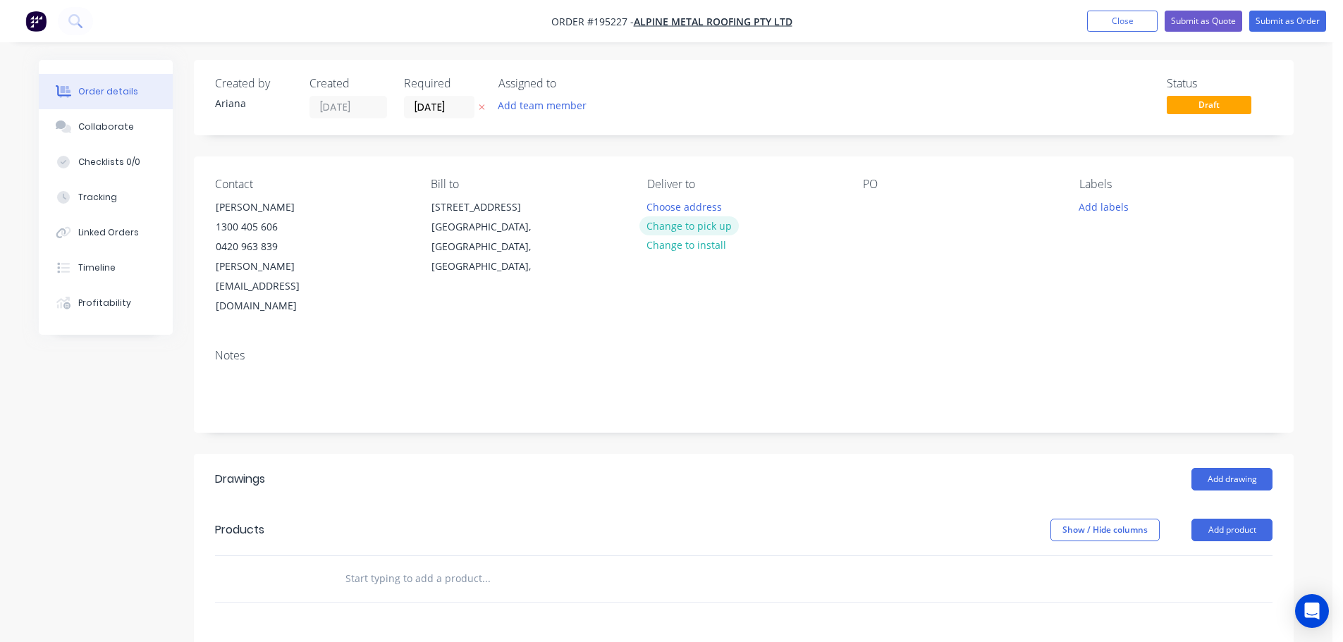
click at [700, 223] on button "Change to pick up" at bounding box center [689, 225] width 100 height 19
click at [870, 208] on div at bounding box center [874, 207] width 23 height 20
click at [1255, 468] on button "Add drawing" at bounding box center [1231, 479] width 81 height 23
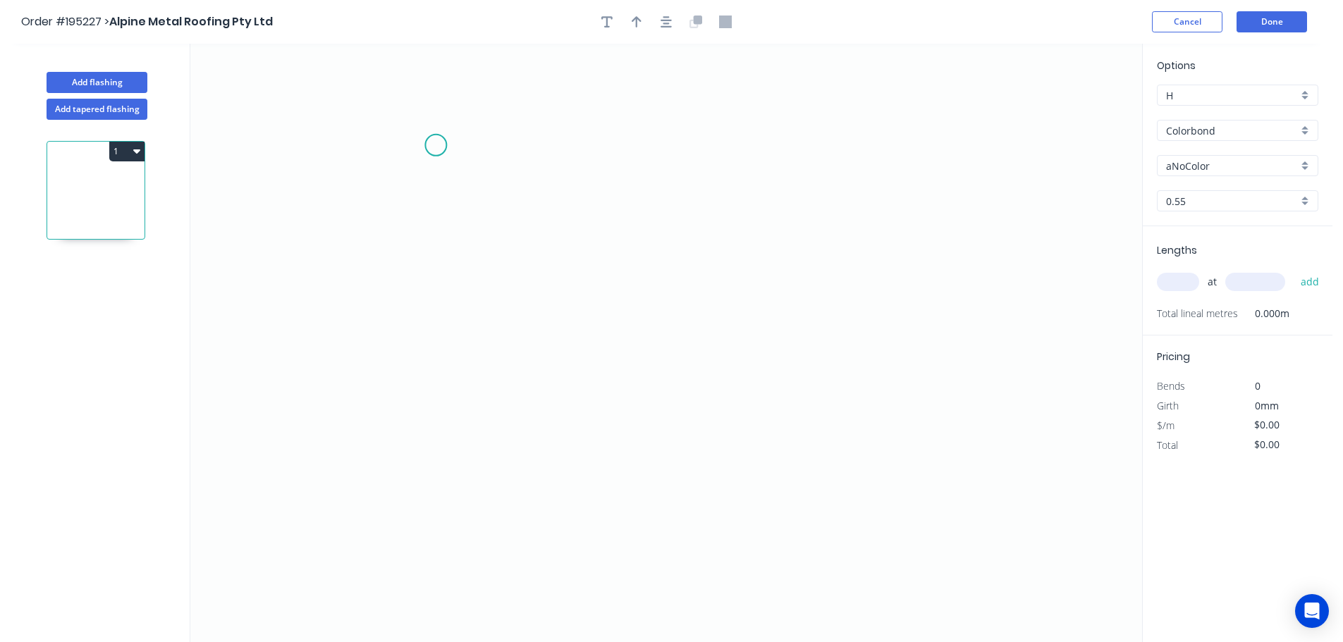
click at [436, 145] on icon "0" at bounding box center [666, 343] width 952 height 598
click at [432, 412] on icon "0" at bounding box center [666, 343] width 952 height 598
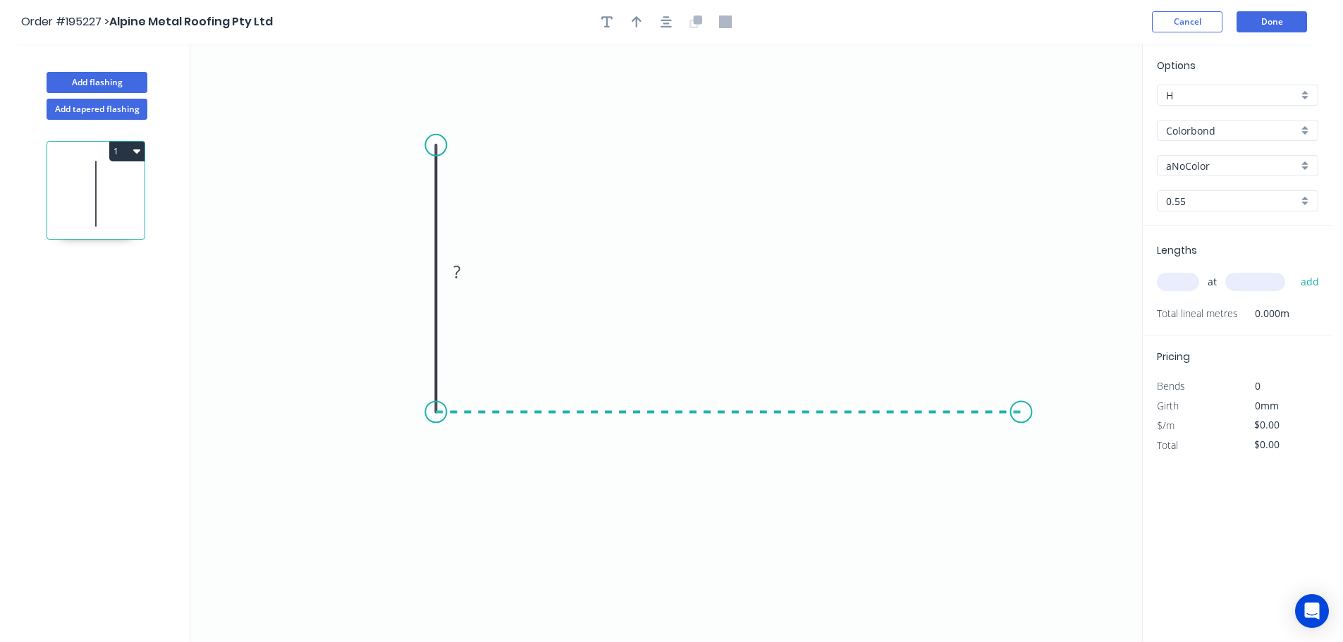
click at [1021, 411] on icon "0 ?" at bounding box center [666, 343] width 952 height 598
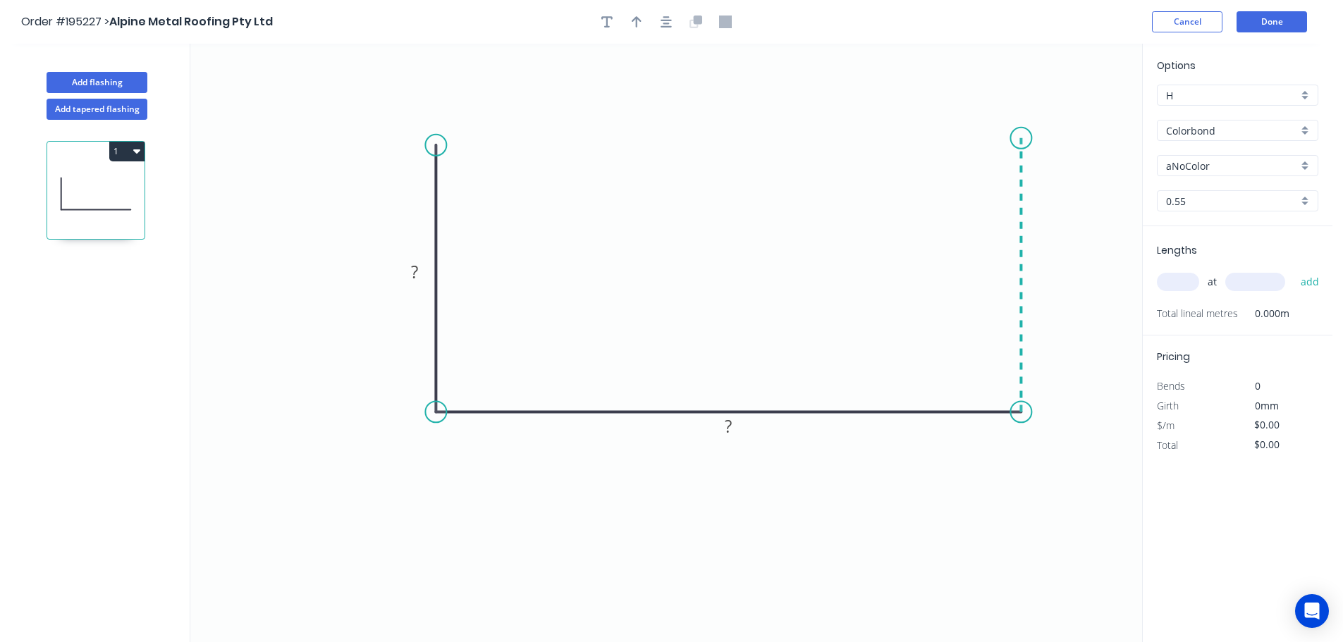
click at [1021, 138] on icon at bounding box center [1021, 275] width 0 height 274
click at [1021, 138] on circle at bounding box center [1020, 138] width 21 height 21
click at [419, 271] on rect at bounding box center [414, 273] width 28 height 20
click at [613, 208] on icon "0 270 292 270" at bounding box center [666, 343] width 952 height 598
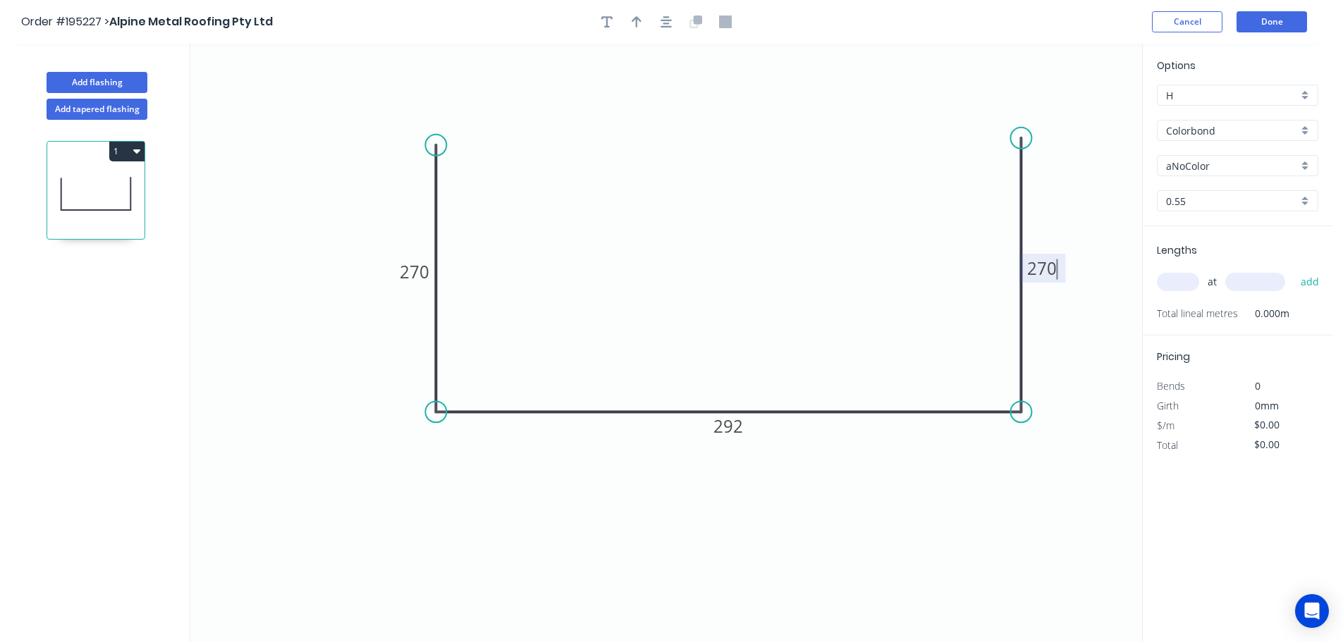
type input "$23.95"
click at [634, 22] on icon "button" at bounding box center [637, 22] width 10 height 13
drag, startPoint x: 1074, startPoint y: 112, endPoint x: 686, endPoint y: 214, distance: 401.0
click at [686, 214] on icon at bounding box center [686, 197] width 13 height 45
click at [1306, 164] on div "aNoColor" at bounding box center [1237, 165] width 161 height 21
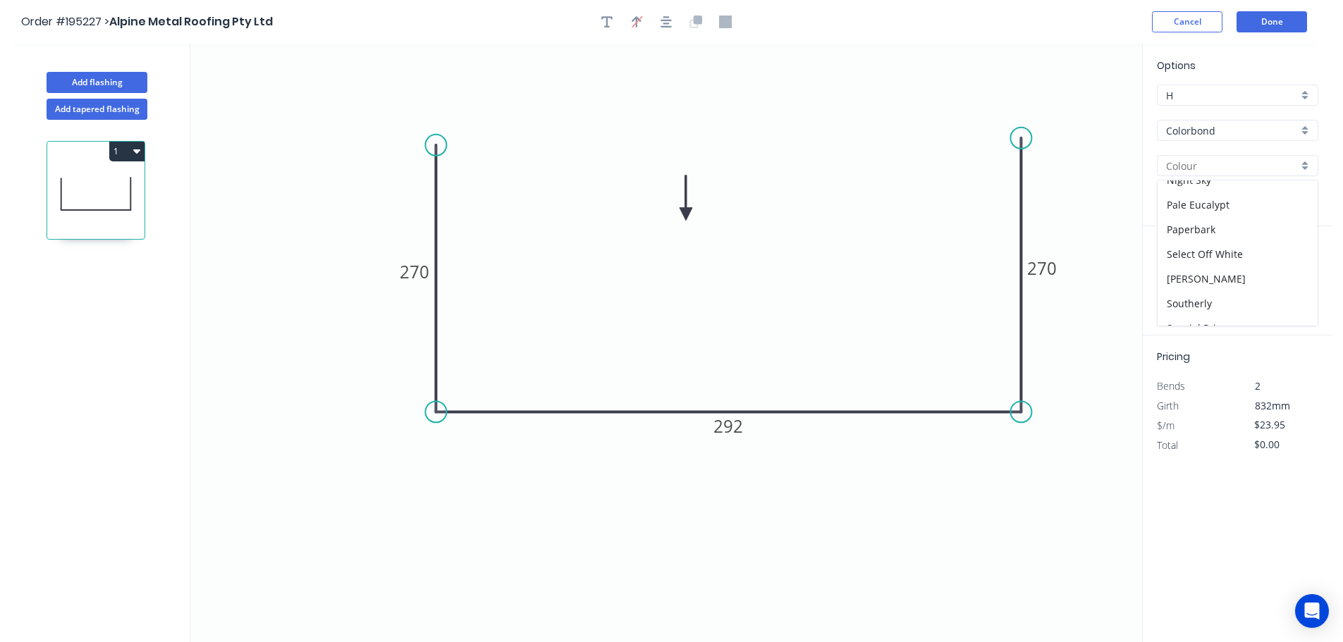
scroll to position [407, 0]
click at [1260, 260] on div "[PERSON_NAME]" at bounding box center [1237, 254] width 160 height 25
type input "[PERSON_NAME]"
click at [1177, 280] on input "text" at bounding box center [1178, 282] width 42 height 18
type input "1"
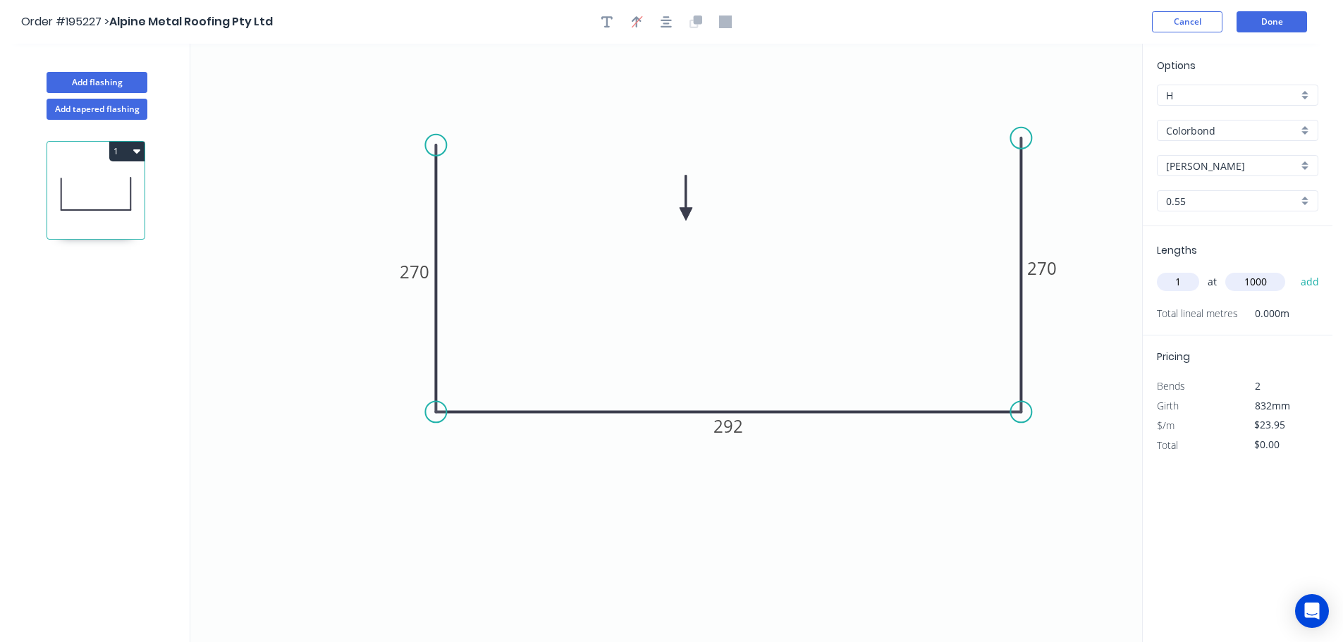
type input "1000"
click at [1294, 270] on button "add" at bounding box center [1310, 282] width 33 height 24
click at [135, 153] on icon "button" at bounding box center [136, 150] width 7 height 11
click at [110, 182] on div "Duplicate" at bounding box center [77, 186] width 109 height 20
type input "$0.00"
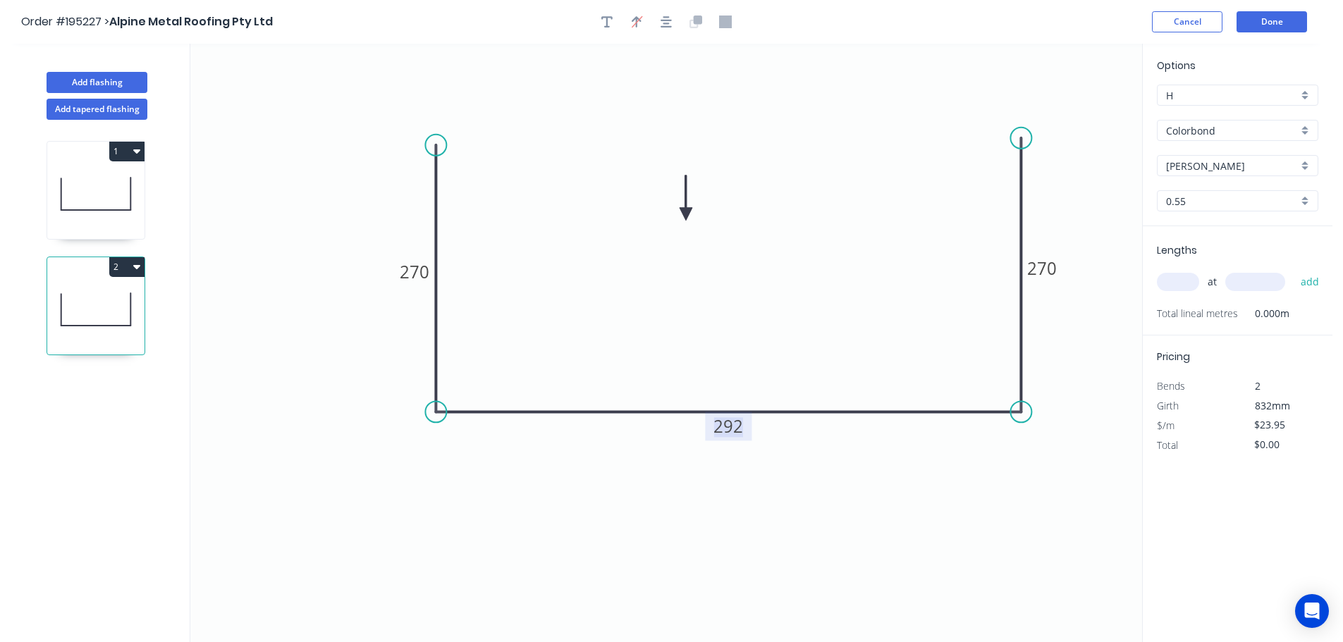
click at [735, 431] on tspan "292" at bounding box center [728, 425] width 30 height 23
click at [735, 352] on icon "0 270 280 270" at bounding box center [666, 343] width 952 height 598
click at [1181, 283] on input "text" at bounding box center [1178, 282] width 42 height 18
type input "1"
click at [1248, 280] on input "text" at bounding box center [1255, 282] width 60 height 18
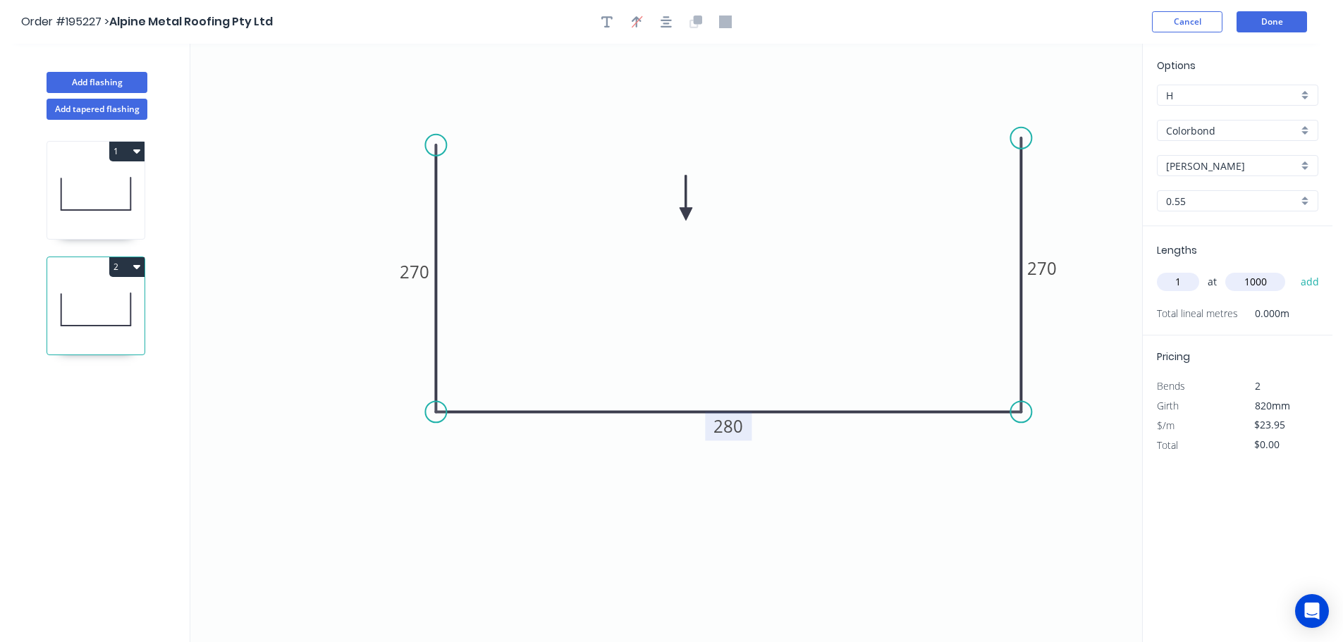
type input "1000"
click at [1294, 270] on button "add" at bounding box center [1310, 282] width 33 height 24
click at [127, 269] on button "2" at bounding box center [126, 267] width 35 height 20
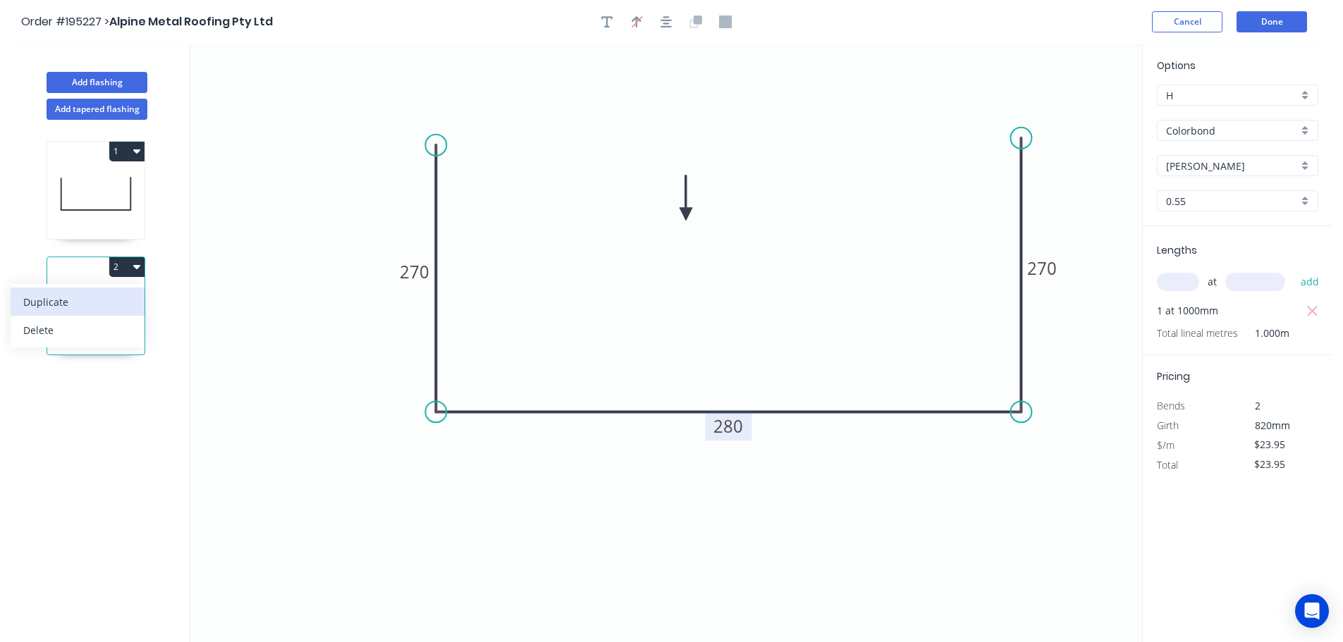
click at [90, 307] on div "Duplicate" at bounding box center [77, 302] width 109 height 20
type input "$0.00"
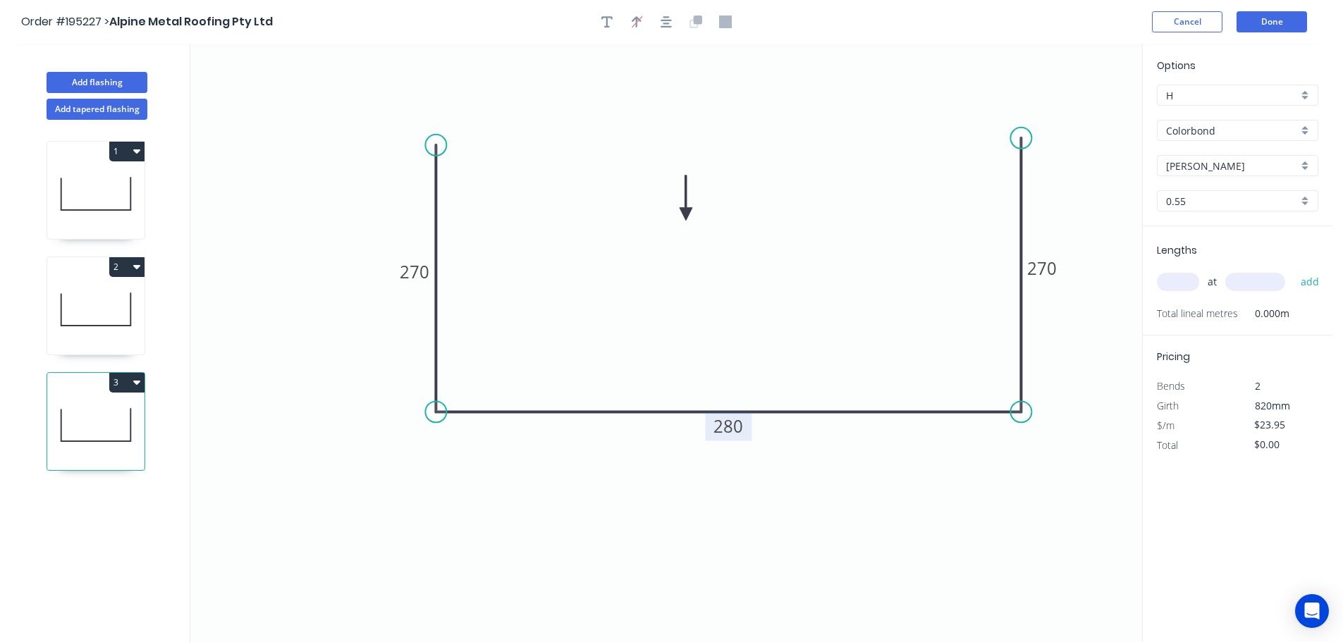
click at [739, 427] on tspan "280" at bounding box center [728, 425] width 30 height 23
drag, startPoint x: 945, startPoint y: 493, endPoint x: 1019, endPoint y: 463, distance: 79.7
click at [952, 491] on icon "0 270 207 270" at bounding box center [666, 343] width 952 height 598
type input "$19.99"
click at [1186, 286] on input "text" at bounding box center [1178, 282] width 42 height 18
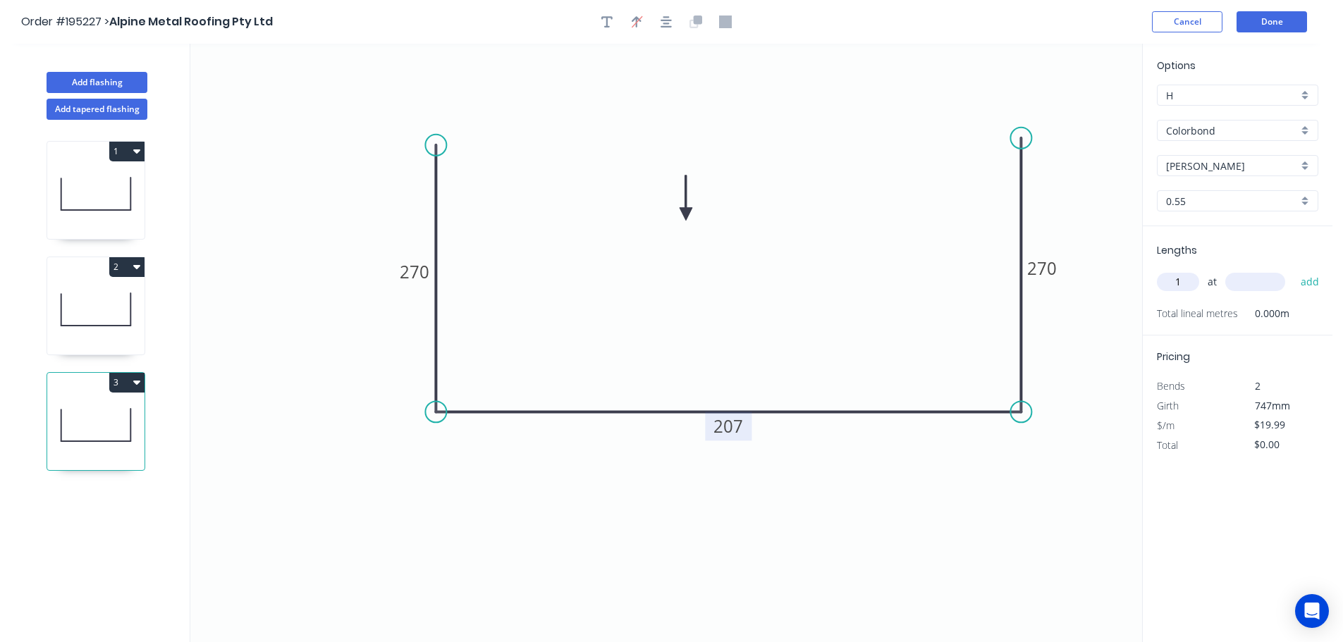
type input "1"
click at [1245, 276] on input "text" at bounding box center [1255, 282] width 60 height 18
type input "1000"
click at [1294, 270] on button "add" at bounding box center [1310, 282] width 33 height 24
click at [121, 377] on button "3" at bounding box center [126, 383] width 35 height 20
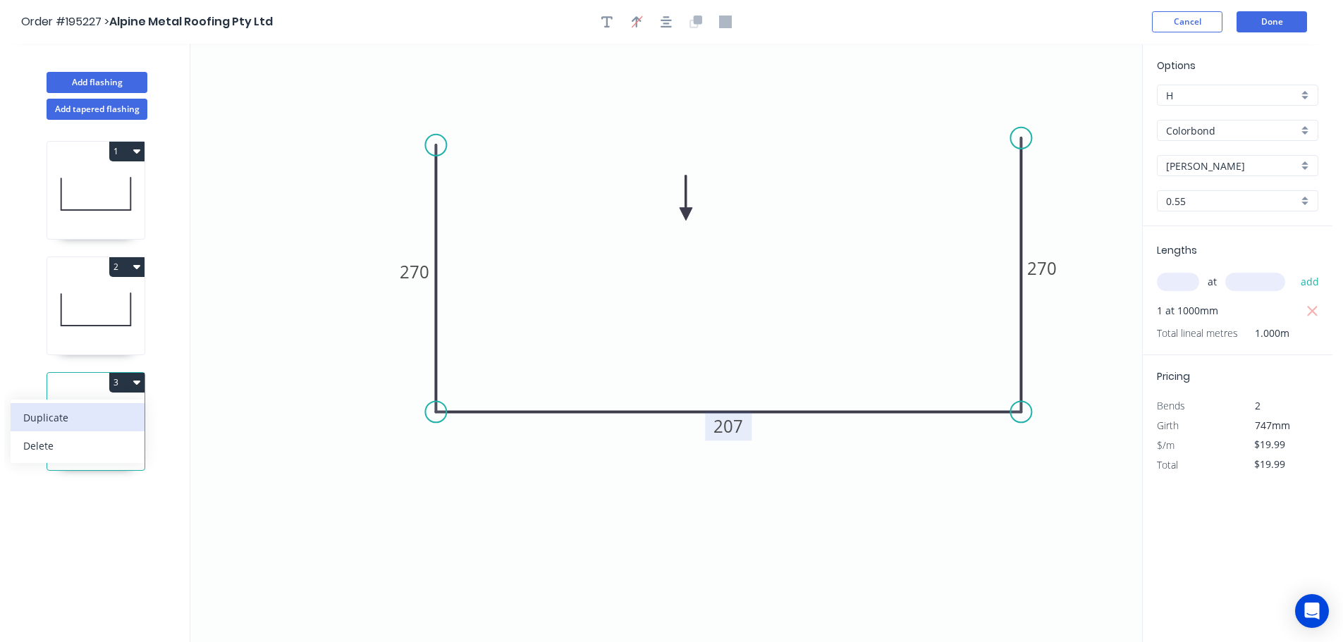
click at [105, 411] on div "Duplicate" at bounding box center [77, 417] width 109 height 20
type input "$0.00"
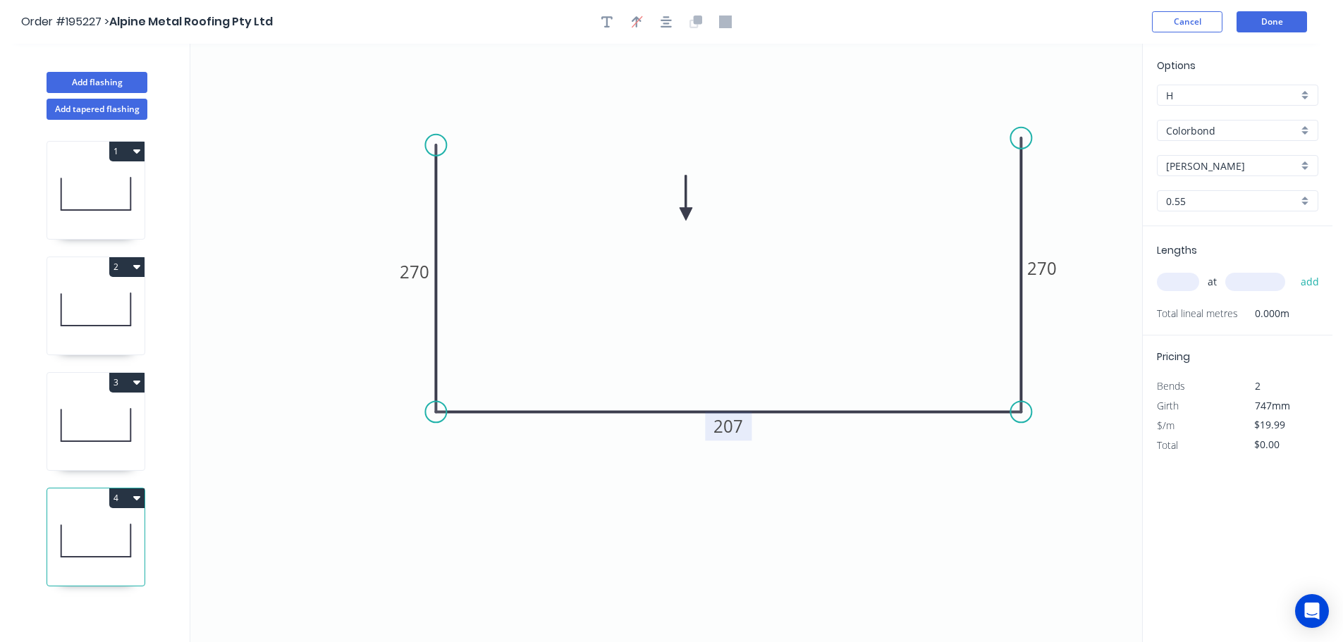
click at [731, 424] on tspan "207" at bounding box center [728, 425] width 30 height 23
click at [757, 362] on icon "0 270 297 270" at bounding box center [666, 343] width 952 height 598
type input "$23.95"
click at [1180, 279] on input "text" at bounding box center [1178, 282] width 42 height 18
type input "1"
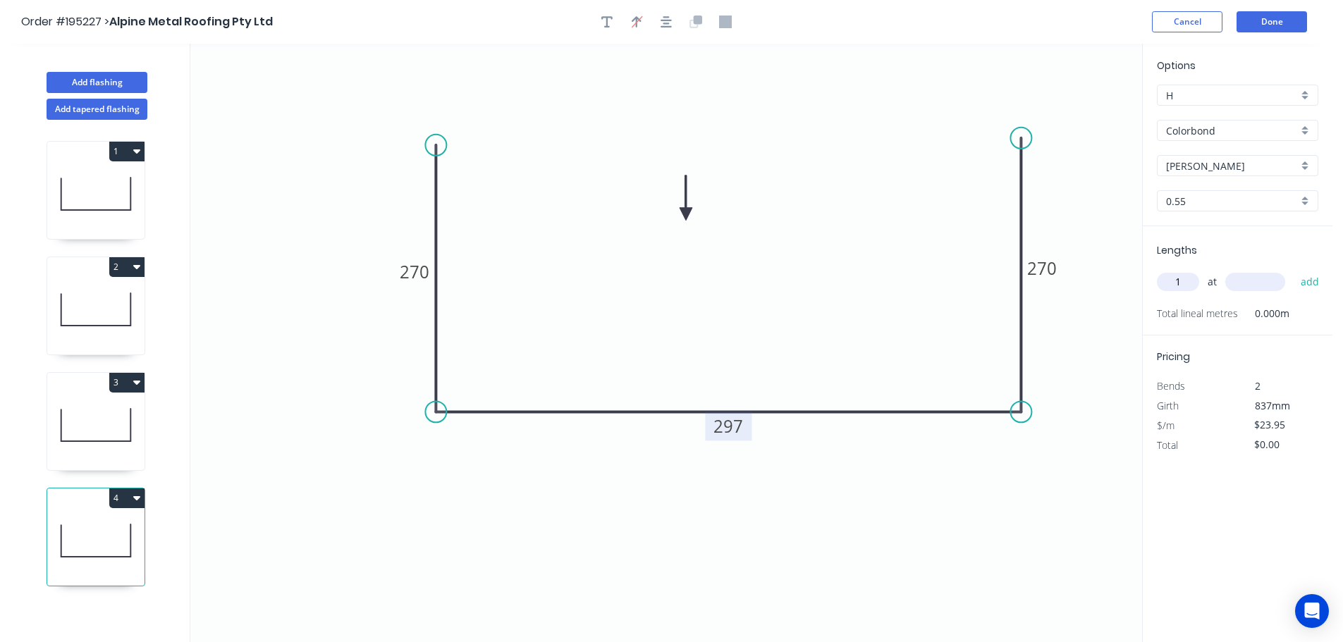
click at [1268, 283] on input "text" at bounding box center [1255, 282] width 60 height 18
type input "1000"
click at [1294, 270] on button "add" at bounding box center [1310, 282] width 33 height 24
click at [123, 496] on button "4" at bounding box center [126, 499] width 35 height 20
click at [102, 524] on div "Duplicate" at bounding box center [77, 533] width 109 height 20
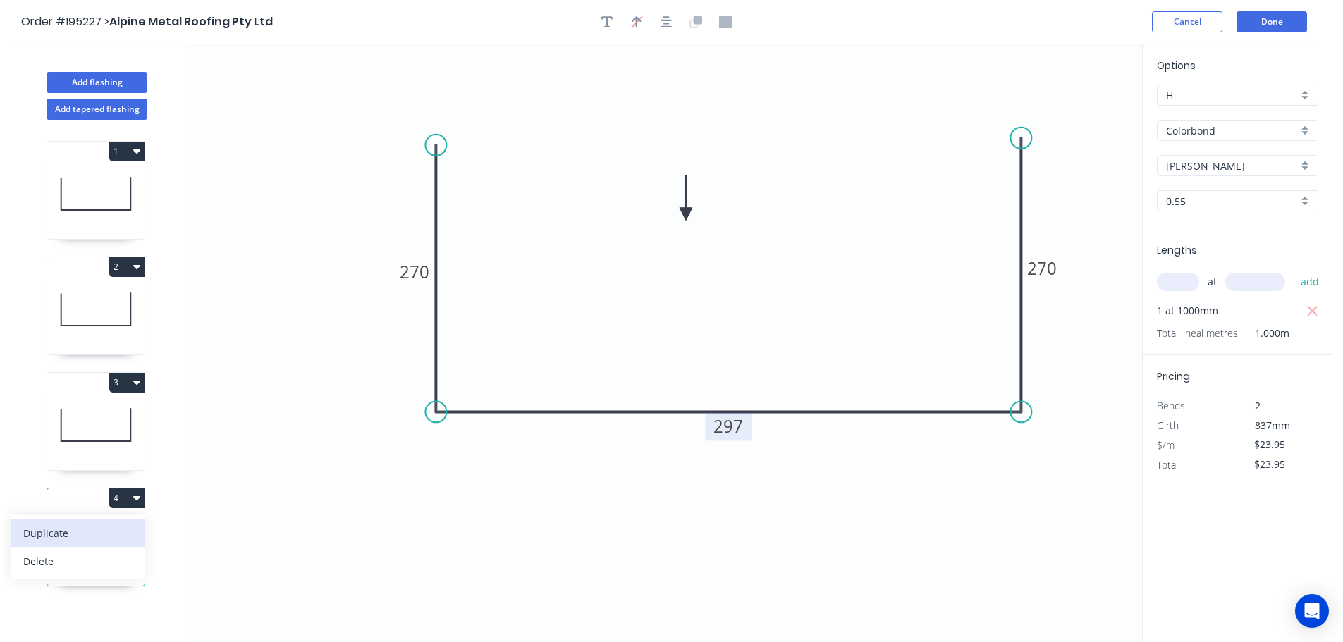
type input "$0.00"
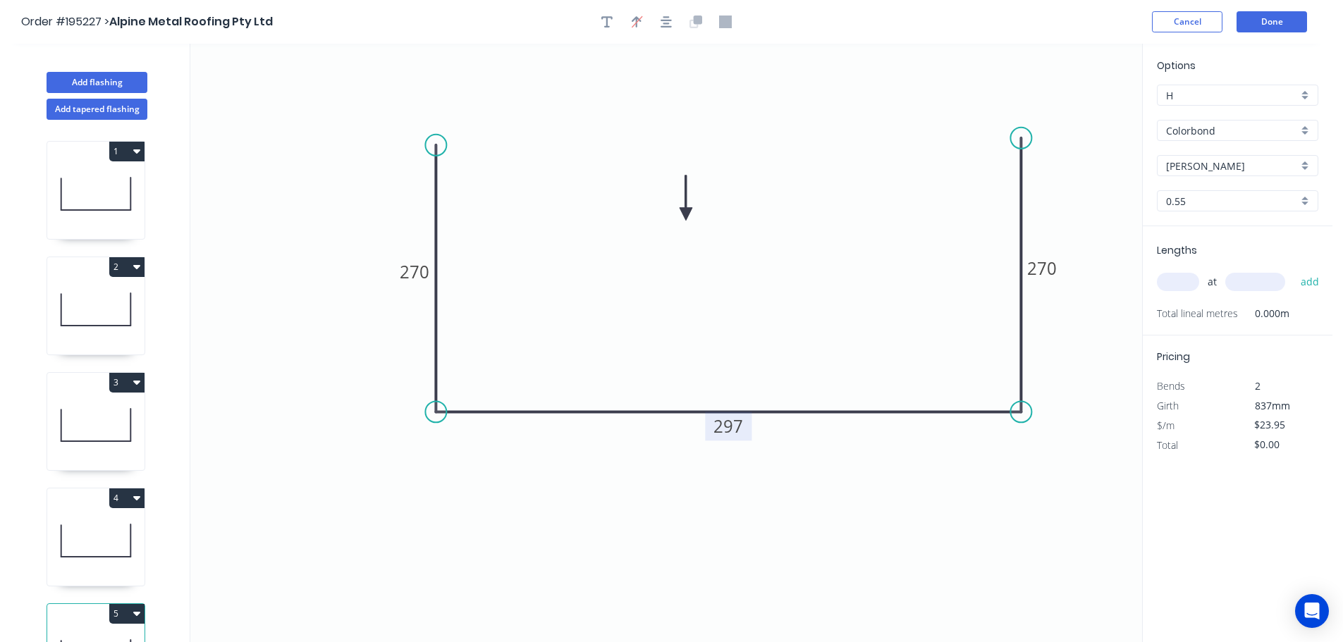
click at [734, 431] on tspan "297" at bounding box center [728, 425] width 30 height 23
click at [872, 473] on icon "0 270 287 270" at bounding box center [666, 343] width 952 height 598
click at [1179, 276] on input "text" at bounding box center [1178, 282] width 42 height 18
type input "1"
click at [1270, 284] on input "text" at bounding box center [1255, 282] width 60 height 18
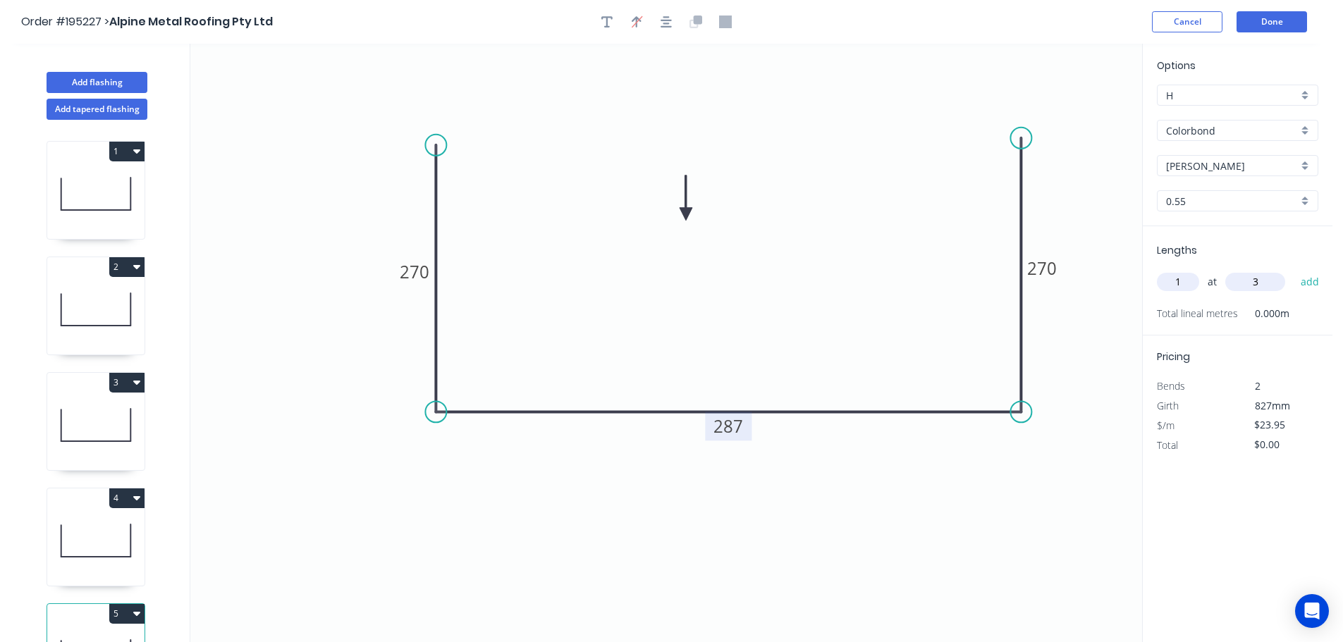
type input "3"
click at [1190, 281] on input "1" at bounding box center [1178, 282] width 42 height 18
type input "3"
click at [1270, 282] on input "3" at bounding box center [1255, 282] width 60 height 18
type input "1000"
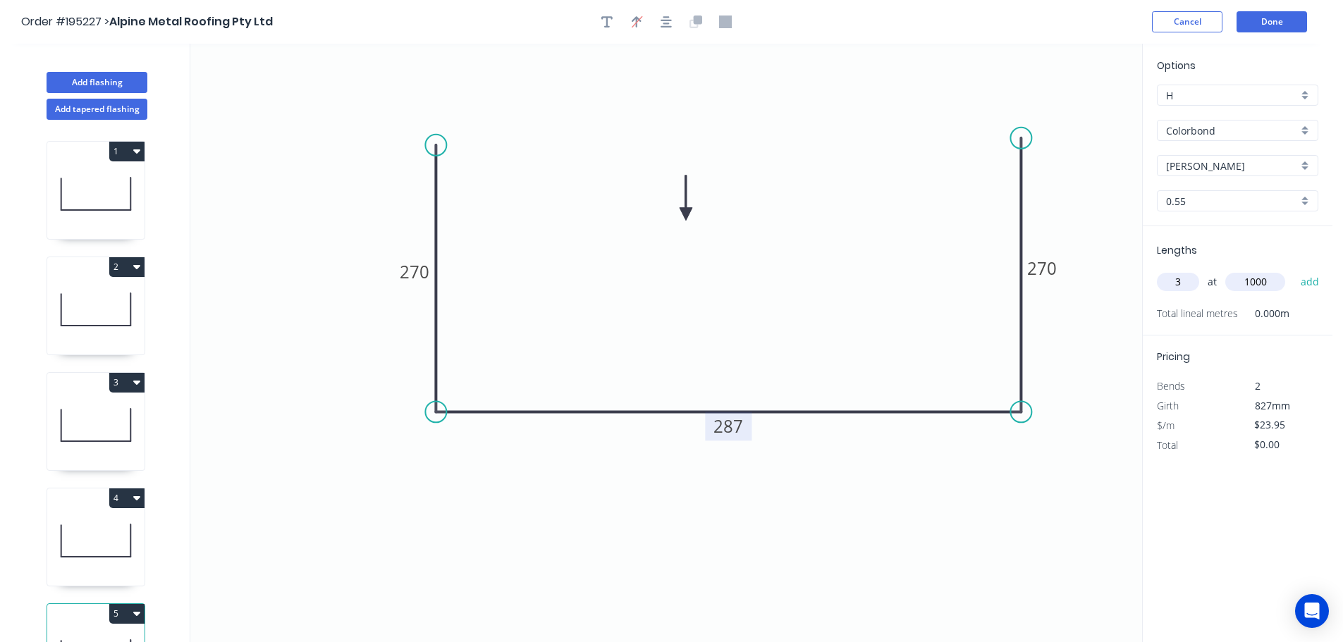
click at [1294, 270] on button "add" at bounding box center [1310, 282] width 33 height 24
type input "$71.85"
click at [1265, 19] on button "Done" at bounding box center [1271, 21] width 70 height 21
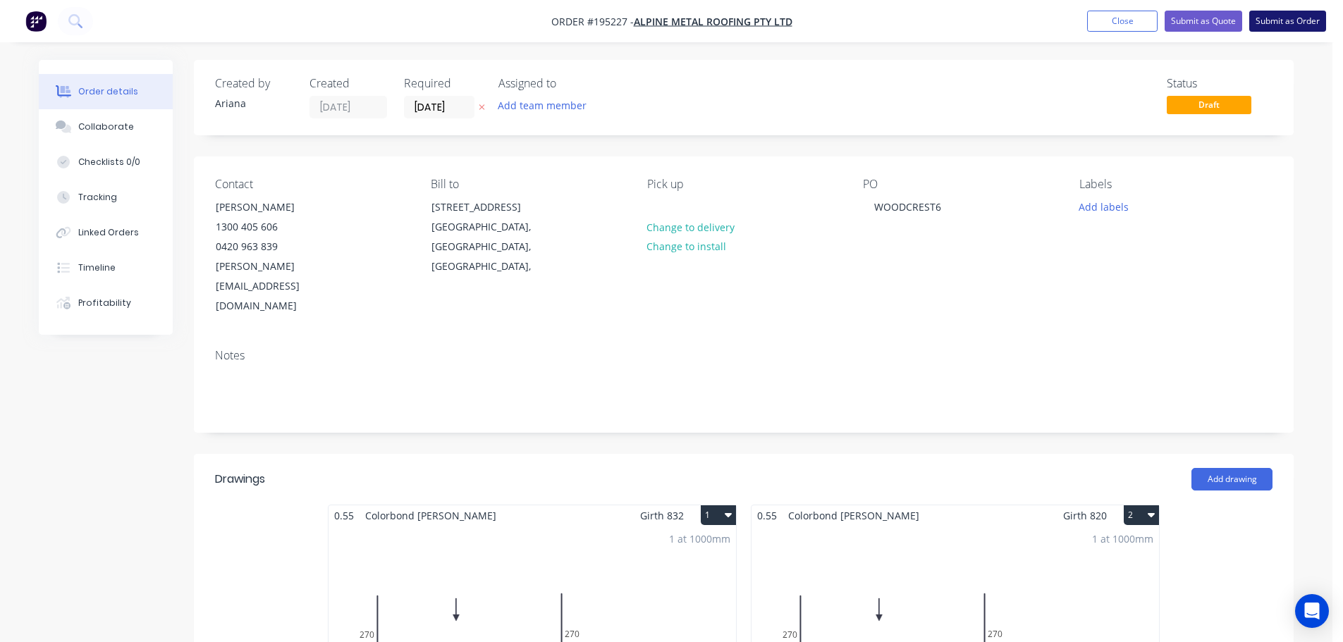
click at [1292, 23] on button "Submit as Order" at bounding box center [1287, 21] width 77 height 21
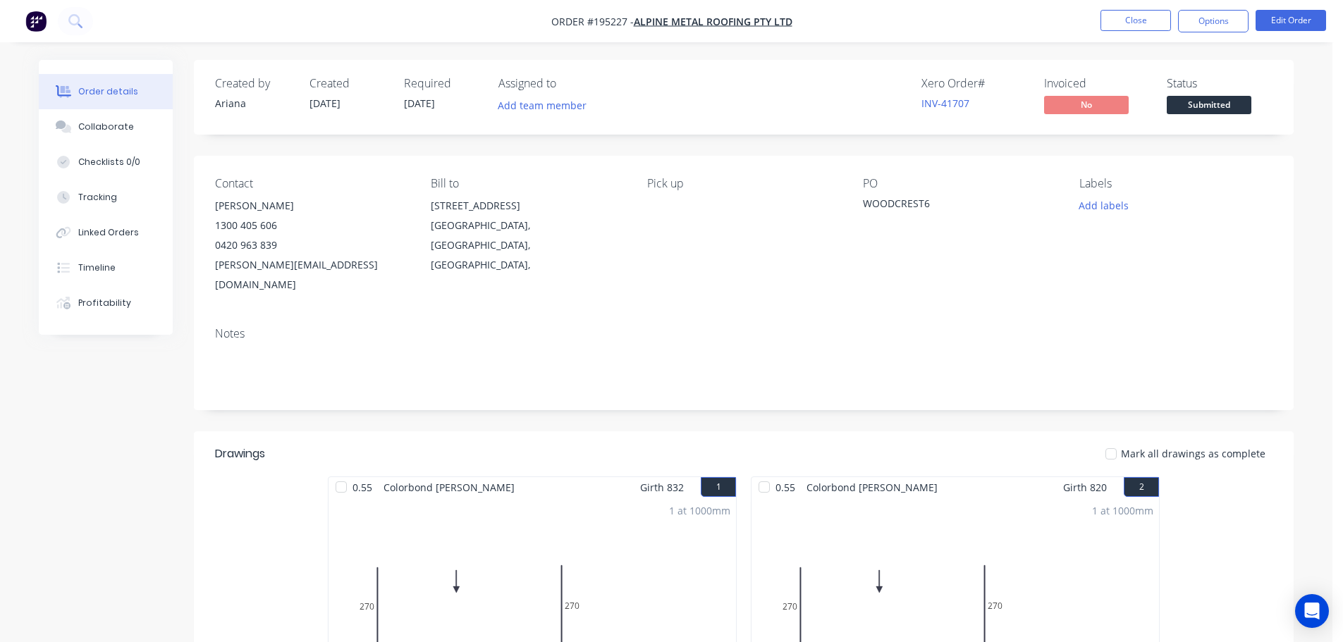
click at [668, 214] on div "Pick up" at bounding box center [743, 236] width 193 height 118
click at [659, 197] on div "Pick up" at bounding box center [743, 236] width 193 height 118
click at [1272, 18] on button "Edit Order" at bounding box center [1290, 20] width 70 height 21
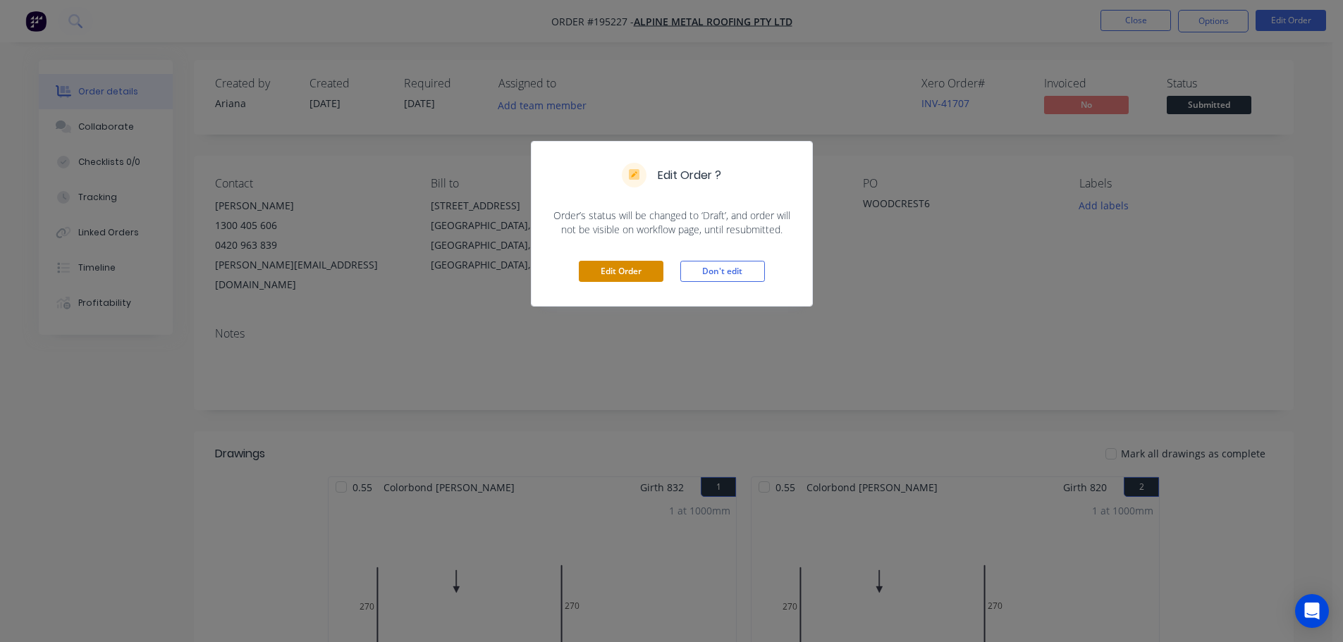
click at [619, 276] on button "Edit Order" at bounding box center [621, 271] width 85 height 21
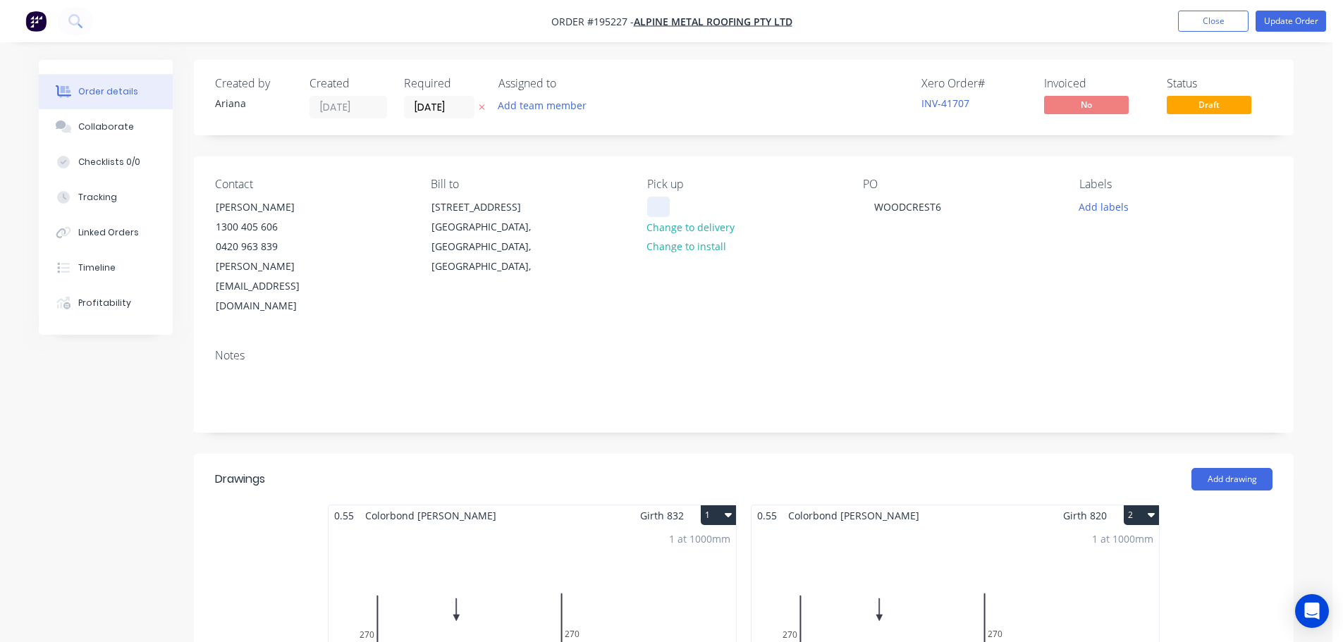
click at [663, 199] on div at bounding box center [658, 207] width 23 height 20
drag, startPoint x: 984, startPoint y: 285, endPoint x: 1113, endPoint y: 152, distance: 185.5
click at [985, 284] on div "Contact Jamie Vieira 1300 405 606 0420 963 839 jamie@alpinemetalroofing.com.au …" at bounding box center [744, 246] width 1100 height 181
click at [1285, 20] on button "Update Order" at bounding box center [1290, 21] width 70 height 21
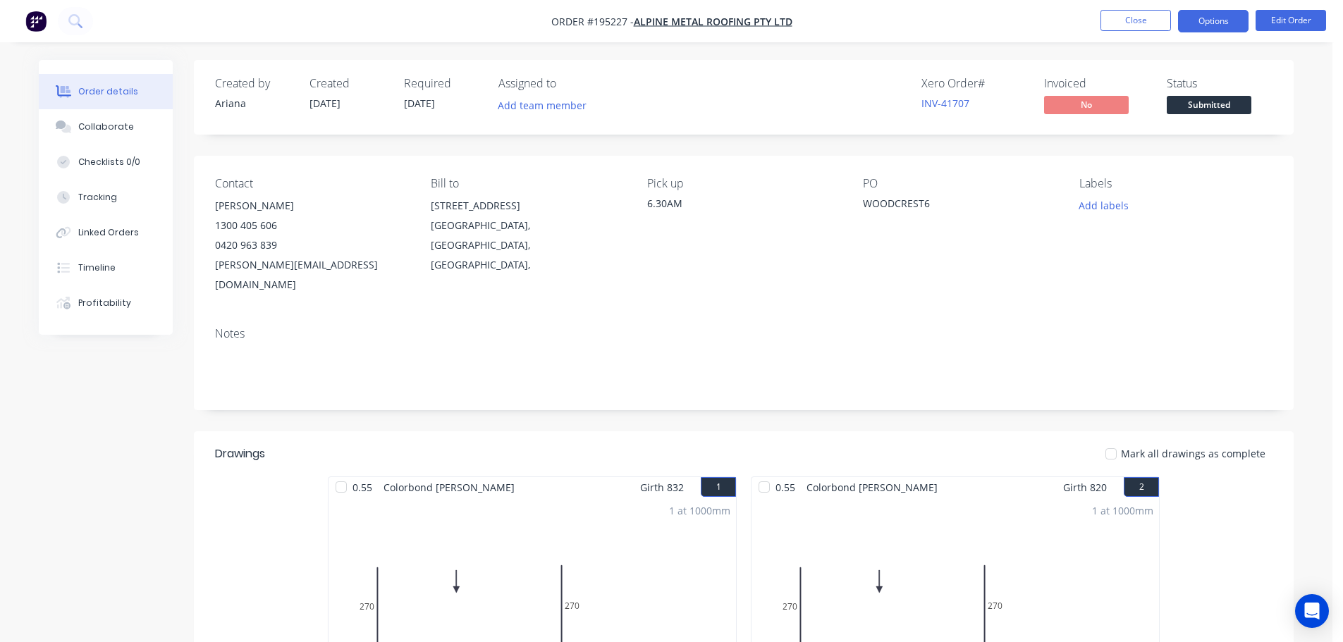
click at [1210, 24] on button "Options" at bounding box center [1213, 21] width 70 height 23
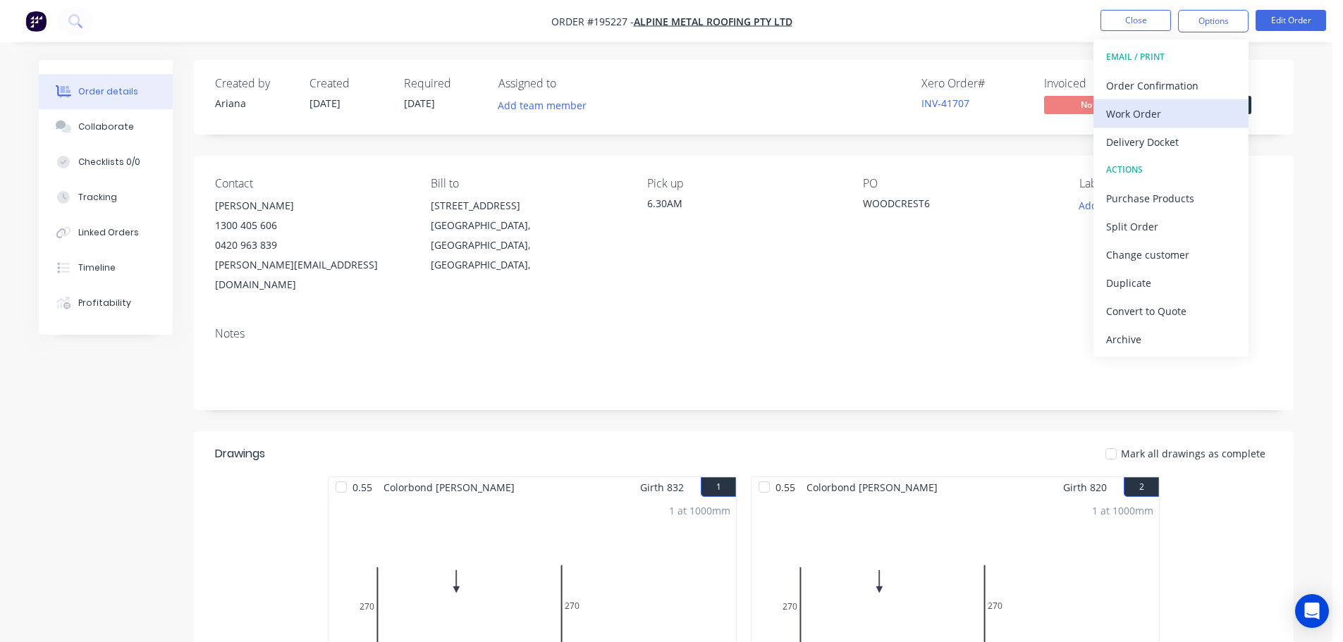
click at [1169, 108] on div "Work Order" at bounding box center [1171, 114] width 130 height 20
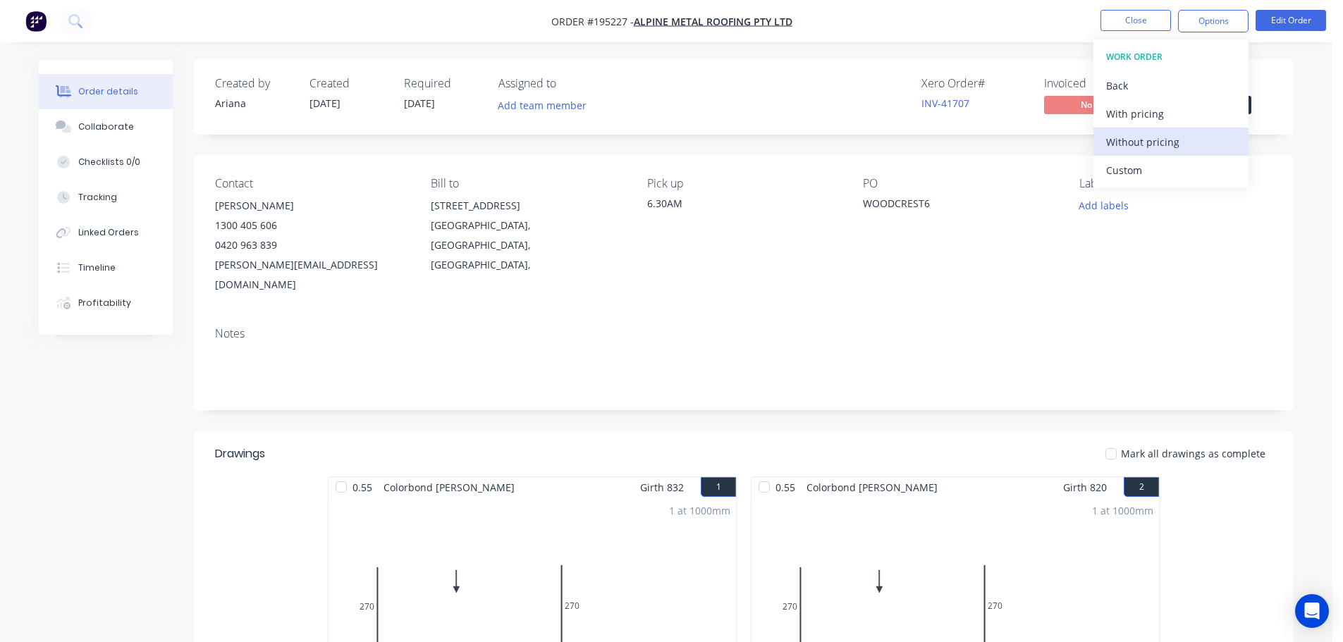
click at [1143, 139] on div "Without pricing" at bounding box center [1171, 142] width 130 height 20
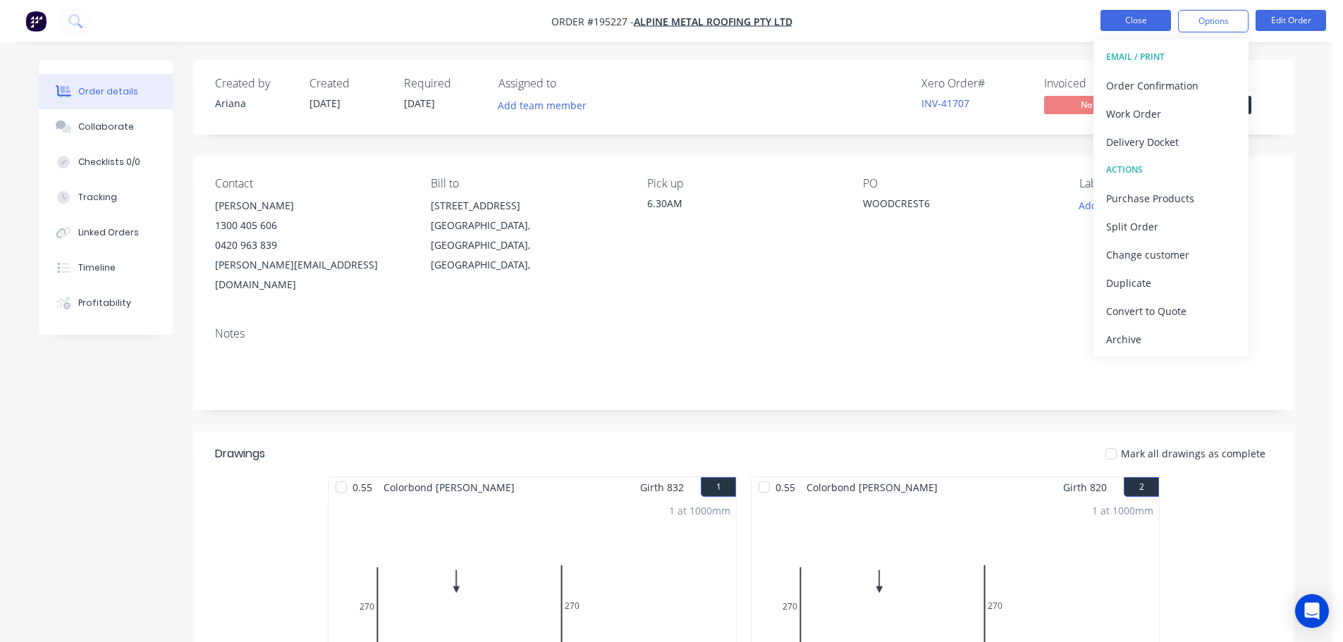
click at [1148, 24] on button "Close" at bounding box center [1135, 20] width 70 height 21
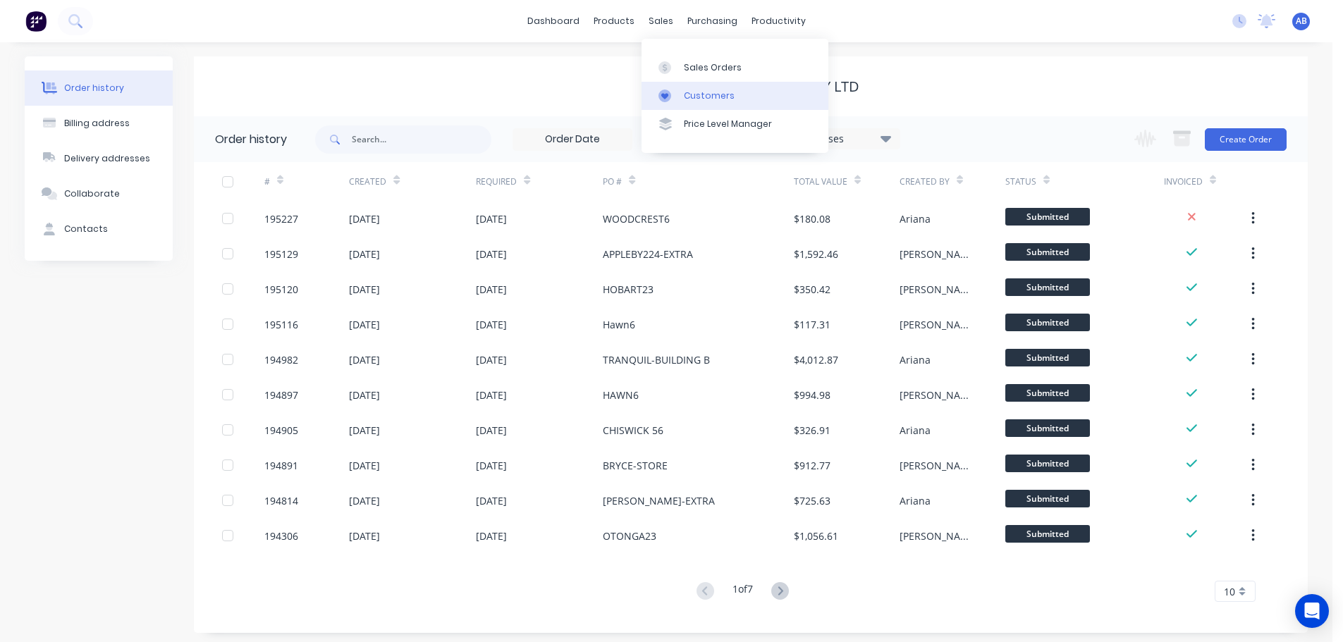
click at [692, 96] on div "Customers" at bounding box center [709, 96] width 51 height 13
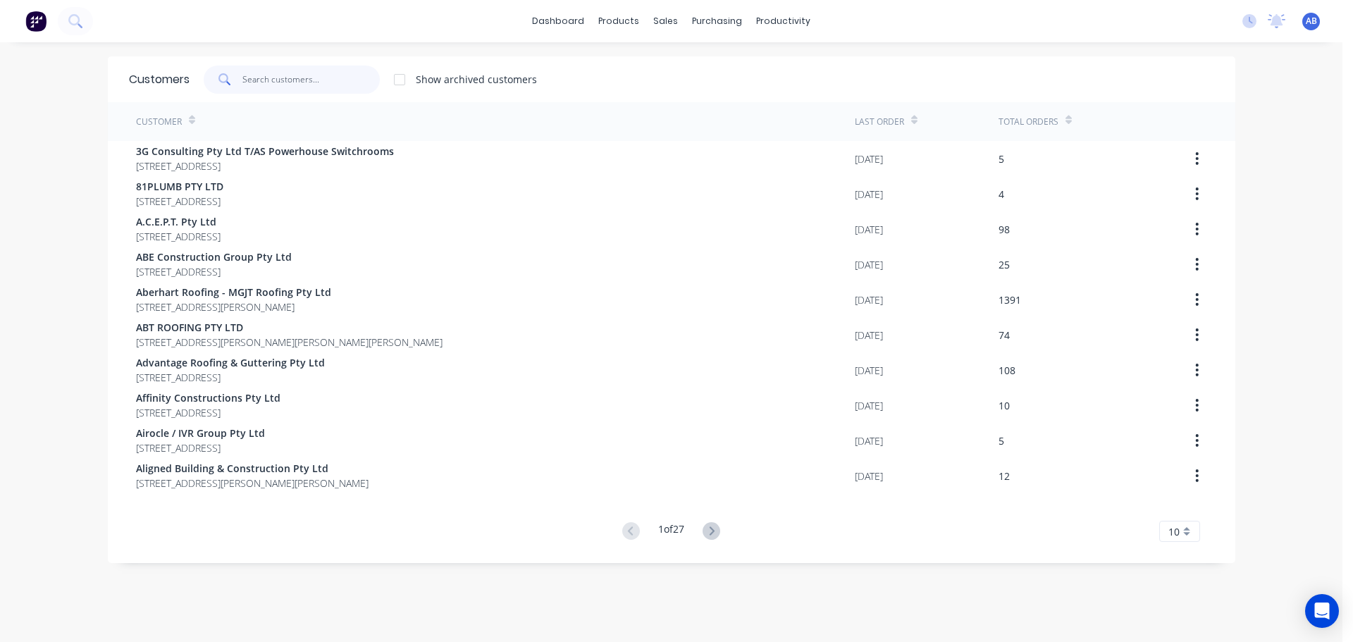
drag, startPoint x: 312, startPoint y: 78, endPoint x: 646, endPoint y: 80, distance: 333.4
click at [313, 78] on input "text" at bounding box center [310, 80] width 137 height 28
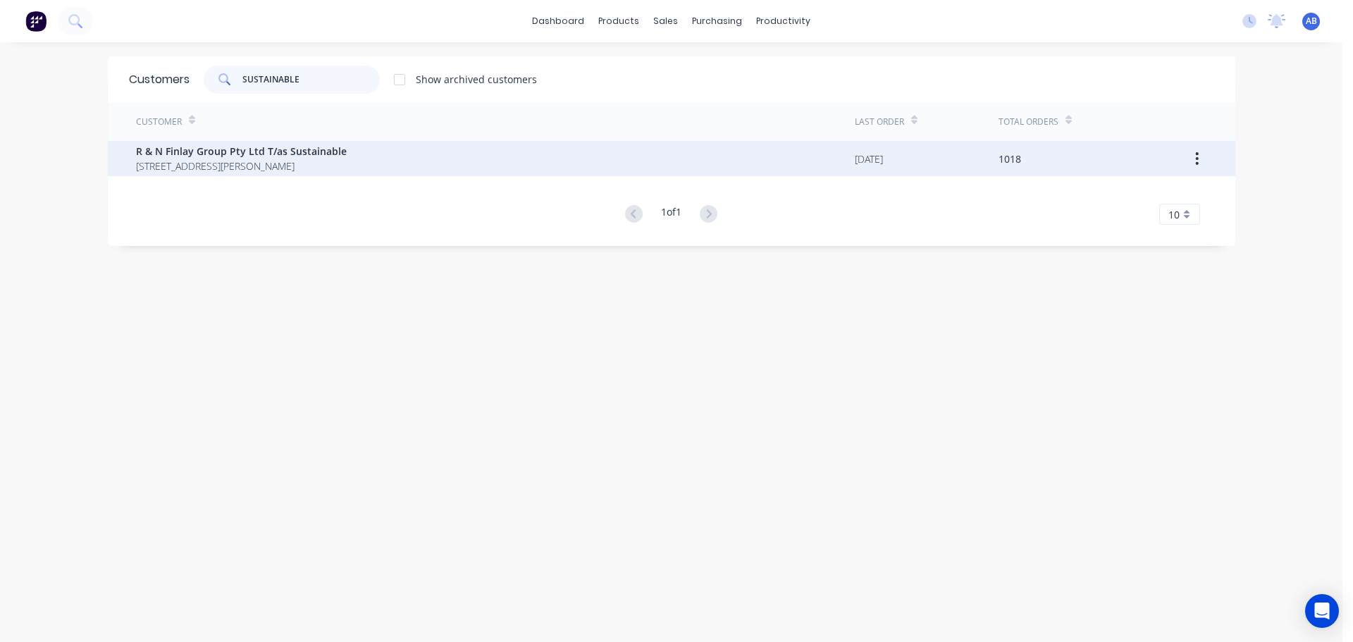
type input "SUSTAINABLE"
click at [233, 160] on span "Unit 6, 37 Spine Street Sumner Queensland Australia 4074" at bounding box center [241, 166] width 211 height 15
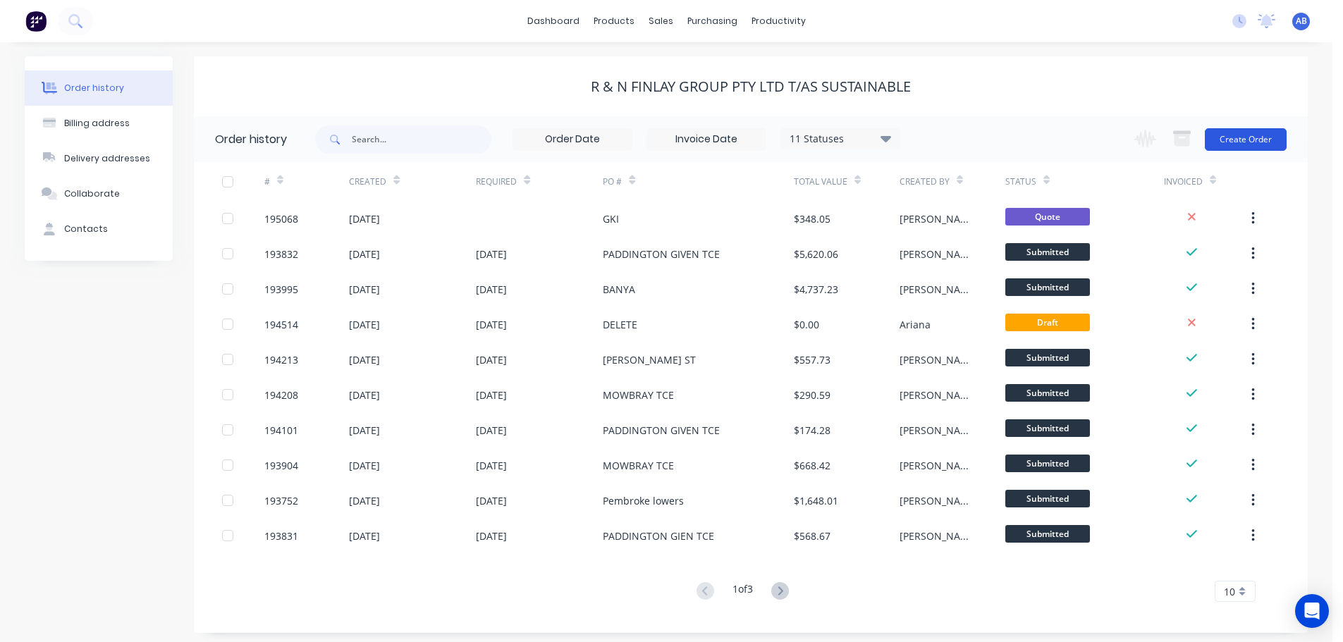
click at [1266, 142] on button "Create Order" at bounding box center [1246, 139] width 82 height 23
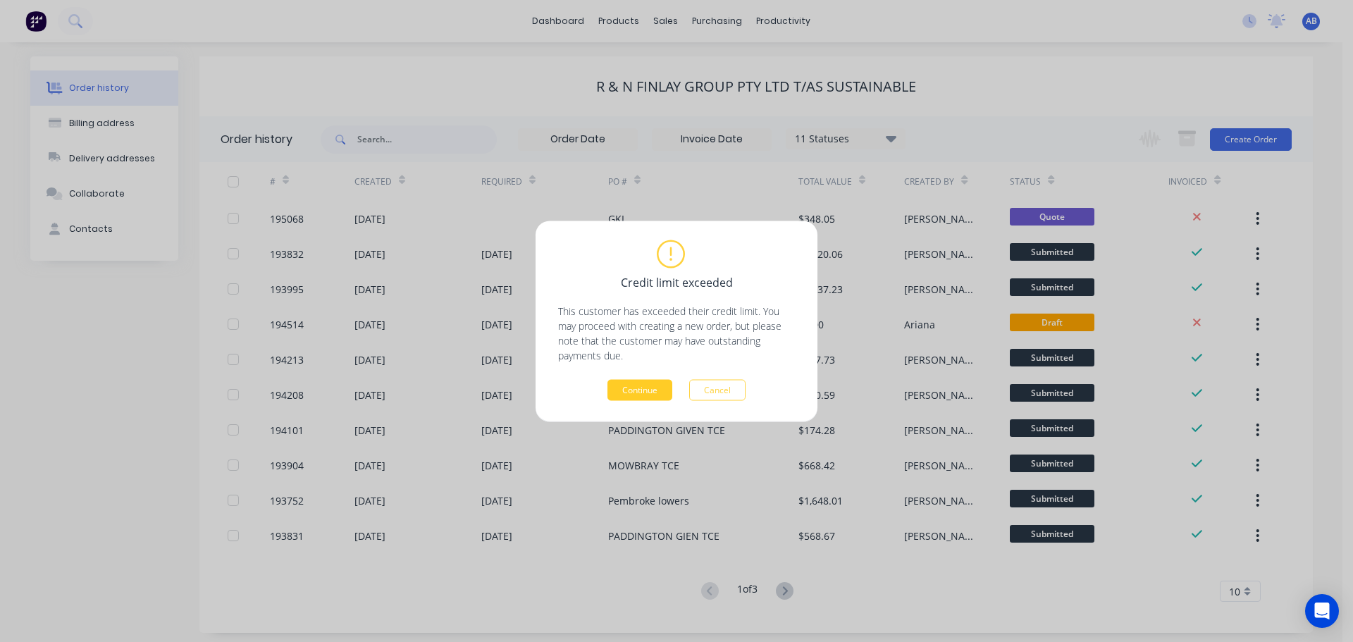
click at [643, 385] on button "Continue" at bounding box center [640, 389] width 65 height 21
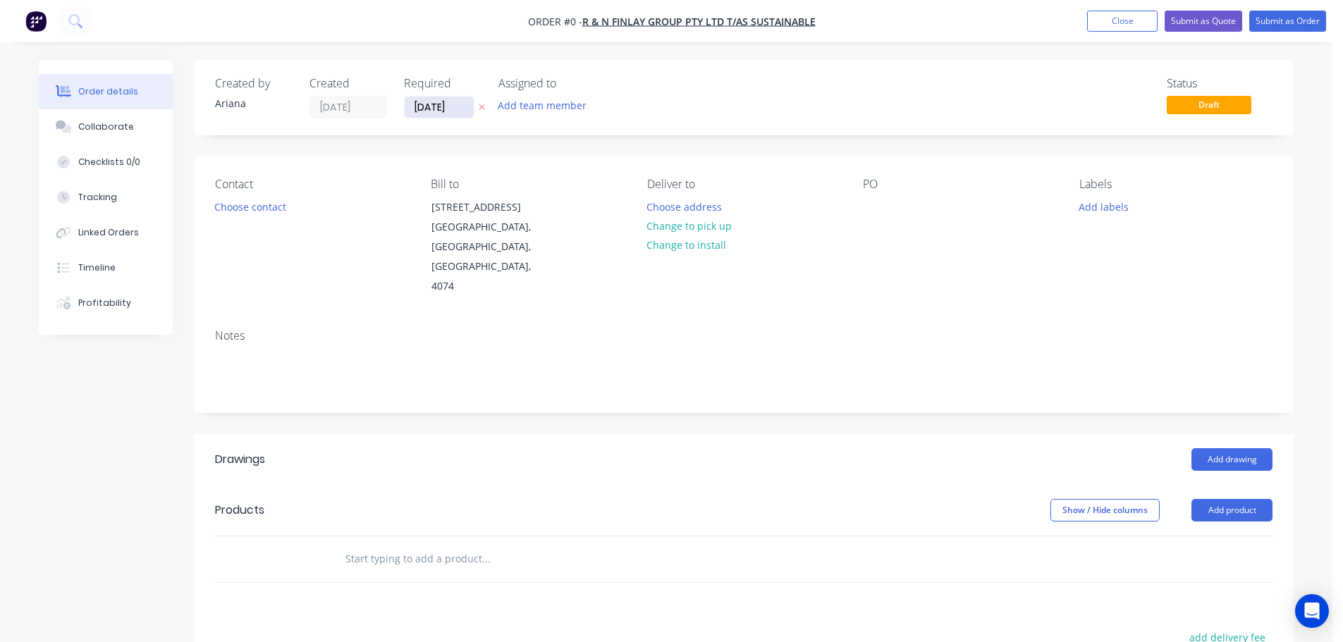
click at [428, 108] on input "[DATE]" at bounding box center [439, 107] width 69 height 21
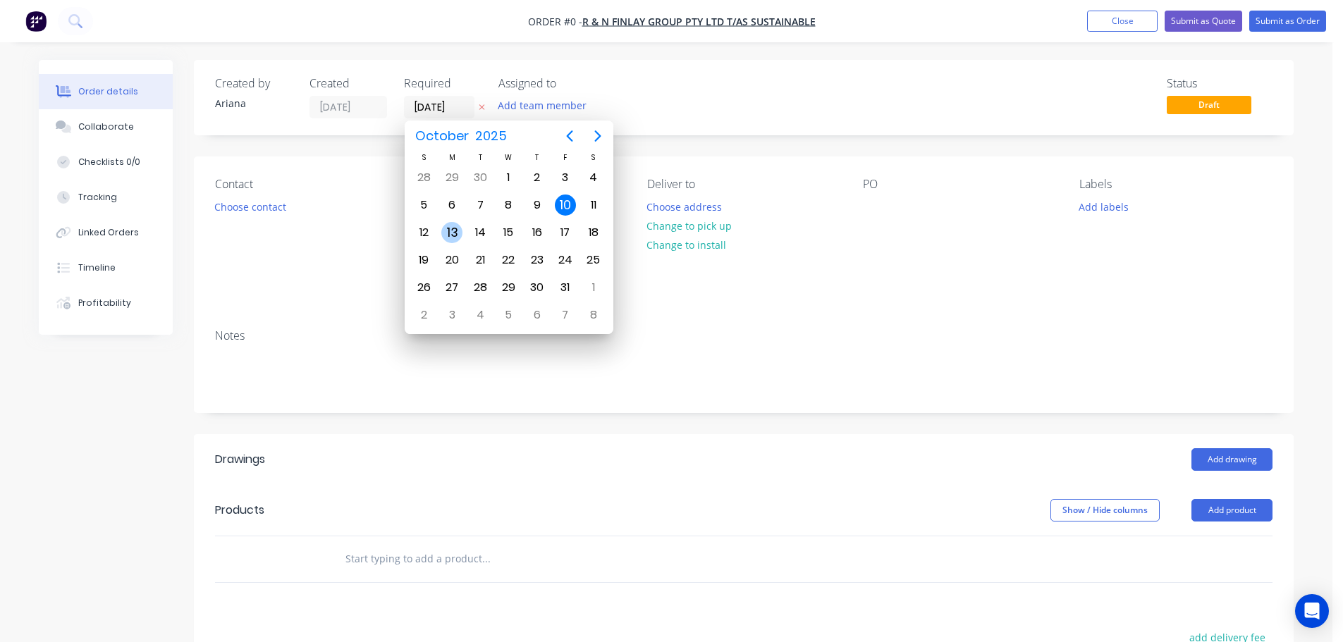
click at [453, 229] on div "13" at bounding box center [451, 232] width 21 height 21
type input "[DATE]"
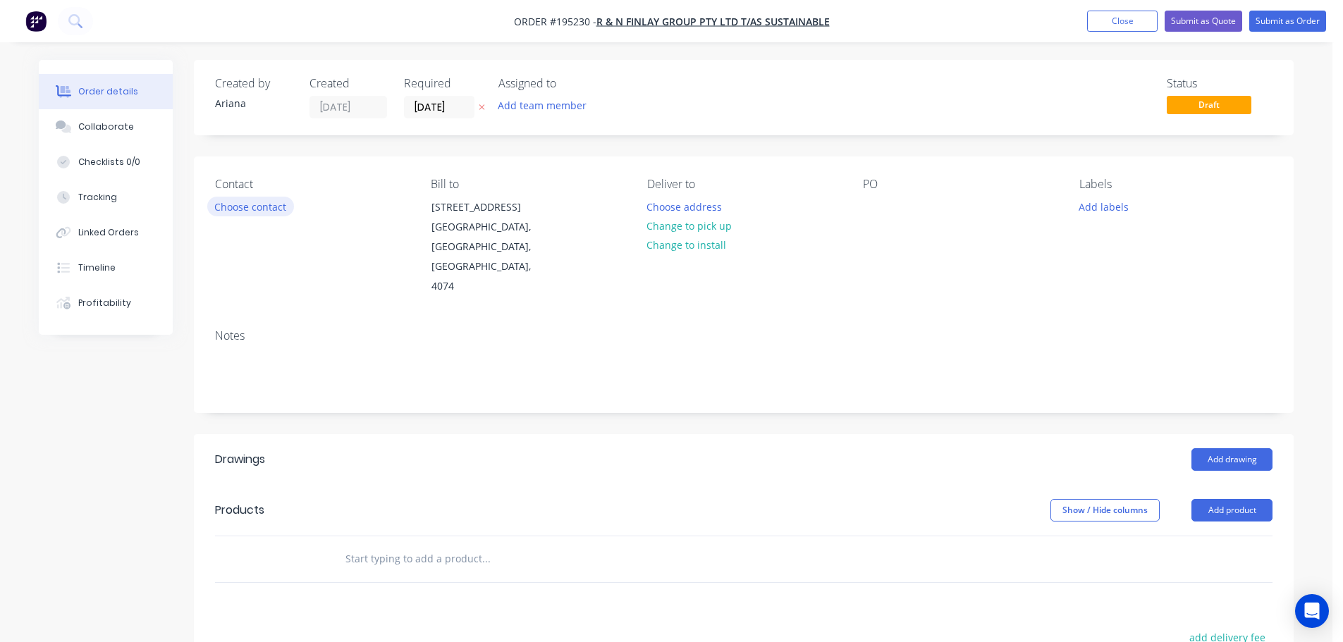
click at [259, 204] on button "Choose contact" at bounding box center [250, 206] width 87 height 19
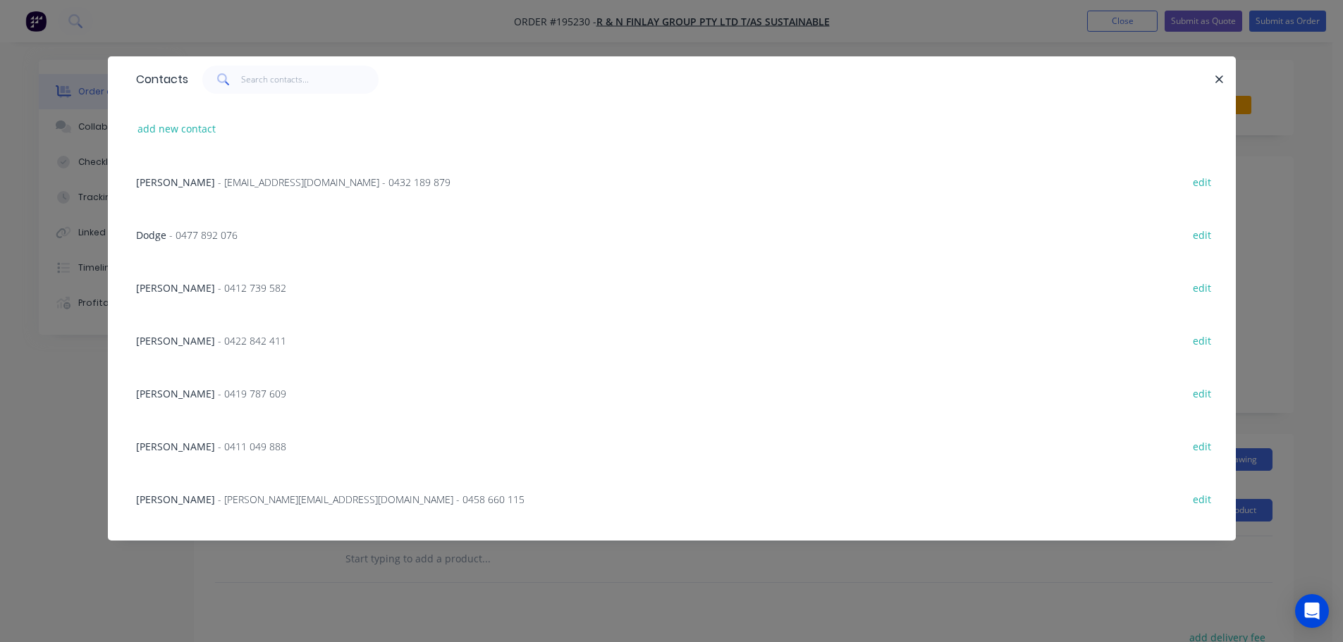
click at [221, 494] on span "- matthew@sustainablecladding.com.au - 0458 660 115" at bounding box center [371, 499] width 307 height 13
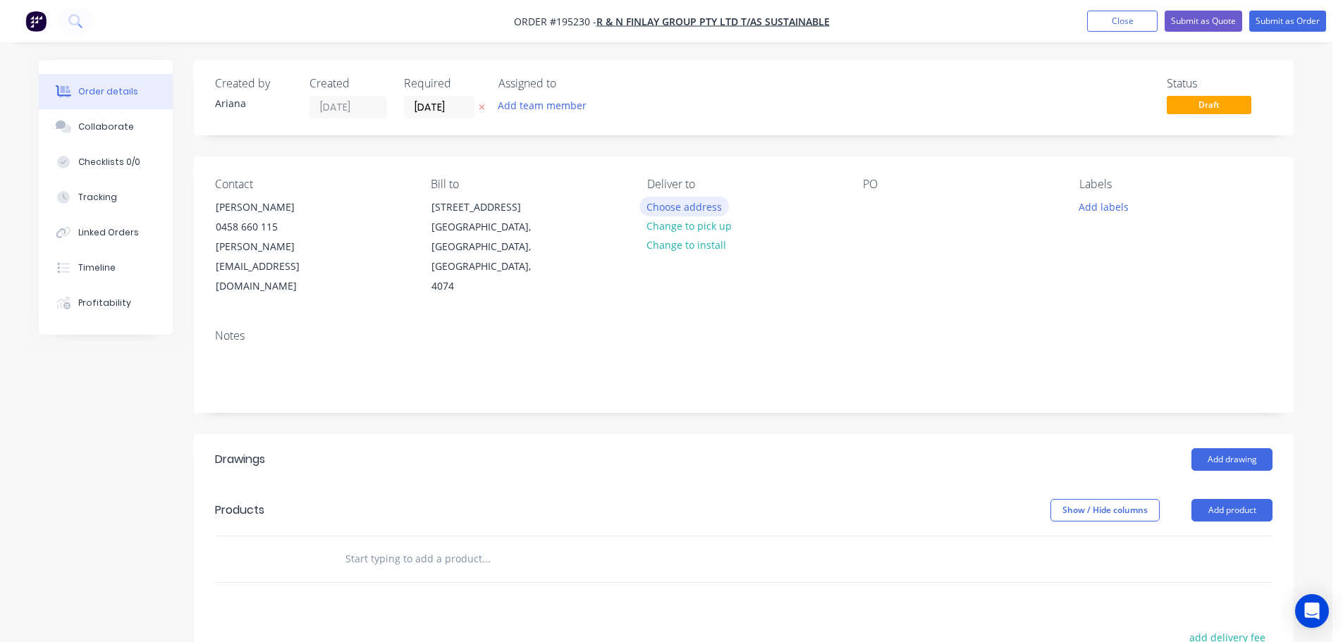
click at [681, 201] on button "Choose address" at bounding box center [684, 206] width 90 height 19
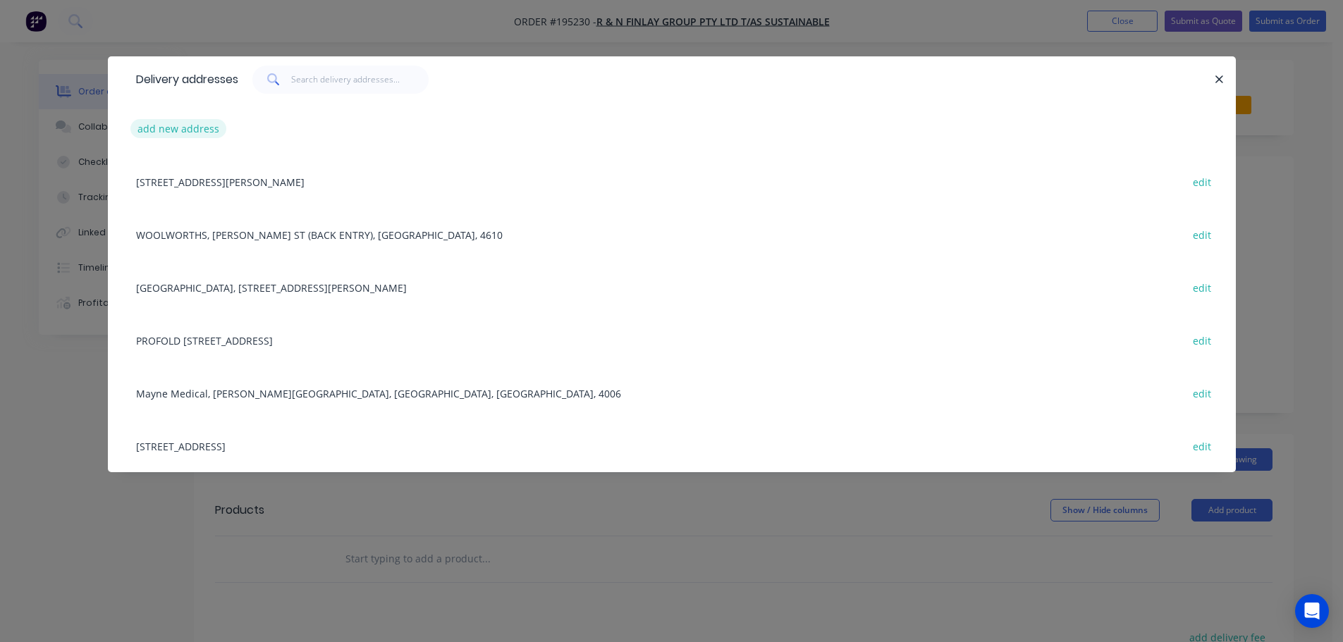
click at [179, 128] on button "add new address" at bounding box center [178, 128] width 97 height 19
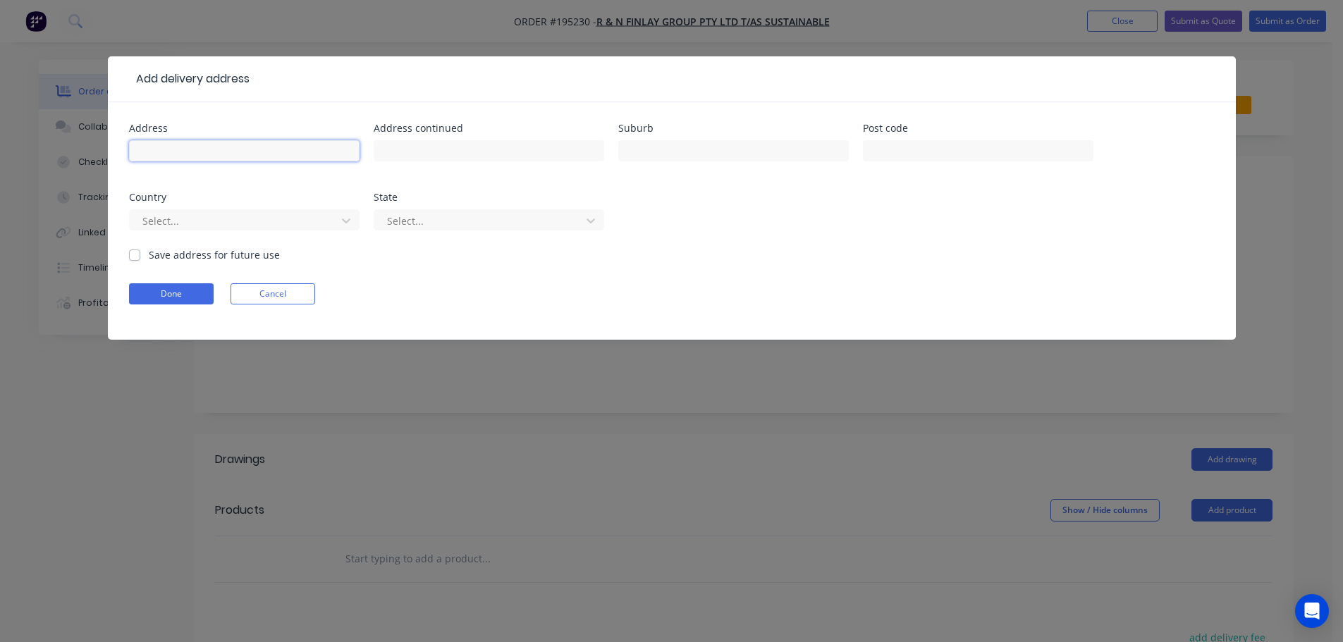
click at [194, 159] on input "text" at bounding box center [244, 150] width 231 height 21
type input "11 BRICKFIELD STREET"
click at [717, 154] on input "text" at bounding box center [733, 150] width 231 height 21
type input "WINDSOR"
click at [852, 239] on div "Address 11 BRICKFIELD STREET Address continued Suburb WINDSOR Post code Country…" at bounding box center [672, 185] width 1086 height 124
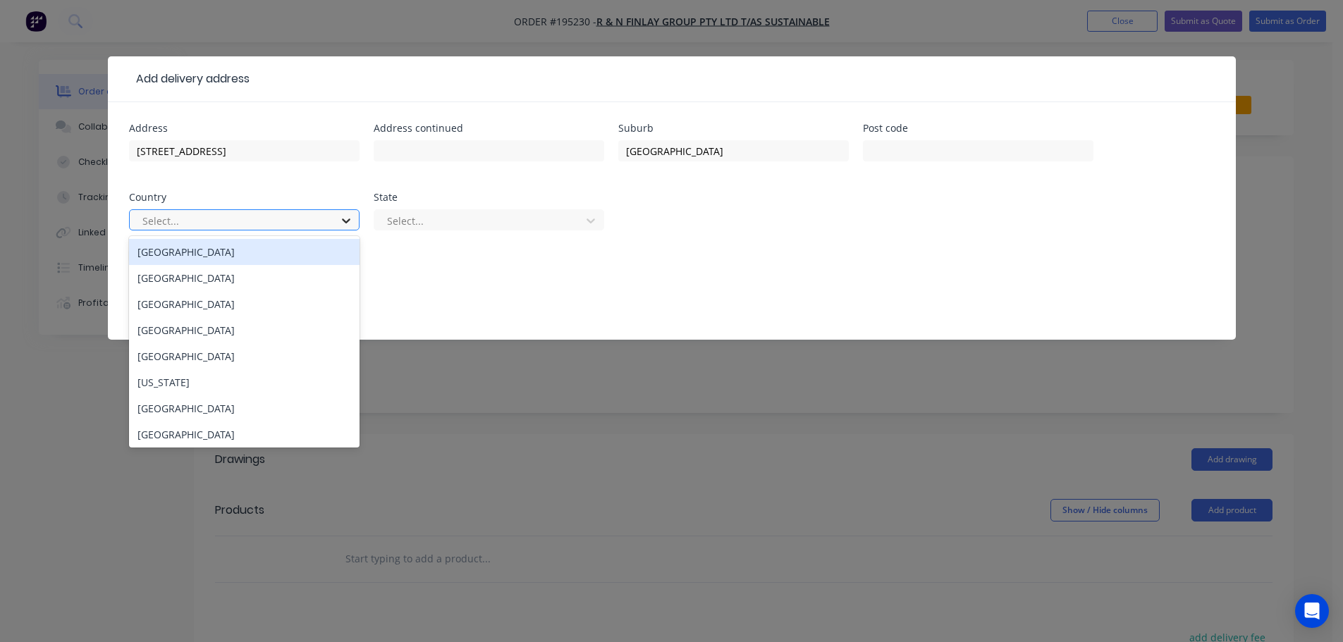
click at [348, 223] on icon at bounding box center [346, 221] width 14 height 14
click at [238, 252] on div "[GEOGRAPHIC_DATA]" at bounding box center [244, 252] width 231 height 26
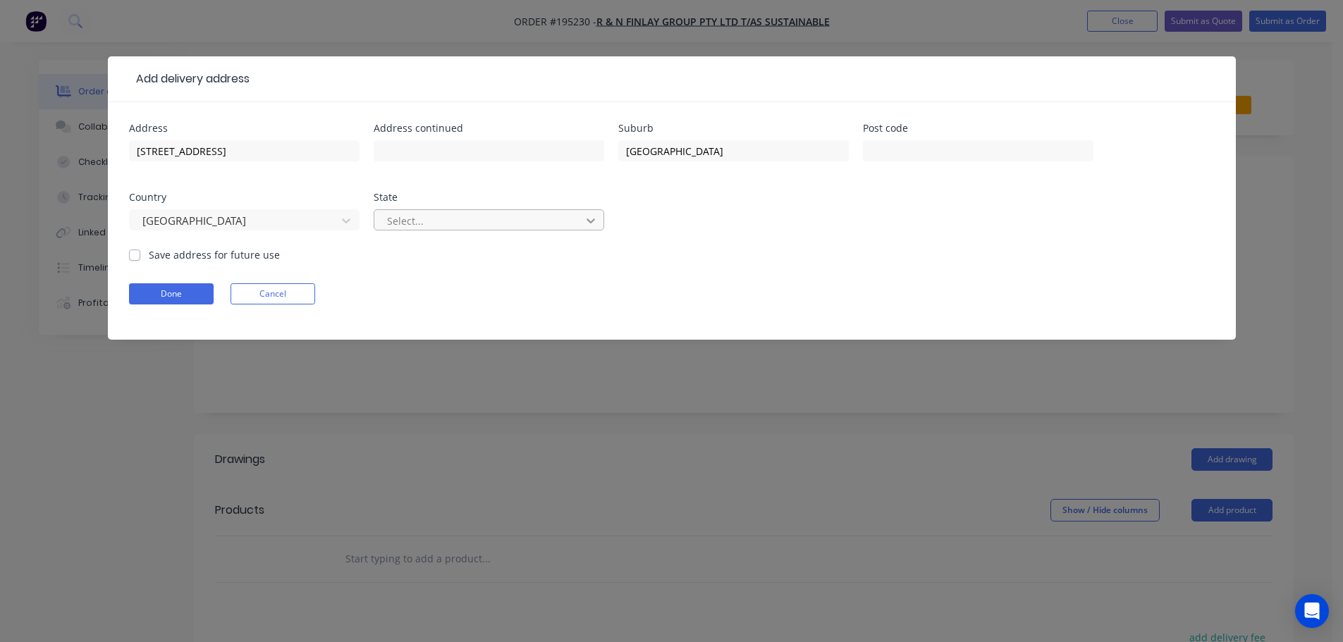
click at [595, 219] on icon at bounding box center [591, 221] width 14 height 14
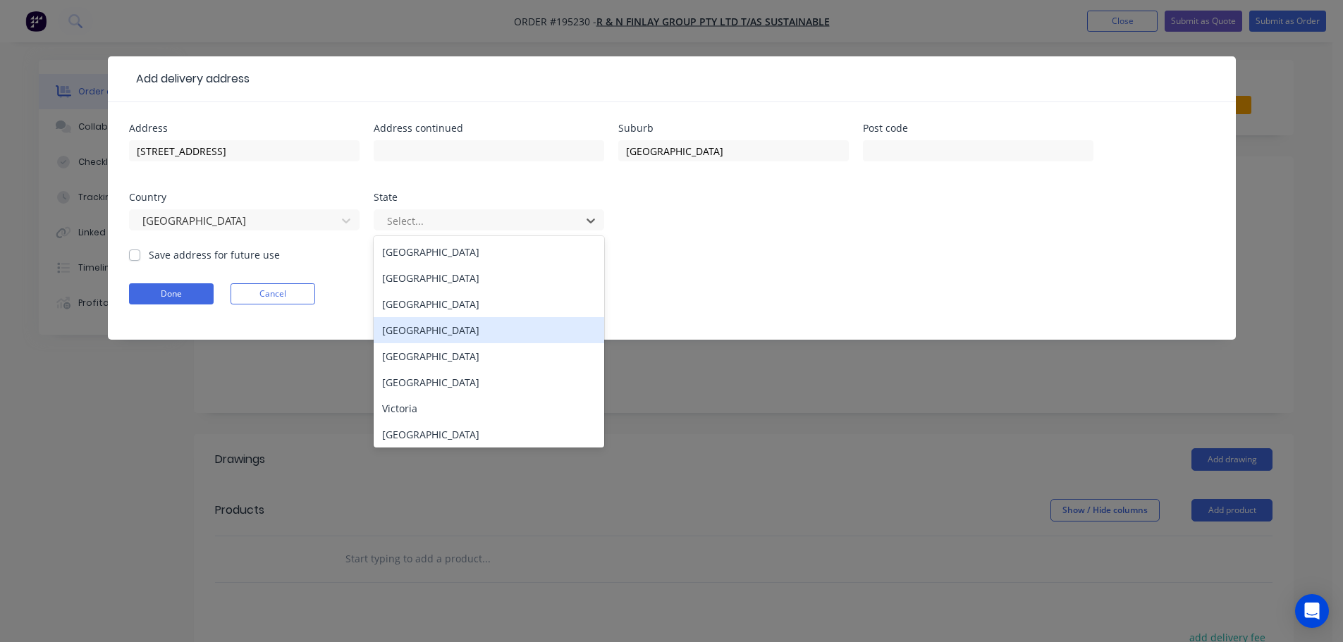
click at [411, 330] on div "[GEOGRAPHIC_DATA]" at bounding box center [489, 330] width 231 height 26
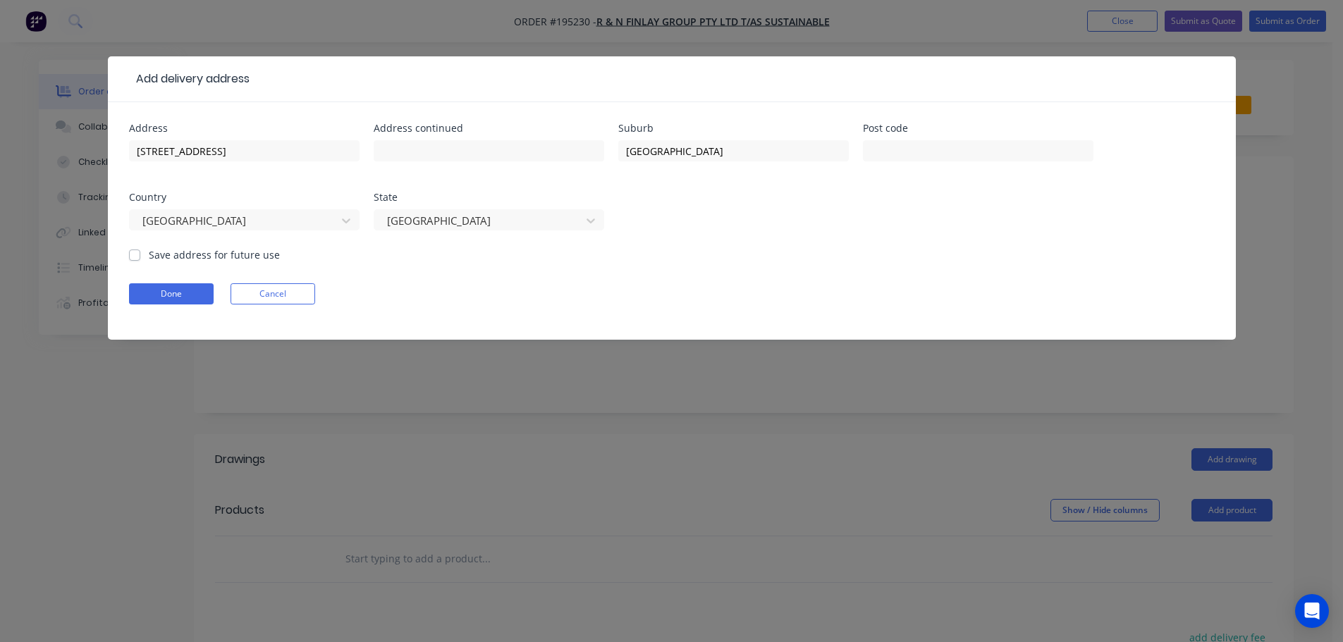
click at [713, 276] on form "Address 11 BRICKFIELD STREET Address continued Suburb WINDSOR Post code Country…" at bounding box center [672, 231] width 1086 height 216
click at [176, 293] on button "Done" at bounding box center [171, 293] width 85 height 21
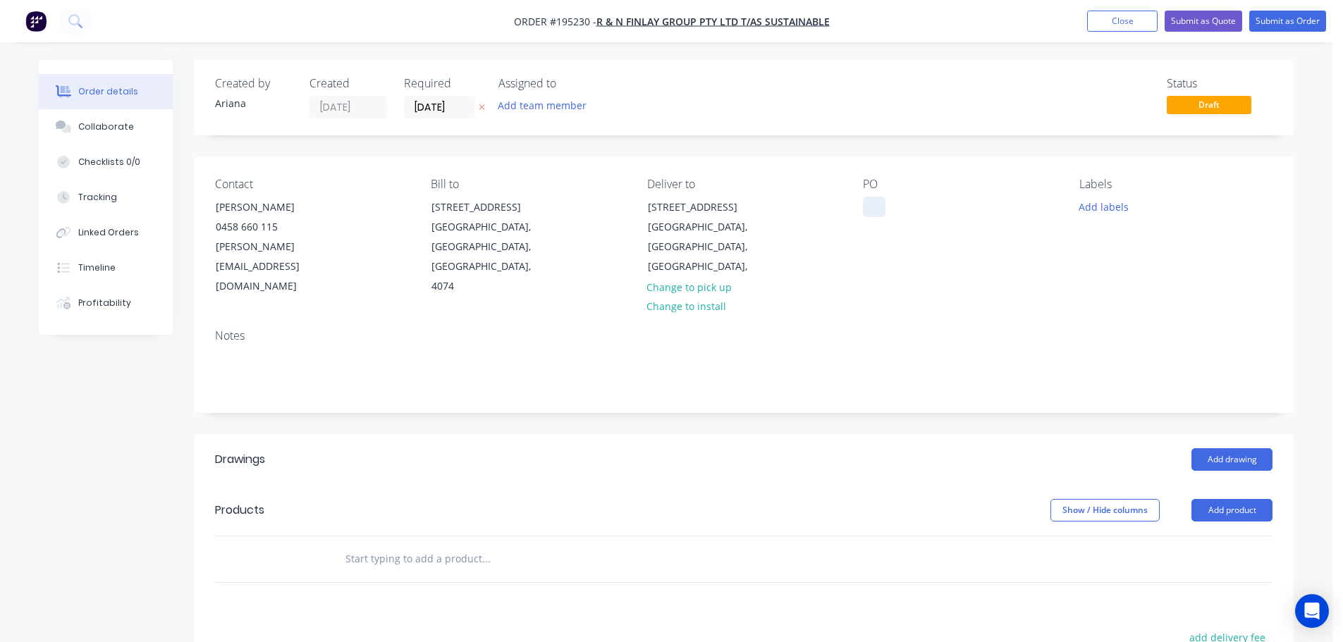
click at [873, 206] on div at bounding box center [874, 207] width 23 height 20
click at [947, 329] on div "Notes" at bounding box center [743, 335] width 1057 height 13
click at [1109, 204] on button "Add labels" at bounding box center [1103, 206] width 65 height 19
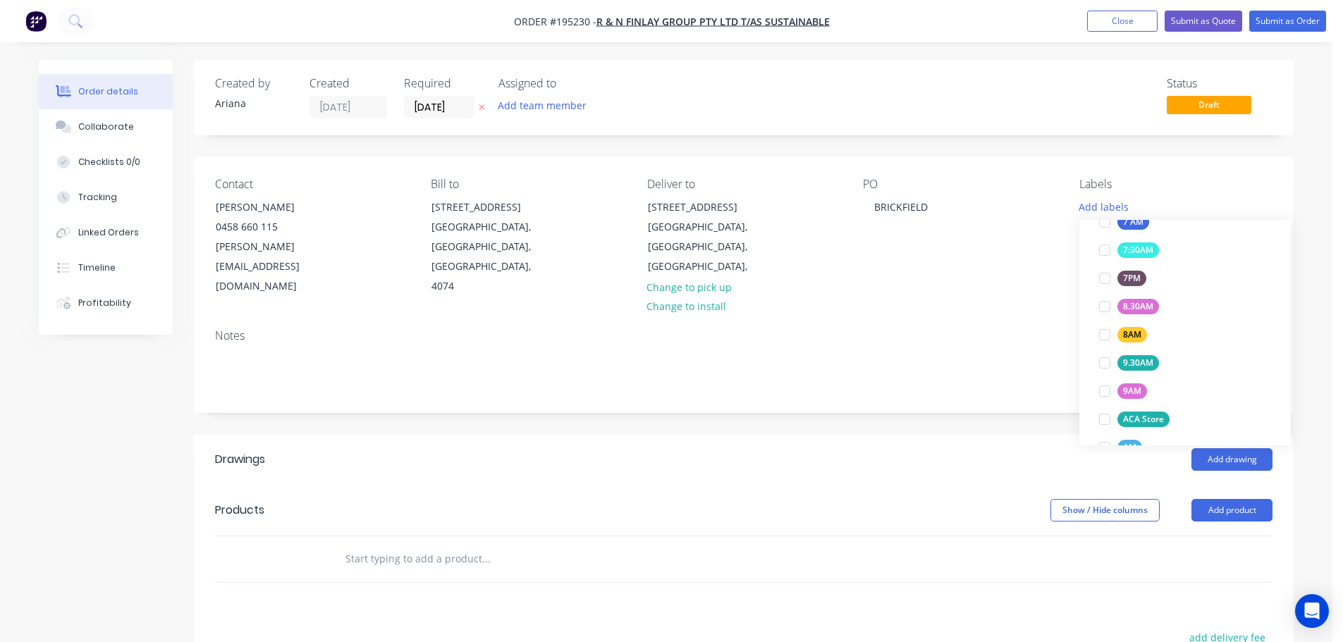
scroll to position [464, 0]
click at [1104, 317] on div at bounding box center [1105, 320] width 28 height 28
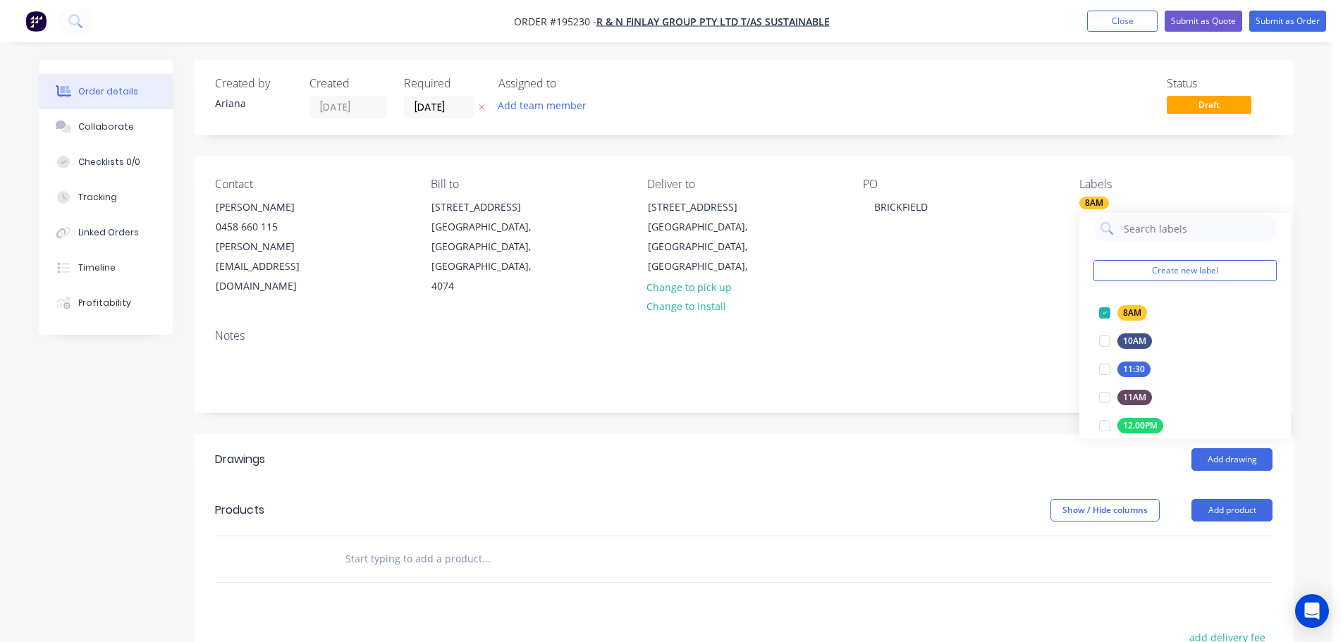
click at [976, 329] on div "Notes" at bounding box center [743, 335] width 1057 height 13
click at [1222, 499] on button "Add product" at bounding box center [1231, 510] width 81 height 23
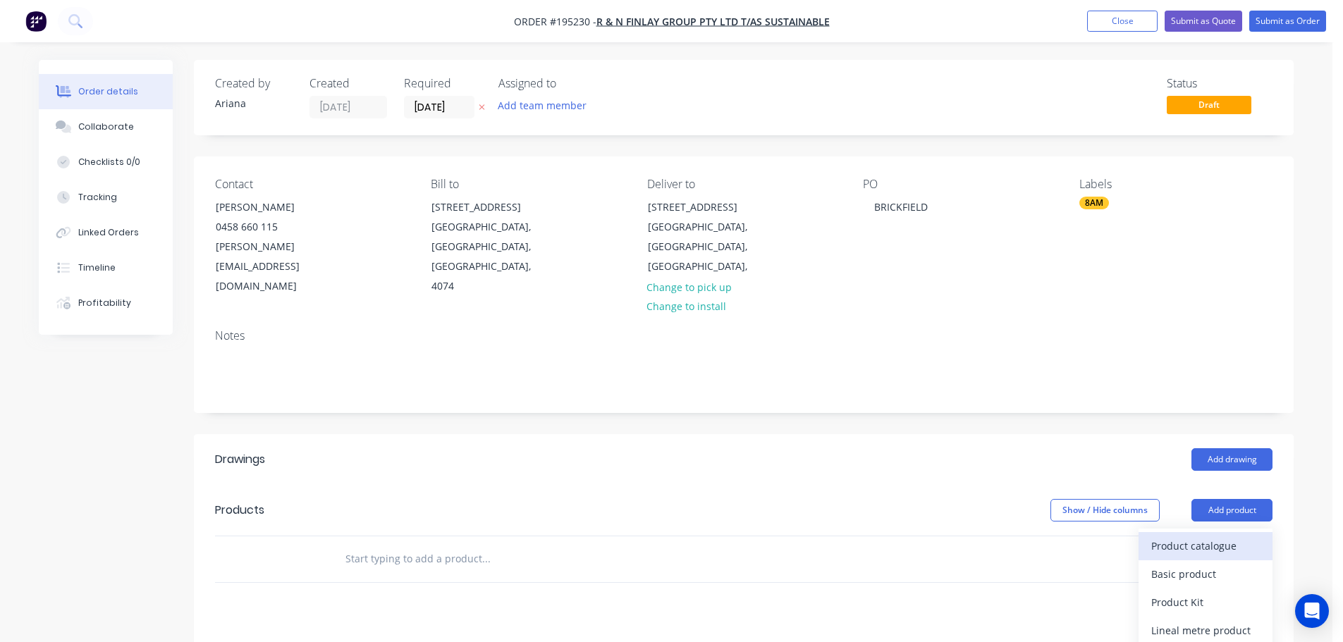
click at [1212, 536] on div "Product catalogue" at bounding box center [1205, 546] width 109 height 20
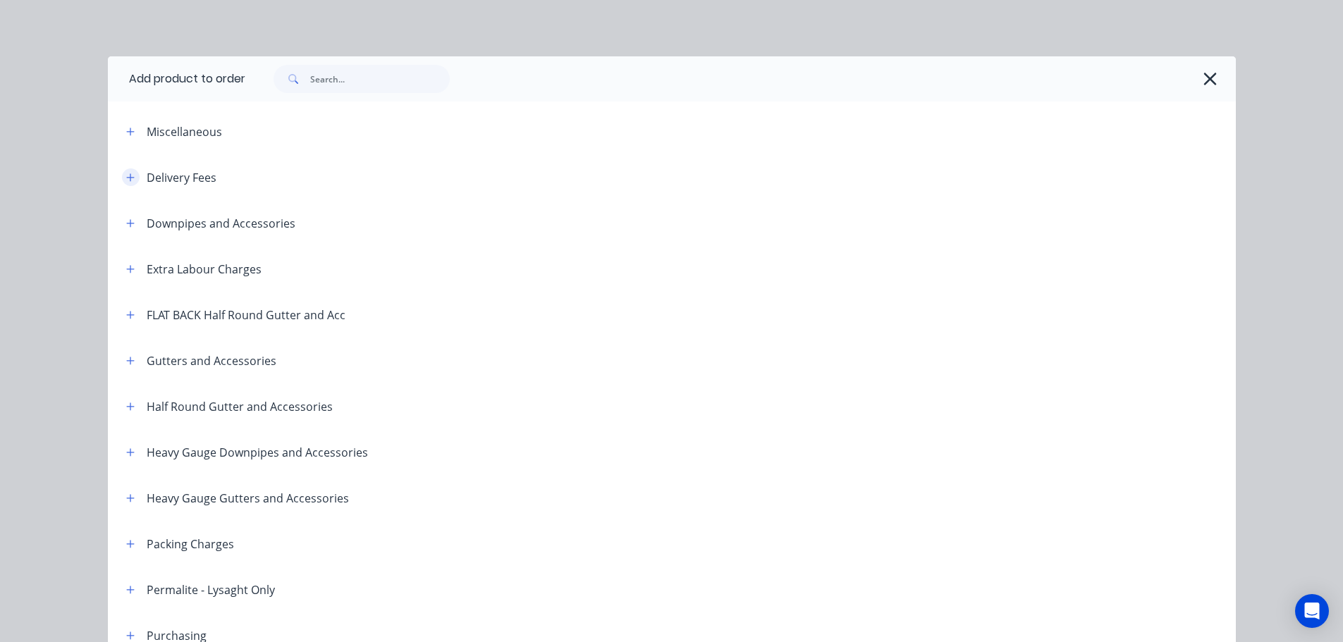
click at [130, 171] on button "button" at bounding box center [131, 177] width 18 height 18
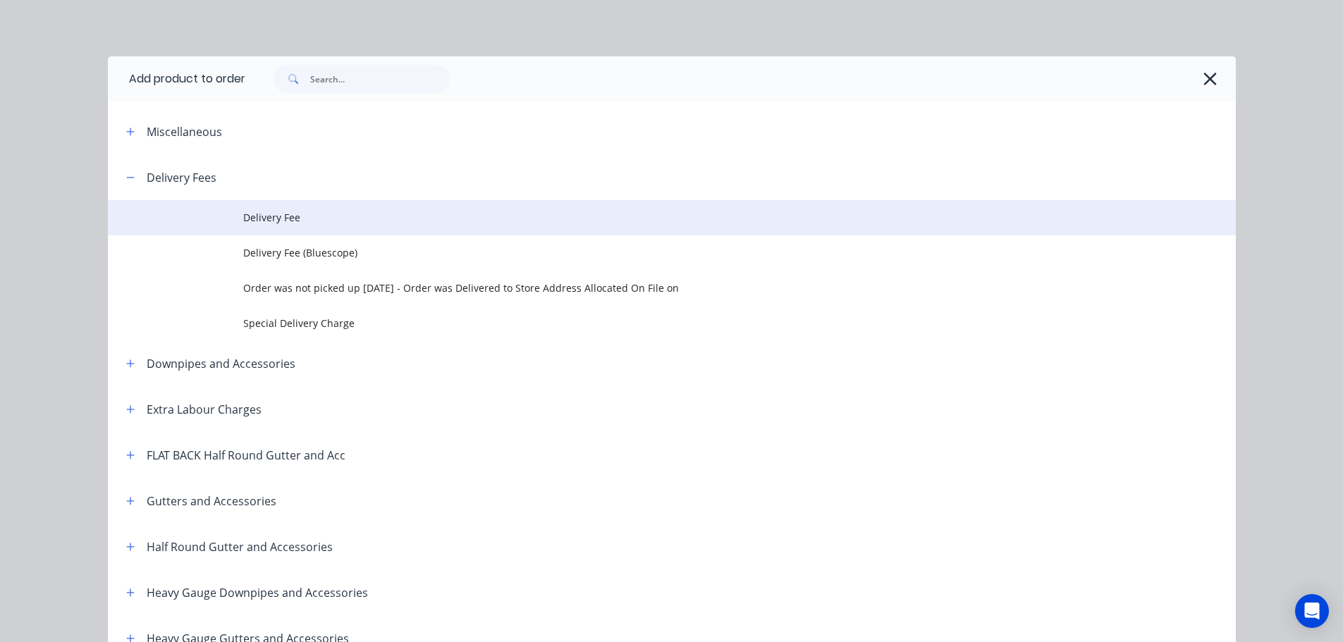
click at [280, 215] on span "Delivery Fee" at bounding box center [640, 217] width 794 height 15
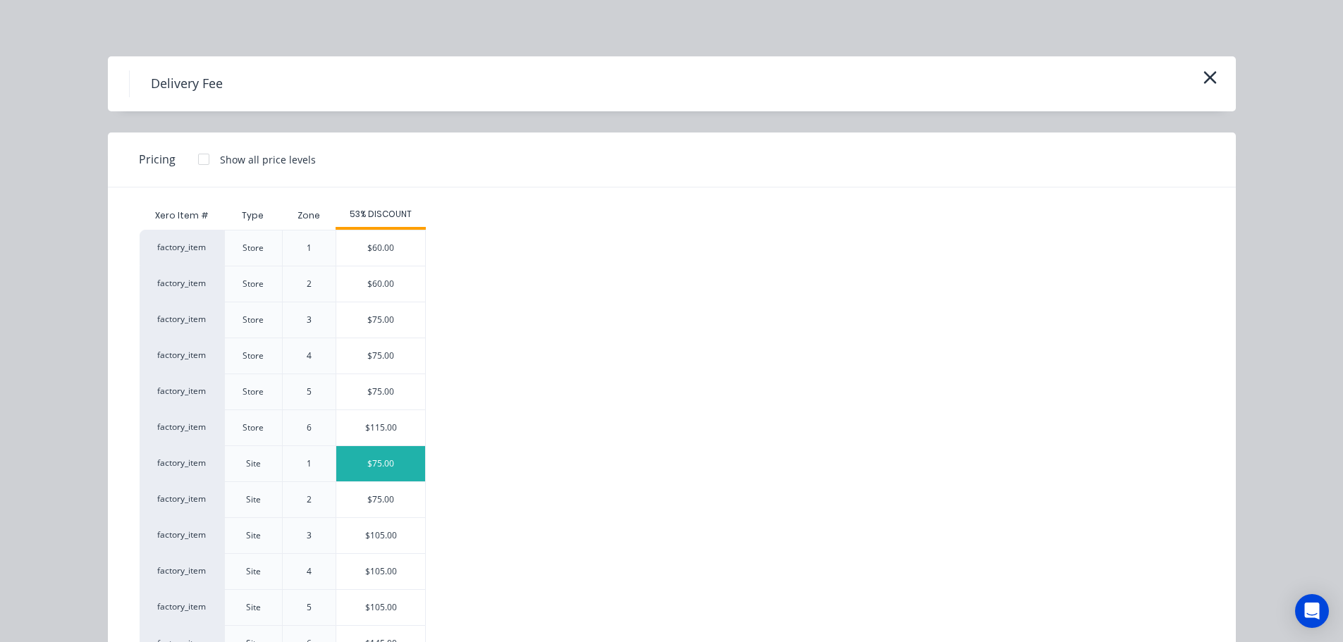
click at [363, 463] on div "$75.00" at bounding box center [380, 463] width 89 height 35
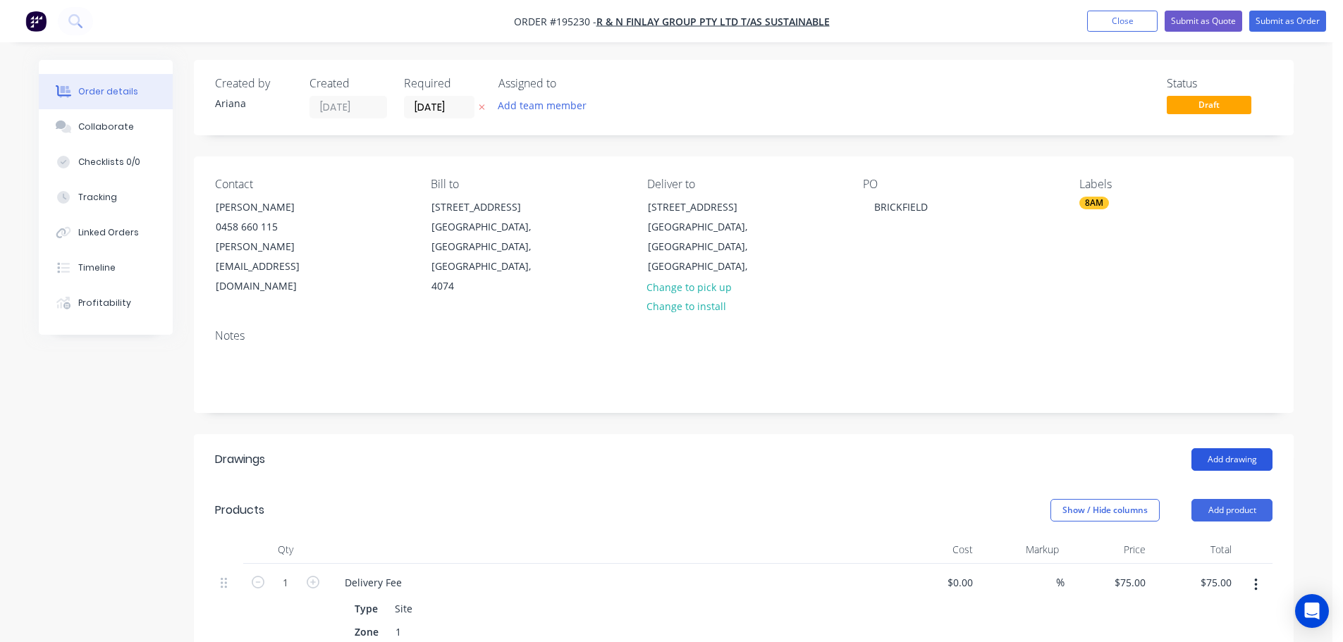
click at [1241, 448] on button "Add drawing" at bounding box center [1231, 459] width 81 height 23
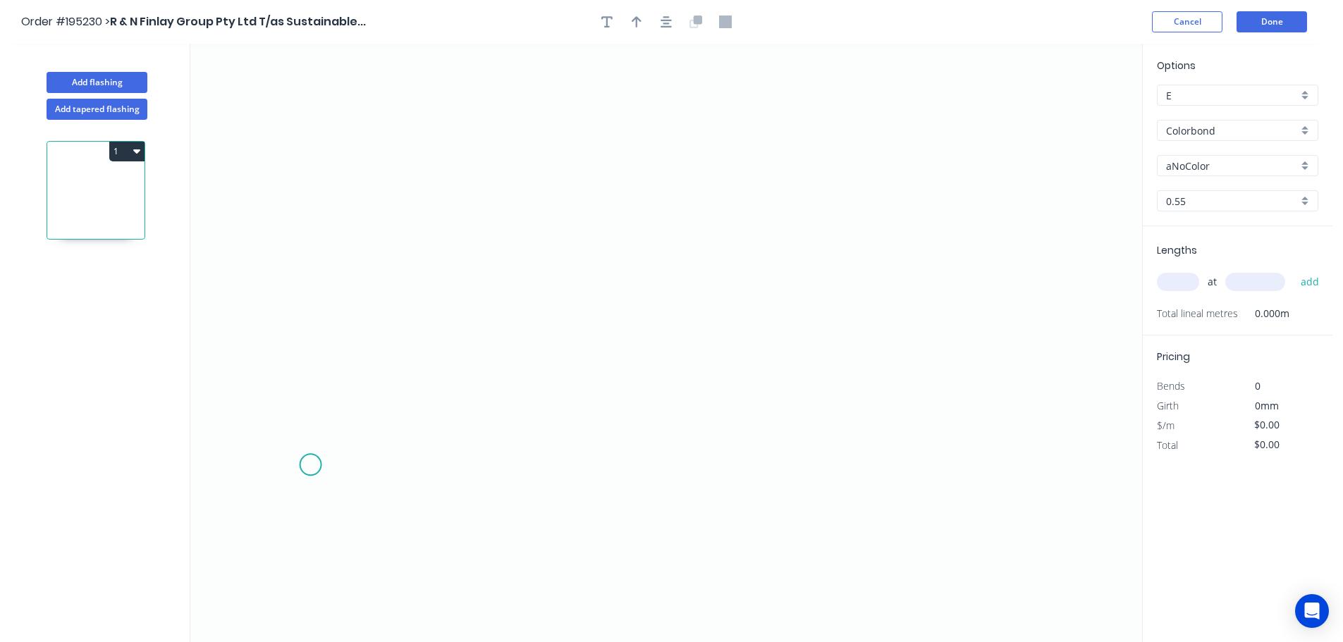
click at [310, 465] on icon "0" at bounding box center [666, 343] width 952 height 598
click at [359, 385] on icon "0" at bounding box center [666, 343] width 952 height 598
click at [665, 317] on icon at bounding box center [513, 351] width 306 height 68
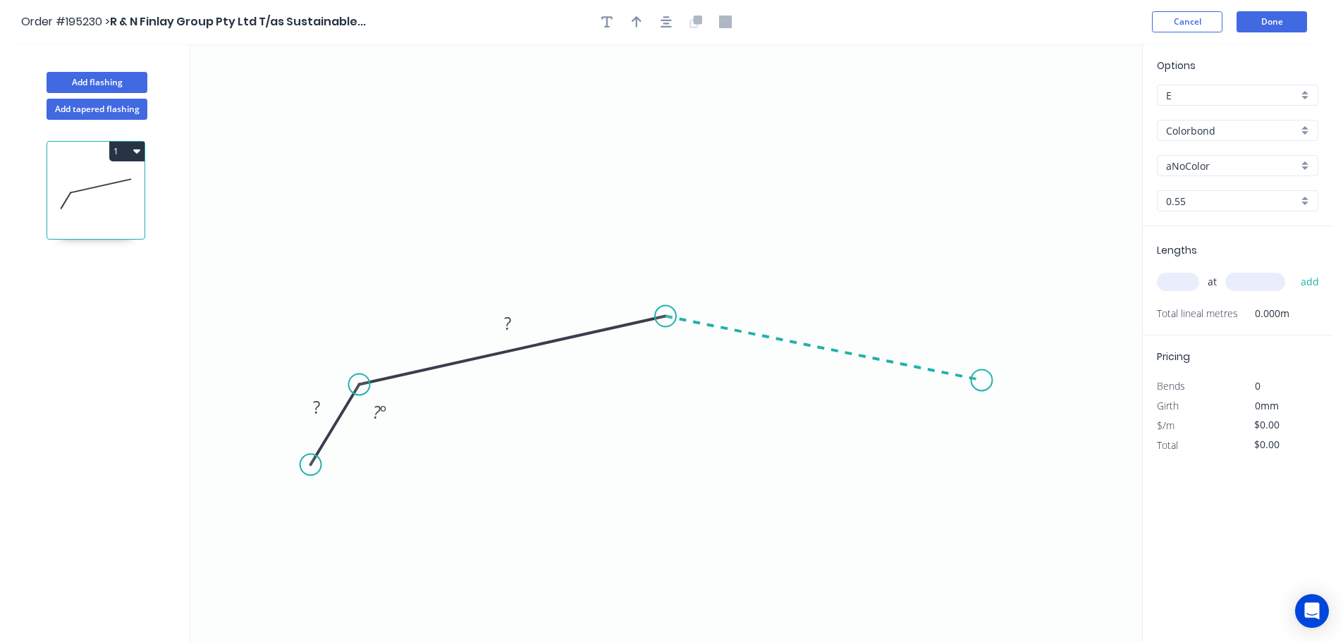
click at [982, 381] on icon "0 ? ? ? º" at bounding box center [666, 343] width 952 height 598
click at [1016, 462] on icon "0 ? ? ? ? º ? º" at bounding box center [666, 343] width 952 height 598
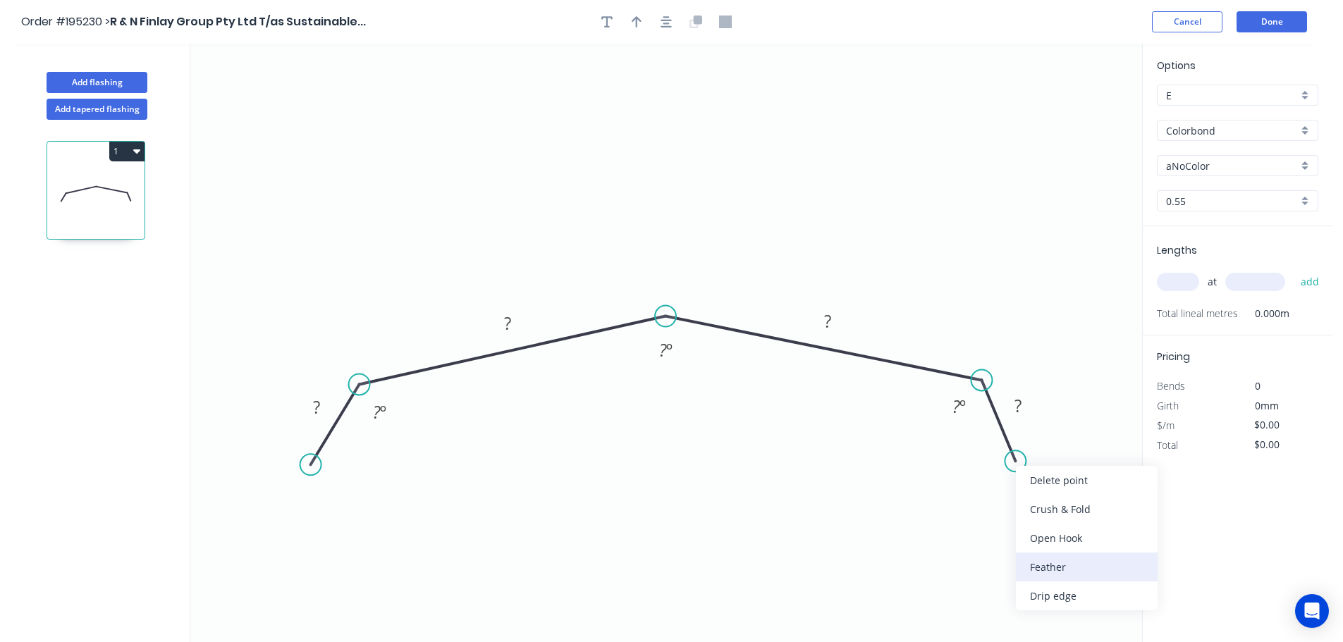
click at [1057, 567] on div "Feather" at bounding box center [1087, 567] width 142 height 29
click at [1029, 505] on div "Flip bend" at bounding box center [1085, 507] width 142 height 29
drag, startPoint x: 1059, startPoint y: 425, endPoint x: 1100, endPoint y: 495, distance: 81.2
click at [1100, 494] on rect at bounding box center [1075, 495] width 55 height 29
click at [1088, 495] on tspan "15" at bounding box center [1086, 495] width 20 height 23
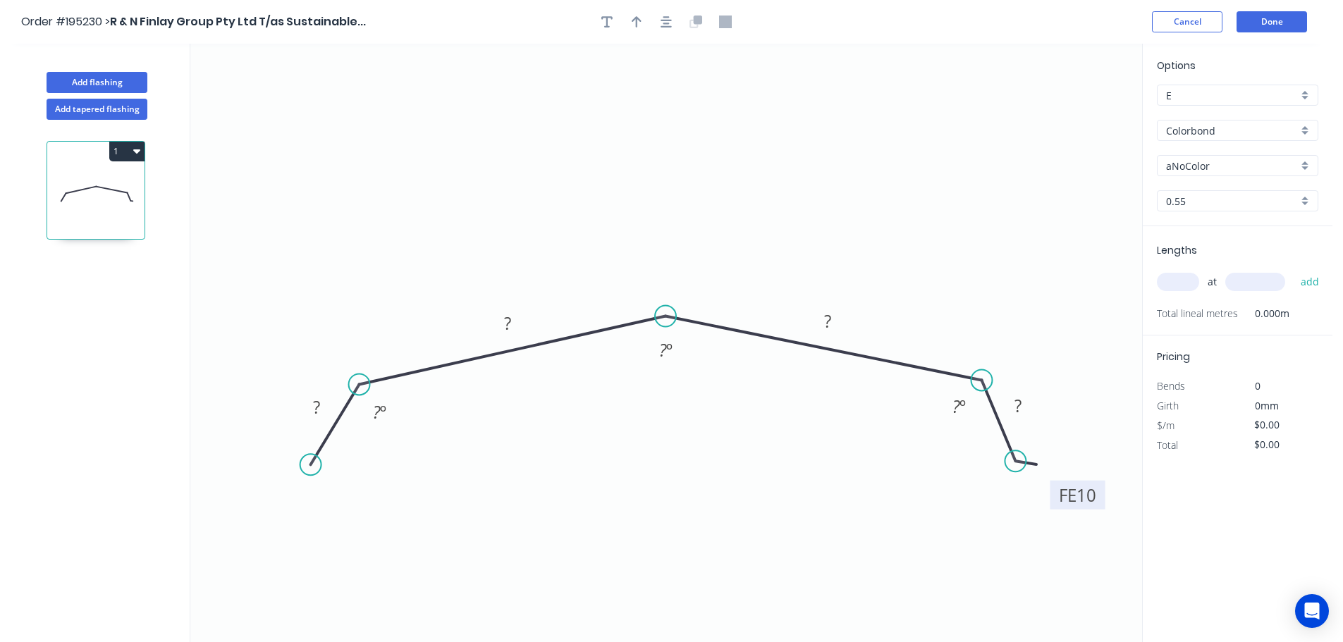
click at [1076, 419] on icon "0 ? ? ? FE 10 ? ? º ? º ? º" at bounding box center [666, 343] width 952 height 598
click at [333, 568] on div "Feather" at bounding box center [378, 569] width 142 height 29
drag, startPoint x: 270, startPoint y: 429, endPoint x: 221, endPoint y: 500, distance: 86.0
click at [221, 500] on rect at bounding box center [243, 498] width 55 height 29
click at [263, 498] on rect at bounding box center [243, 498] width 55 height 29
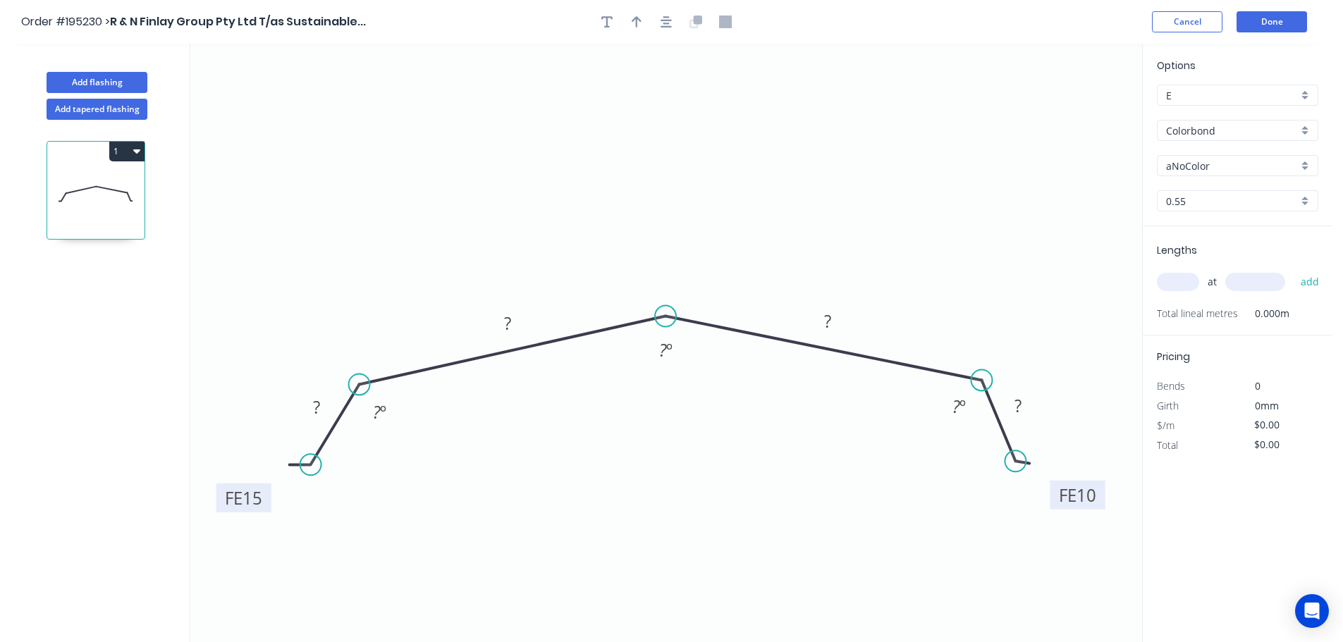
click at [253, 493] on tspan "15" at bounding box center [252, 497] width 20 height 23
click at [362, 517] on icon "0 FE 10 ? ? ? FE 10 ? ? º ? º ? º" at bounding box center [666, 343] width 952 height 598
click at [319, 407] on tspan "?" at bounding box center [316, 406] width 7 height 23
click at [744, 454] on icon "0 FE 10 20 200 3 FE 10 ? 135 º 150 º ? º" at bounding box center [666, 343] width 952 height 598
click at [832, 316] on tspan "3" at bounding box center [828, 320] width 10 height 23
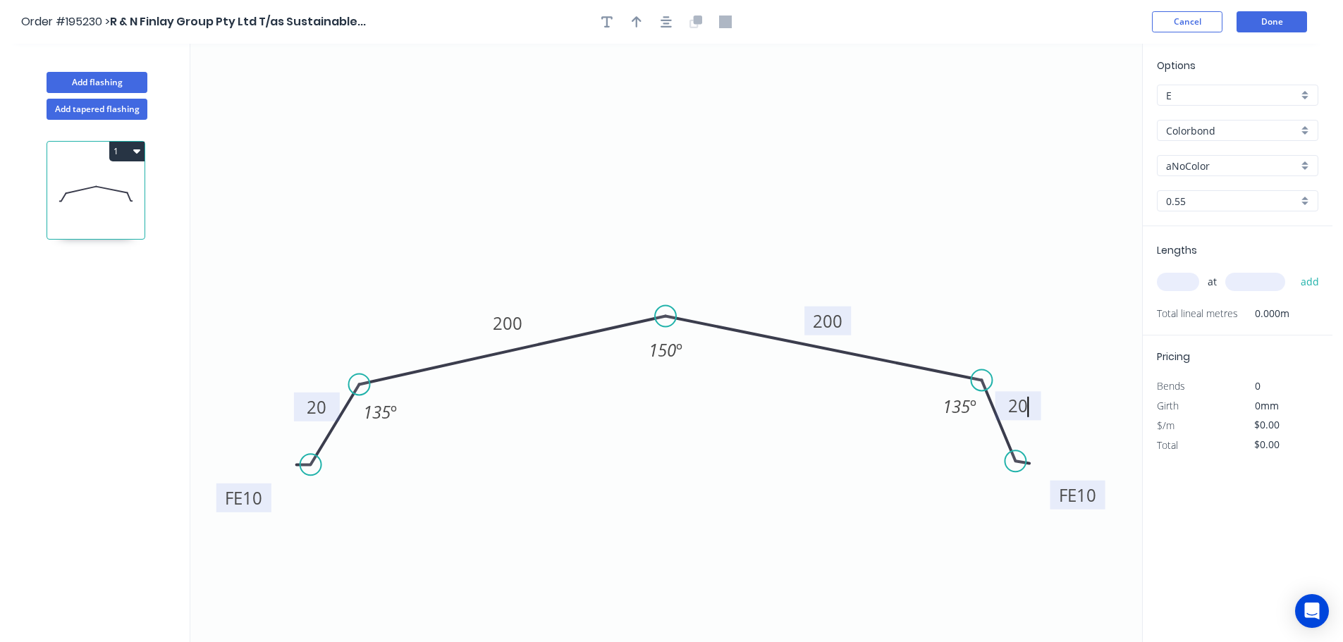
click at [603, 199] on icon "0 FE 10 20 200 200 FE 10 20 135 º 150 º 135 º" at bounding box center [666, 343] width 952 height 598
type input "$17.89"
click at [637, 17] on icon "button" at bounding box center [637, 21] width 10 height 11
drag, startPoint x: 1068, startPoint y: 112, endPoint x: 664, endPoint y: 202, distance: 413.7
click at [664, 202] on icon at bounding box center [664, 181] width 13 height 45
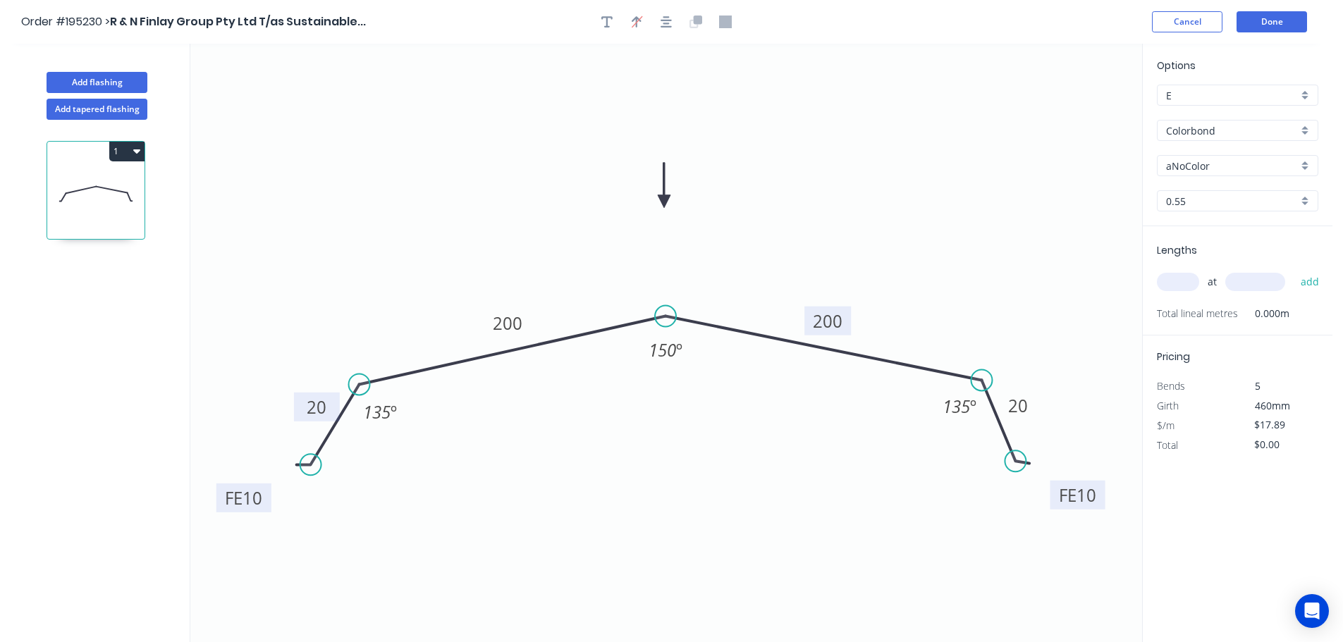
click at [1306, 164] on div "aNoColor" at bounding box center [1237, 165] width 161 height 21
click at [1246, 244] on div "Monument" at bounding box center [1237, 249] width 160 height 25
type input "Monument"
click at [1191, 282] on input "text" at bounding box center [1178, 282] width 42 height 18
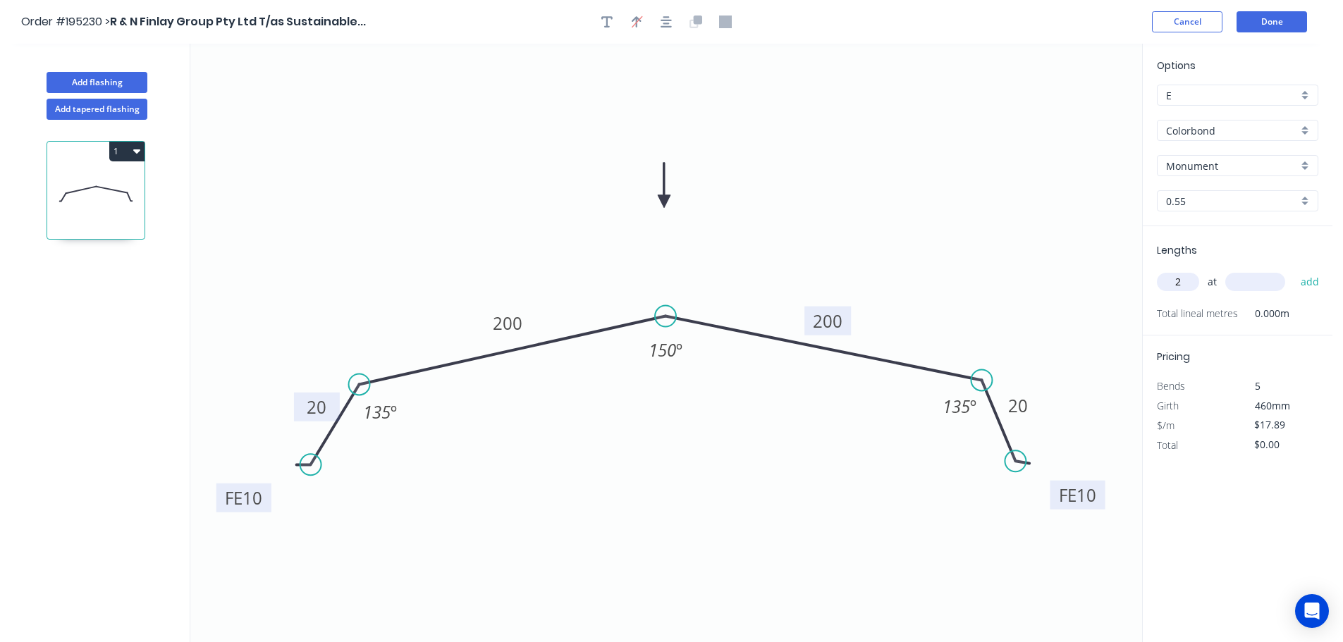
type input "2"
type input "5500"
click at [1294, 270] on button "add" at bounding box center [1310, 282] width 33 height 24
type input "$196.79"
click at [88, 77] on button "Add flashing" at bounding box center [97, 82] width 101 height 21
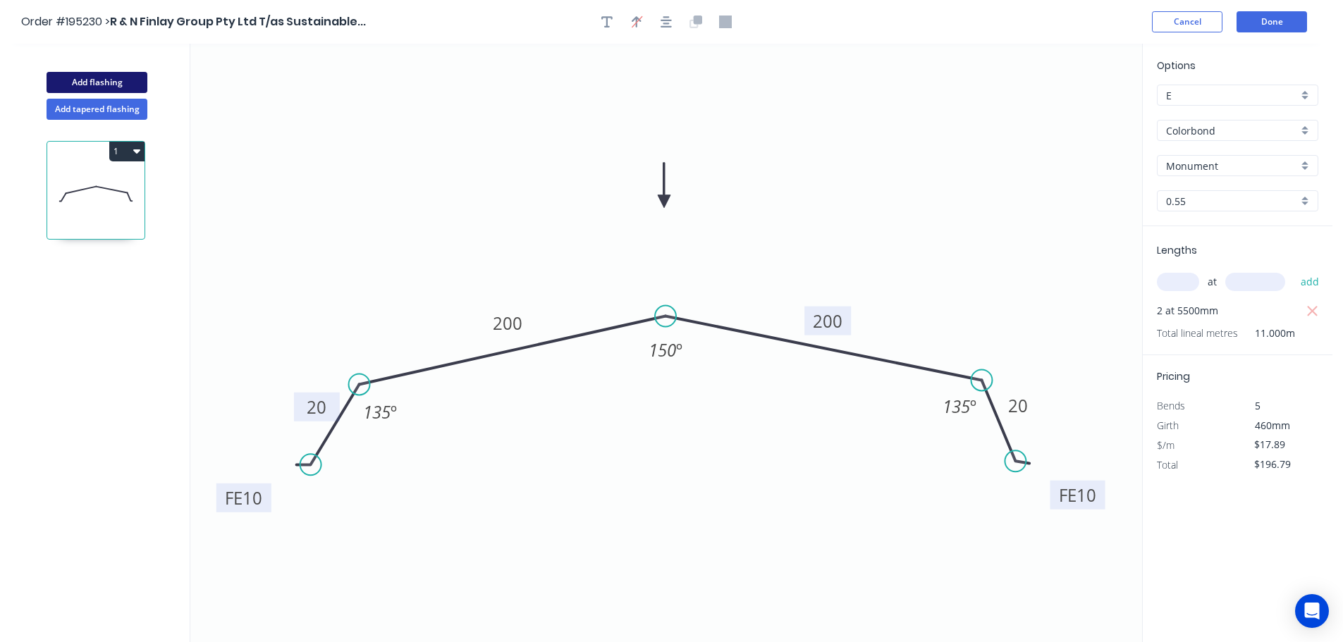
type input "$0.00"
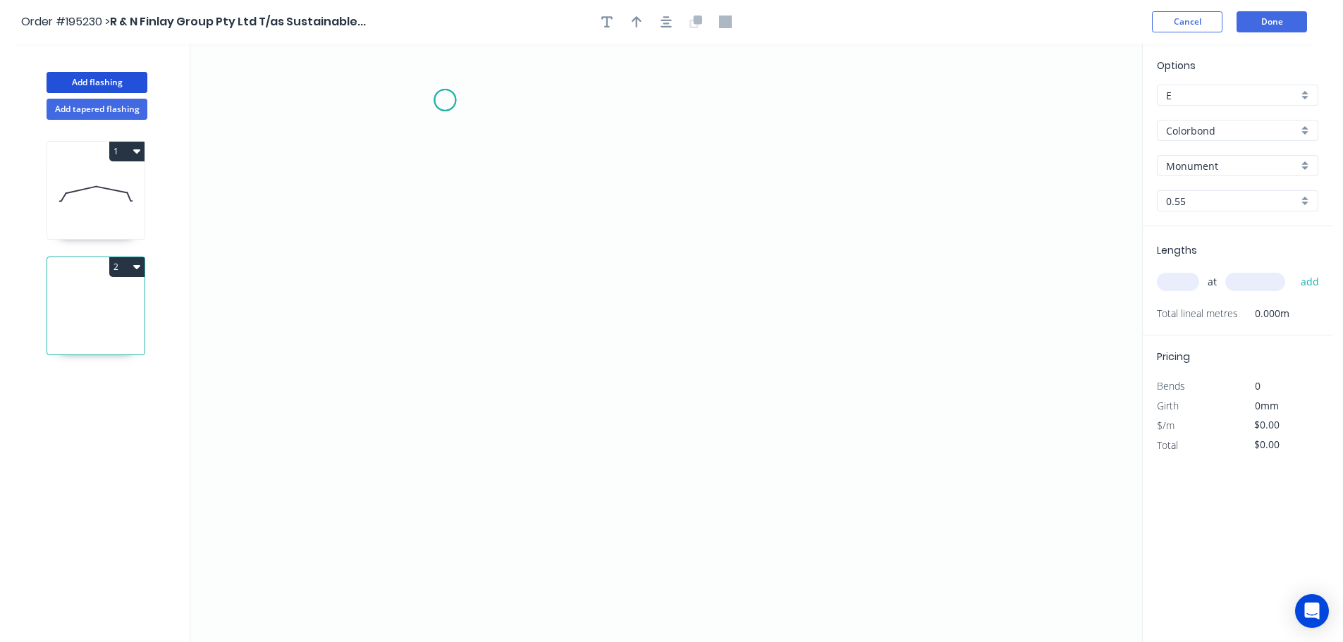
click at [445, 100] on icon "0" at bounding box center [666, 343] width 952 height 598
click at [427, 356] on icon "0" at bounding box center [666, 343] width 952 height 598
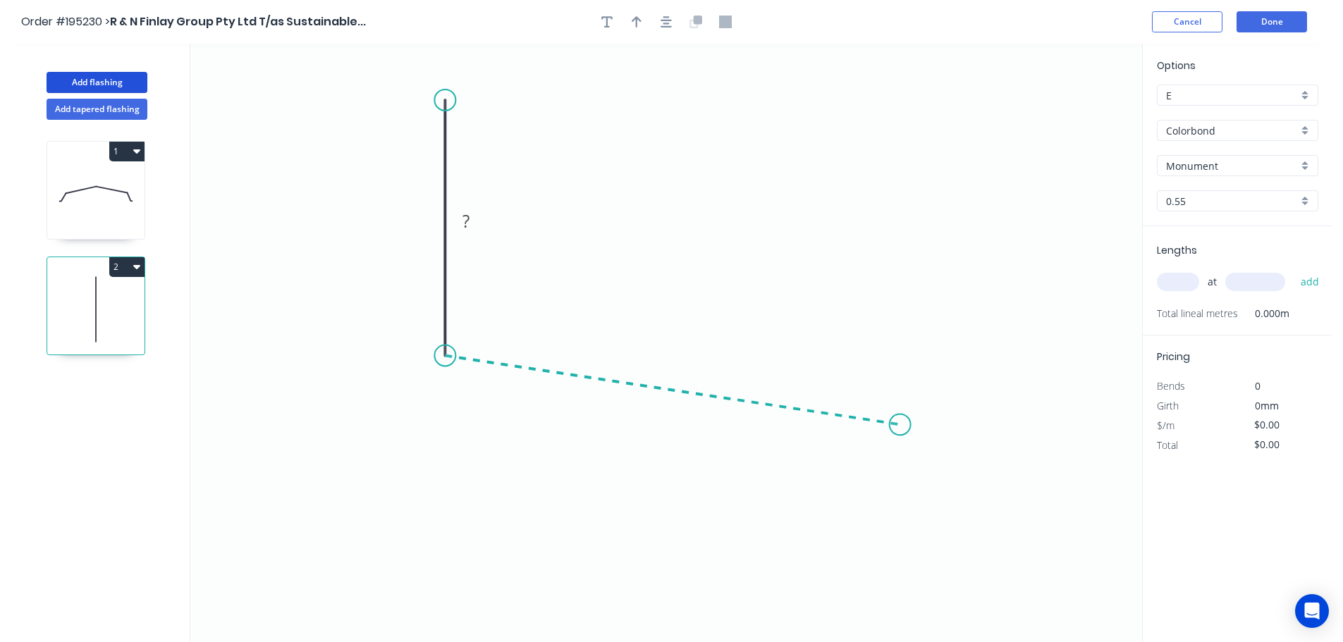
click at [900, 425] on icon "0 ?" at bounding box center [666, 343] width 952 height 598
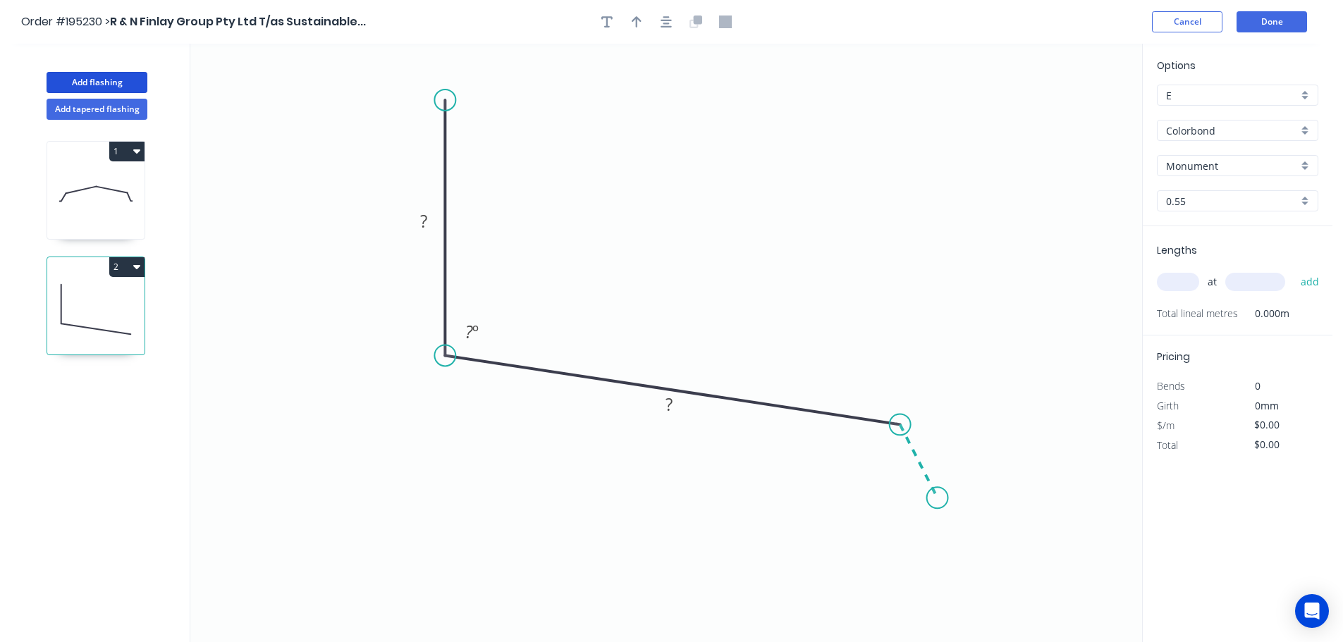
click at [938, 498] on icon "0 ? ? ? º" at bounding box center [666, 343] width 952 height 598
click at [938, 498] on circle at bounding box center [937, 497] width 21 height 21
click at [426, 219] on tspan "?" at bounding box center [423, 220] width 7 height 23
drag, startPoint x: 687, startPoint y: 192, endPoint x: 688, endPoint y: 149, distance: 43.0
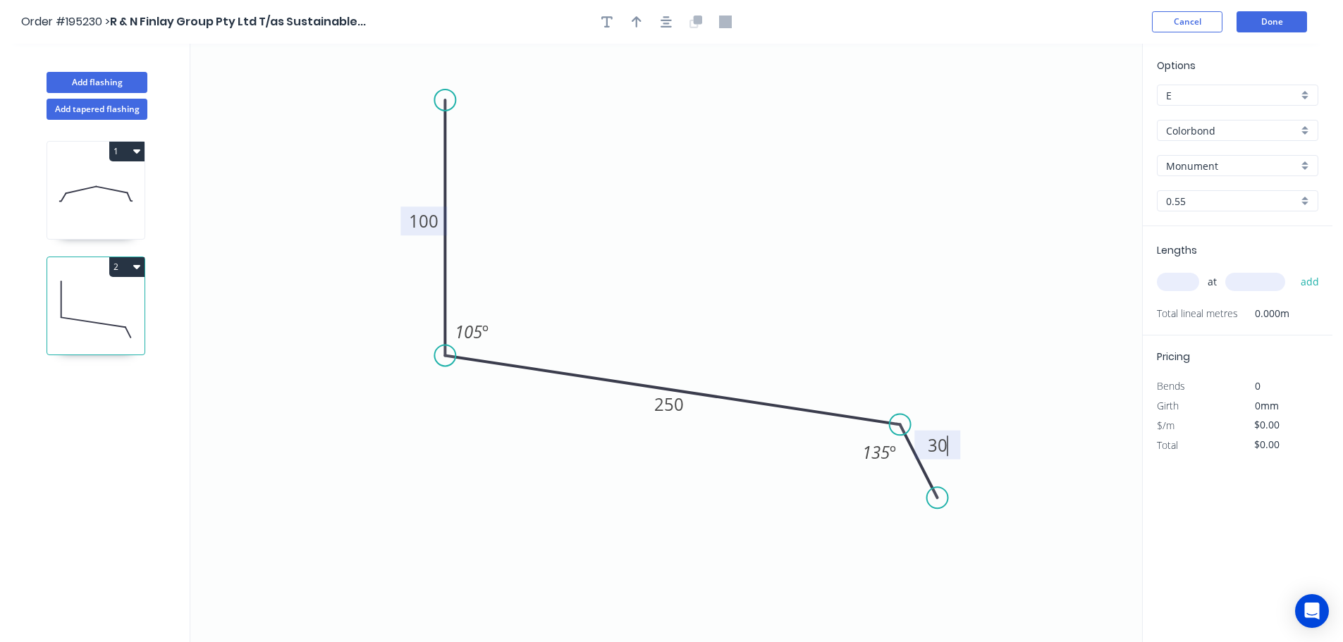
click at [689, 191] on icon "0 100 250 30 105 º 135 º" at bounding box center [666, 343] width 952 height 598
type input "$13.18"
click at [635, 22] on icon "button" at bounding box center [637, 22] width 10 height 13
drag, startPoint x: 1069, startPoint y: 109, endPoint x: 668, endPoint y: 201, distance: 412.1
click at [668, 201] on icon at bounding box center [667, 184] width 13 height 45
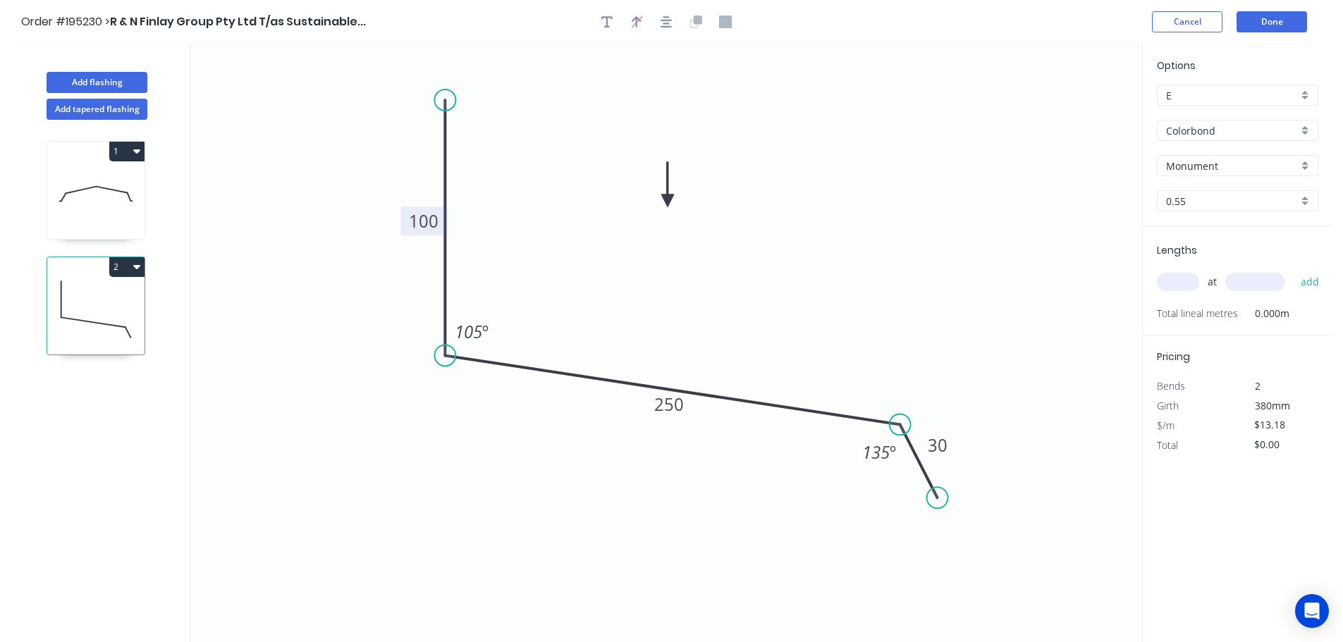
click at [1184, 281] on input "text" at bounding box center [1178, 282] width 42 height 18
type input "1"
type input "4400"
click at [1294, 270] on button "add" at bounding box center [1310, 282] width 33 height 24
click at [131, 265] on button "2" at bounding box center [126, 267] width 35 height 20
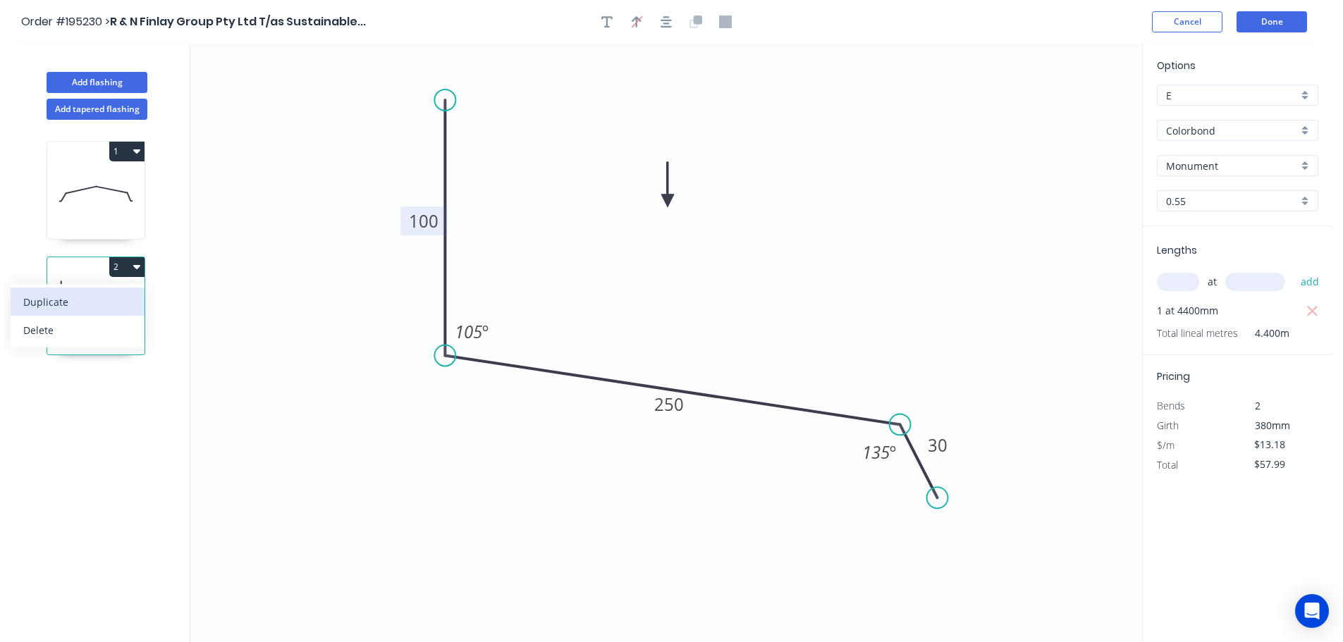
click at [90, 295] on div "Duplicate" at bounding box center [77, 302] width 109 height 20
type input "$0.00"
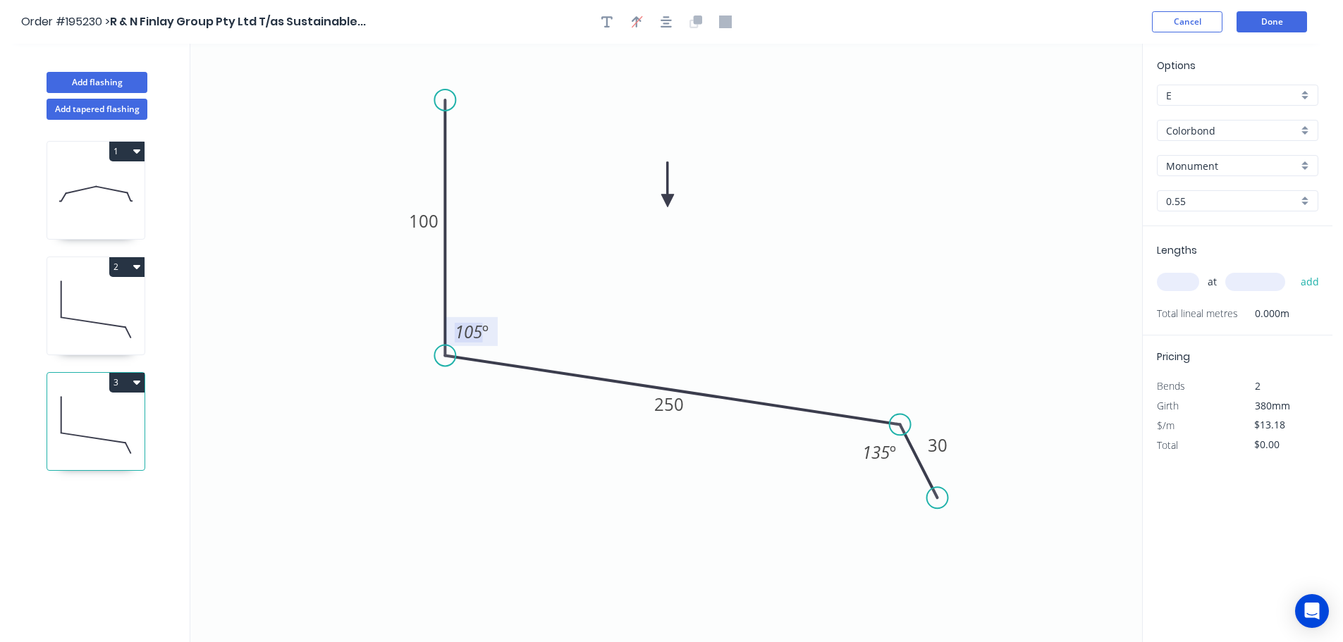
click at [477, 331] on tspan "105" at bounding box center [468, 331] width 27 height 23
click at [541, 310] on icon "0 100 250 30 95 º 135 º" at bounding box center [666, 343] width 952 height 598
click at [677, 403] on tspan "250" at bounding box center [669, 404] width 30 height 23
click at [708, 362] on icon "0 100 200 30 95 º 135 º" at bounding box center [666, 343] width 952 height 598
click at [1180, 274] on input "text" at bounding box center [1178, 282] width 42 height 18
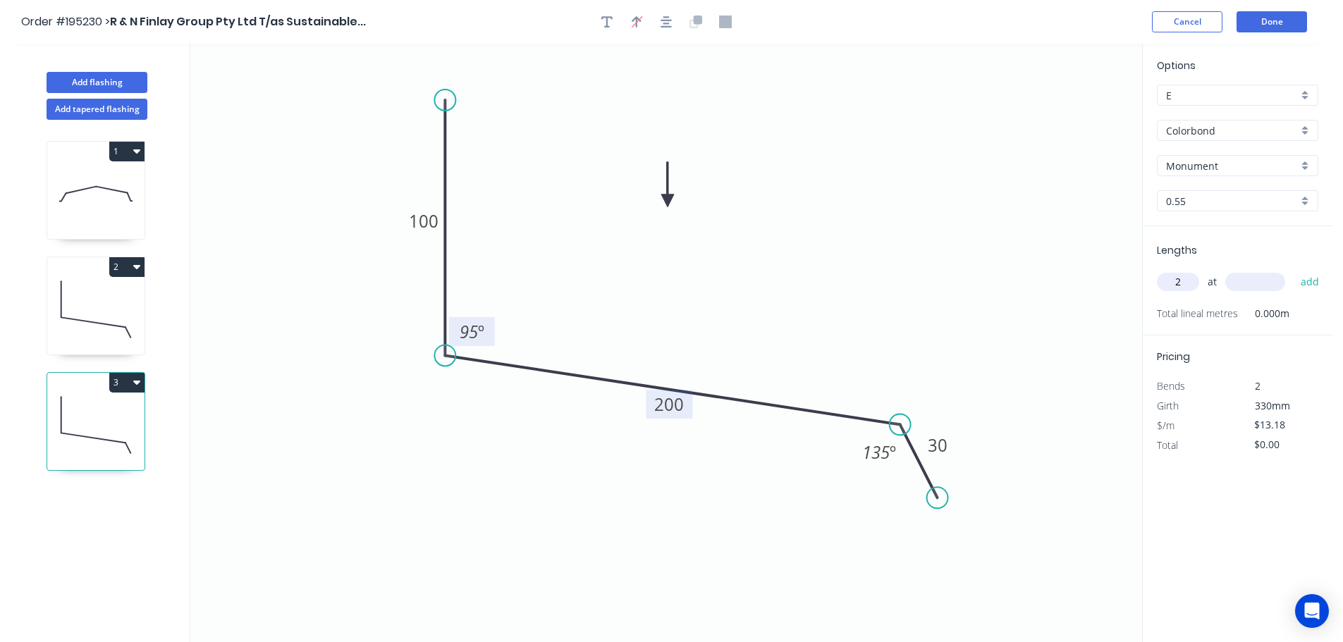
type input "2"
type input "1500"
click at [1294, 270] on button "add" at bounding box center [1310, 282] width 33 height 24
type input "$39.54"
drag, startPoint x: 98, startPoint y: 78, endPoint x: 156, endPoint y: 94, distance: 60.7
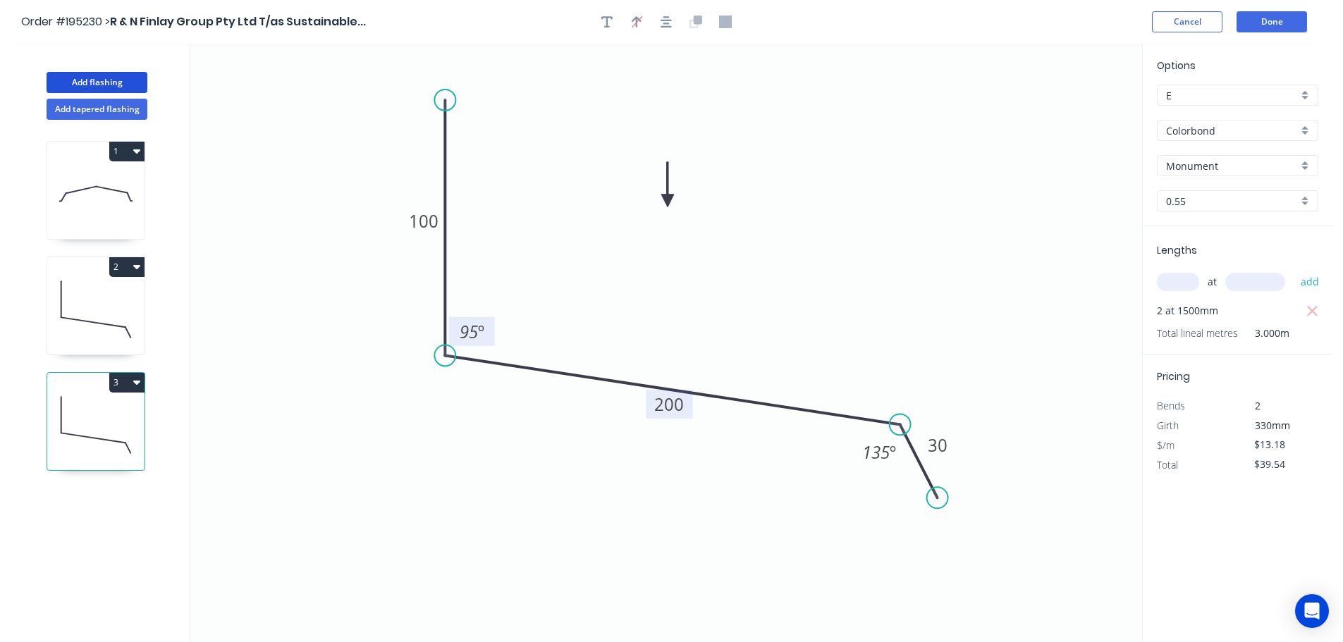
click at [99, 78] on button "Add flashing" at bounding box center [97, 82] width 101 height 21
type input "$0.00"
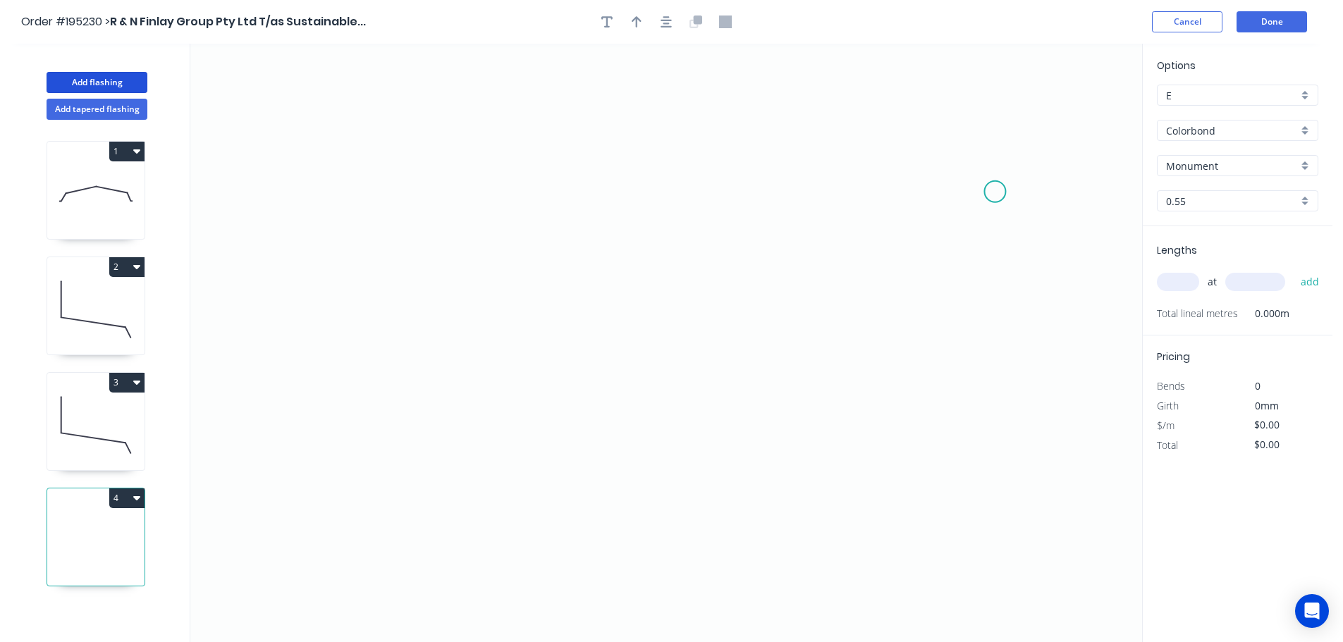
click at [995, 192] on icon "0" at bounding box center [666, 343] width 952 height 598
click at [956, 128] on icon at bounding box center [975, 160] width 39 height 64
click at [388, 141] on icon "0 ?" at bounding box center [666, 343] width 952 height 598
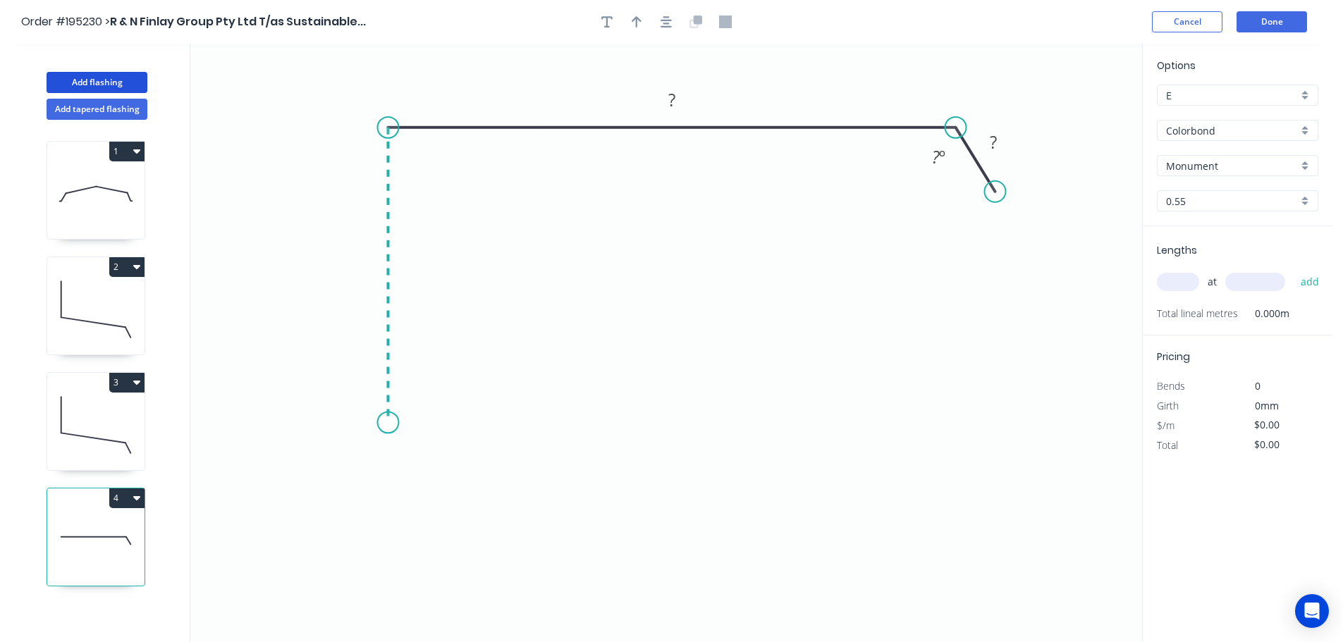
click at [386, 423] on icon "0 ? ? ? º" at bounding box center [666, 343] width 952 height 598
click at [482, 428] on icon "0 ? ? ? ? º" at bounding box center [666, 343] width 952 height 598
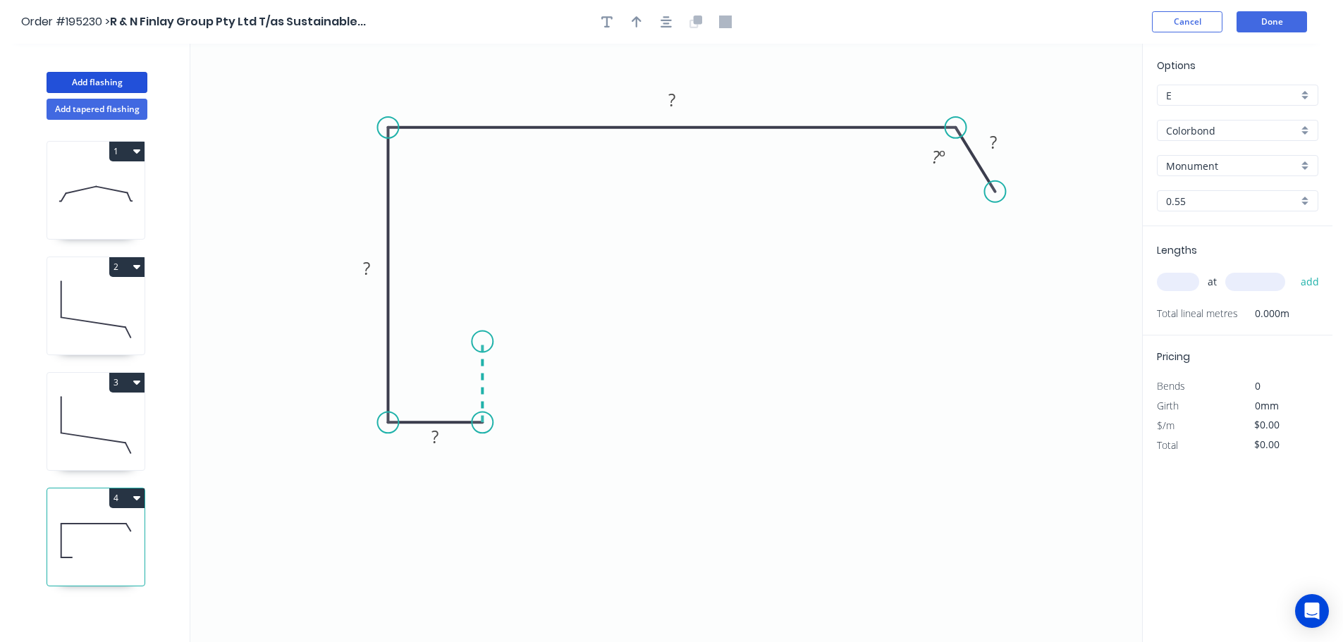
click at [486, 342] on icon "0 ? ? ? ? ? º" at bounding box center [666, 343] width 952 height 598
click at [486, 342] on circle at bounding box center [482, 341] width 21 height 21
click at [504, 374] on tspan "?" at bounding box center [503, 375] width 7 height 23
click at [704, 324] on icon "0 13 12 100 230 20 135 º" at bounding box center [666, 343] width 952 height 598
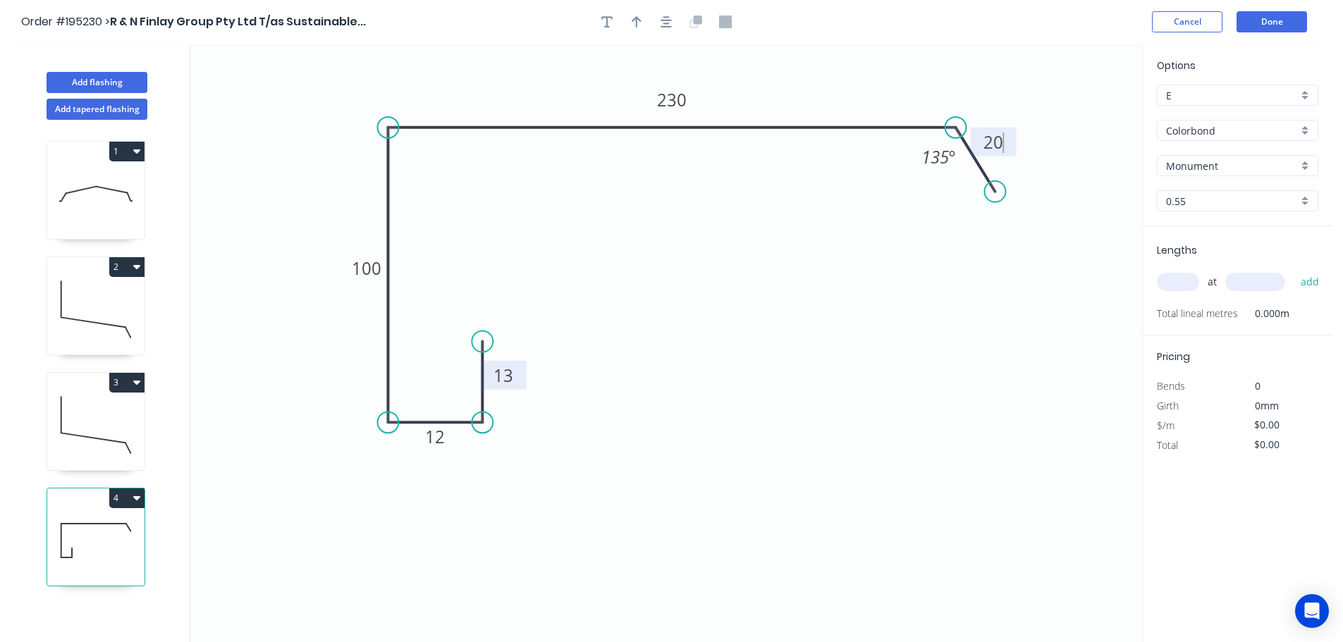
type input "$14.88"
click at [634, 16] on icon "button" at bounding box center [637, 22] width 10 height 13
drag, startPoint x: 1071, startPoint y: 112, endPoint x: 792, endPoint y: 87, distance: 280.3
click at [792, 87] on icon at bounding box center [792, 70] width 13 height 45
click at [1177, 281] on input "text" at bounding box center [1178, 282] width 42 height 18
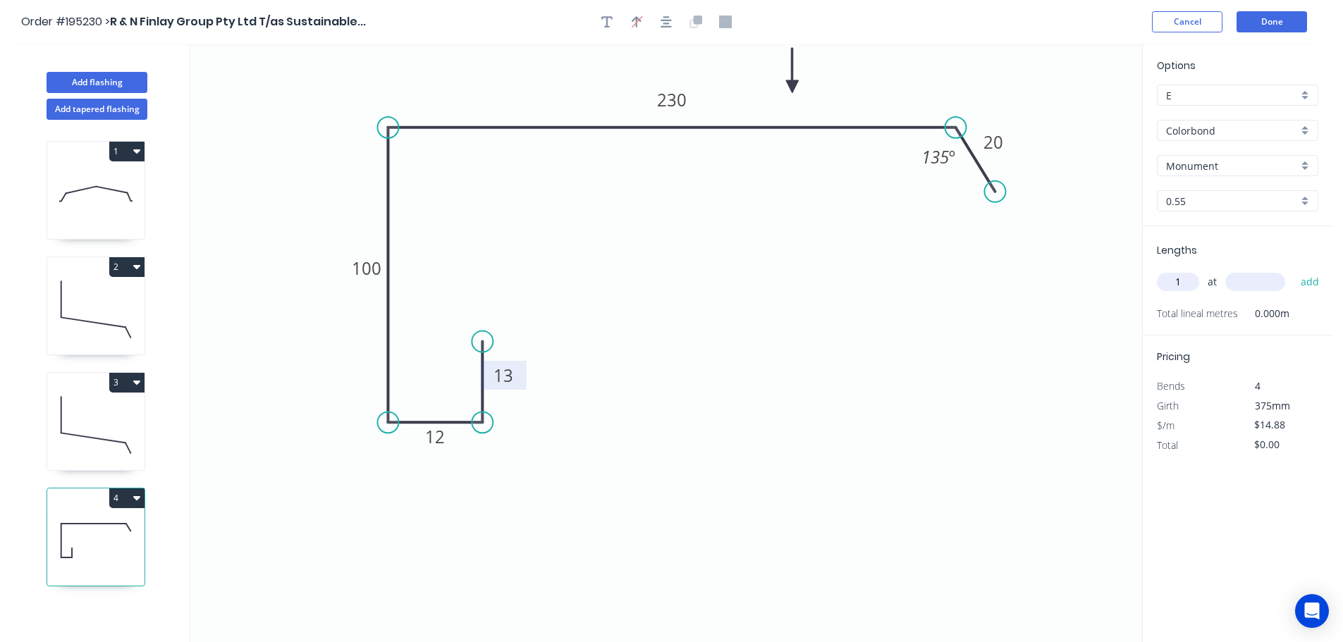
type input "1"
type input "5100"
click at [1294, 270] on button "add" at bounding box center [1310, 282] width 33 height 24
click at [125, 496] on button "4" at bounding box center [126, 499] width 35 height 20
click at [102, 524] on div "Duplicate" at bounding box center [77, 533] width 109 height 20
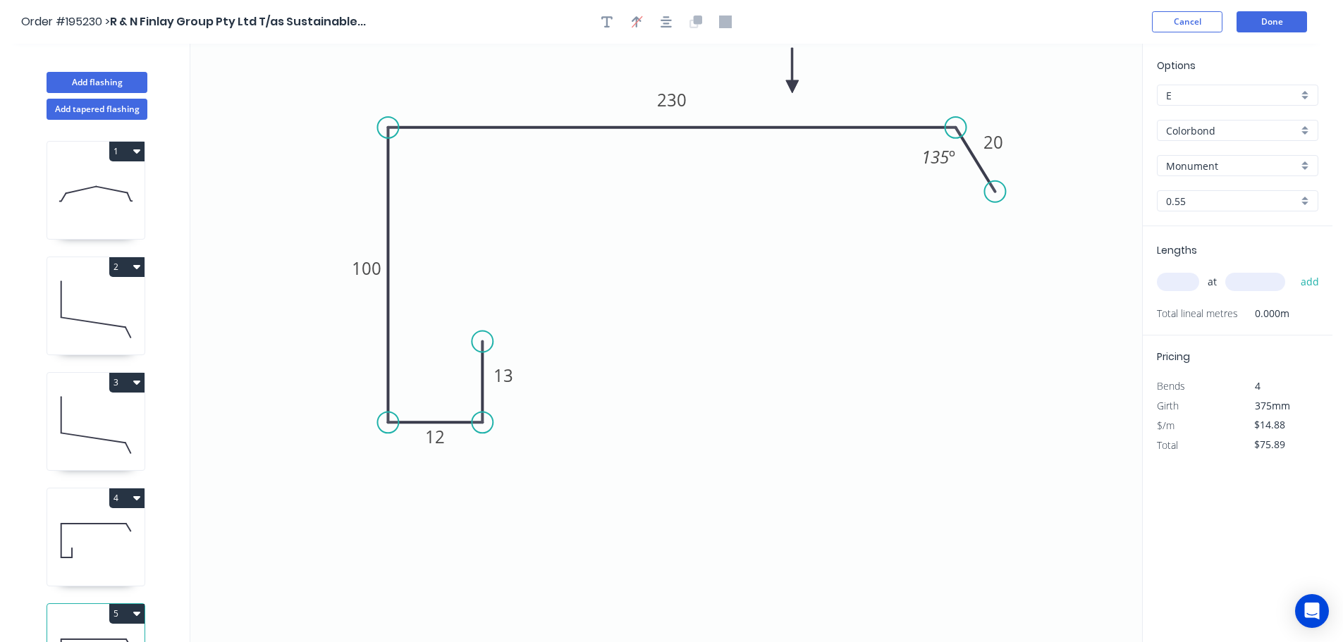
type input "$0.00"
click at [677, 98] on tspan "230" at bounding box center [672, 99] width 30 height 23
click at [728, 209] on icon "0 13 12 100 290 20 135 º" at bounding box center [666, 343] width 952 height 598
type input "$17.04"
click at [1175, 283] on input "text" at bounding box center [1178, 282] width 42 height 18
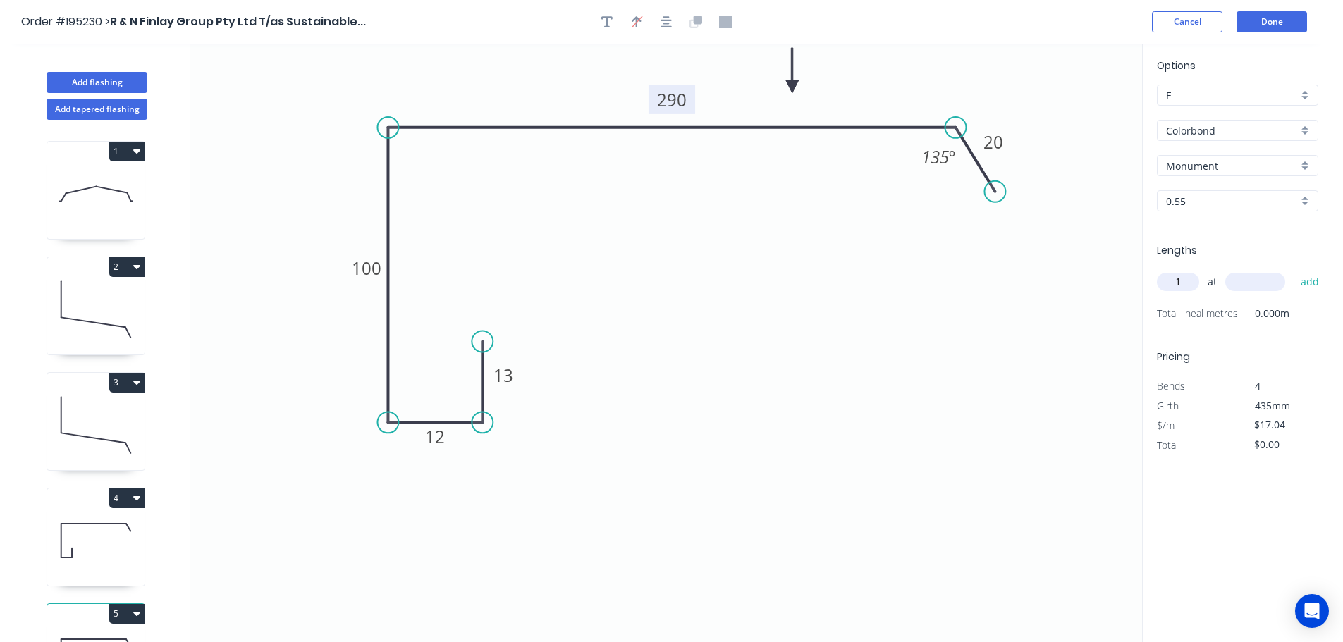
type input "1"
type input "4300"
click at [1294, 270] on button "add" at bounding box center [1310, 282] width 33 height 24
type input "$73.27"
click at [95, 111] on button "Add tapered flashing" at bounding box center [97, 109] width 101 height 21
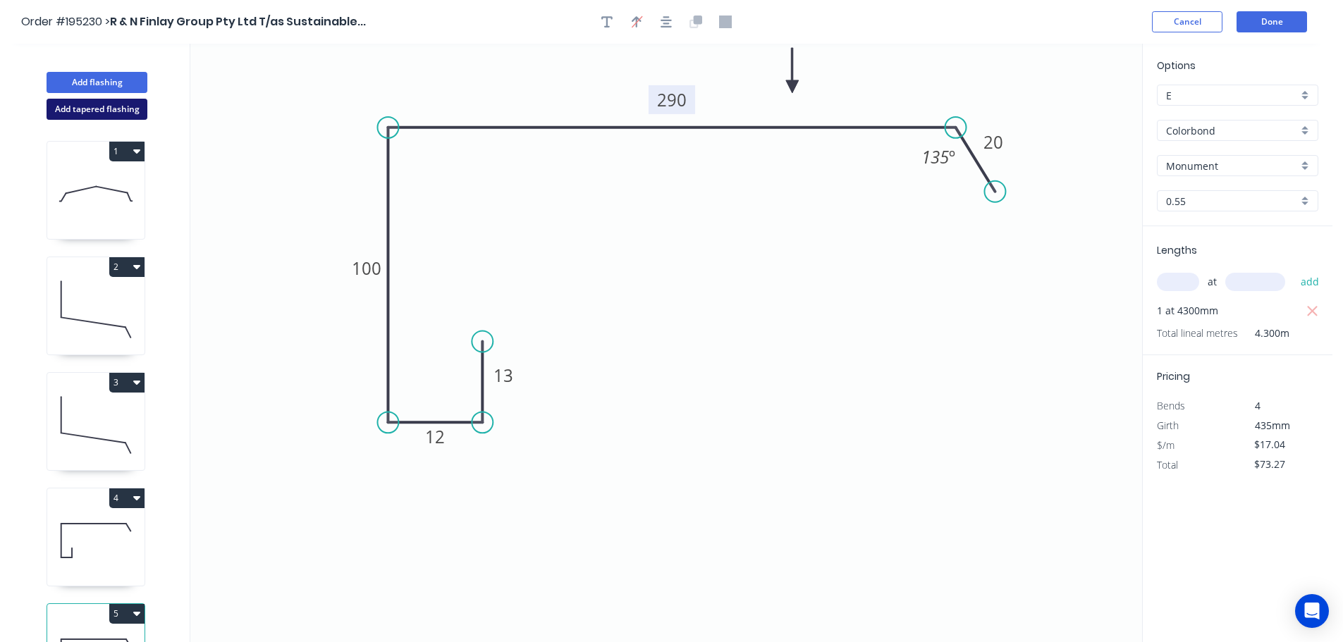
type input "$0.00"
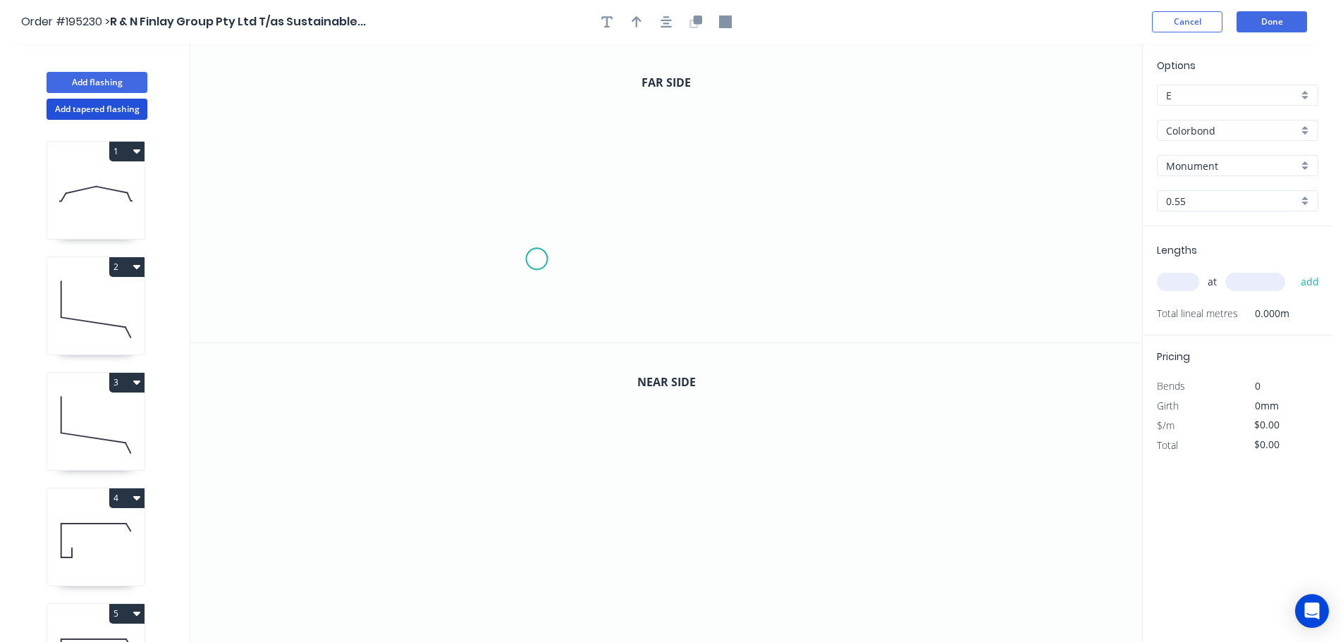
click at [536, 259] on icon "0" at bounding box center [666, 193] width 952 height 299
click at [535, 307] on icon "0" at bounding box center [666, 193] width 952 height 299
click at [452, 304] on icon "0 ?" at bounding box center [666, 193] width 952 height 299
click at [461, 114] on icon "0 ? ?" at bounding box center [666, 193] width 952 height 299
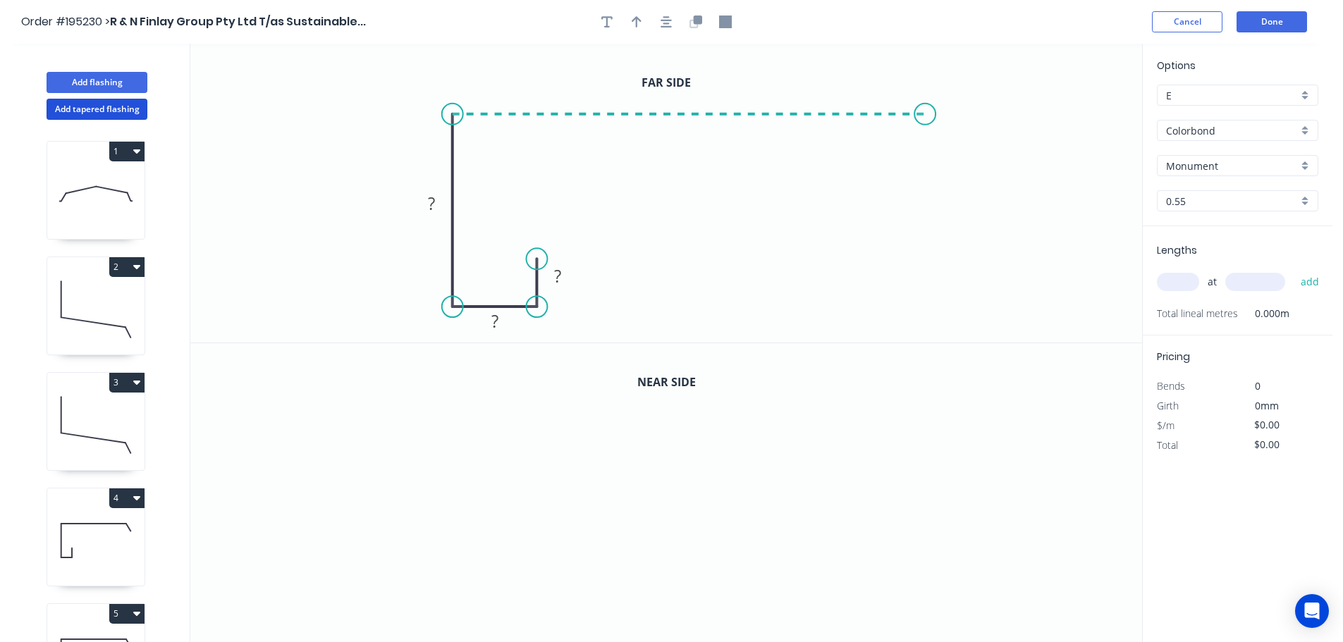
click at [926, 121] on icon "0 ? ? ?" at bounding box center [666, 193] width 952 height 299
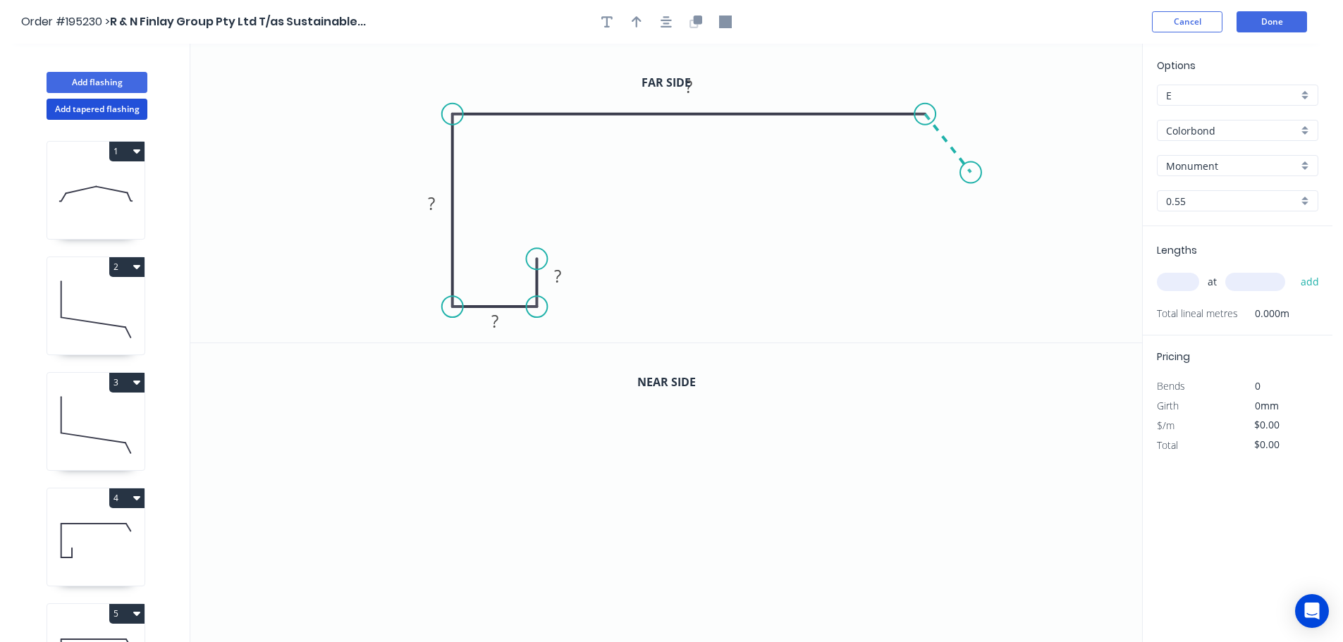
click at [971, 173] on icon "0 ? ? ? ?" at bounding box center [666, 193] width 952 height 299
click at [971, 173] on circle at bounding box center [970, 172] width 21 height 21
click at [558, 279] on tspan "?" at bounding box center [557, 275] width 7 height 23
click at [794, 222] on icon "0 13 12 100 130 20 135 º" at bounding box center [666, 193] width 952 height 299
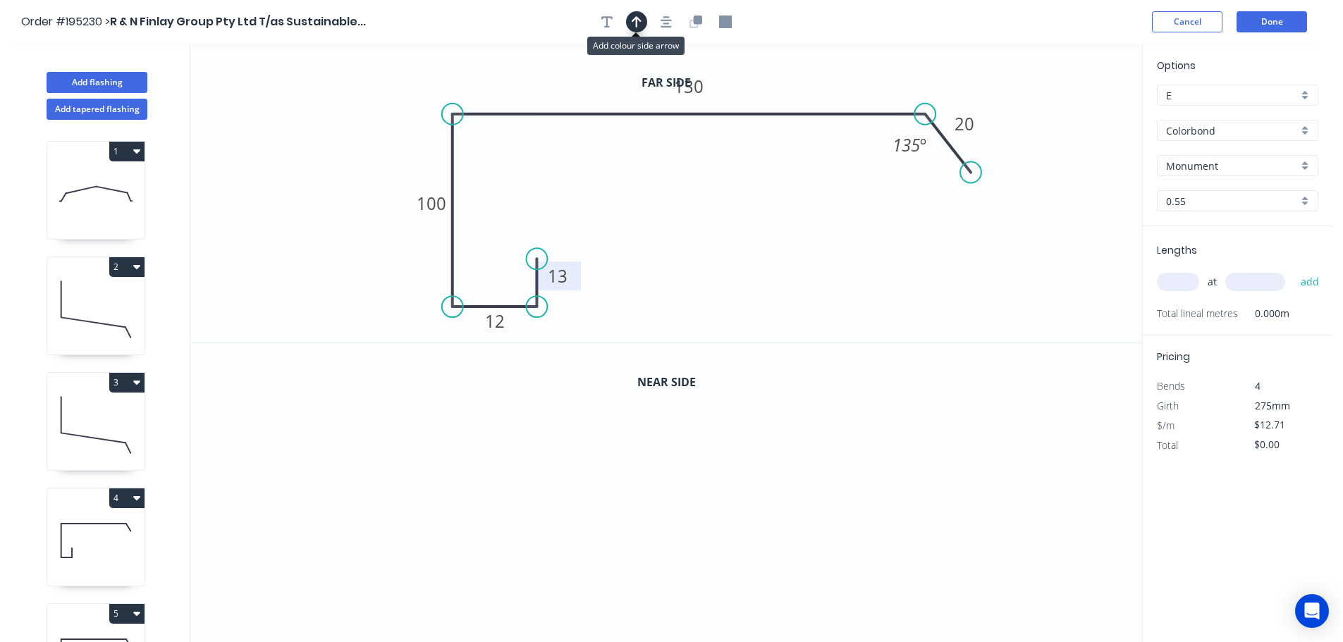
click at [636, 18] on icon "button" at bounding box center [637, 21] width 10 height 11
drag, startPoint x: 1067, startPoint y: 111, endPoint x: 785, endPoint y: 71, distance: 284.7
click at [785, 71] on icon at bounding box center [784, 54] width 13 height 45
click at [704, 23] on button "button" at bounding box center [695, 21] width 21 height 21
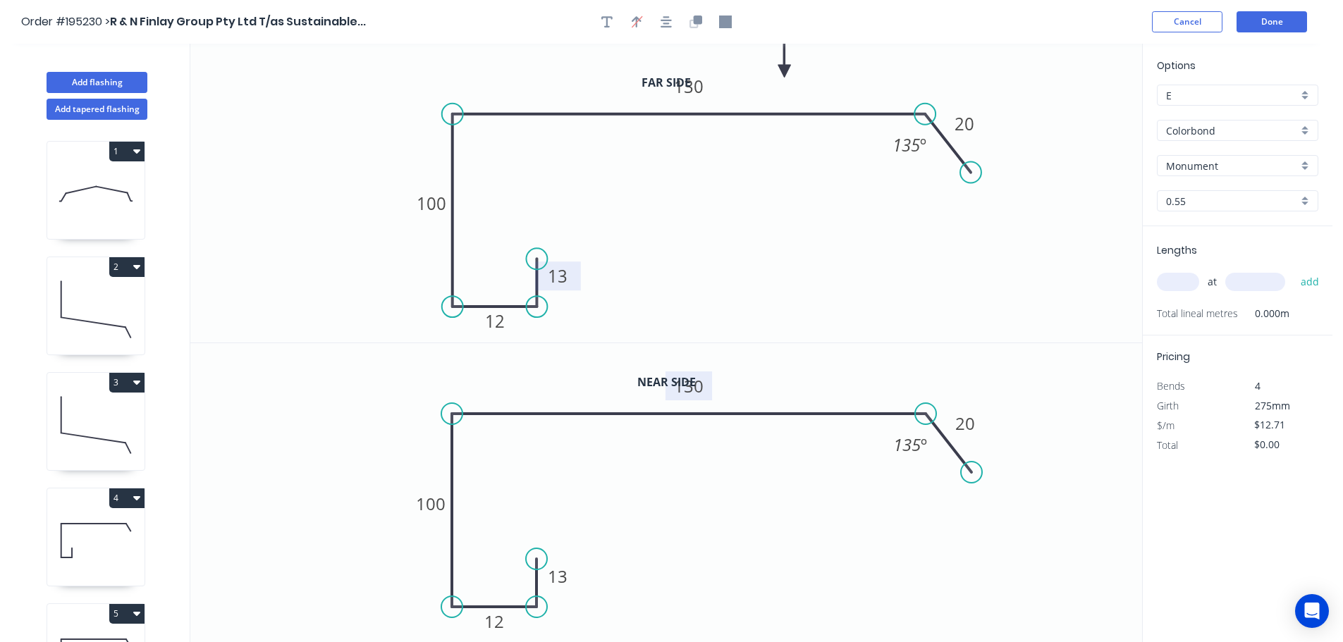
click at [696, 386] on tspan "130" at bounding box center [689, 385] width 30 height 23
click at [745, 448] on icon "0 13 12 100 180 20 135 º" at bounding box center [666, 493] width 952 height 300
type input "$16.57"
click at [1190, 279] on input "text" at bounding box center [1178, 282] width 42 height 18
type input "1"
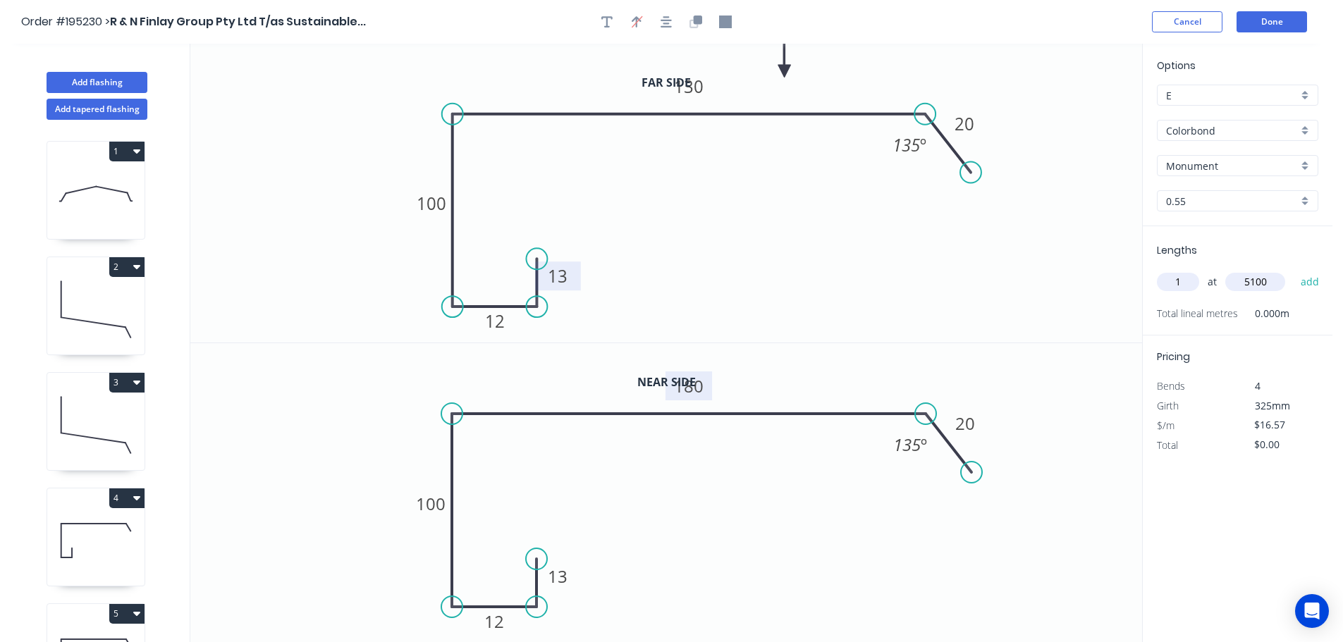
type input "5100"
click at [1294, 270] on button "add" at bounding box center [1310, 282] width 33 height 24
type input "$84.51"
click at [95, 79] on button "Add flashing" at bounding box center [97, 82] width 101 height 21
type input "$0.00"
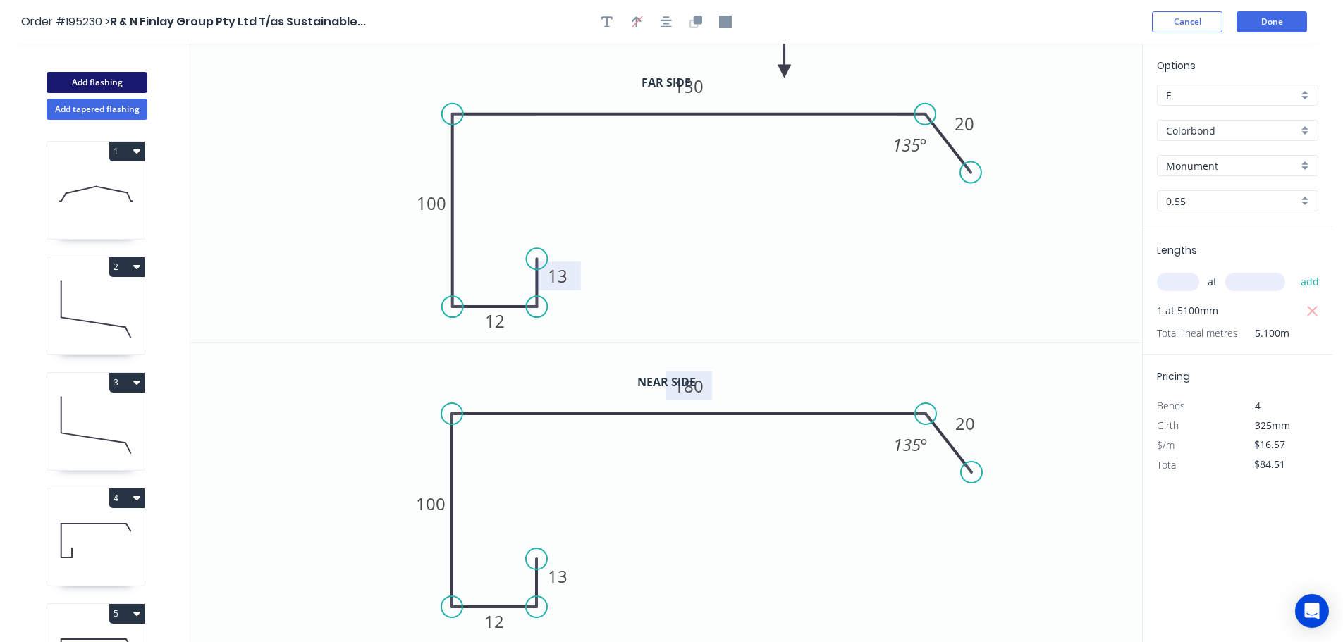
type input "$0.00"
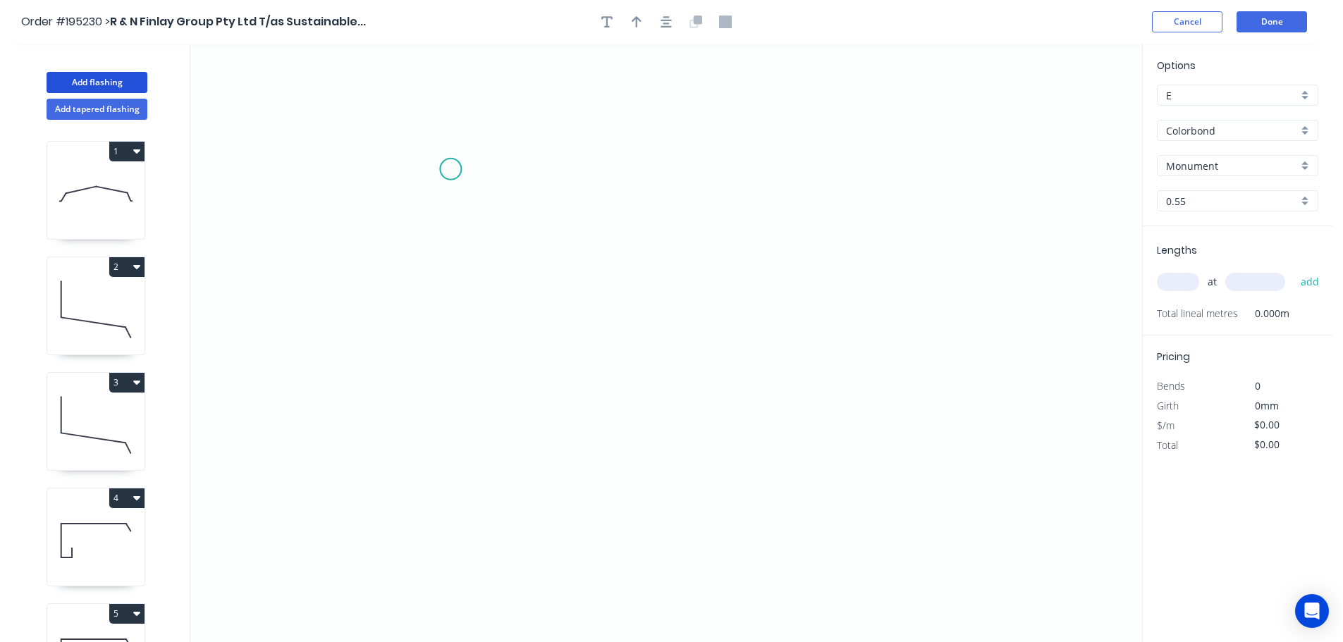
click at [450, 169] on icon "0" at bounding box center [666, 343] width 952 height 598
click at [439, 462] on icon "0" at bounding box center [666, 343] width 952 height 598
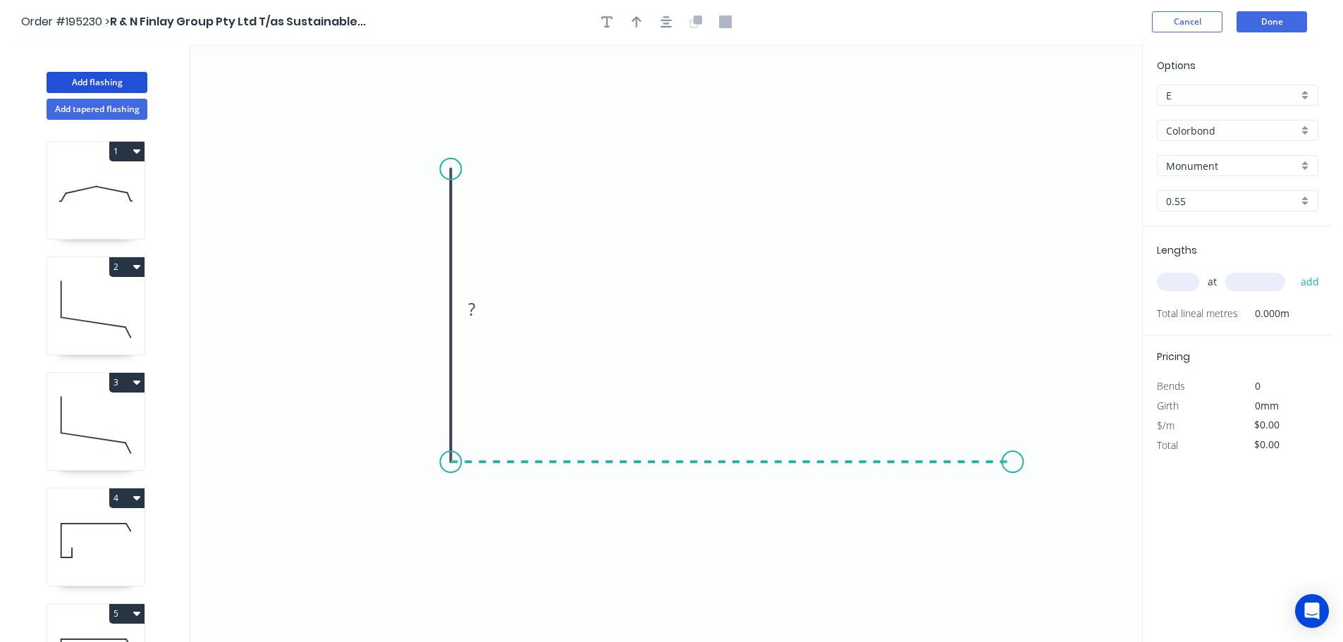
click at [1013, 456] on icon "0 ?" at bounding box center [666, 343] width 952 height 598
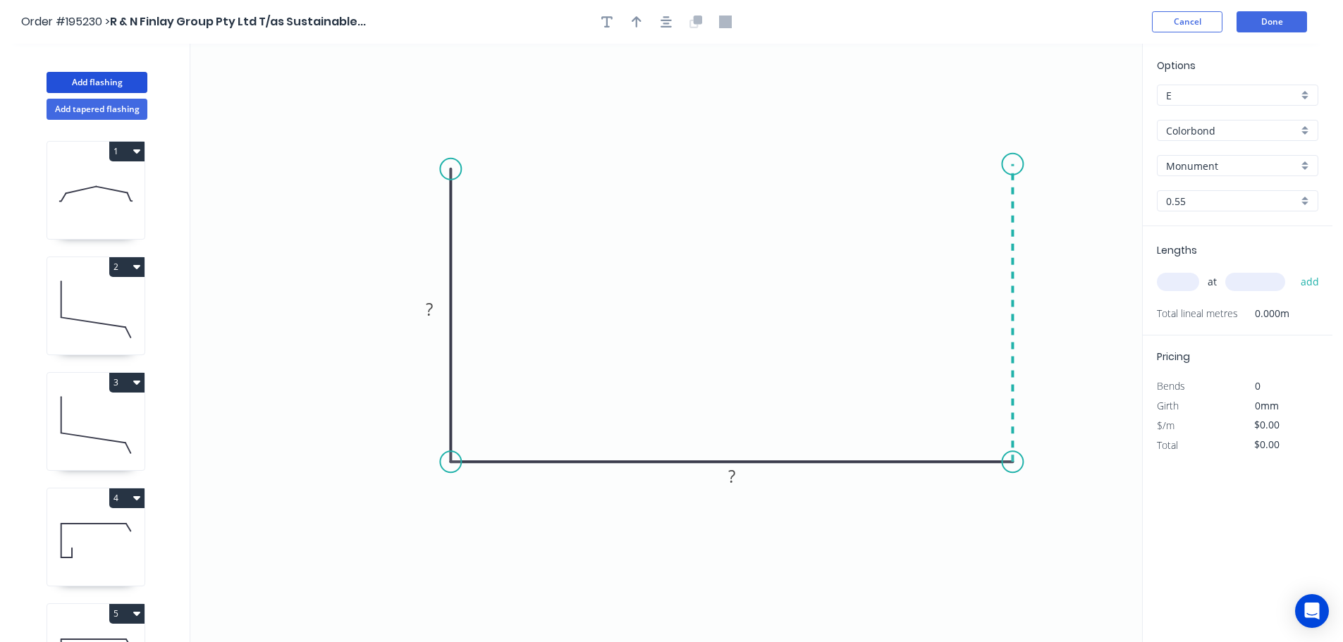
click at [1012, 164] on icon at bounding box center [1012, 313] width 0 height 298
click at [1012, 164] on circle at bounding box center [1012, 164] width 21 height 21
click at [434, 304] on rect at bounding box center [429, 310] width 28 height 20
click at [701, 245] on icon "0 350 480 350" at bounding box center [666, 343] width 952 height 598
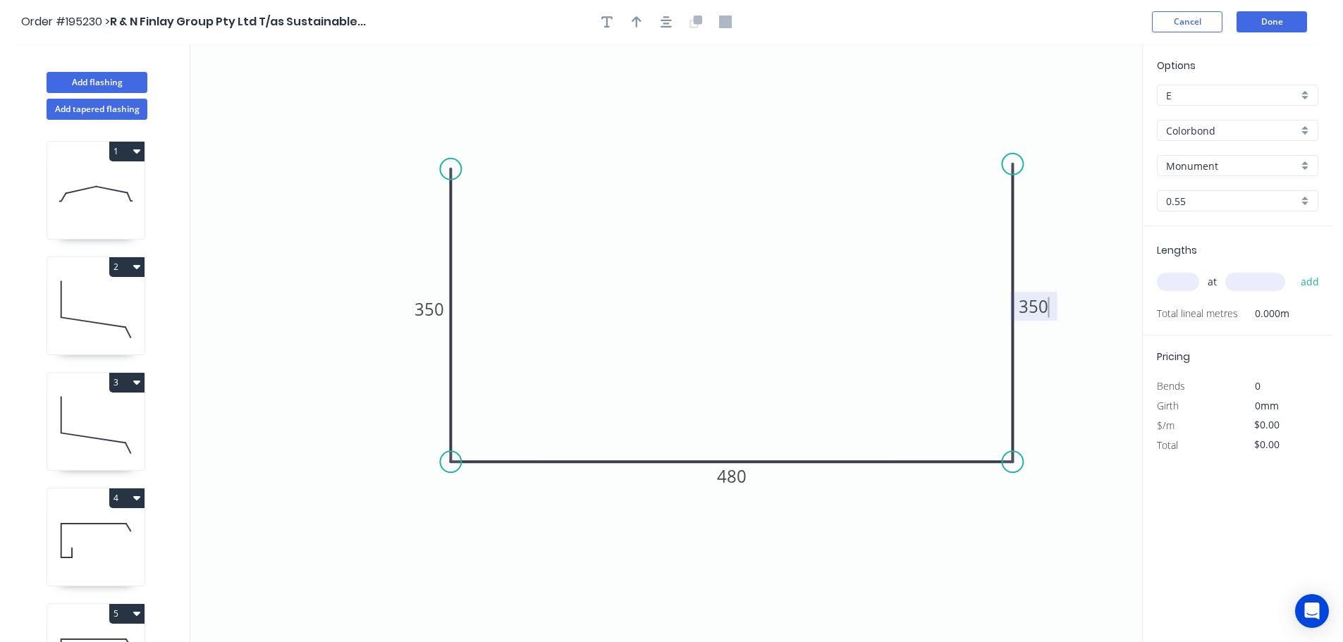
type input "$30.51"
click at [637, 23] on icon "button" at bounding box center [637, 21] width 10 height 11
drag, startPoint x: 991, startPoint y: 136, endPoint x: 701, endPoint y: 249, distance: 311.6
click at [701, 249] on icon at bounding box center [700, 232] width 13 height 45
click at [1175, 283] on input "text" at bounding box center [1178, 282] width 42 height 18
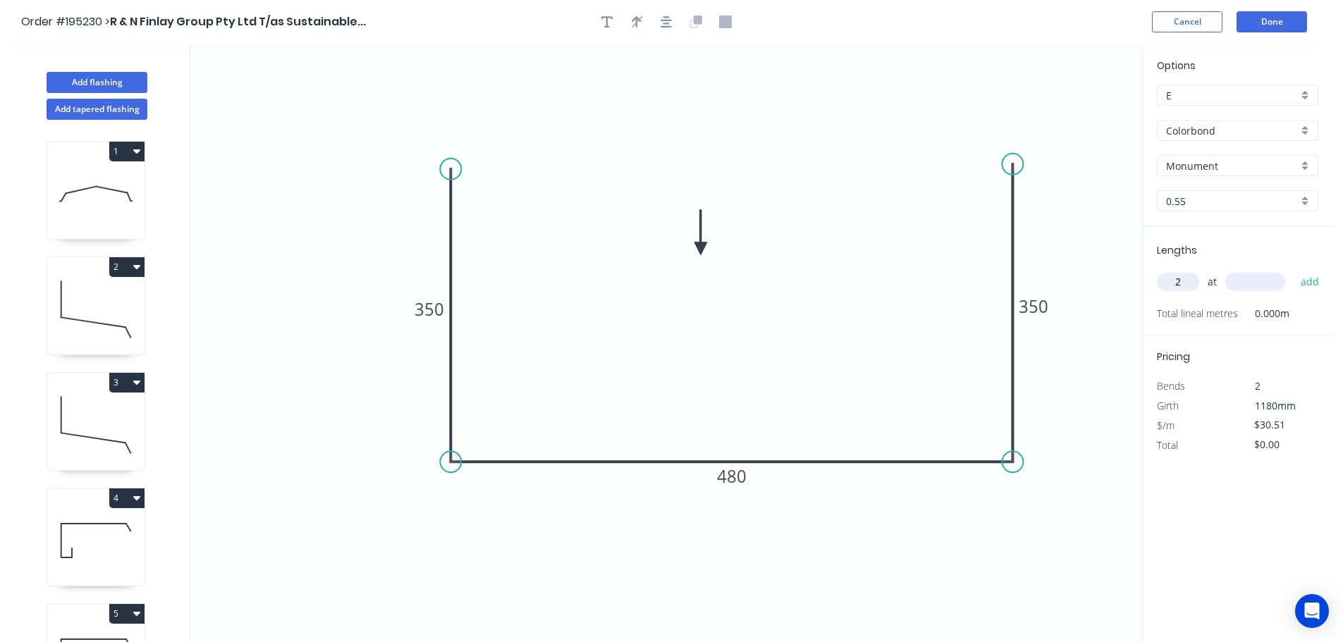
type input "2"
type input "2600"
click at [1294, 270] on button "add" at bounding box center [1310, 282] width 33 height 24
type input "$158.65"
click at [88, 83] on button "Add flashing" at bounding box center [97, 82] width 101 height 21
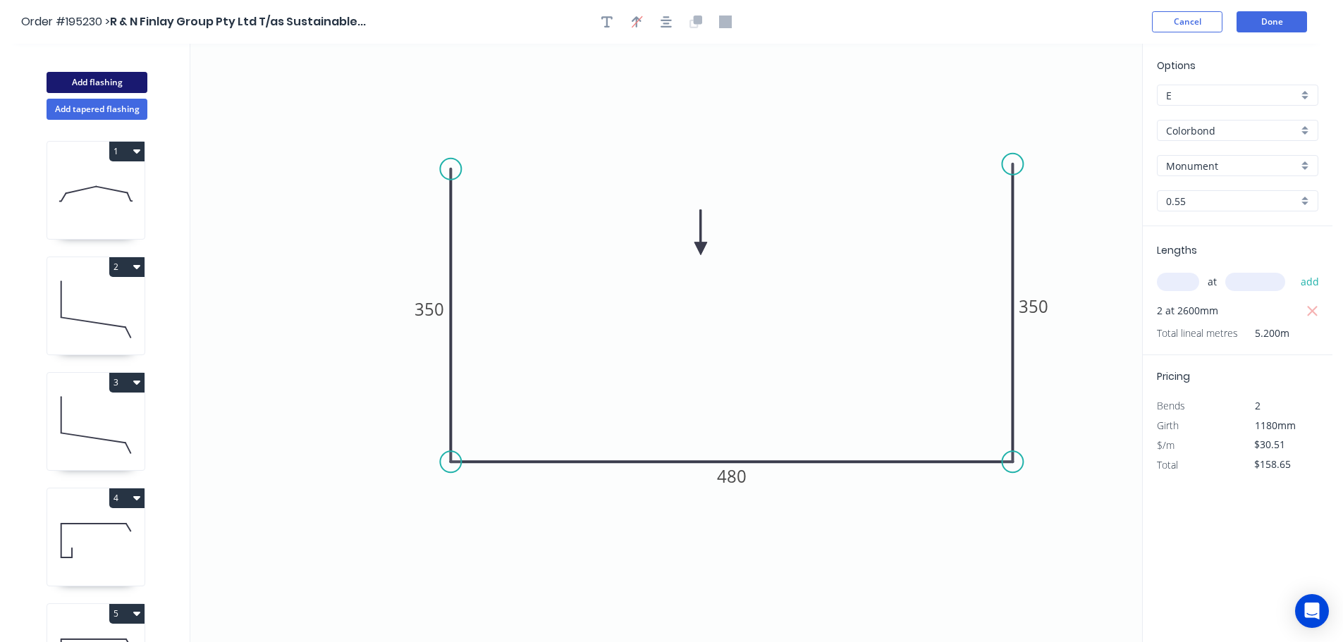
type input "$0.00"
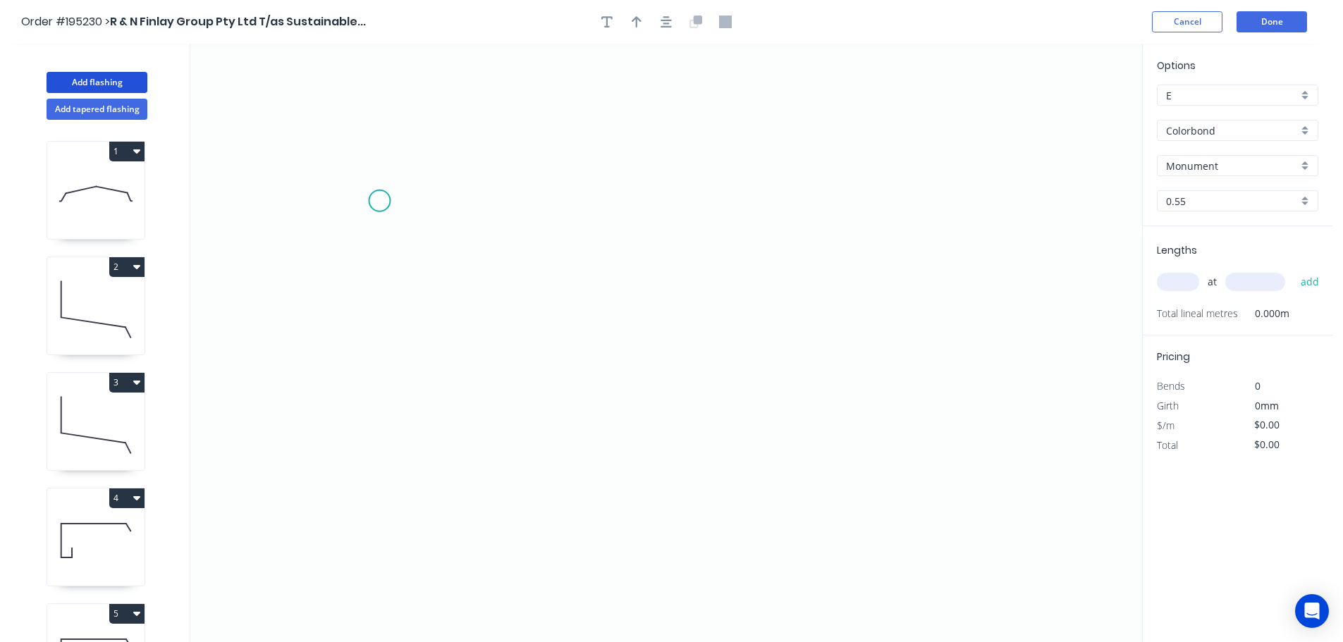
click at [379, 201] on icon "0" at bounding box center [666, 343] width 952 height 598
click at [303, 209] on icon "0" at bounding box center [666, 343] width 952 height 598
click at [658, 454] on icon "0 ?" at bounding box center [666, 343] width 952 height 598
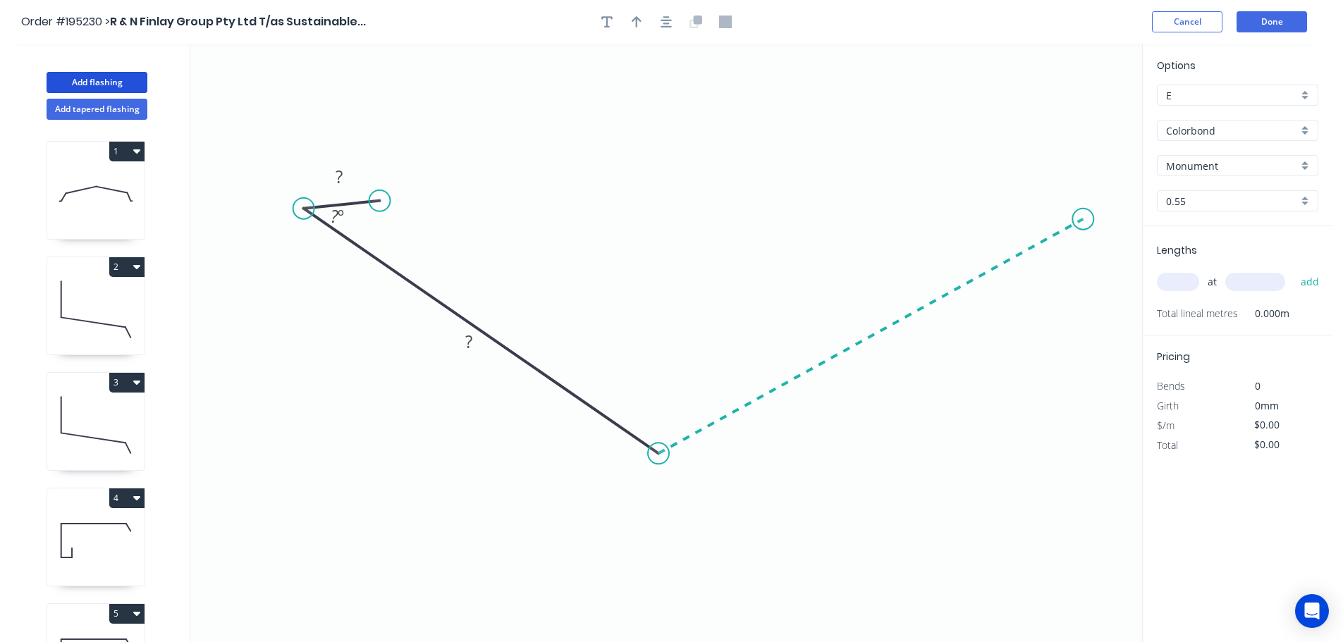
click at [1083, 219] on icon "0 ? ? ? º" at bounding box center [666, 343] width 952 height 598
click at [995, 196] on icon at bounding box center [1038, 207] width 89 height 23
click at [995, 196] on circle at bounding box center [993, 195] width 21 height 21
click at [1001, 200] on circle at bounding box center [1000, 200] width 21 height 21
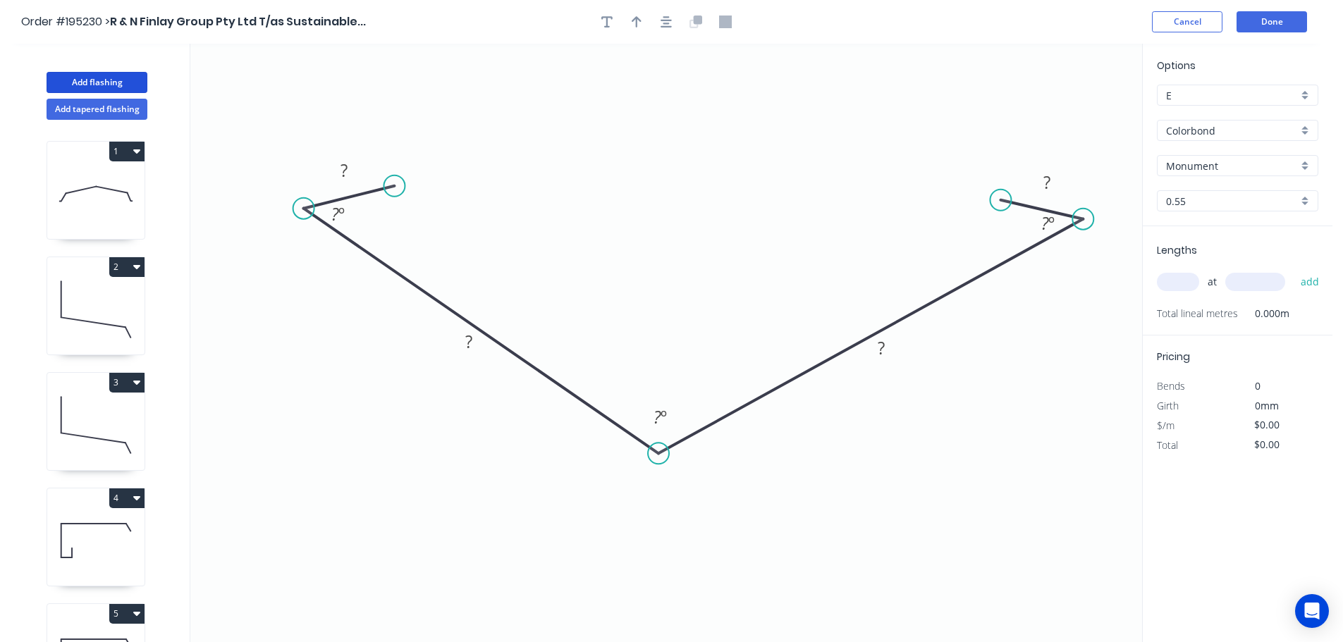
drag, startPoint x: 385, startPoint y: 199, endPoint x: 394, endPoint y: 186, distance: 16.2
click at [394, 186] on circle at bounding box center [393, 186] width 21 height 21
click at [387, 188] on circle at bounding box center [386, 188] width 21 height 21
drag, startPoint x: 387, startPoint y: 188, endPoint x: 387, endPoint y: 202, distance: 13.4
click at [387, 202] on circle at bounding box center [386, 201] width 21 height 21
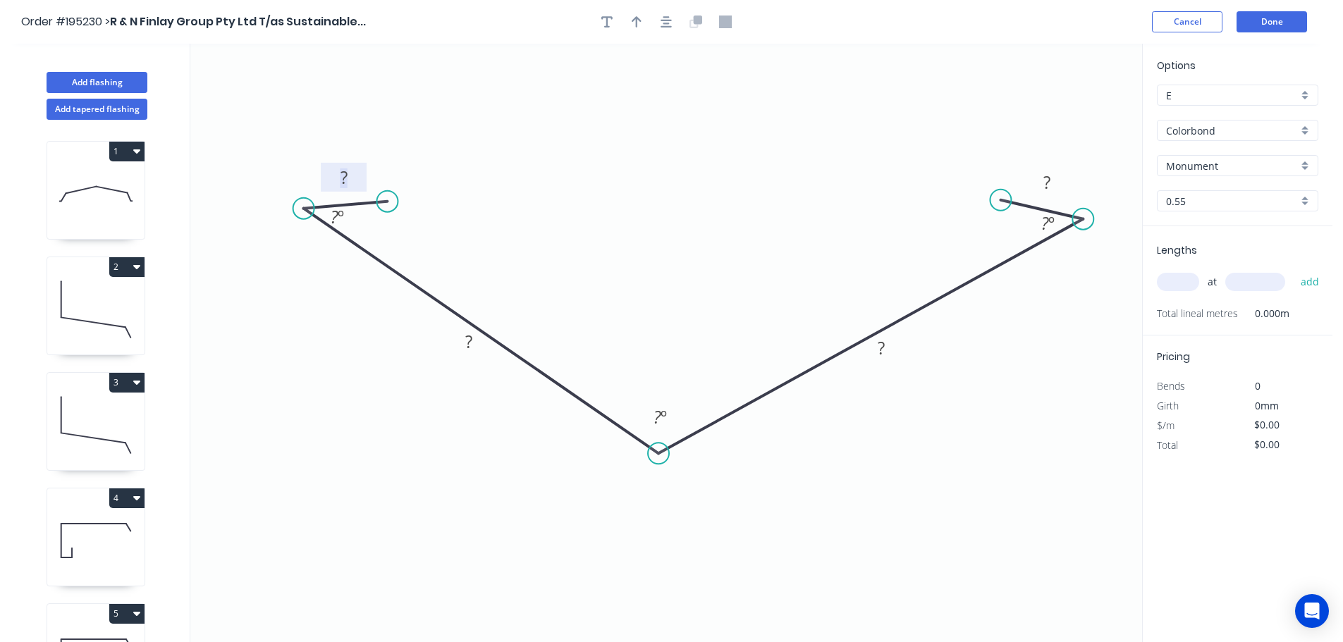
click at [347, 175] on tspan "?" at bounding box center [343, 177] width 7 height 23
click at [593, 157] on icon "0 20 170 170 20 20 º 150 º 20 º" at bounding box center [666, 343] width 952 height 598
type input "$14.03"
drag, startPoint x: 355, startPoint y: 221, endPoint x: 397, endPoint y: 231, distance: 42.6
click at [397, 231] on rect at bounding box center [379, 225] width 46 height 29
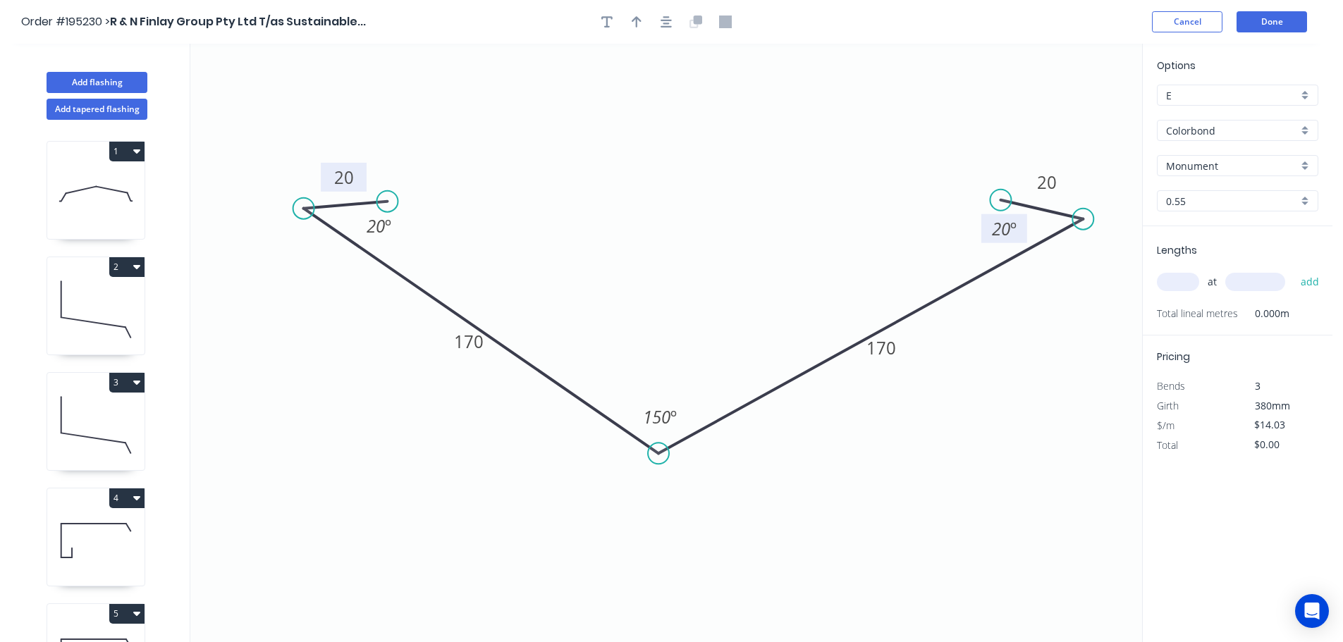
drag, startPoint x: 1028, startPoint y: 223, endPoint x: 985, endPoint y: 228, distance: 44.1
click at [985, 228] on rect at bounding box center [1004, 228] width 46 height 29
click at [636, 17] on icon "button" at bounding box center [637, 21] width 10 height 11
drag, startPoint x: 1068, startPoint y: 111, endPoint x: 673, endPoint y: 194, distance: 404.0
click at [673, 194] on icon at bounding box center [673, 176] width 13 height 45
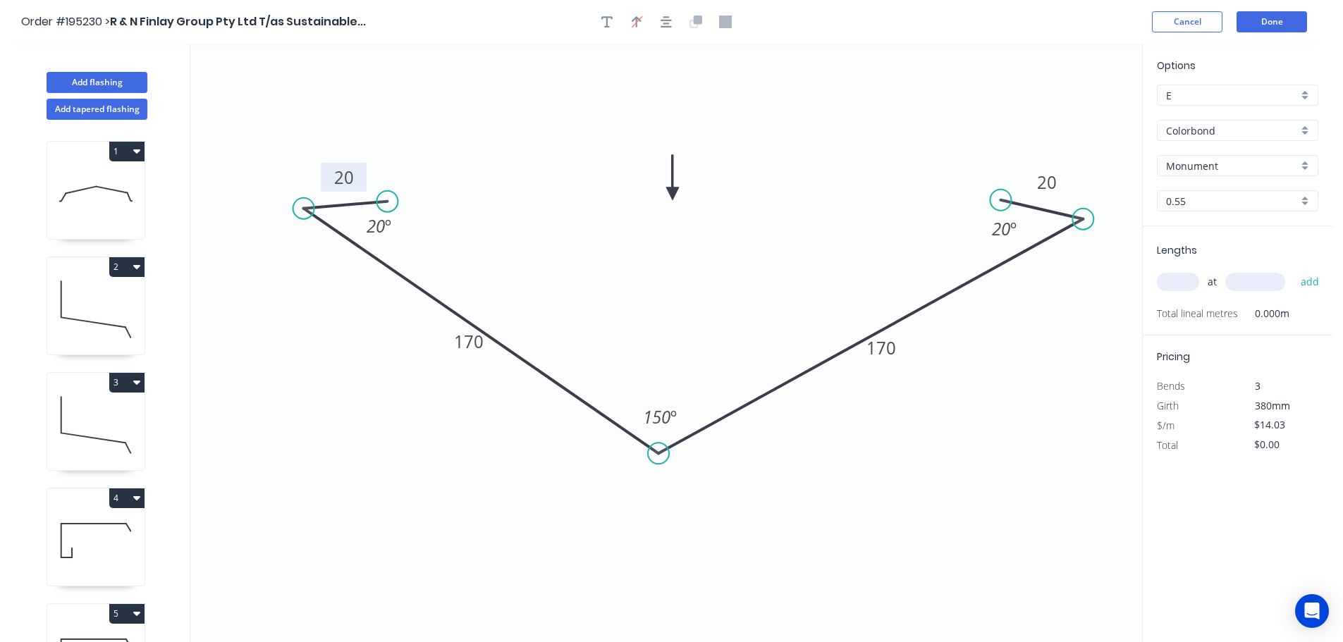
click at [1189, 282] on input "text" at bounding box center [1178, 282] width 42 height 18
type input "2"
type input "2000"
click at [1294, 270] on button "add" at bounding box center [1310, 282] width 33 height 24
type input "$56.12"
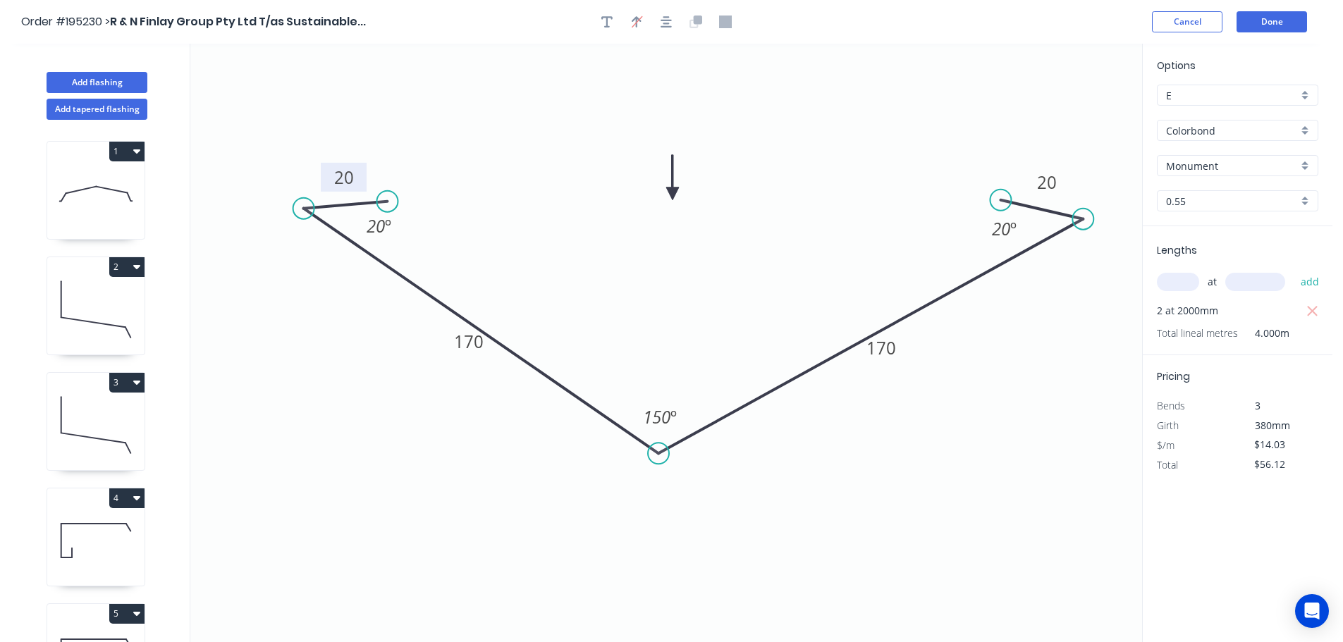
click at [1280, 6] on header "Order #195230 > R & N Finlay Group Pty Ltd T/as Sustainable... Cancel Done" at bounding box center [666, 22] width 1332 height 44
click at [1272, 21] on button "Done" at bounding box center [1271, 21] width 70 height 21
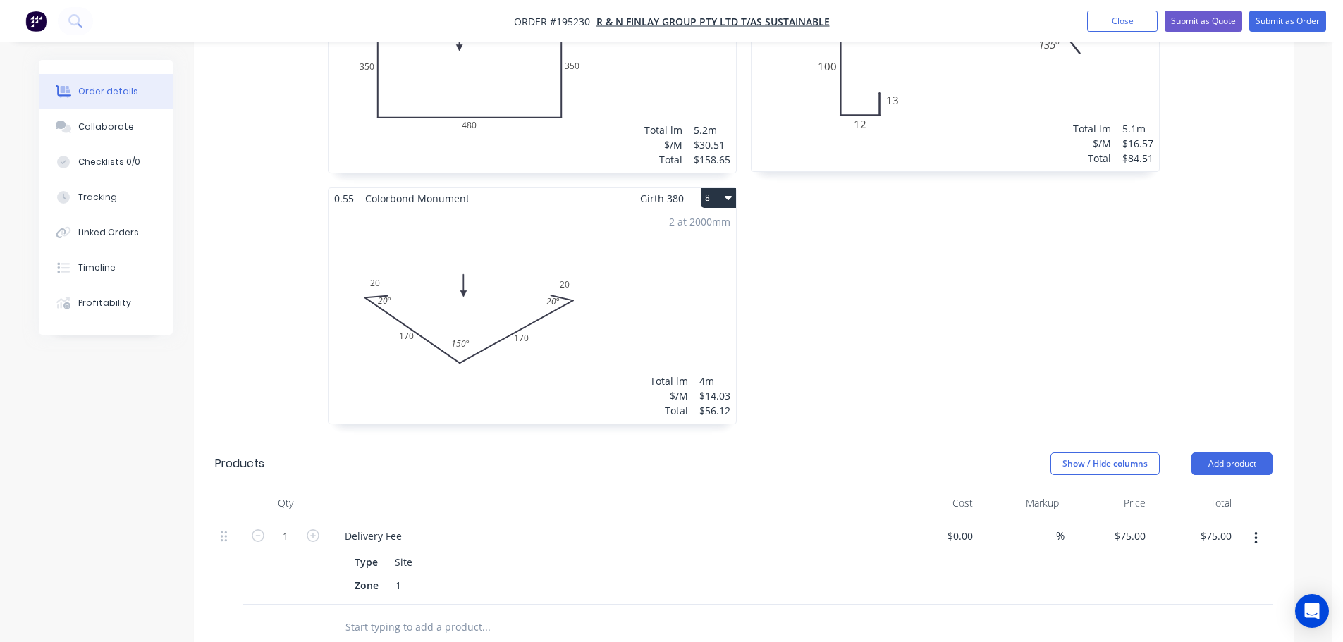
scroll to position [1301, 0]
click at [638, 283] on div "2 at 2000mm Total lm $/M Total 4m $14.03 $56.12" at bounding box center [531, 316] width 407 height 215
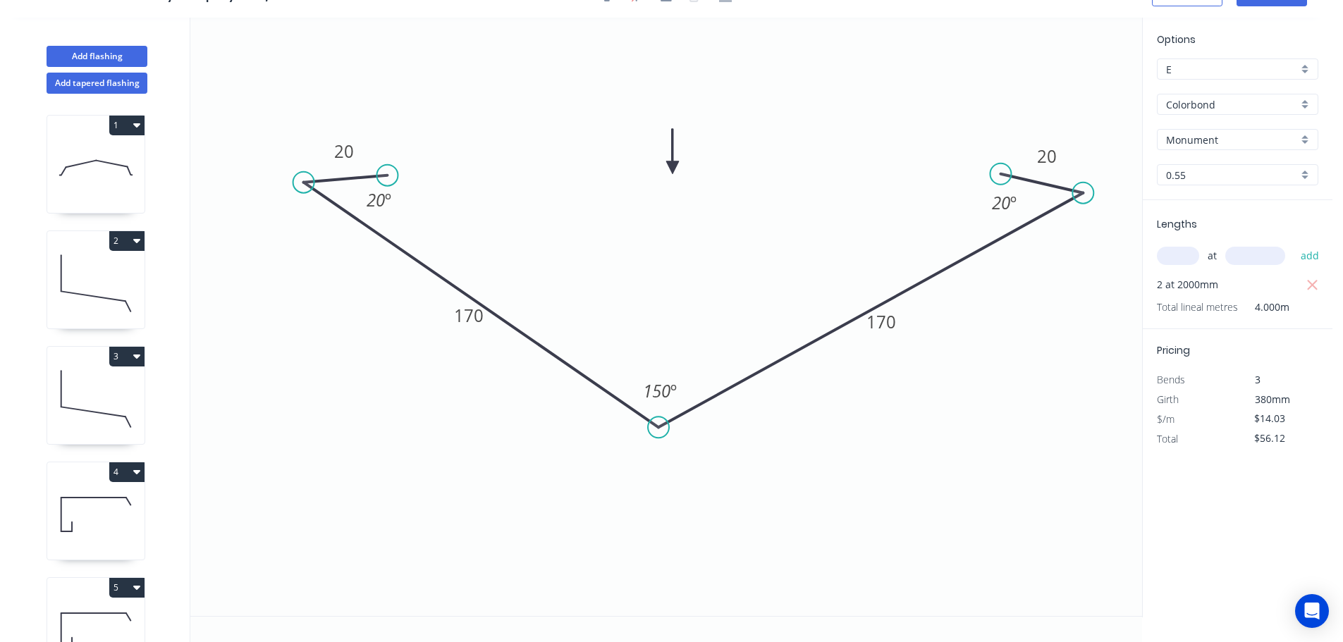
scroll to position [26, 0]
drag, startPoint x: 398, startPoint y: 201, endPoint x: 415, endPoint y: 201, distance: 17.6
click at [415, 201] on rect at bounding box center [396, 199] width 46 height 29
drag, startPoint x: 985, startPoint y: 202, endPoint x: 971, endPoint y: 209, distance: 15.5
click at [971, 209] on rect at bounding box center [990, 208] width 46 height 29
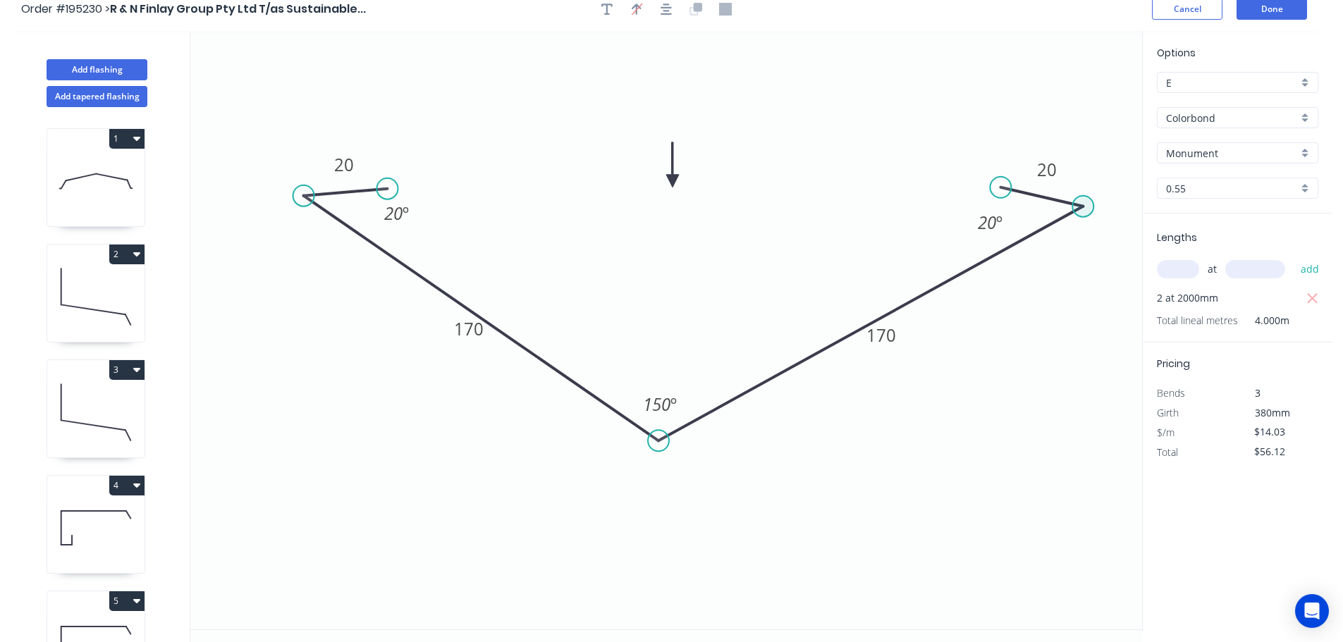
scroll to position [0, 0]
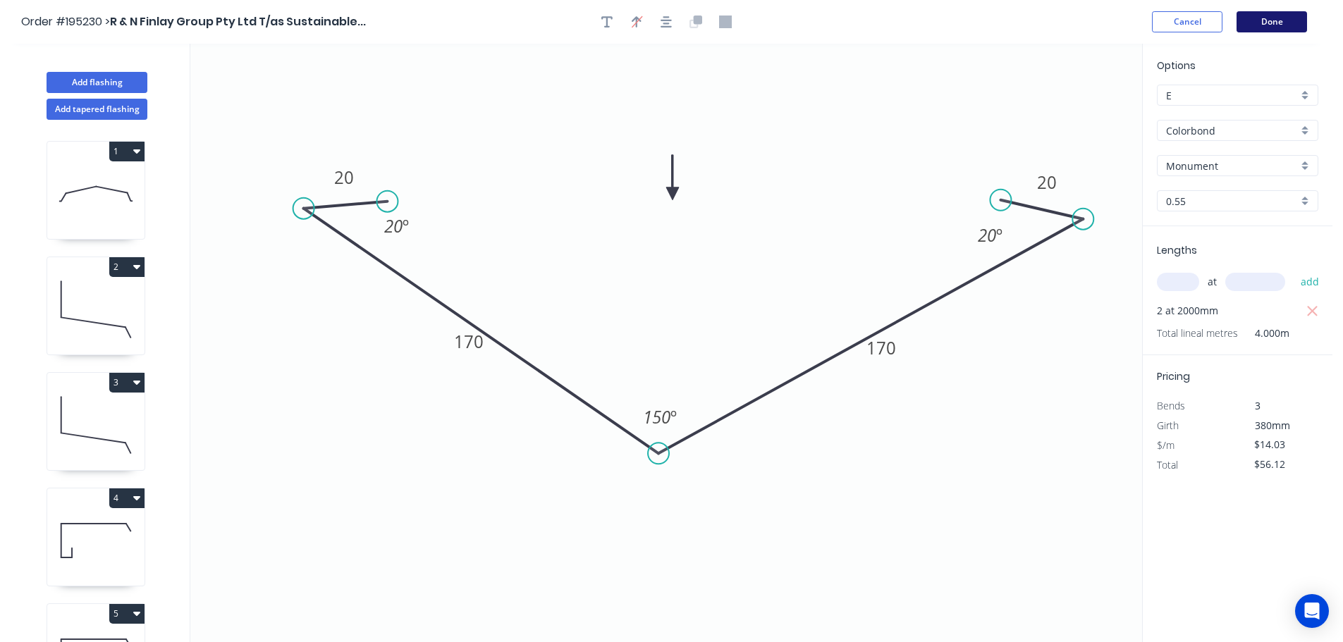
click at [1270, 23] on button "Done" at bounding box center [1271, 21] width 70 height 21
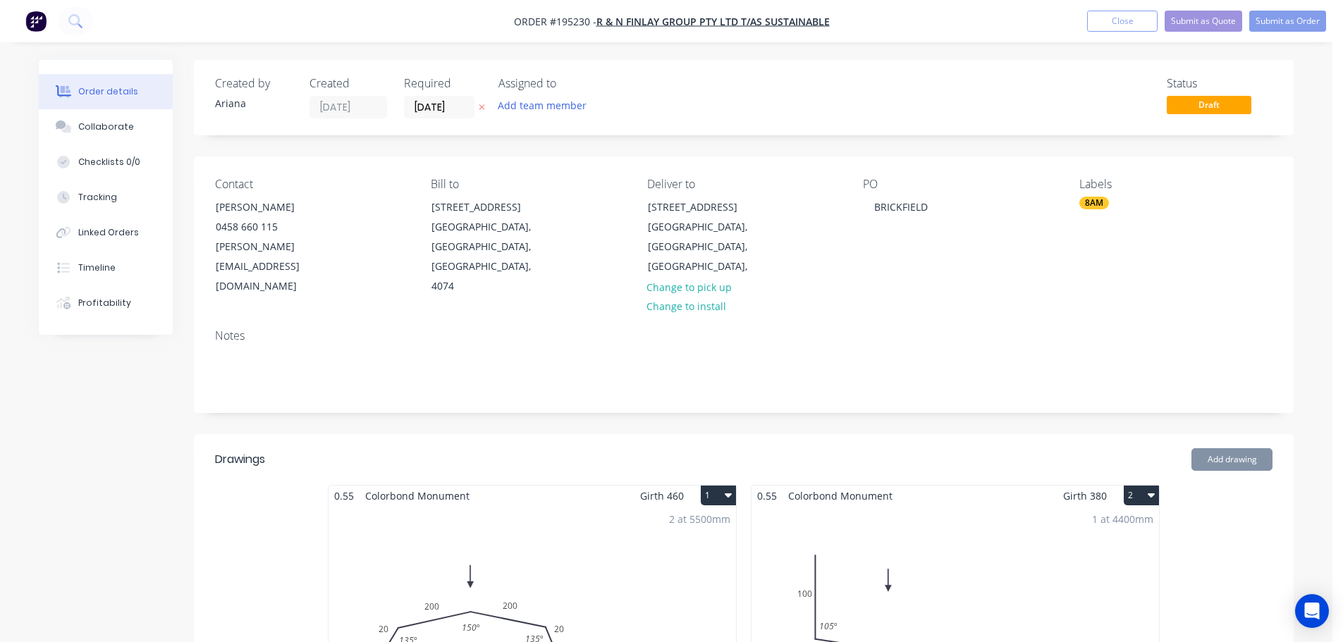
type input "$75.00"
click at [1275, 18] on button "Submit as Order" at bounding box center [1287, 21] width 77 height 21
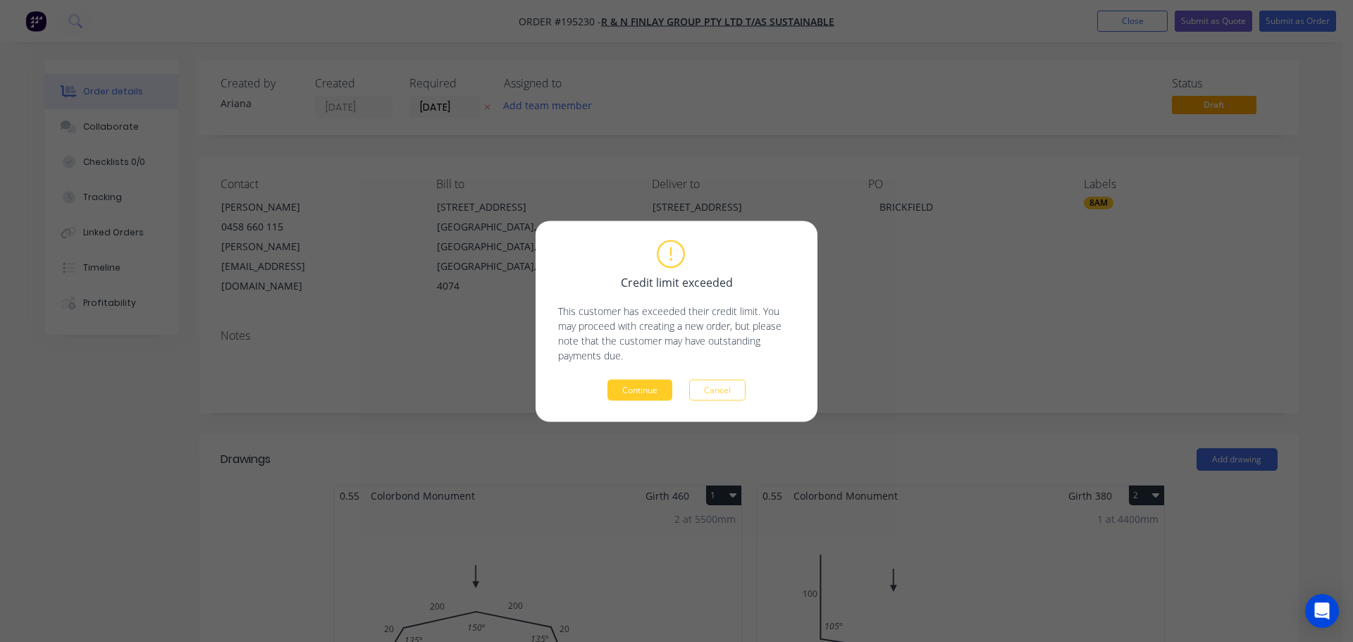
click at [653, 389] on button "Continue" at bounding box center [640, 389] width 65 height 21
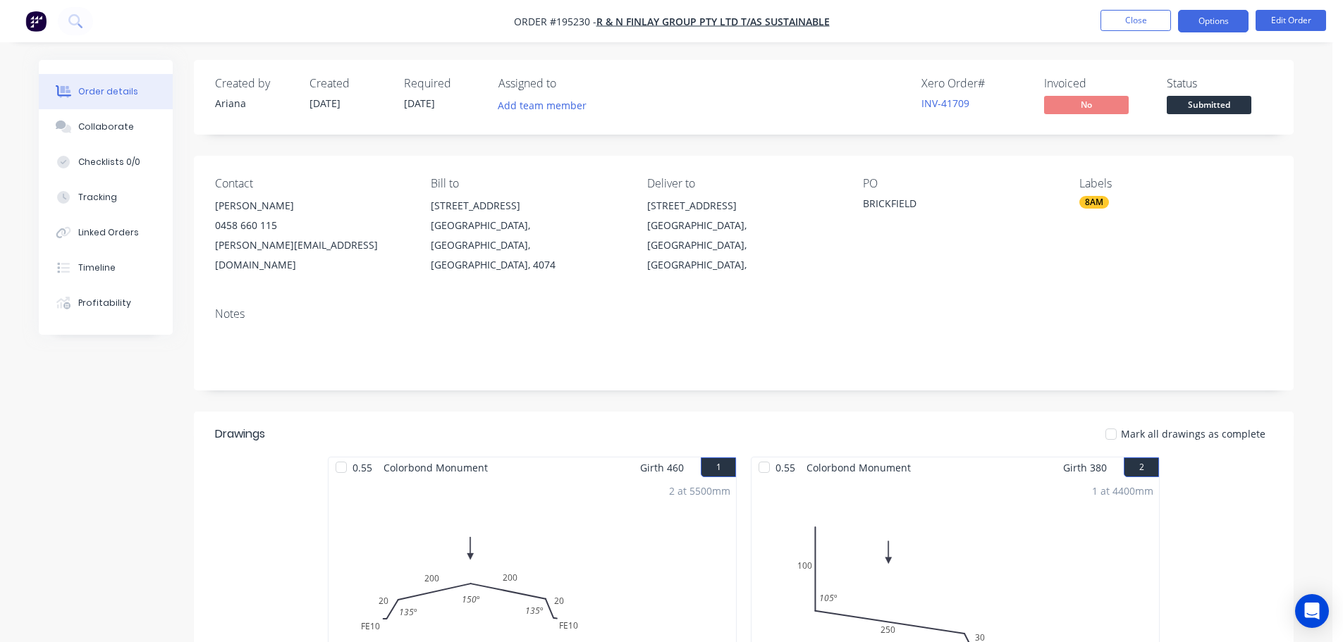
click at [1196, 13] on button "Options" at bounding box center [1213, 21] width 70 height 23
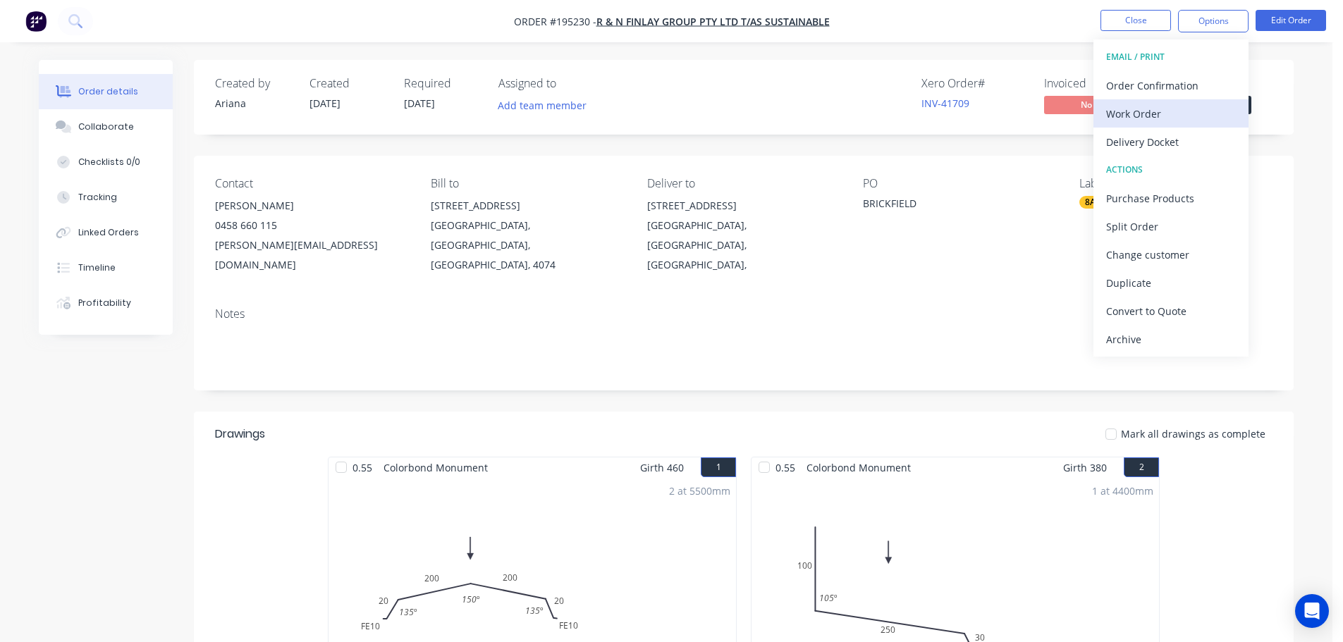
click at [1137, 110] on div "Work Order" at bounding box center [1171, 114] width 130 height 20
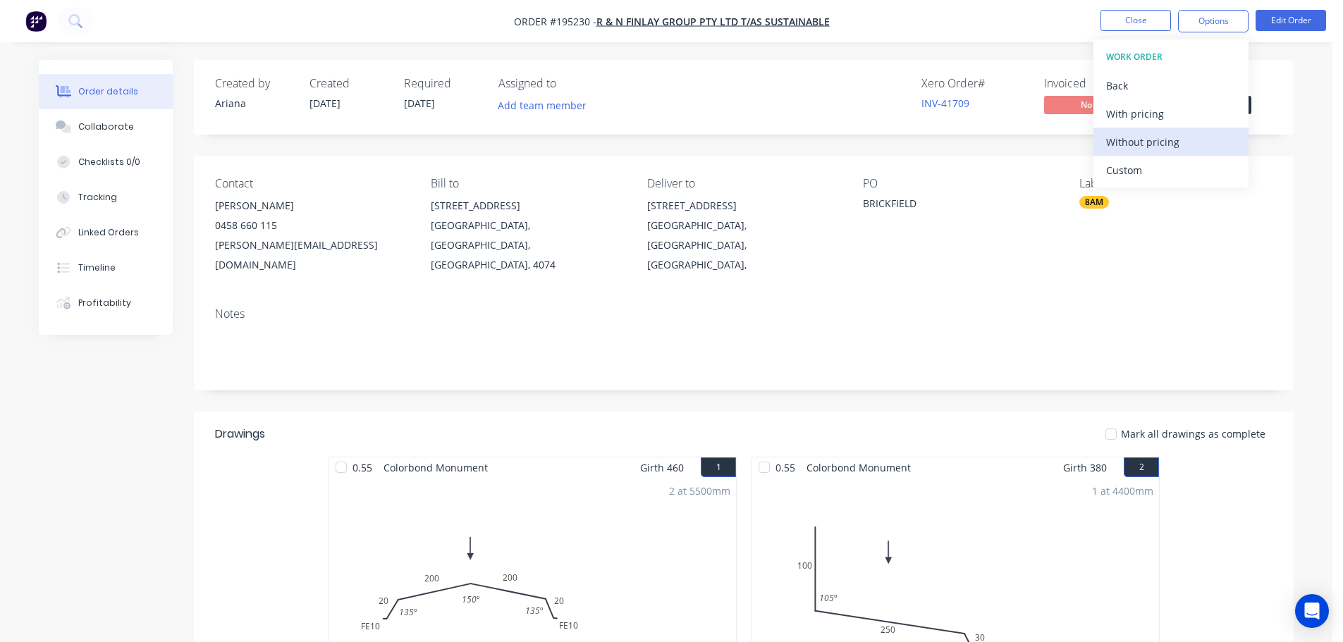
click at [1126, 146] on div "Without pricing" at bounding box center [1171, 142] width 130 height 20
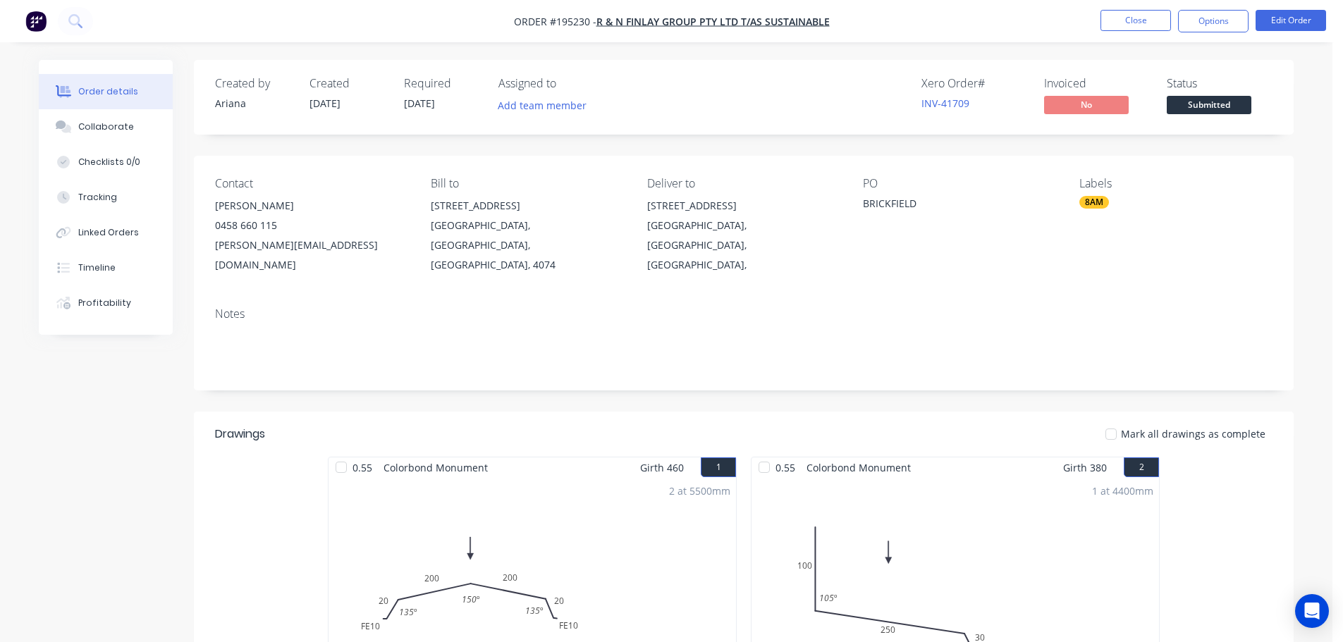
click at [943, 24] on nav "Order #195230 - R & N Finlay Group Pty Ltd T/as Sustainable Close Options Edit …" at bounding box center [671, 21] width 1343 height 42
click at [1142, 19] on button "Close" at bounding box center [1135, 20] width 70 height 21
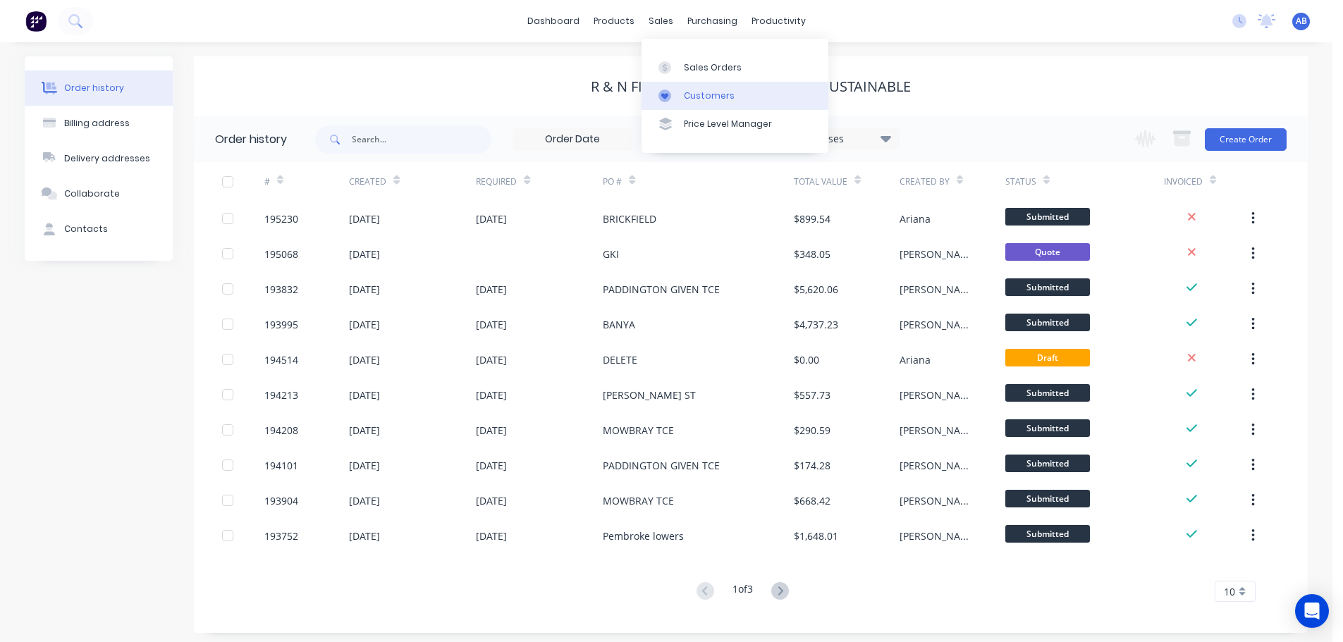
click at [688, 92] on div "Customers" at bounding box center [709, 96] width 51 height 13
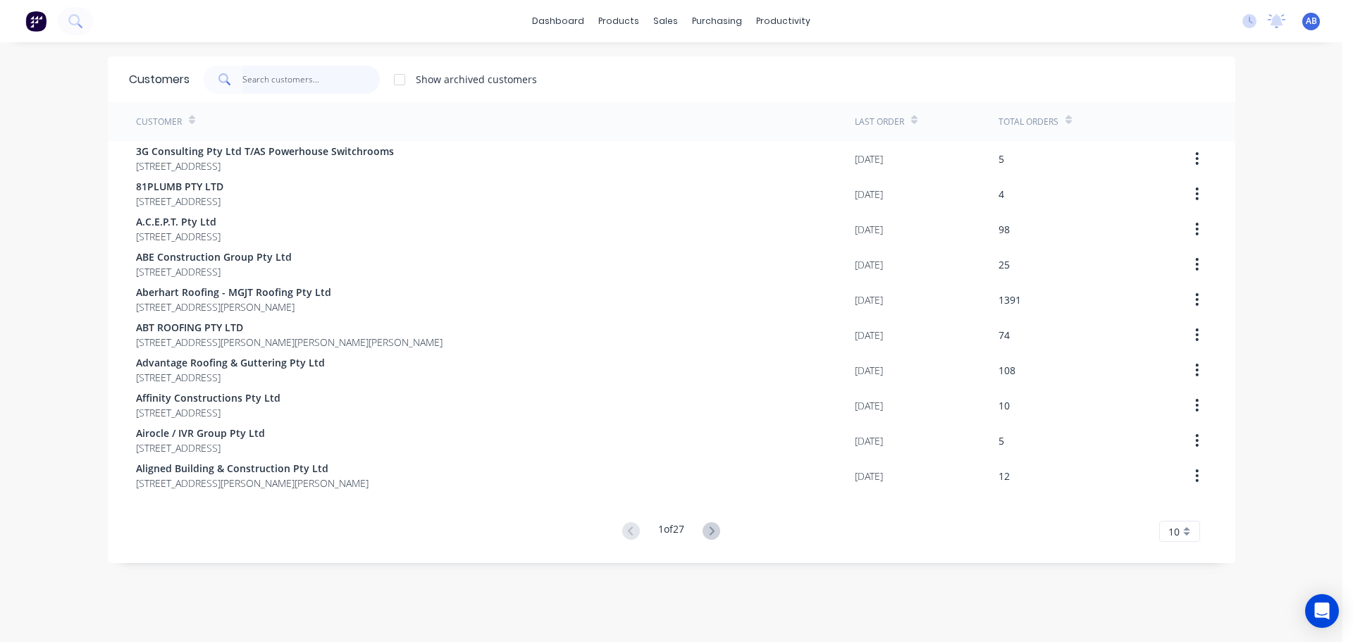
click at [347, 81] on input "text" at bounding box center [310, 80] width 137 height 28
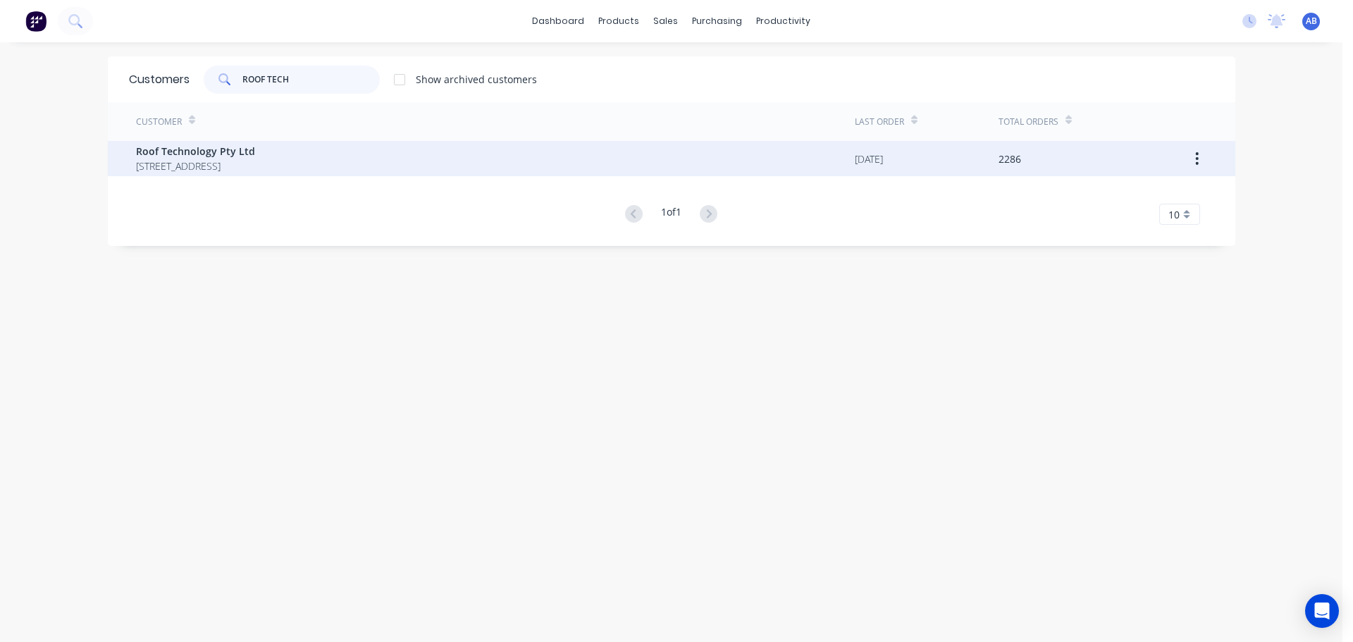
type input "ROOF TECH"
click at [225, 165] on span "2 LOCHLARNEY STREET BEENLEIGH Queensland Australia 4207" at bounding box center [195, 166] width 119 height 15
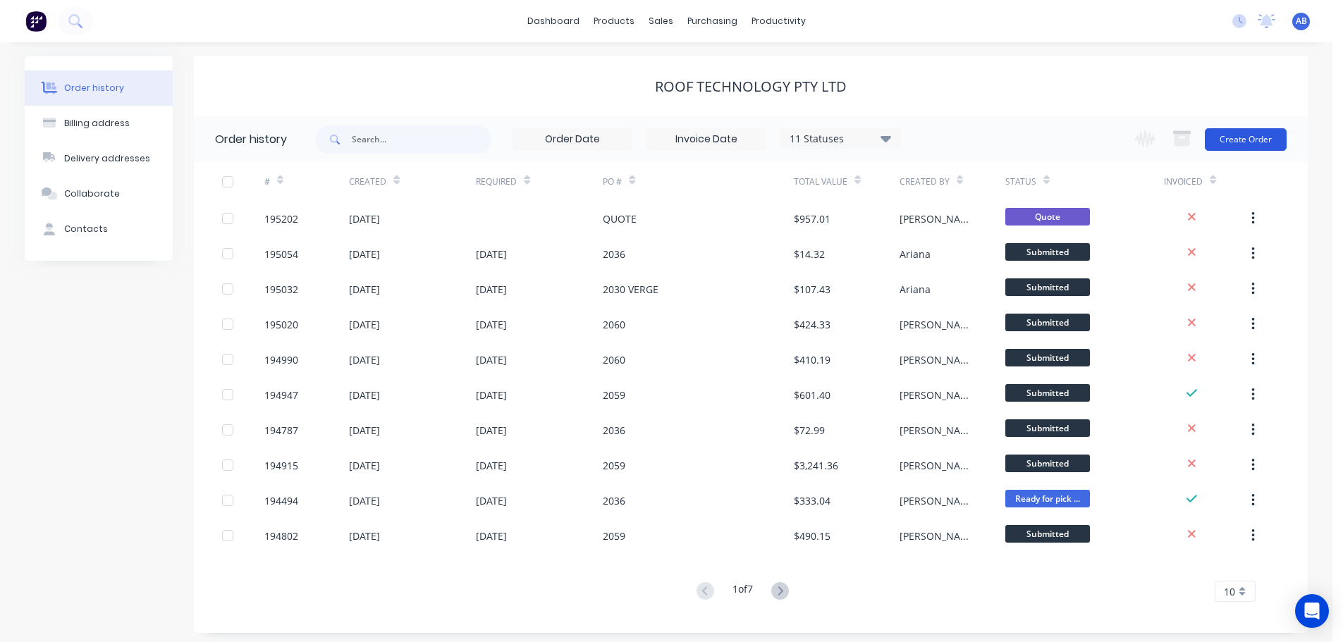
click at [1254, 140] on button "Create Order" at bounding box center [1246, 139] width 82 height 23
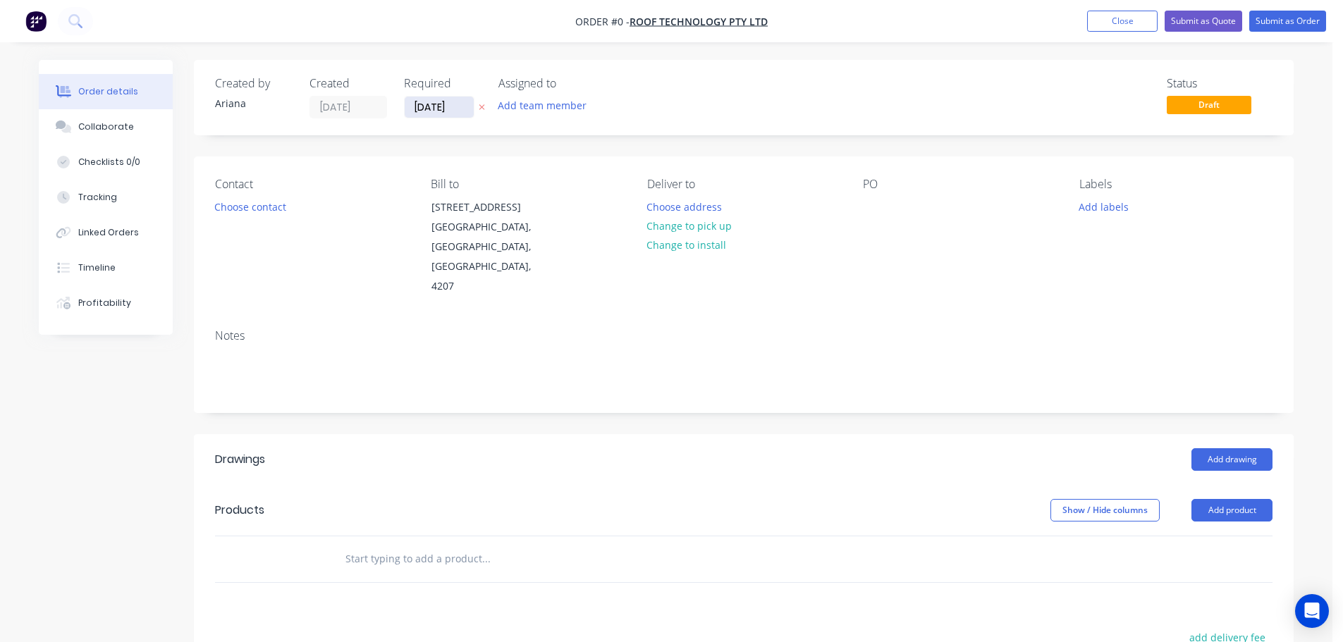
click at [425, 109] on input "[DATE]" at bounding box center [439, 107] width 69 height 21
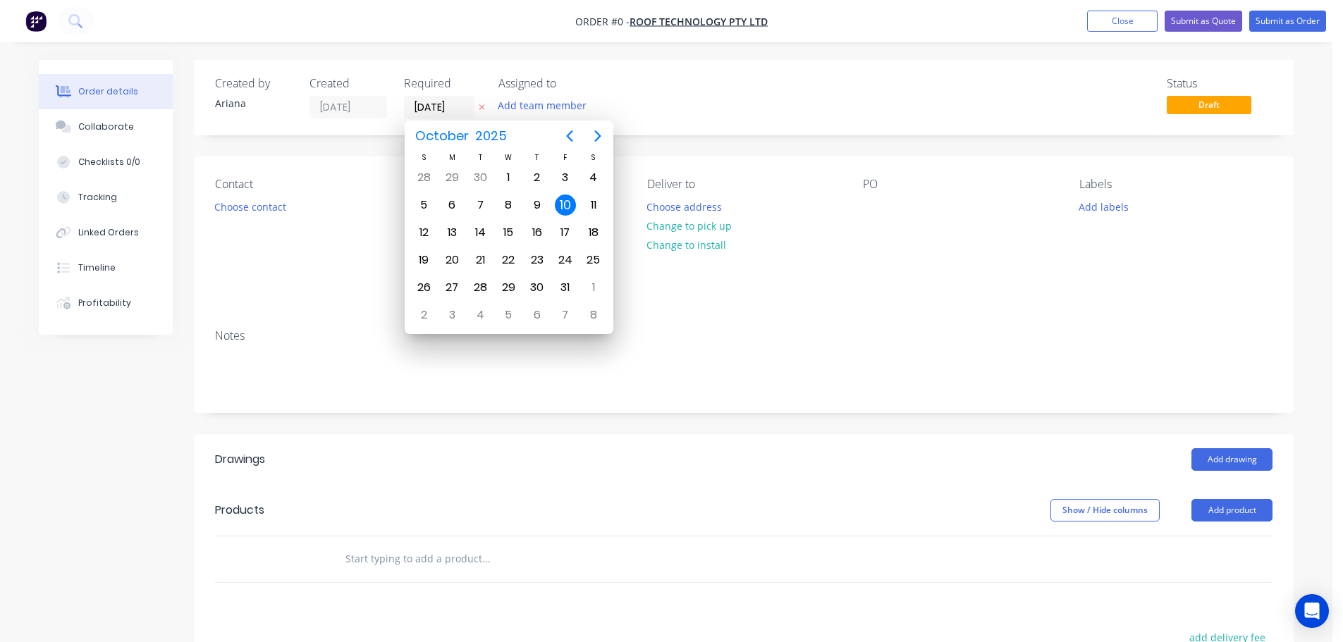
click at [760, 106] on div "Status Draft" at bounding box center [955, 98] width 633 height 42
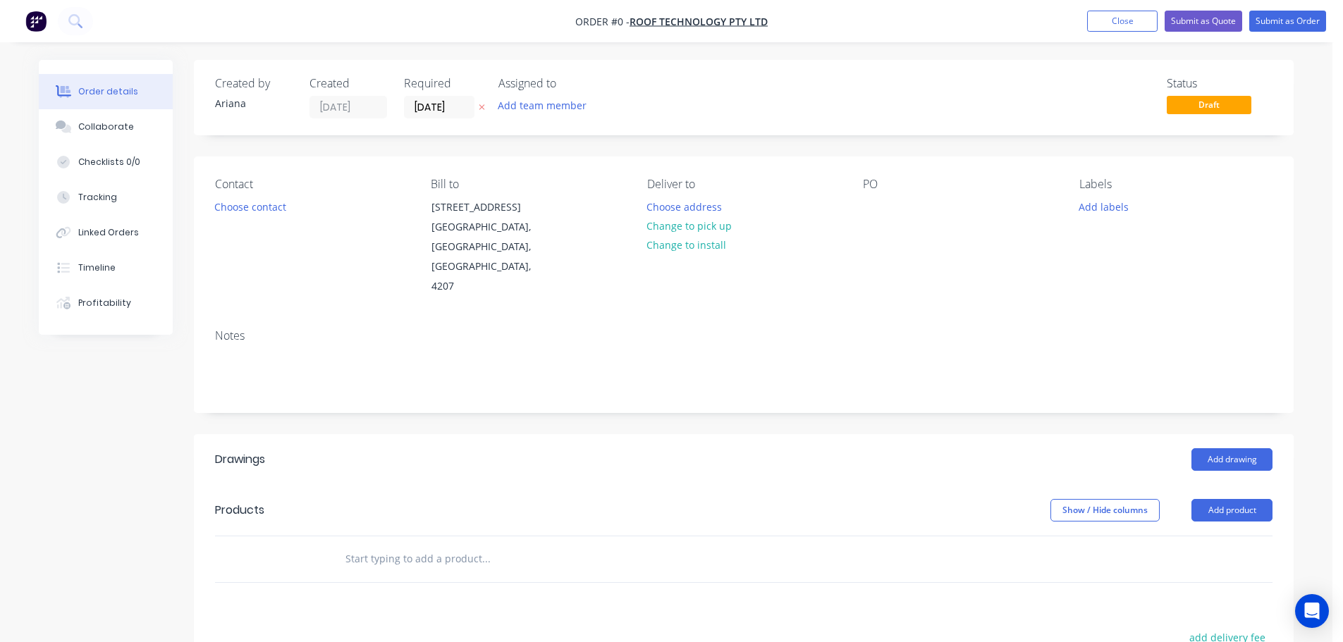
click at [758, 100] on div "Status Draft" at bounding box center [955, 98] width 633 height 42
click at [259, 210] on button "Choose contact" at bounding box center [250, 206] width 87 height 19
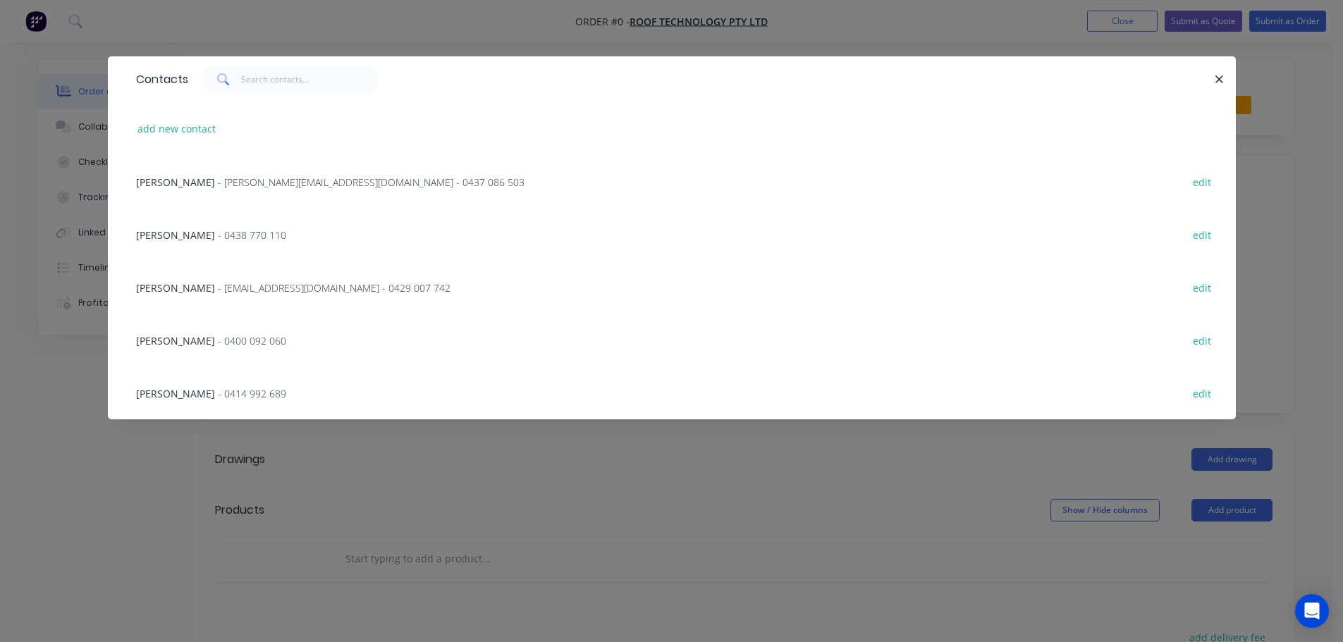
click at [218, 290] on span "- rob@rooftek.net.au - 0429 007 742" at bounding box center [334, 287] width 233 height 13
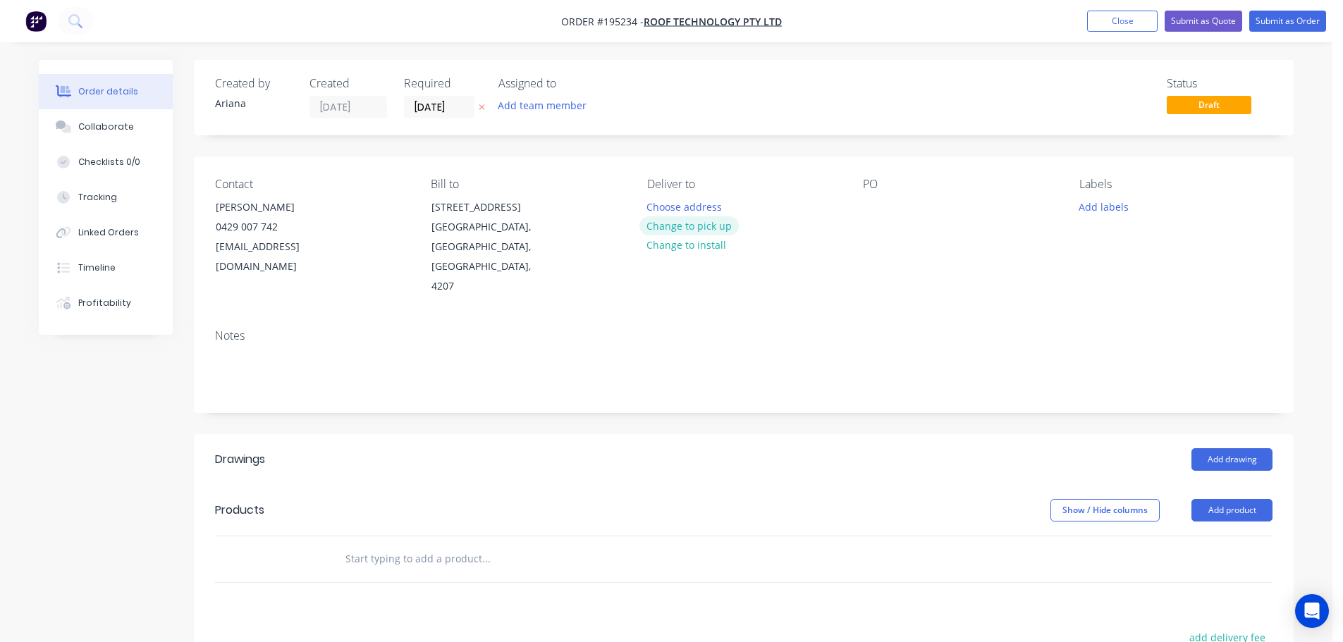
click at [676, 225] on button "Change to pick up" at bounding box center [689, 225] width 100 height 19
click at [660, 199] on div at bounding box center [658, 207] width 23 height 20
click at [884, 318] on div "Notes" at bounding box center [744, 365] width 1100 height 94
click at [876, 203] on div at bounding box center [874, 207] width 23 height 20
click at [1028, 329] on div "Notes" at bounding box center [743, 335] width 1057 height 13
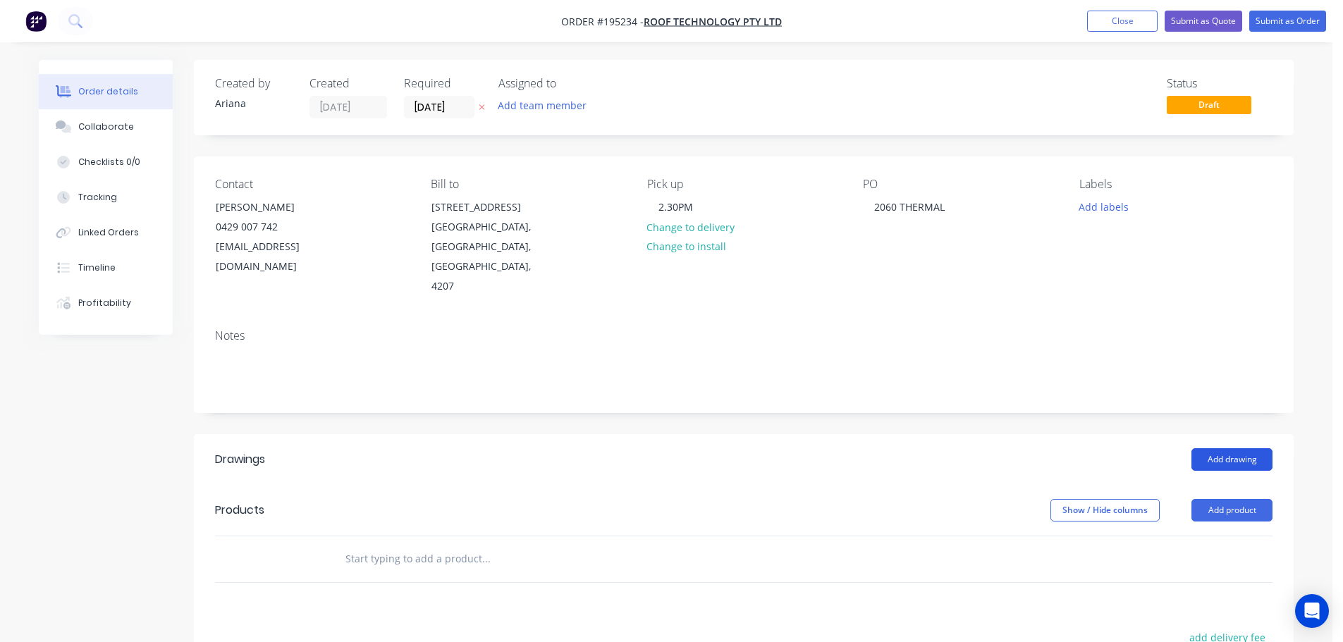
click at [1227, 448] on button "Add drawing" at bounding box center [1231, 459] width 81 height 23
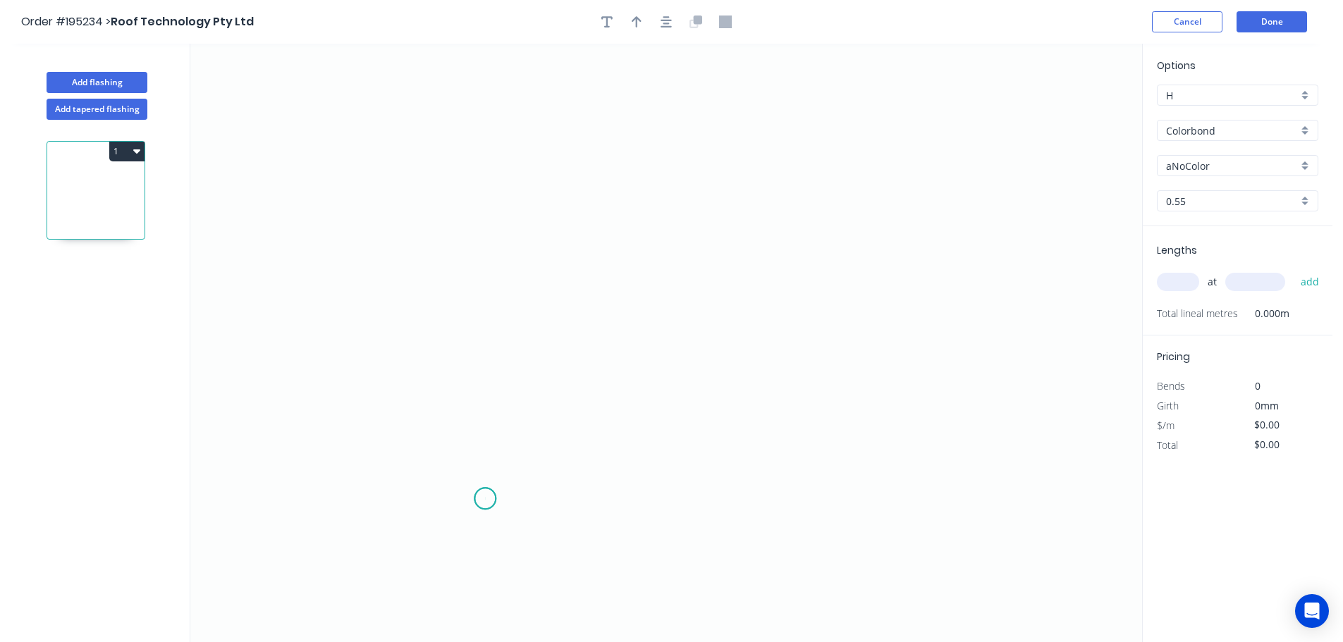
click at [485, 499] on icon "0" at bounding box center [666, 343] width 952 height 598
click at [517, 512] on div "Delete point" at bounding box center [552, 514] width 142 height 29
click at [458, 589] on icon "0" at bounding box center [666, 343] width 952 height 598
click at [458, 372] on icon at bounding box center [458, 479] width 0 height 216
click at [450, 348] on icon "0 ?" at bounding box center [666, 343] width 952 height 598
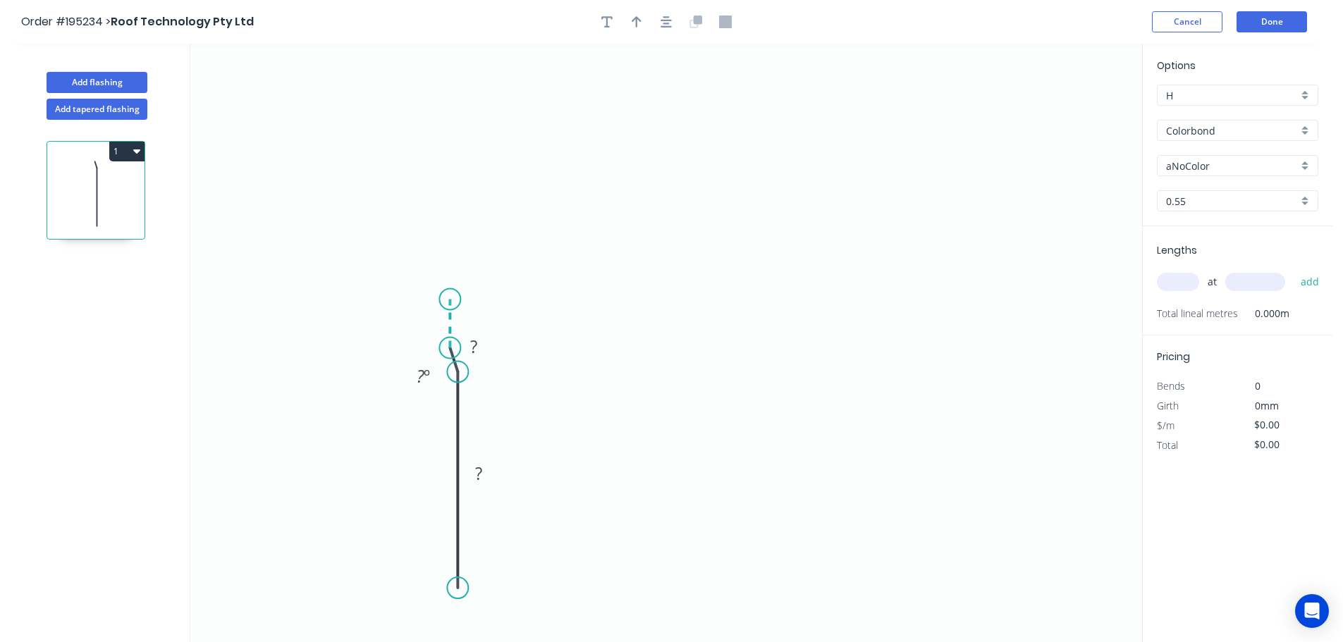
click at [450, 300] on icon at bounding box center [450, 324] width 0 height 49
click at [464, 283] on icon "0 ? ? ? ? º ? º" at bounding box center [666, 343] width 952 height 598
click at [466, 97] on icon "0 ? ? ? ? ? º ? º" at bounding box center [666, 343] width 952 height 598
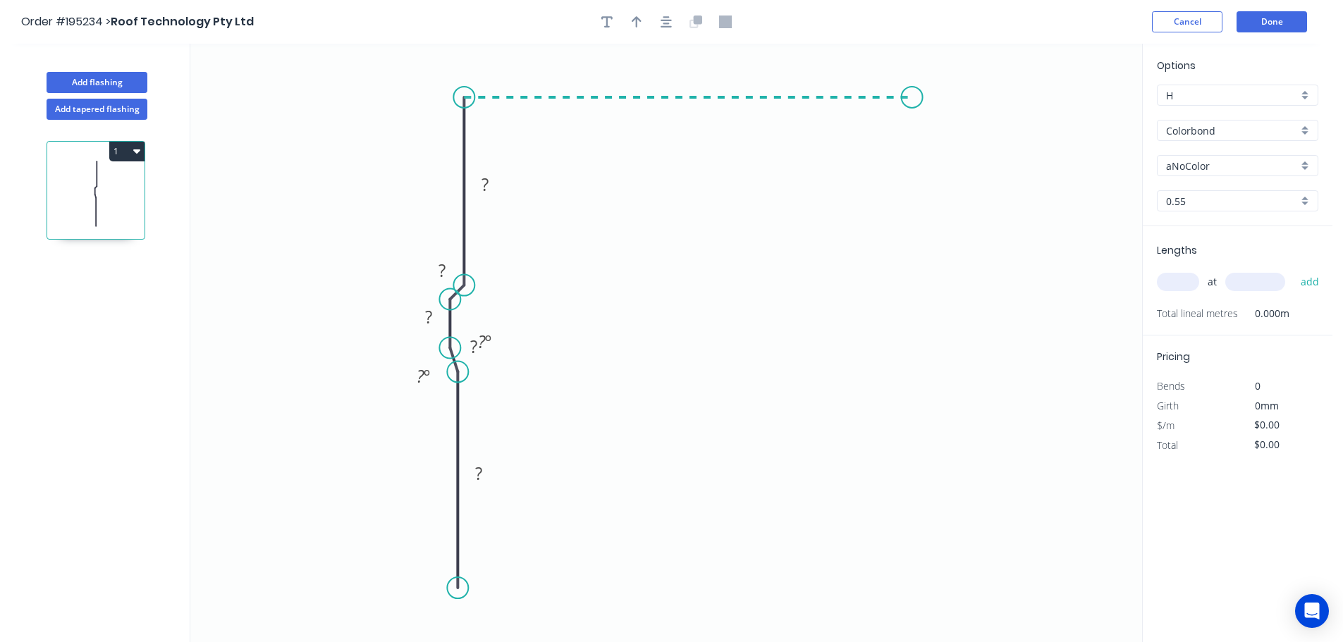
click at [912, 94] on icon "0 ? ? ? ? ? ? º ? º" at bounding box center [666, 343] width 952 height 598
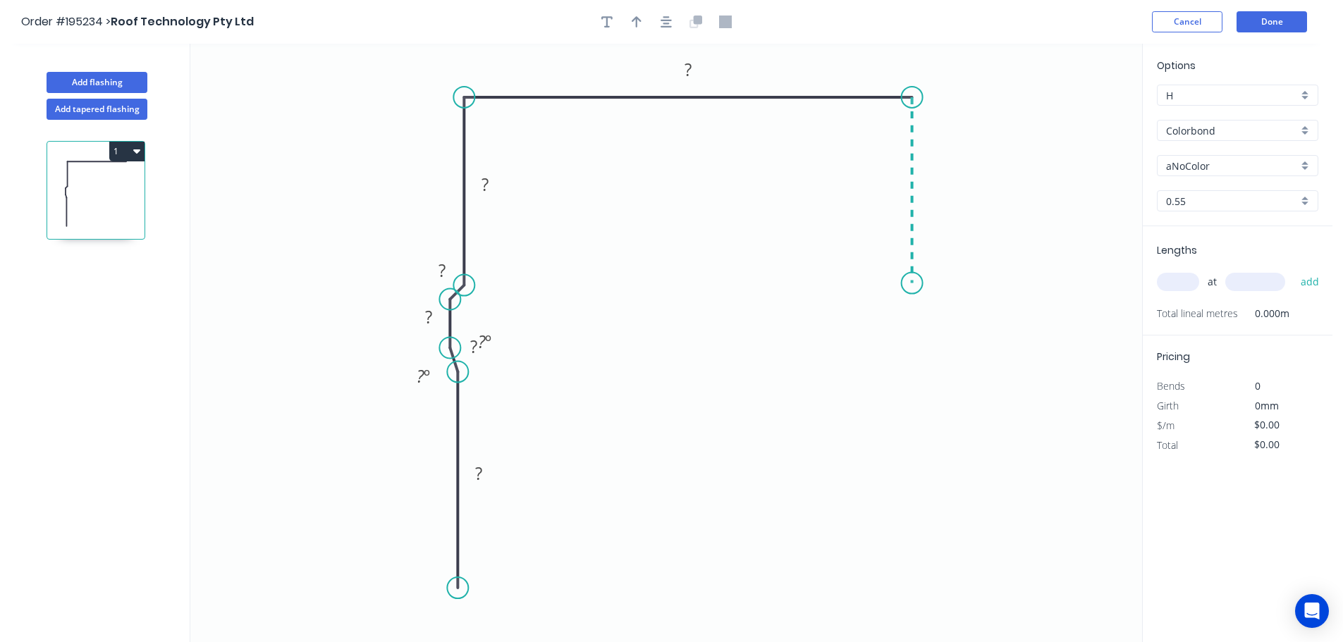
click at [913, 283] on icon "0 ? ? ? ? ? ? ? º ? º" at bounding box center [666, 343] width 952 height 598
click at [924, 313] on icon "0 ? ? ? ? ? ? ? ? º ? º" at bounding box center [666, 343] width 952 height 598
click at [925, 366] on icon "0 ? ? ? ? ? ? ? ? ? º ? º ? º" at bounding box center [666, 343] width 952 height 598
click at [914, 398] on icon "0 ? ? ? ? ? ? ? ? ? ? º ? º ? º ? º" at bounding box center [666, 343] width 952 height 598
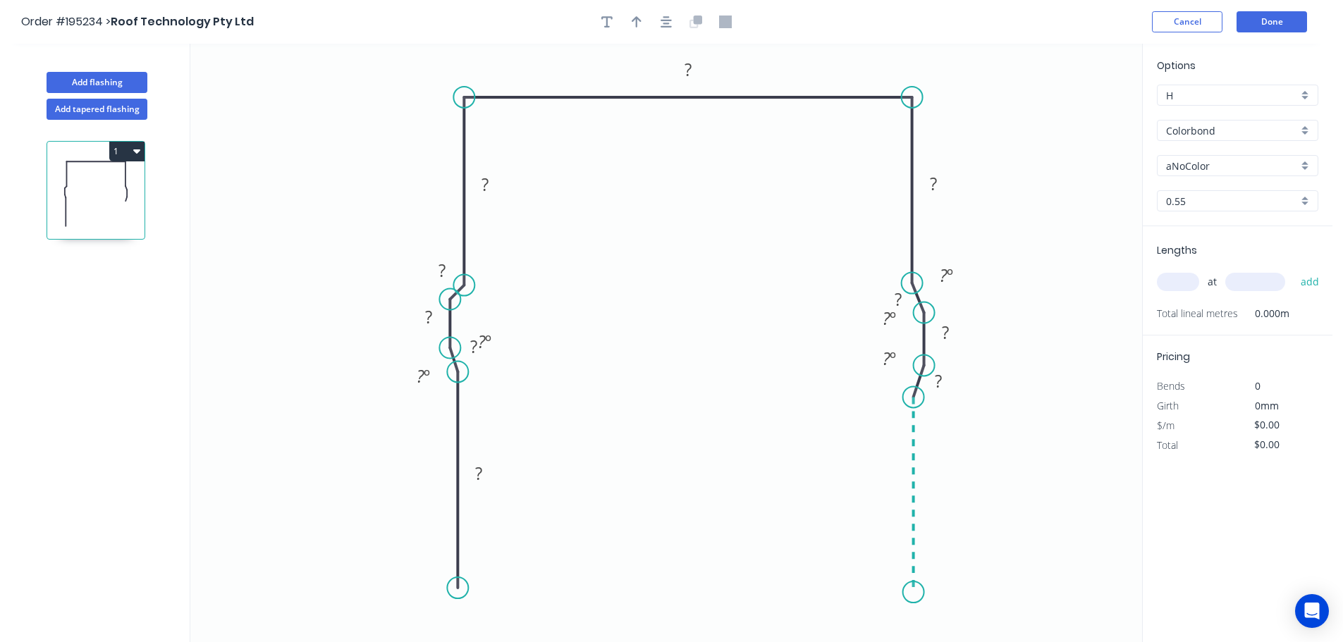
click at [913, 593] on icon "0 ? ? ? ? ? ? ? ? ? ? ? º ? º ? º ? º ? º" at bounding box center [666, 343] width 952 height 598
click at [982, 541] on div "Crush & Fold" at bounding box center [984, 545] width 142 height 29
click at [953, 608] on div "Flip bend" at bounding box center [990, 603] width 142 height 29
click at [954, 567] on tspan "10" at bounding box center [953, 566] width 20 height 23
click at [995, 540] on icon "0 ? ? ? ? ? ? CF 15 ? ? ? ? ? ? º ? º ? º ? º ? º ? º" at bounding box center [666, 343] width 952 height 598
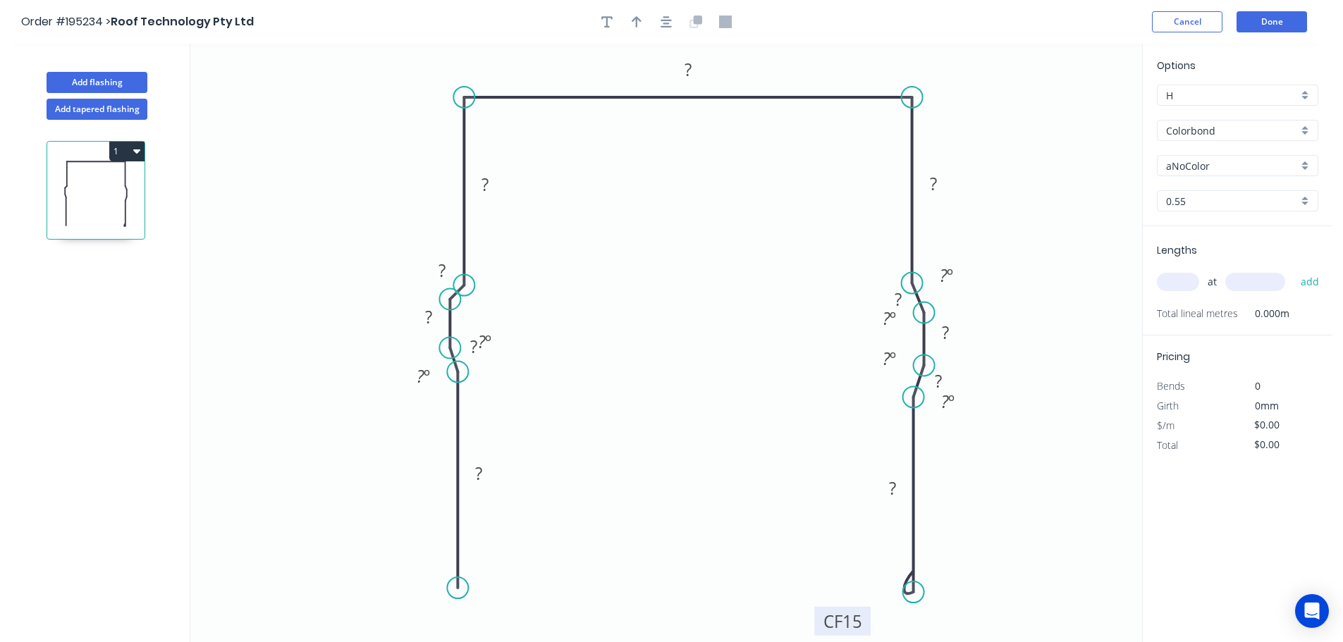
drag, startPoint x: 968, startPoint y: 570, endPoint x: 865, endPoint y: 626, distance: 117.4
click at [865, 626] on rect at bounding box center [842, 621] width 56 height 29
click at [529, 544] on div "Crush & Fold" at bounding box center [531, 545] width 142 height 29
click at [441, 560] on tspan "10" at bounding box center [437, 562] width 20 height 23
click at [527, 567] on icon "0 ? ? ? ? ? ? CF 15 ? ? ? ? CF 15 ? ? º ? º ? º ? º ? º ? º" at bounding box center [666, 343] width 952 height 598
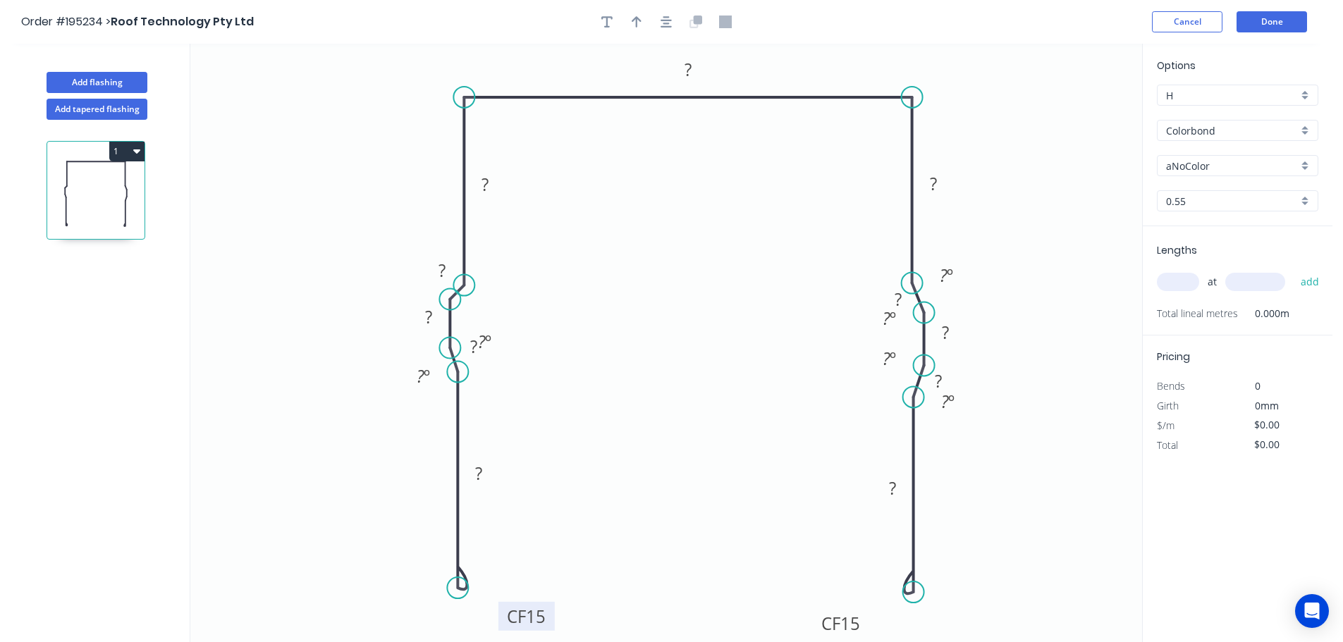
drag, startPoint x: 404, startPoint y: 565, endPoint x: 504, endPoint y: 619, distance: 113.5
click at [504, 619] on rect at bounding box center [526, 616] width 56 height 29
click at [536, 391] on div "Hide angle" at bounding box center [554, 387] width 142 height 29
click at [467, 426] on div "Hide angle" at bounding box center [493, 422] width 142 height 29
click at [919, 403] on div "Hide angle" at bounding box center [961, 403] width 142 height 29
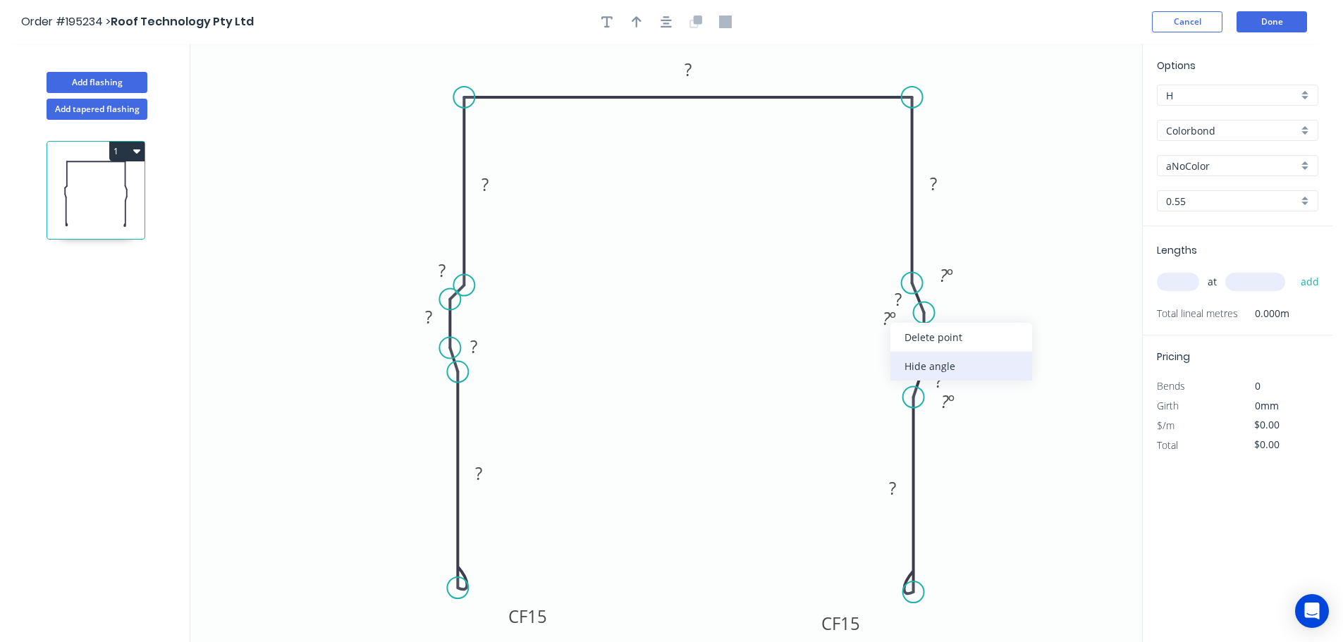
click at [927, 364] on div "Hide angle" at bounding box center [961, 366] width 142 height 29
click at [980, 448] on div "Hide angle" at bounding box center [1018, 447] width 142 height 29
click at [991, 313] on div "Hide angle" at bounding box center [1018, 317] width 142 height 29
click at [481, 472] on tspan "?" at bounding box center [478, 473] width 7 height 23
click at [542, 420] on icon "0 5 260 5 5 40 40 CF 15 135 135 135 5 CF 15 135" at bounding box center [666, 343] width 952 height 598
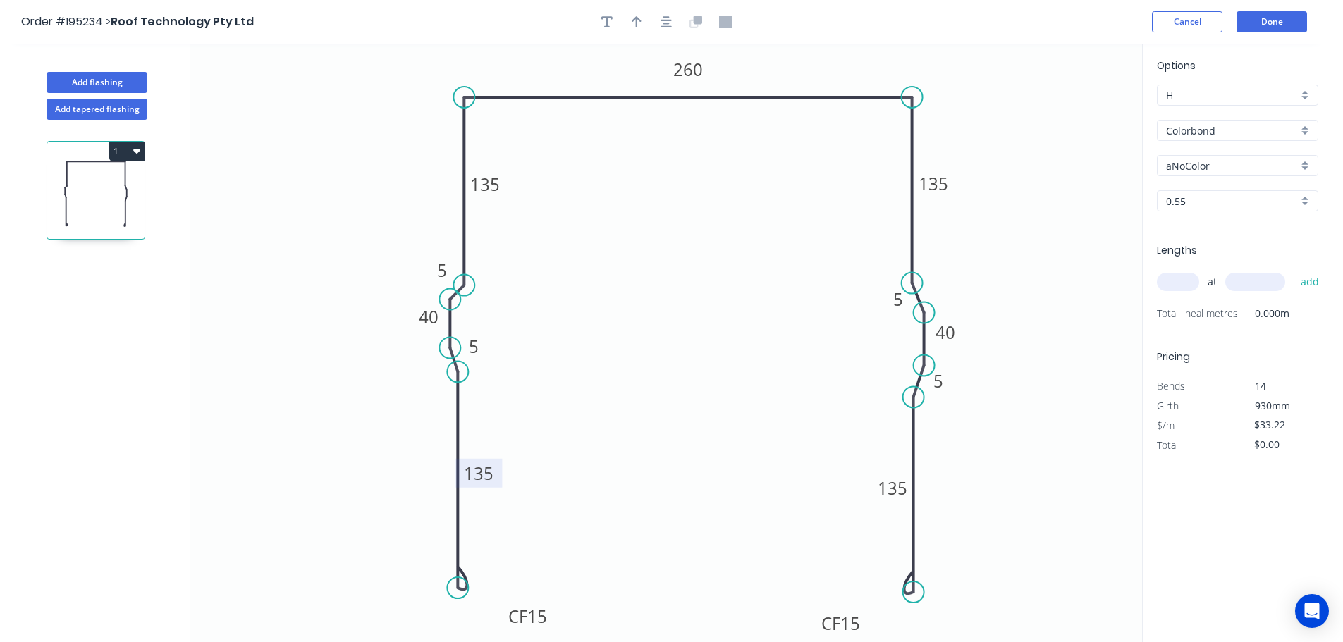
type input "$33.22"
click at [639, 23] on icon "button" at bounding box center [637, 22] width 10 height 13
drag, startPoint x: 1074, startPoint y: 110, endPoint x: 981, endPoint y: 97, distance: 93.2
click at [981, 97] on icon at bounding box center [980, 81] width 13 height 45
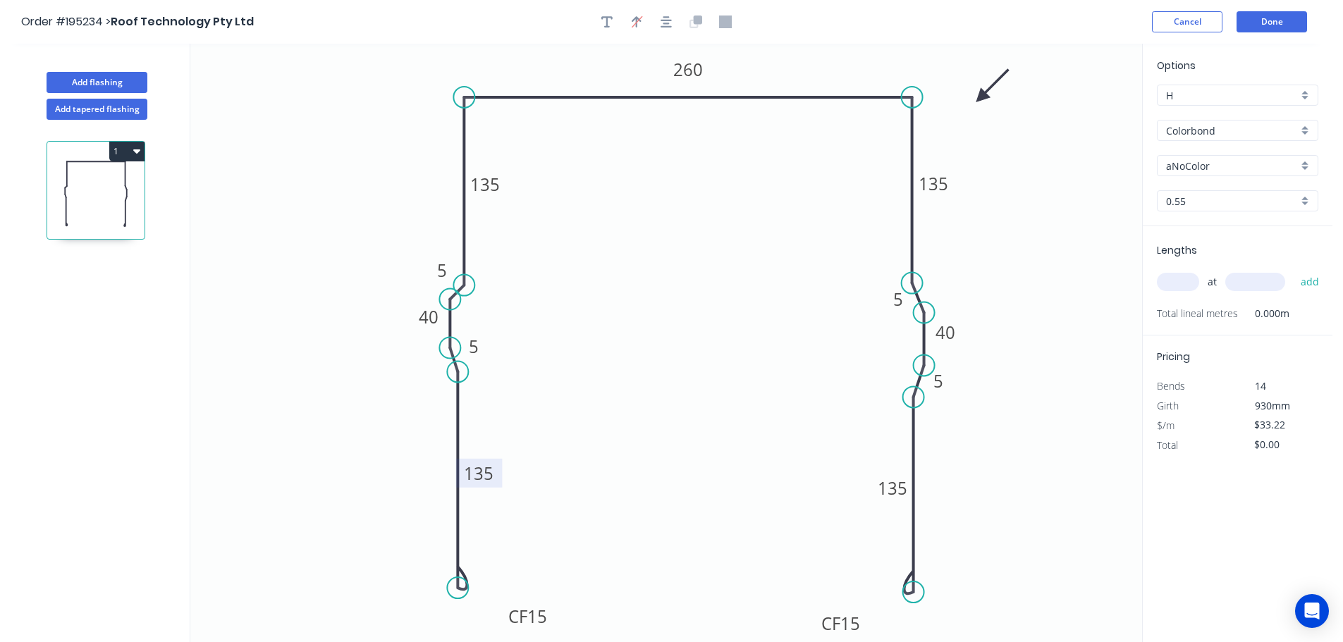
click at [1309, 160] on div "aNoColor" at bounding box center [1237, 165] width 161 height 21
click at [1230, 264] on div "Manor Red" at bounding box center [1237, 273] width 160 height 25
type input "Manor Red"
click at [1185, 287] on input "text" at bounding box center [1178, 282] width 42 height 18
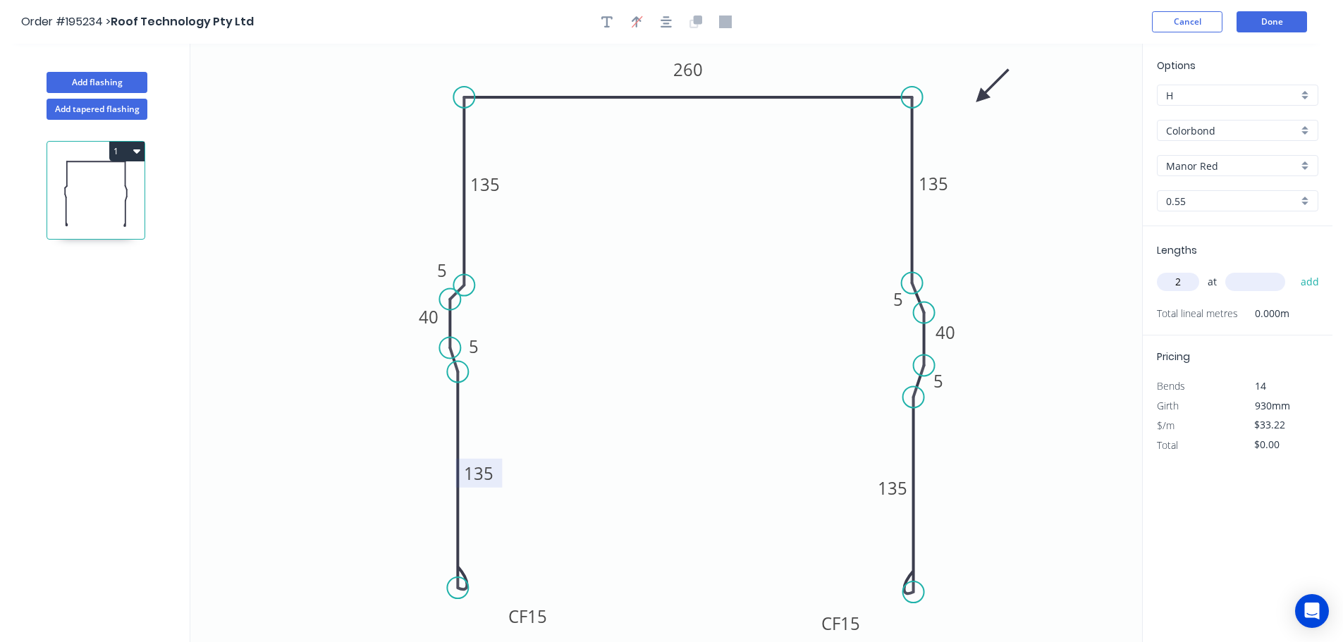
type input "2"
type input "5500"
click at [1294, 270] on button "add" at bounding box center [1310, 282] width 33 height 24
type input "$365.42"
click at [606, 16] on icon "button" at bounding box center [606, 21] width 11 height 11
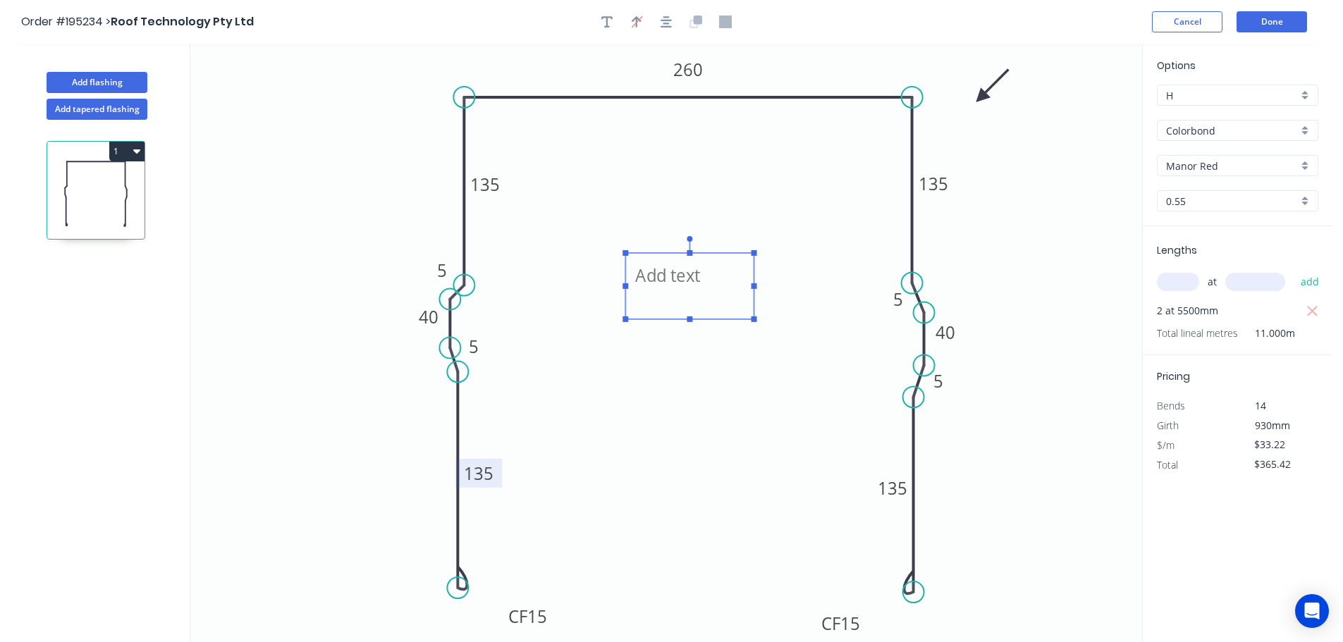
drag, startPoint x: 257, startPoint y: 90, endPoint x: 665, endPoint y: 277, distance: 448.9
click at [665, 277] on textarea at bounding box center [689, 286] width 114 height 52
drag, startPoint x: 687, startPoint y: 319, endPoint x: 687, endPoint y: 347, distance: 28.2
click at [687, 347] on g at bounding box center [689, 291] width 134 height 111
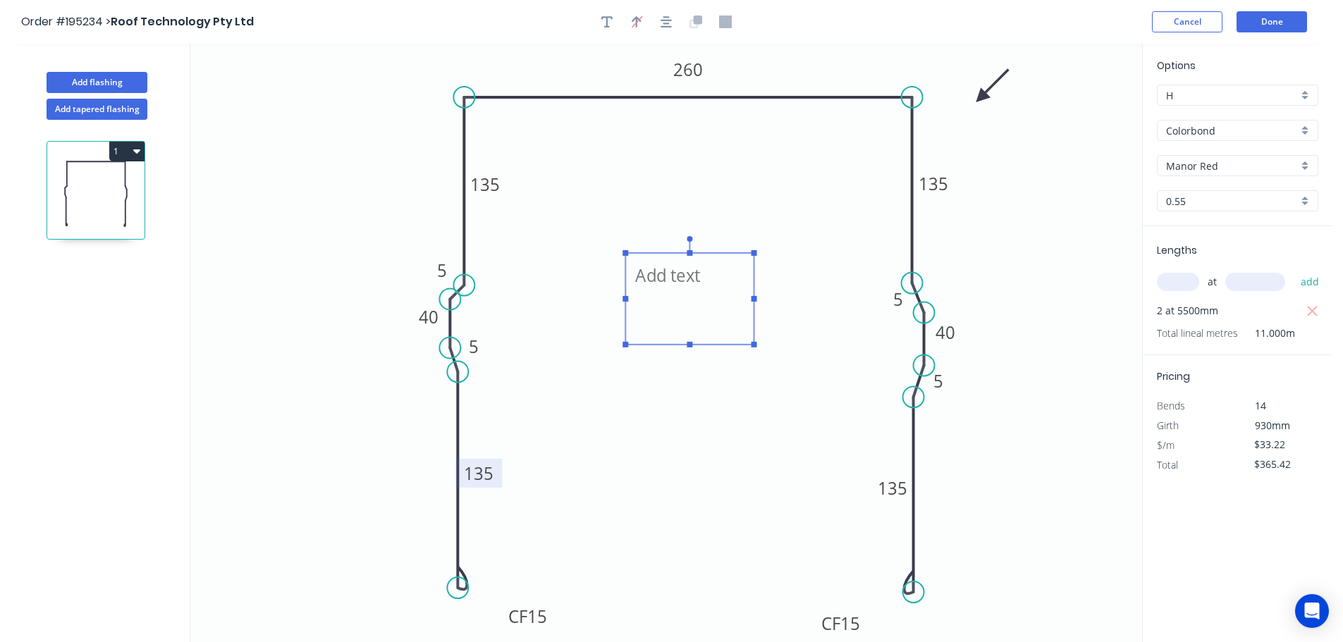
scroll to position [1, 0]
click at [779, 367] on icon "STANDARD SWAGE ANGLES 5 260 5 5 40 40 CF 15 135 135 135 5 CF 15 135" at bounding box center [666, 343] width 952 height 598
type textarea "STANDARD SWAGE ANGLES"
click at [1267, 18] on button "Done" at bounding box center [1271, 21] width 70 height 21
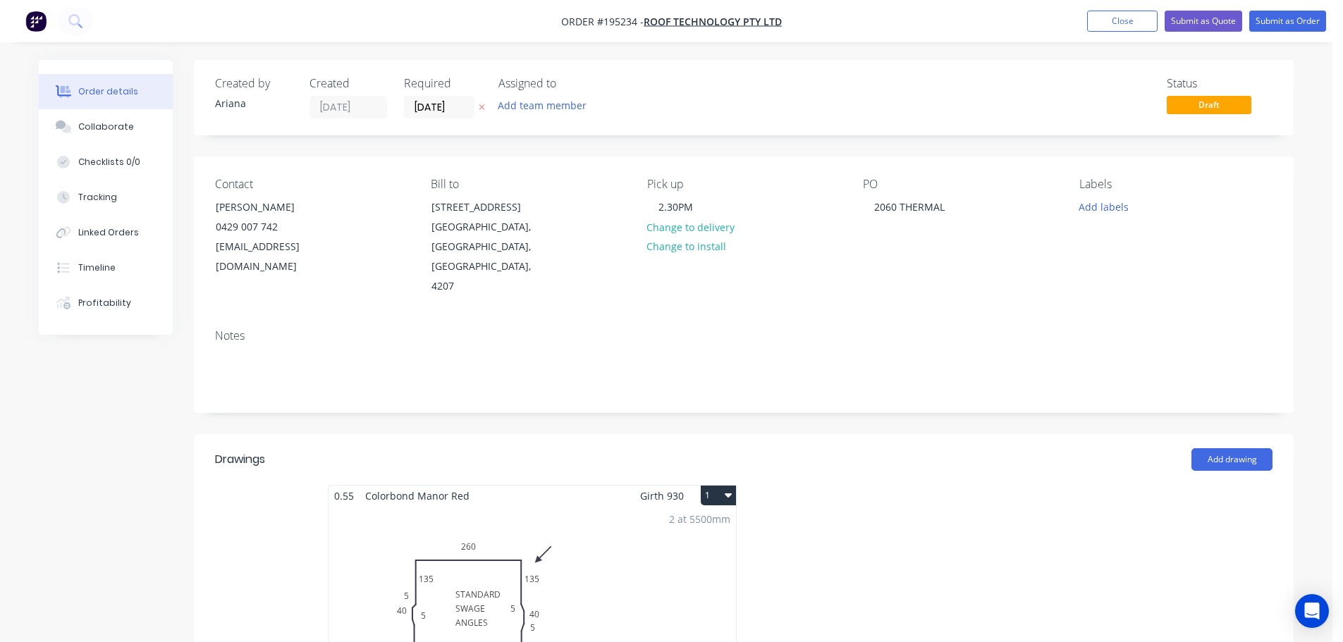
click at [717, 486] on button "1" at bounding box center [718, 496] width 35 height 20
click at [696, 520] on div "Use larger box size" at bounding box center [669, 530] width 109 height 20
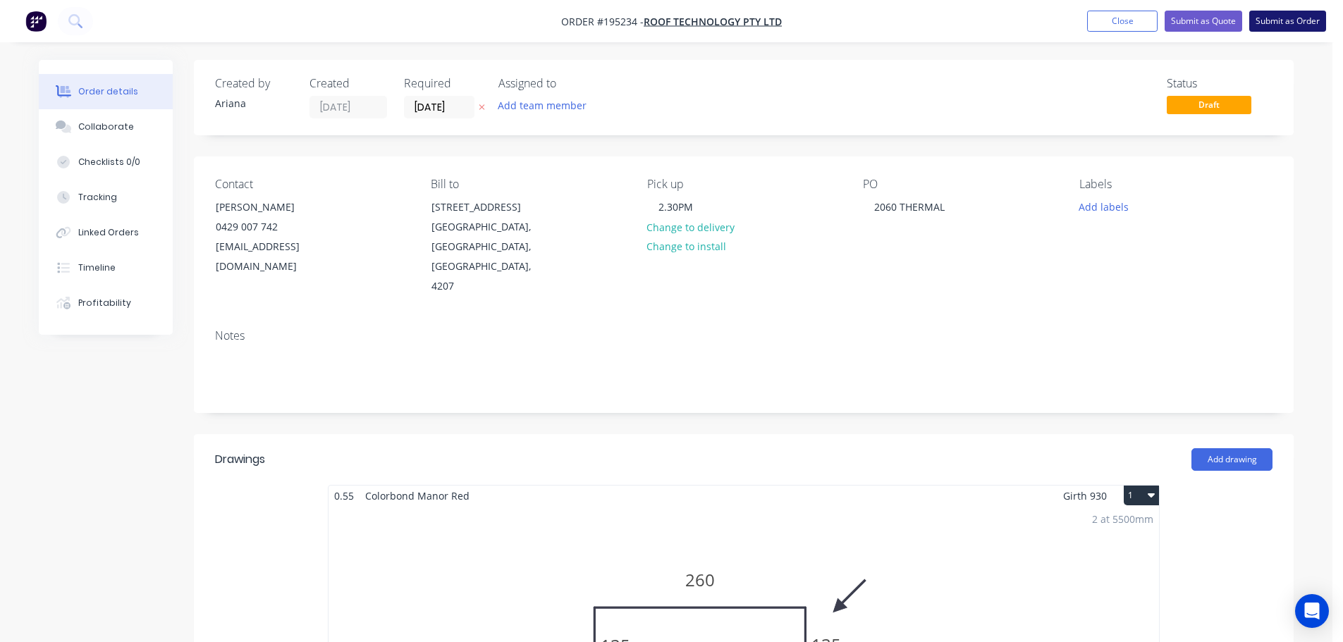
click at [1268, 23] on button "Submit as Order" at bounding box center [1287, 21] width 77 height 21
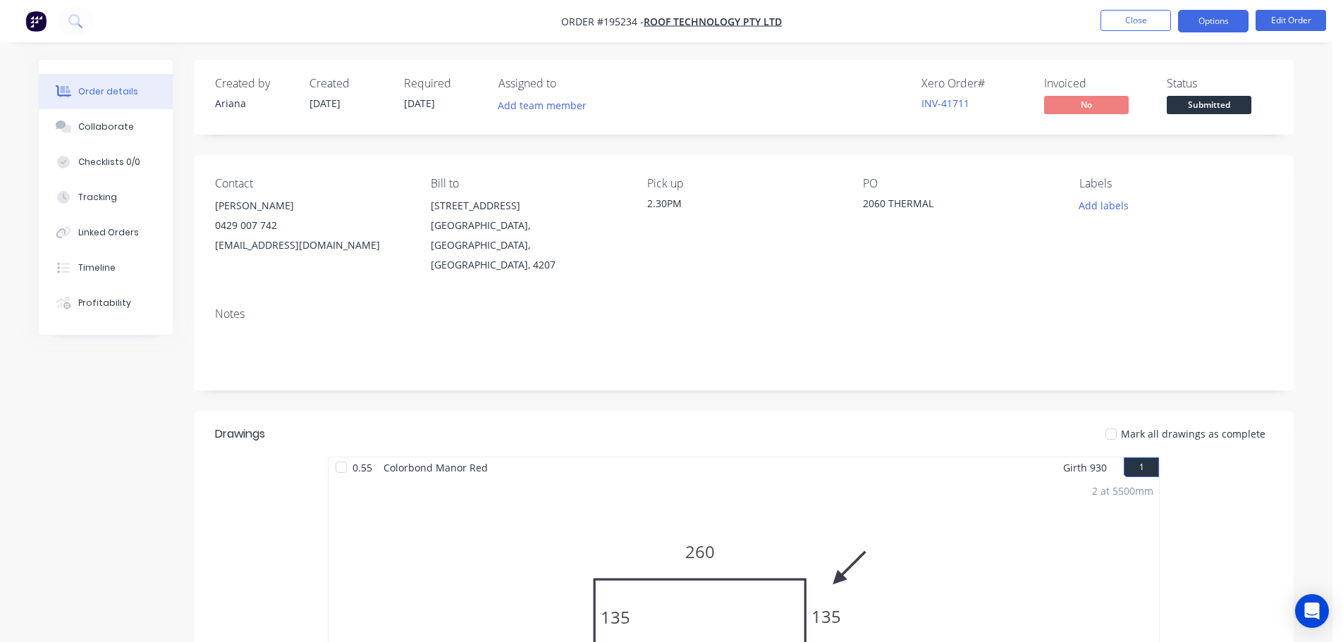
click at [1219, 19] on button "Options" at bounding box center [1213, 21] width 70 height 23
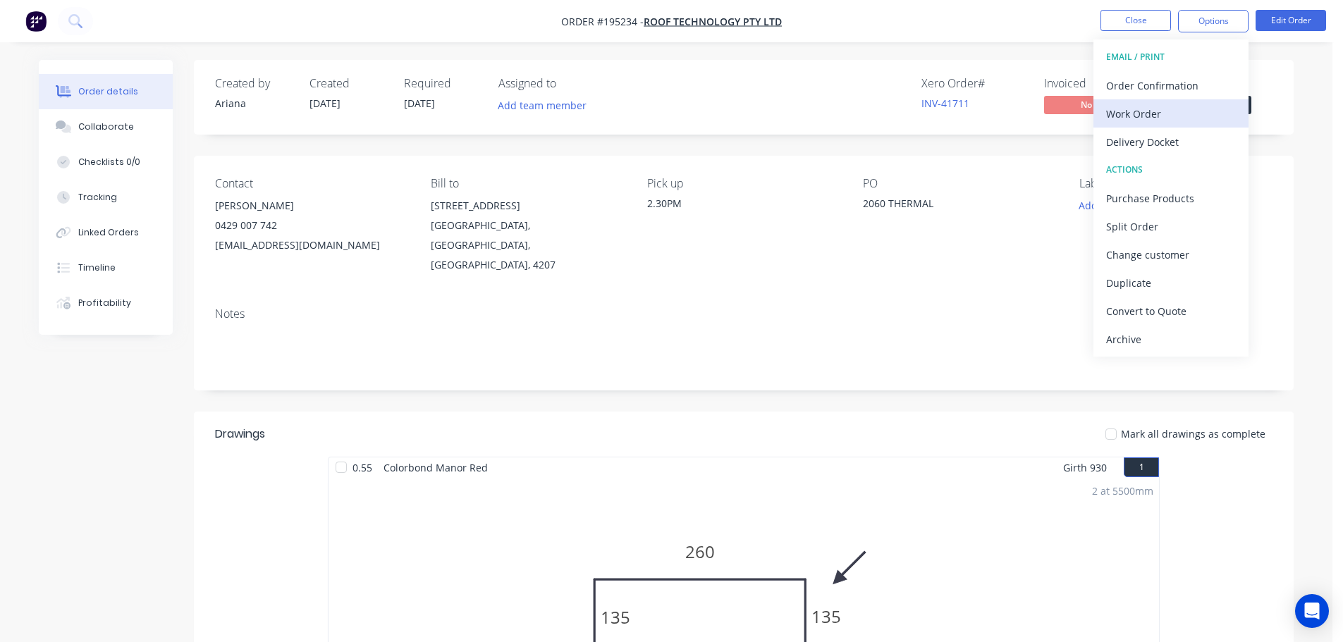
click at [1127, 107] on div "Work Order" at bounding box center [1171, 114] width 130 height 20
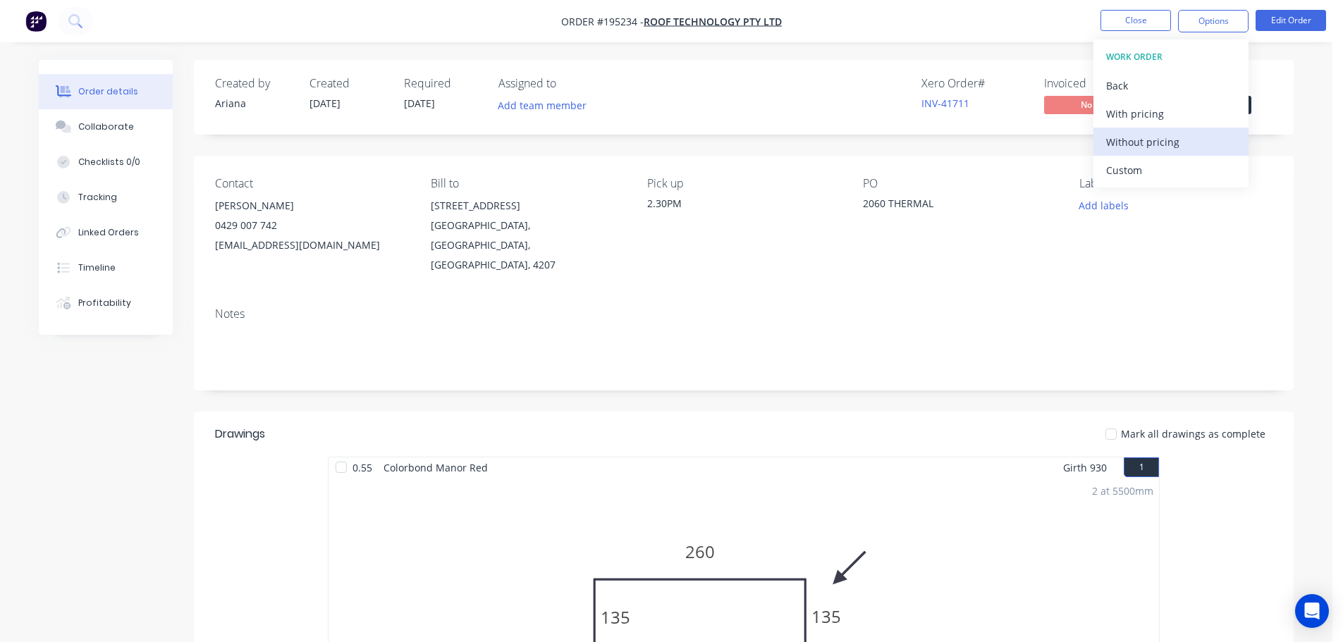
click at [1115, 140] on div "Without pricing" at bounding box center [1171, 142] width 130 height 20
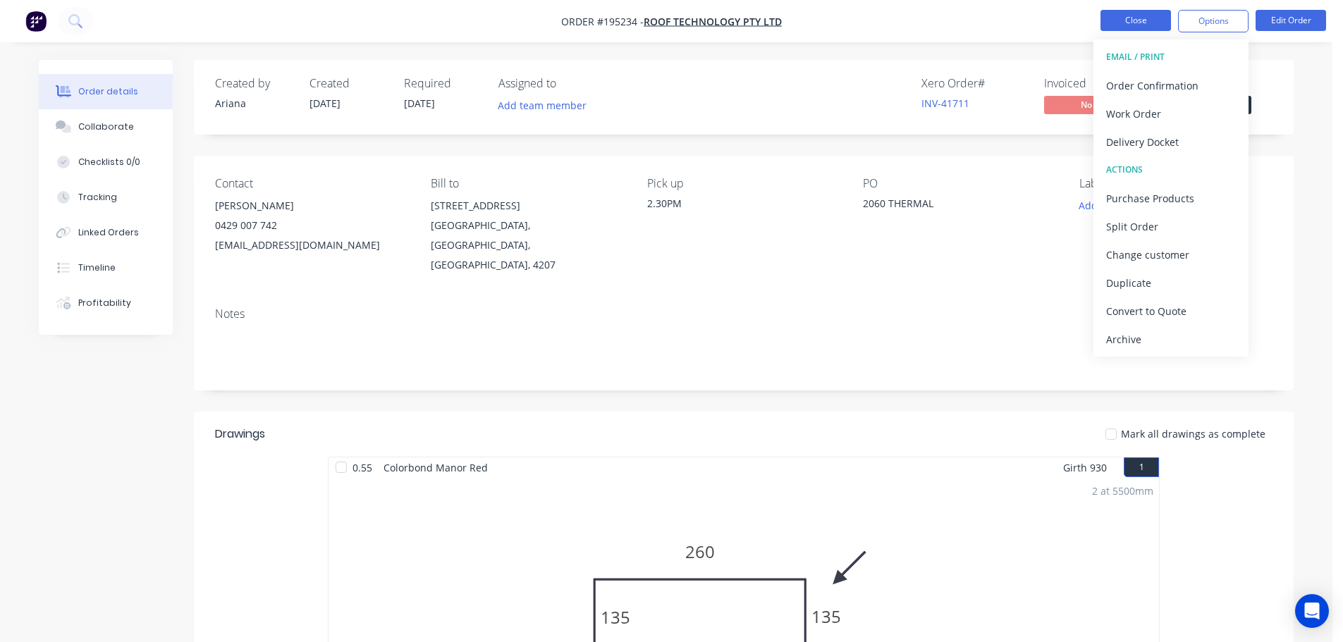
click at [1123, 18] on button "Close" at bounding box center [1135, 20] width 70 height 21
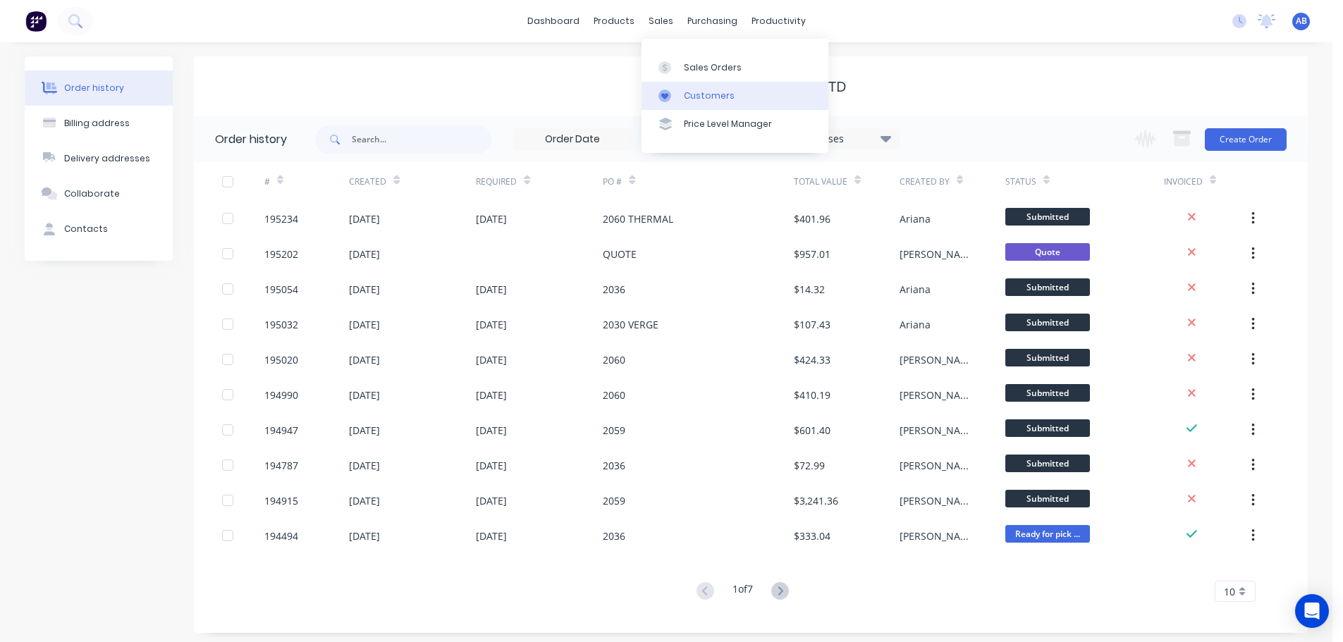
click at [705, 92] on div "Customers" at bounding box center [709, 96] width 51 height 13
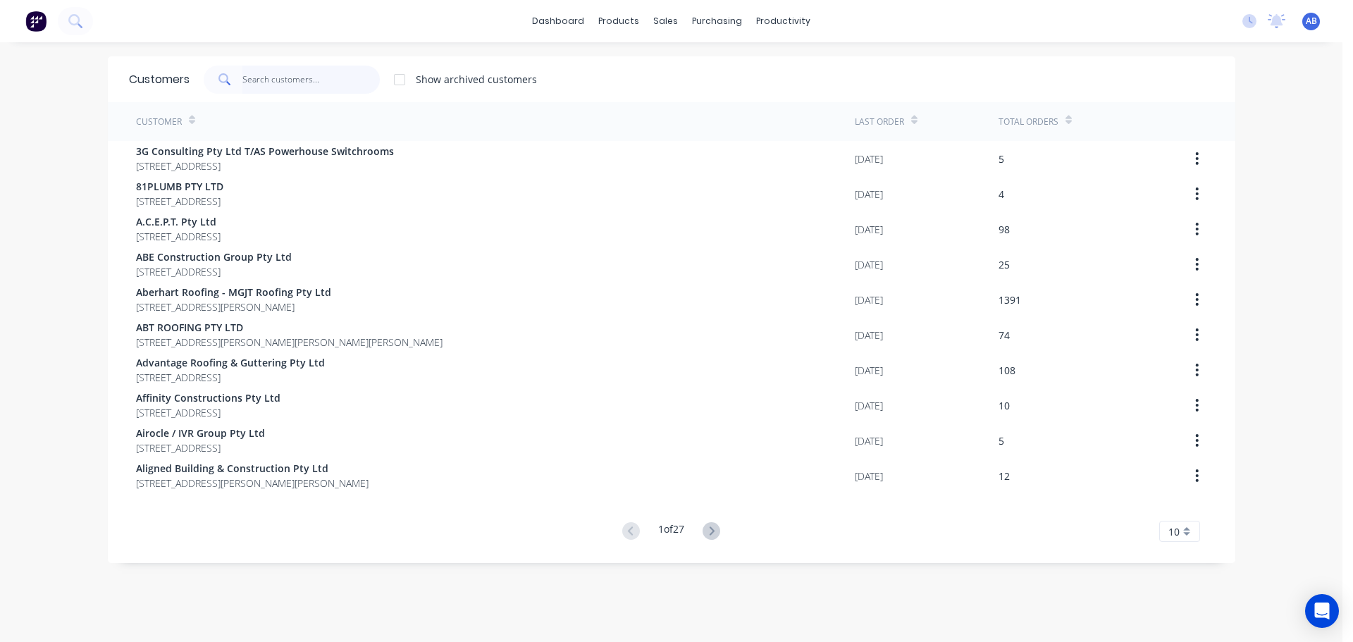
click at [290, 80] on input "text" at bounding box center [310, 80] width 137 height 28
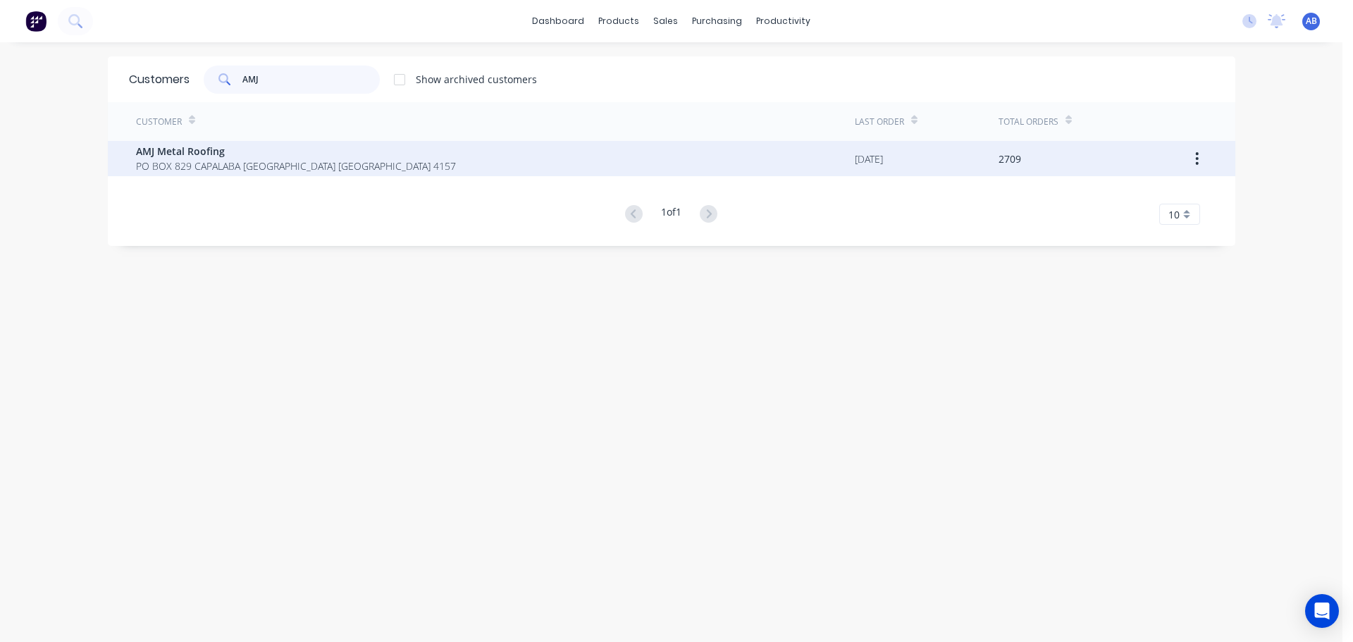
type input "AMJ"
click at [301, 162] on span "PO BOX 829 CAPALABA [GEOGRAPHIC_DATA] [GEOGRAPHIC_DATA] 4157" at bounding box center [296, 166] width 320 height 15
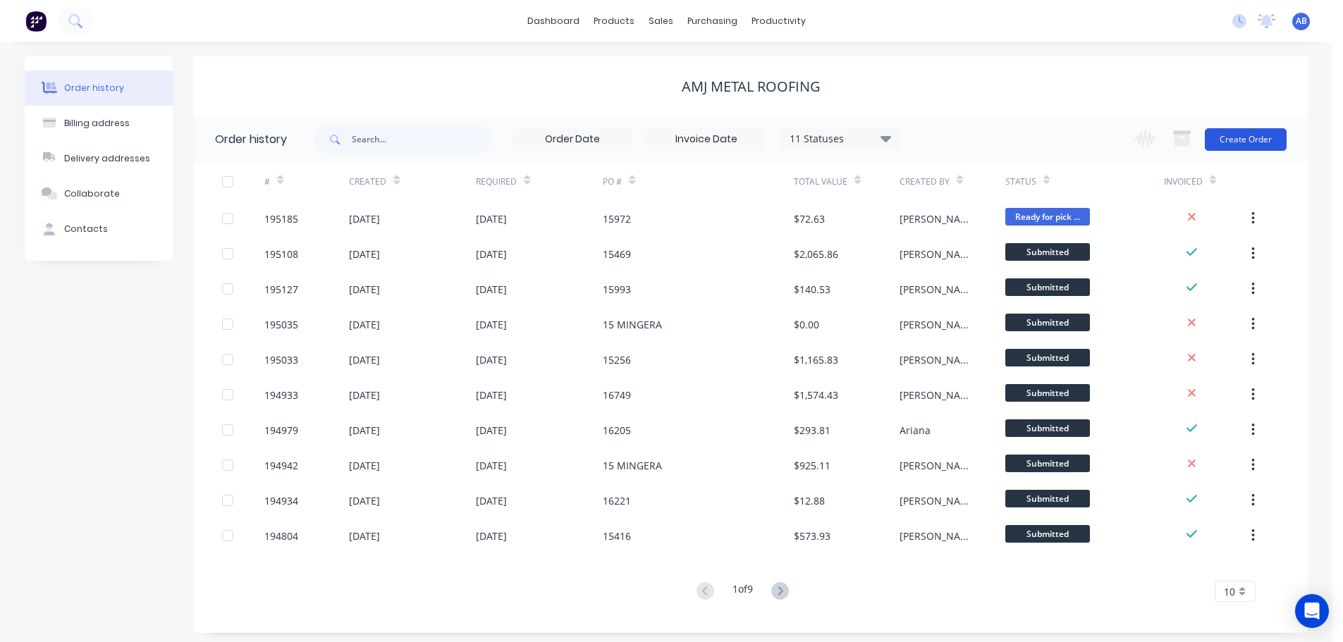
click at [1257, 142] on button "Create Order" at bounding box center [1246, 139] width 82 height 23
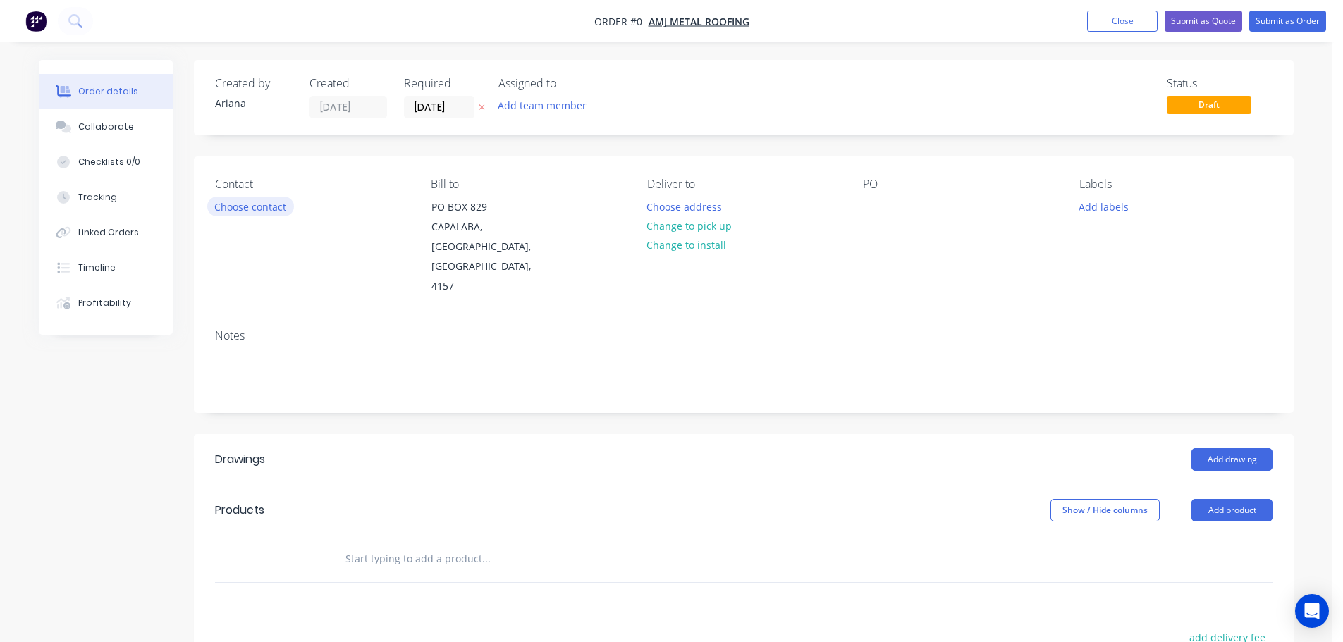
click at [230, 203] on button "Choose contact" at bounding box center [250, 206] width 87 height 19
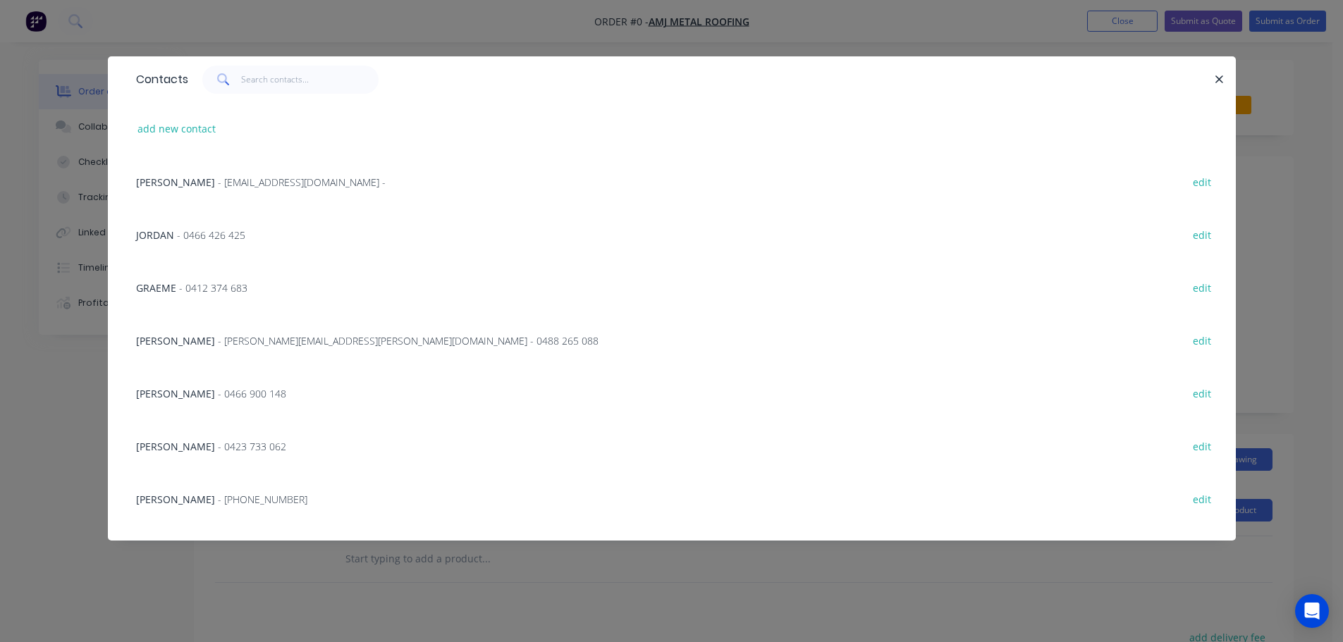
click at [167, 291] on span "GRAEME" at bounding box center [156, 287] width 40 height 13
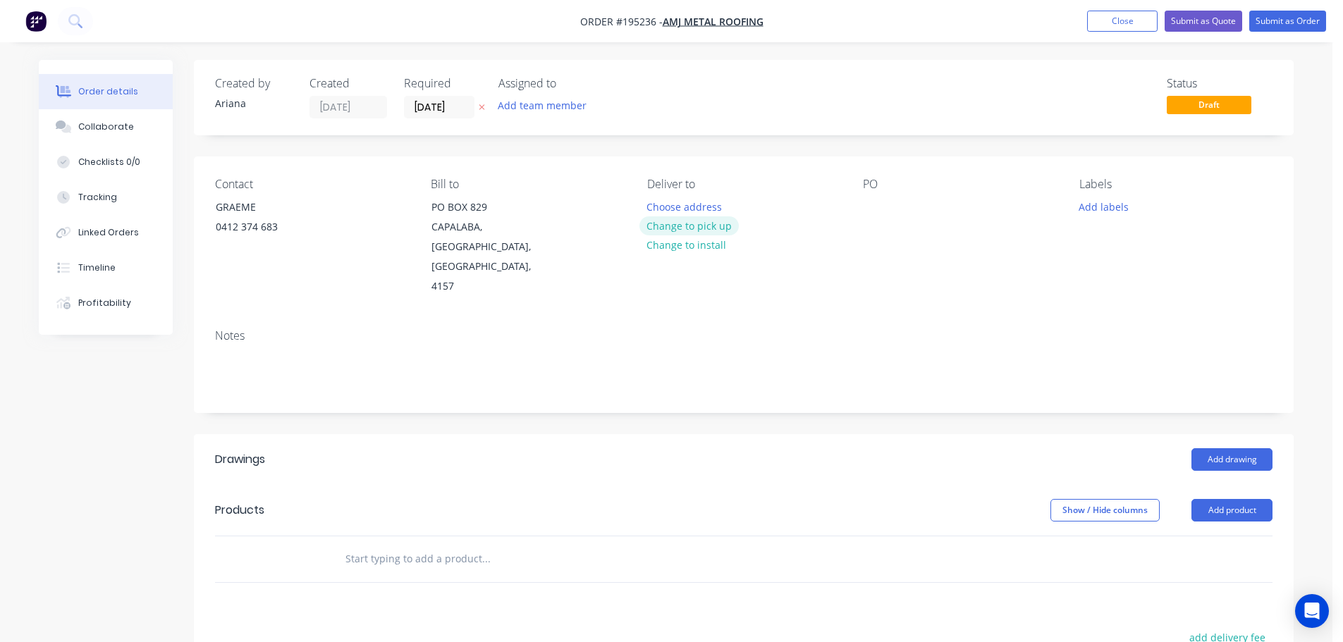
click at [687, 223] on button "Change to pick up" at bounding box center [689, 225] width 100 height 19
click at [672, 202] on div "Pick up Change to delivery Change to install" at bounding box center [743, 237] width 193 height 119
click at [658, 209] on div at bounding box center [658, 207] width 23 height 20
click at [773, 194] on div "Pick up 2.30PM Change to delivery Change to install" at bounding box center [743, 237] width 193 height 119
click at [872, 202] on div at bounding box center [874, 207] width 23 height 20
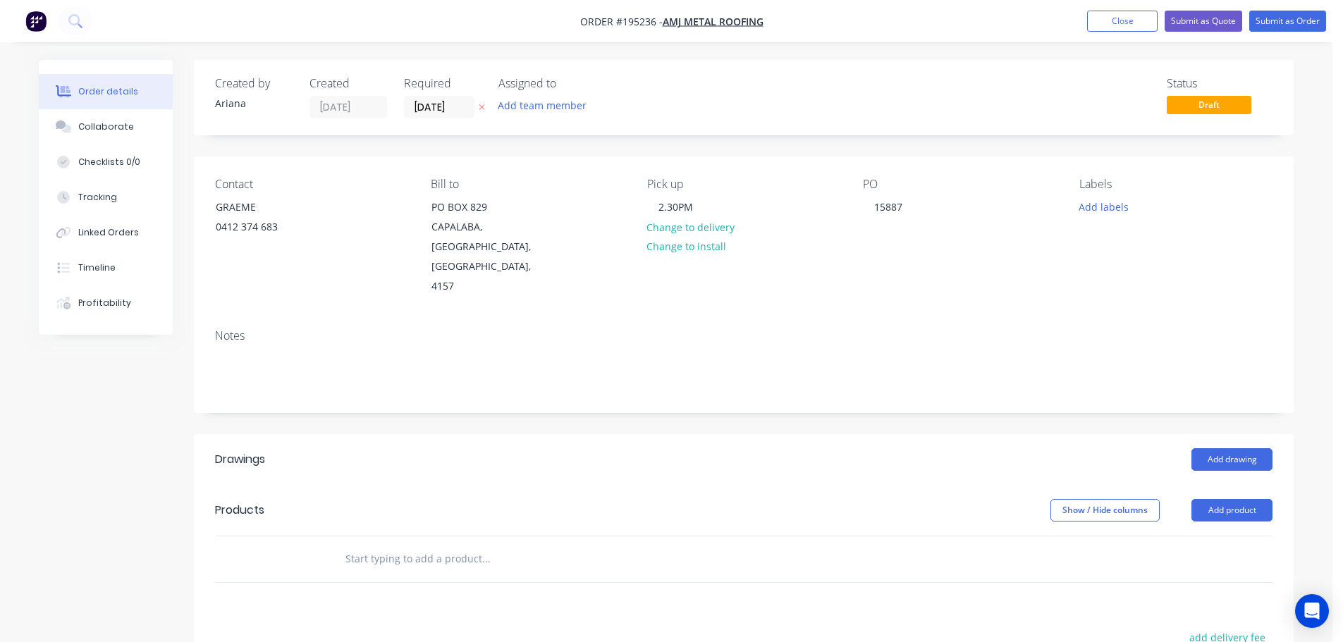
click at [1059, 271] on div "Contact GRAEME 0412 374 683 Bill to PO BOX 829 CAPALABA, Queensland, Australia,…" at bounding box center [744, 236] width 1100 height 161
click at [1239, 448] on button "Add drawing" at bounding box center [1231, 459] width 81 height 23
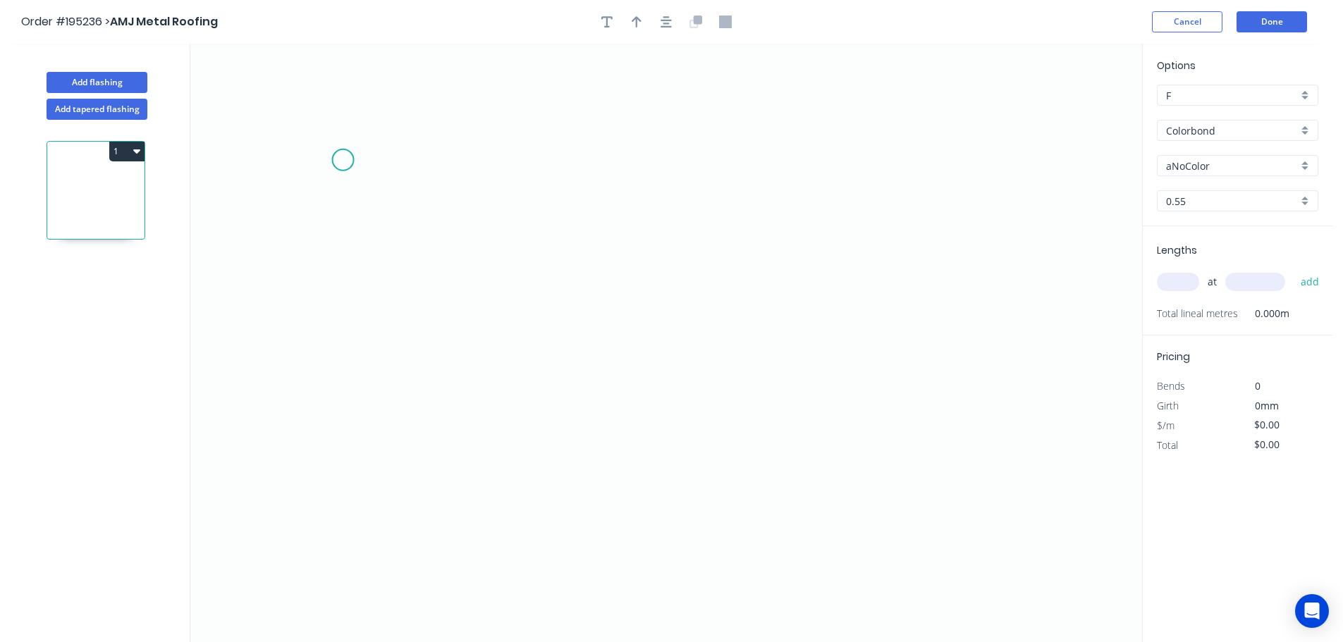
click at [344, 155] on icon "0" at bounding box center [666, 343] width 952 height 598
click at [461, 160] on icon "0" at bounding box center [666, 343] width 952 height 598
click at [450, 504] on icon "0 ?" at bounding box center [666, 343] width 952 height 598
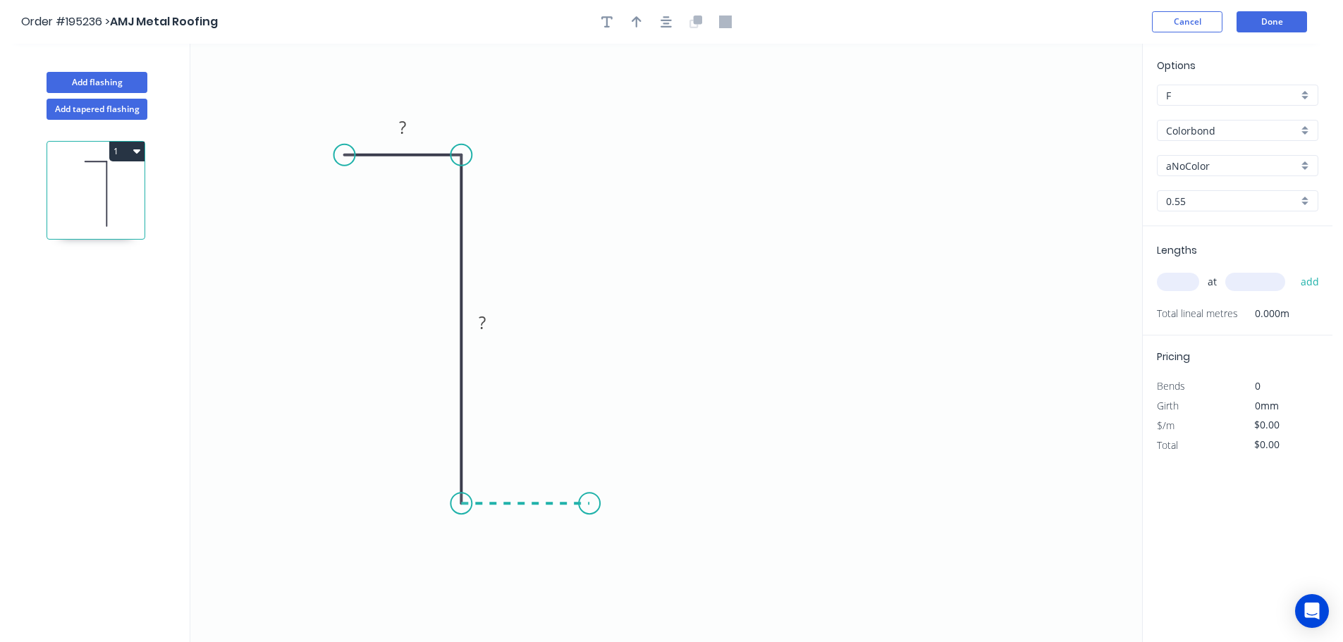
click at [589, 508] on icon "0 ? ?" at bounding box center [666, 343] width 952 height 598
click at [591, 338] on icon "0 ? ? ?" at bounding box center [666, 343] width 952 height 598
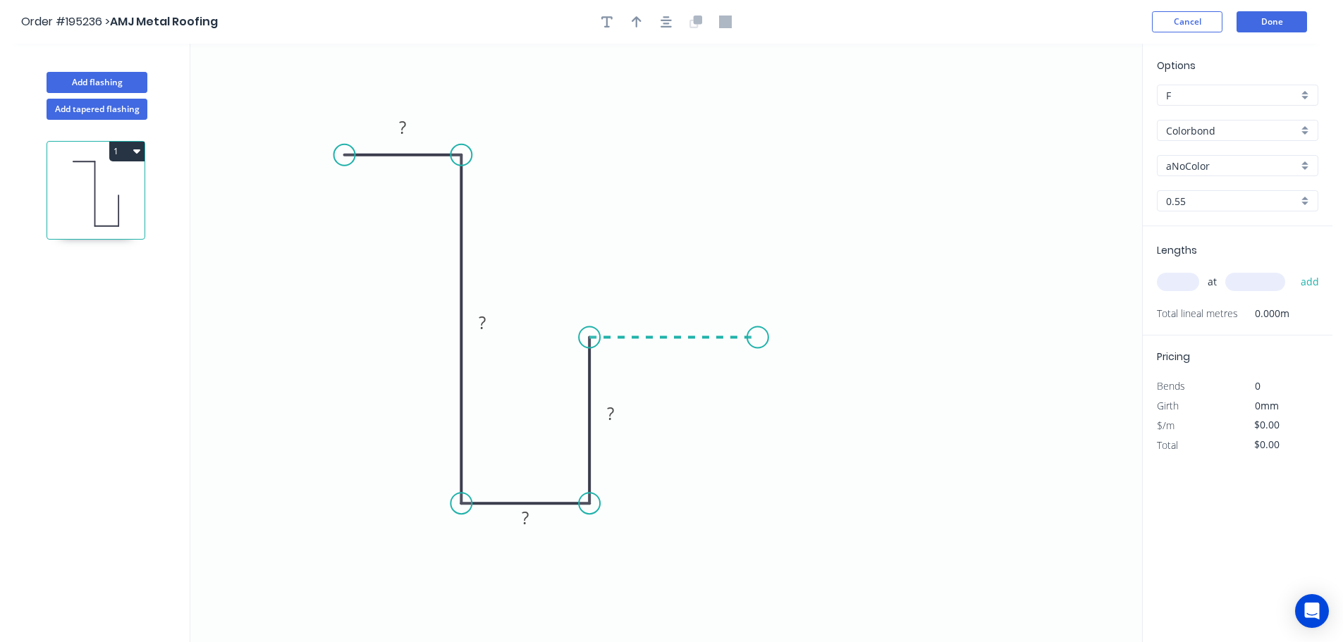
click at [758, 338] on icon "0 ? ? ? ?" at bounding box center [666, 343] width 952 height 598
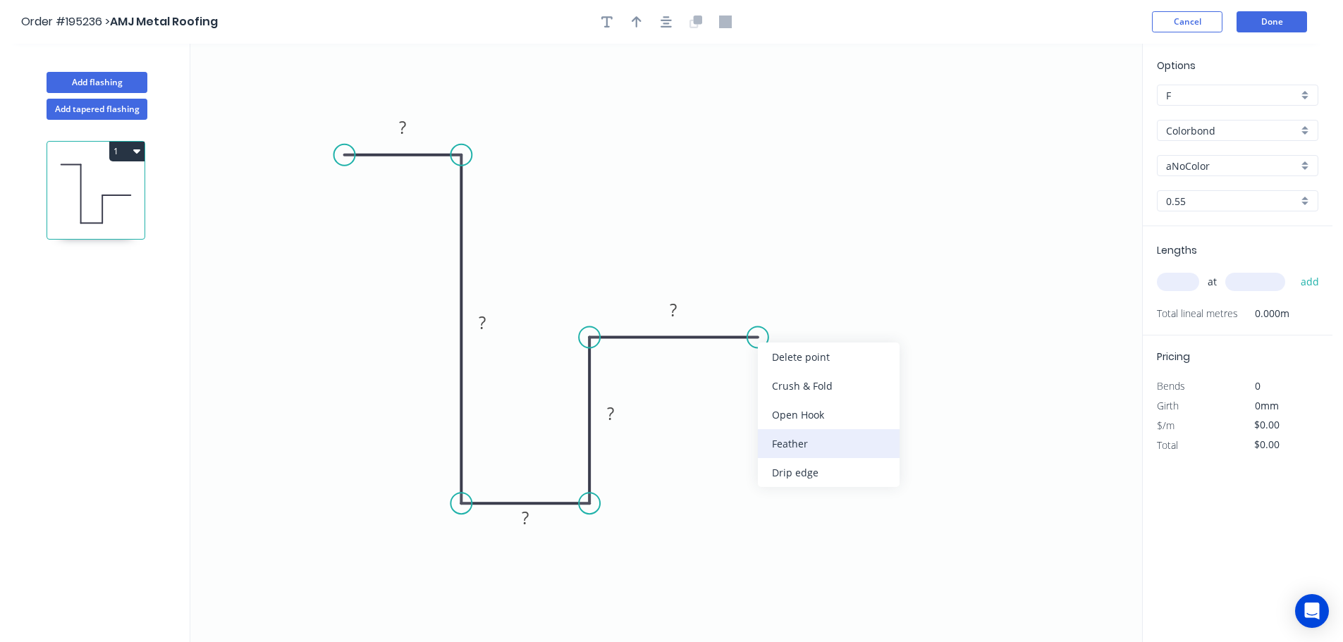
click at [803, 441] on div "Feather" at bounding box center [829, 443] width 142 height 29
click at [790, 374] on div "Flip bend" at bounding box center [830, 379] width 142 height 29
click at [753, 299] on tspan "15" at bounding box center [748, 300] width 20 height 23
click at [825, 303] on icon "0 ? ? ? ? FE 10 ?" at bounding box center [666, 343] width 952 height 598
drag, startPoint x: 763, startPoint y: 302, endPoint x: 863, endPoint y: 305, distance: 99.5
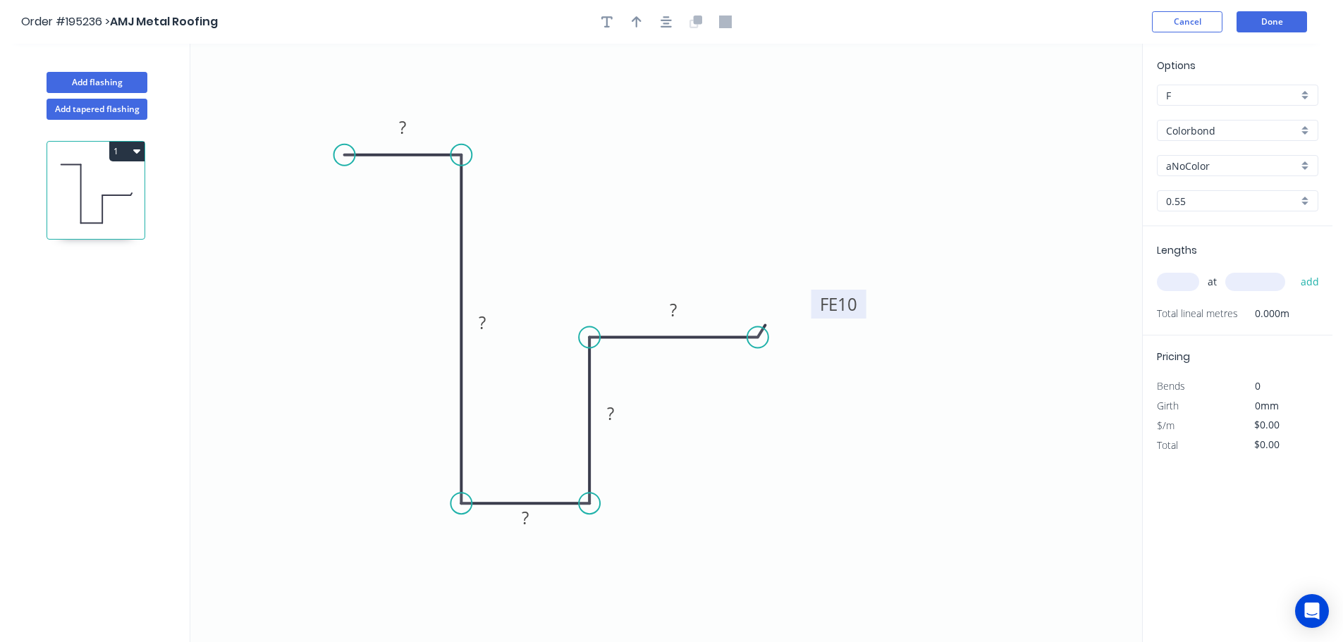
click at [863, 305] on rect at bounding box center [838, 304] width 55 height 29
click at [405, 123] on tspan "?" at bounding box center [402, 127] width 7 height 23
click at [671, 123] on icon "0 20 100 30 50 FE 10 40" at bounding box center [666, 343] width 952 height 598
type input "$12.98"
click at [635, 13] on button "button" at bounding box center [636, 21] width 21 height 21
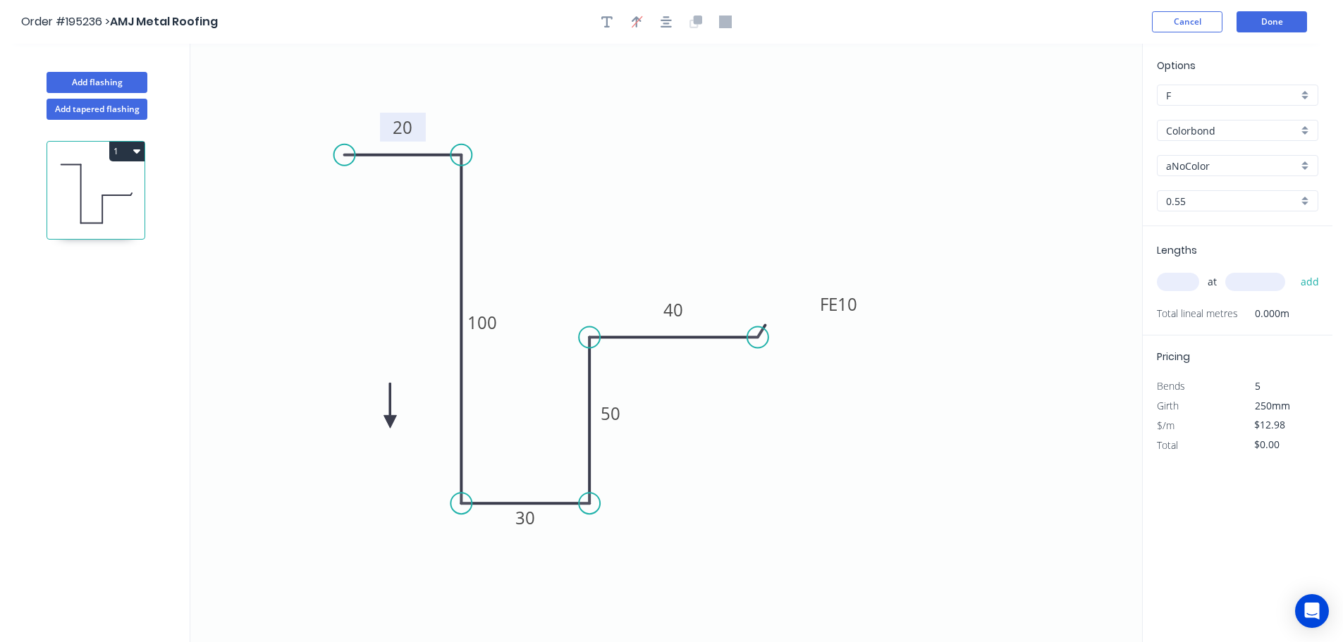
drag, startPoint x: 1073, startPoint y: 111, endPoint x: 379, endPoint y: 458, distance: 776.5
click at [383, 428] on icon at bounding box center [389, 405] width 13 height 45
click at [379, 458] on icon at bounding box center [378, 441] width 13 height 45
click at [379, 458] on icon at bounding box center [390, 446] width 41 height 41
click at [379, 458] on icon at bounding box center [394, 457] width 45 height 13
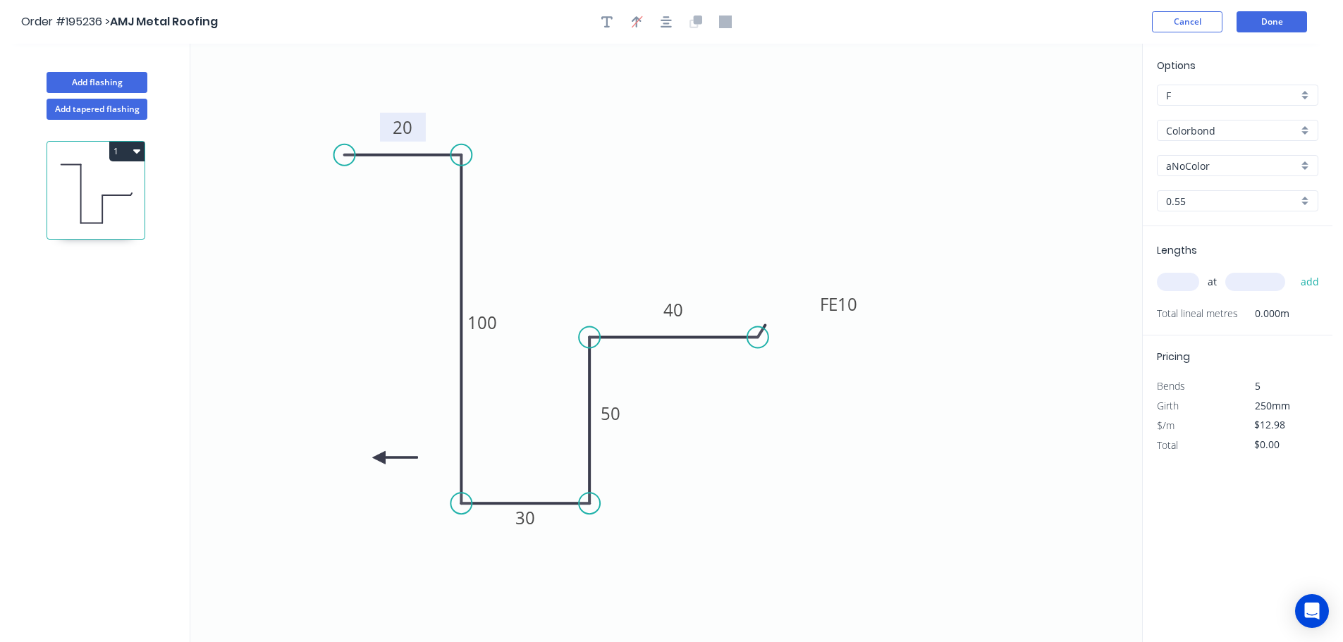
click at [379, 458] on icon at bounding box center [394, 457] width 45 height 13
click at [379, 458] on icon at bounding box center [378, 473] width 13 height 45
click at [1308, 162] on div "aNoColor" at bounding box center [1237, 165] width 161 height 21
click at [1268, 262] on div "Monument" at bounding box center [1237, 261] width 160 height 25
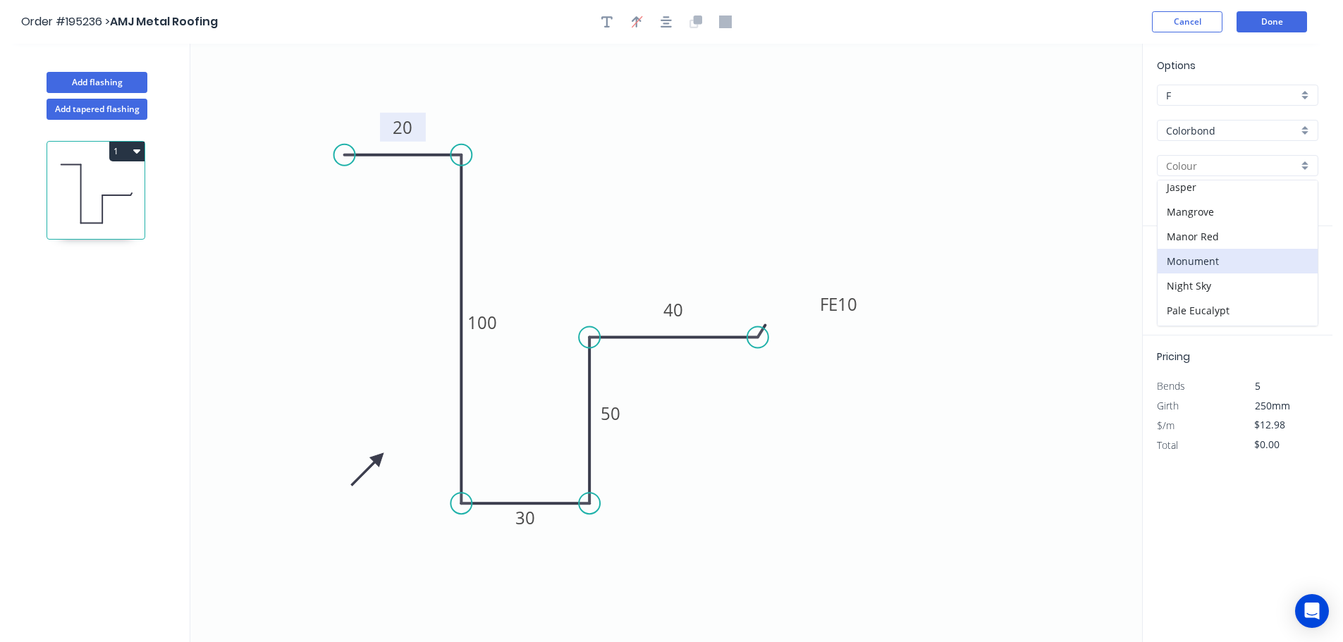
type input "Monument"
click at [1184, 278] on input "text" at bounding box center [1178, 282] width 42 height 18
type input "1"
type input "6500"
click at [1294, 270] on button "add" at bounding box center [1310, 282] width 33 height 24
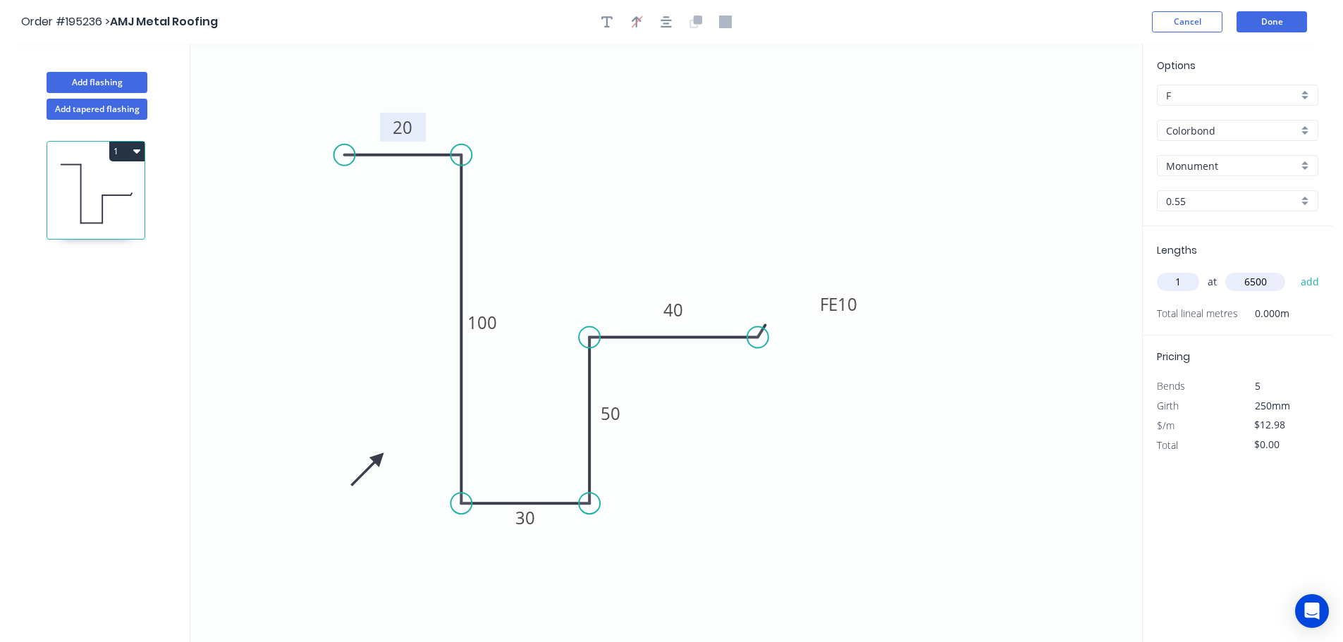
type input "$84.37"
click at [1278, 23] on button "Done" at bounding box center [1271, 21] width 70 height 21
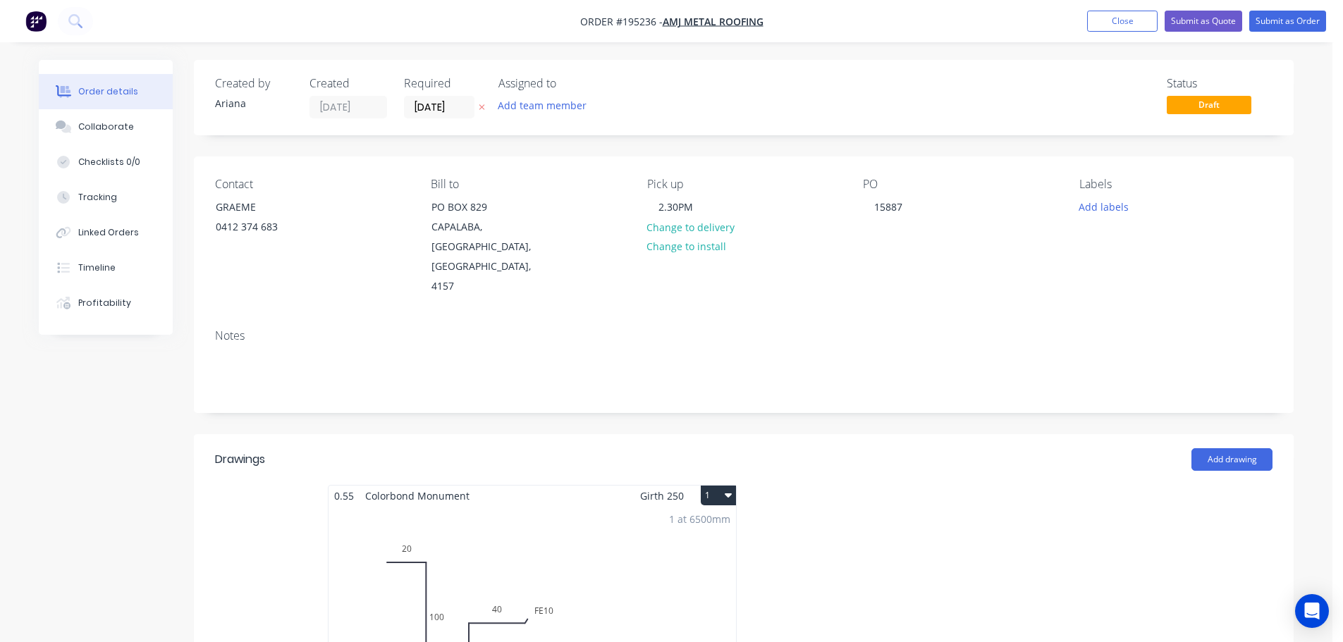
click at [716, 486] on button "1" at bounding box center [718, 496] width 35 height 20
click at [692, 520] on div "Use larger box size" at bounding box center [669, 530] width 109 height 20
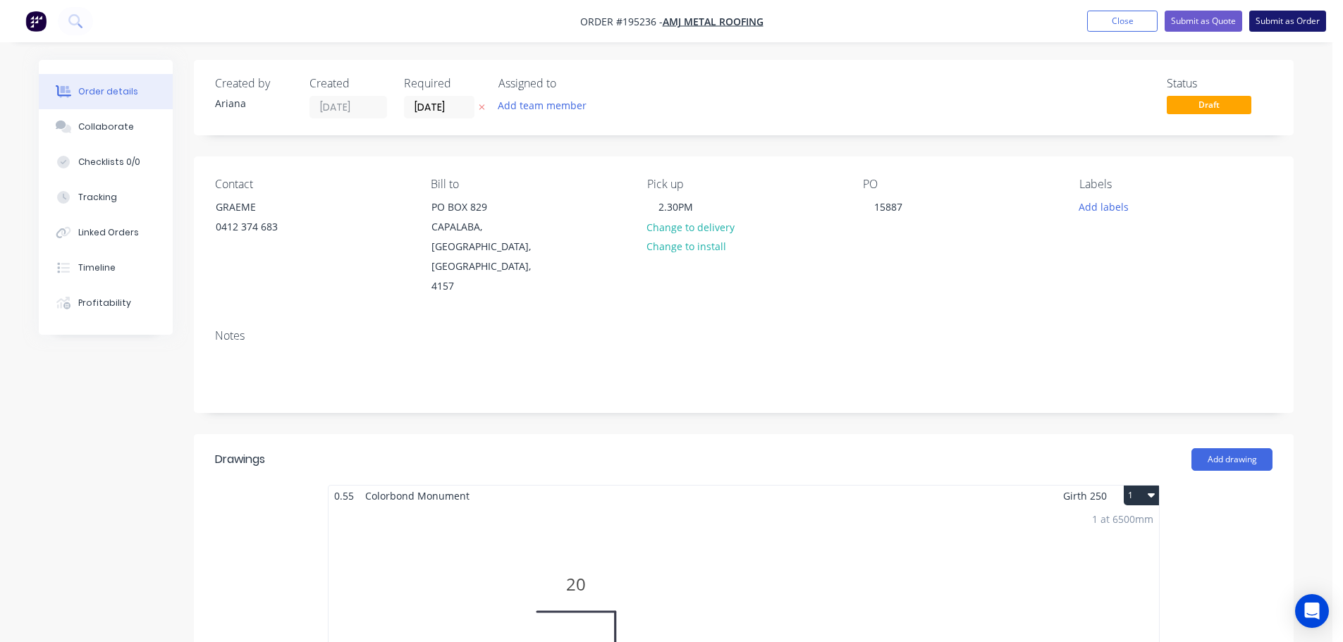
click at [1270, 21] on button "Submit as Order" at bounding box center [1287, 21] width 77 height 21
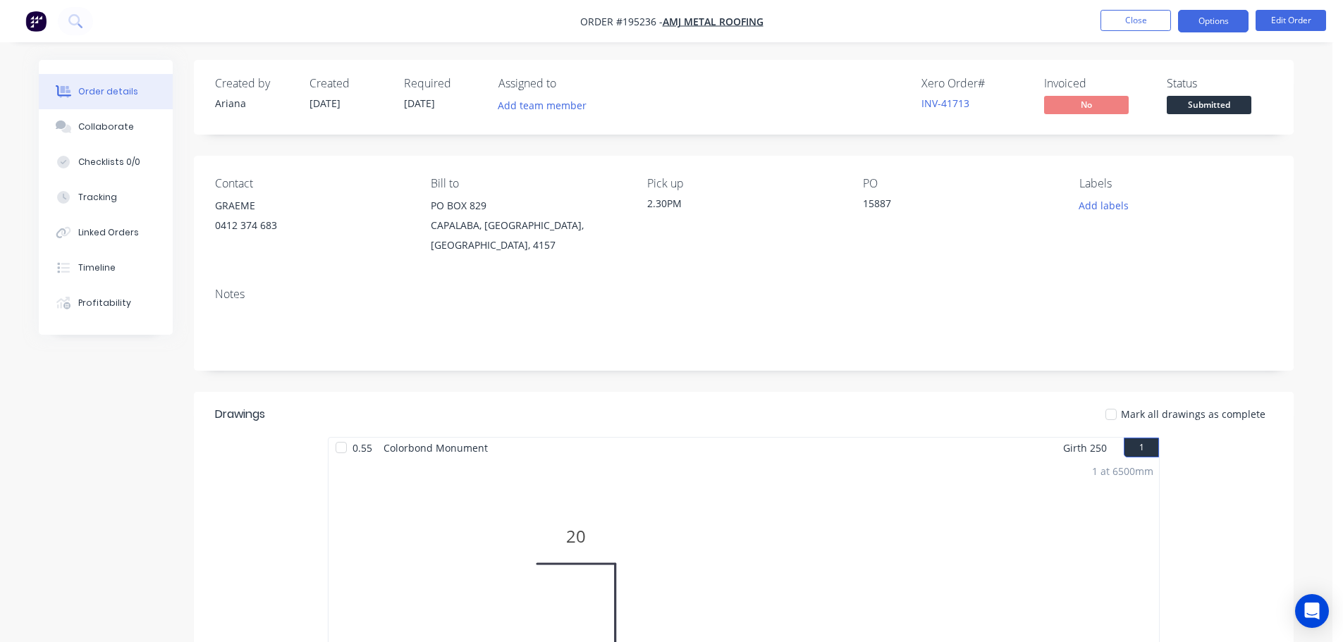
click at [1204, 16] on button "Options" at bounding box center [1213, 21] width 70 height 23
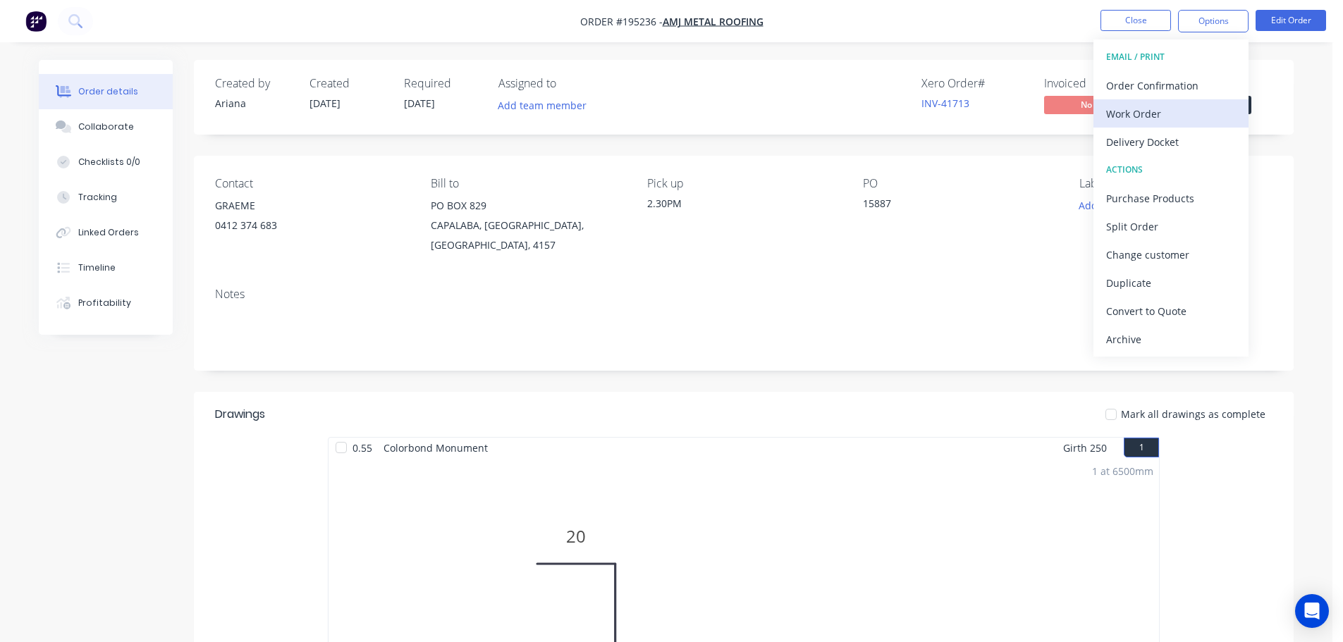
click at [1149, 108] on div "Work Order" at bounding box center [1171, 114] width 130 height 20
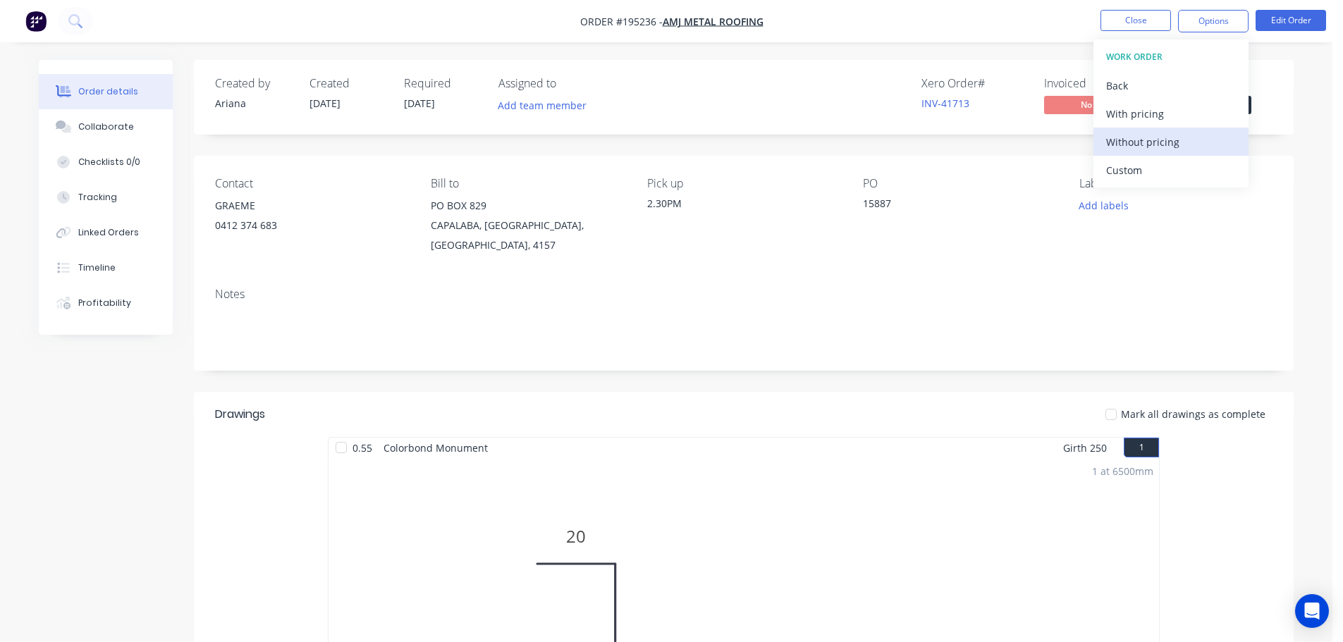
click at [1127, 142] on div "Without pricing" at bounding box center [1171, 142] width 130 height 20
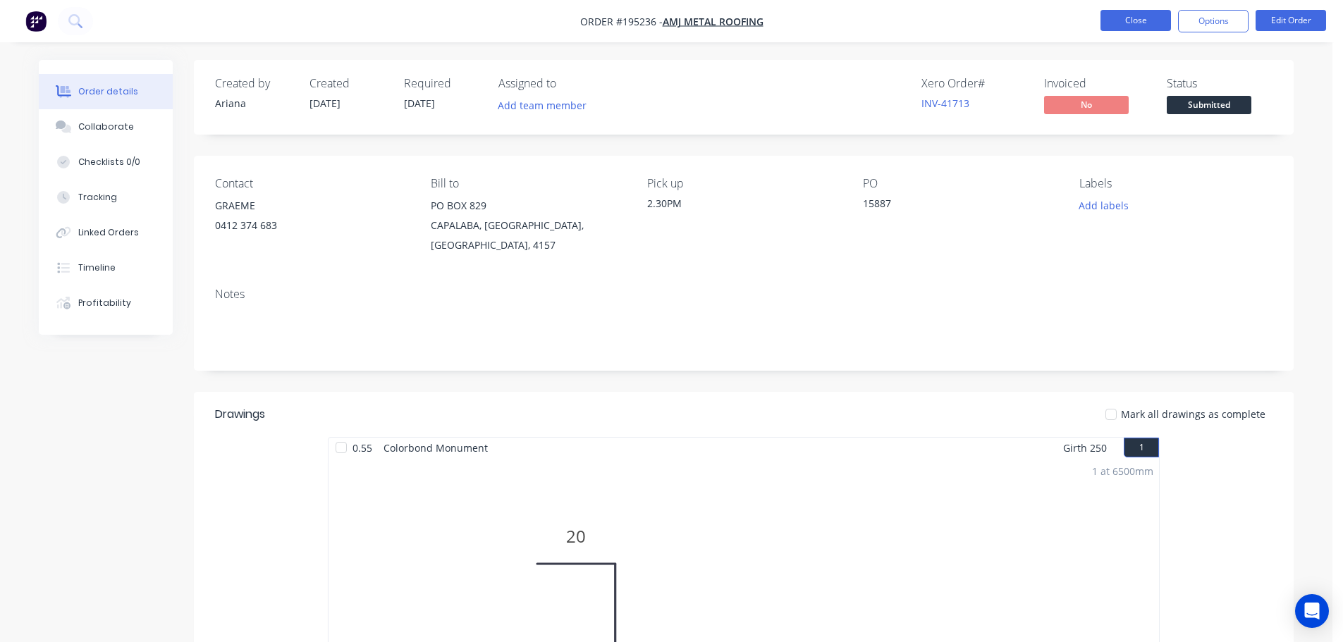
click at [1131, 21] on button "Close" at bounding box center [1135, 20] width 70 height 21
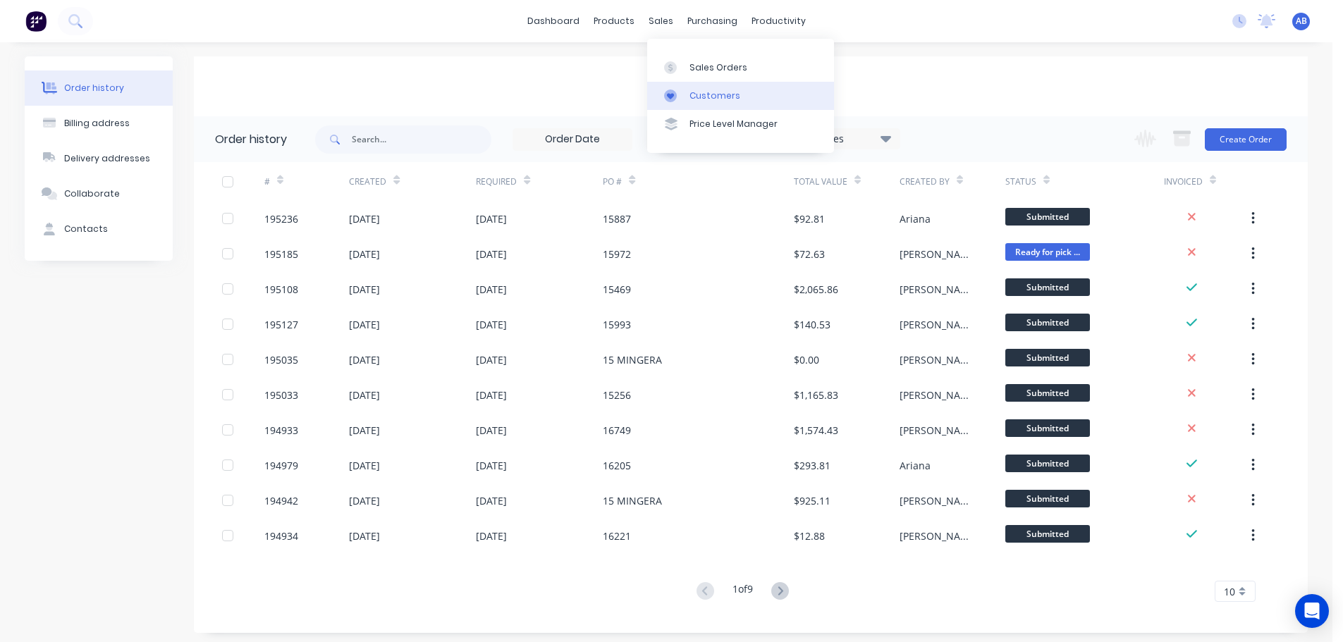
click at [718, 90] on div "Customers" at bounding box center [714, 96] width 51 height 13
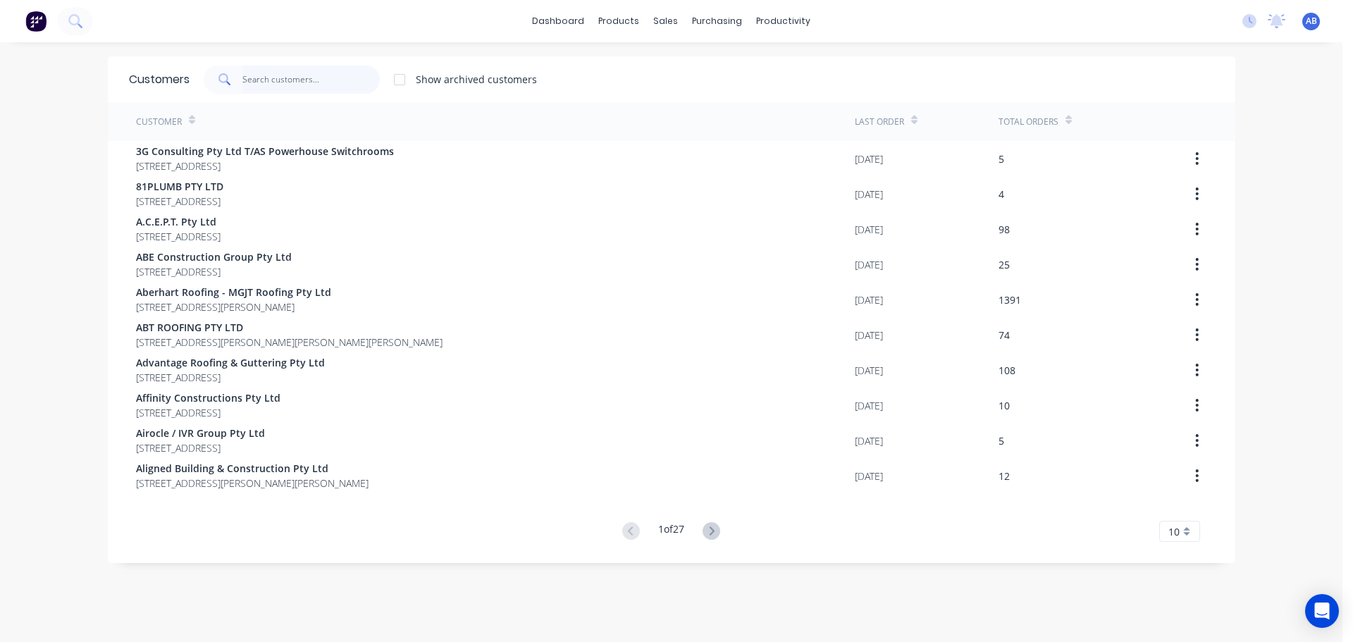
click at [307, 75] on input "text" at bounding box center [310, 80] width 137 height 28
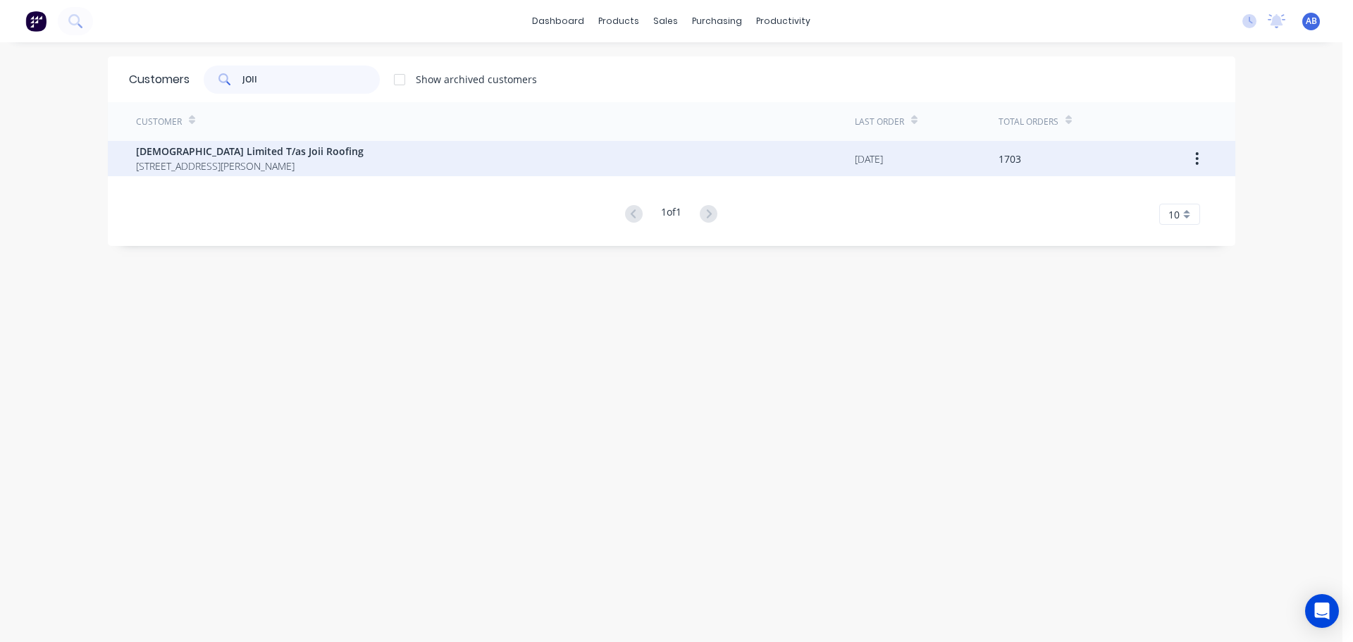
type input "JOII"
click at [237, 157] on span "[DEMOGRAPHIC_DATA] Limited T/as Joii Roofing" at bounding box center [250, 151] width 228 height 15
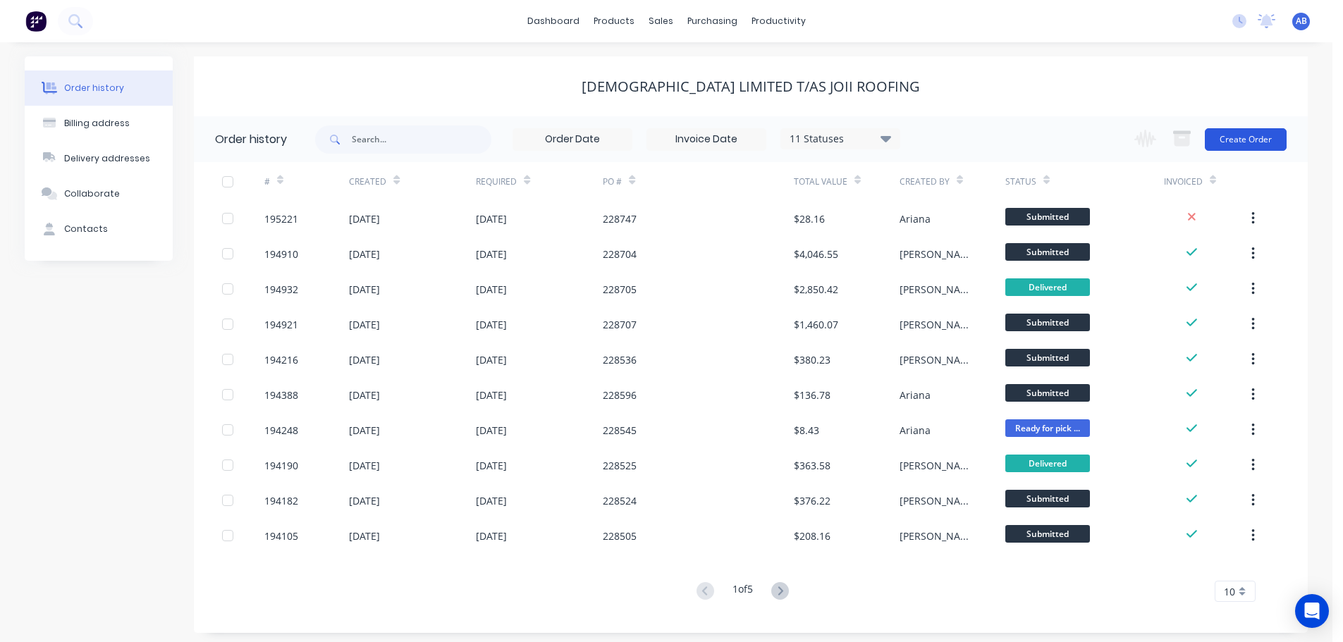
click at [1248, 136] on button "Create Order" at bounding box center [1246, 139] width 82 height 23
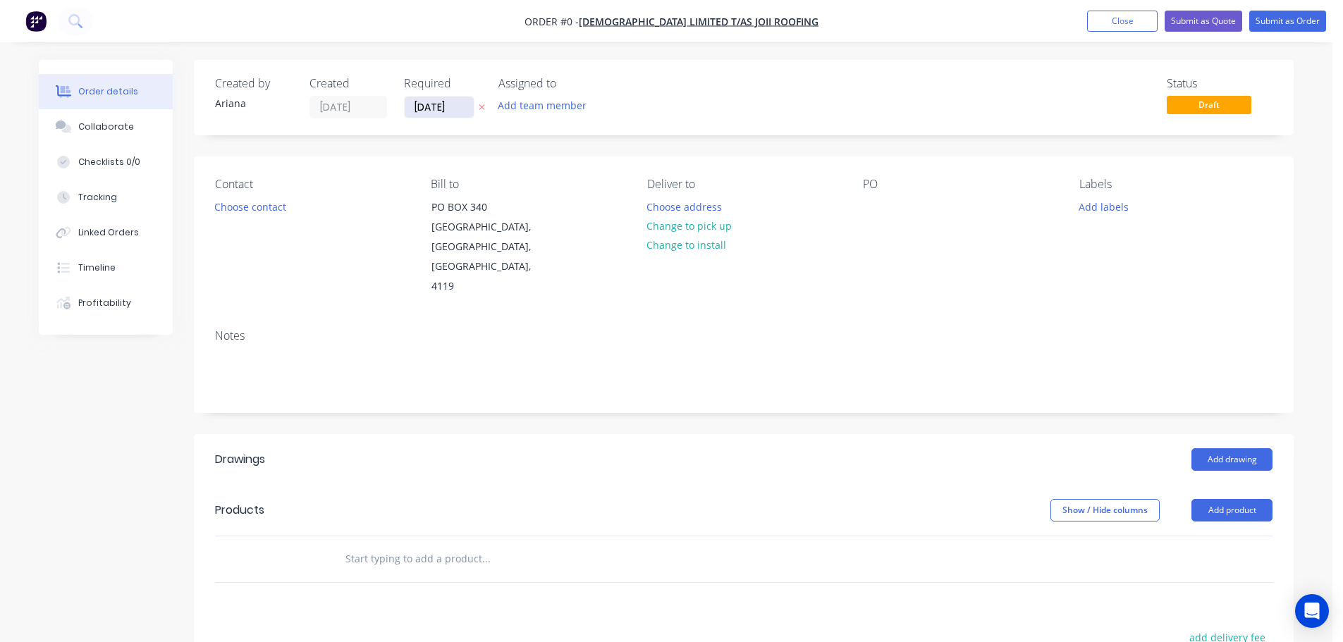
click at [424, 106] on input "[DATE]" at bounding box center [439, 107] width 69 height 21
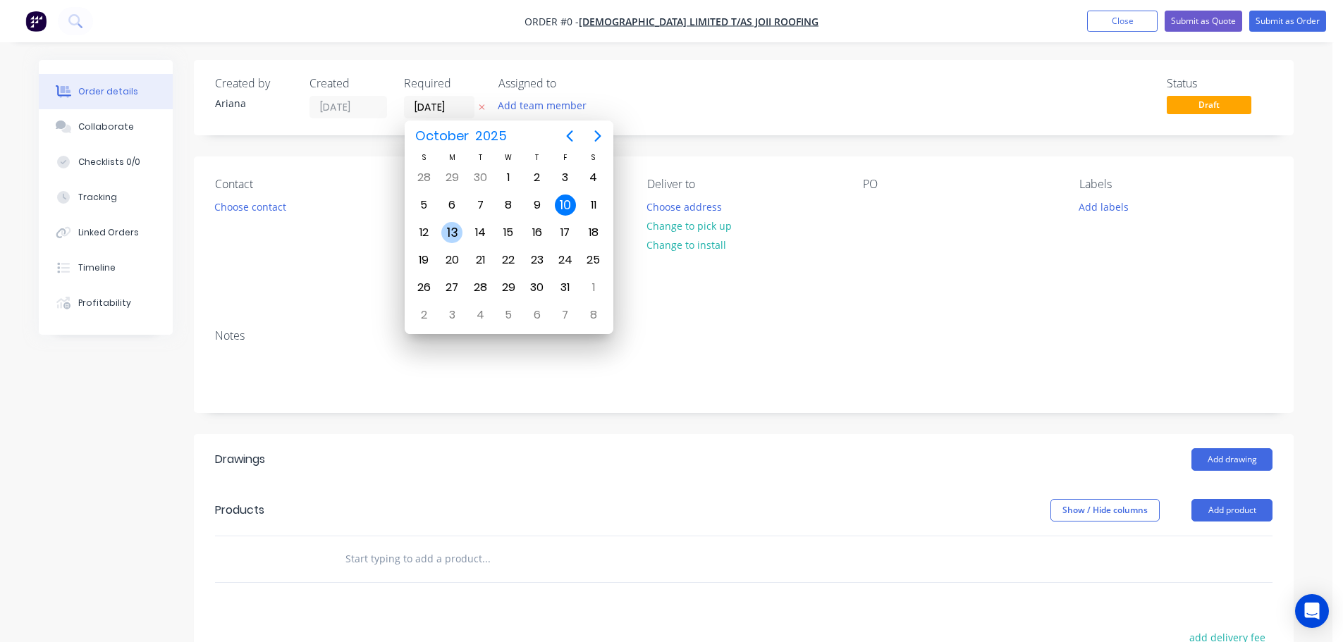
click at [448, 226] on div "13" at bounding box center [451, 232] width 21 height 21
type input "[DATE]"
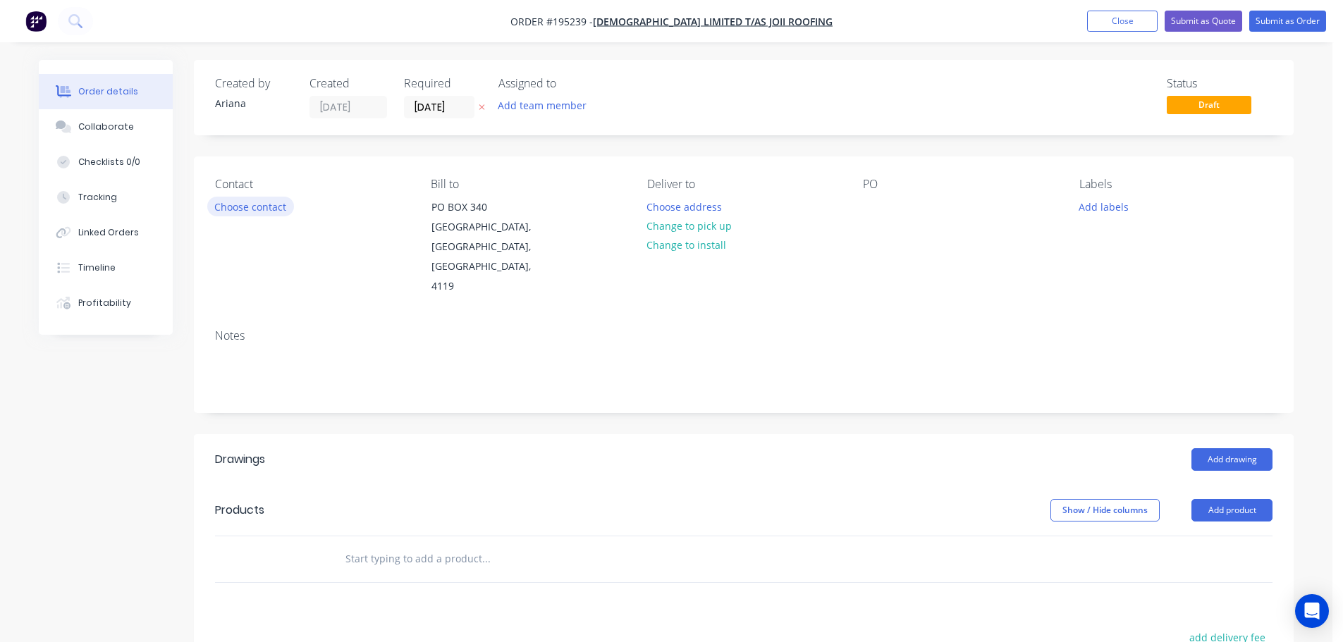
click at [250, 204] on button "Choose contact" at bounding box center [250, 206] width 87 height 19
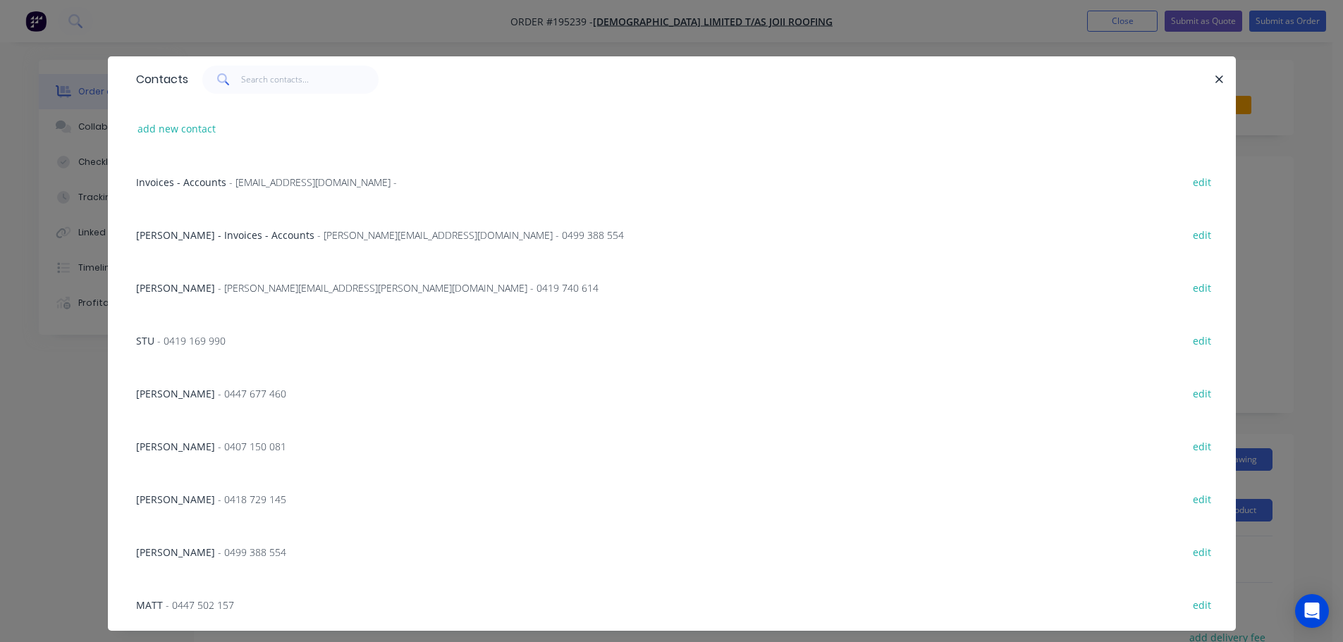
click at [167, 283] on span "[PERSON_NAME]" at bounding box center [175, 287] width 79 height 13
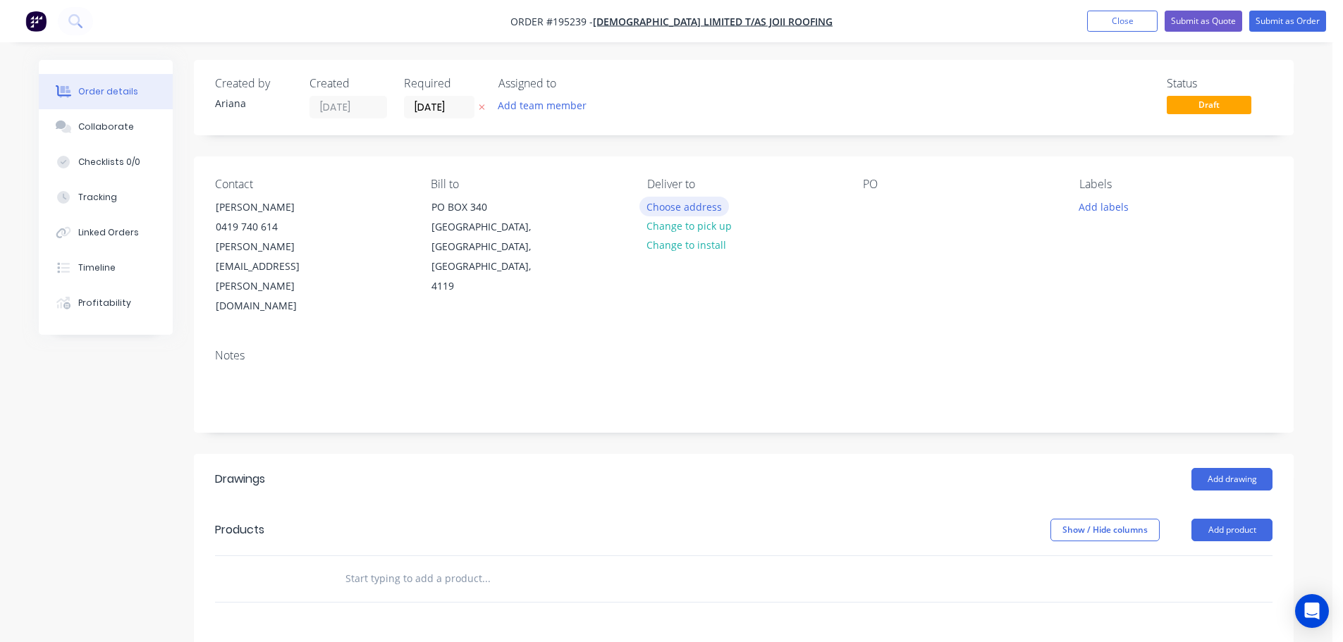
click at [701, 208] on button "Choose address" at bounding box center [684, 206] width 90 height 19
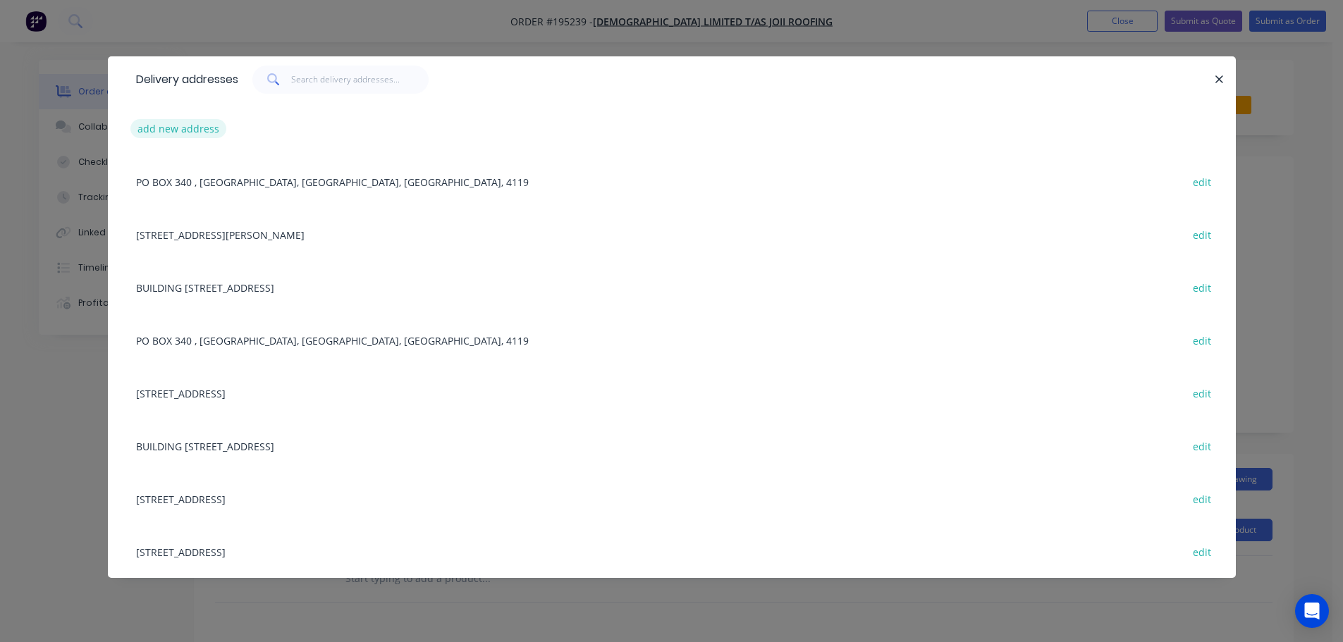
click at [176, 128] on button "add new address" at bounding box center [178, 128] width 97 height 19
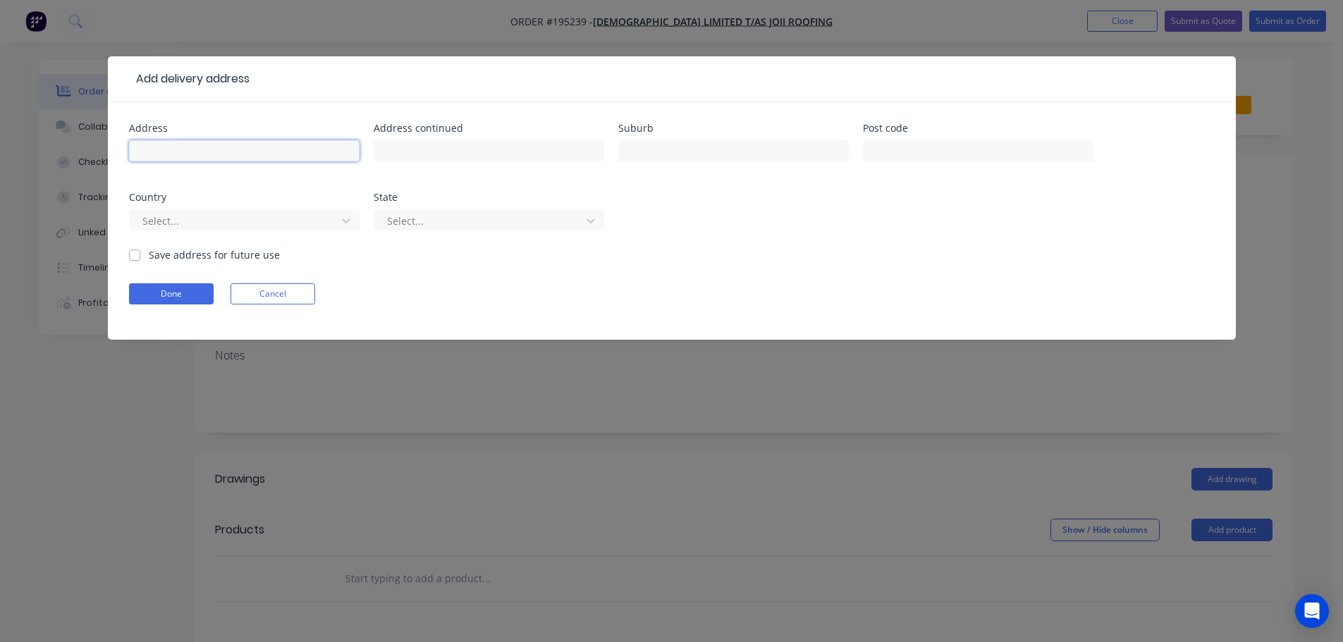
click at [182, 146] on input "text" at bounding box center [244, 150] width 231 height 21
type input "LOT 34 (135) FINGAL ST"
type input "TARRAGINDI"
type input "4121"
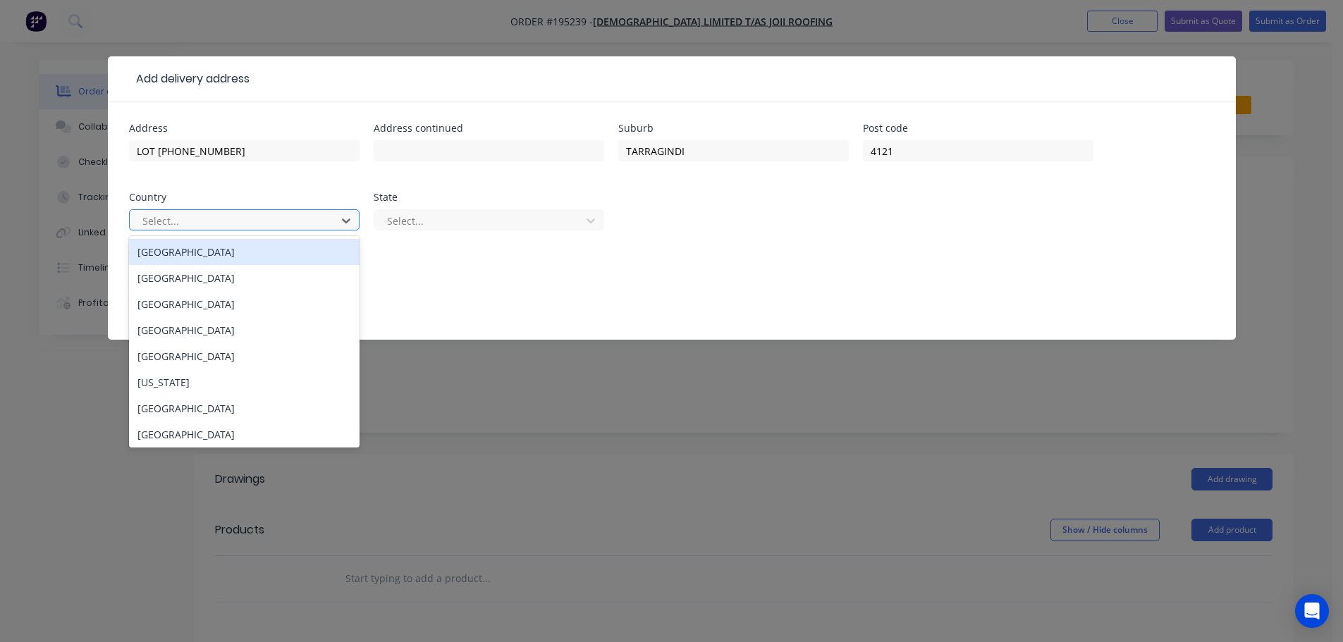
click at [204, 257] on div "[GEOGRAPHIC_DATA]" at bounding box center [244, 252] width 231 height 26
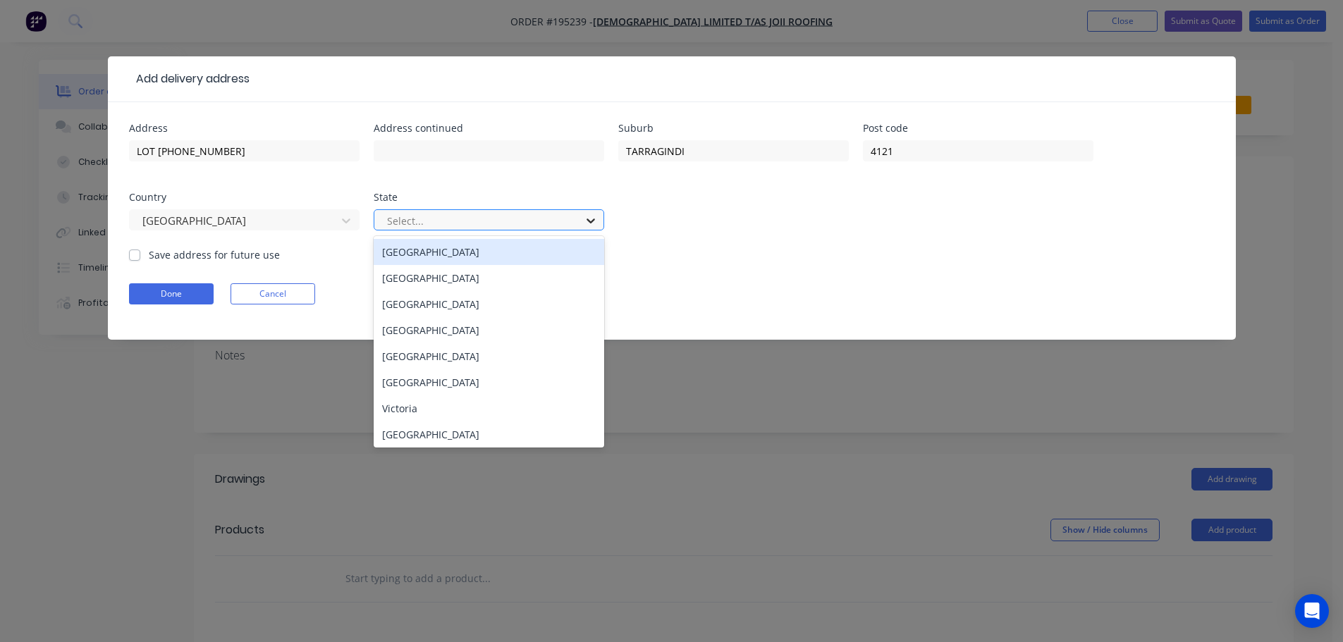
click at [597, 219] on icon at bounding box center [591, 221] width 14 height 14
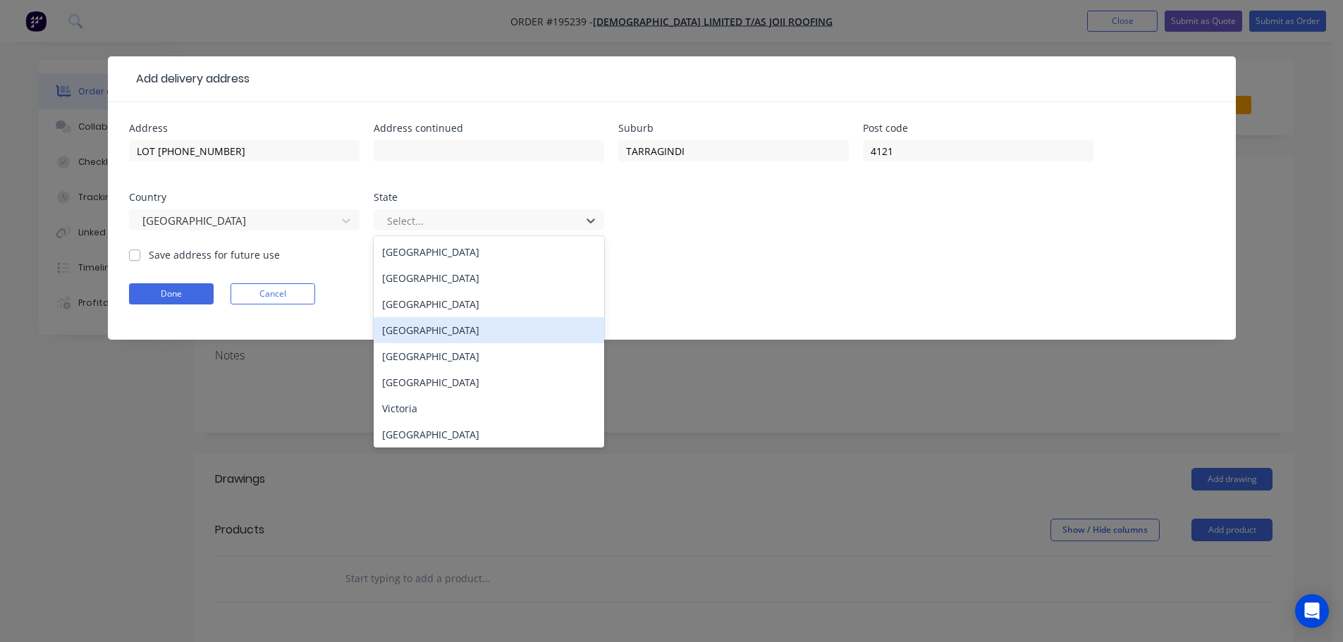
click at [412, 331] on div "[GEOGRAPHIC_DATA]" at bounding box center [489, 330] width 231 height 26
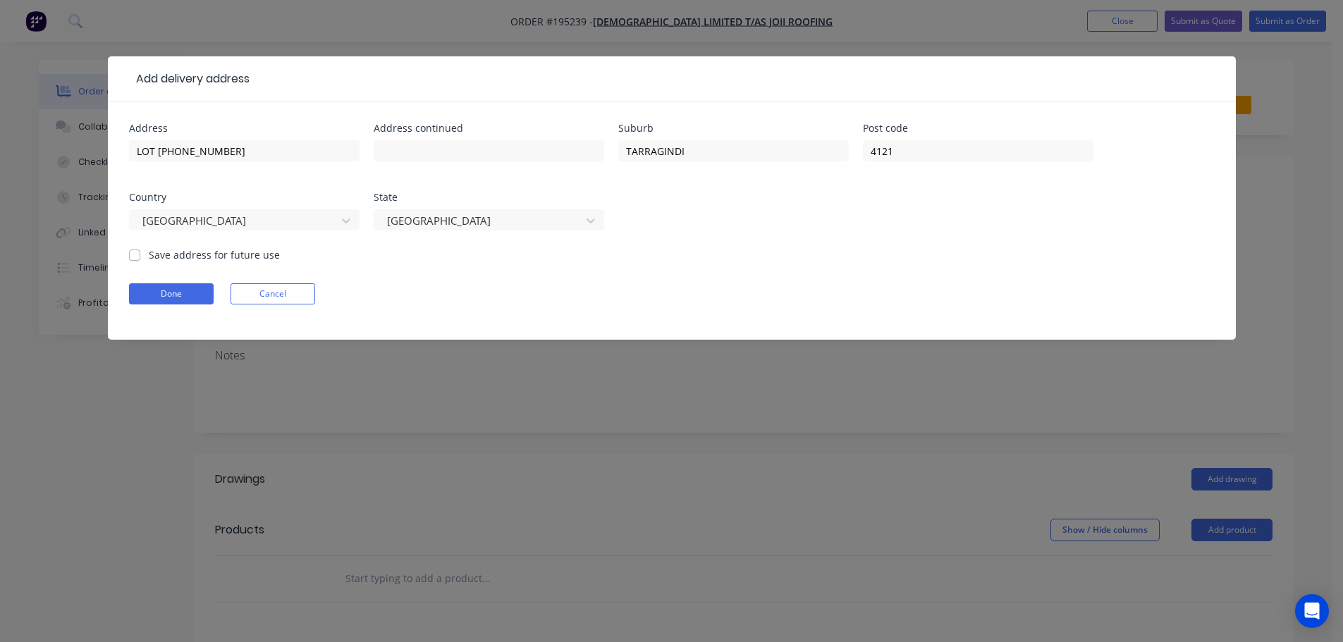
click at [752, 259] on form "Address LOT 34 (135) FINGAL ST Address continued Suburb TARRAGINDI Post code 41…" at bounding box center [672, 231] width 1086 height 216
click at [183, 295] on button "Done" at bounding box center [171, 293] width 85 height 21
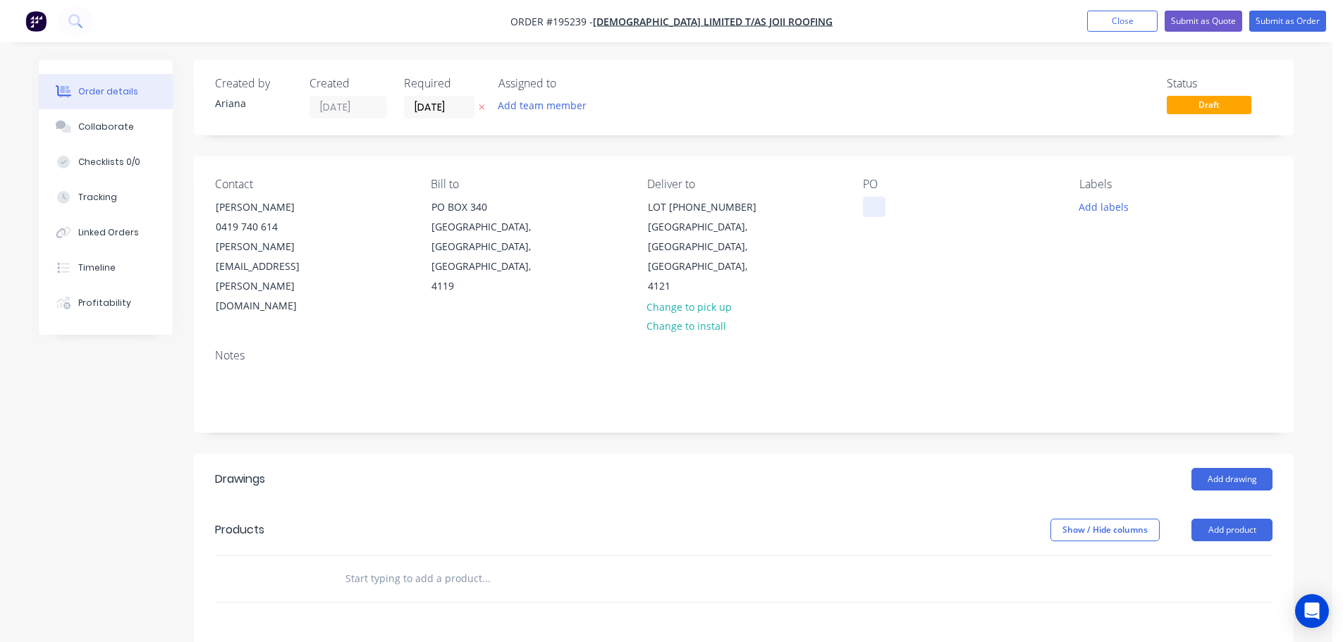
click at [874, 204] on div at bounding box center [874, 207] width 23 height 20
click at [998, 235] on div "PO 228748" at bounding box center [959, 247] width 193 height 139
click at [1213, 519] on button "Add product" at bounding box center [1231, 530] width 81 height 23
click at [1212, 555] on div "Product catalogue" at bounding box center [1205, 565] width 109 height 20
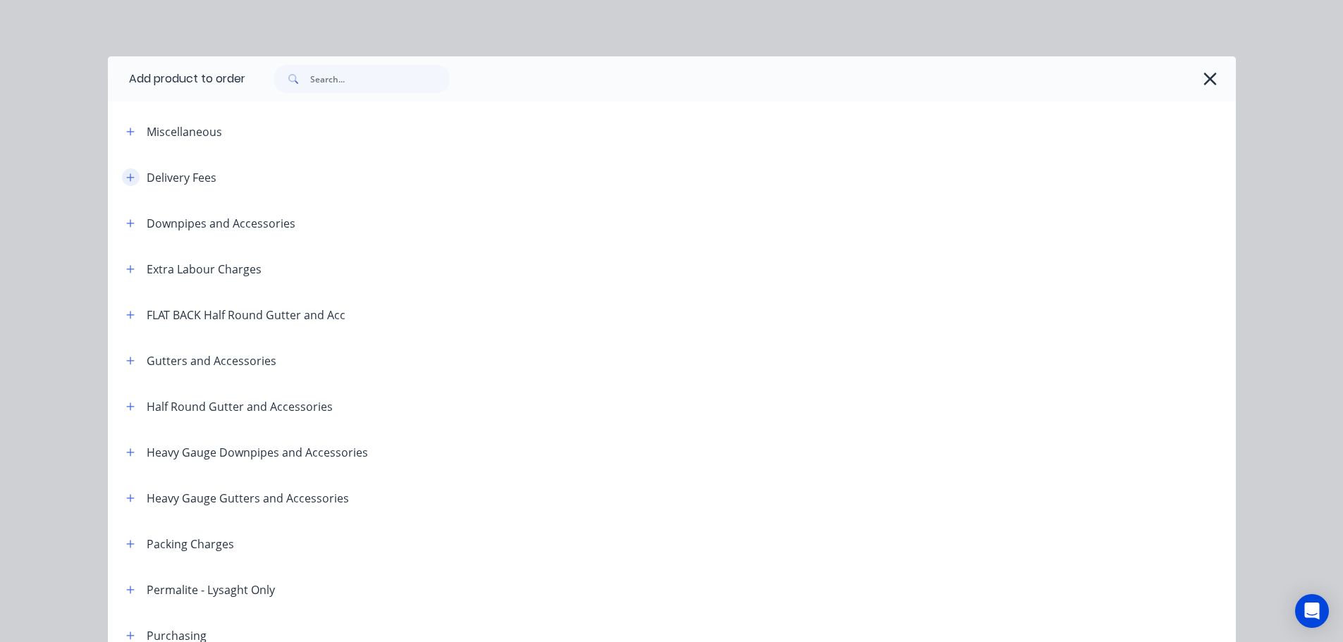
click at [126, 173] on icon "button" at bounding box center [130, 178] width 8 height 10
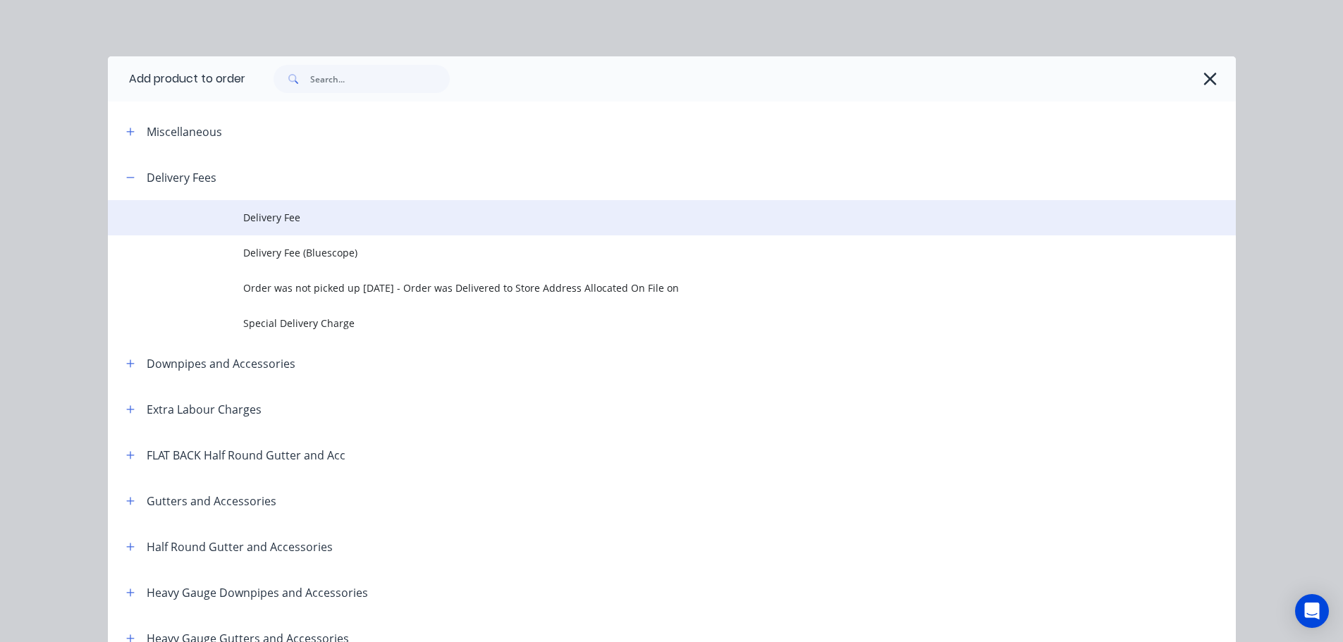
click at [276, 209] on td "Delivery Fee" at bounding box center [739, 217] width 993 height 35
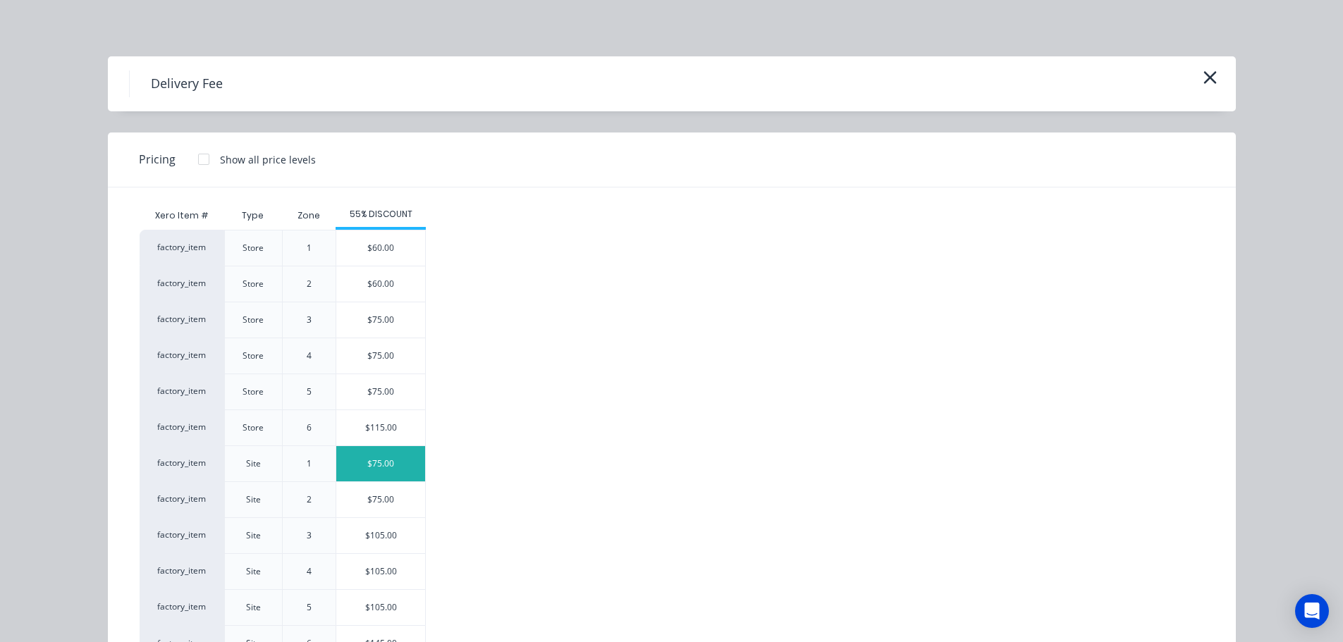
click at [364, 464] on div "$75.00" at bounding box center [380, 463] width 89 height 35
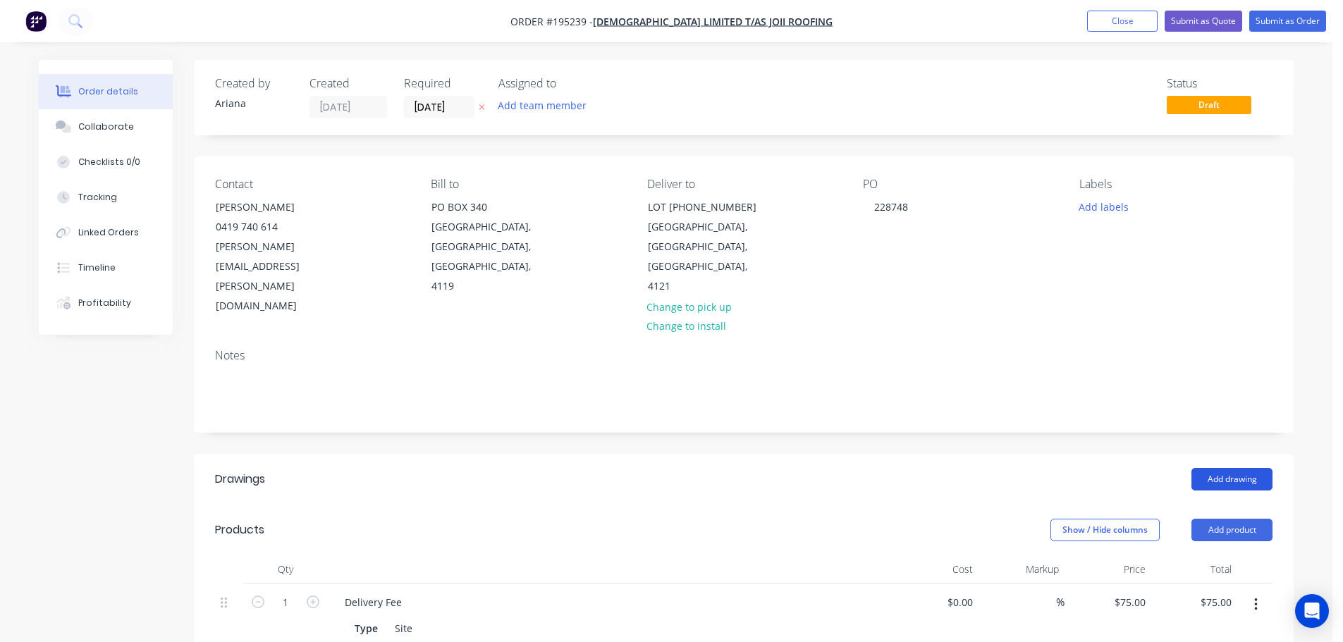
click at [1239, 468] on button "Add drawing" at bounding box center [1231, 479] width 81 height 23
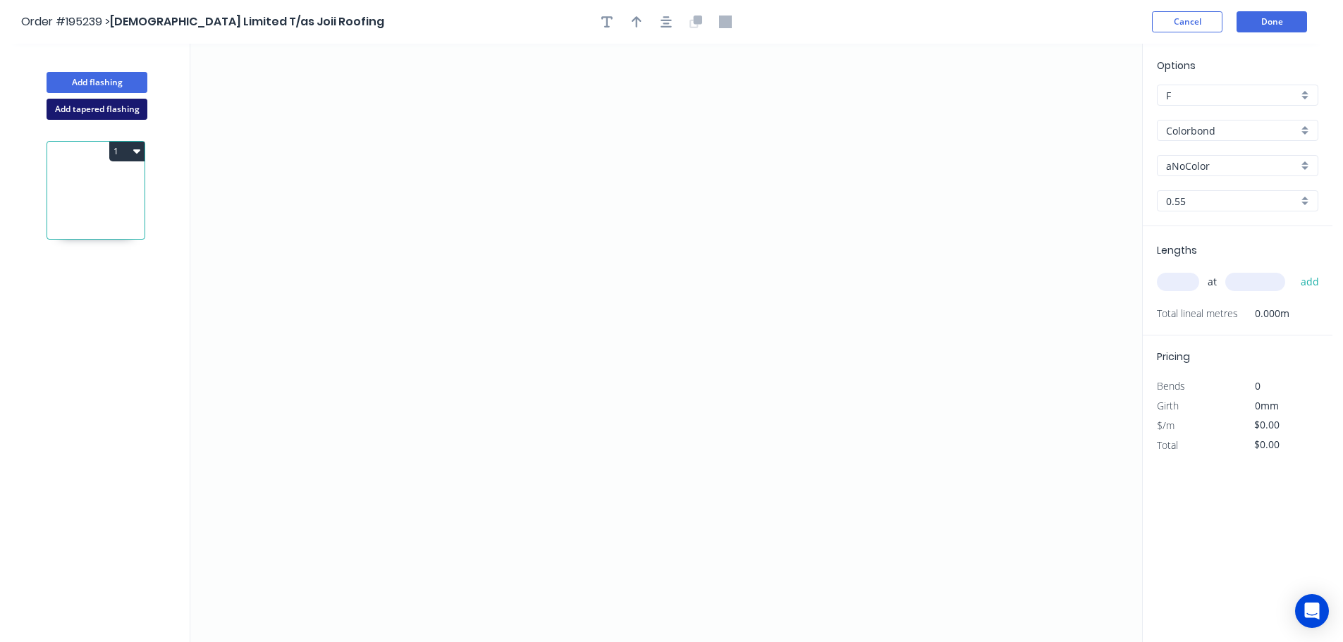
click at [84, 108] on button "Add tapered flashing" at bounding box center [97, 109] width 101 height 21
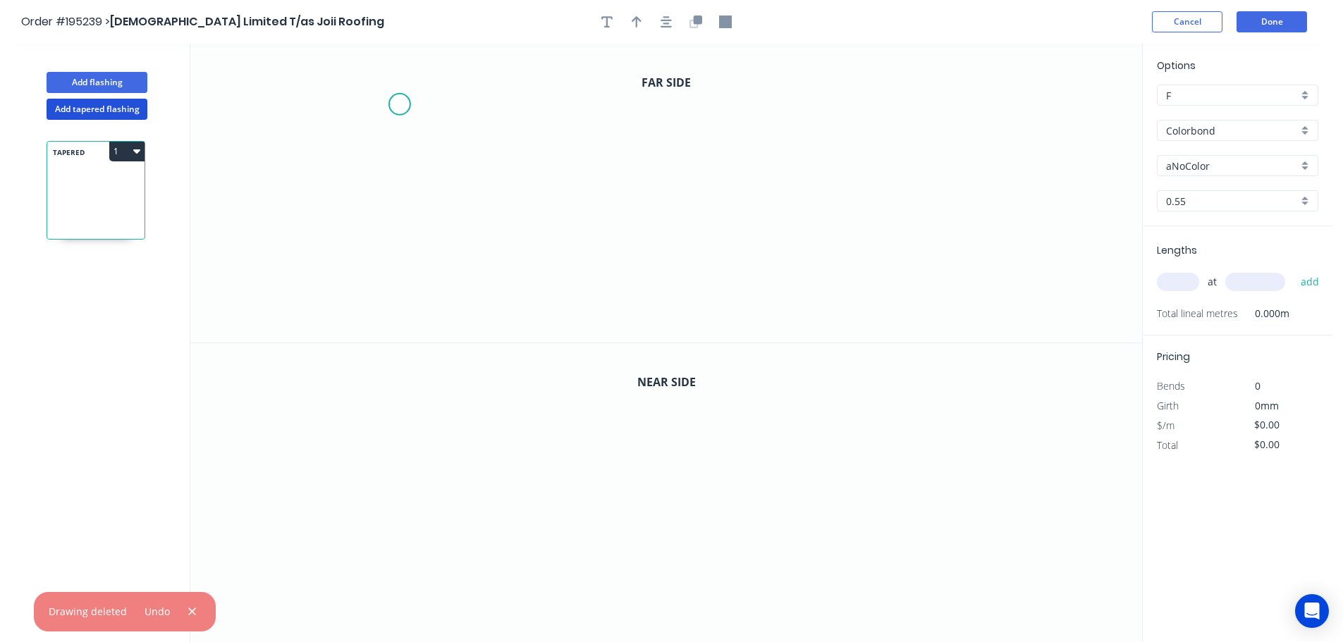
click at [399, 104] on icon "0" at bounding box center [666, 193] width 952 height 299
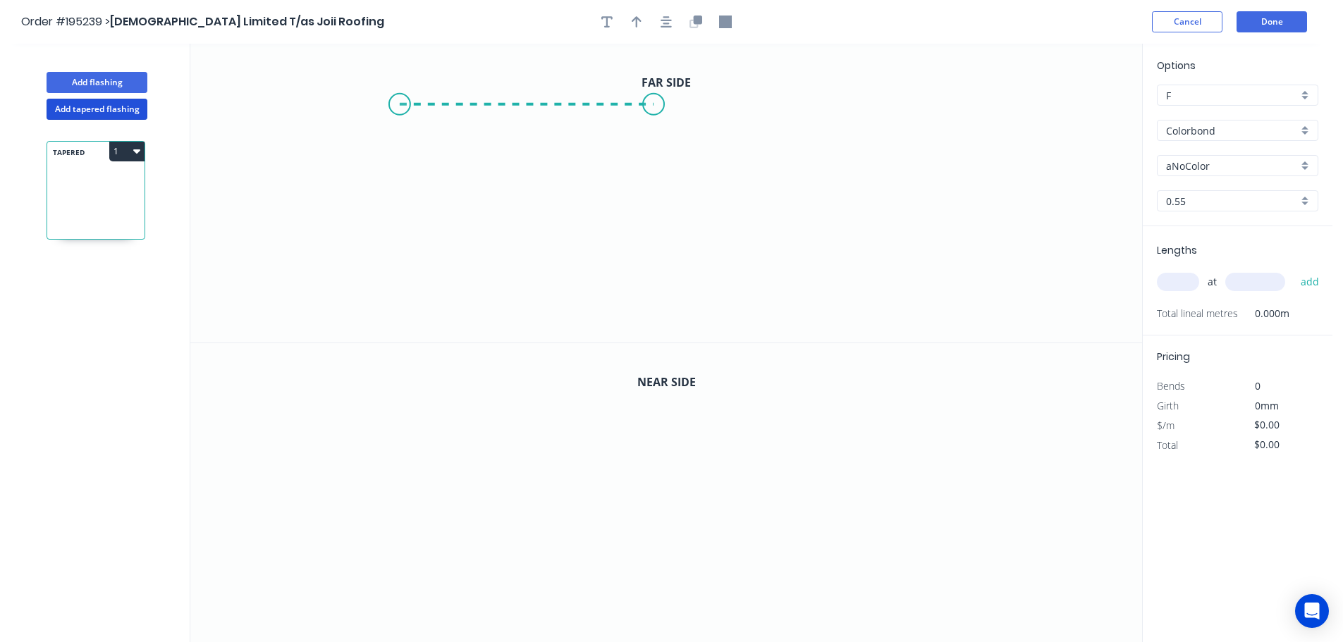
click at [653, 94] on icon "0" at bounding box center [666, 193] width 952 height 299
click at [646, 296] on icon "0 ?" at bounding box center [666, 193] width 952 height 299
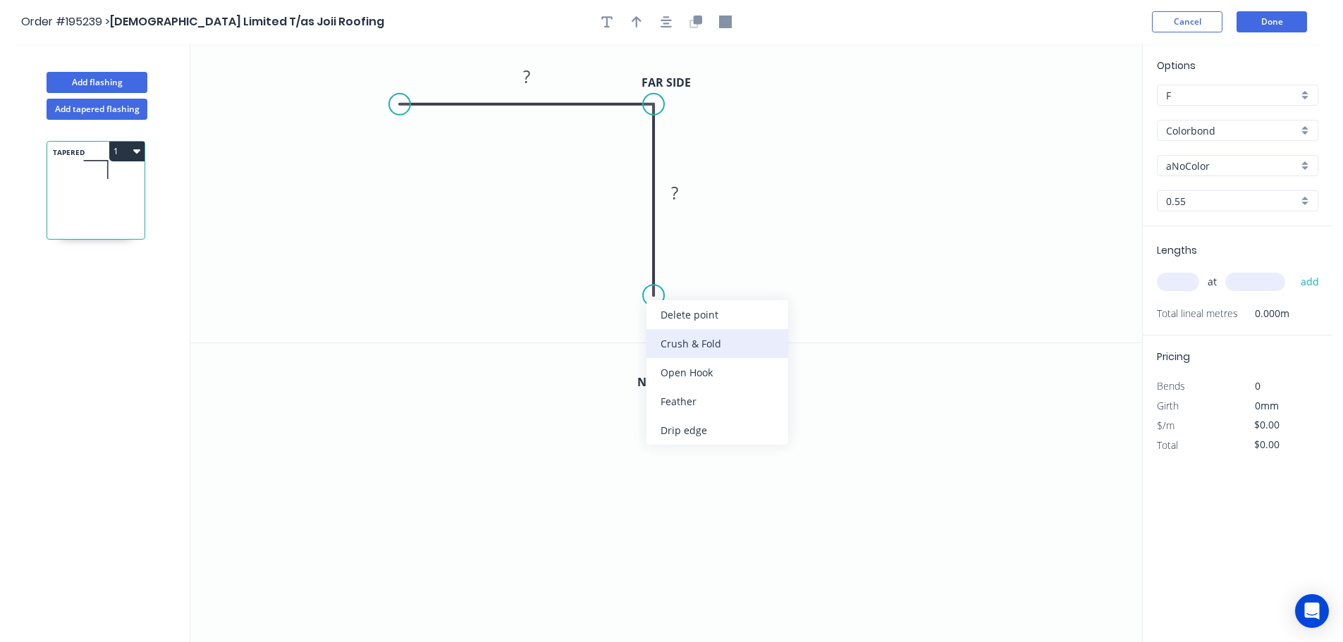
click at [680, 345] on div "Crush & Fold" at bounding box center [717, 343] width 142 height 29
click at [676, 338] on div "Flip bend" at bounding box center [728, 339] width 142 height 29
click at [699, 273] on tspan "10" at bounding box center [693, 270] width 20 height 23
click at [731, 296] on icon "0 ? CF 15 ?" at bounding box center [666, 193] width 952 height 299
drag, startPoint x: 704, startPoint y: 274, endPoint x: 752, endPoint y: 321, distance: 67.3
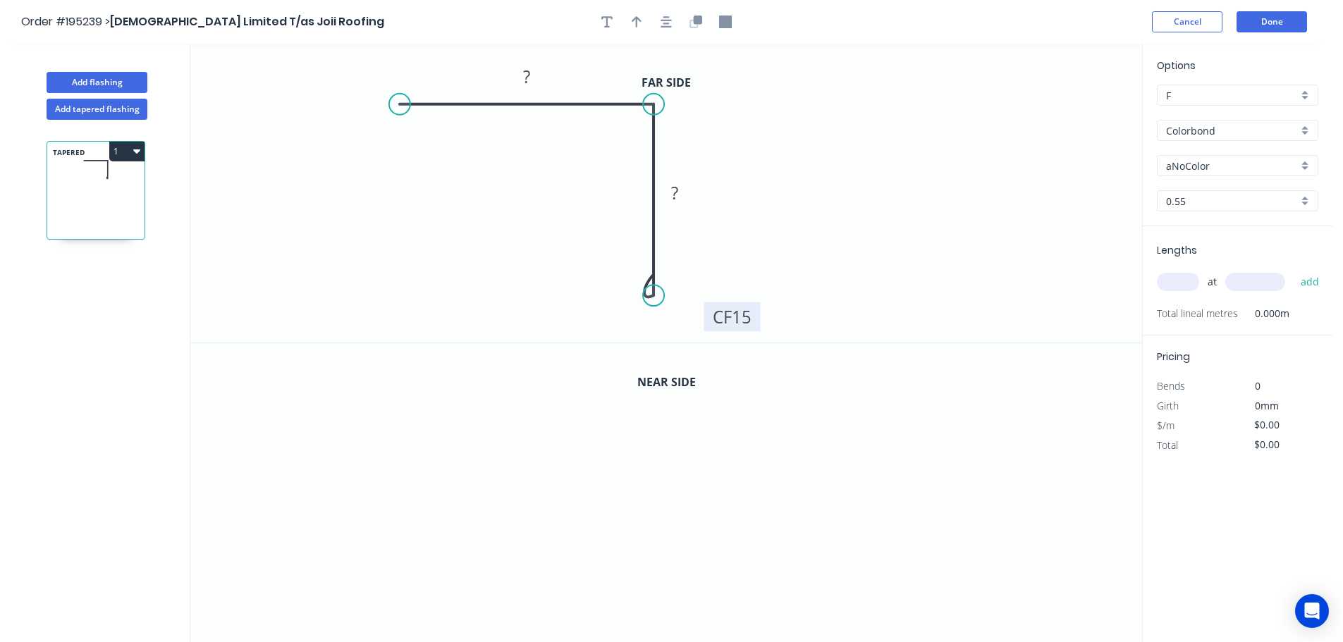
click at [752, 321] on rect at bounding box center [732, 316] width 56 height 29
click at [527, 76] on tspan "?" at bounding box center [526, 76] width 7 height 23
click at [873, 149] on icon "0 100 CF 15 80" at bounding box center [666, 193] width 952 height 299
click at [634, 18] on icon "button" at bounding box center [637, 22] width 10 height 13
drag, startPoint x: 1071, startPoint y: 111, endPoint x: 763, endPoint y: 130, distance: 308.6
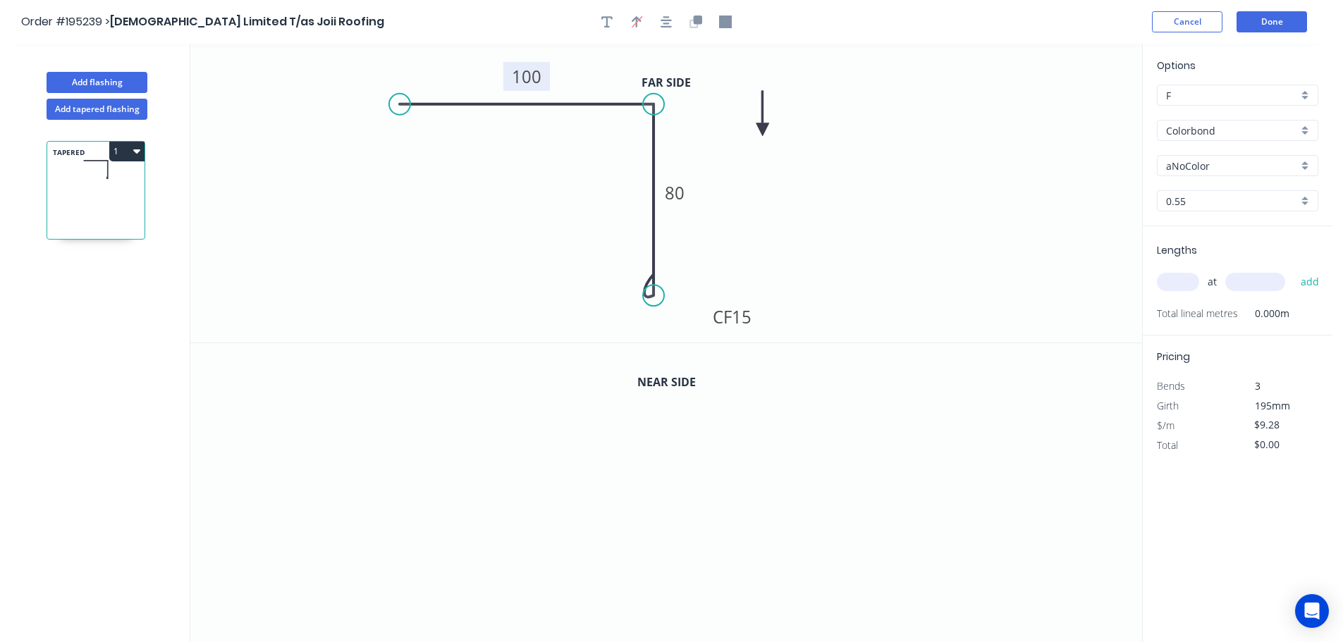
click at [763, 130] on icon at bounding box center [762, 113] width 13 height 45
click at [694, 20] on icon "button" at bounding box center [698, 20] width 8 height 8
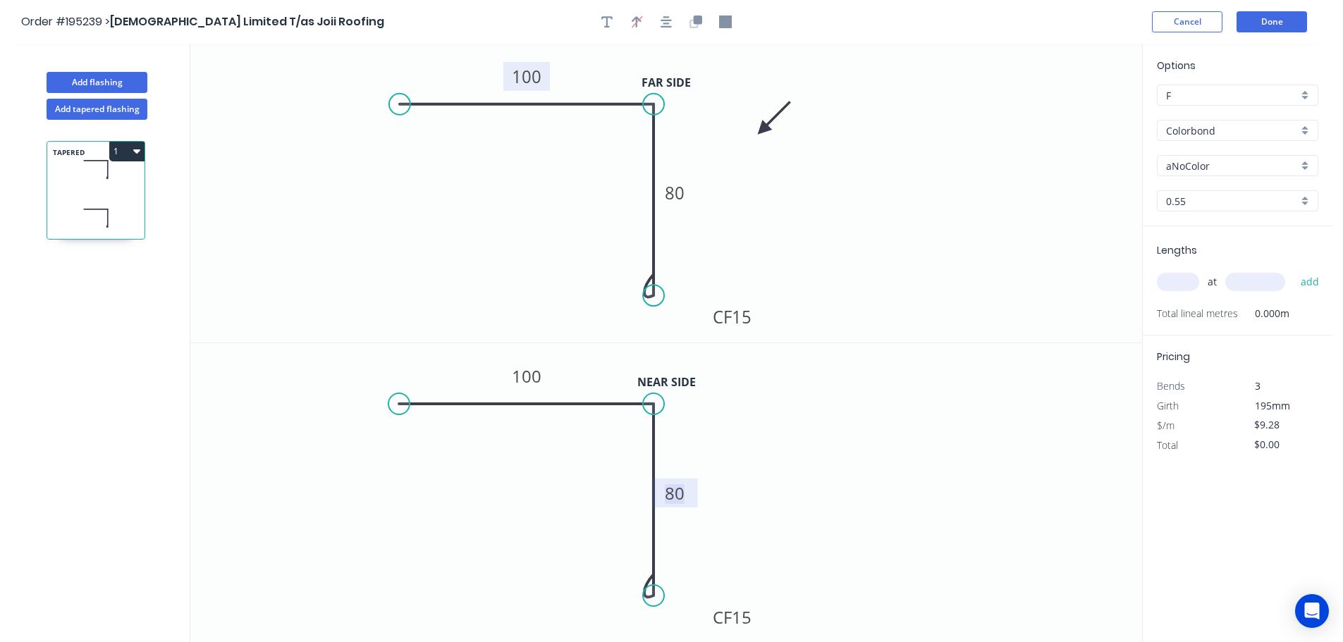
click at [682, 495] on tspan "80" at bounding box center [675, 492] width 20 height 23
click at [740, 487] on icon "0 100 CF 15 115" at bounding box center [666, 493] width 952 height 300
type input "$12.98"
click at [1306, 161] on div "aNoColor" at bounding box center [1237, 165] width 161 height 21
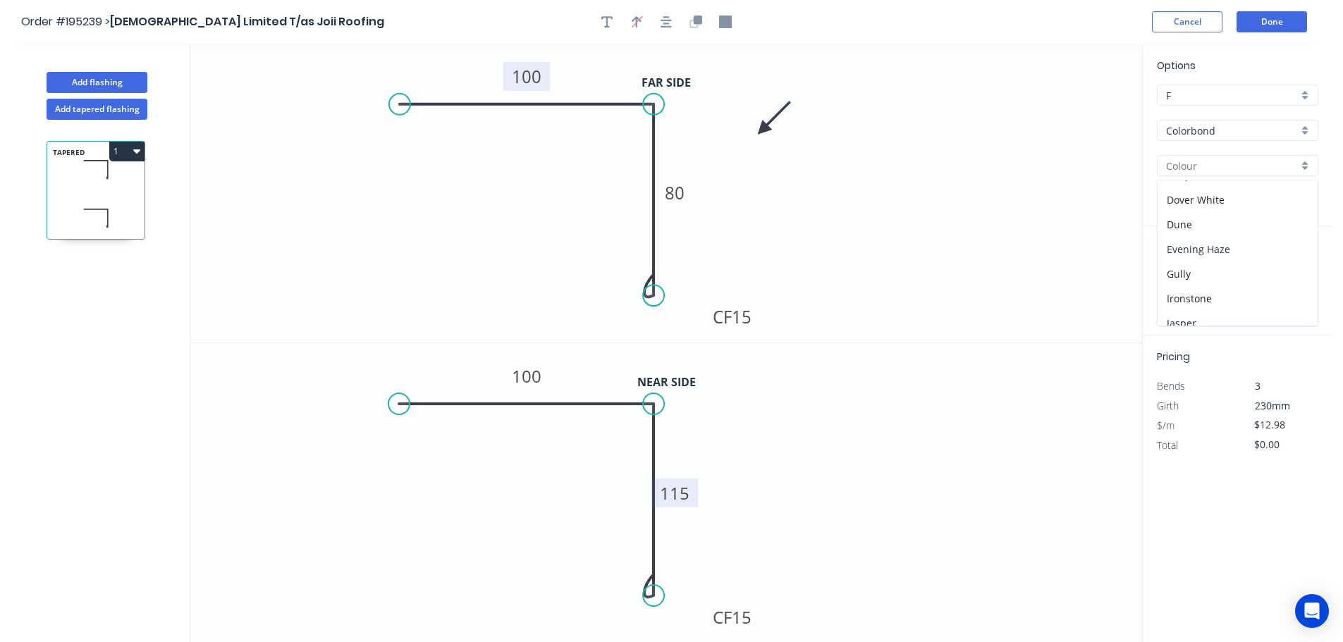
click at [1247, 252] on div "Evening Haze" at bounding box center [1237, 249] width 160 height 25
type input "Evening Haze"
click at [1189, 280] on input "text" at bounding box center [1178, 282] width 42 height 18
type input "1"
type input "540"
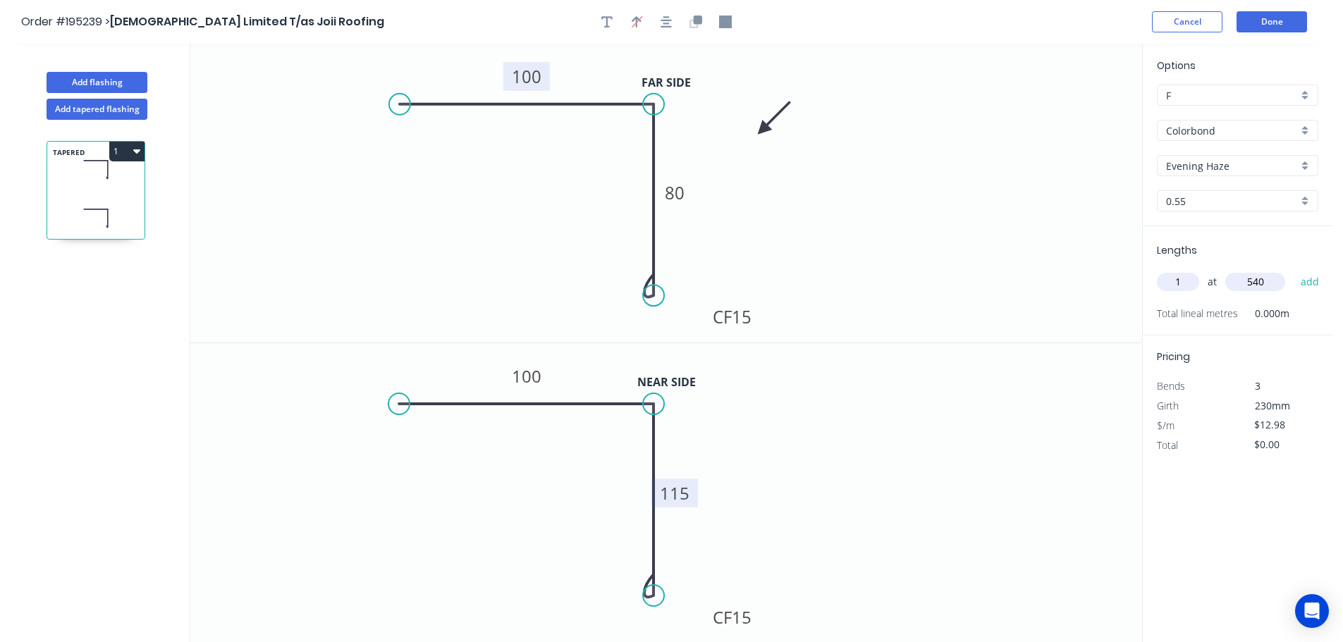
click at [1294, 270] on button "add" at bounding box center [1310, 282] width 33 height 24
click at [124, 150] on button "1" at bounding box center [126, 152] width 35 height 20
click at [97, 190] on div "Duplicate" at bounding box center [77, 186] width 109 height 20
type input "$0.00"
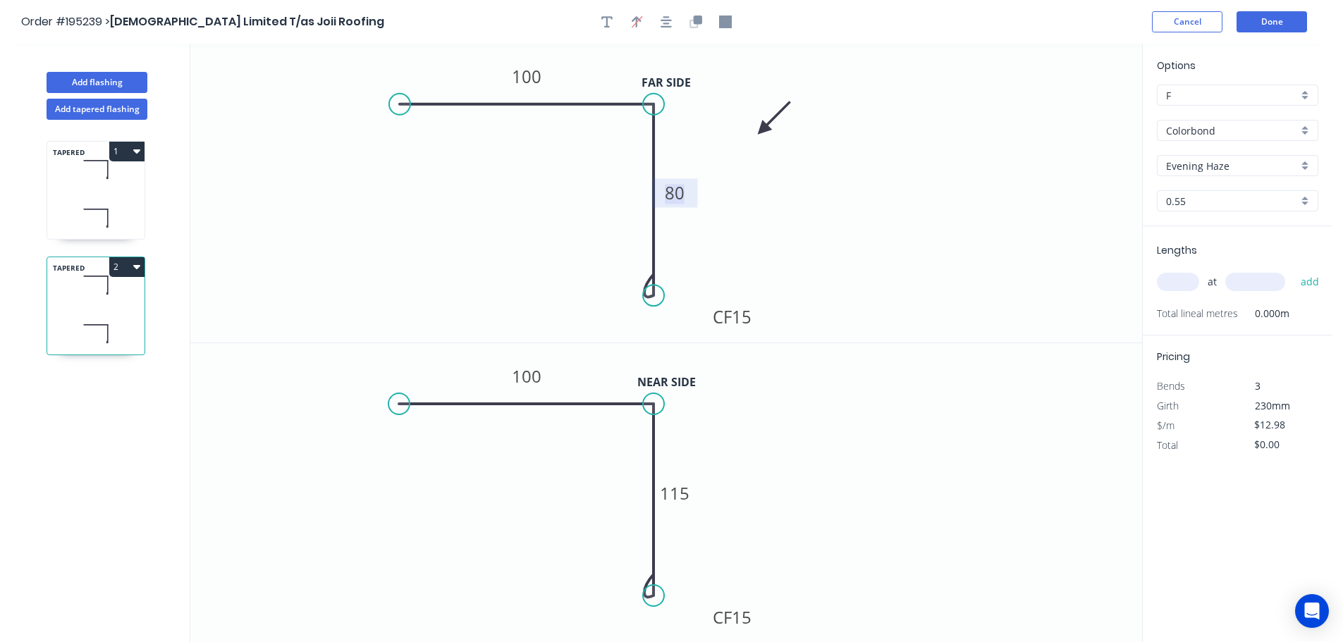
click at [679, 194] on tspan "80" at bounding box center [675, 192] width 20 height 23
click at [794, 202] on icon "0 100 CF 15 115" at bounding box center [666, 193] width 952 height 299
click at [680, 496] on tspan "115" at bounding box center [675, 492] width 30 height 23
click at [789, 476] on icon "0 100 CF 15 80" at bounding box center [666, 493] width 952 height 300
type input "$12.98"
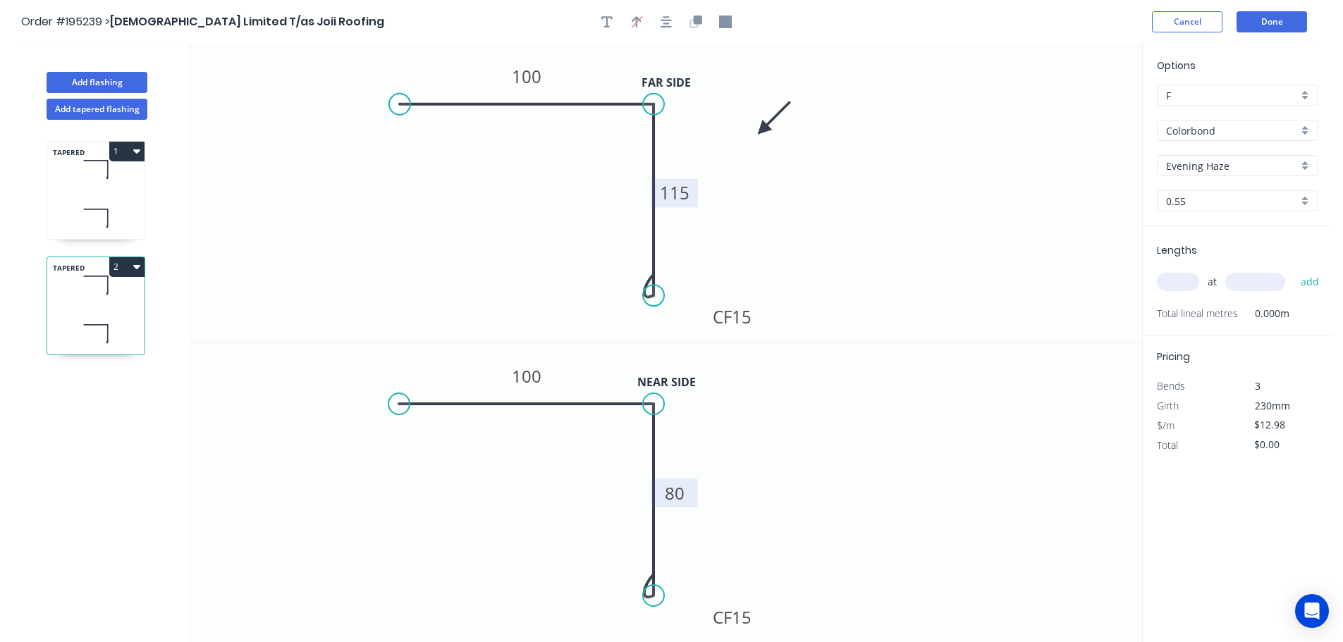
click at [1177, 281] on input "text" at bounding box center [1178, 282] width 42 height 18
type input "1"
type input "540"
click at [1294, 270] on button "add" at bounding box center [1310, 282] width 33 height 24
type input "$12.98"
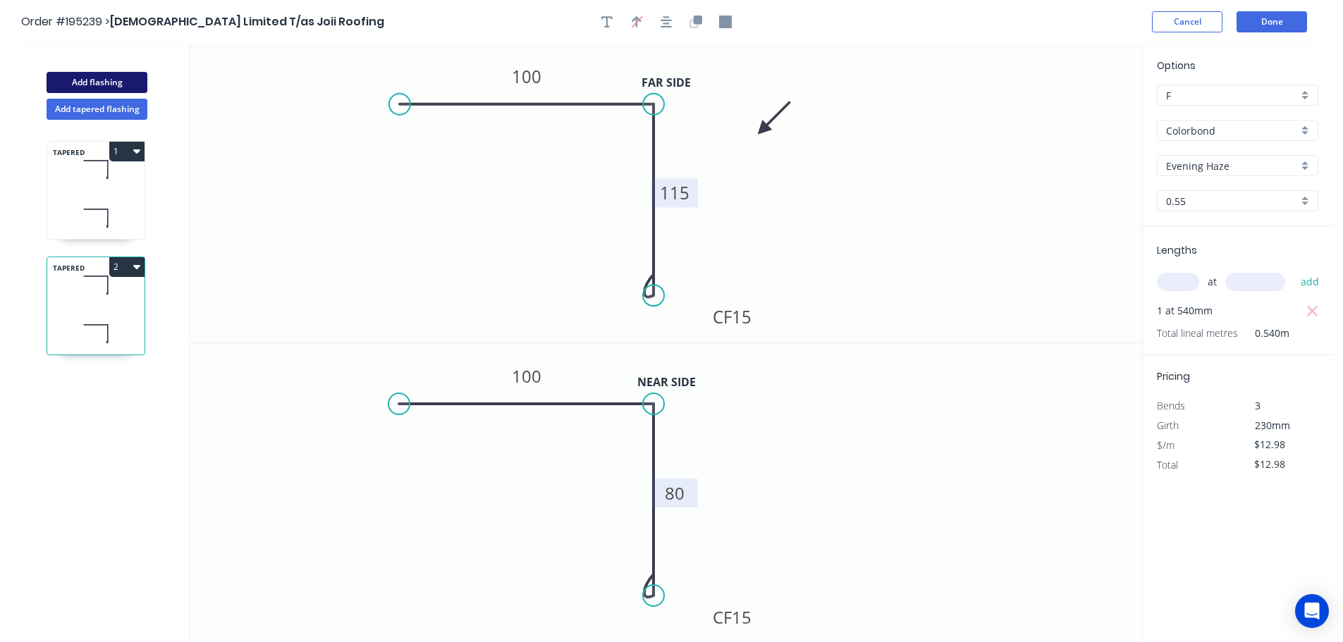
click at [85, 78] on button "Add flashing" at bounding box center [97, 82] width 101 height 21
type input "$0.00"
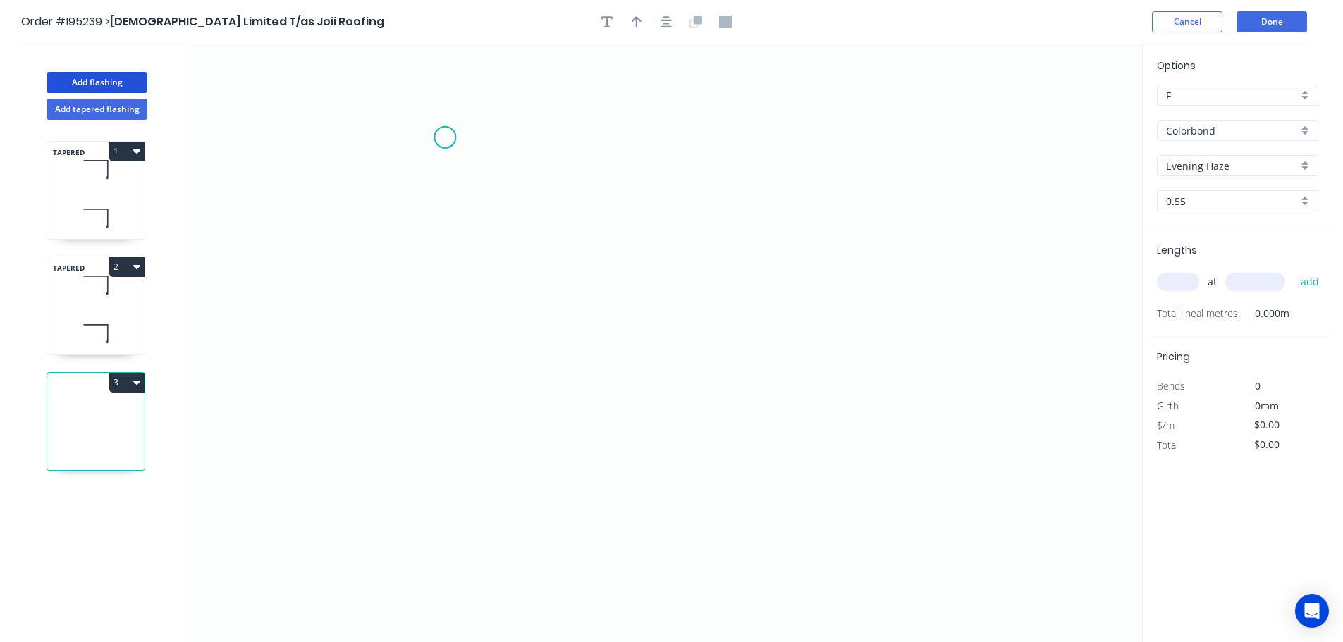
click at [445, 137] on icon "0" at bounding box center [666, 343] width 952 height 598
click at [848, 148] on icon "0" at bounding box center [666, 343] width 952 height 598
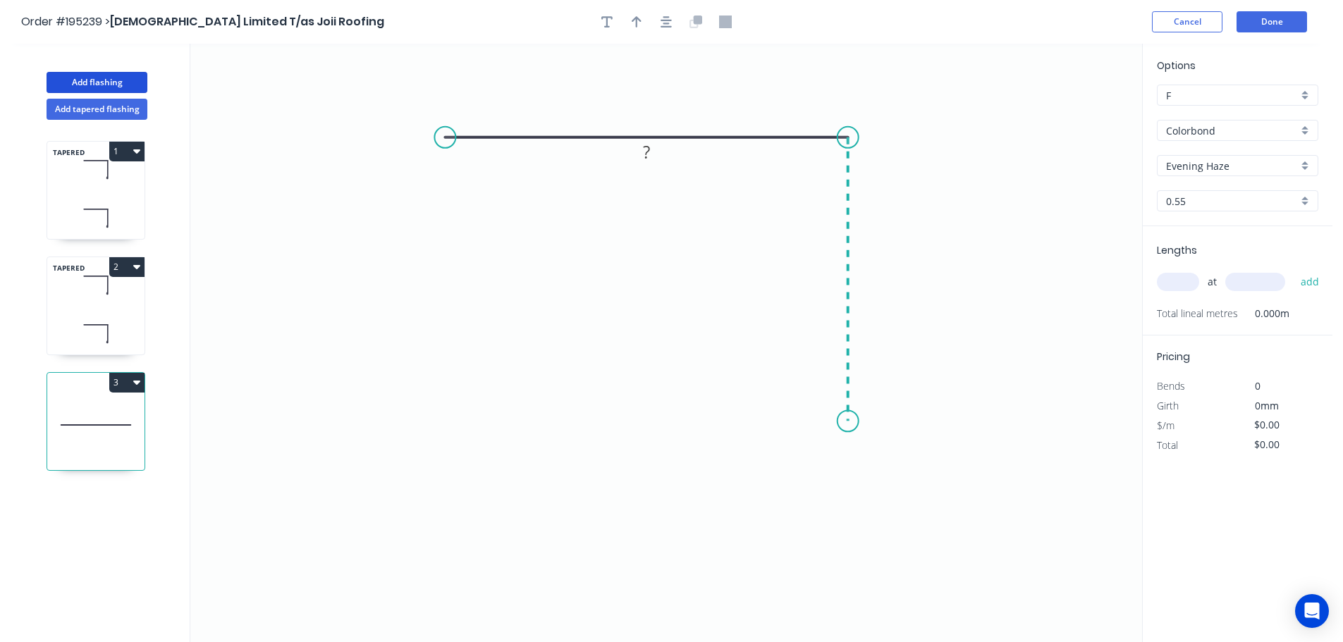
click at [840, 422] on icon "0 ?" at bounding box center [666, 343] width 952 height 598
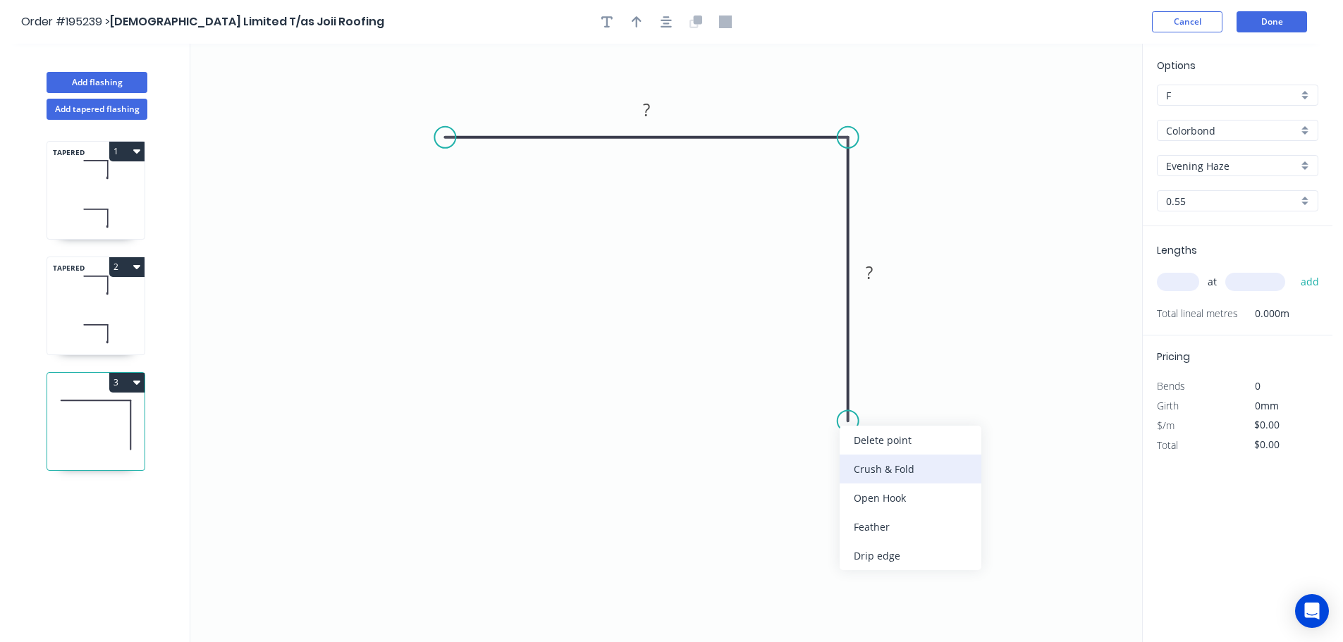
click at [871, 467] on div "Crush & Fold" at bounding box center [911, 469] width 142 height 29
click at [873, 465] on div "Flip bend" at bounding box center [920, 460] width 142 height 29
click at [888, 392] on tspan "10" at bounding box center [888, 395] width 20 height 23
click at [925, 379] on icon "0 ? CF 15 ?" at bounding box center [666, 343] width 952 height 598
drag, startPoint x: 902, startPoint y: 403, endPoint x: 941, endPoint y: 489, distance: 94.6
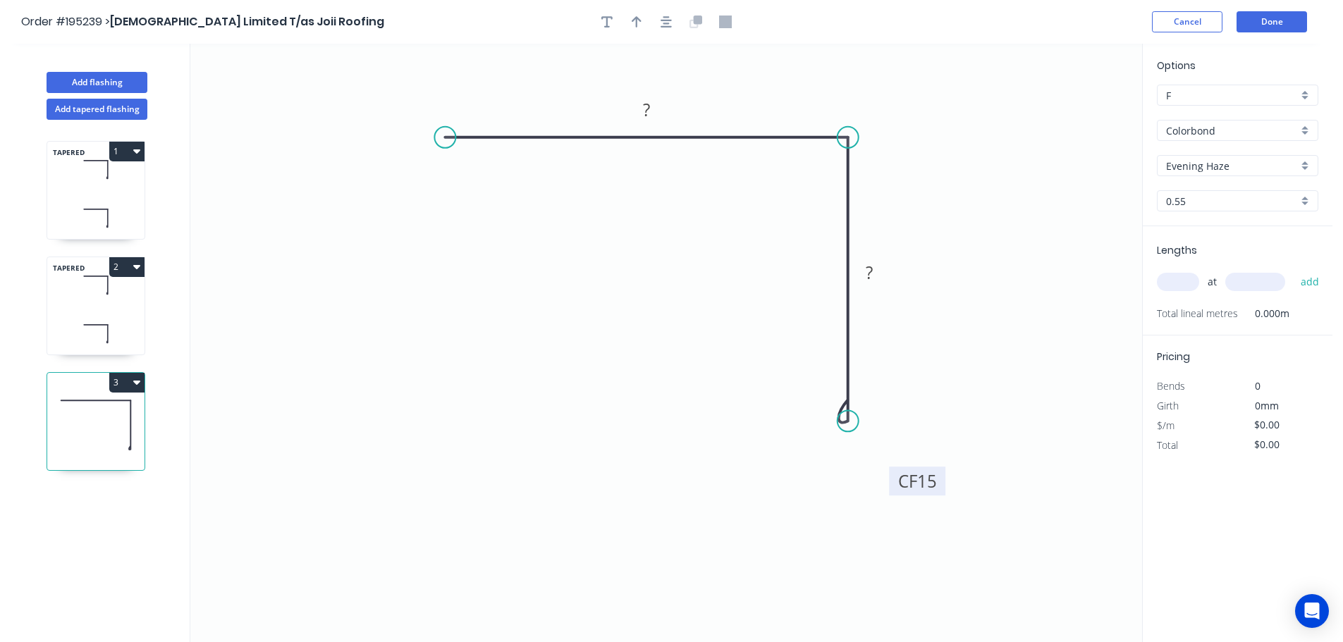
click at [941, 489] on rect at bounding box center [917, 481] width 56 height 29
click at [645, 111] on tspan "?" at bounding box center [646, 109] width 7 height 23
click at [896, 148] on icon "0 100 CF 15 80" at bounding box center [666, 343] width 952 height 598
type input "$9.28"
click at [632, 19] on icon "button" at bounding box center [637, 22] width 10 height 13
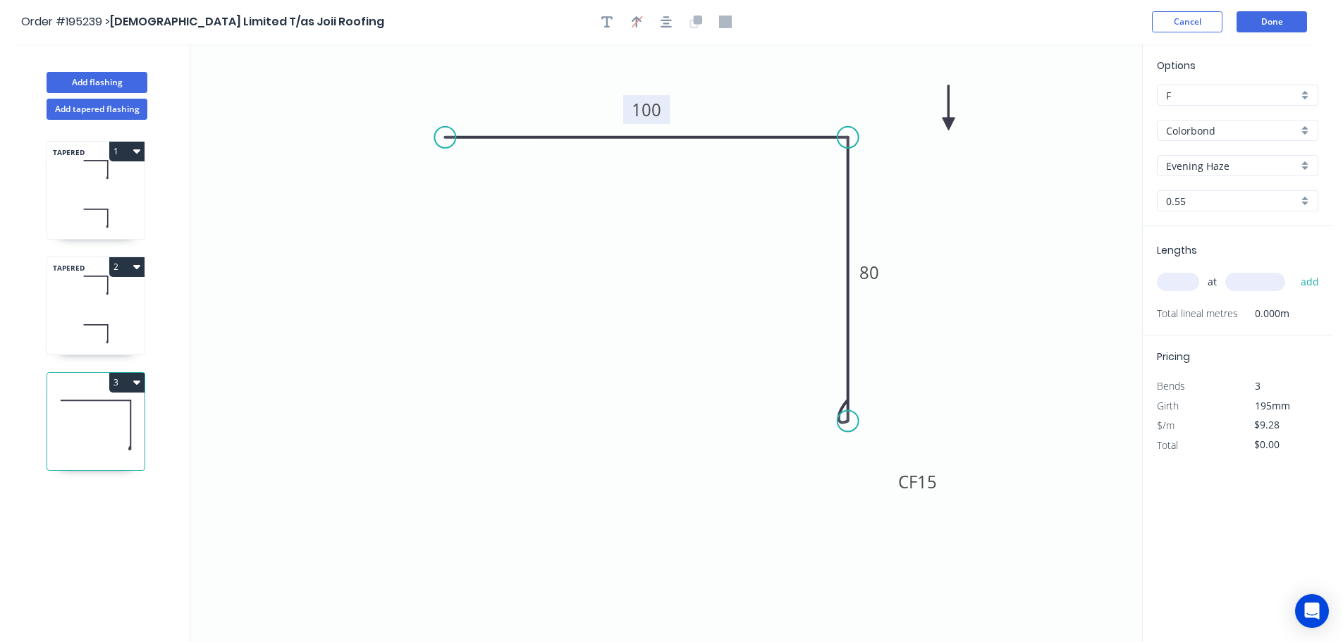
drag, startPoint x: 1071, startPoint y: 112, endPoint x: 938, endPoint y: 124, distance: 133.8
click at [942, 124] on icon at bounding box center [948, 107] width 13 height 45
click at [938, 124] on icon at bounding box center [937, 107] width 13 height 45
drag, startPoint x: 1180, startPoint y: 285, endPoint x: 1172, endPoint y: 284, distance: 7.9
click at [1180, 285] on input "text" at bounding box center [1178, 282] width 42 height 18
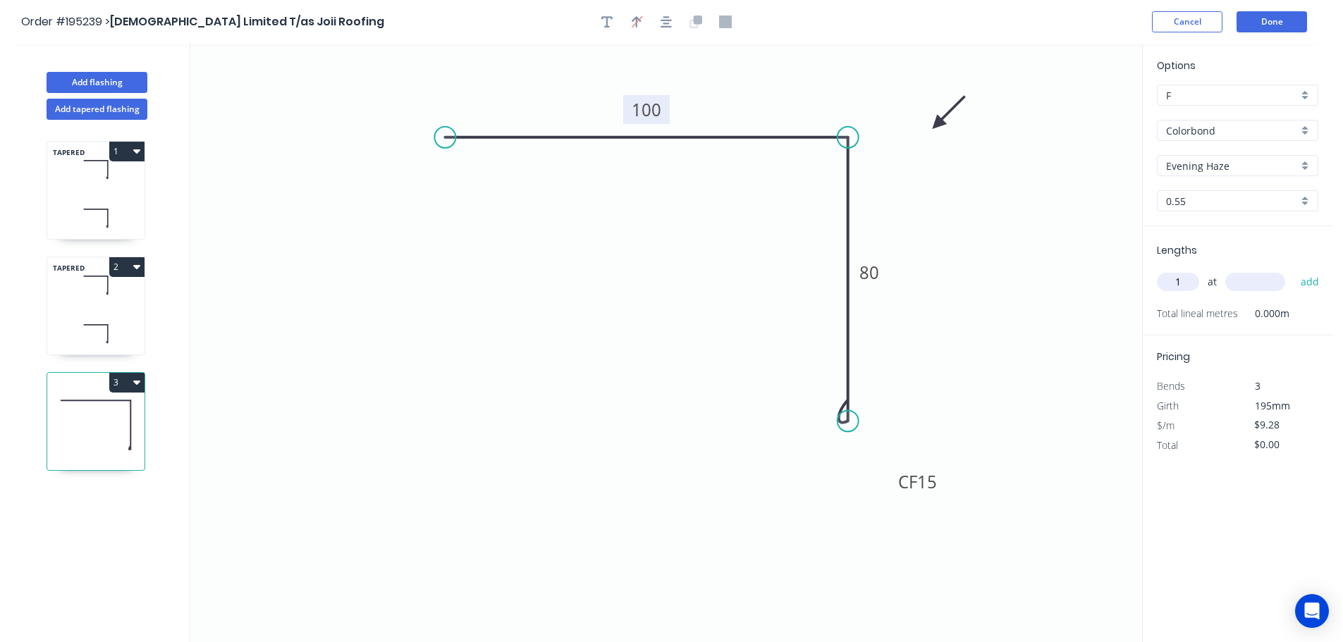
type input "1"
type input "1900"
click at [1294, 270] on button "add" at bounding box center [1310, 282] width 33 height 24
type input "$17.63"
drag, startPoint x: 99, startPoint y: 84, endPoint x: 153, endPoint y: 132, distance: 72.4
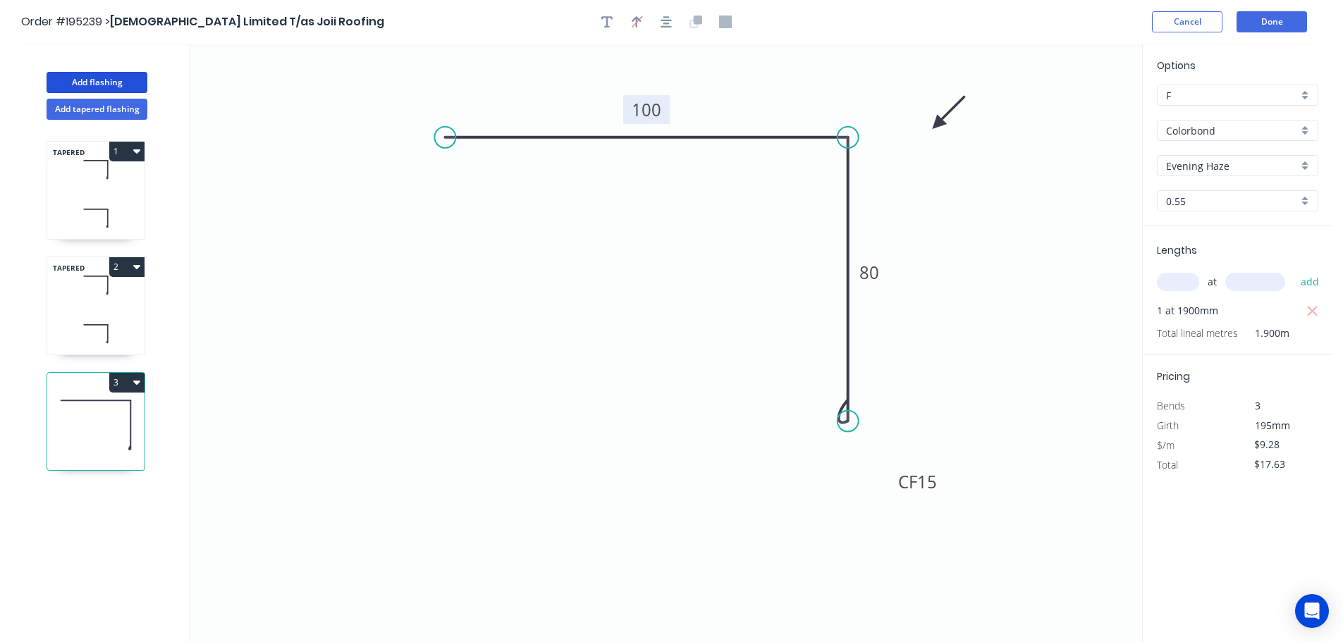
click at [99, 84] on button "Add flashing" at bounding box center [97, 82] width 101 height 21
type input "$0.00"
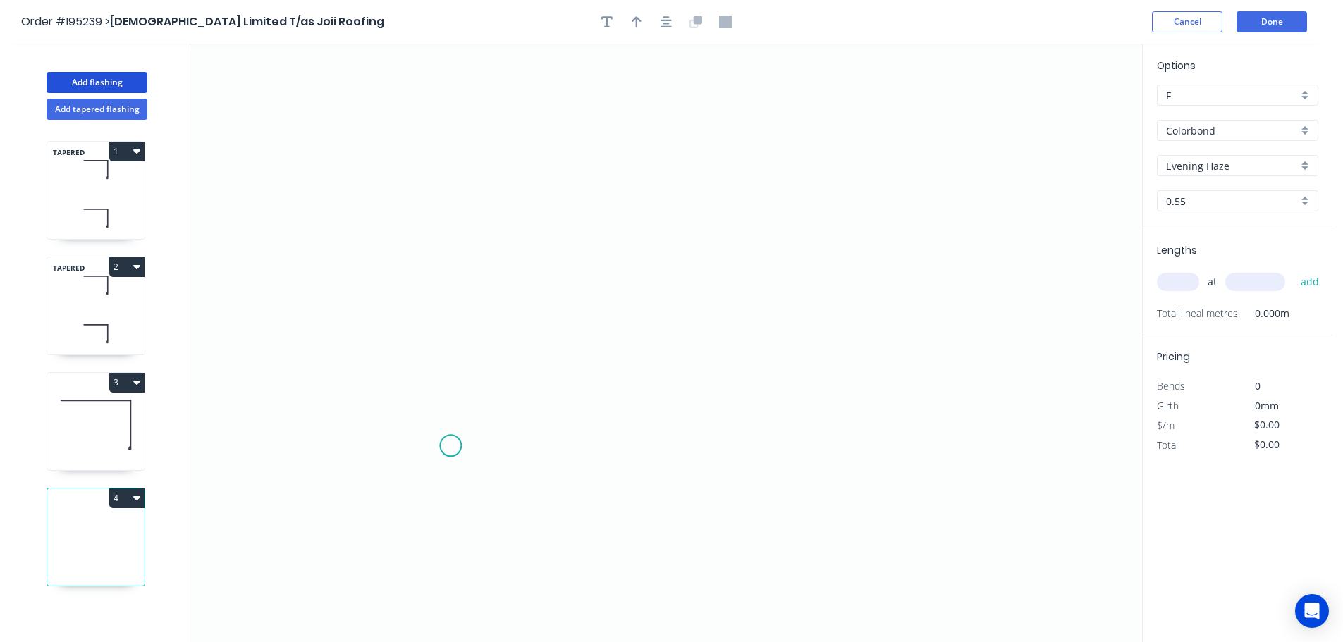
click at [450, 446] on icon "0" at bounding box center [666, 343] width 952 height 598
click at [429, 216] on icon at bounding box center [439, 331] width 21 height 230
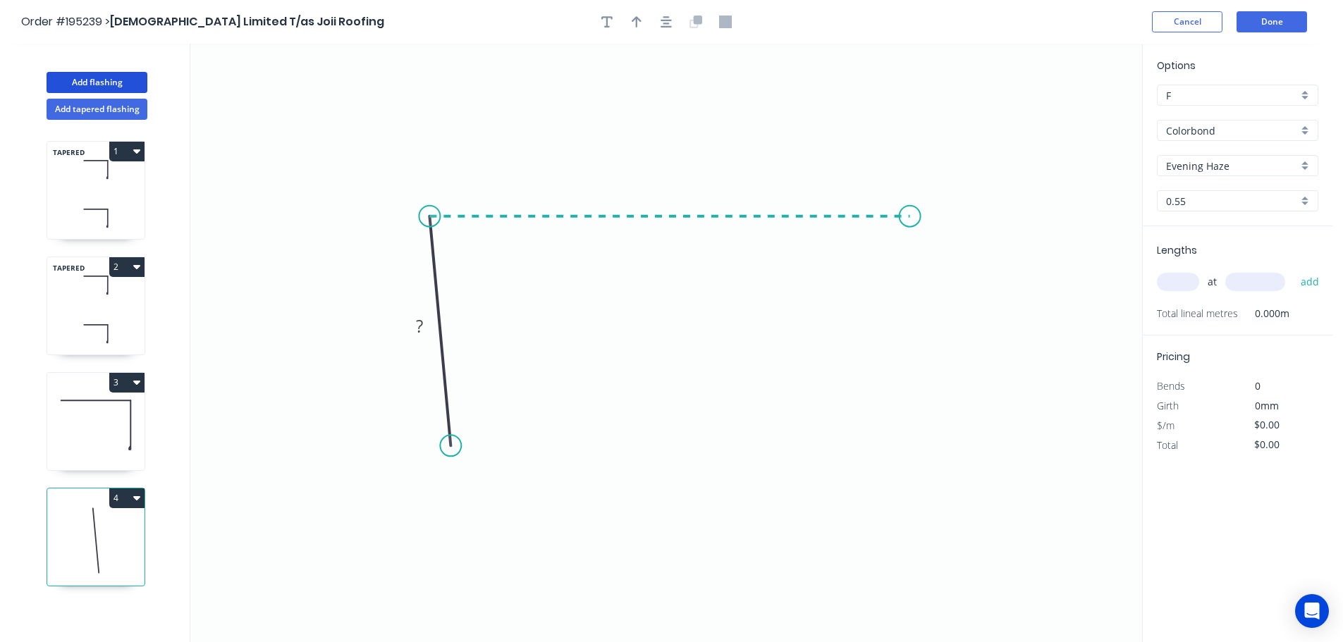
click at [910, 202] on icon "0 ?" at bounding box center [666, 343] width 952 height 598
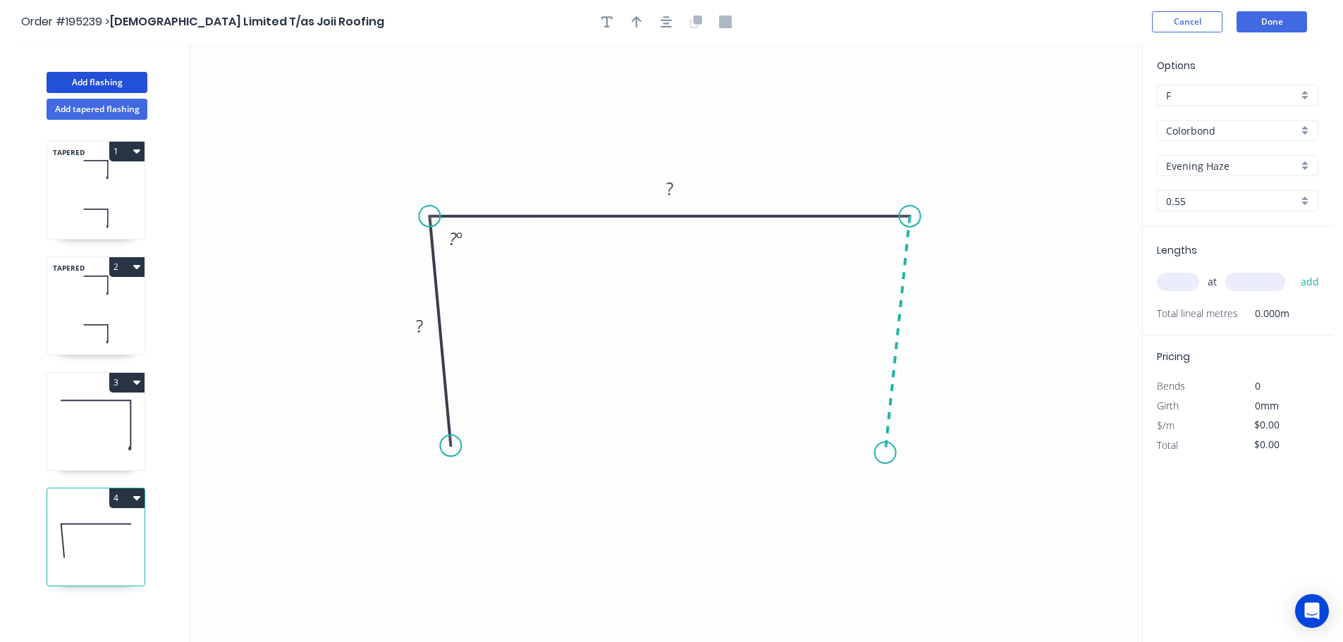
click at [885, 453] on icon "0 ? ? ? º" at bounding box center [666, 343] width 952 height 598
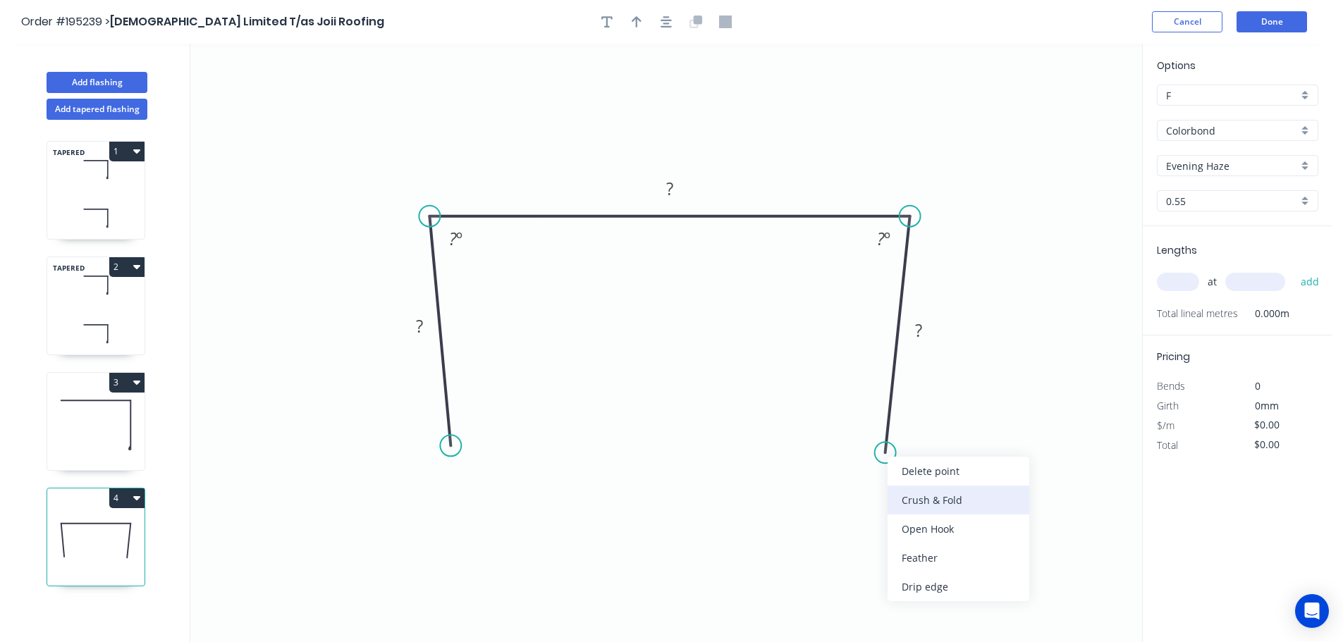
click at [942, 501] on div "Crush & Fold" at bounding box center [959, 500] width 142 height 29
click at [908, 490] on div "Flip bend" at bounding box center [956, 495] width 142 height 29
click at [928, 437] on tspan "10" at bounding box center [926, 430] width 20 height 23
click at [997, 433] on icon "0 ? ? CF 15 ? ? º ? º" at bounding box center [666, 343] width 952 height 598
drag, startPoint x: 940, startPoint y: 432, endPoint x: 950, endPoint y: 515, distance: 83.1
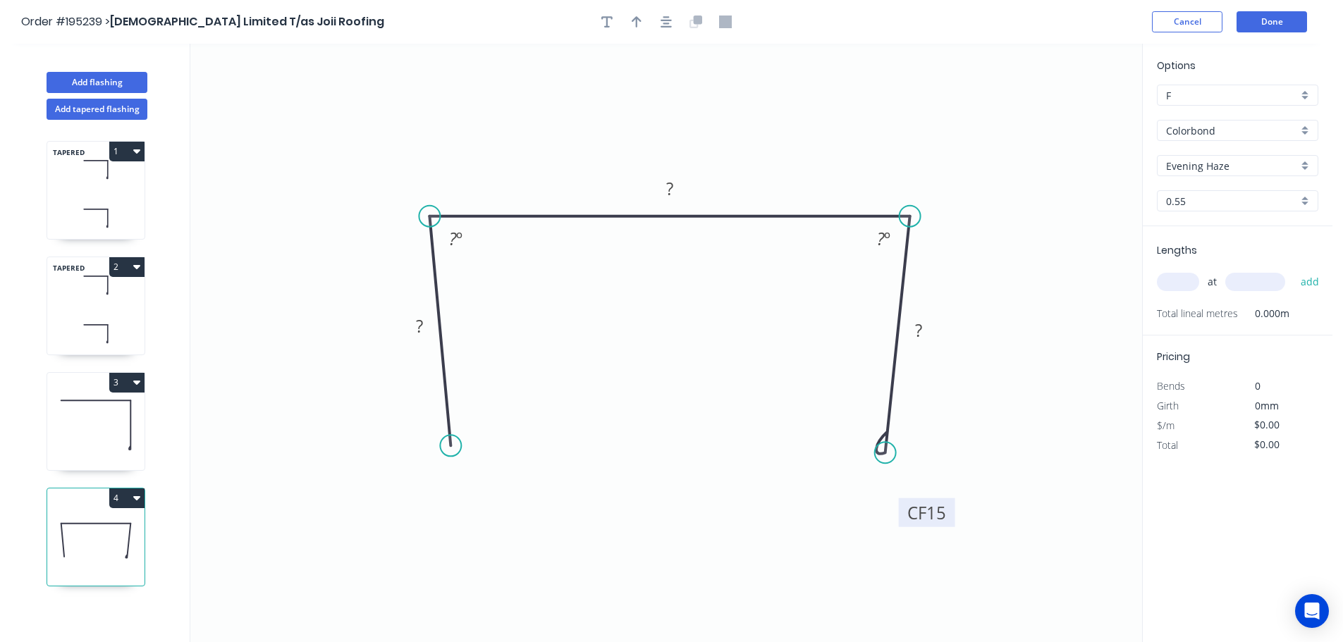
click at [950, 515] on rect at bounding box center [927, 512] width 56 height 29
click at [499, 494] on div "Crush & Fold" at bounding box center [523, 494] width 142 height 29
click at [432, 426] on tspan "10" at bounding box center [429, 423] width 20 height 23
click at [522, 405] on icon "0 CF 15 ? ? CF 15 ? ? º ? º" at bounding box center [666, 343] width 952 height 598
drag, startPoint x: 394, startPoint y: 424, endPoint x: 455, endPoint y: 521, distance: 114.6
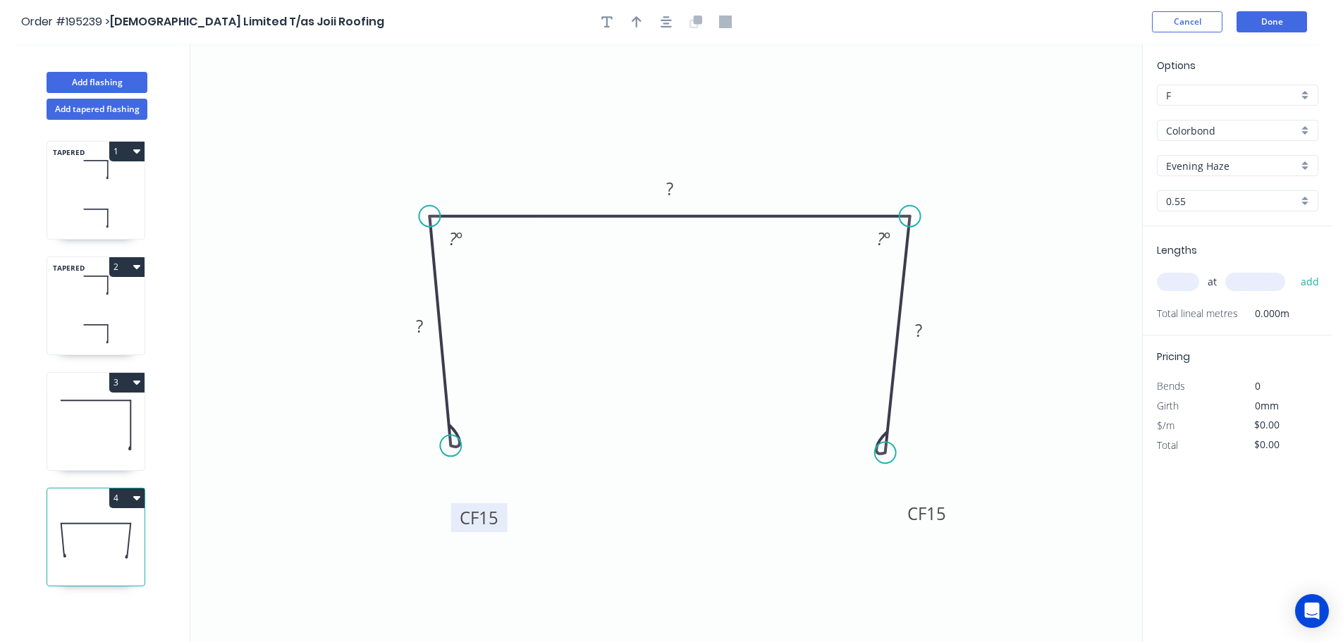
click at [455, 521] on rect at bounding box center [479, 517] width 56 height 29
click at [422, 326] on tspan "?" at bounding box center [419, 325] width 7 height 23
click at [618, 290] on icon "0 CF 15 70 155 CF 15 70 88 º 88 º" at bounding box center [666, 343] width 952 height 598
type input "$15.86"
click at [638, 25] on icon "button" at bounding box center [637, 22] width 10 height 13
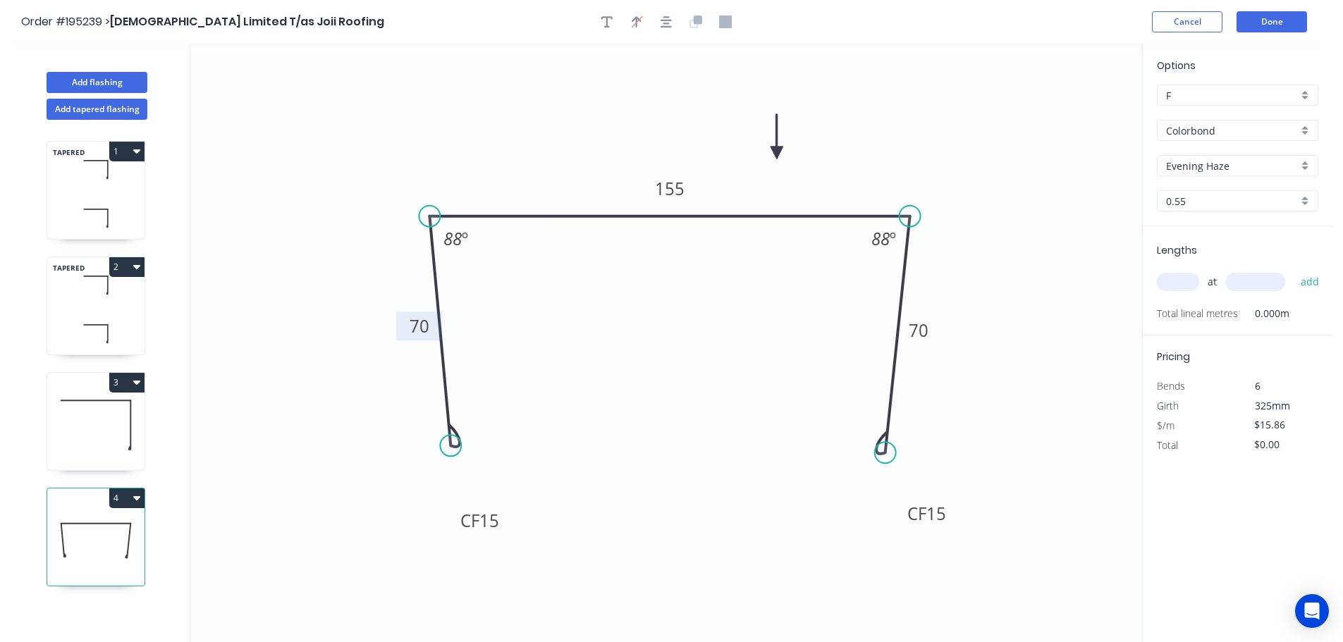
drag, startPoint x: 1074, startPoint y: 110, endPoint x: 776, endPoint y: 153, distance: 300.6
click at [776, 153] on icon at bounding box center [776, 136] width 13 height 45
click at [1184, 284] on input "text" at bounding box center [1178, 282] width 42 height 18
type input "1"
type input "1500"
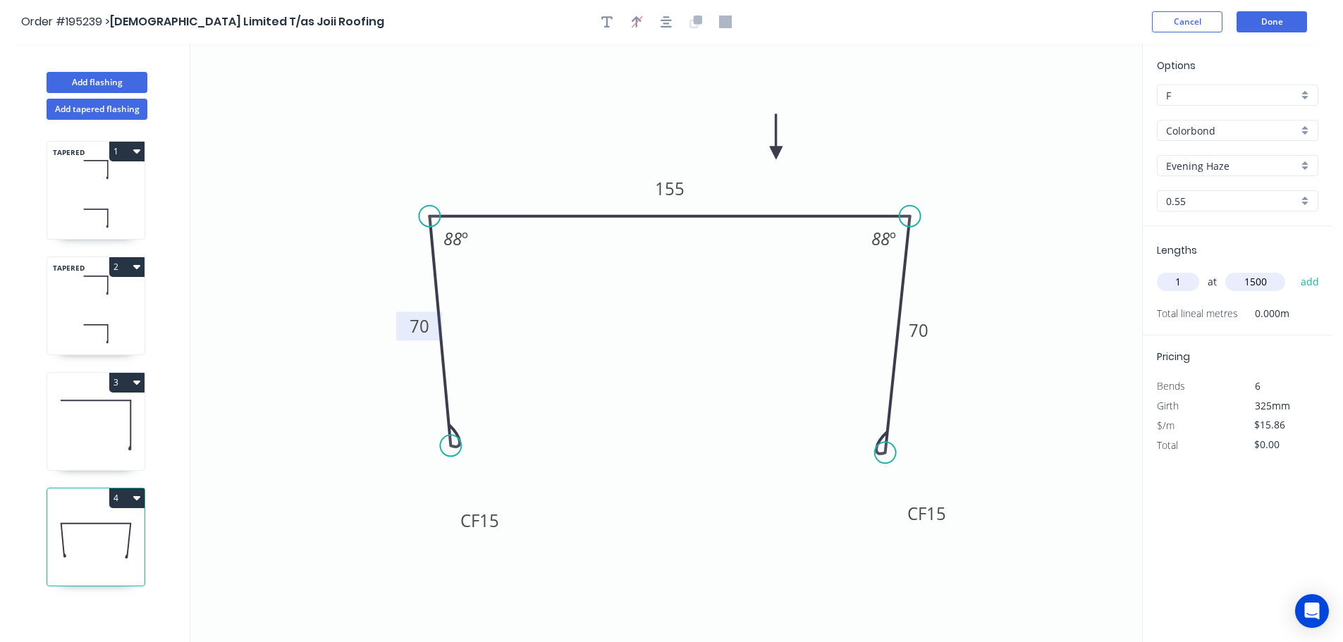
click at [1294, 270] on button "add" at bounding box center [1310, 282] width 33 height 24
type input "$23.79"
click at [111, 78] on button "Add flashing" at bounding box center [97, 82] width 101 height 21
type input "$0.00"
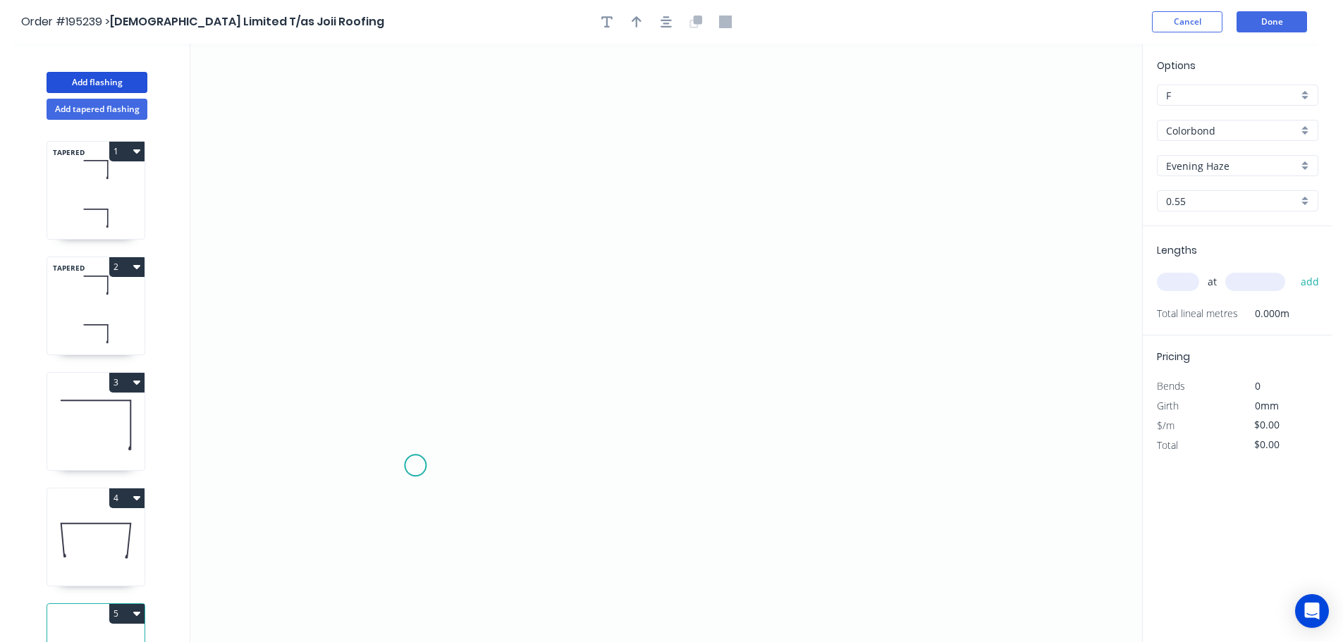
click at [415, 465] on icon "0" at bounding box center [666, 343] width 952 height 598
click at [420, 212] on icon "0" at bounding box center [666, 343] width 952 height 598
click at [877, 209] on icon "0 ?" at bounding box center [666, 343] width 952 height 598
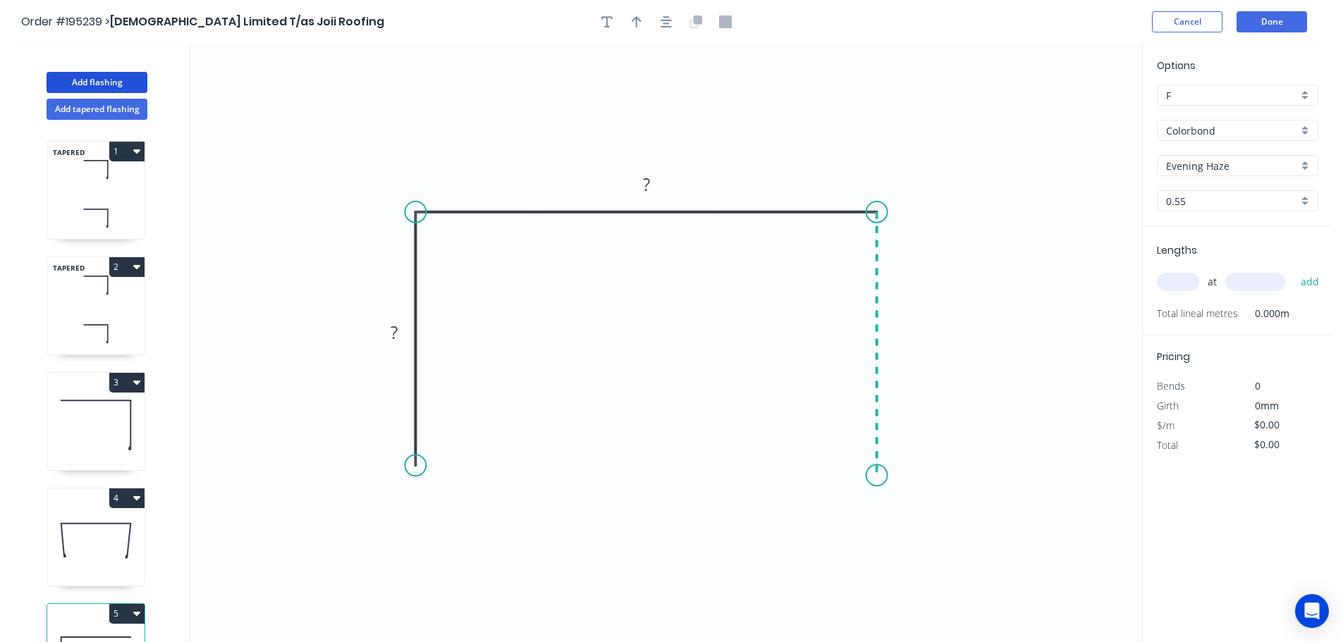
click at [871, 476] on icon "0 ? ?" at bounding box center [666, 343] width 952 height 598
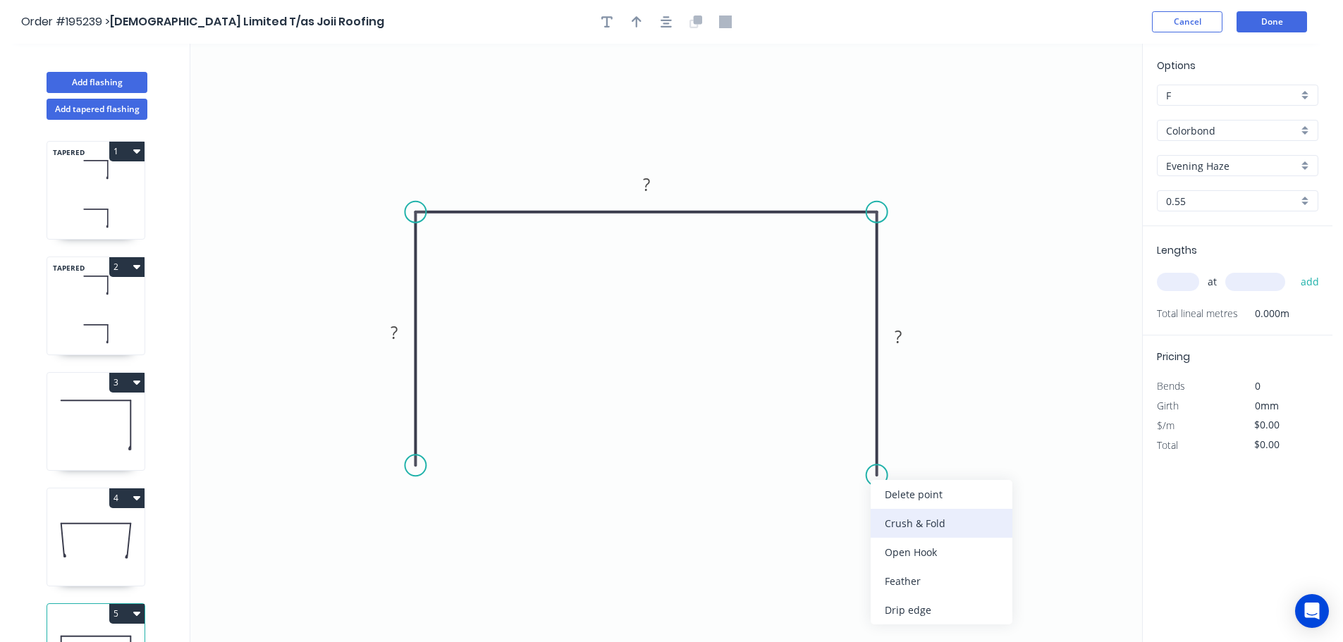
click at [921, 523] on div "Crush & Fold" at bounding box center [942, 523] width 142 height 29
click at [904, 519] on div "Flip bend" at bounding box center [946, 519] width 142 height 29
click at [920, 453] on tspan "10" at bounding box center [917, 449] width 20 height 23
drag, startPoint x: 990, startPoint y: 446, endPoint x: 984, endPoint y: 454, distance: 10.0
click at [990, 446] on icon "0 ? ? CF 15 ?" at bounding box center [666, 343] width 952 height 598
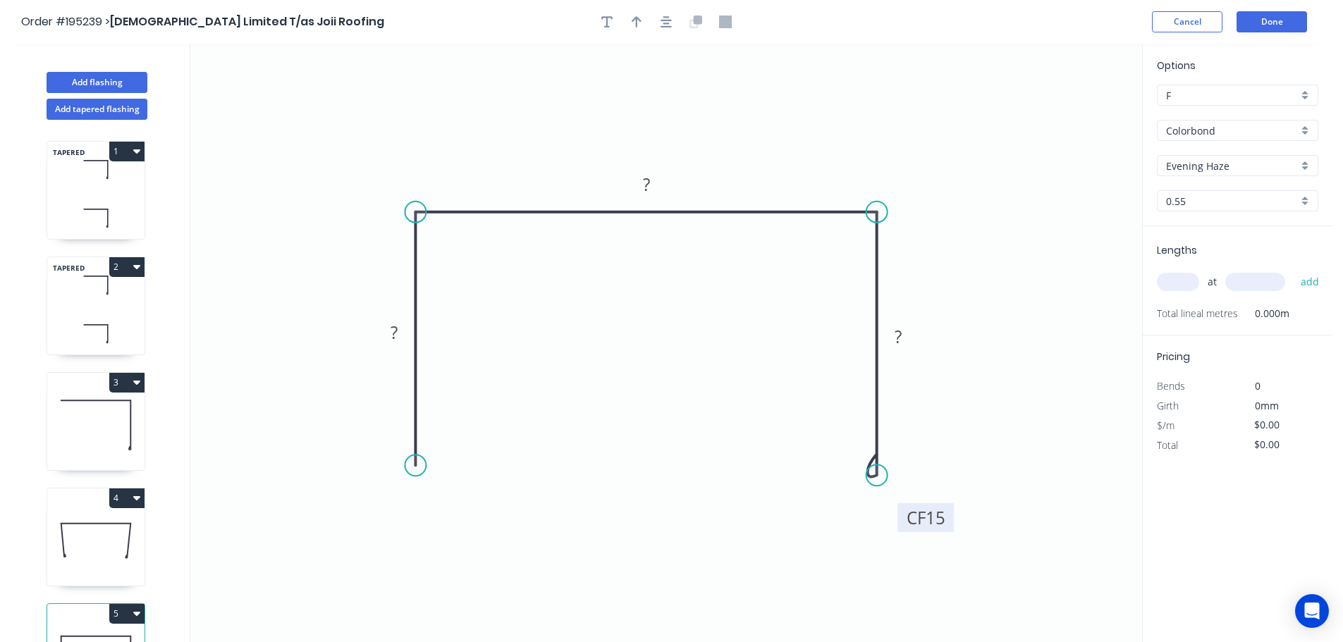
drag, startPoint x: 929, startPoint y: 457, endPoint x: 952, endPoint y: 541, distance: 86.9
click at [951, 532] on rect at bounding box center [925, 517] width 56 height 29
click at [443, 514] on div "Crush & Fold" at bounding box center [485, 513] width 142 height 29
click at [400, 441] on tspan "10" at bounding box center [395, 440] width 20 height 23
click at [453, 434] on icon "0 CF 15 ? ? CF 15 ?" at bounding box center [666, 343] width 952 height 598
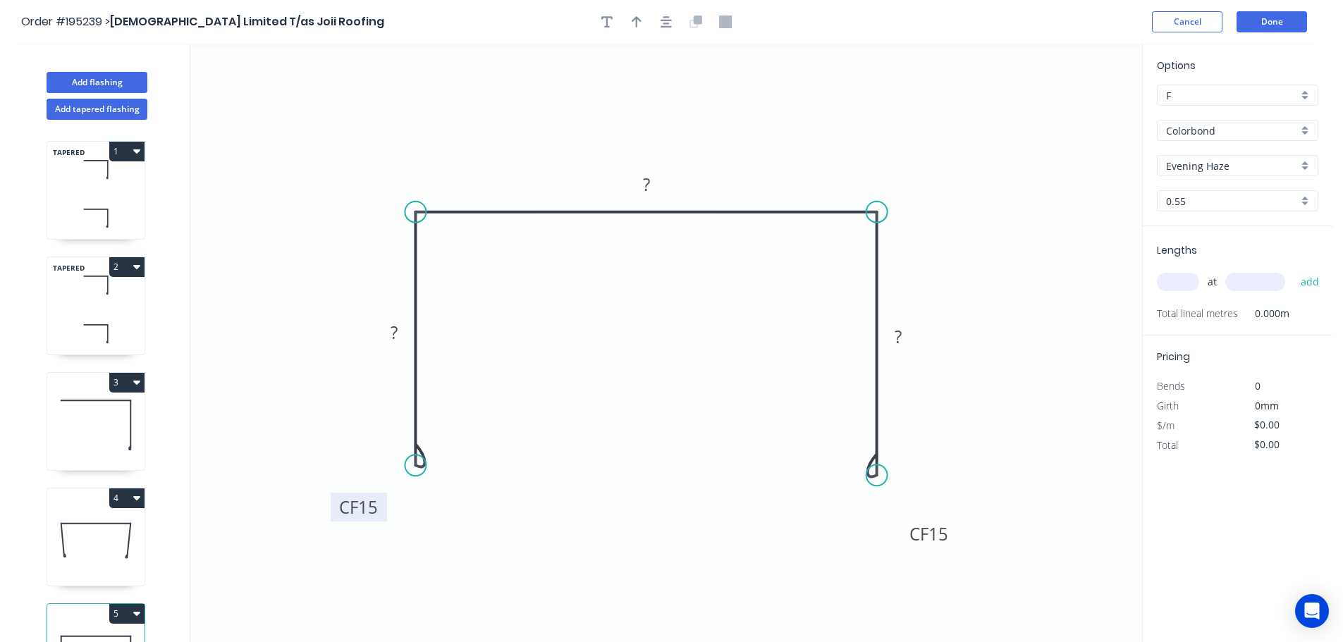
drag, startPoint x: 363, startPoint y: 444, endPoint x: 336, endPoint y: 512, distance: 73.4
click at [336, 512] on rect at bounding box center [359, 507] width 56 height 29
click at [398, 331] on rect at bounding box center [394, 334] width 28 height 20
click at [555, 317] on icon "0 CF 15 70 153 CF 15 70" at bounding box center [666, 343] width 952 height 598
type input "$15.86"
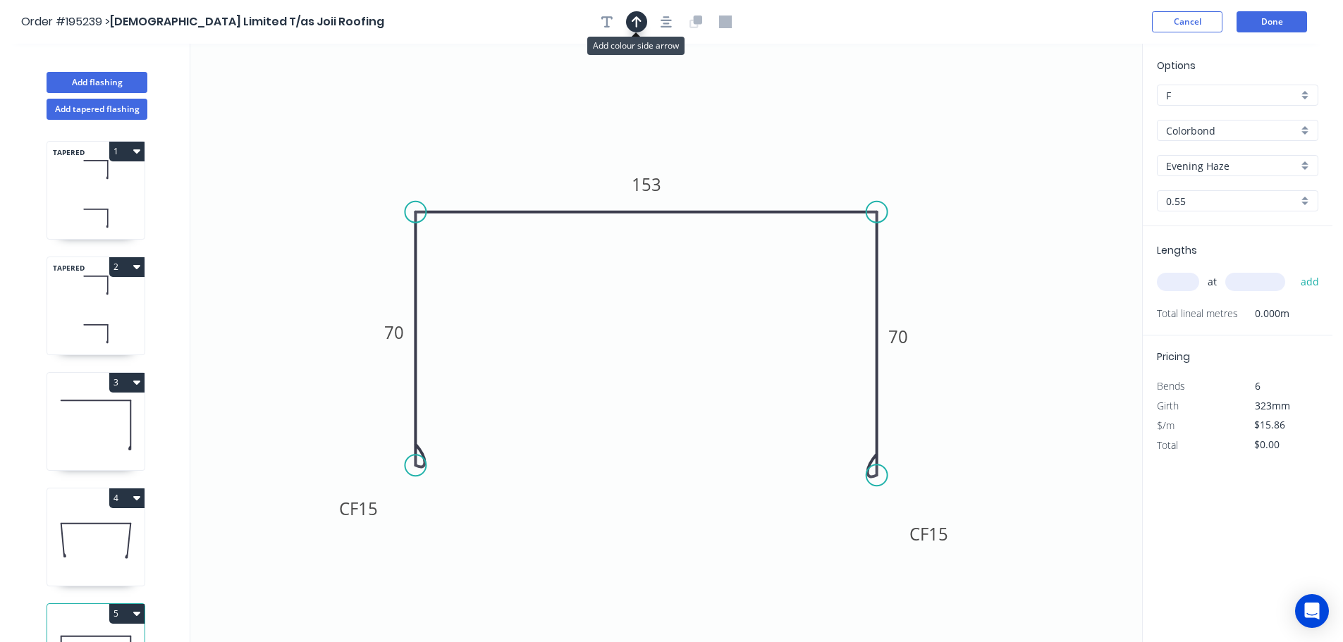
click at [637, 18] on icon "button" at bounding box center [637, 21] width 10 height 11
drag, startPoint x: 1071, startPoint y: 110, endPoint x: 756, endPoint y: 147, distance: 316.6
click at [756, 147] on icon at bounding box center [756, 131] width 13 height 45
click at [1185, 277] on input "text" at bounding box center [1178, 282] width 42 height 18
type input "1"
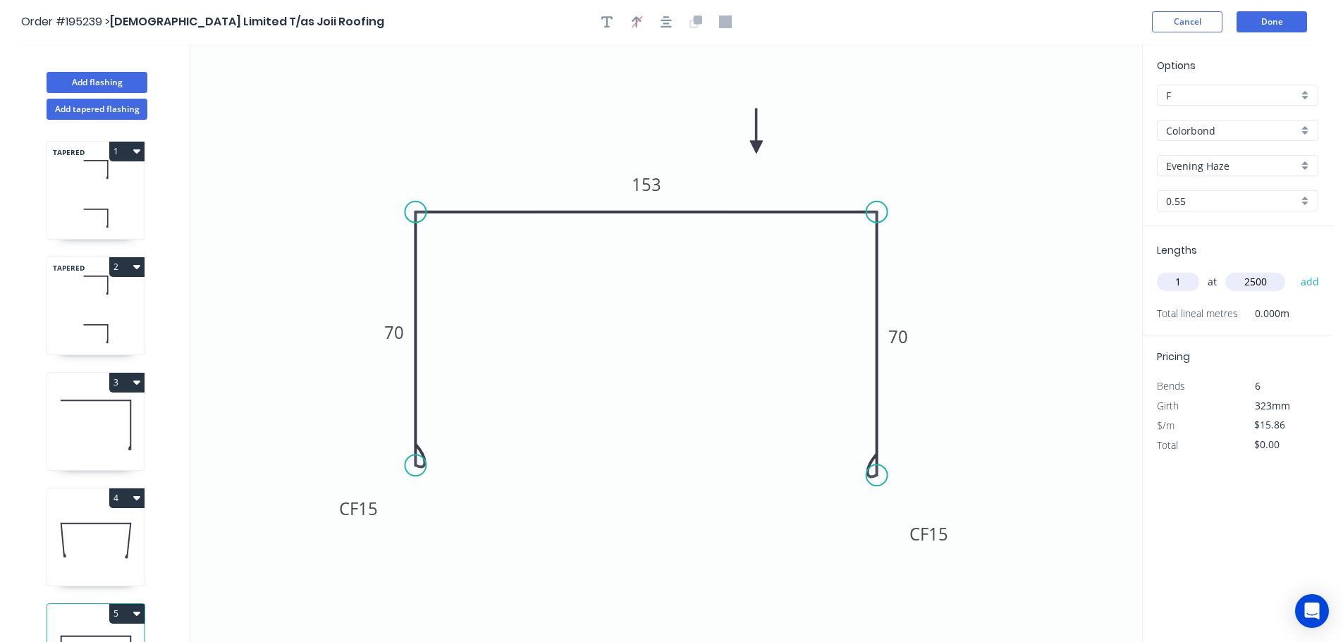
type input "2500"
click at [1294, 270] on button "add" at bounding box center [1310, 282] width 33 height 24
click at [113, 527] on icon at bounding box center [95, 541] width 97 height 90
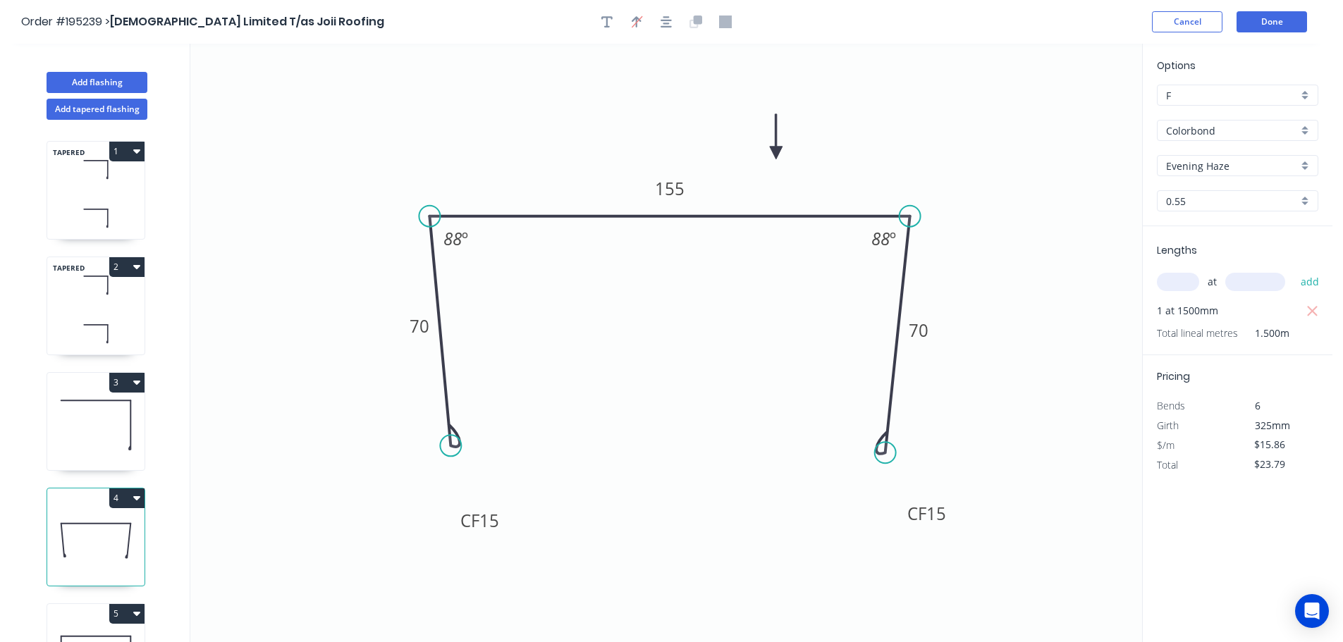
click at [125, 496] on button "4" at bounding box center [126, 499] width 35 height 20
click at [102, 528] on div "Duplicate" at bounding box center [77, 533] width 109 height 20
type input "$0.00"
click at [679, 188] on tspan "155" at bounding box center [670, 188] width 30 height 23
click at [735, 243] on icon "0 CF 15 70 118 CF 15 70 88 º 88 º" at bounding box center [666, 343] width 952 height 598
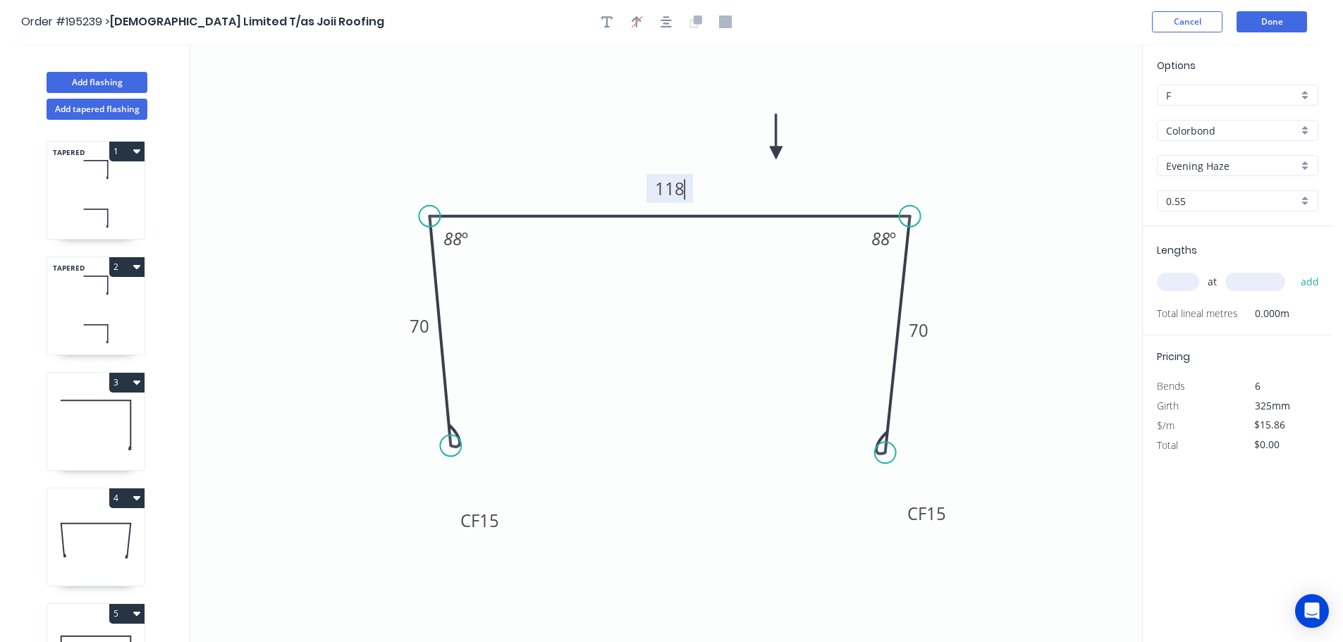
type input "$13.79"
click at [1182, 281] on input "text" at bounding box center [1178, 282] width 42 height 18
type input "2"
type input "5000"
click at [1294, 270] on button "add" at bounding box center [1310, 282] width 33 height 24
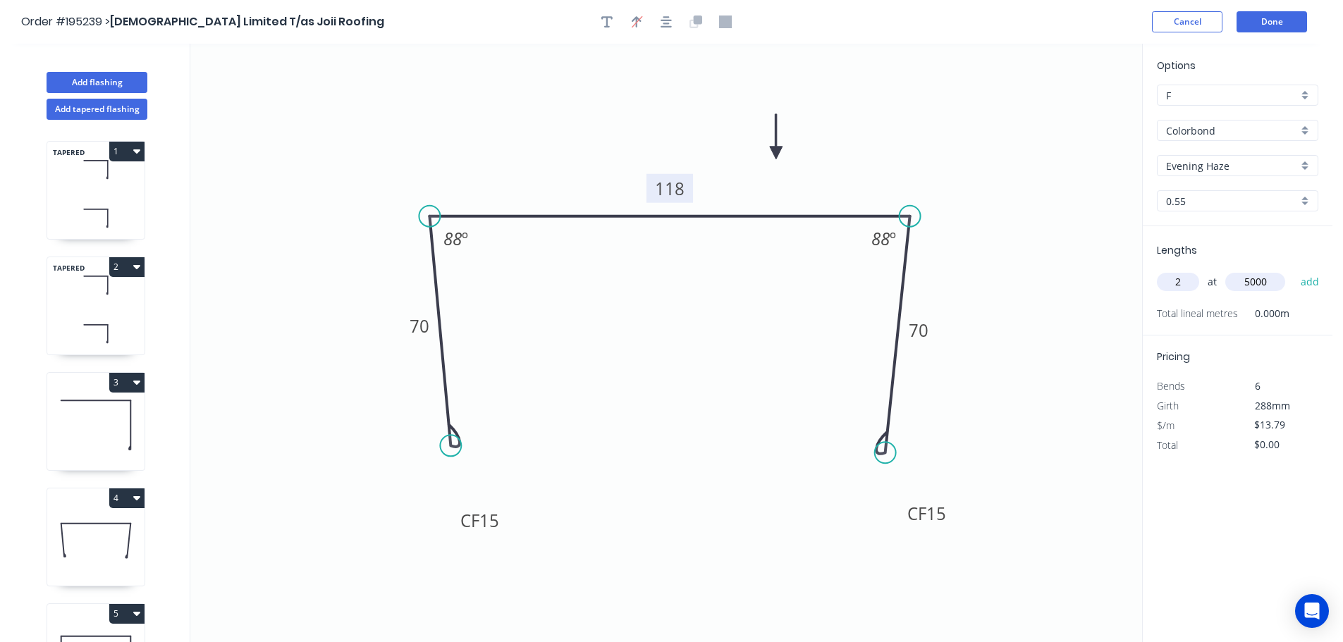
type input "$137.90"
click at [1275, 25] on button "Done" at bounding box center [1271, 21] width 70 height 21
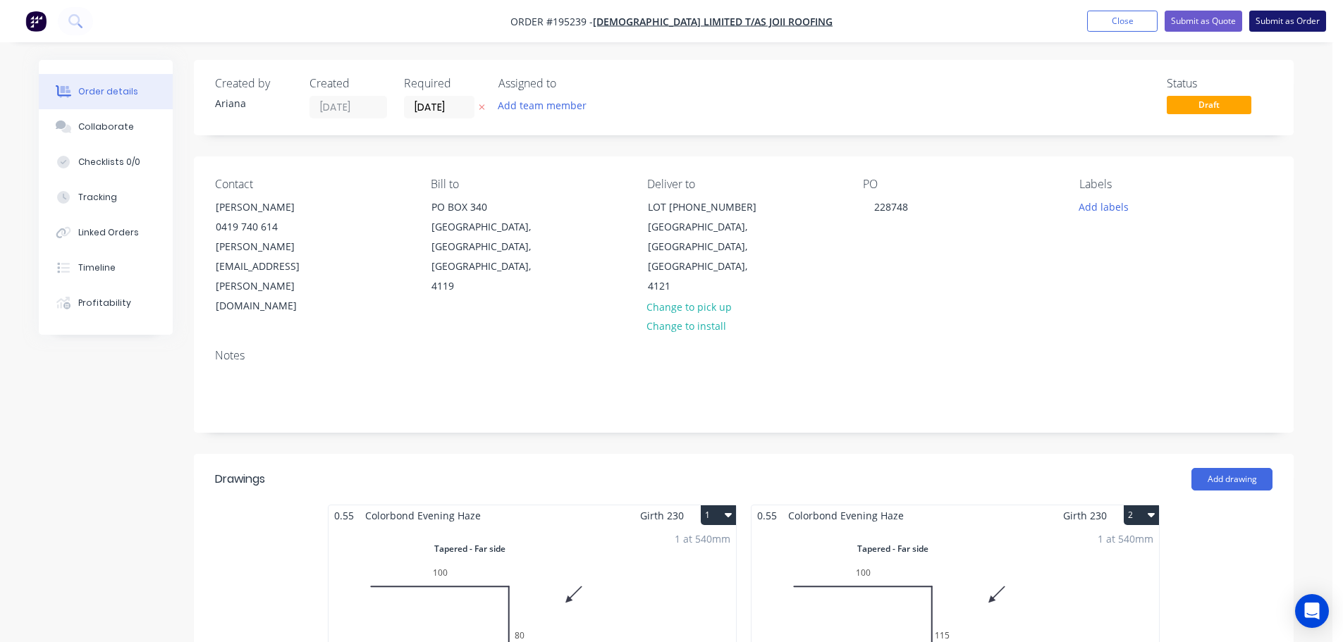
click at [1277, 18] on button "Submit as Order" at bounding box center [1287, 21] width 77 height 21
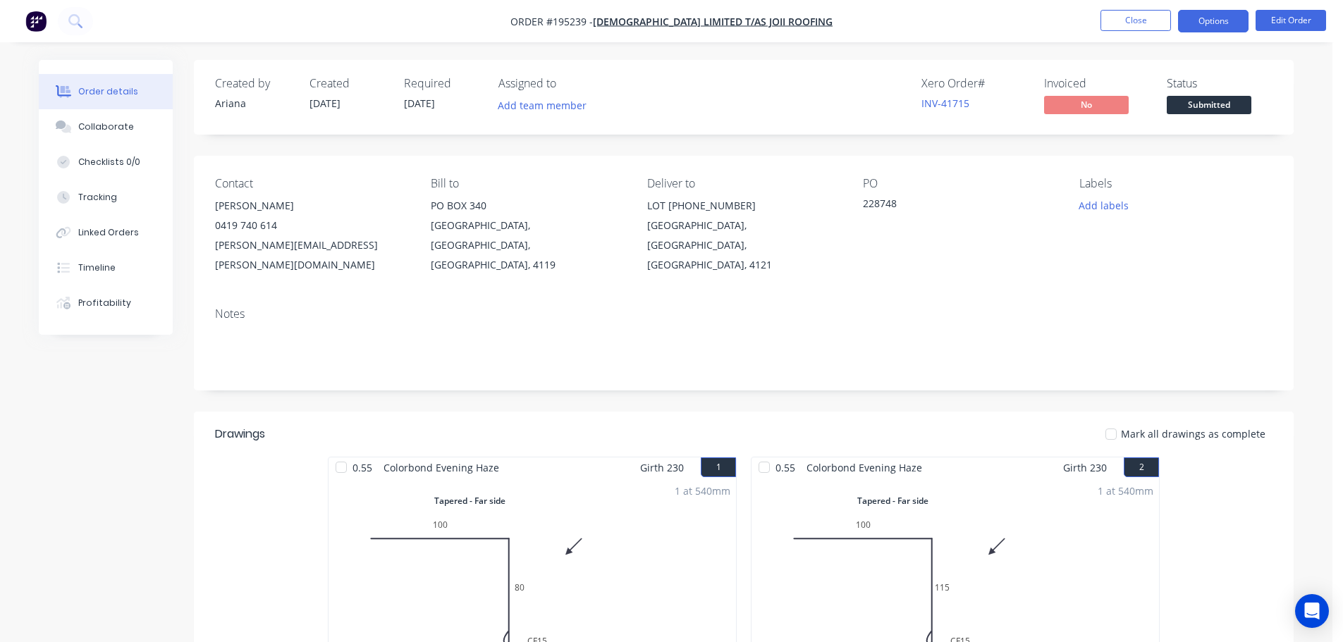
click at [1210, 20] on button "Options" at bounding box center [1213, 21] width 70 height 23
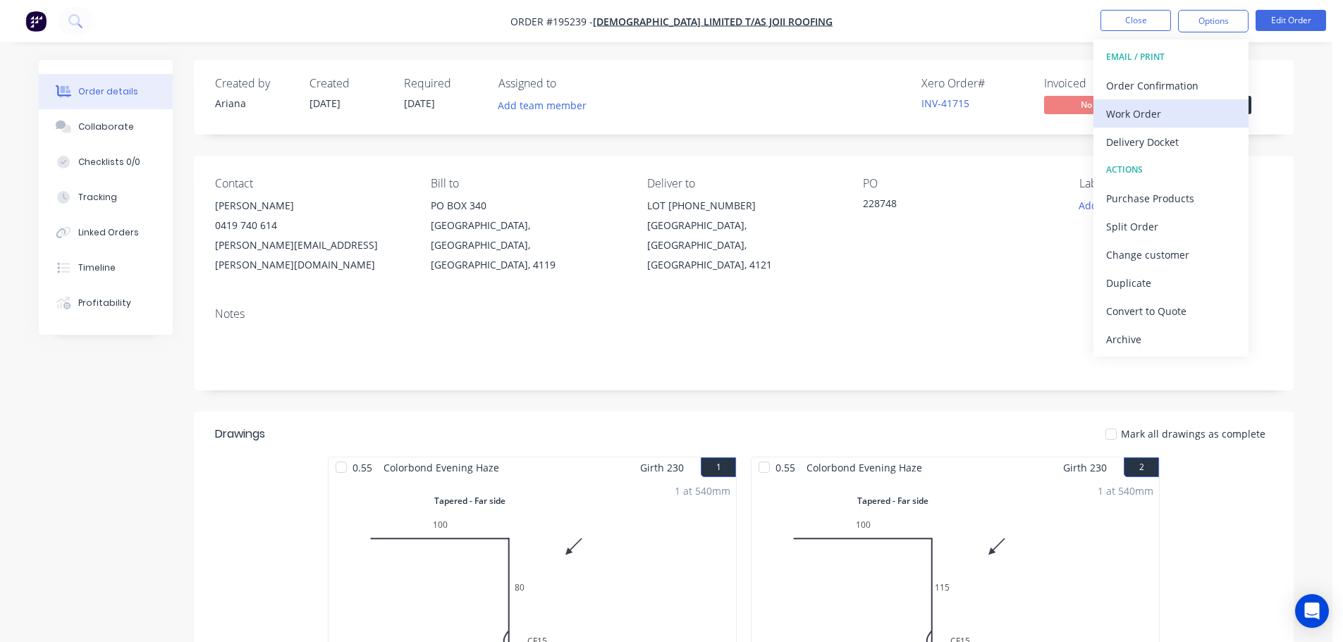
click at [1135, 114] on div "Work Order" at bounding box center [1171, 114] width 130 height 20
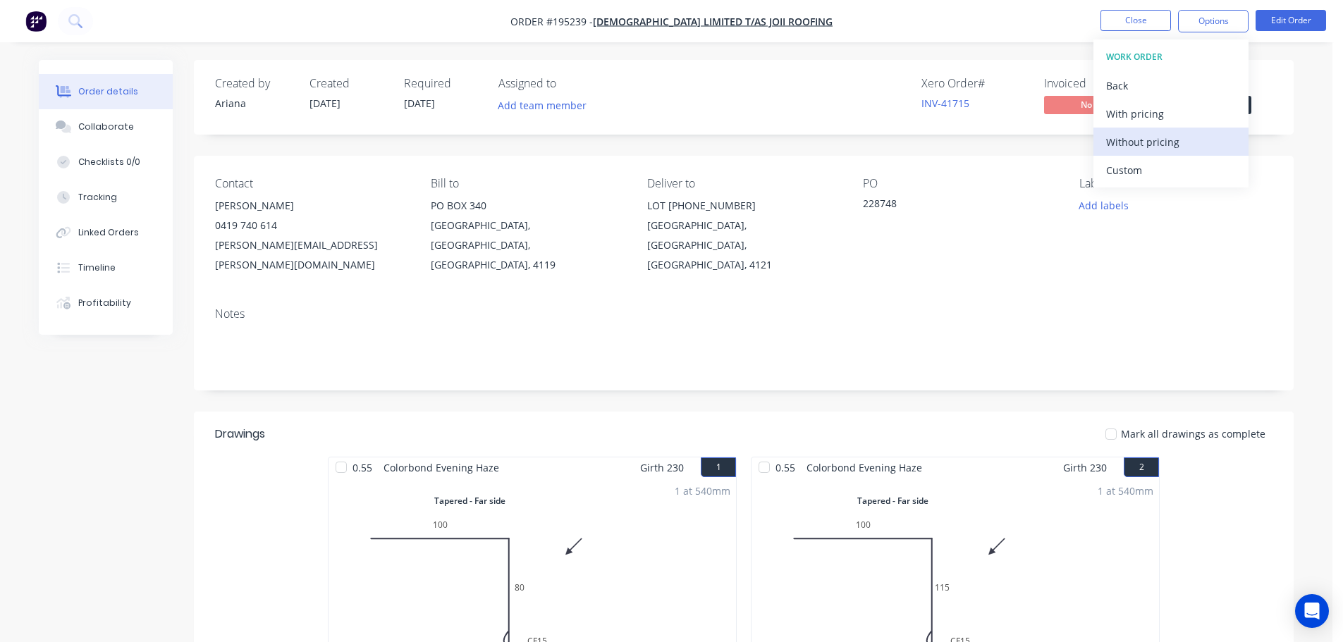
click at [1119, 139] on div "Without pricing" at bounding box center [1171, 142] width 130 height 20
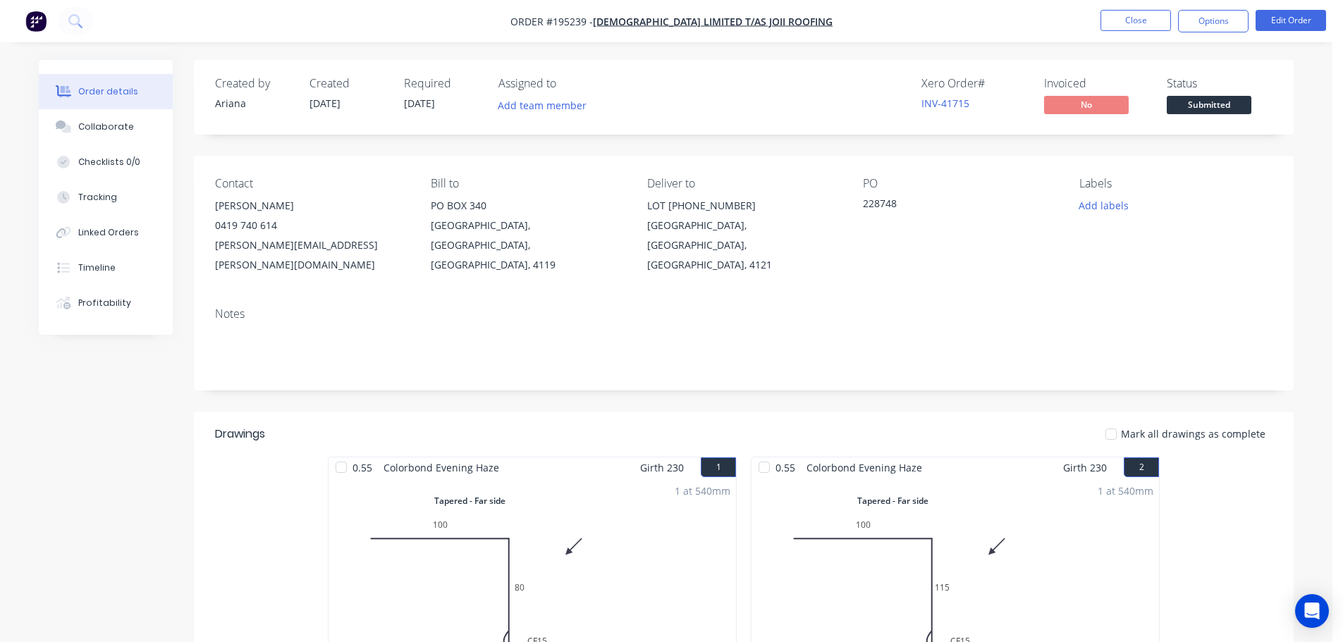
click at [892, 11] on nav "Order #195239 - Joii Limited T/as Joii Roofing Close Options Edit Order" at bounding box center [671, 21] width 1343 height 42
click at [1122, 23] on button "Close" at bounding box center [1135, 20] width 70 height 21
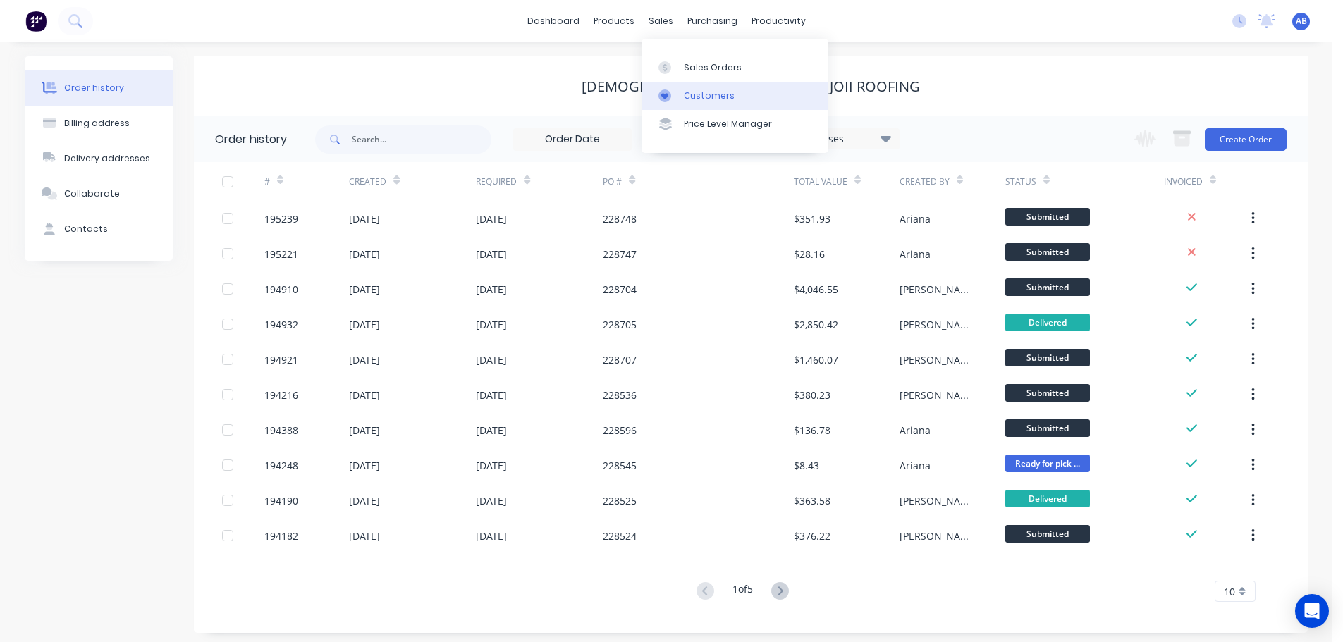
click at [701, 87] on link "Customers" at bounding box center [734, 96] width 187 height 28
